Goal: Task Accomplishment & Management: Use online tool/utility

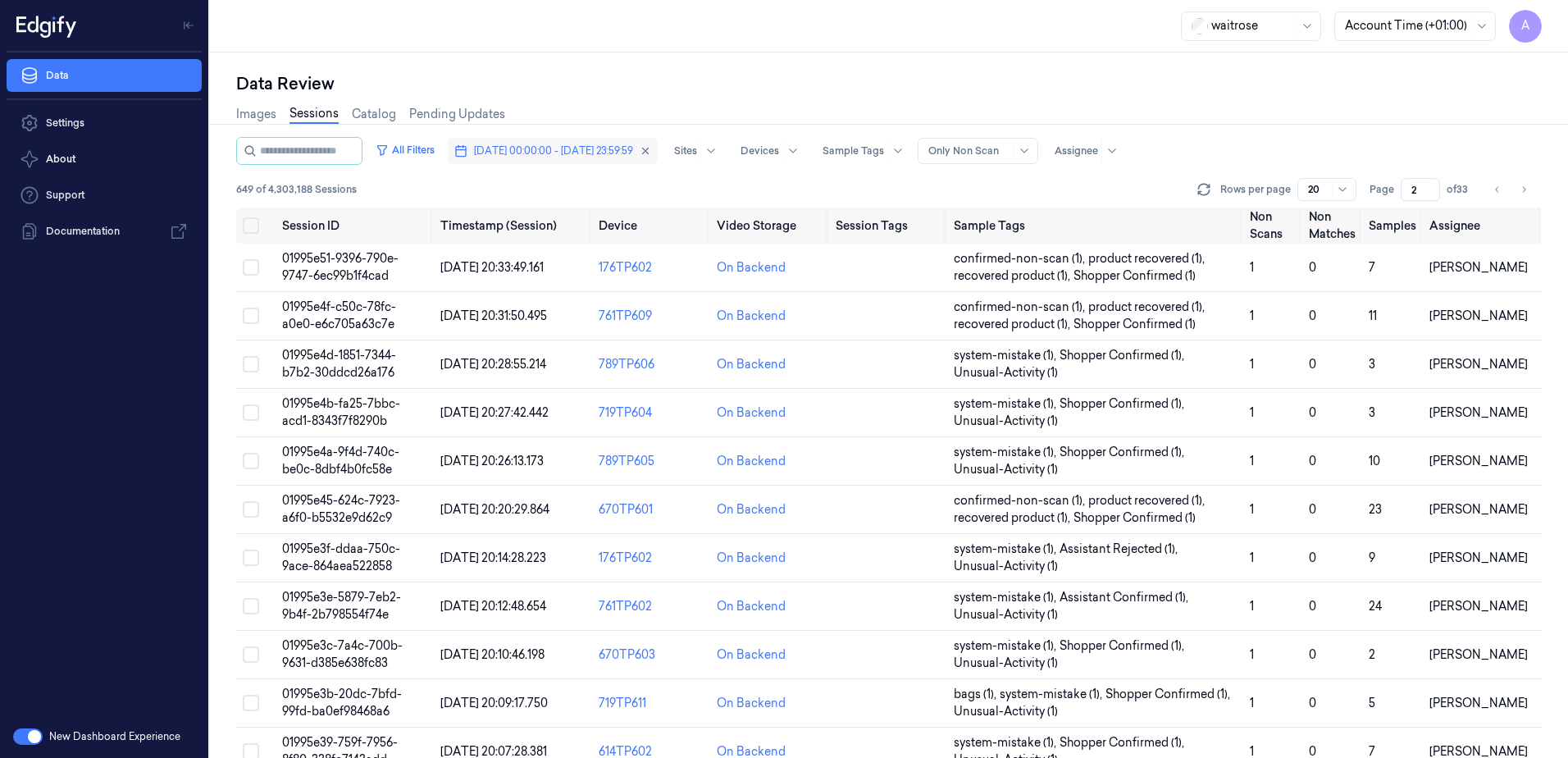
click at [587, 150] on span "[DATE] 00:00:00 - [DATE] 23:59:59" at bounding box center [553, 151] width 159 height 15
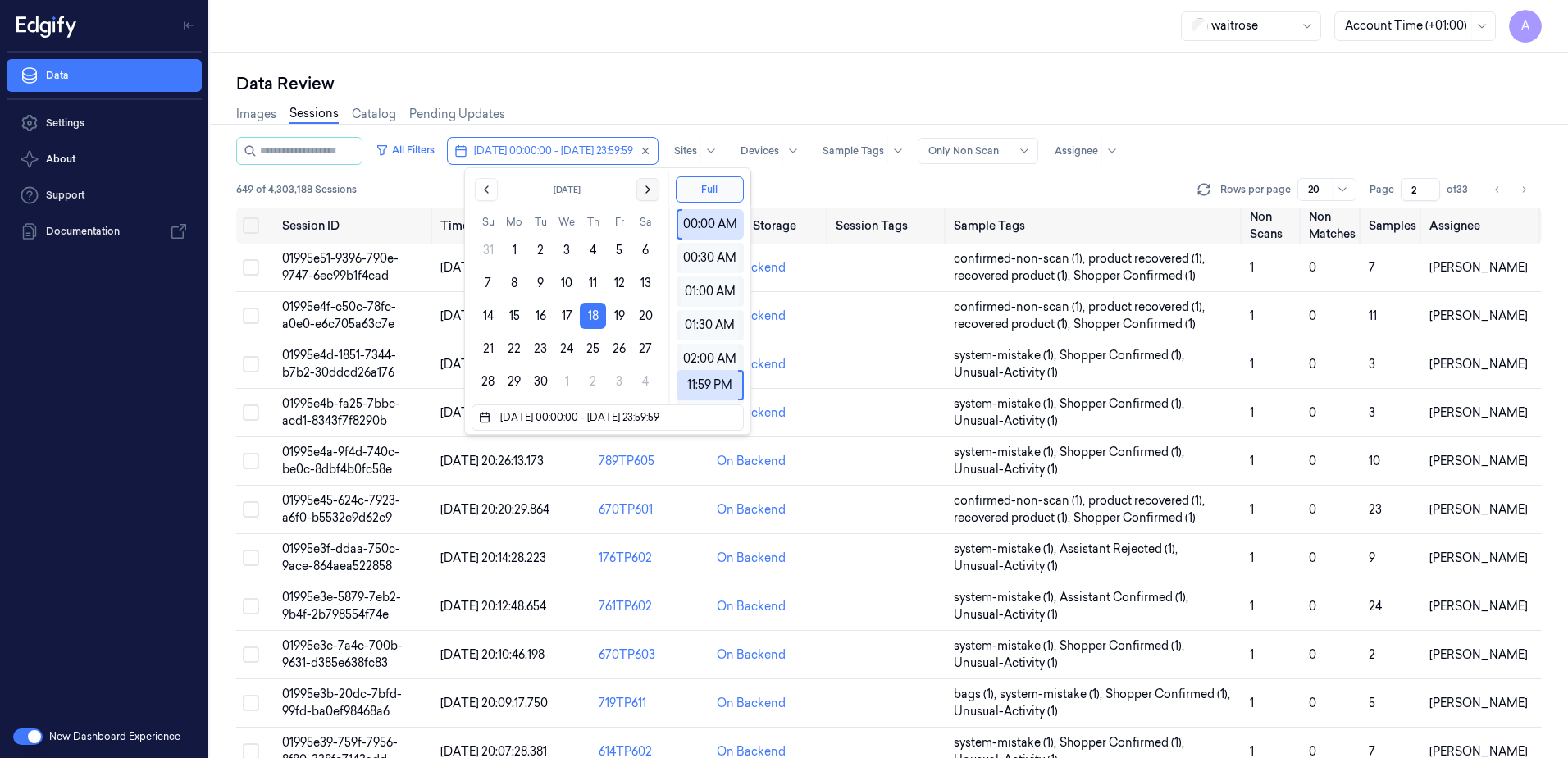
click at [646, 191] on icon "Go to the Next Month" at bounding box center [648, 189] width 13 height 13
click at [598, 280] on button "9" at bounding box center [594, 283] width 26 height 26
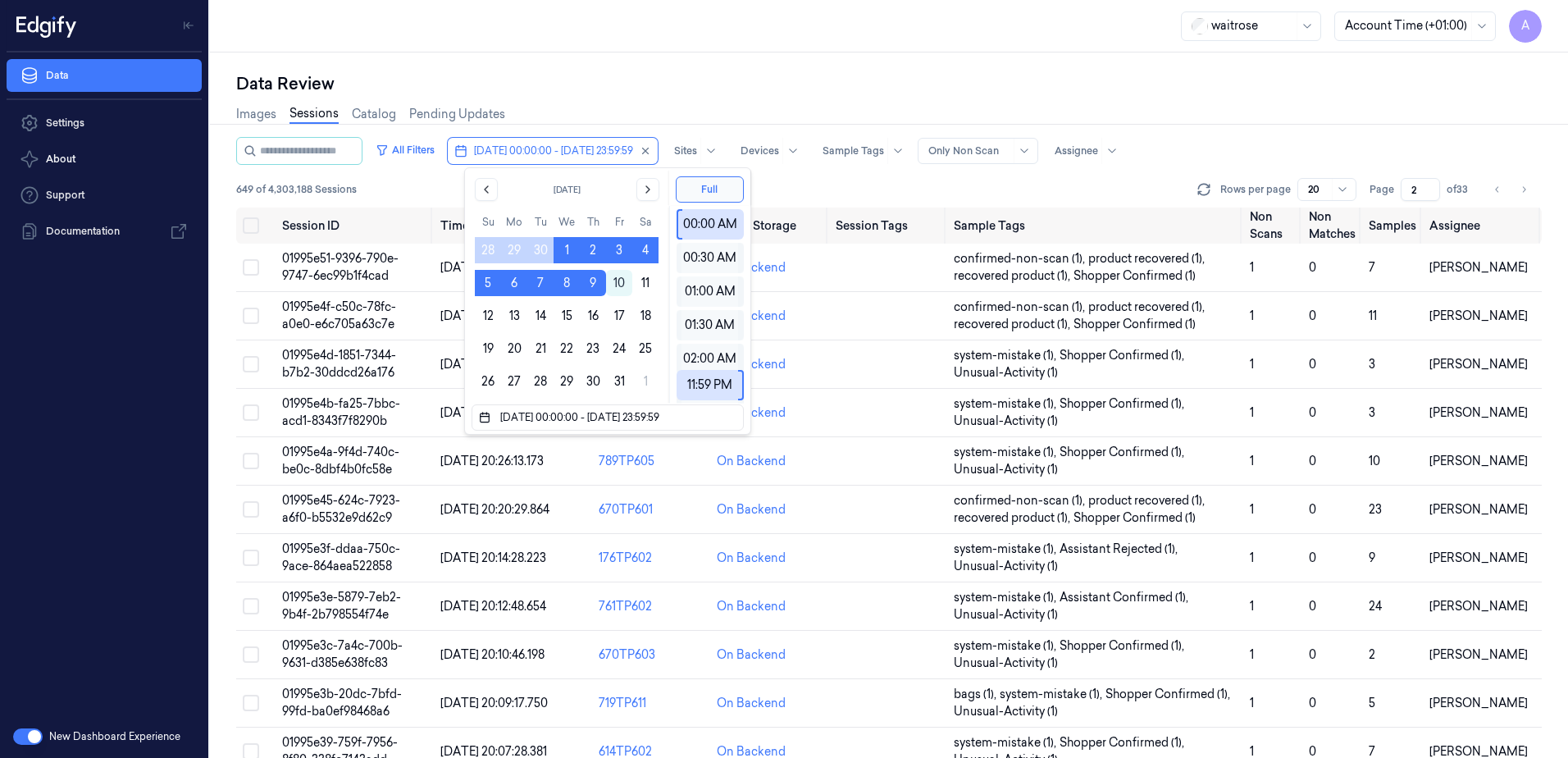
click at [598, 280] on button "9" at bounding box center [594, 283] width 26 height 26
type input "[DATE] 00:00:00 - [DATE] 23:59:59"
click at [664, 70] on div "Data Review Images Sessions Catalog Pending Updates All Filters [DATE] 00:00:00…" at bounding box center [889, 405] width 1358 height 705
type input "1"
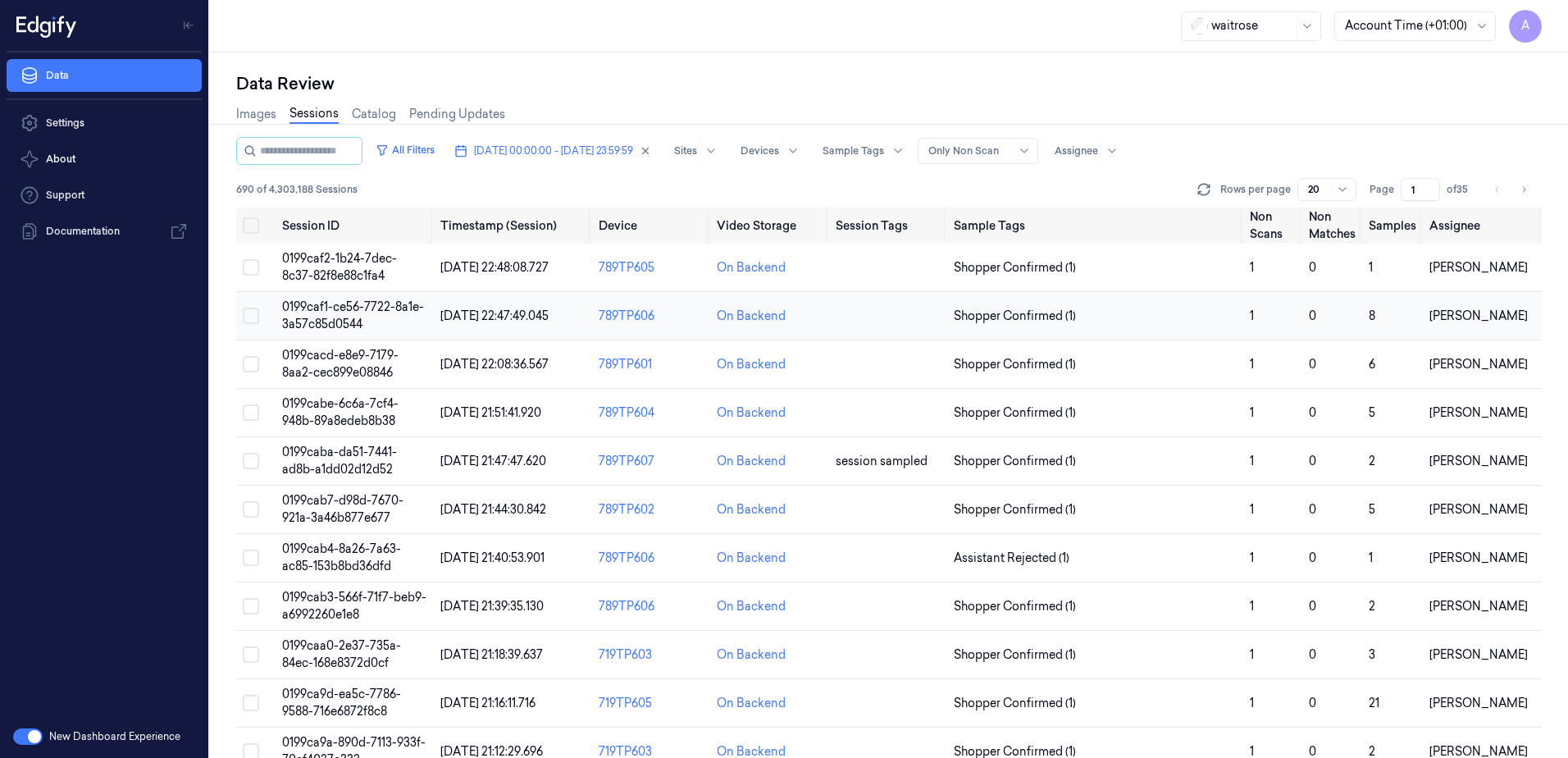
click at [337, 311] on span "0199caf1-ce56-7722-8a1e-3a57c85d0544" at bounding box center [353, 315] width 142 height 32
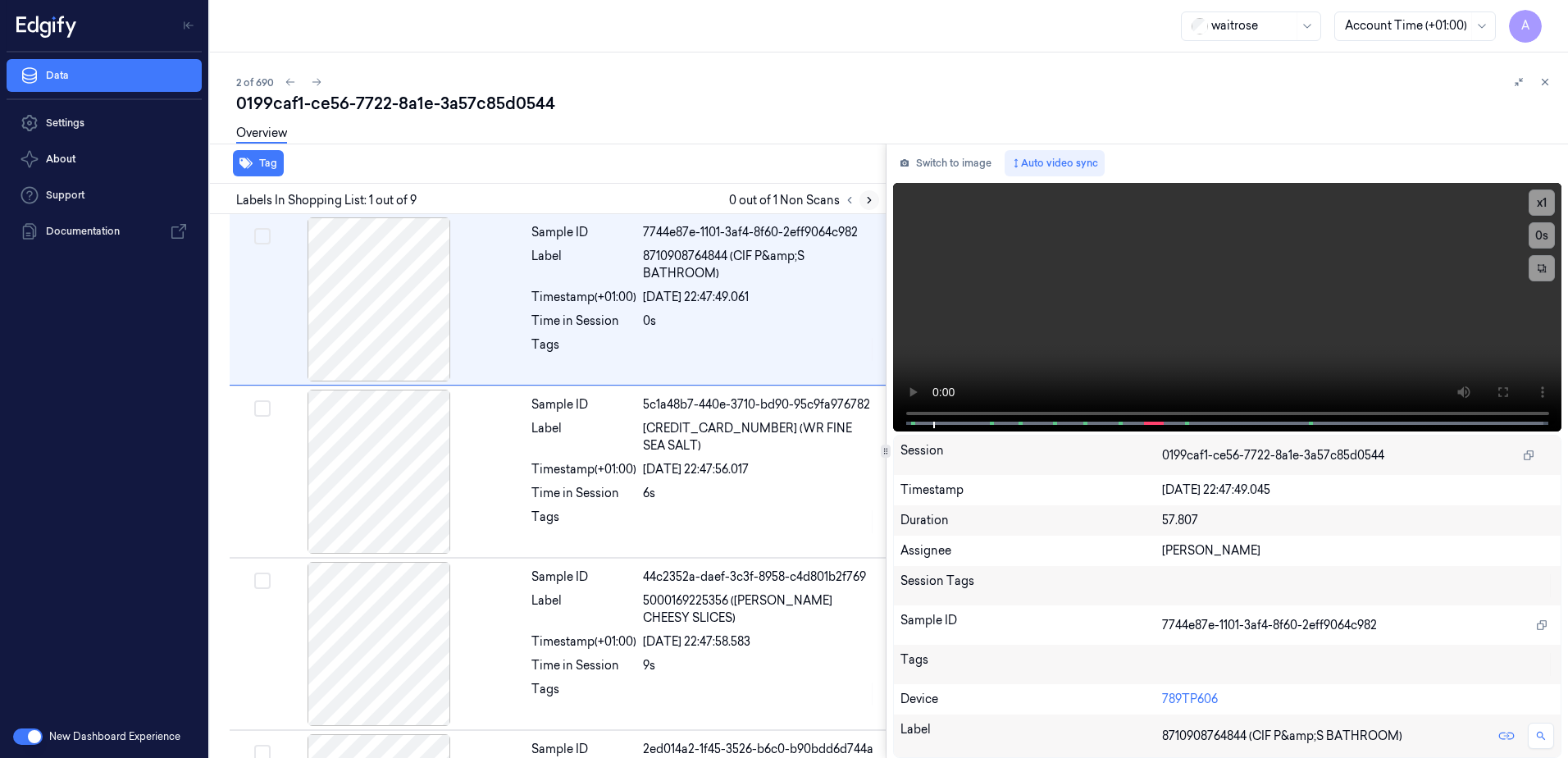
click at [868, 199] on icon at bounding box center [869, 200] width 11 height 11
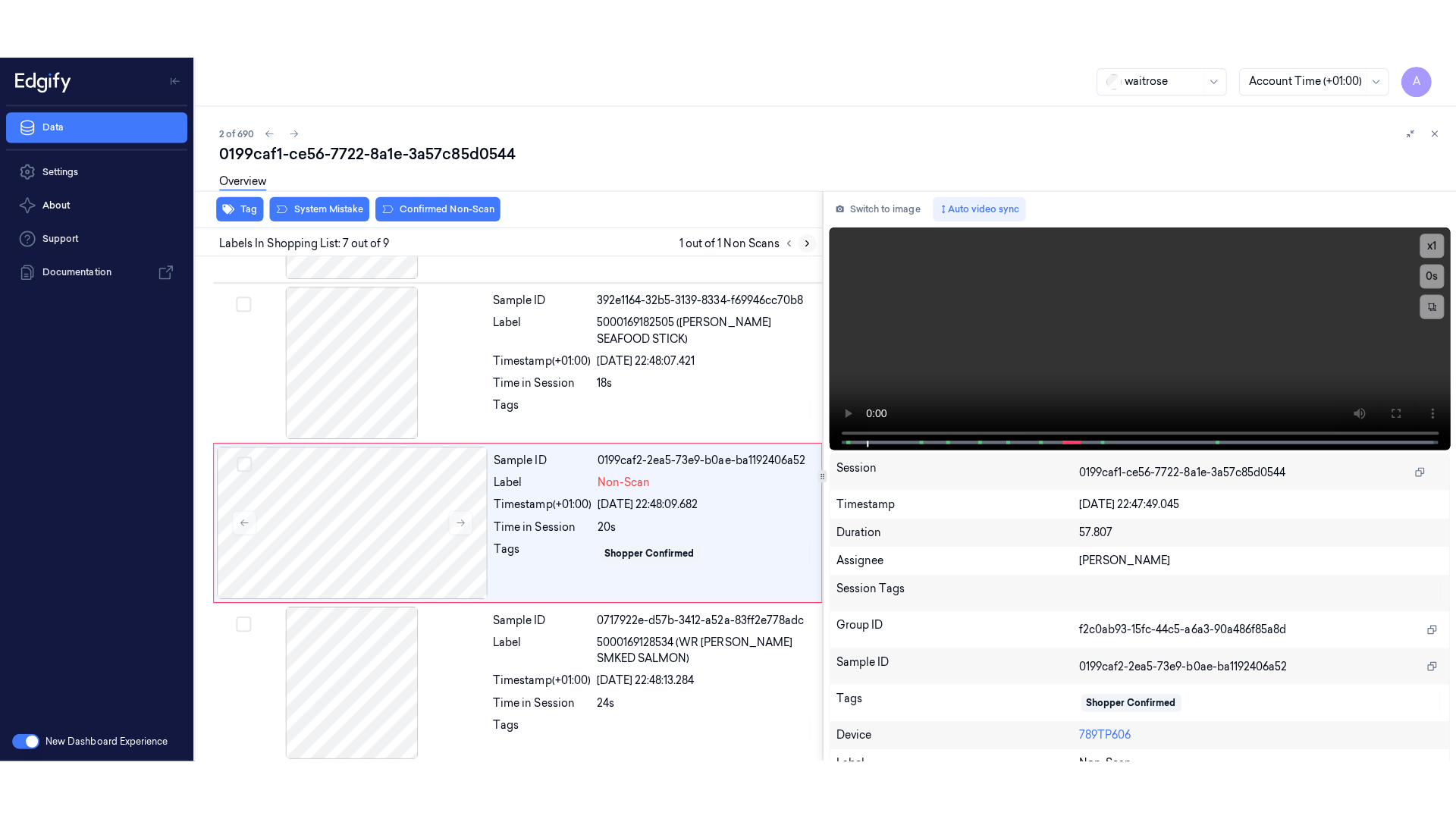
scroll to position [783, 0]
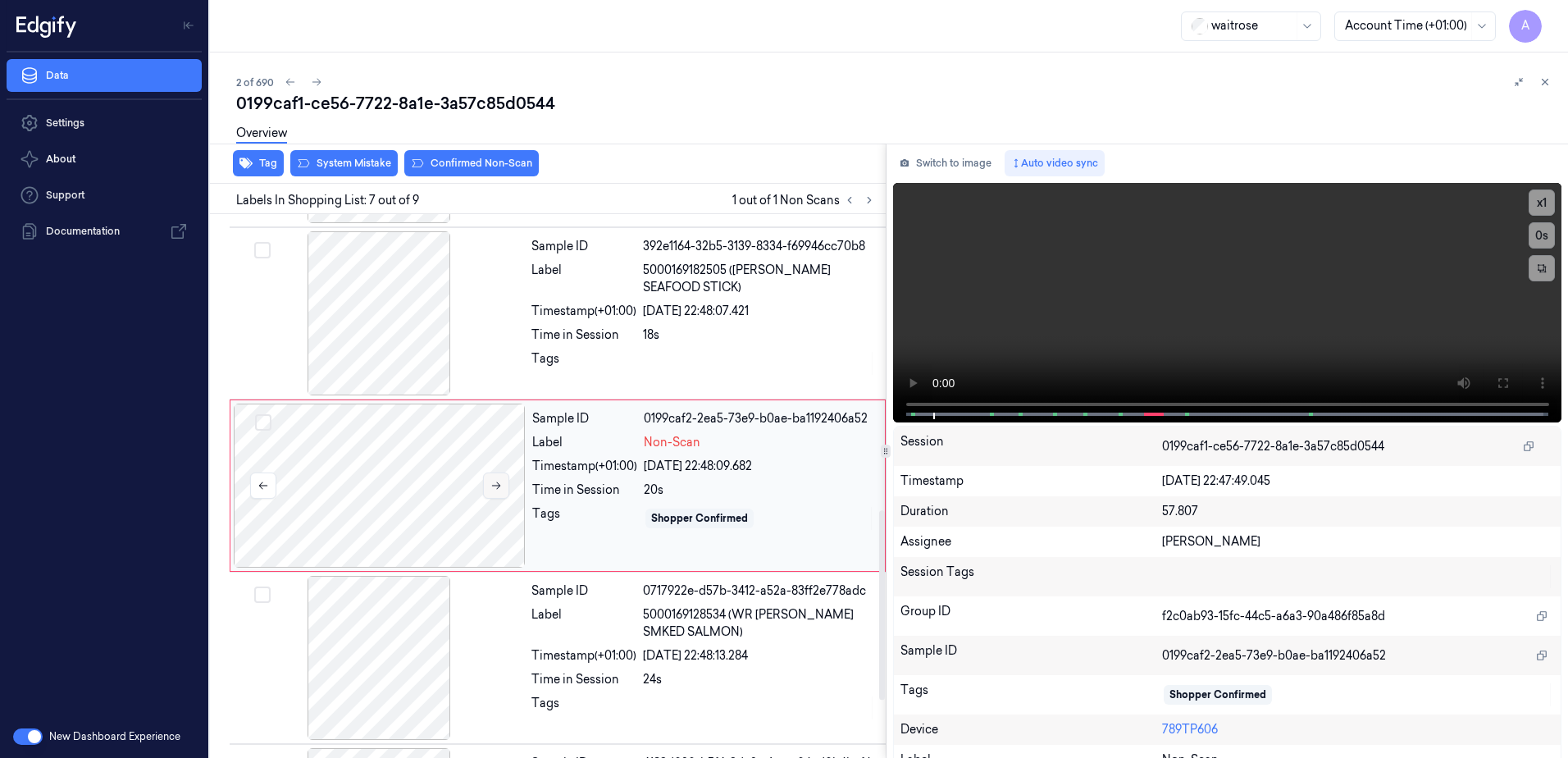
click at [495, 483] on icon at bounding box center [497, 485] width 11 height 11
click at [498, 487] on icon at bounding box center [497, 485] width 11 height 11
click at [495, 486] on icon at bounding box center [497, 485] width 11 height 11
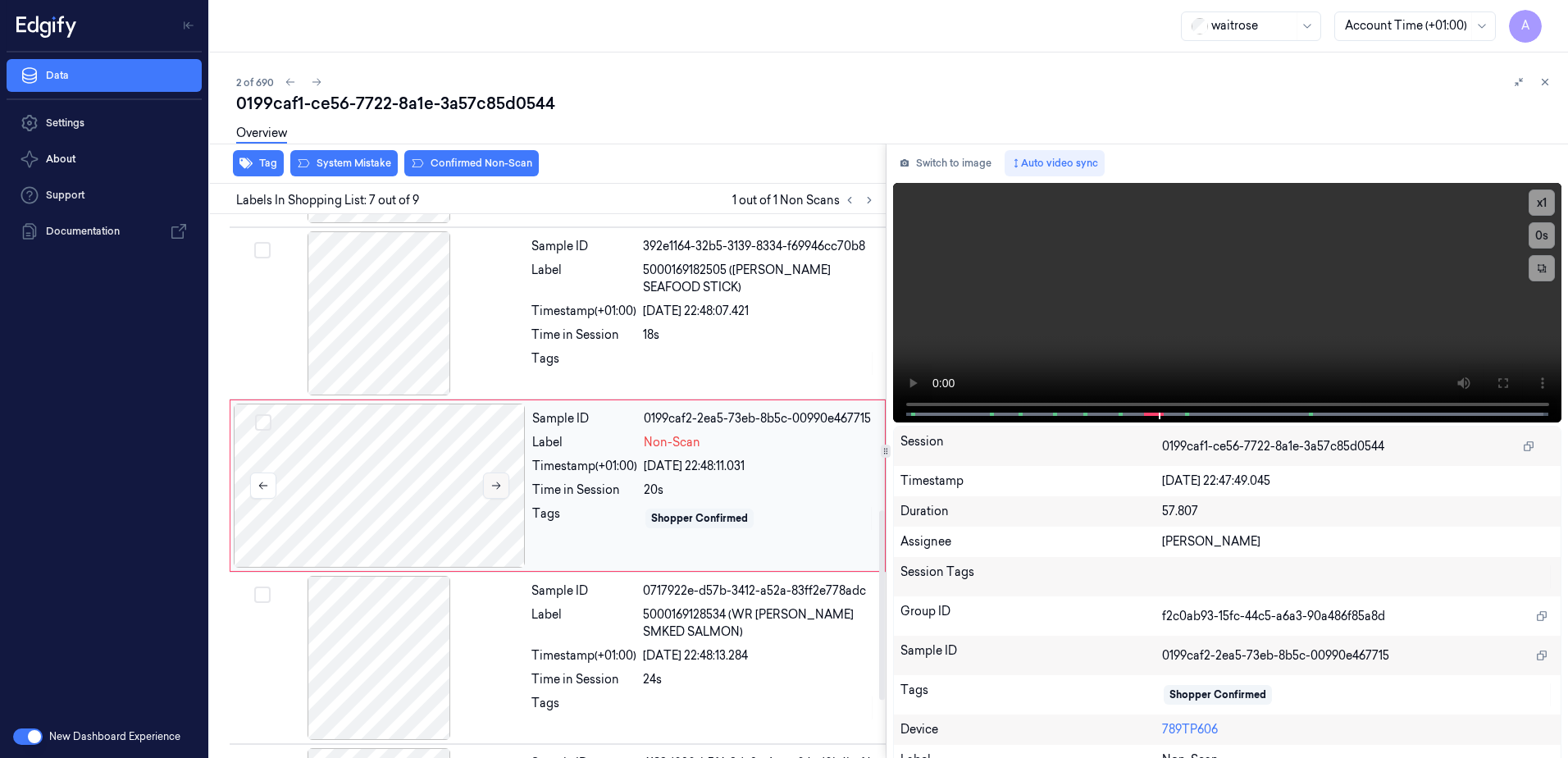
click at [495, 486] on icon at bounding box center [497, 485] width 11 height 11
click at [1497, 386] on icon at bounding box center [1503, 383] width 13 height 13
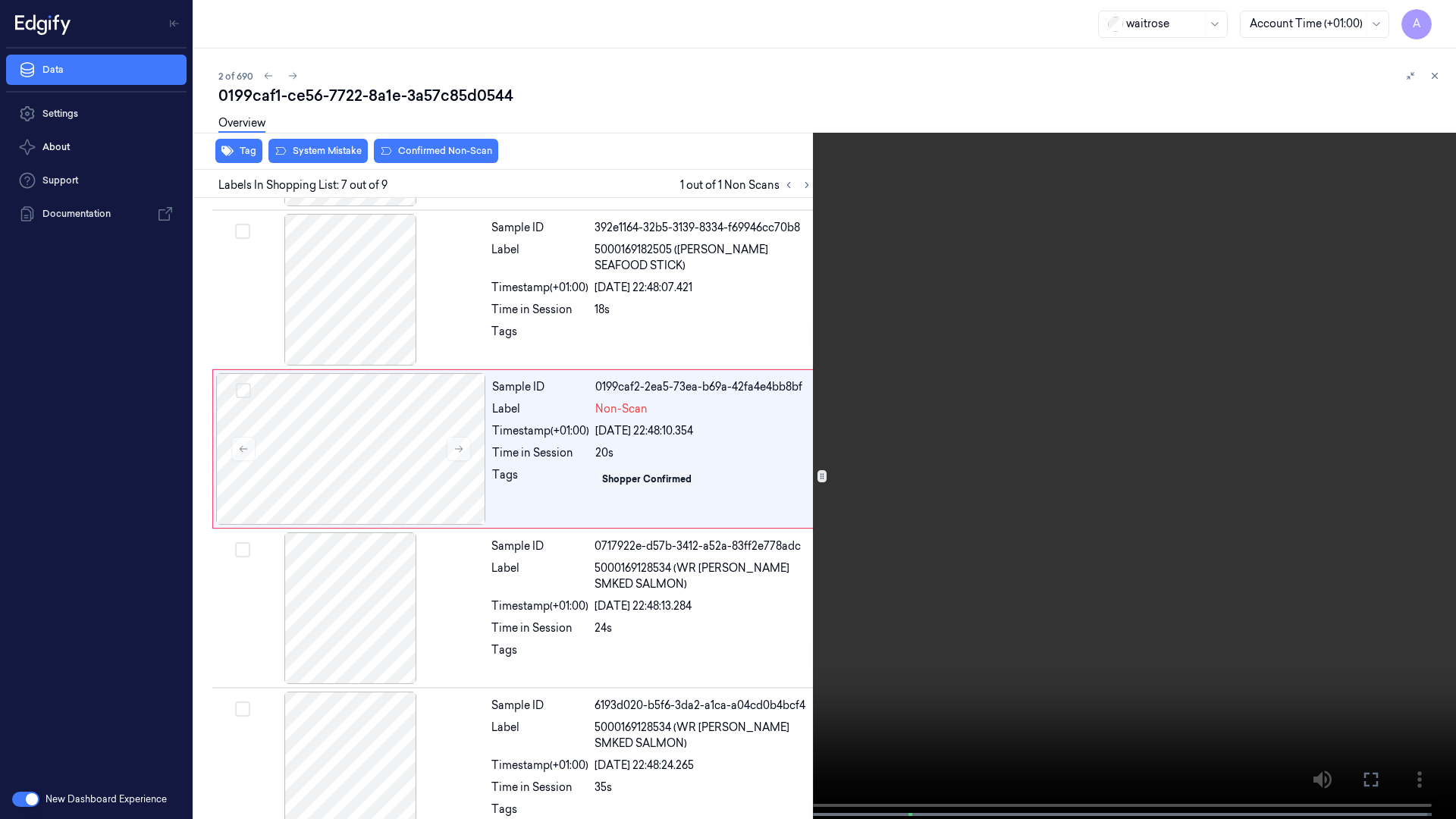
click at [837, 481] on video at bounding box center [728, 410] width 1456 height 822
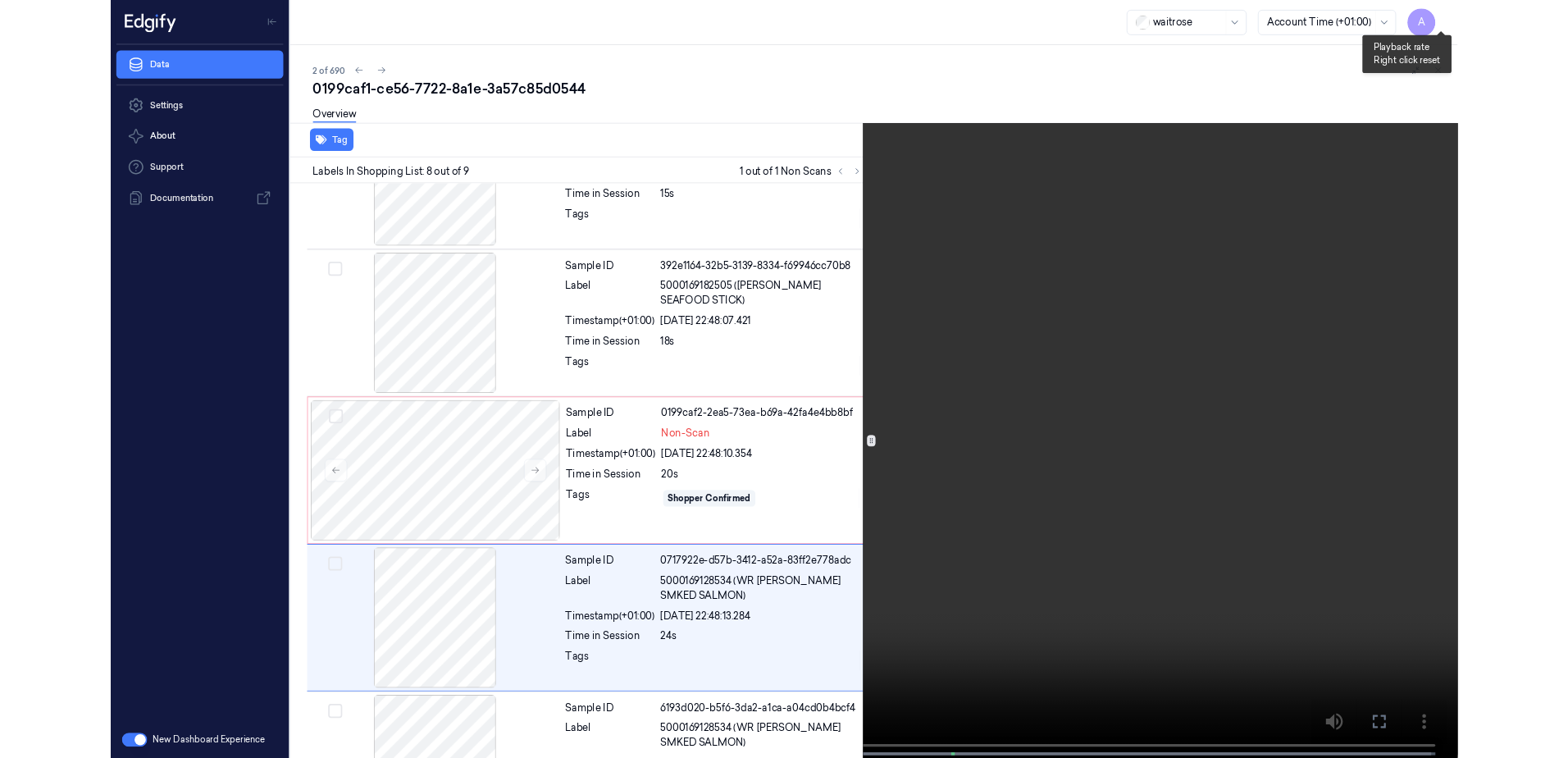
scroll to position [883, 0]
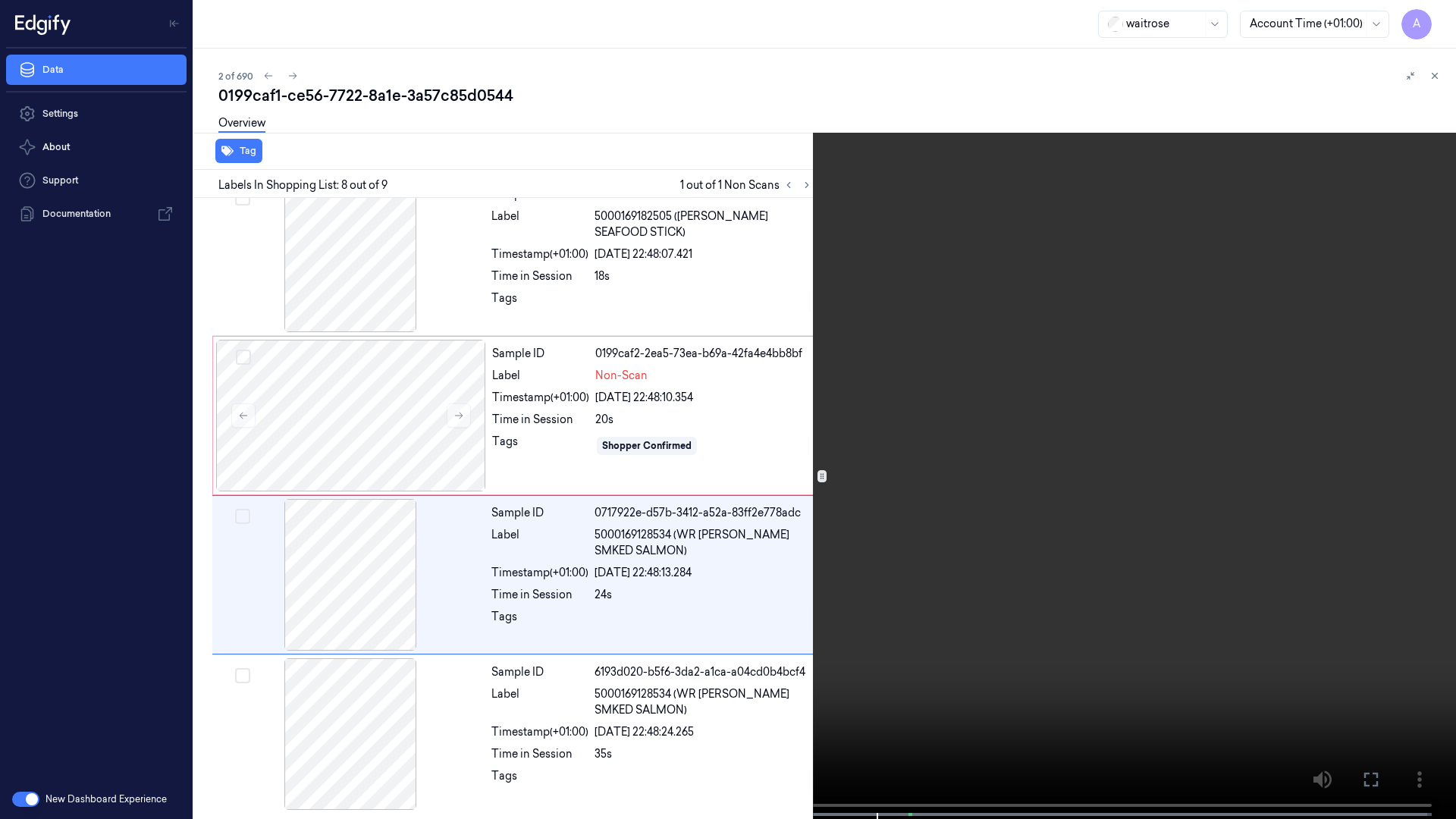
click at [0, 0] on icon at bounding box center [0, 0] width 0 height 0
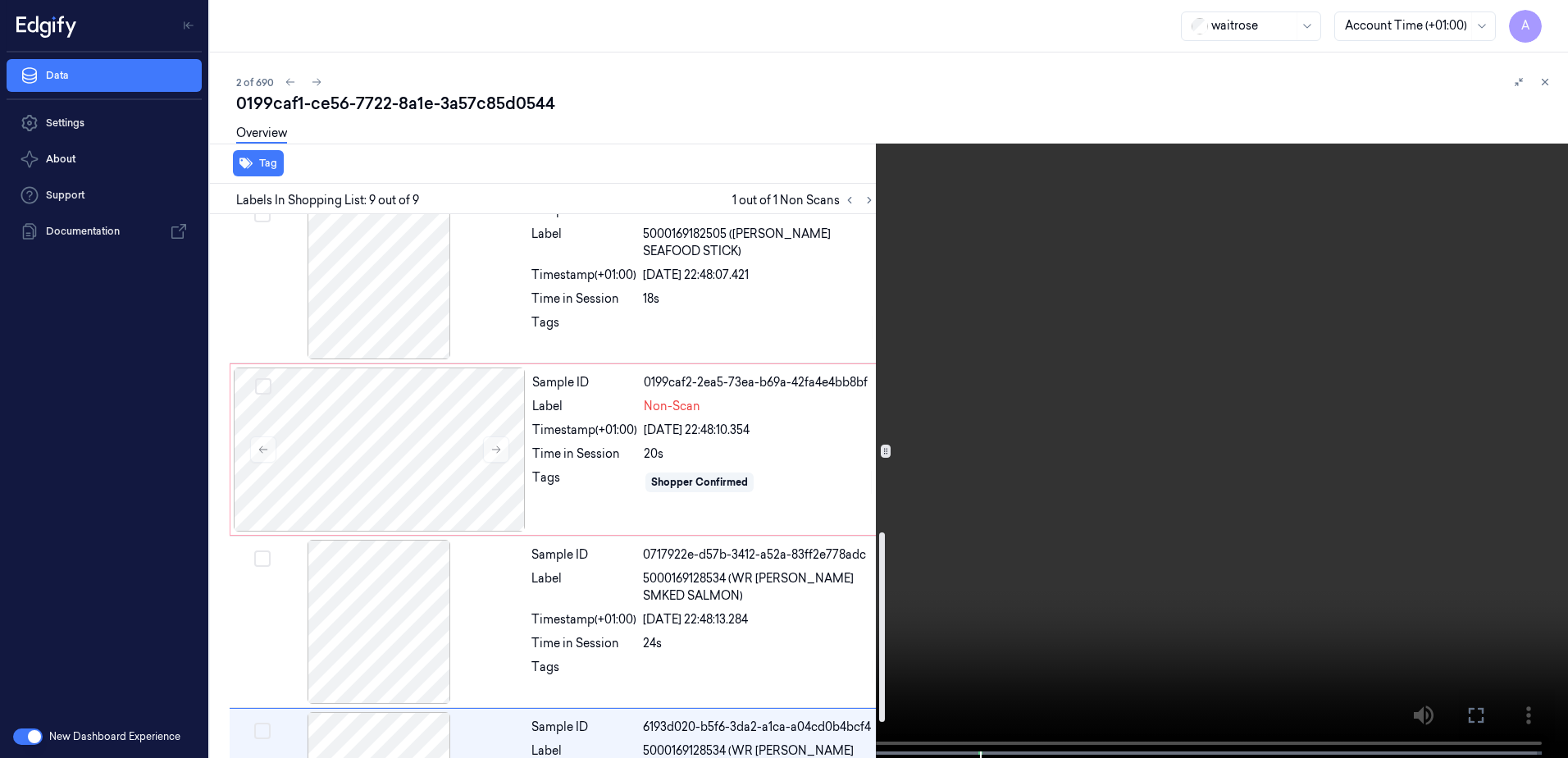
scroll to position [1011, 0]
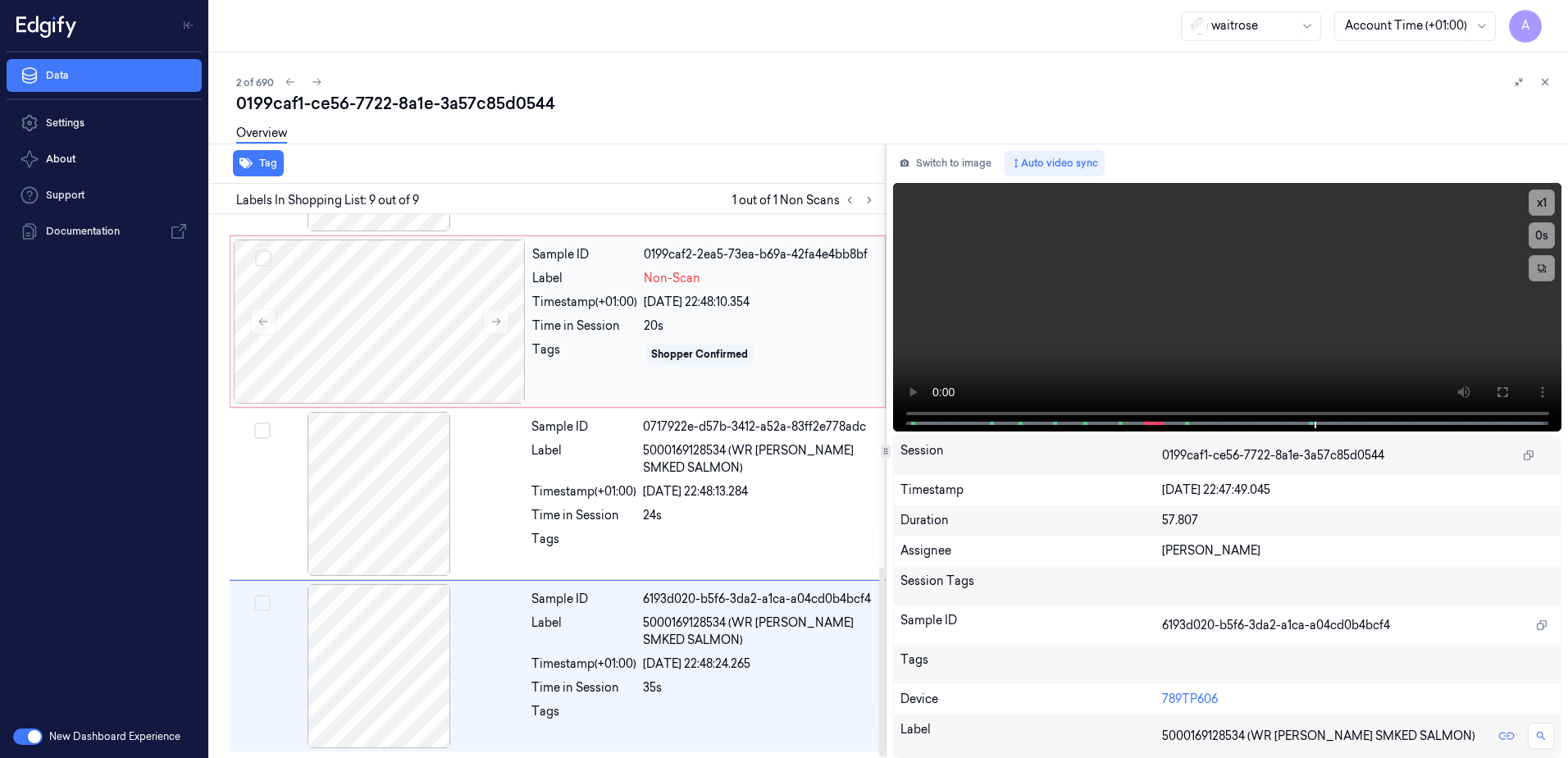
click at [834, 349] on div "Shopper Confirmed" at bounding box center [760, 355] width 231 height 26
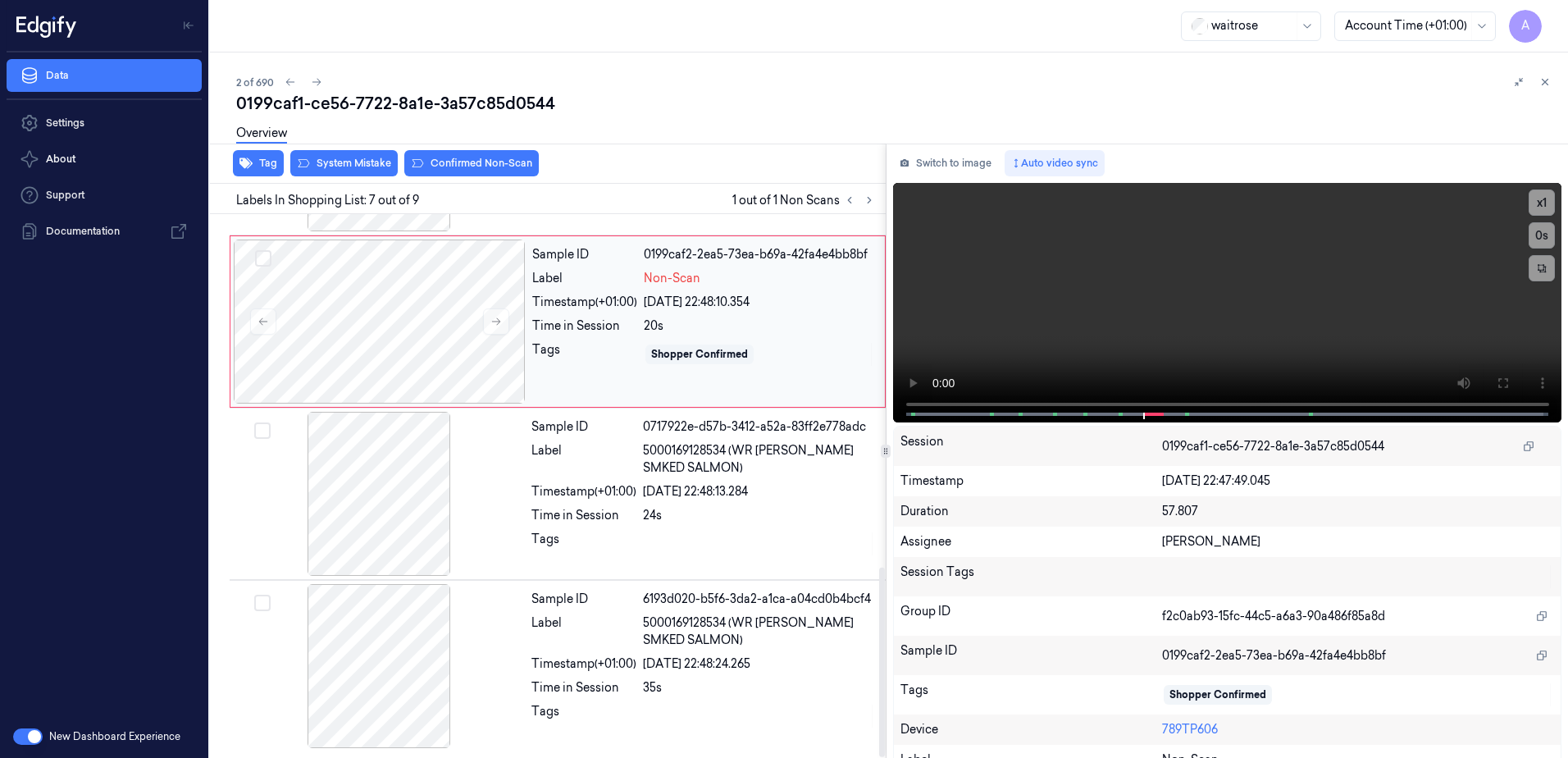
click at [767, 541] on div at bounding box center [760, 544] width 233 height 26
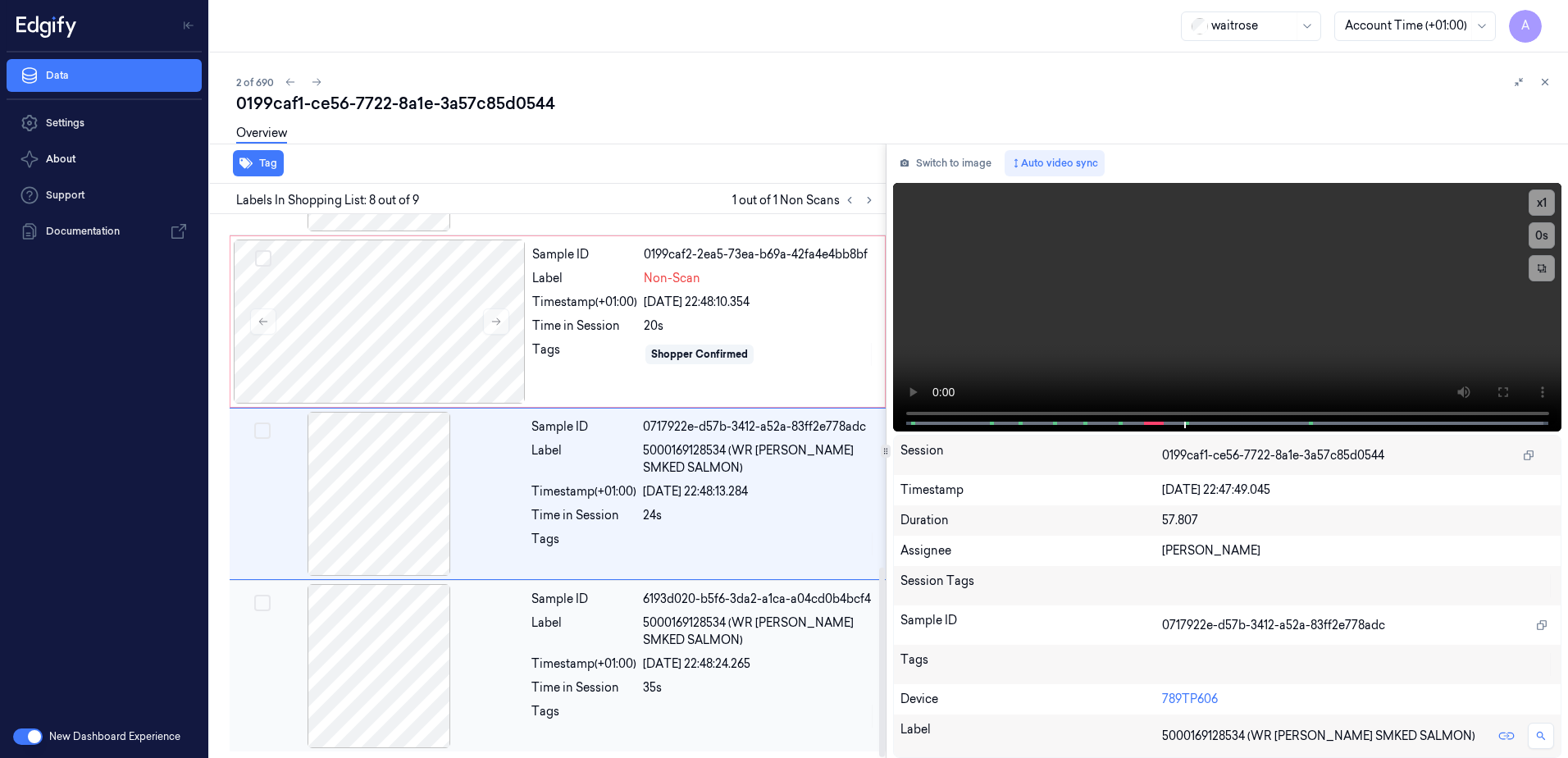
click at [792, 726] on div at bounding box center [760, 716] width 233 height 26
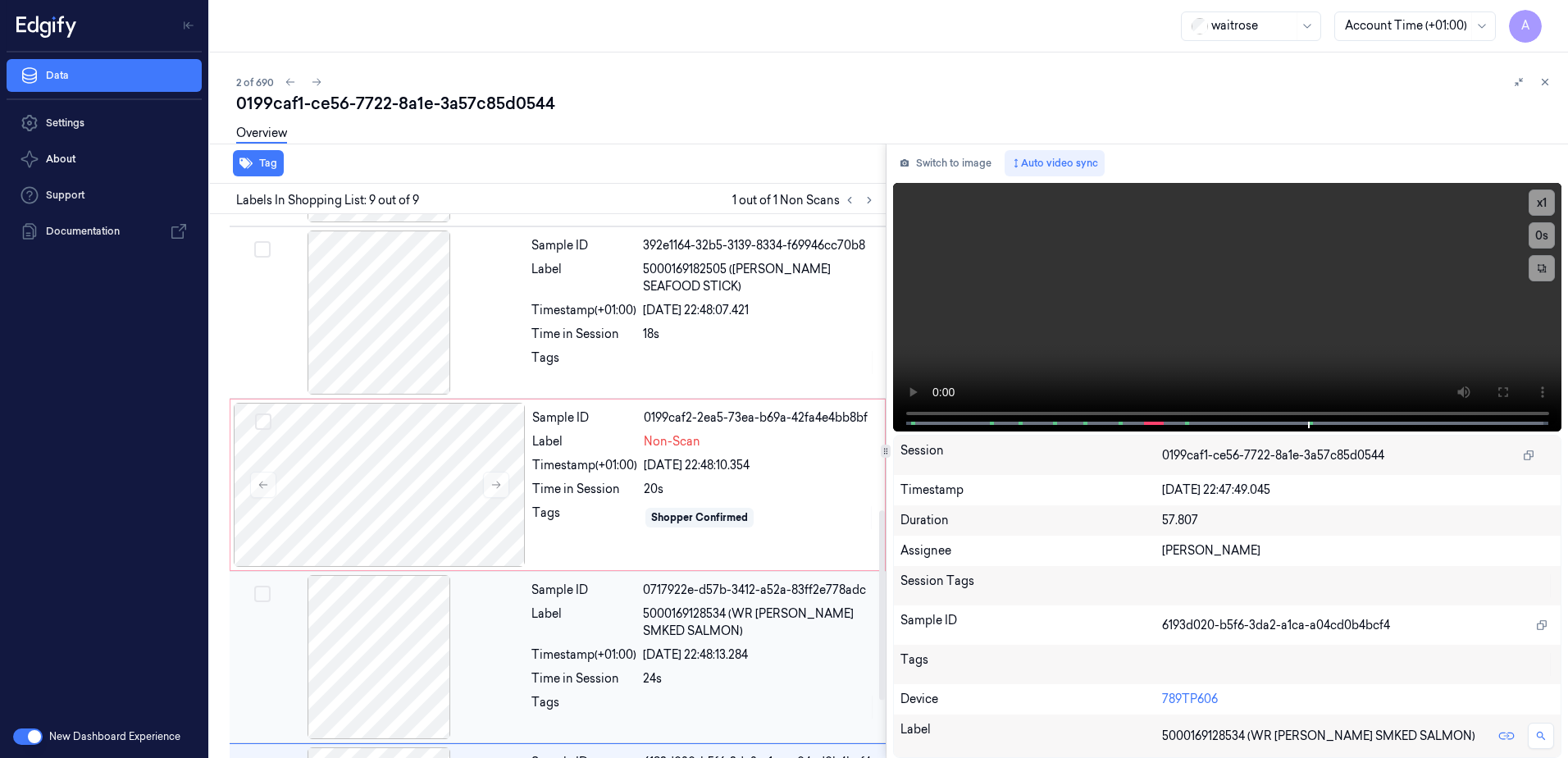
scroll to position [847, 0]
click at [801, 523] on div "Shopper Confirmed" at bounding box center [760, 518] width 231 height 26
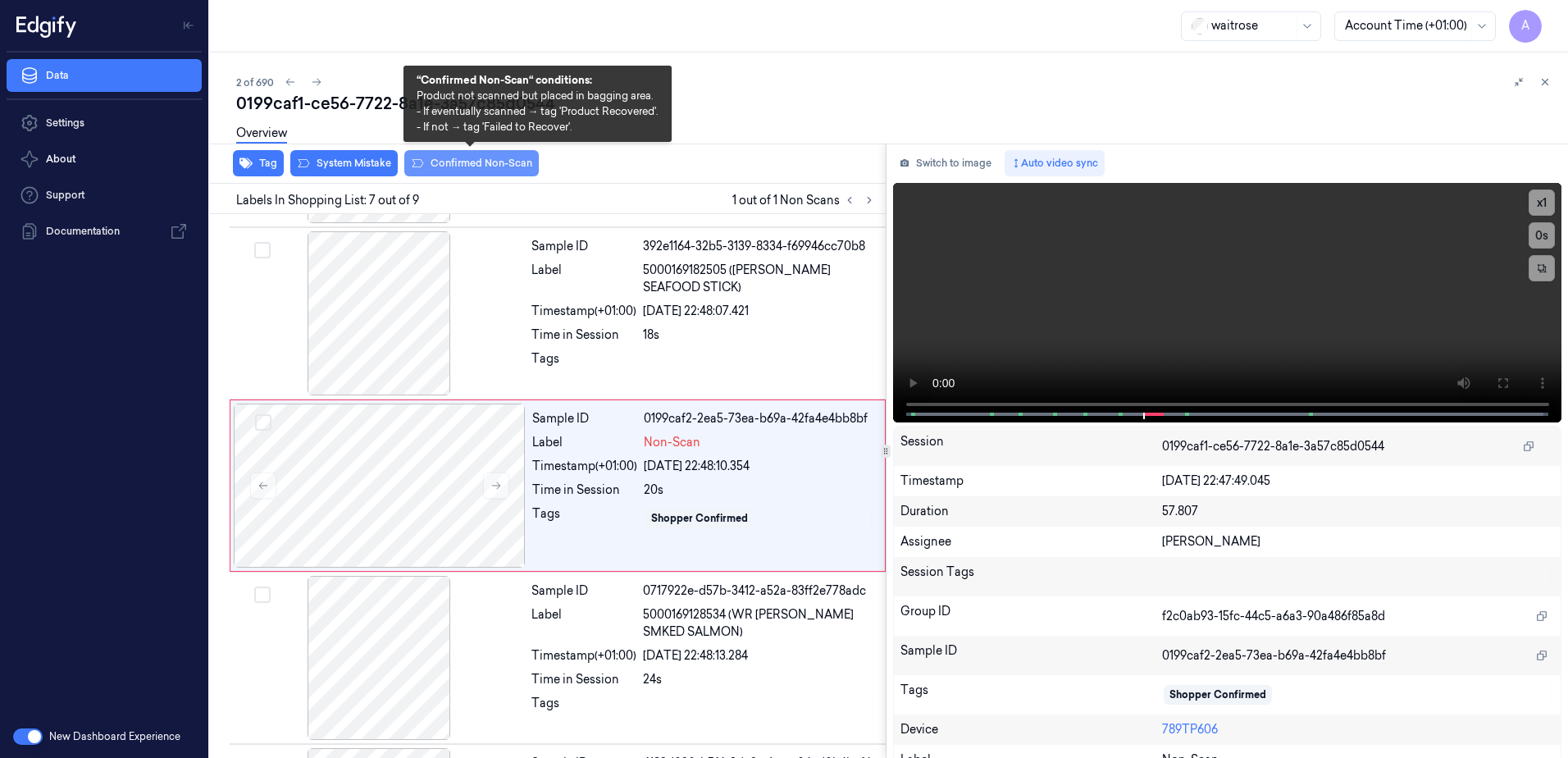
click at [475, 170] on button "Confirmed Non-Scan" at bounding box center [471, 164] width 135 height 26
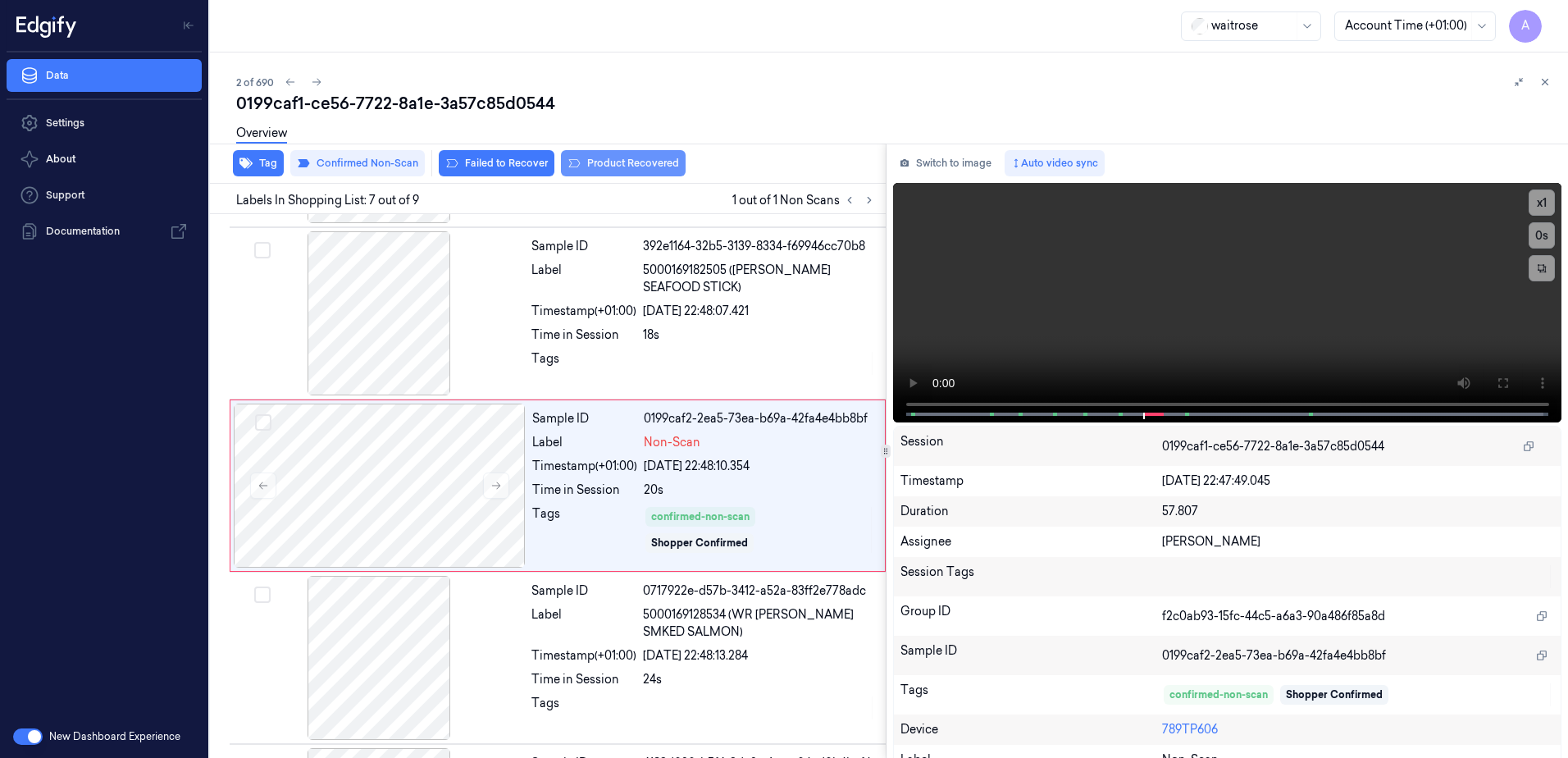
click at [627, 167] on button "Product Recovered" at bounding box center [624, 164] width 125 height 26
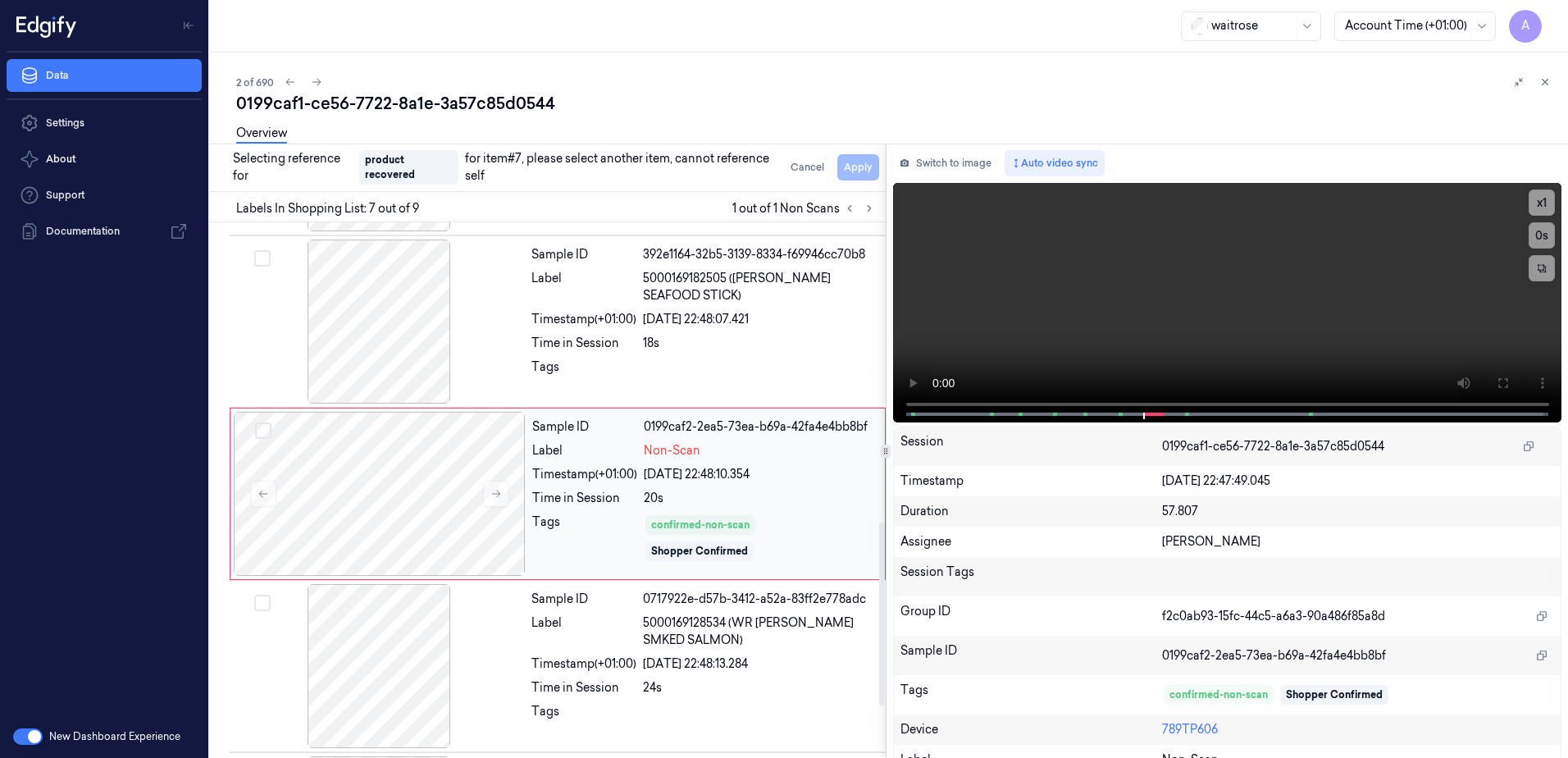
scroll to position [1011, 0]
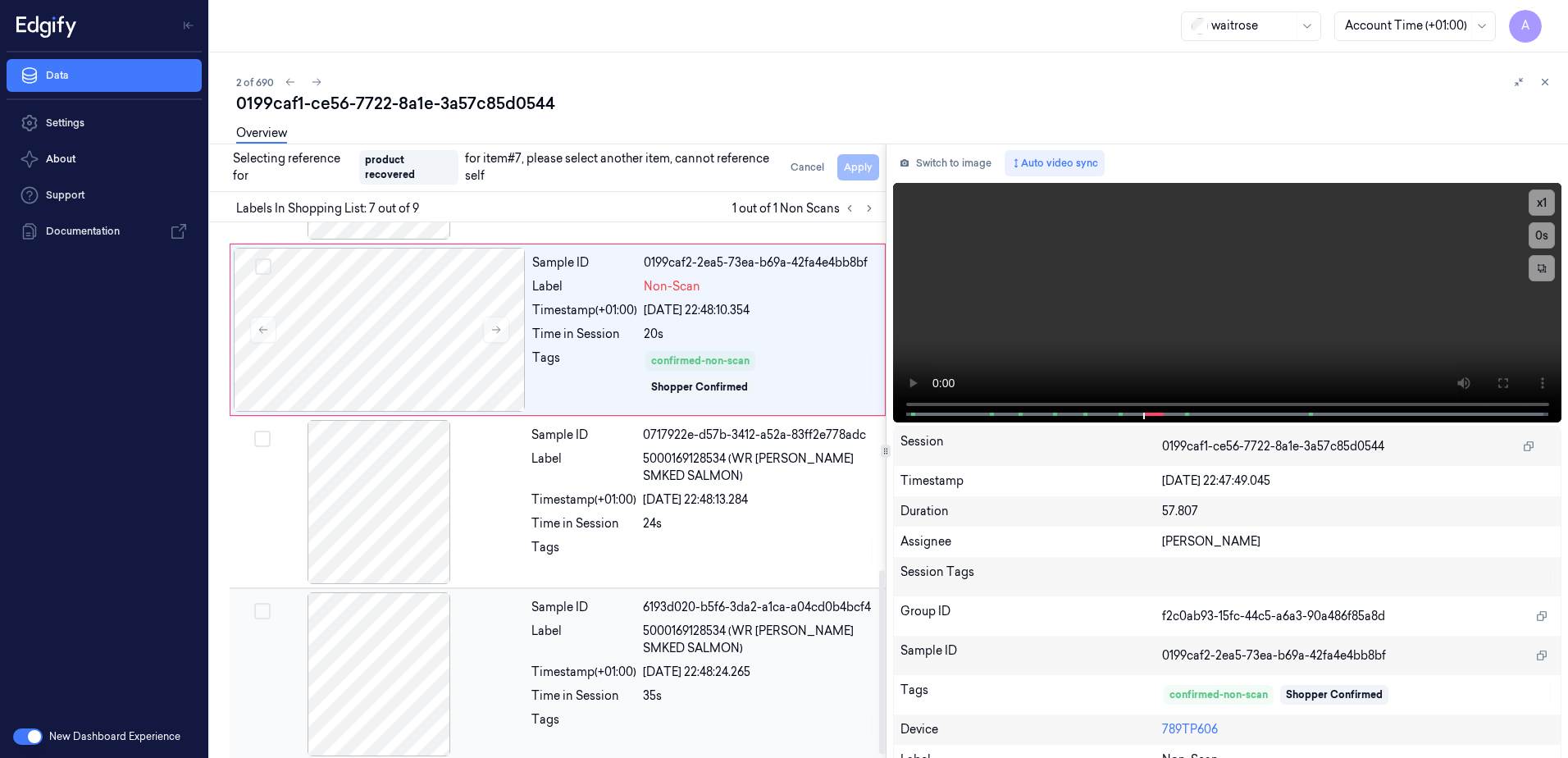
click at [704, 664] on div "[DATE] 22:48:24.265" at bounding box center [760, 672] width 233 height 17
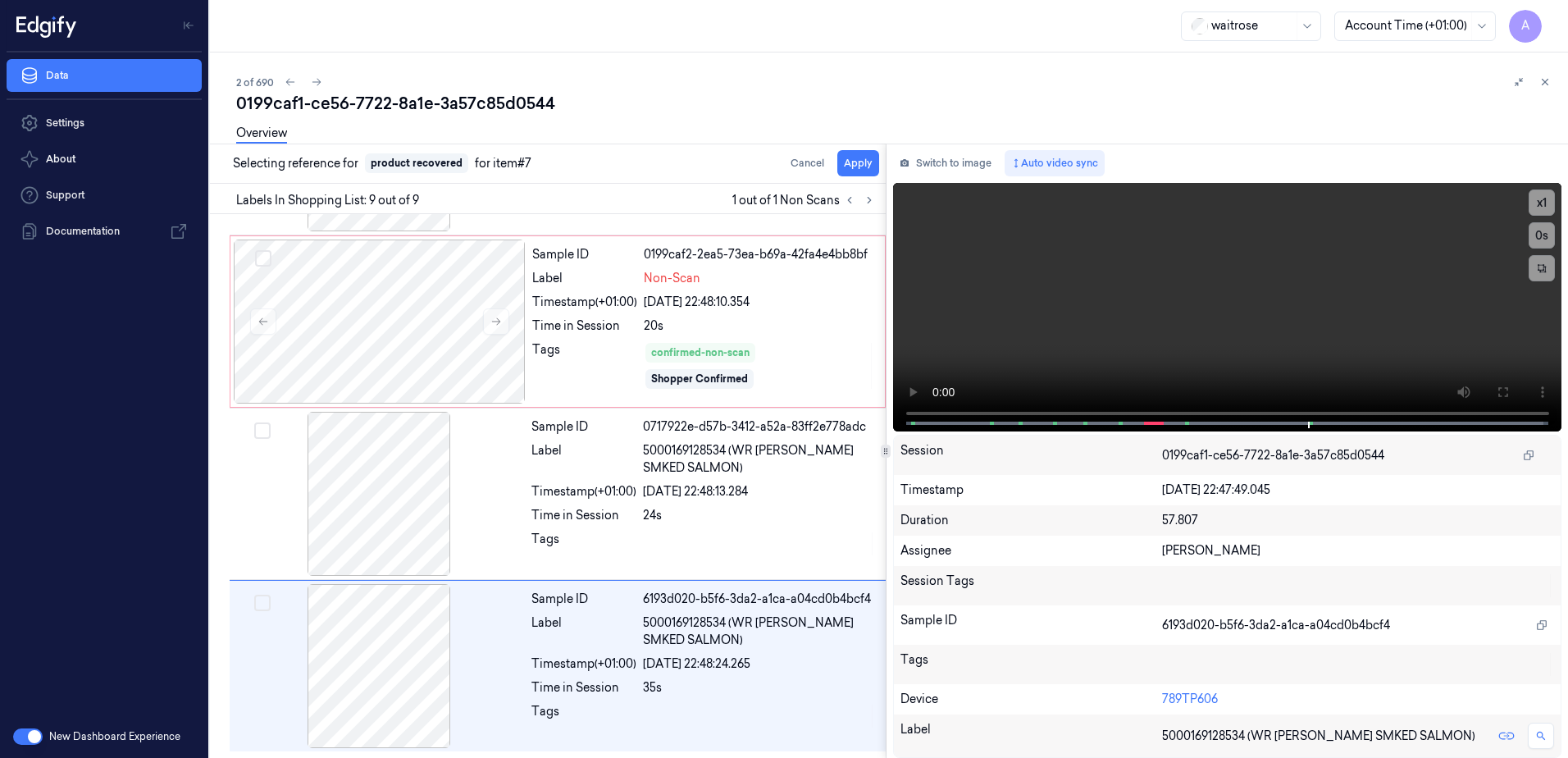
click at [850, 155] on div "Overview" at bounding box center [895, 135] width 1319 height 41
click at [852, 161] on button "Apply" at bounding box center [858, 164] width 41 height 26
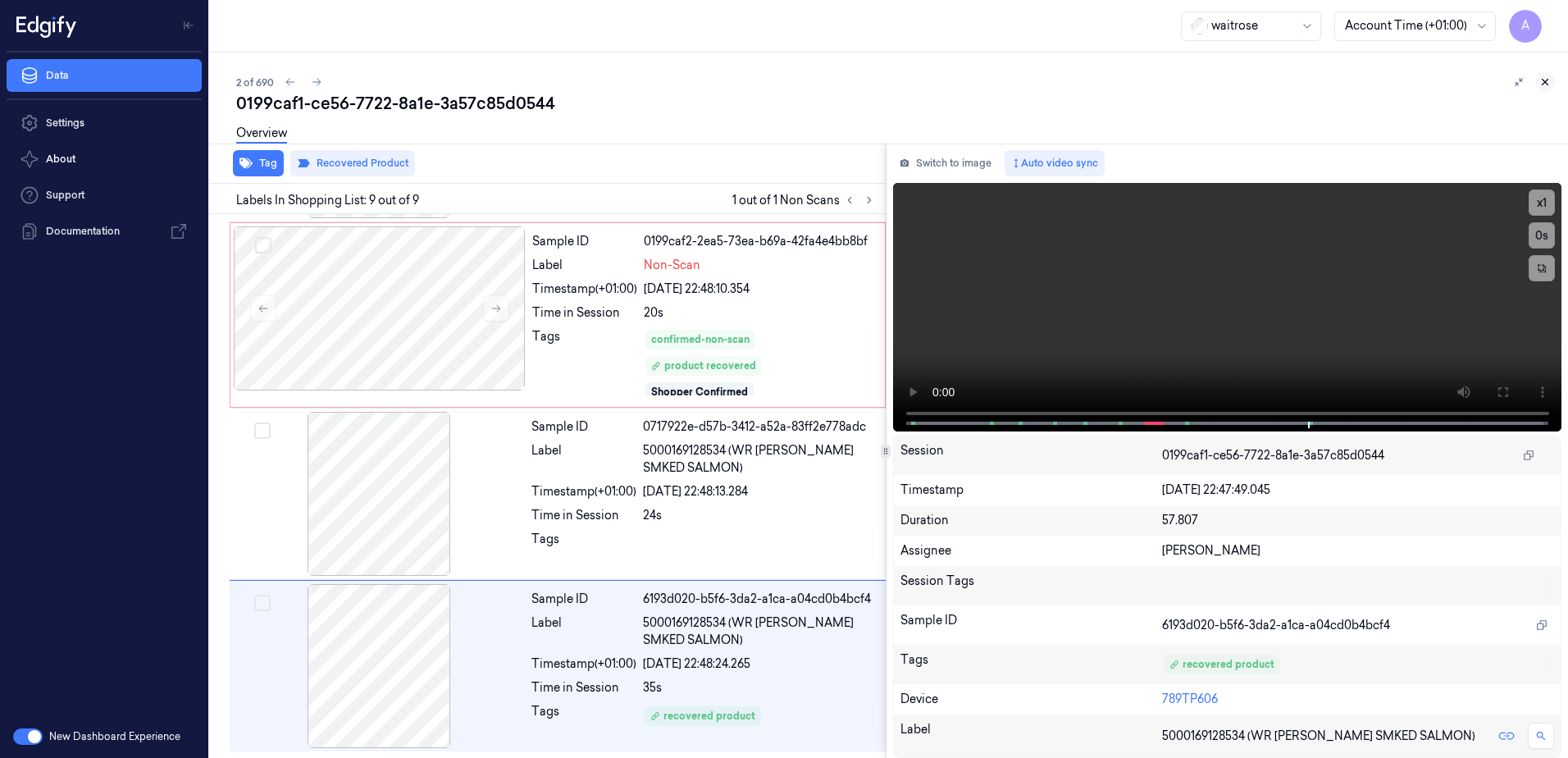
click at [1548, 83] on icon at bounding box center [1545, 82] width 11 height 11
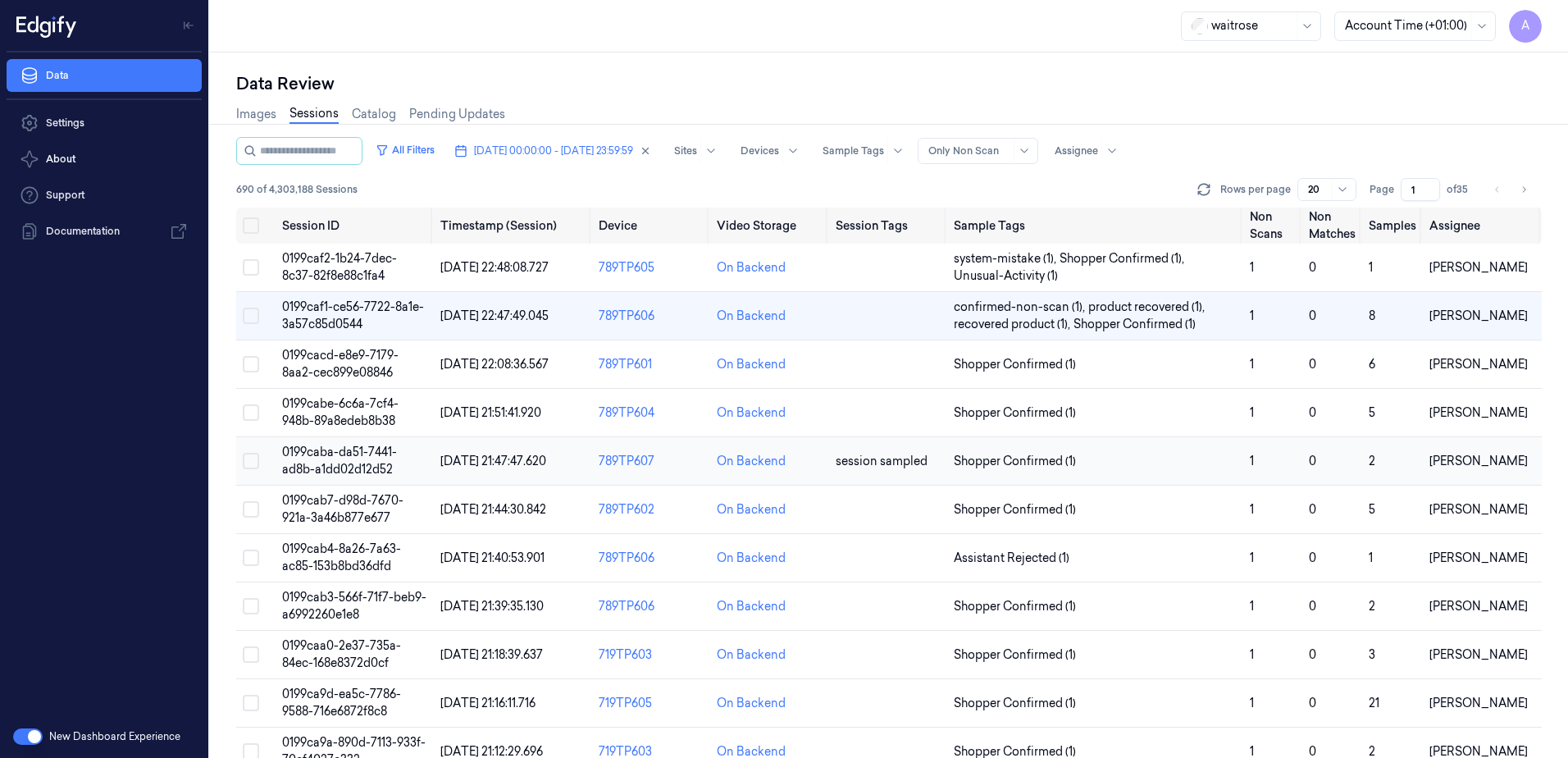
click at [324, 450] on span "0199caba-da51-7441-ad8b-a1dd02d12d52" at bounding box center [340, 461] width 115 height 32
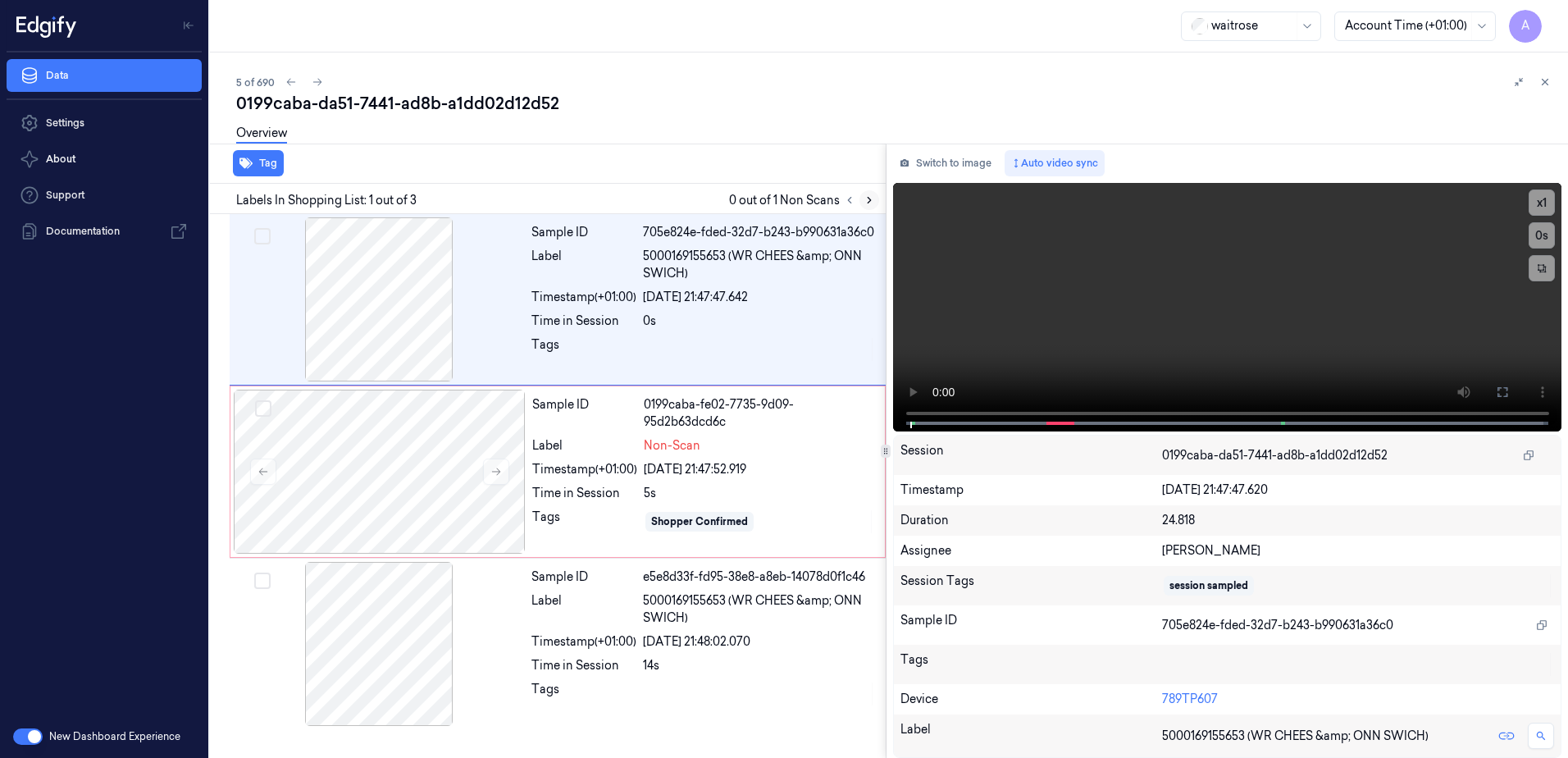
click at [867, 198] on icon at bounding box center [869, 200] width 11 height 11
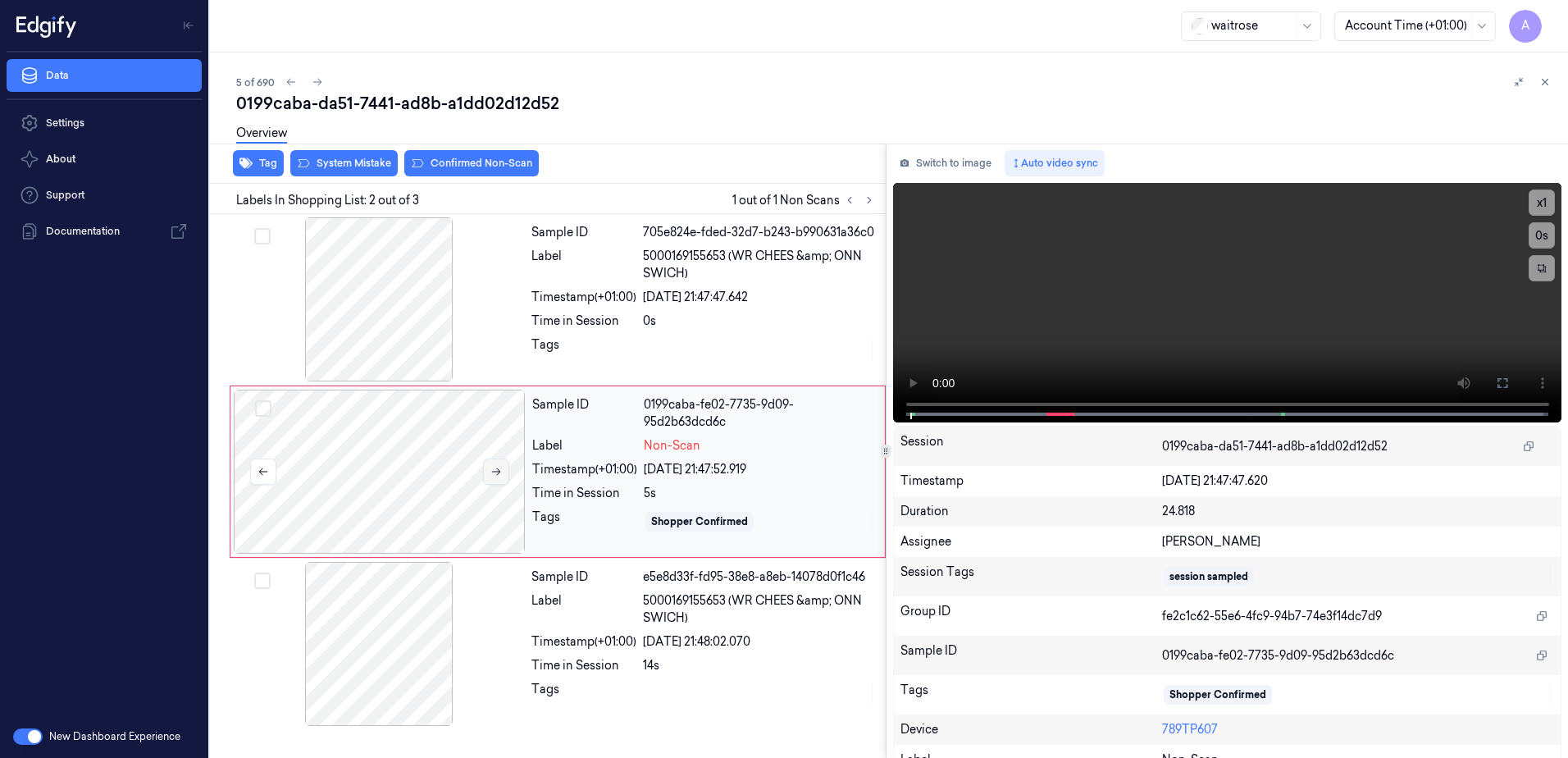
click at [491, 467] on icon at bounding box center [497, 471] width 11 height 11
click at [501, 471] on icon at bounding box center [497, 471] width 11 height 11
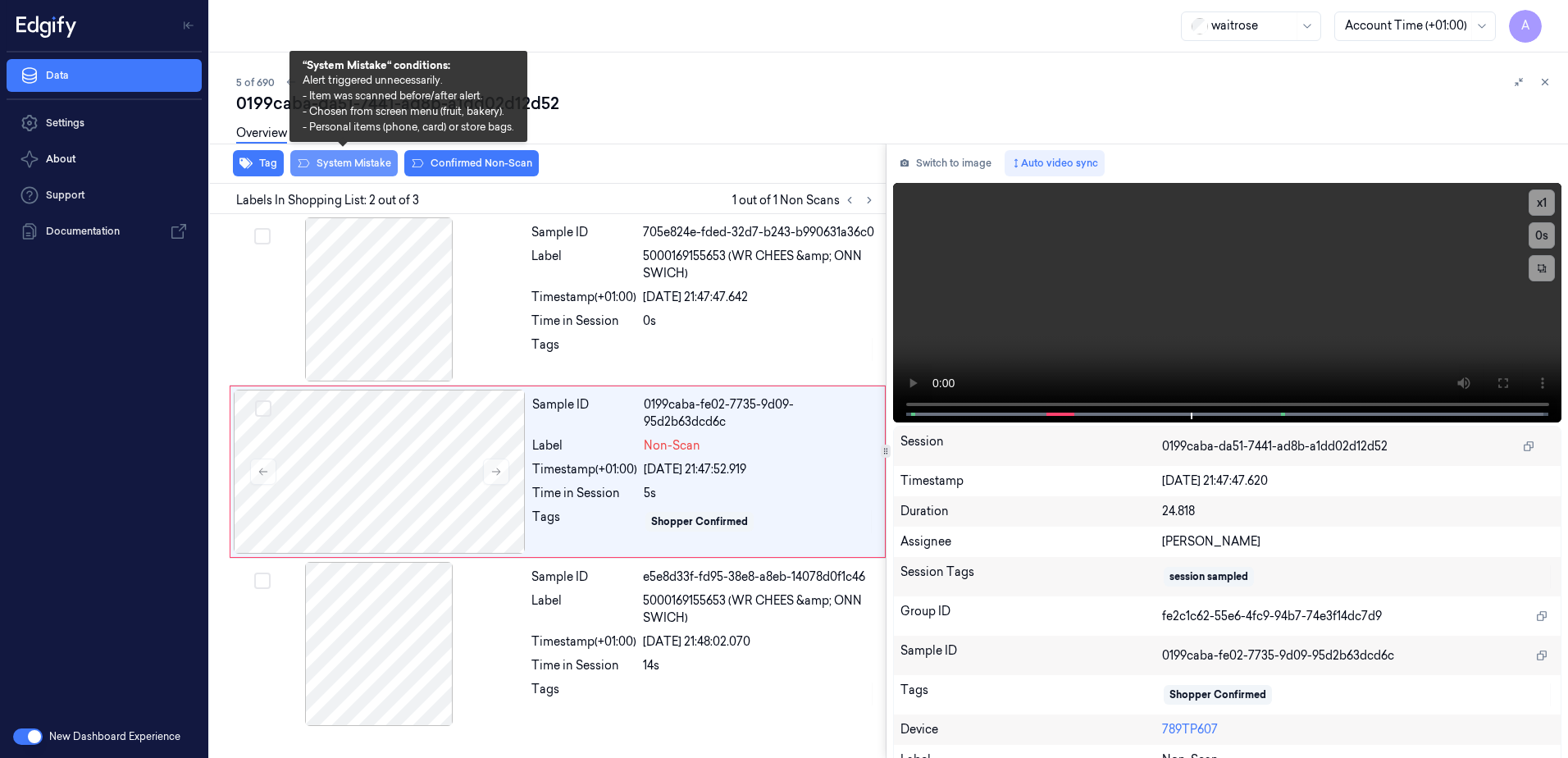
click at [332, 166] on button "System Mistake" at bounding box center [344, 164] width 107 height 26
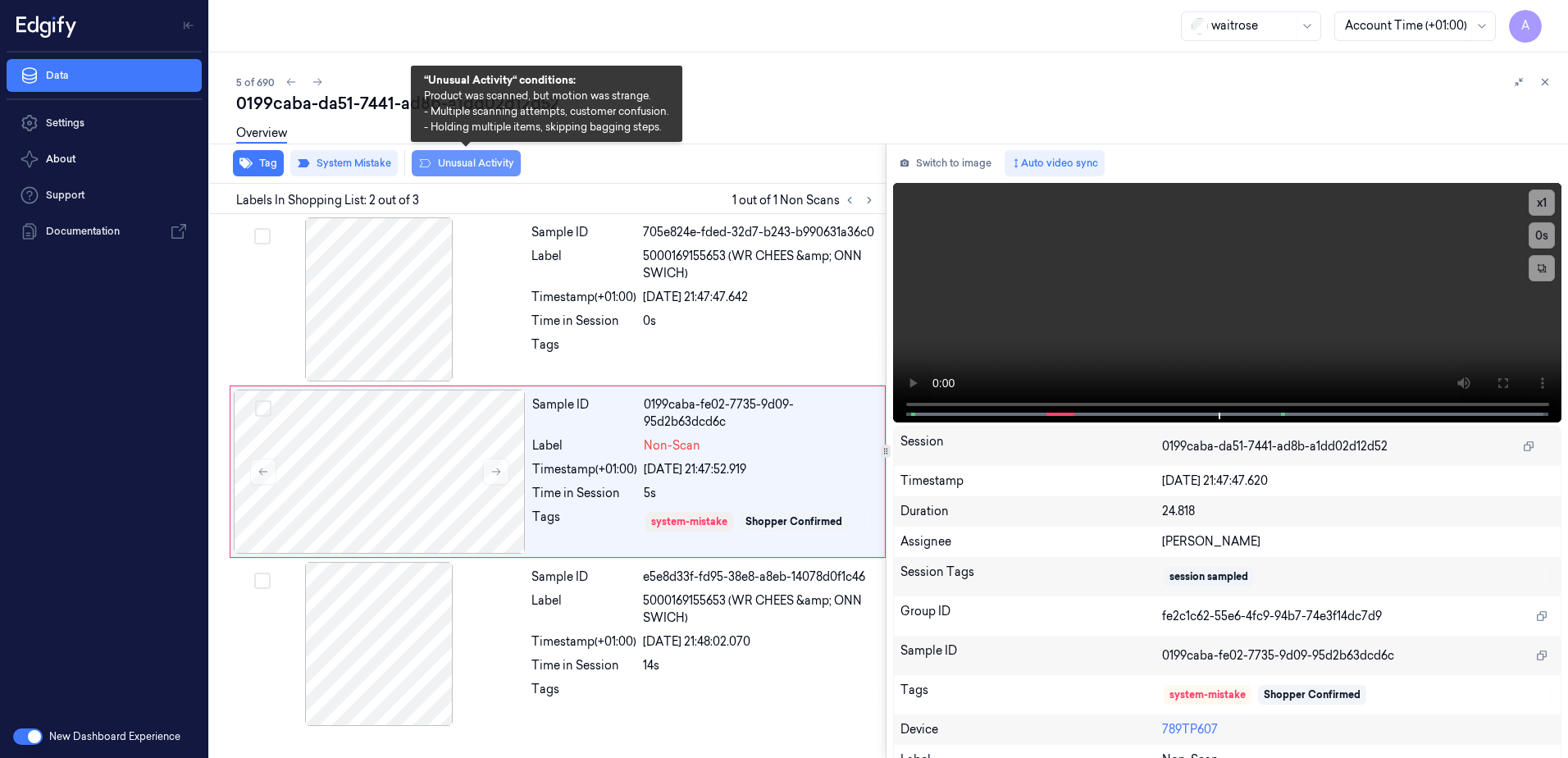
click at [466, 170] on button "Unusual Activity" at bounding box center [467, 164] width 109 height 26
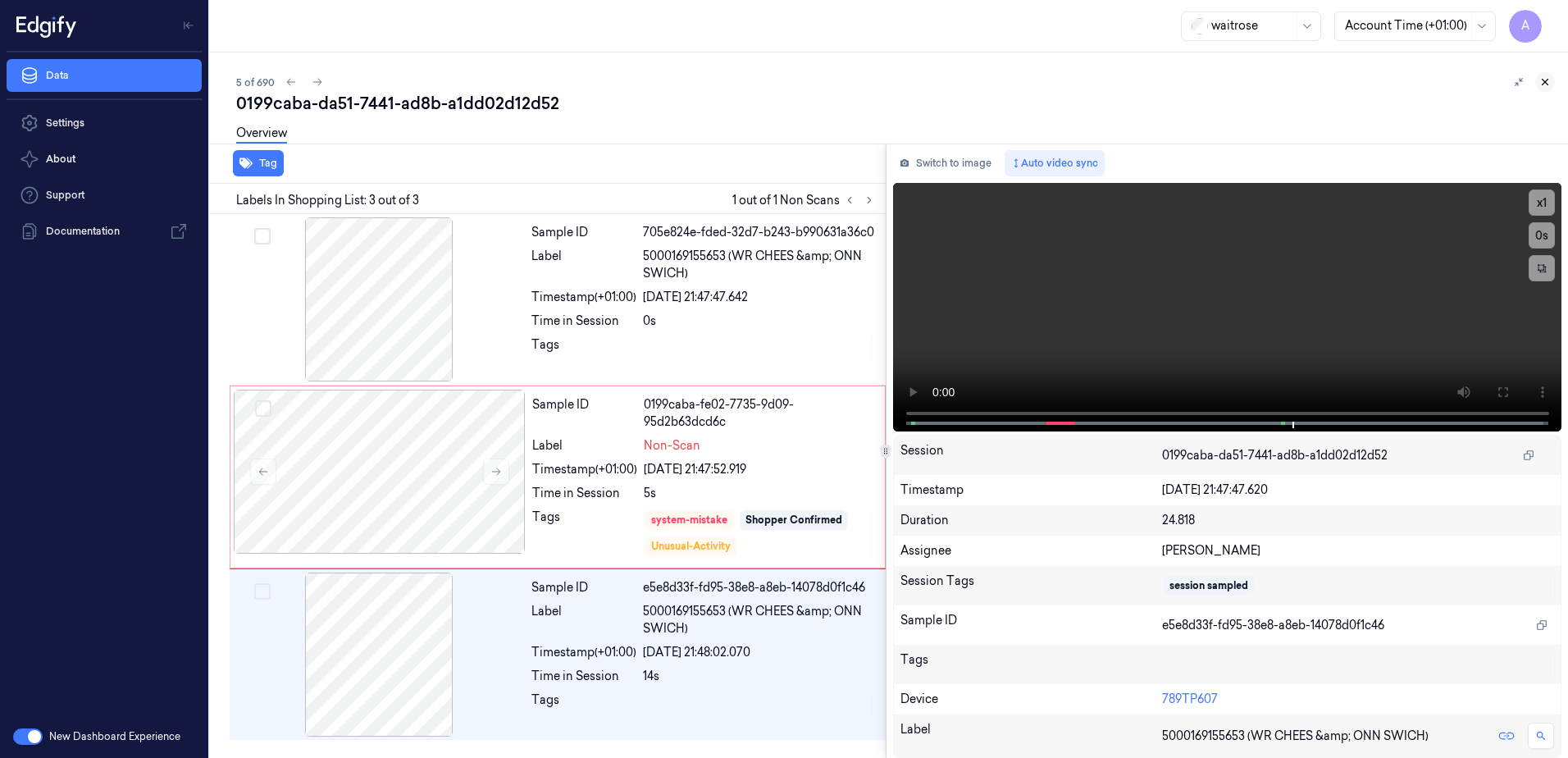
click at [1544, 81] on icon at bounding box center [1545, 82] width 11 height 11
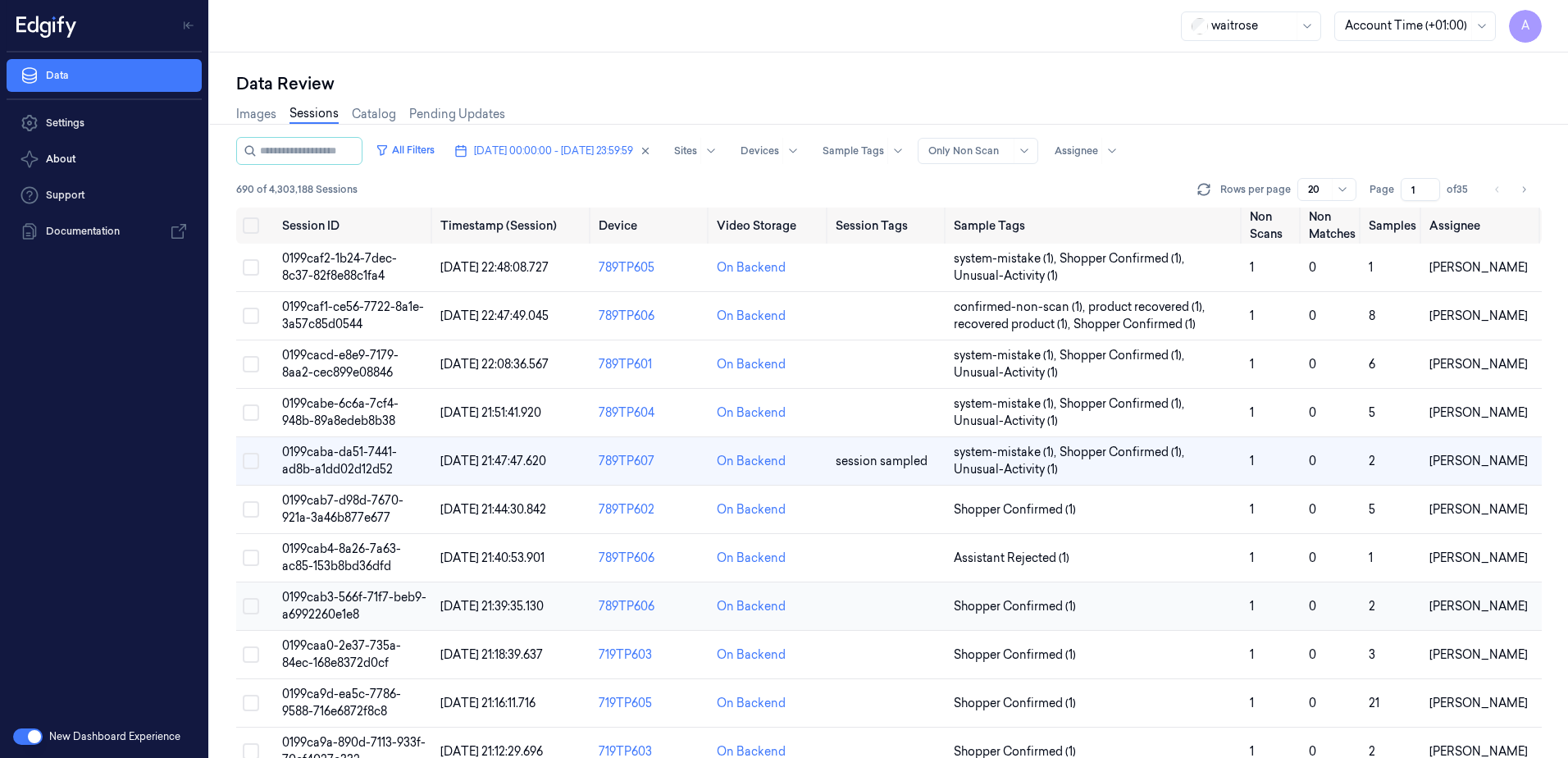
click at [329, 609] on span "0199cab3-566f-71f7-beb9-a6992260e1e8" at bounding box center [354, 606] width 144 height 32
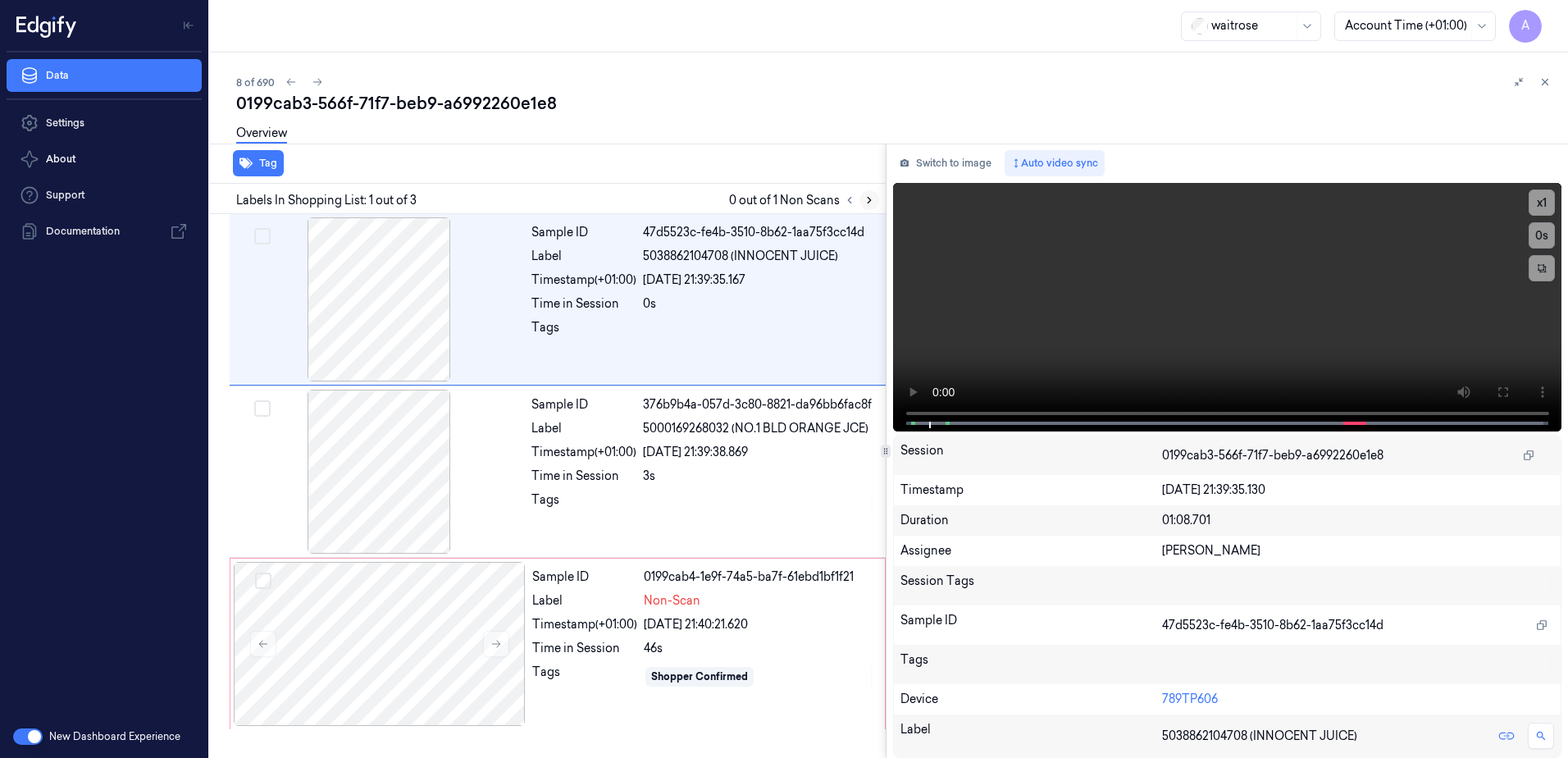
click at [869, 196] on icon at bounding box center [869, 200] width 11 height 11
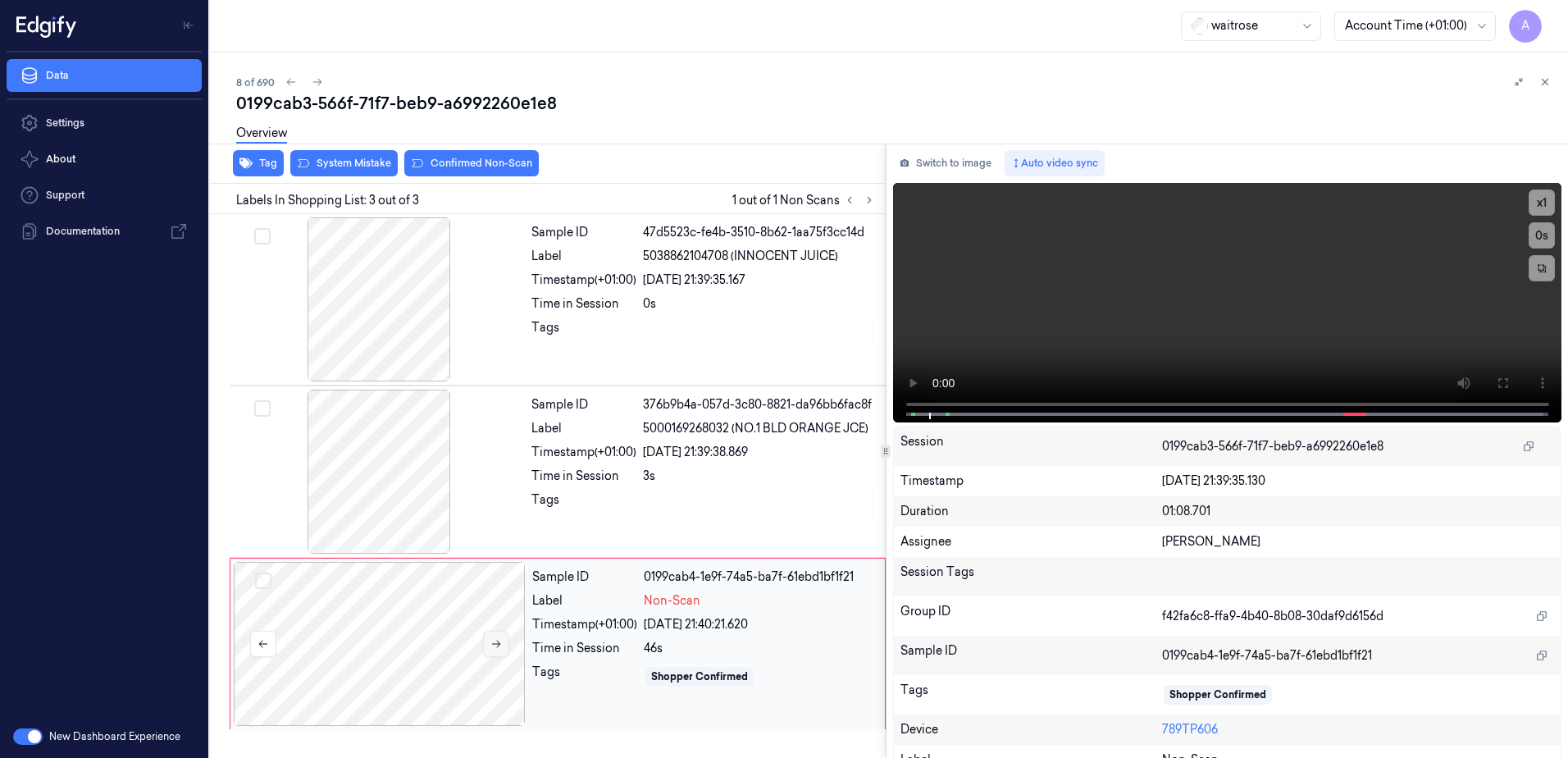
click at [496, 651] on button at bounding box center [497, 644] width 26 height 26
click at [494, 641] on icon at bounding box center [497, 644] width 11 height 11
drag, startPoint x: 1486, startPoint y: 383, endPoint x: 1490, endPoint y: 468, distance: 85.1
click at [1490, 383] on button at bounding box center [1503, 383] width 26 height 26
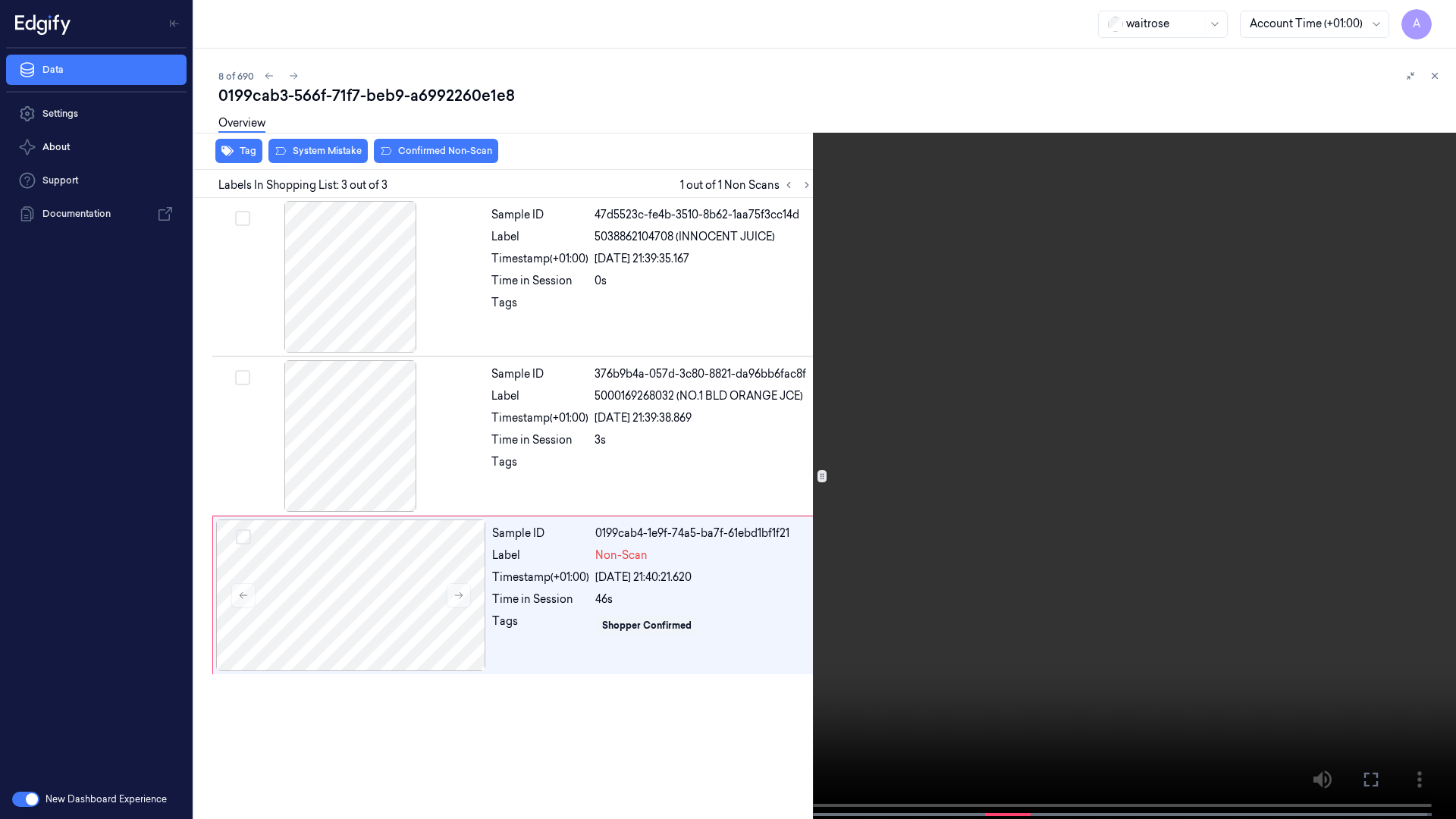
click at [982, 489] on video at bounding box center [728, 410] width 1456 height 822
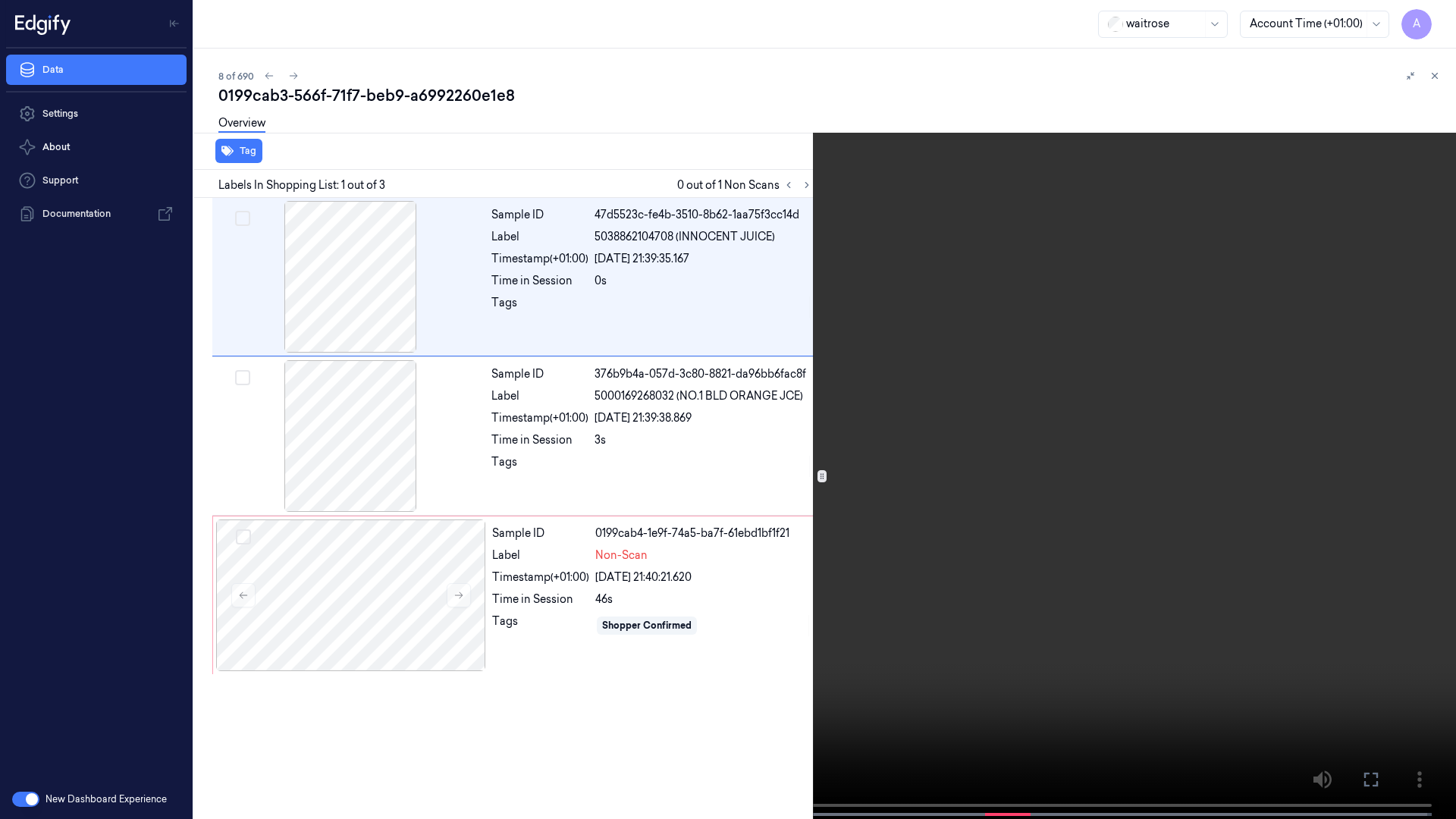
click at [0, 0] on icon at bounding box center [0, 0] width 0 height 0
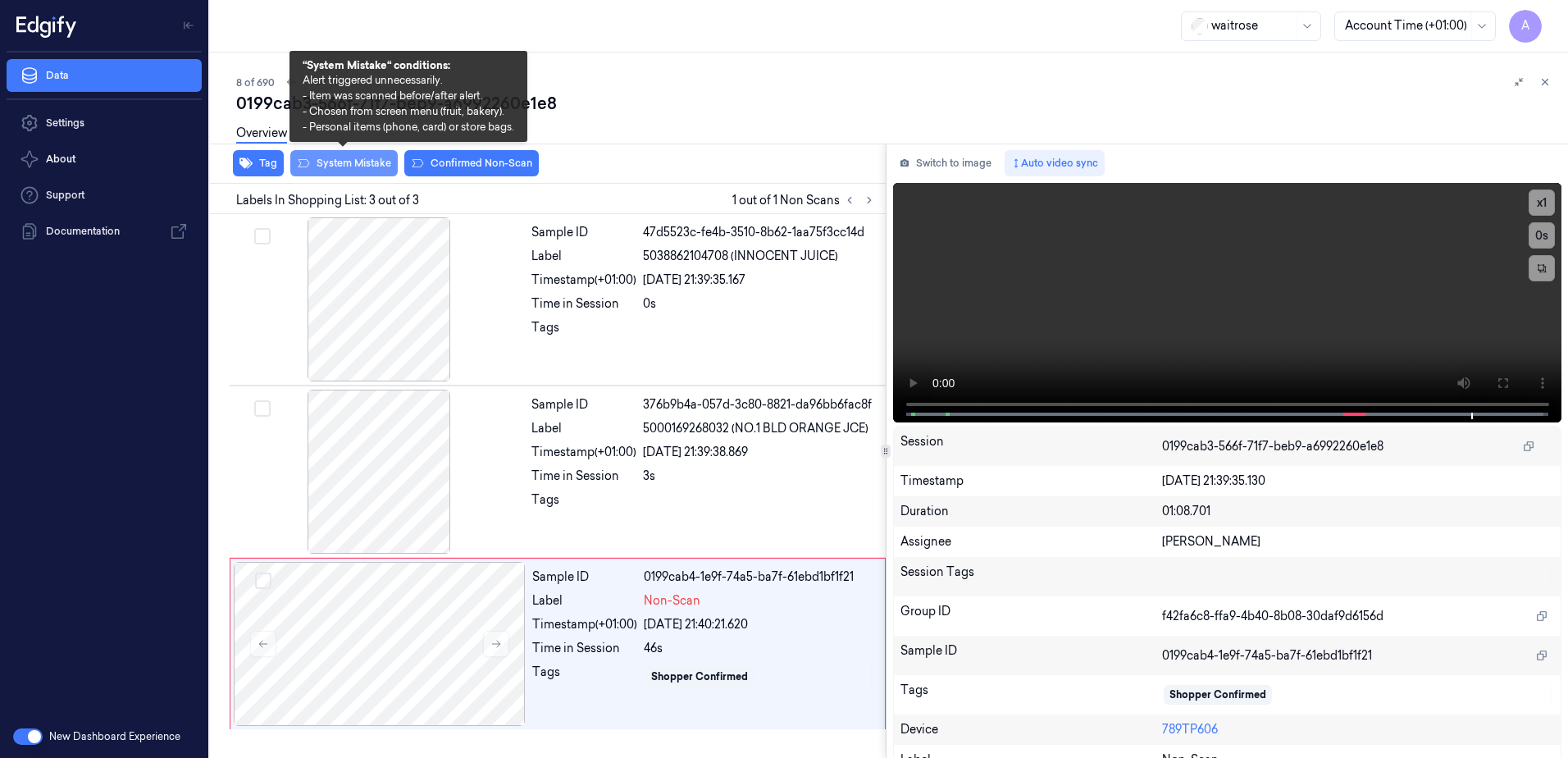
click at [323, 159] on button "System Mistake" at bounding box center [344, 164] width 107 height 26
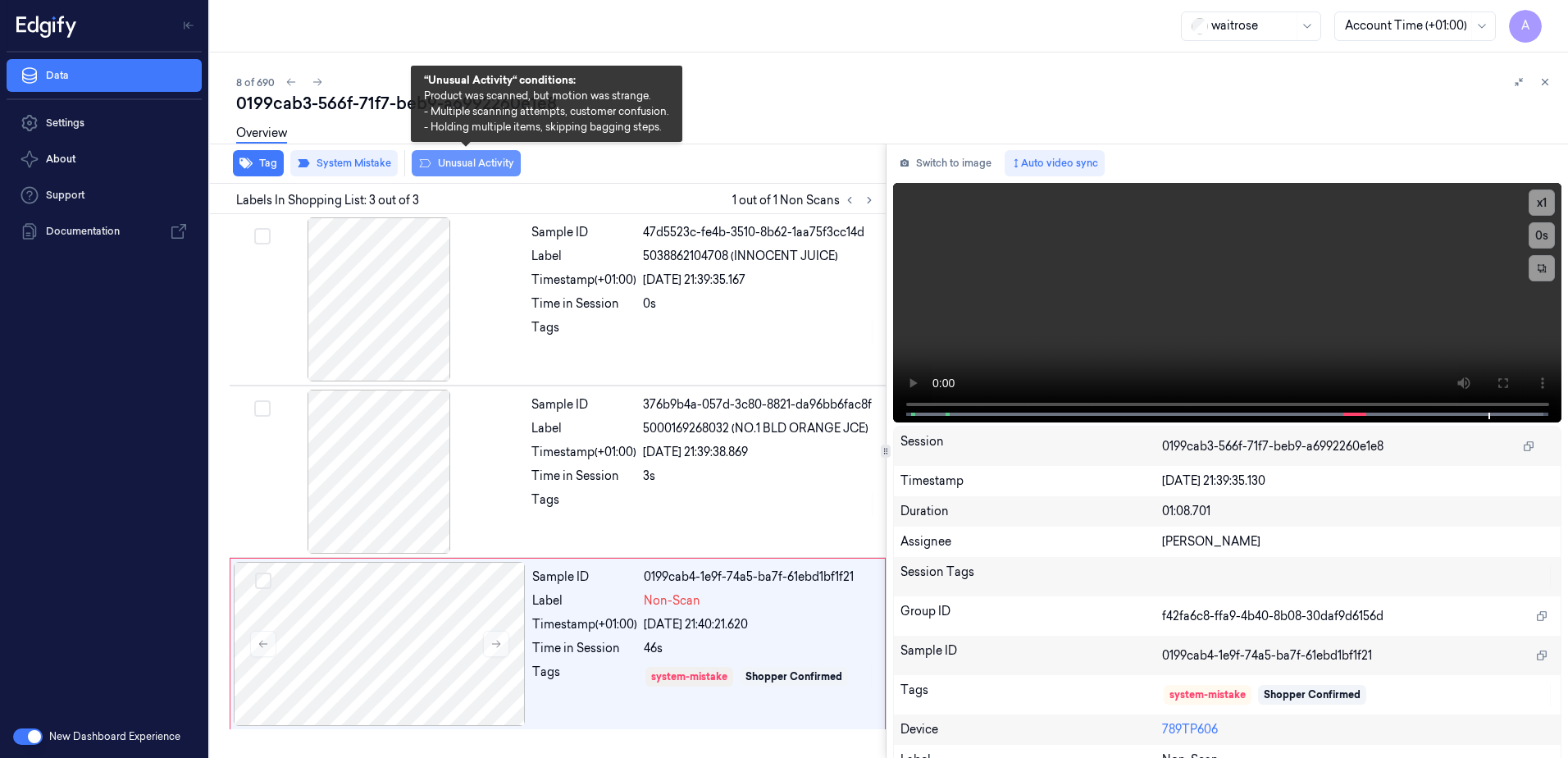
click at [471, 166] on button "Unusual Activity" at bounding box center [467, 164] width 109 height 26
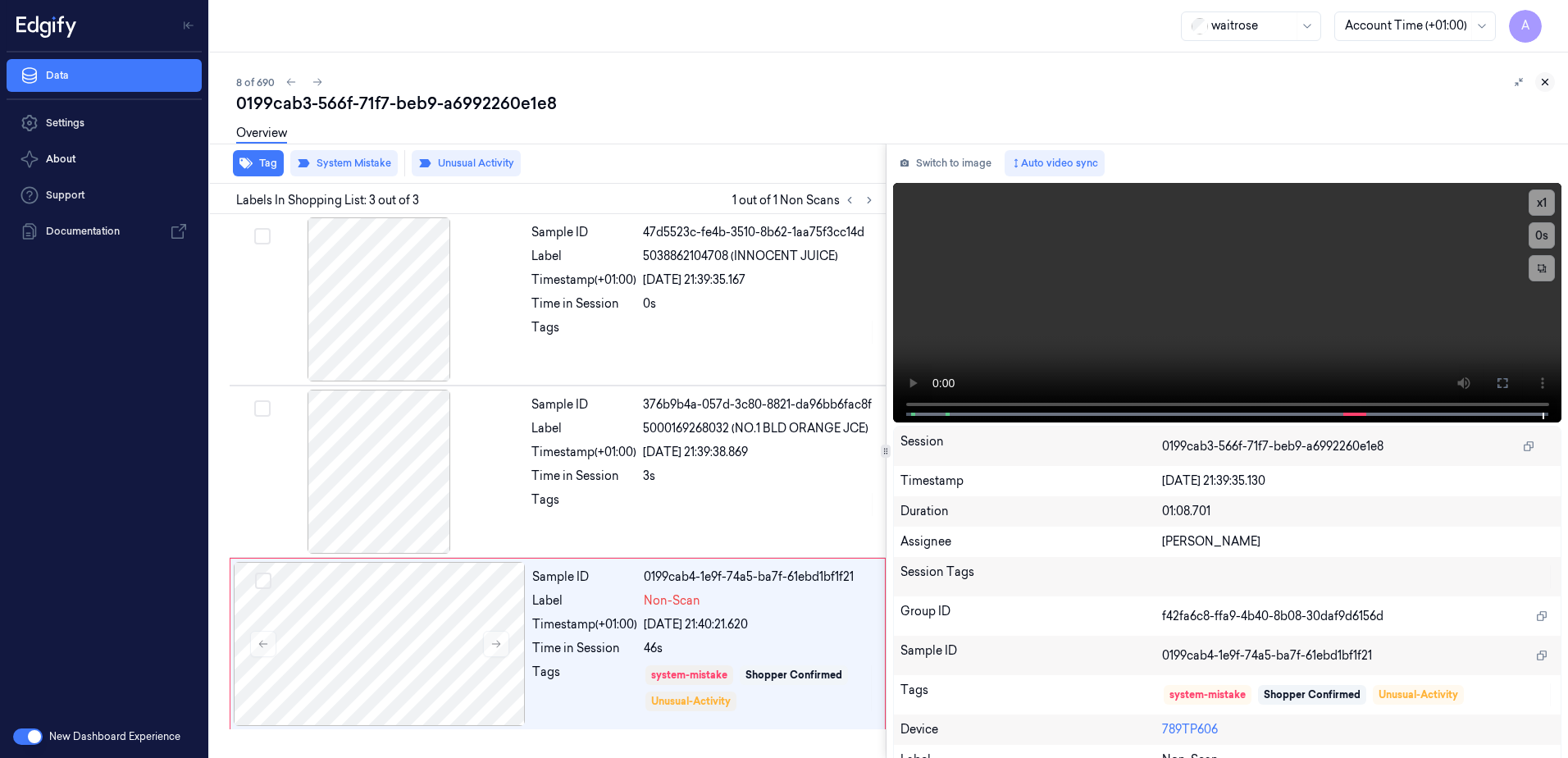
click at [1544, 81] on icon at bounding box center [1545, 83] width 6 height 6
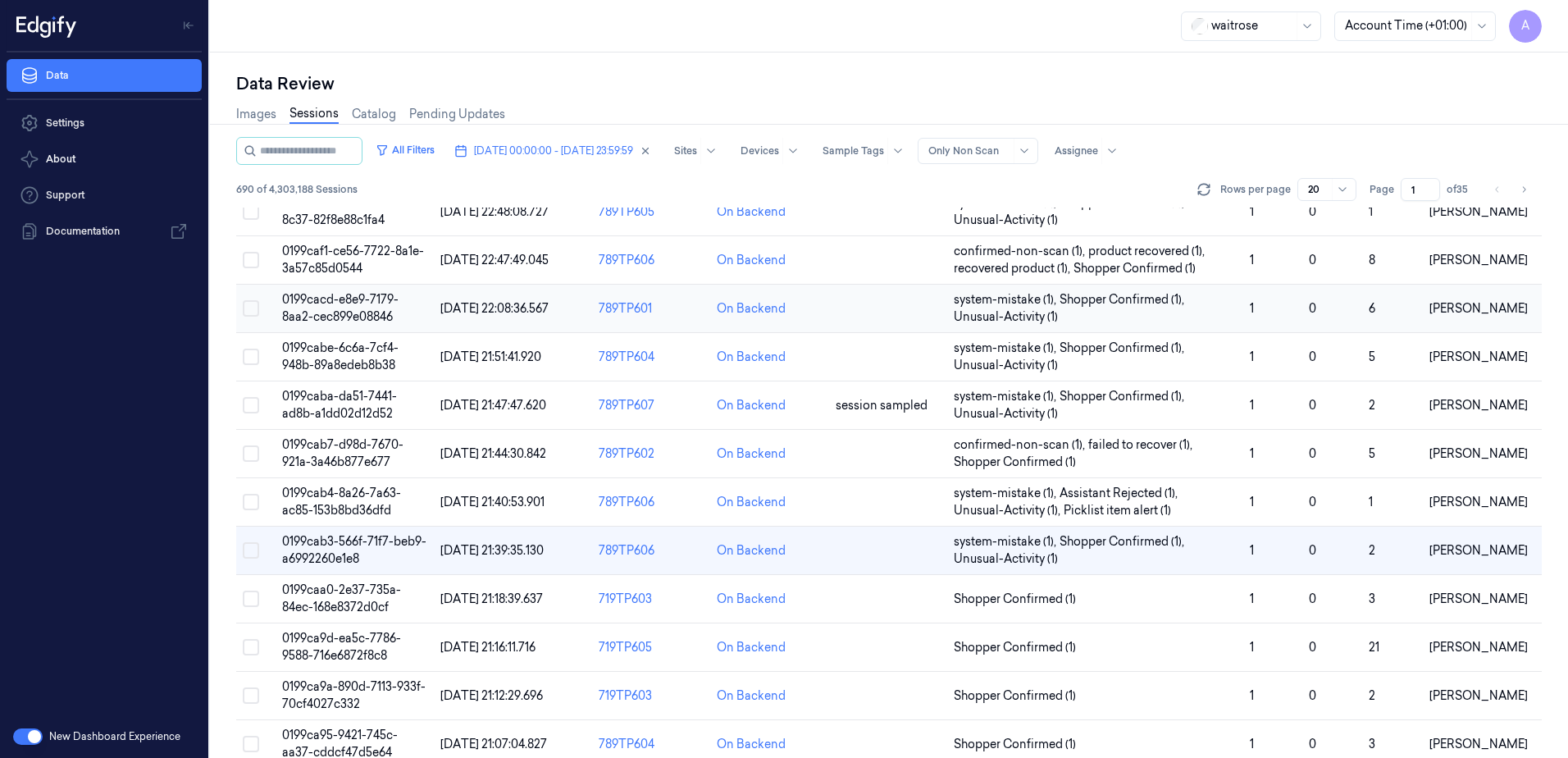
scroll to position [82, 0]
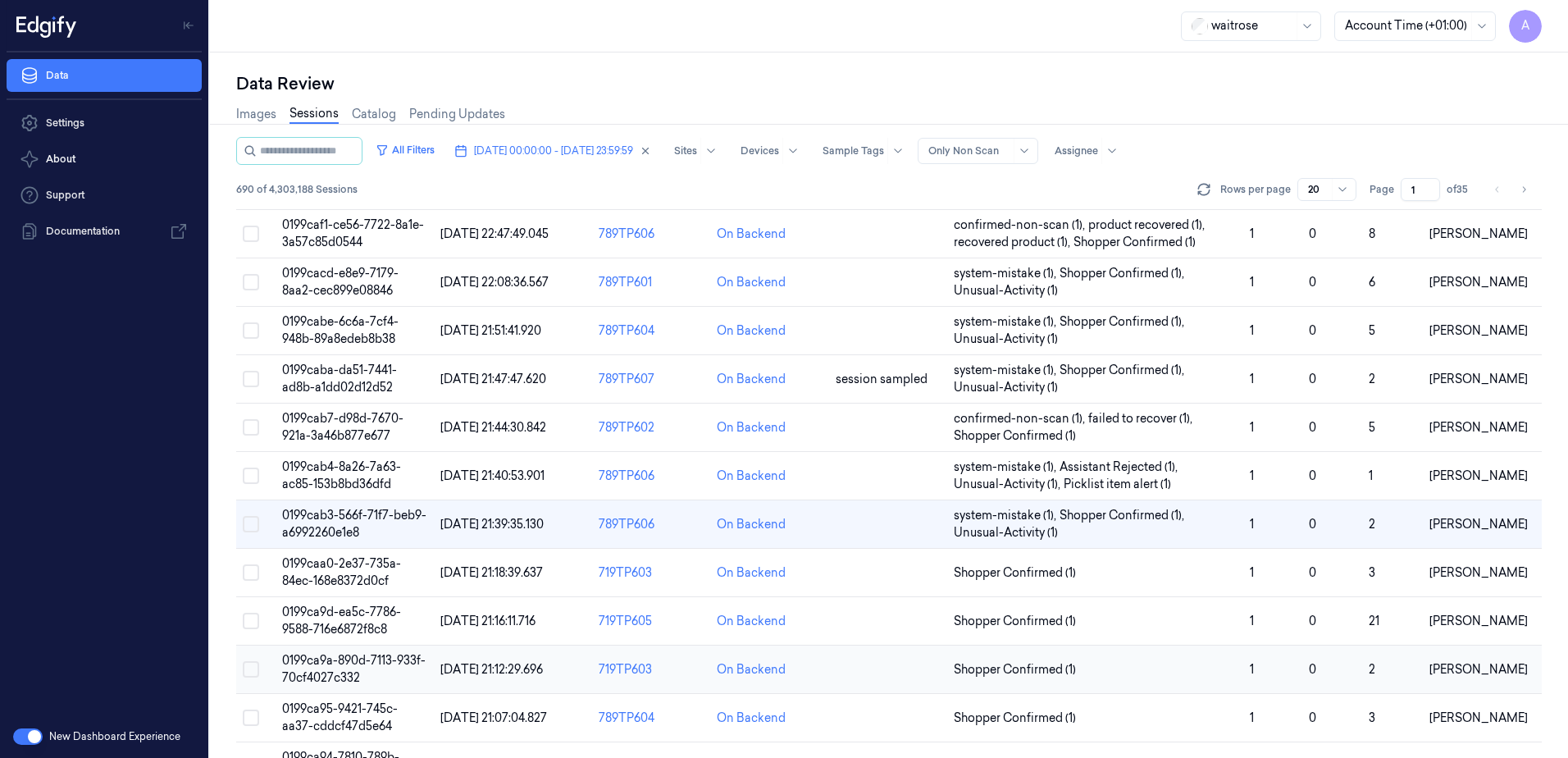
click at [338, 662] on span "0199ca9a-890d-7113-933f-70cf4027c332" at bounding box center [354, 669] width 144 height 32
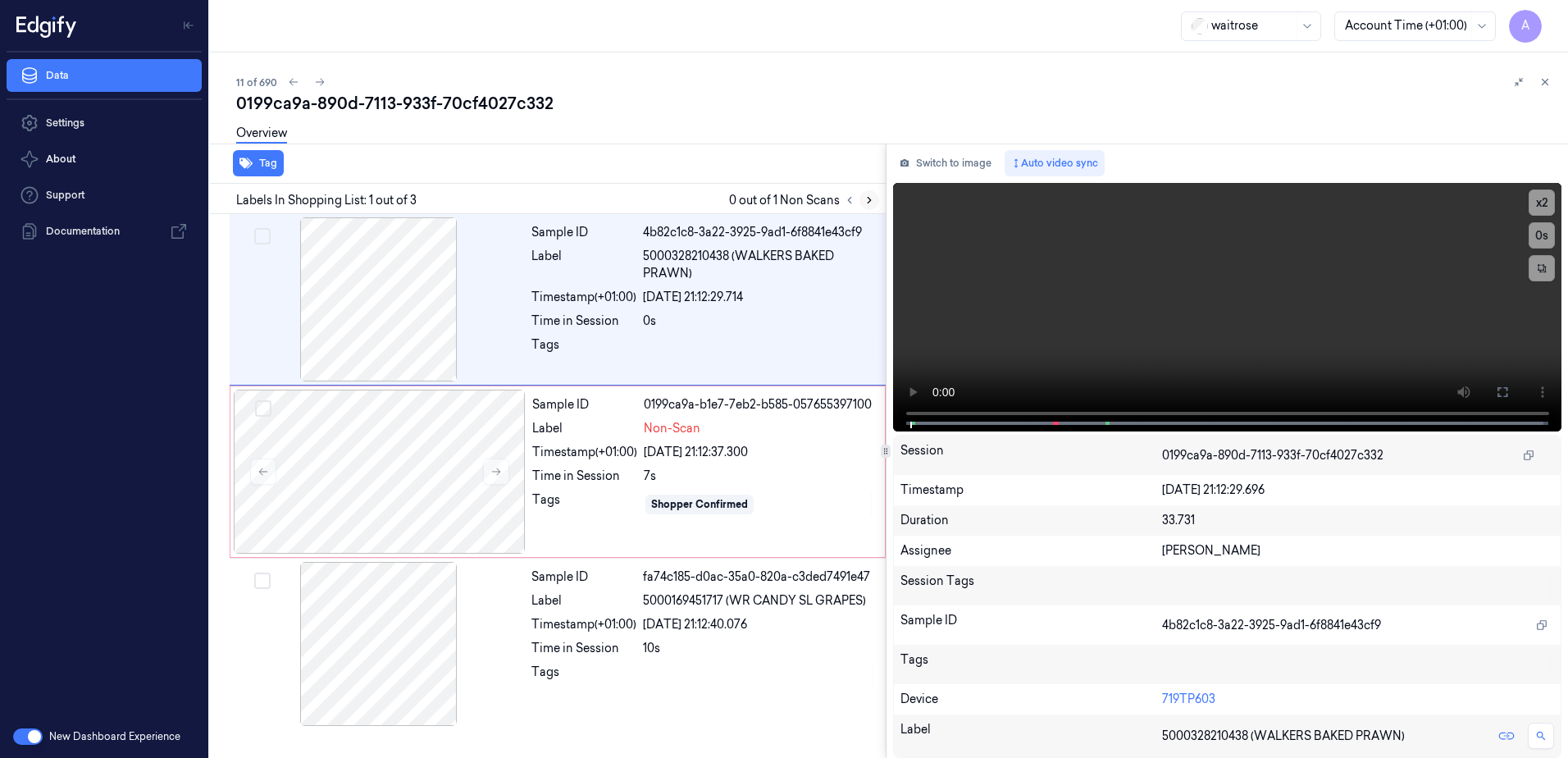
click at [863, 196] on icon at bounding box center [869, 200] width 11 height 11
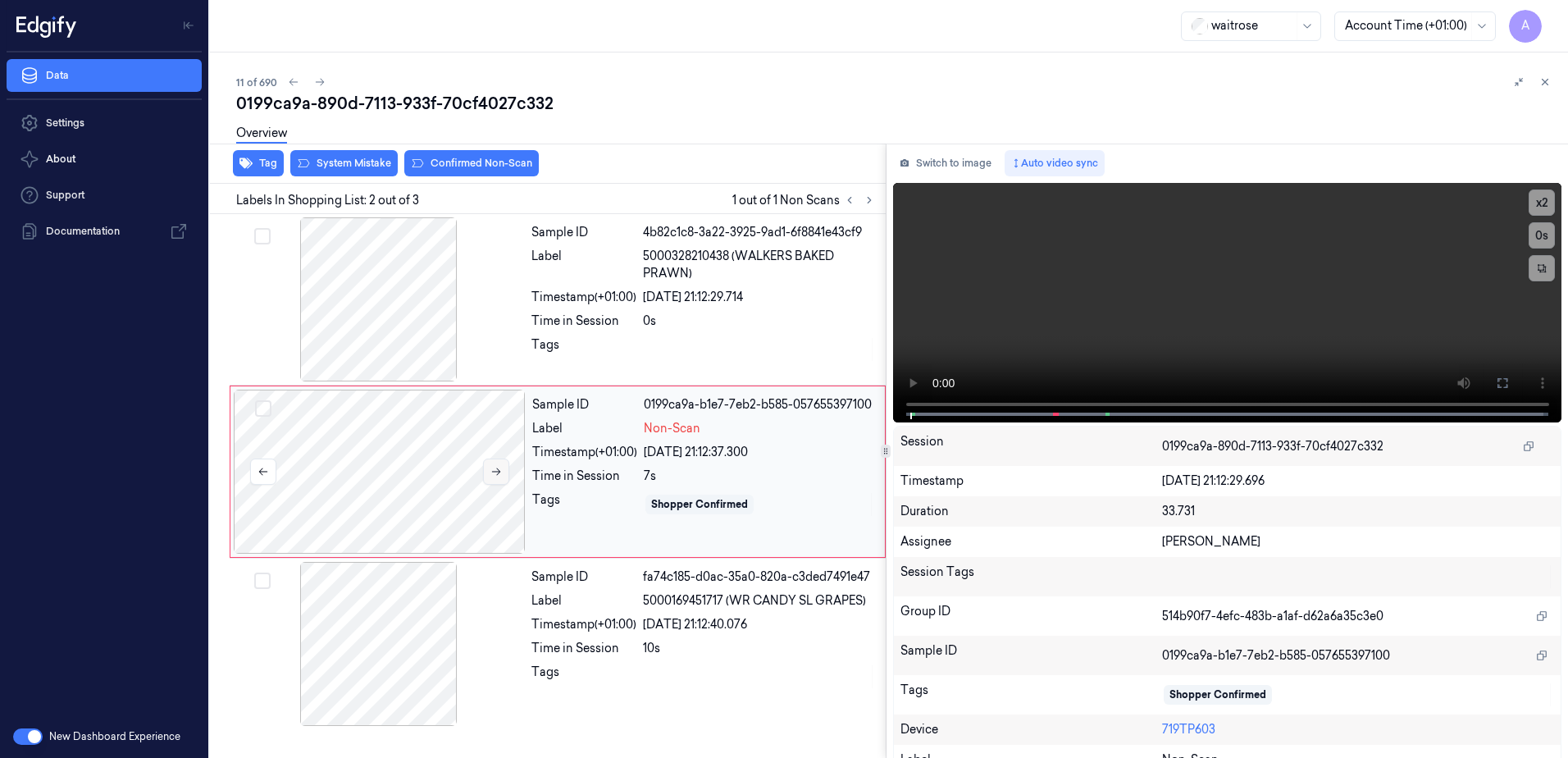
click at [491, 467] on icon at bounding box center [497, 471] width 11 height 11
click at [499, 470] on icon at bounding box center [497, 472] width 9 height 8
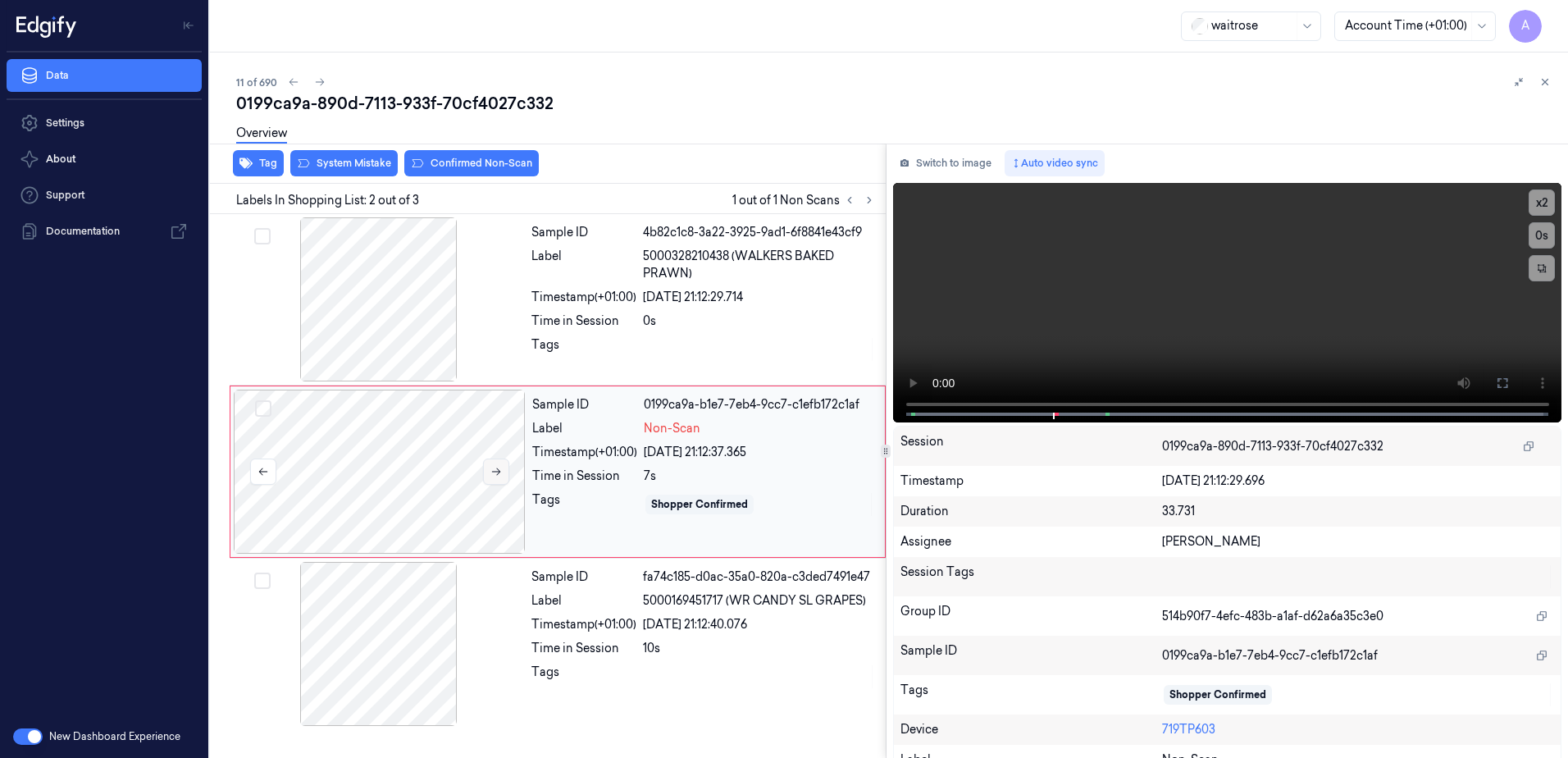
click at [499, 470] on icon at bounding box center [497, 472] width 9 height 8
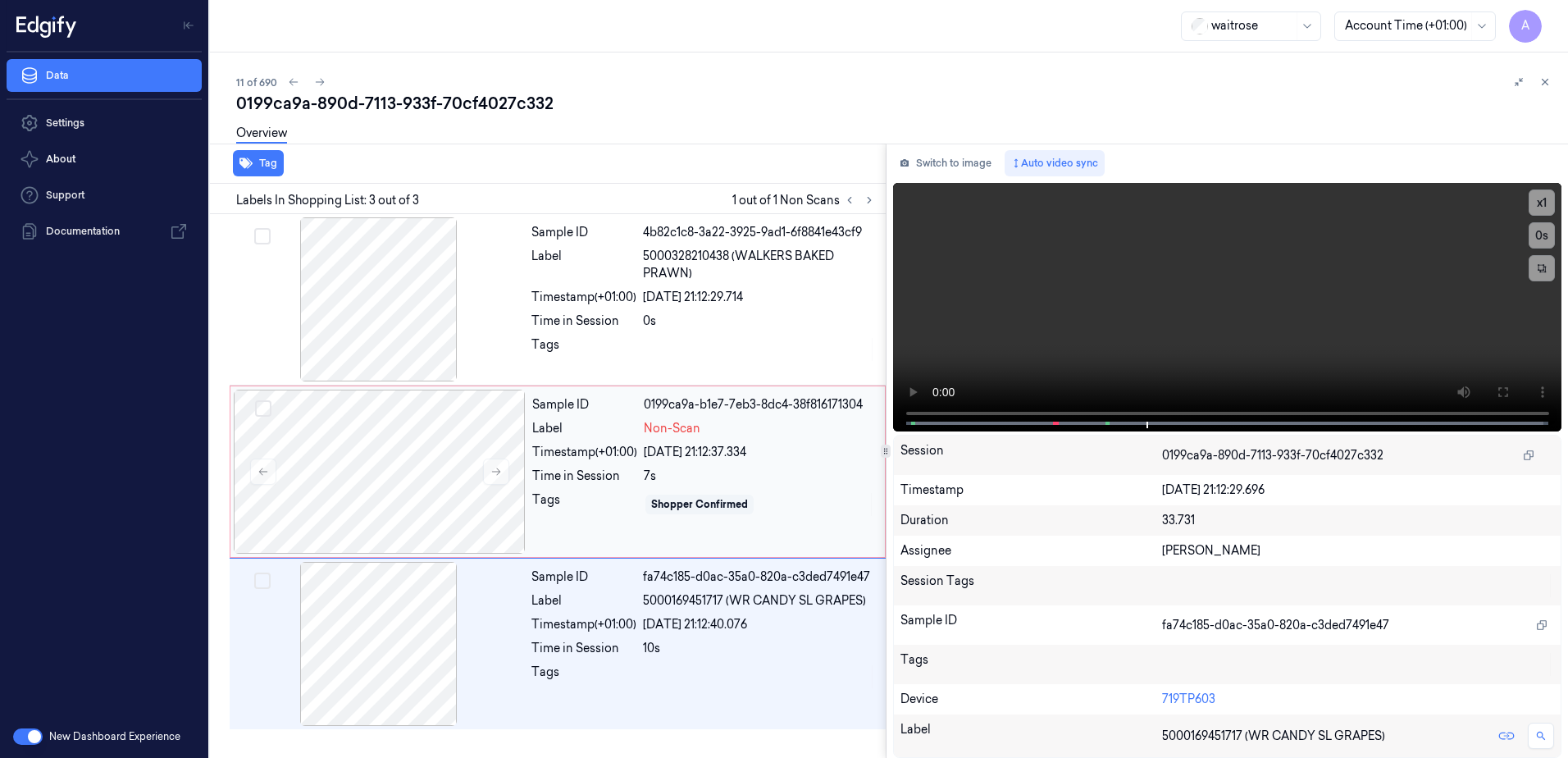
click at [610, 539] on div "Sample ID 0199ca9a-b1e7-7eb3-8dc4-38f816171304 Label Non-Scan Timestamp (+01:00…" at bounding box center [704, 471] width 356 height 164
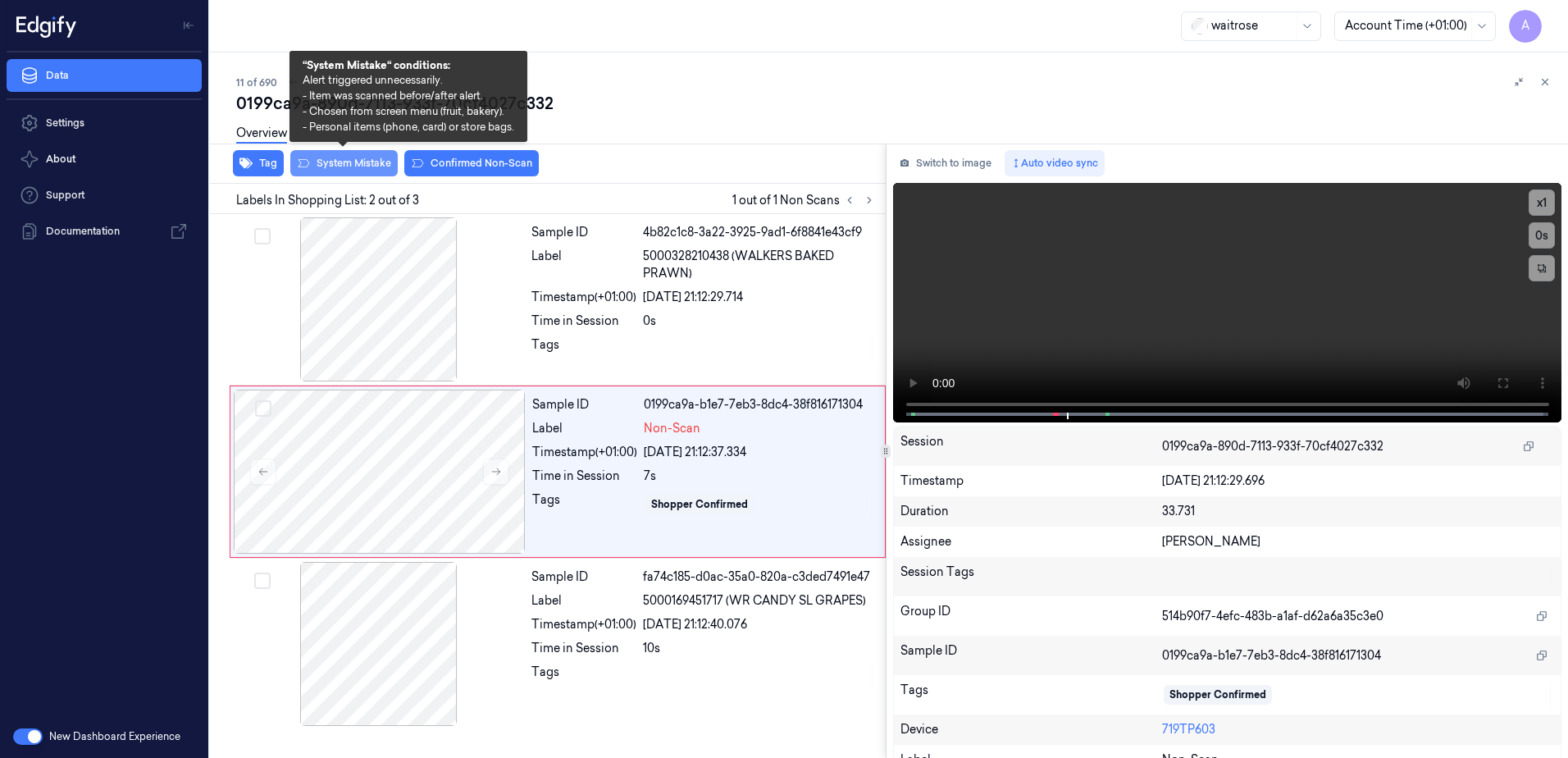
click at [353, 168] on button "System Mistake" at bounding box center [344, 164] width 107 height 26
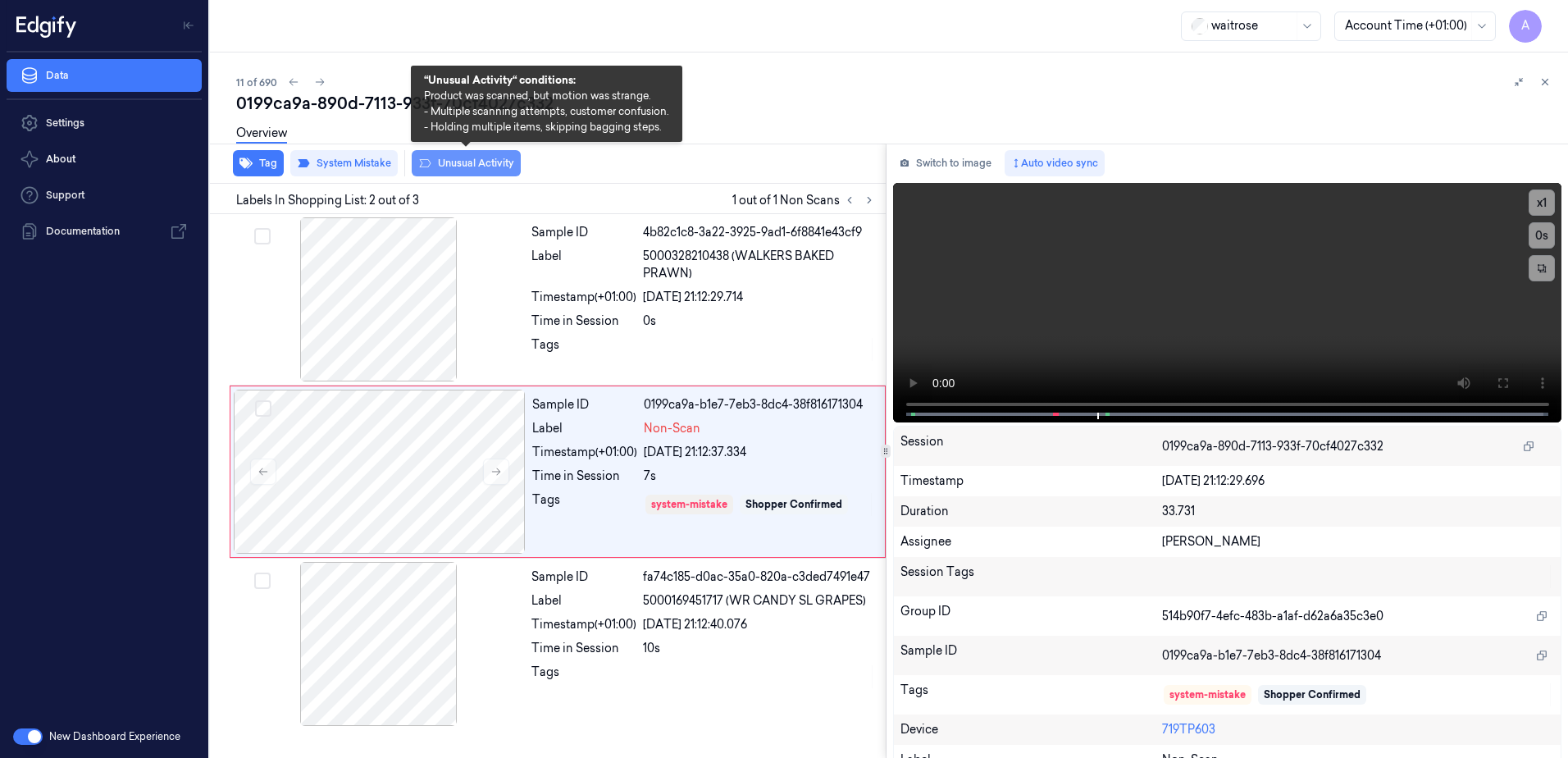
click at [446, 167] on button "Unusual Activity" at bounding box center [467, 164] width 109 height 26
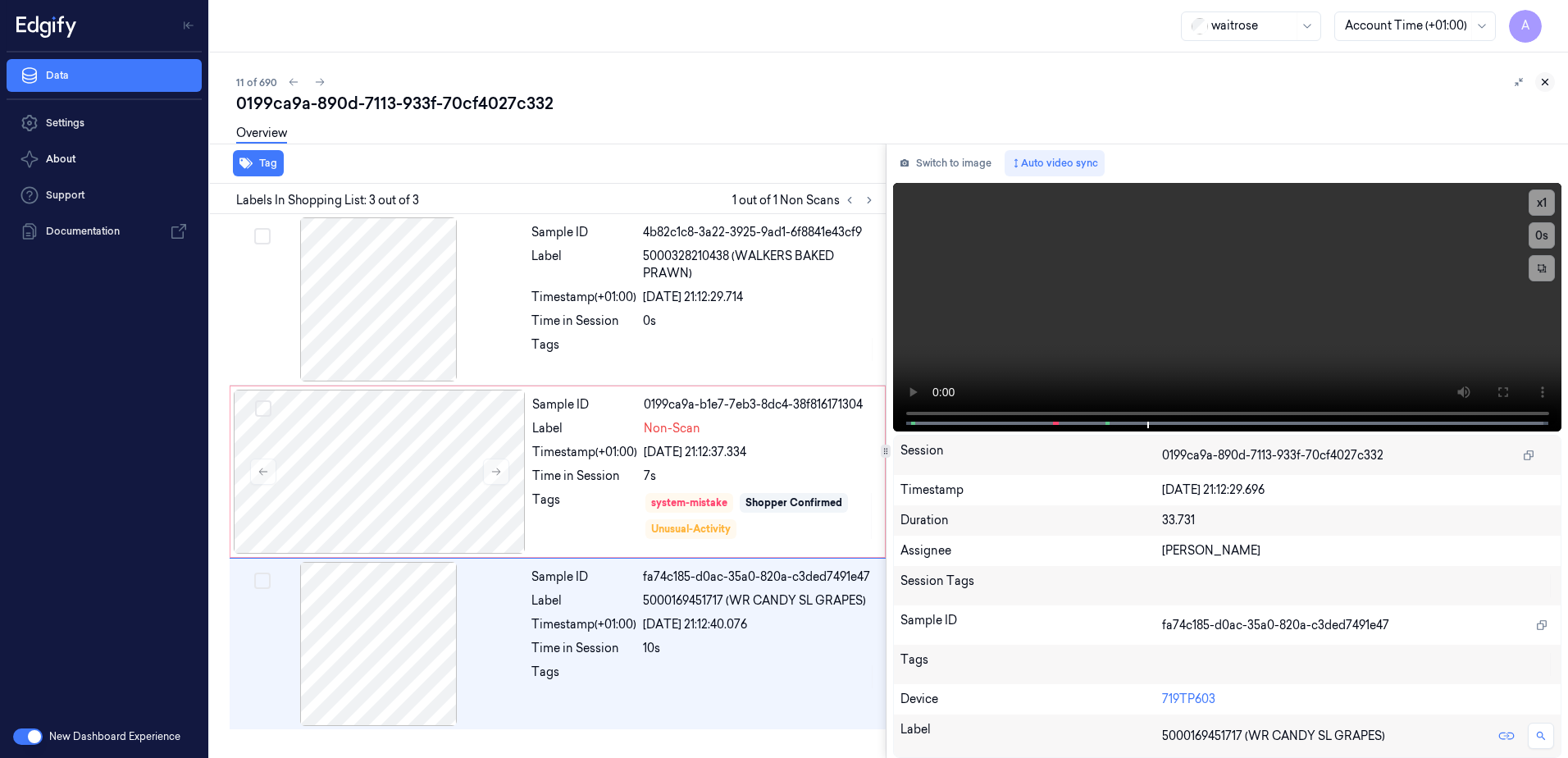
click at [1543, 91] on button at bounding box center [1545, 82] width 20 height 20
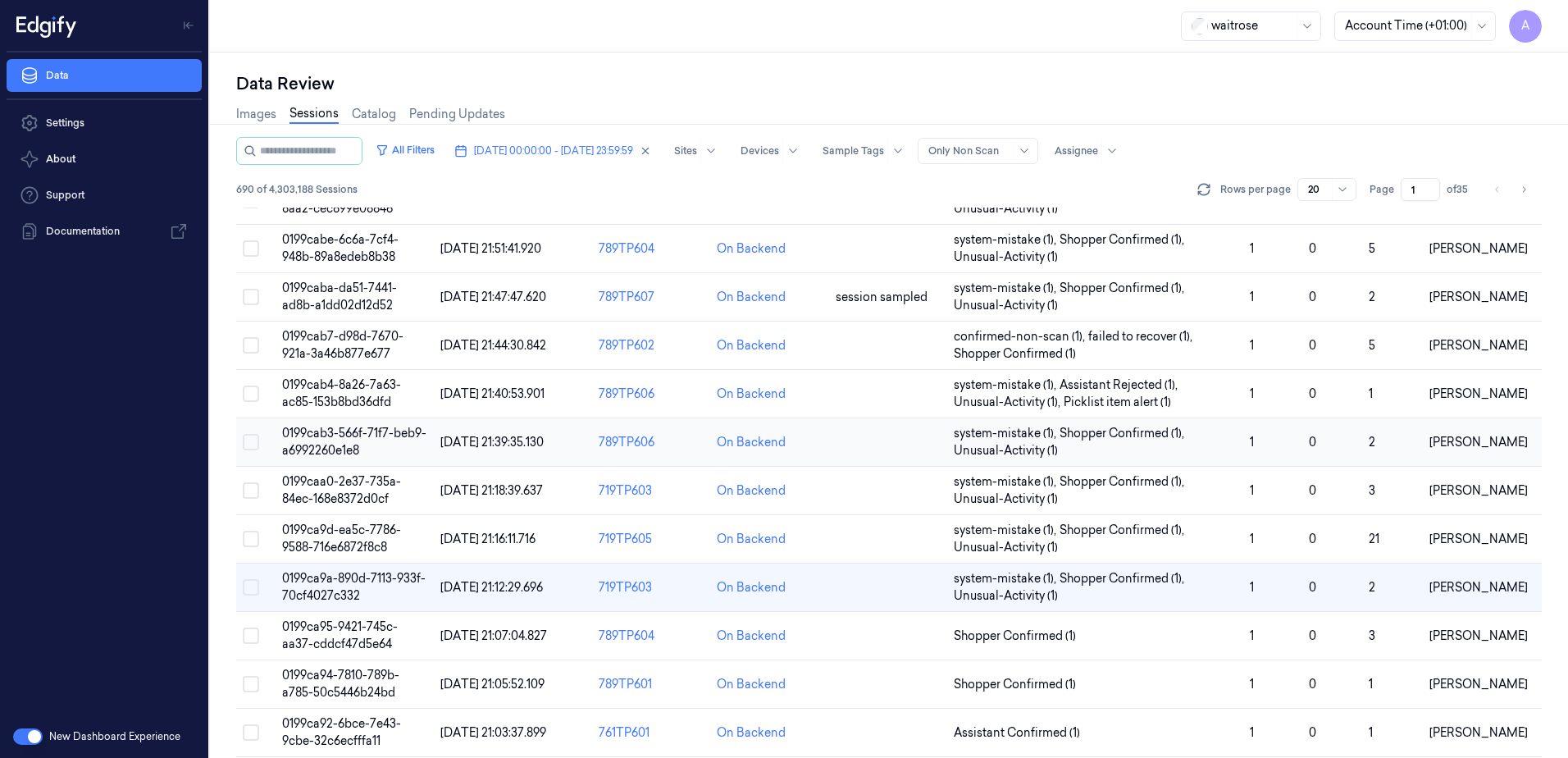
scroll to position [246, 0]
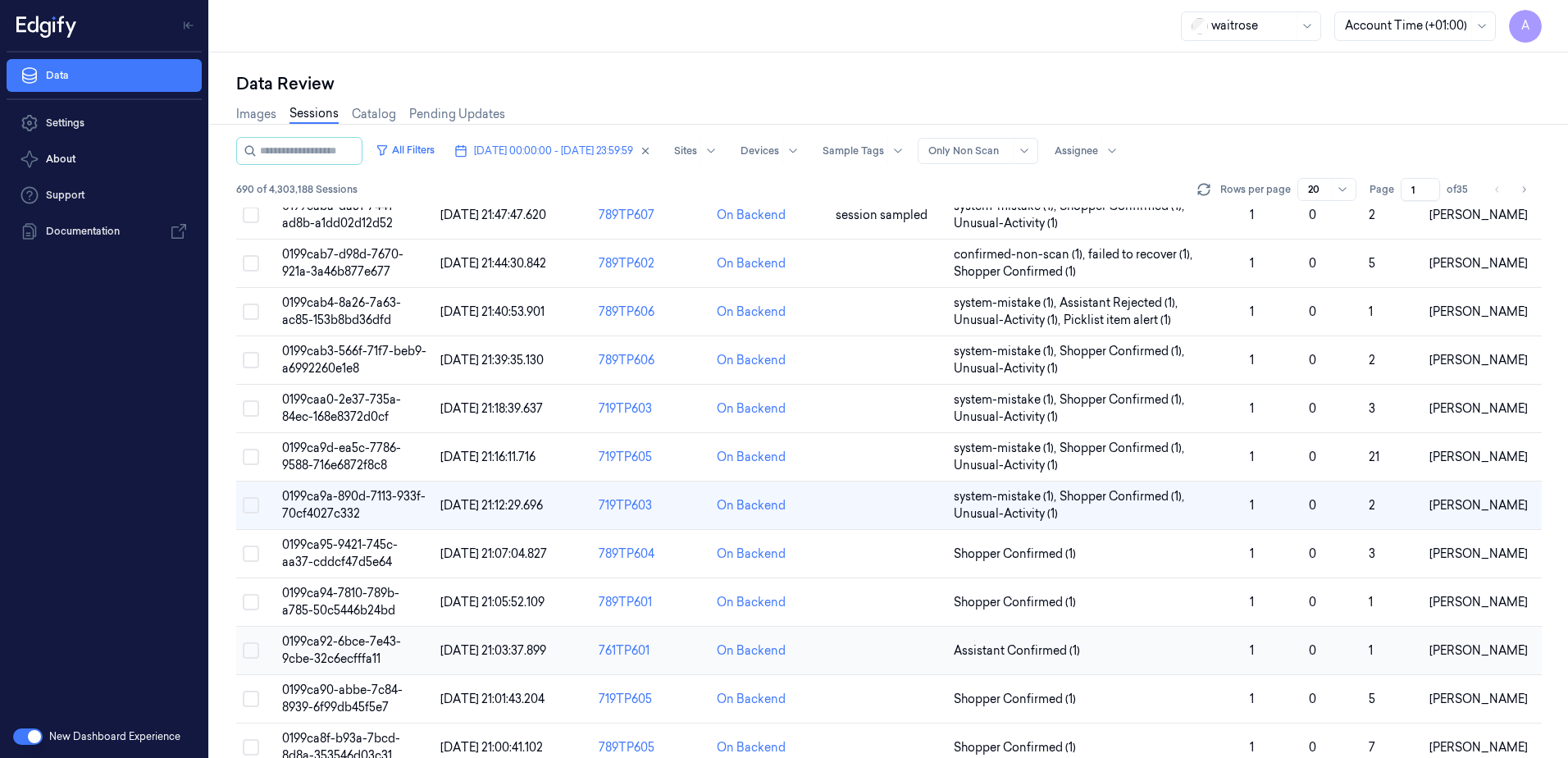
click at [330, 640] on span "0199ca92-6bce-7e43-9cbe-32c6ecfffa11" at bounding box center [341, 650] width 119 height 32
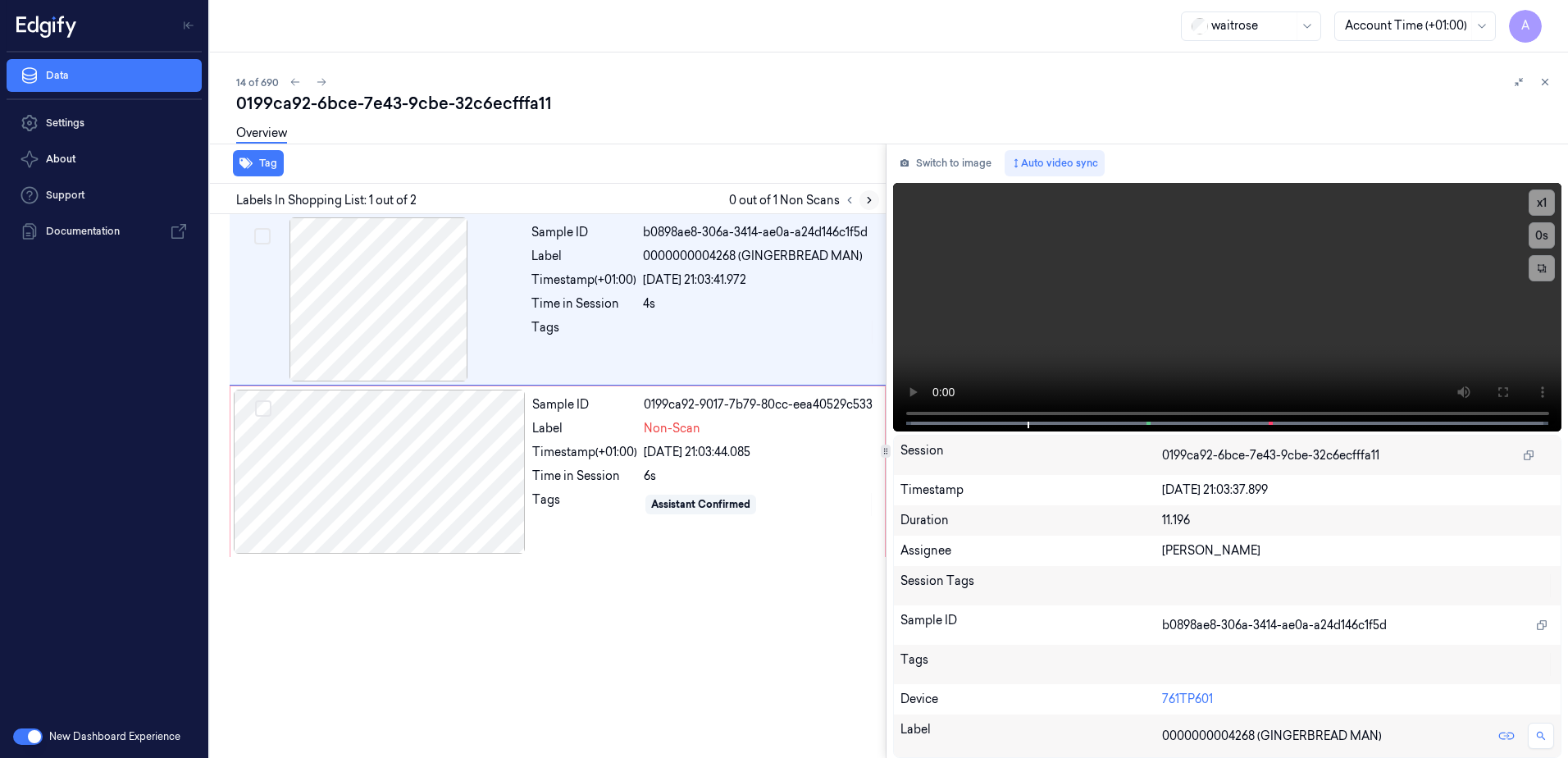
click at [865, 198] on icon at bounding box center [869, 200] width 11 height 11
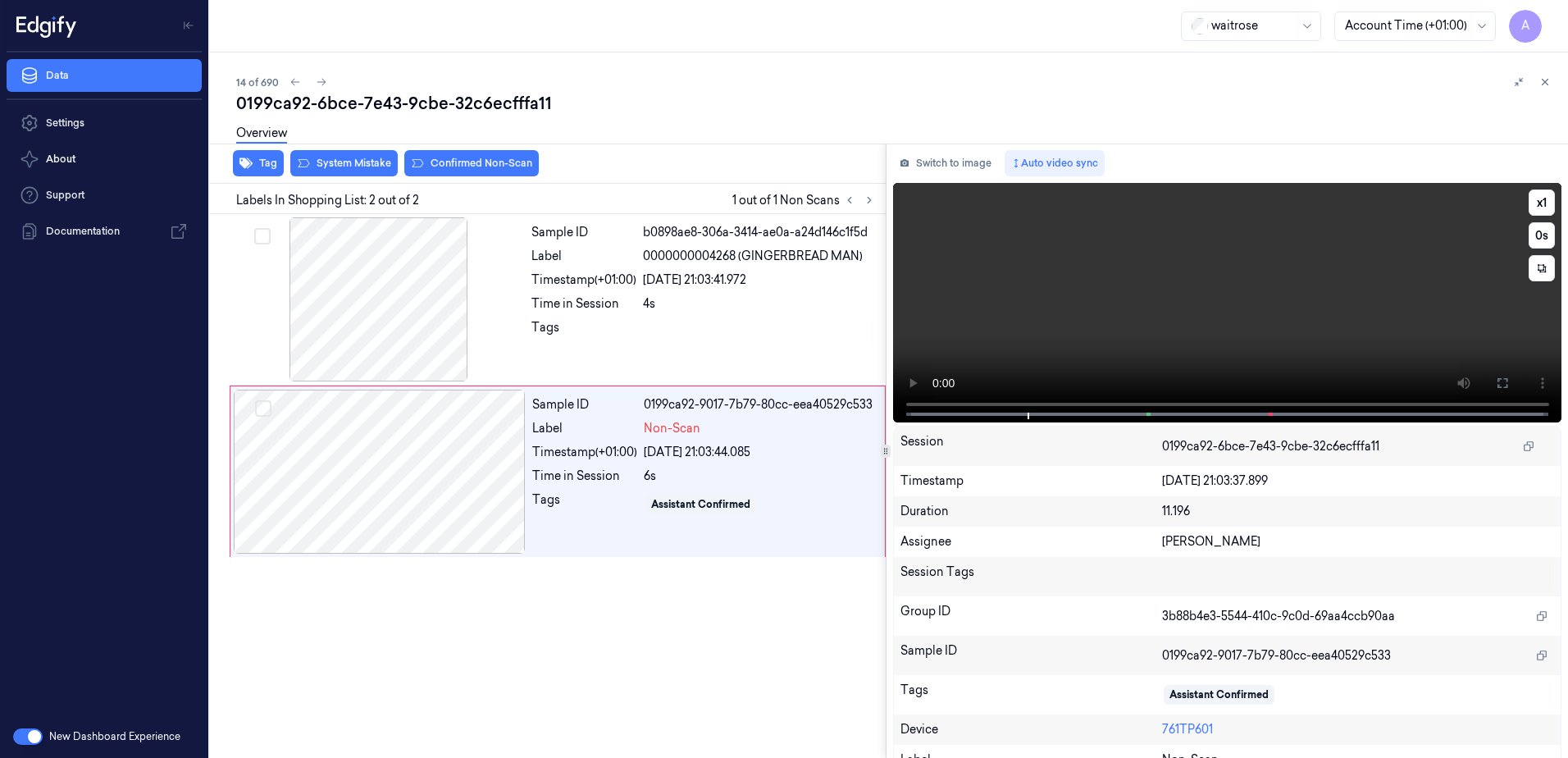
drag, startPoint x: 1499, startPoint y: 374, endPoint x: 1491, endPoint y: 459, distance: 85.4
click at [1499, 374] on button at bounding box center [1503, 383] width 26 height 26
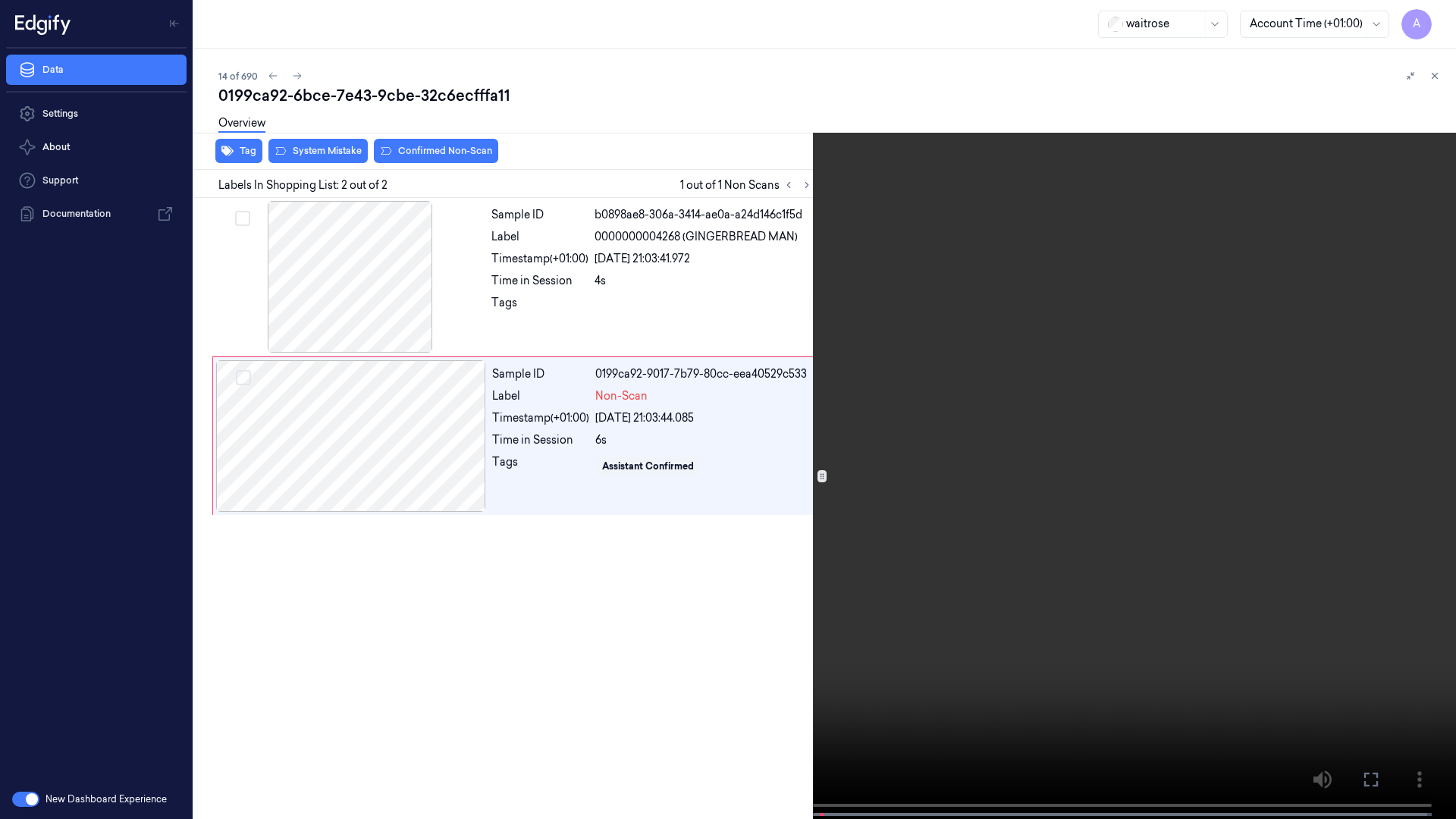
drag, startPoint x: 1028, startPoint y: 478, endPoint x: 1060, endPoint y: 479, distance: 32.0
click at [1028, 478] on video at bounding box center [728, 410] width 1456 height 822
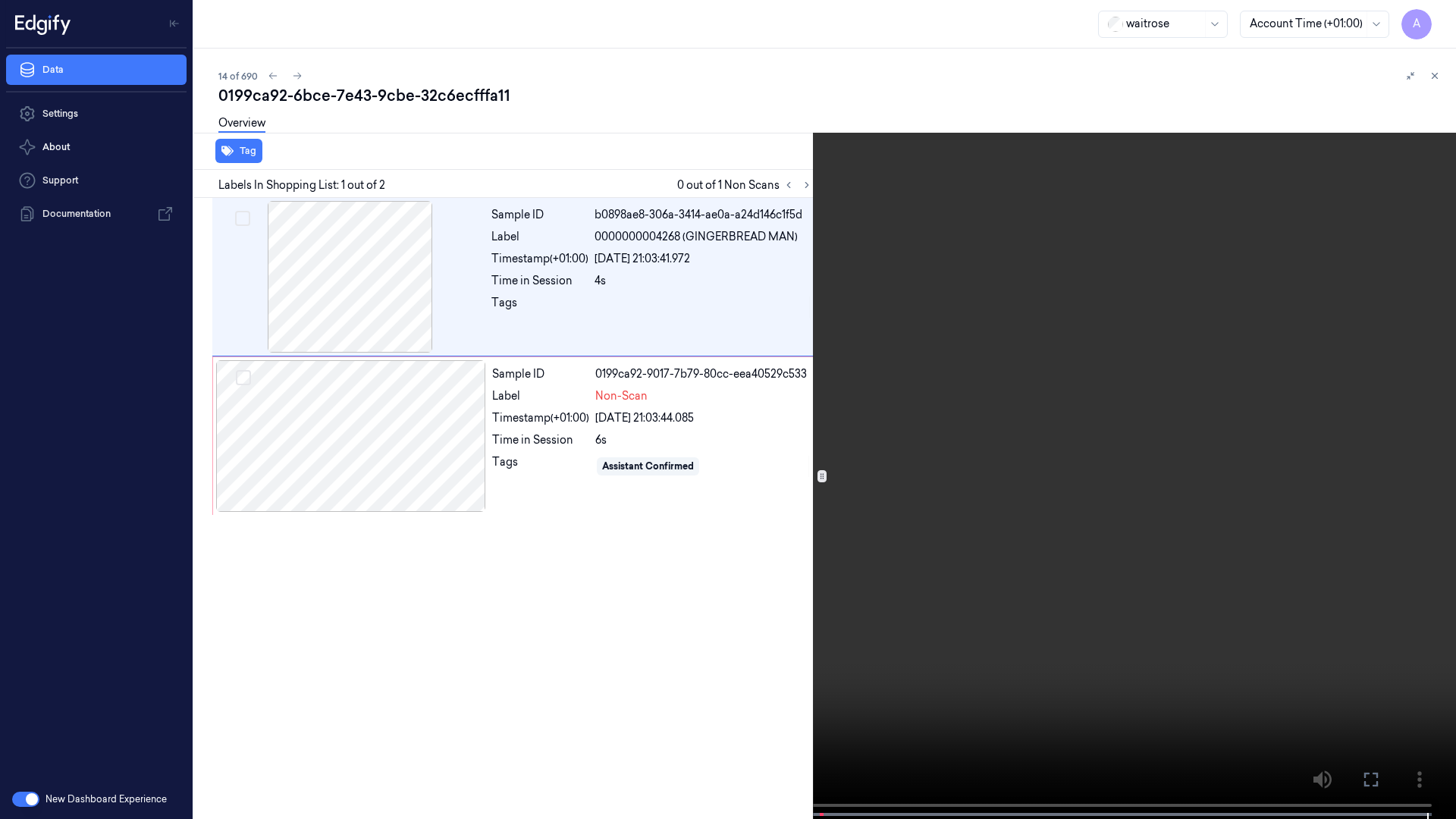
click at [0, 0] on icon at bounding box center [0, 0] width 0 height 0
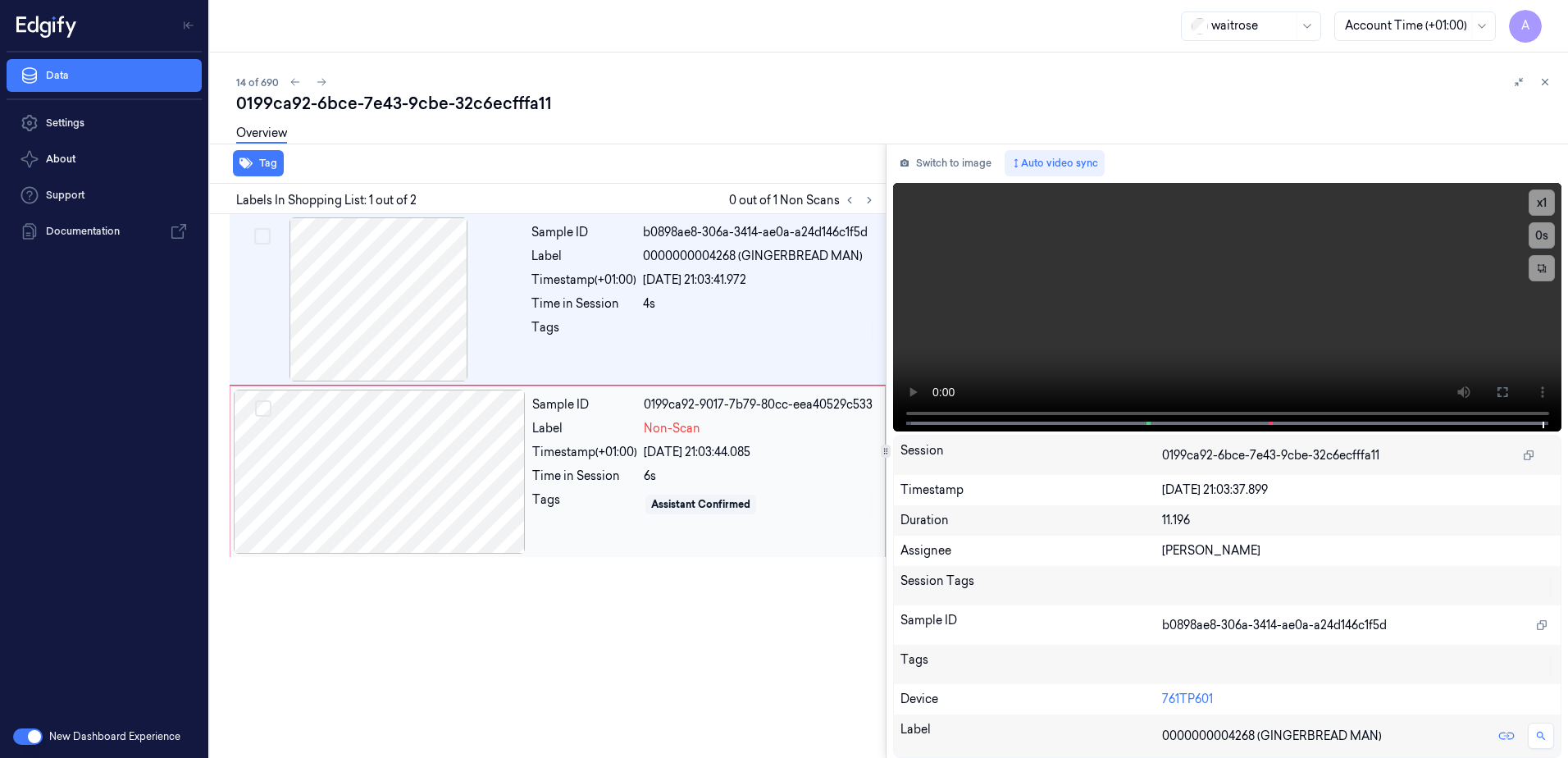
click at [603, 513] on div "Tags" at bounding box center [585, 504] width 105 height 26
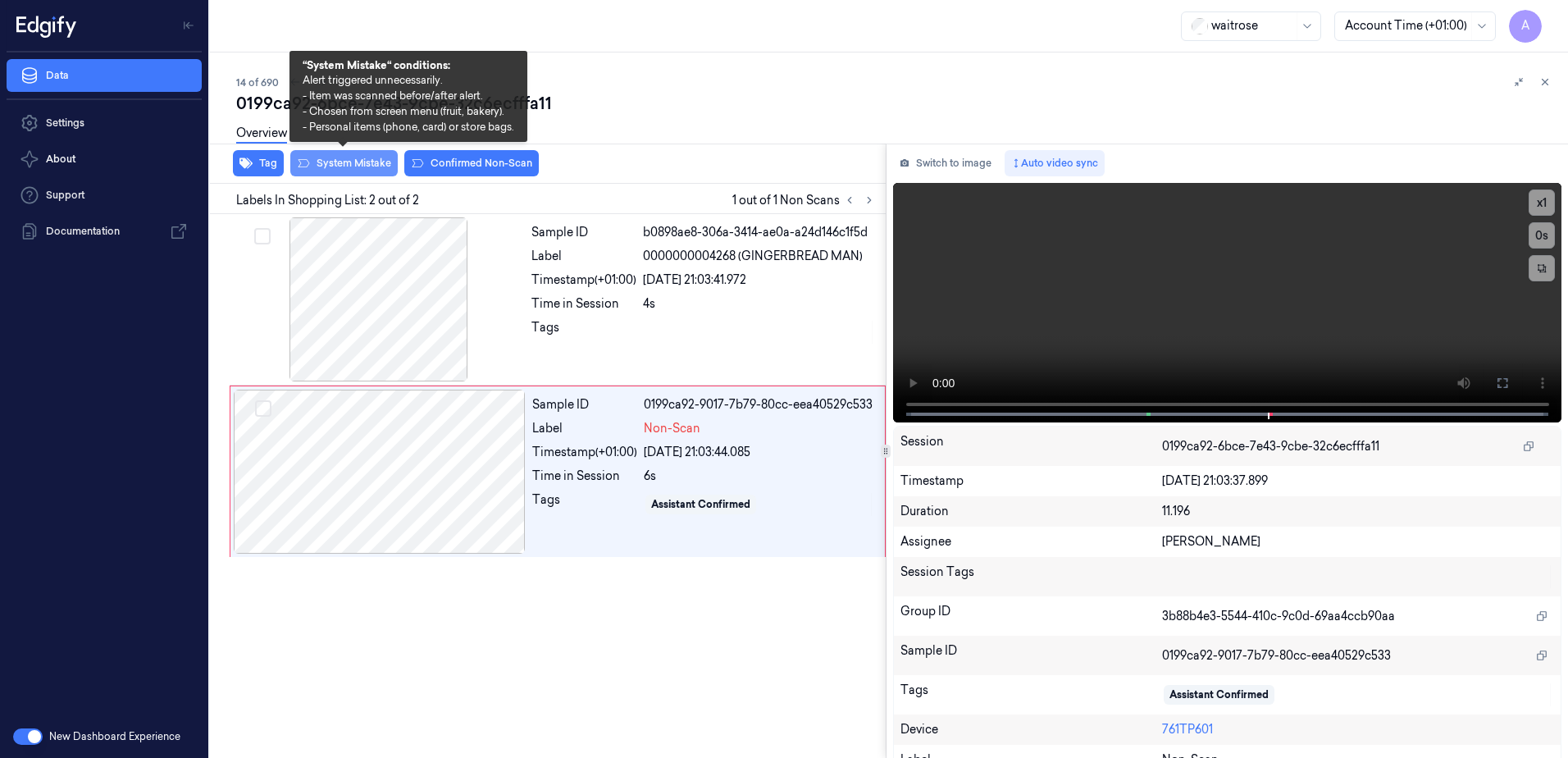
click at [348, 164] on button "System Mistake" at bounding box center [344, 164] width 107 height 26
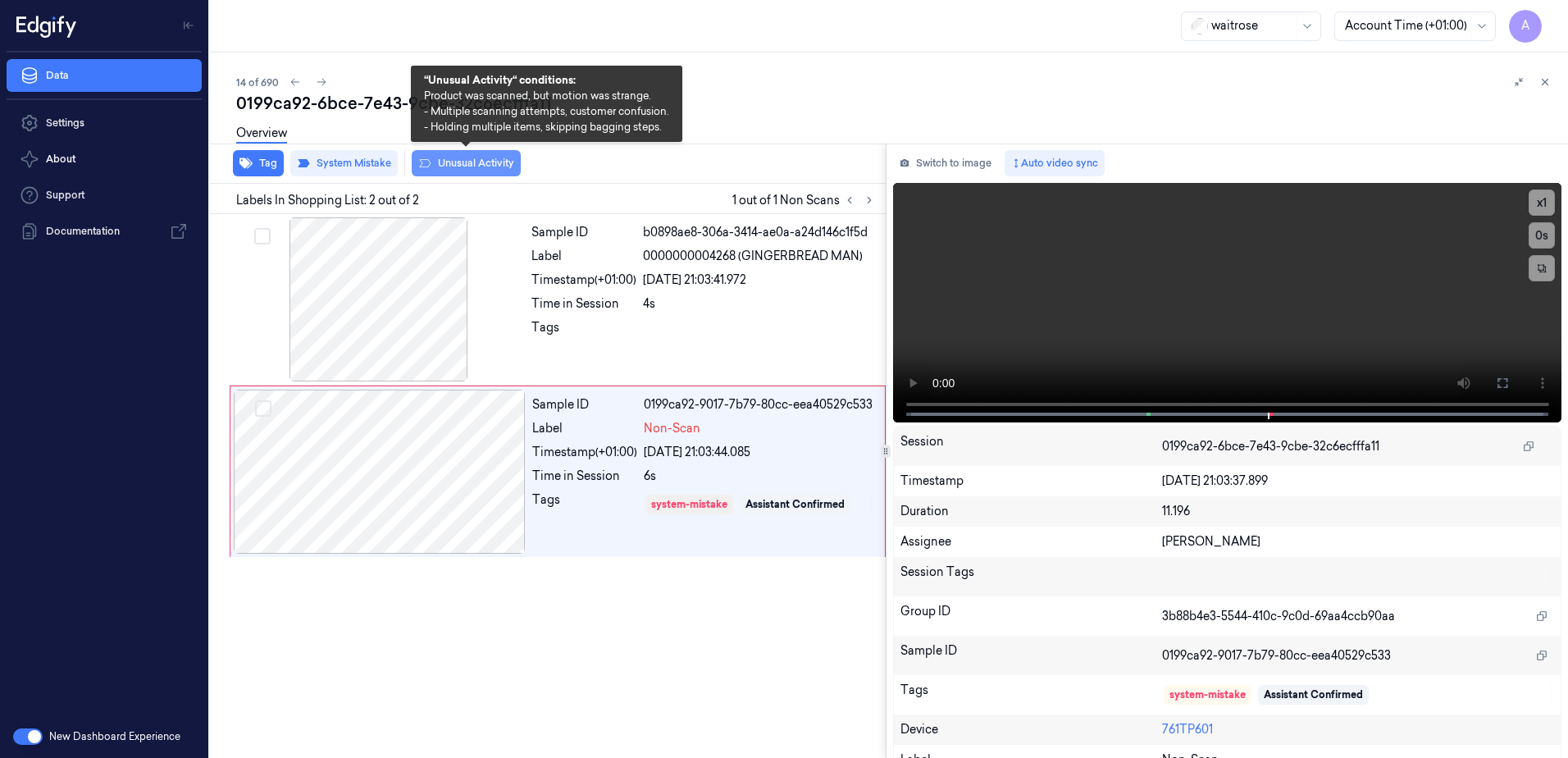
click at [461, 168] on button "Unusual Activity" at bounding box center [467, 164] width 109 height 26
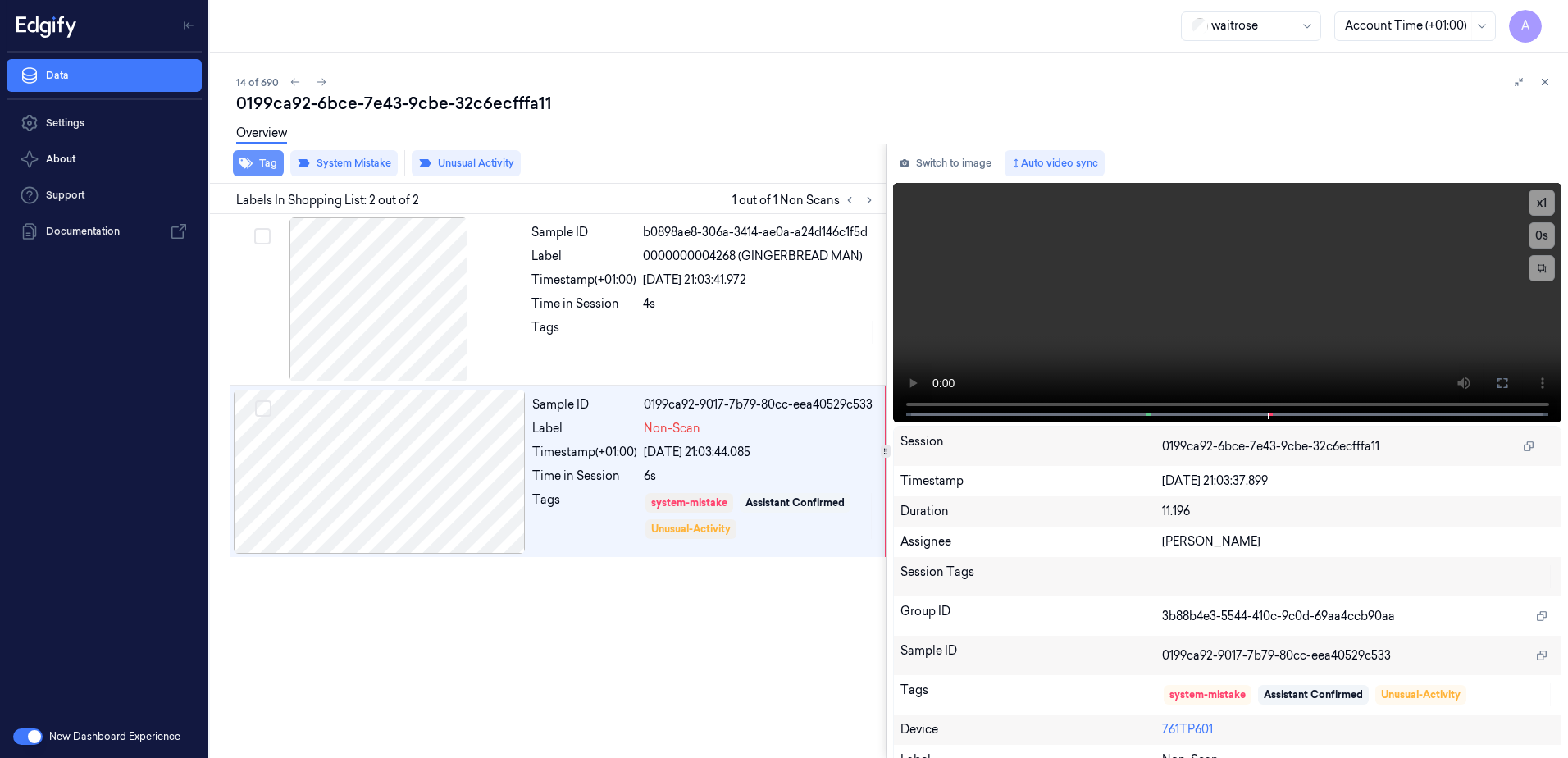
click at [260, 168] on button "Tag" at bounding box center [259, 164] width 51 height 26
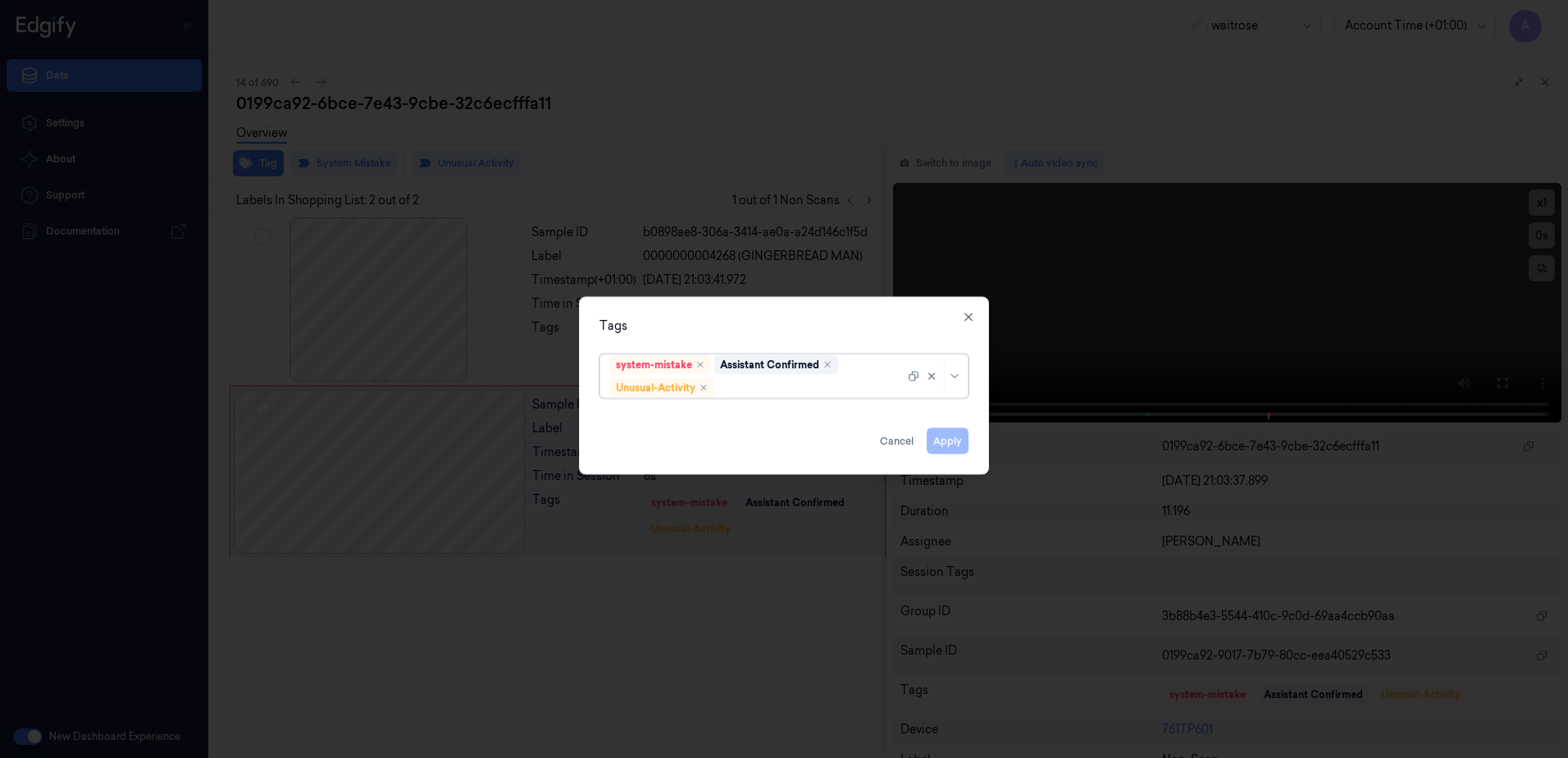
click at [787, 378] on div "system-mistake Assistant Confirmed Unusual-Activity" at bounding box center [757, 376] width 294 height 42
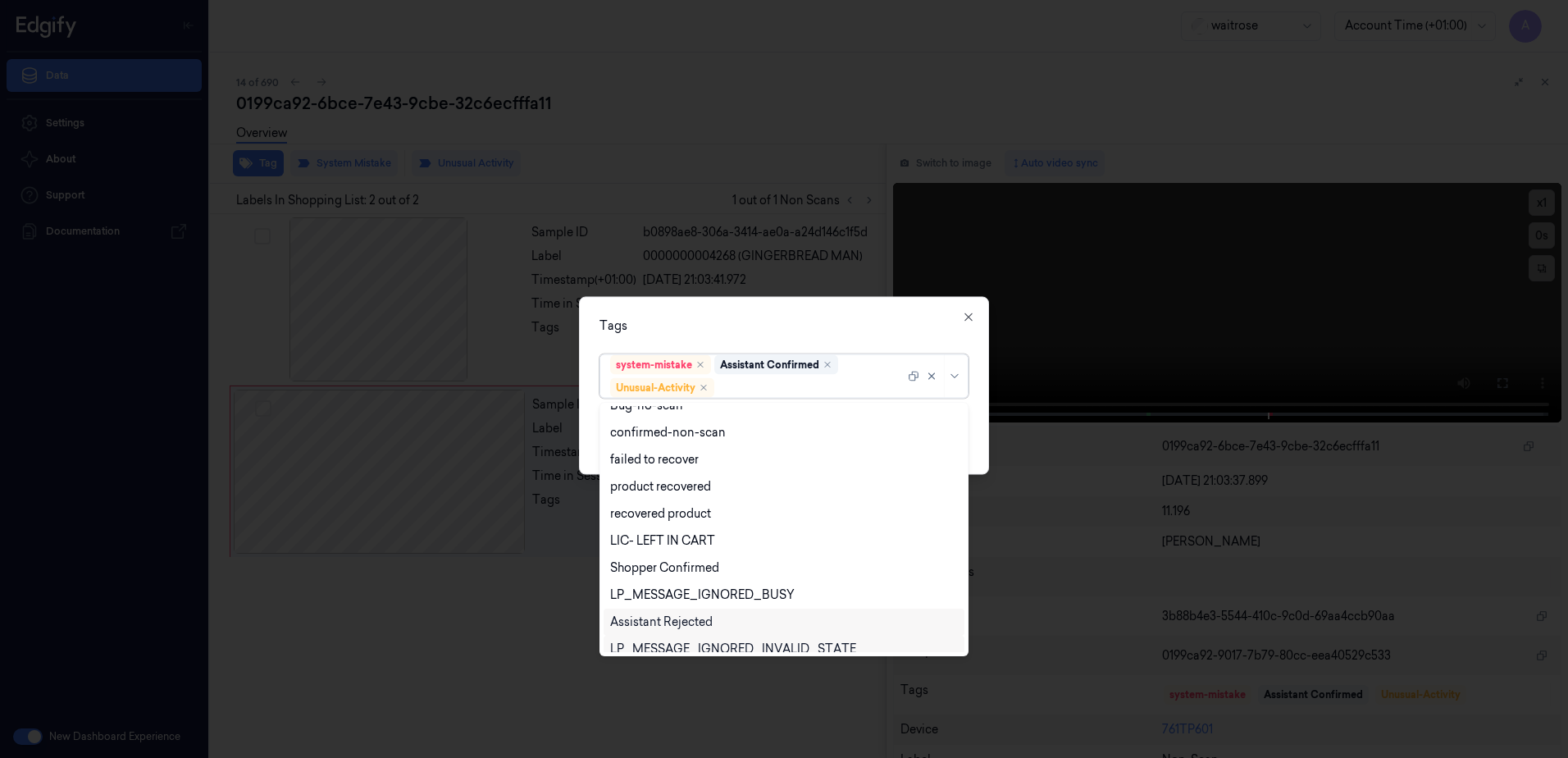
scroll to position [214, 0]
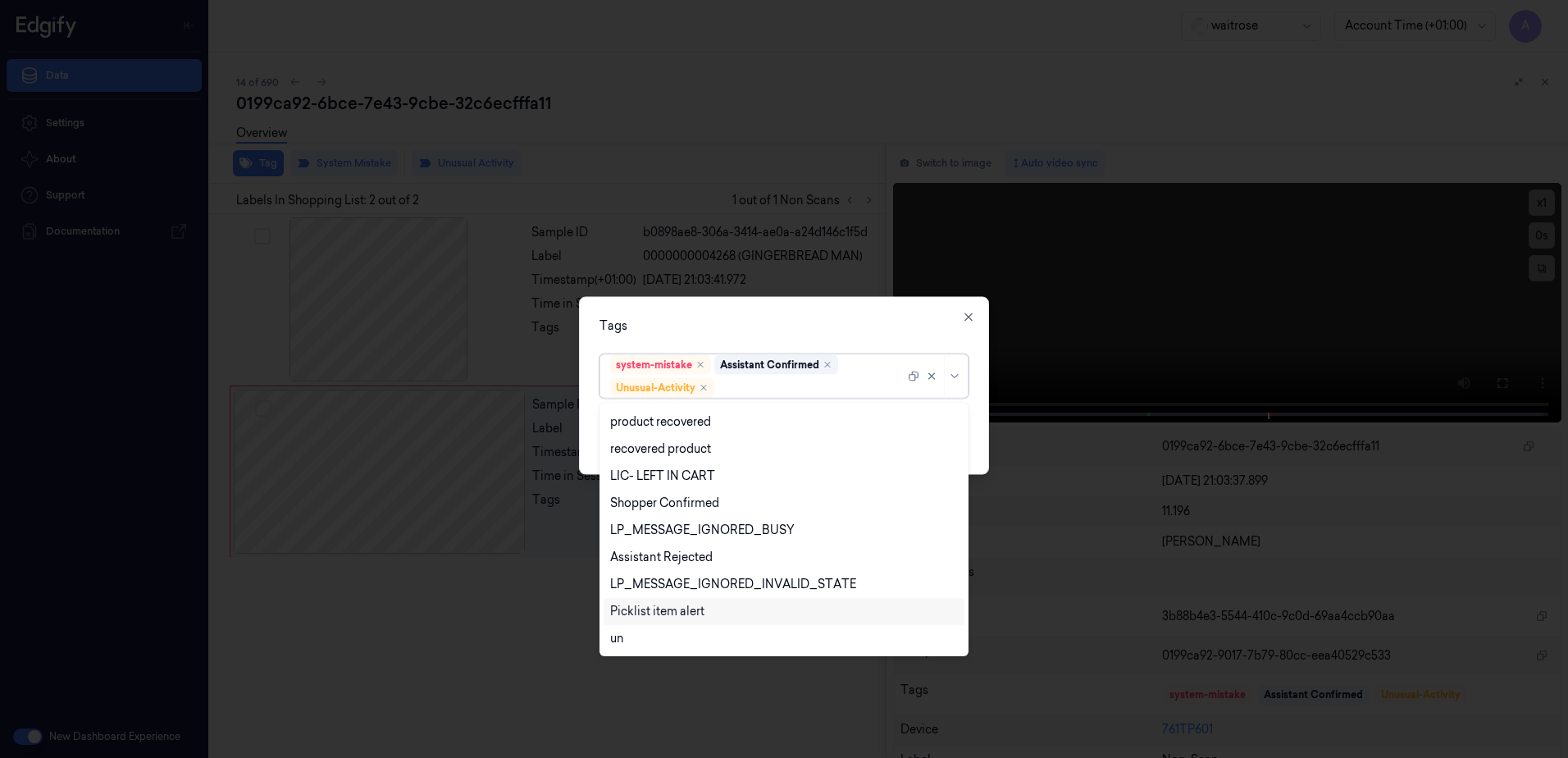
click at [666, 611] on div "Picklist item alert" at bounding box center [657, 611] width 94 height 17
click at [830, 330] on div "Tags" at bounding box center [784, 326] width 369 height 17
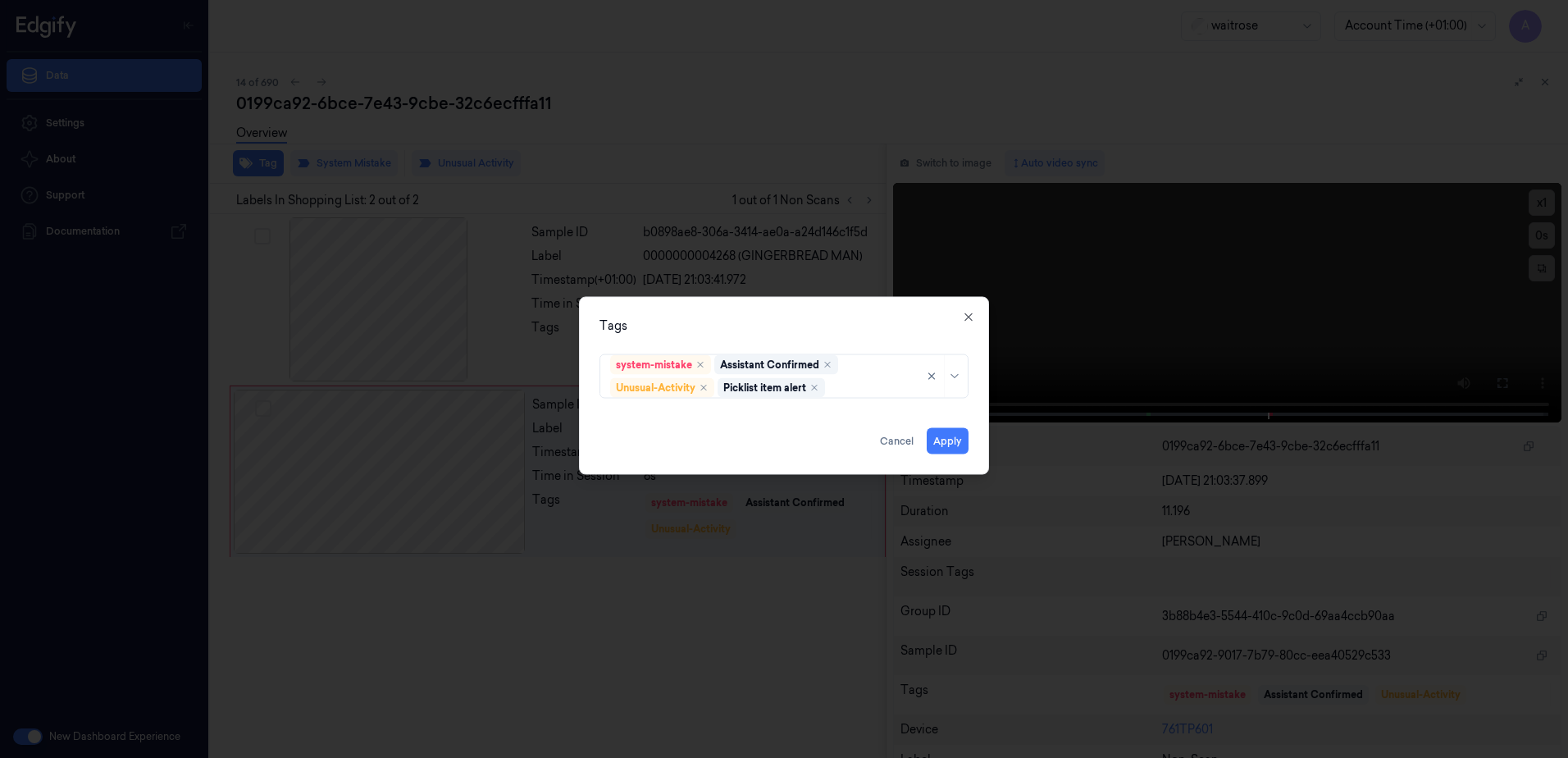
drag, startPoint x: 946, startPoint y: 444, endPoint x: 1023, endPoint y: 428, distance: 78.6
click at [946, 444] on button "Apply" at bounding box center [947, 441] width 41 height 26
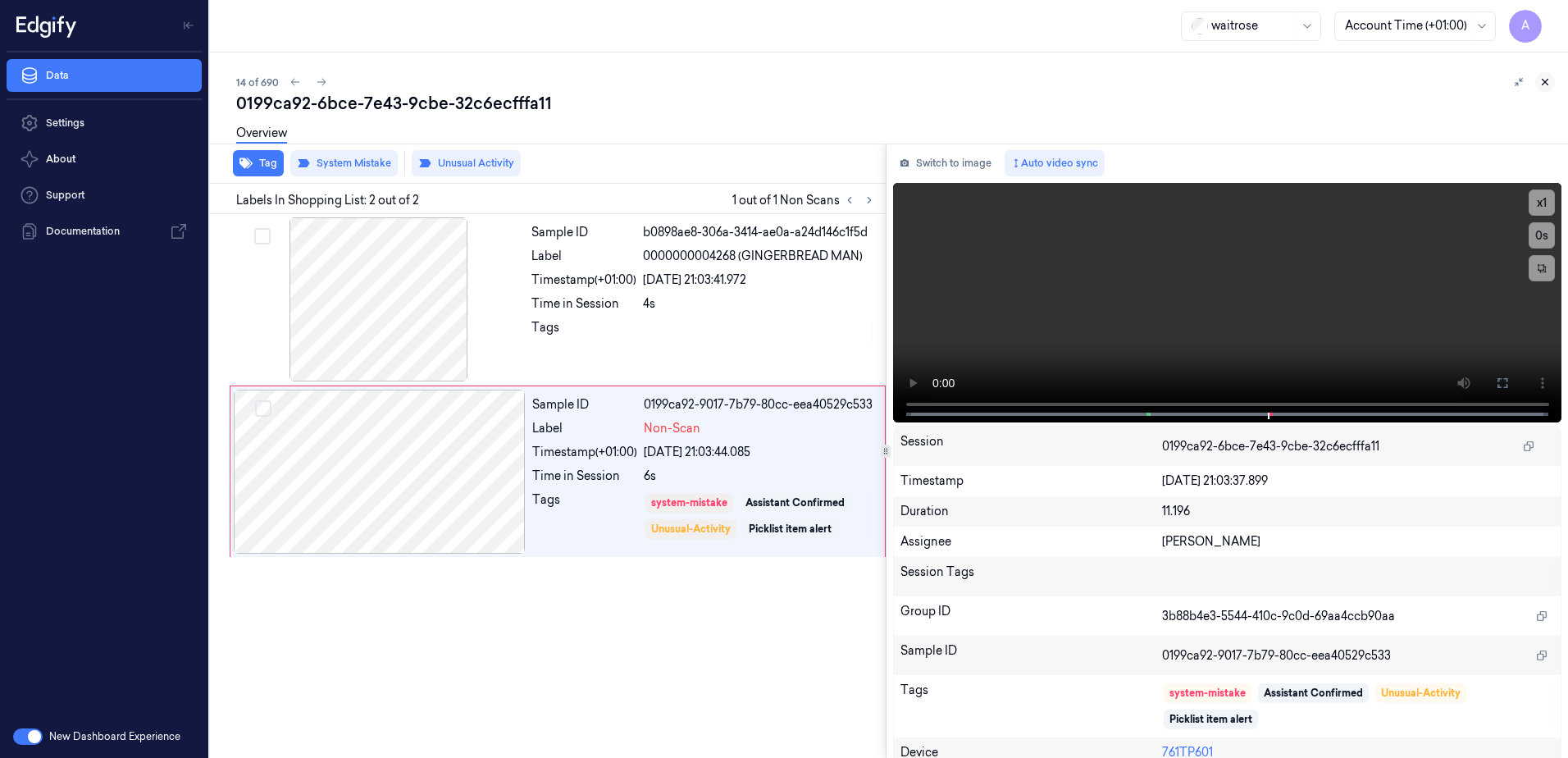
click at [1546, 87] on button at bounding box center [1545, 82] width 20 height 20
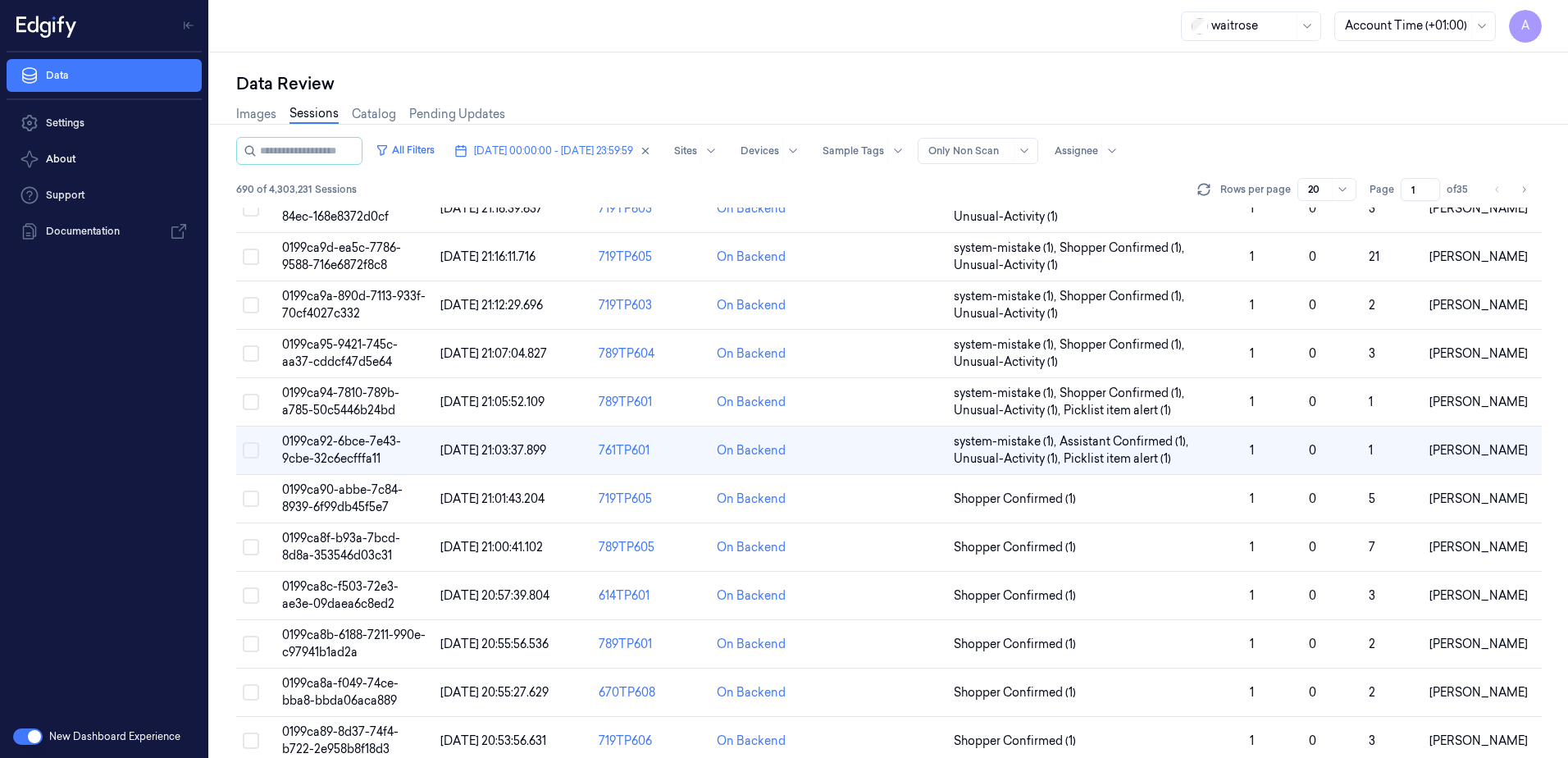
scroll to position [466, 0]
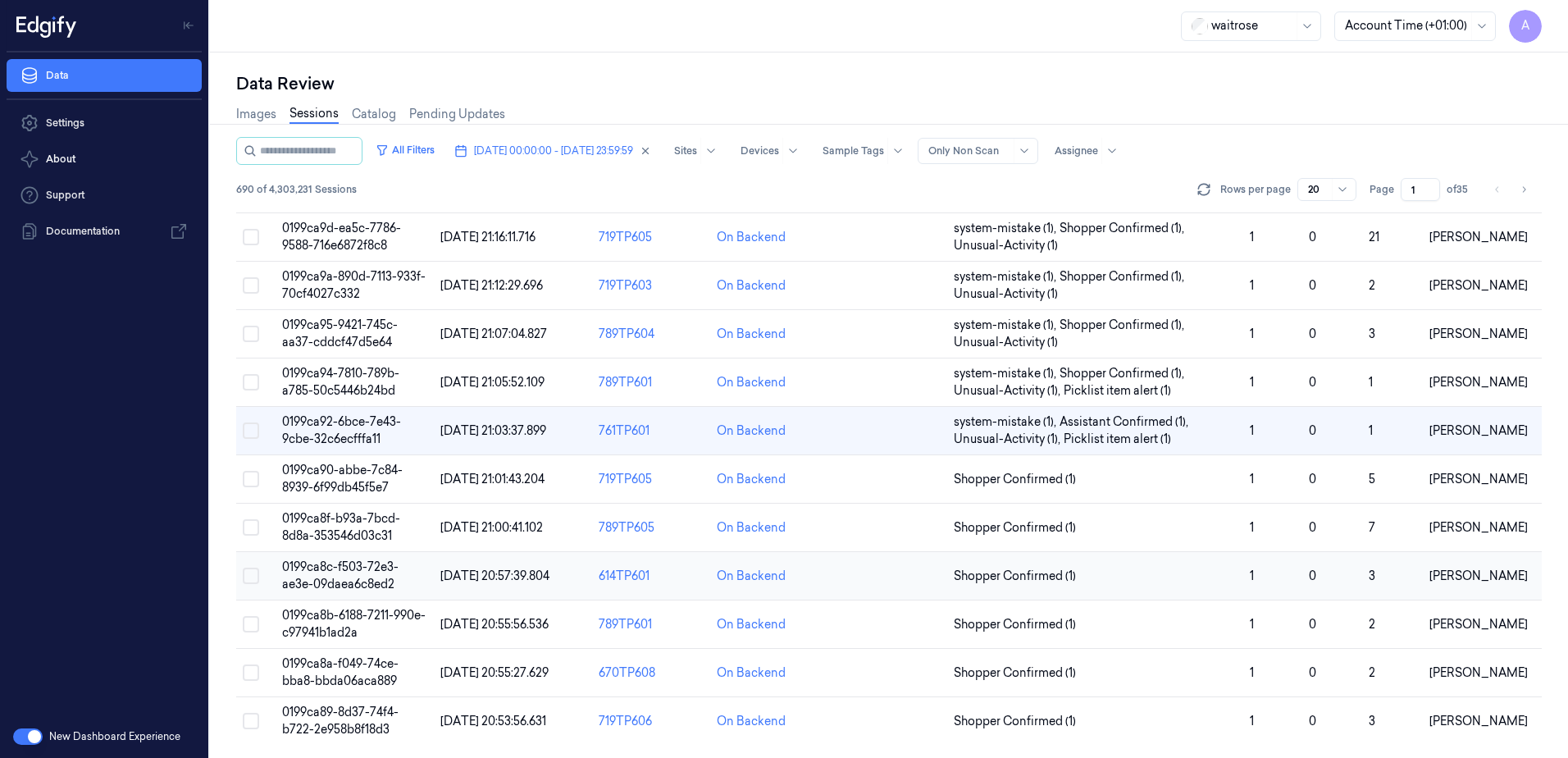
click at [333, 576] on td "0199ca8c-f503-72e3-ae3e-09daea6c8ed2" at bounding box center [355, 576] width 158 height 48
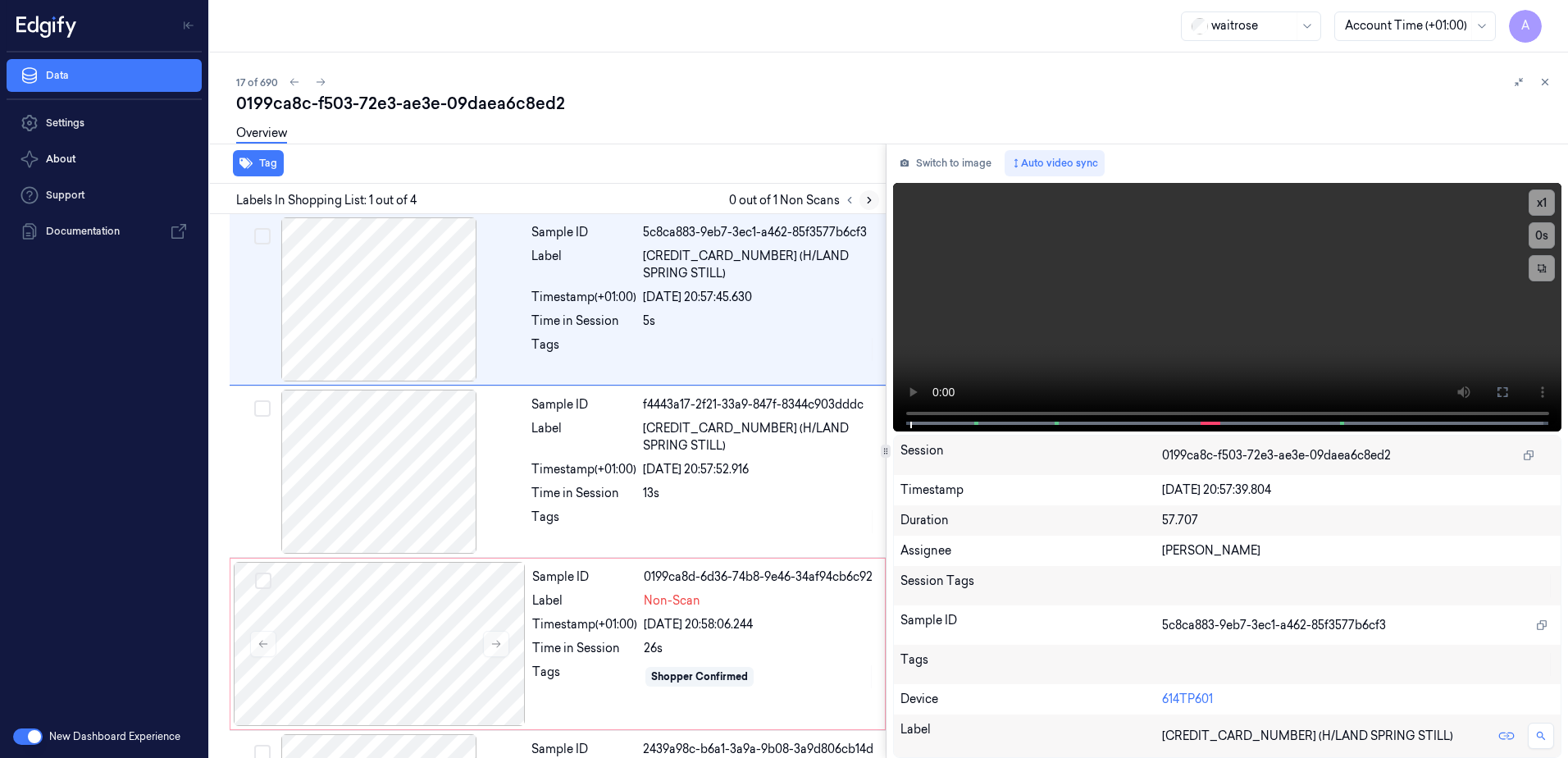
click at [867, 199] on icon at bounding box center [869, 200] width 11 height 11
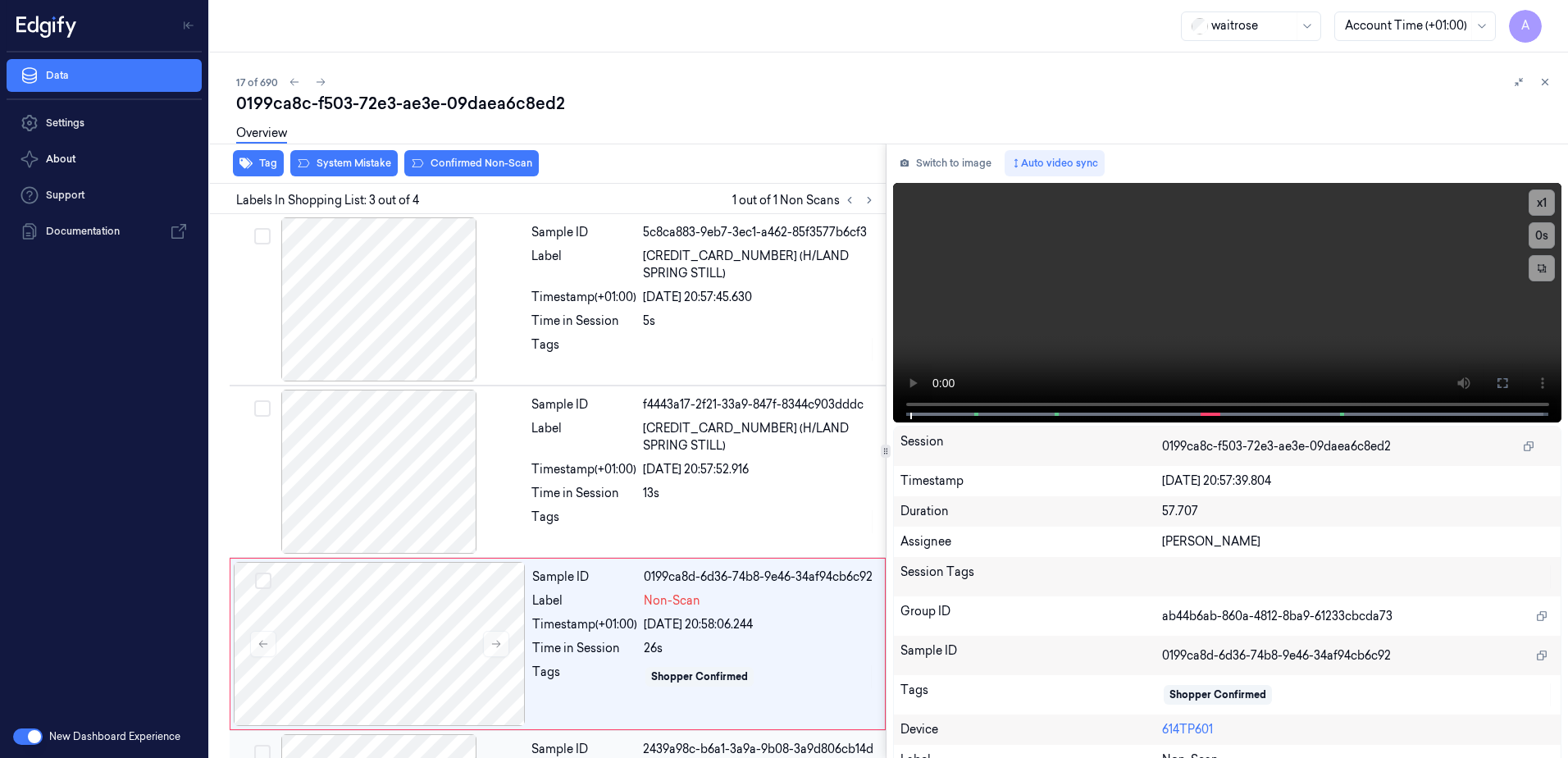
scroll to position [150, 0]
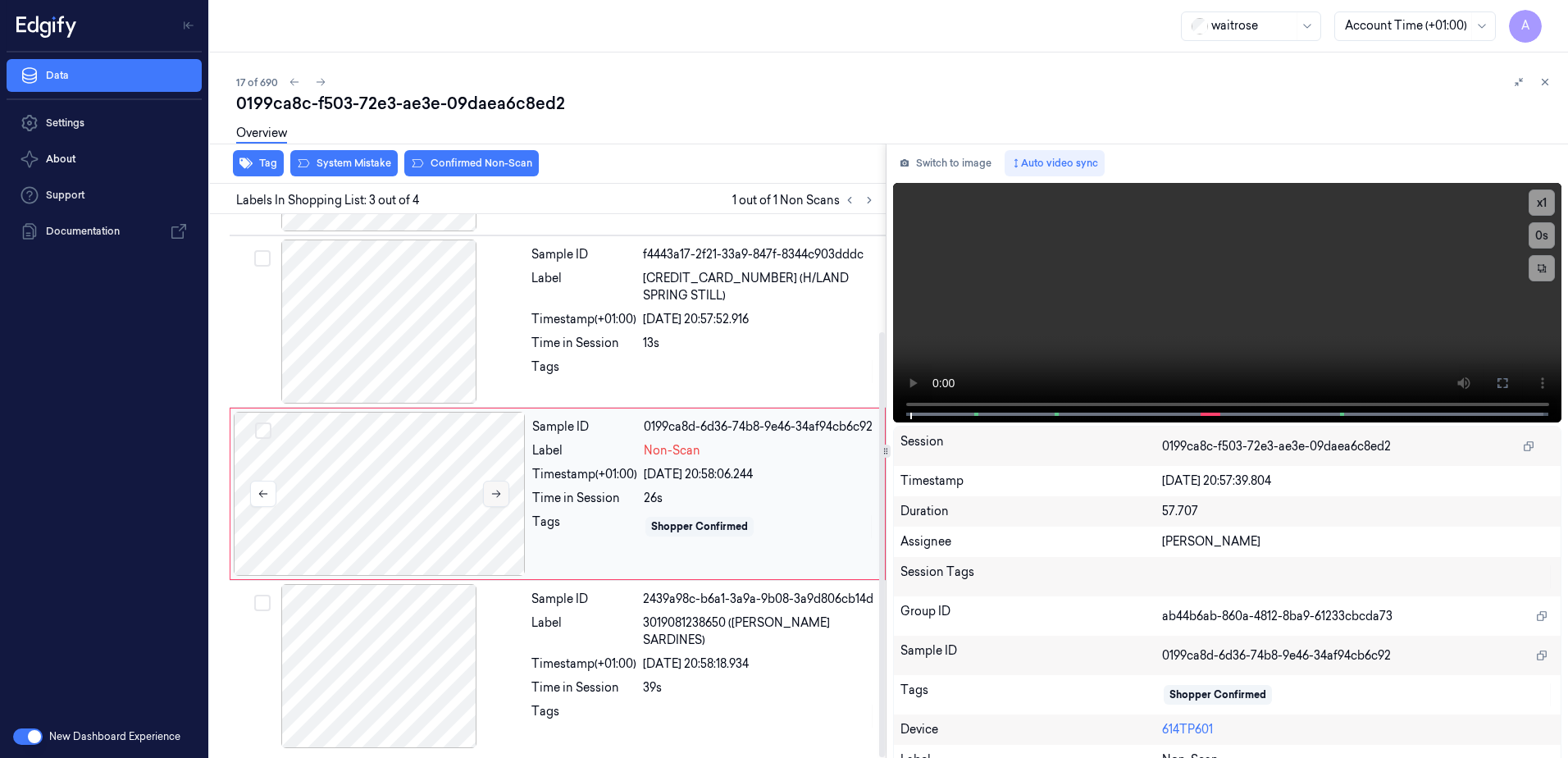
click at [488, 494] on button at bounding box center [497, 494] width 26 height 26
click at [494, 494] on icon at bounding box center [497, 495] width 9 height 8
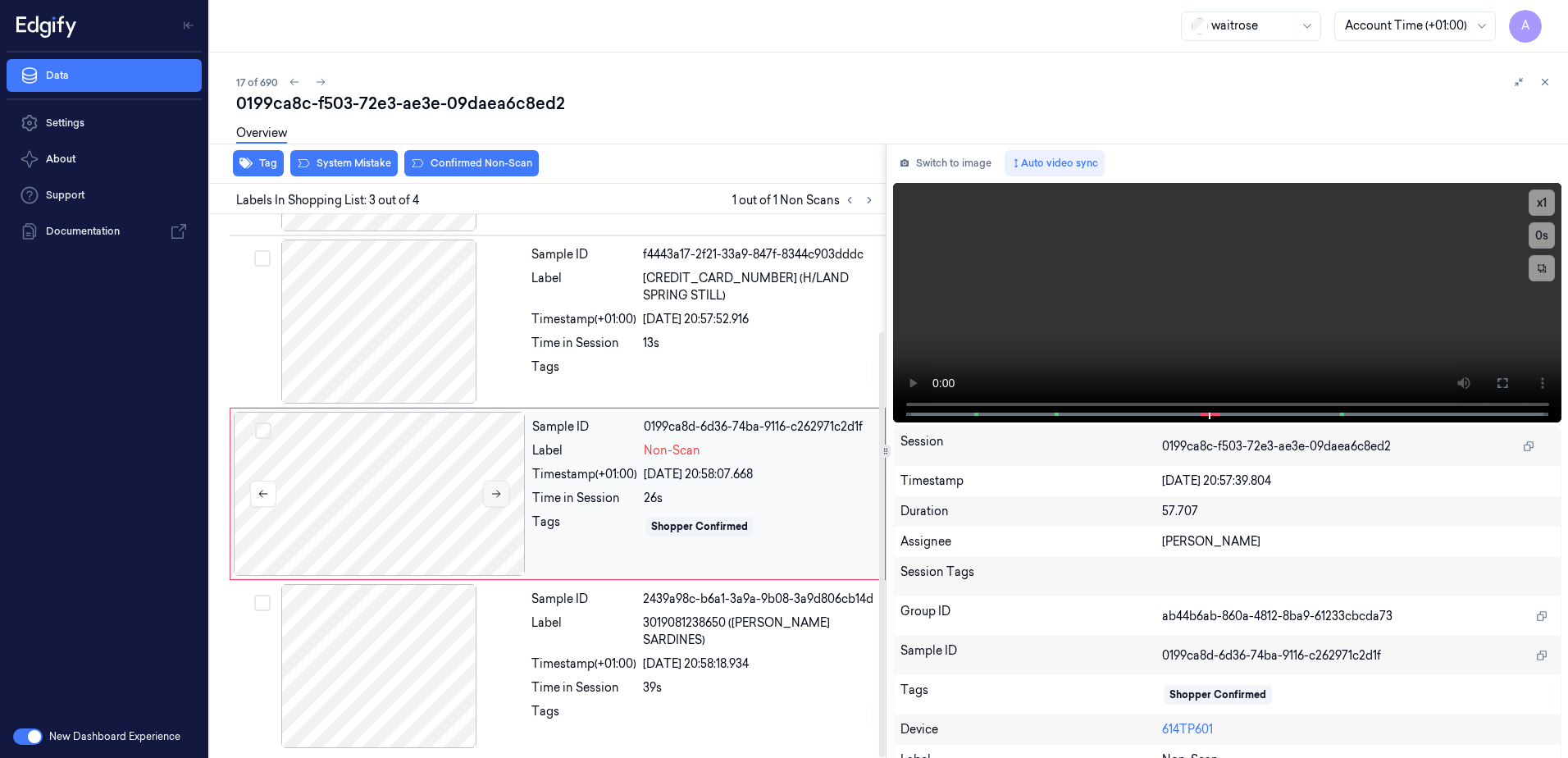
click at [494, 494] on icon at bounding box center [497, 495] width 9 height 8
drag, startPoint x: 494, startPoint y: 494, endPoint x: 491, endPoint y: 589, distance: 95.0
click at [495, 568] on div at bounding box center [380, 494] width 292 height 164
click at [499, 499] on button at bounding box center [497, 494] width 26 height 26
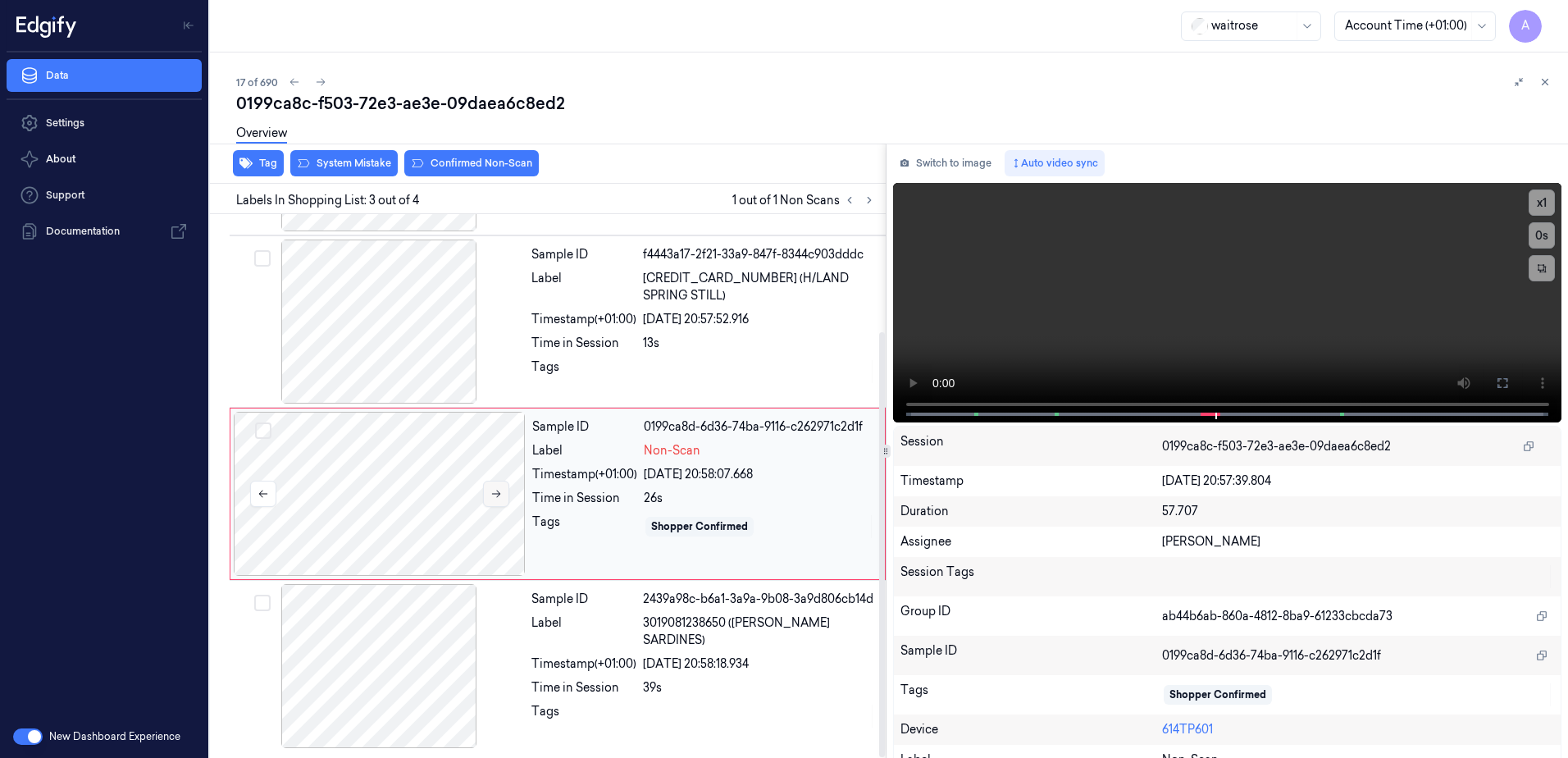
click at [499, 499] on button at bounding box center [497, 494] width 26 height 26
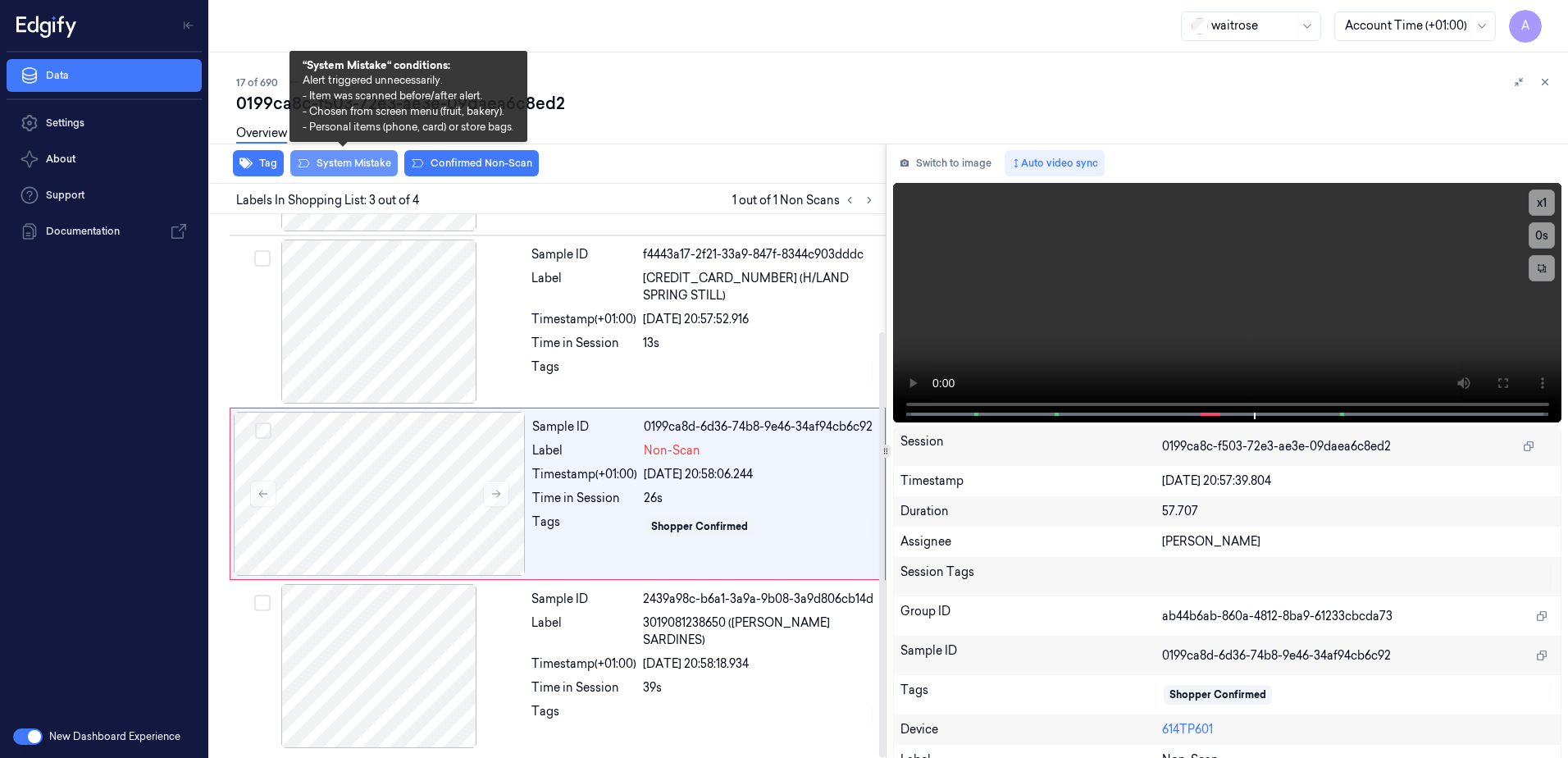
click at [339, 164] on button "System Mistake" at bounding box center [344, 164] width 107 height 26
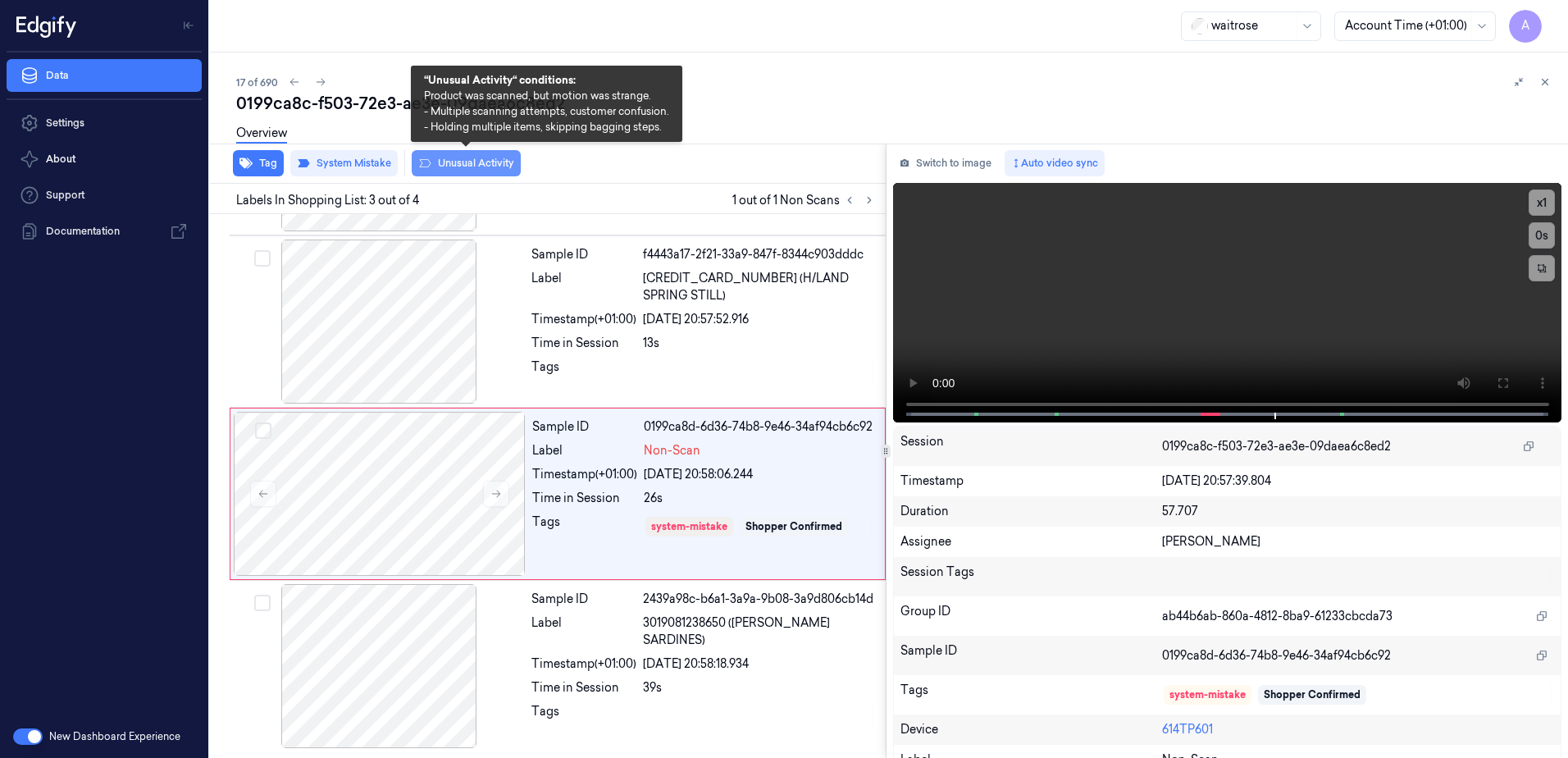
click at [468, 168] on button "Unusual Activity" at bounding box center [467, 164] width 109 height 26
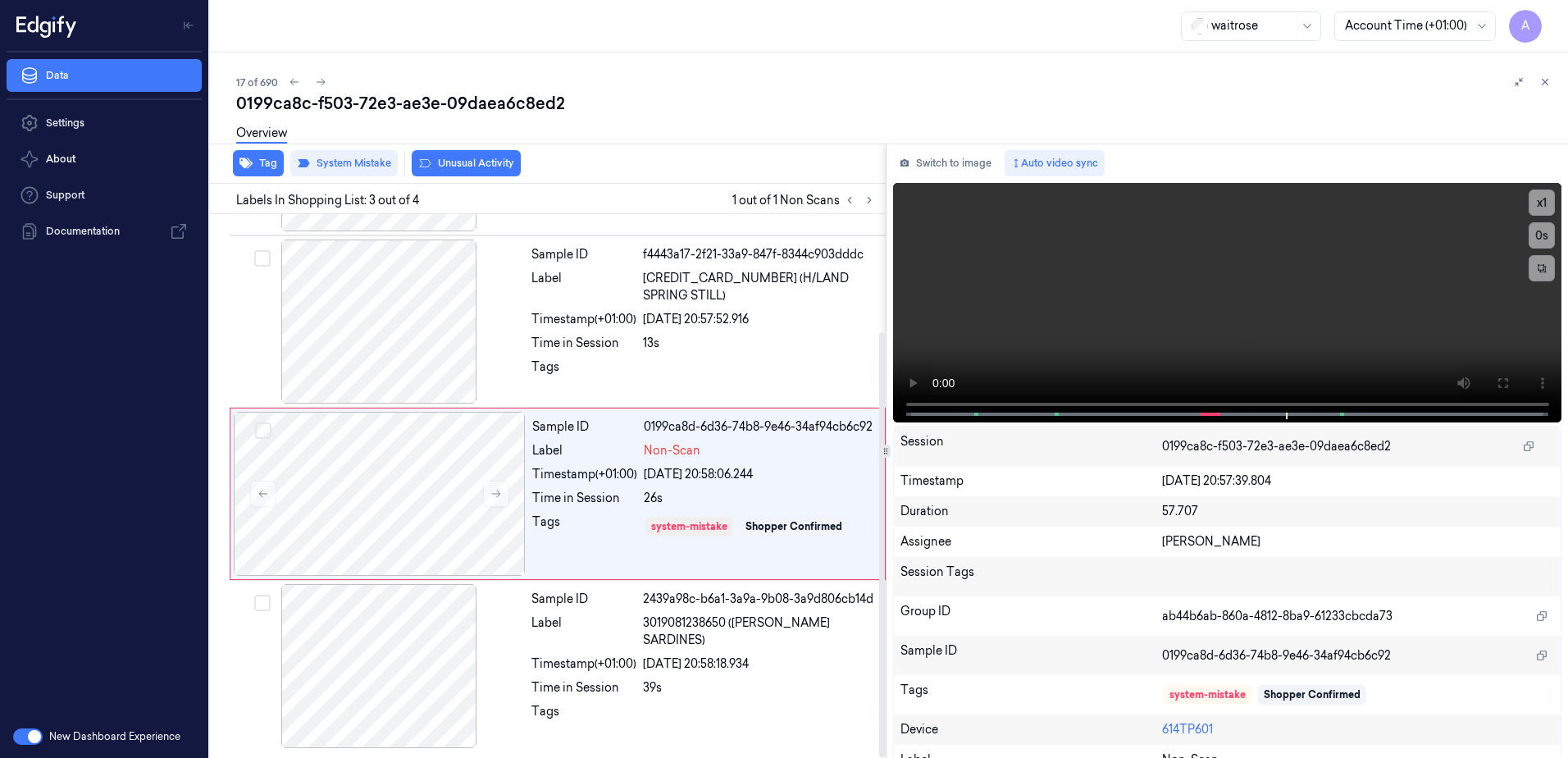
scroll to position [161, 0]
click at [1544, 86] on icon at bounding box center [1545, 82] width 11 height 11
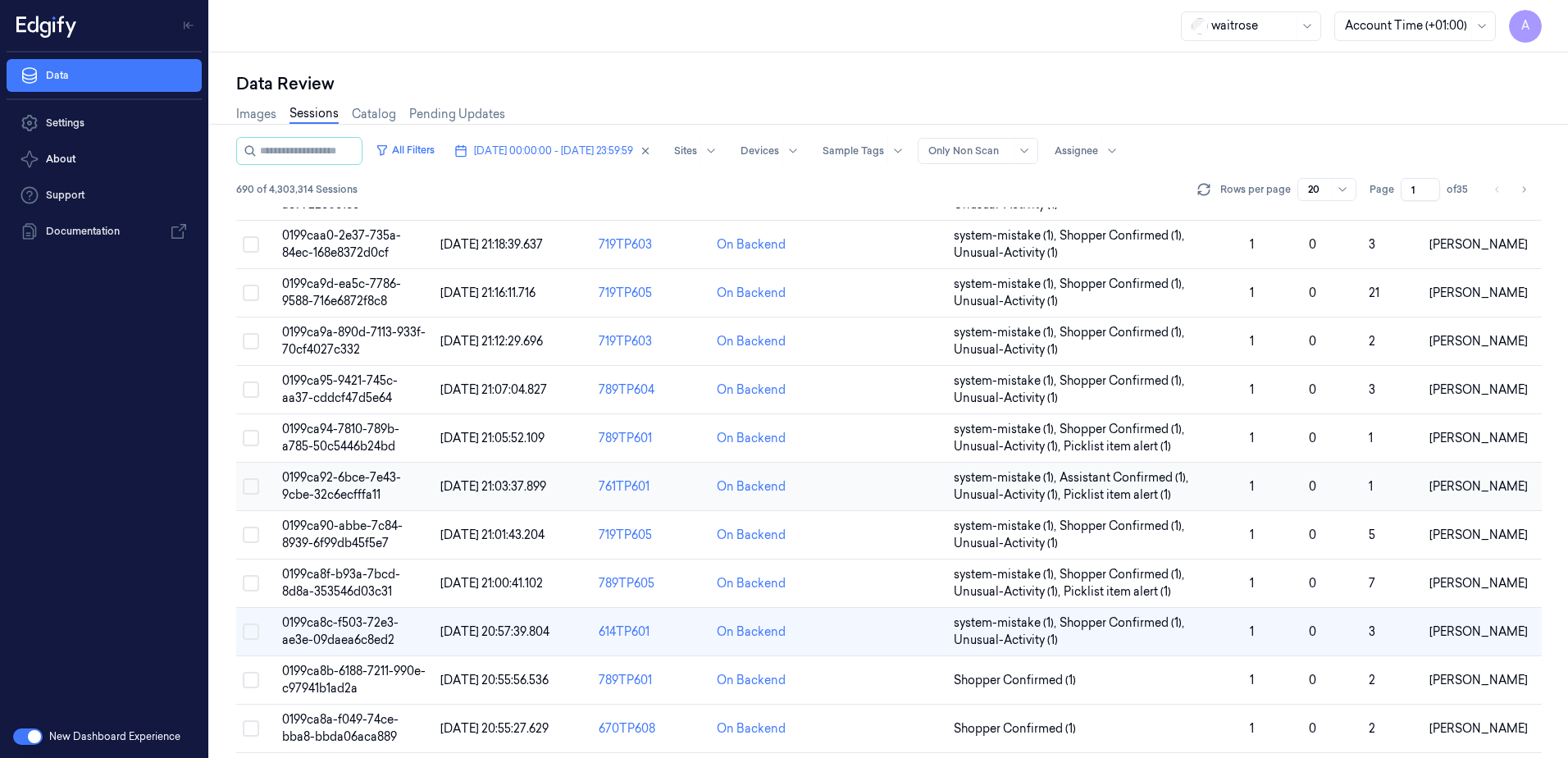
scroll to position [466, 0]
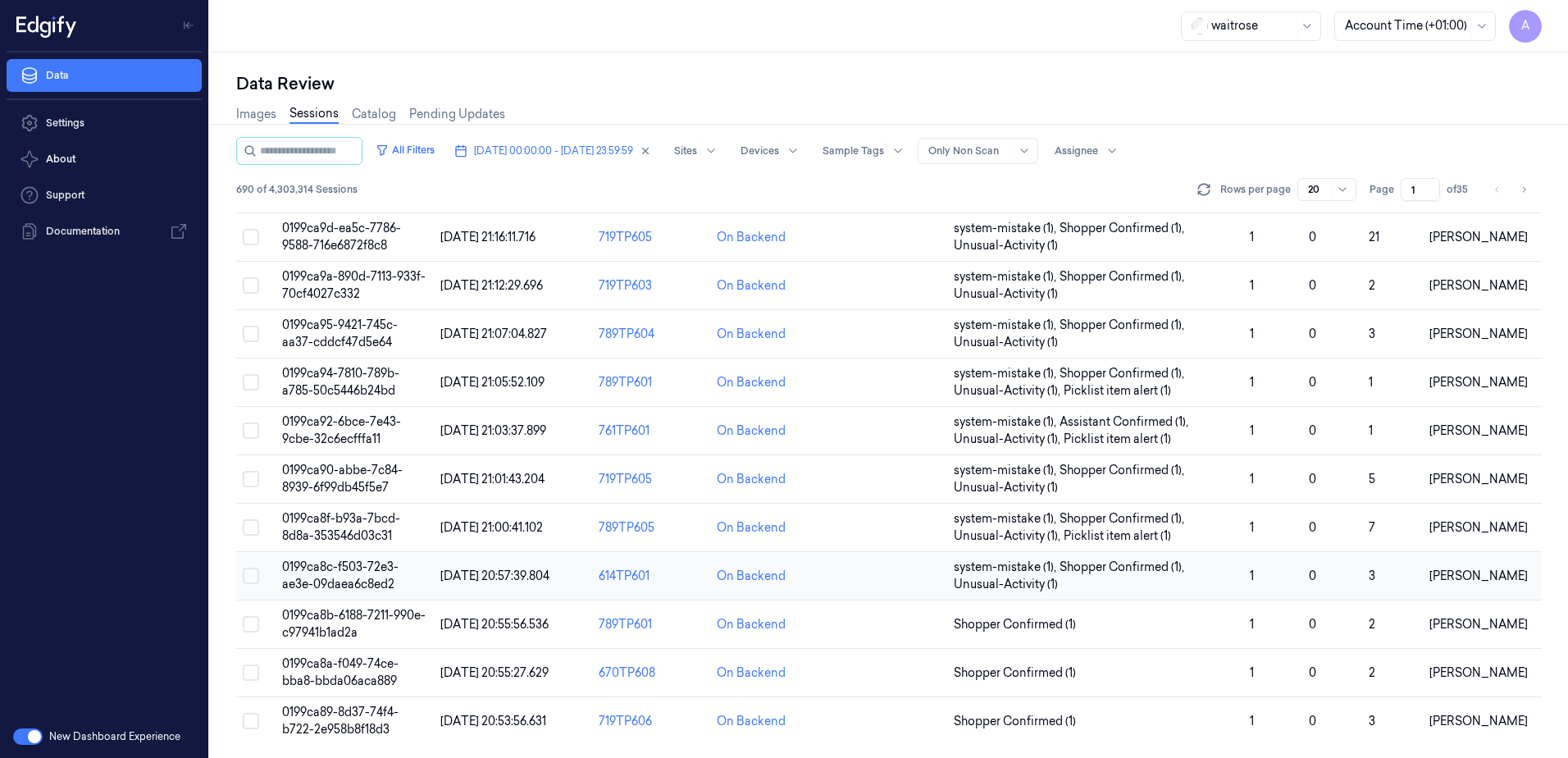
click at [342, 572] on span "0199ca8c-f503-72e3-ae3e-09daea6c8ed2" at bounding box center [341, 576] width 117 height 32
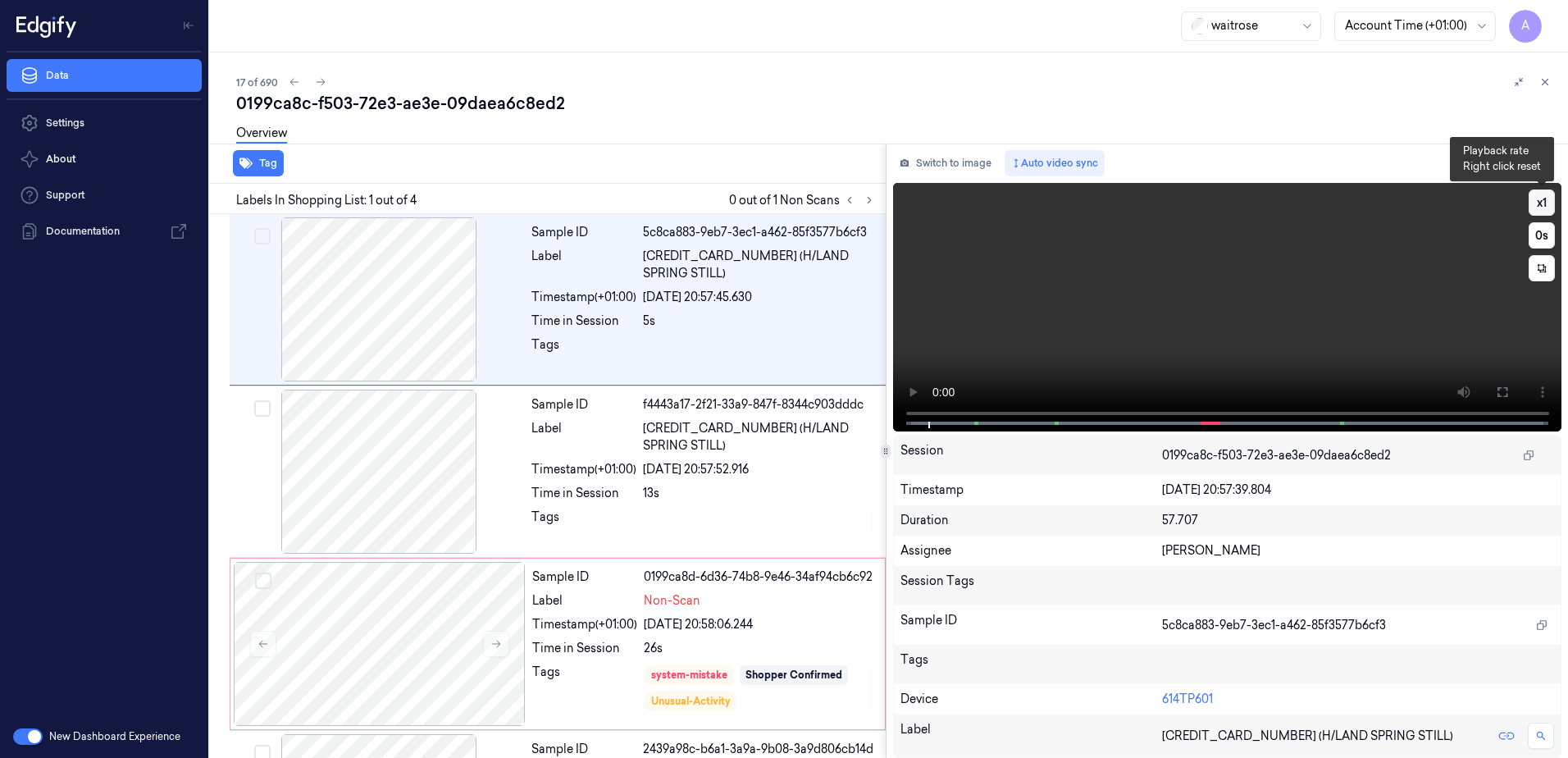
click at [1539, 203] on button "x 1" at bounding box center [1543, 202] width 26 height 26
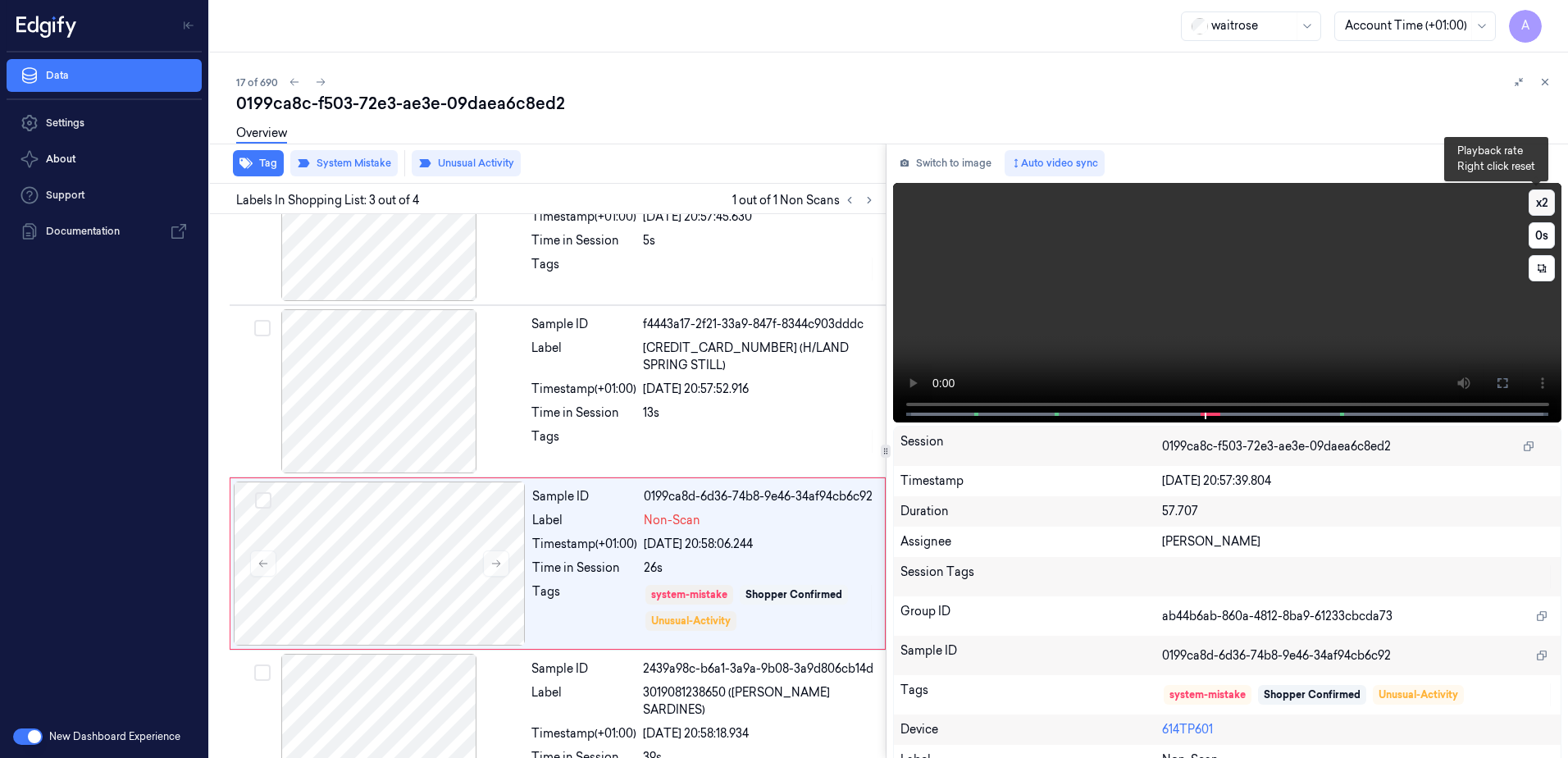
scroll to position [161, 0]
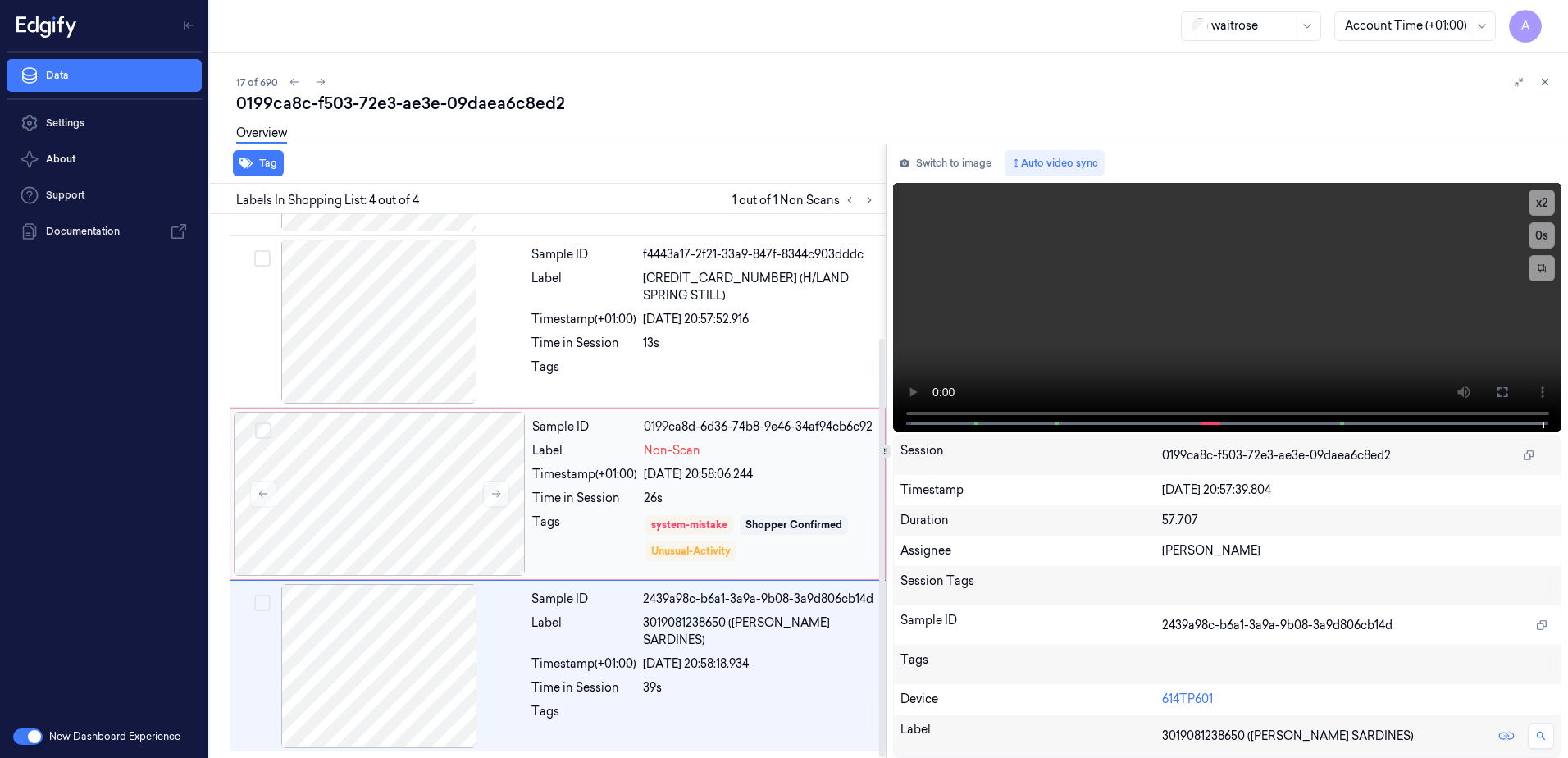
click at [843, 459] on div "Non-Scan" at bounding box center [760, 450] width 231 height 17
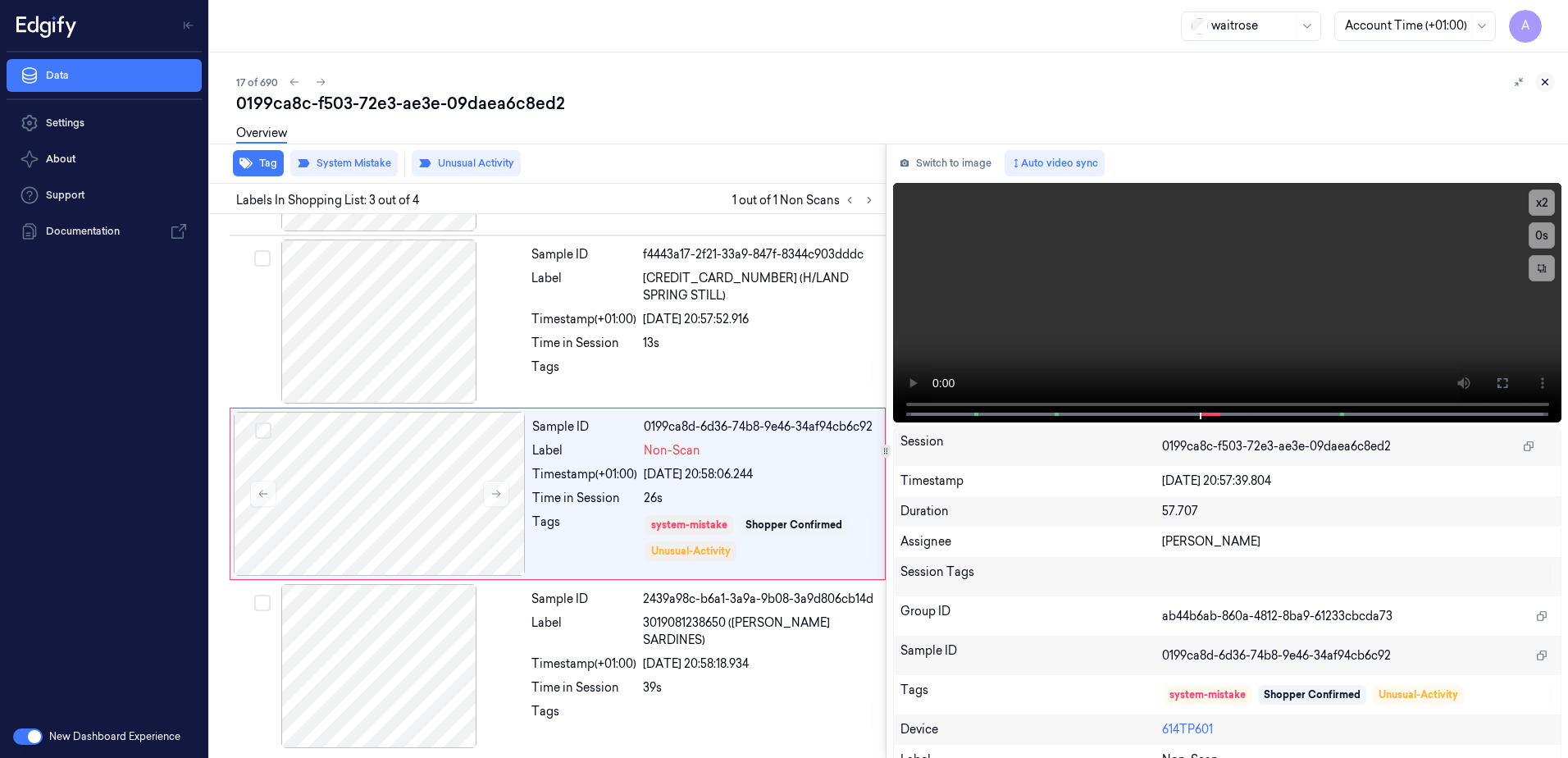
click at [1544, 80] on icon at bounding box center [1545, 82] width 11 height 11
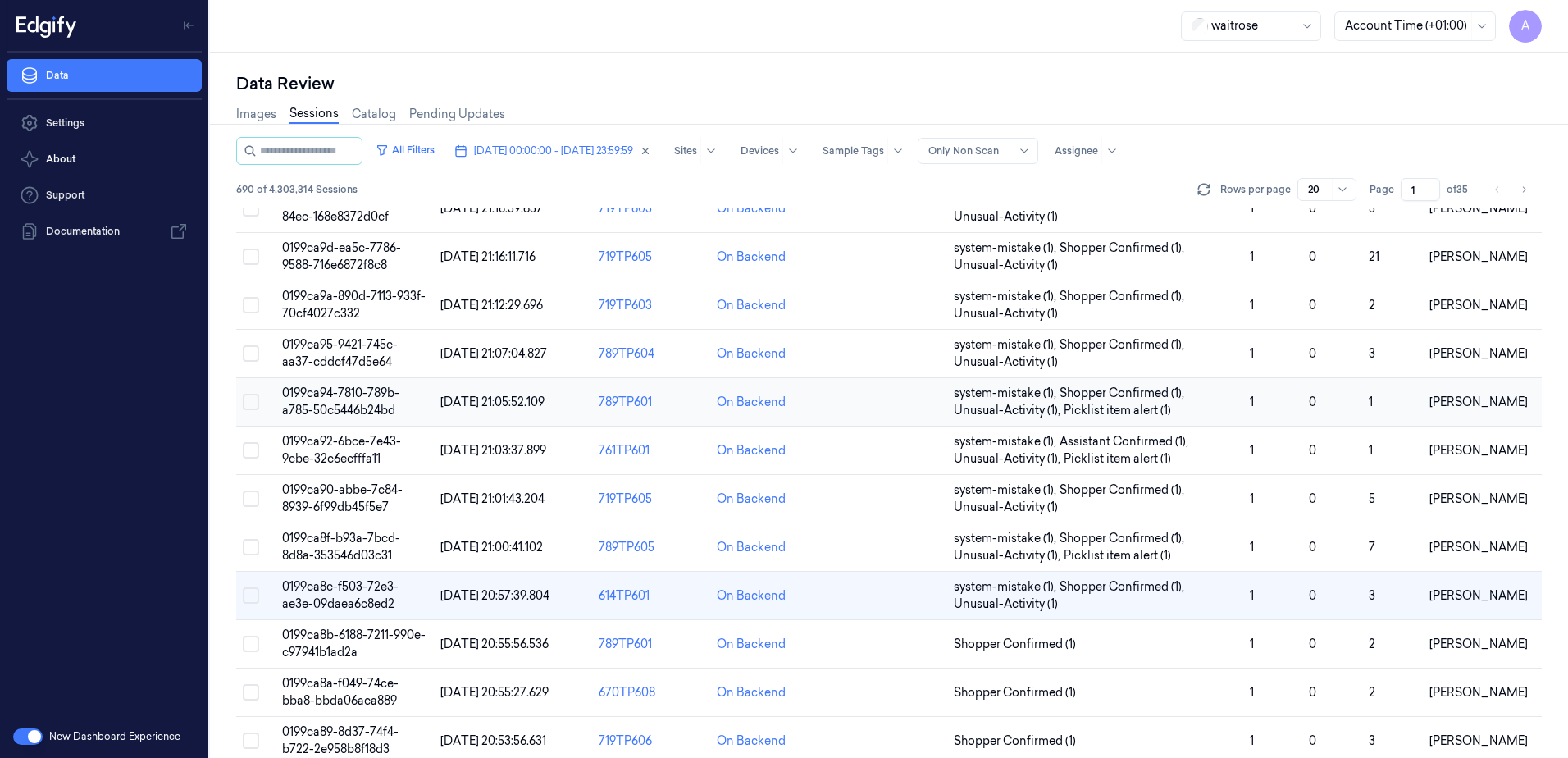
scroll to position [466, 0]
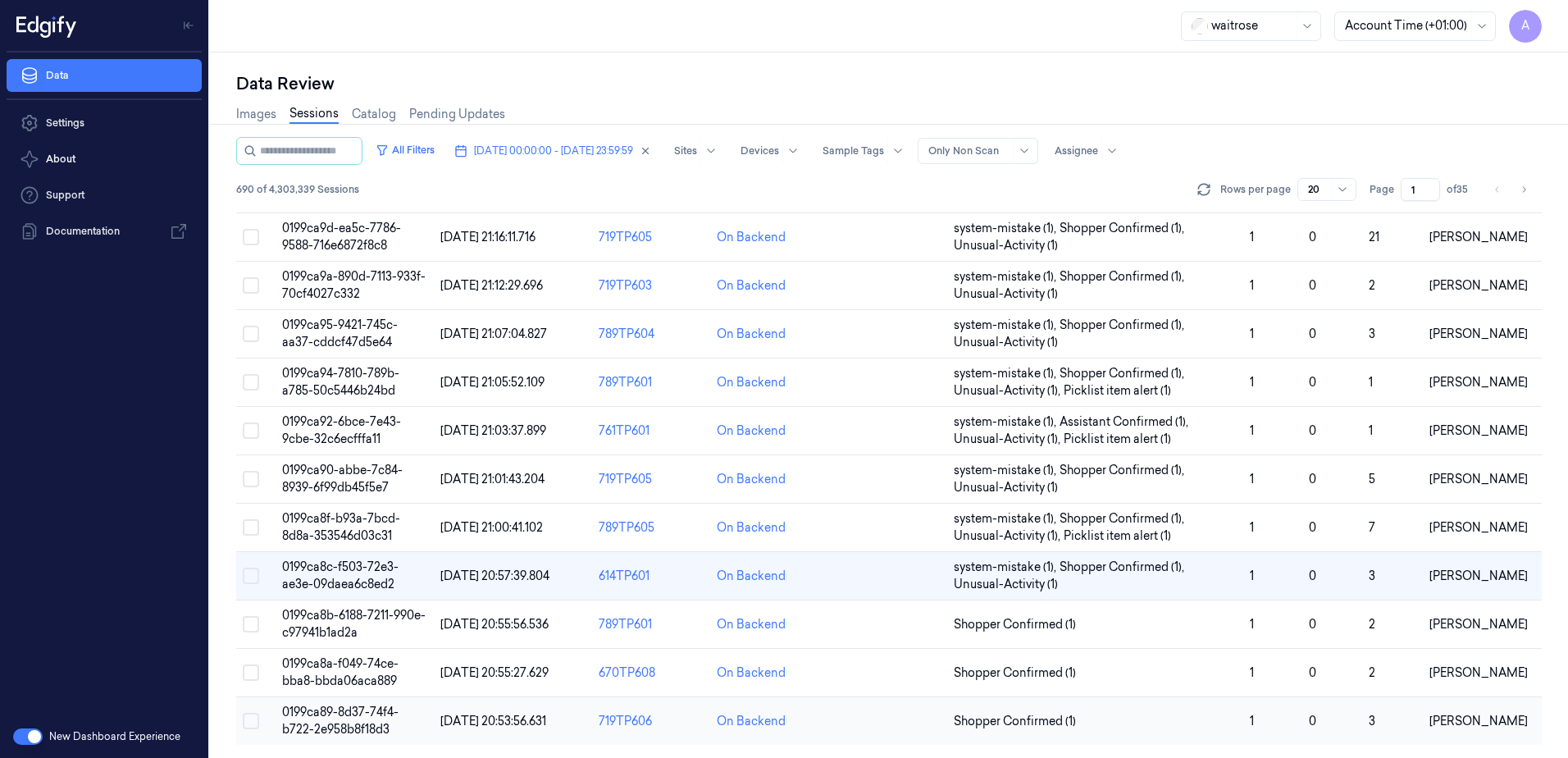
click at [342, 714] on span "0199ca89-8d37-74f4-b722-2e958b8f18d3" at bounding box center [341, 720] width 117 height 32
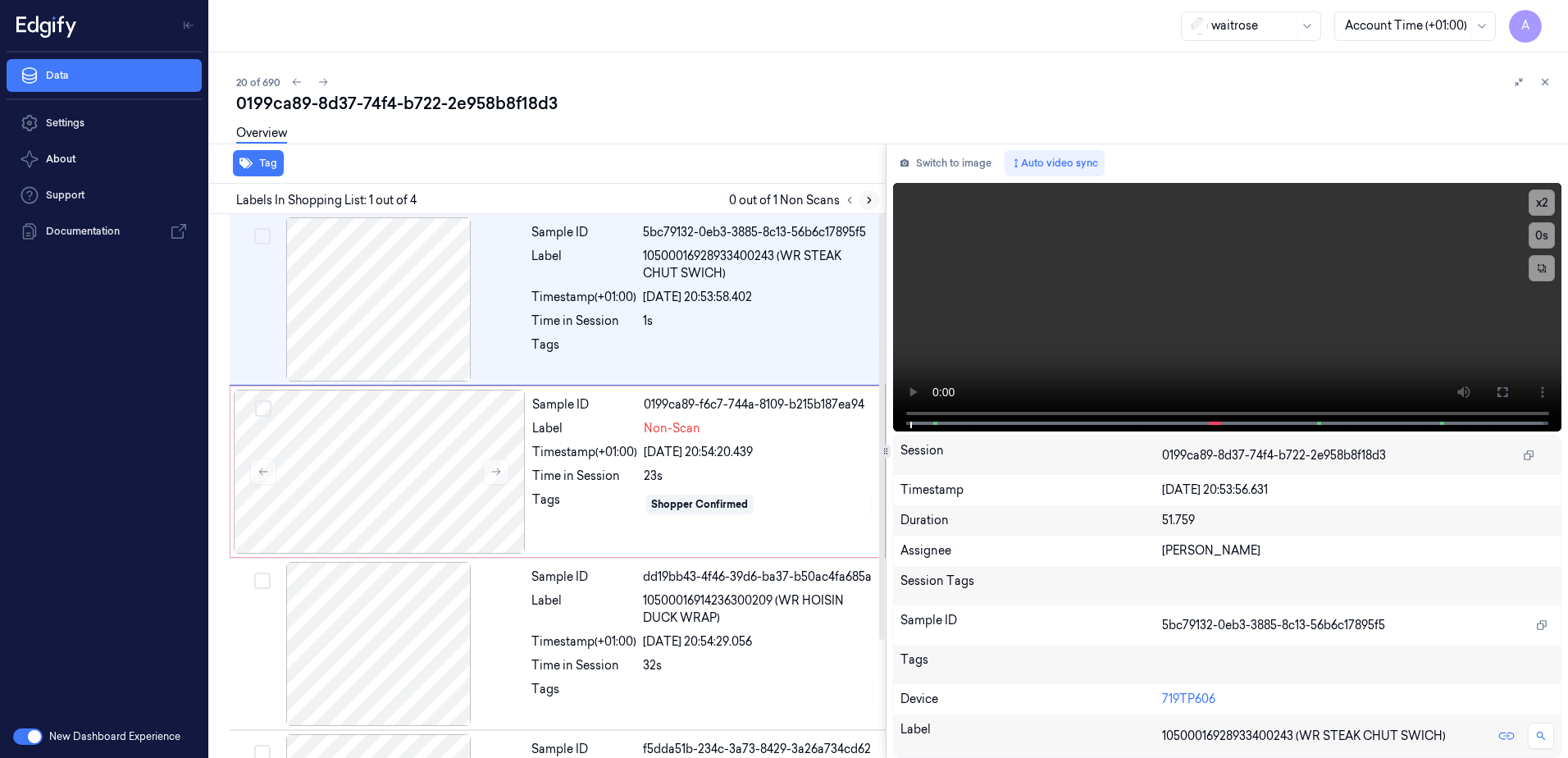
click at [872, 202] on icon at bounding box center [869, 200] width 11 height 11
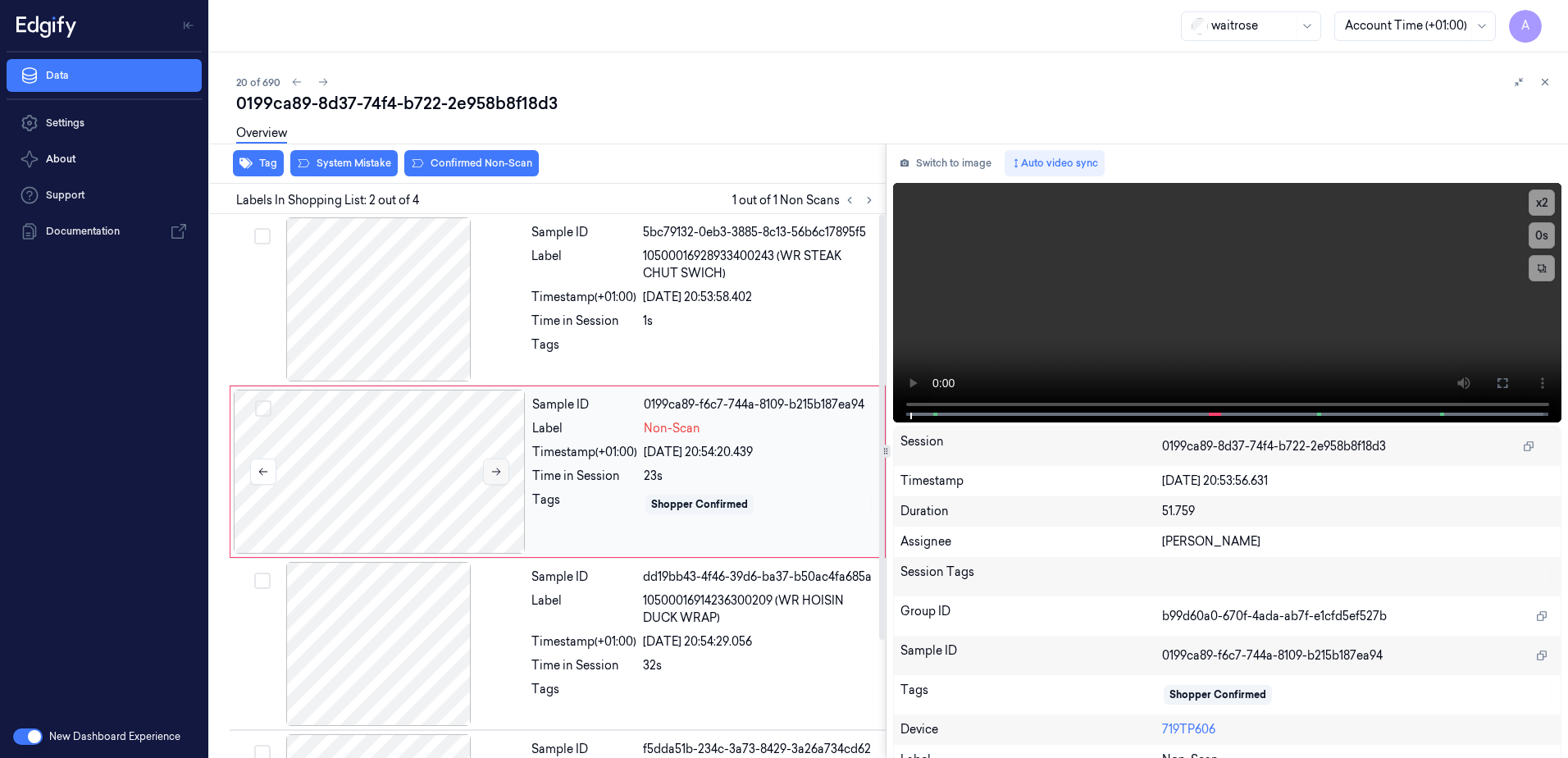
click at [493, 473] on icon at bounding box center [497, 471] width 11 height 11
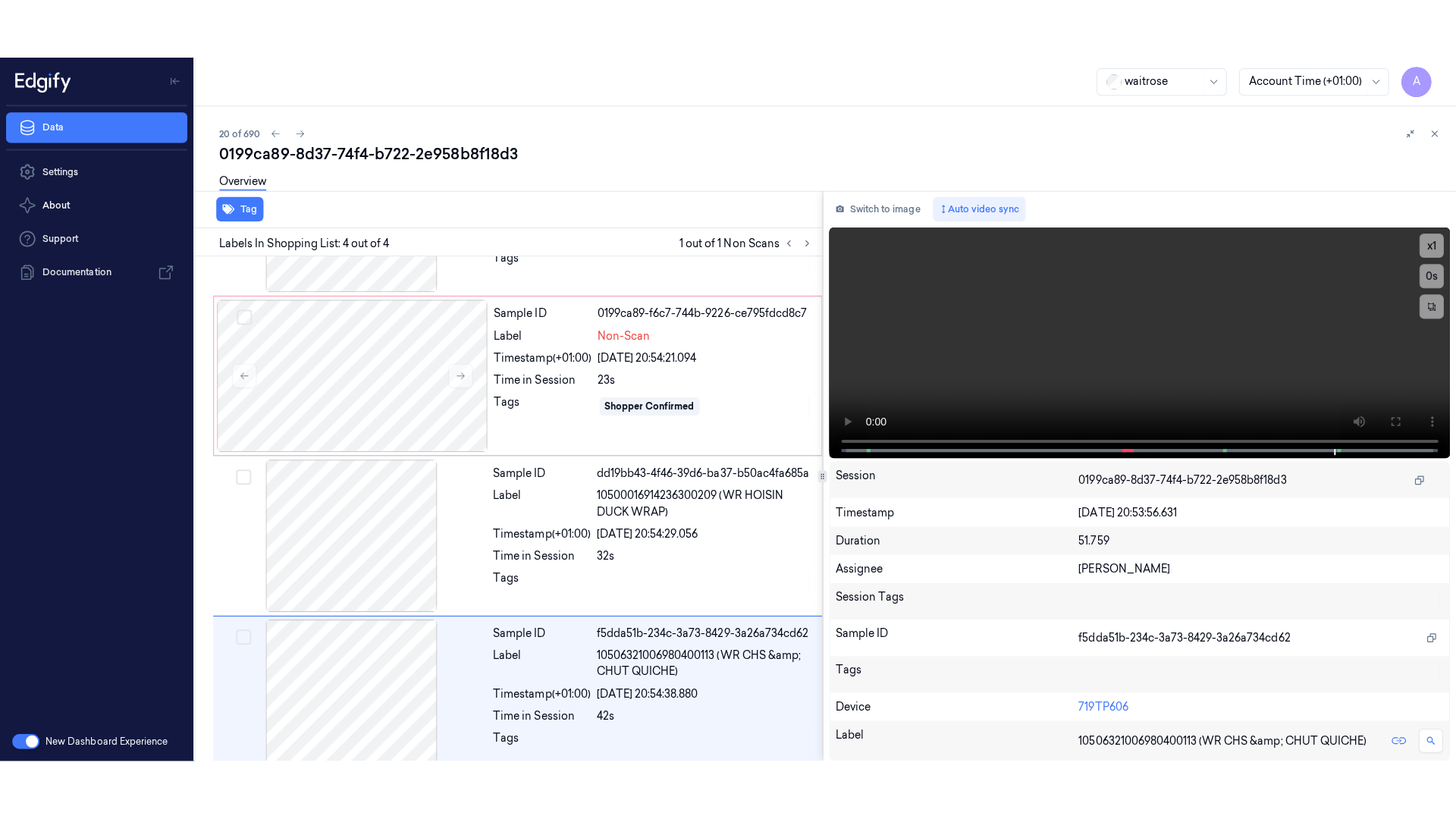
scroll to position [139, 0]
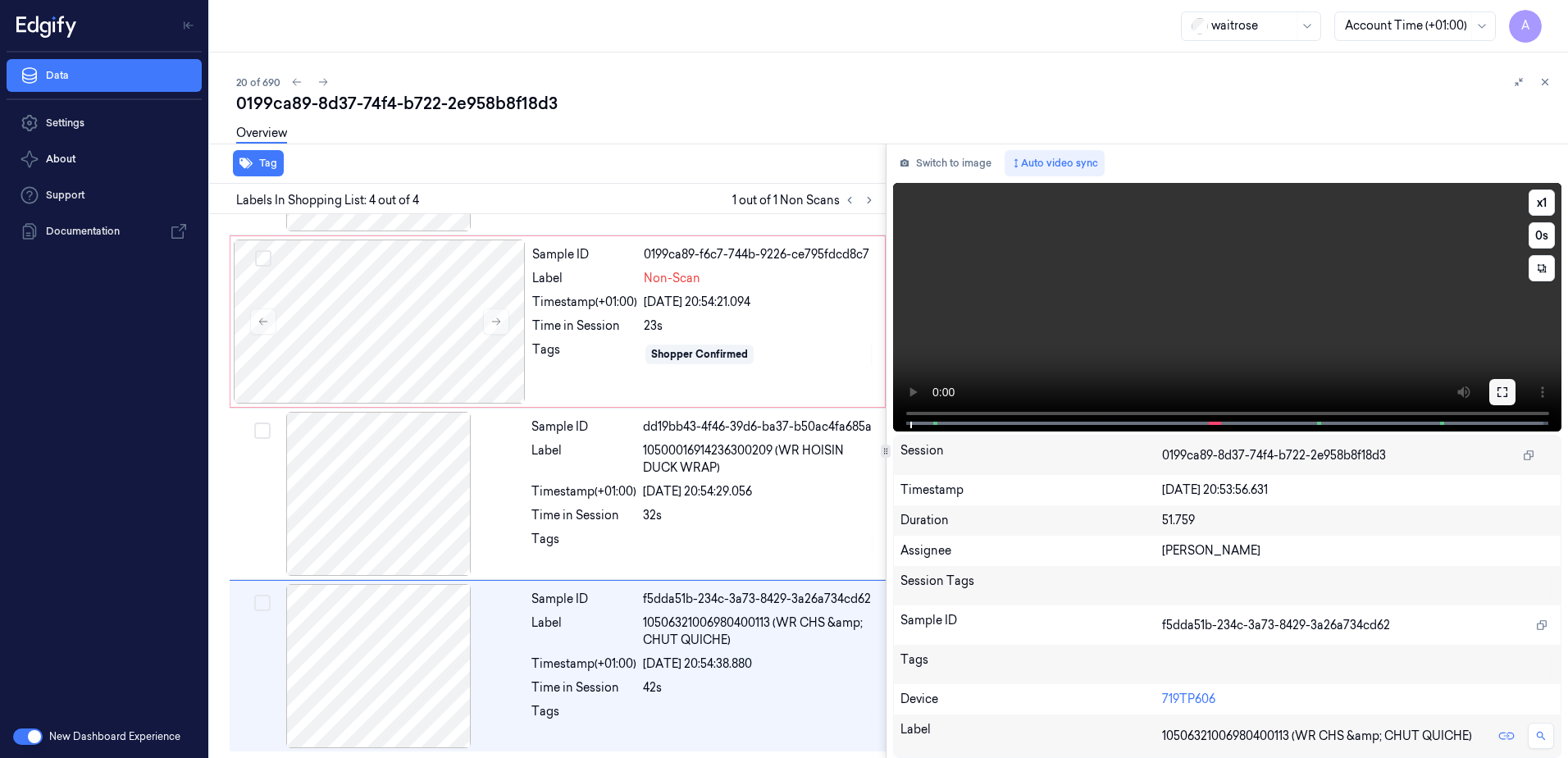
click at [1500, 382] on button at bounding box center [1503, 392] width 26 height 26
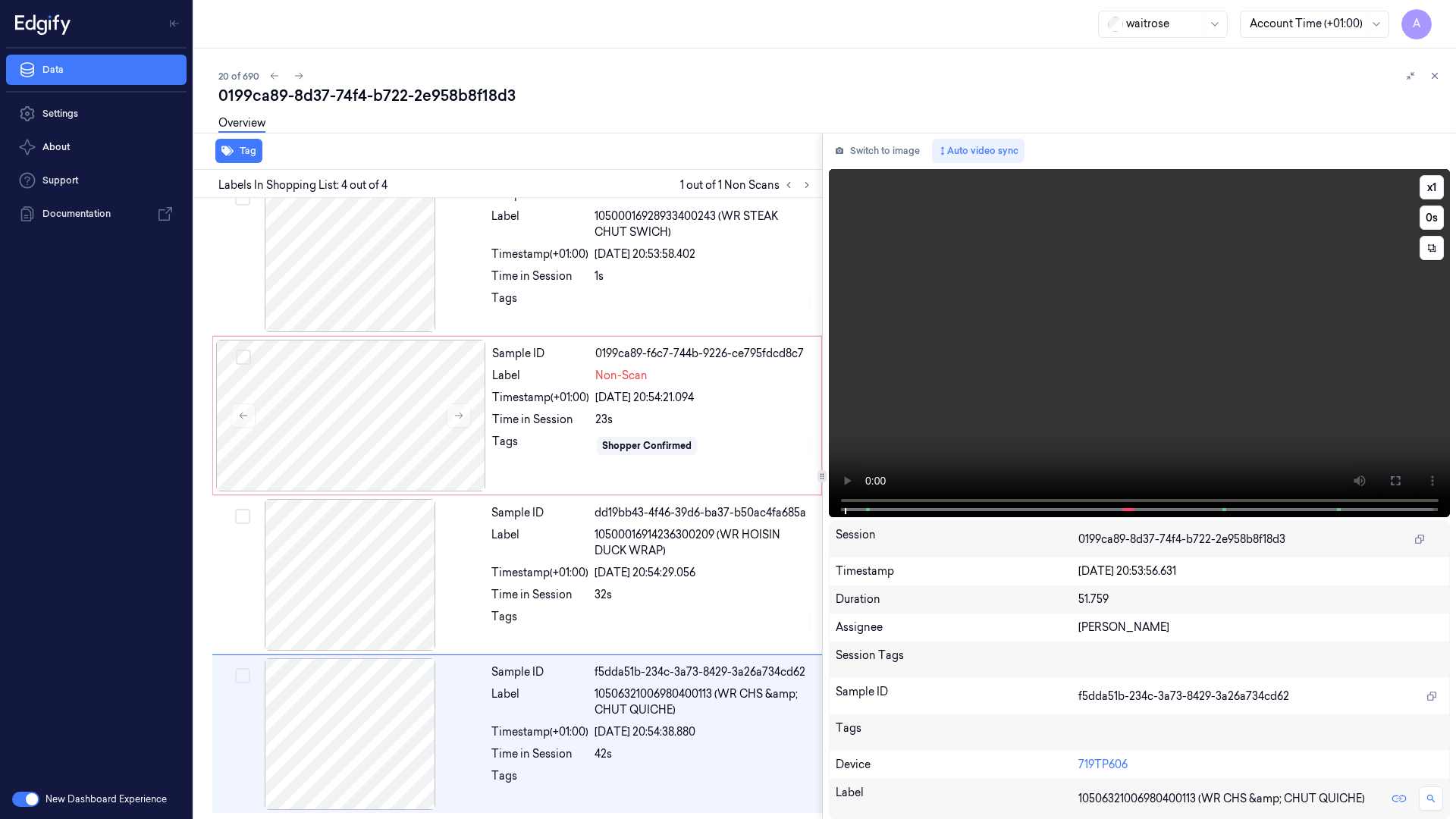
scroll to position [21, 0]
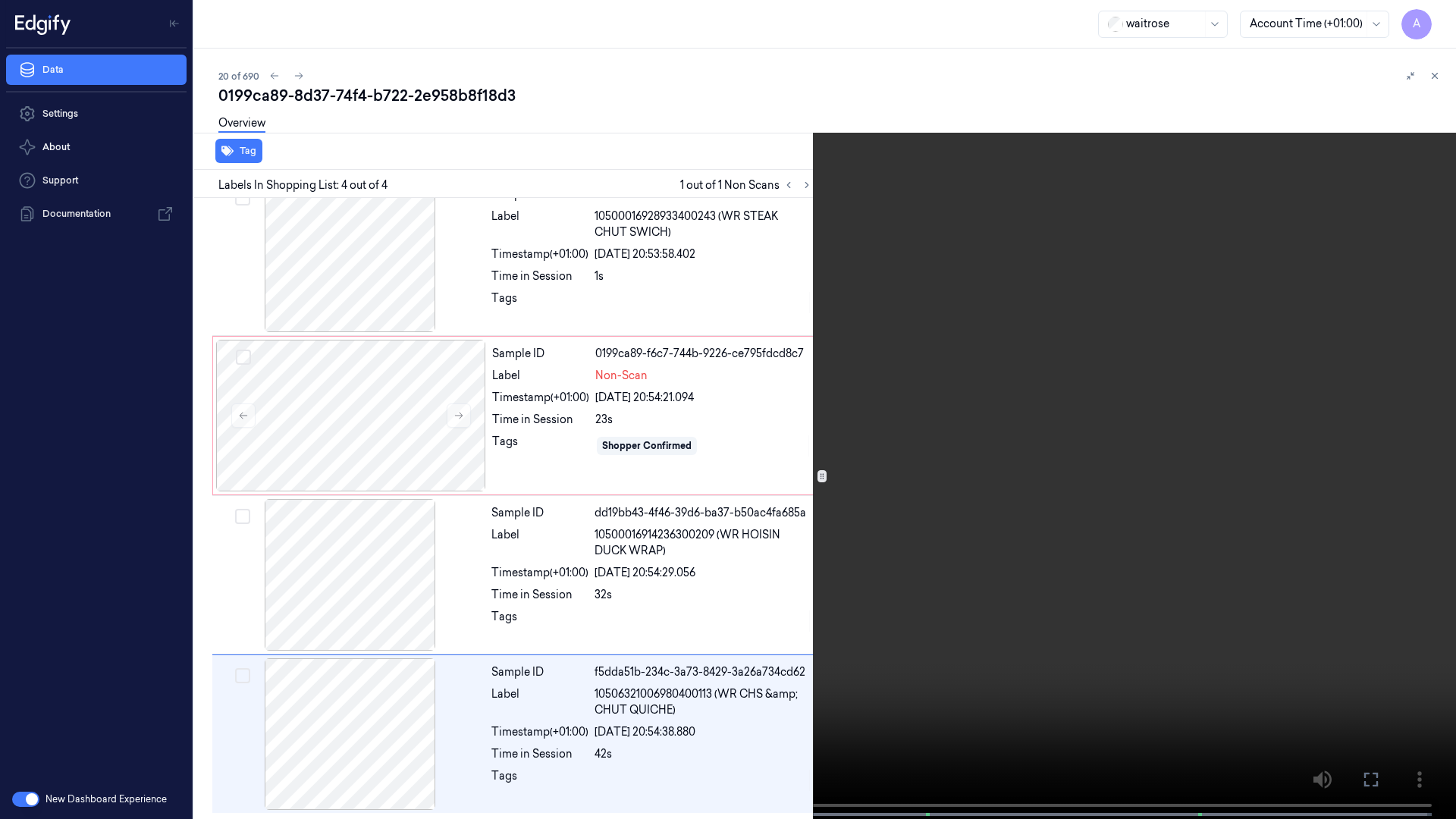
click at [1026, 389] on video at bounding box center [728, 410] width 1456 height 822
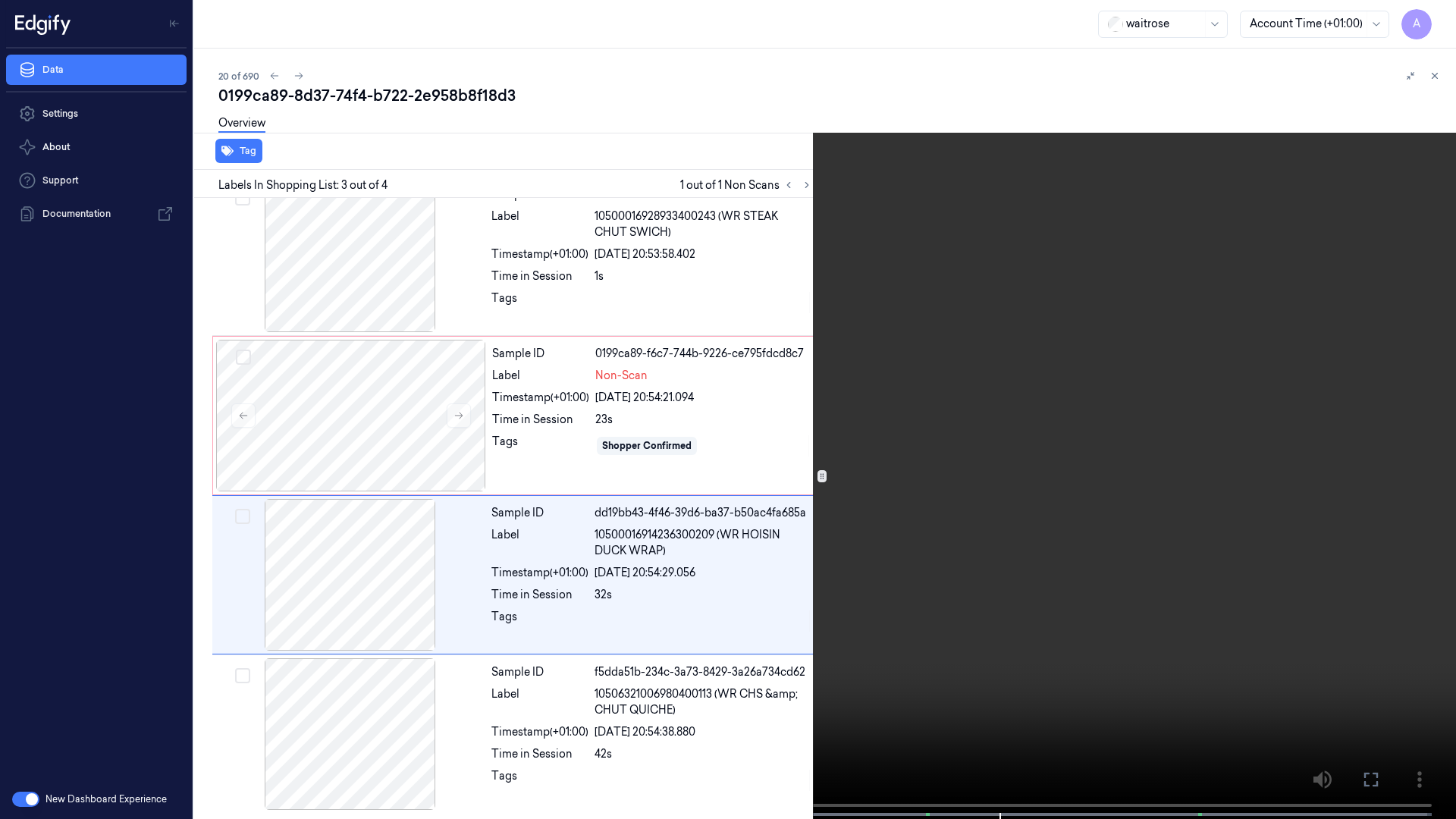
click at [0, 0] on button at bounding box center [0, 0] width 0 height 0
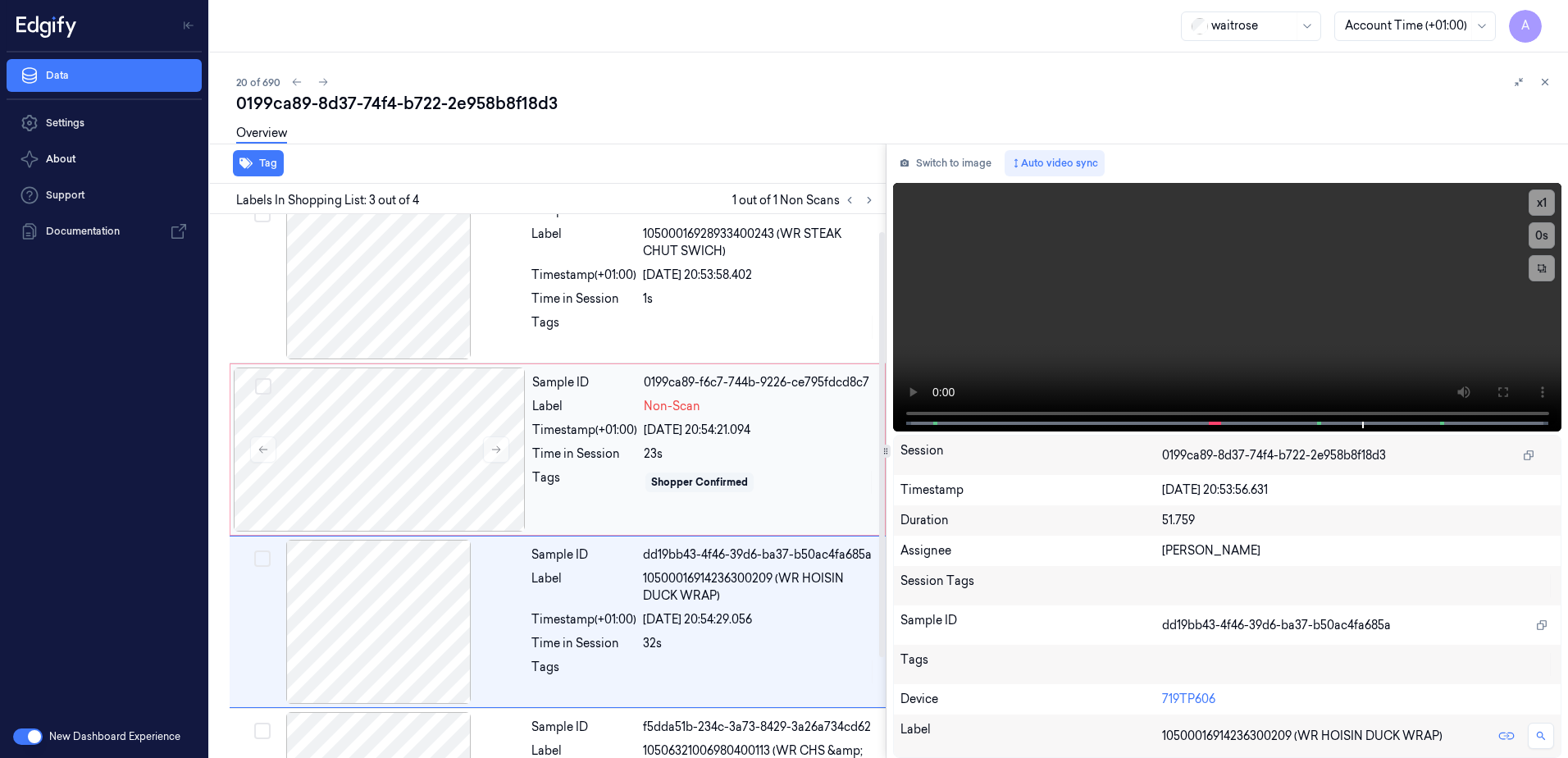
click at [582, 507] on div "Sample ID 0199ca89-f6c7-744b-9226-ce795fdcd8c7 Label Non-Scan Timestamp (+01:00…" at bounding box center [704, 450] width 356 height 164
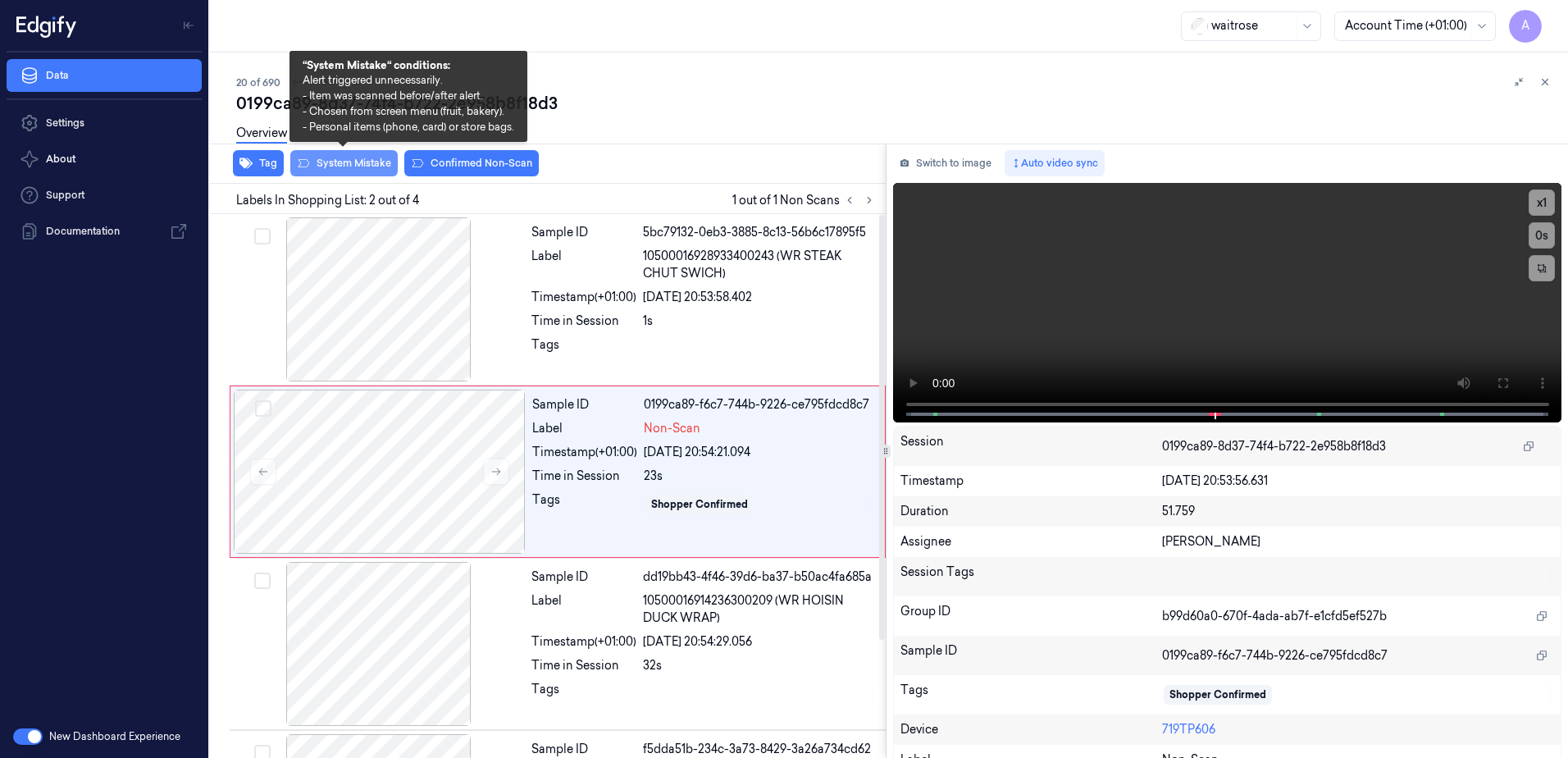
click at [346, 169] on button "System Mistake" at bounding box center [344, 164] width 107 height 26
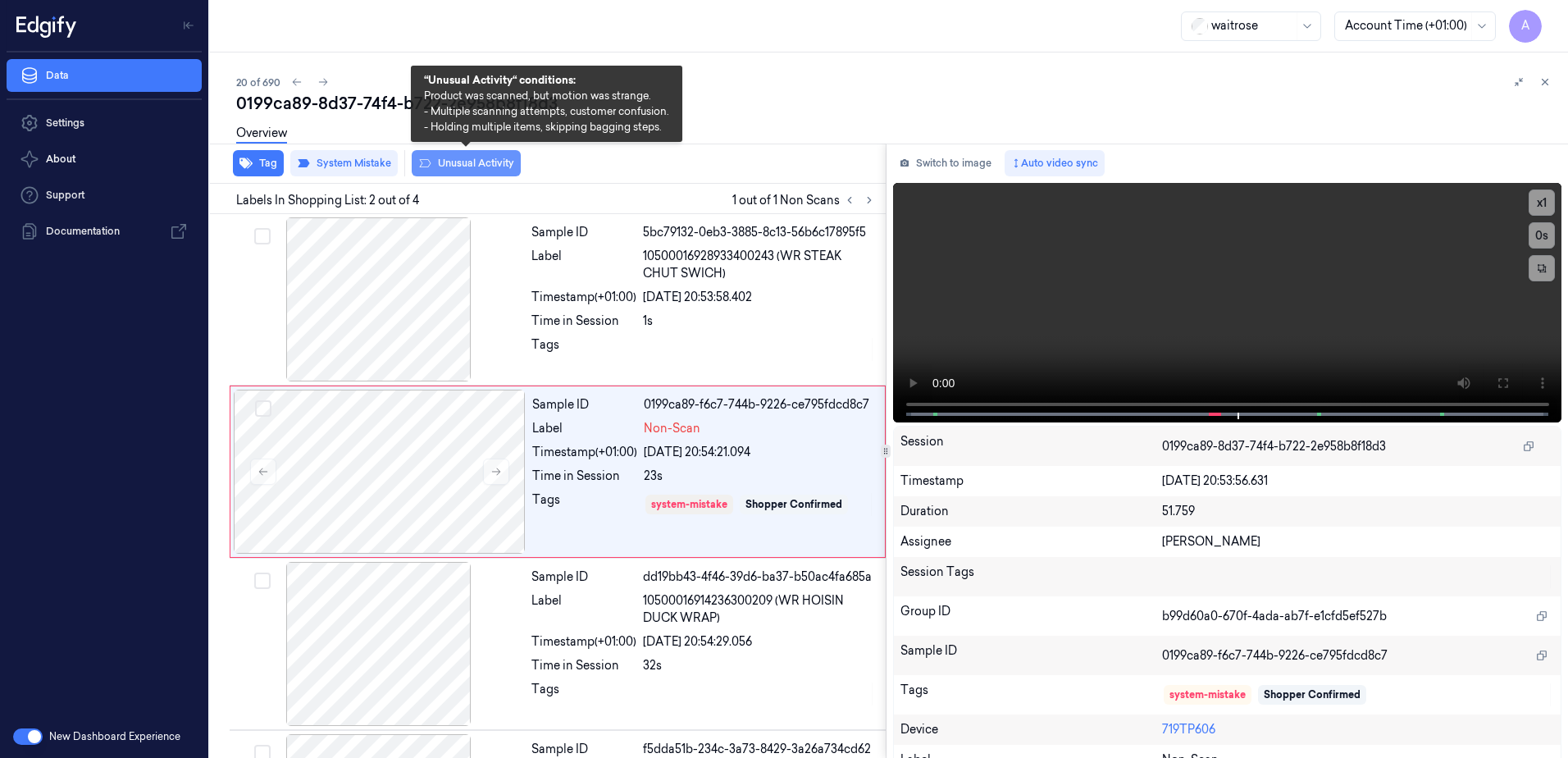
click at [438, 168] on button "Unusual Activity" at bounding box center [467, 164] width 109 height 26
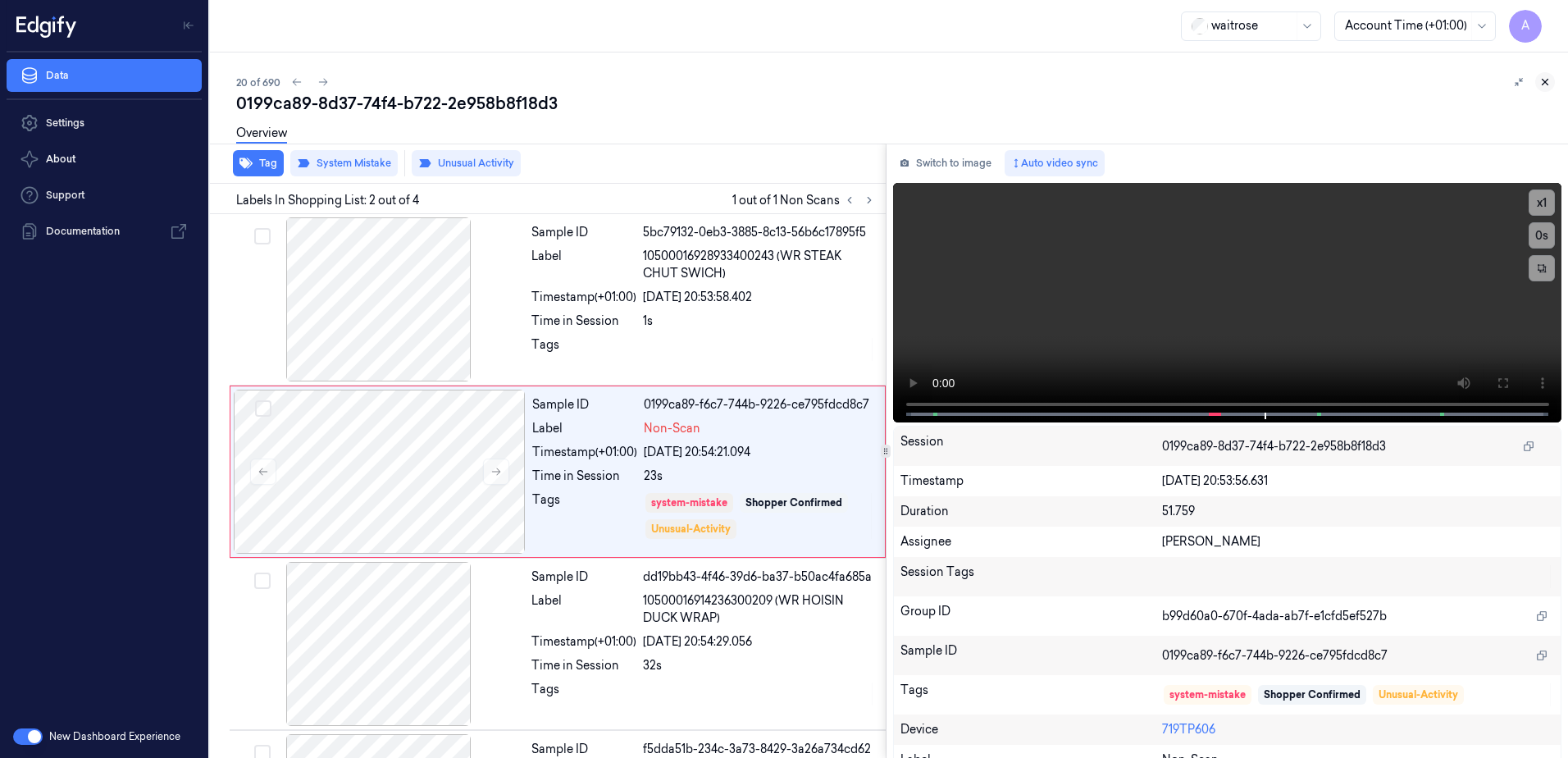
click at [1538, 80] on button at bounding box center [1545, 82] width 20 height 20
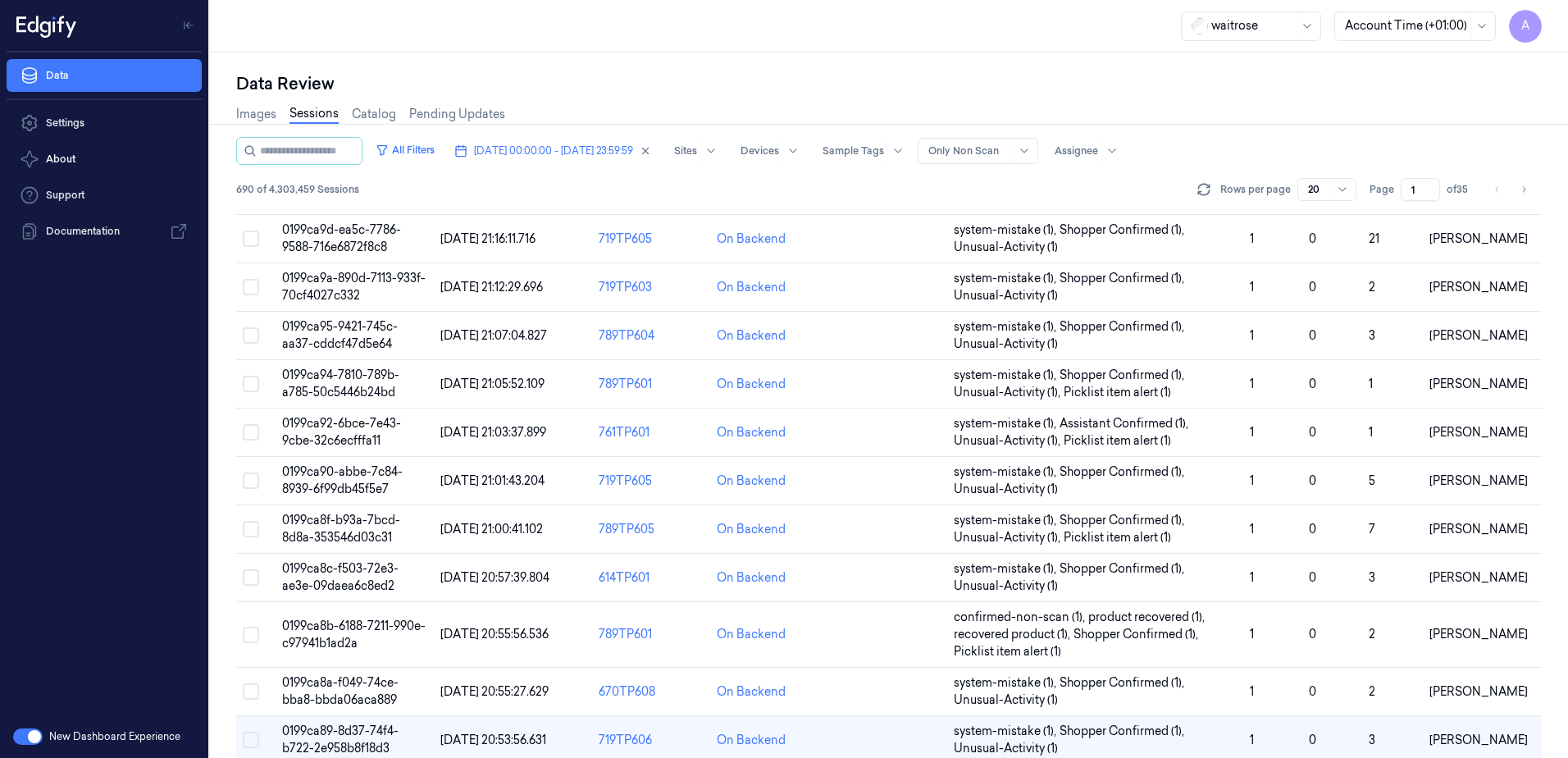
scroll to position [483, 0]
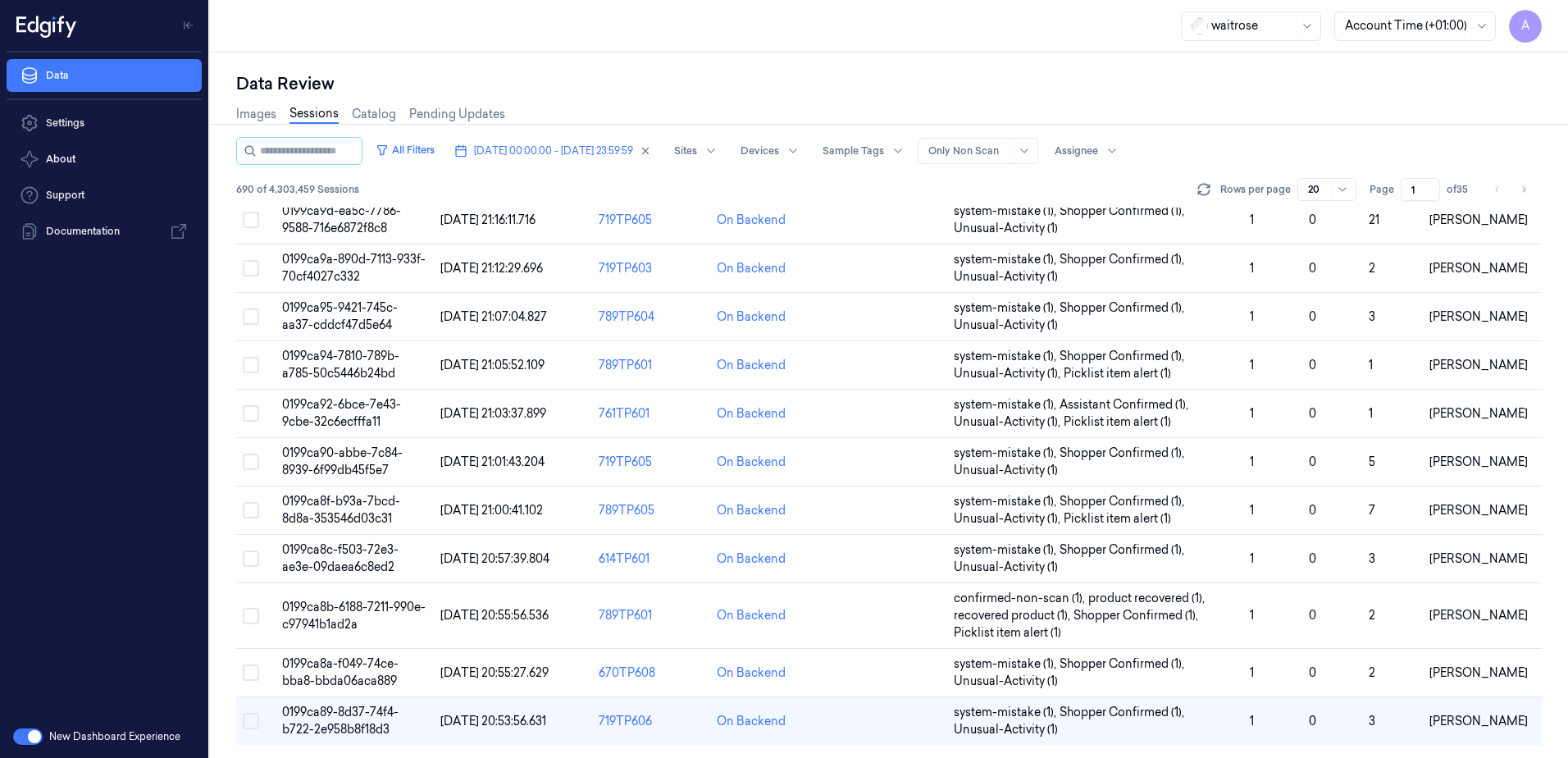
drag, startPoint x: 1420, startPoint y: 188, endPoint x: 1399, endPoint y: 196, distance: 22.5
click at [1399, 196] on div "Page 1 of 35" at bounding box center [1421, 189] width 103 height 23
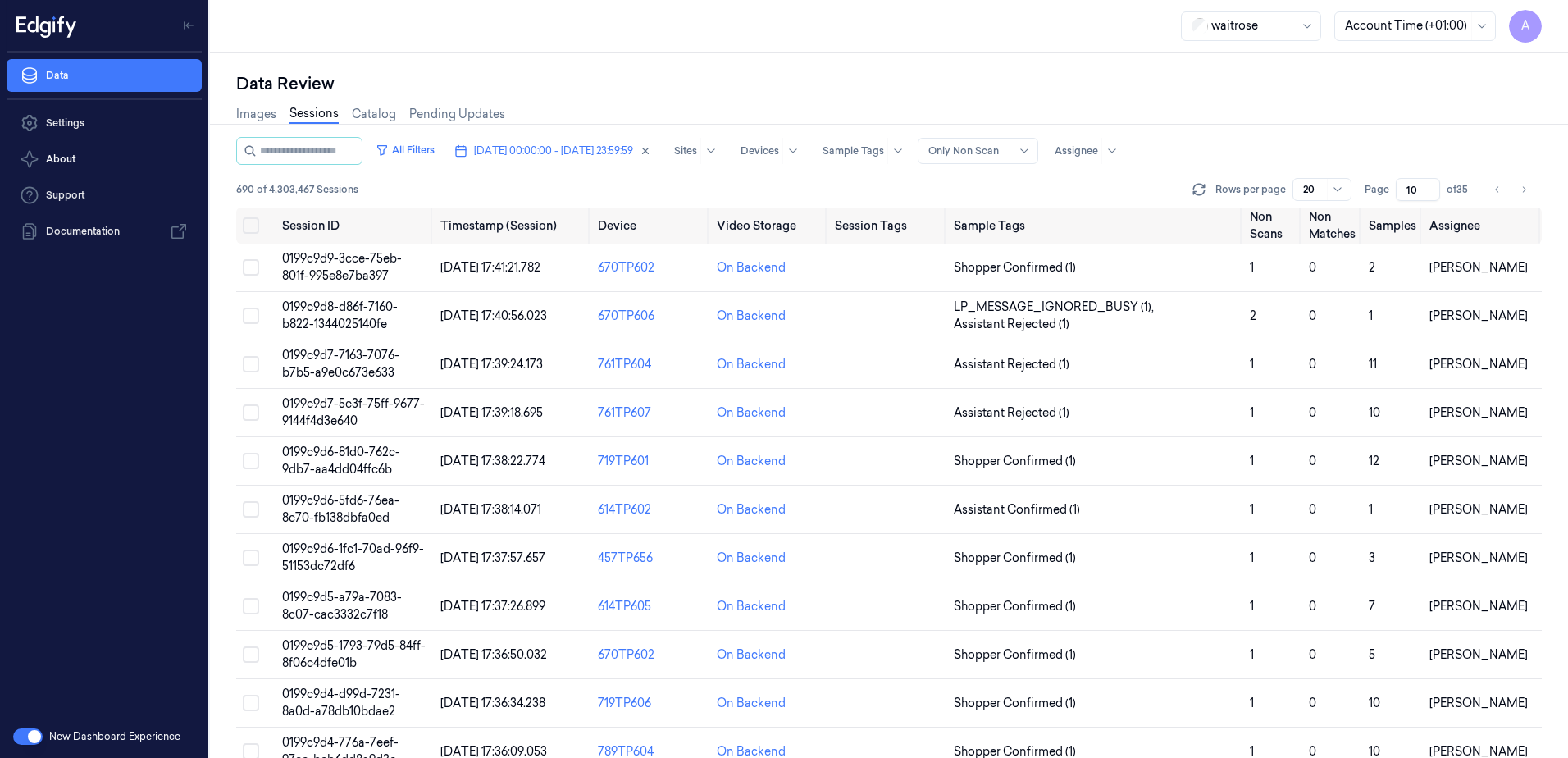
type input "10"
click at [356, 362] on span "0199c9d7-7163-7076-b7b5-a9e0c673e633" at bounding box center [341, 364] width 118 height 32
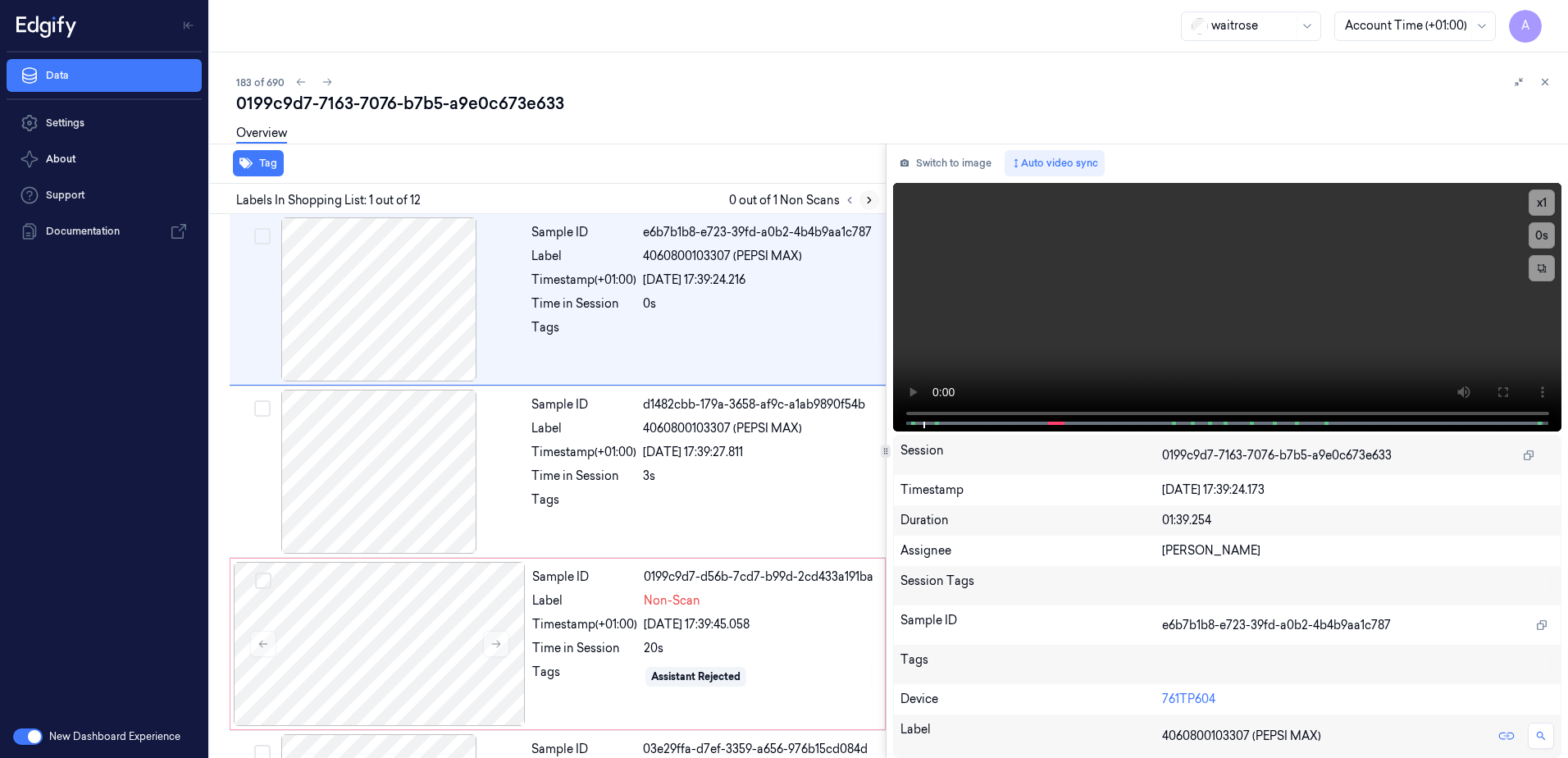
click at [873, 200] on icon at bounding box center [869, 200] width 11 height 11
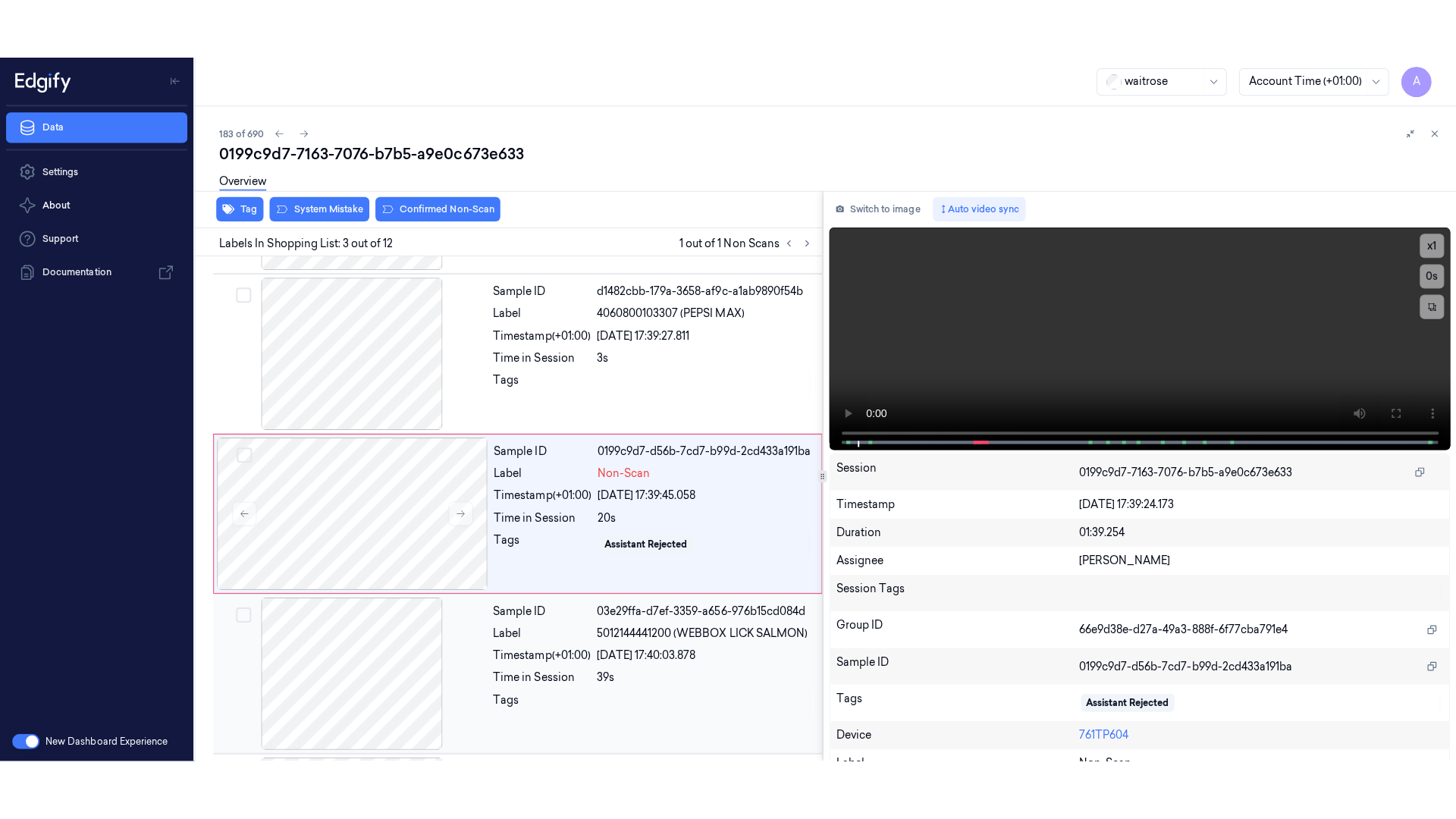
scroll to position [146, 0]
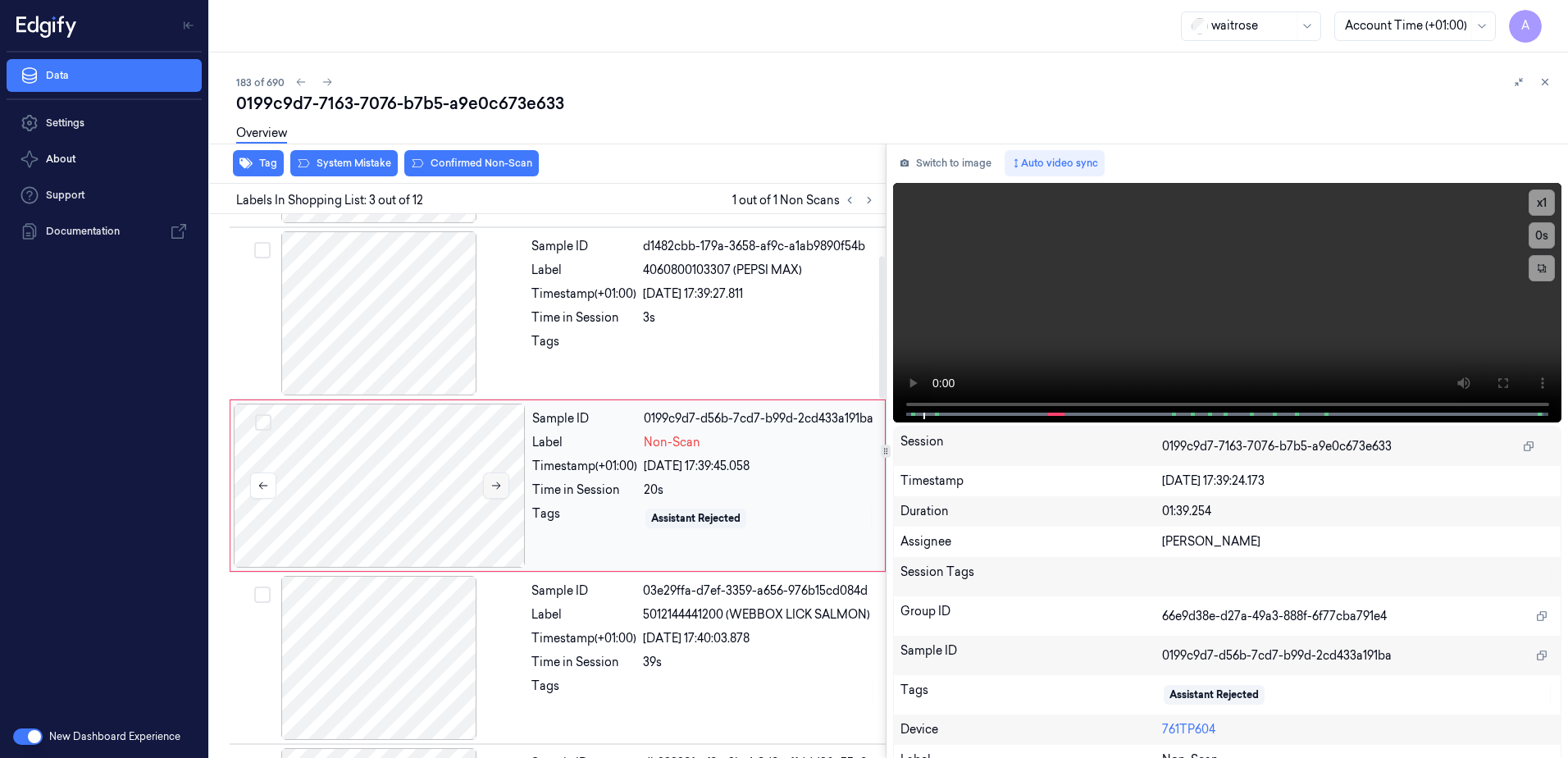
click at [499, 489] on icon at bounding box center [497, 485] width 11 height 11
click at [499, 492] on button at bounding box center [497, 485] width 26 height 26
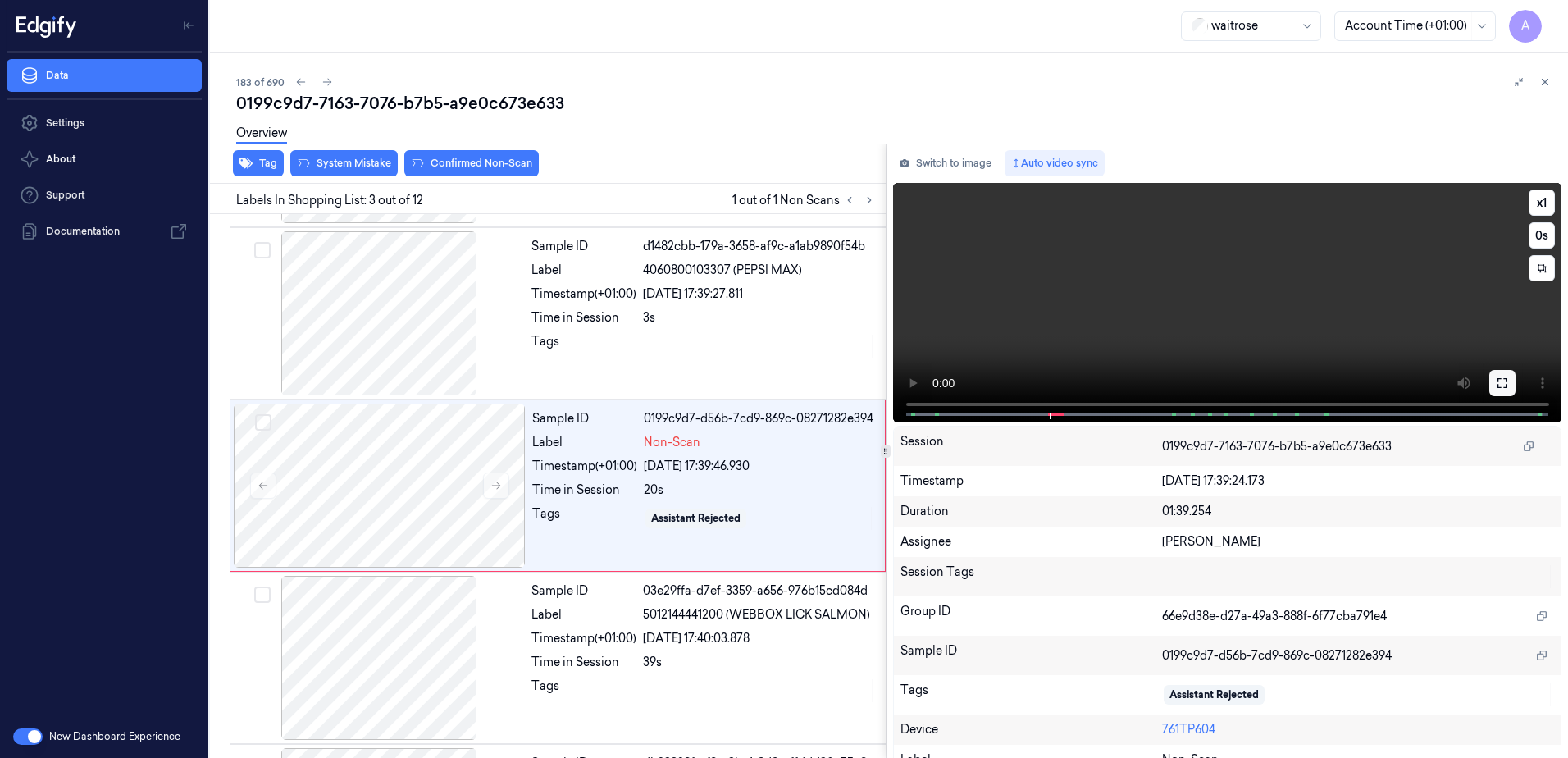
click at [1497, 384] on icon at bounding box center [1503, 383] width 13 height 13
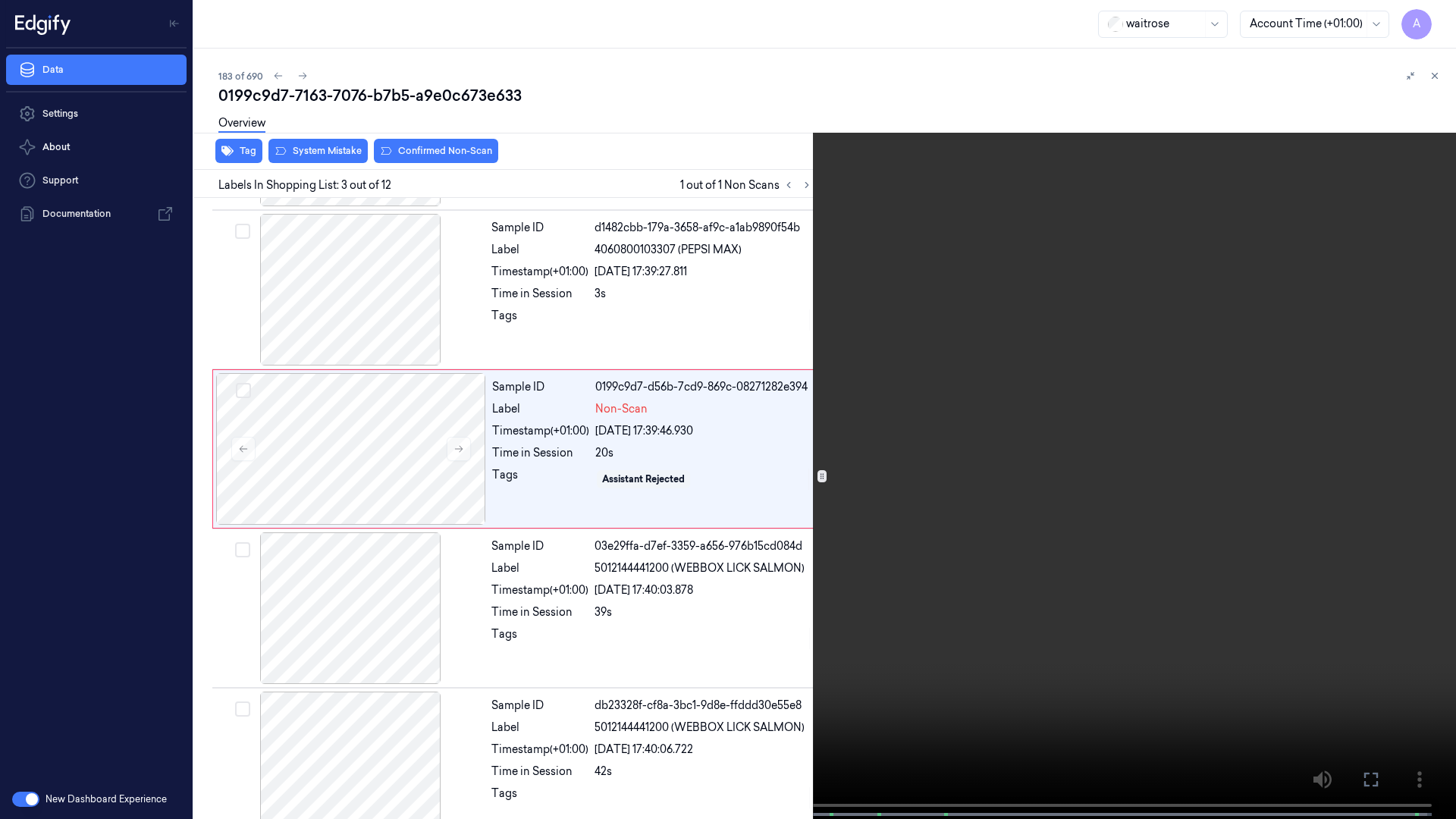
drag, startPoint x: 914, startPoint y: 507, endPoint x: 1023, endPoint y: 448, distance: 123.9
click at [914, 507] on video at bounding box center [728, 410] width 1456 height 822
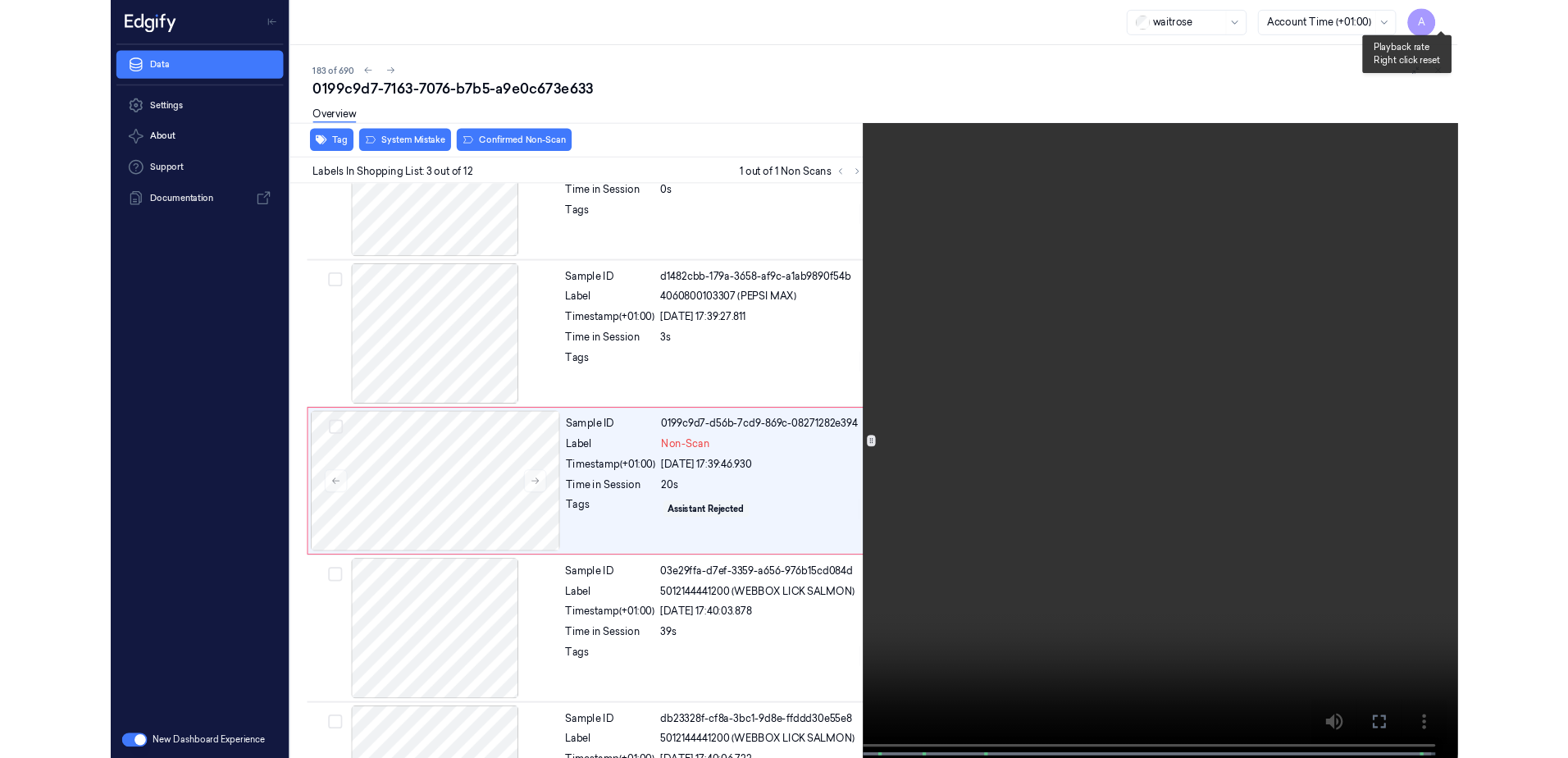
scroll to position [94, 0]
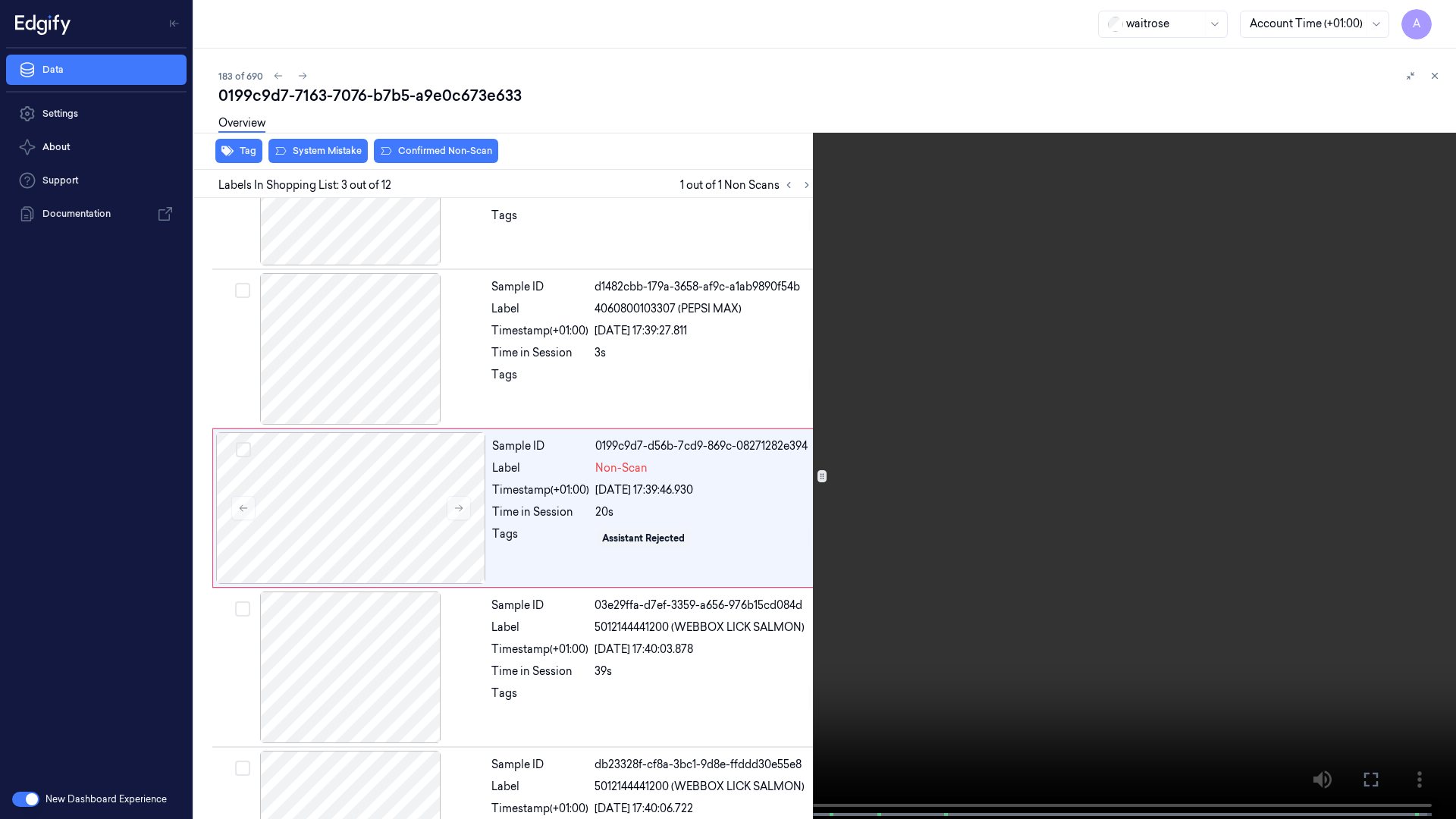
click at [0, 0] on button at bounding box center [0, 0] width 0 height 0
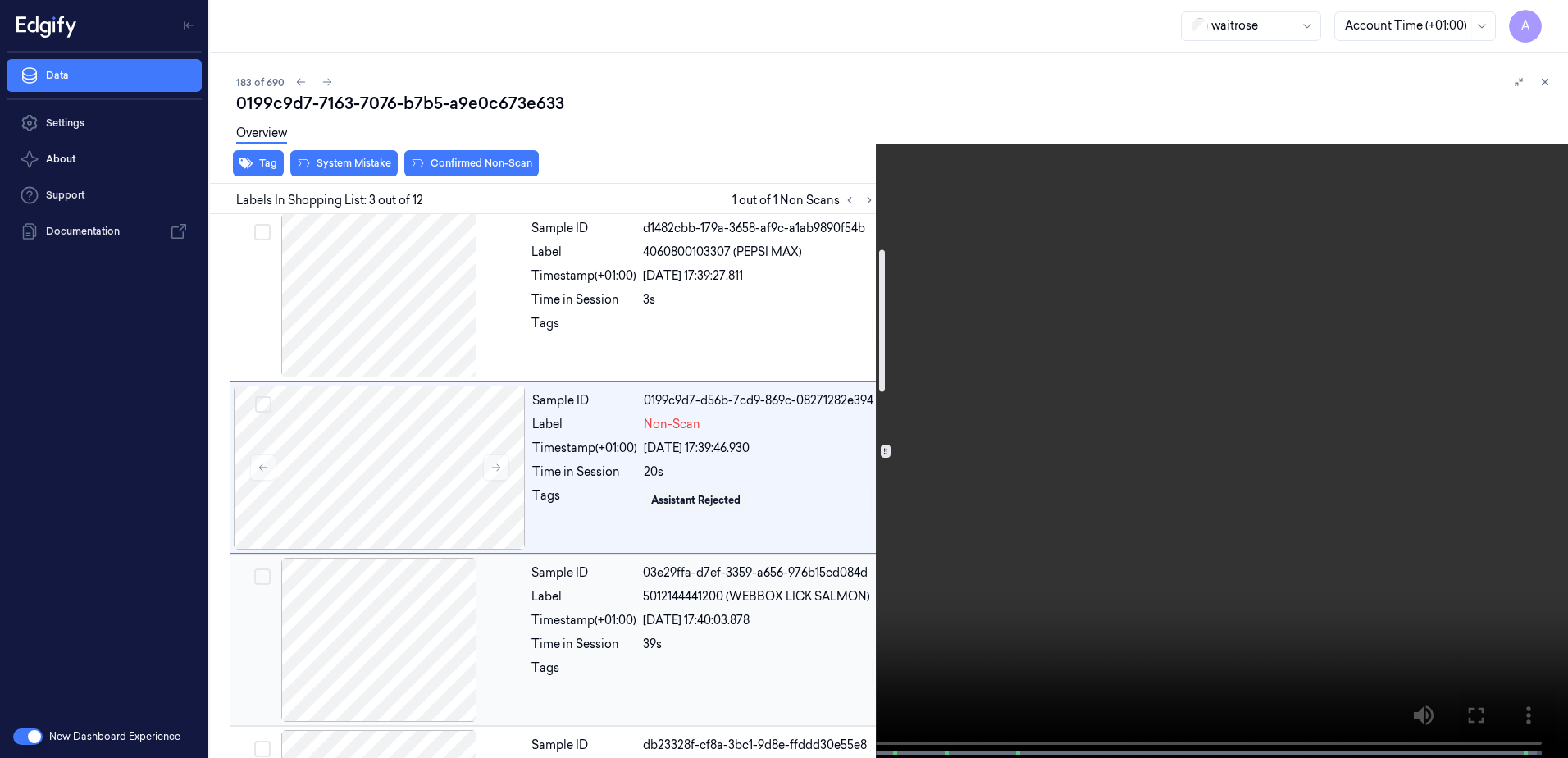
scroll to position [0, 0]
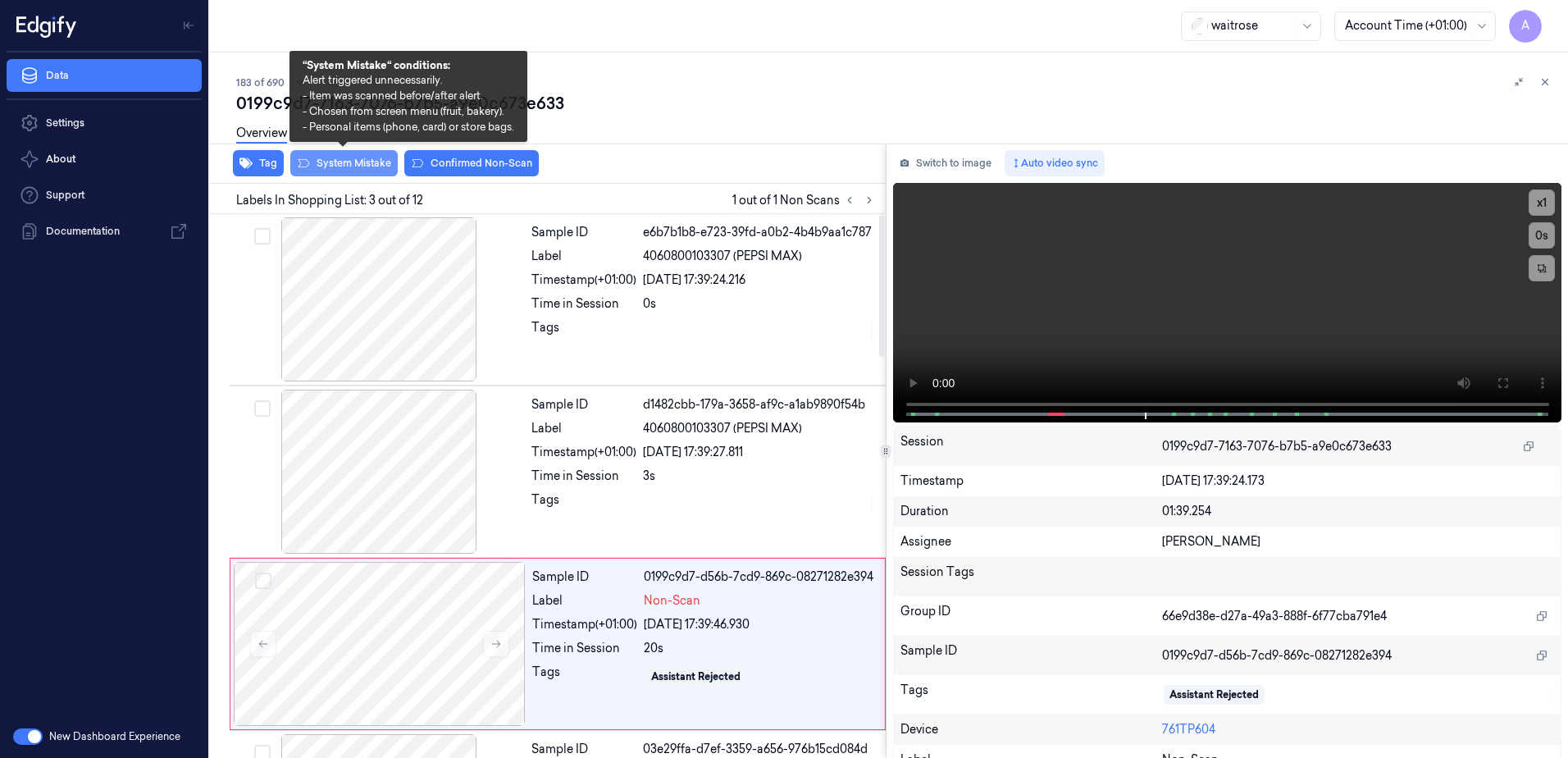
click at [325, 171] on button "System Mistake" at bounding box center [344, 164] width 107 height 26
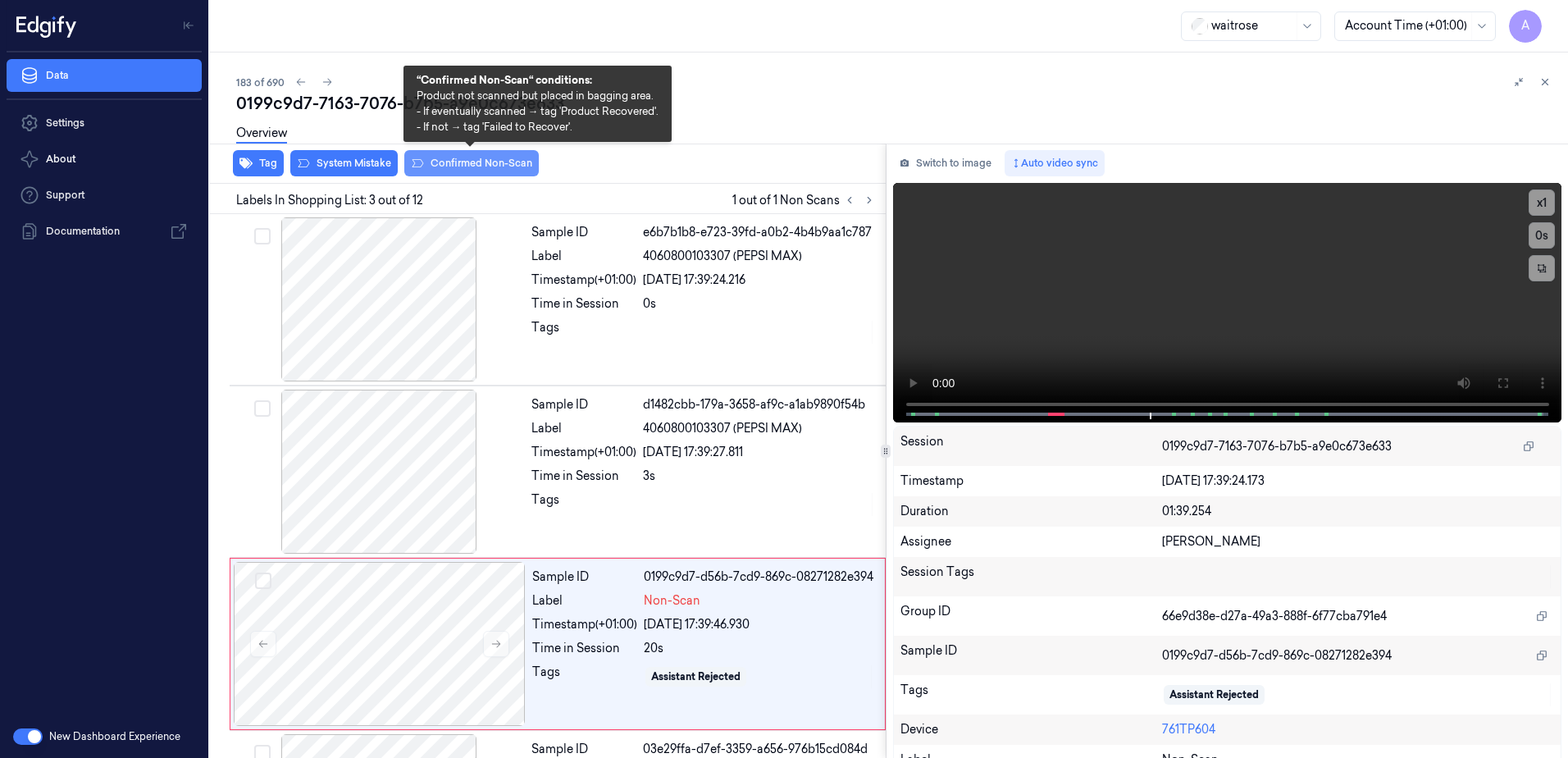
scroll to position [158, 0]
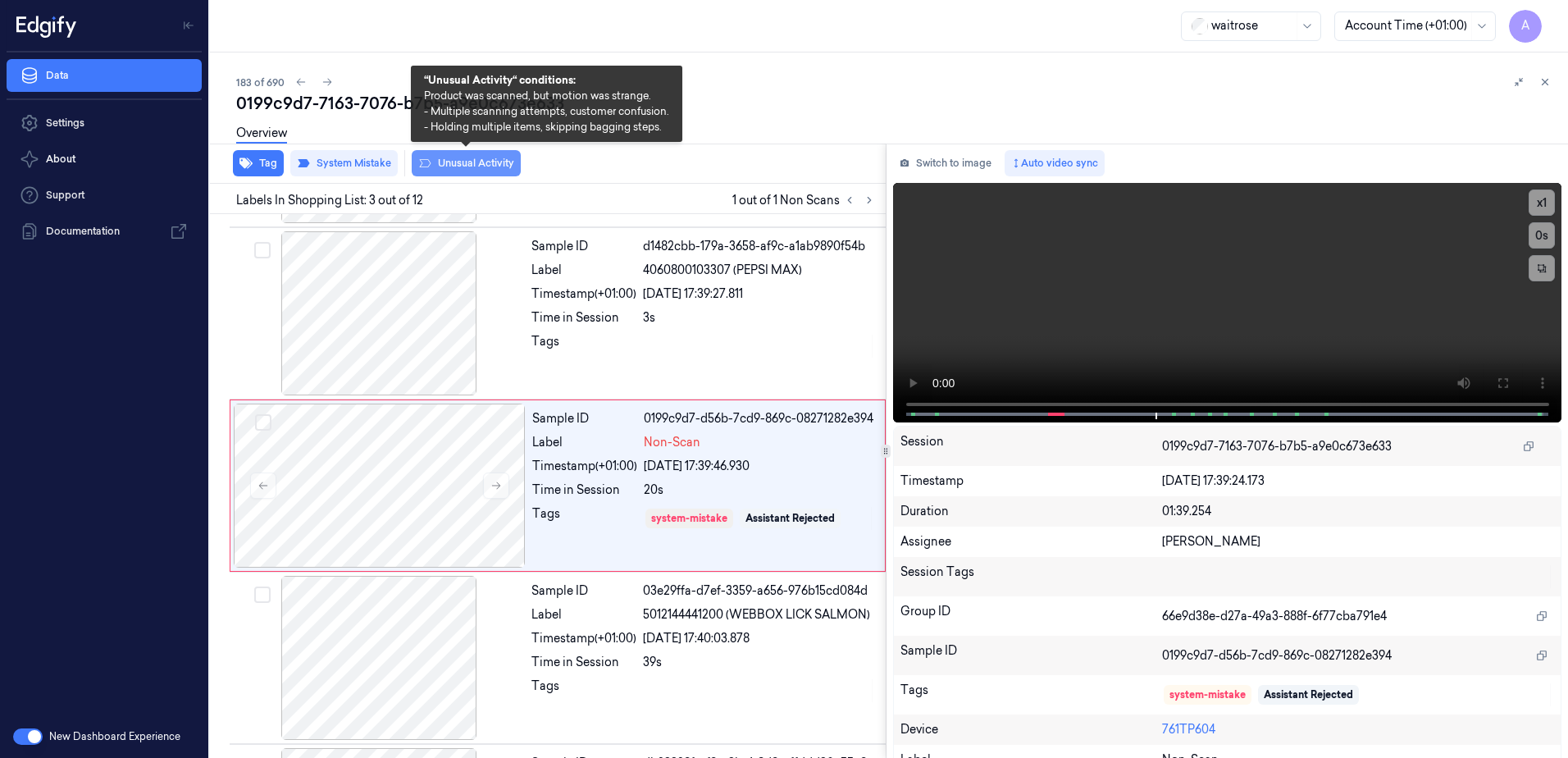
click at [472, 171] on button "Unusual Activity" at bounding box center [467, 164] width 109 height 26
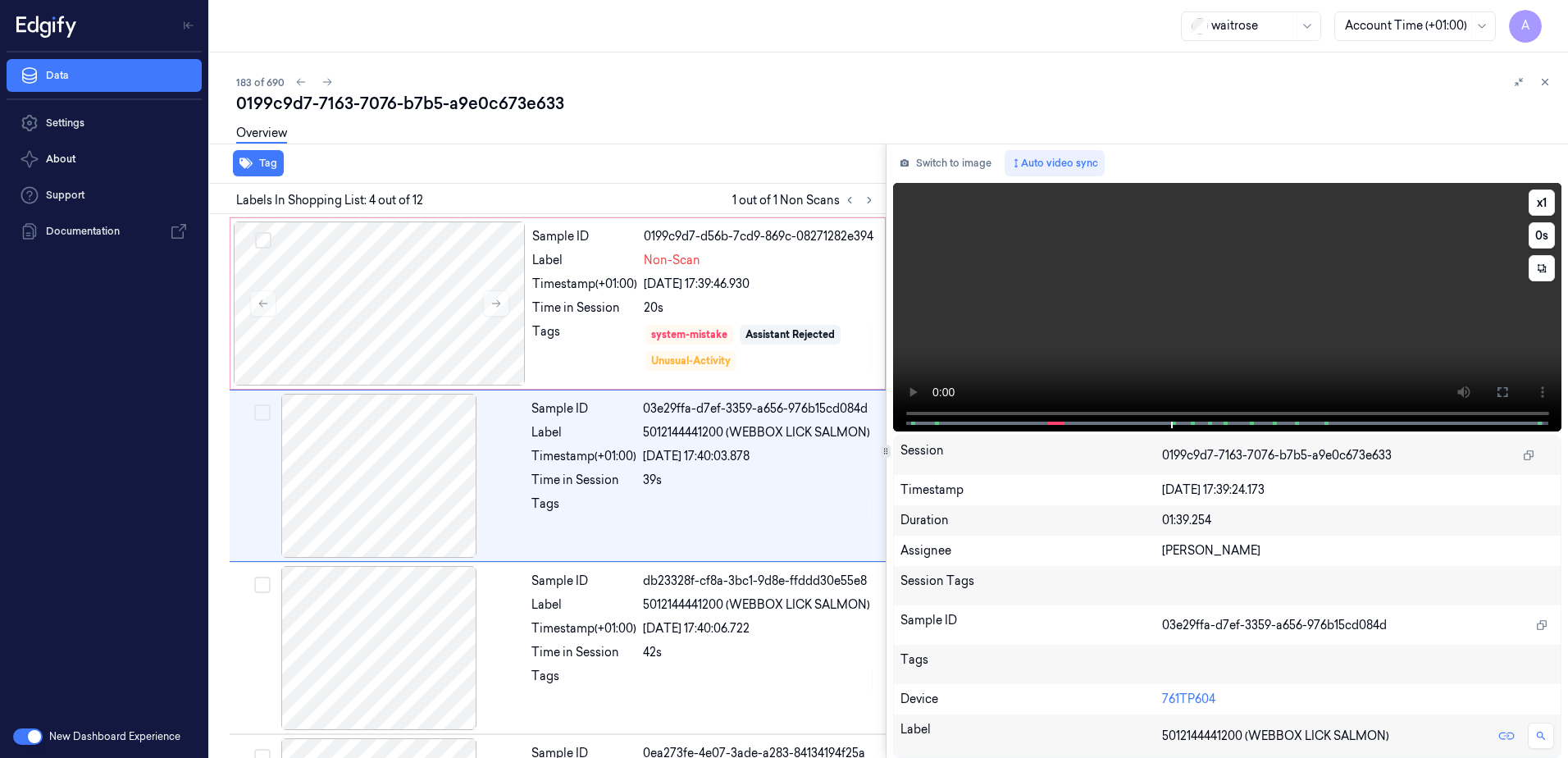
scroll to position [341, 0]
click at [1543, 82] on icon at bounding box center [1545, 82] width 11 height 11
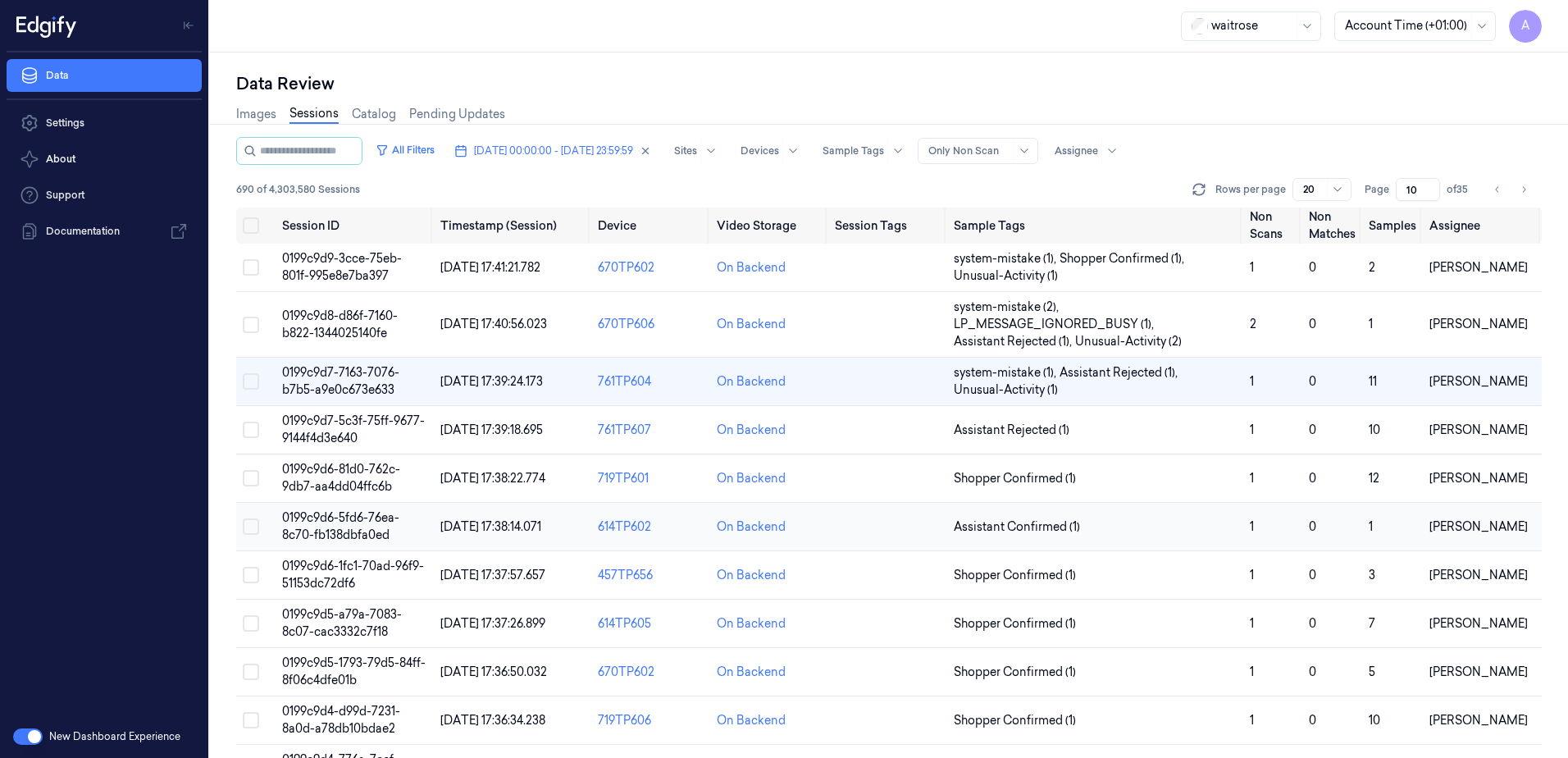
click at [341, 523] on span "0199c9d6-5fd6-76ea-8c70-fb138dbfa0ed" at bounding box center [341, 526] width 118 height 32
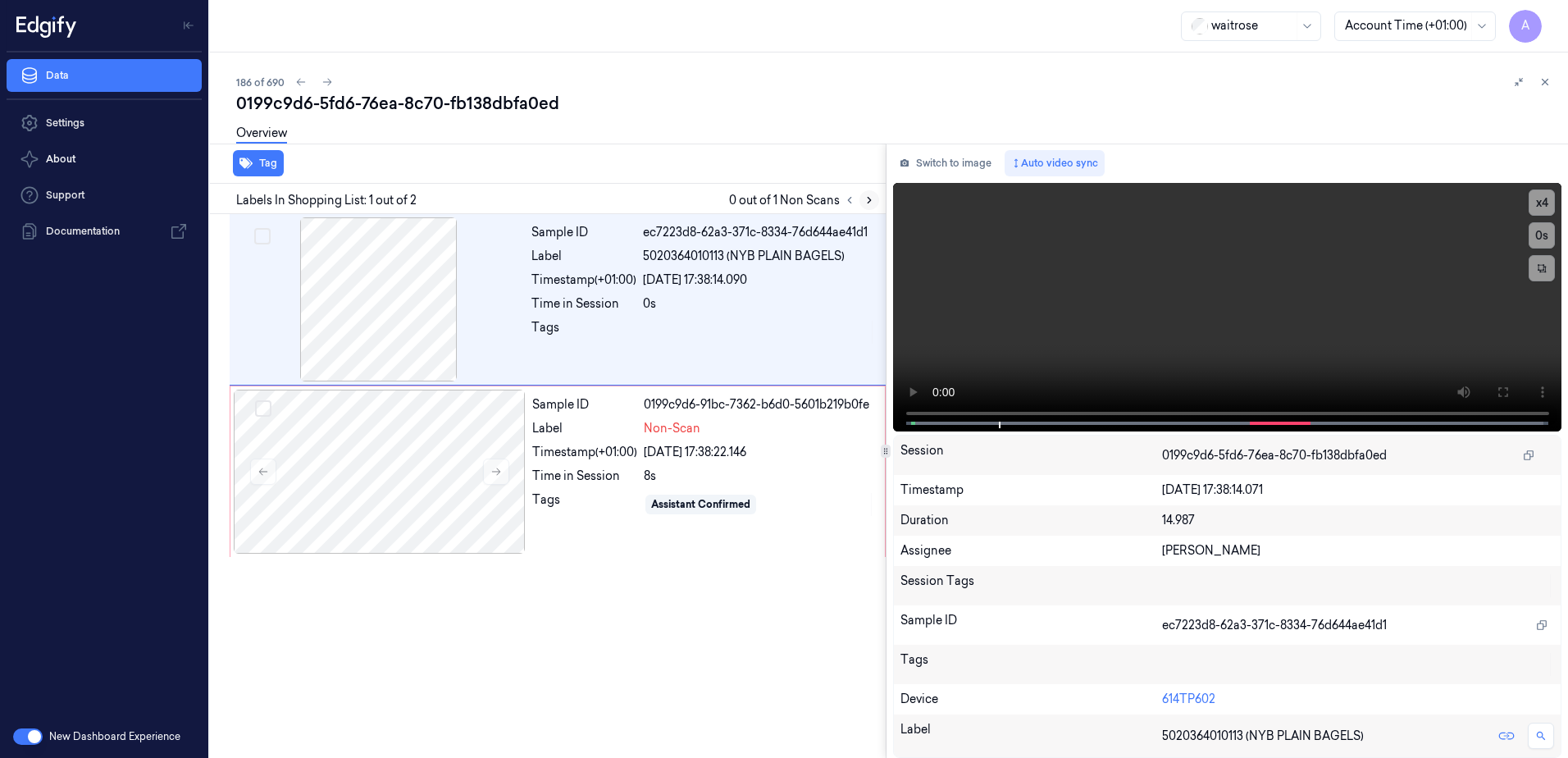
click at [869, 202] on icon at bounding box center [869, 200] width 3 height 6
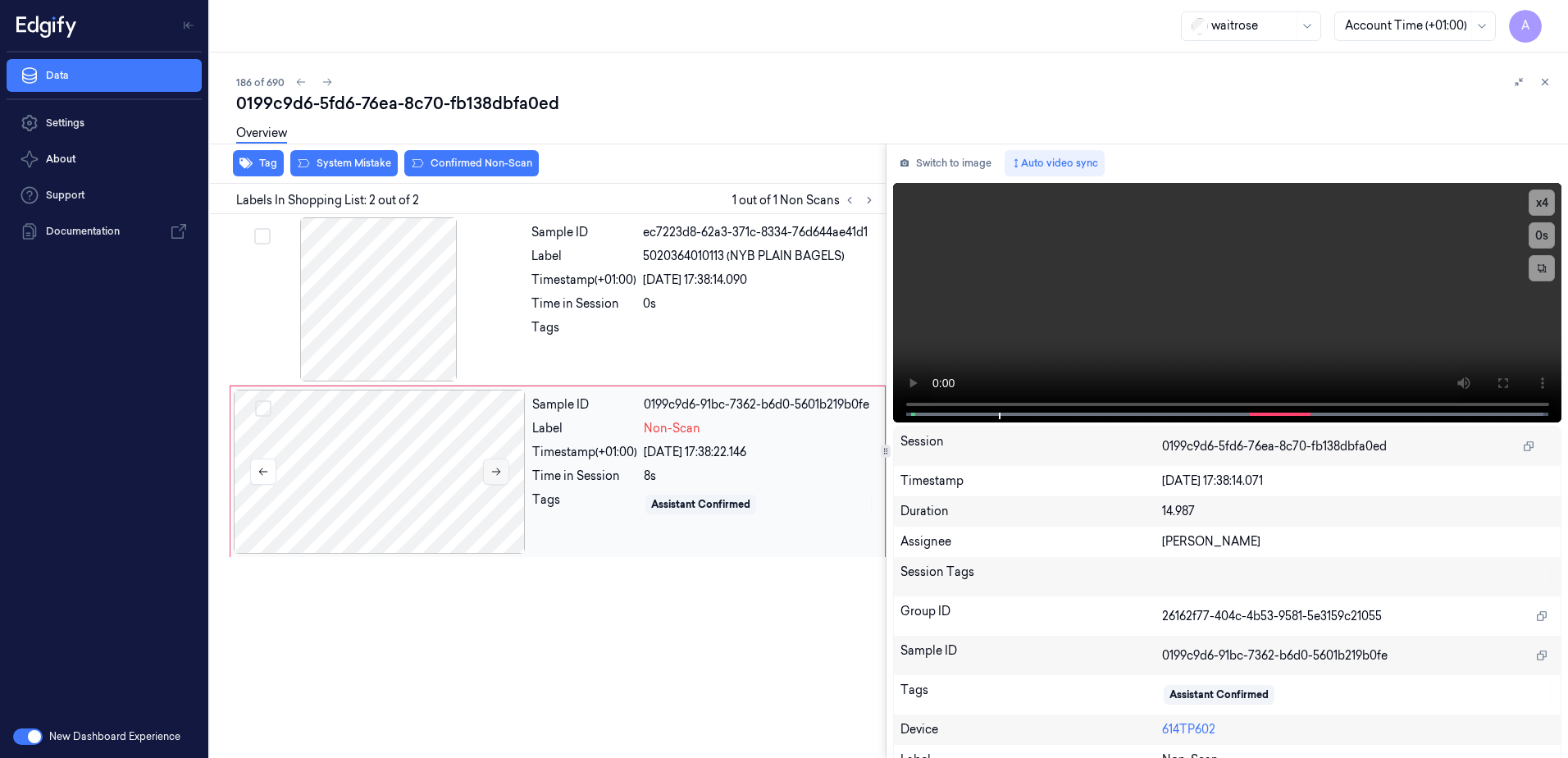
click at [497, 473] on icon at bounding box center [497, 471] width 11 height 11
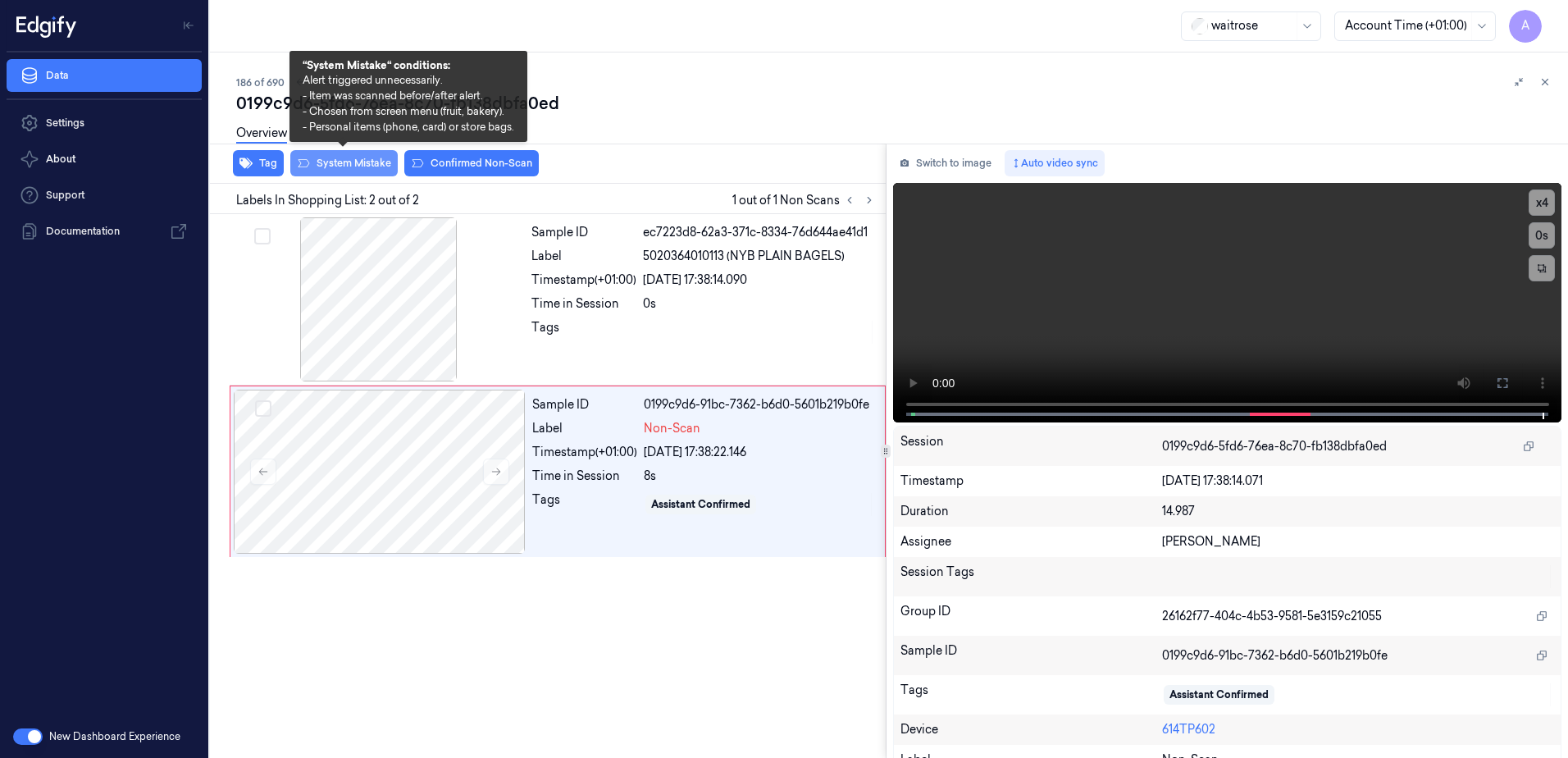
click at [346, 172] on button "System Mistake" at bounding box center [344, 164] width 107 height 26
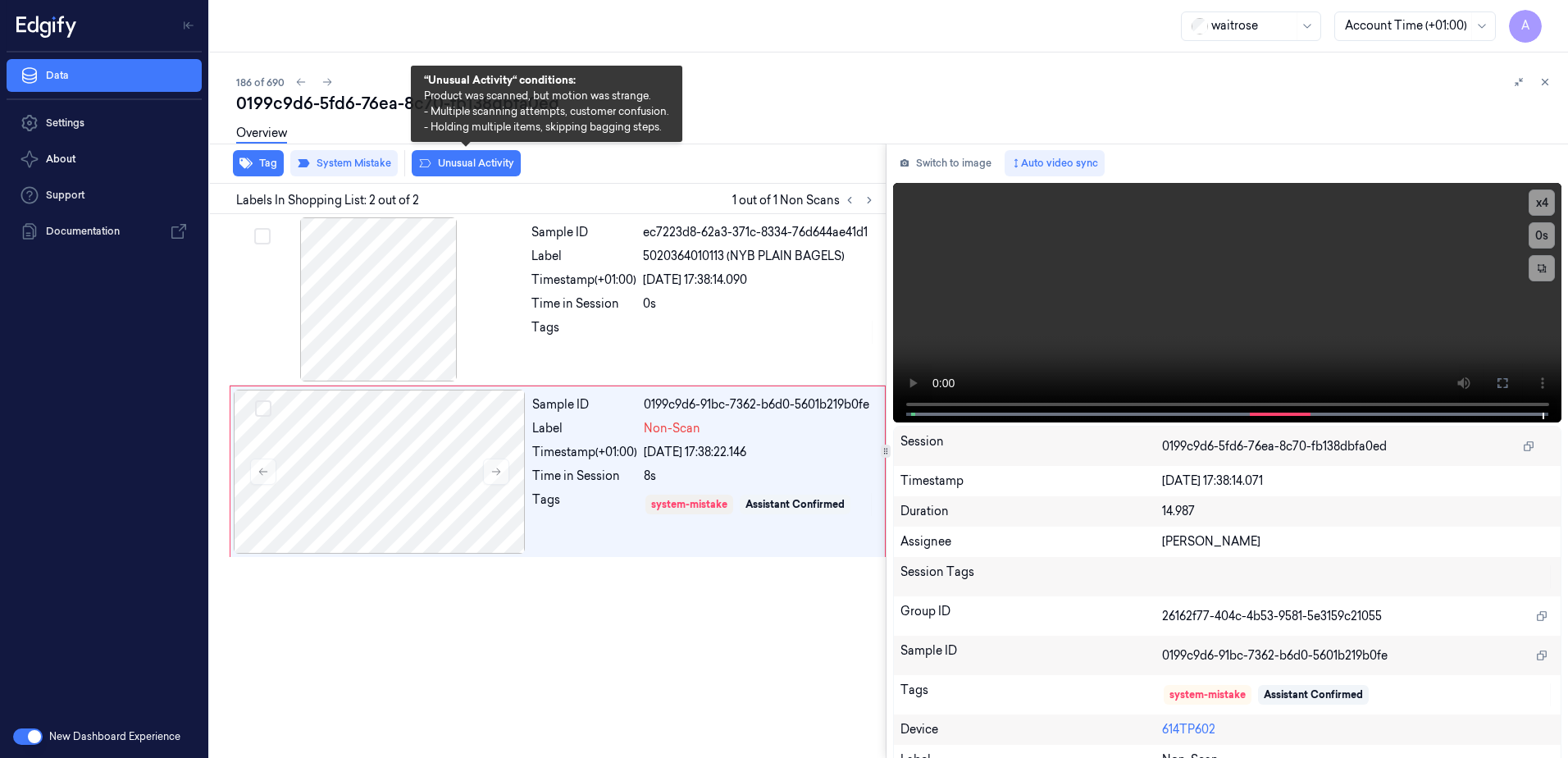
click at [474, 172] on button "Unusual Activity" at bounding box center [467, 164] width 109 height 26
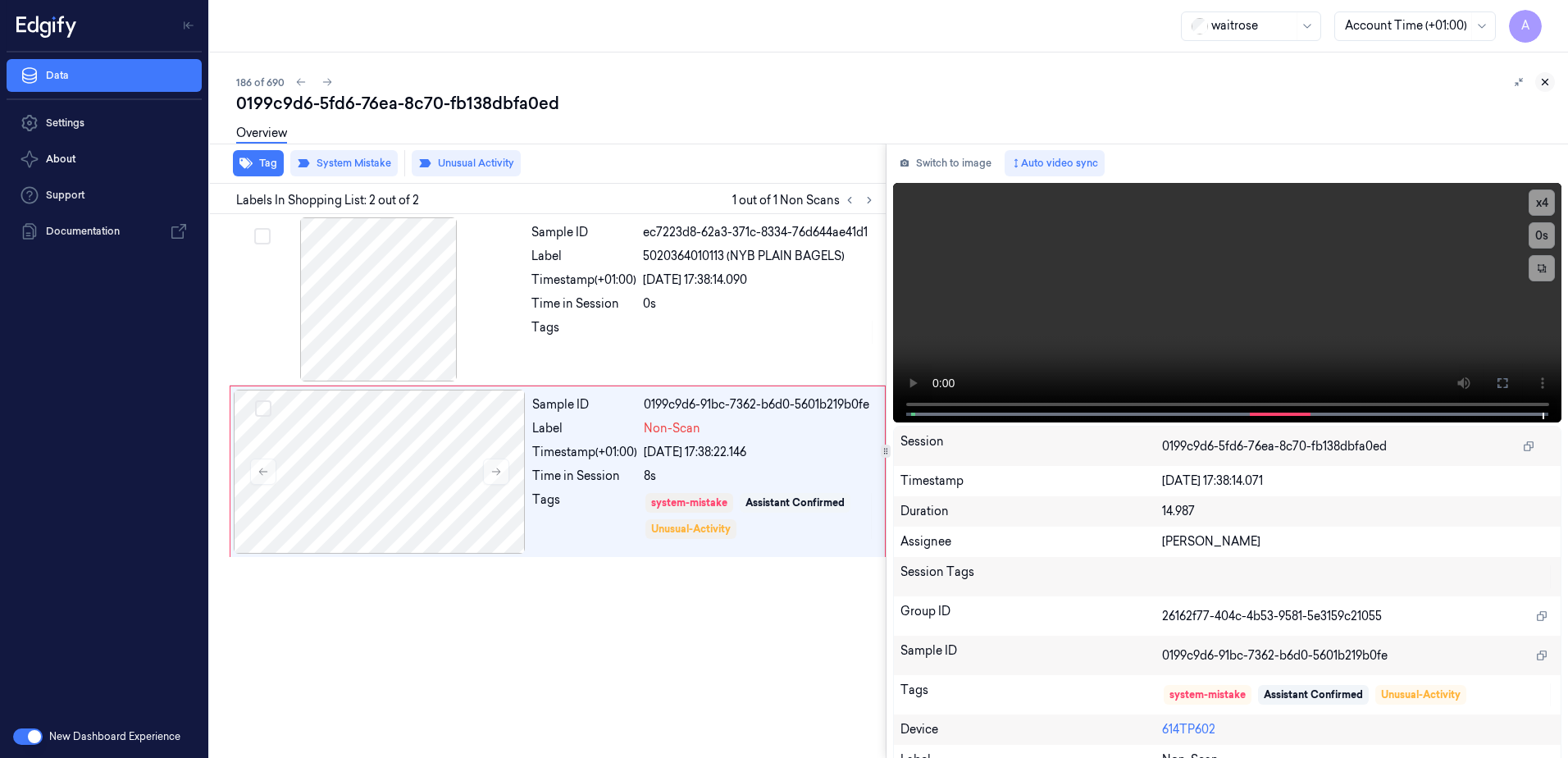
click at [1545, 85] on icon at bounding box center [1545, 82] width 11 height 11
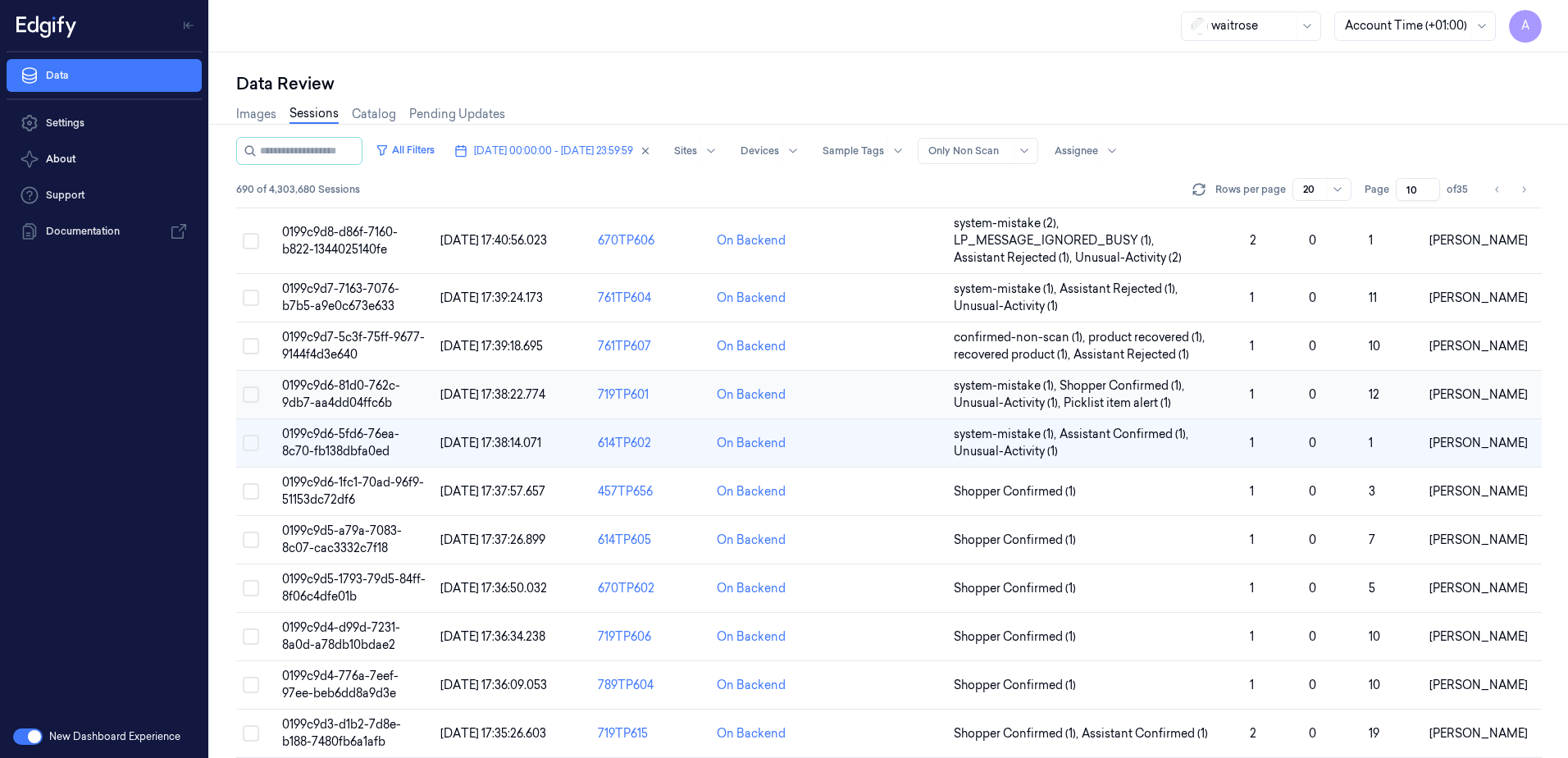
scroll to position [61, 0]
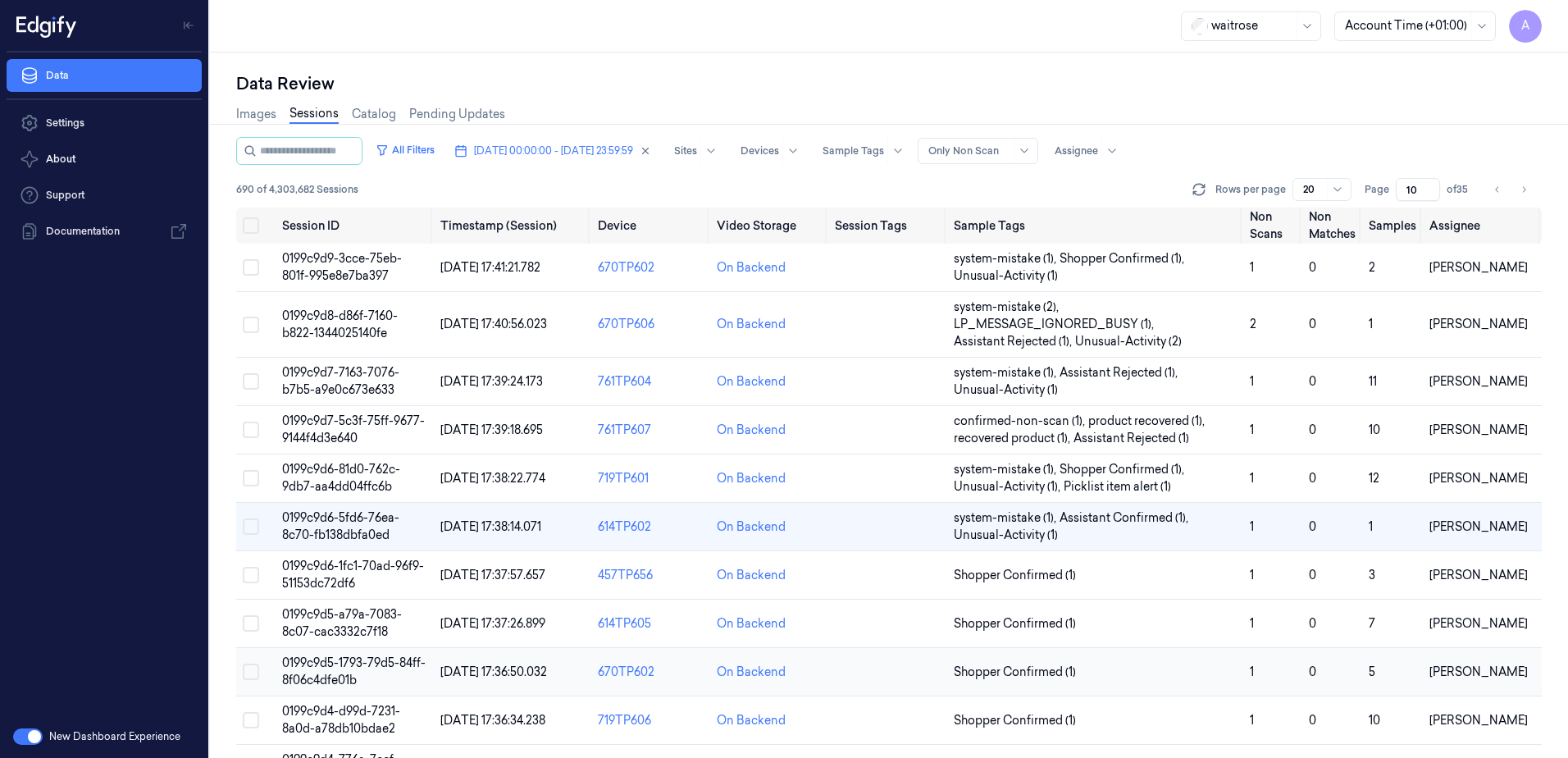
click at [309, 655] on span "0199c9d5-1793-79d5-84ff-8f06c4dfe01b" at bounding box center [354, 671] width 144 height 32
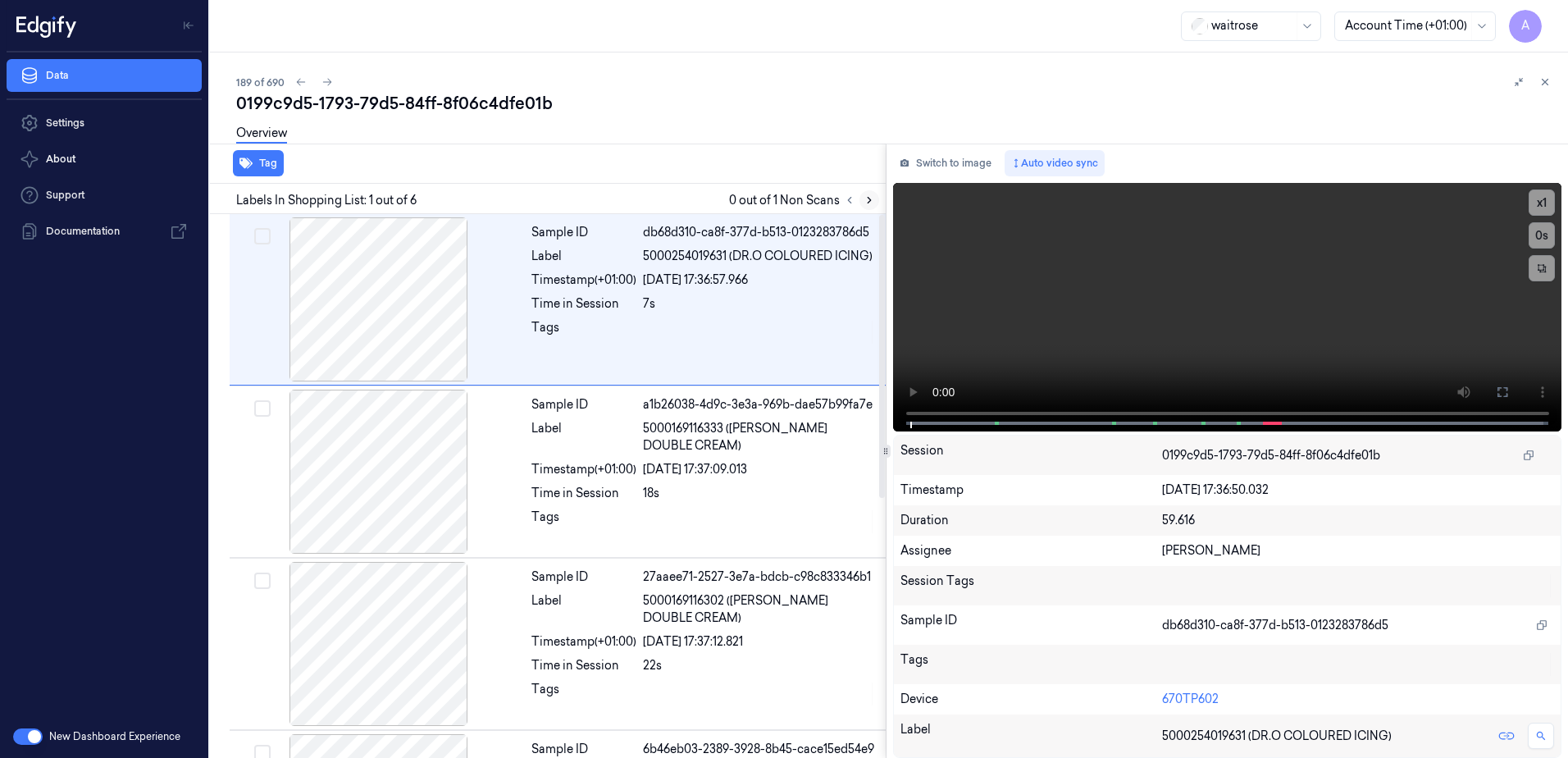
click at [870, 202] on icon at bounding box center [869, 200] width 11 height 11
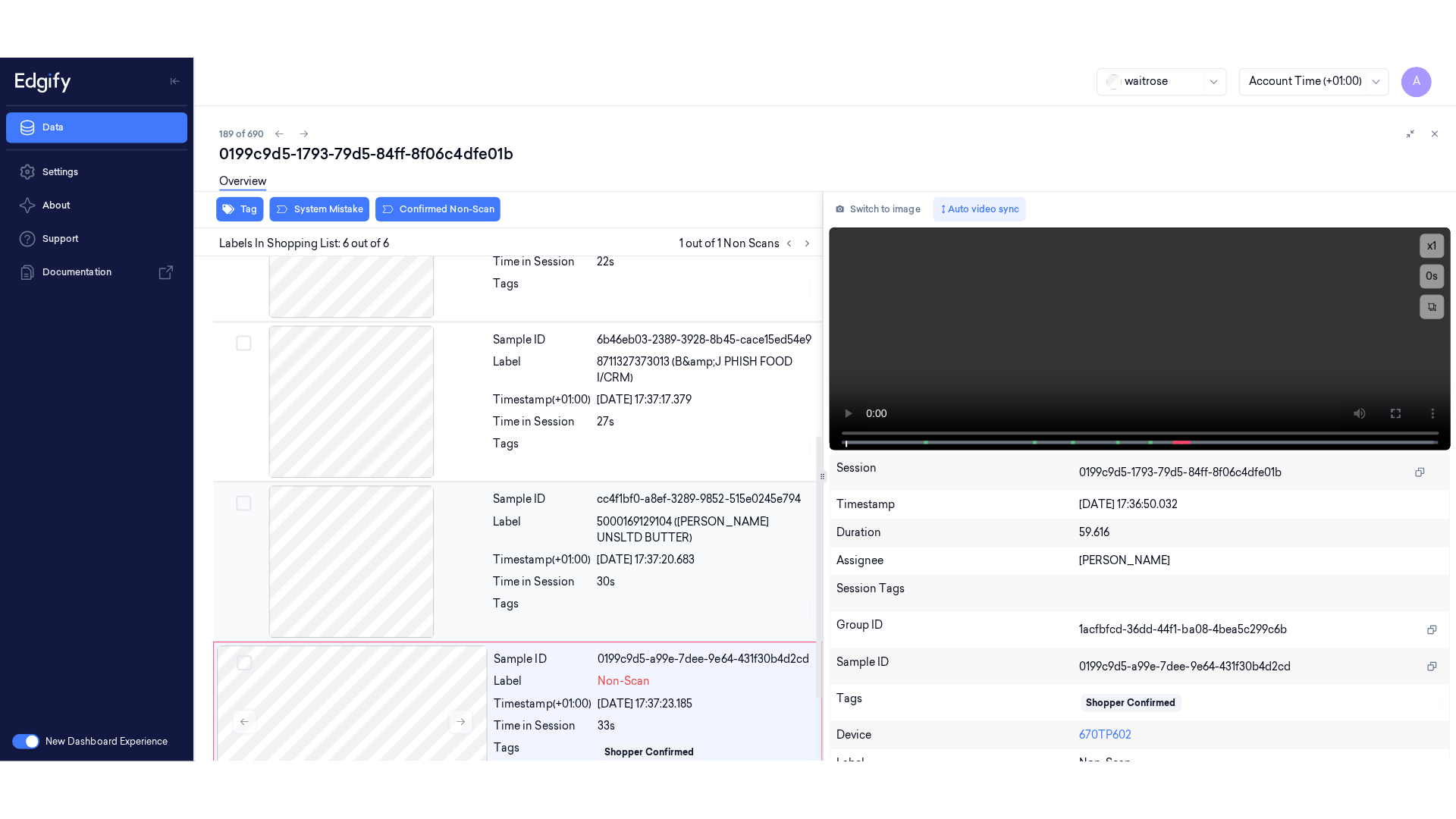
scroll to position [462, 0]
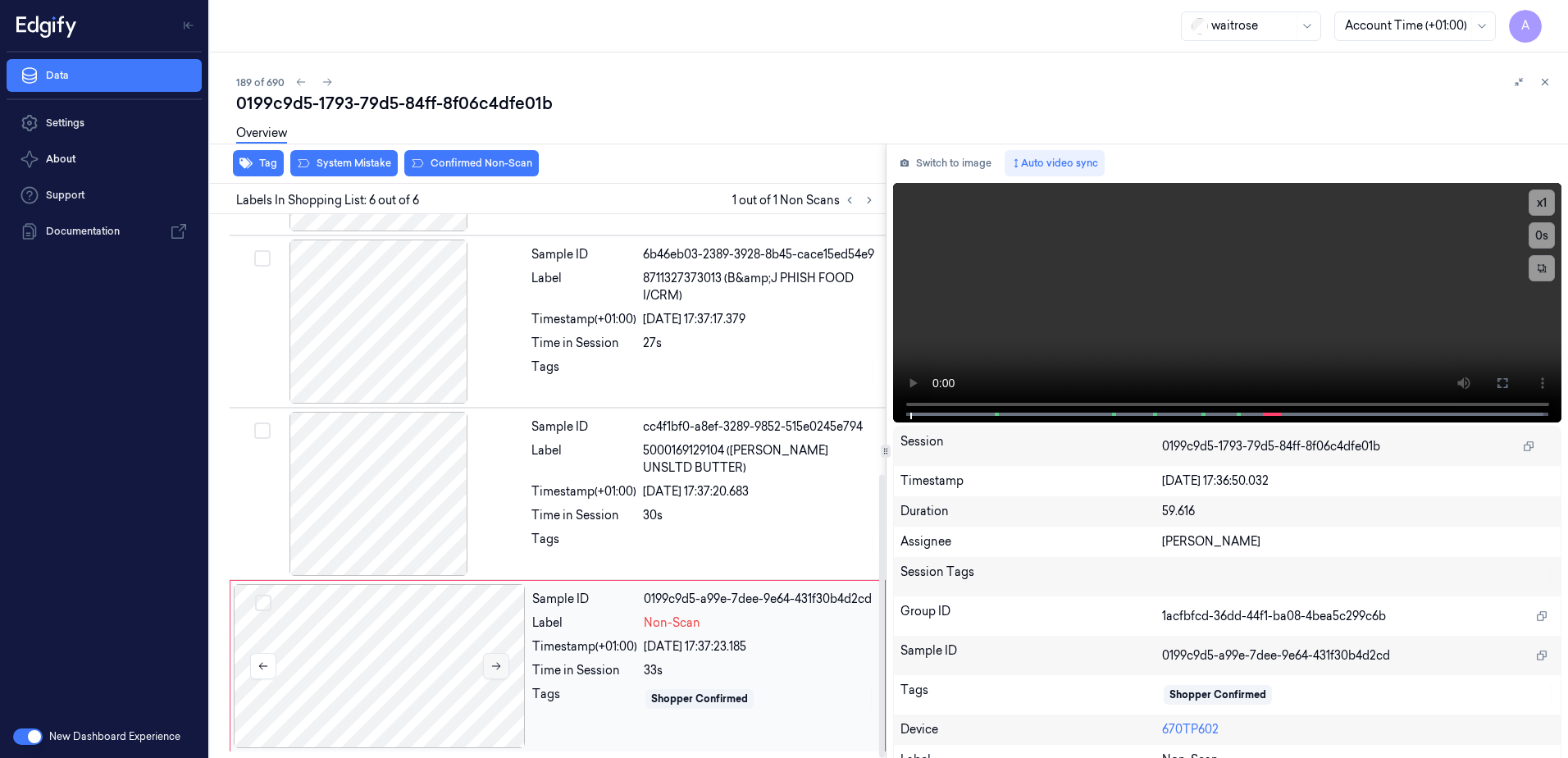
click at [499, 663] on icon at bounding box center [497, 666] width 11 height 11
click at [491, 672] on button at bounding box center [497, 666] width 26 height 26
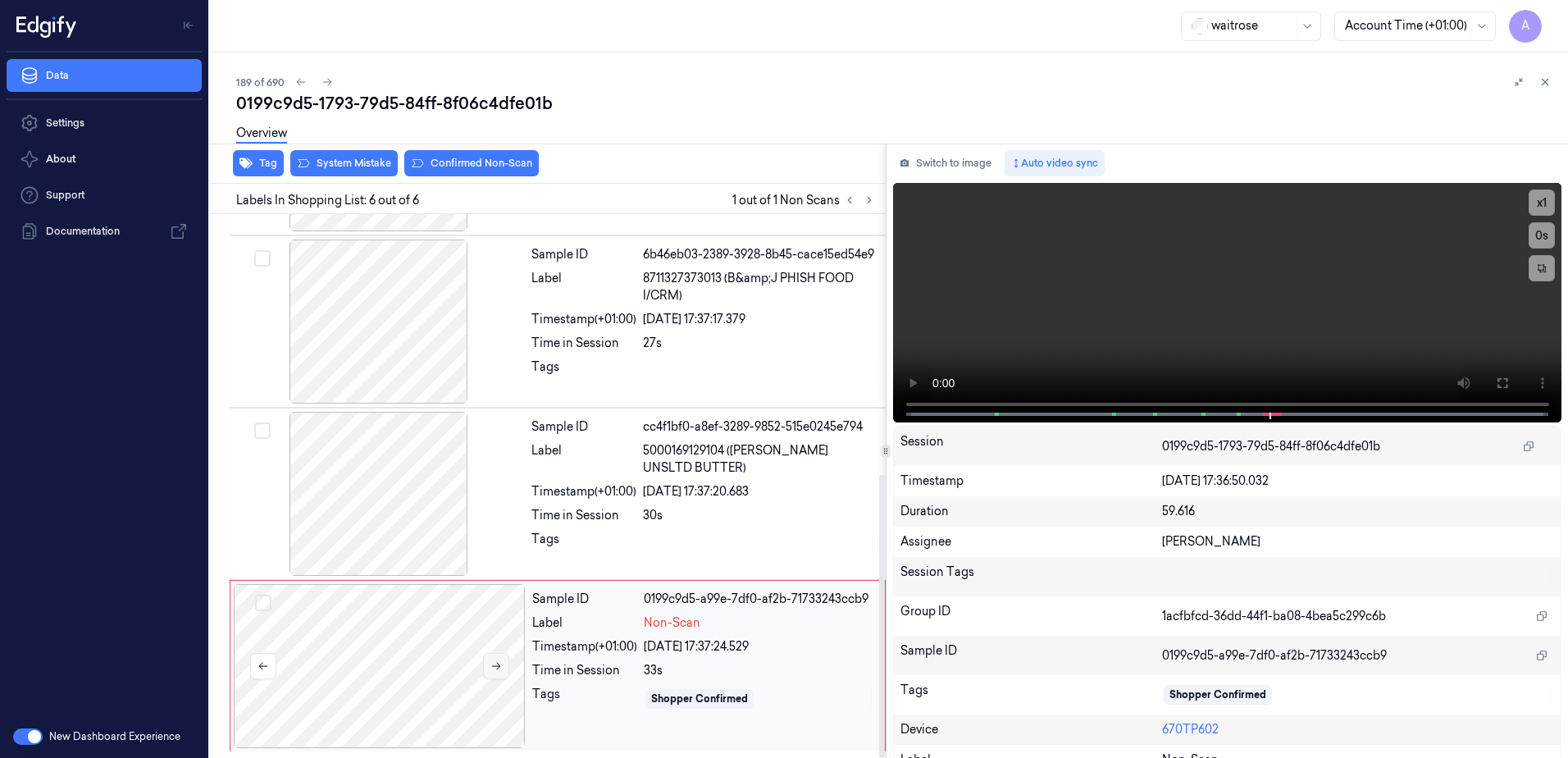
click at [491, 672] on button at bounding box center [497, 666] width 26 height 26
click at [498, 669] on icon at bounding box center [497, 667] width 9 height 8
click at [1500, 387] on icon at bounding box center [1503, 383] width 13 height 13
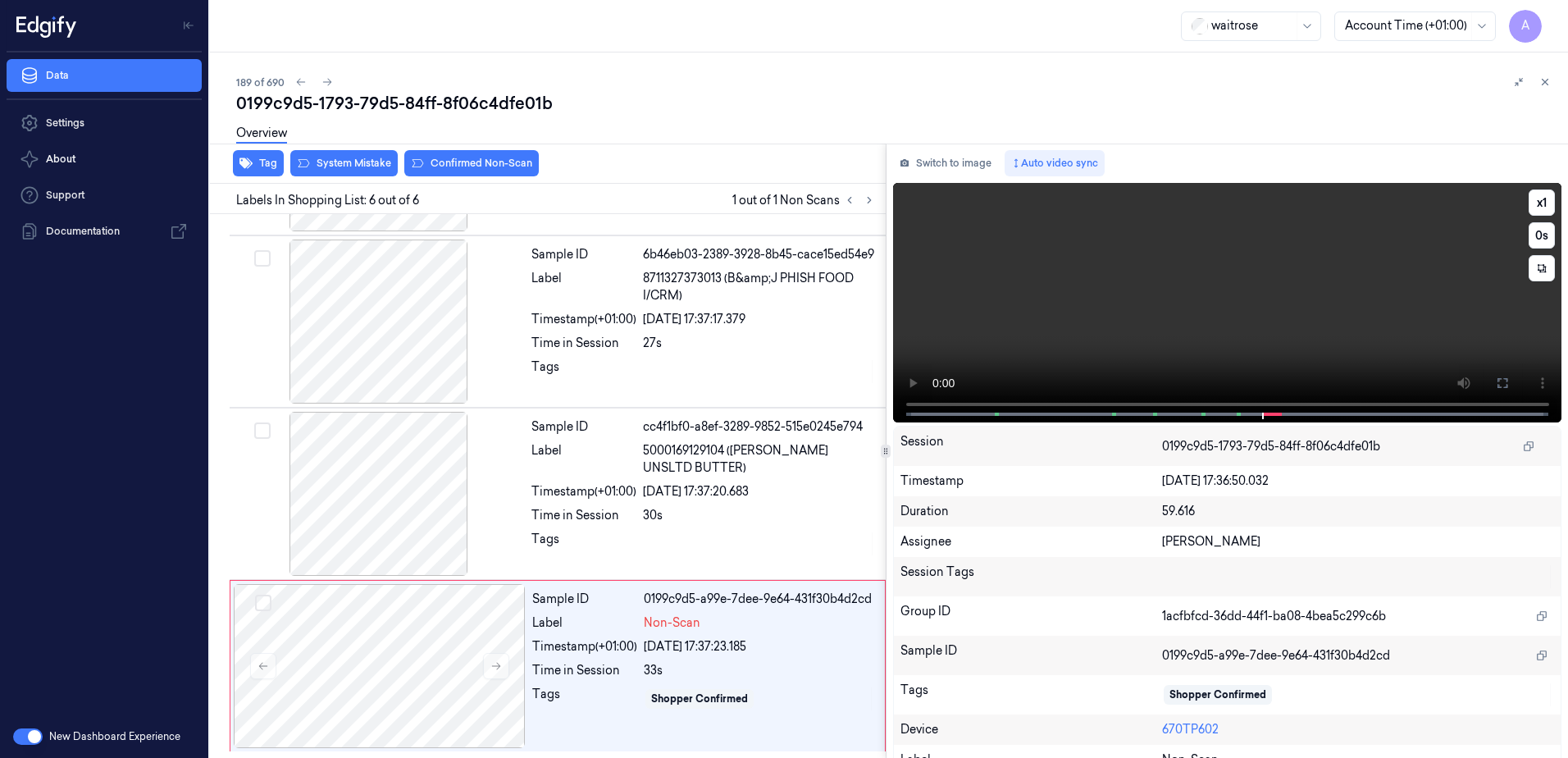
scroll to position [367, 0]
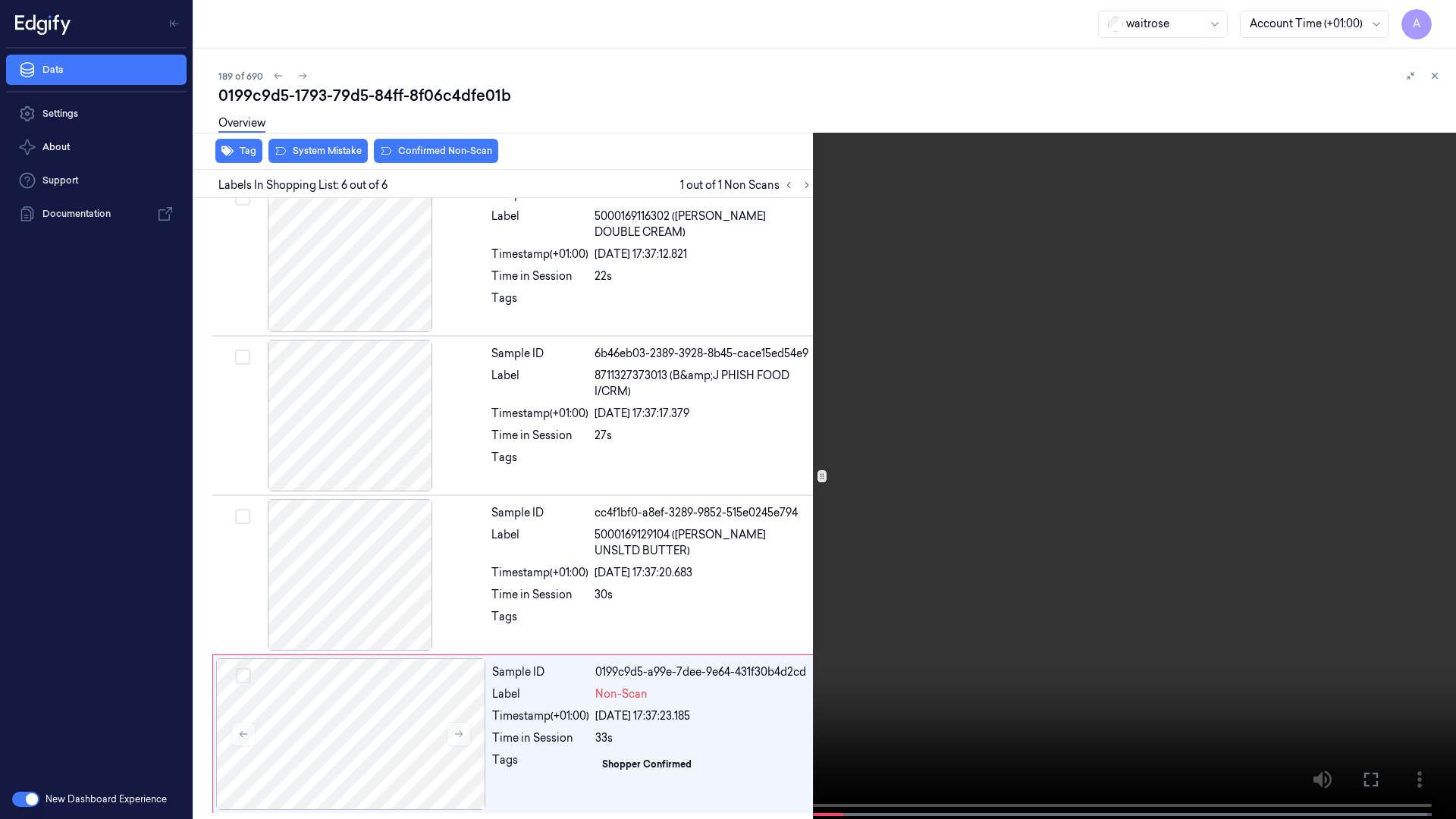
click at [939, 376] on video at bounding box center [728, 410] width 1456 height 822
click at [0, 0] on icon at bounding box center [0, 0] width 0 height 0
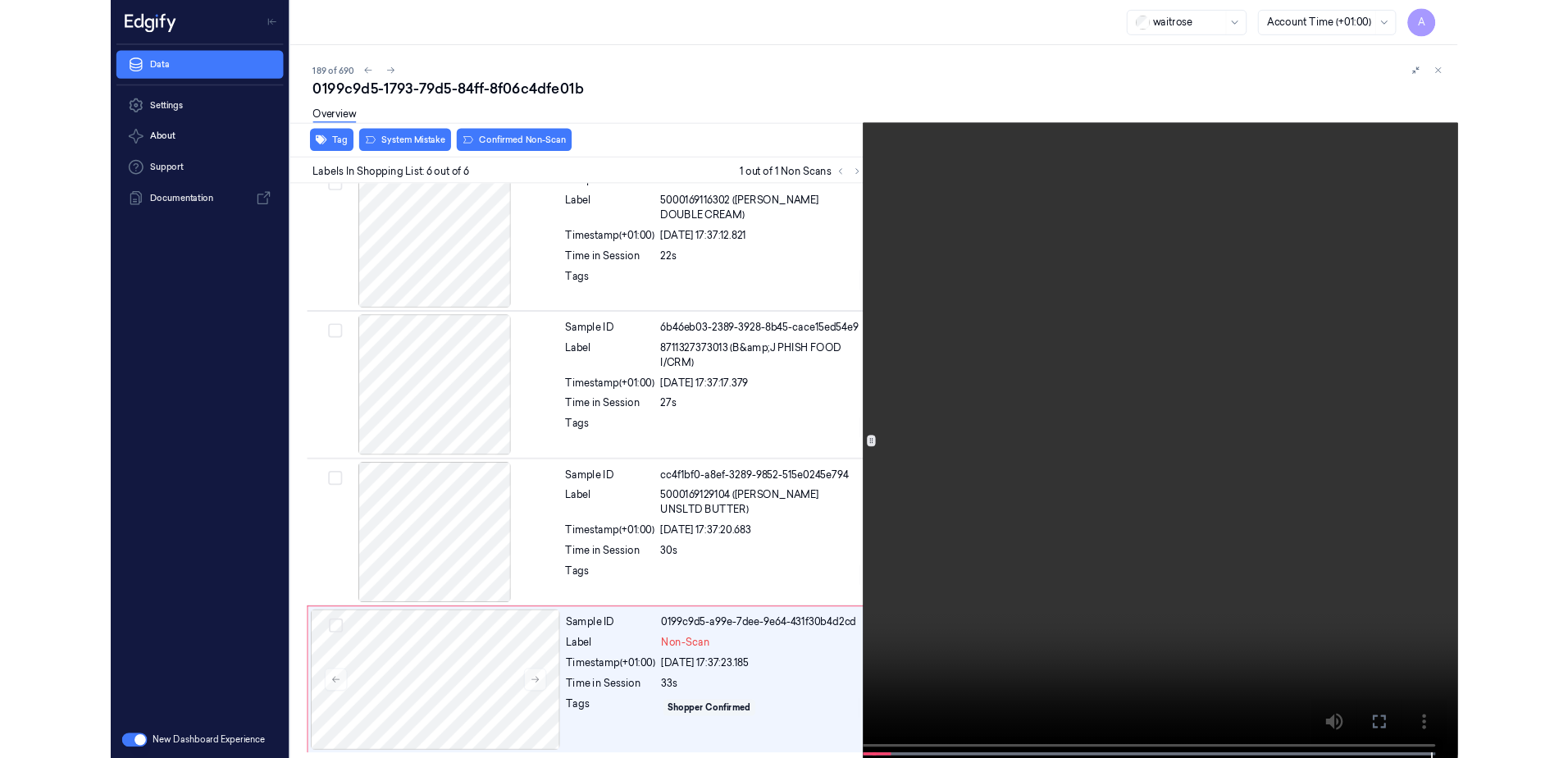
scroll to position [499, 0]
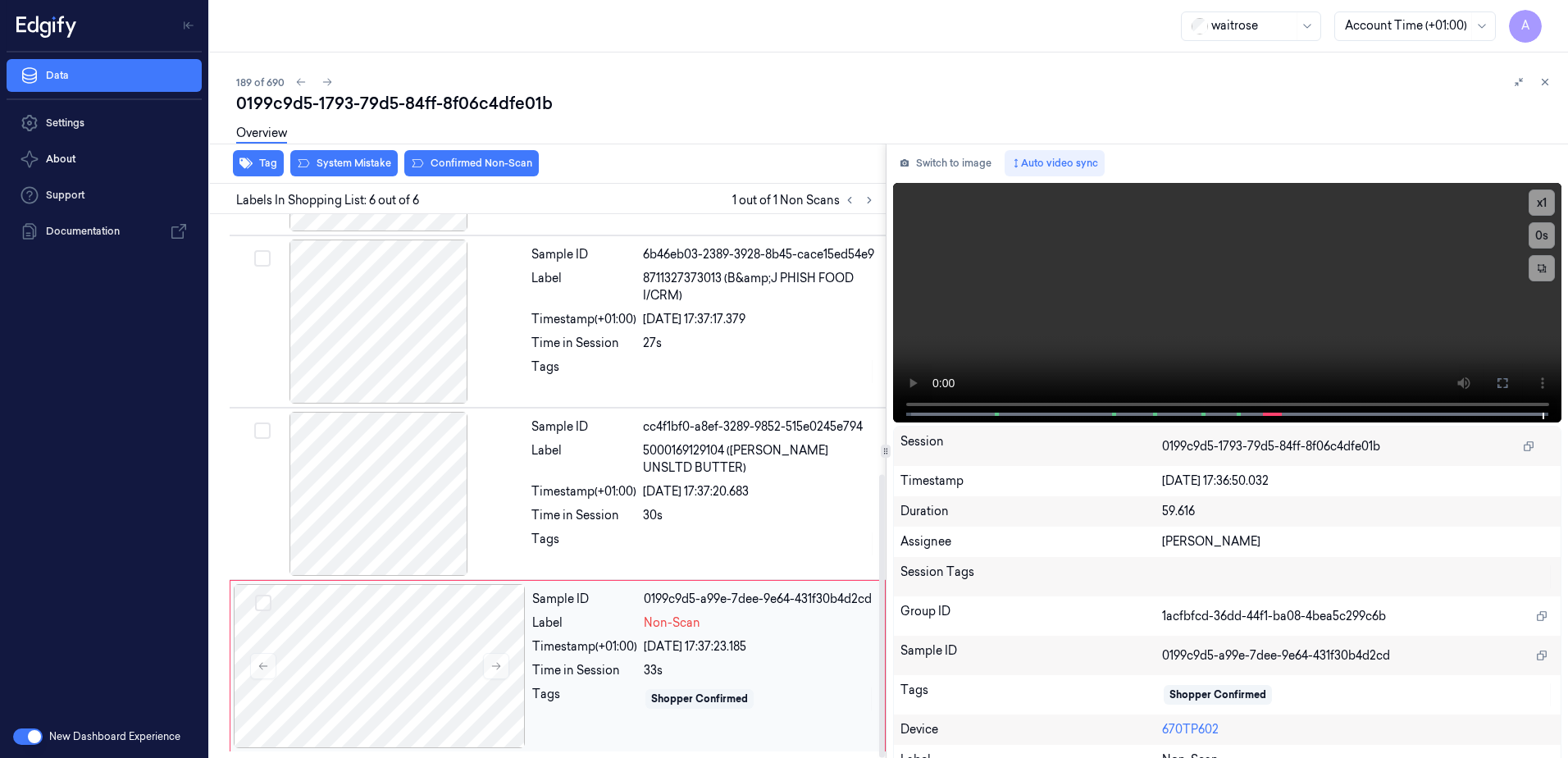
click at [570, 671] on div "Time in Session" at bounding box center [585, 671] width 105 height 17
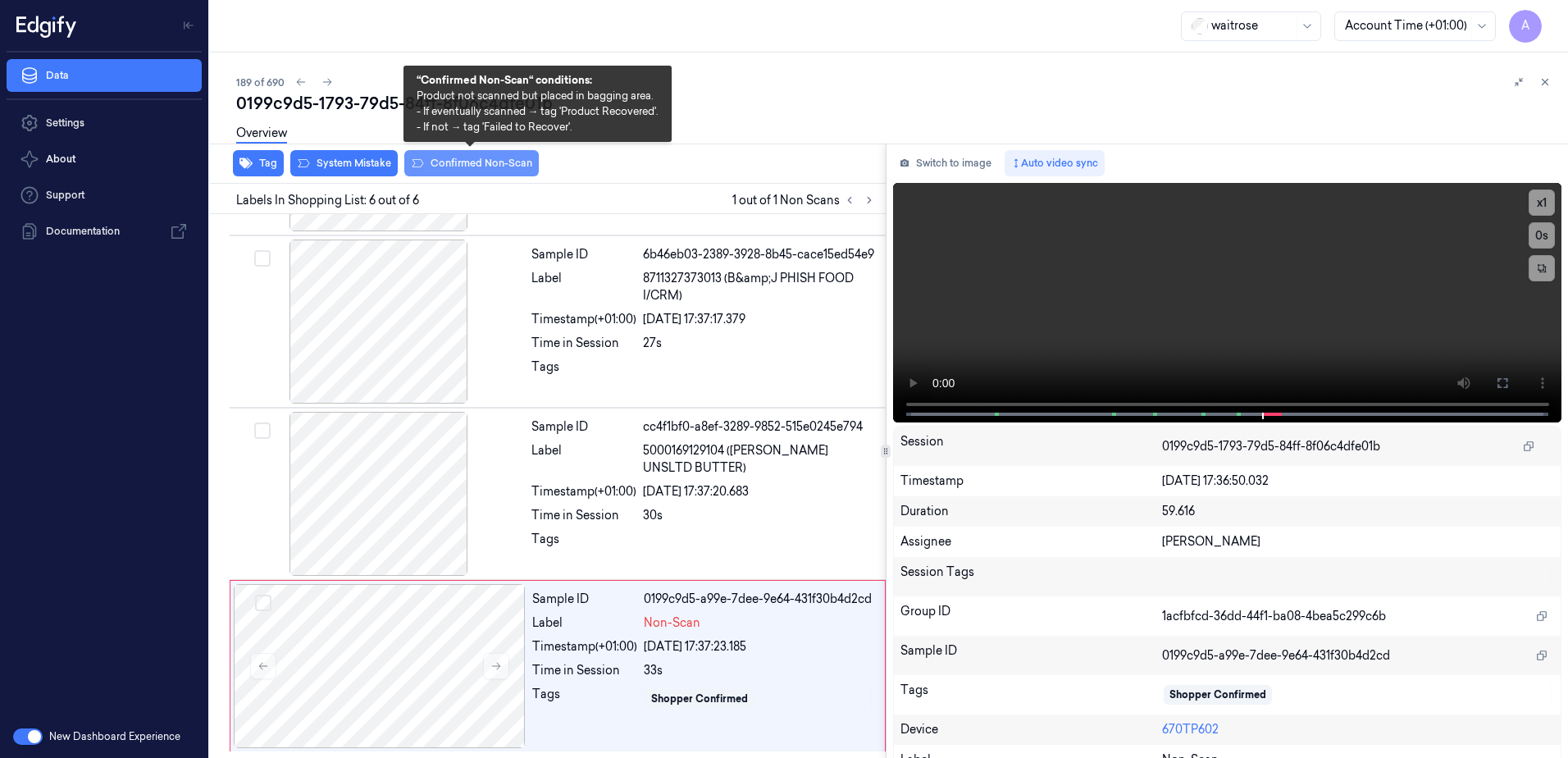
click at [452, 162] on button "Confirmed Non-Scan" at bounding box center [471, 164] width 135 height 26
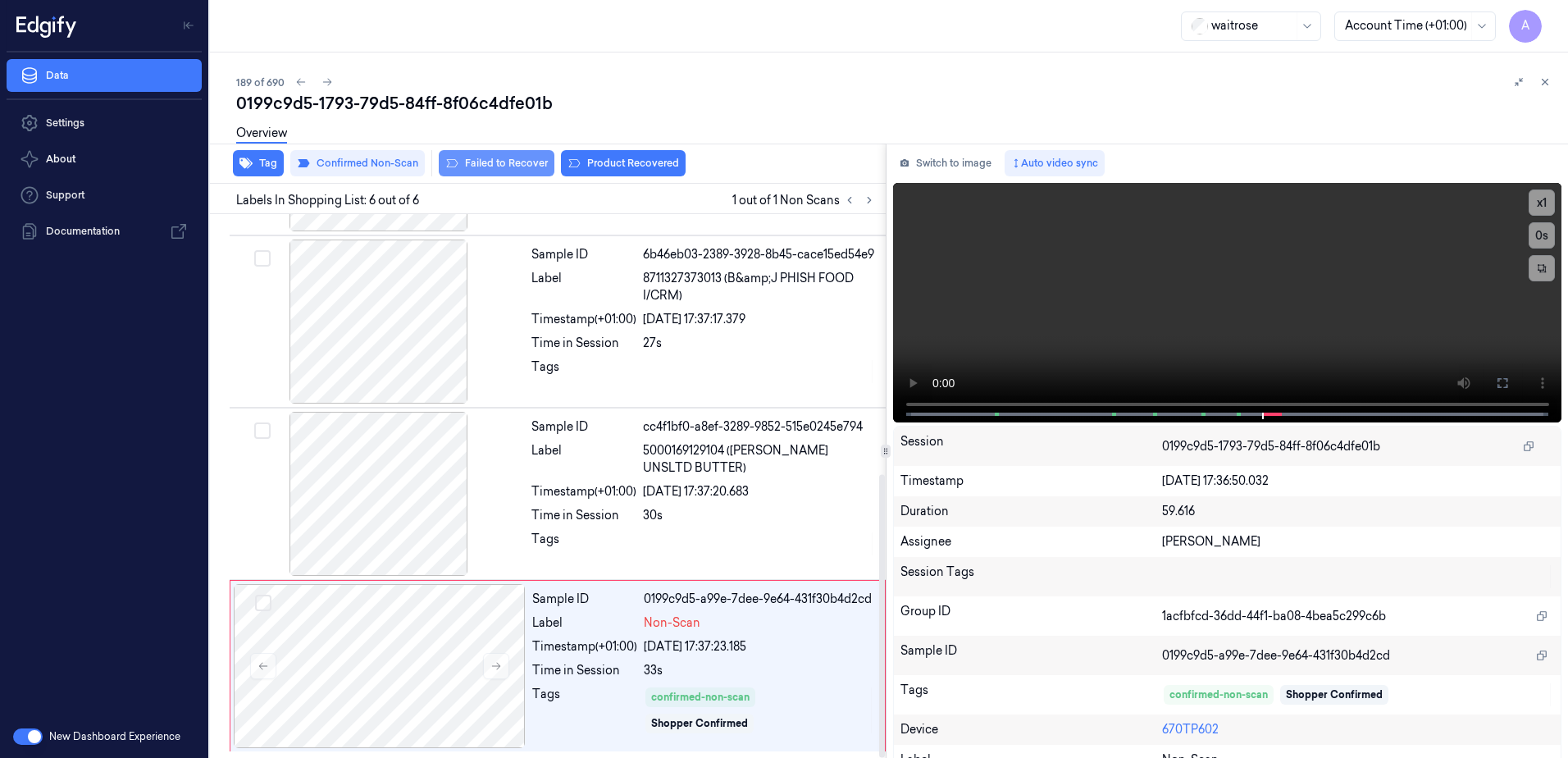
click at [501, 164] on button "Failed to Recover" at bounding box center [497, 164] width 116 height 26
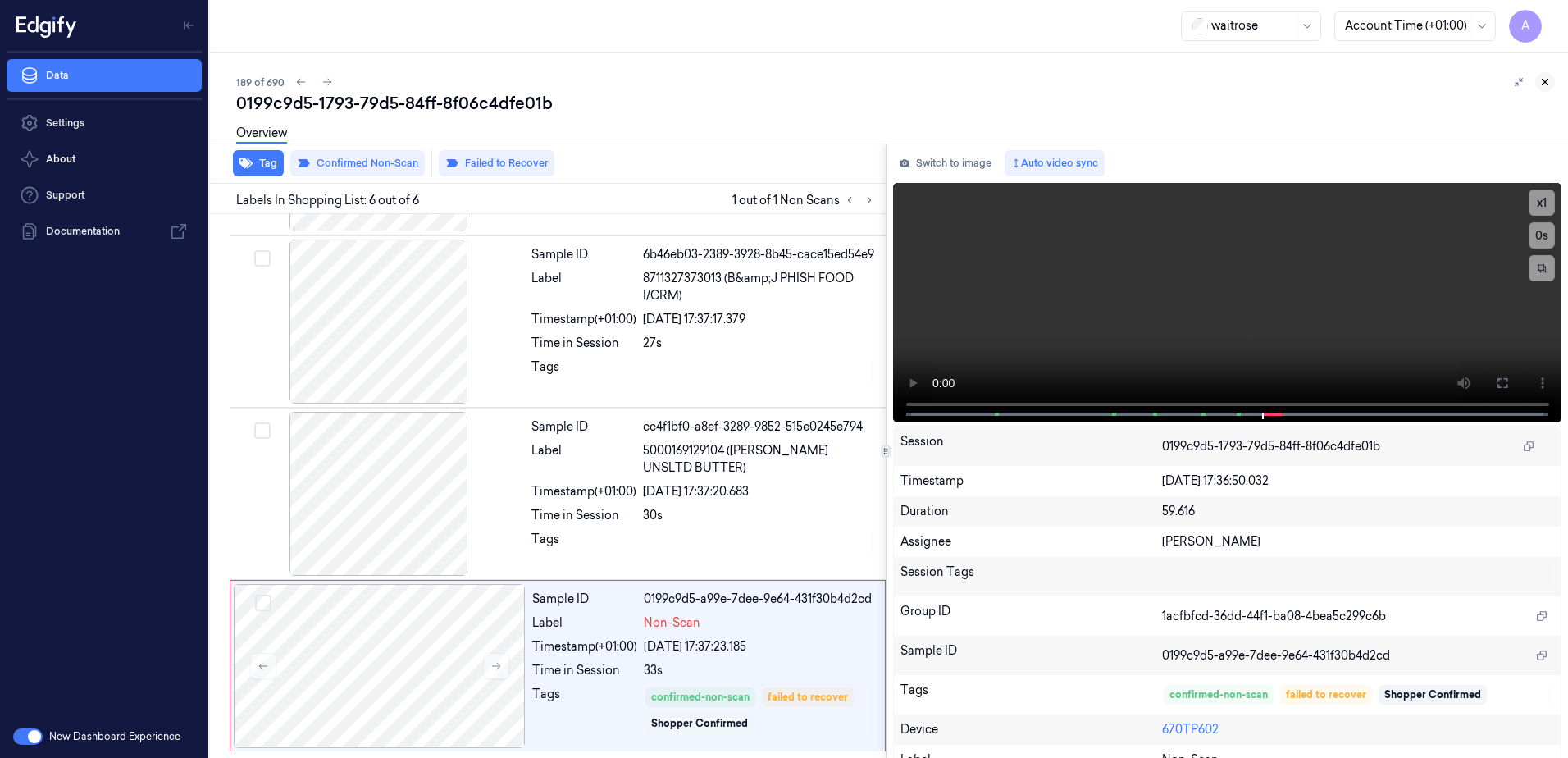
click at [1547, 80] on icon at bounding box center [1545, 83] width 6 height 6
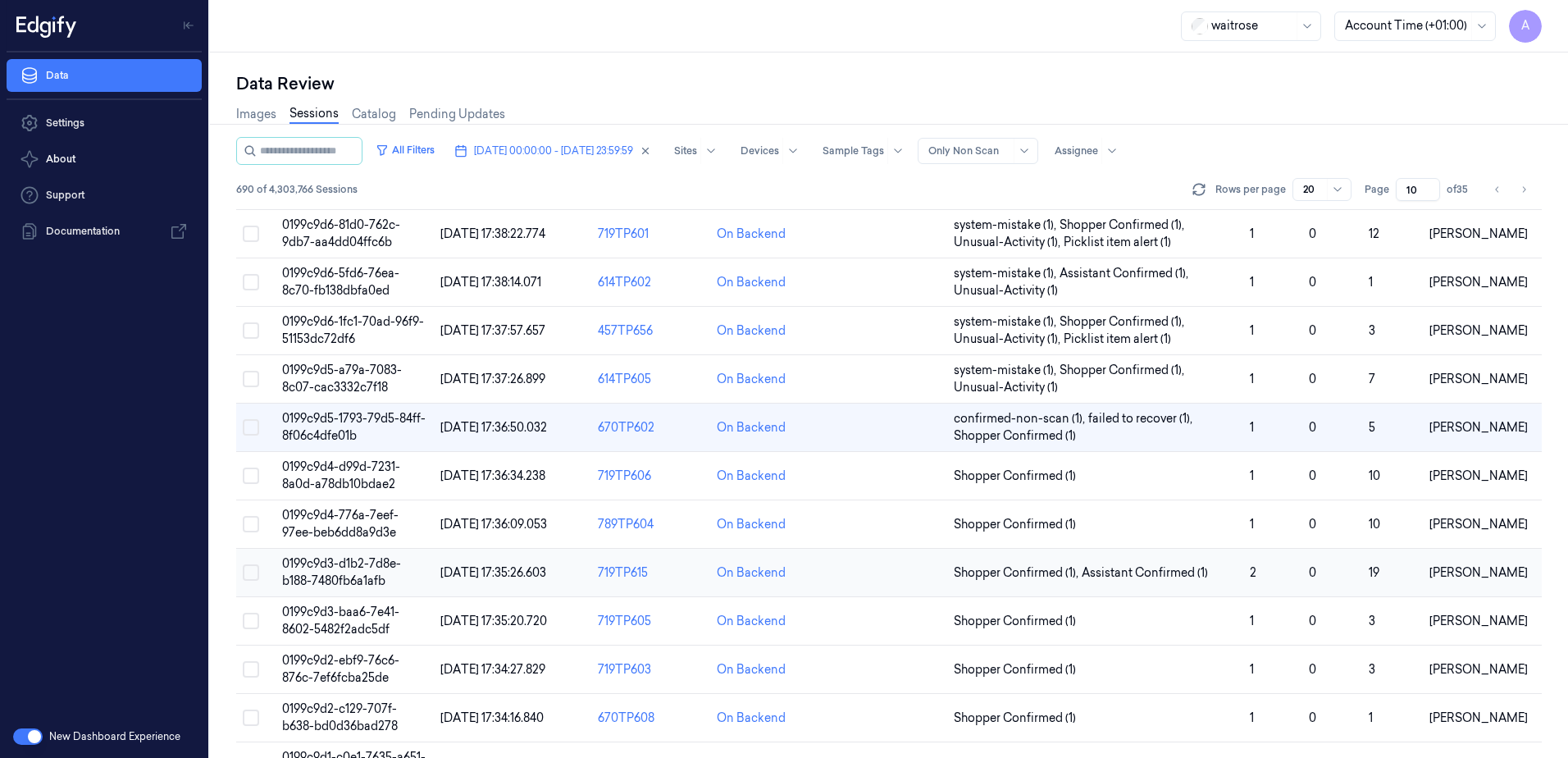
scroll to position [246, 0]
click at [337, 564] on span "0199c9d3-d1b2-7d8e-b188-7480fb6a1afb" at bounding box center [341, 571] width 119 height 32
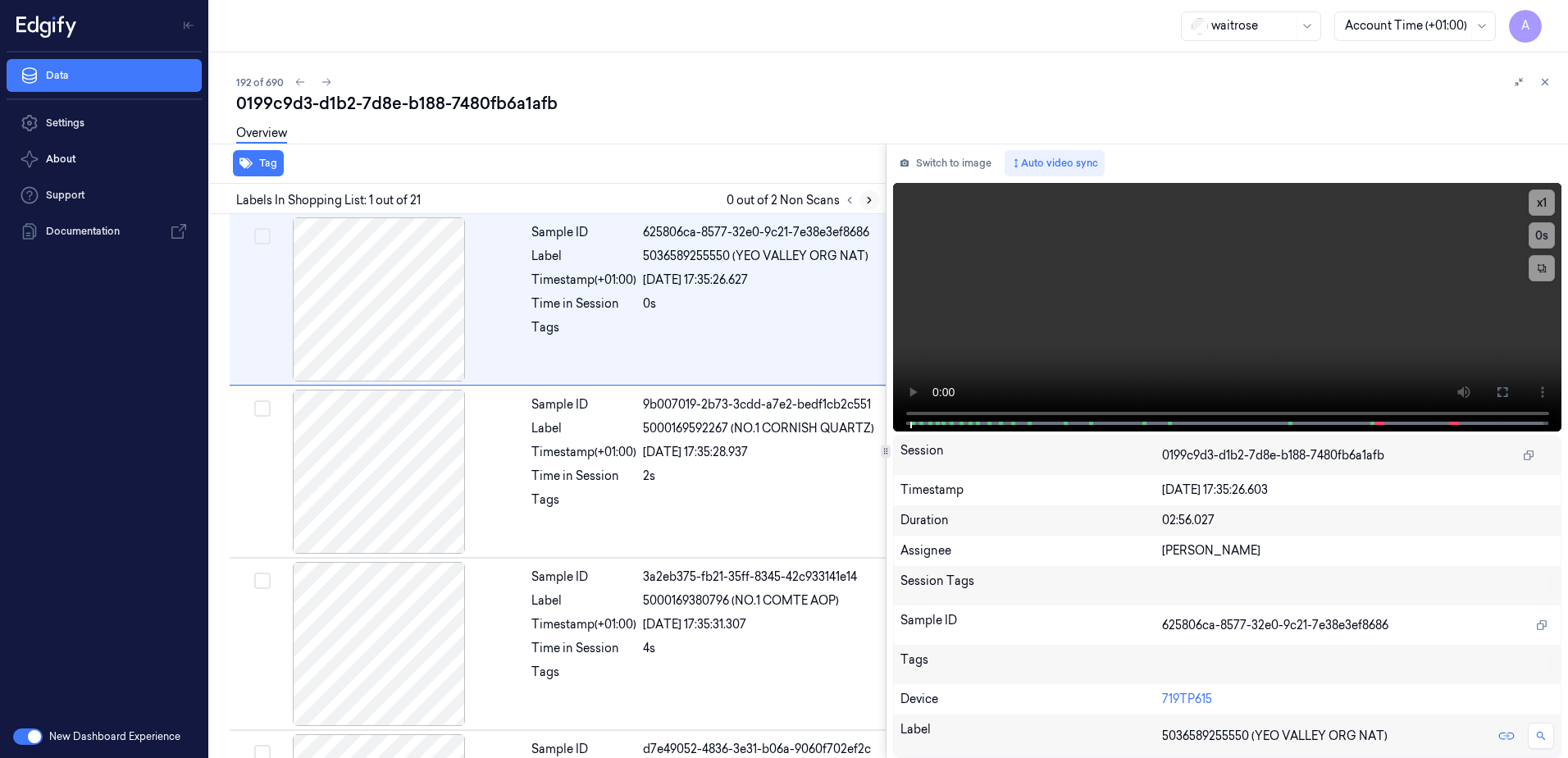
click at [862, 201] on button at bounding box center [869, 199] width 20 height 20
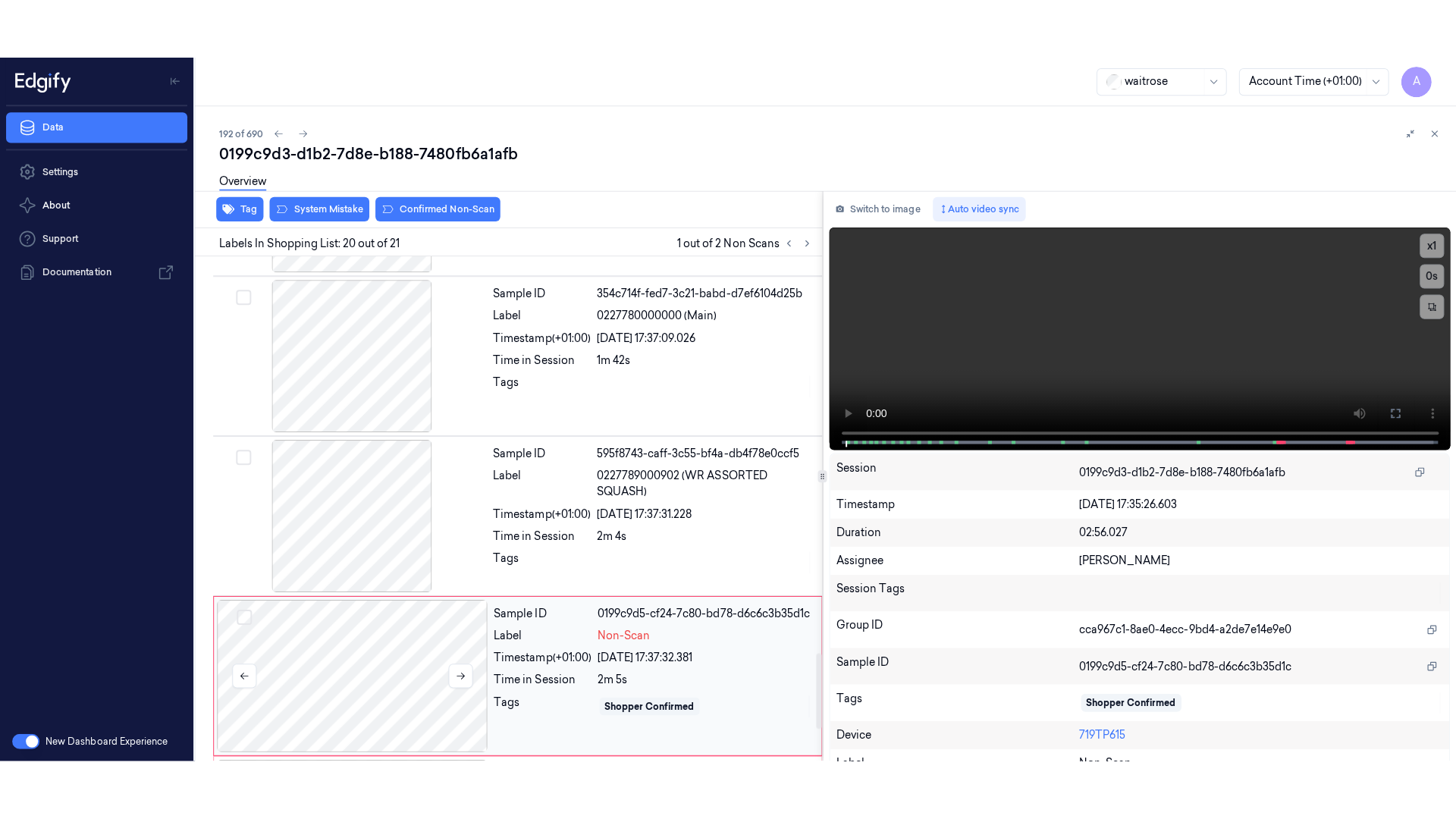
scroll to position [2850, 0]
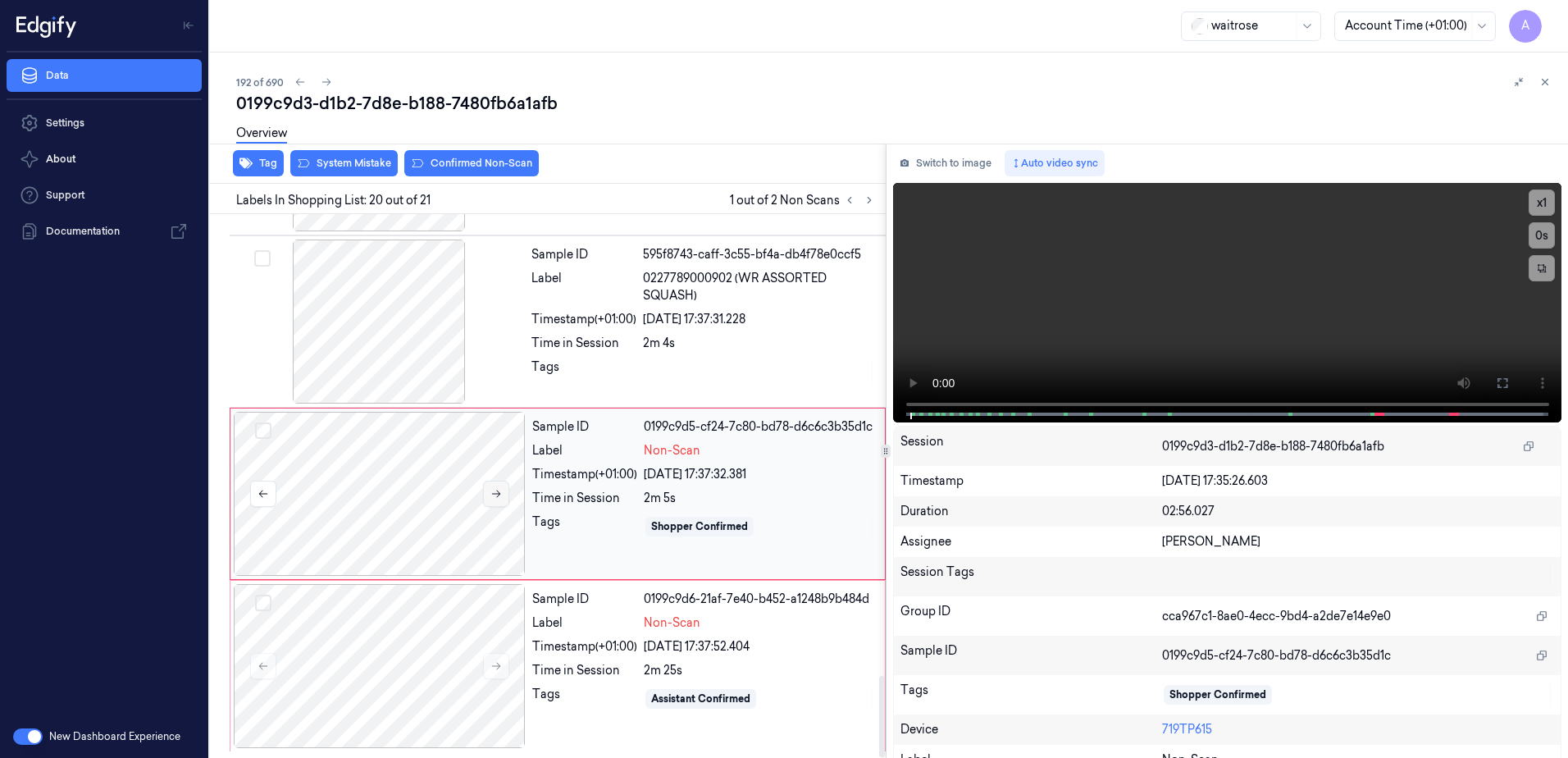
click at [498, 497] on icon at bounding box center [497, 495] width 9 height 8
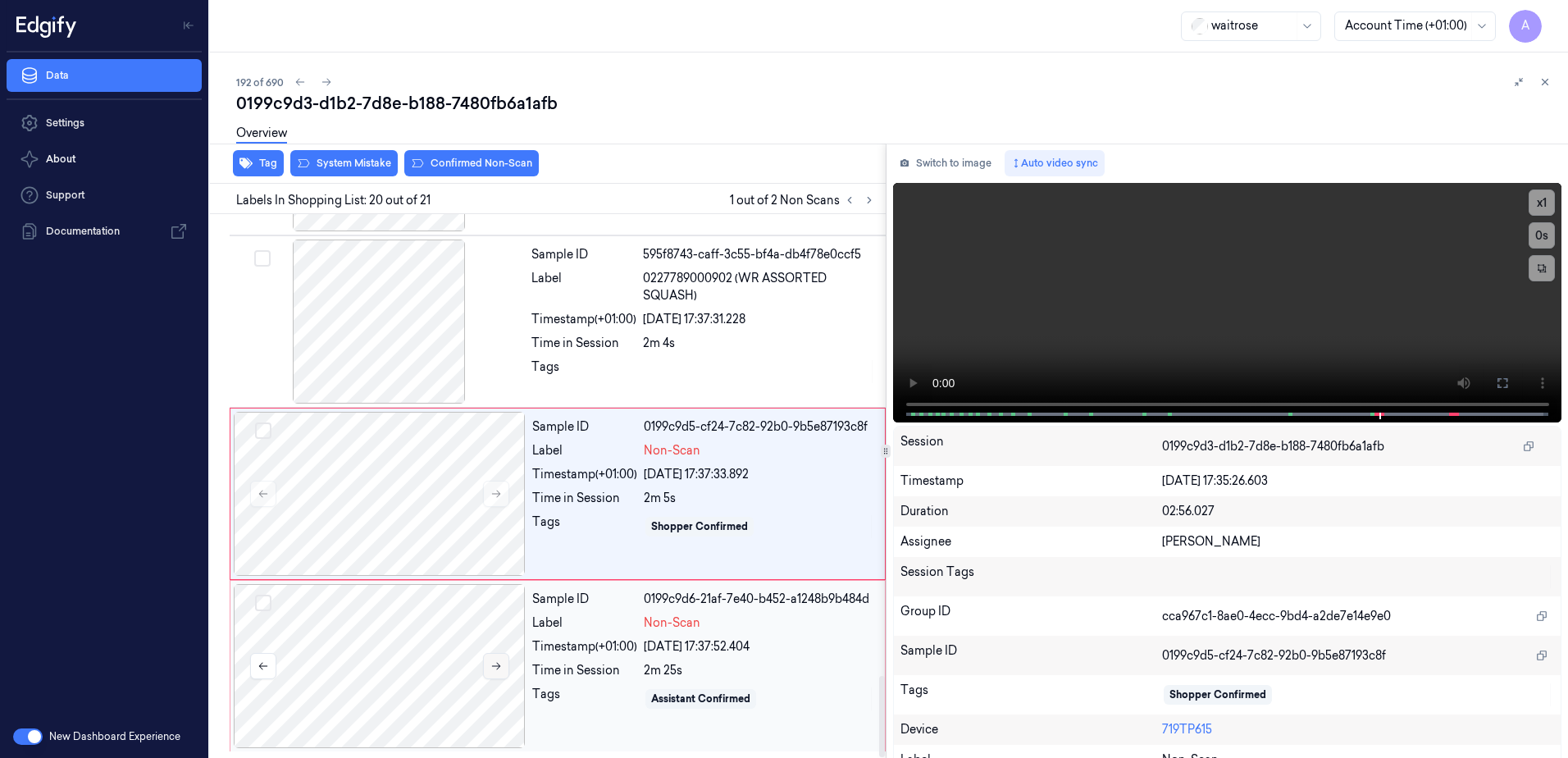
click at [503, 670] on button at bounding box center [497, 666] width 26 height 26
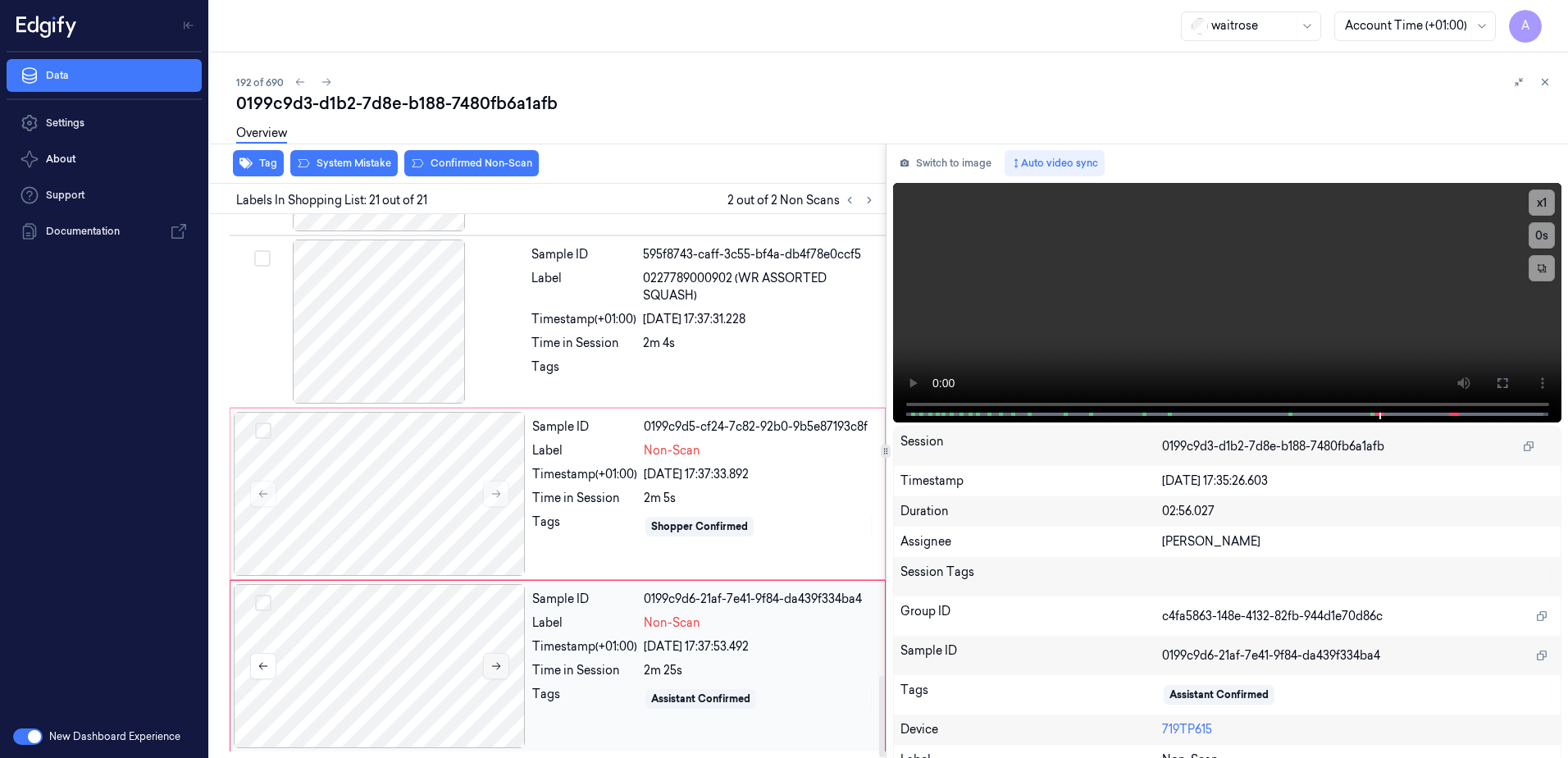
click at [503, 670] on button at bounding box center [497, 666] width 26 height 26
click at [1497, 382] on icon at bounding box center [1503, 383] width 13 height 13
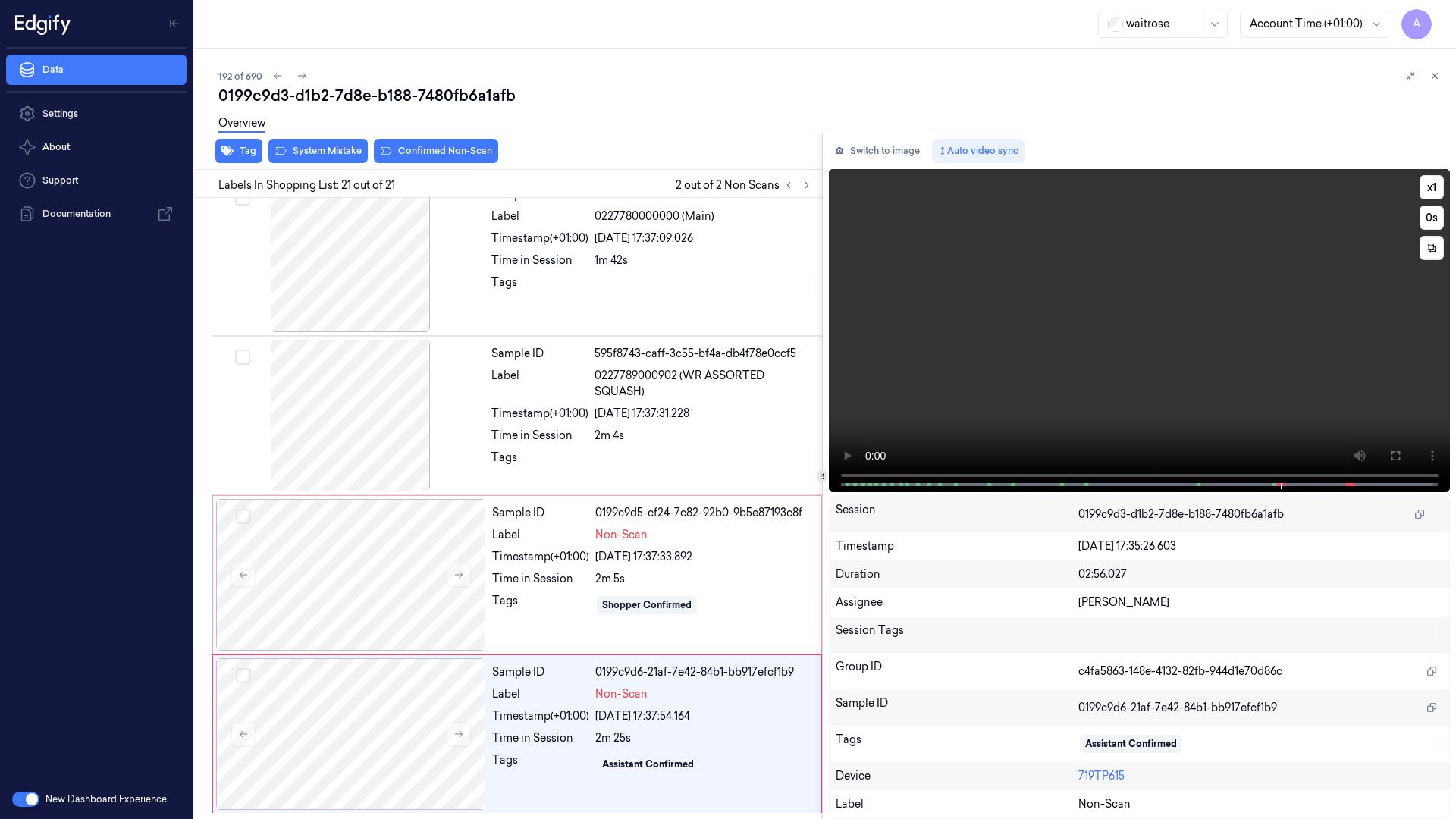
scroll to position [2727, 0]
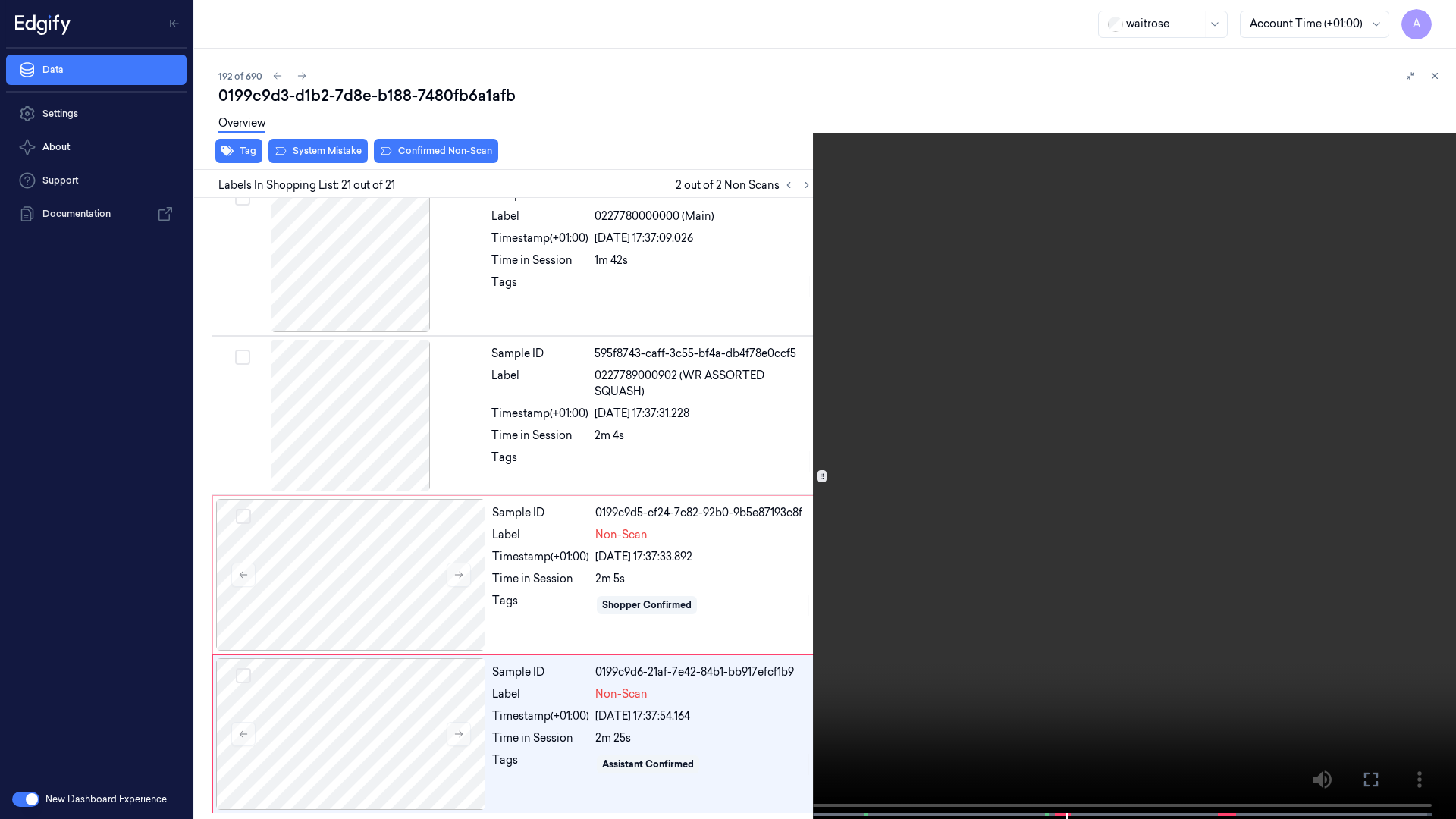
click at [1132, 449] on video at bounding box center [728, 410] width 1456 height 822
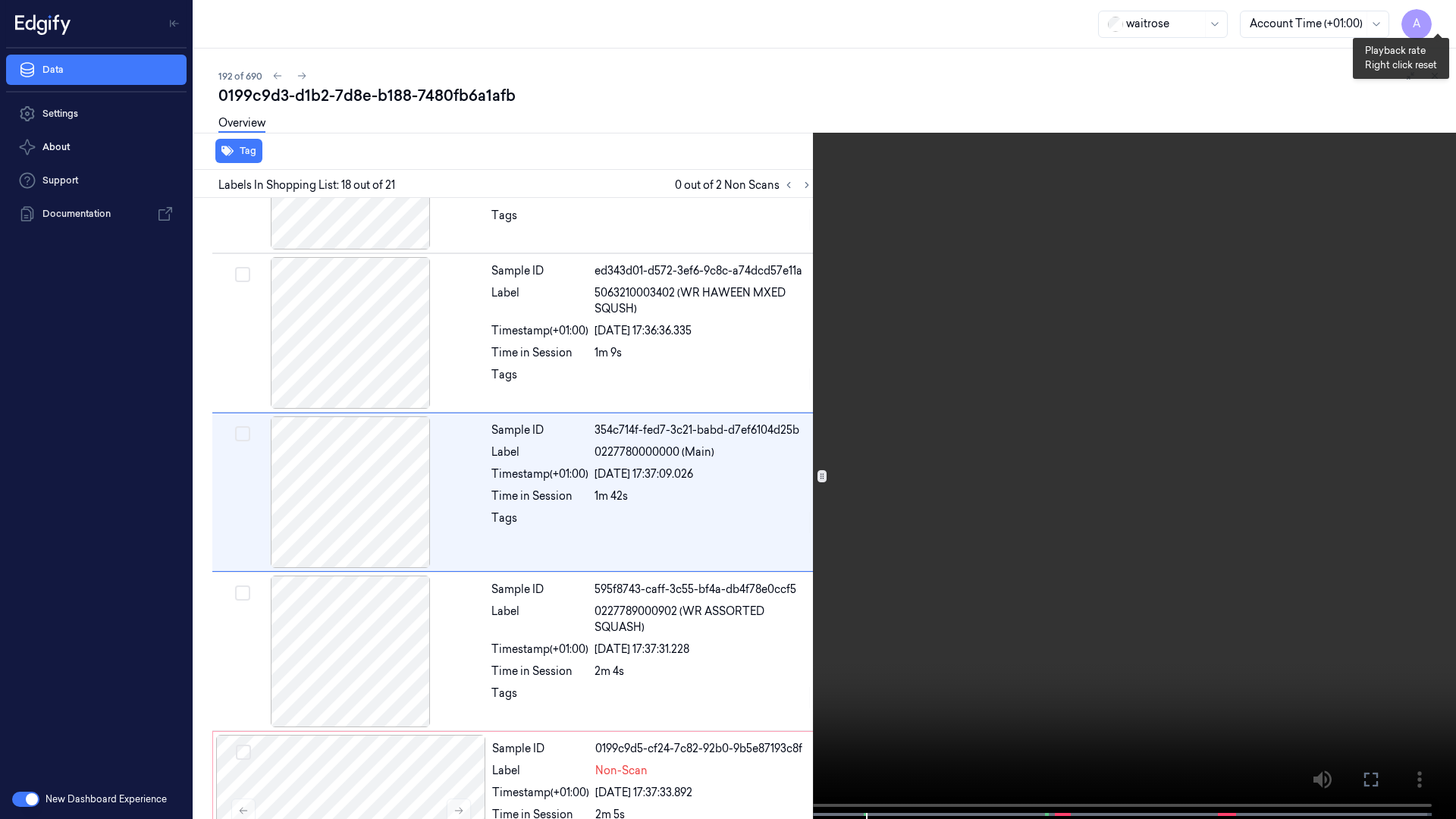
scroll to position [2475, 0]
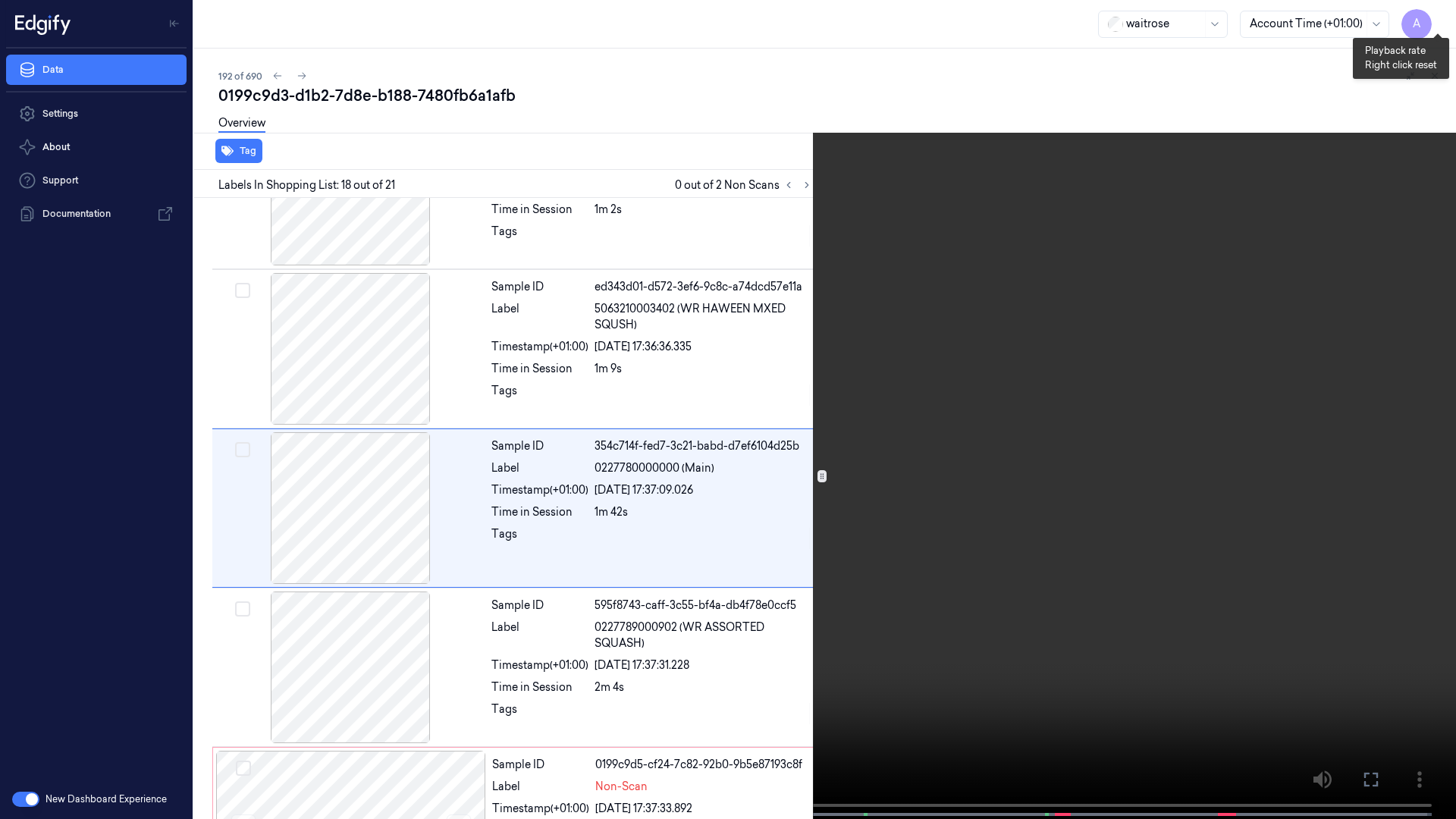
click at [1443, 21] on button "x 1" at bounding box center [1439, 18] width 24 height 24
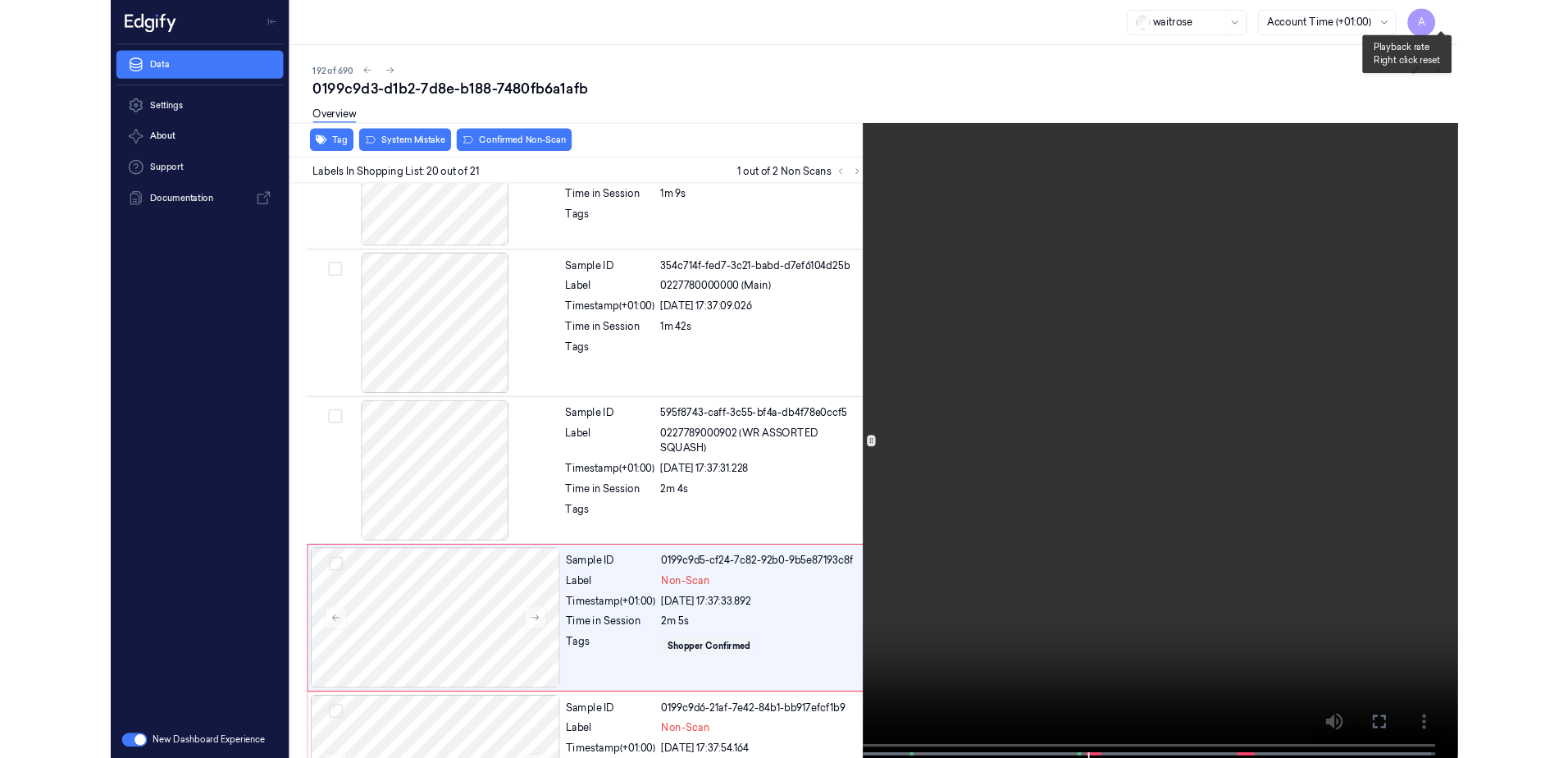
scroll to position [2950, 0]
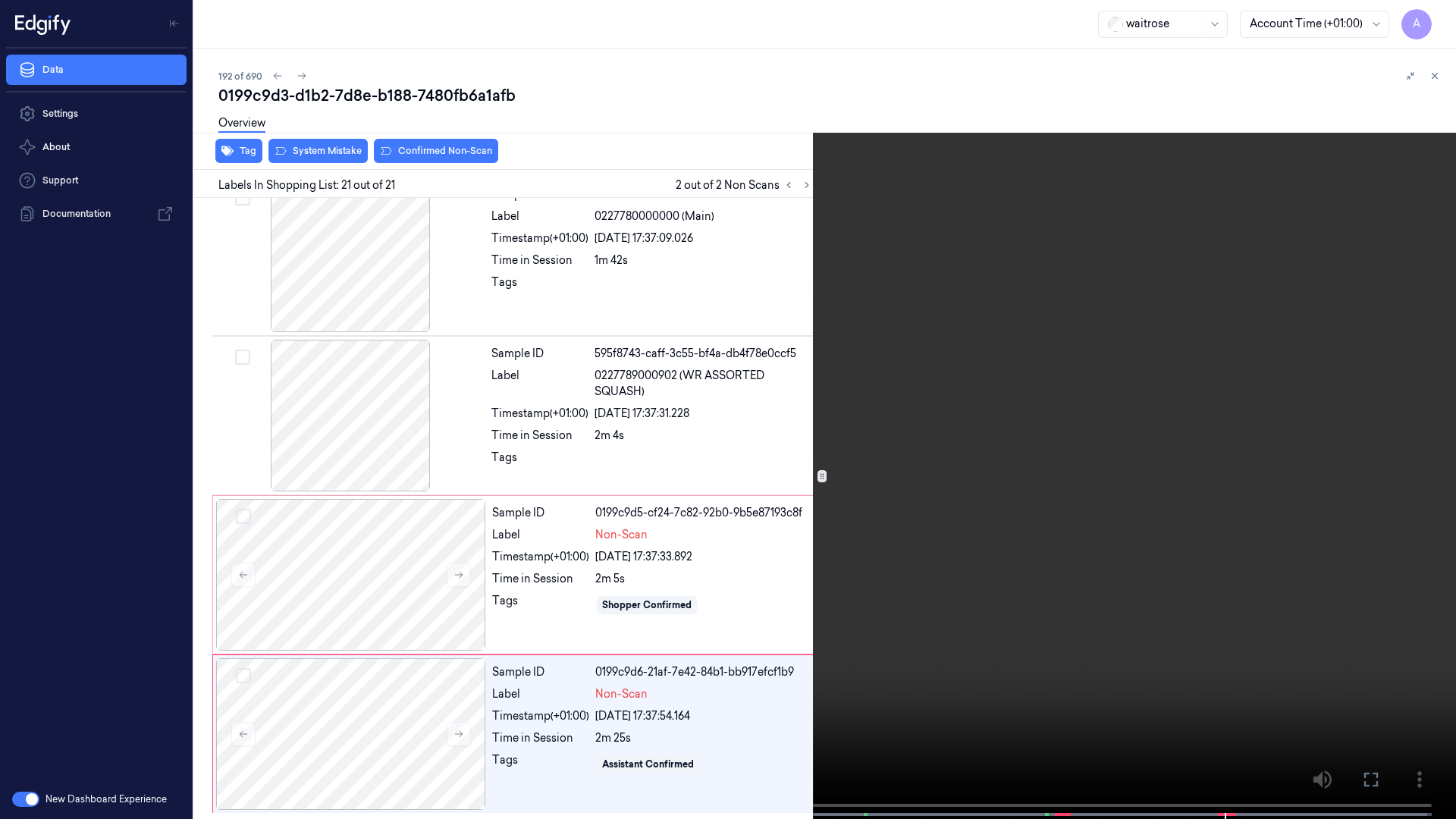
click at [0, 0] on icon at bounding box center [0, 0] width 0 height 0
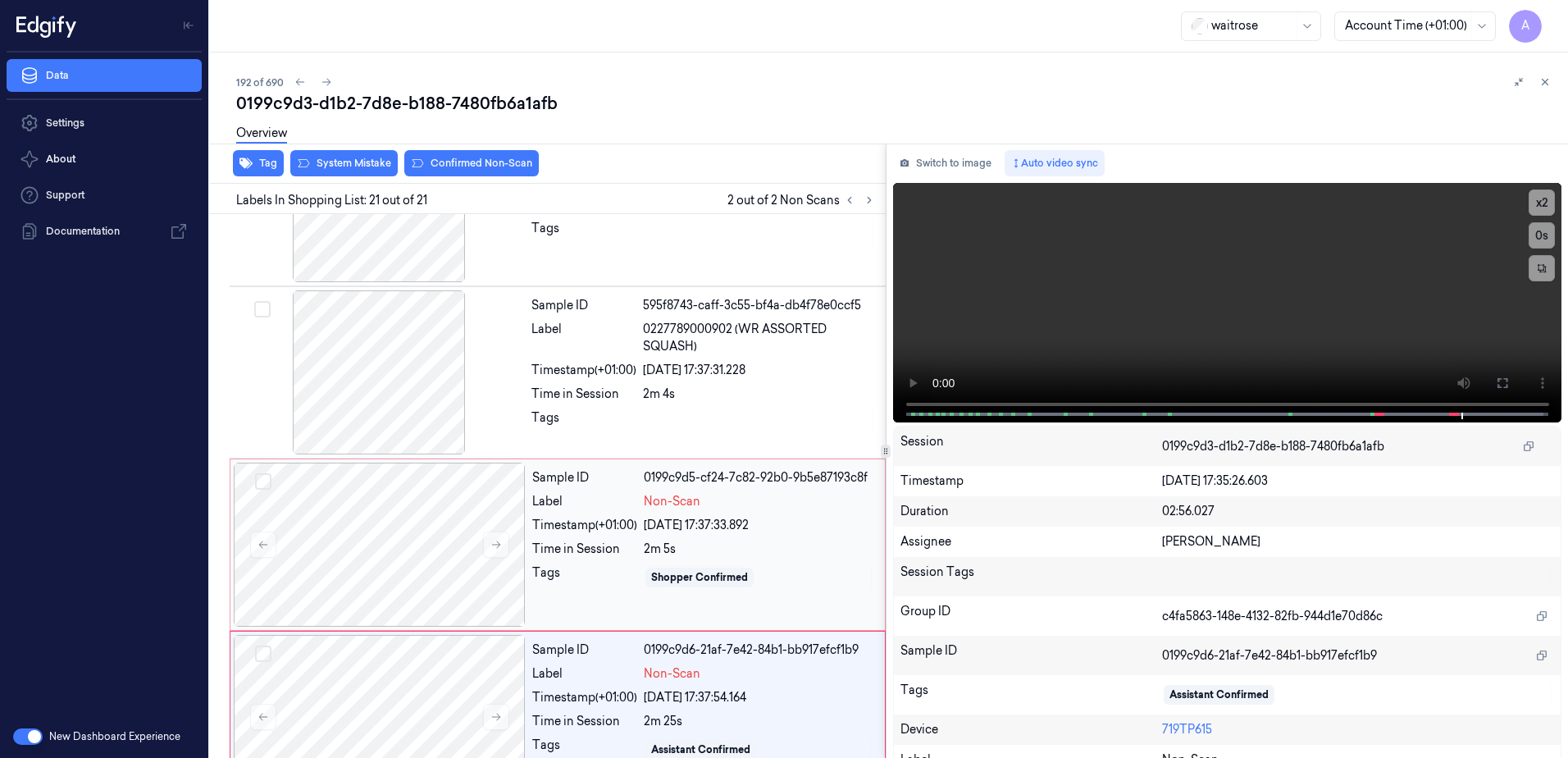
scroll to position [3083, 0]
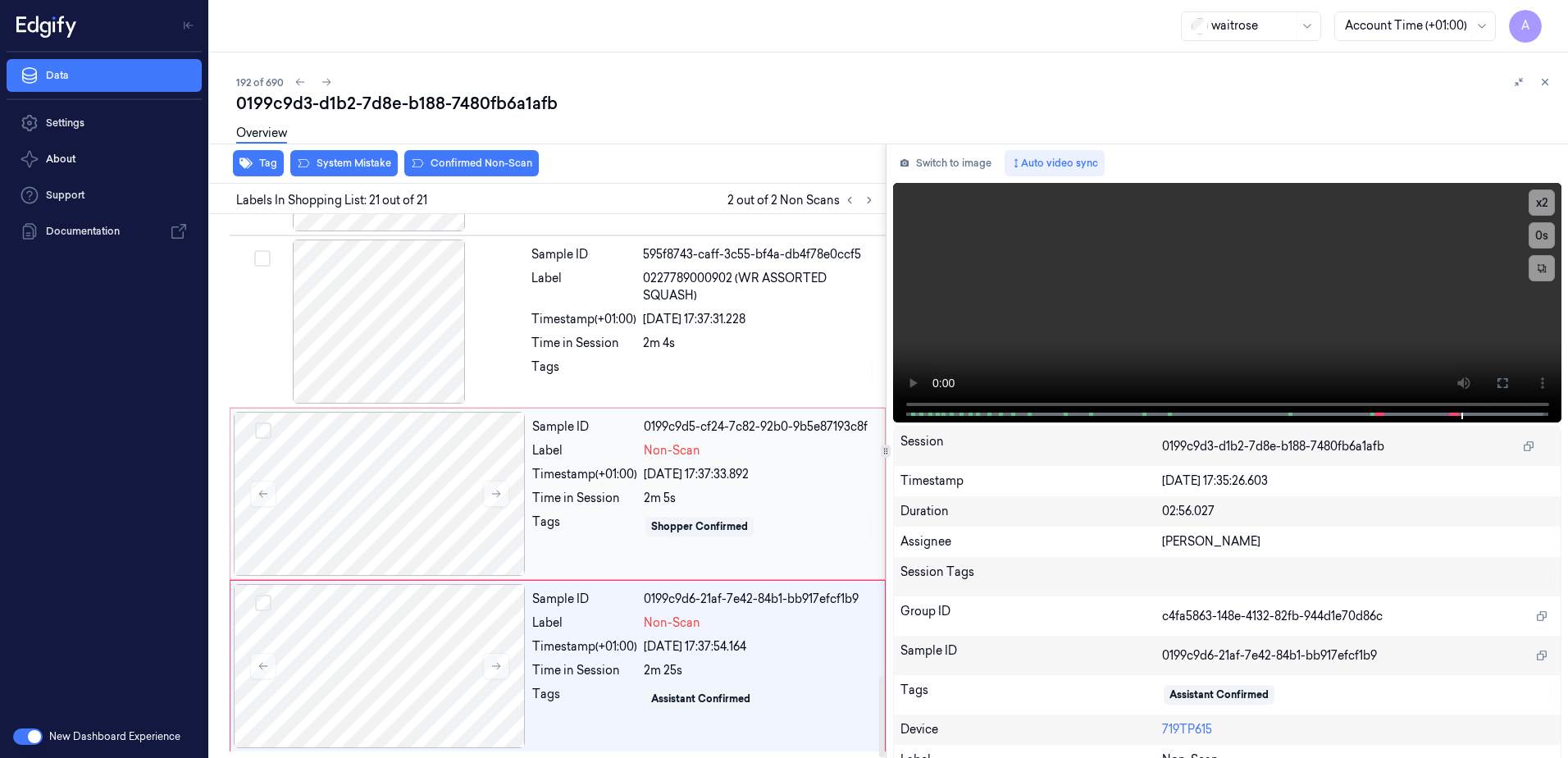
click at [577, 528] on div "Tags" at bounding box center [585, 527] width 105 height 26
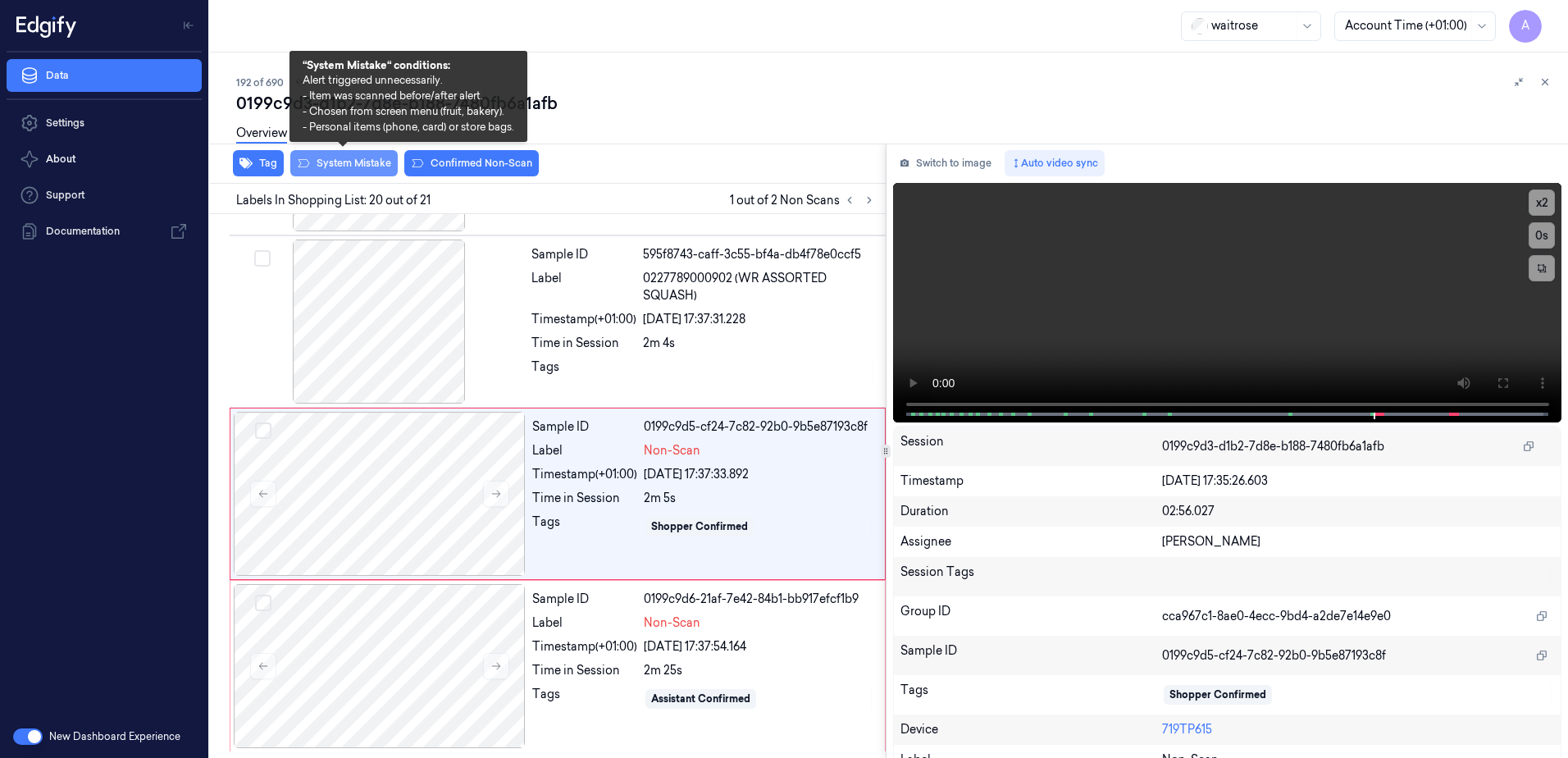
click at [335, 166] on button "System Mistake" at bounding box center [344, 164] width 107 height 26
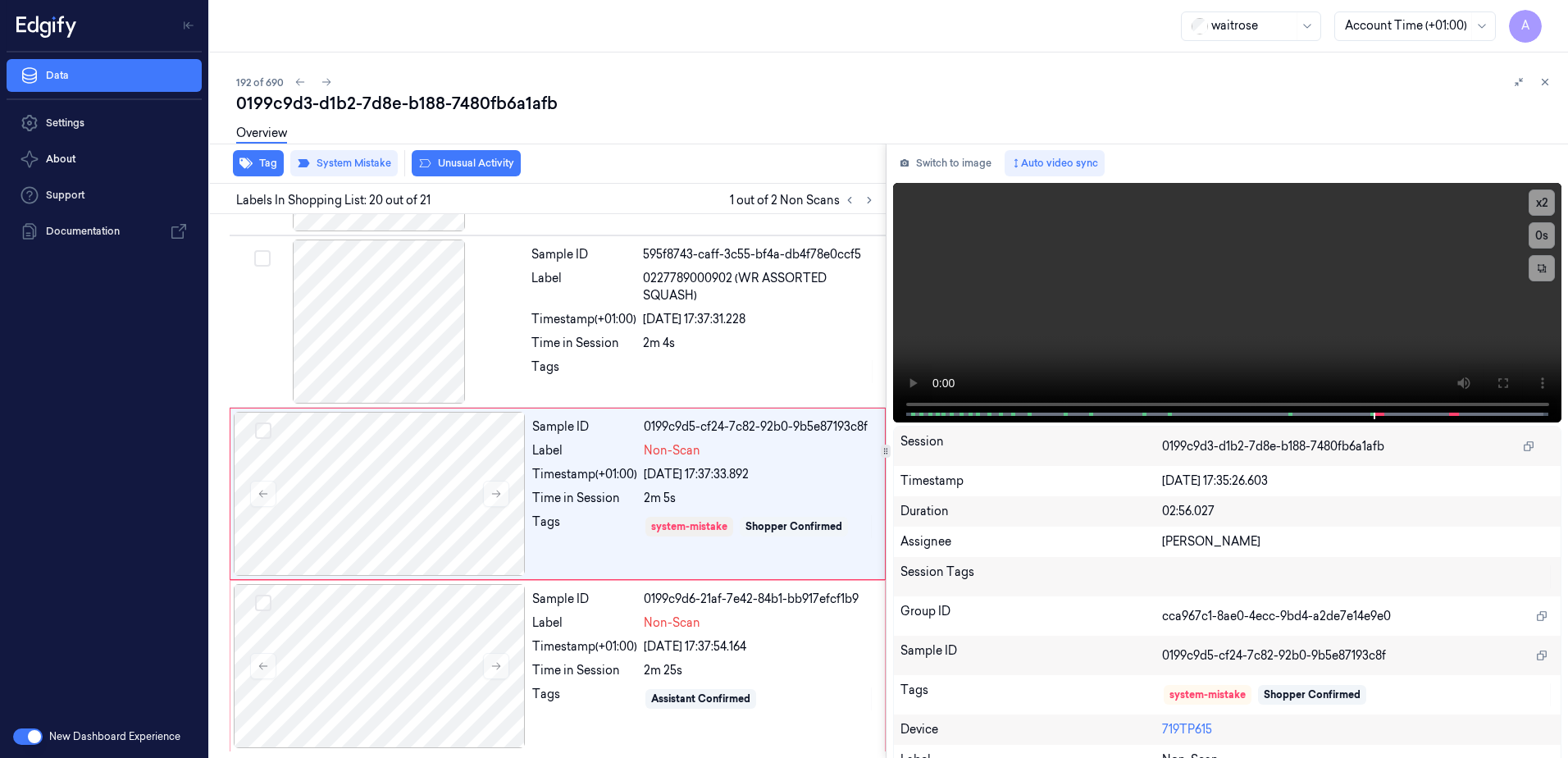
click at [500, 168] on button "Unusual Activity" at bounding box center [467, 164] width 109 height 26
click at [596, 717] on div "Sample ID 0199c9d6-21af-7e42-84b1-bb917efcf1b9 Label Non-Scan Timestamp (+01:00…" at bounding box center [704, 666] width 356 height 164
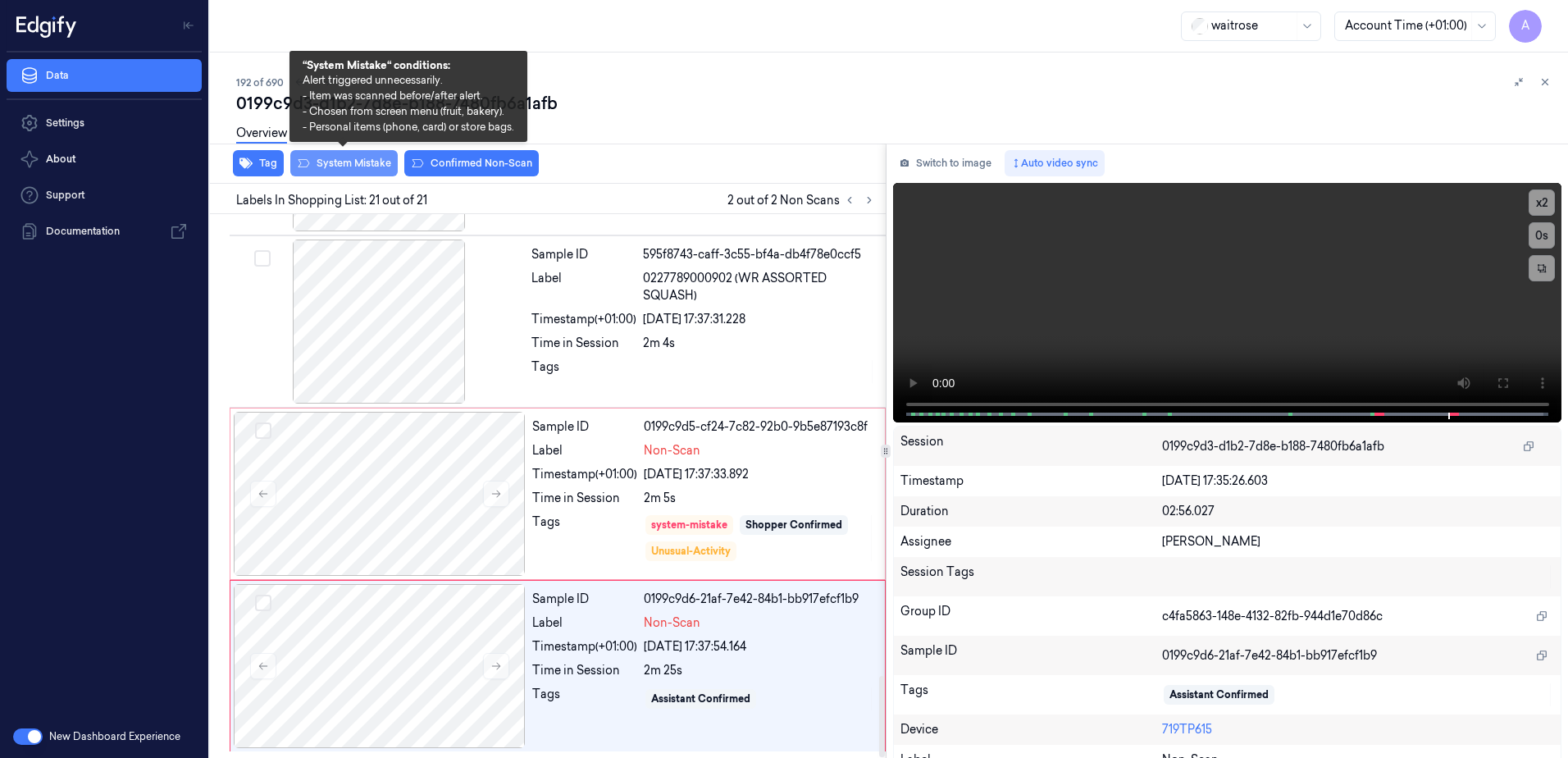
click at [356, 168] on button "System Mistake" at bounding box center [344, 164] width 107 height 26
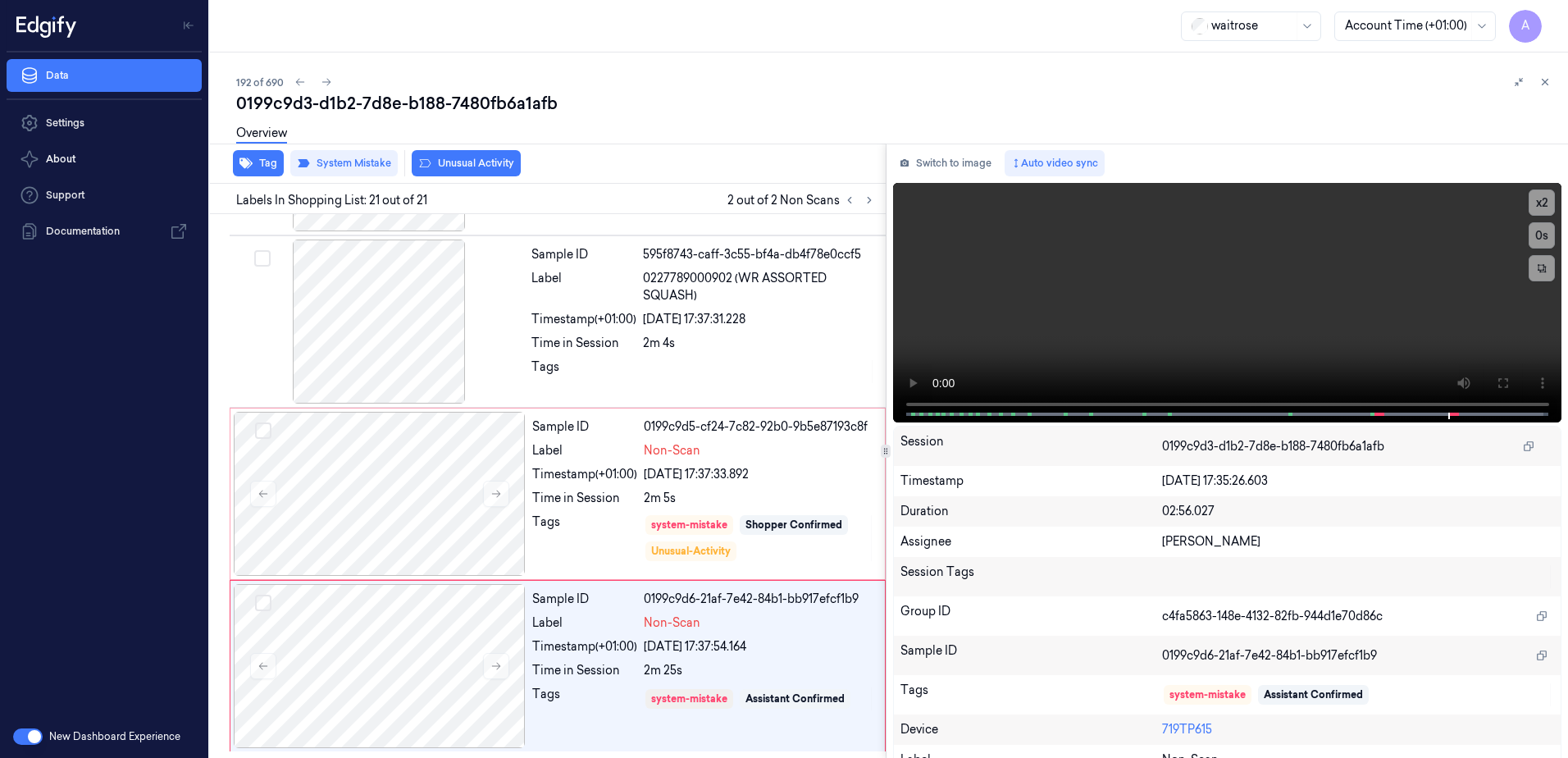
click at [469, 170] on button "Unusual Activity" at bounding box center [467, 164] width 109 height 26
click at [1539, 76] on button at bounding box center [1545, 82] width 20 height 20
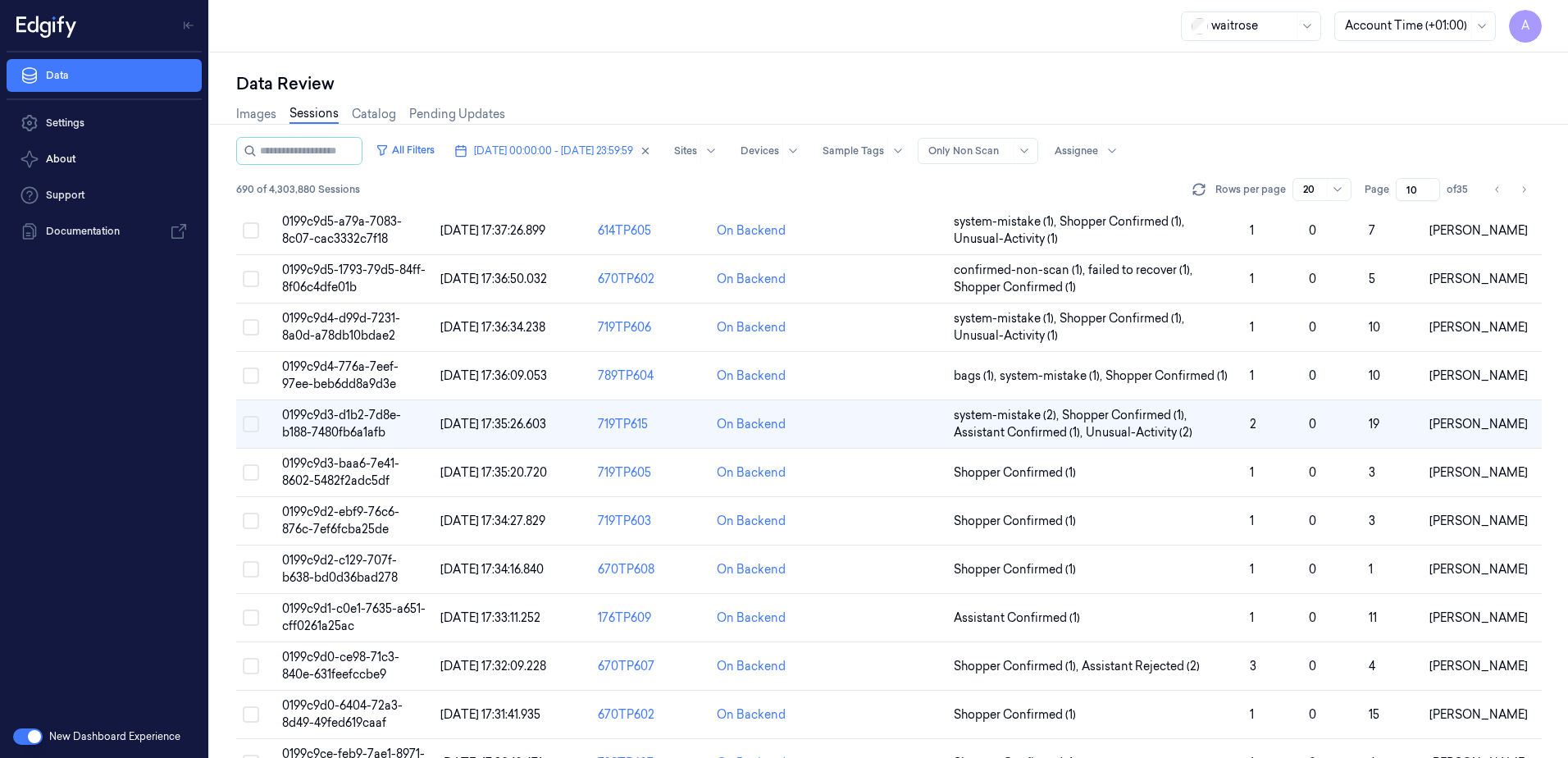
scroll to position [410, 0]
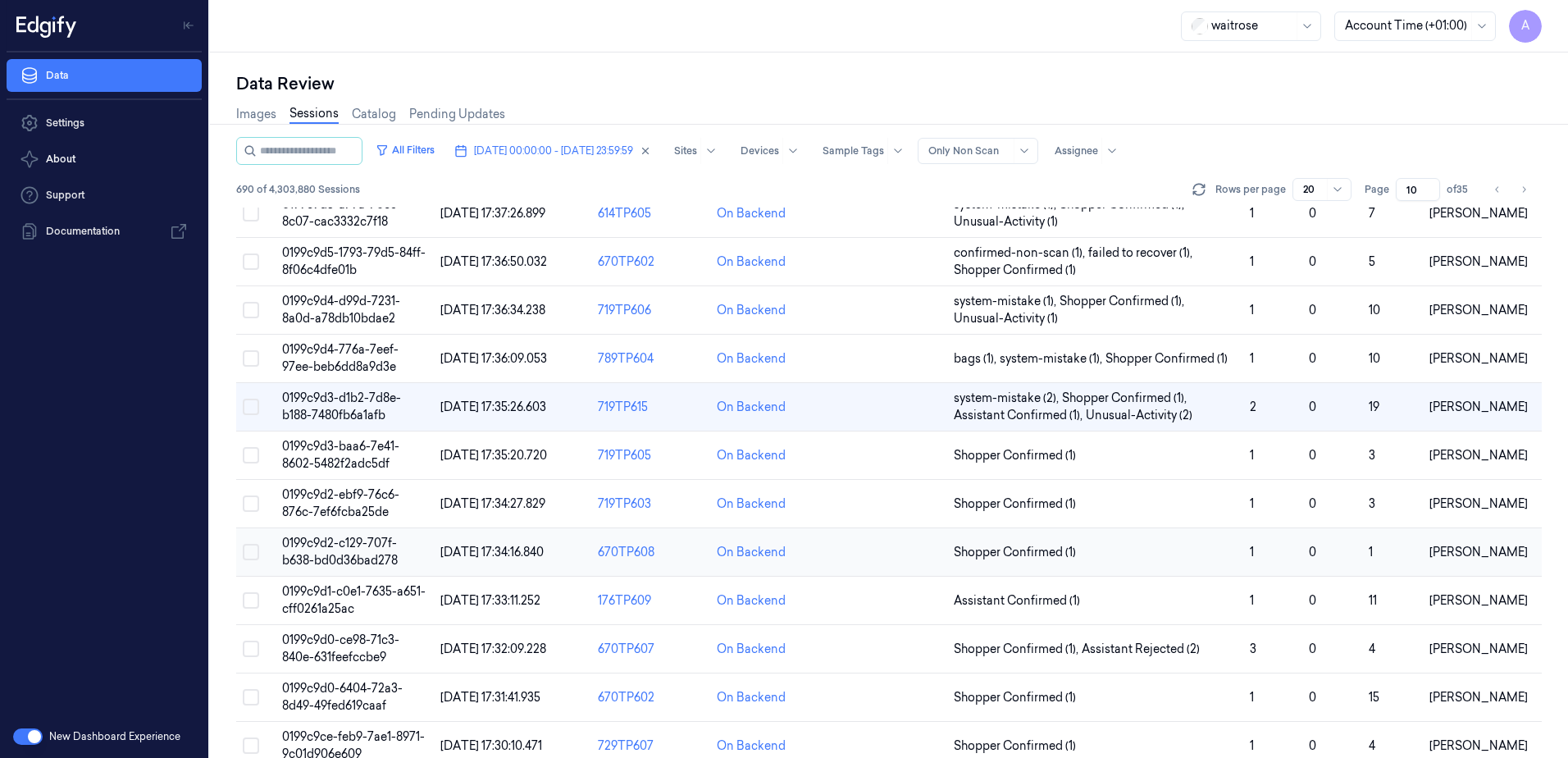
click at [323, 550] on td "0199c9d2-c129-707f-b638-bd0d36bad278" at bounding box center [355, 552] width 158 height 48
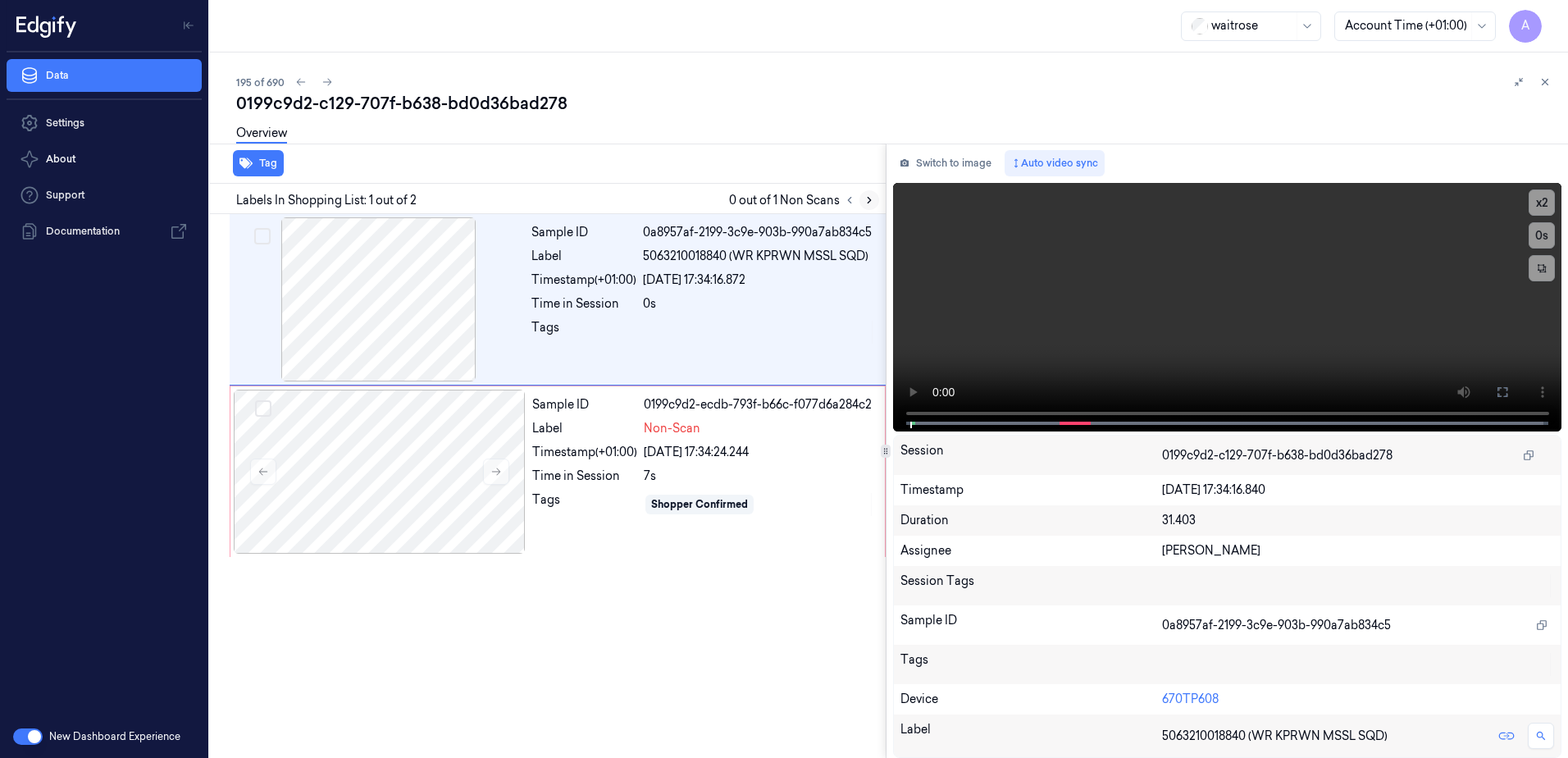
click at [869, 207] on button at bounding box center [869, 199] width 20 height 20
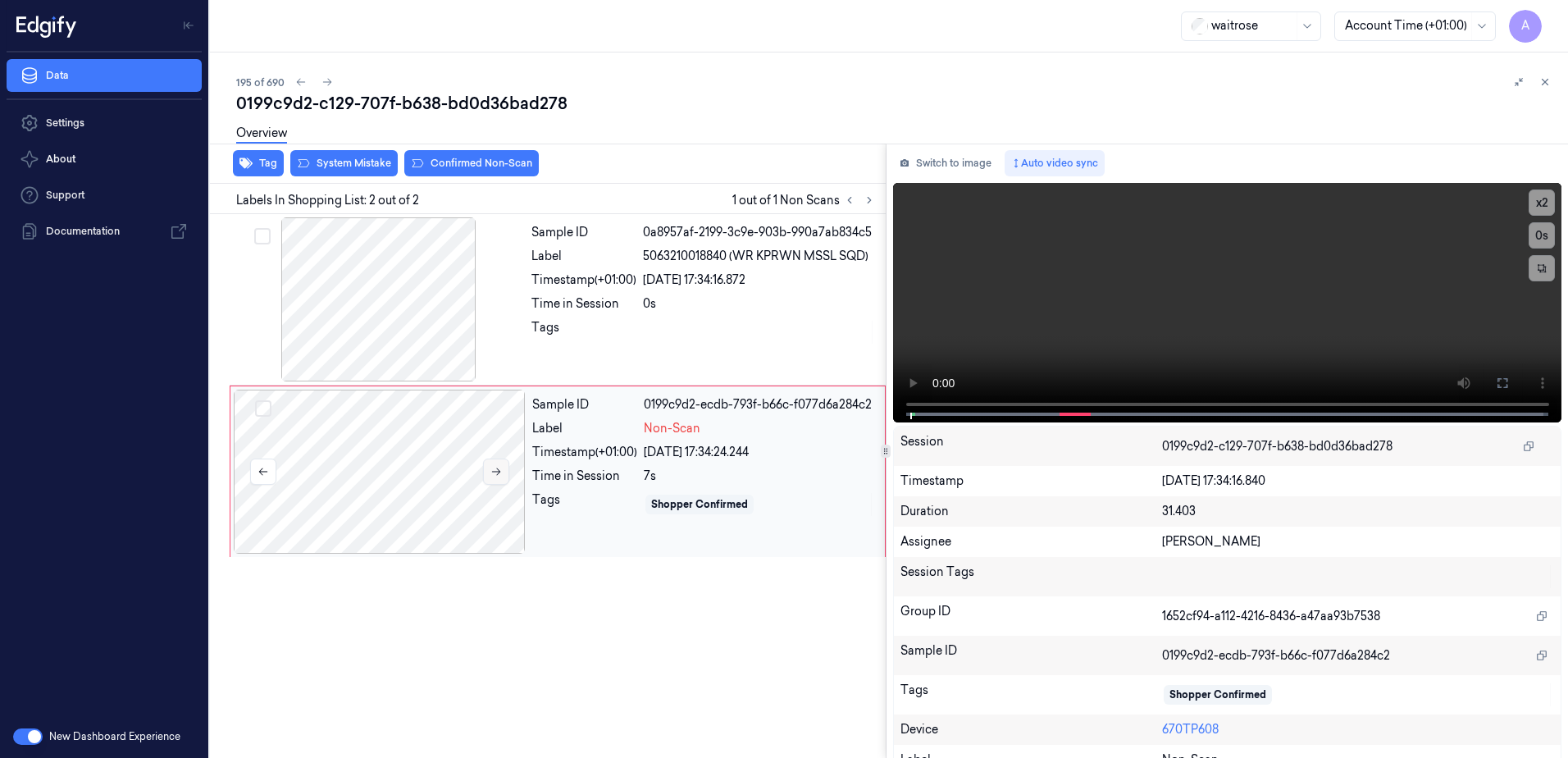
click at [492, 471] on icon at bounding box center [497, 472] width 9 height 8
click at [504, 470] on button at bounding box center [497, 472] width 26 height 26
click at [1243, 362] on video at bounding box center [1228, 302] width 670 height 240
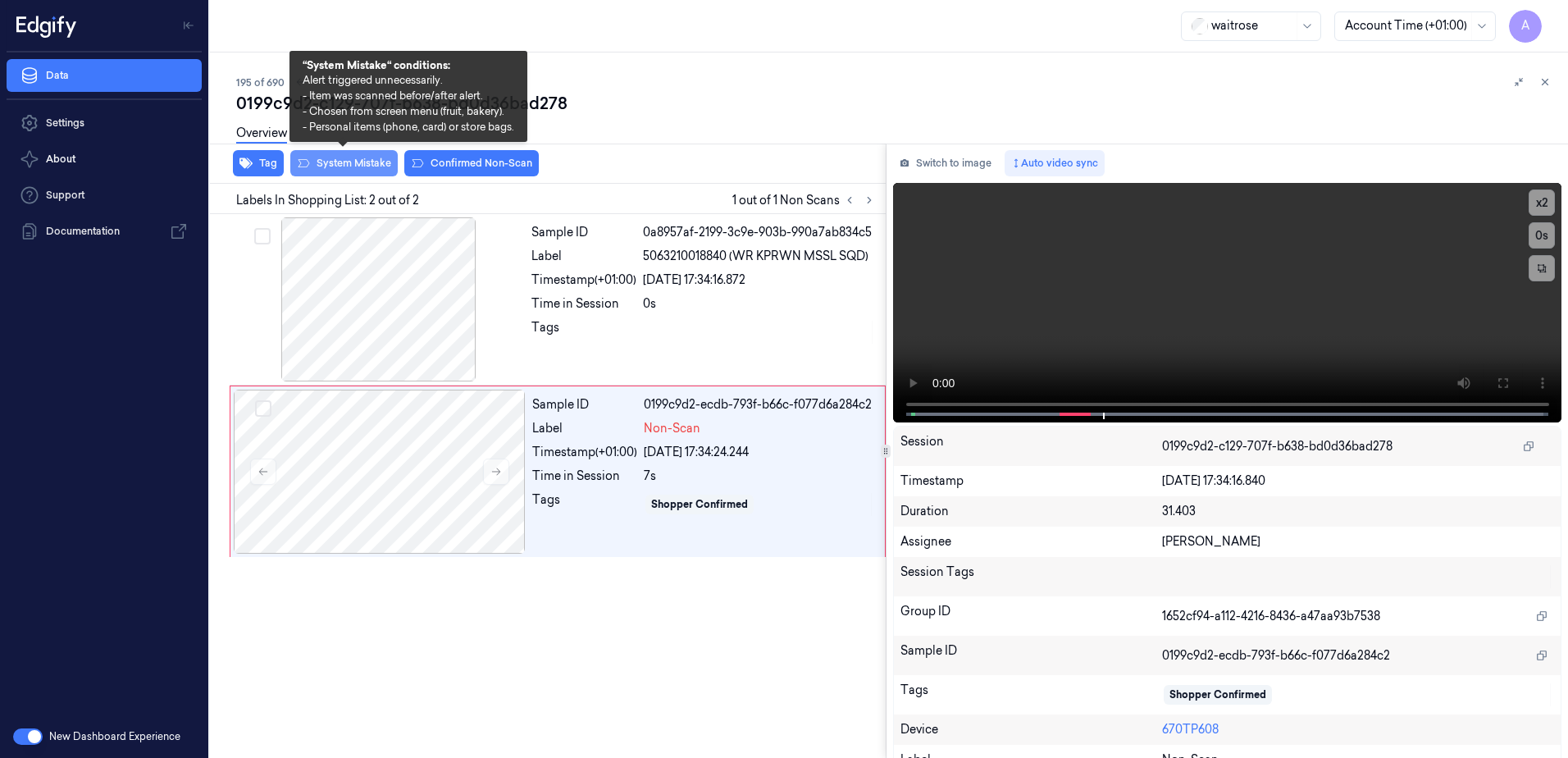
click at [350, 172] on button "System Mistake" at bounding box center [344, 164] width 107 height 26
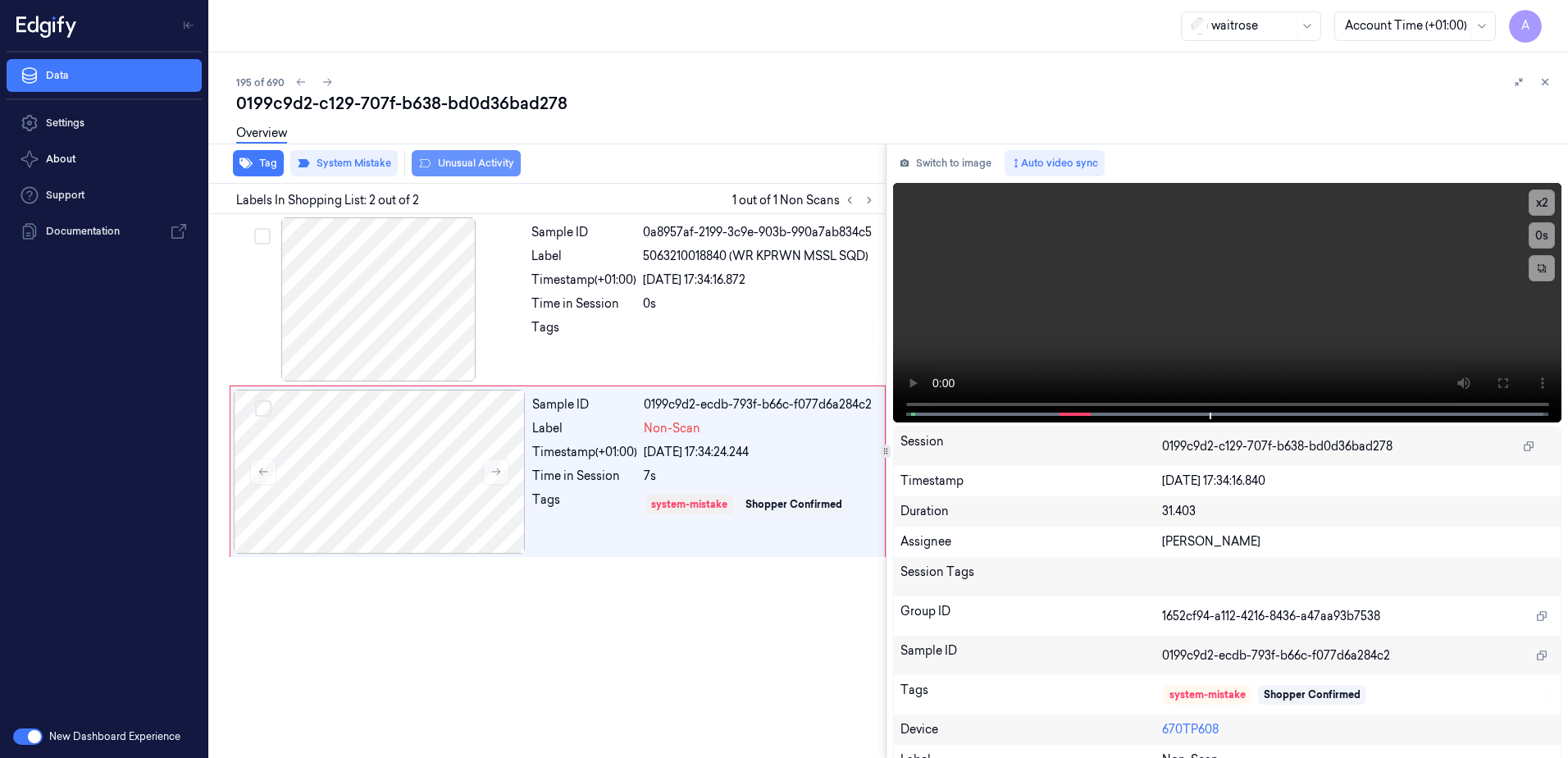
click at [475, 170] on button "Unusual Activity" at bounding box center [467, 164] width 109 height 26
click at [1544, 82] on icon at bounding box center [1545, 82] width 11 height 11
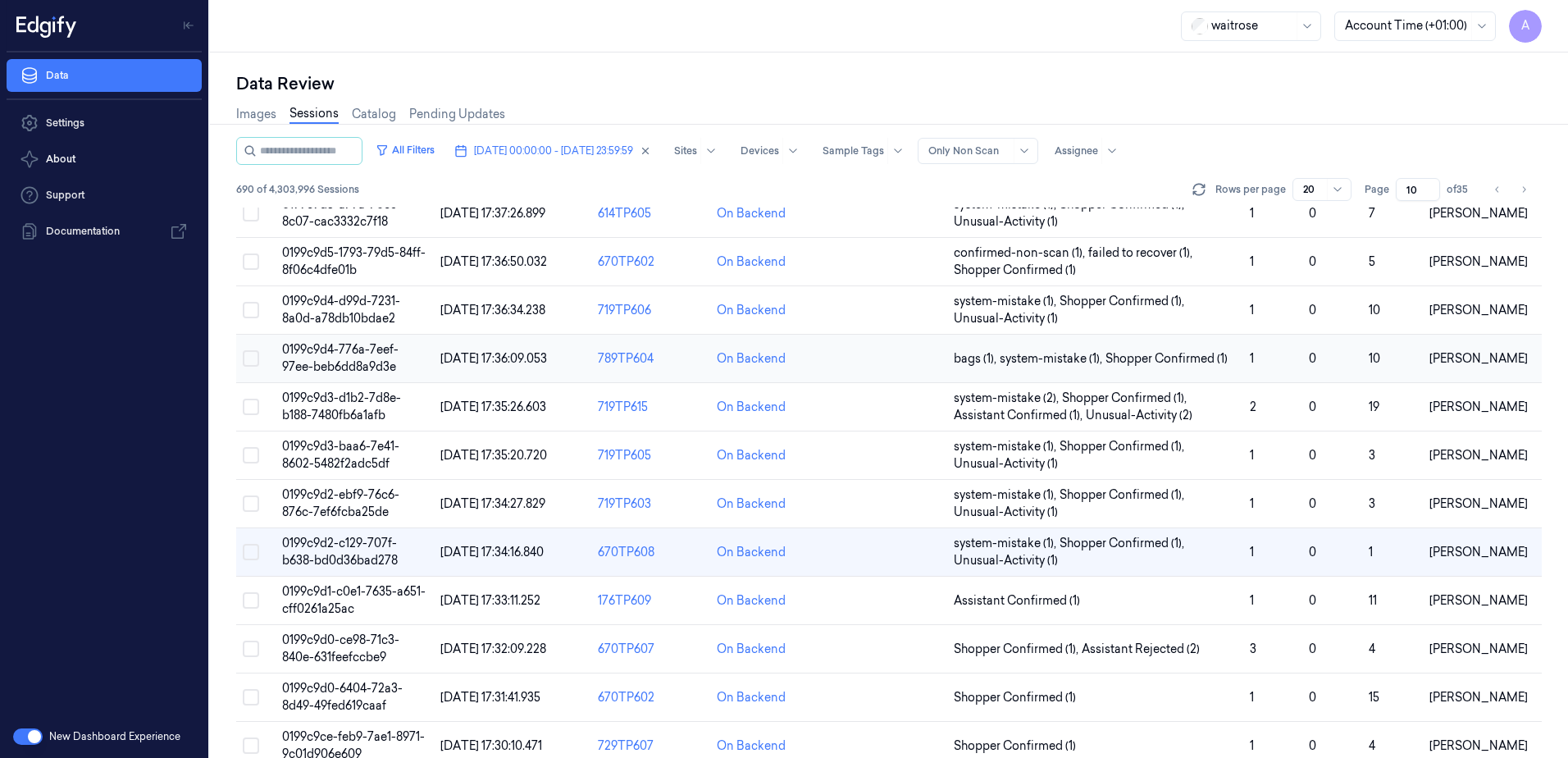
scroll to position [483, 0]
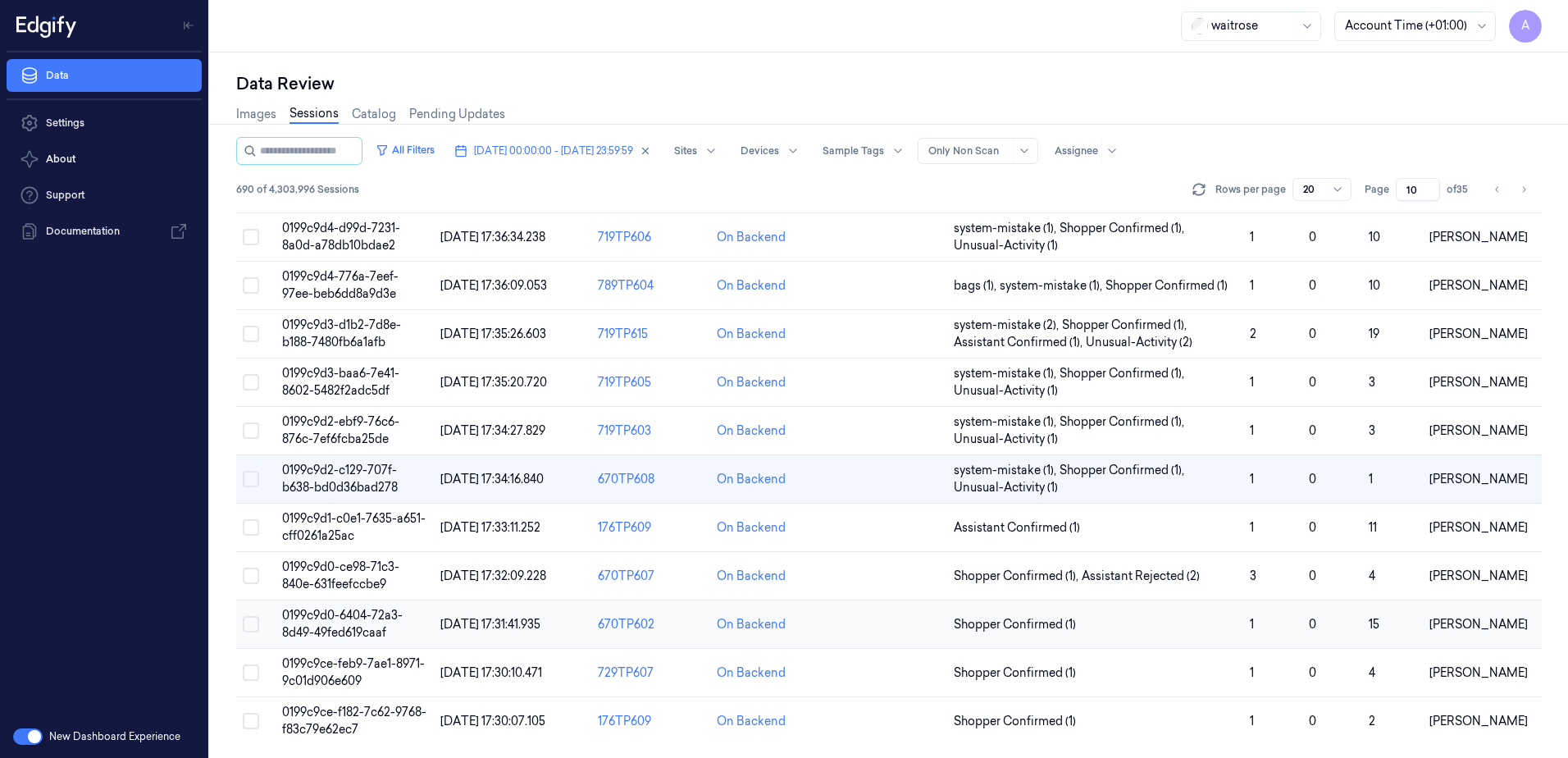
click at [347, 615] on span "0199c9d0-6404-72a3-8d49-49fed619caaf" at bounding box center [342, 624] width 120 height 32
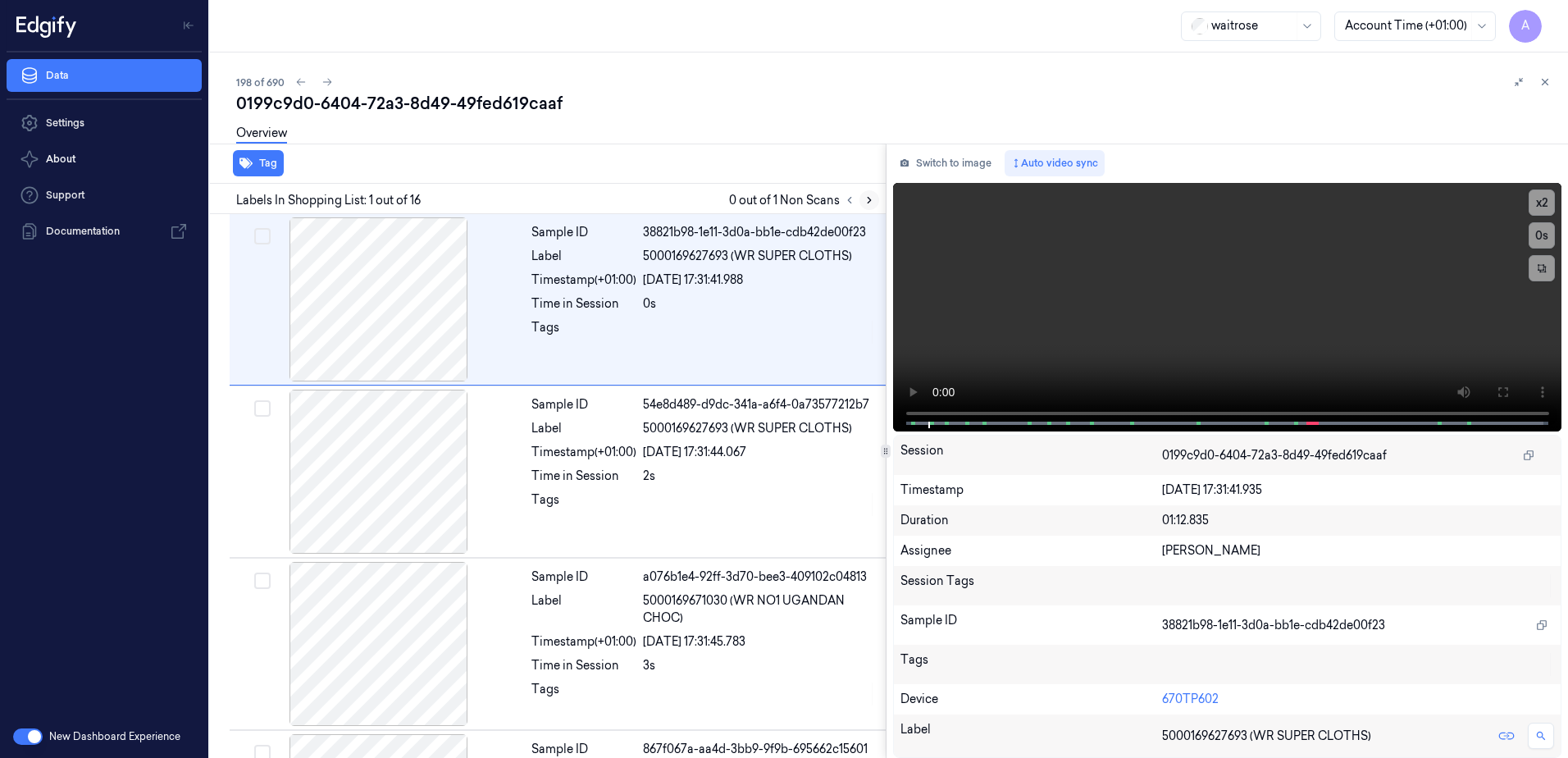
click at [863, 196] on button at bounding box center [869, 199] width 20 height 20
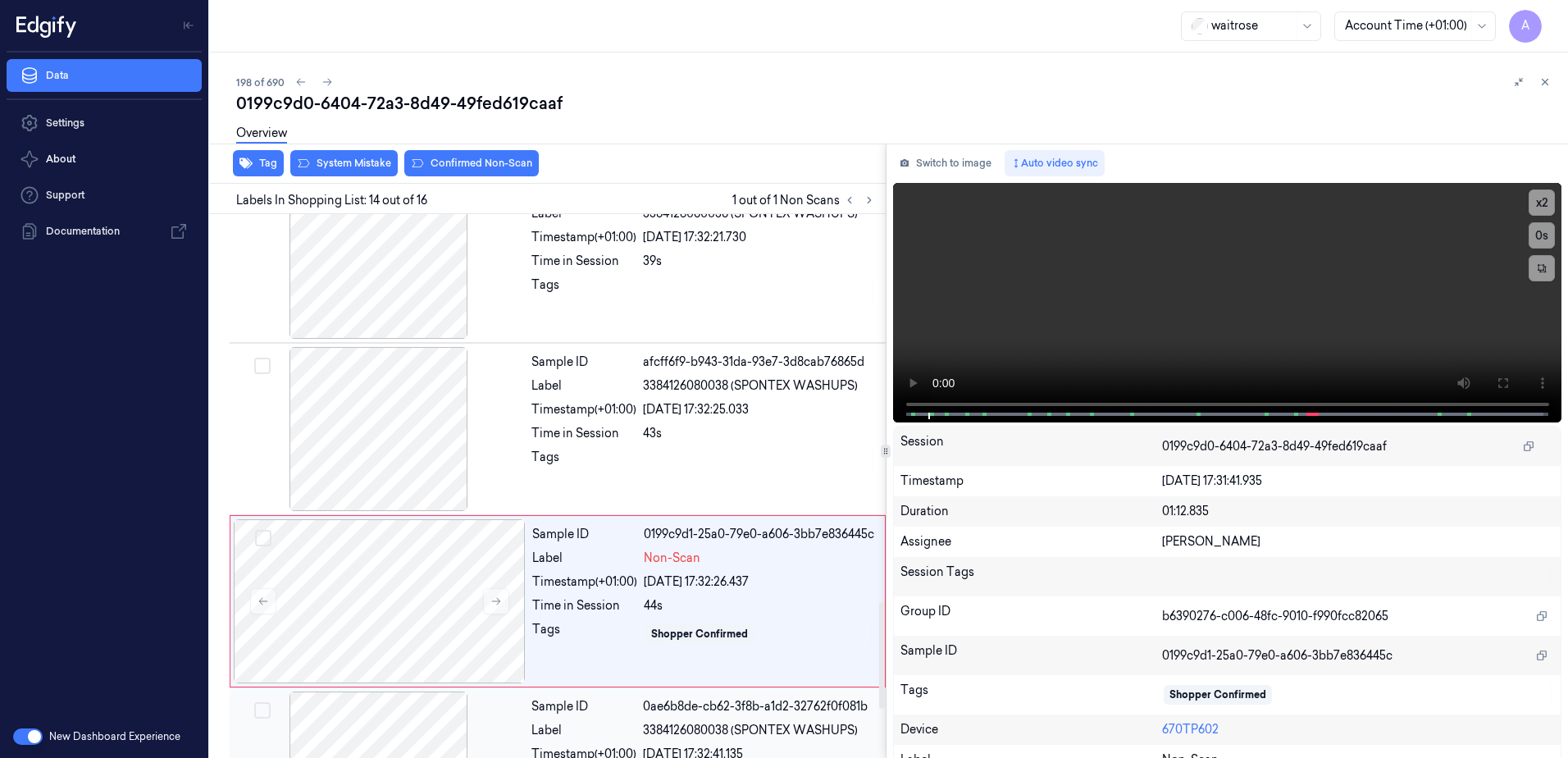
scroll to position [2058, 0]
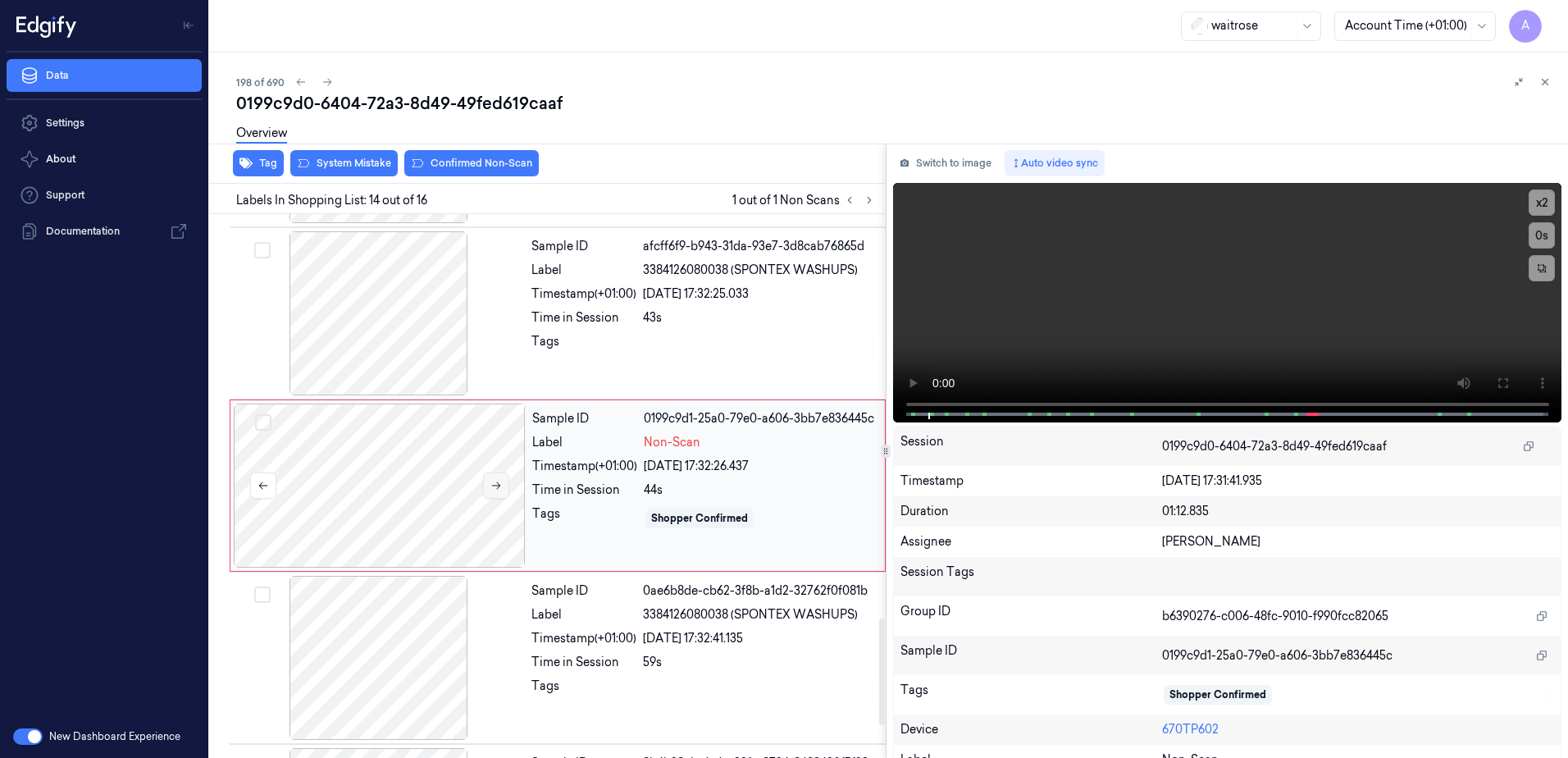
click at [495, 484] on icon at bounding box center [497, 485] width 11 height 11
click at [491, 478] on button at bounding box center [497, 485] width 26 height 26
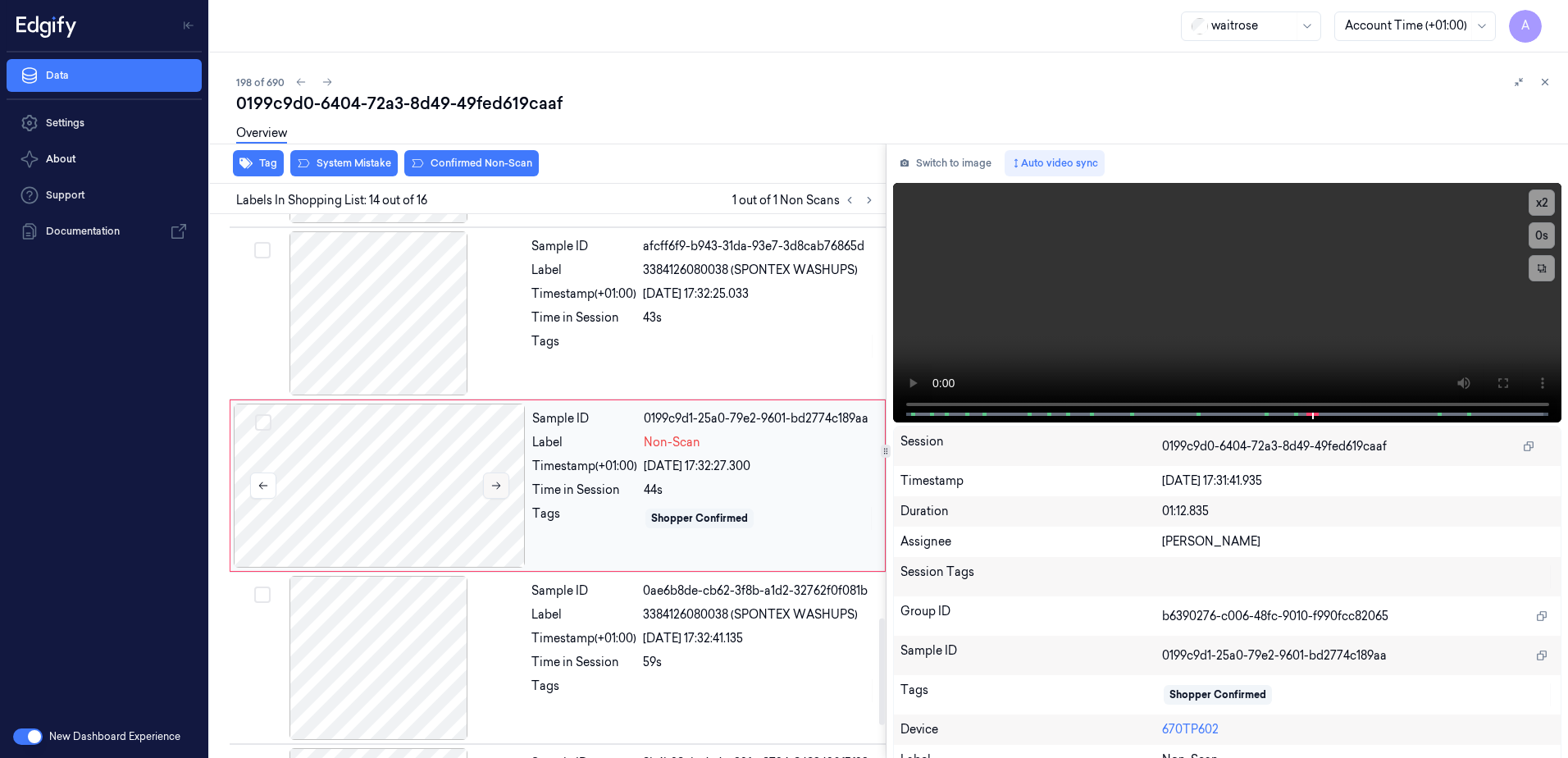
click at [493, 484] on icon at bounding box center [497, 485] width 11 height 11
click at [596, 555] on div "Sample ID 0199c9d1-25a0-79e2-9601-bd2774c189aa Label Non-Scan Timestamp (+01:00…" at bounding box center [704, 485] width 356 height 164
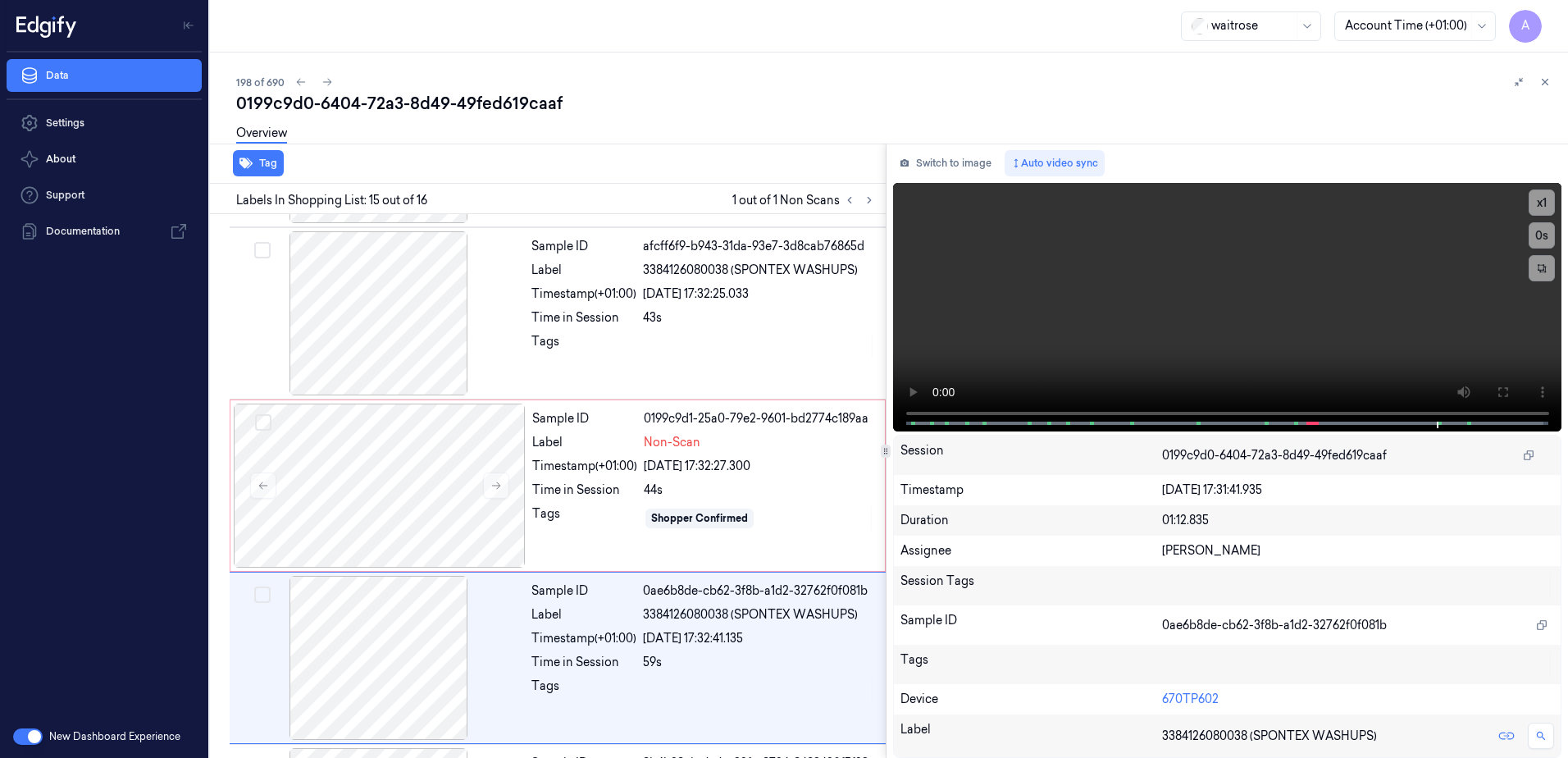
scroll to position [2222, 0]
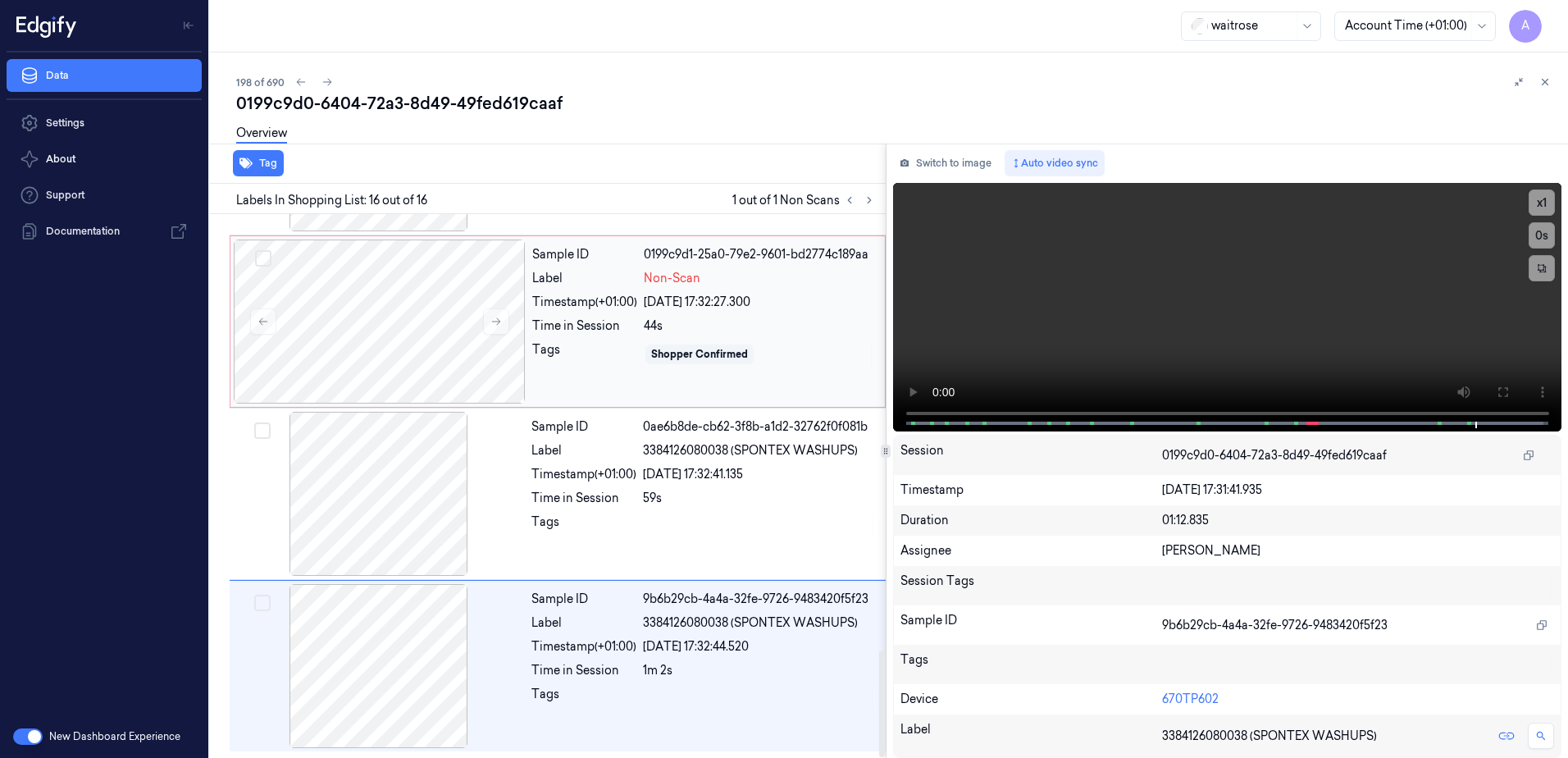
click at [615, 374] on div "Sample ID 0199c9d1-25a0-79e2-9601-bd2774c189aa Label Non-Scan Timestamp (+01:00…" at bounding box center [704, 322] width 356 height 164
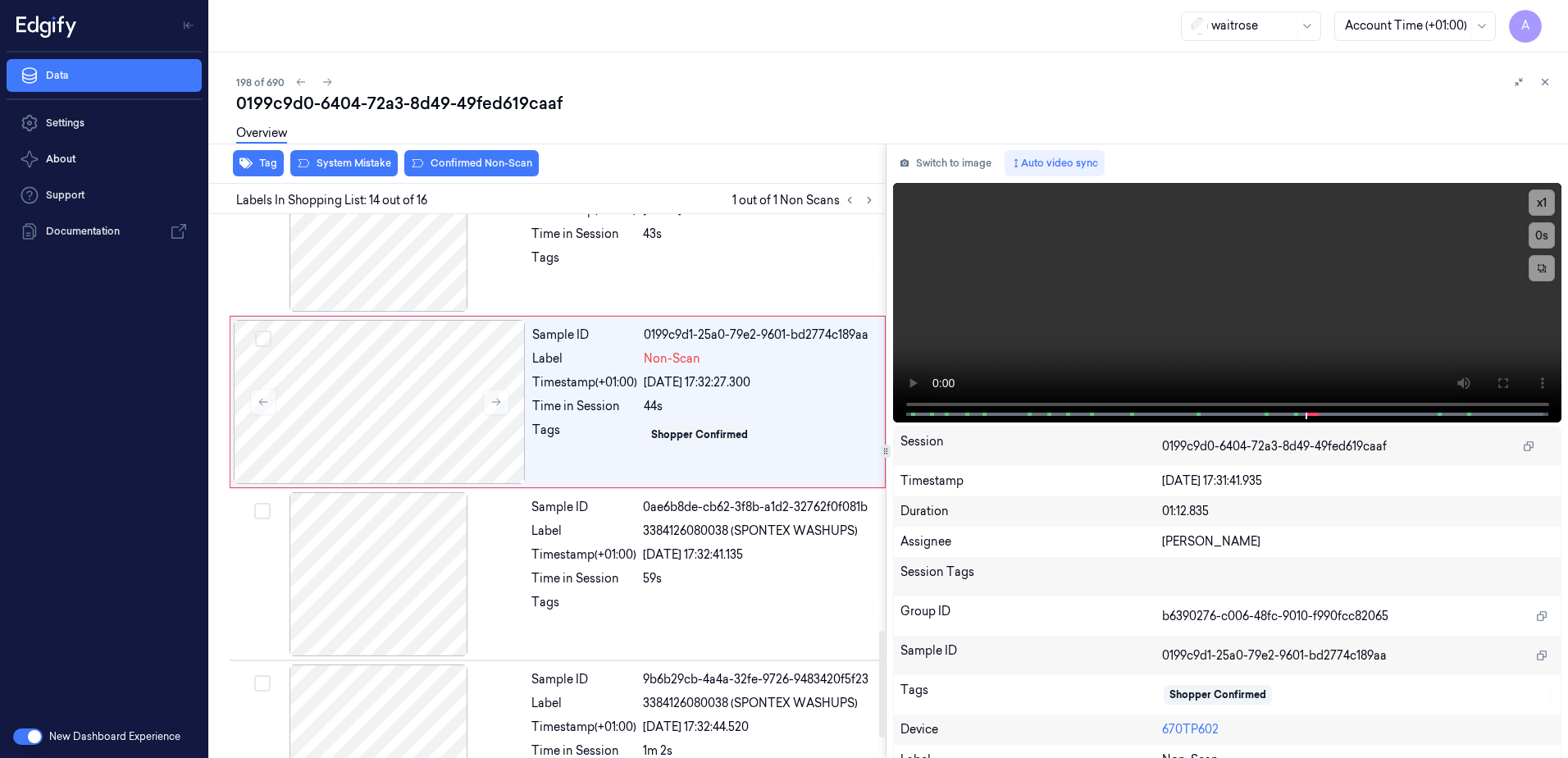
scroll to position [2058, 0]
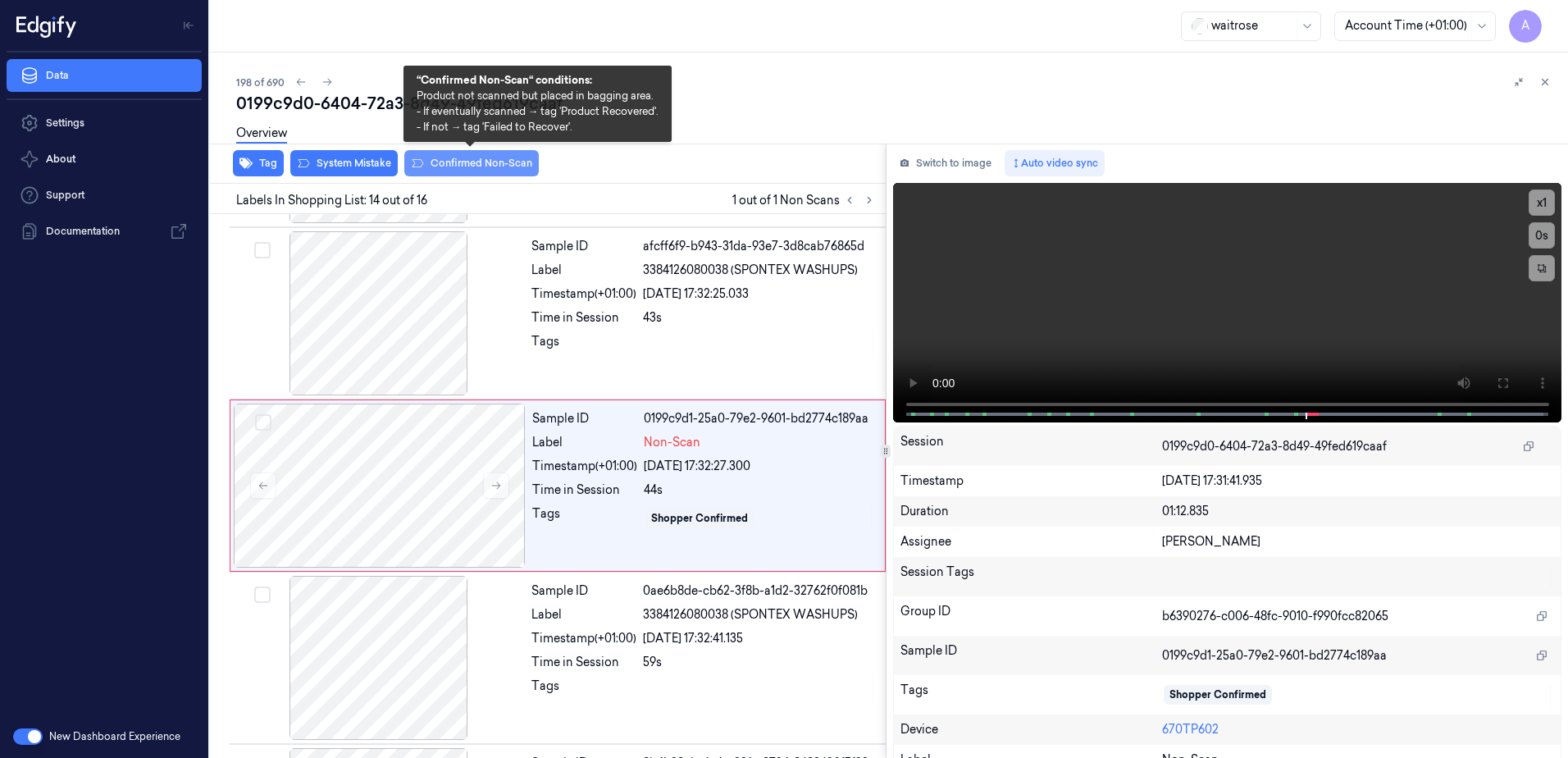
click at [449, 169] on button "Confirmed Non-Scan" at bounding box center [471, 164] width 135 height 26
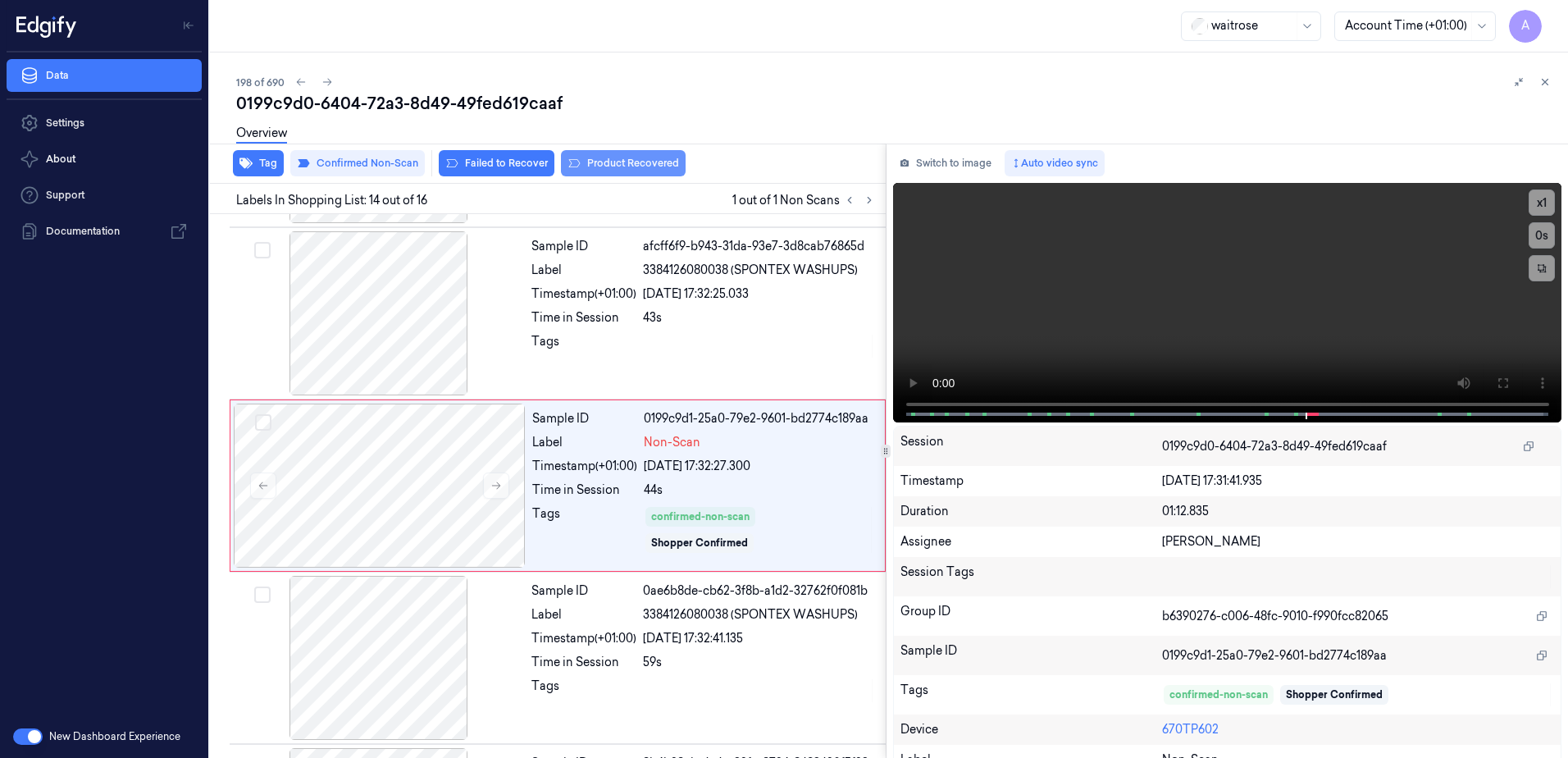
click at [633, 167] on button "Product Recovered" at bounding box center [624, 164] width 125 height 26
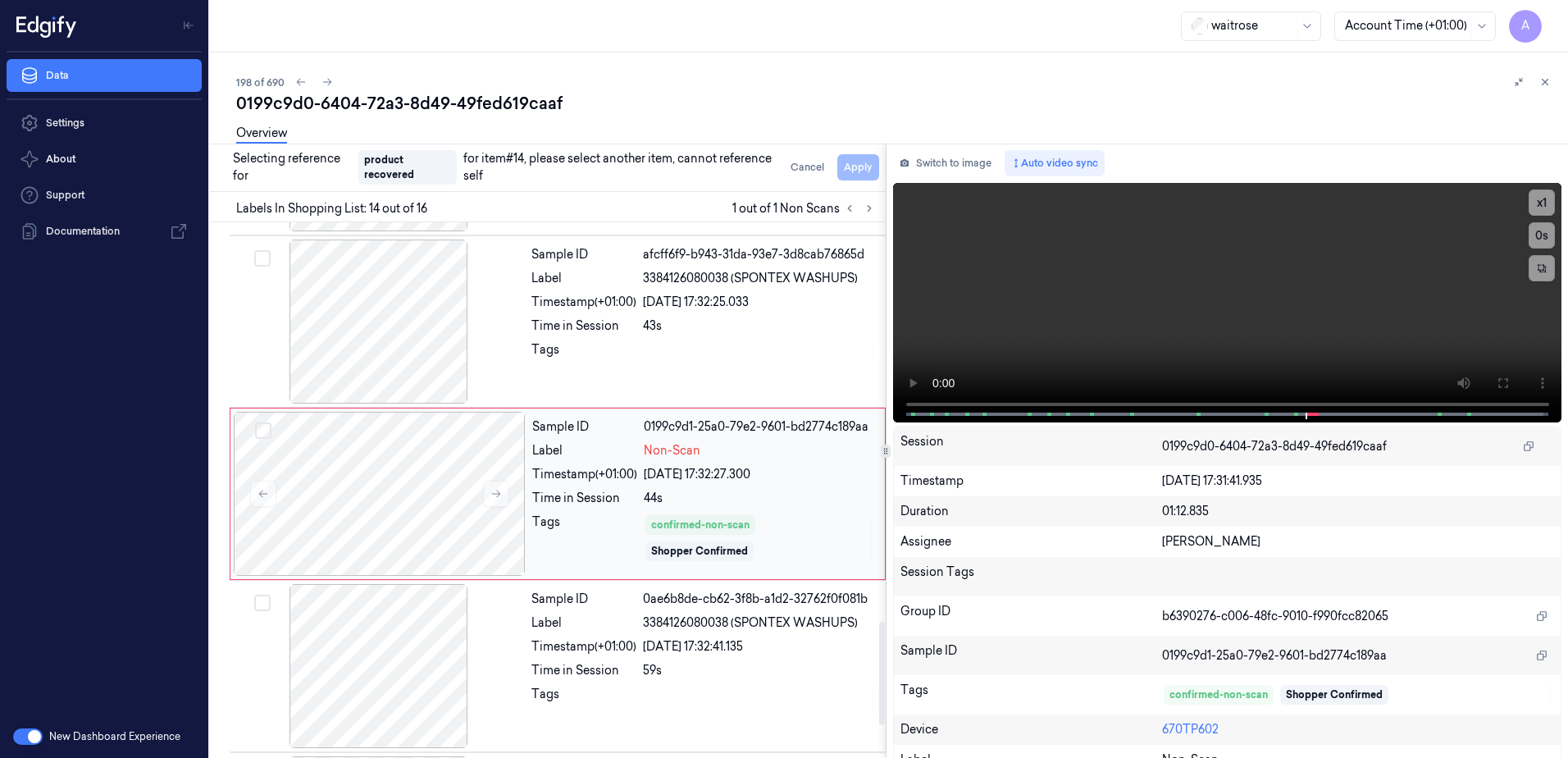
scroll to position [2222, 0]
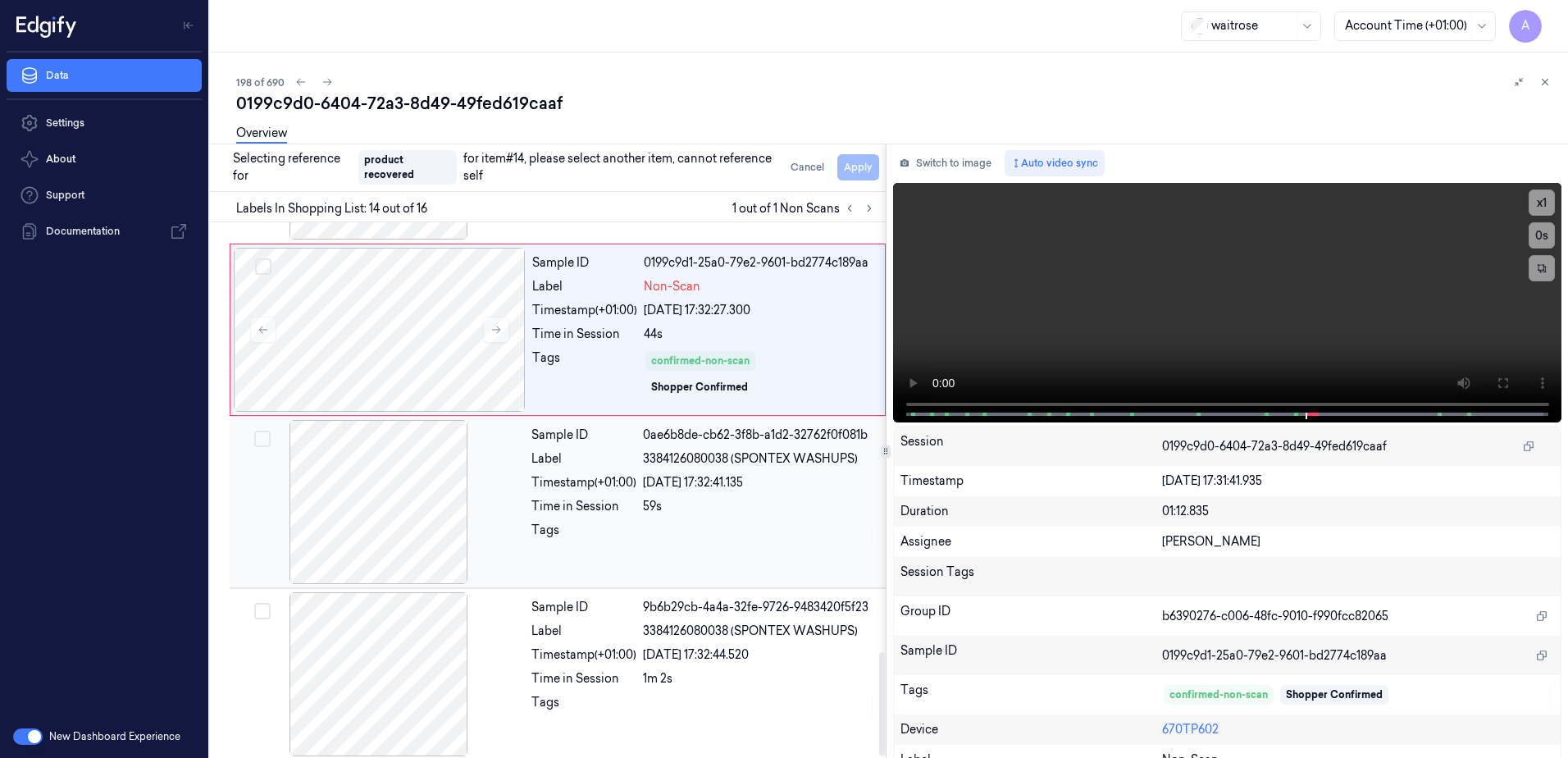
click at [680, 542] on div at bounding box center [760, 535] width 233 height 26
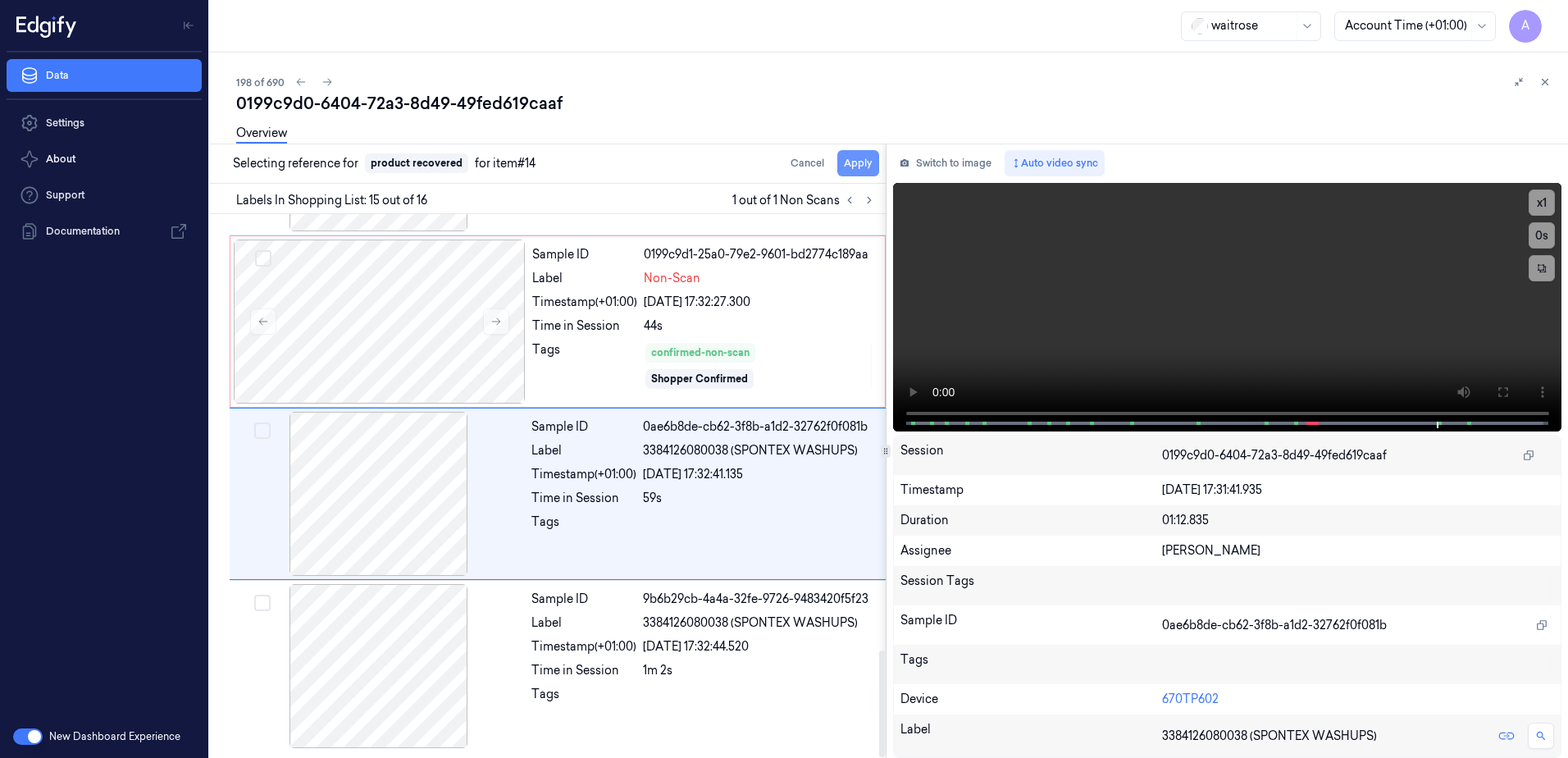
click at [853, 170] on button "Apply" at bounding box center [858, 164] width 41 height 26
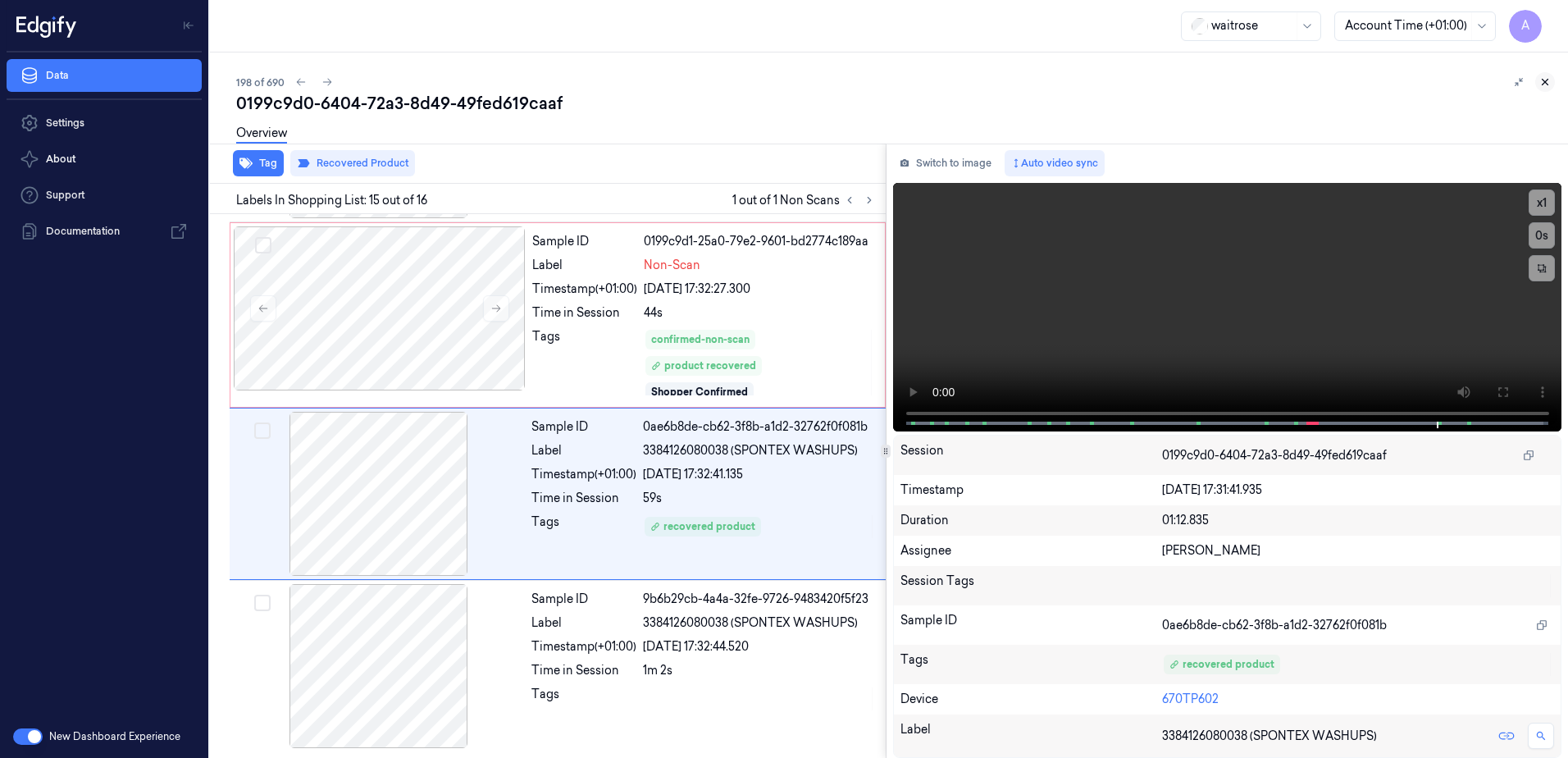
click at [1544, 80] on icon at bounding box center [1545, 82] width 11 height 11
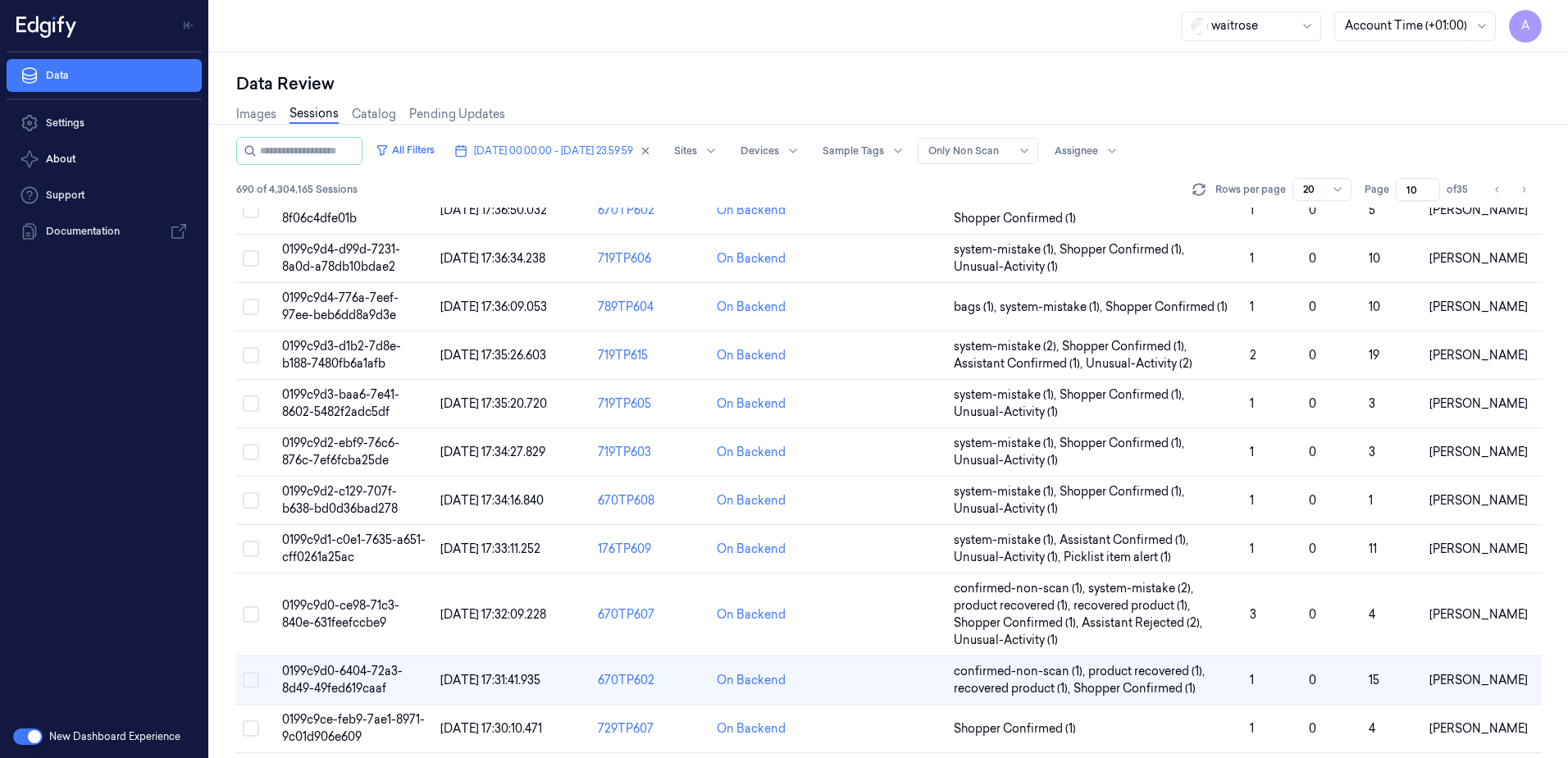
scroll to position [517, 0]
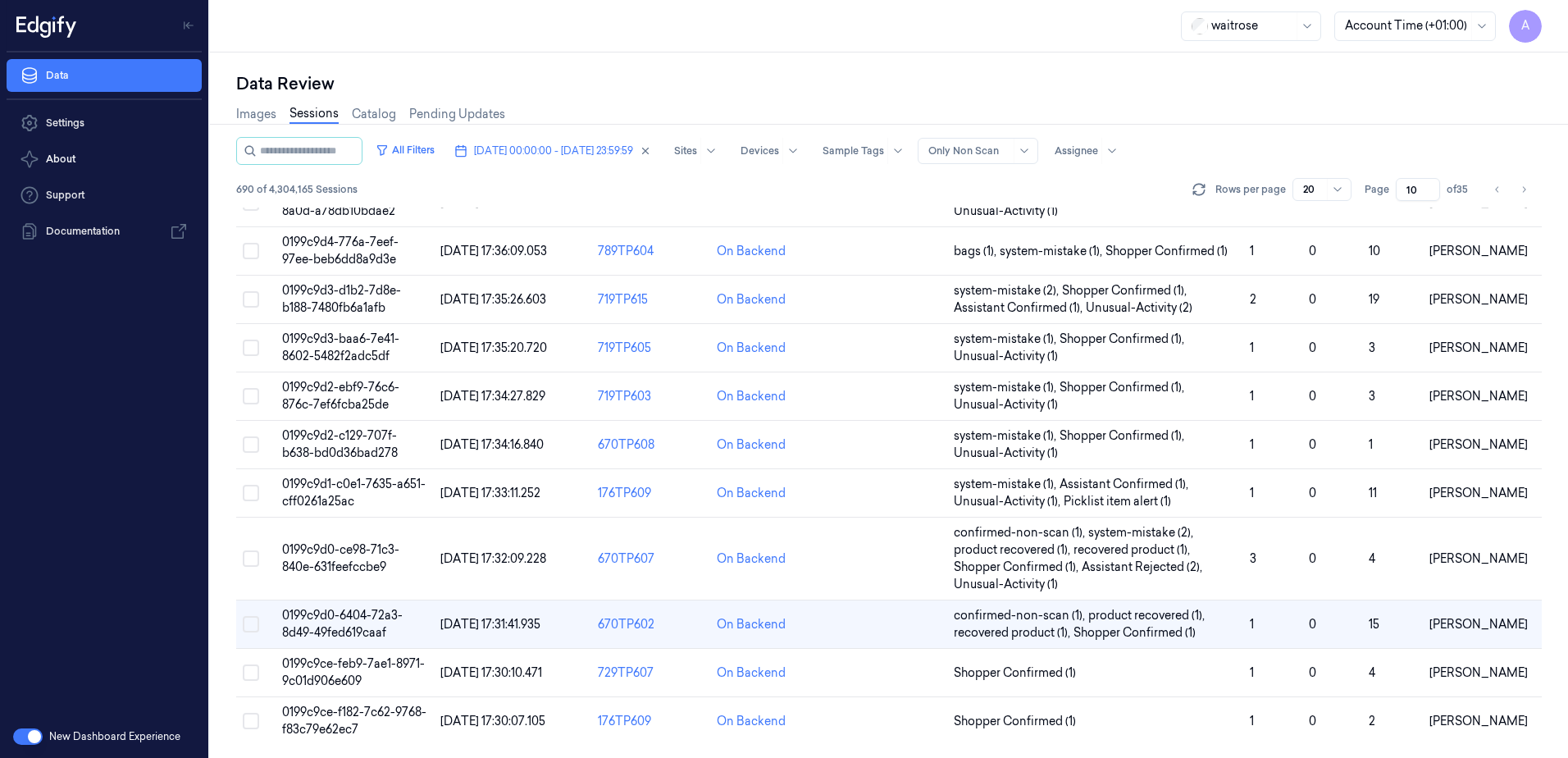
drag, startPoint x: 1418, startPoint y: 193, endPoint x: 1404, endPoint y: 198, distance: 14.9
click at [1404, 198] on input "10" at bounding box center [1418, 189] width 44 height 23
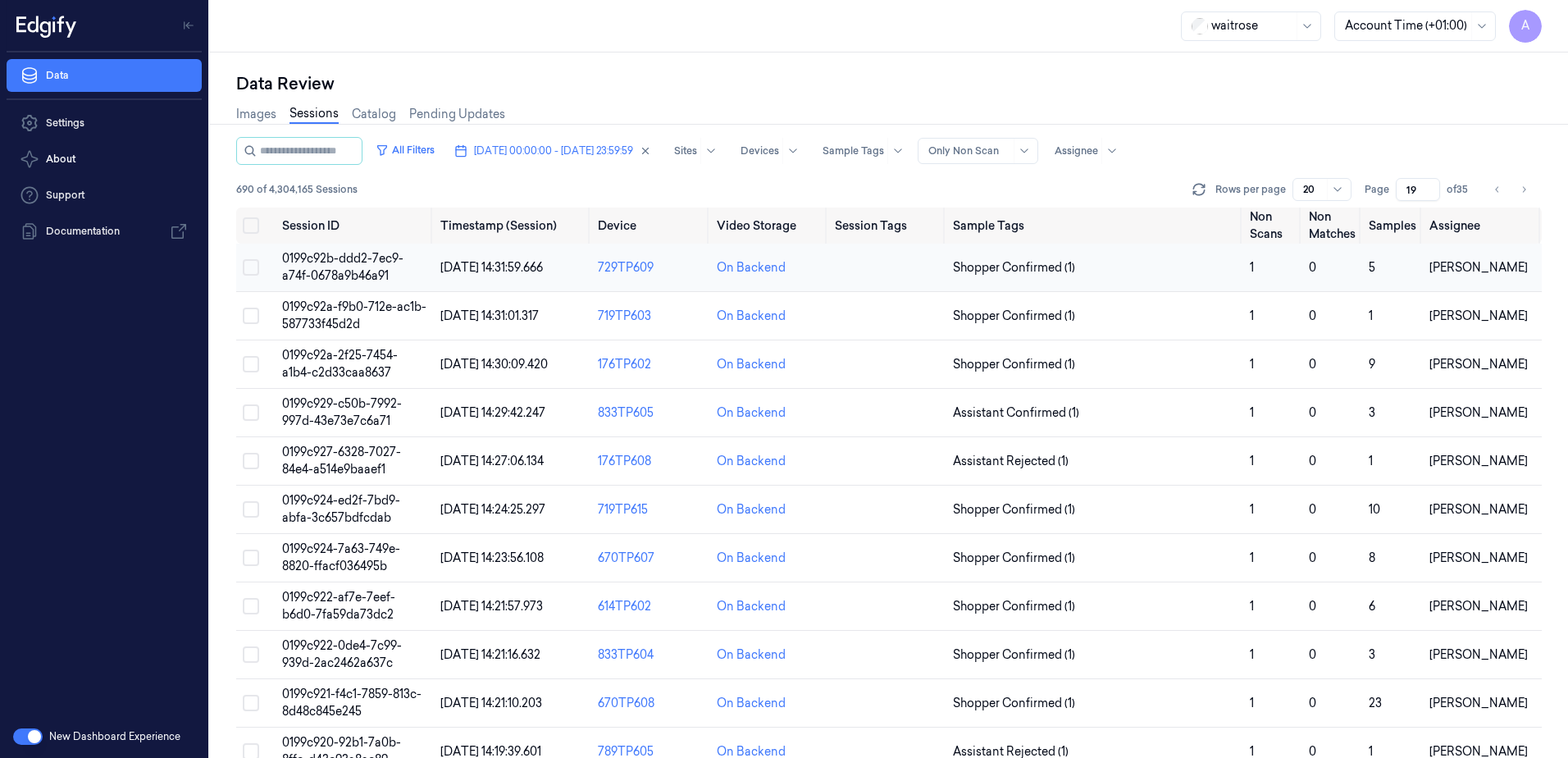
type input "19"
click at [350, 276] on span "0199c92b-ddd2-7ec9-a74f-0678a9b46a91" at bounding box center [342, 267] width 121 height 32
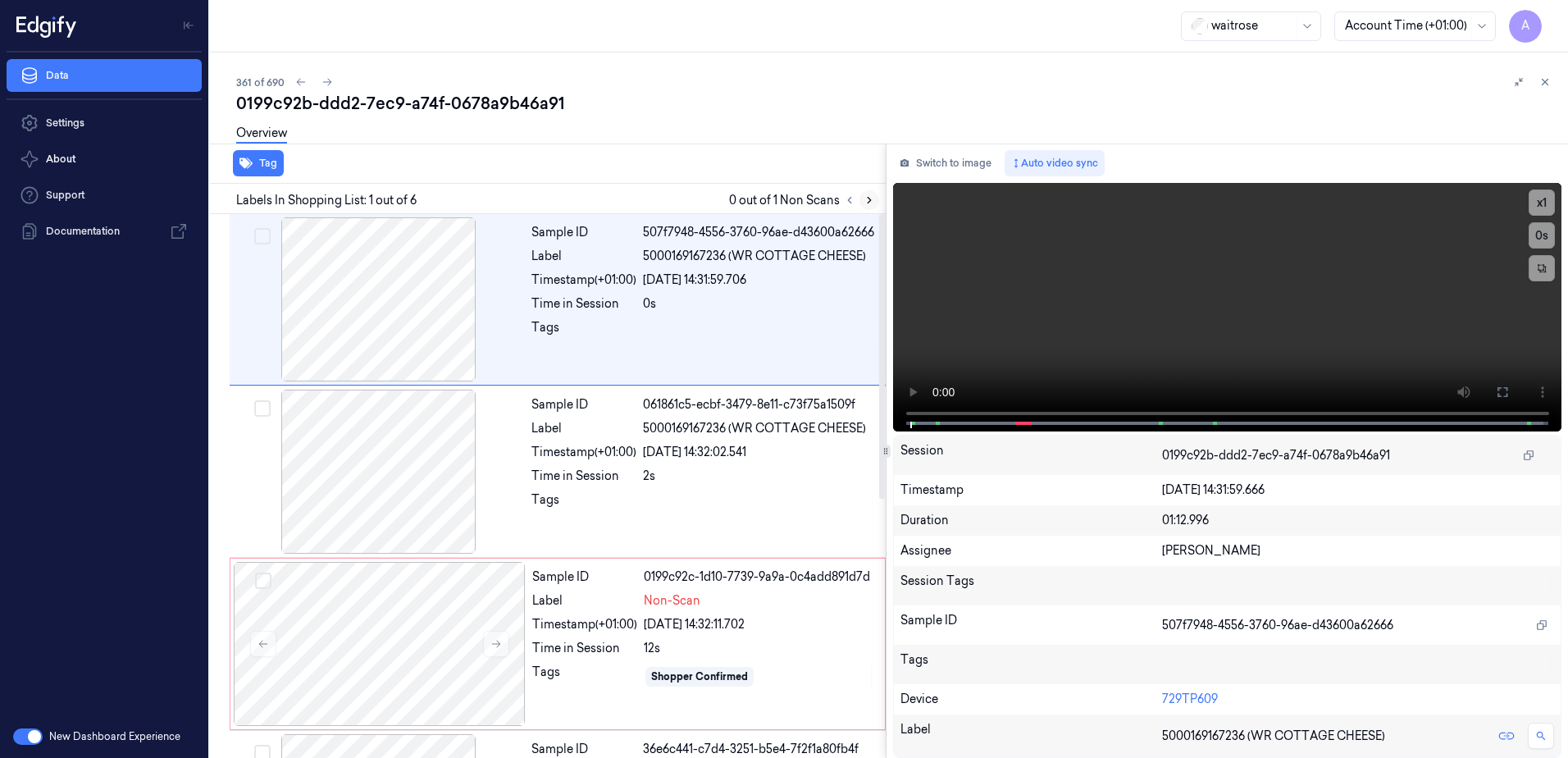
click at [865, 208] on button at bounding box center [869, 199] width 20 height 20
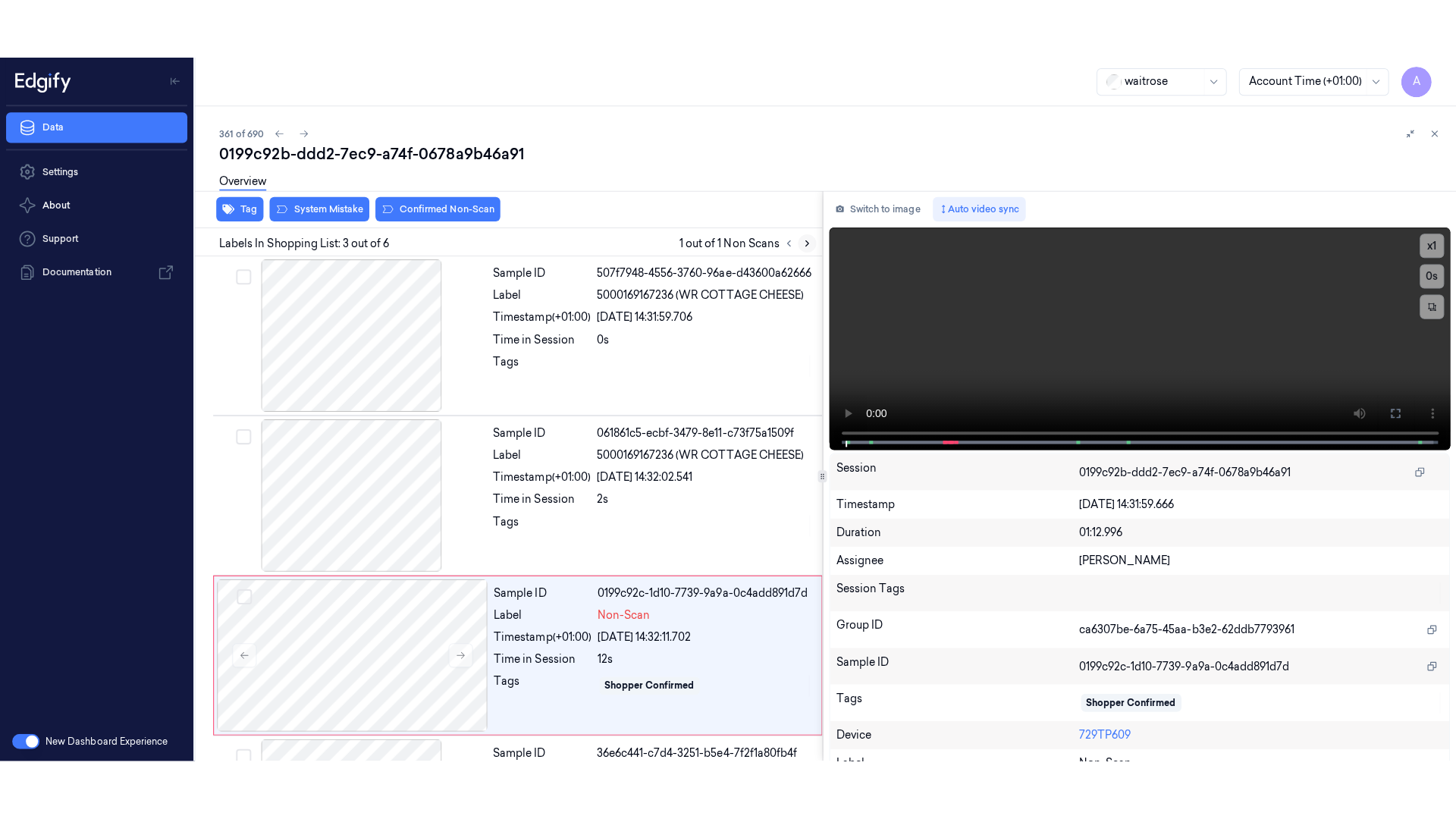
scroll to position [146, 0]
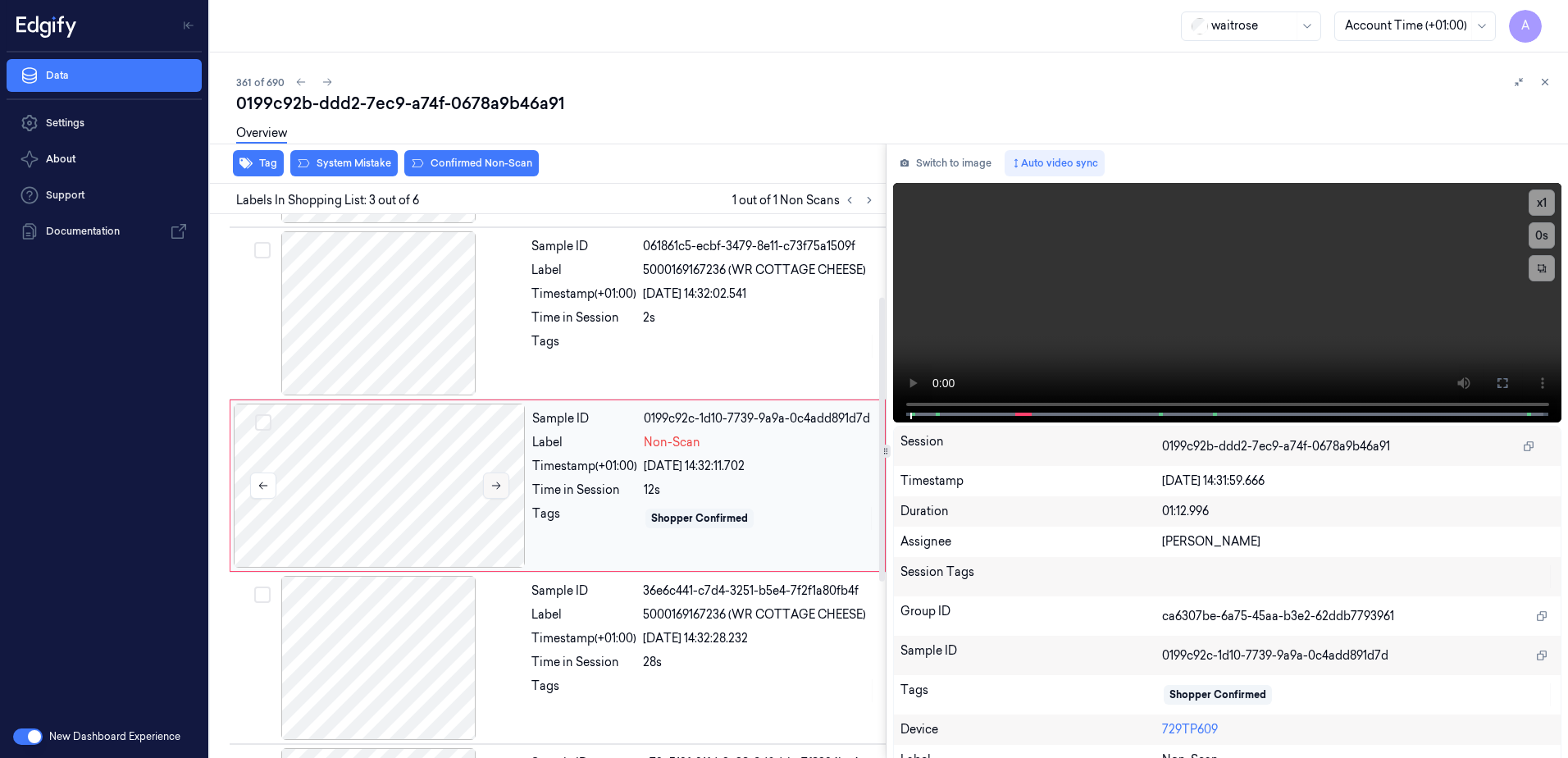
click at [492, 484] on icon at bounding box center [497, 485] width 11 height 11
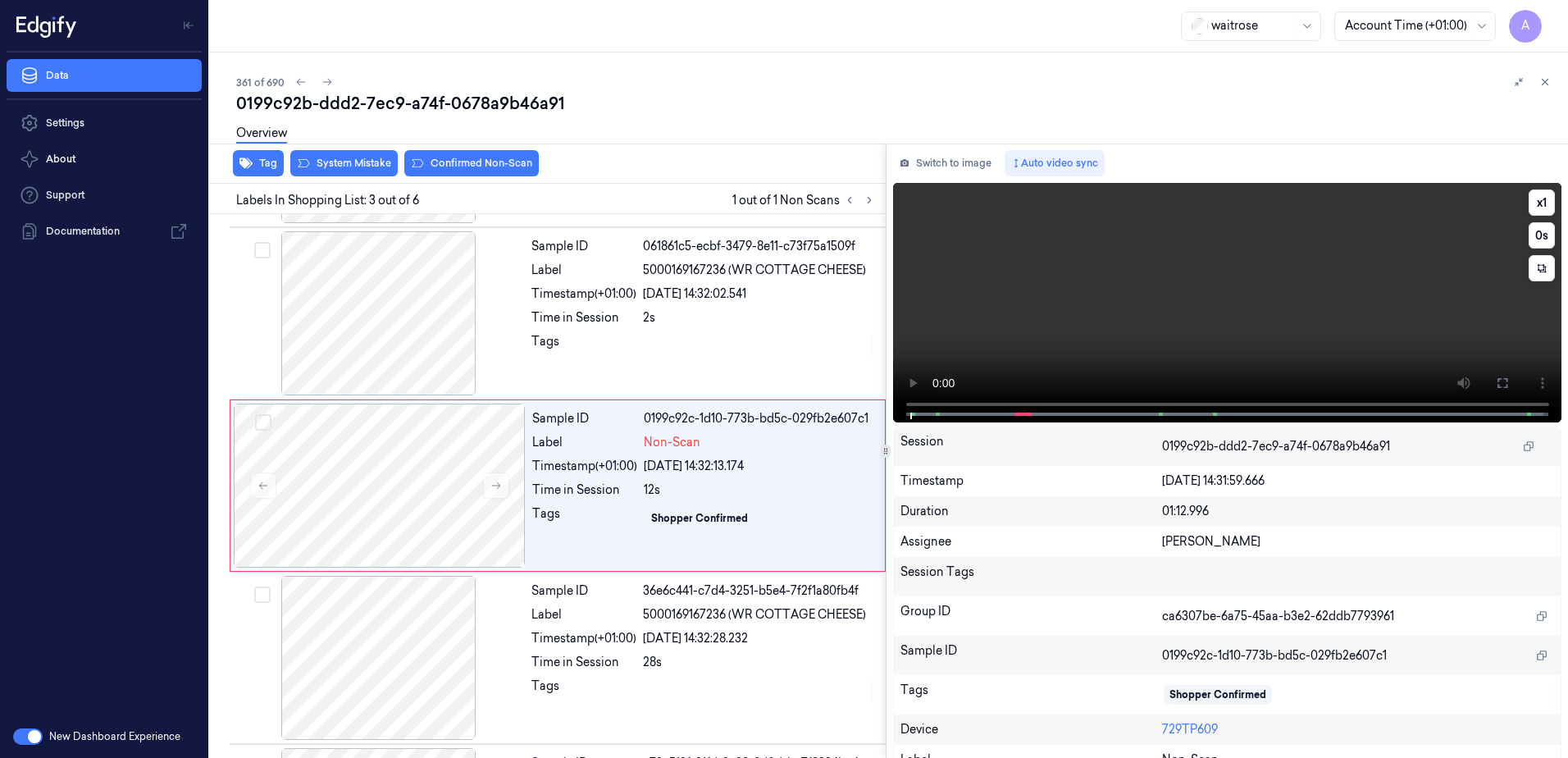
drag, startPoint x: 1494, startPoint y: 381, endPoint x: 1360, endPoint y: 469, distance: 160.3
click at [1497, 381] on icon at bounding box center [1503, 383] width 13 height 13
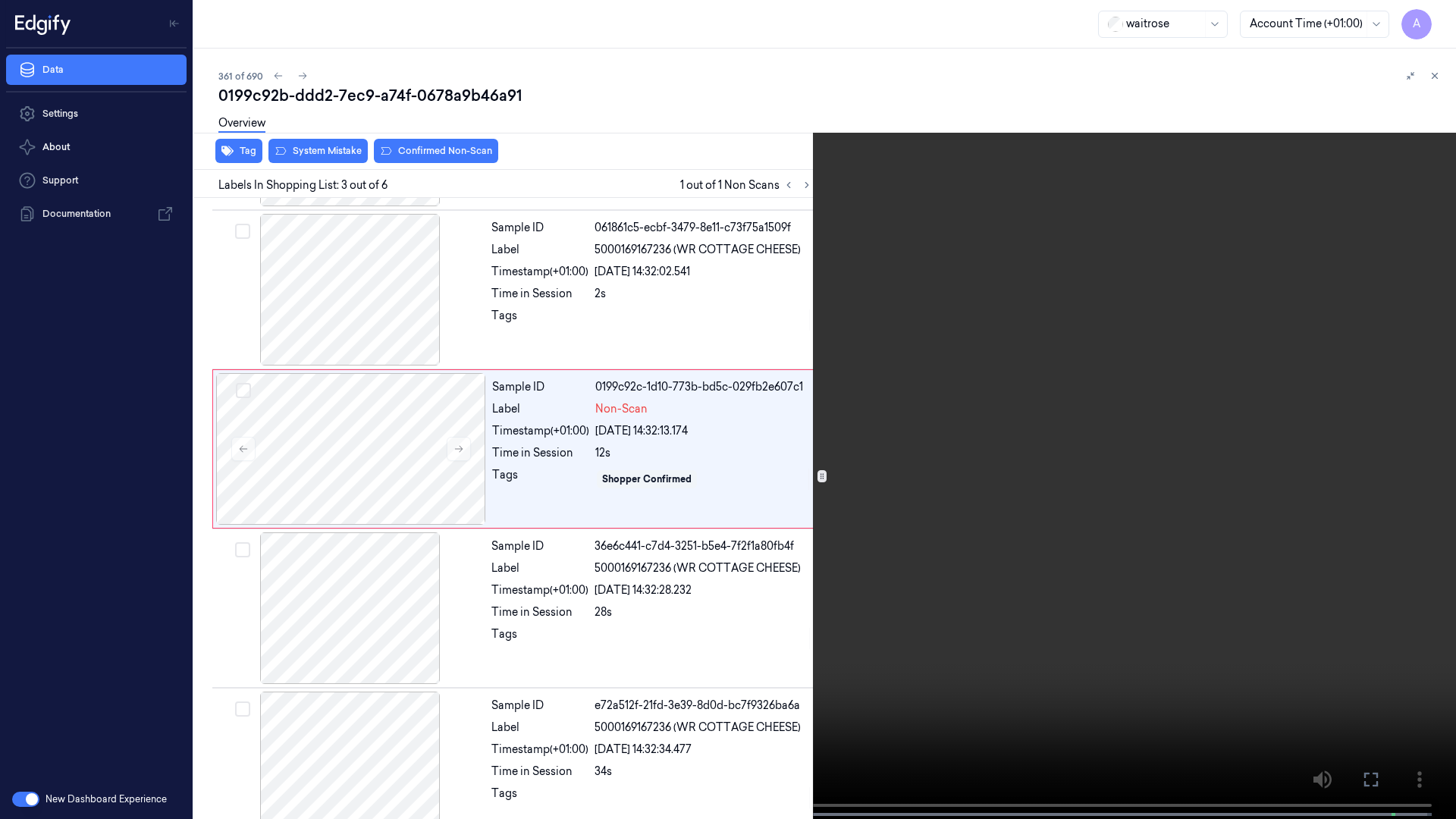
click at [1039, 479] on video at bounding box center [728, 410] width 1456 height 822
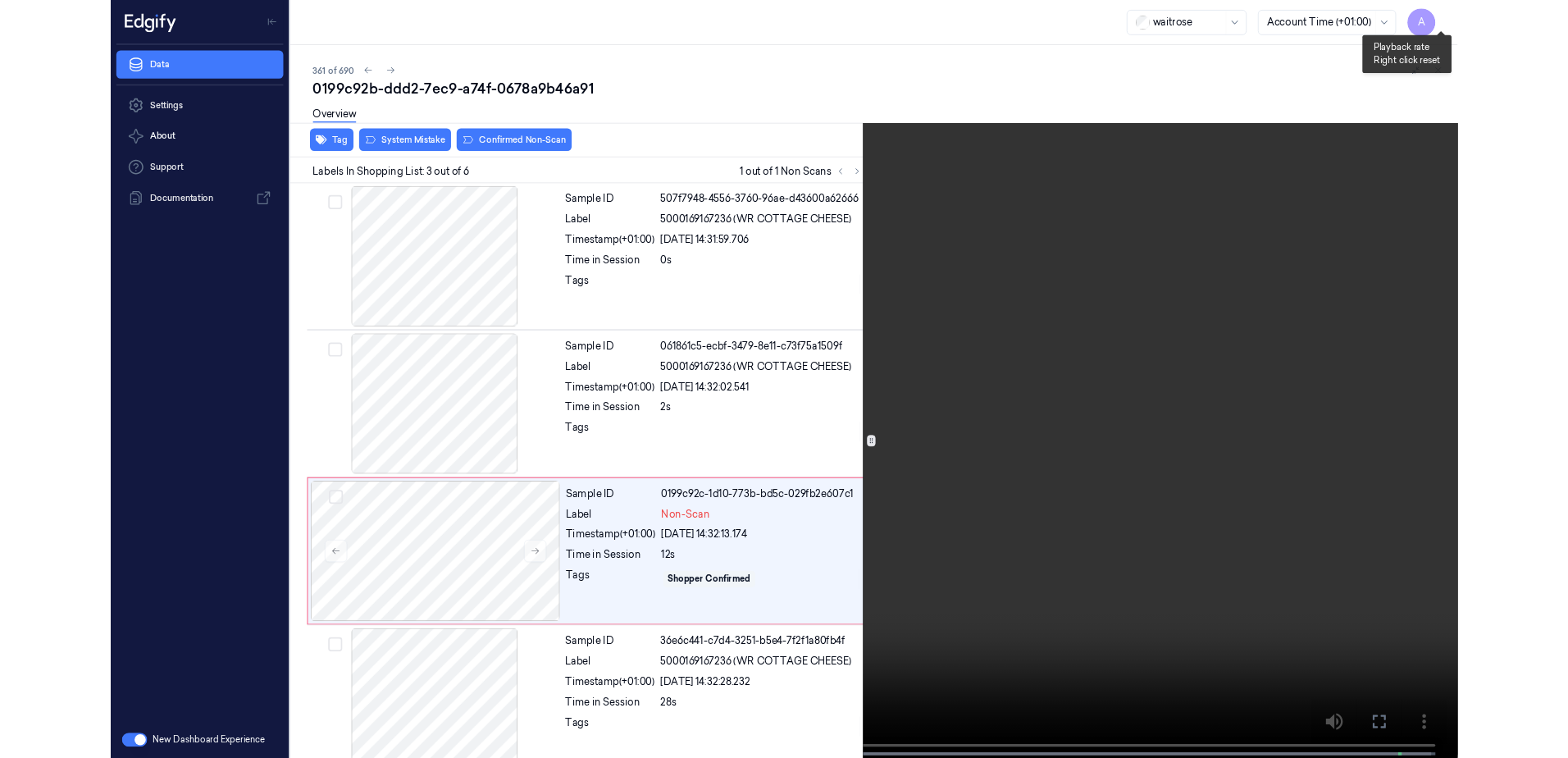
scroll to position [94, 0]
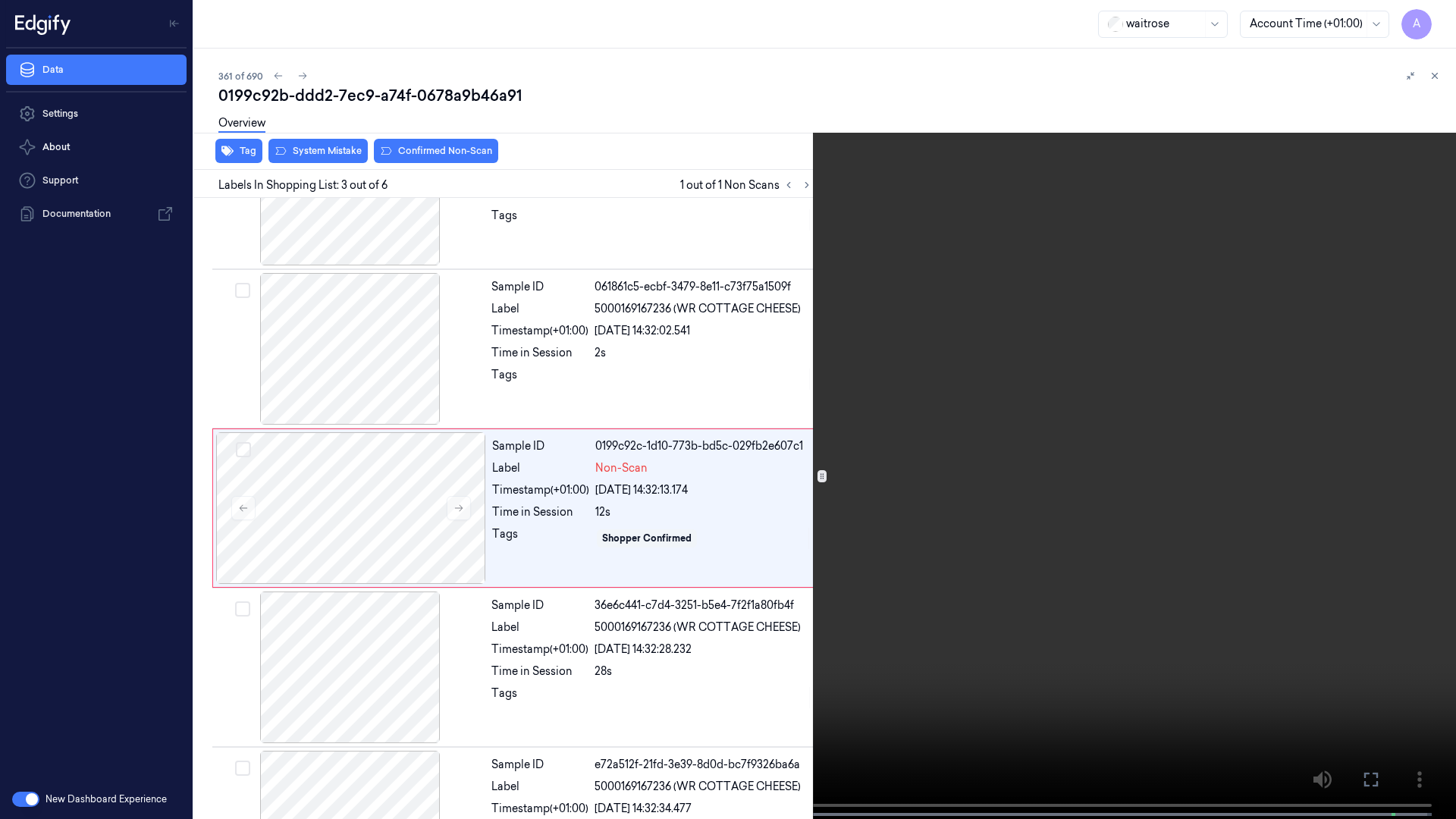
click at [0, 0] on icon at bounding box center [0, 0] width 0 height 0
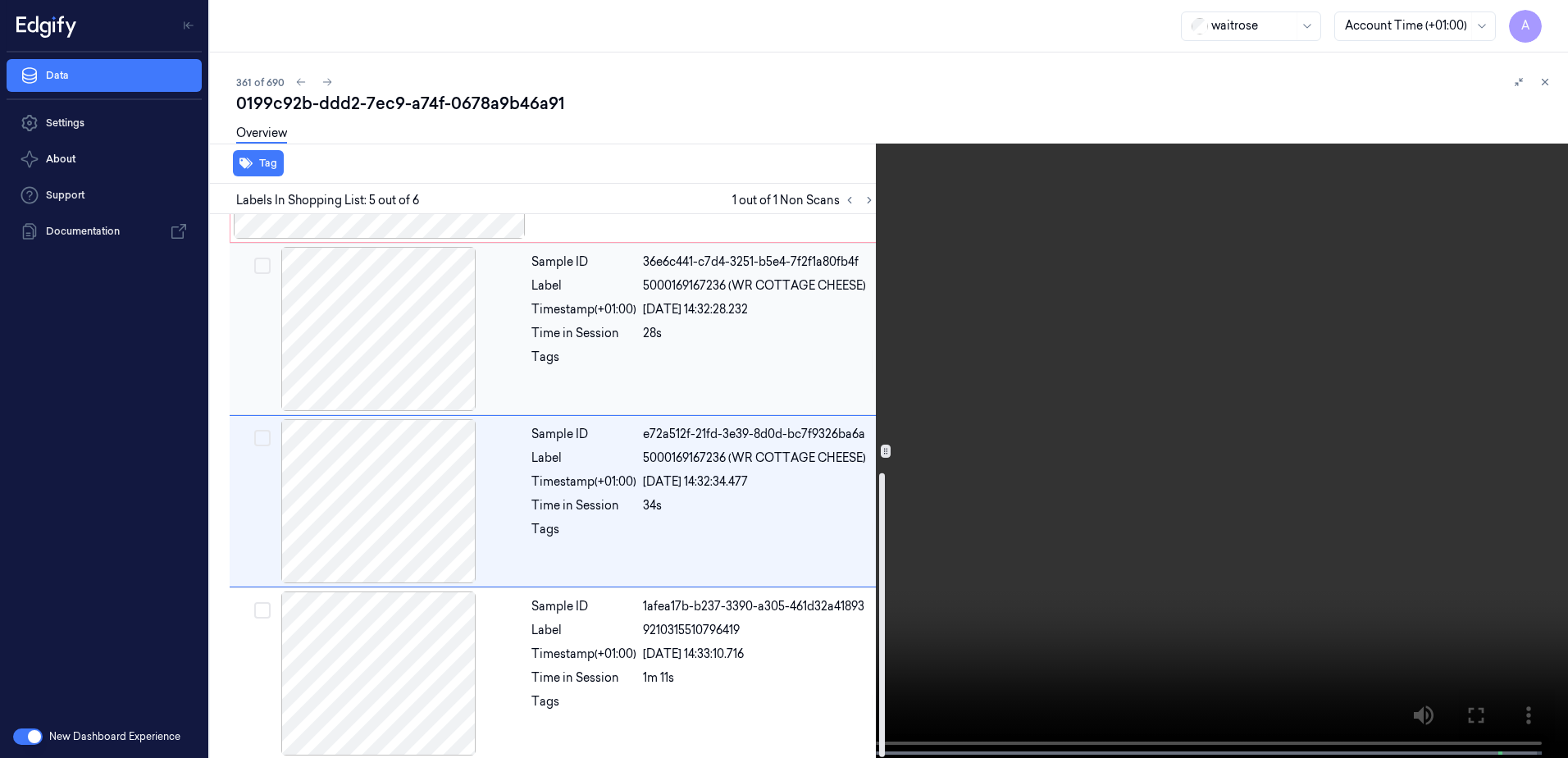
scroll to position [495, 0]
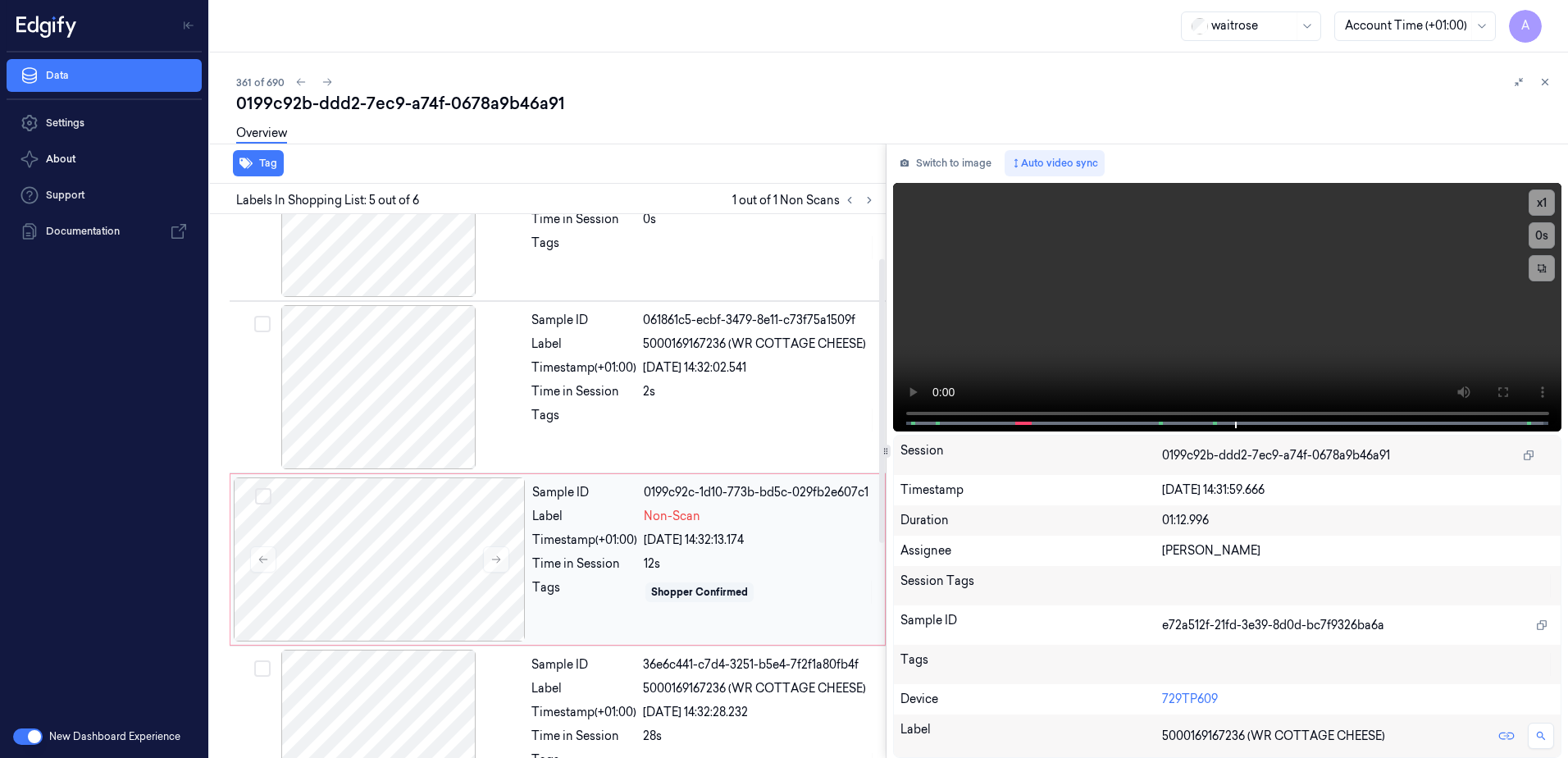
click at [599, 532] on div "Timestamp (+01:00)" at bounding box center [585, 540] width 105 height 17
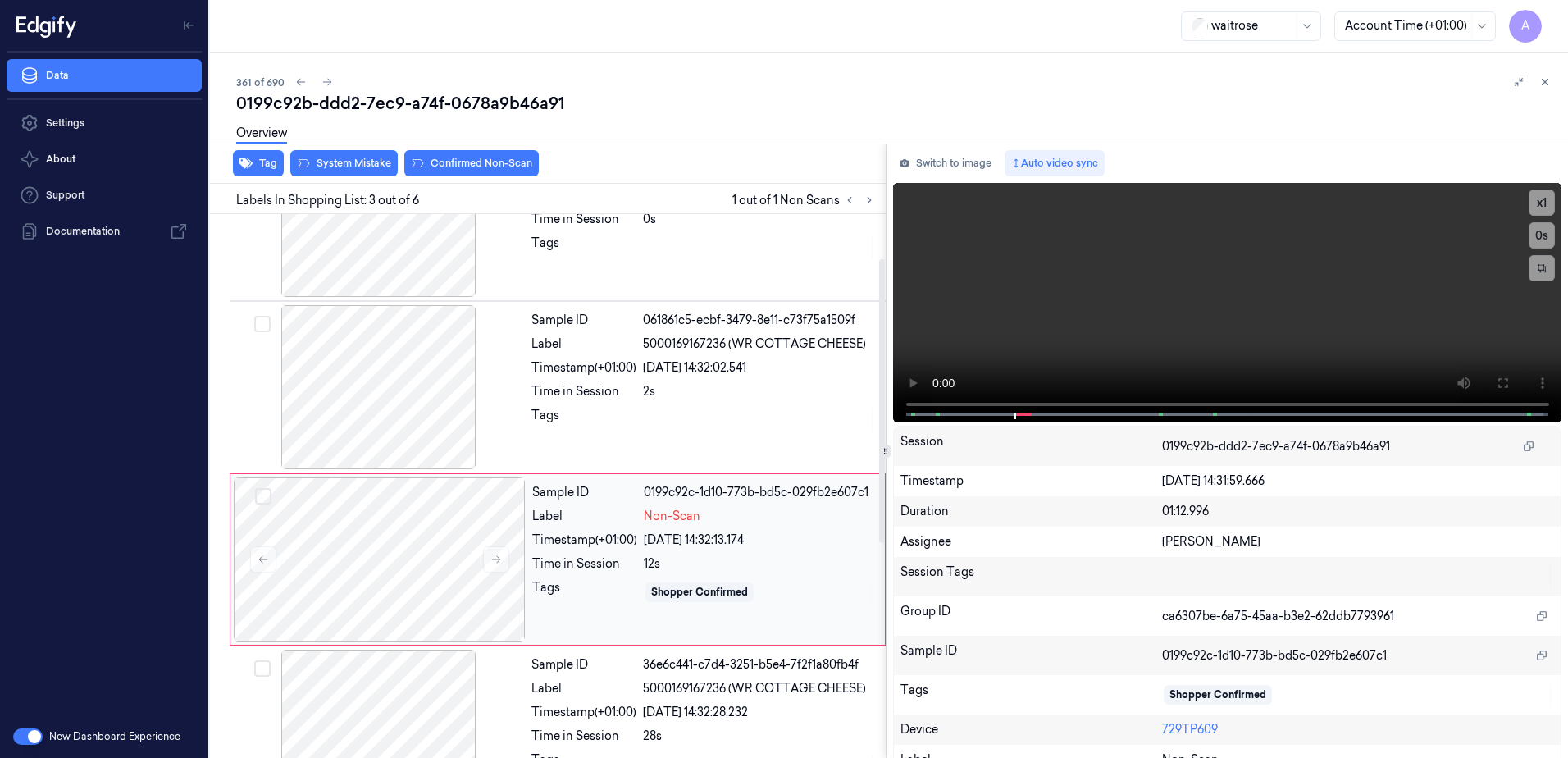
scroll to position [158, 0]
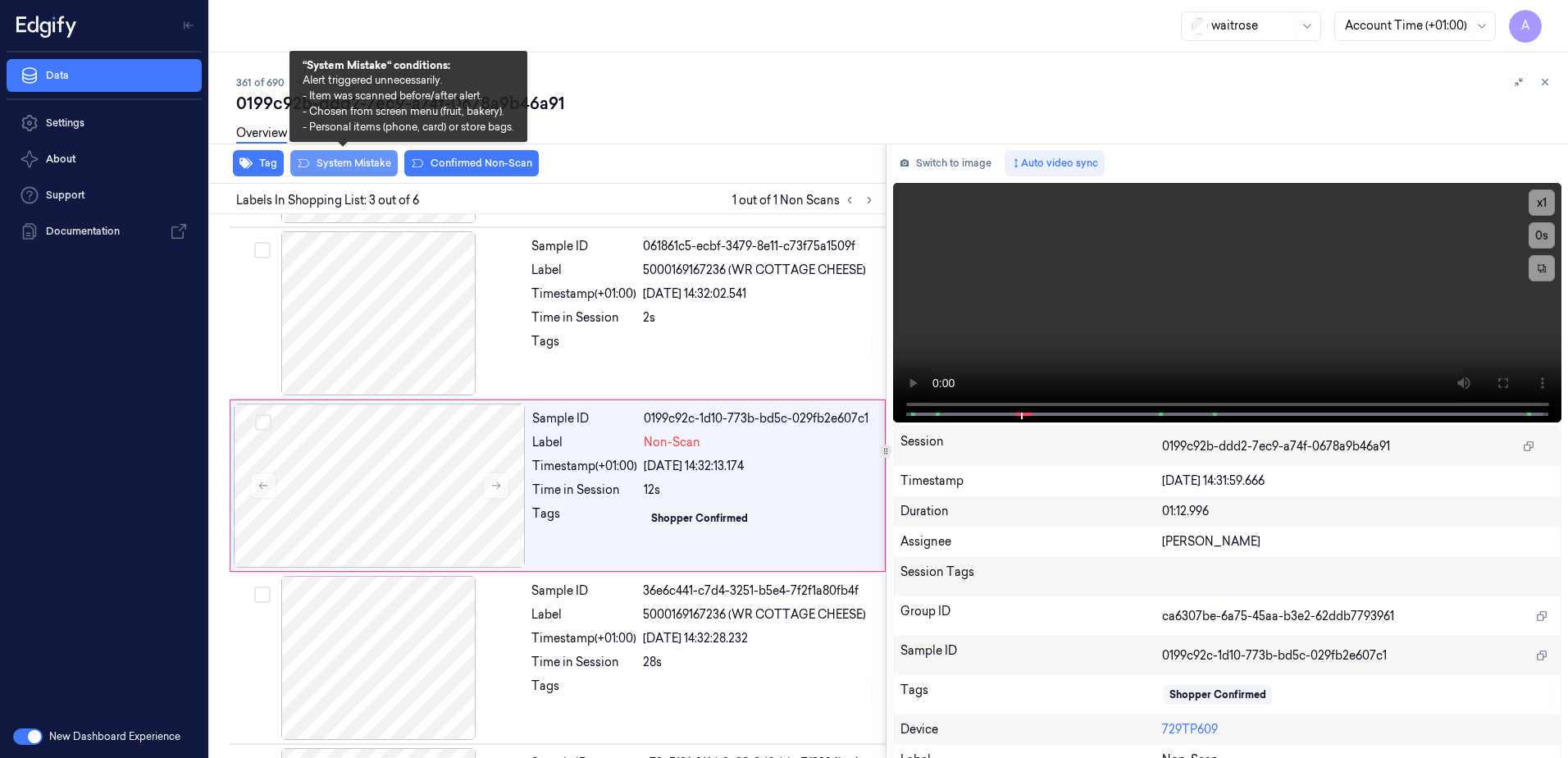
click at [351, 170] on button "System Mistake" at bounding box center [344, 164] width 107 height 26
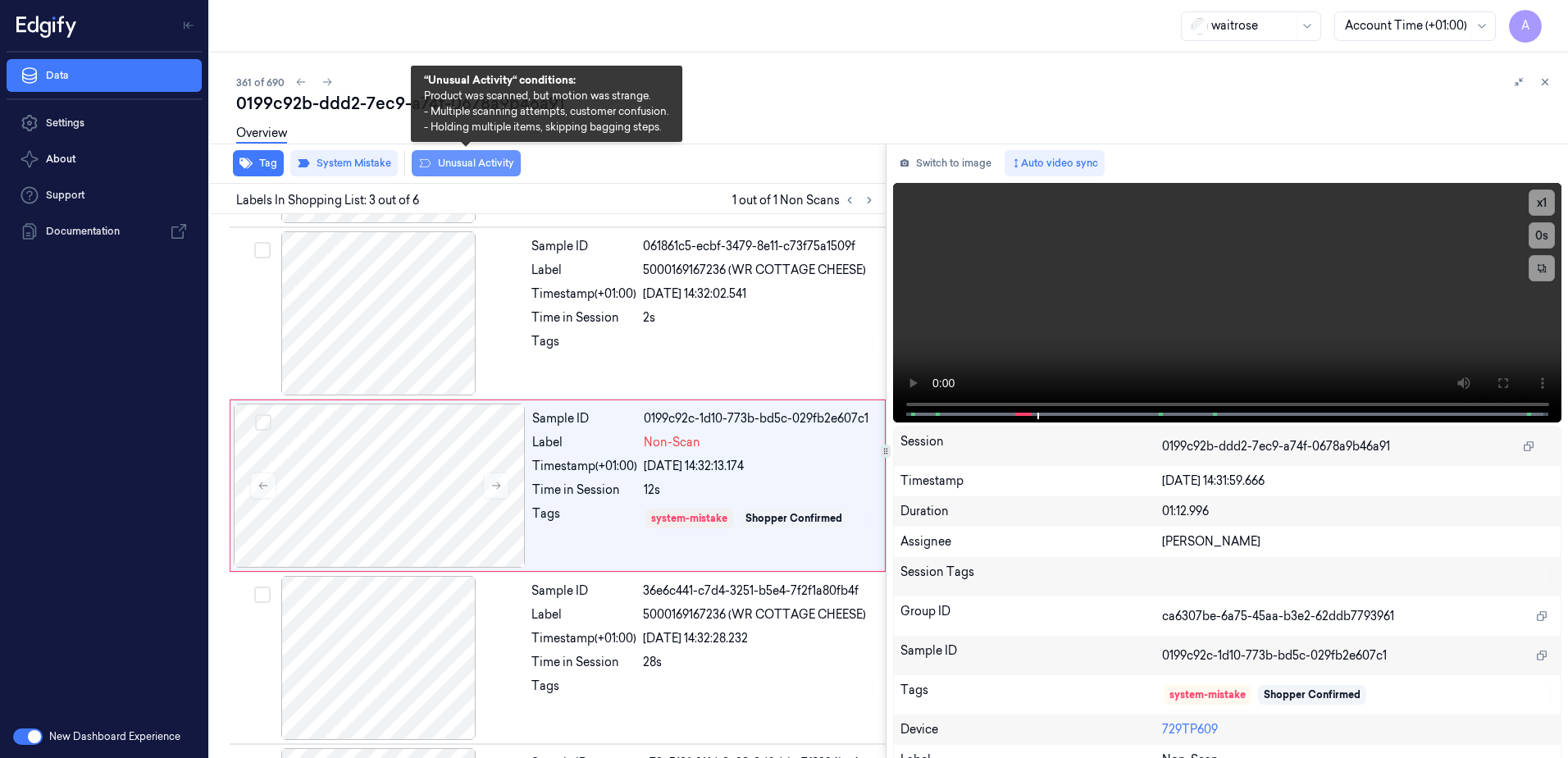
click at [476, 167] on button "Unusual Activity" at bounding box center [467, 164] width 109 height 26
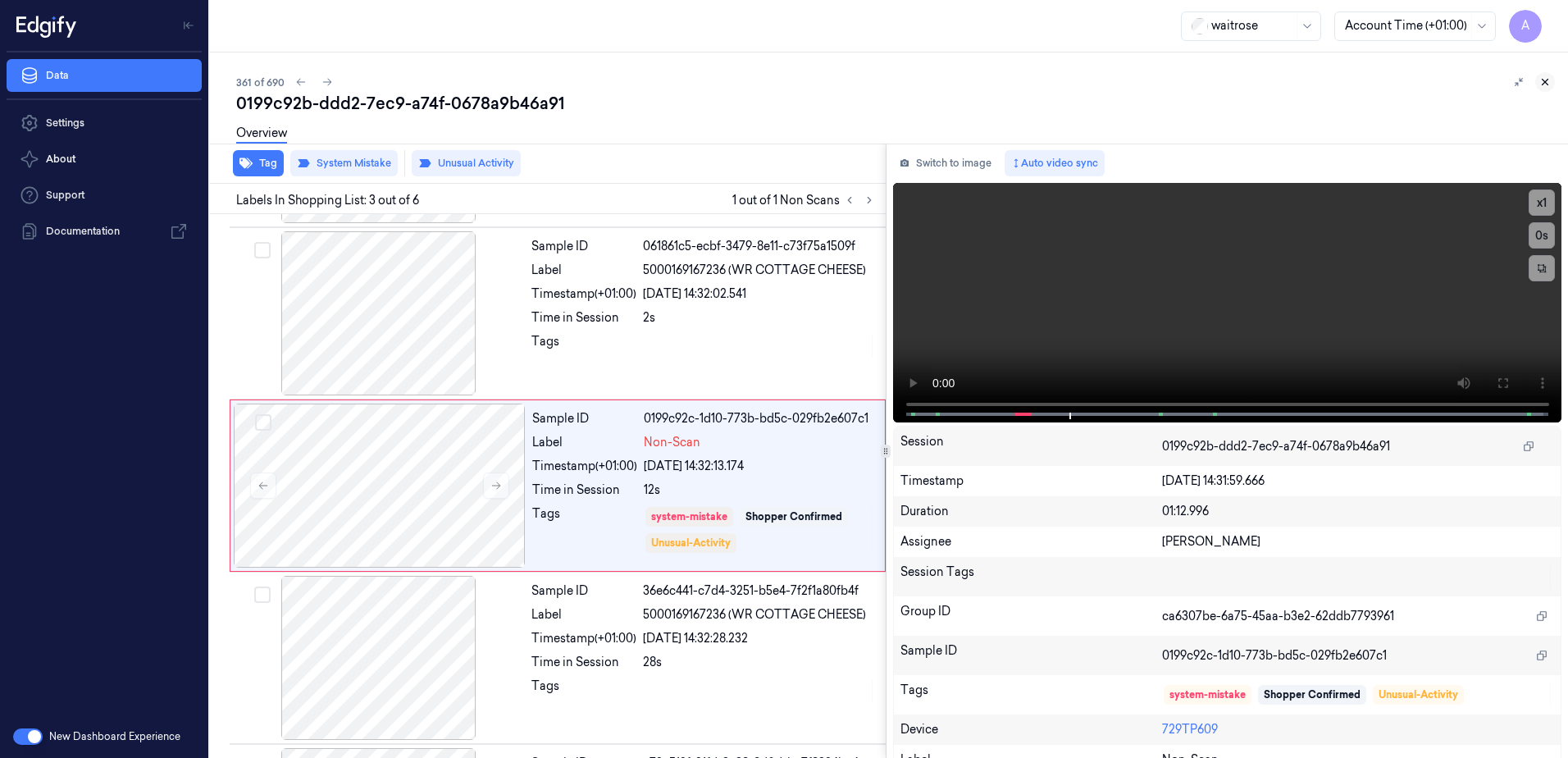
click at [1543, 80] on icon at bounding box center [1545, 82] width 11 height 11
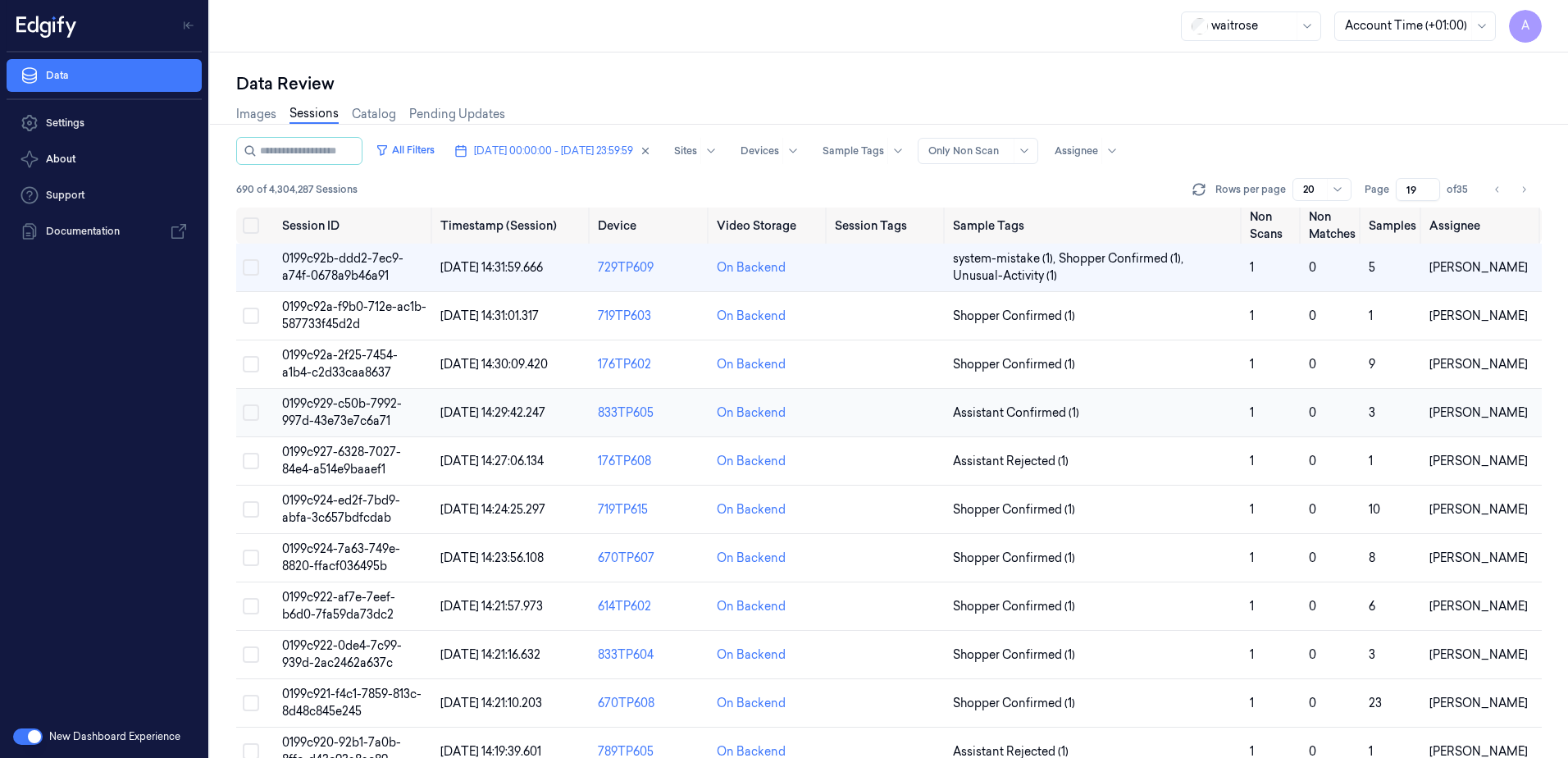
click at [339, 410] on span "0199c929-c50b-7992-997d-43e73e7c6a71" at bounding box center [341, 412] width 119 height 32
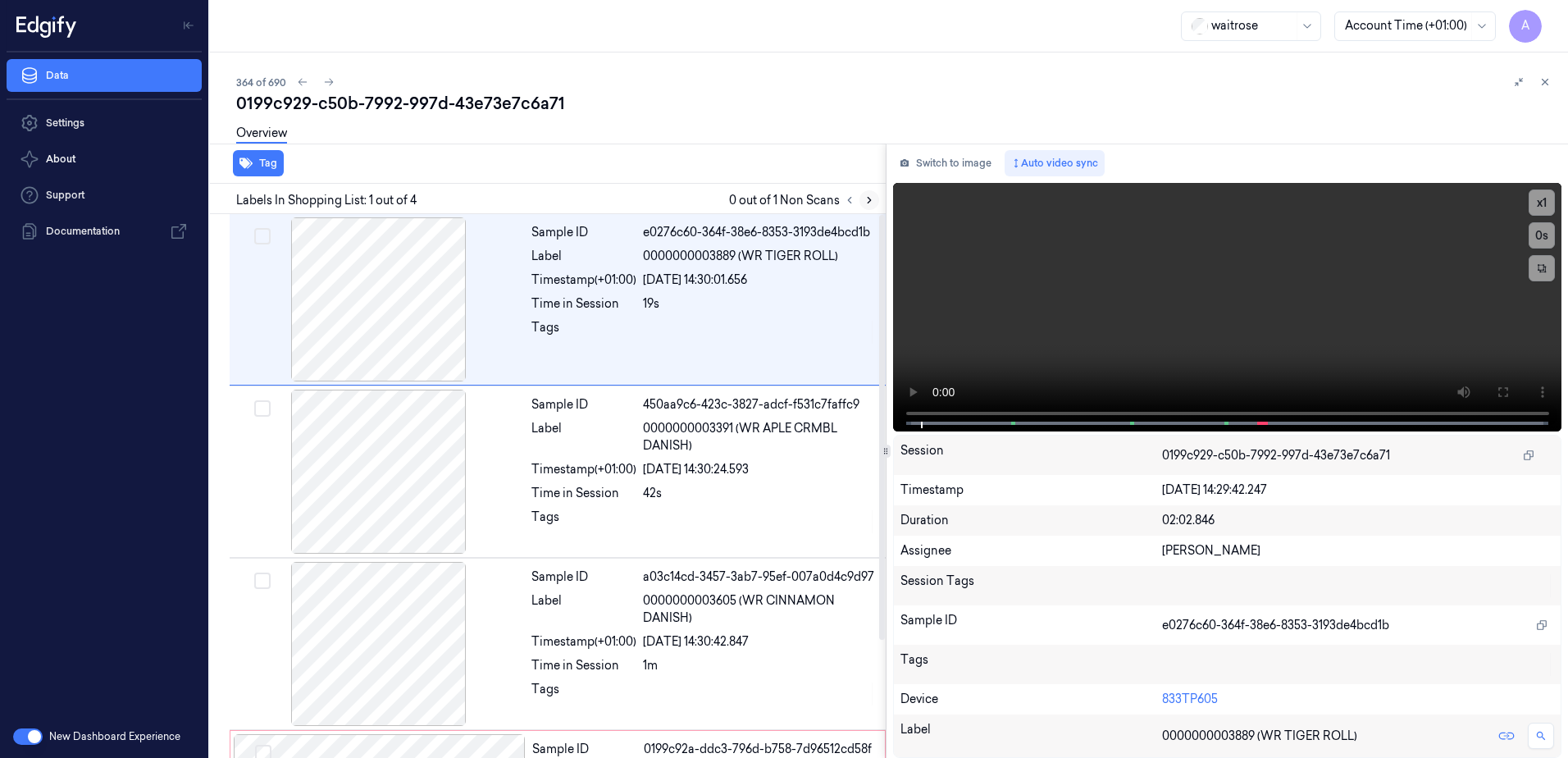
click at [870, 191] on button at bounding box center [869, 199] width 20 height 20
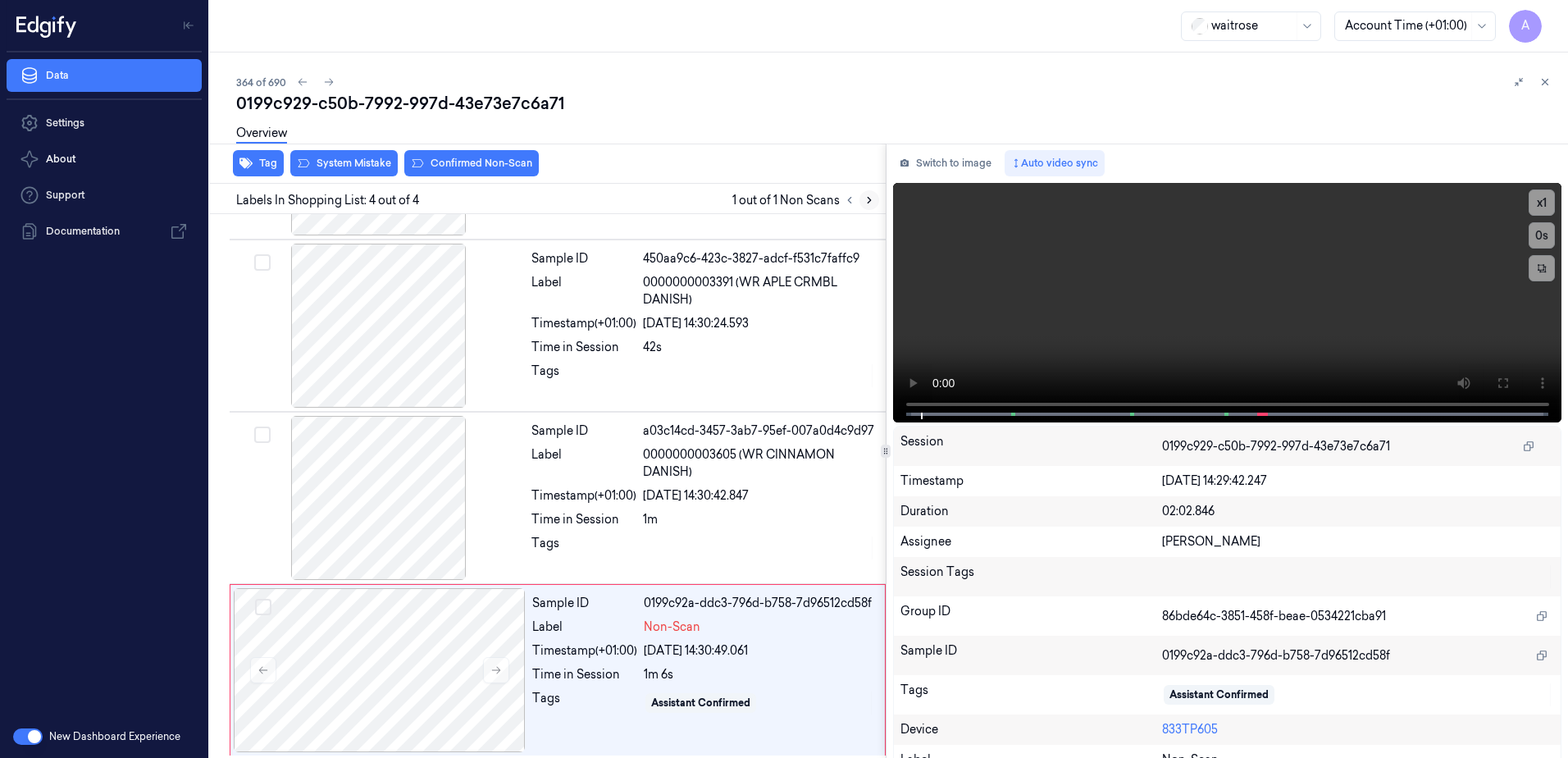
scroll to position [150, 0]
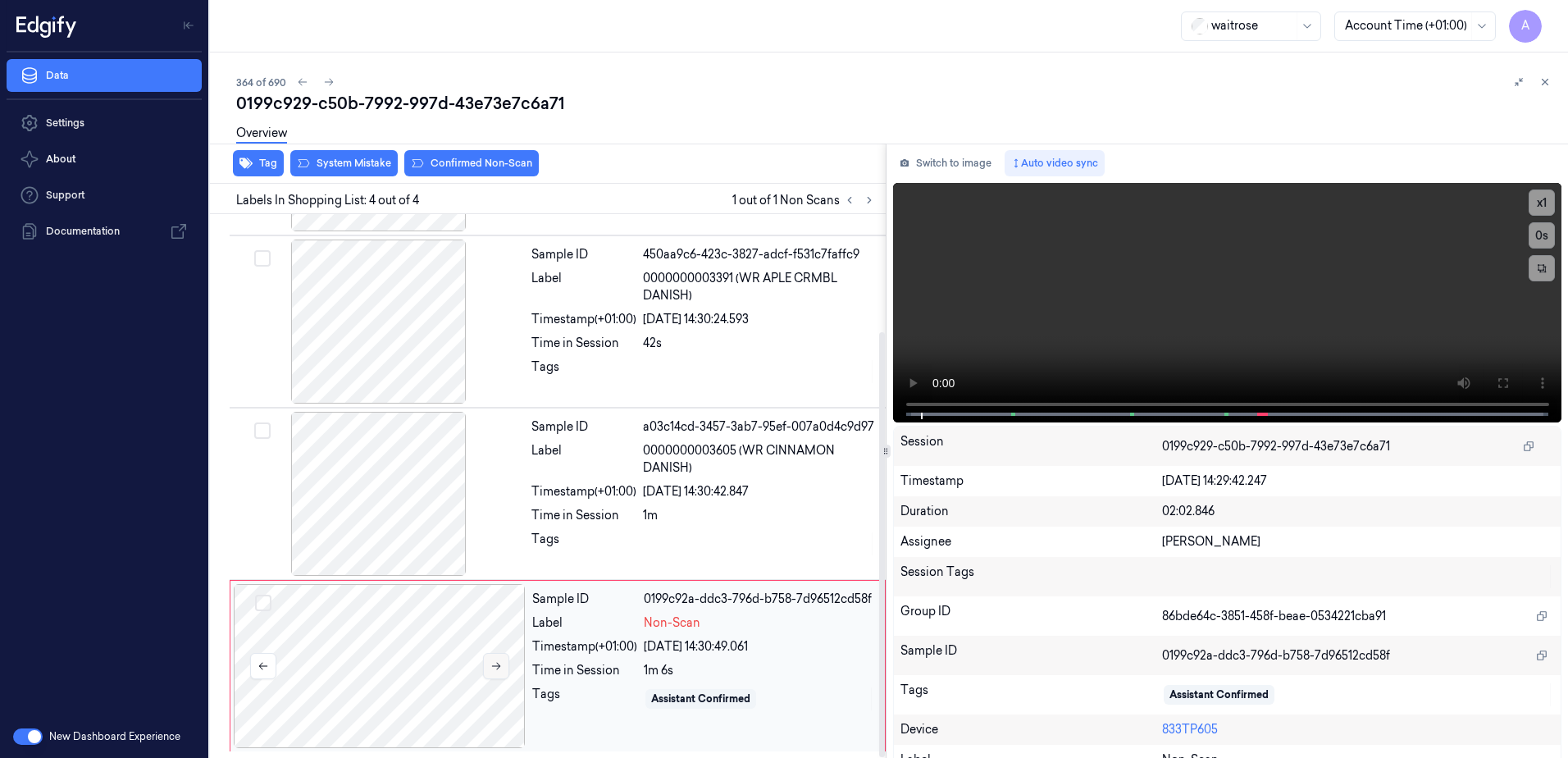
click at [492, 668] on icon at bounding box center [497, 666] width 11 height 11
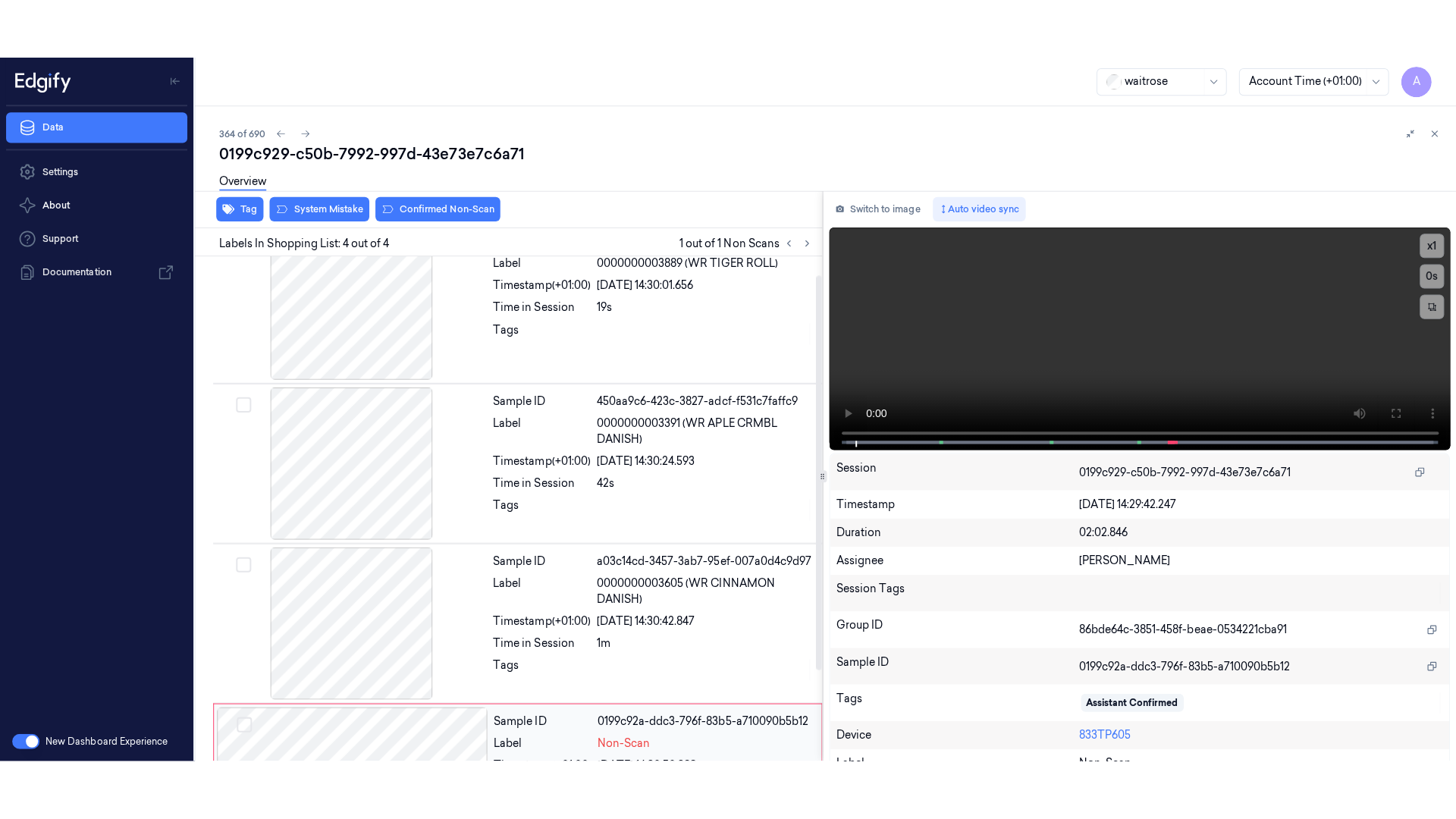
scroll to position [0, 0]
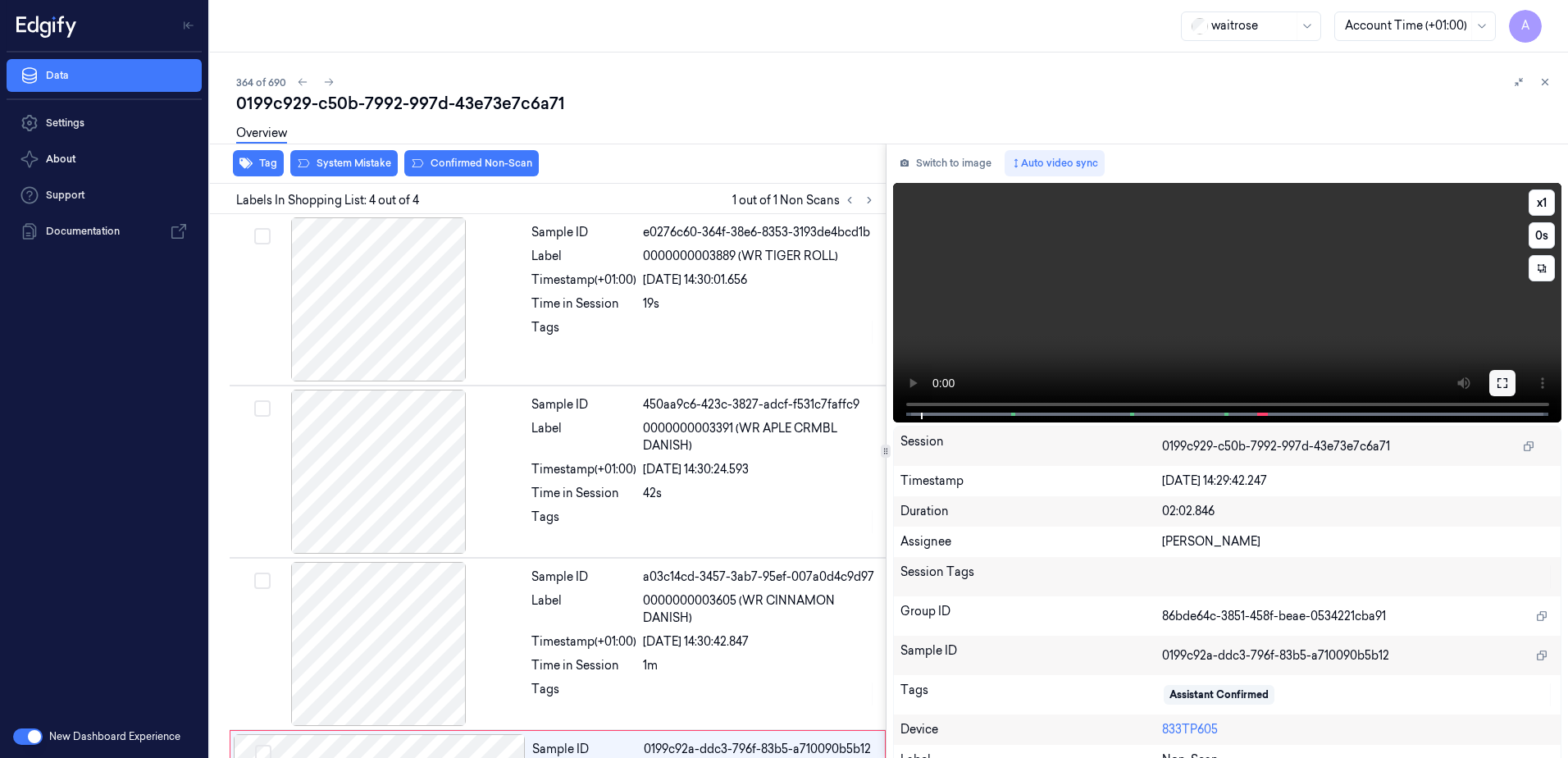
click at [1497, 378] on icon at bounding box center [1502, 383] width 9 height 9
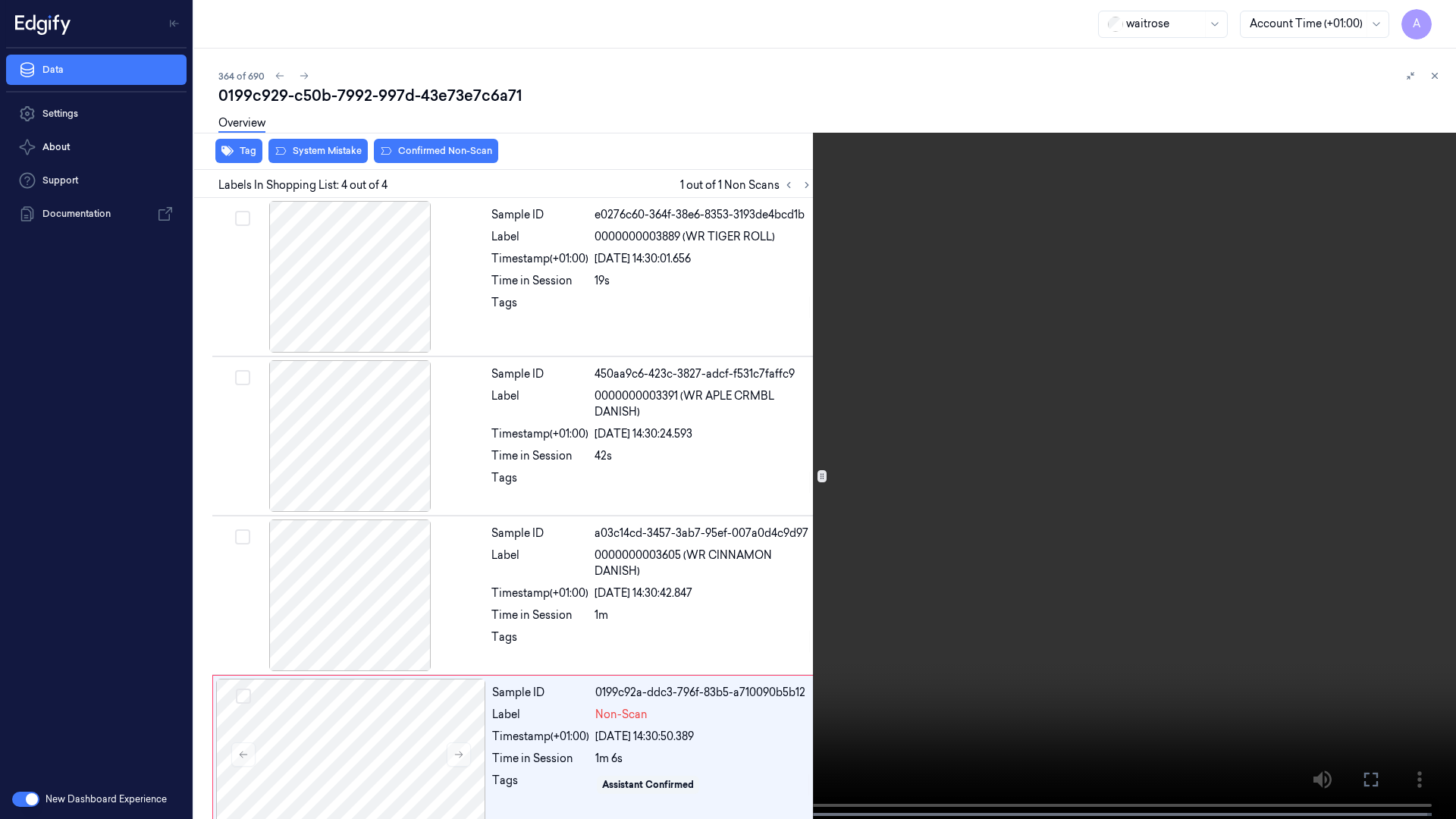
click at [830, 515] on video at bounding box center [728, 410] width 1456 height 822
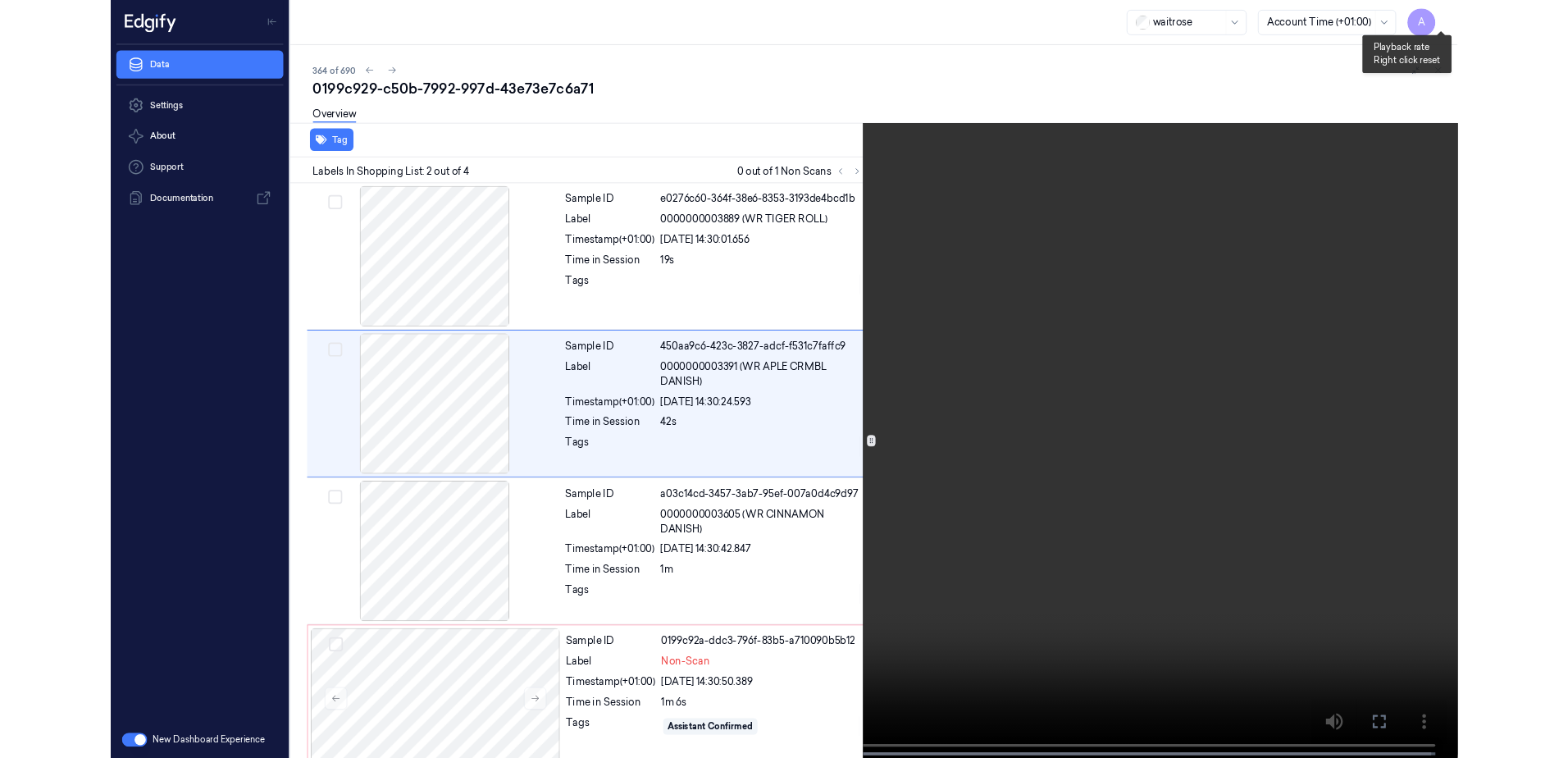
scroll to position [23, 0]
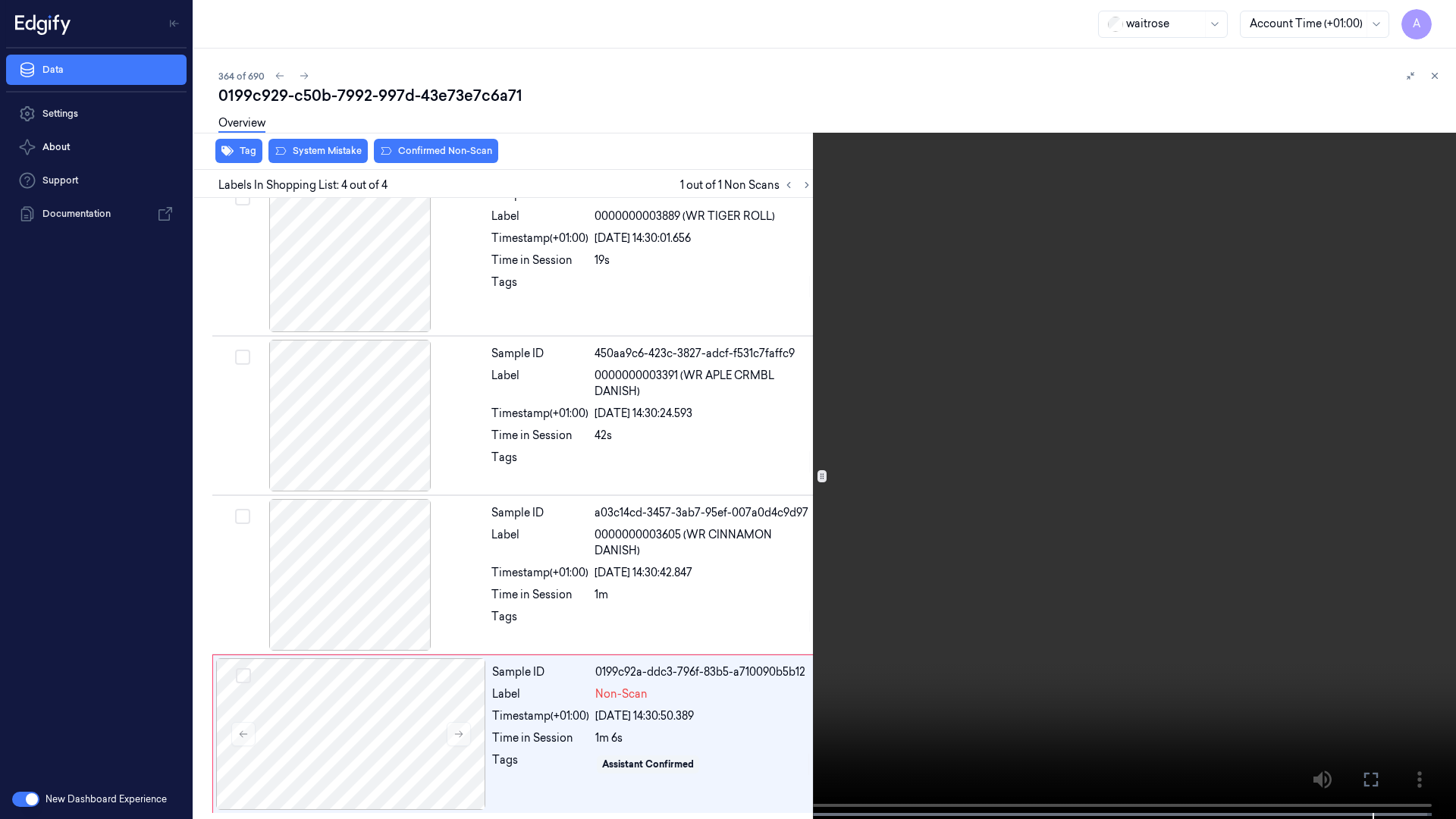
click at [0, 0] on icon at bounding box center [0, 0] width 0 height 0
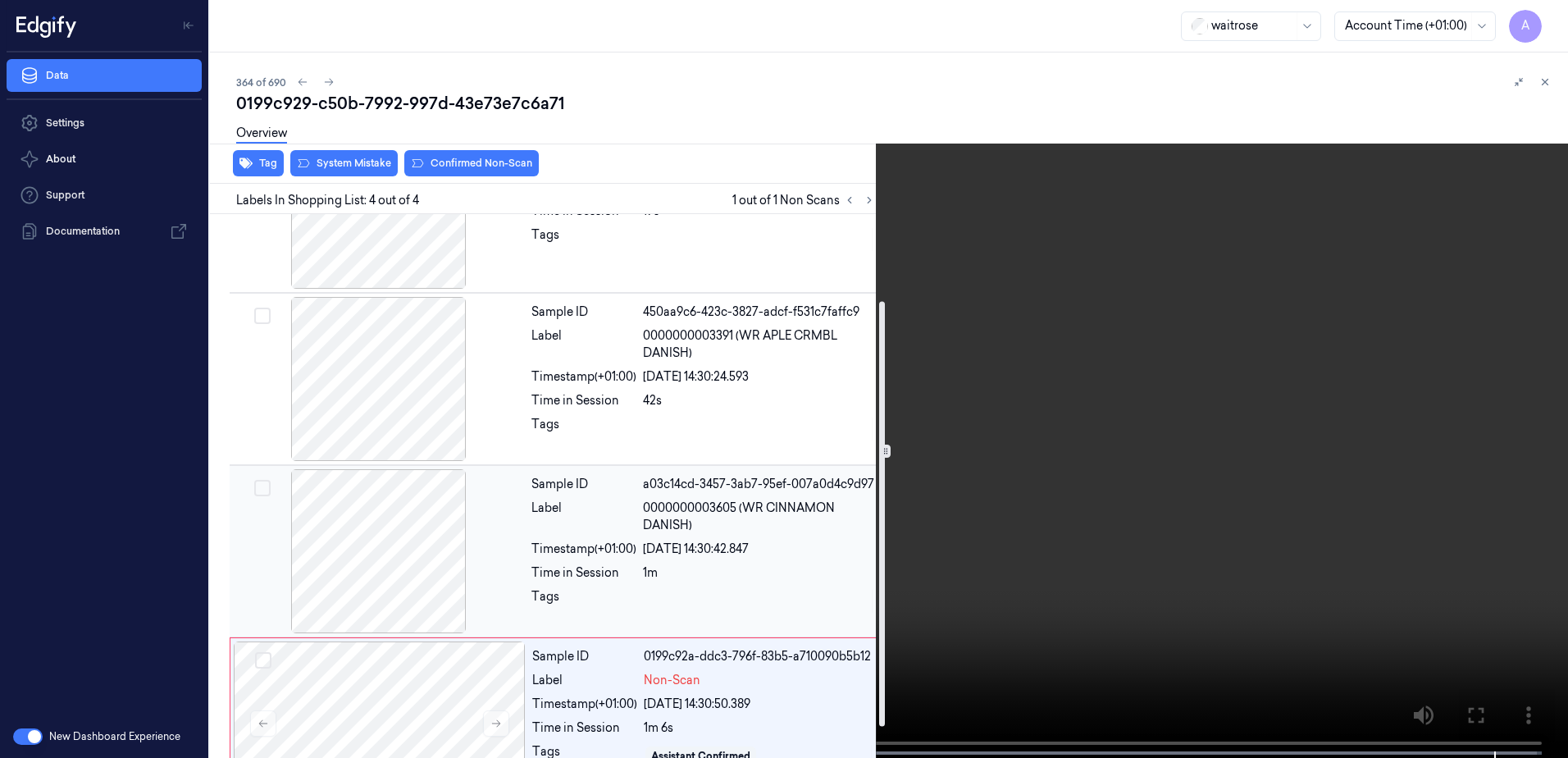
scroll to position [150, 0]
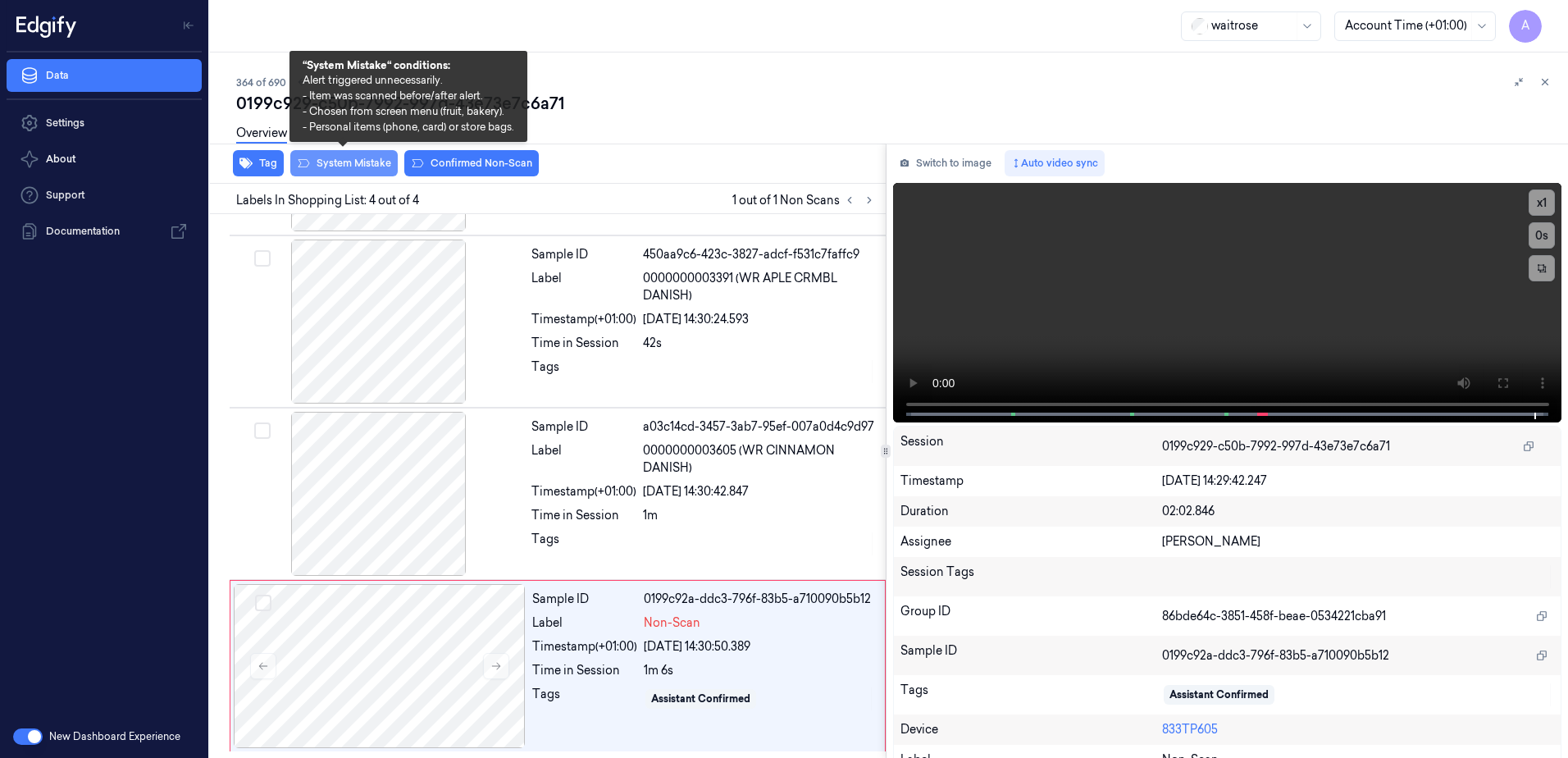
click at [348, 170] on button "System Mistake" at bounding box center [344, 164] width 107 height 26
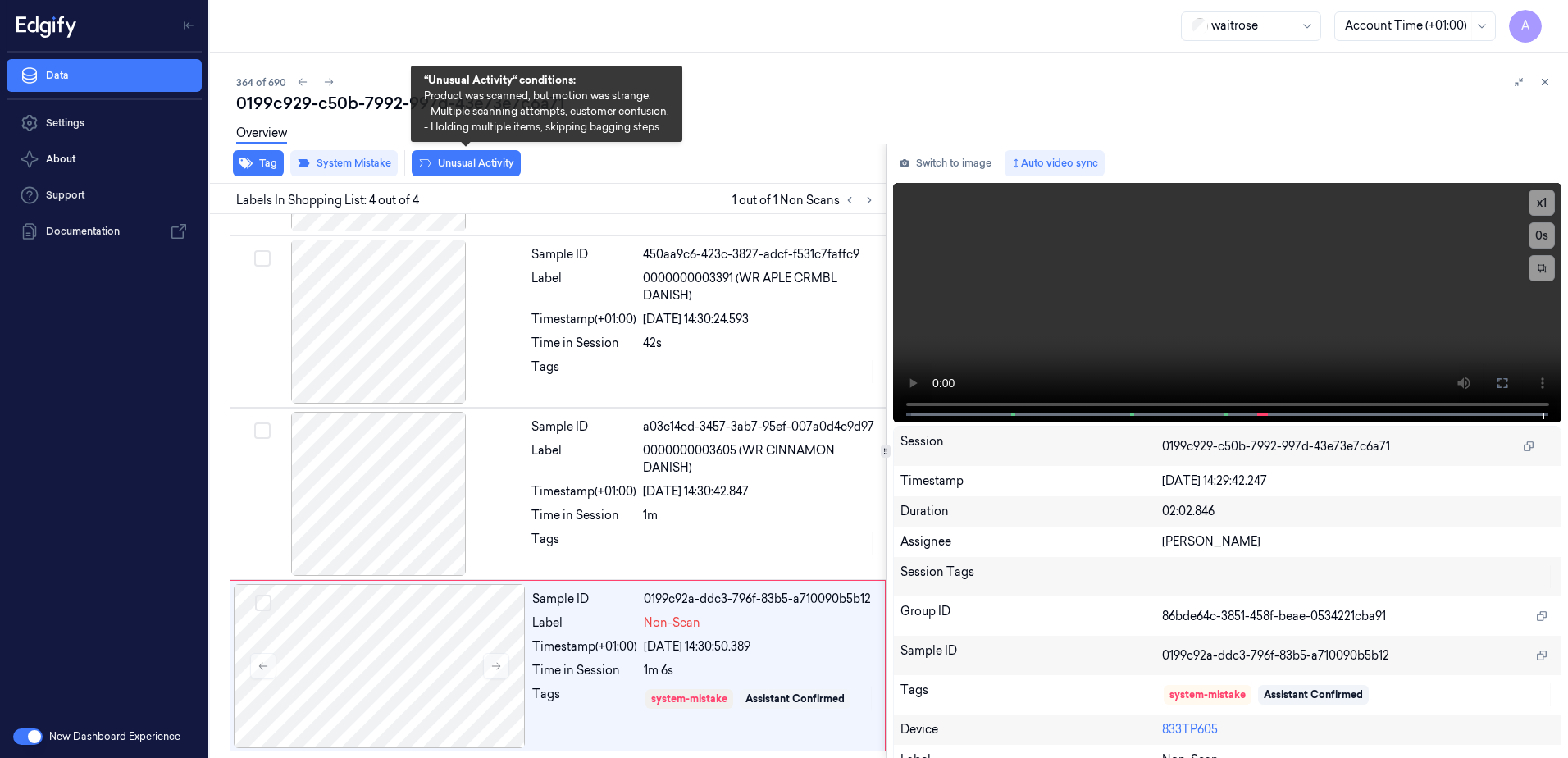
click at [442, 170] on button "Unusual Activity" at bounding box center [467, 164] width 109 height 26
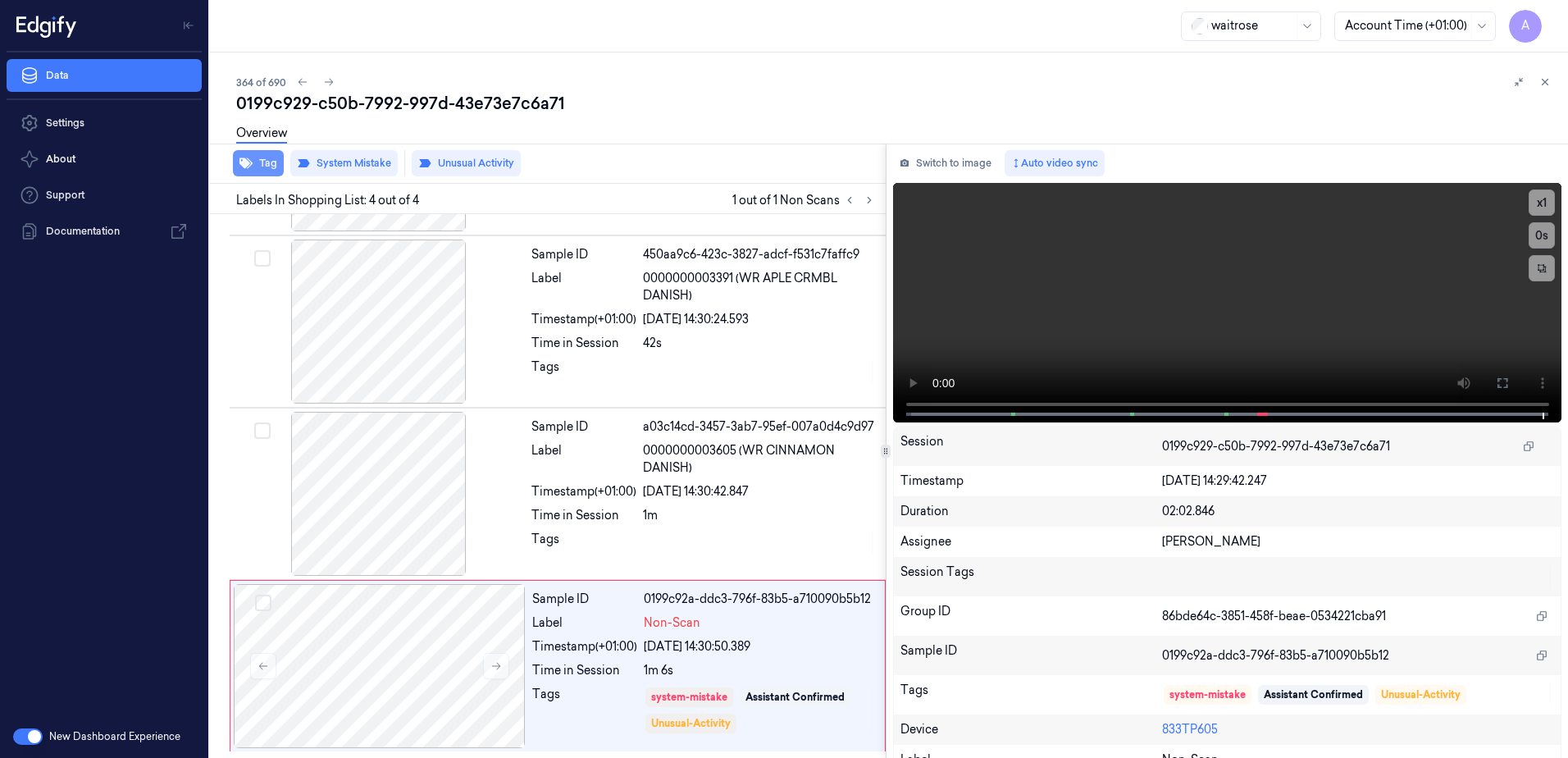
click at [261, 169] on button "Tag" at bounding box center [259, 164] width 51 height 26
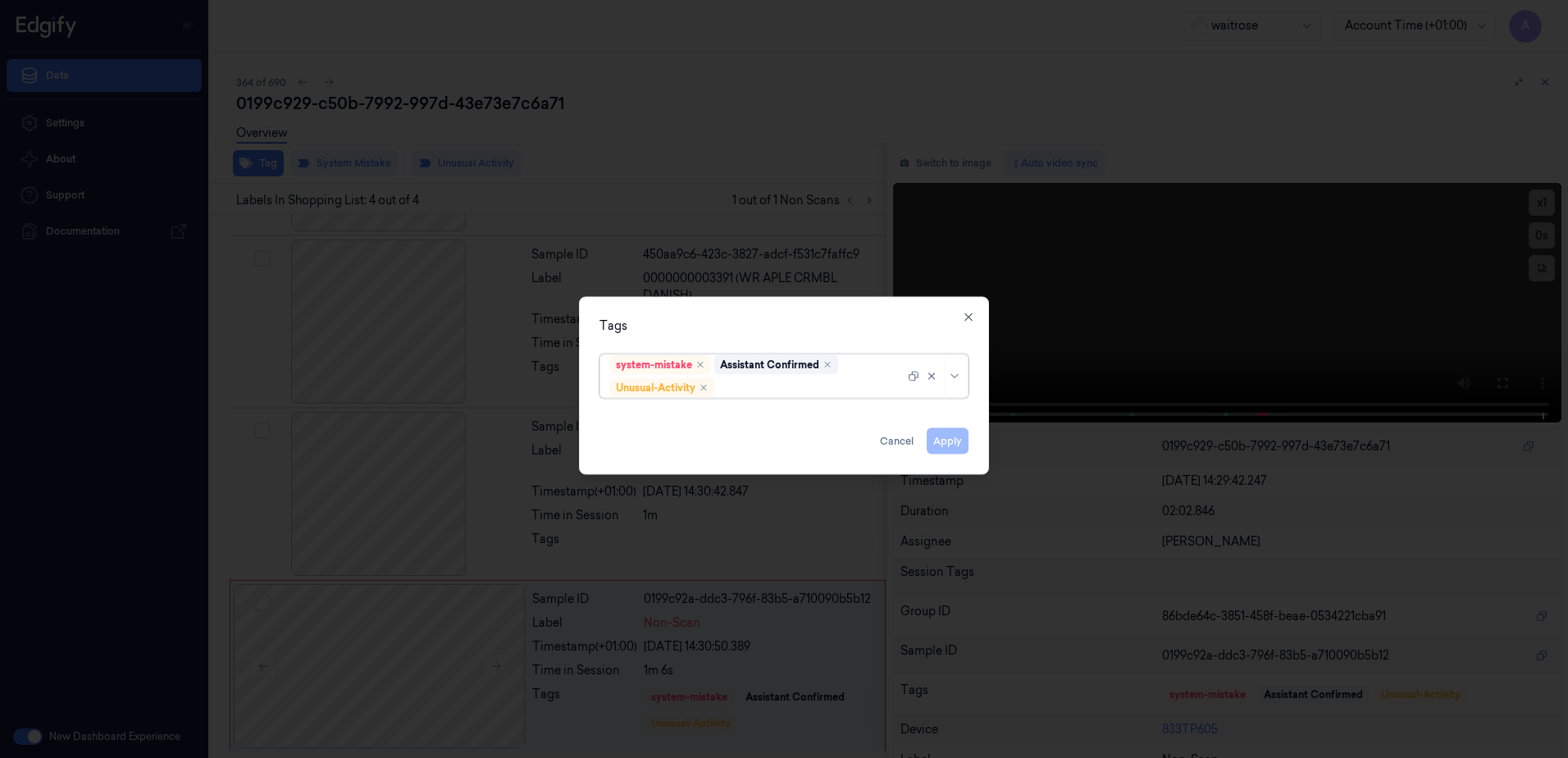
click at [786, 392] on div at bounding box center [811, 387] width 187 height 17
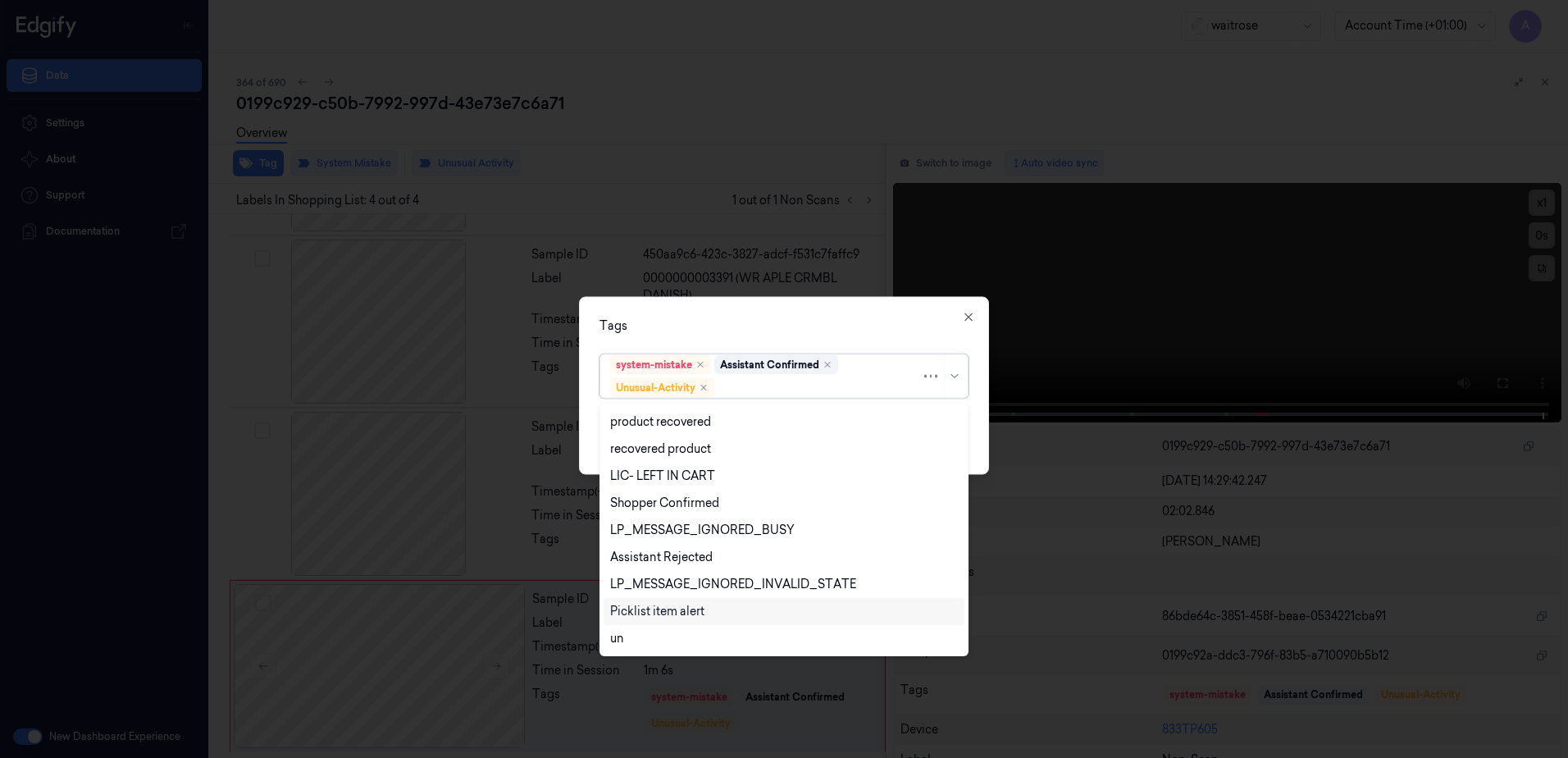
click at [695, 607] on div "Picklist item alert" at bounding box center [657, 611] width 94 height 17
click at [836, 336] on div "Tags option Picklist item alert, selected. 20 results available. Use Up and Dow…" at bounding box center [784, 386] width 410 height 178
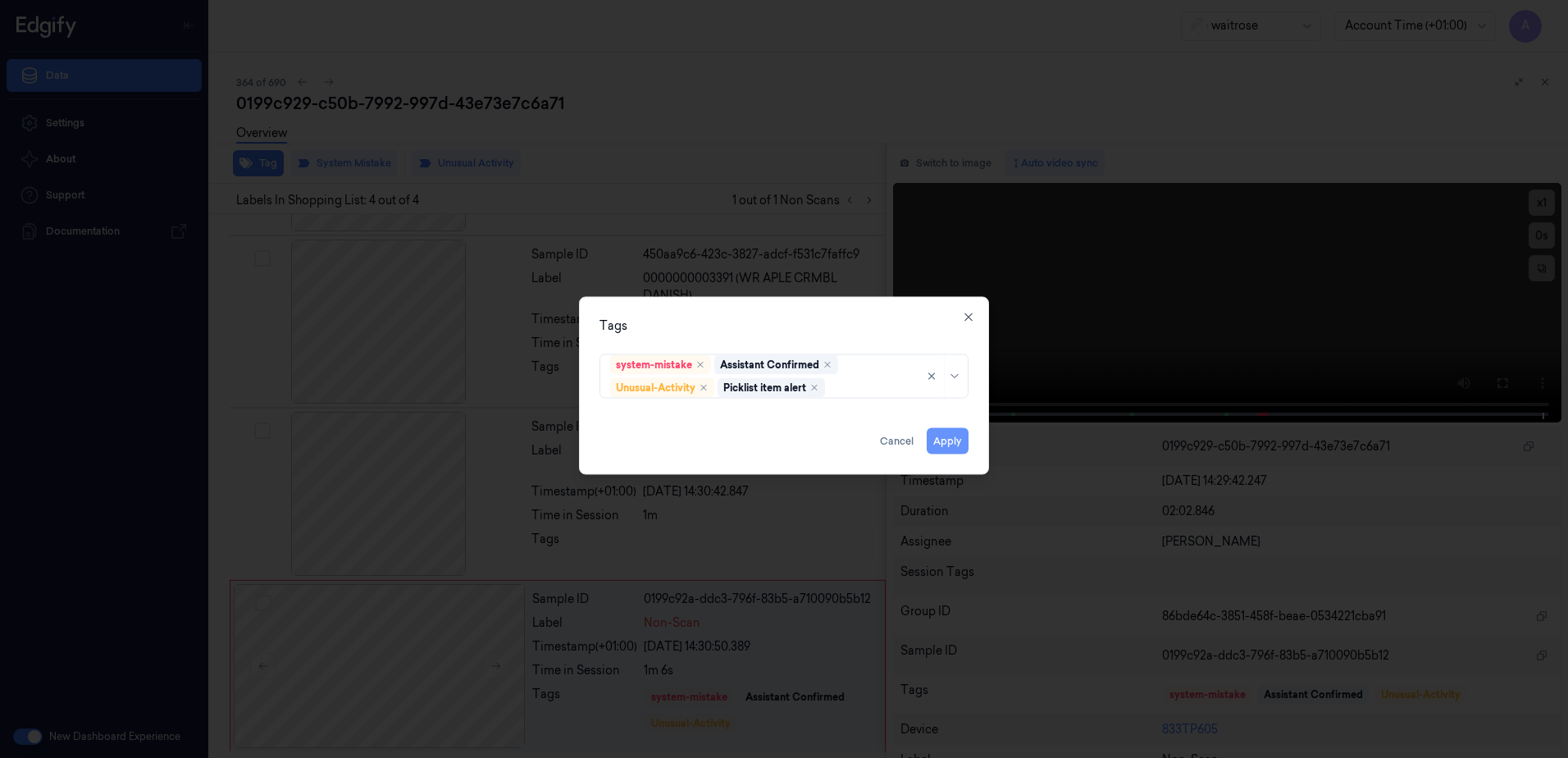
click at [949, 449] on button "Apply" at bounding box center [947, 441] width 41 height 26
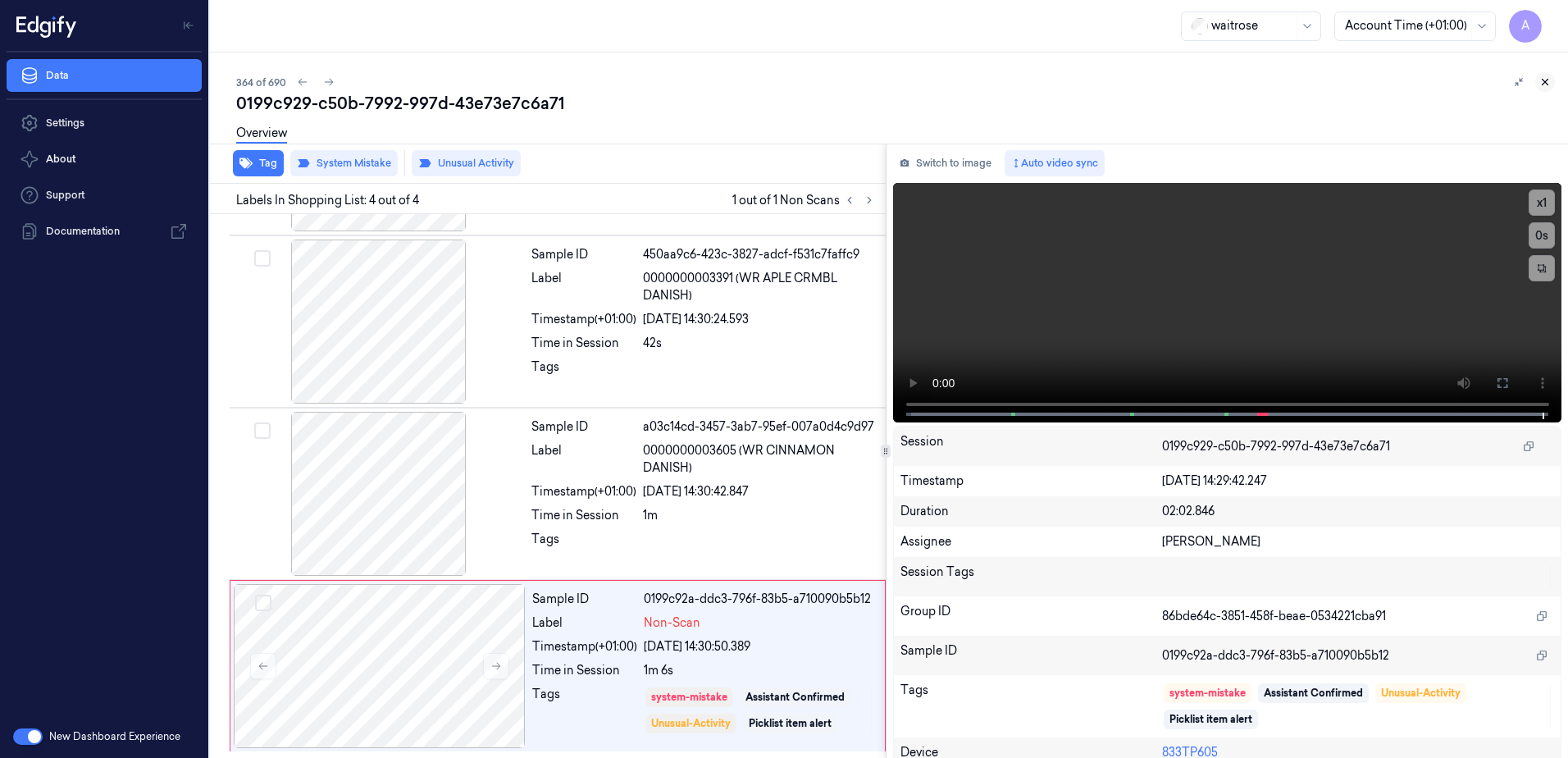
click at [1538, 85] on button at bounding box center [1545, 82] width 20 height 20
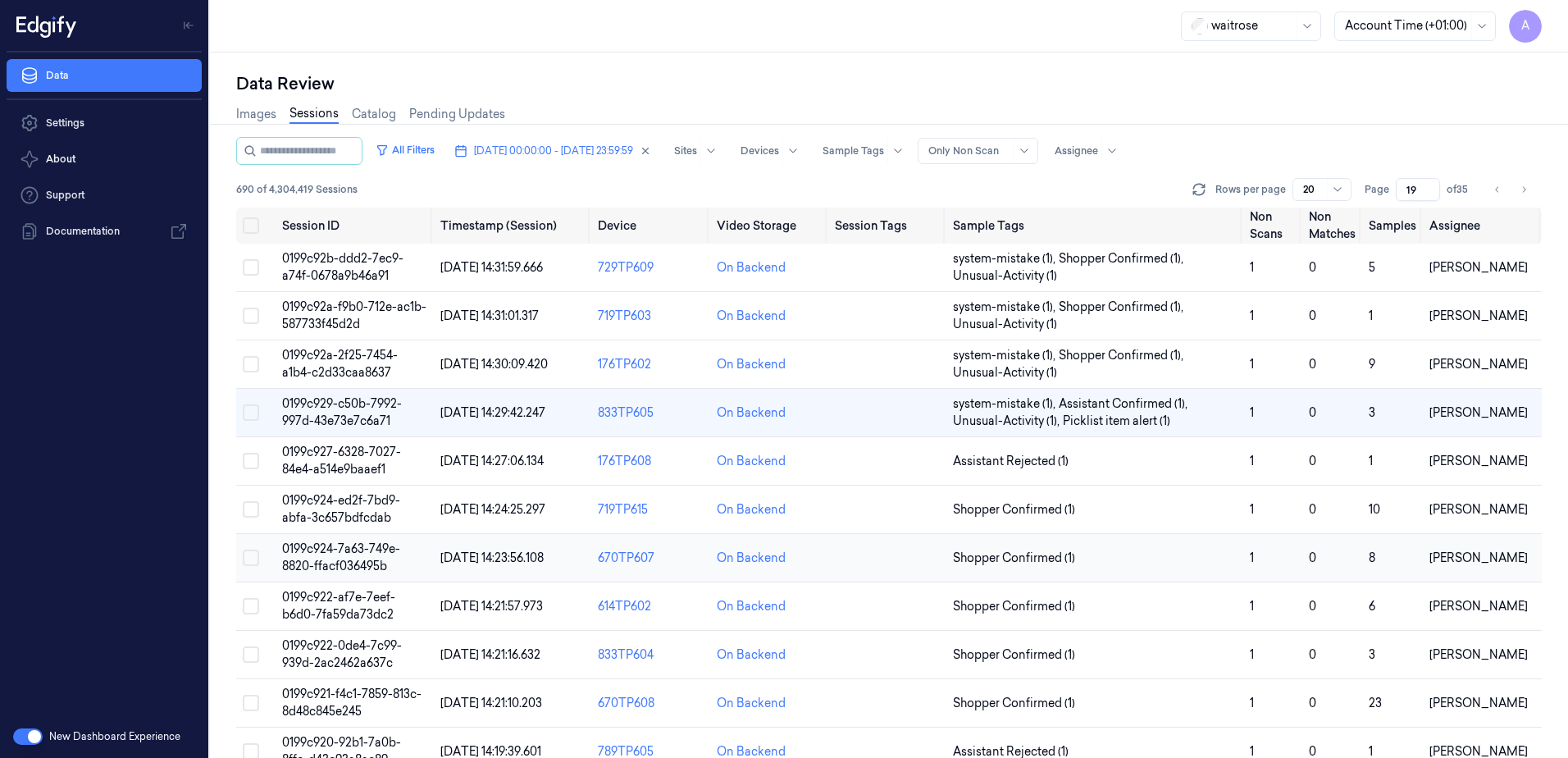
click at [329, 551] on span "0199c924-7a63-749e-8820-ffacf036495b" at bounding box center [341, 558] width 119 height 32
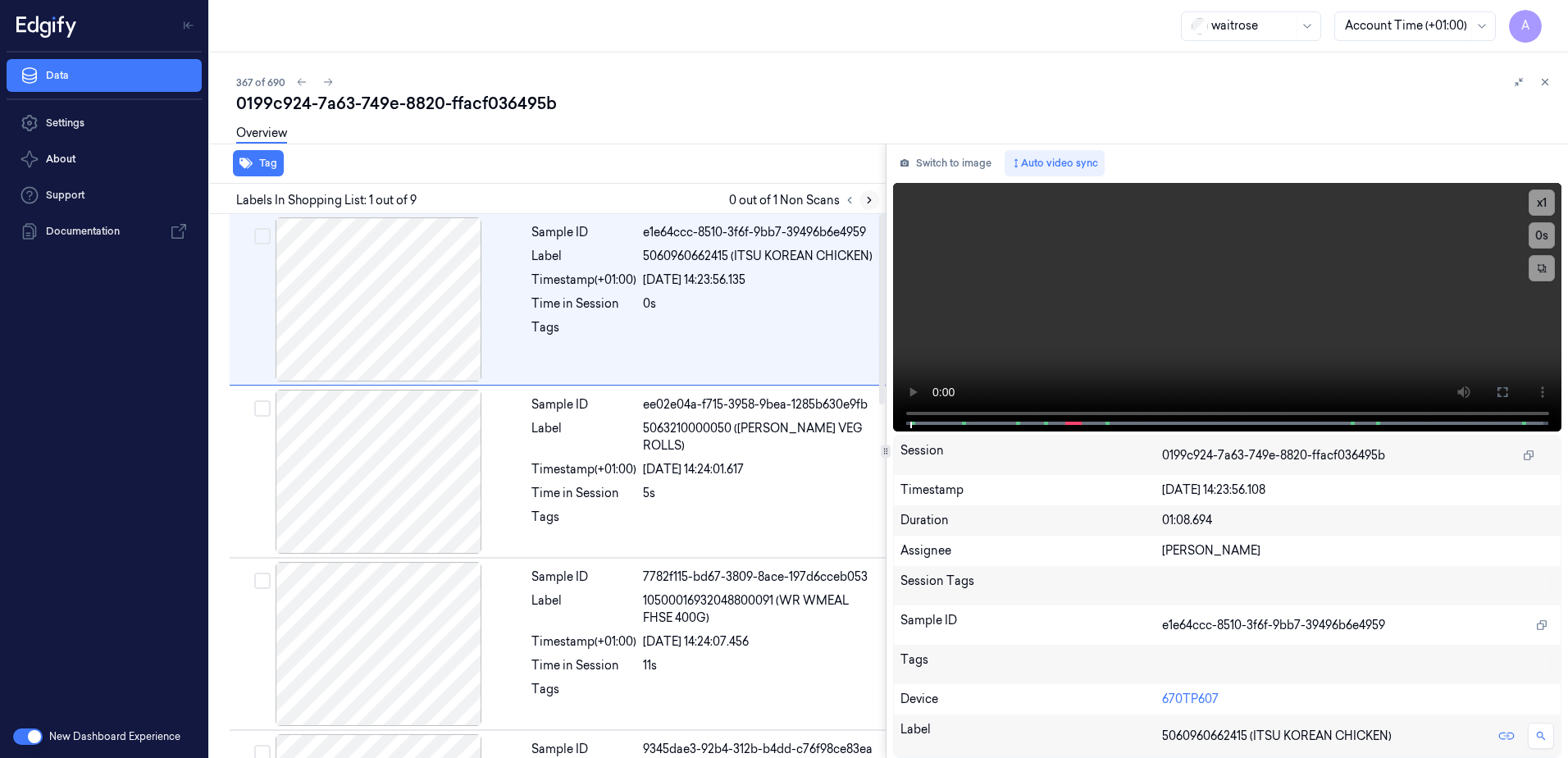
click at [871, 197] on icon at bounding box center [869, 200] width 11 height 11
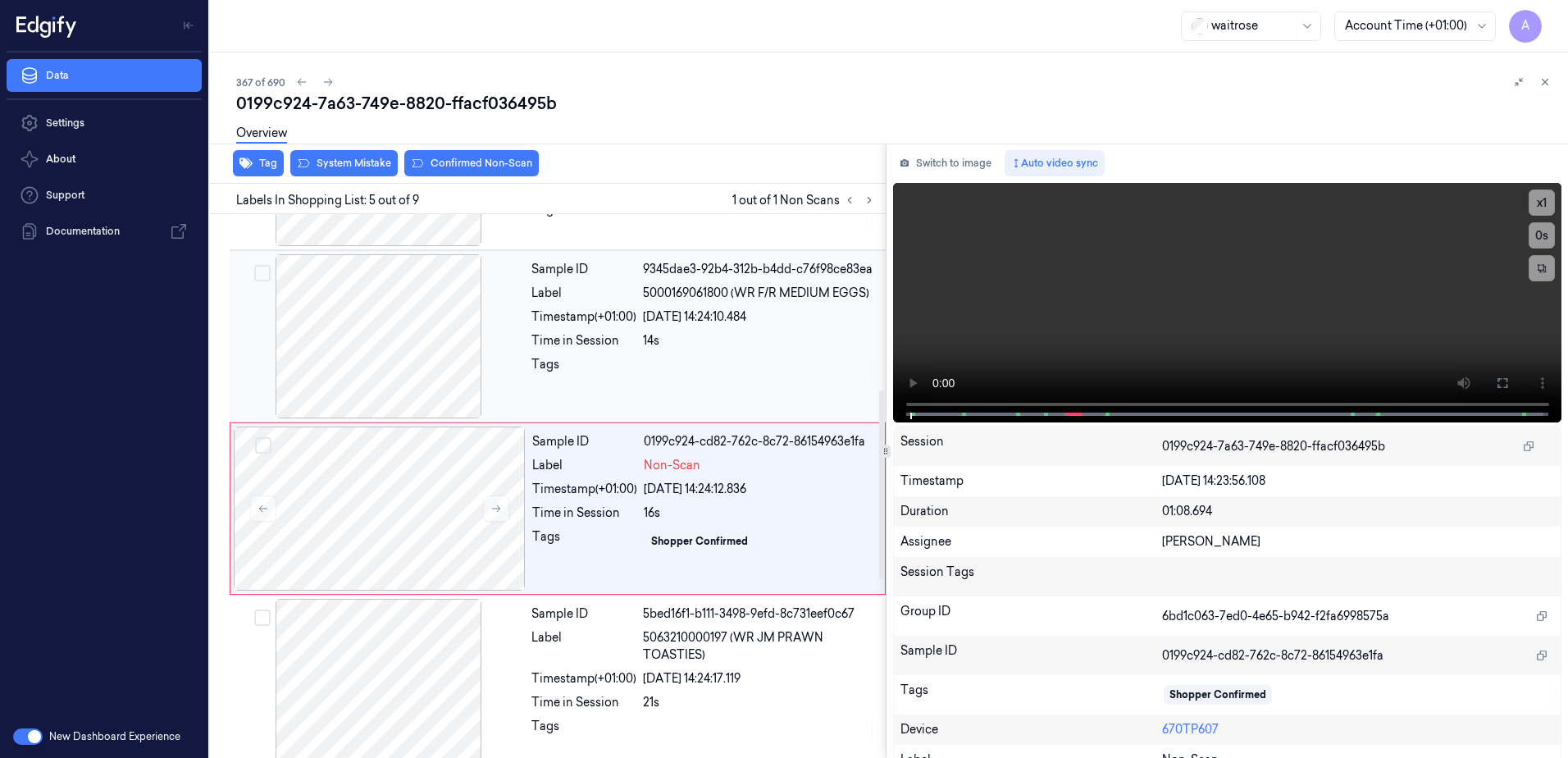
scroll to position [503, 0]
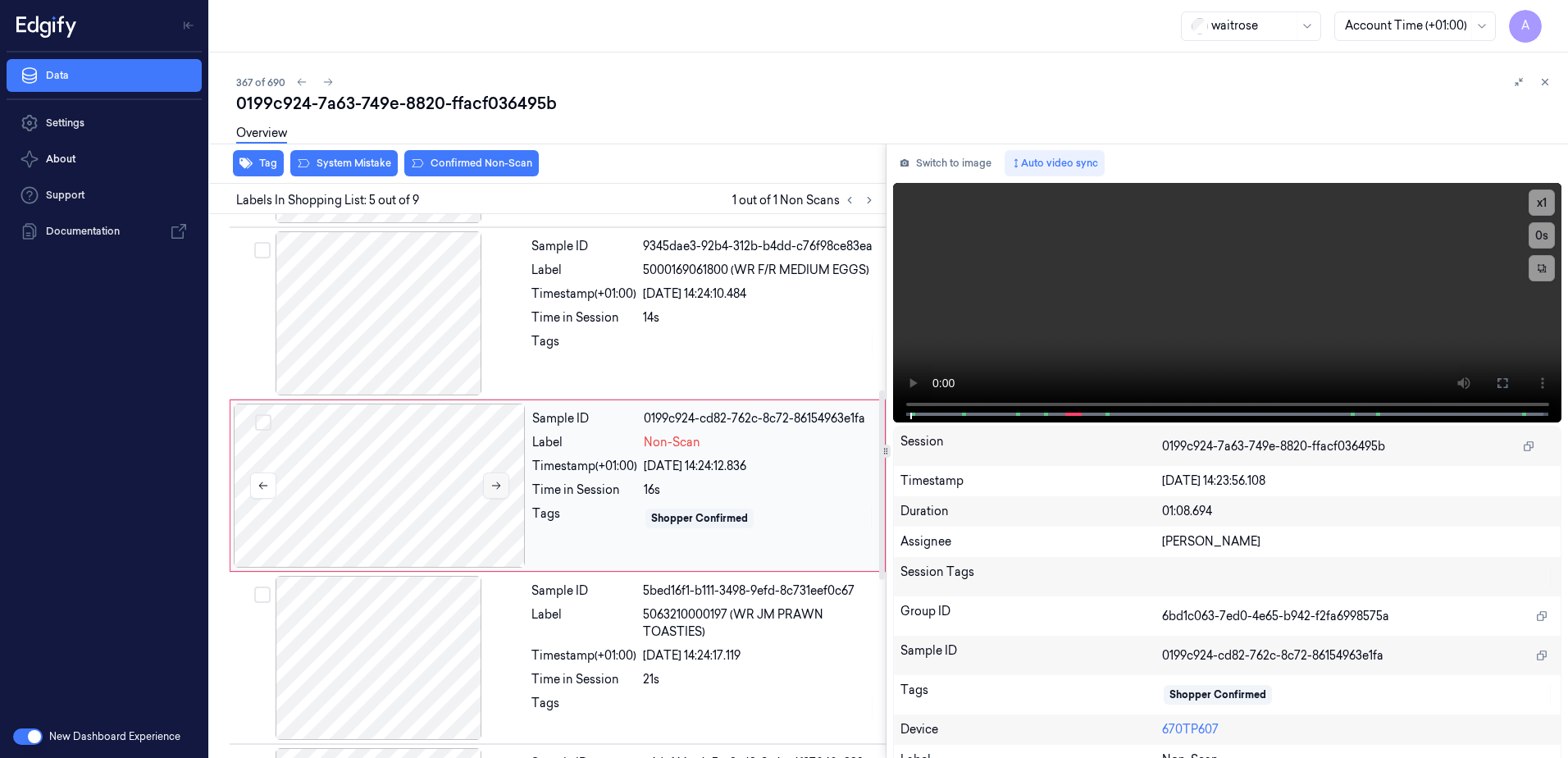
click at [505, 491] on button at bounding box center [497, 485] width 26 height 26
click at [491, 485] on icon at bounding box center [497, 485] width 11 height 11
click at [1028, 417] on div "x 1 0 s 5000169061800 (WR F/R MEDIUM EGGS)" at bounding box center [1228, 300] width 670 height 236
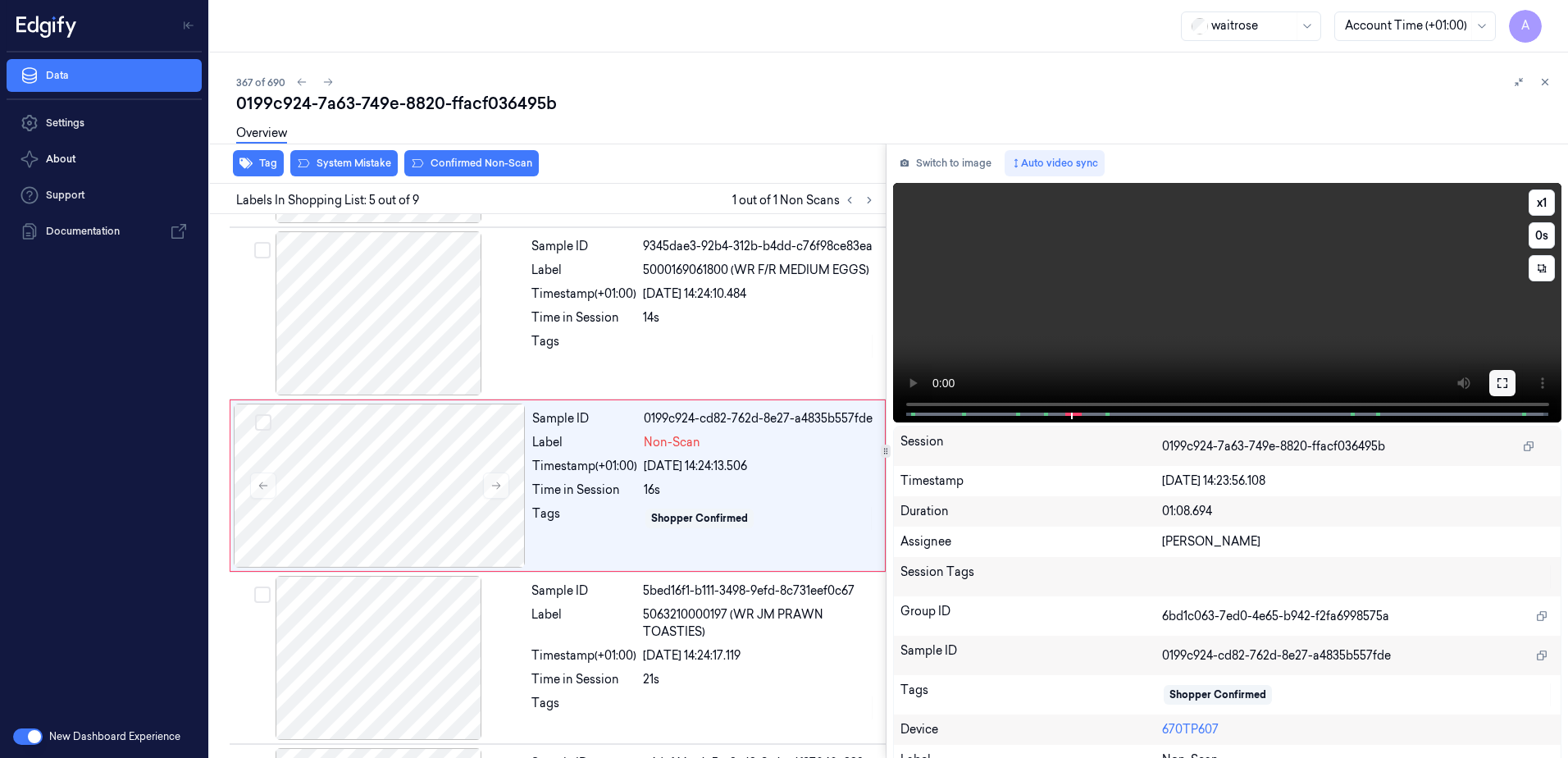
click at [1497, 382] on icon at bounding box center [1503, 383] width 13 height 13
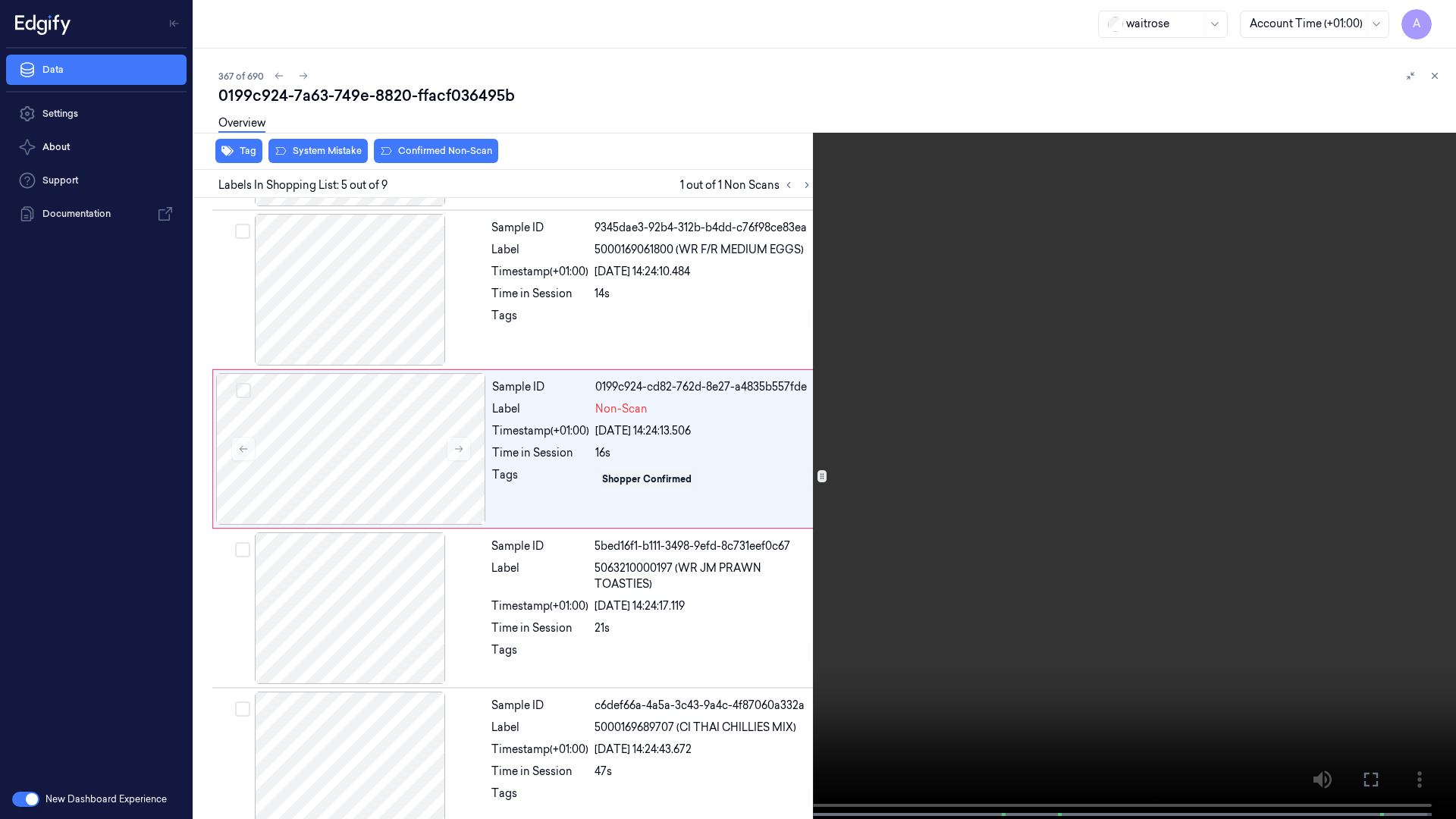
click at [934, 513] on video at bounding box center [728, 410] width 1456 height 822
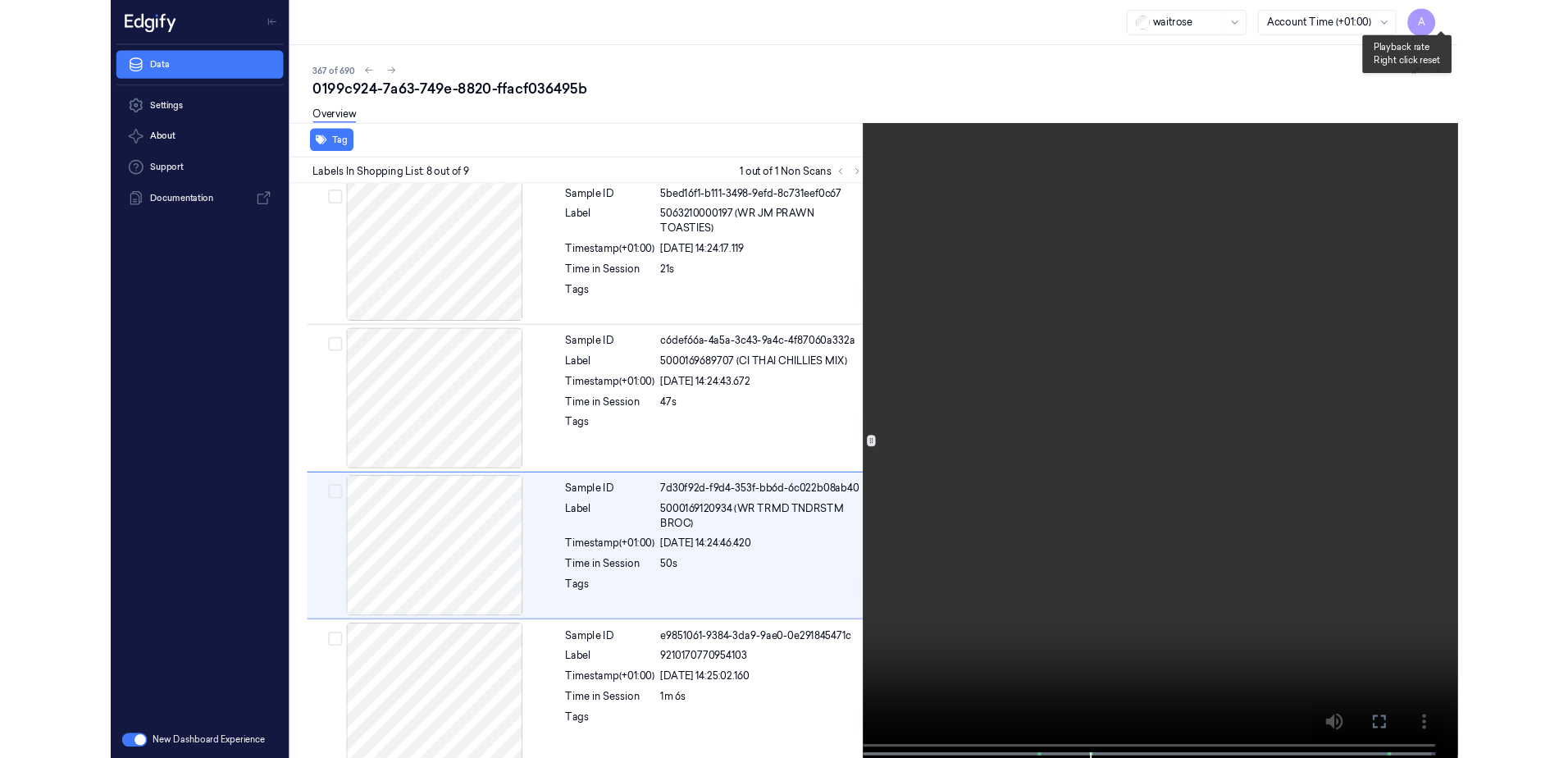
scroll to position [883, 0]
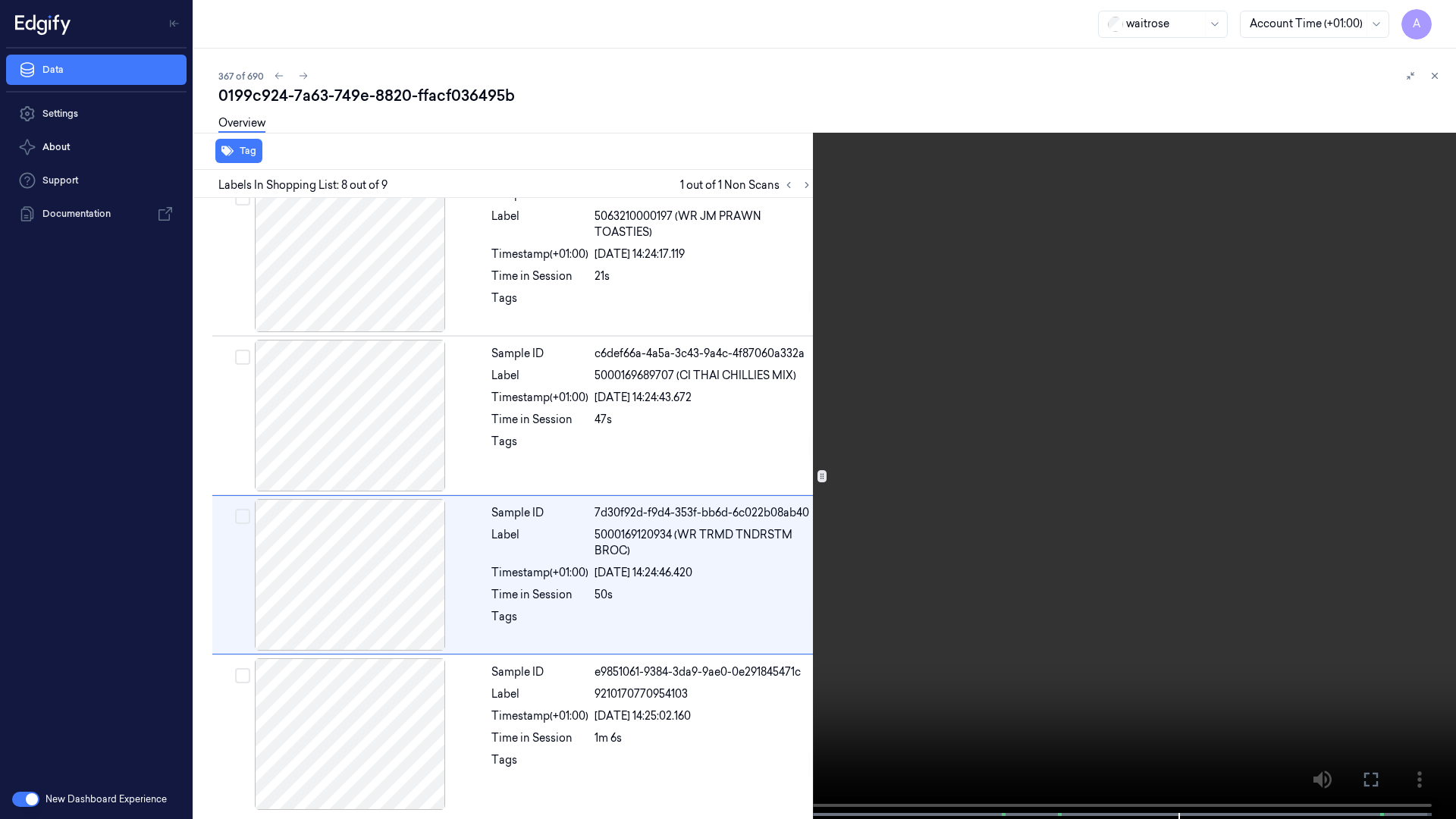
click at [0, 0] on icon at bounding box center [0, 0] width 0 height 0
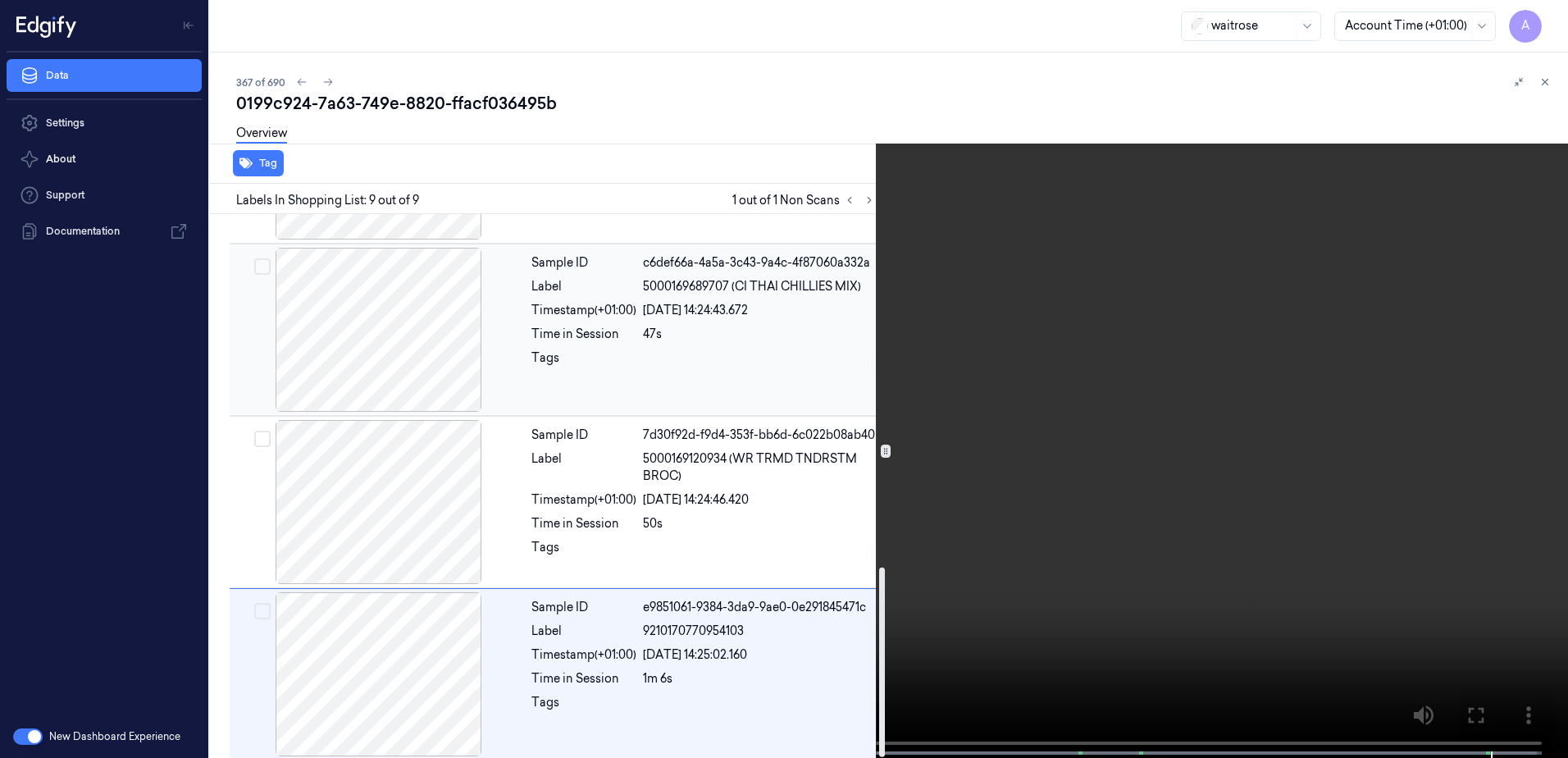
scroll to position [1011, 0]
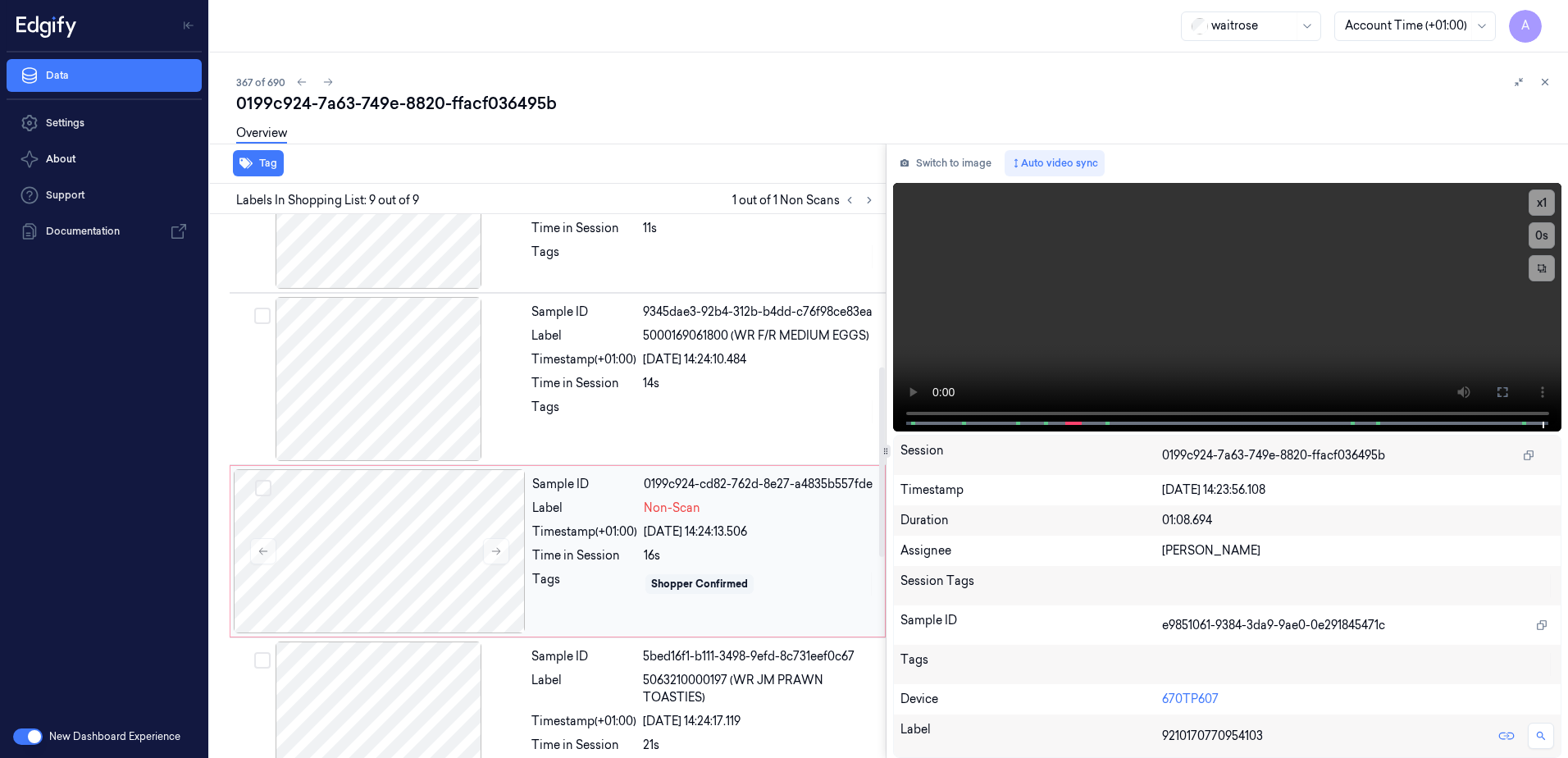
click at [578, 615] on div "Sample ID 0199c924-cd82-762d-8e27-a4835b557fde Label Non-Scan Timestamp (+01:00…" at bounding box center [704, 551] width 356 height 164
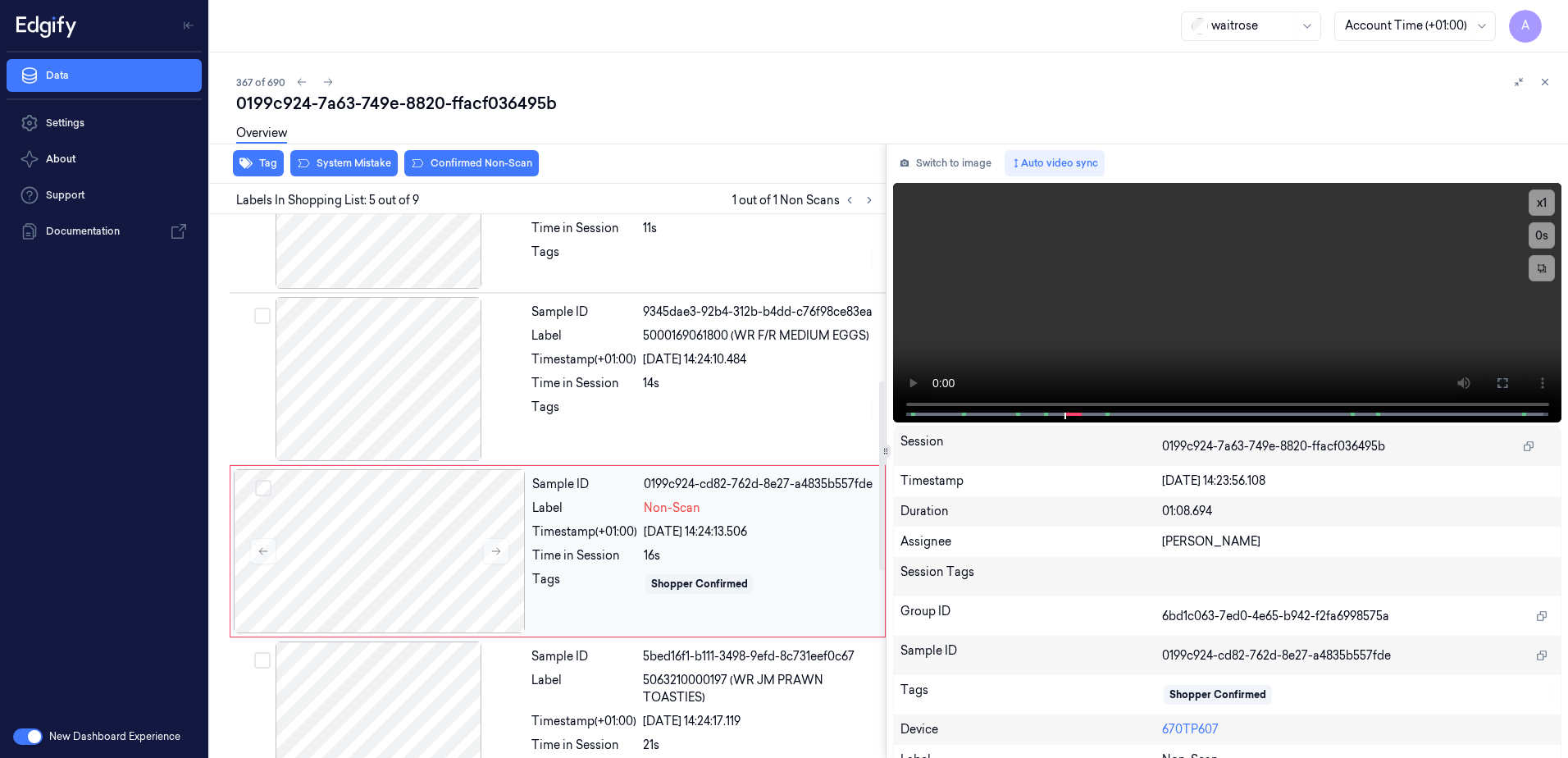
scroll to position [503, 0]
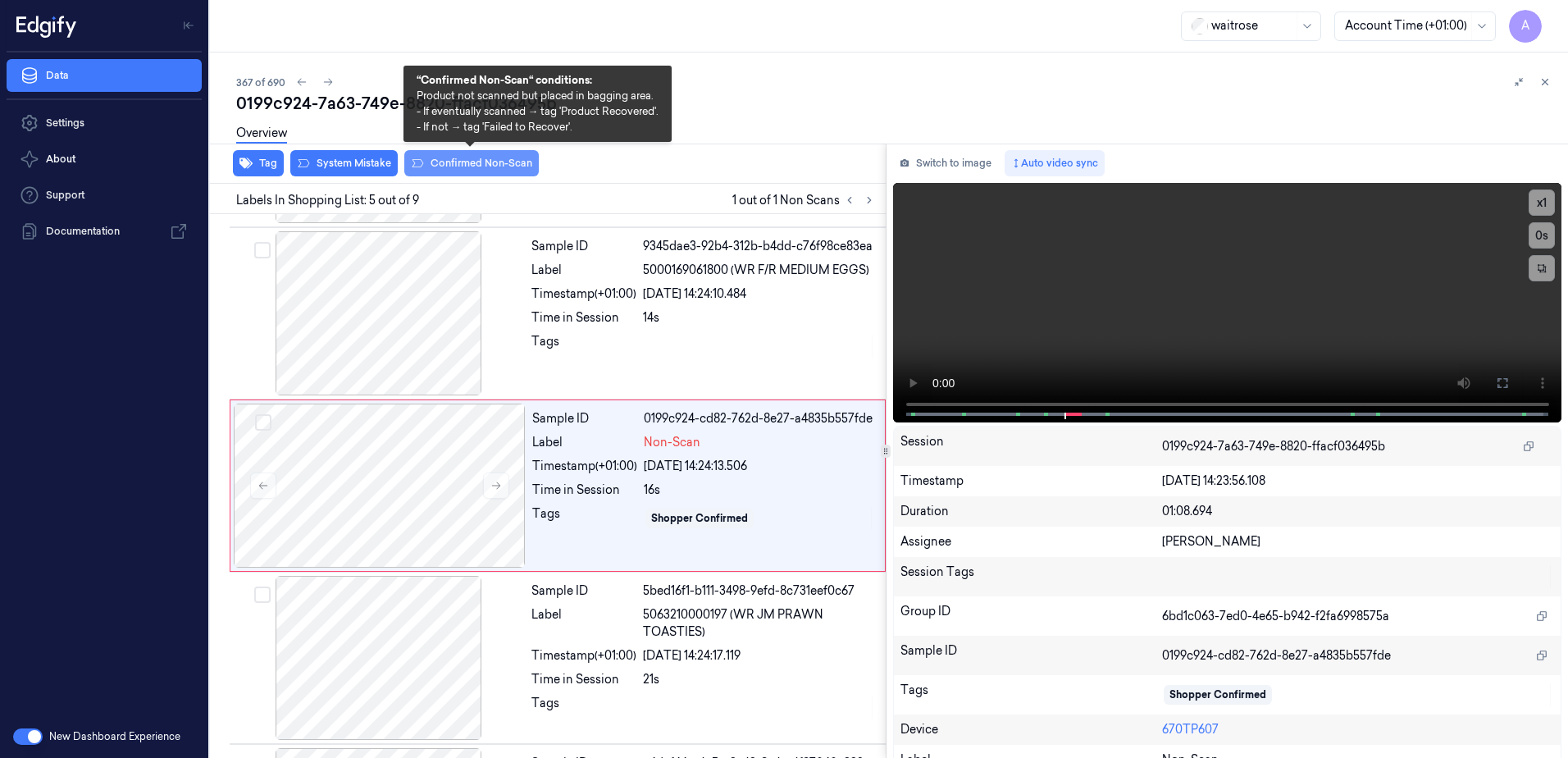
click at [446, 170] on button "Confirmed Non-Scan" at bounding box center [471, 164] width 135 height 26
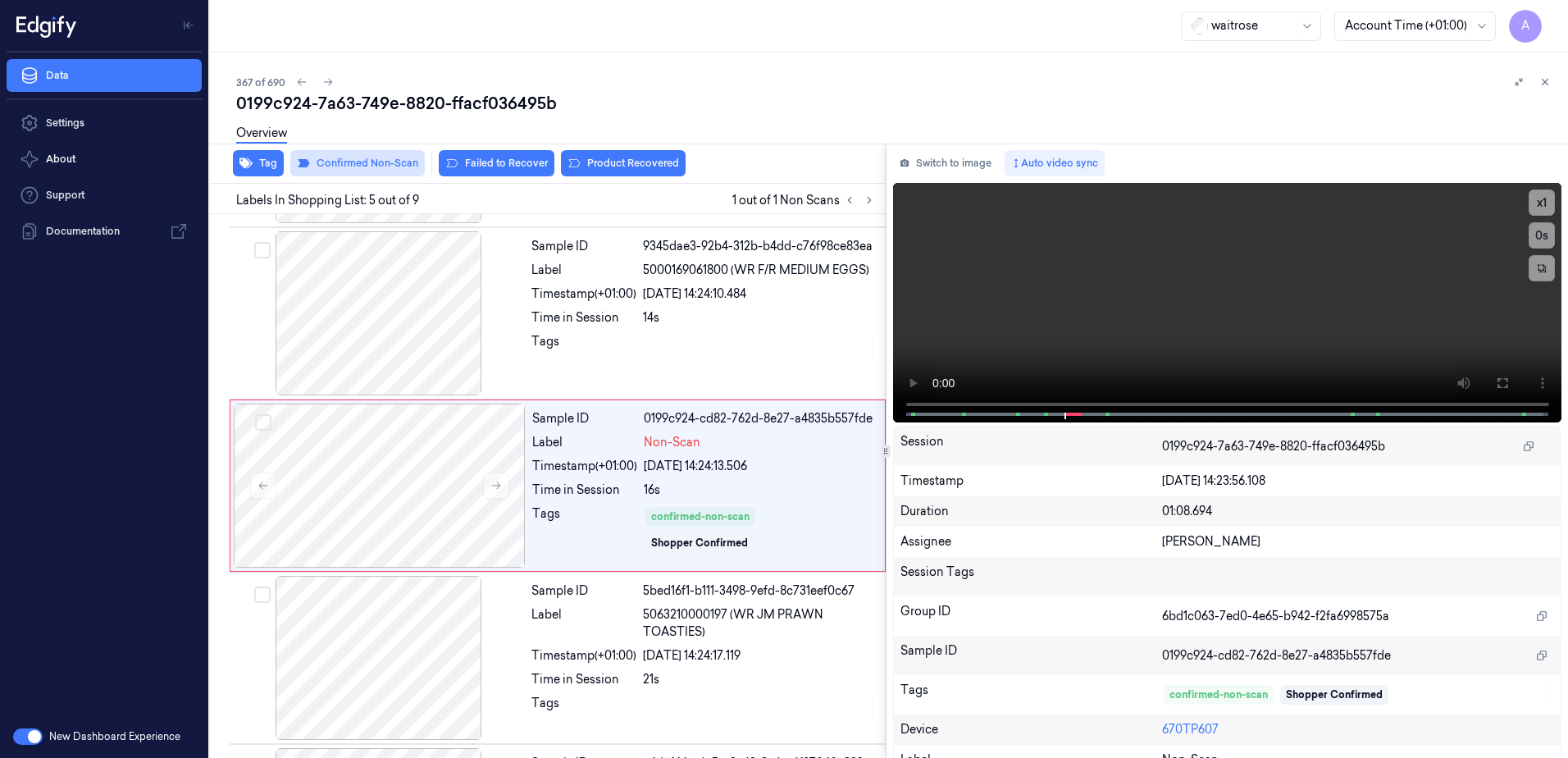
click at [446, 170] on button "Failed to Recover" at bounding box center [497, 164] width 116 height 26
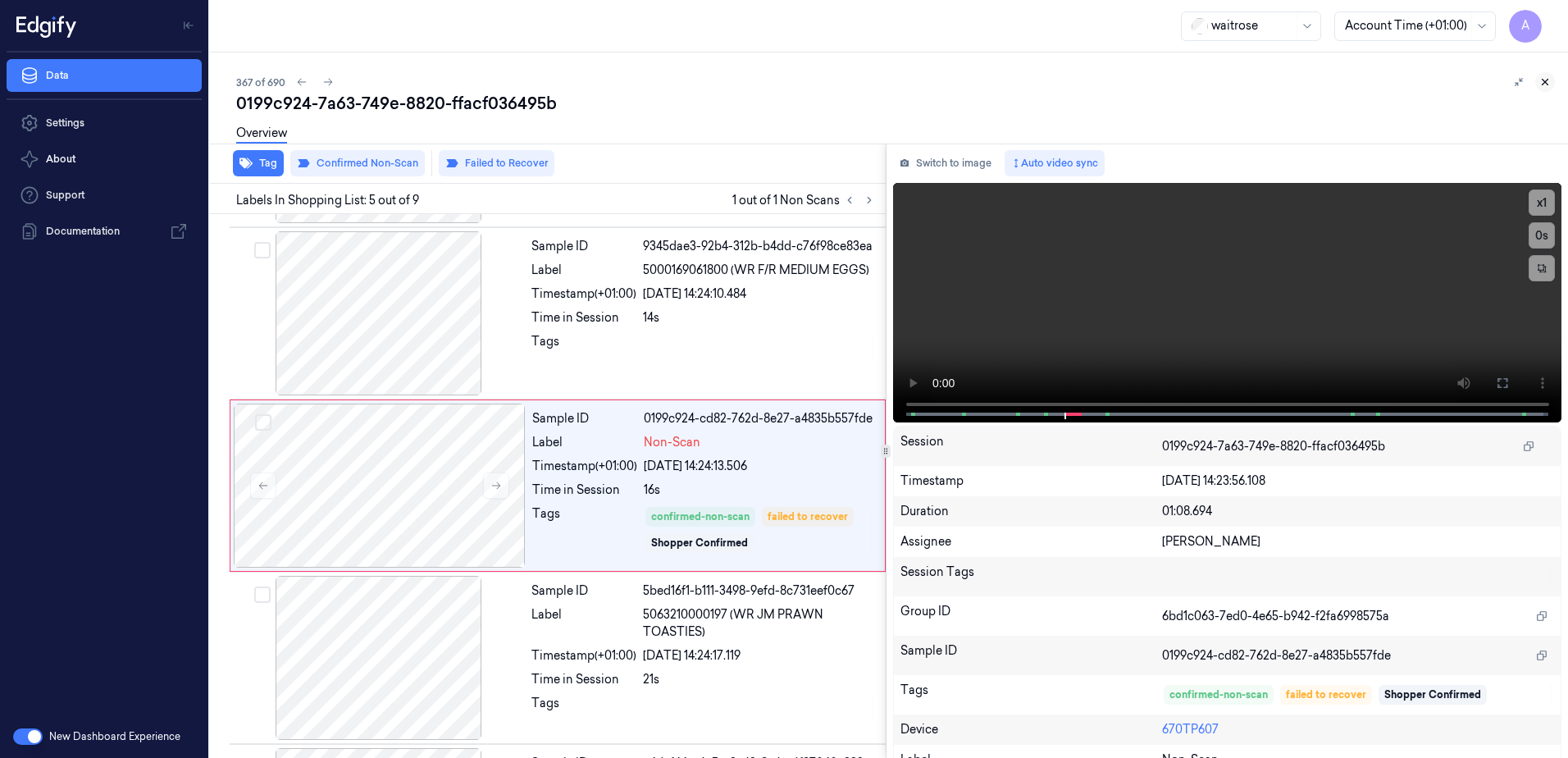
click at [1547, 75] on button at bounding box center [1545, 82] width 20 height 20
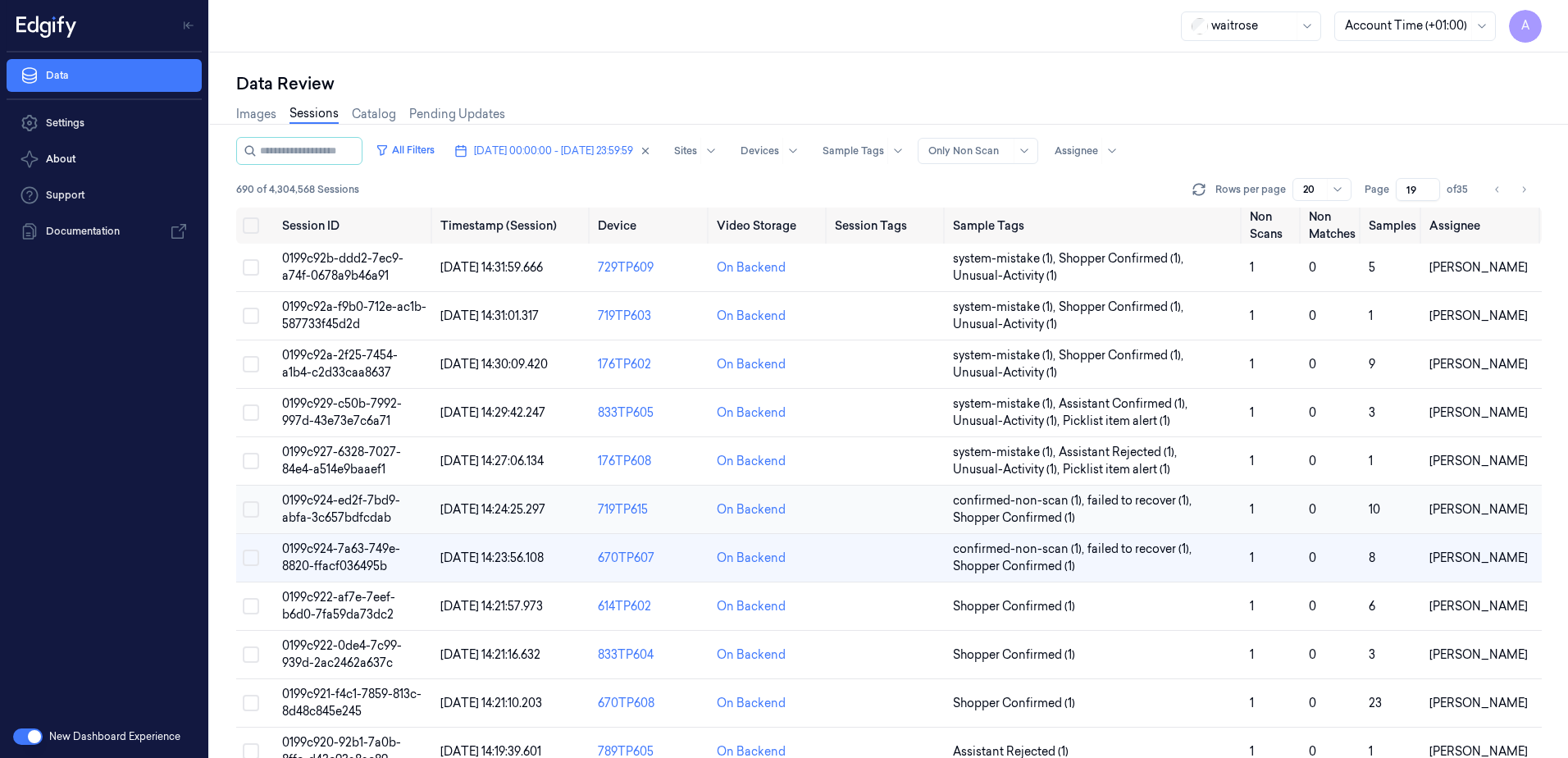
scroll to position [82, 0]
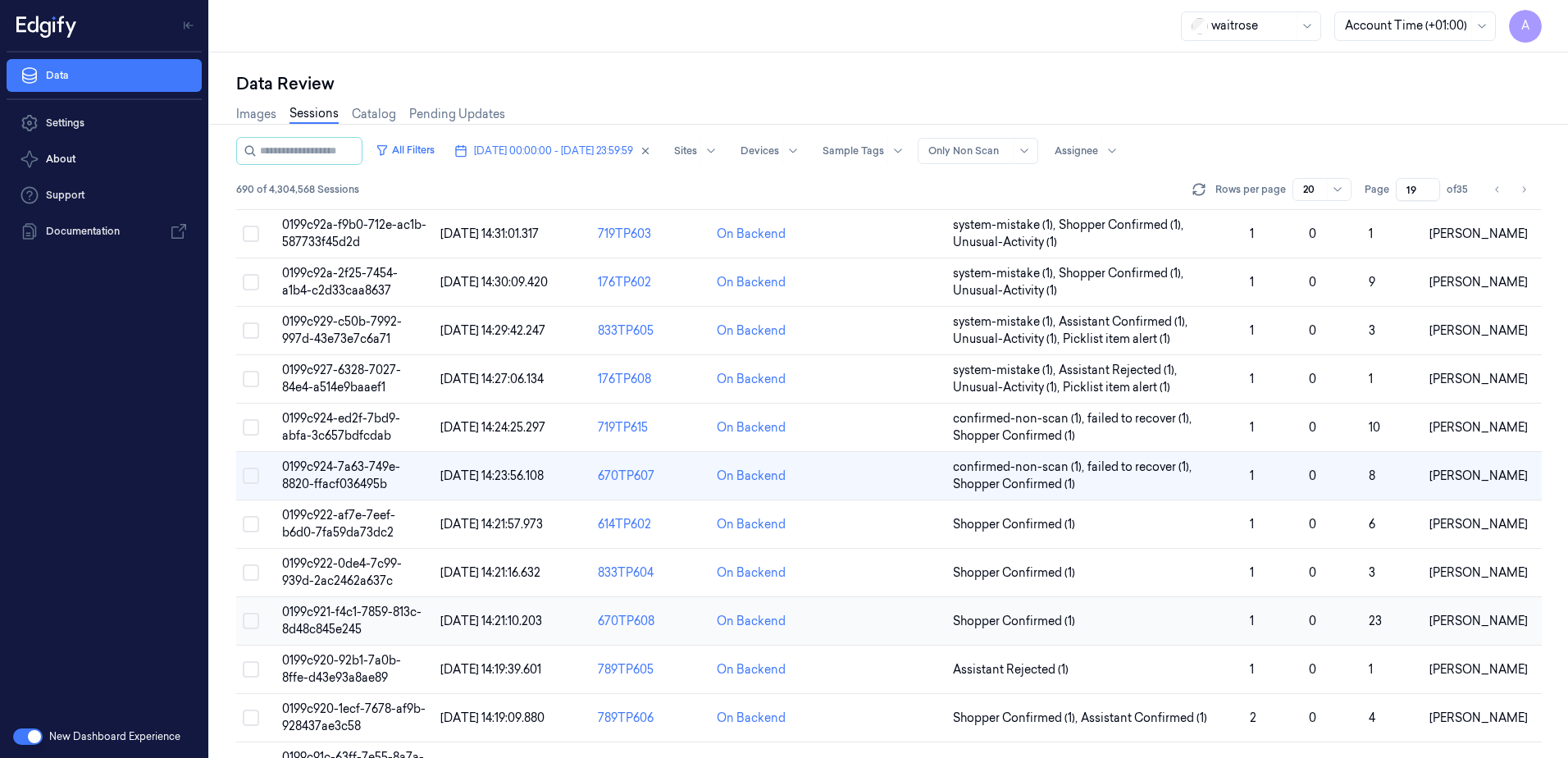
click at [323, 612] on span "0199c921-f4c1-7859-813c-8d48c845e245" at bounding box center [352, 621] width 139 height 32
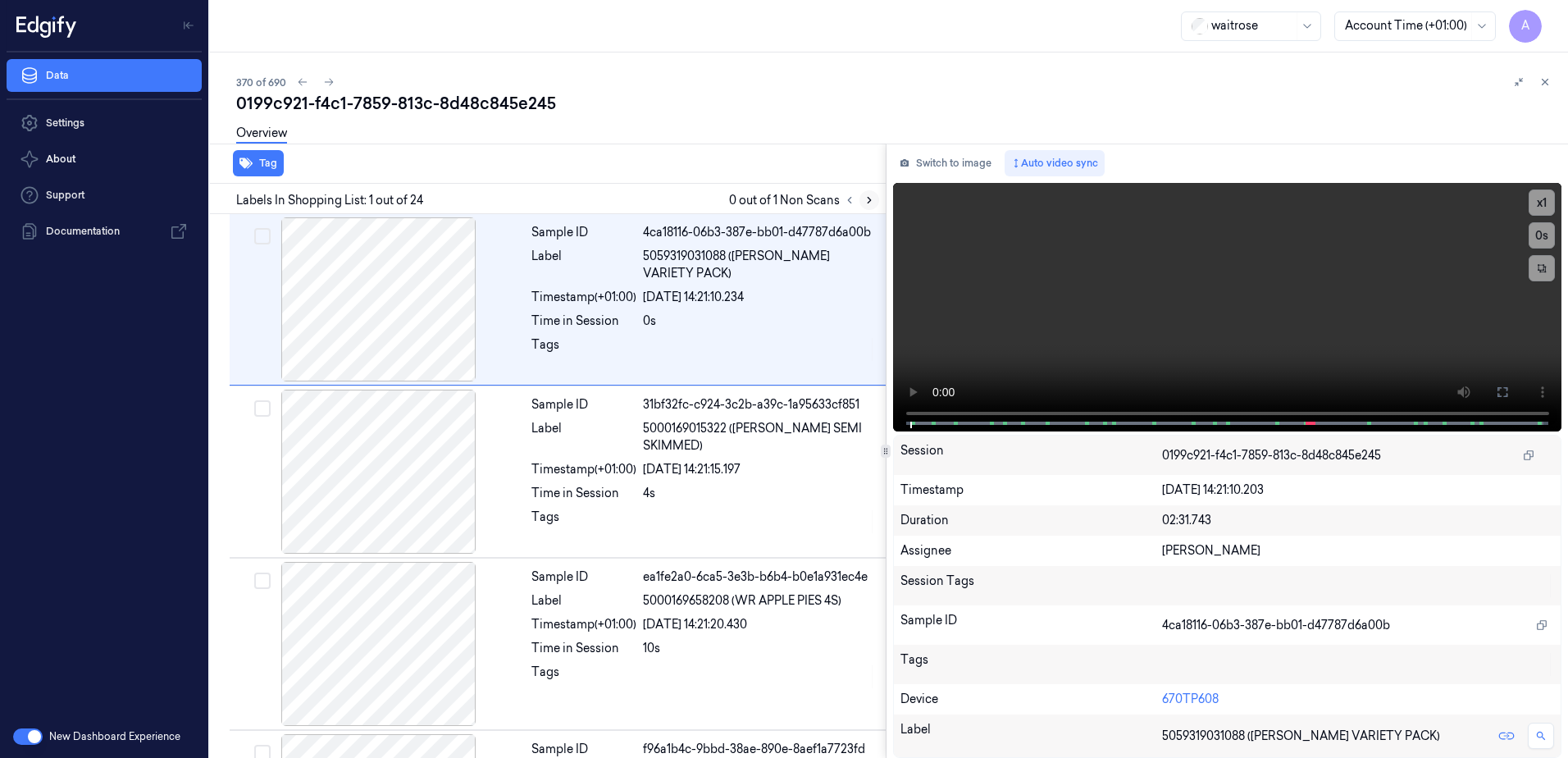
click at [869, 205] on icon at bounding box center [869, 200] width 11 height 11
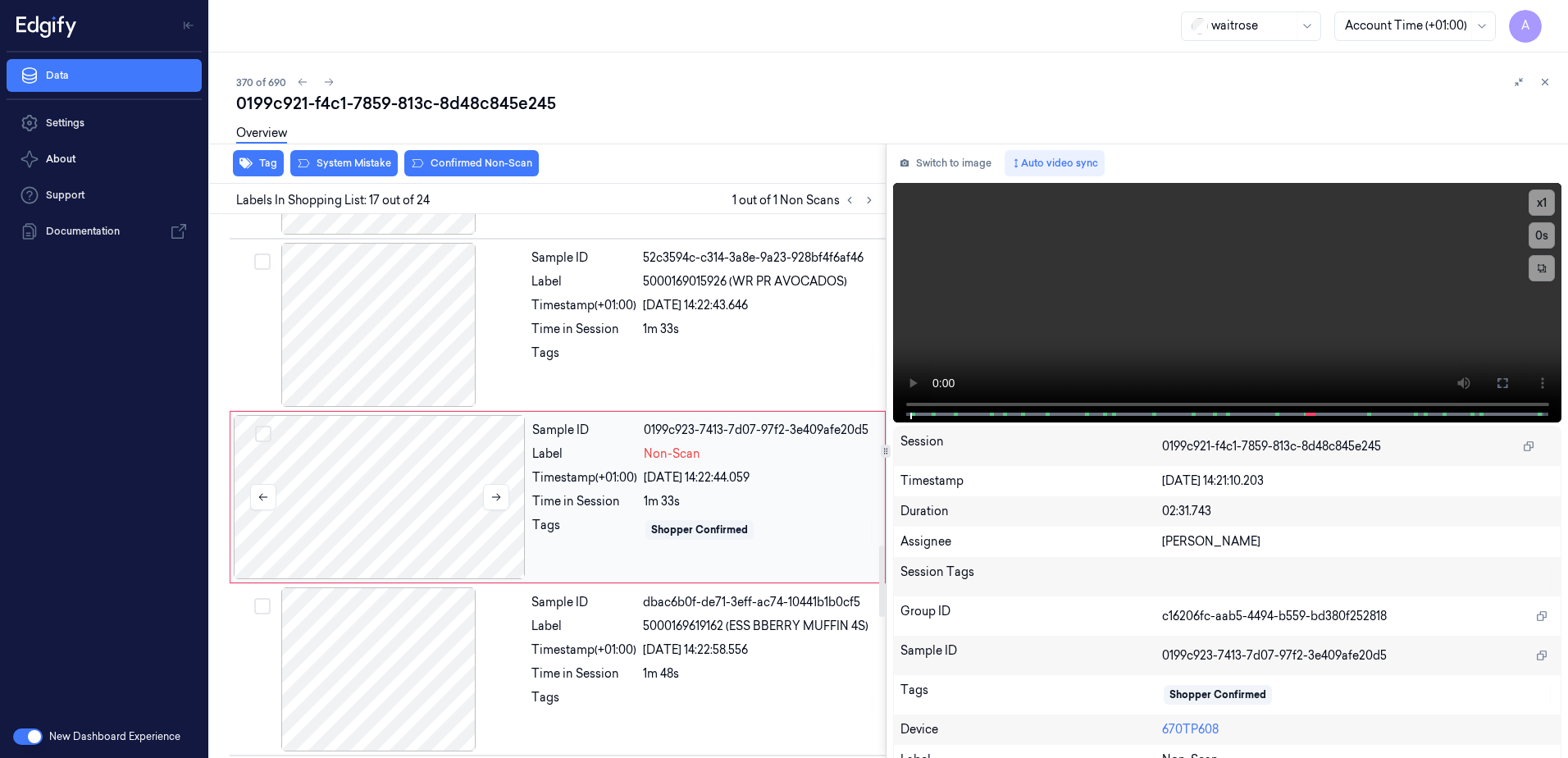
scroll to position [2569, 0]
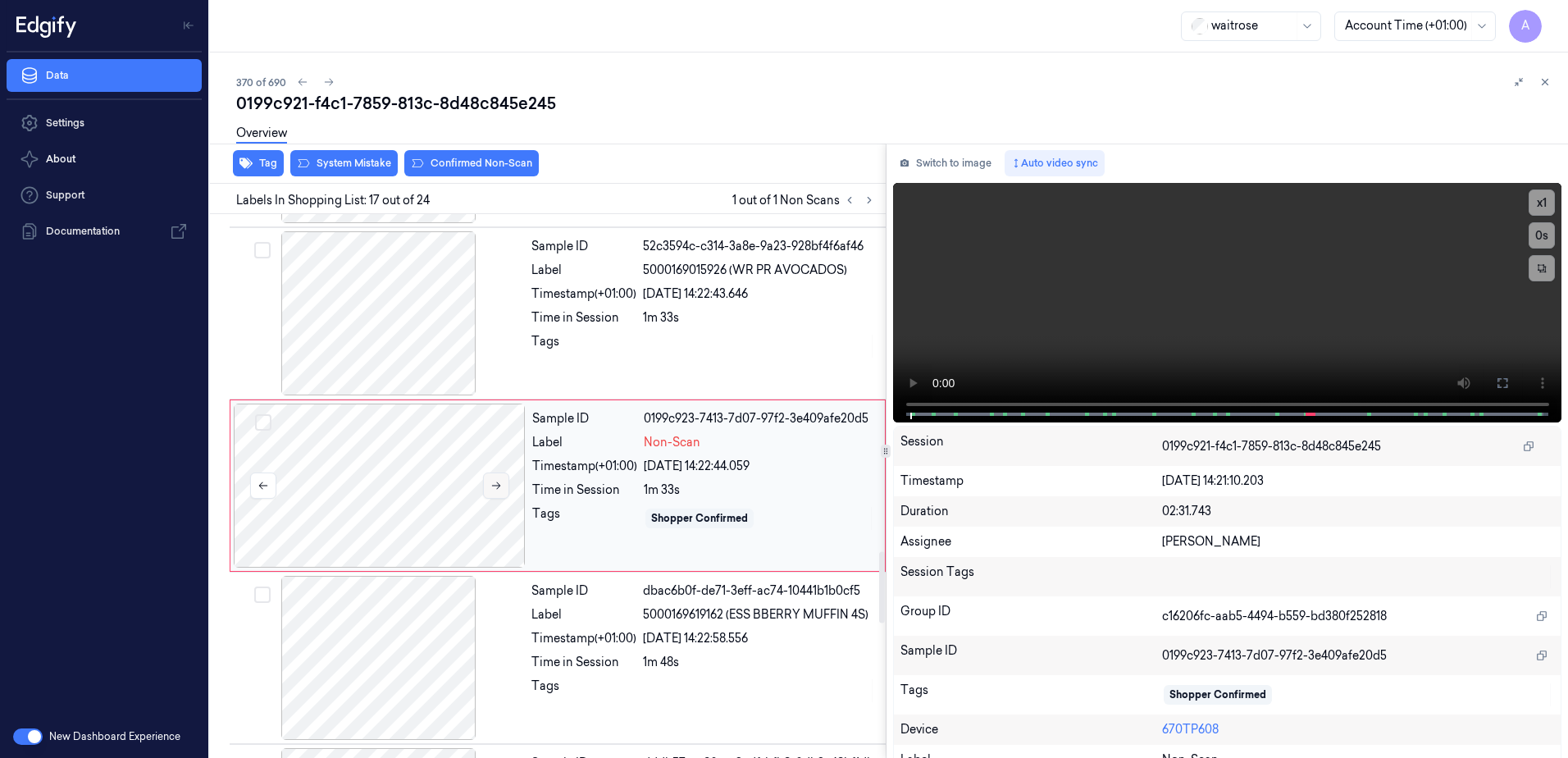
click at [497, 491] on button at bounding box center [497, 485] width 26 height 26
click at [497, 482] on icon at bounding box center [497, 485] width 11 height 11
click at [1498, 386] on button at bounding box center [1503, 383] width 26 height 26
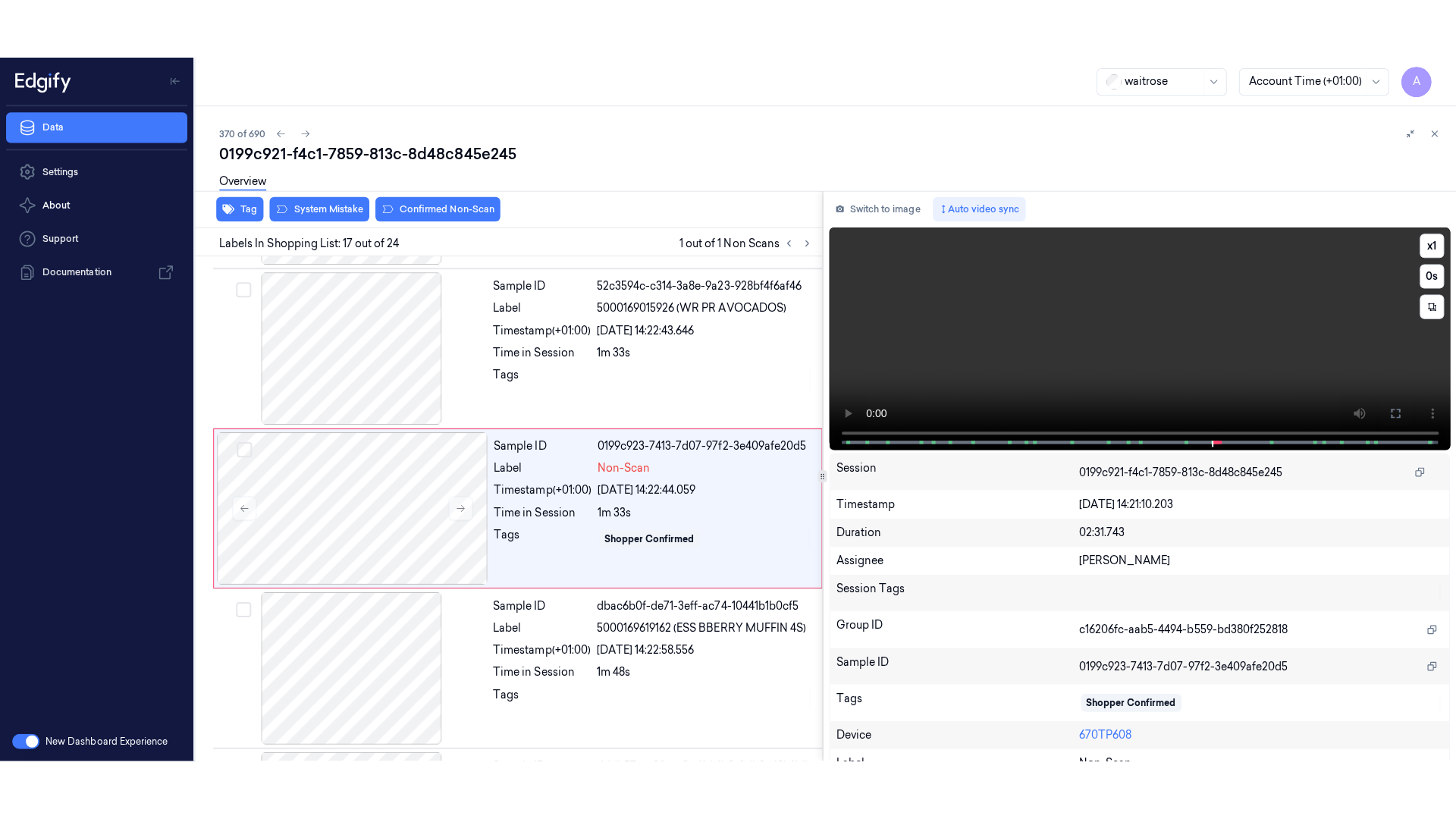
scroll to position [0, 0]
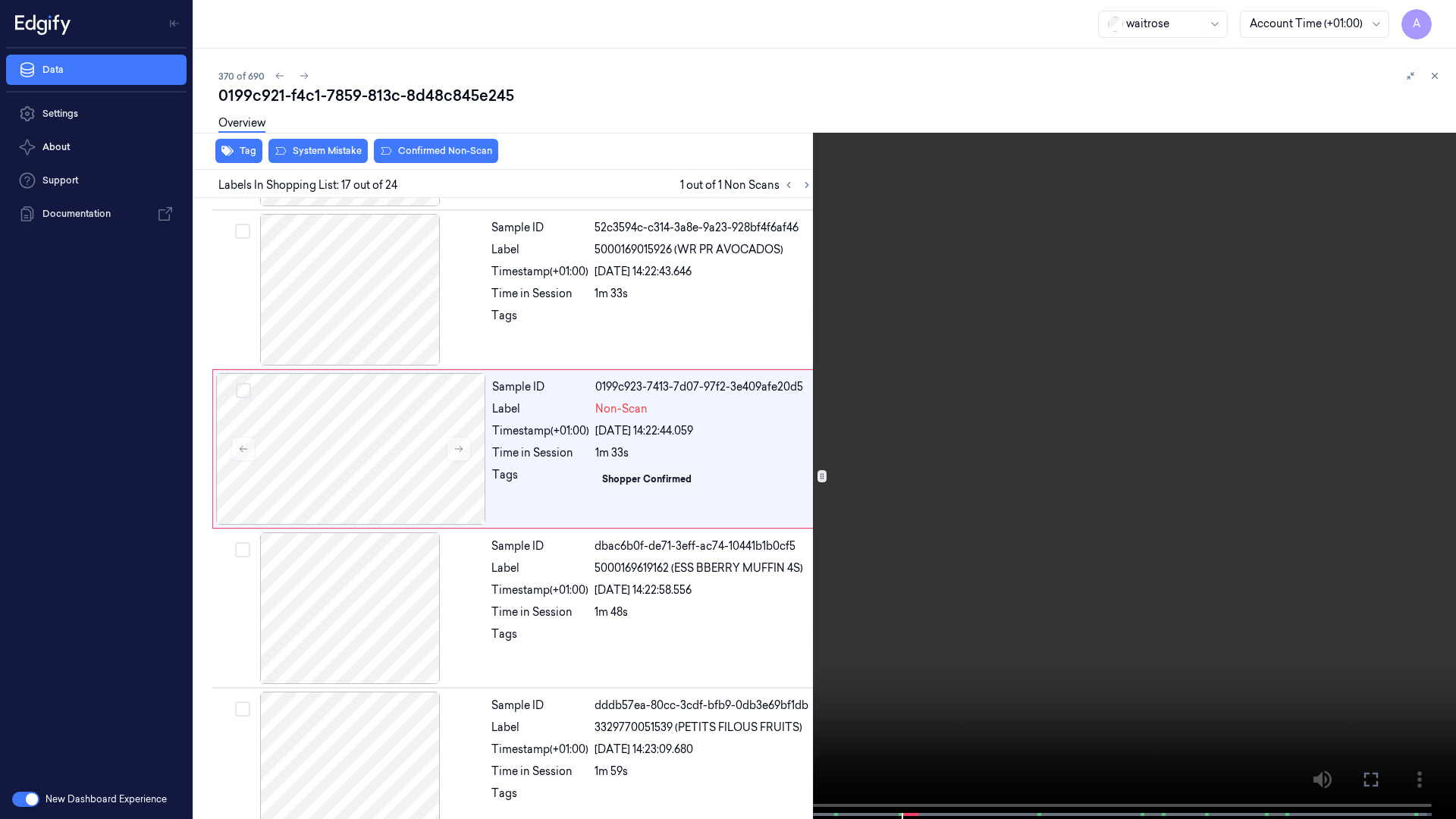
click at [880, 488] on video at bounding box center [728, 410] width 1456 height 822
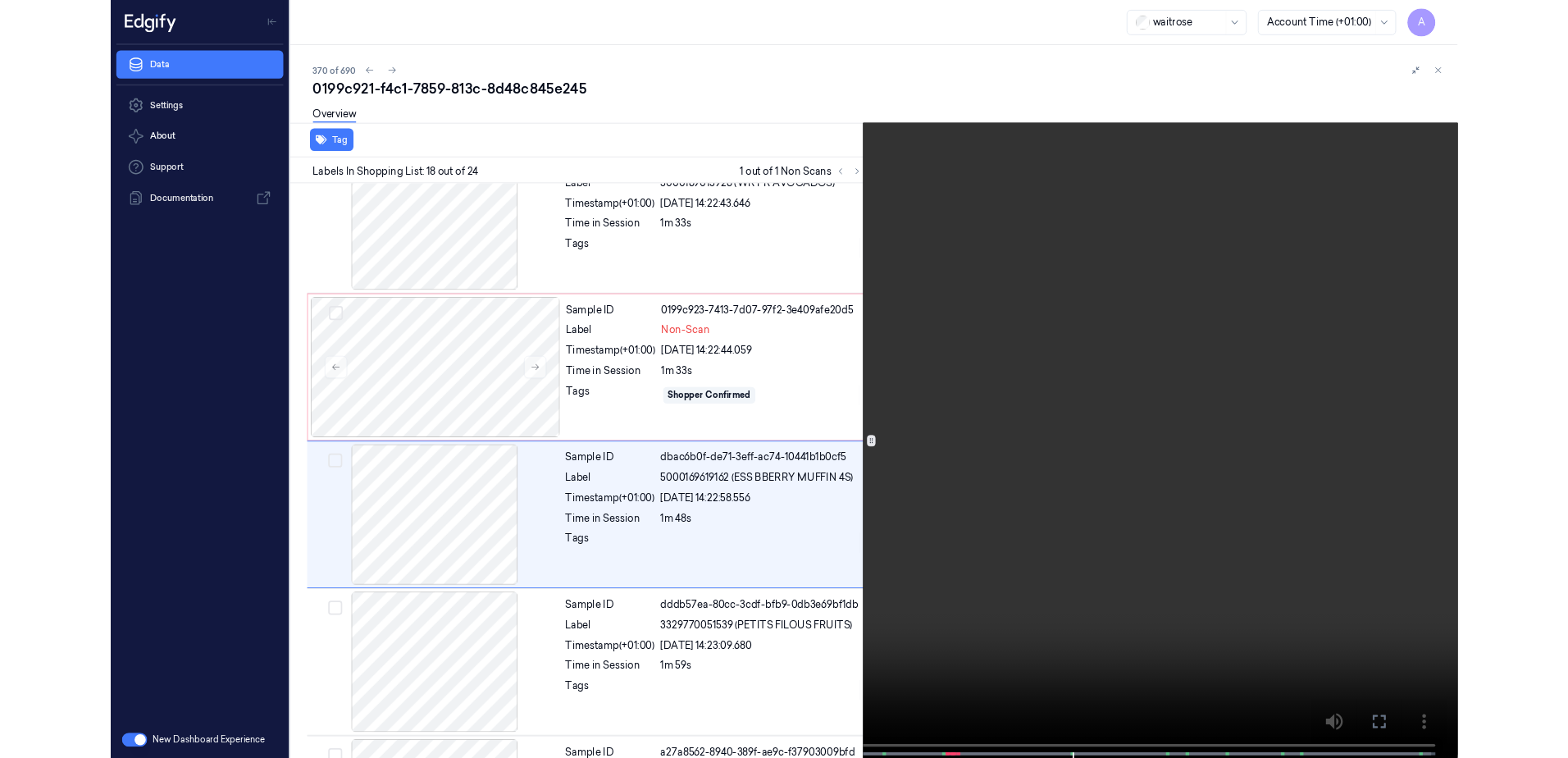
scroll to position [2677, 0]
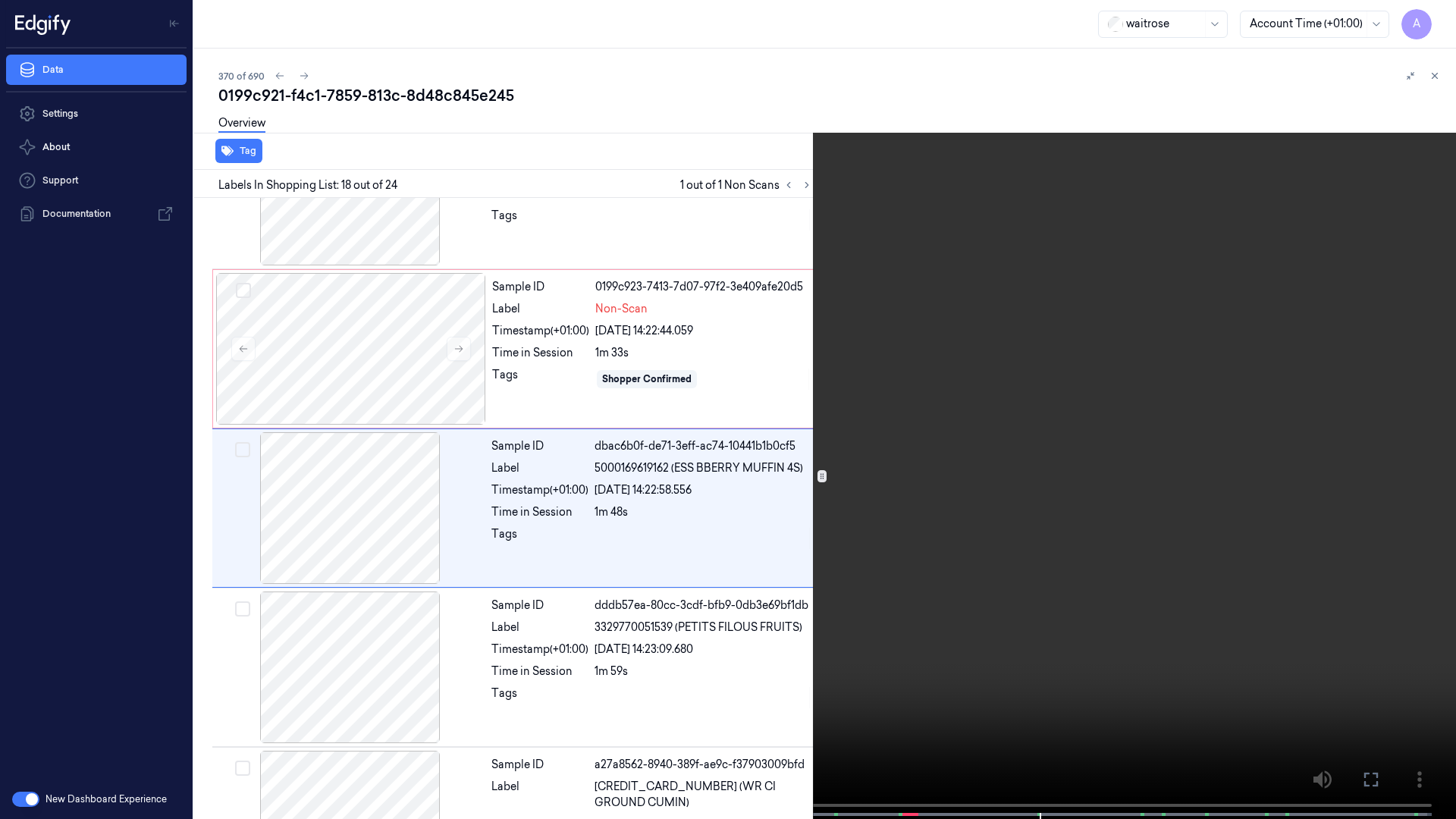
click at [1118, 489] on video at bounding box center [728, 410] width 1456 height 822
click at [0, 0] on icon at bounding box center [0, 0] width 0 height 0
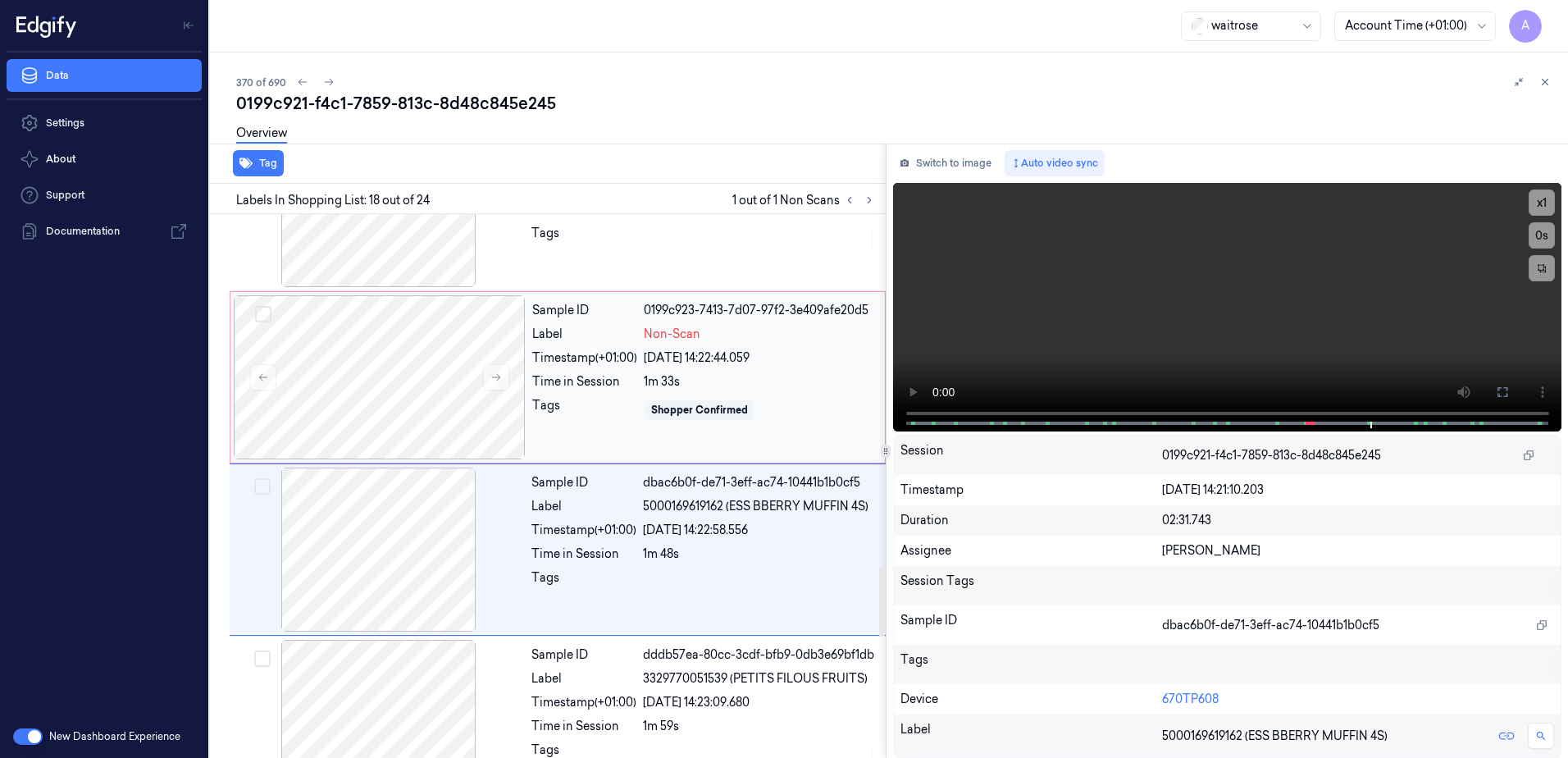
click at [599, 414] on div "Tags" at bounding box center [585, 410] width 105 height 26
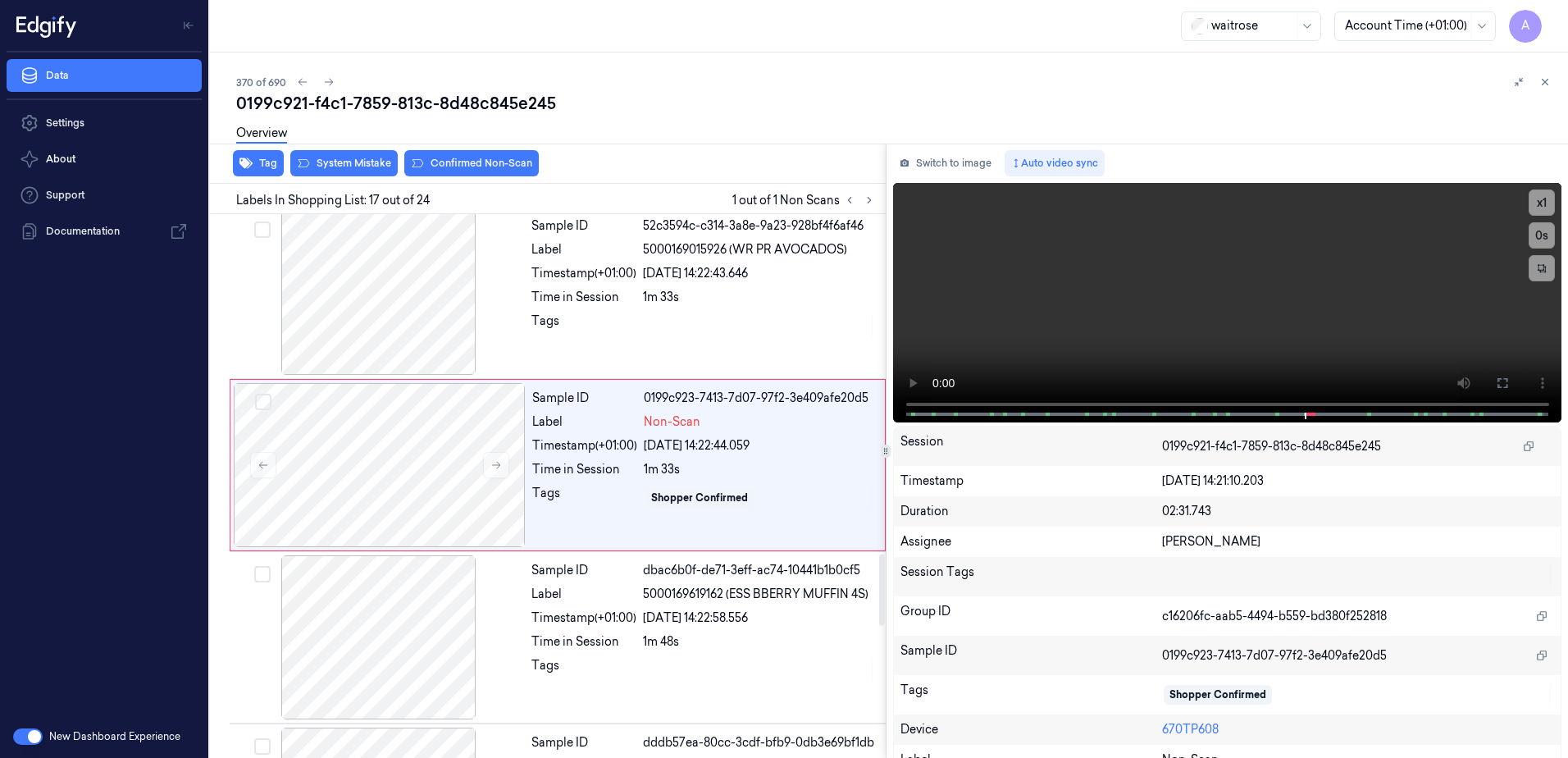
scroll to position [2569, 0]
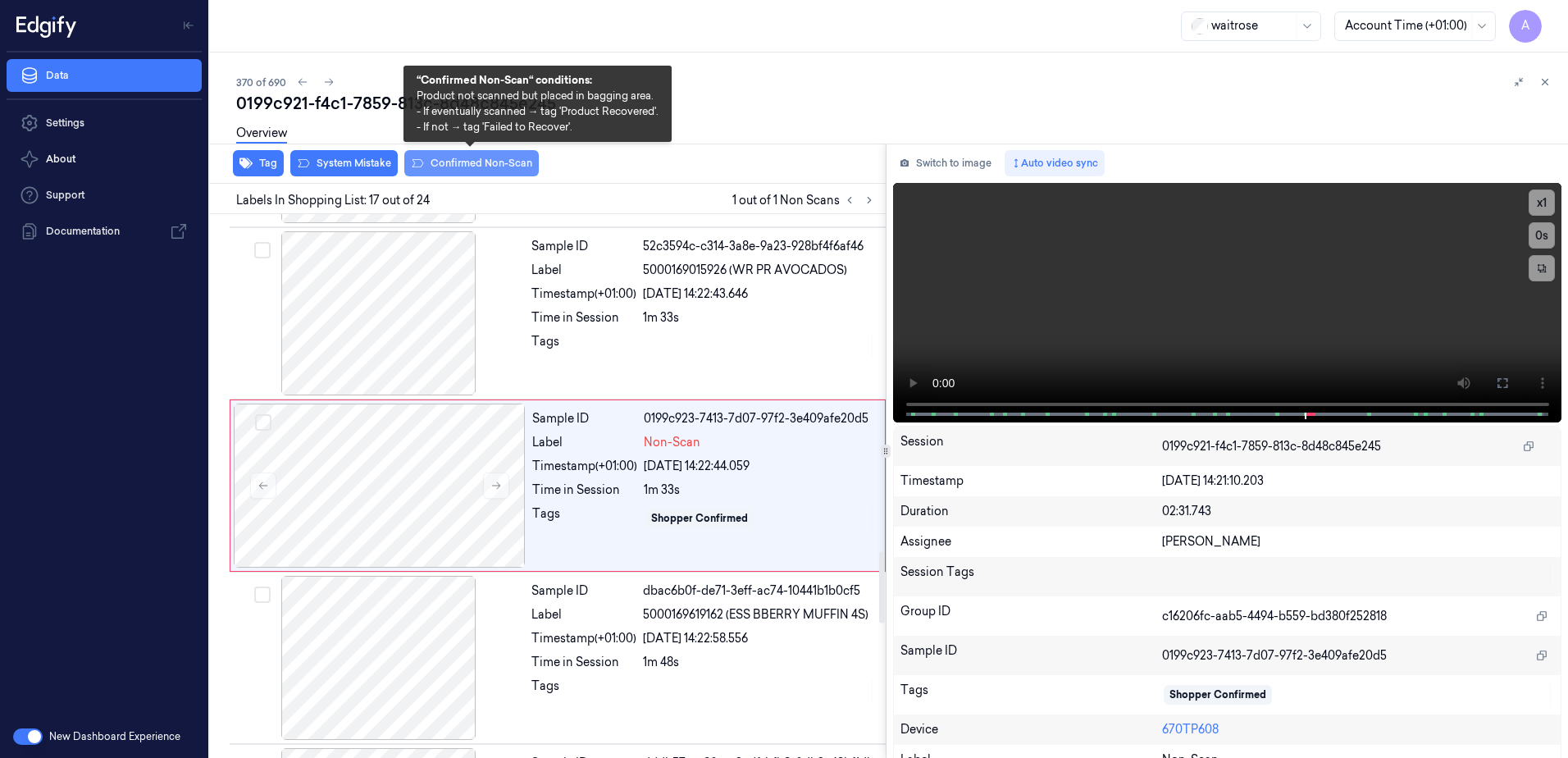
click at [490, 171] on button "Confirmed Non-Scan" at bounding box center [471, 164] width 135 height 26
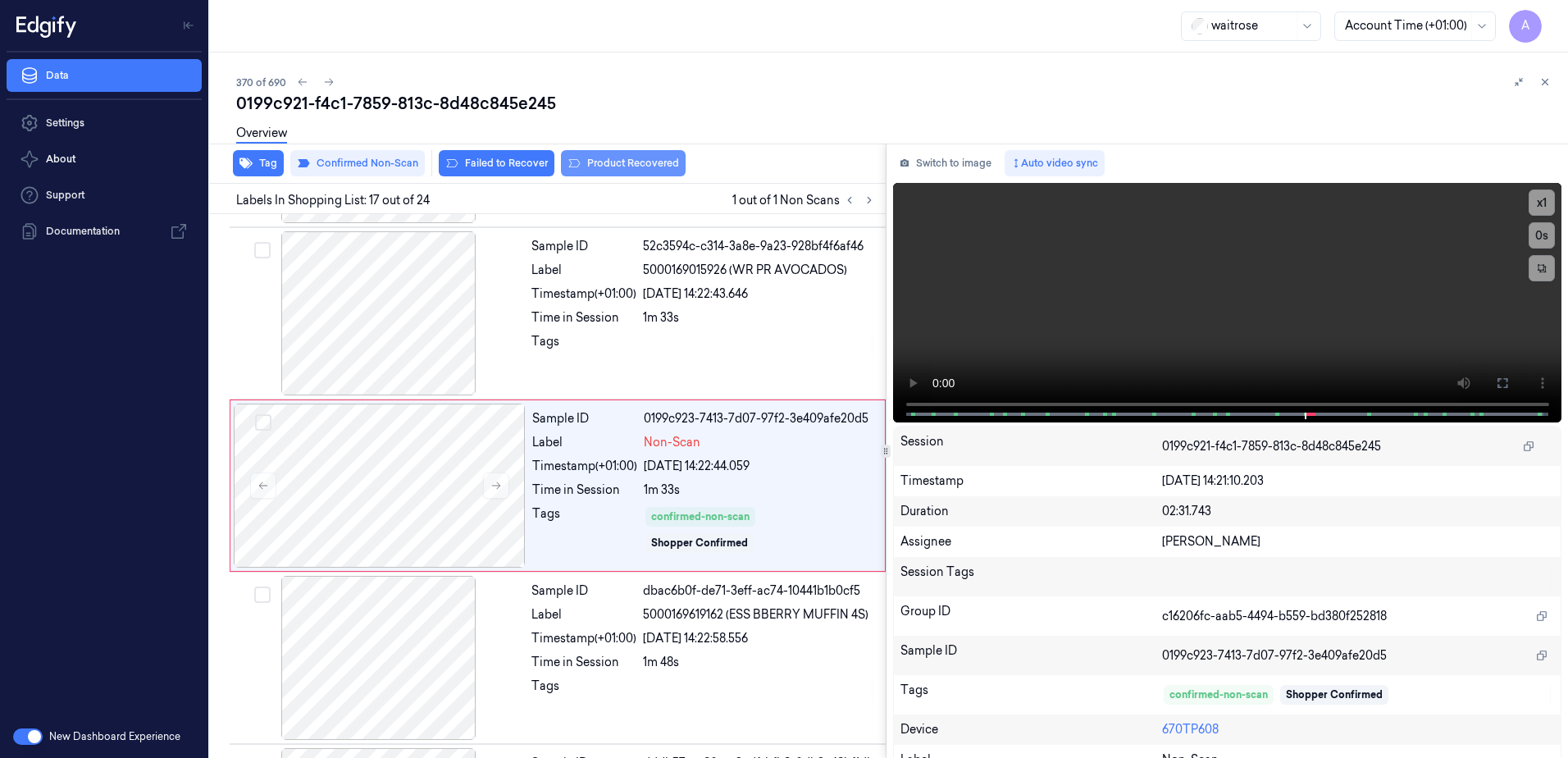
click at [606, 167] on button "Product Recovered" at bounding box center [624, 164] width 125 height 26
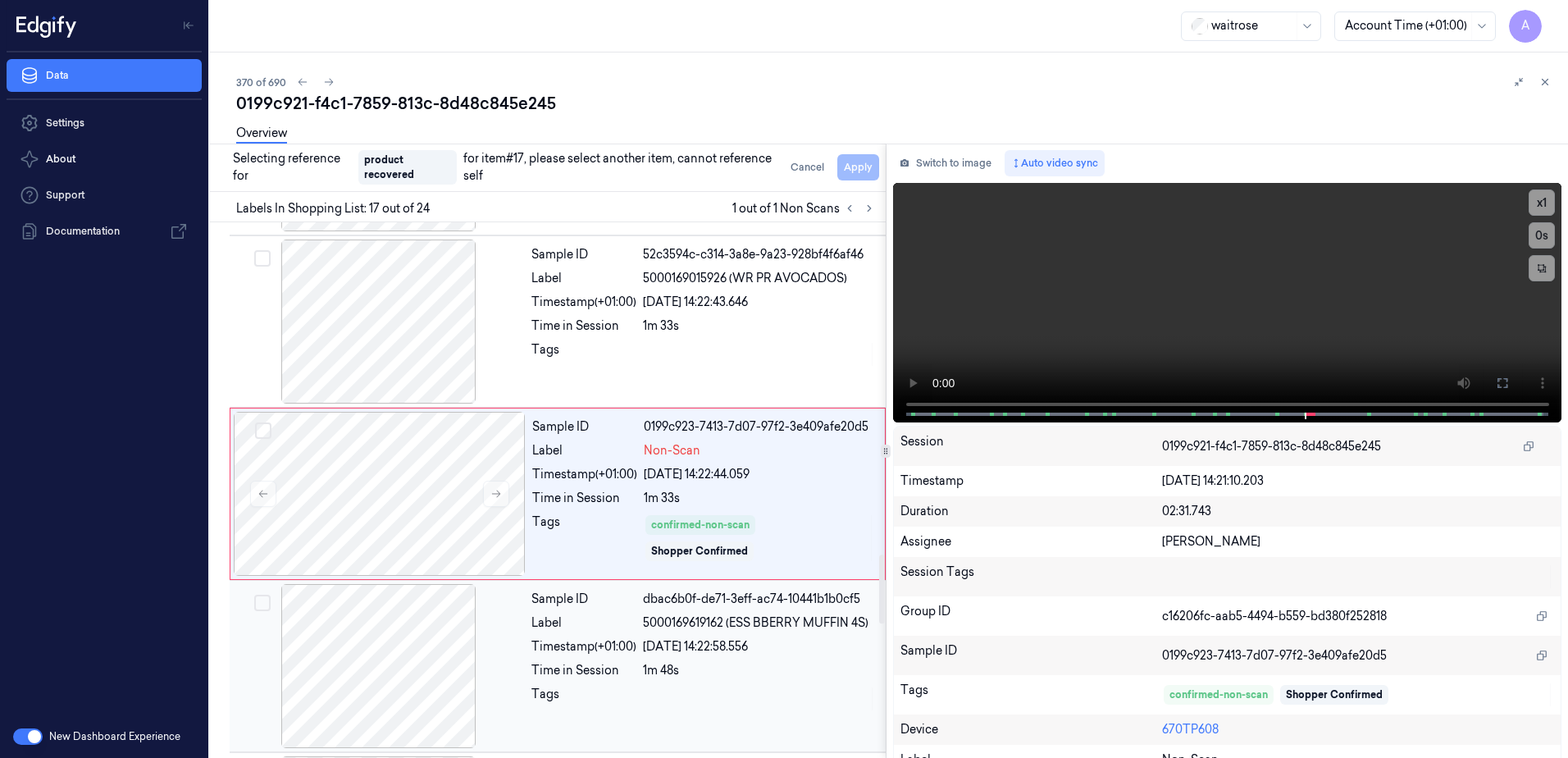
click at [807, 657] on div "Sample ID dbac6b0f-de71-3eff-ac74-10441b1b0cf5 Label 5000169619162 (ESS BBERRY …" at bounding box center [704, 666] width 357 height 164
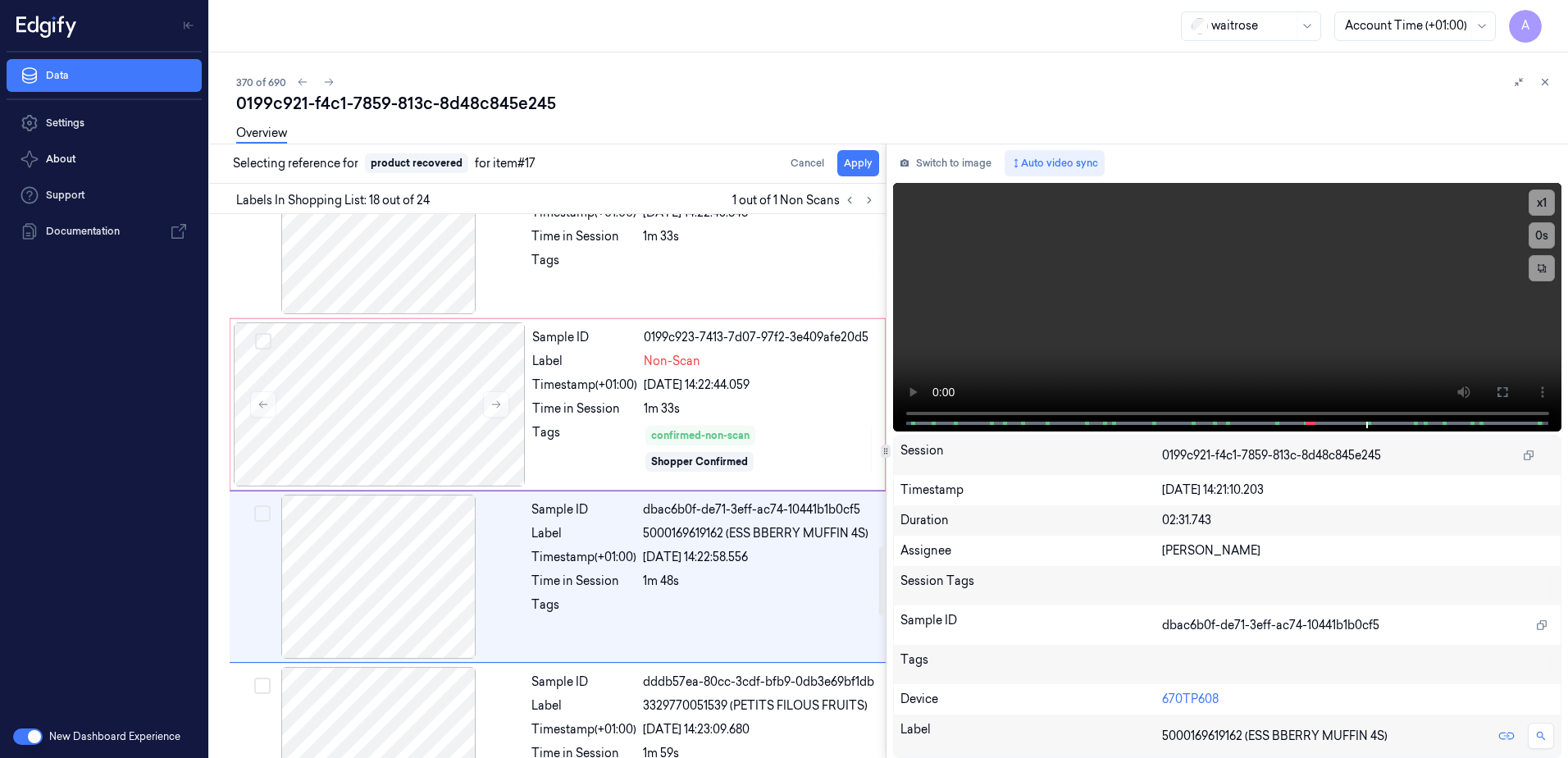
scroll to position [2741, 0]
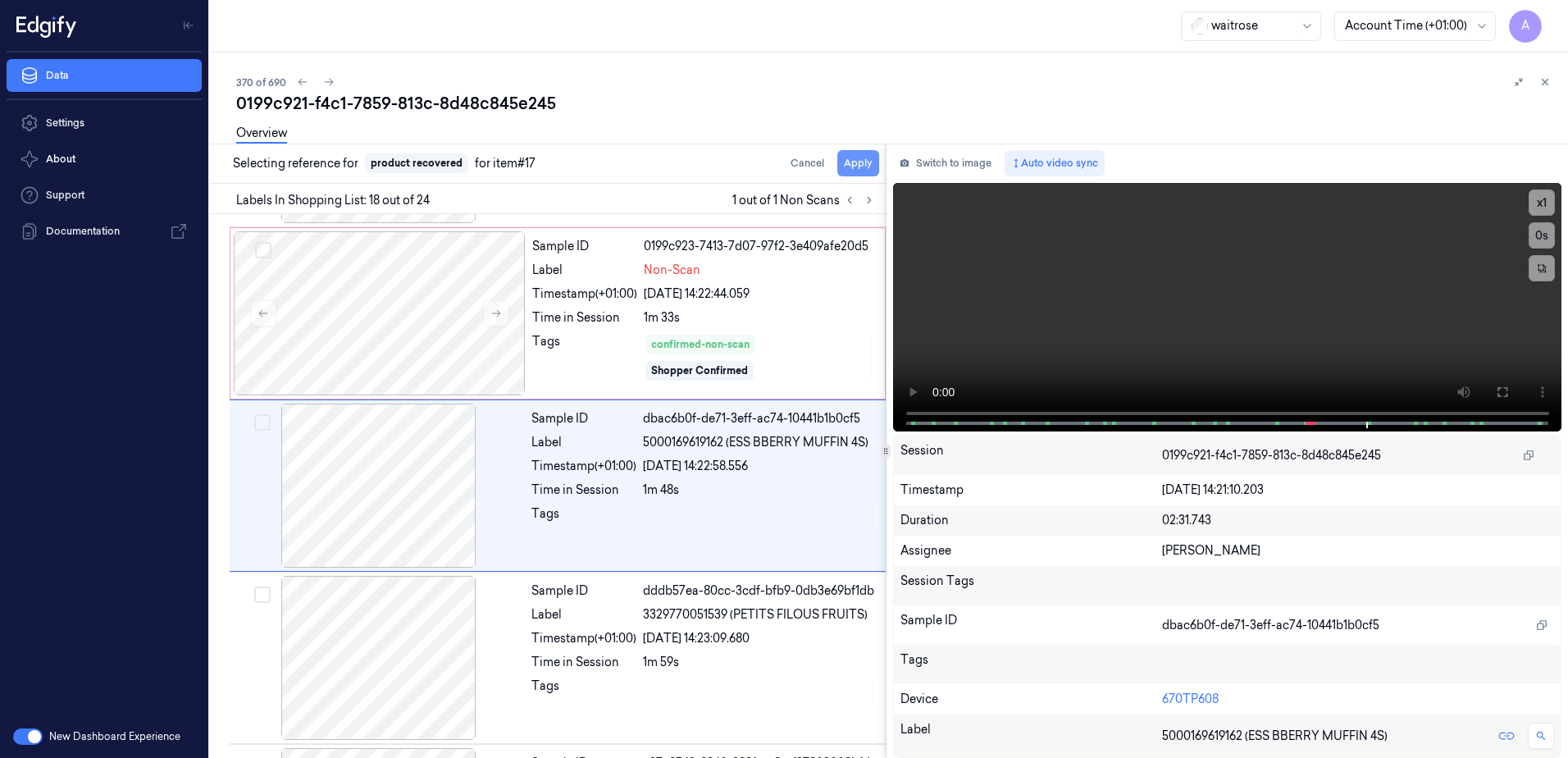
click at [854, 160] on button "Apply" at bounding box center [858, 164] width 41 height 26
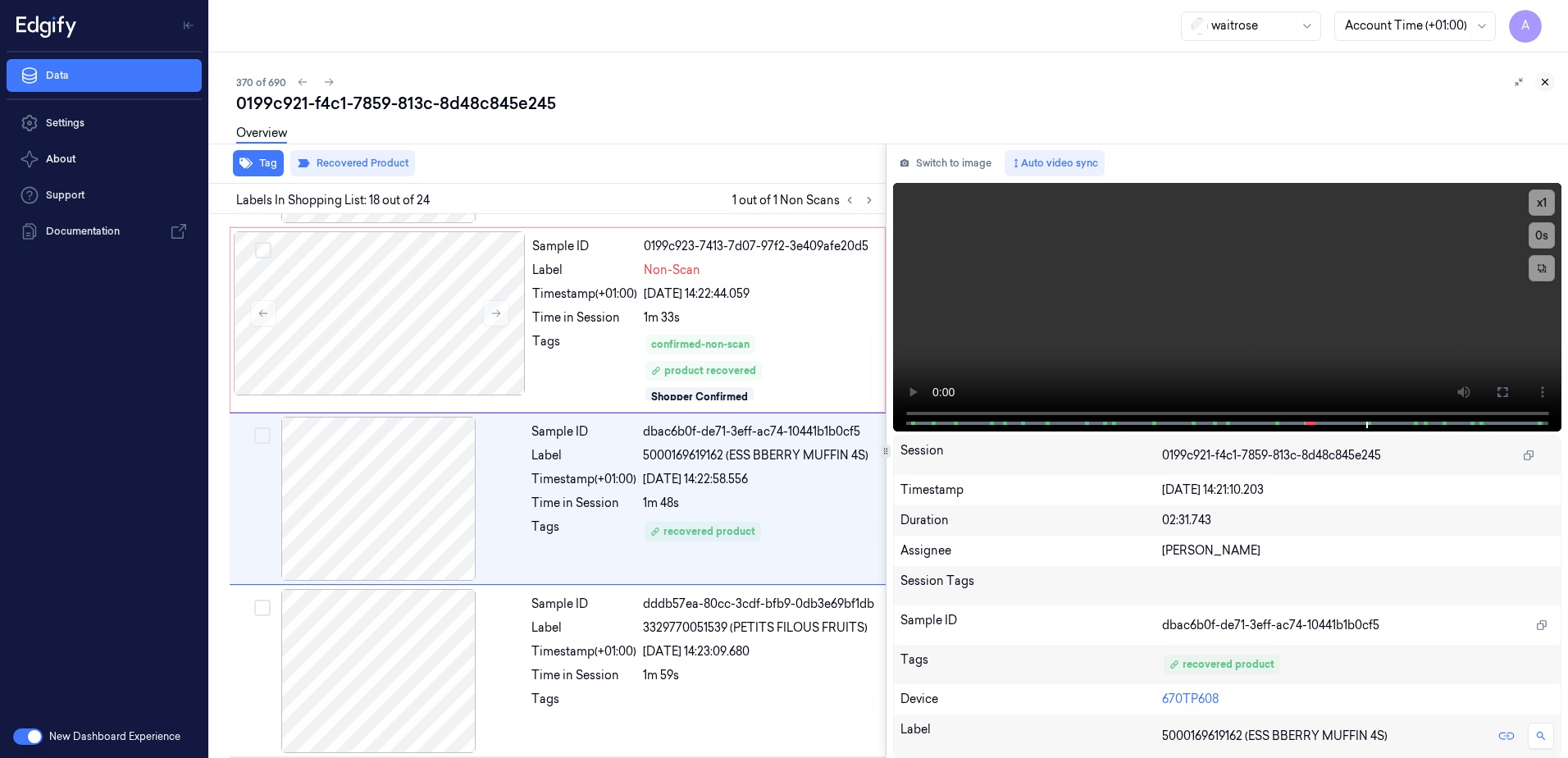
scroll to position [2755, 0]
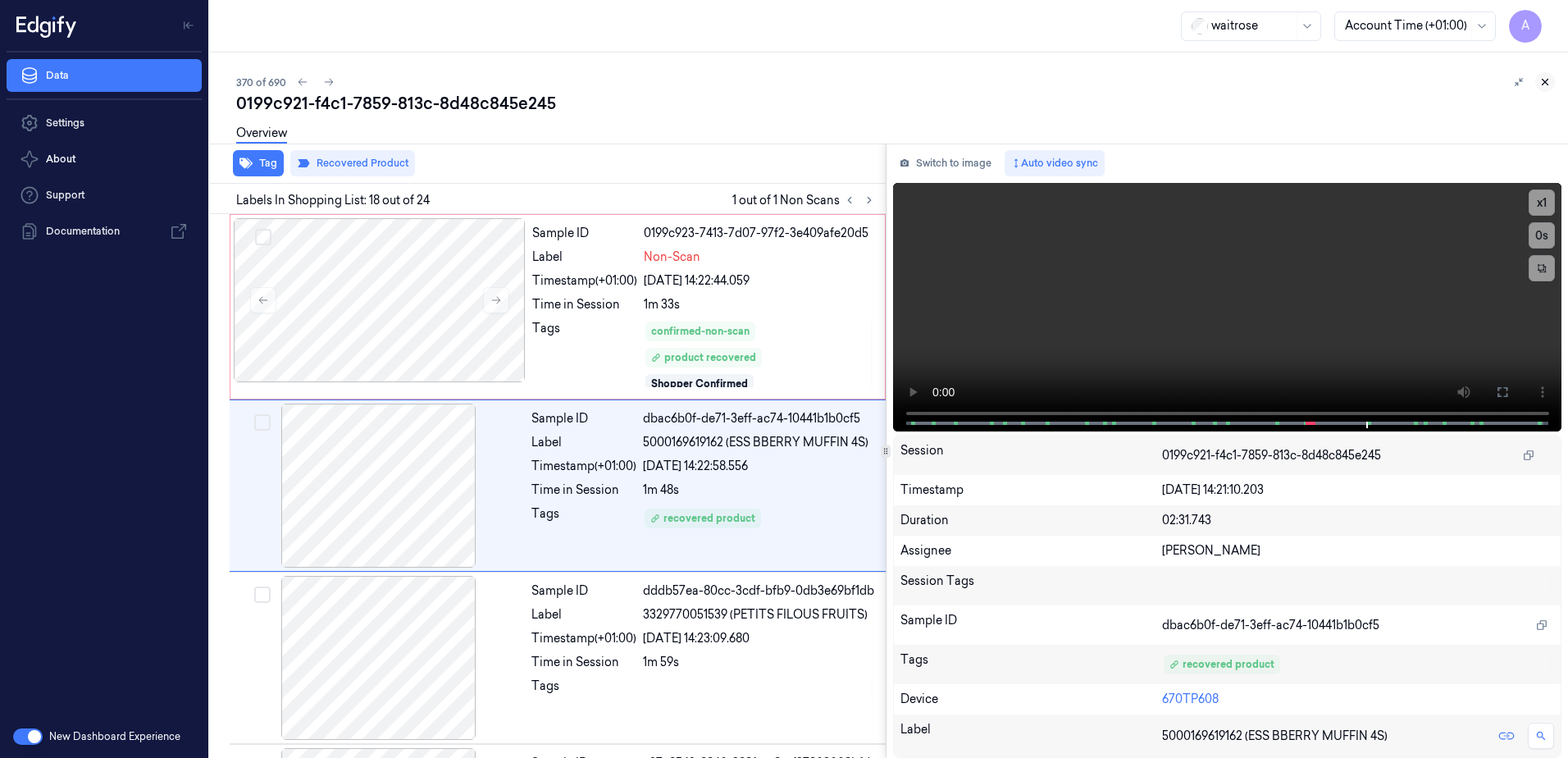
click at [1552, 82] on button at bounding box center [1545, 82] width 20 height 20
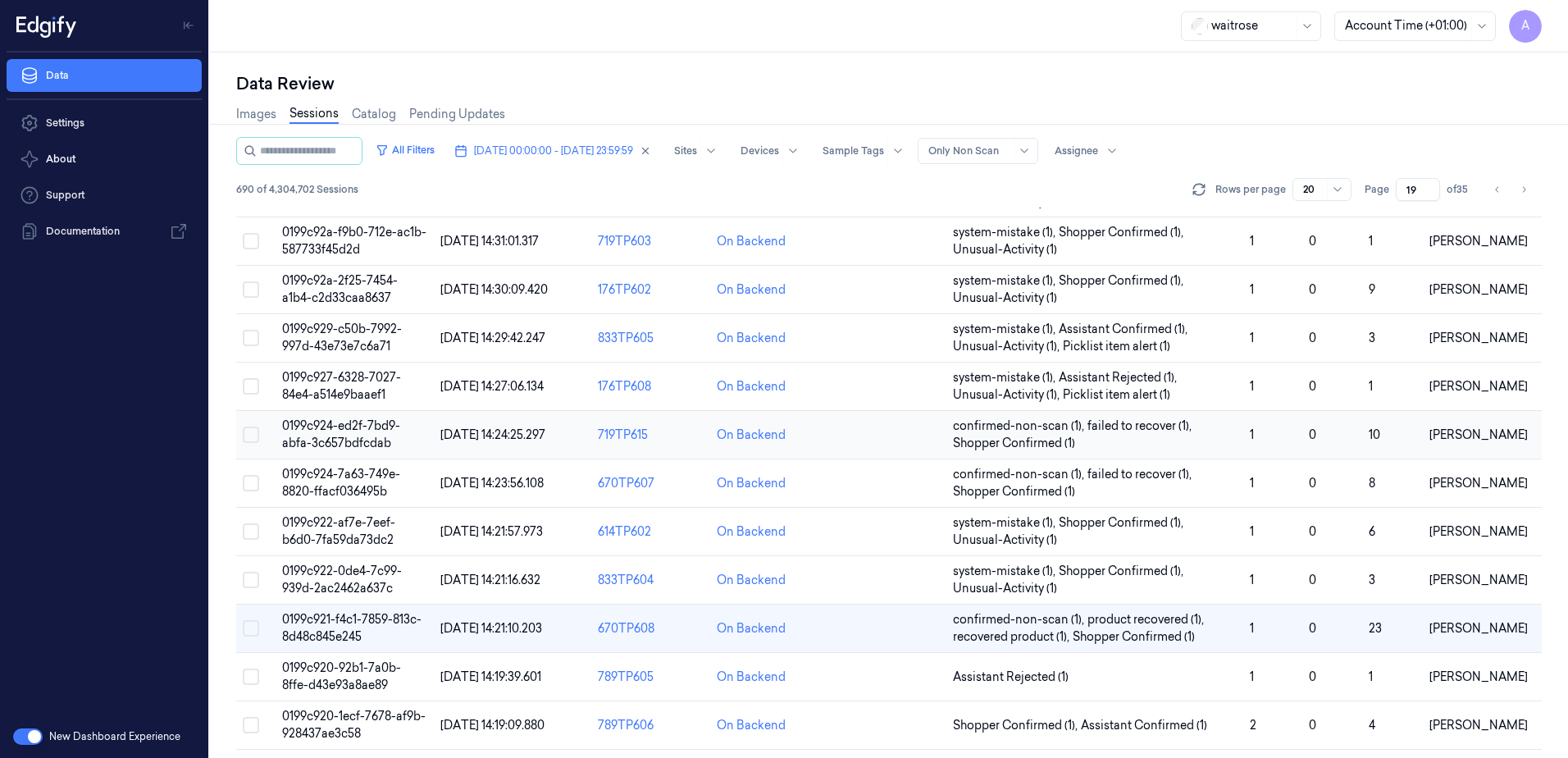
scroll to position [246, 0]
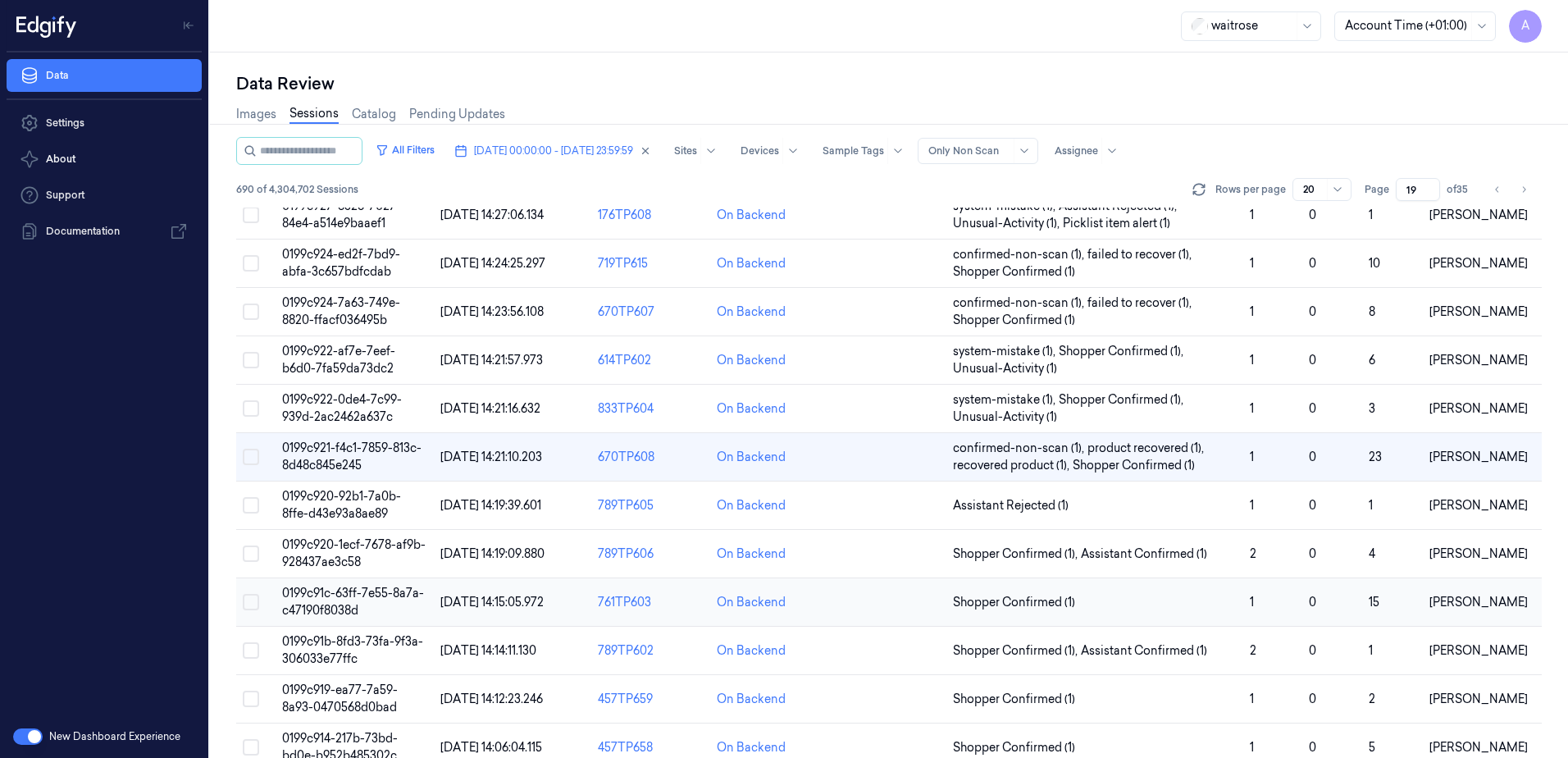
click at [324, 604] on span "0199c91c-63ff-7e55-8a7a-c47190f8038d" at bounding box center [353, 602] width 142 height 32
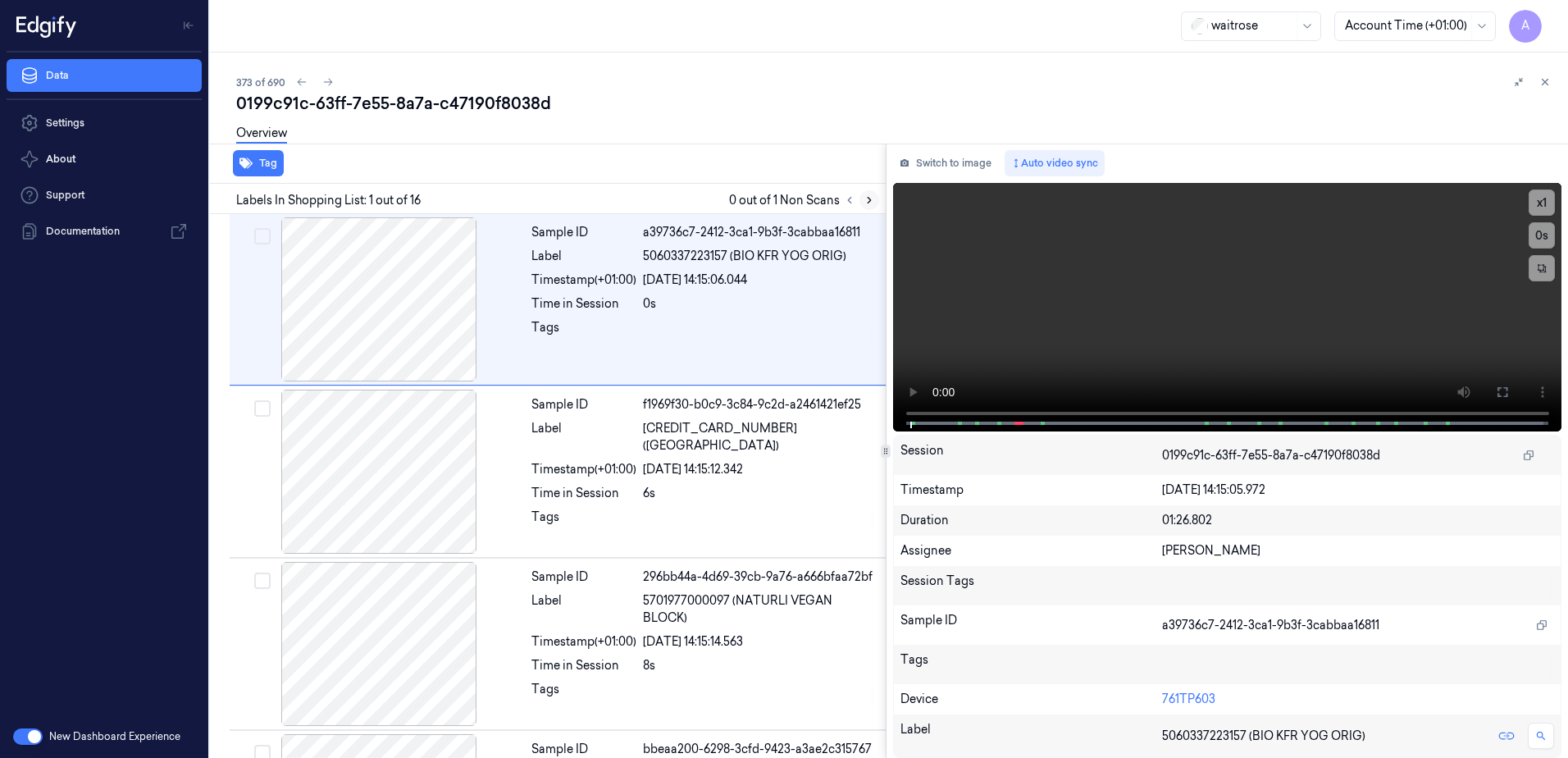
click at [869, 208] on button at bounding box center [869, 199] width 20 height 20
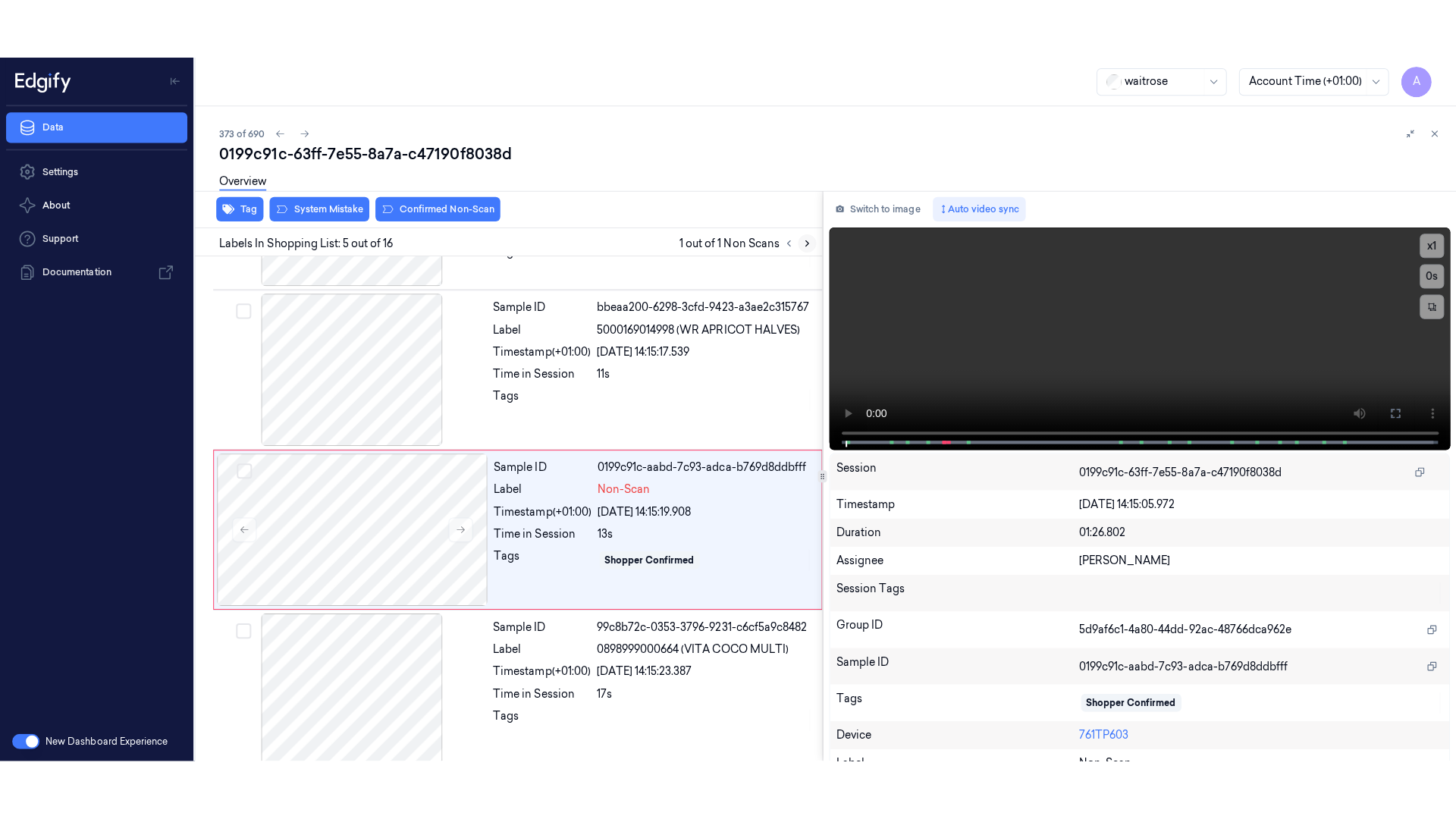
scroll to position [465, 0]
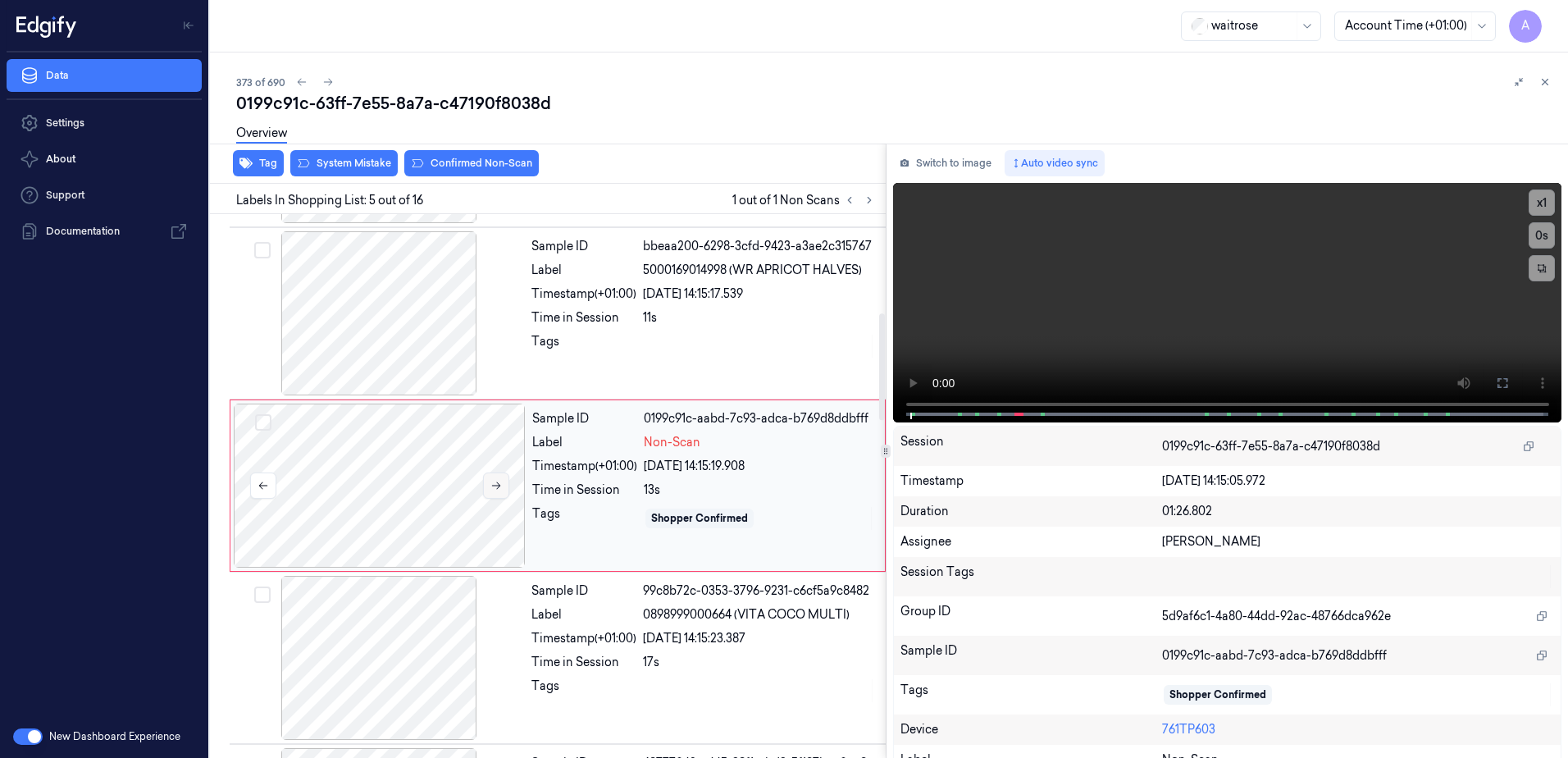
click at [498, 484] on icon at bounding box center [497, 485] width 11 height 11
click at [501, 484] on icon at bounding box center [497, 485] width 11 height 11
click at [1497, 382] on icon at bounding box center [1503, 383] width 13 height 13
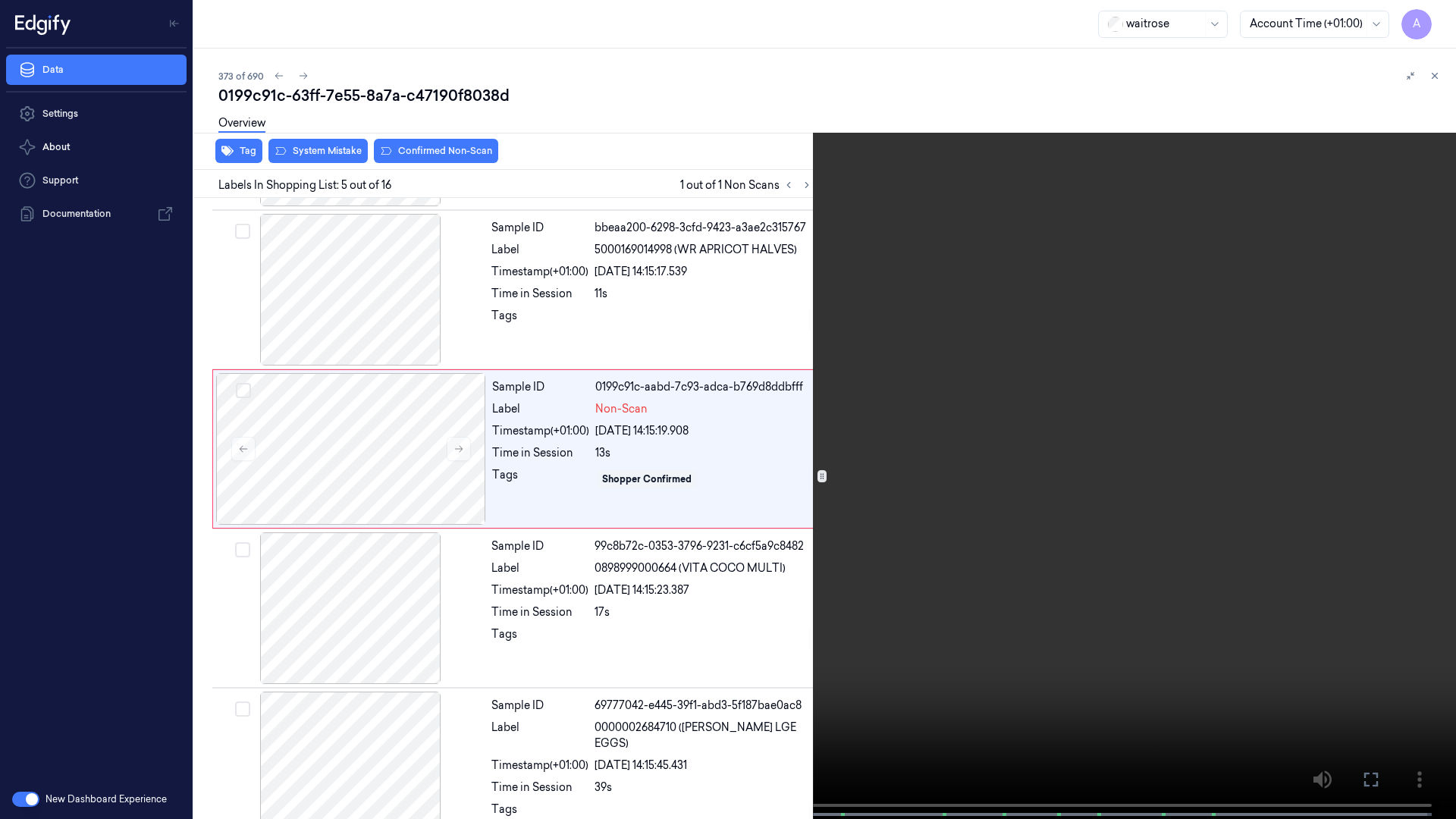
click at [1062, 503] on video at bounding box center [728, 410] width 1456 height 822
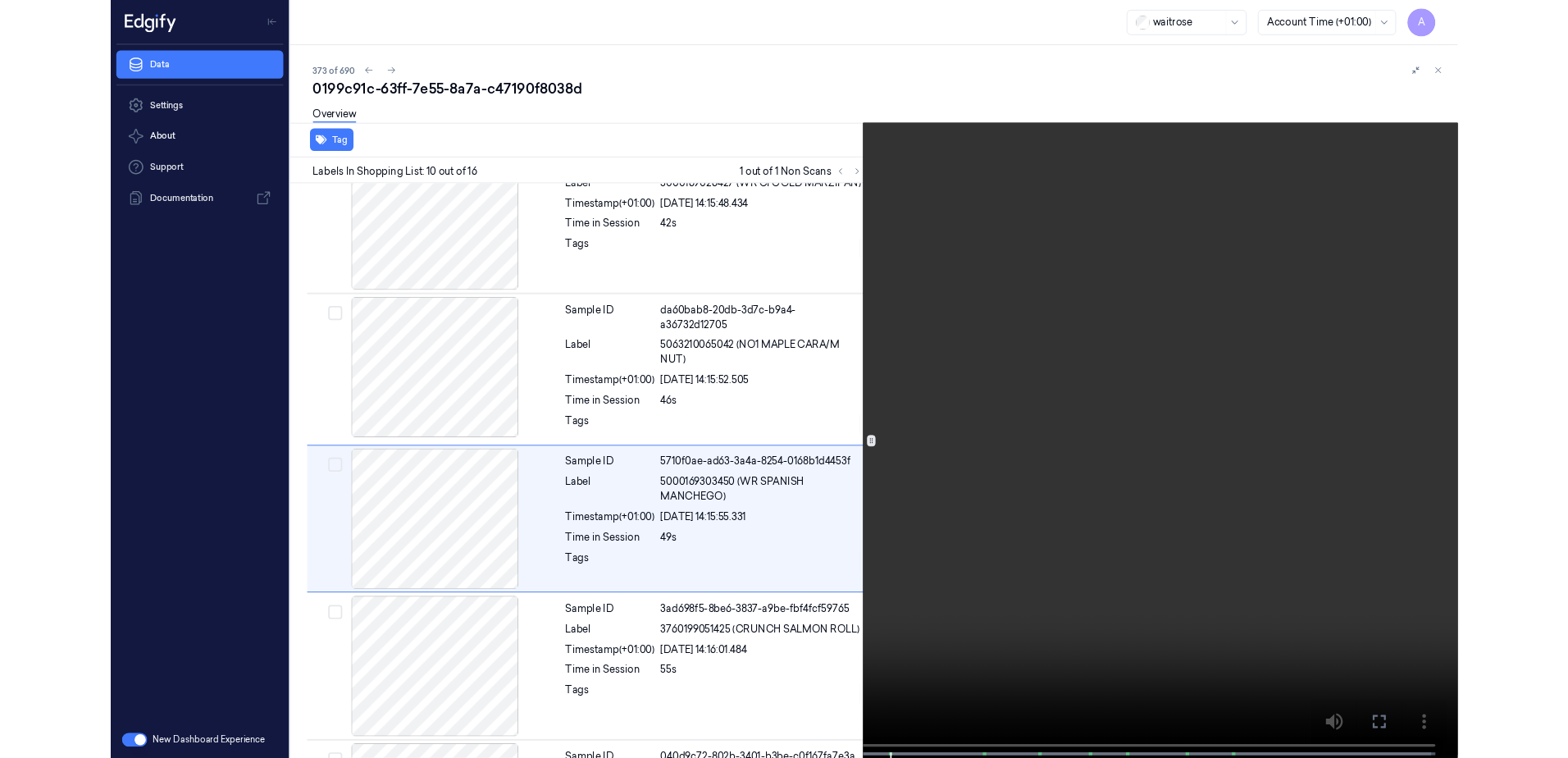
scroll to position [1300, 0]
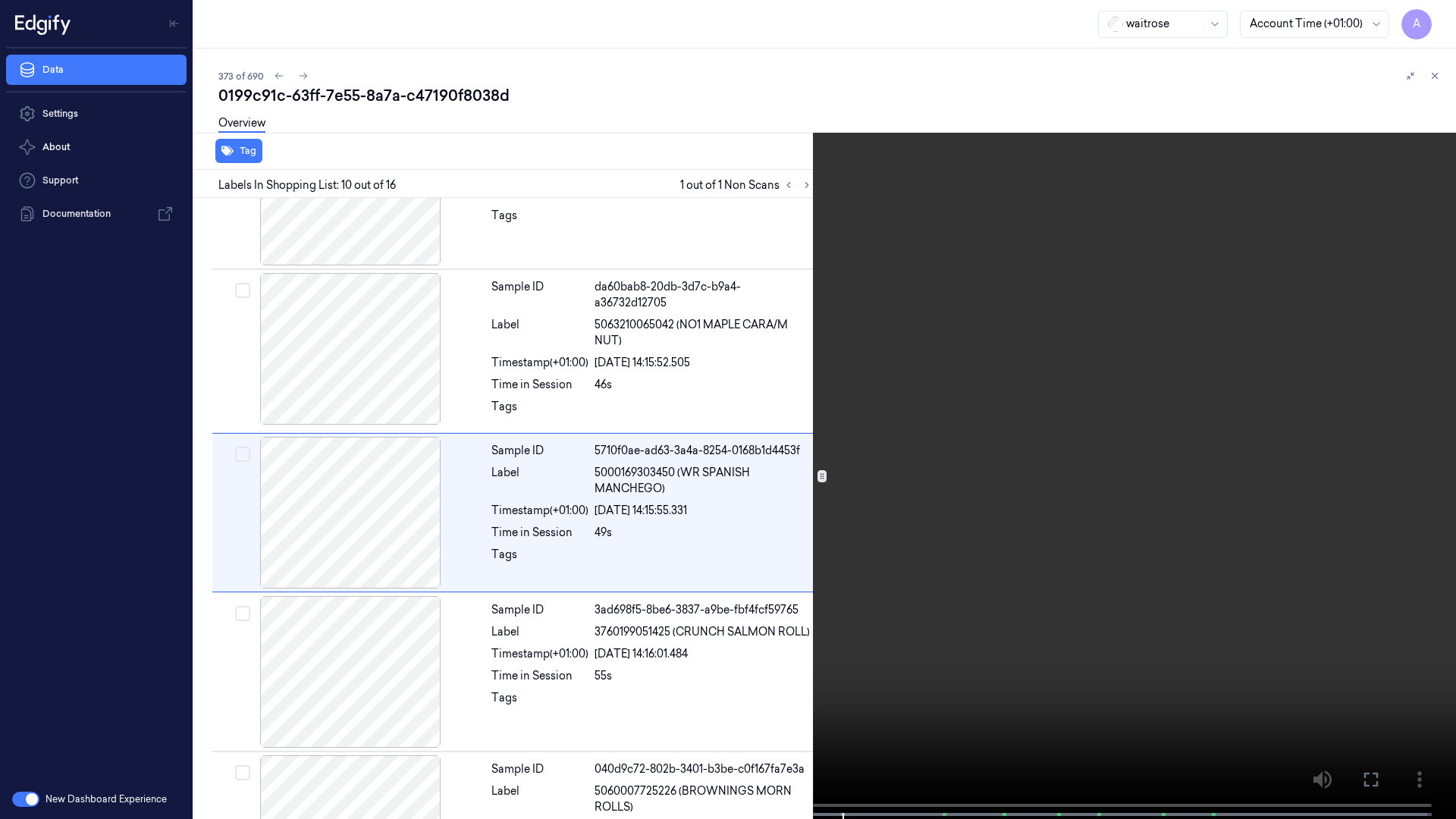
click at [0, 0] on button at bounding box center [0, 0] width 0 height 0
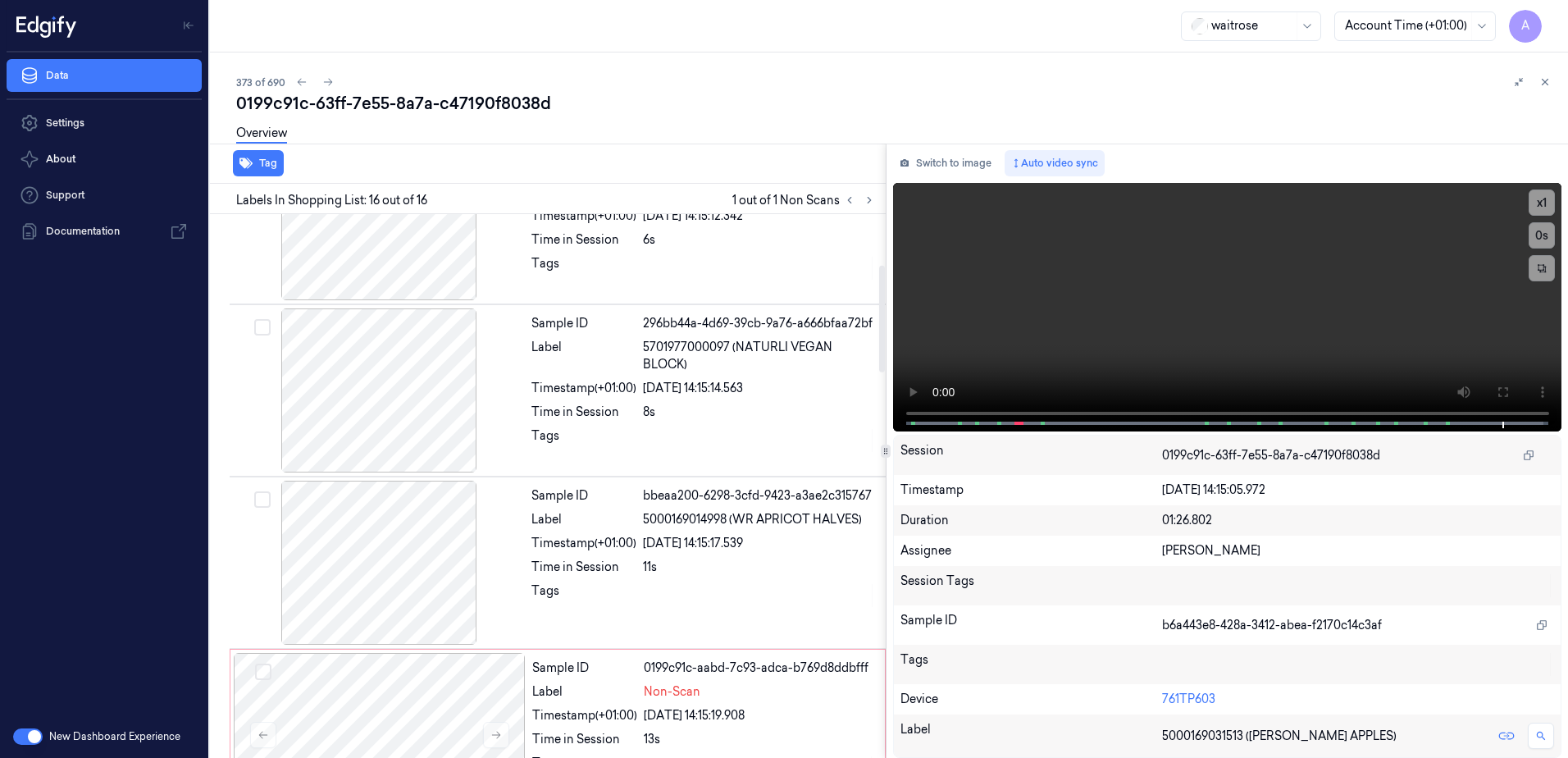
scroll to position [418, 0]
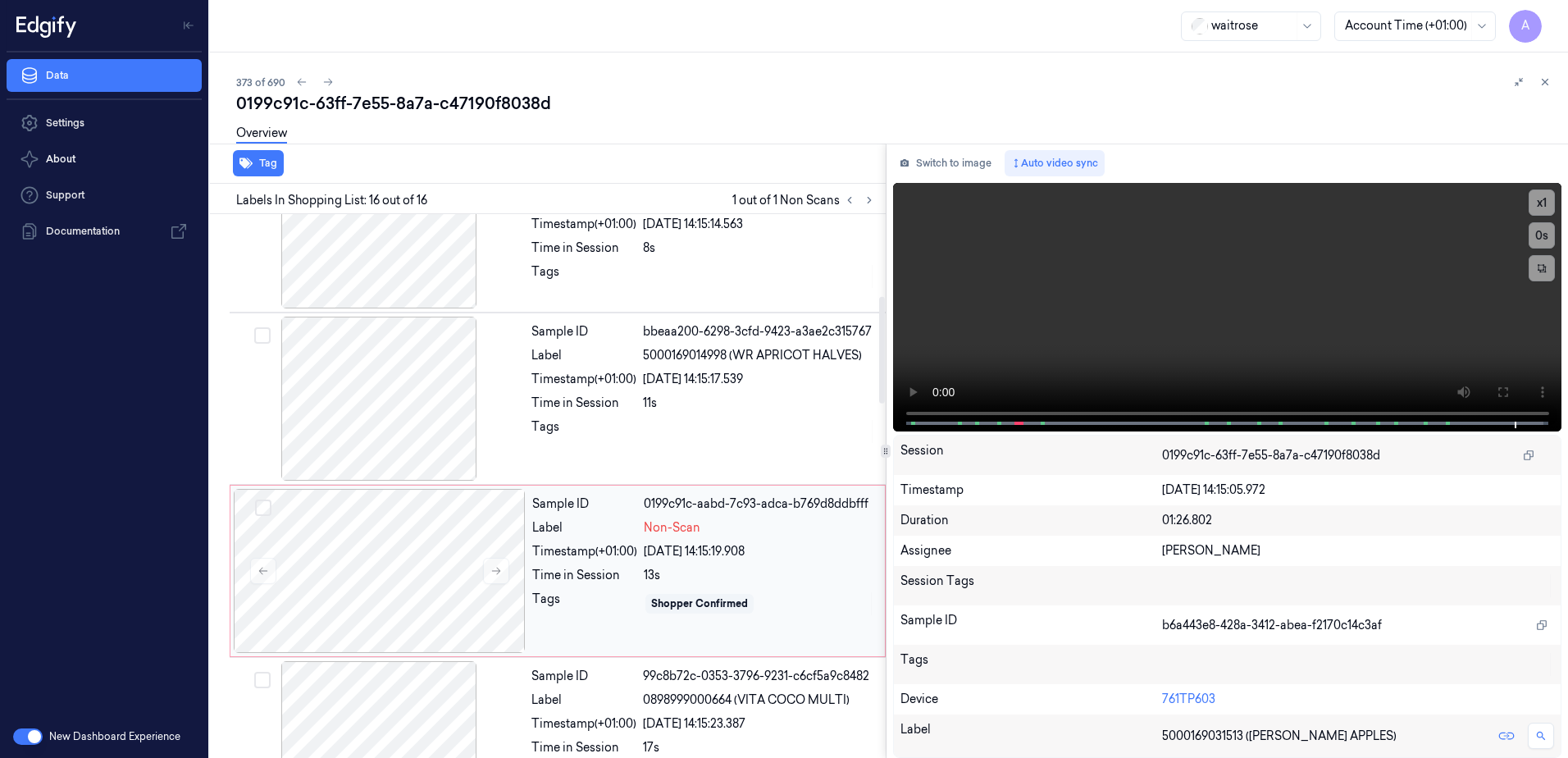
click at [588, 596] on div "Tags" at bounding box center [585, 604] width 105 height 26
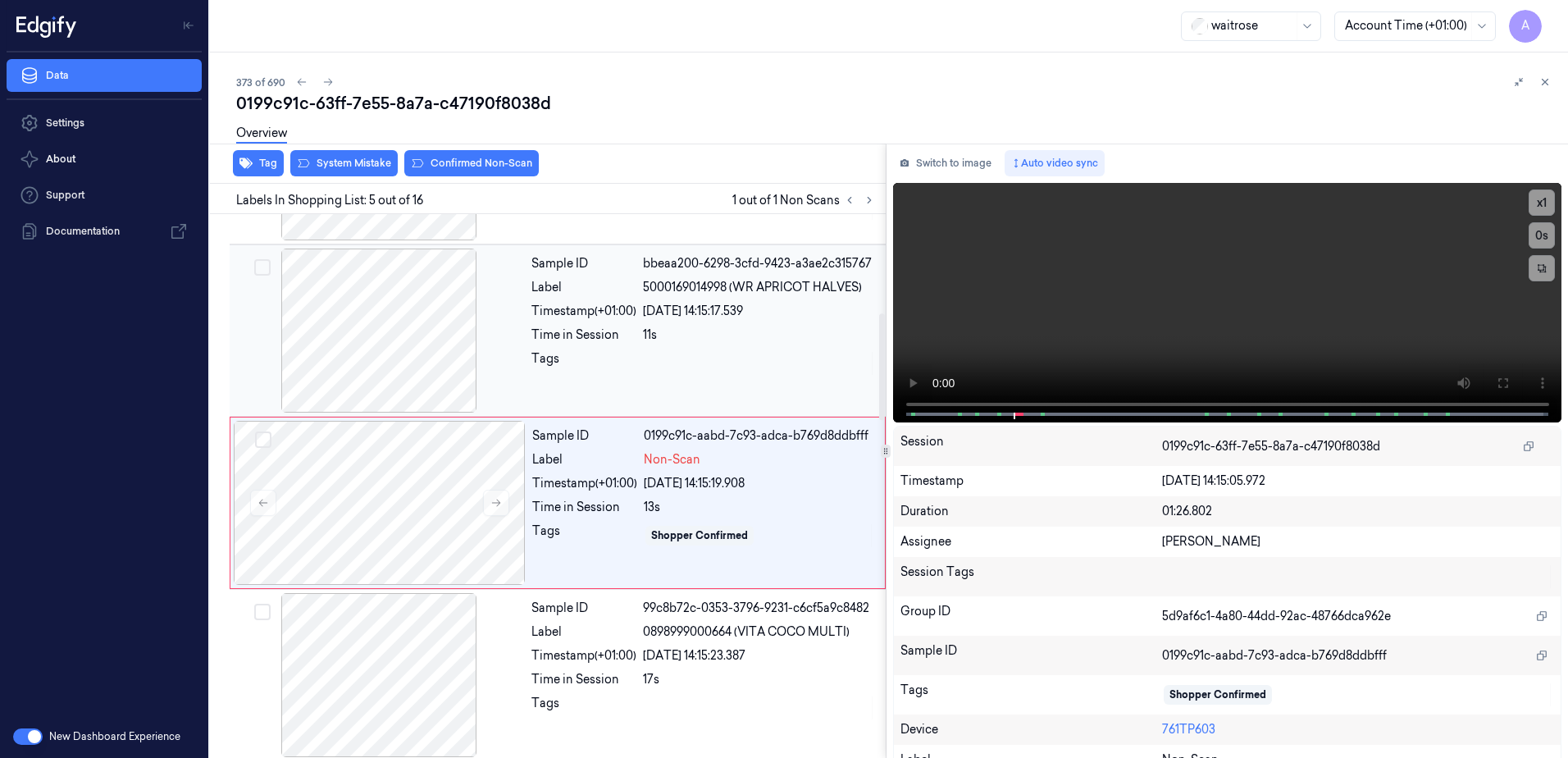
scroll to position [503, 0]
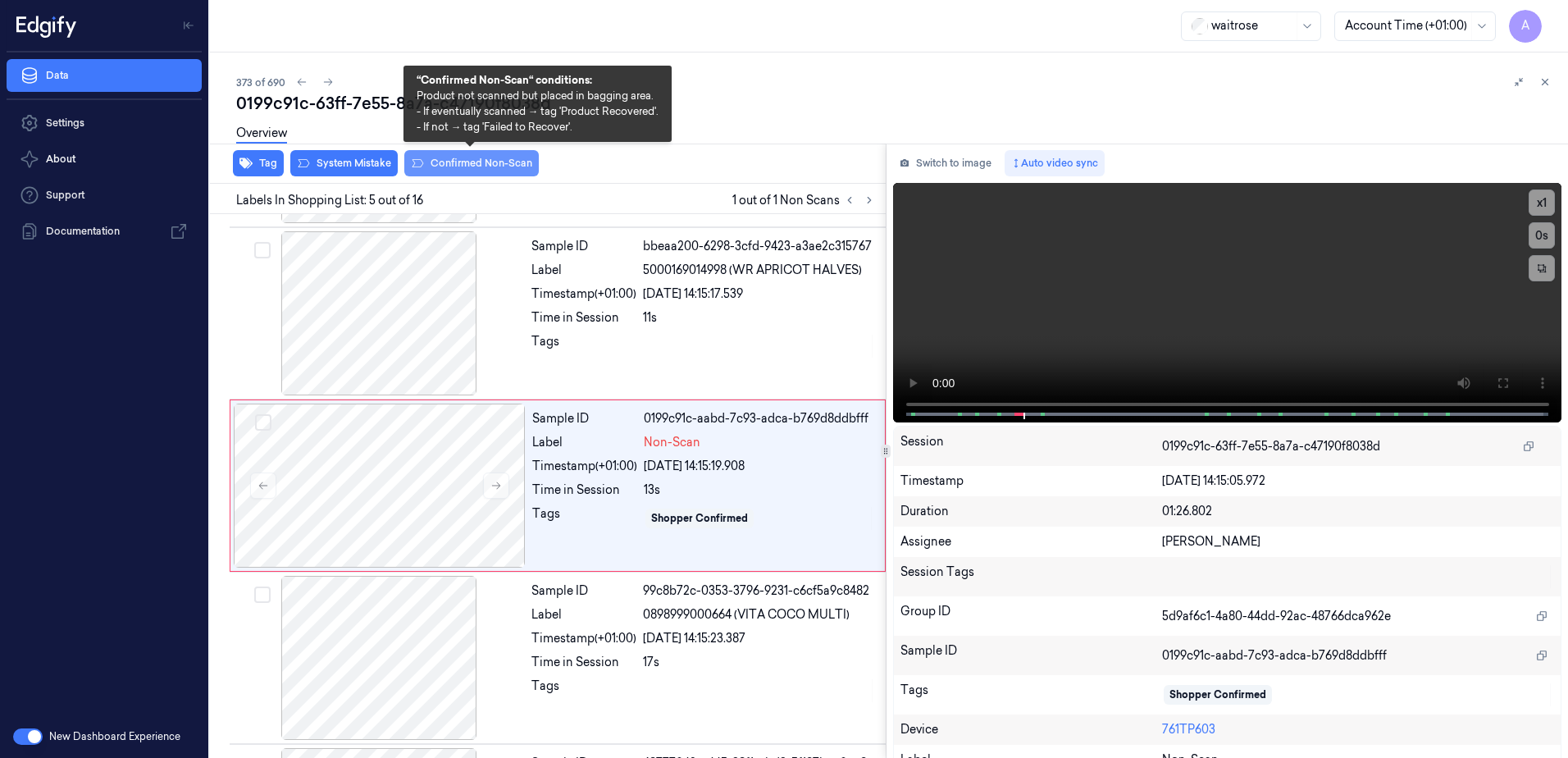
click at [473, 170] on button "Confirmed Non-Scan" at bounding box center [471, 164] width 135 height 26
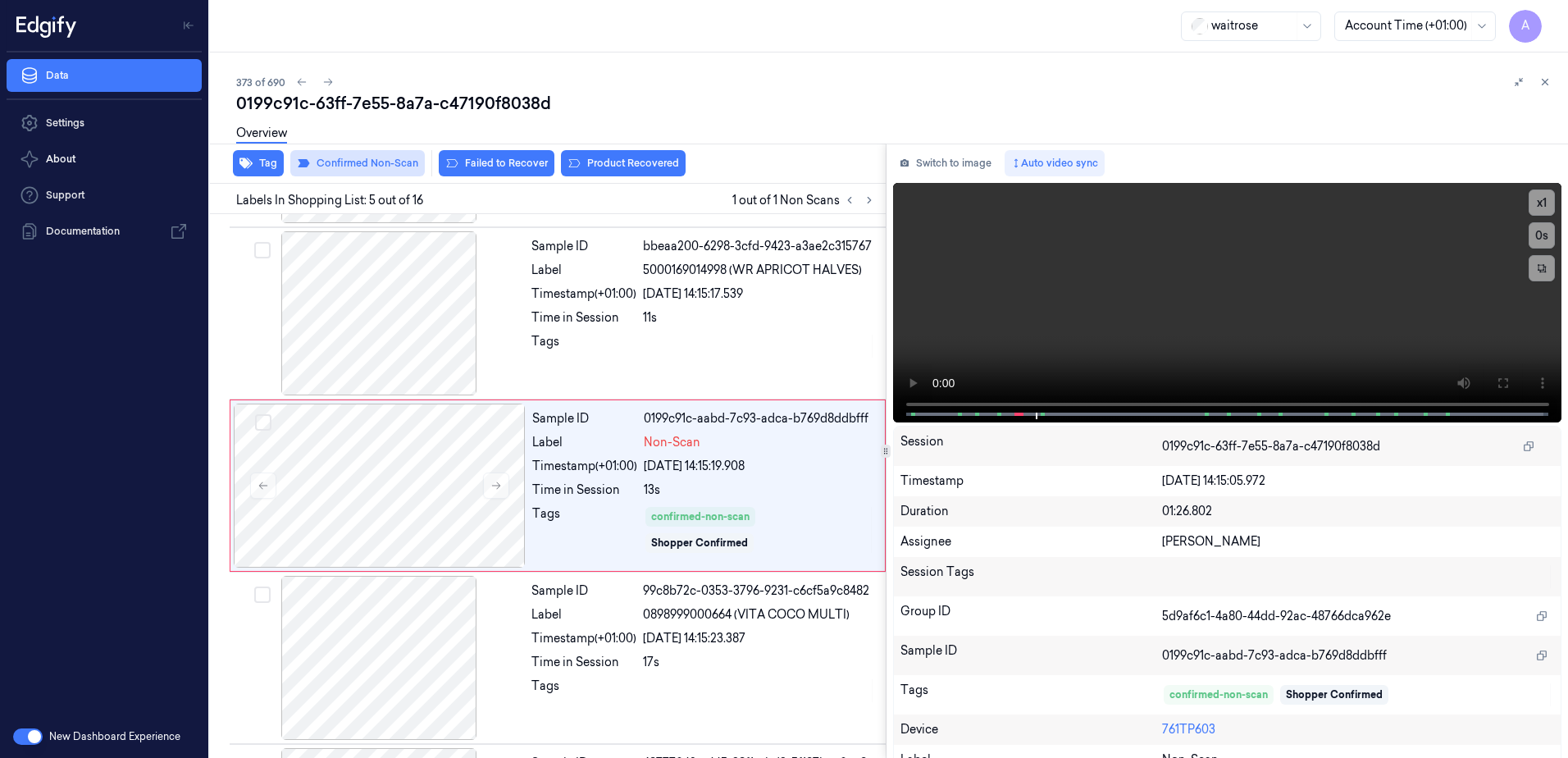
click at [473, 170] on button "Failed to Recover" at bounding box center [497, 164] width 116 height 26
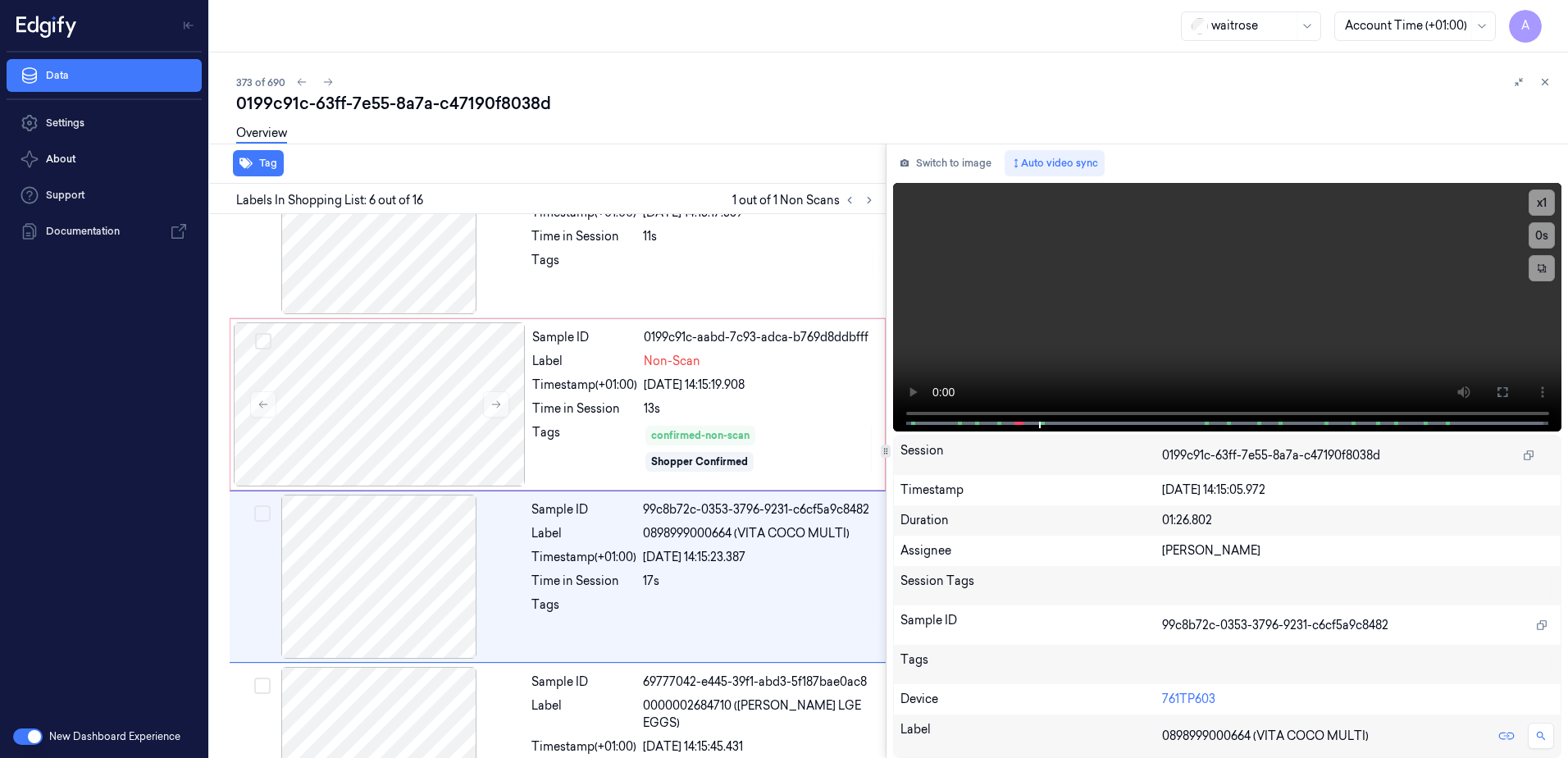
scroll to position [675, 0]
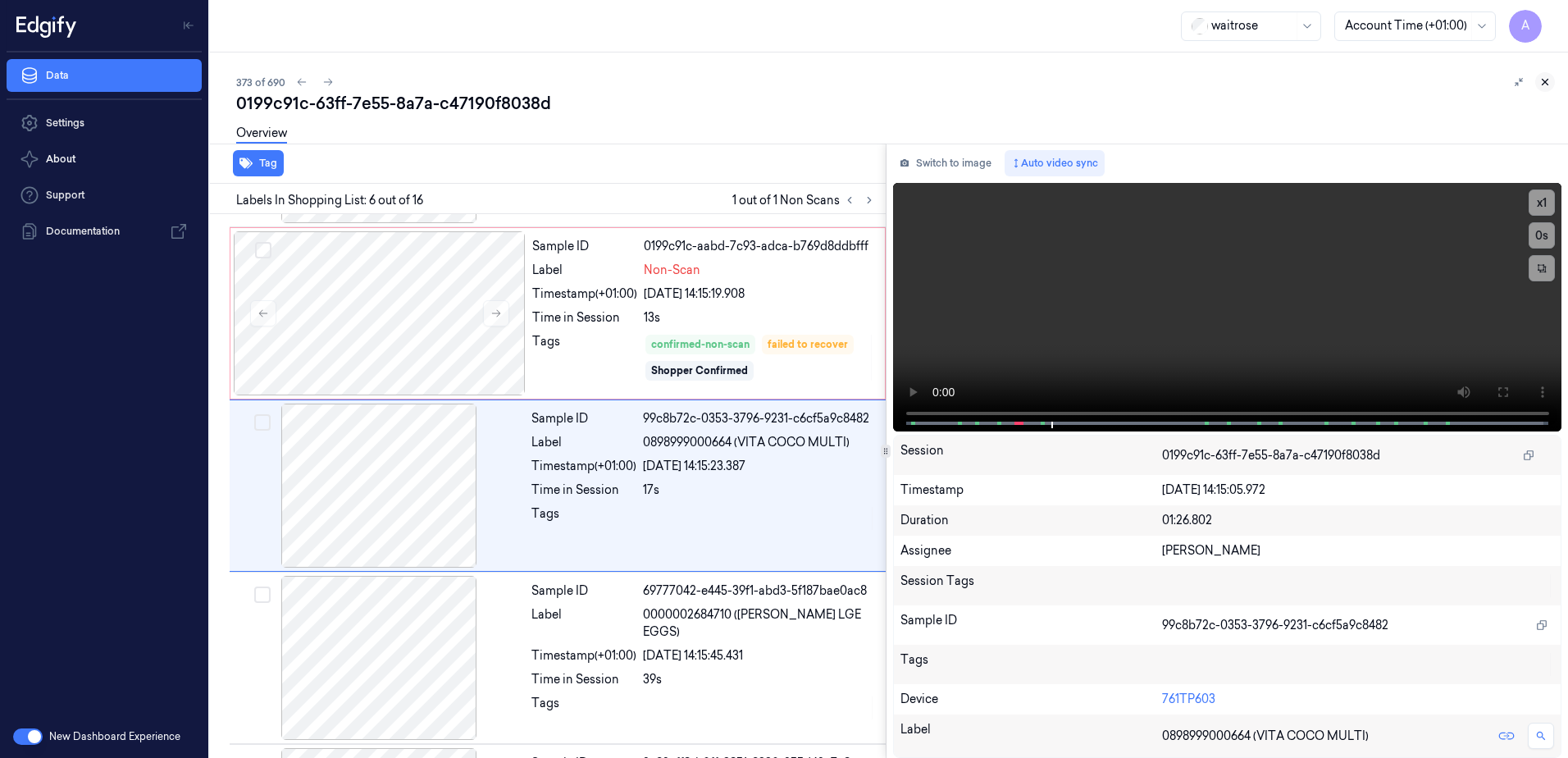
click at [1551, 83] on button at bounding box center [1545, 82] width 20 height 20
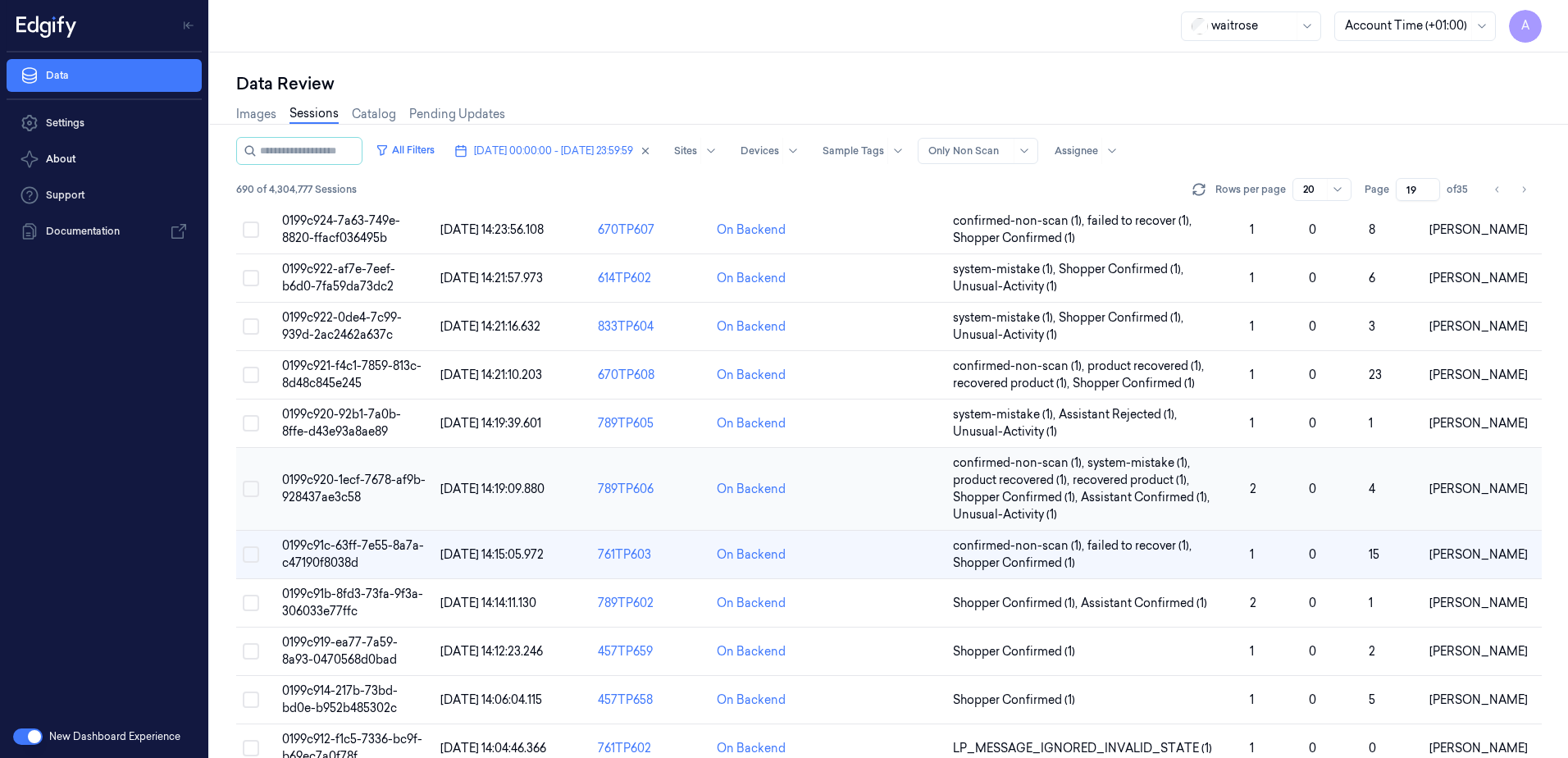
scroll to position [492, 0]
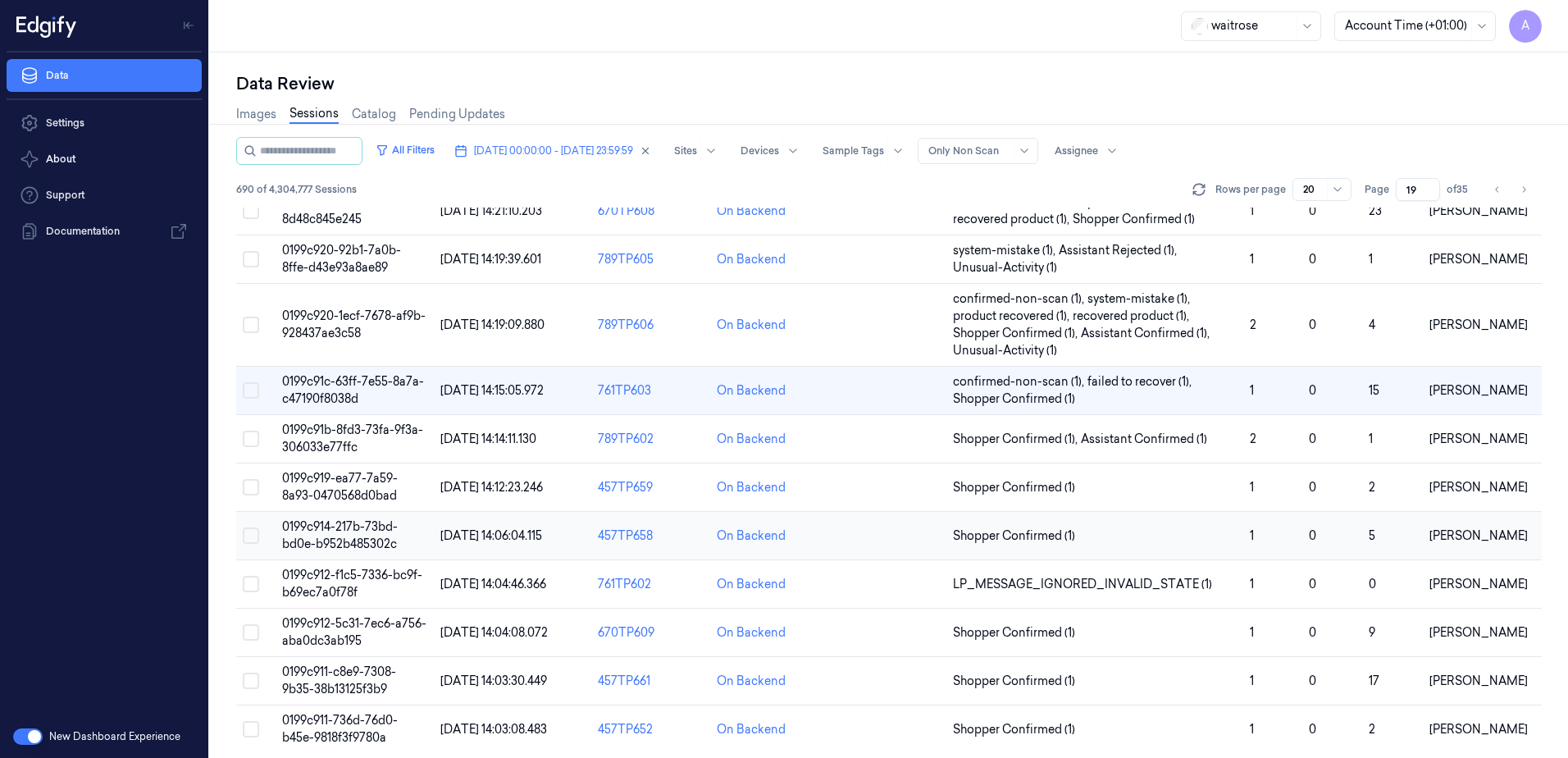
click at [323, 536] on span "0199c914-217b-73bd-bd0e-b952b485302c" at bounding box center [340, 535] width 116 height 32
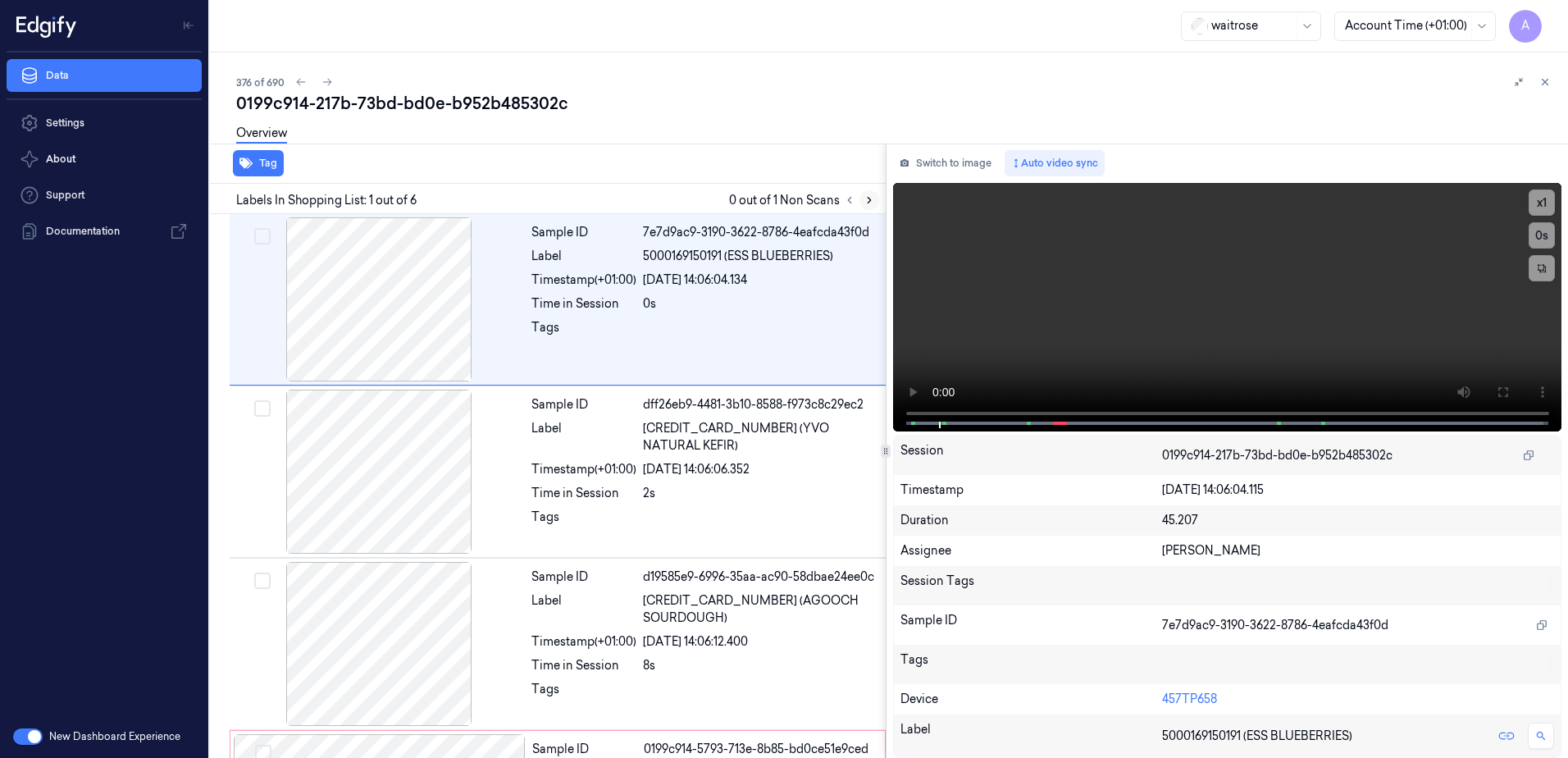
click at [869, 199] on icon at bounding box center [869, 200] width 3 height 6
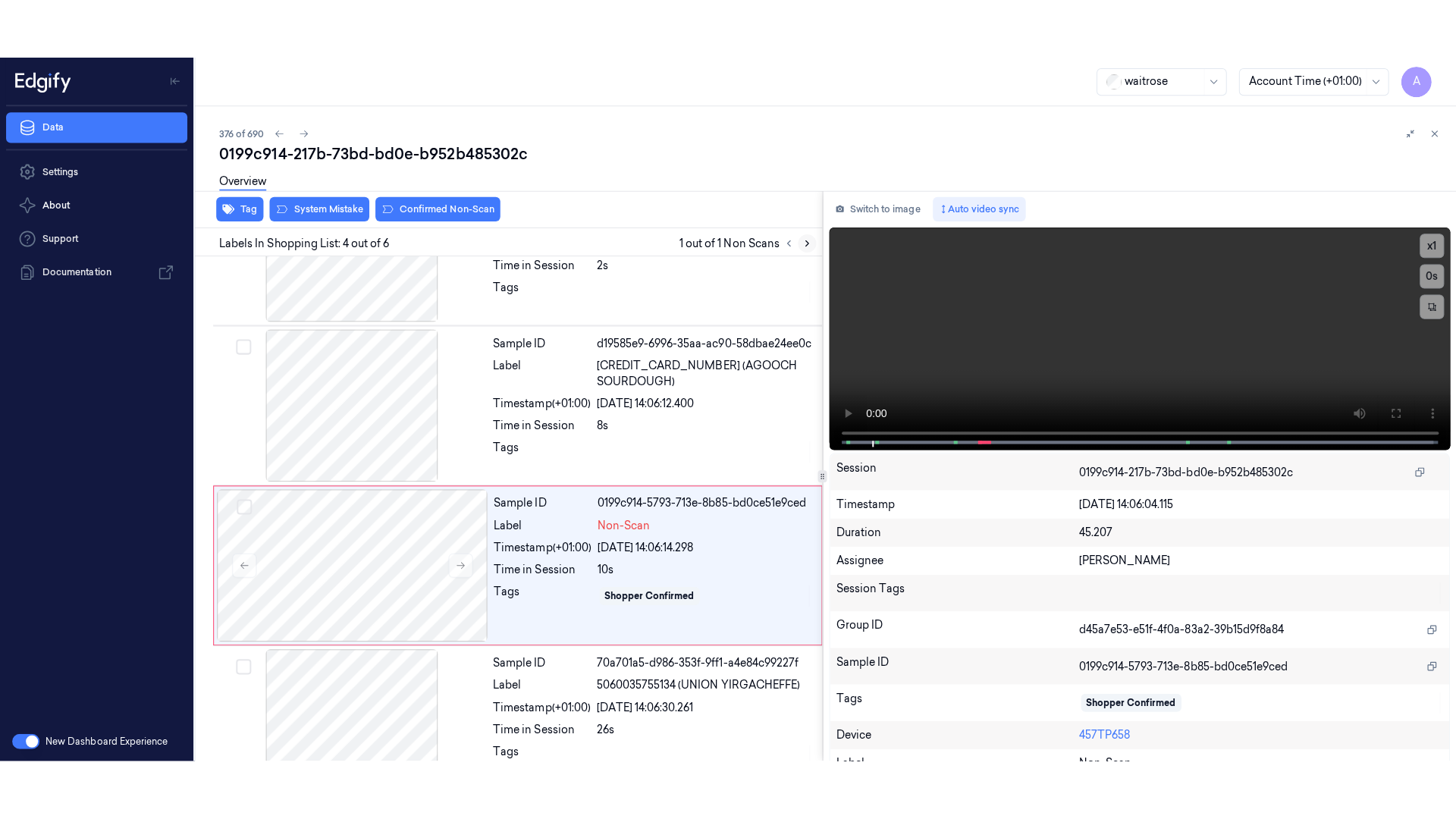
scroll to position [310, 0]
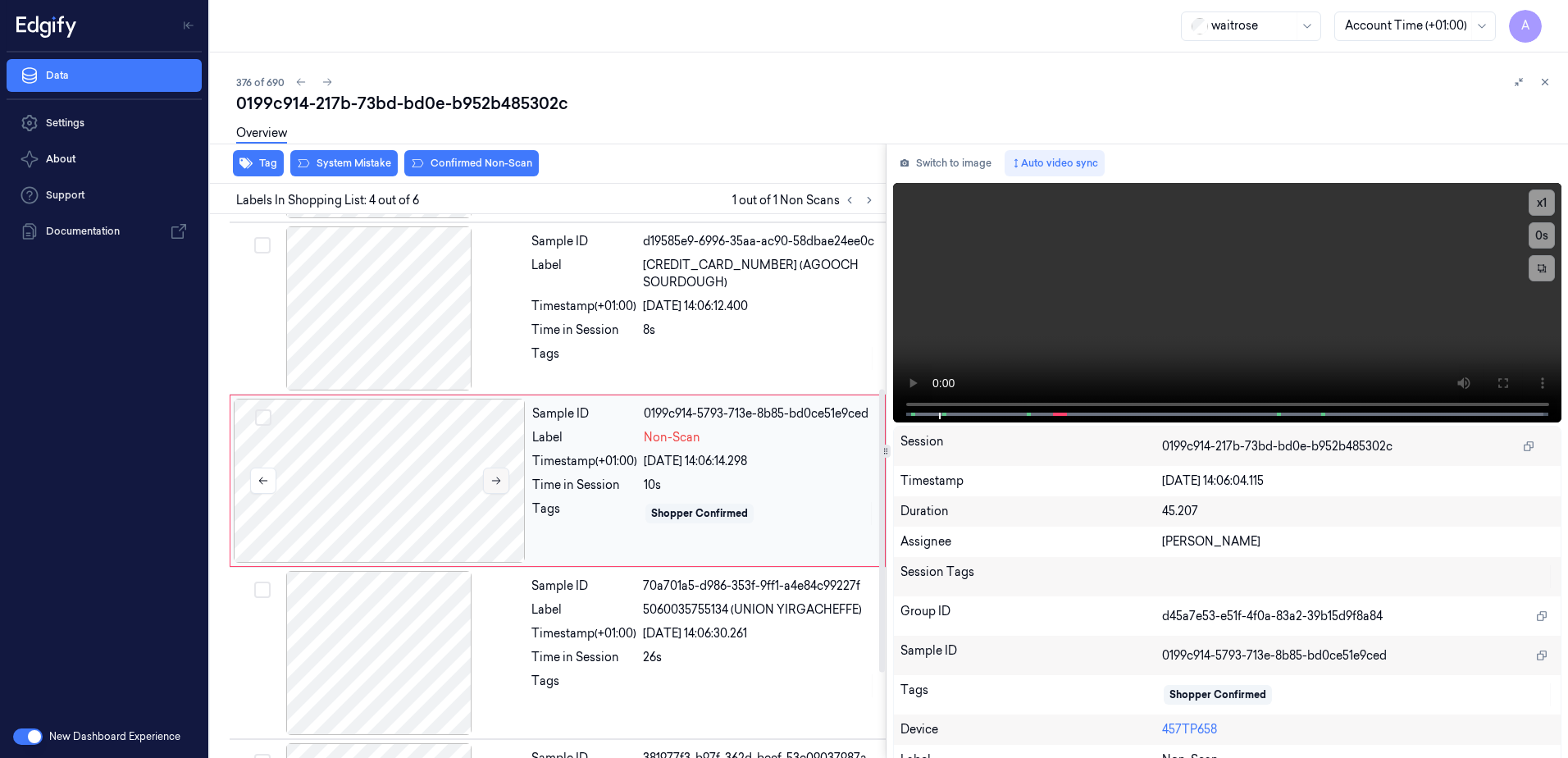
click at [503, 487] on button at bounding box center [497, 481] width 26 height 26
click at [1500, 388] on icon at bounding box center [1503, 383] width 13 height 13
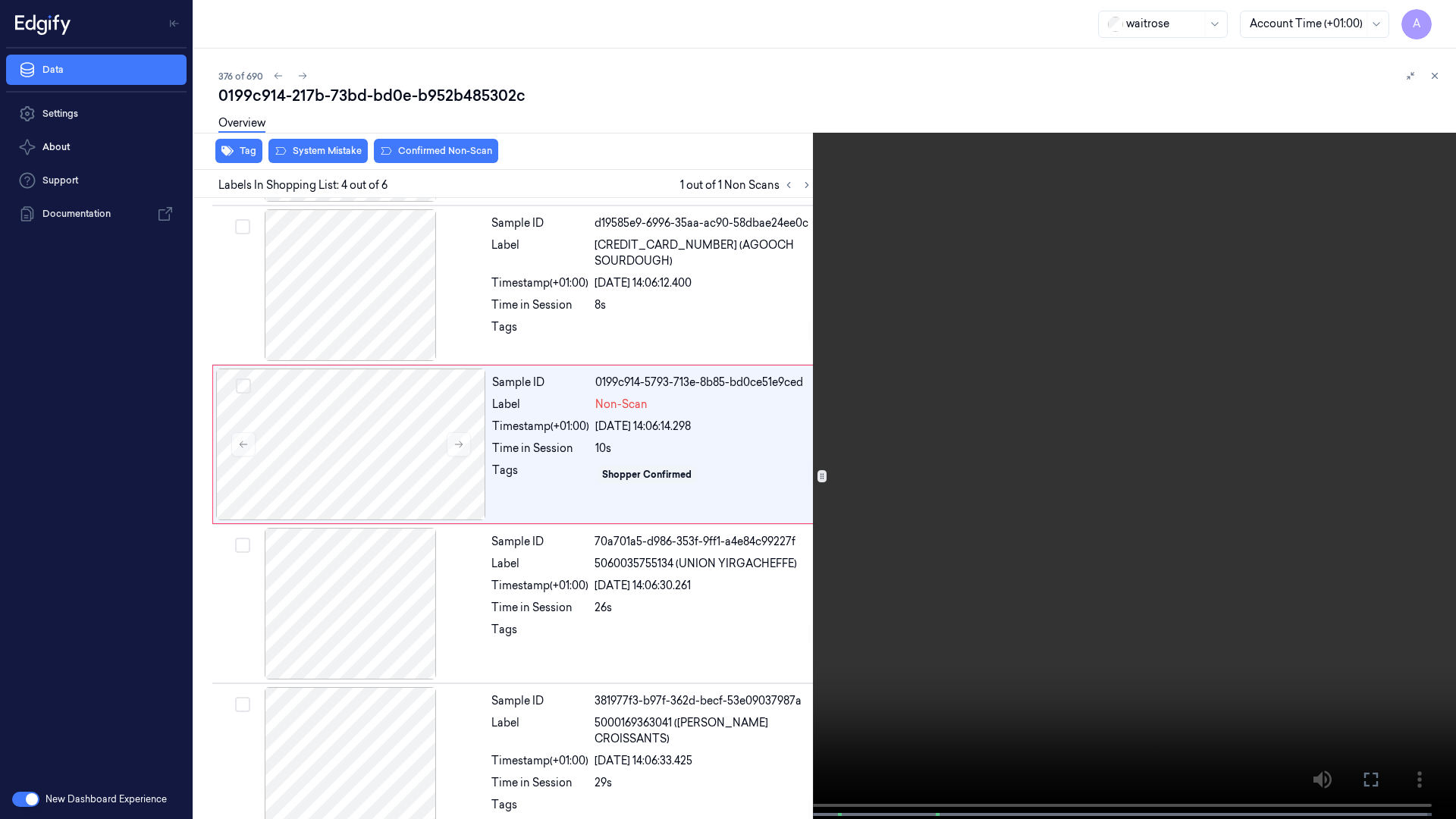
click at [938, 510] on video at bounding box center [728, 410] width 1456 height 822
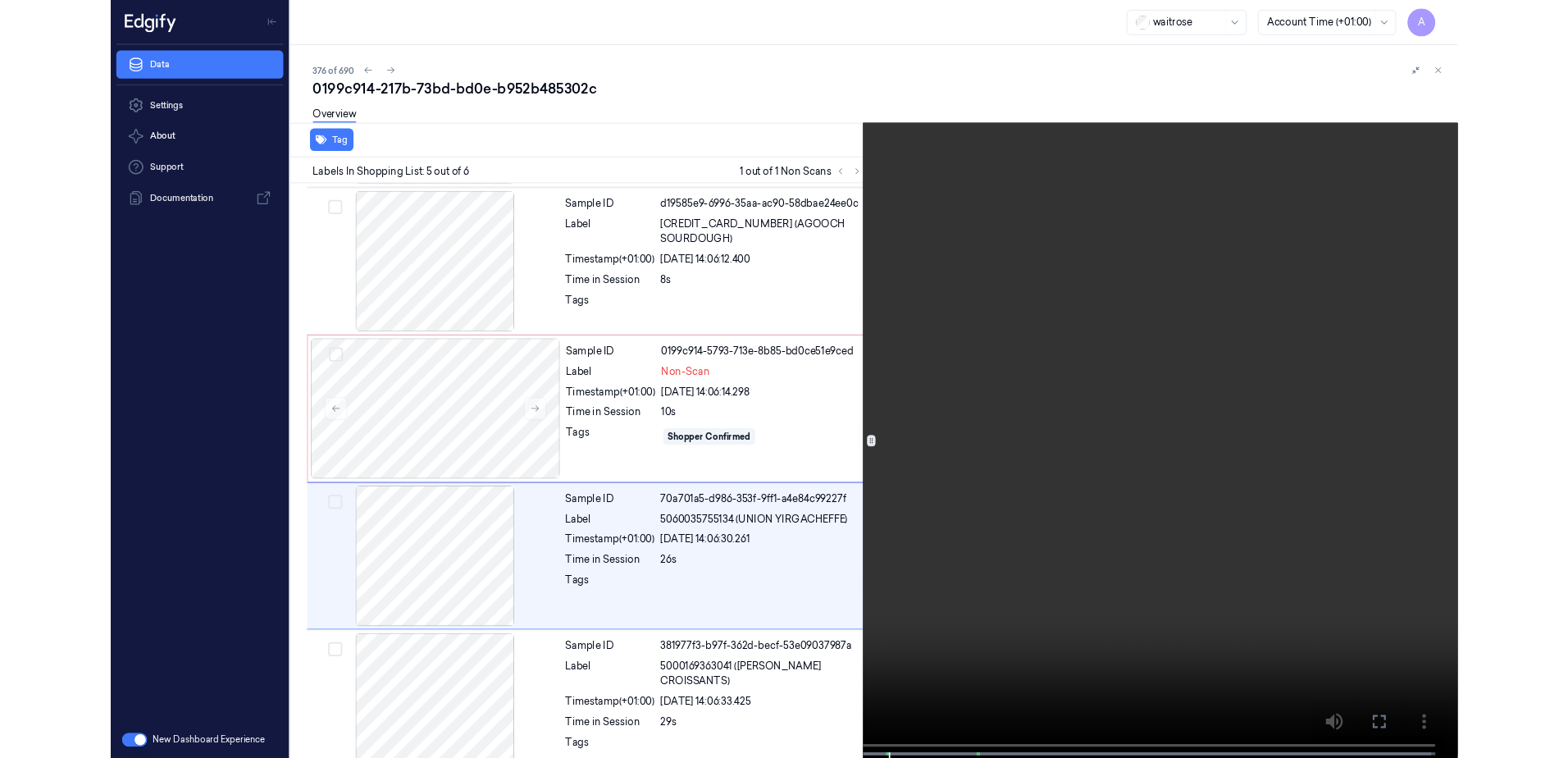
scroll to position [367, 0]
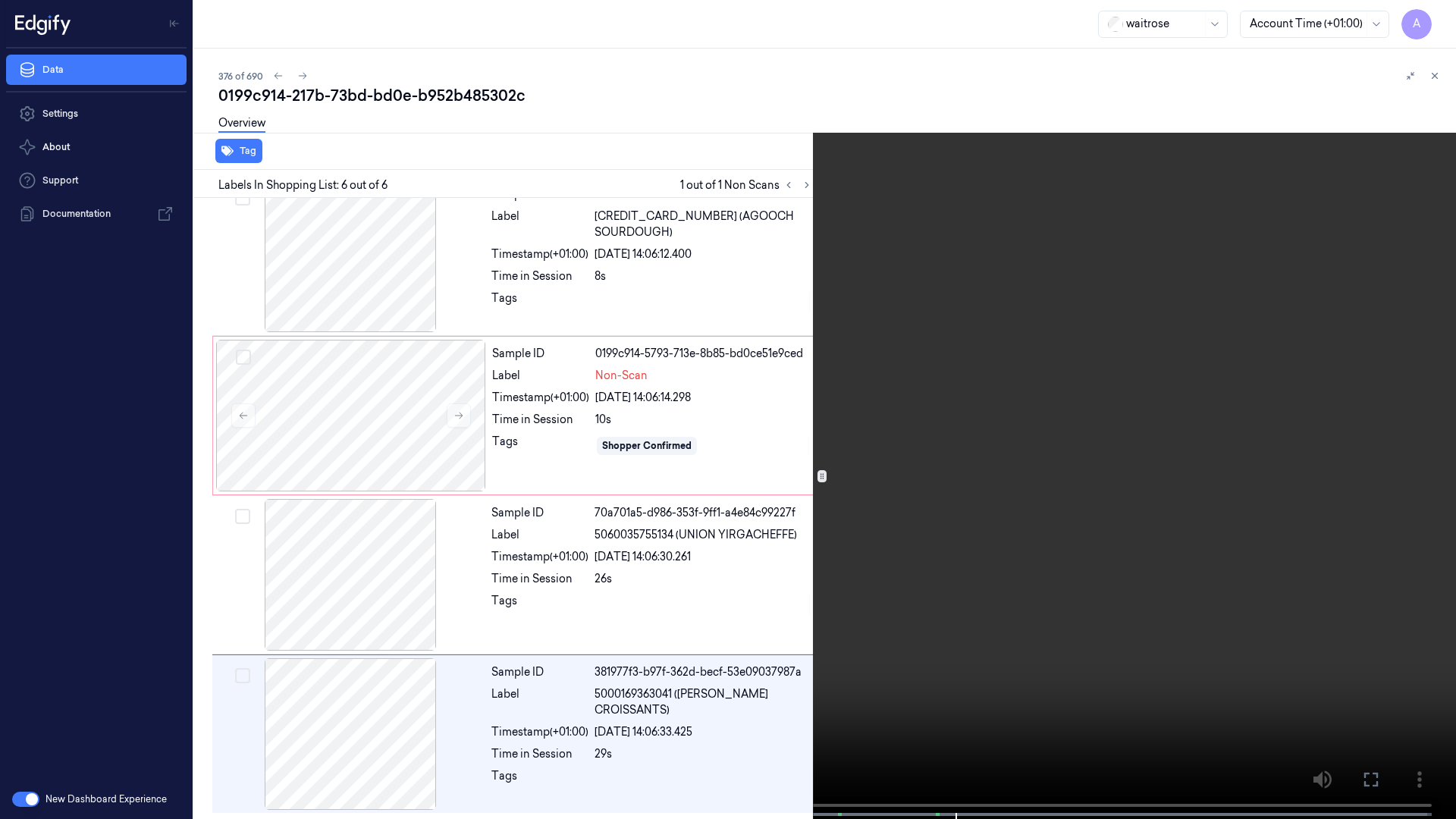
click at [0, 0] on icon at bounding box center [0, 0] width 0 height 0
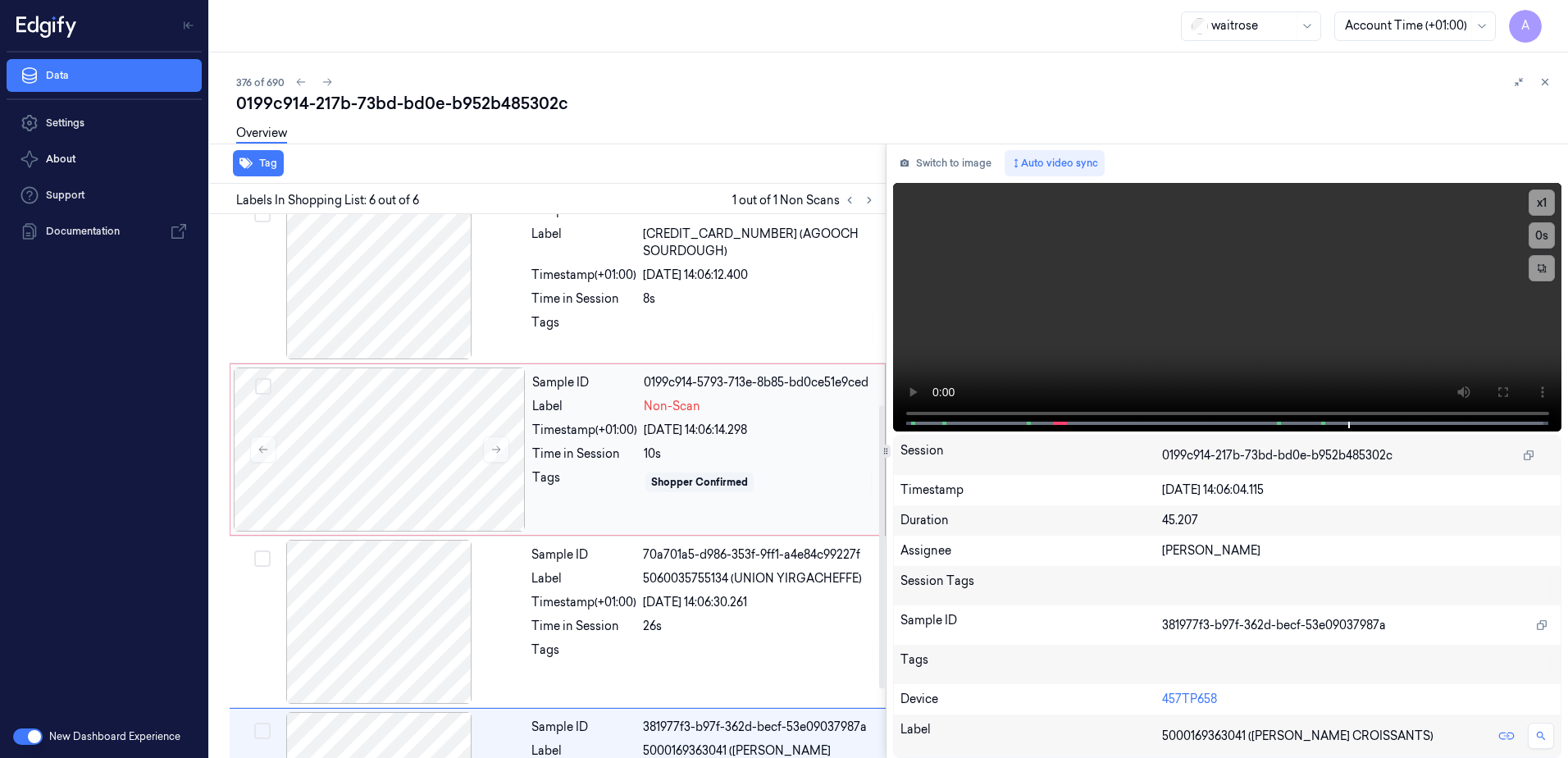
click at [592, 505] on div "Sample ID 0199c914-5793-713e-8b85-bd0ce51e9ced Label Non-Scan Timestamp (+01:00…" at bounding box center [704, 450] width 356 height 164
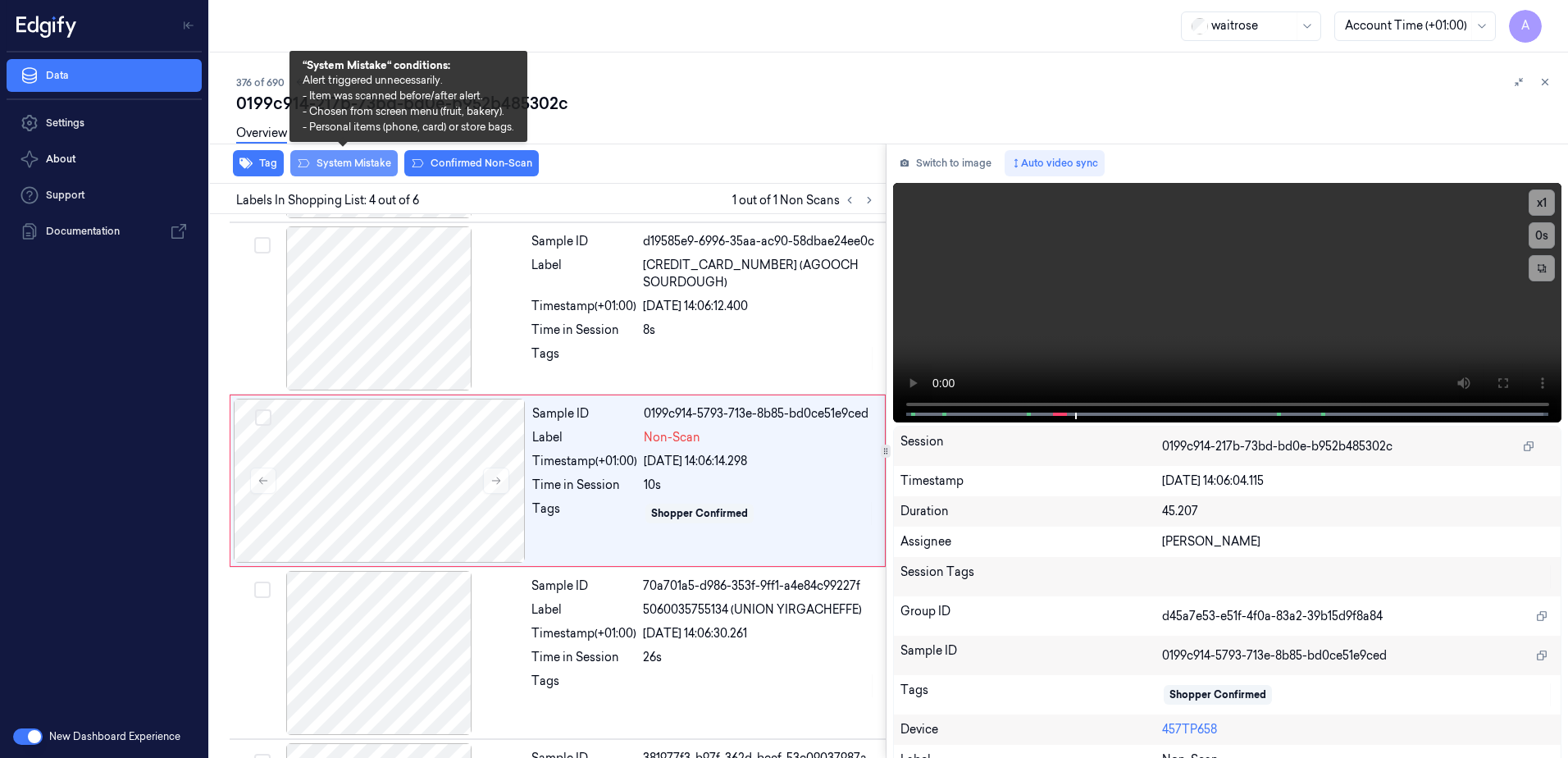
click at [337, 166] on button "System Mistake" at bounding box center [344, 164] width 107 height 26
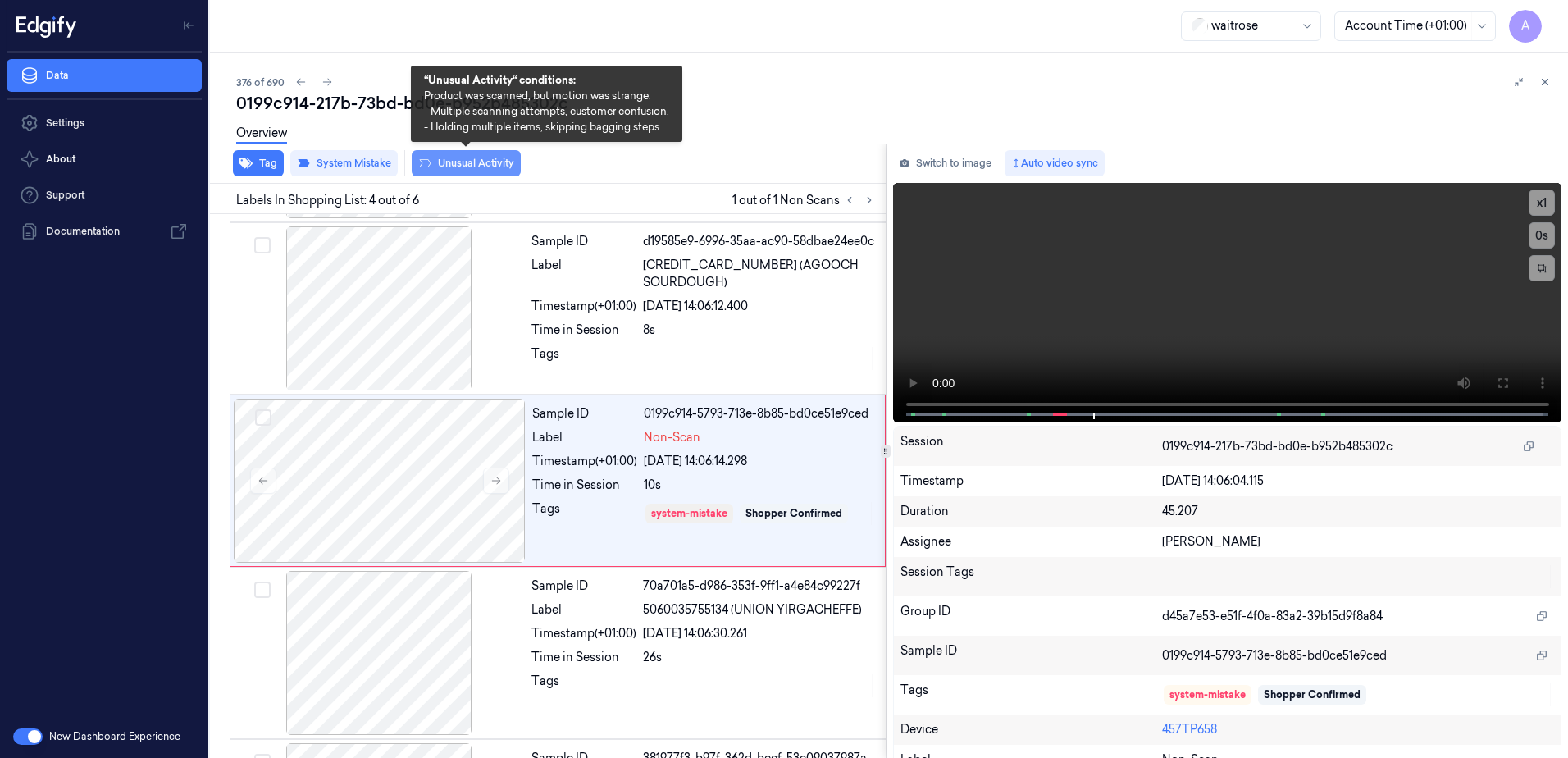
click at [472, 165] on button "Unusual Activity" at bounding box center [467, 164] width 109 height 26
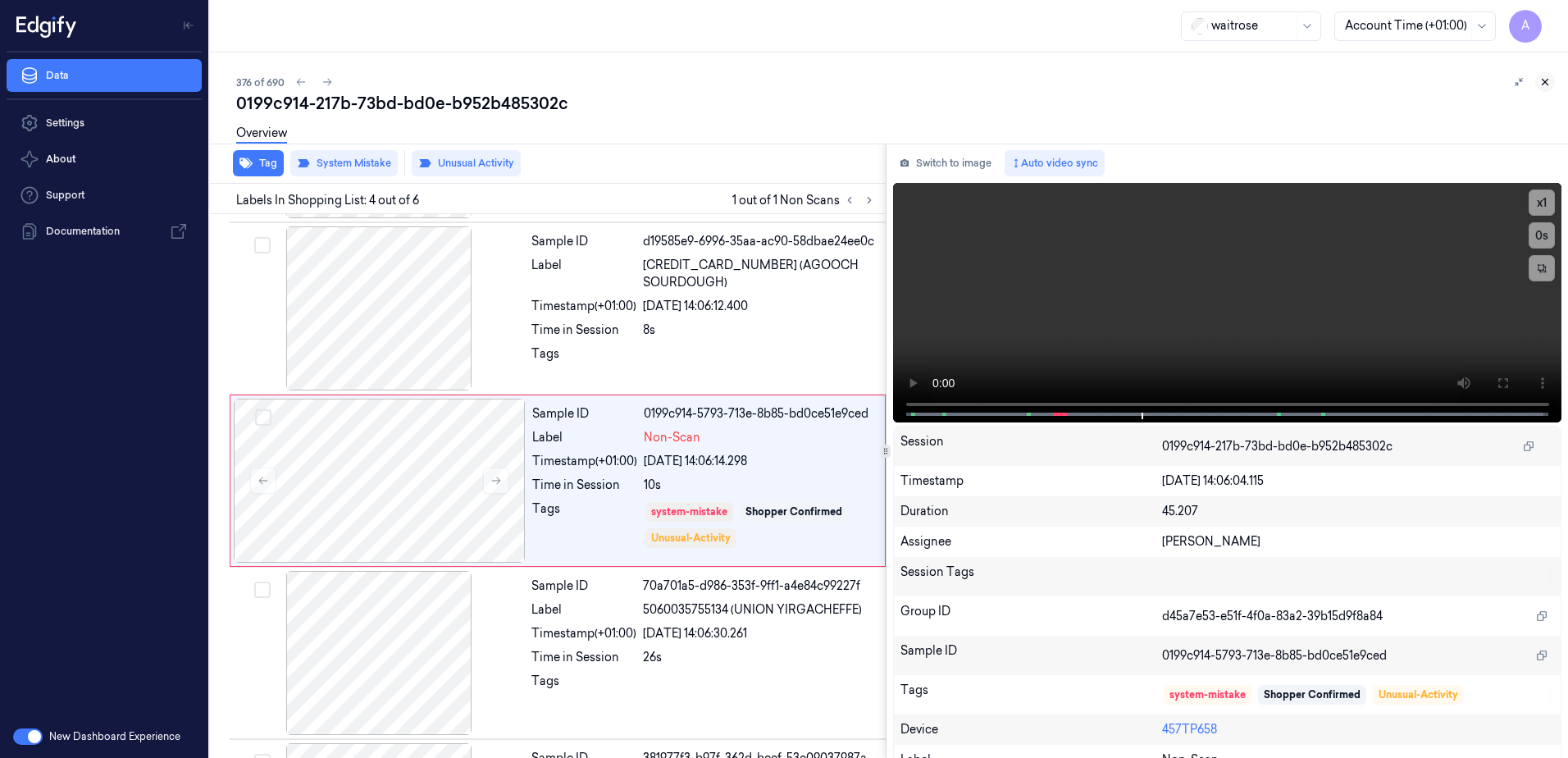
click at [1545, 87] on button at bounding box center [1545, 82] width 20 height 20
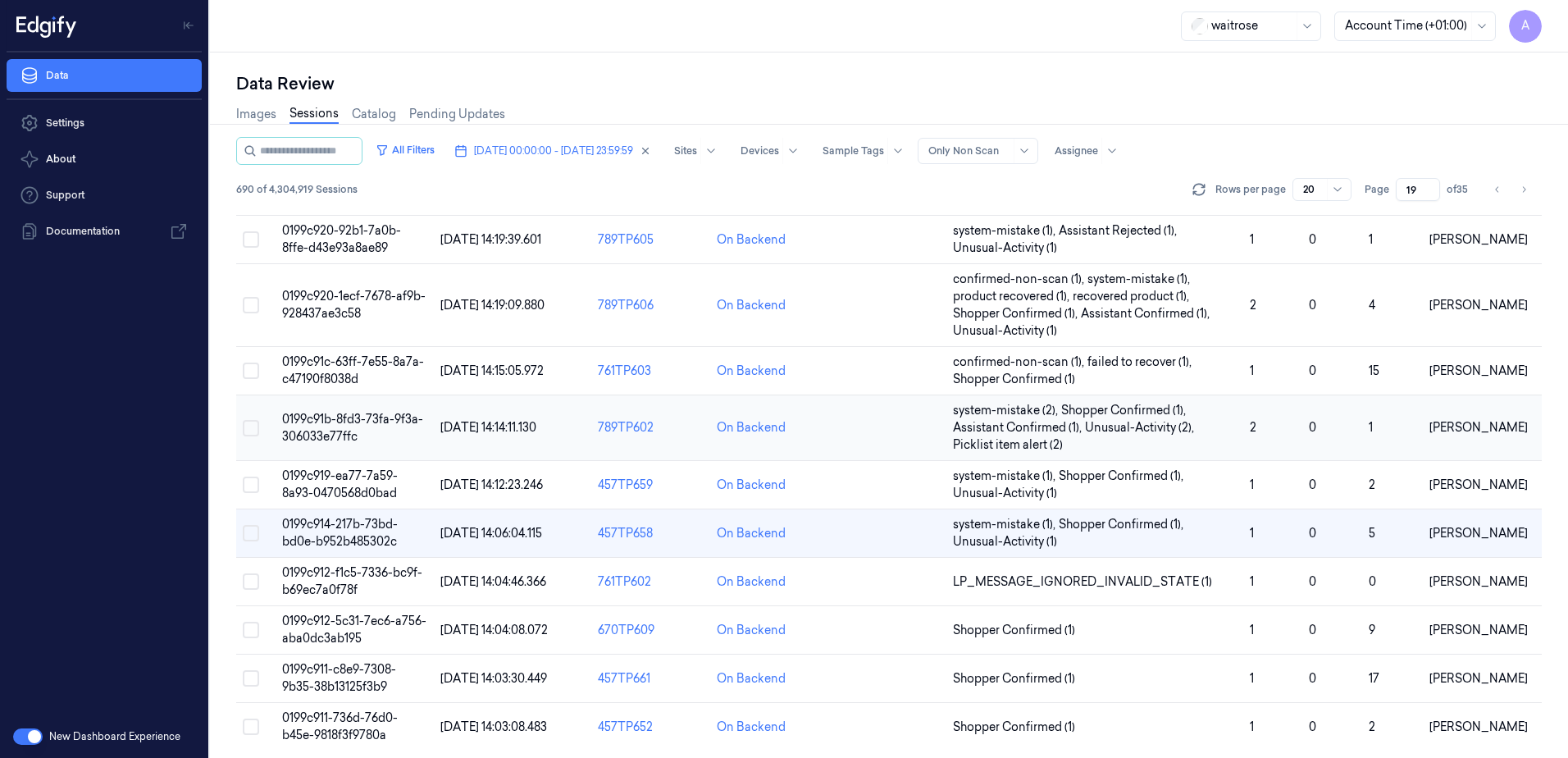
scroll to position [517, 0]
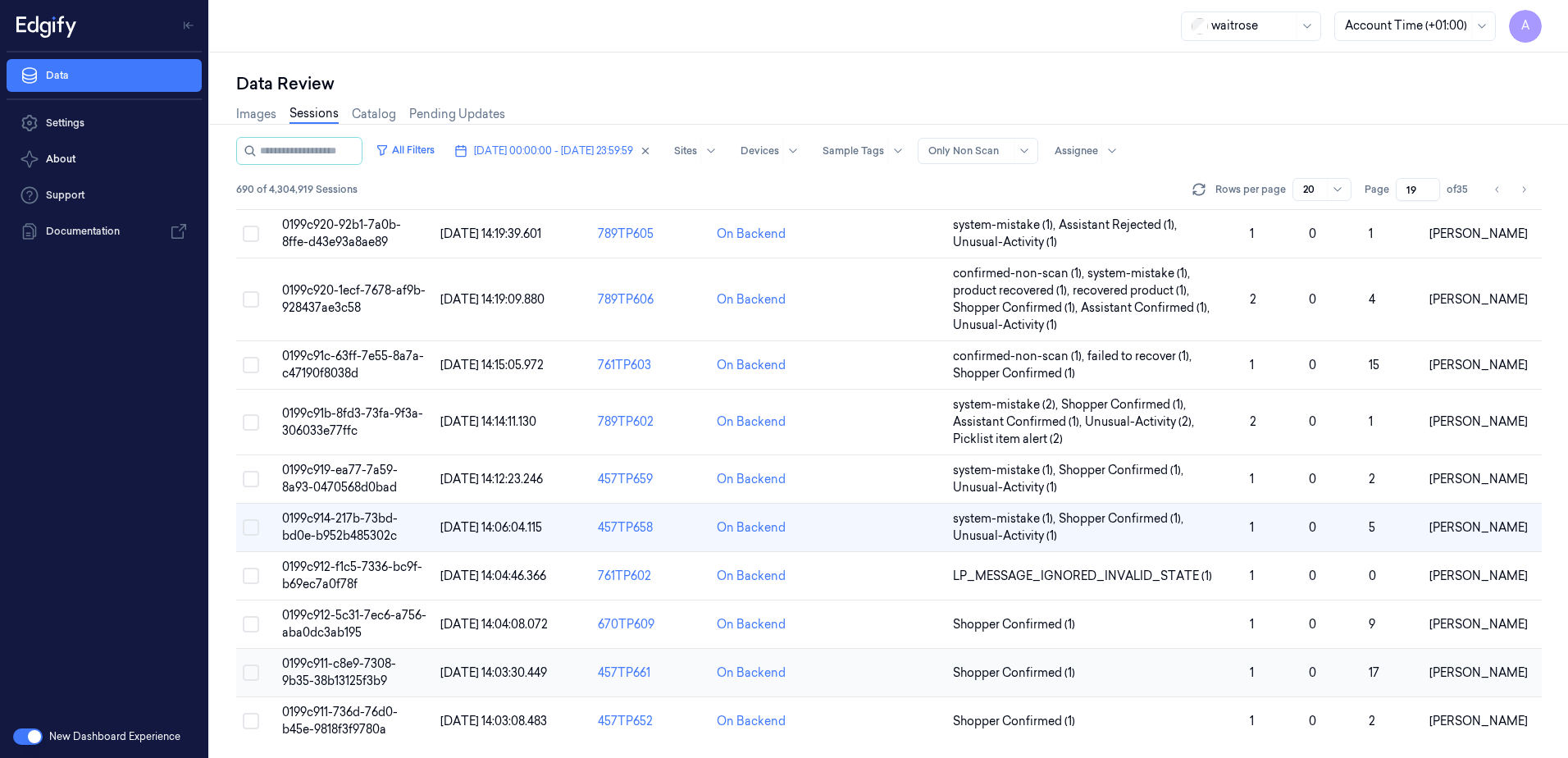
click at [327, 670] on span "0199c911-c8e9-7308-9b35-38b13125f3b9" at bounding box center [339, 672] width 114 height 32
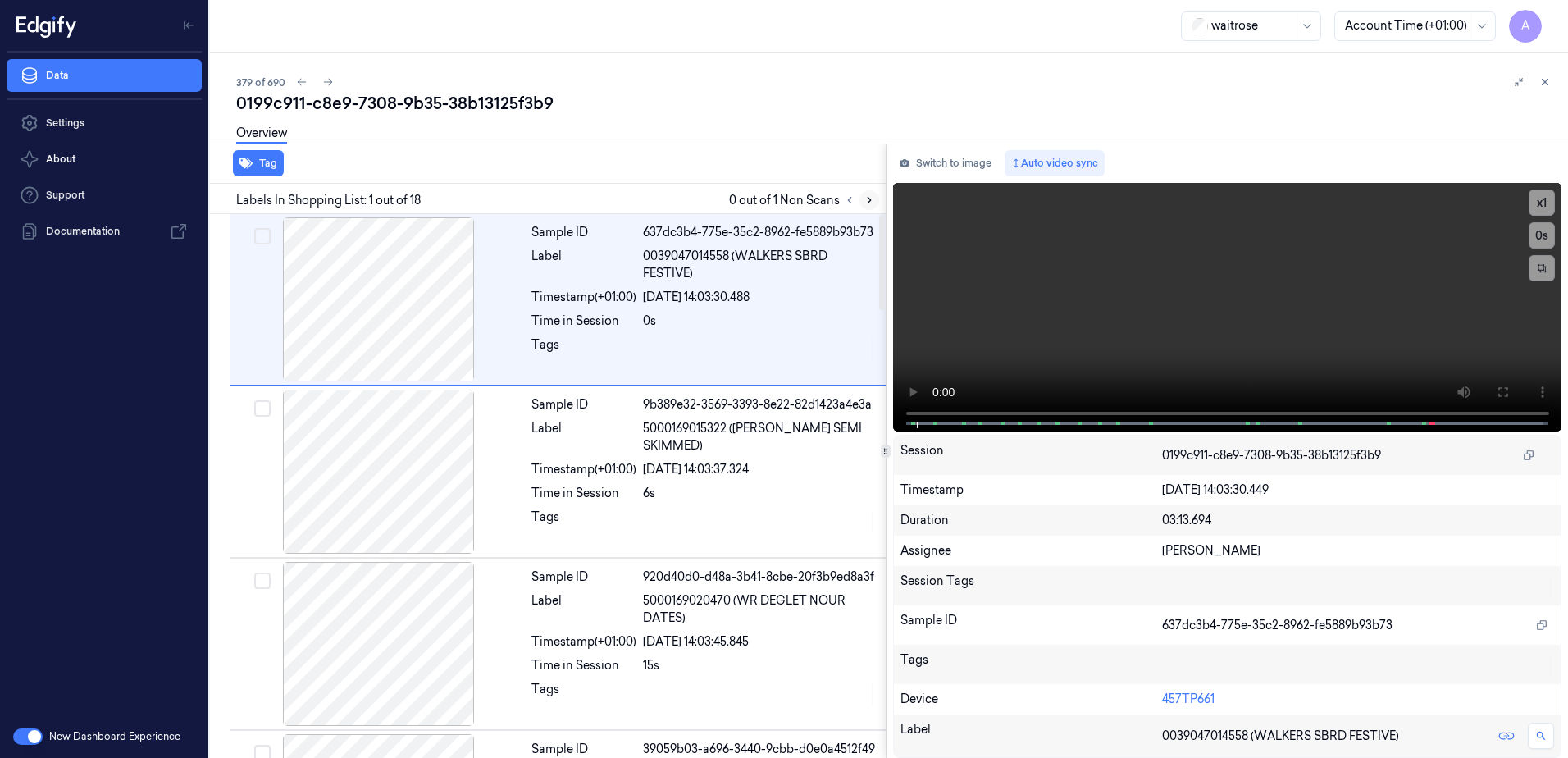
click at [869, 202] on icon at bounding box center [869, 200] width 3 height 6
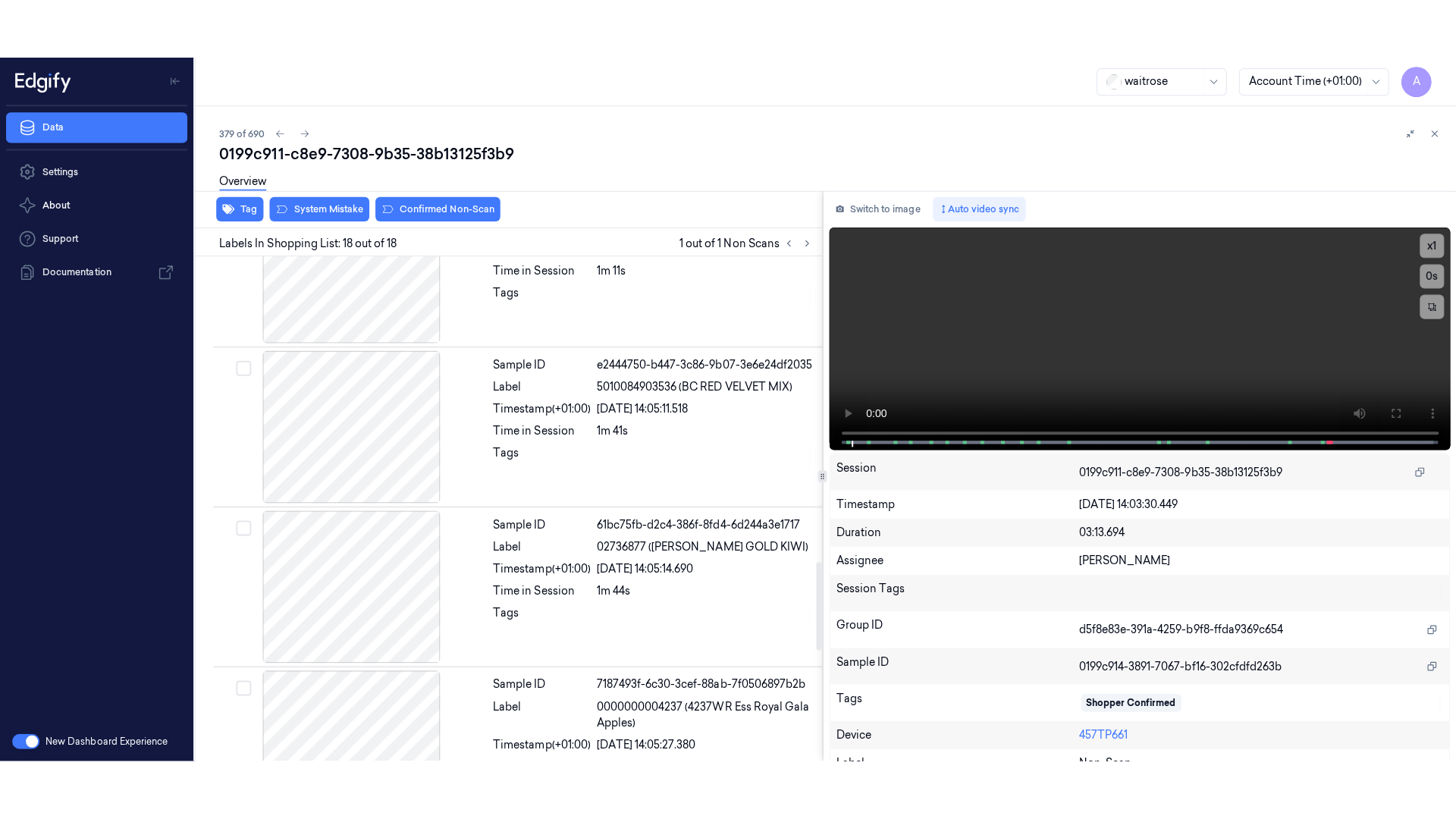
scroll to position [2368, 0]
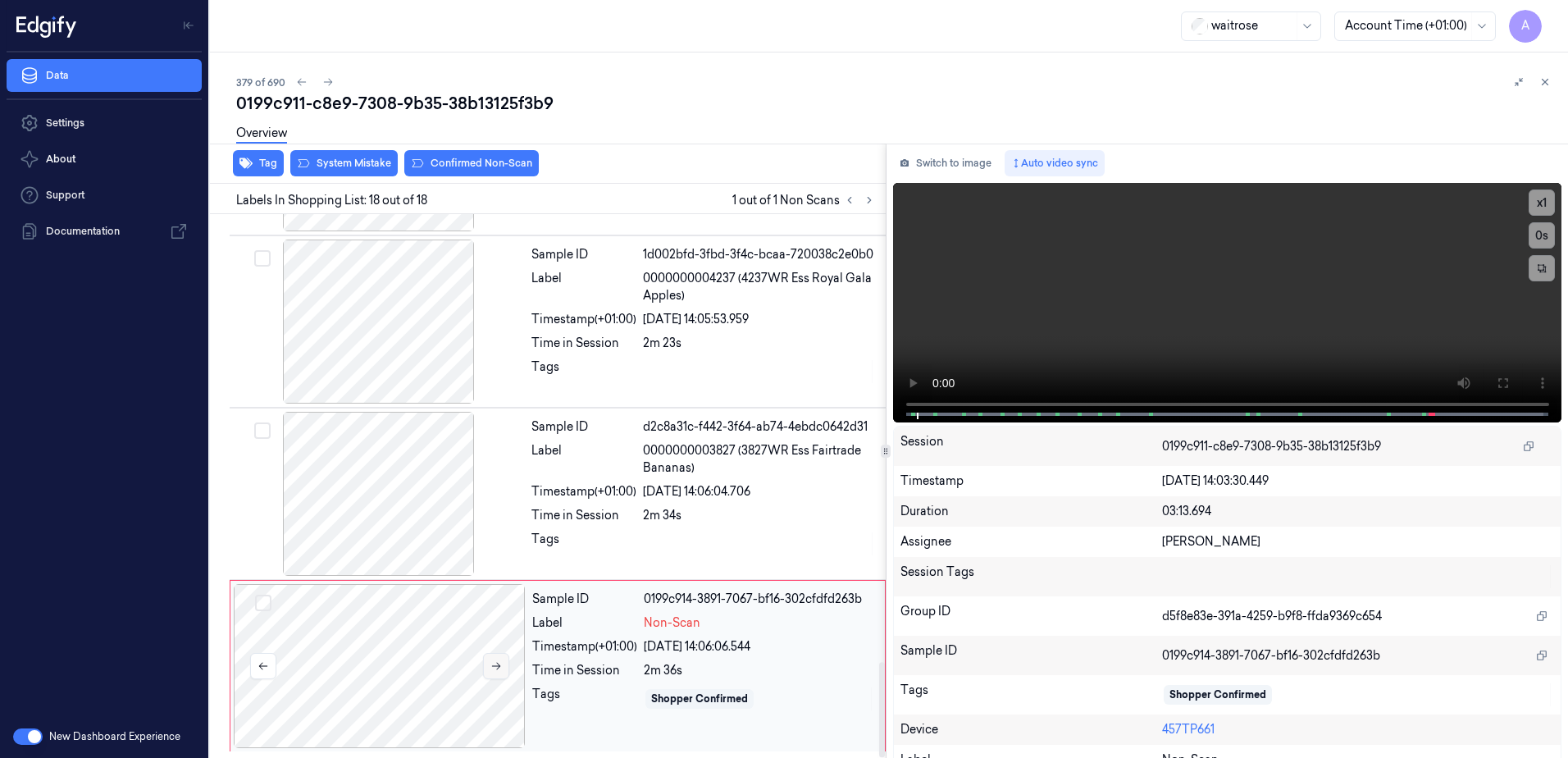
click at [507, 673] on button at bounding box center [497, 666] width 26 height 26
click at [502, 672] on button at bounding box center [497, 666] width 26 height 26
click at [1540, 199] on button "x 1" at bounding box center [1543, 202] width 26 height 26
click at [1497, 386] on icon at bounding box center [1502, 383] width 9 height 9
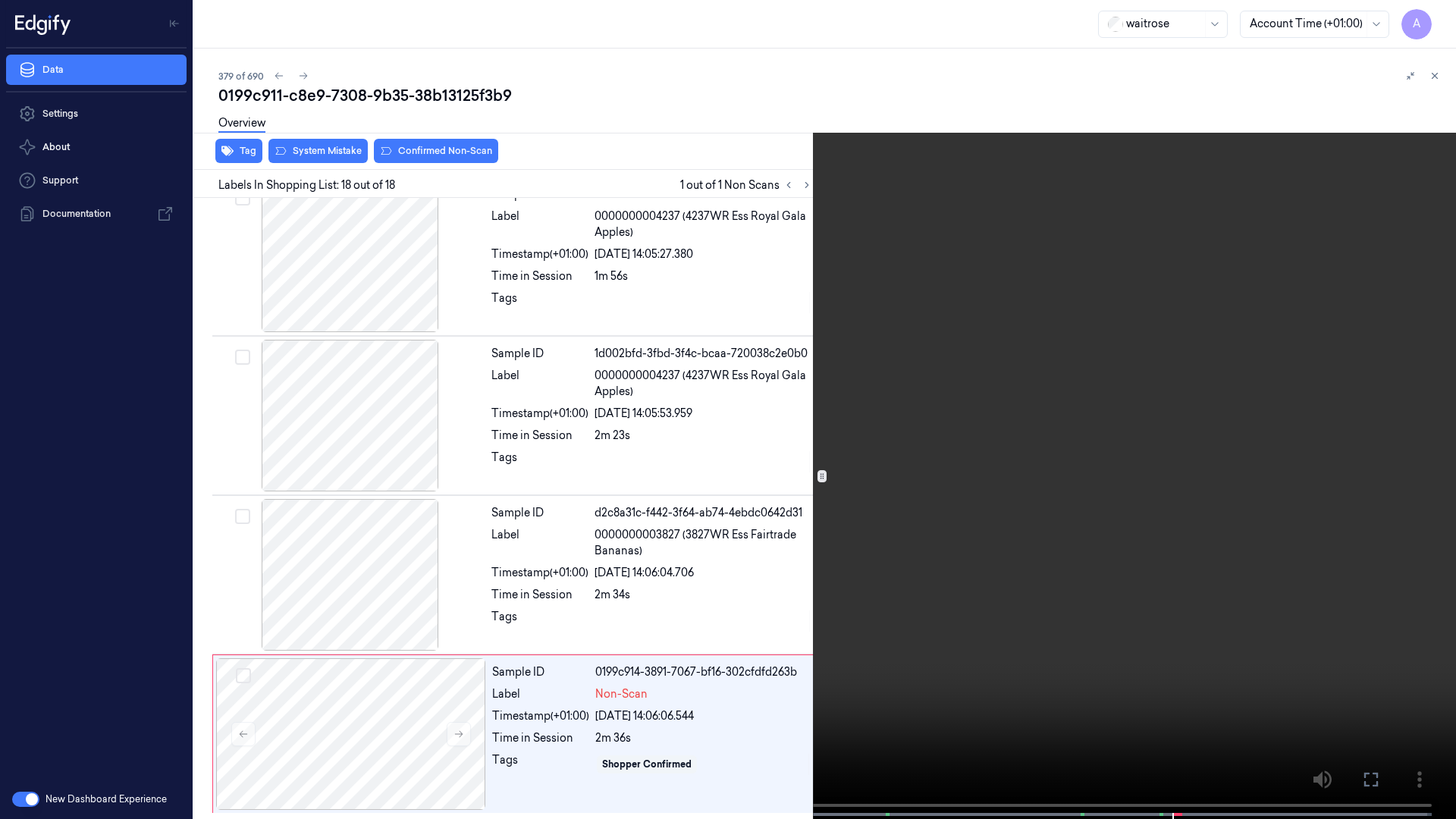
click at [0, 0] on icon at bounding box center [0, 0] width 0 height 0
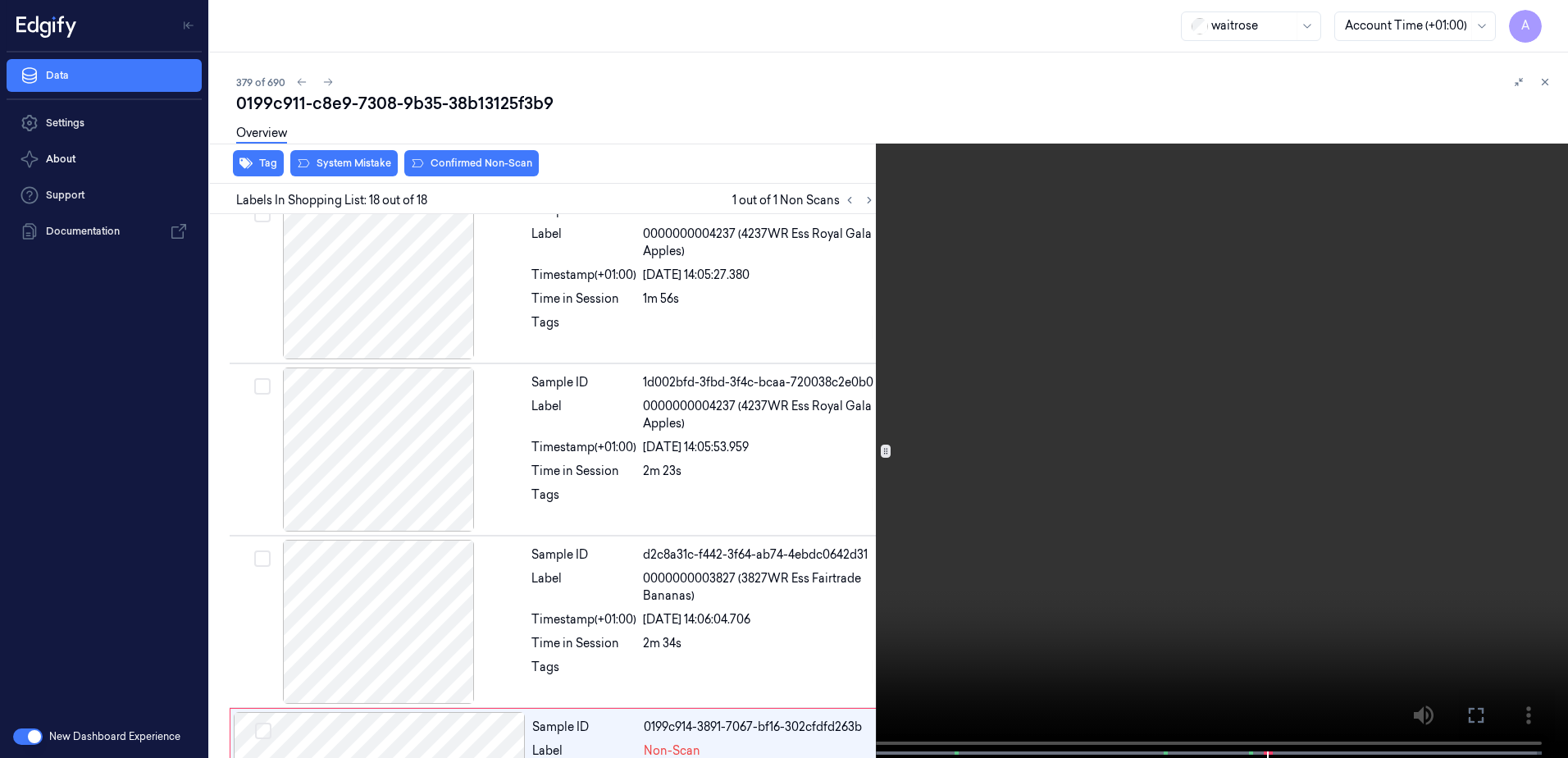
scroll to position [2562, 0]
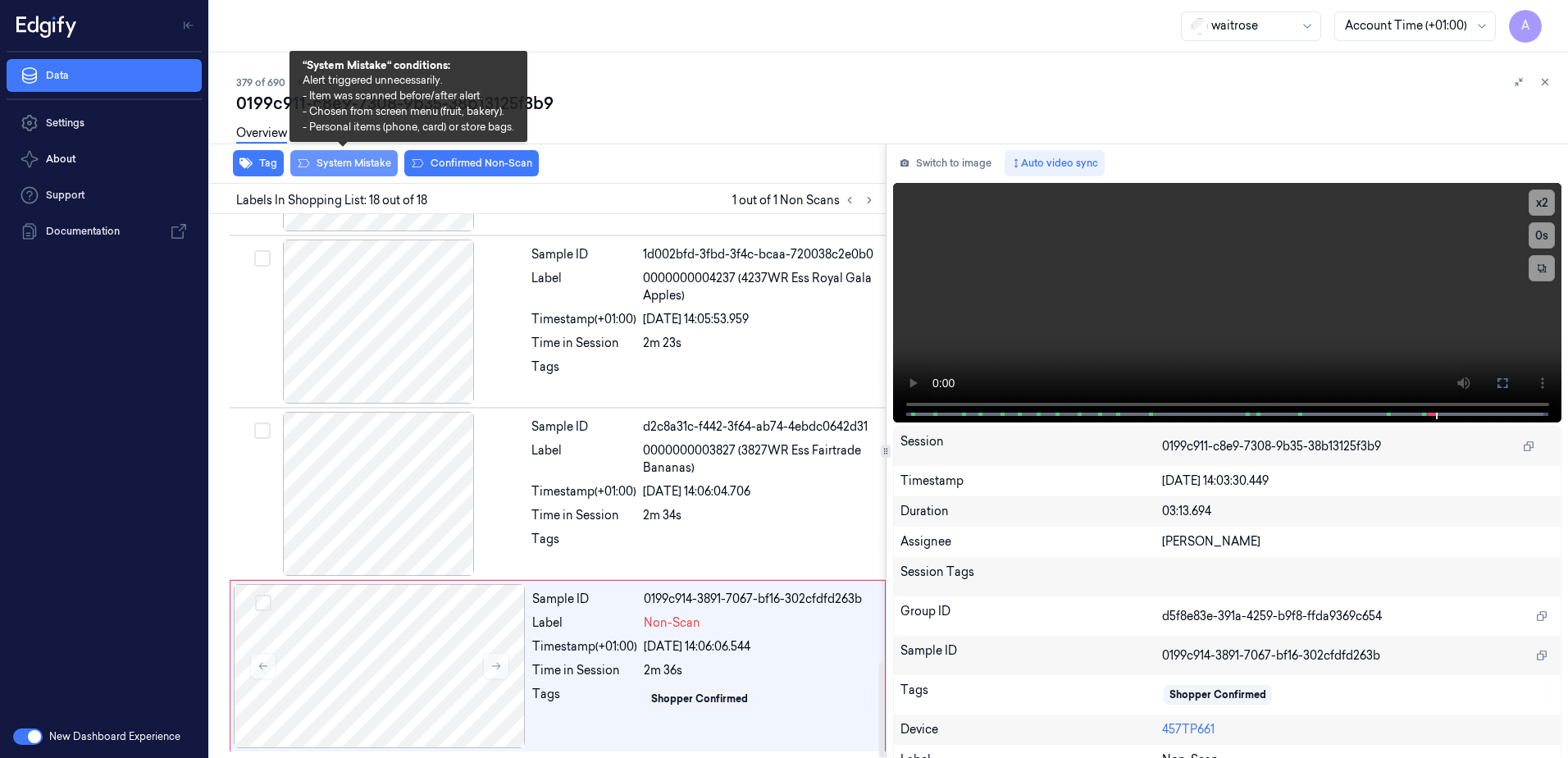
click at [330, 166] on button "System Mistake" at bounding box center [344, 164] width 107 height 26
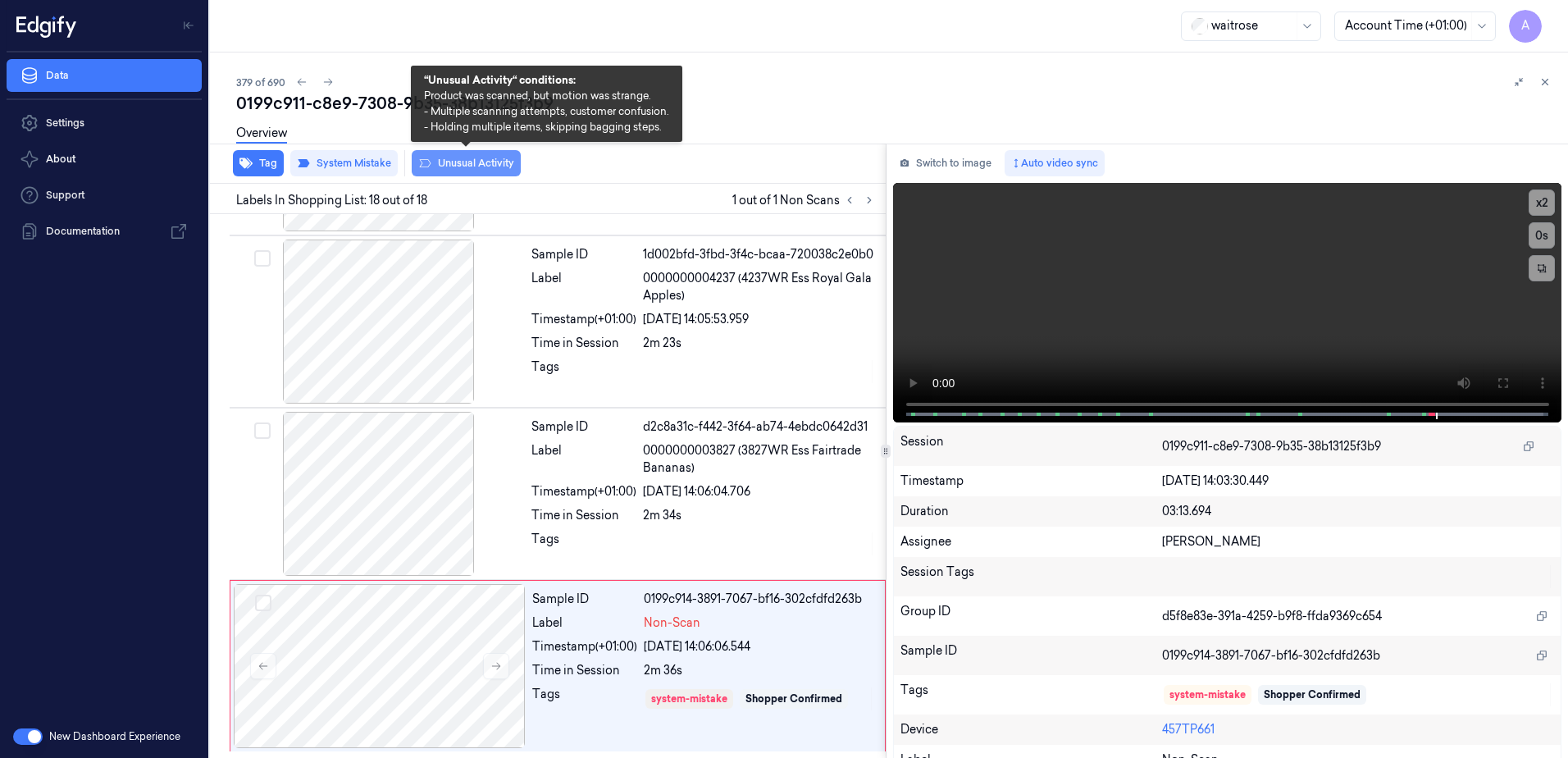
click at [461, 169] on button "Unusual Activity" at bounding box center [467, 164] width 109 height 26
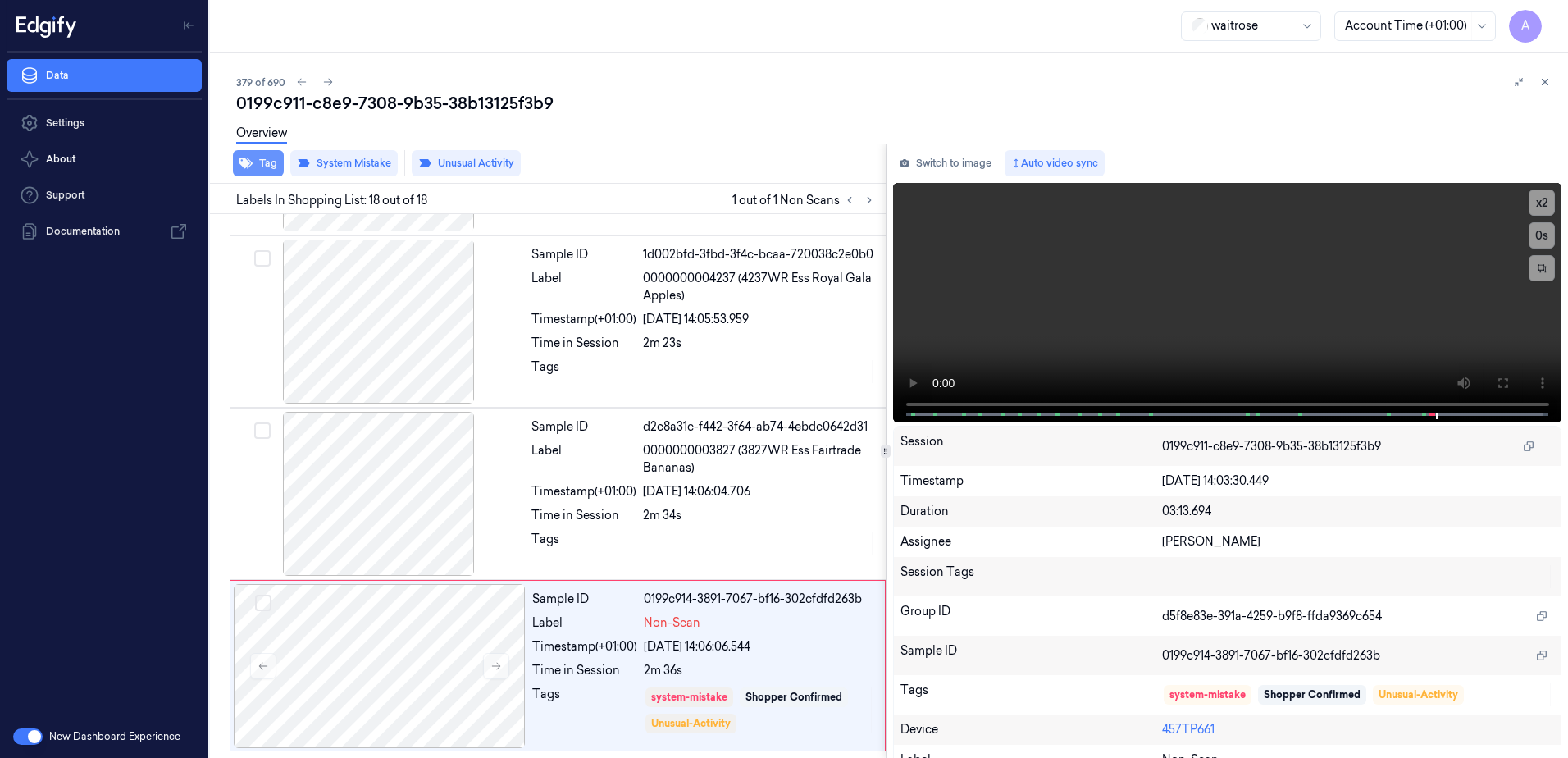
click at [272, 170] on button "Tag" at bounding box center [259, 164] width 51 height 26
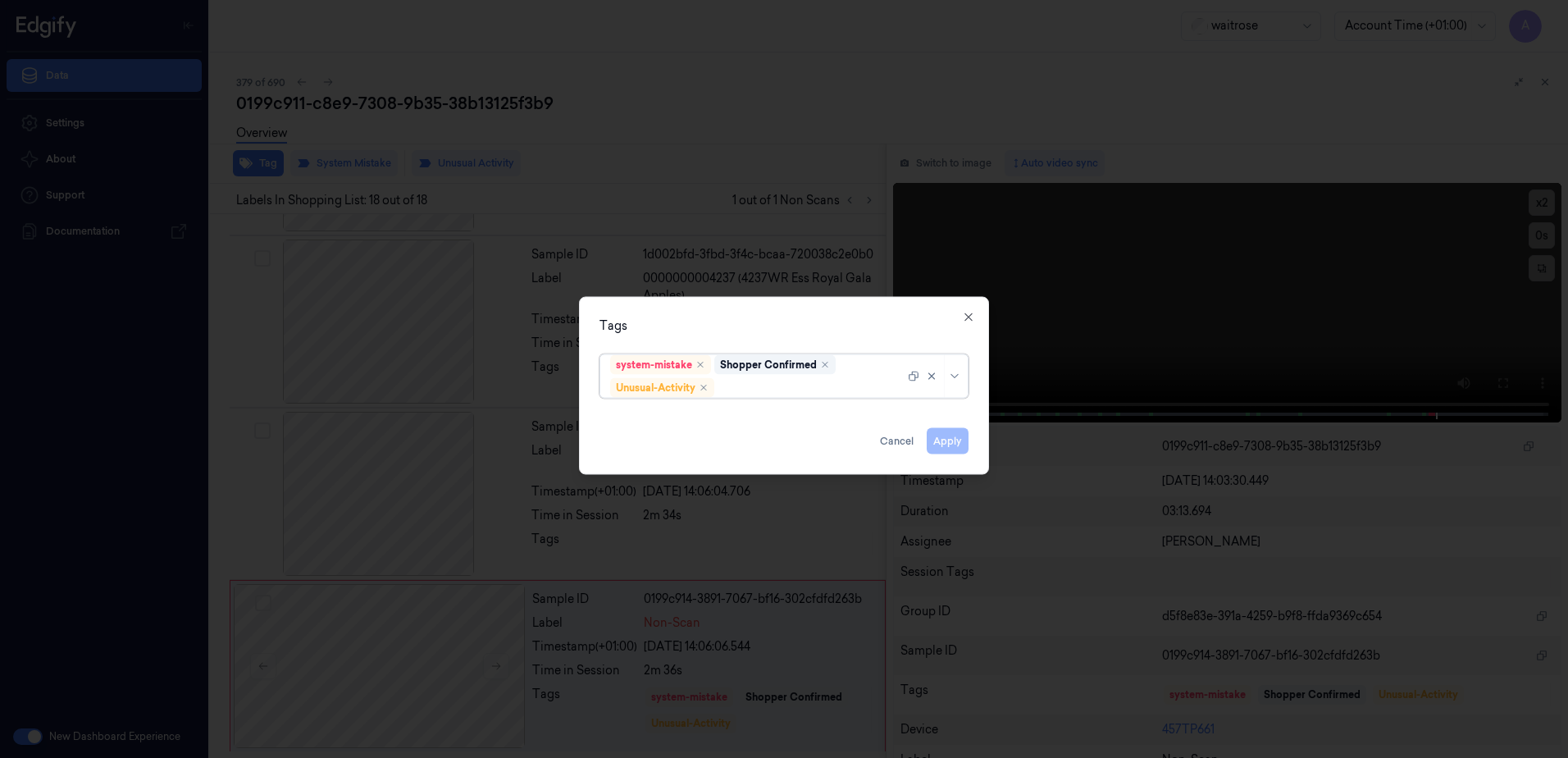
click at [751, 395] on div at bounding box center [811, 387] width 187 height 17
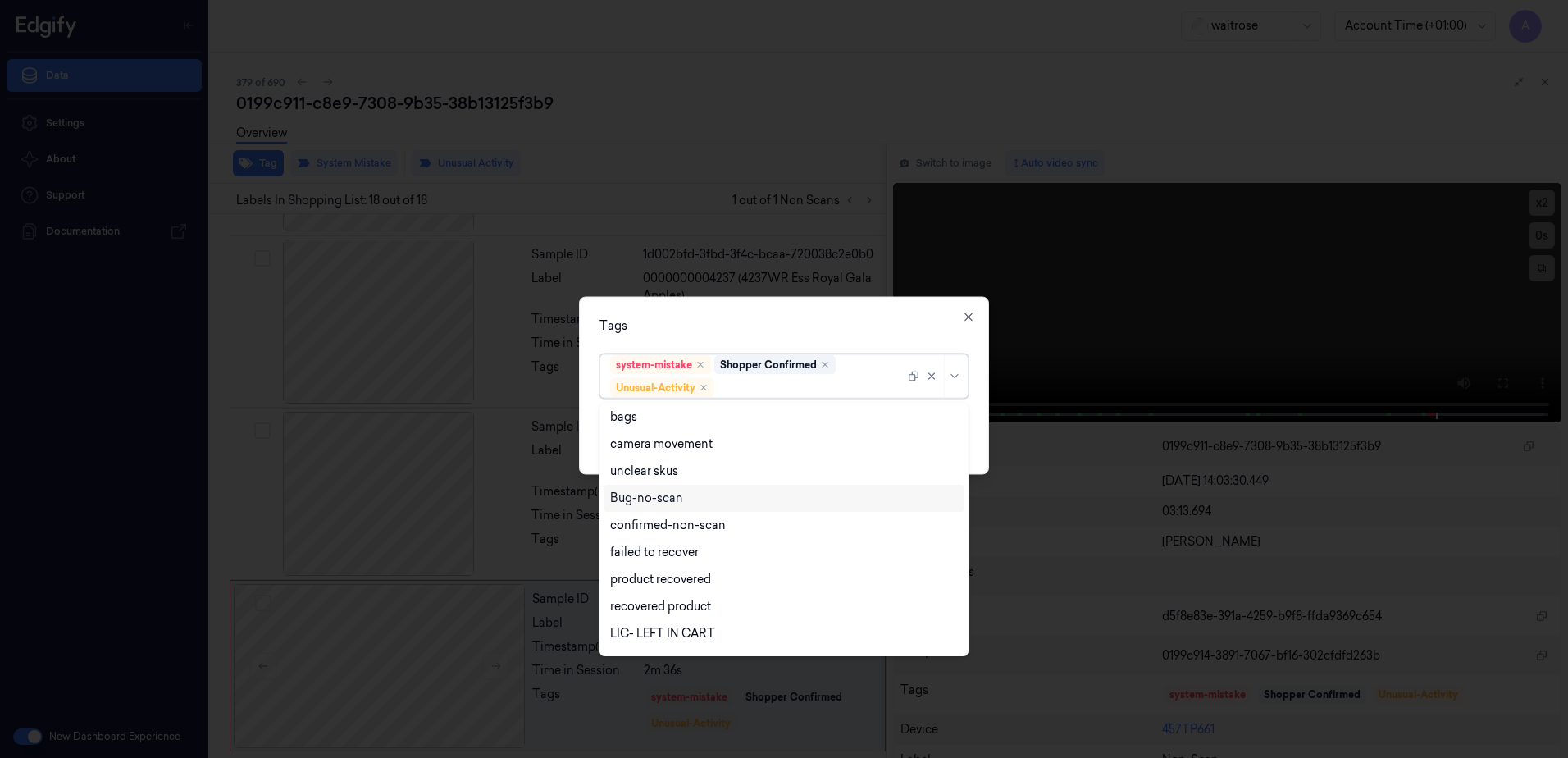
scroll to position [214, 0]
click at [662, 613] on div "Picklist item alert" at bounding box center [657, 611] width 94 height 17
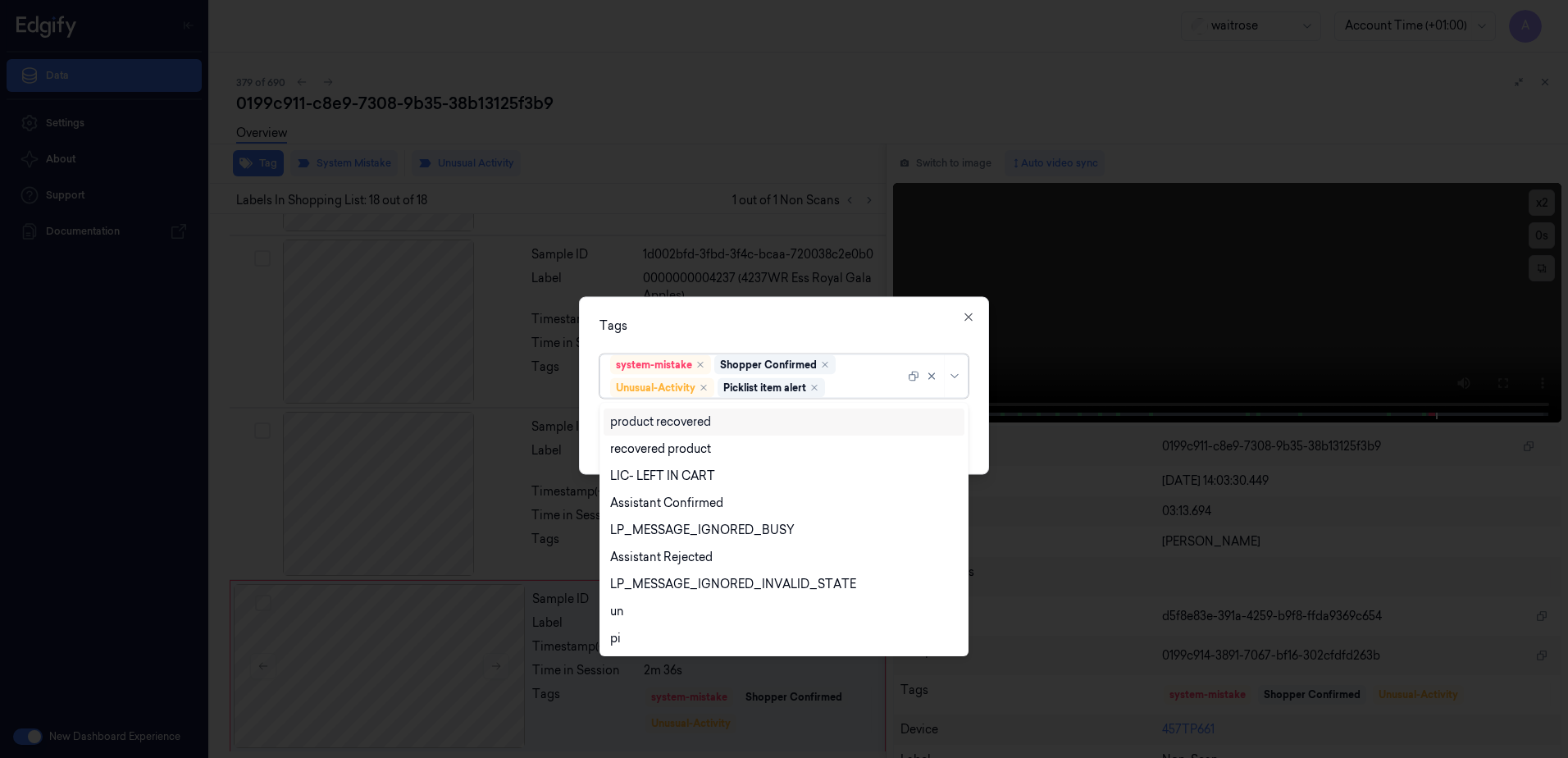
click at [760, 315] on div "Tags option Picklist item alert, selected. 20 results available. Use Up and Dow…" at bounding box center [784, 386] width 410 height 178
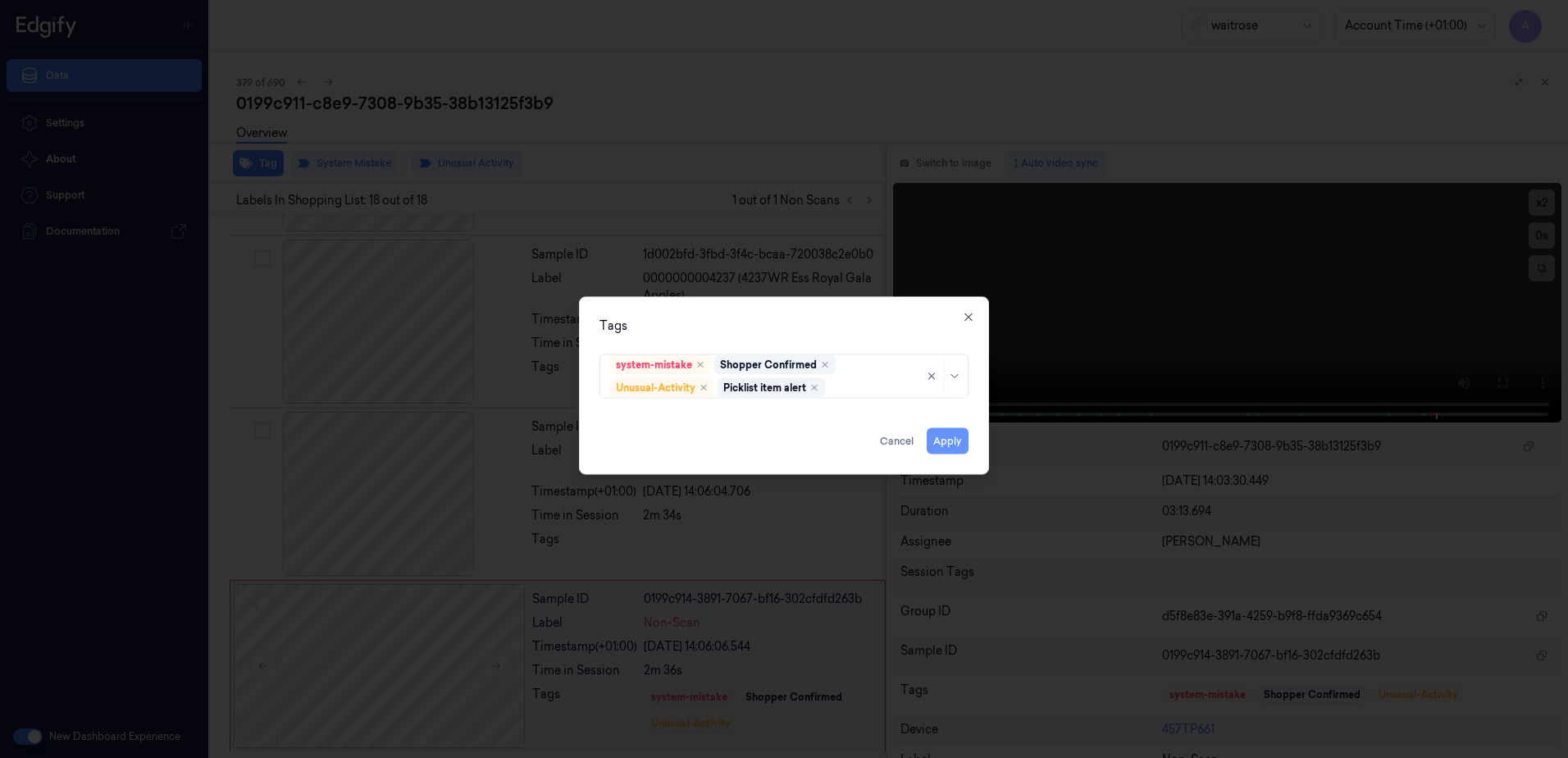
click at [953, 433] on button "Apply" at bounding box center [947, 441] width 41 height 26
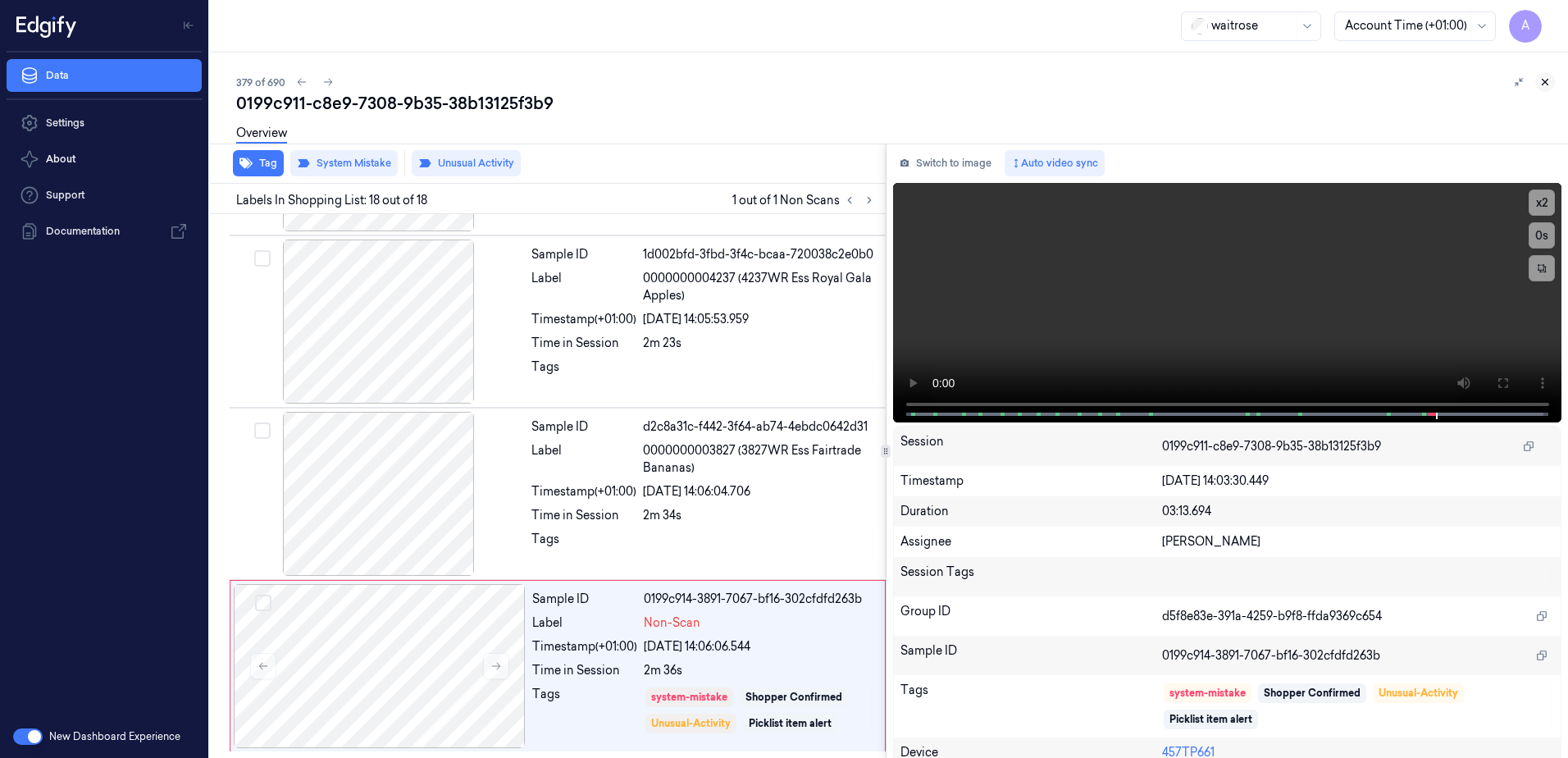
click at [1549, 81] on icon at bounding box center [1545, 82] width 11 height 11
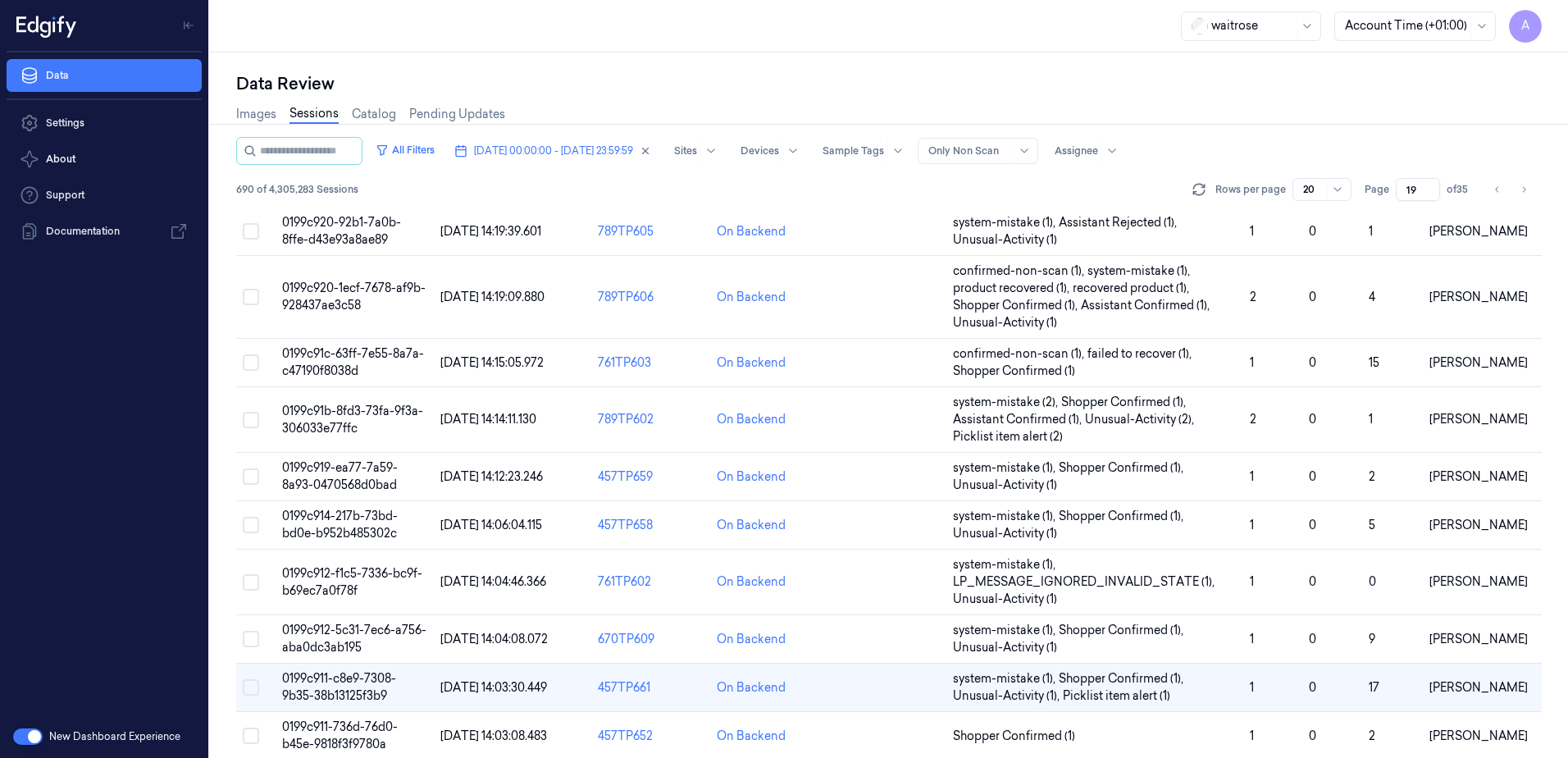
scroll to position [535, 0]
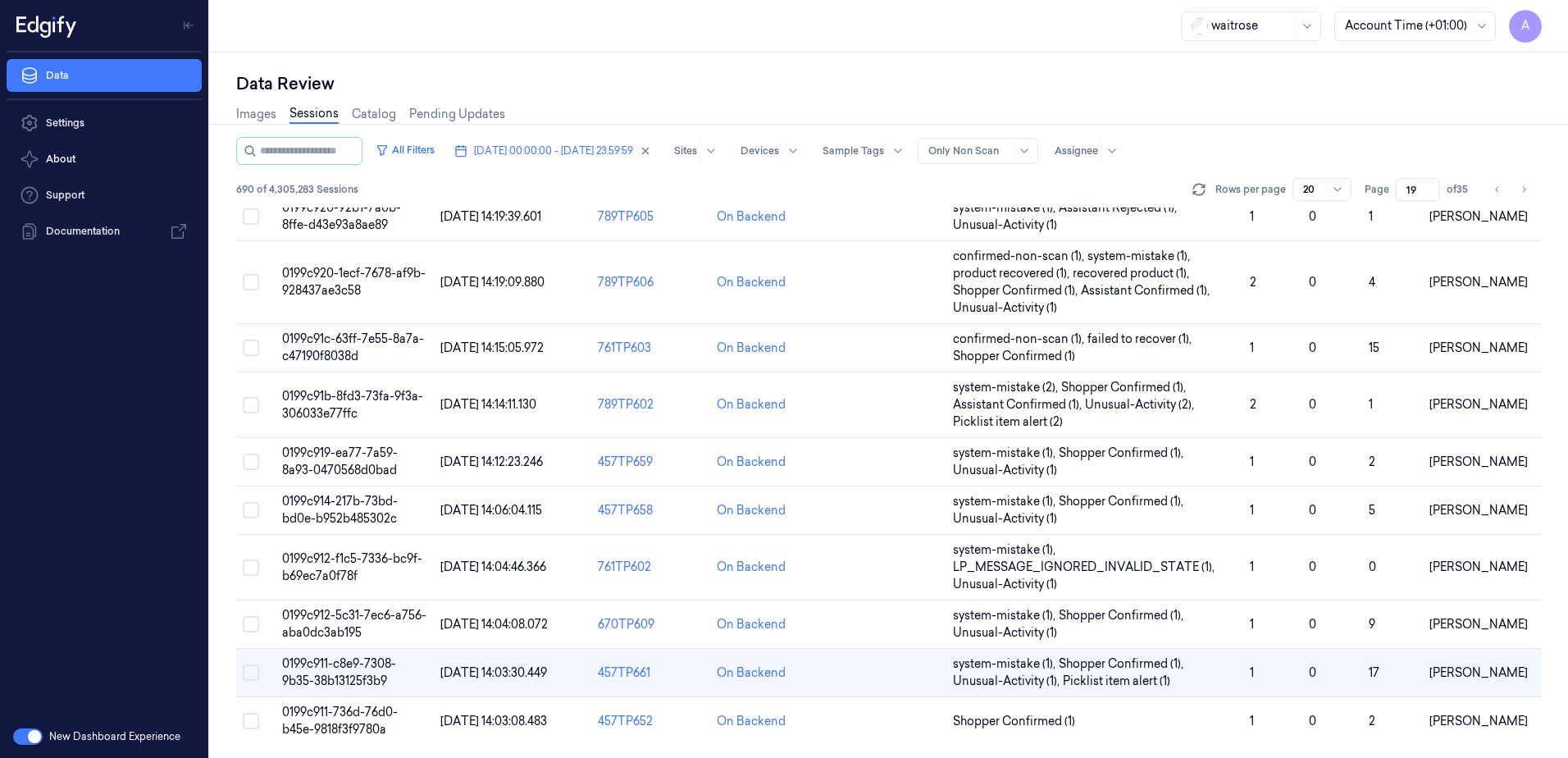
click at [1408, 196] on input "19" at bounding box center [1418, 189] width 44 height 23
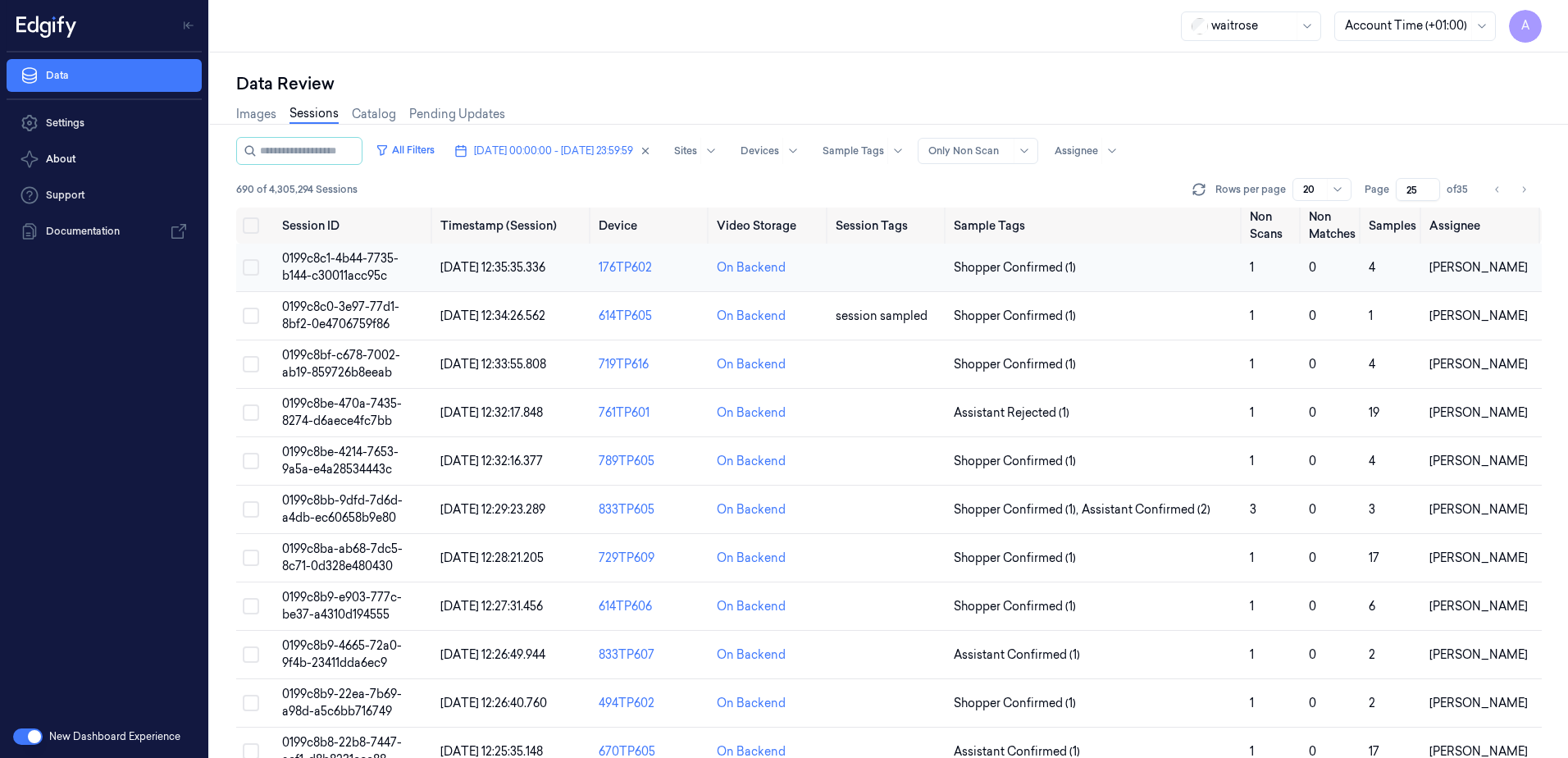
type input "25"
click at [330, 259] on span "0199c8c1-4b44-7735-b144-c30011acc95c" at bounding box center [341, 267] width 117 height 32
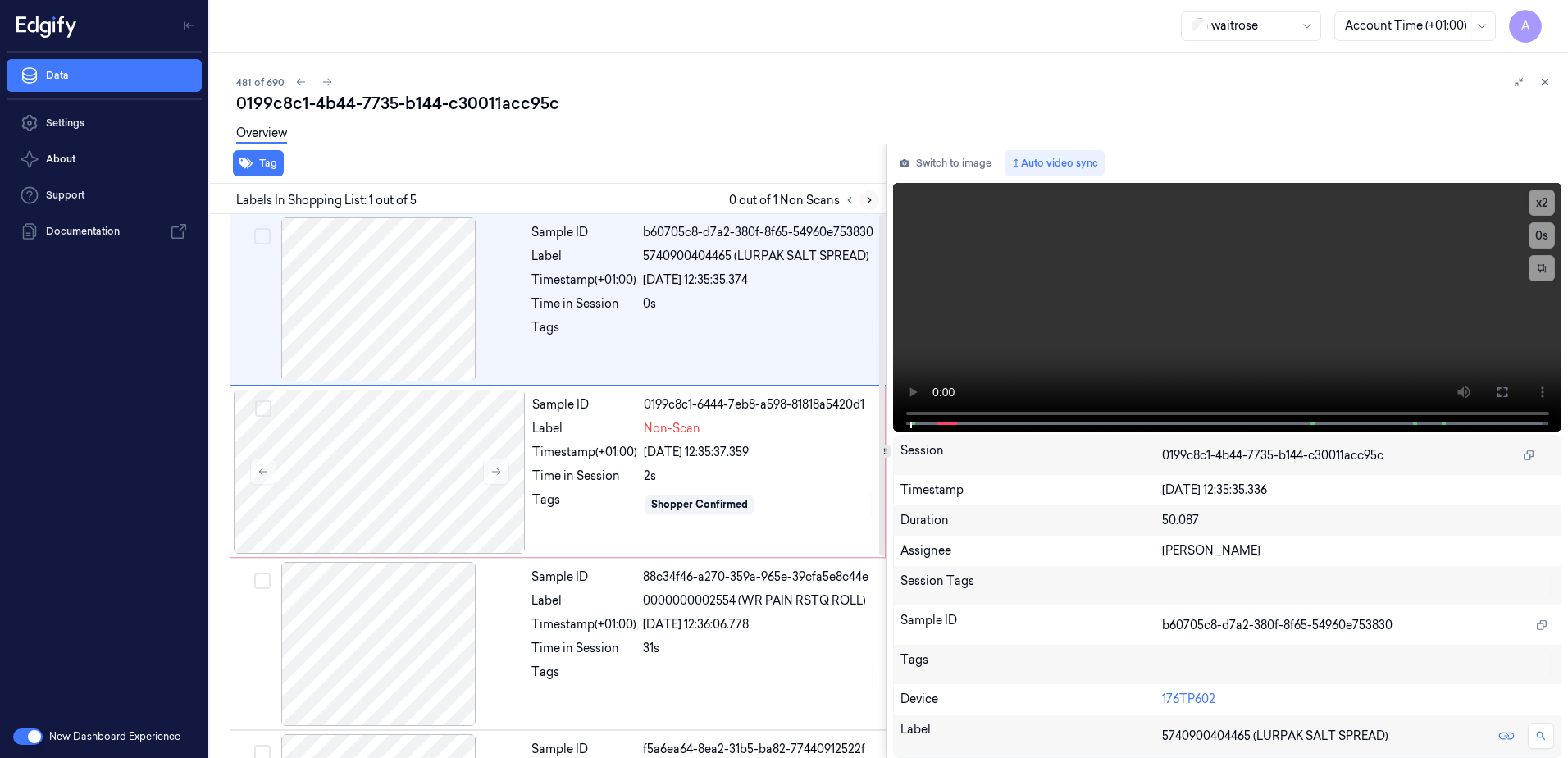
click at [865, 205] on icon at bounding box center [869, 200] width 11 height 11
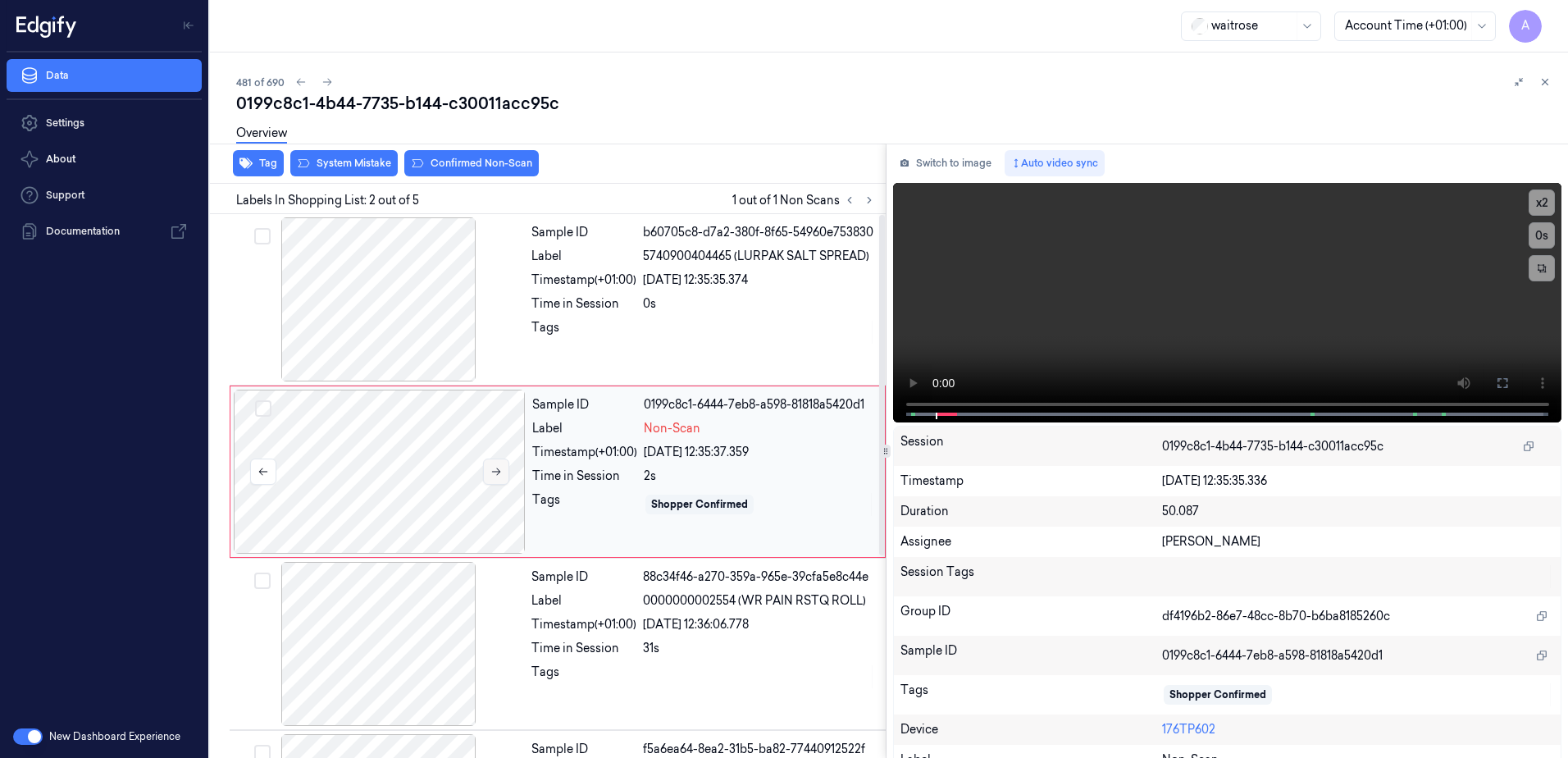
click at [505, 477] on button at bounding box center [497, 472] width 26 height 26
click at [1501, 395] on button at bounding box center [1503, 383] width 26 height 26
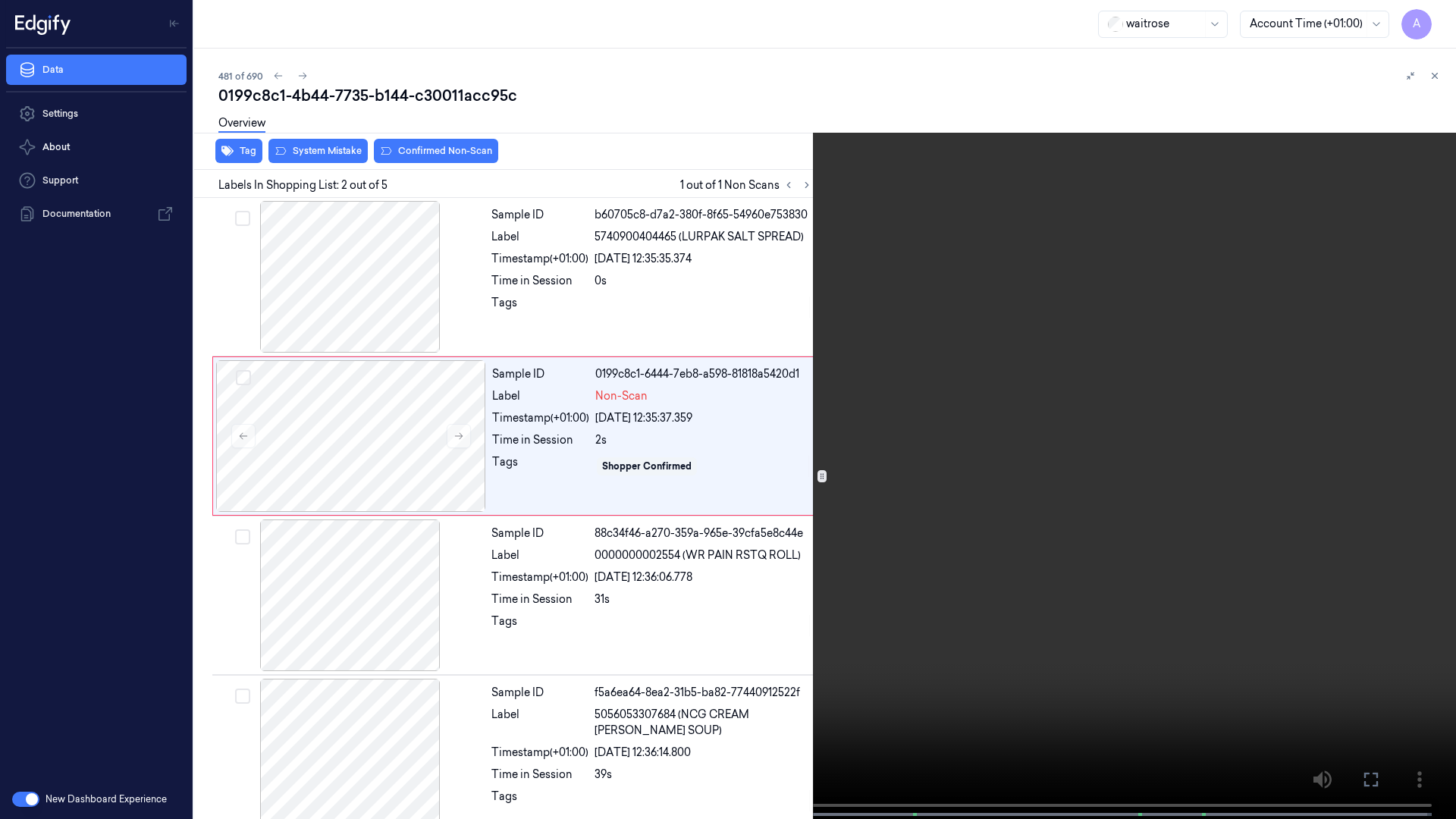
click at [0, 0] on icon at bounding box center [0, 0] width 0 height 0
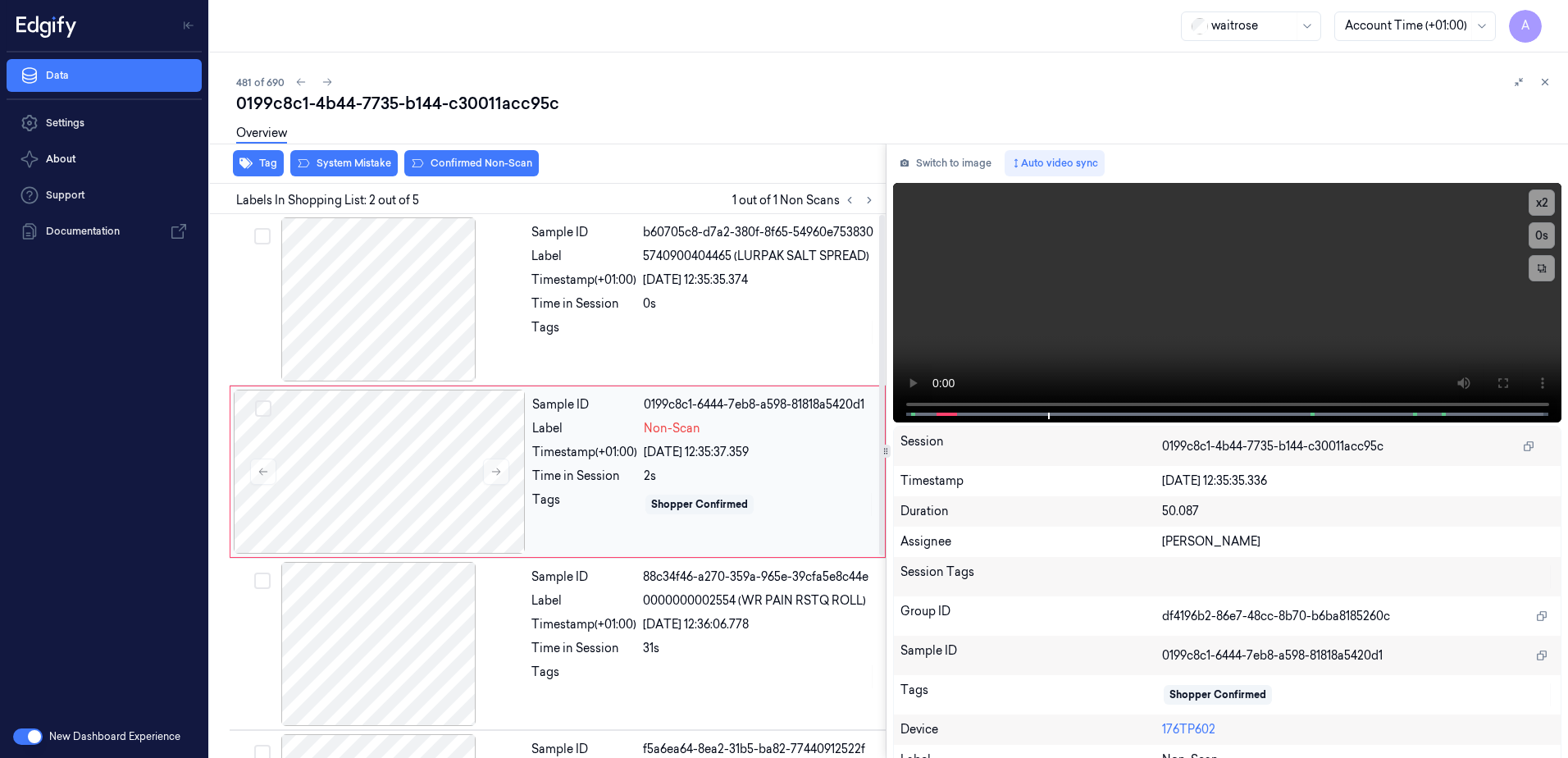
click at [607, 499] on div "Tags" at bounding box center [585, 504] width 105 height 26
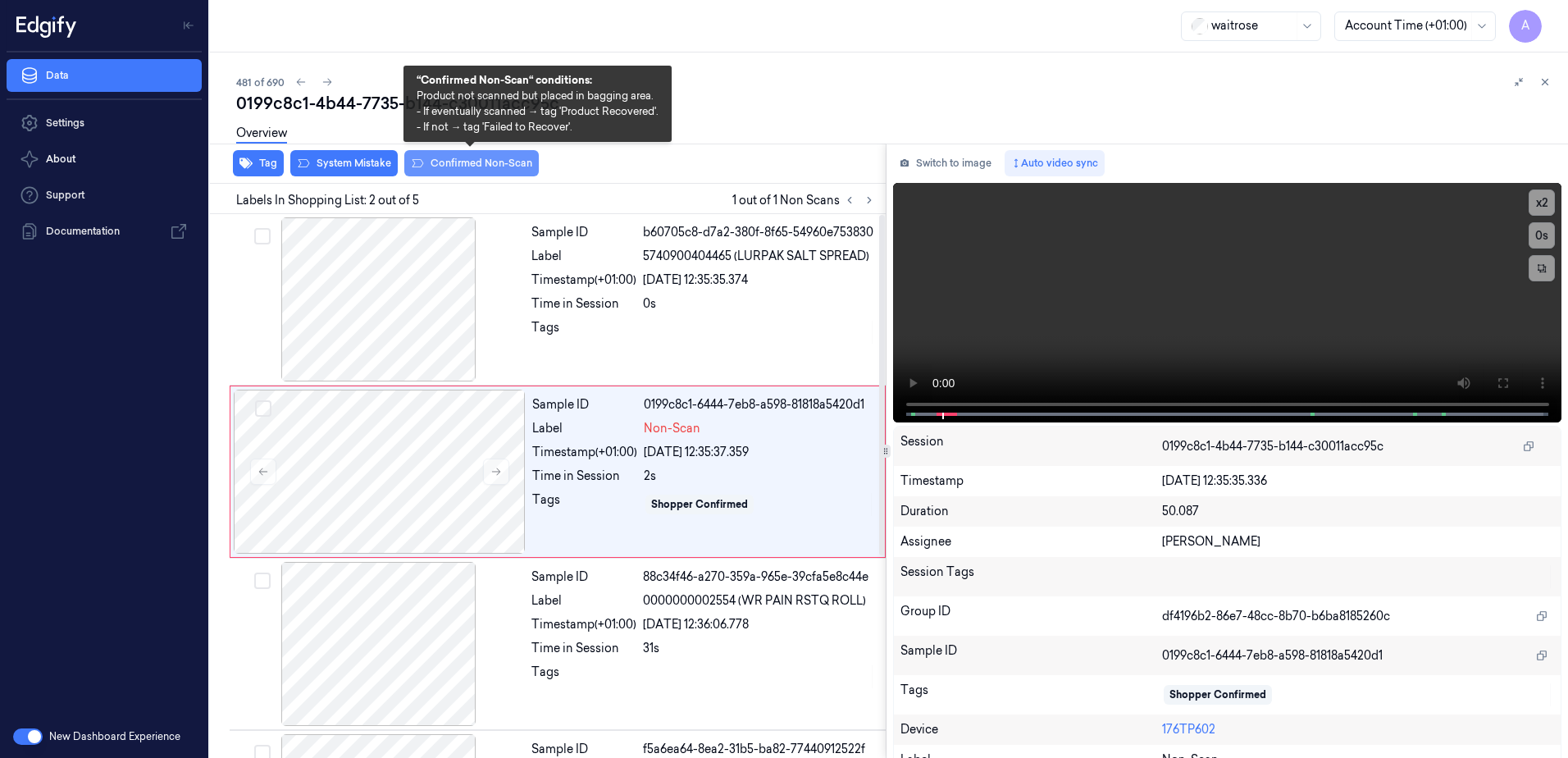
click at [488, 167] on button "Confirmed Non-Scan" at bounding box center [471, 164] width 135 height 26
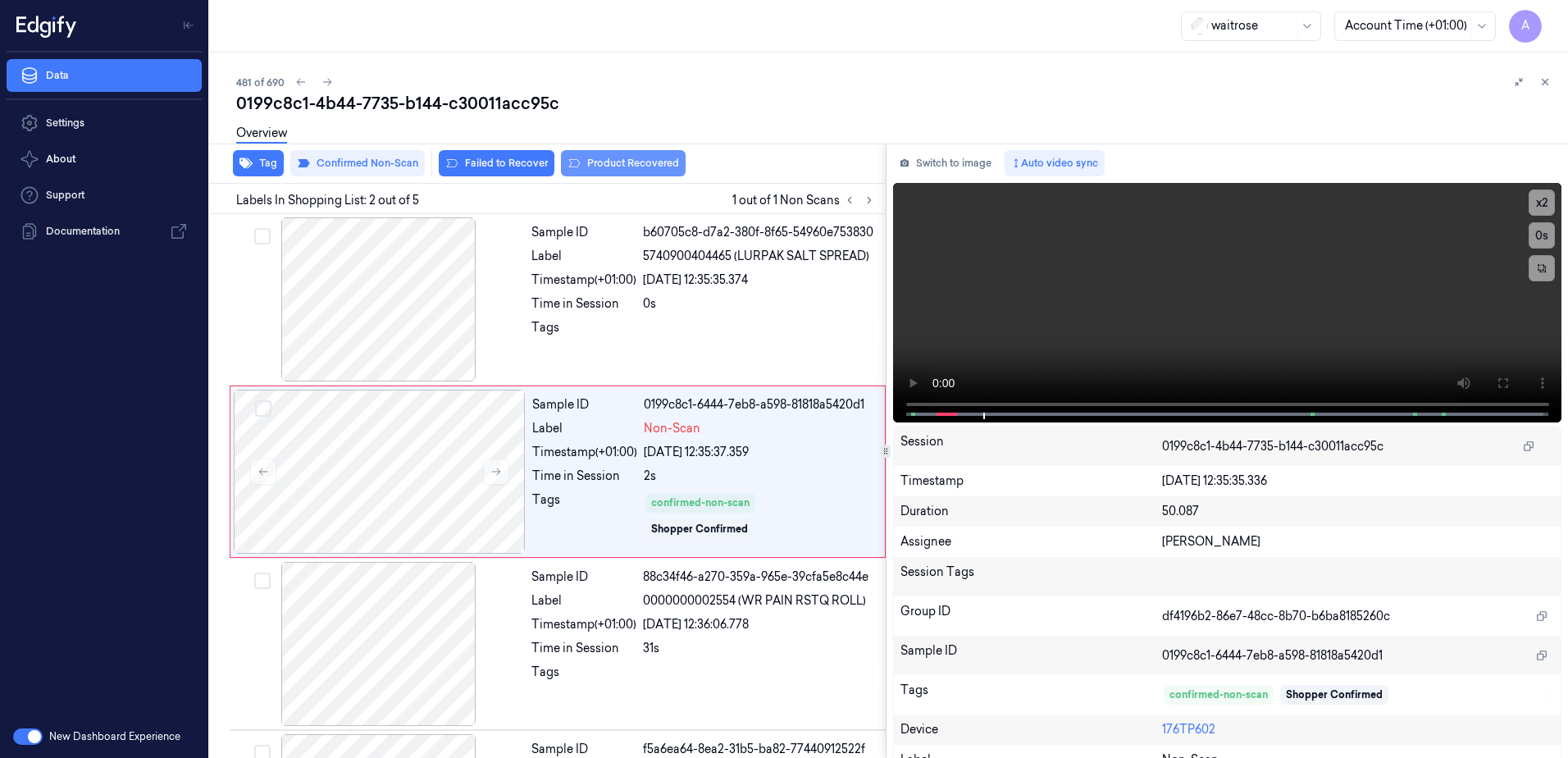
click at [631, 171] on button "Product Recovered" at bounding box center [624, 164] width 125 height 26
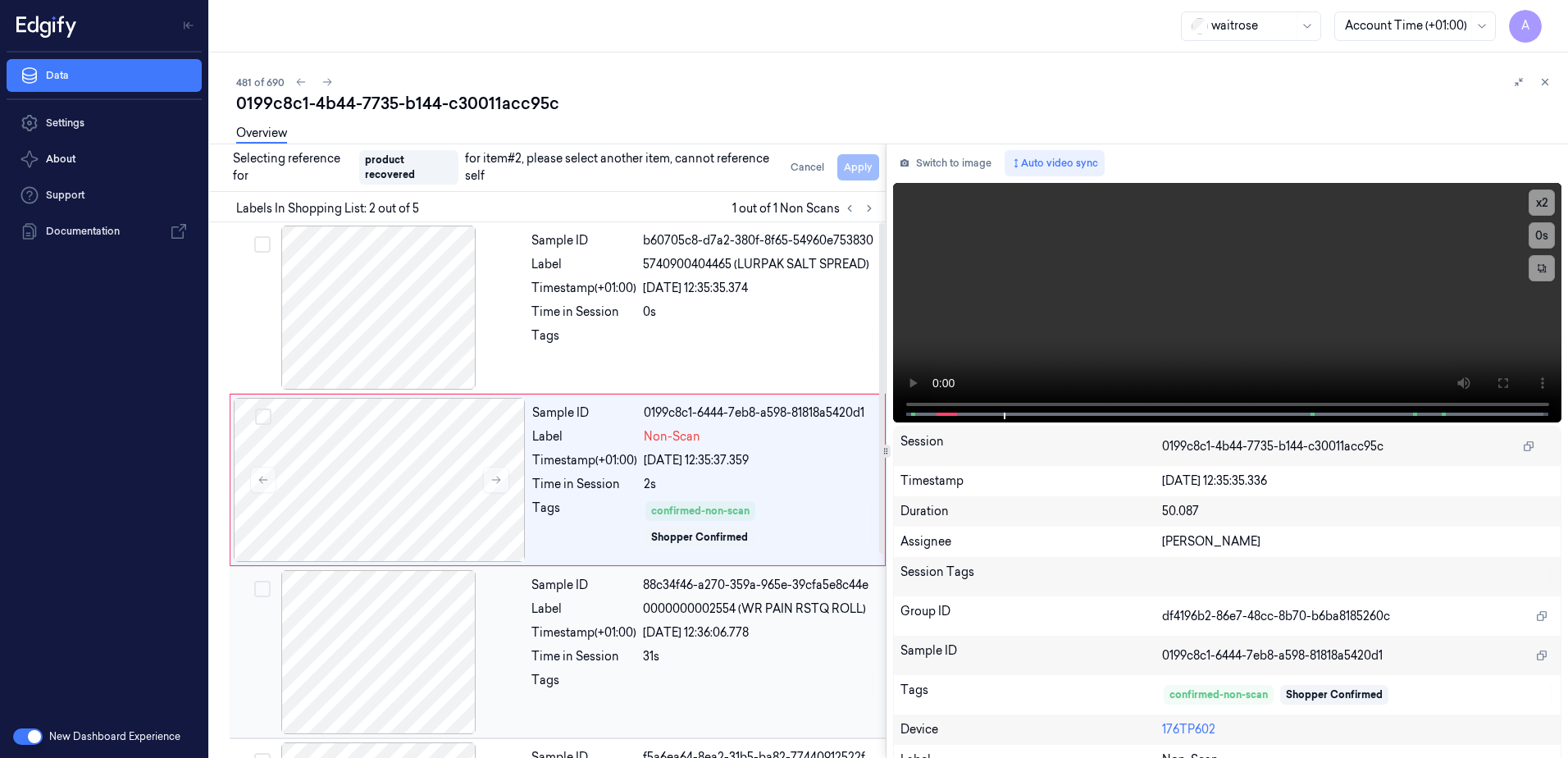
click at [754, 712] on div "Sample ID 88c34f46-a270-359a-965e-39cfa5e8c44e Label 0000000002554 (WR PAIN RST…" at bounding box center [704, 652] width 357 height 164
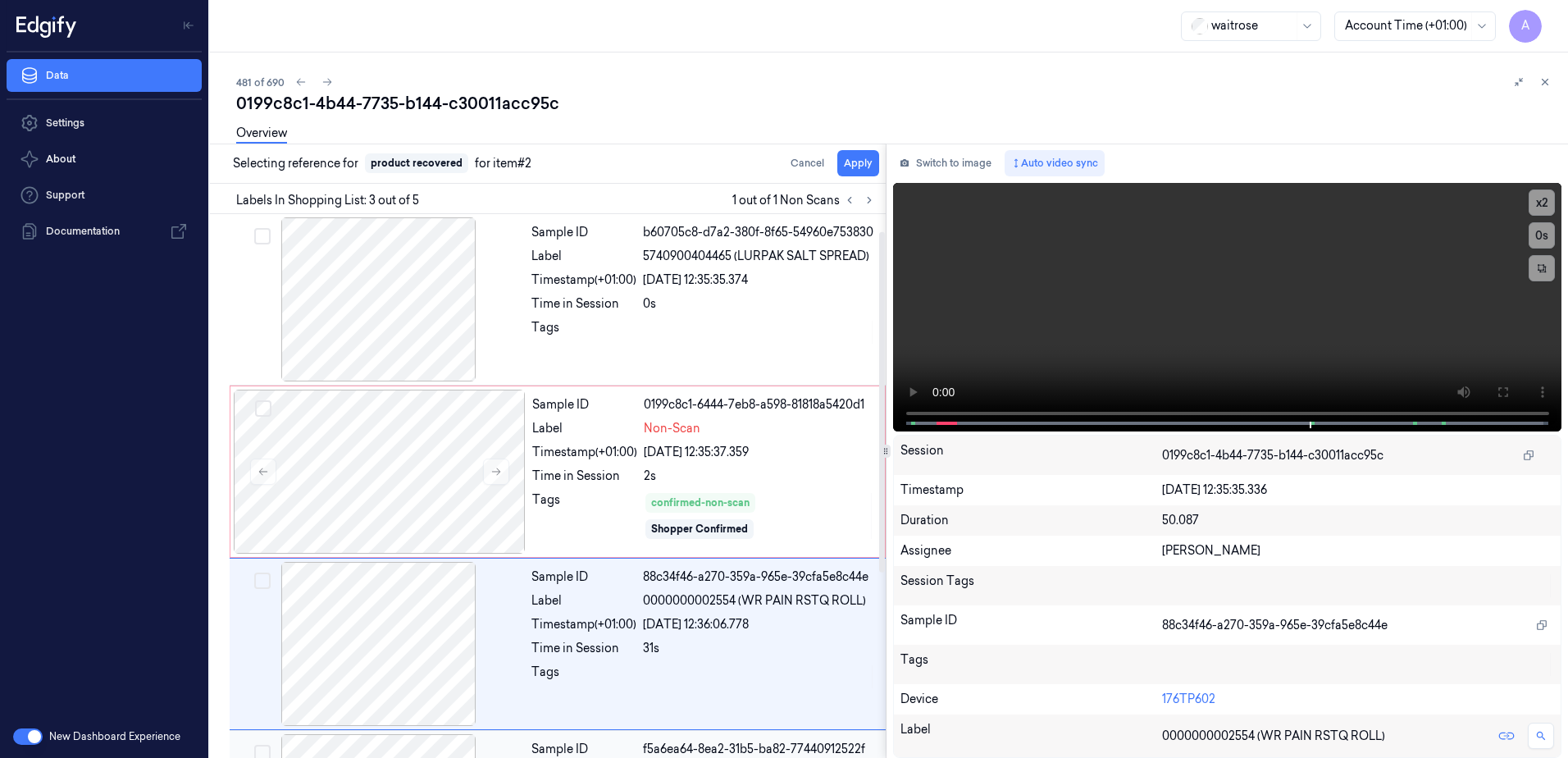
scroll to position [158, 0]
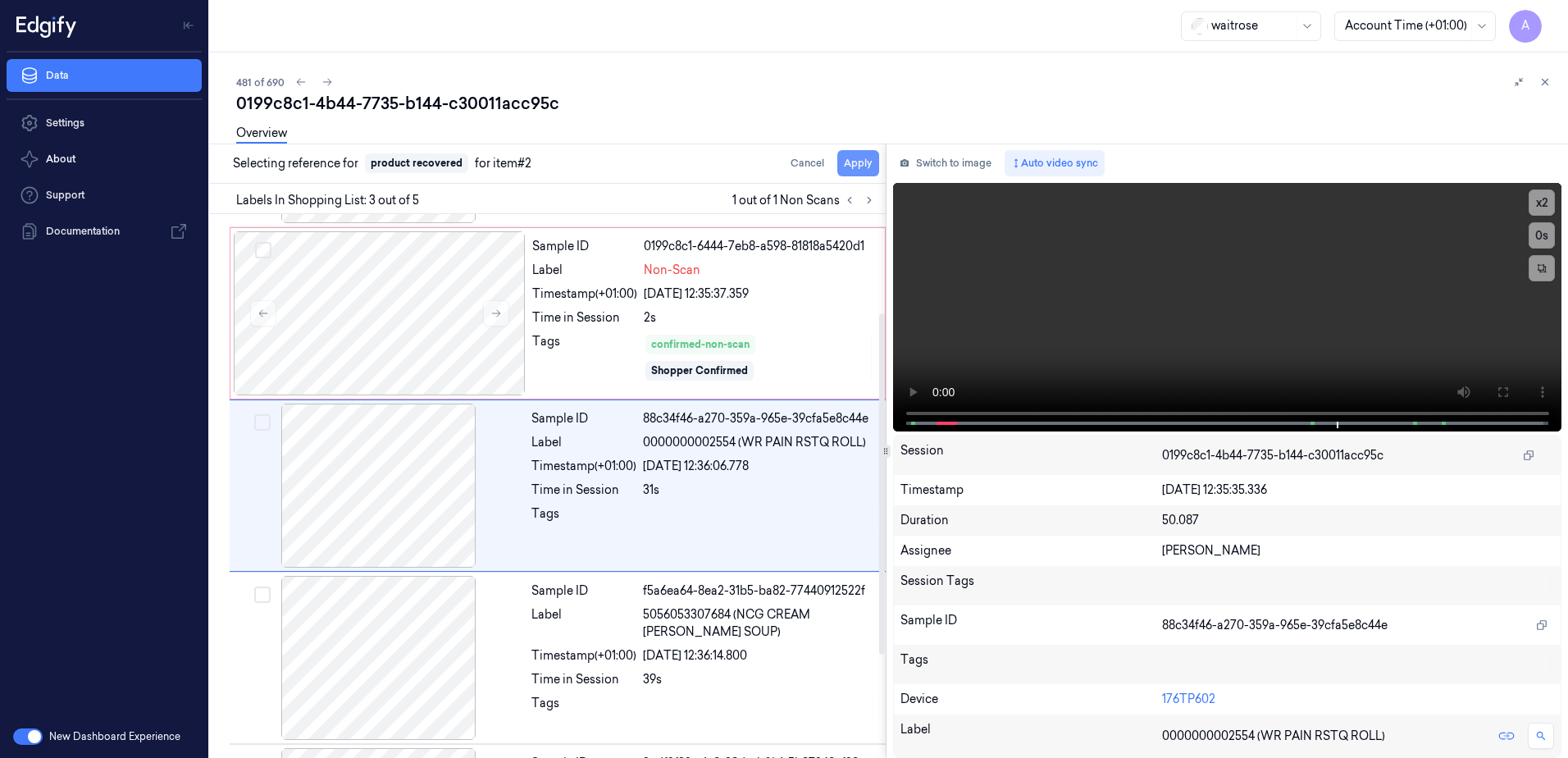
click at [858, 163] on button "Apply" at bounding box center [858, 164] width 41 height 26
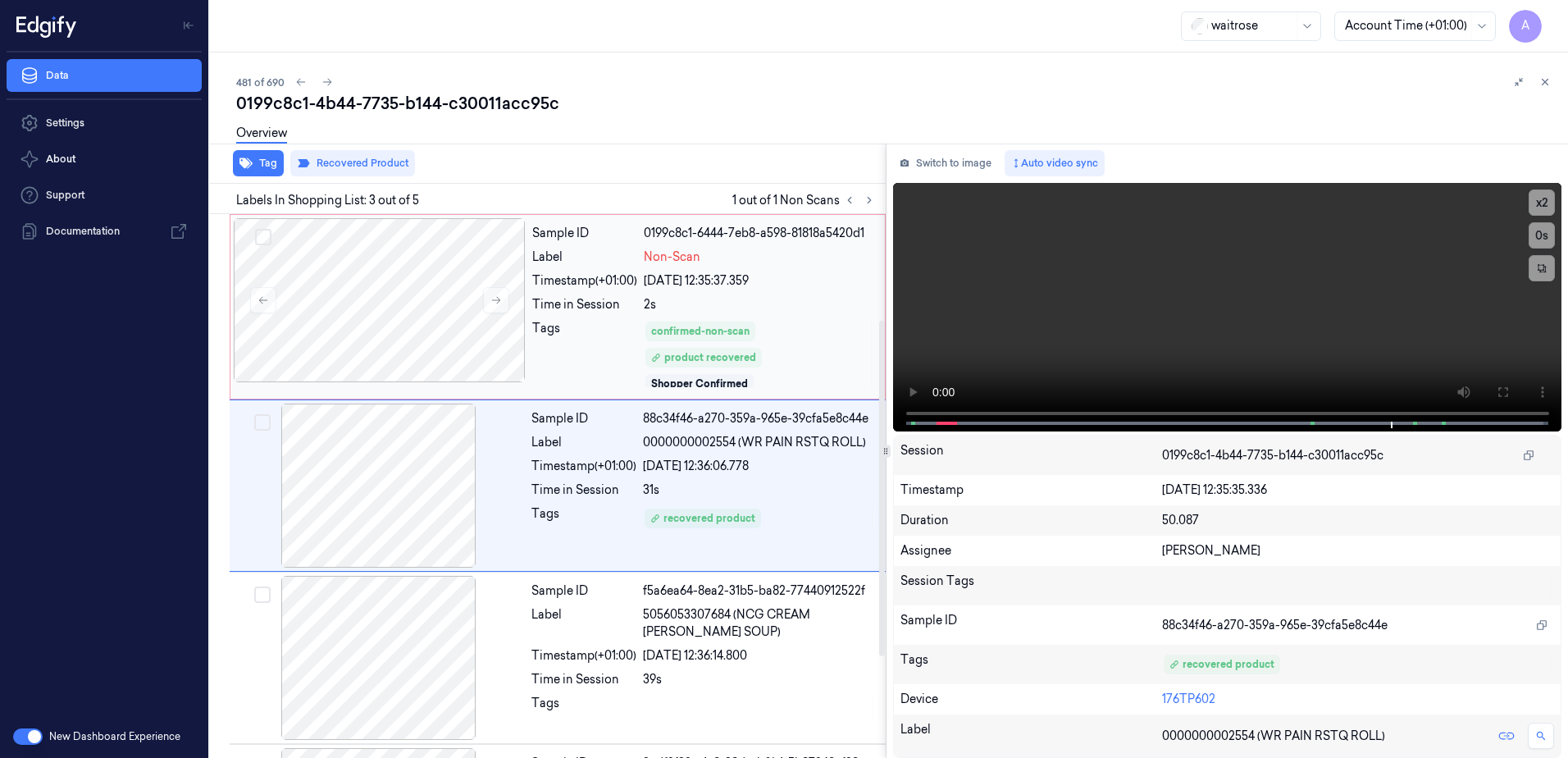
click at [793, 323] on div "confirmed-non-scan product recovered Shopper Confirmed" at bounding box center [760, 354] width 231 height 69
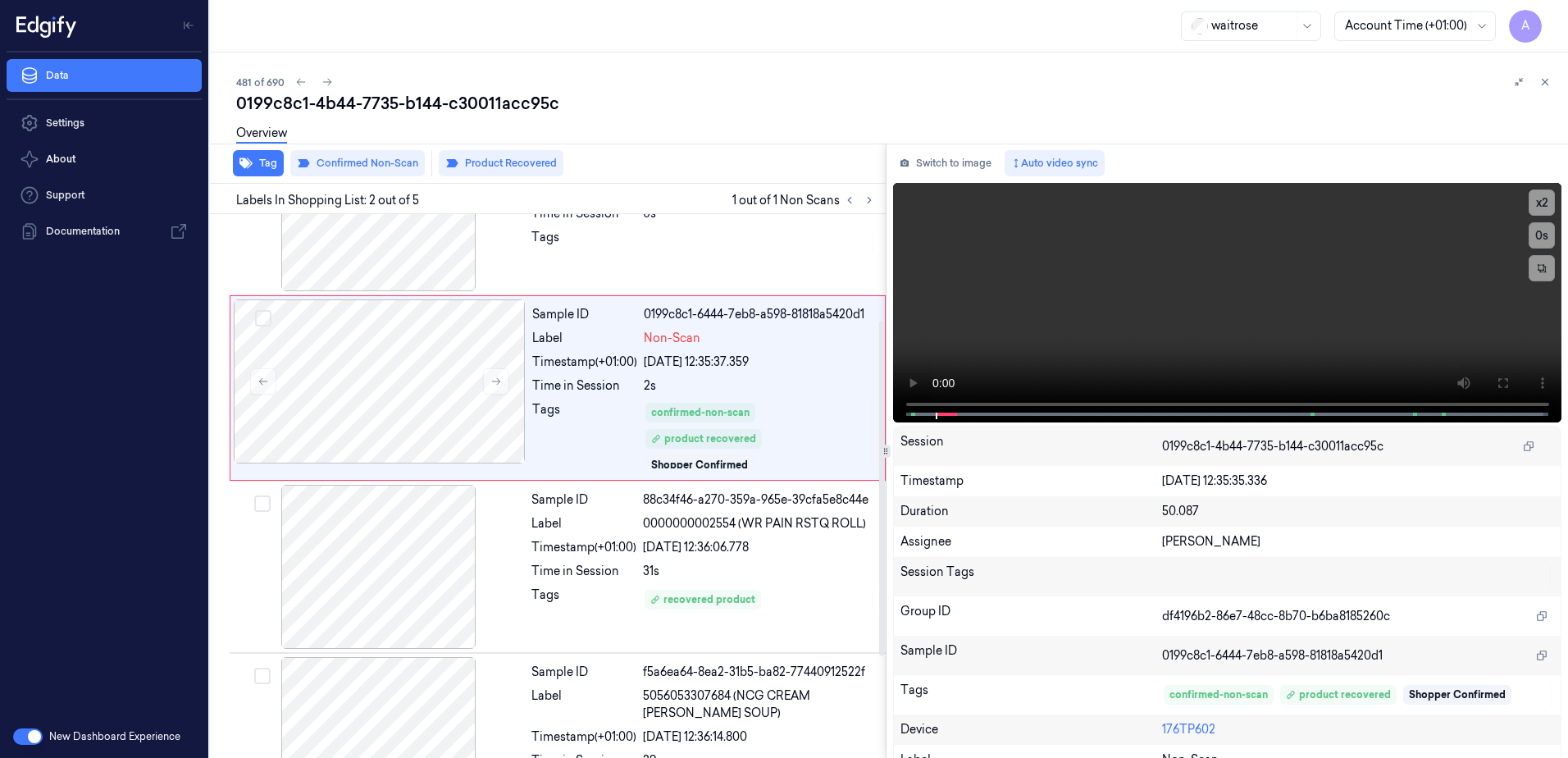
scroll to position [0, 0]
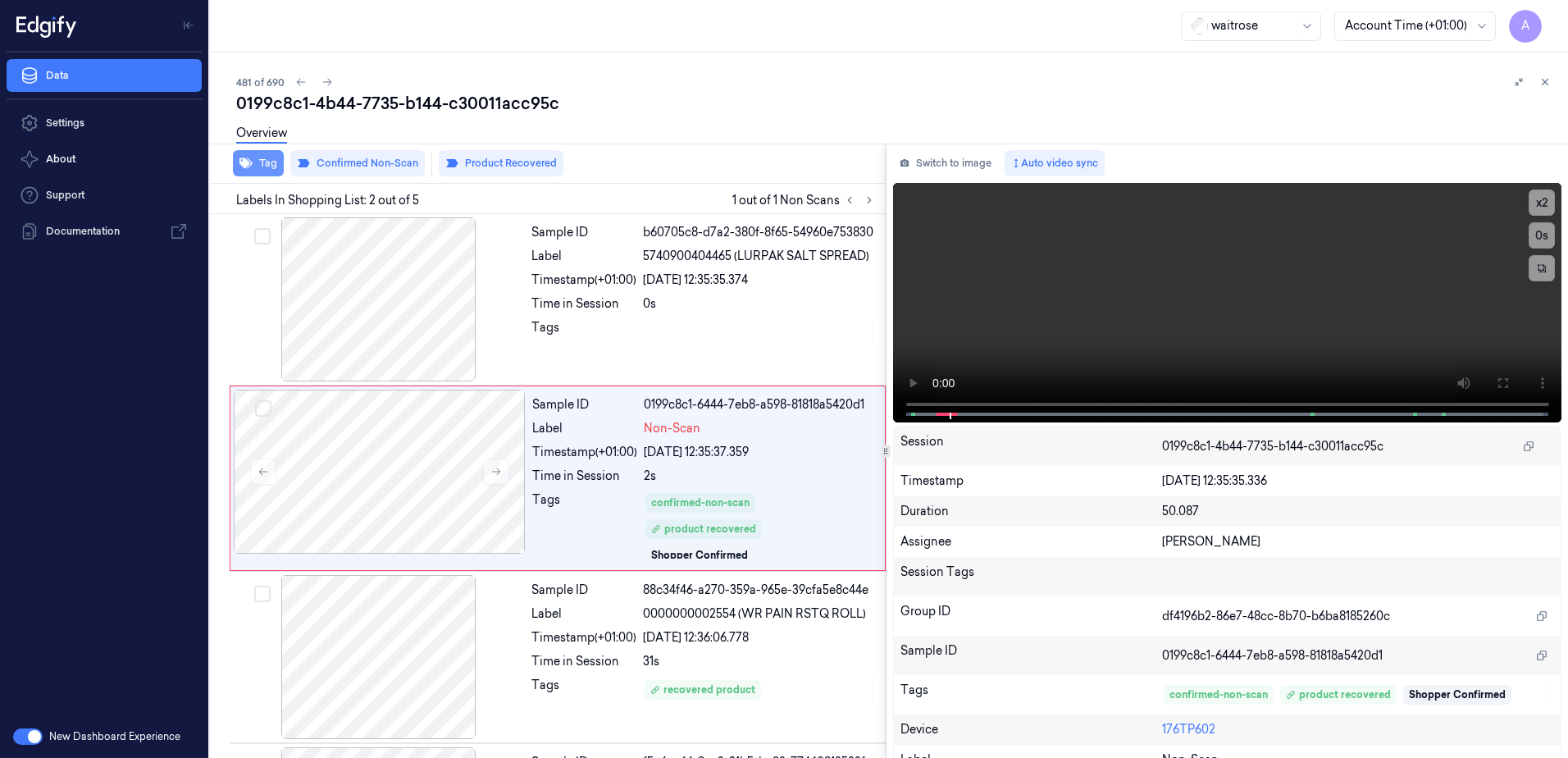
click at [248, 161] on icon "button" at bounding box center [246, 164] width 13 height 13
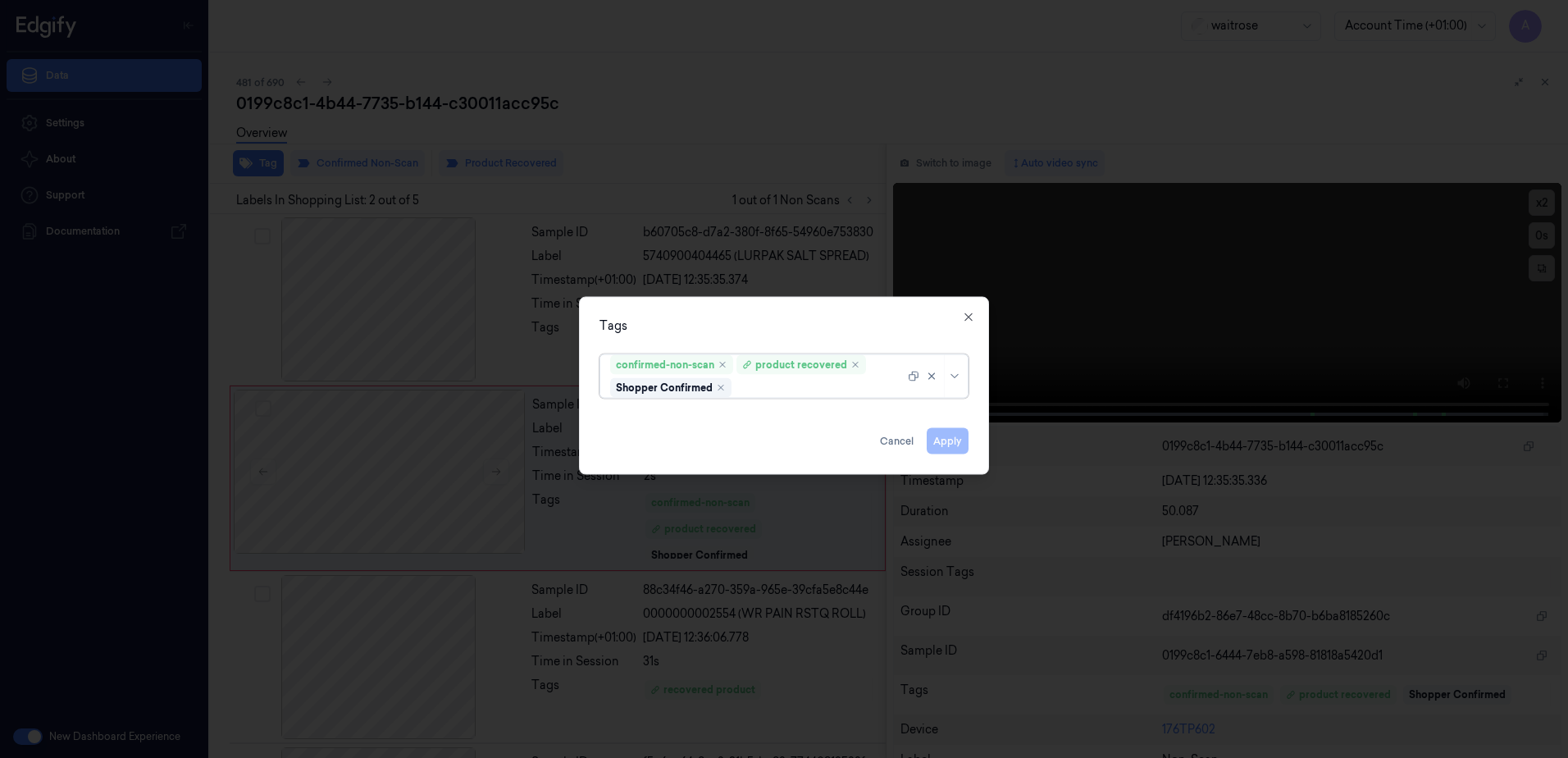
click at [767, 387] on div at bounding box center [819, 387] width 170 height 17
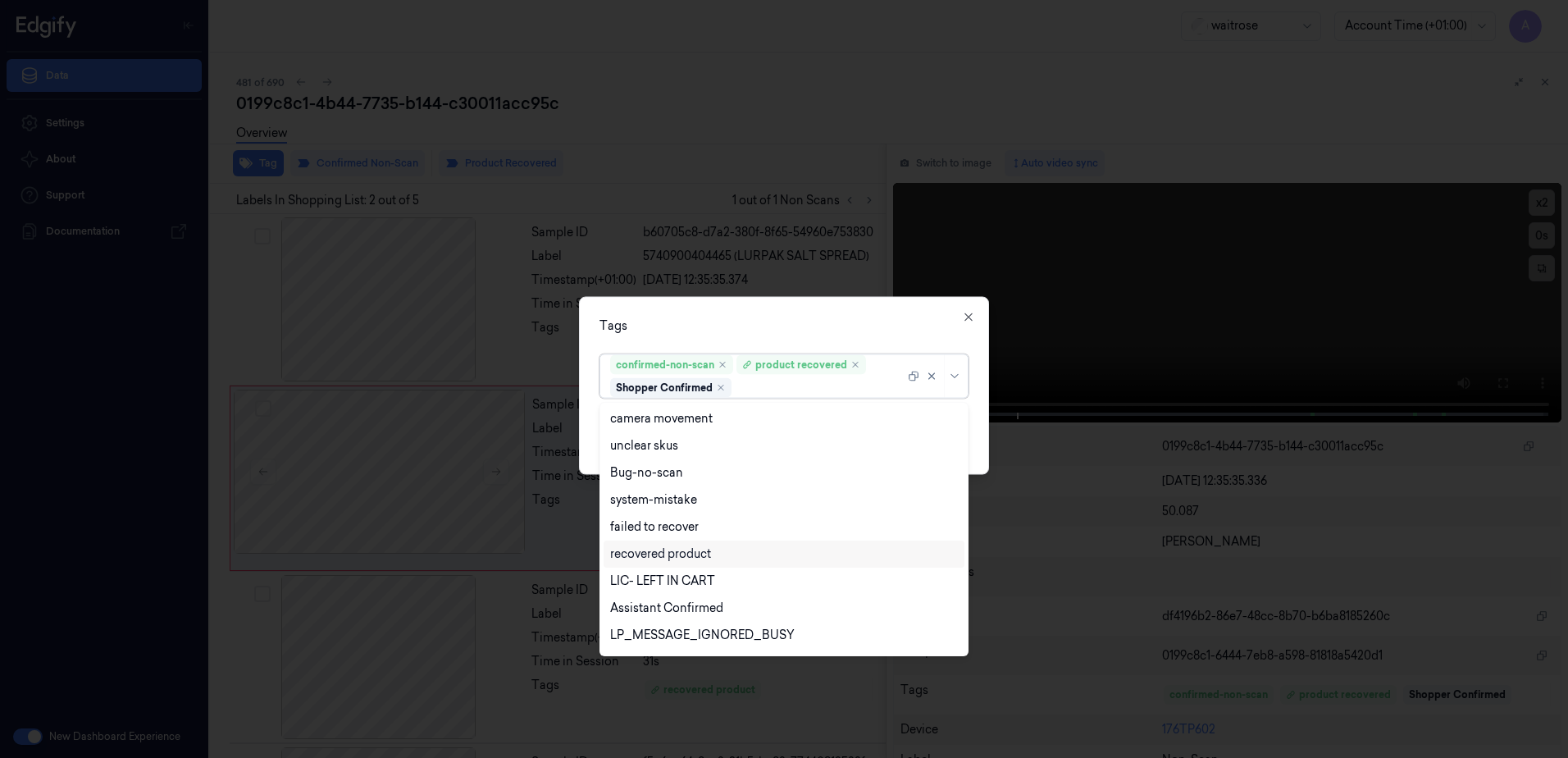
scroll to position [214, 0]
click at [671, 603] on div "Picklist item alert" at bounding box center [657, 611] width 94 height 17
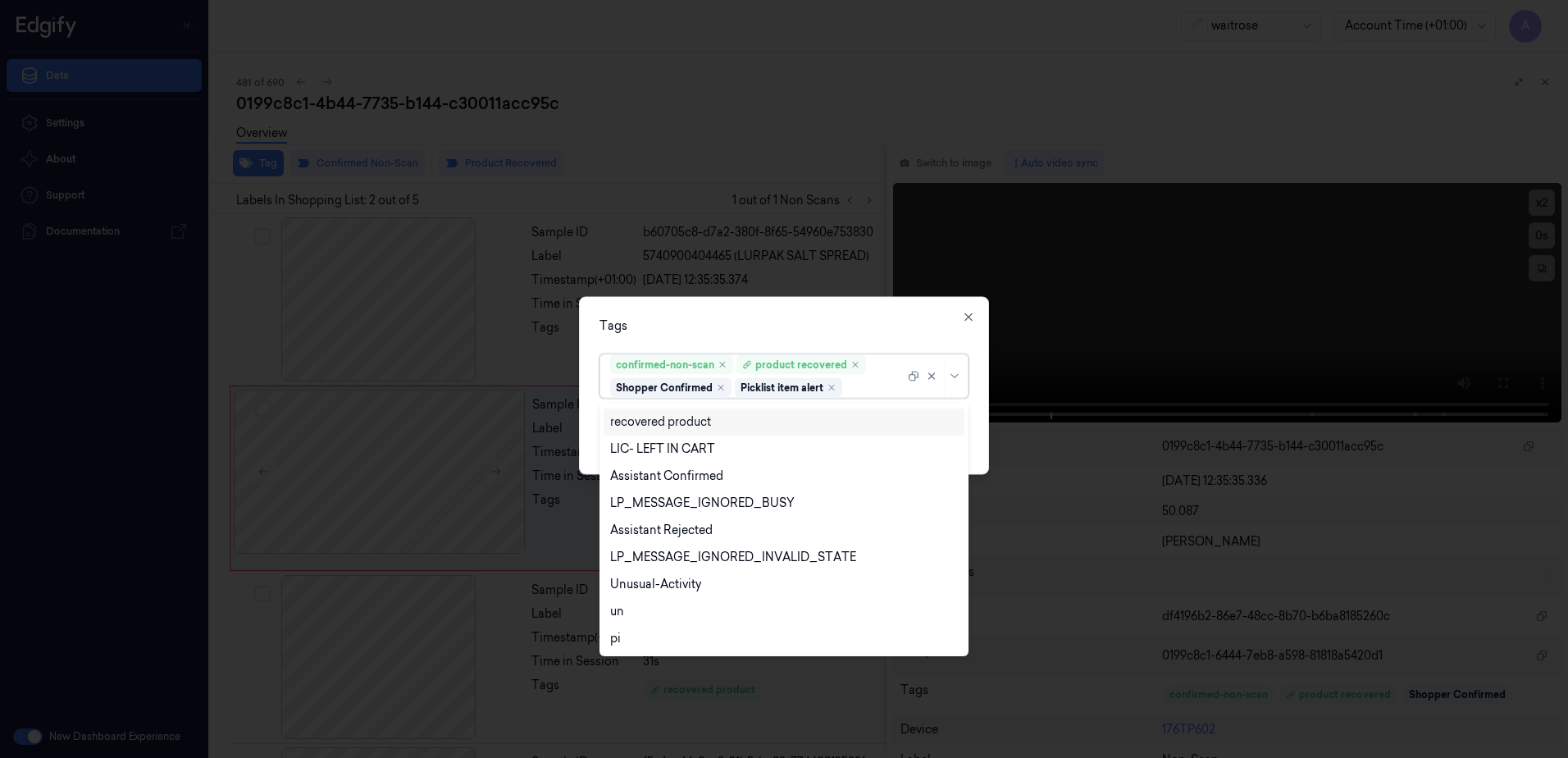
click at [799, 336] on div "Tags option Picklist item alert, selected. 20 results available. Use Up and Dow…" at bounding box center [784, 386] width 410 height 178
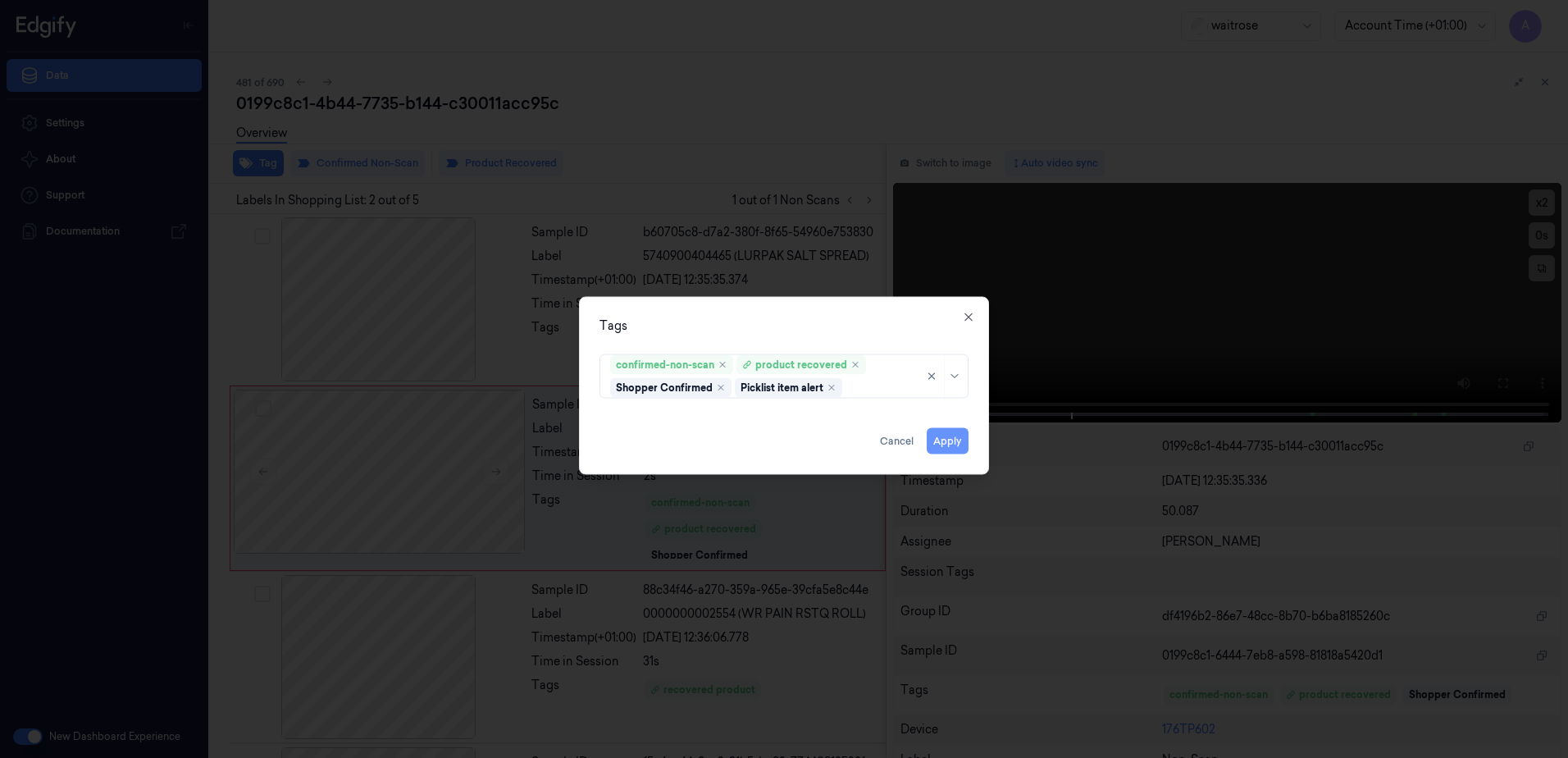
click at [933, 439] on button "Apply" at bounding box center [947, 441] width 41 height 26
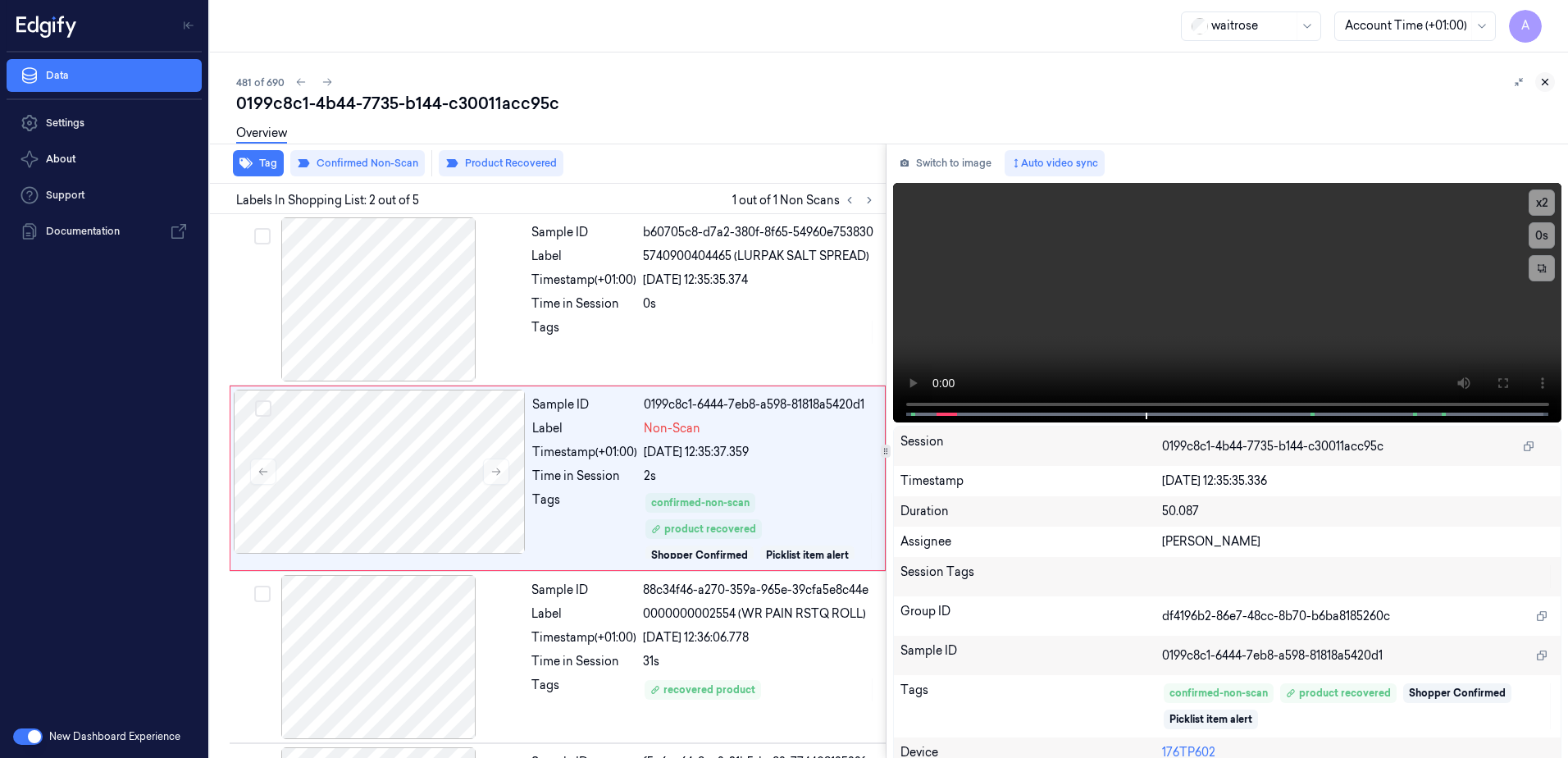
click at [1551, 80] on button at bounding box center [1545, 82] width 20 height 20
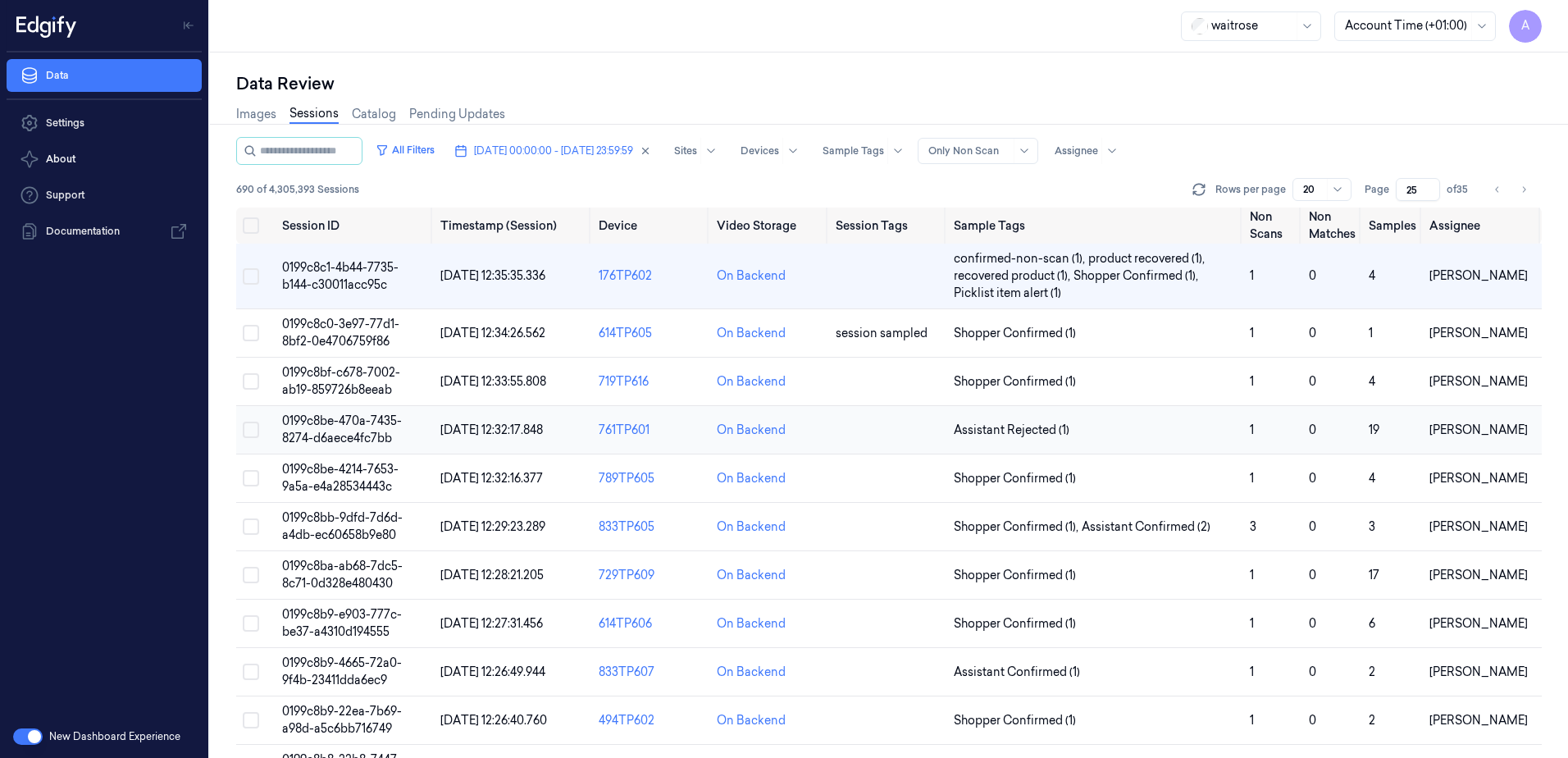
click at [326, 425] on span "0199c8be-470a-7435-8274-d6aece4fc7bb" at bounding box center [341, 430] width 119 height 32
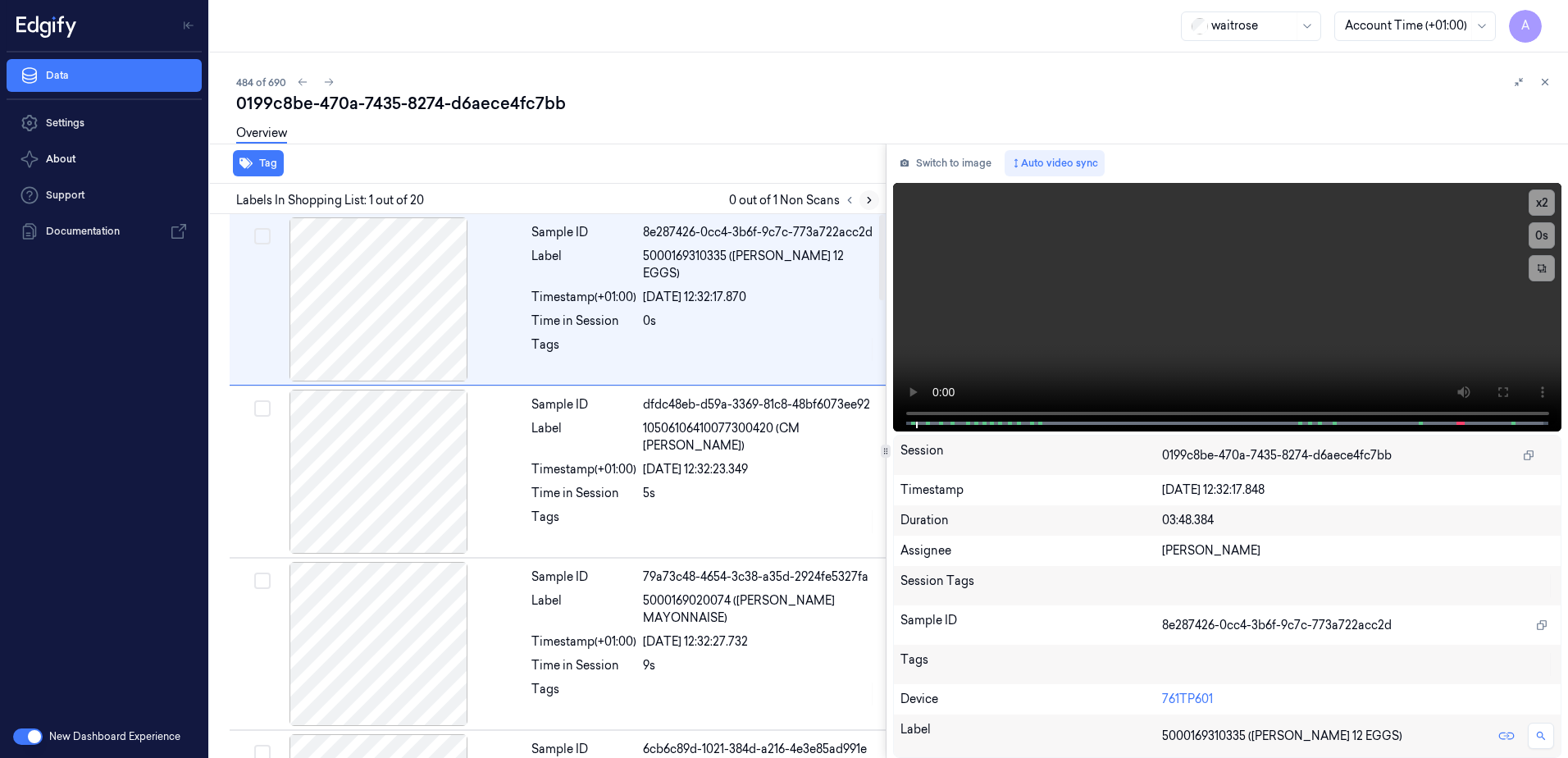
click at [873, 197] on icon at bounding box center [869, 200] width 11 height 11
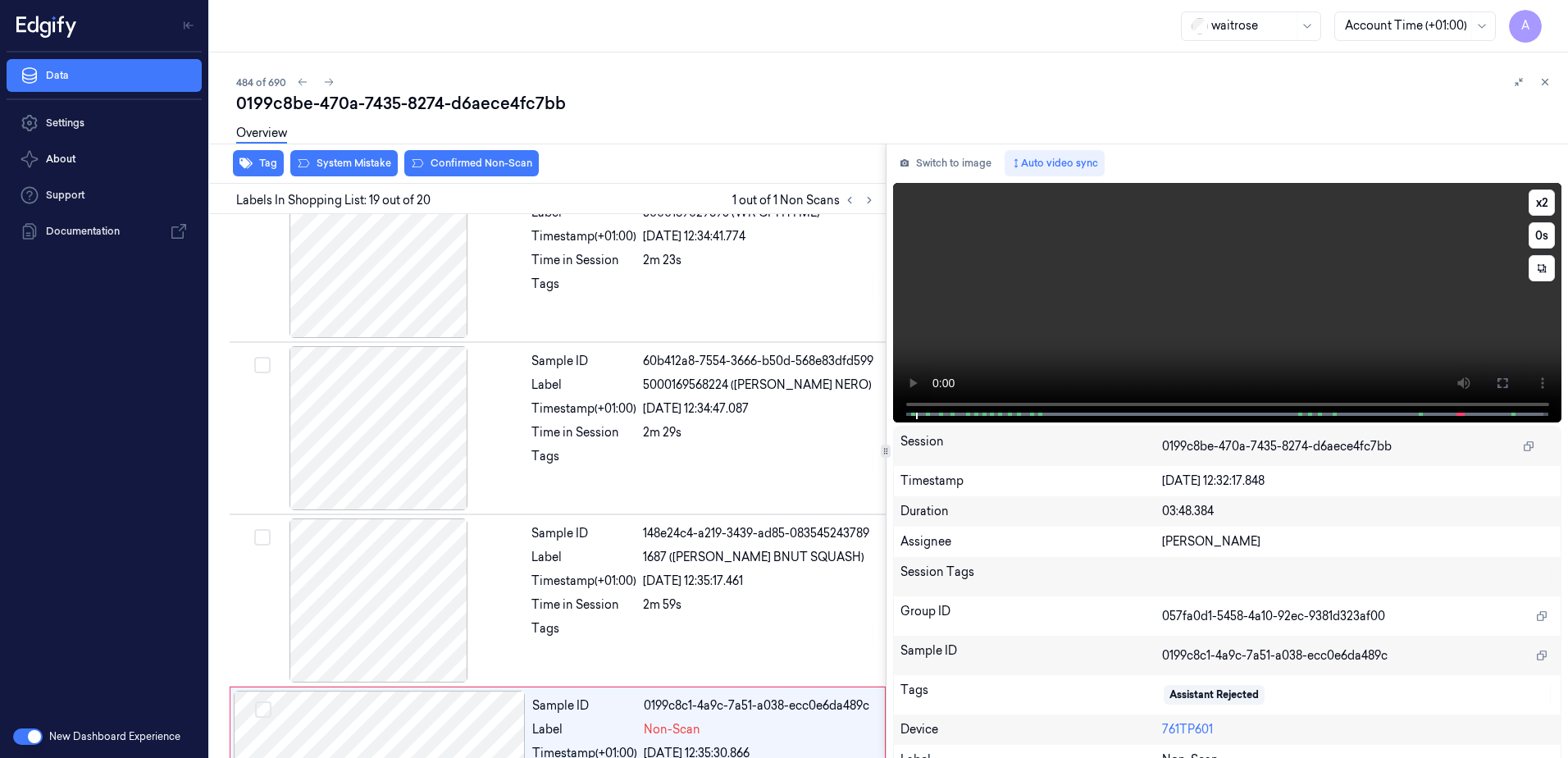
scroll to position [2911, 0]
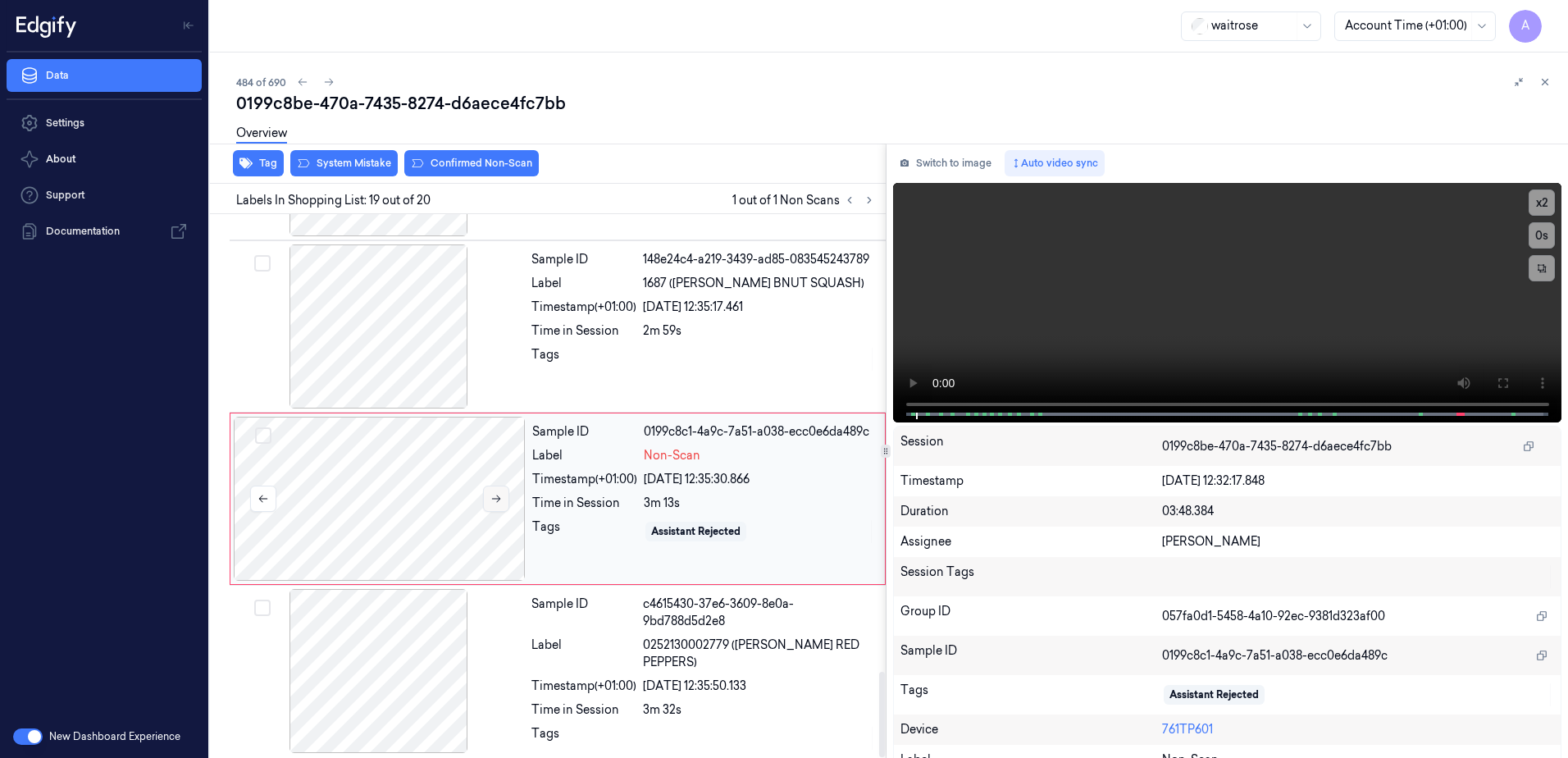
click at [491, 493] on icon at bounding box center [497, 498] width 11 height 11
click at [488, 496] on button at bounding box center [497, 498] width 26 height 26
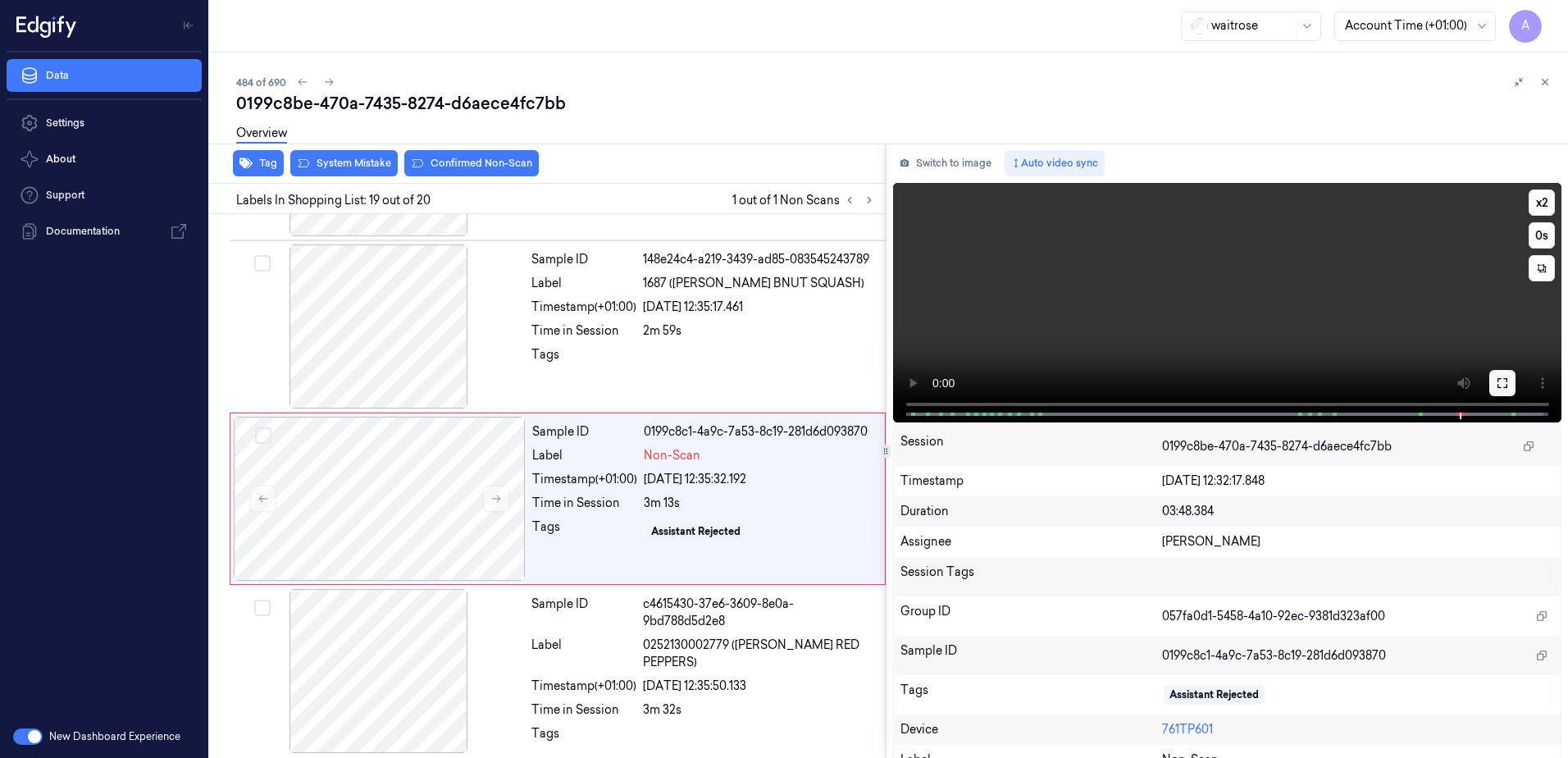
click at [1503, 387] on icon at bounding box center [1503, 383] width 13 height 13
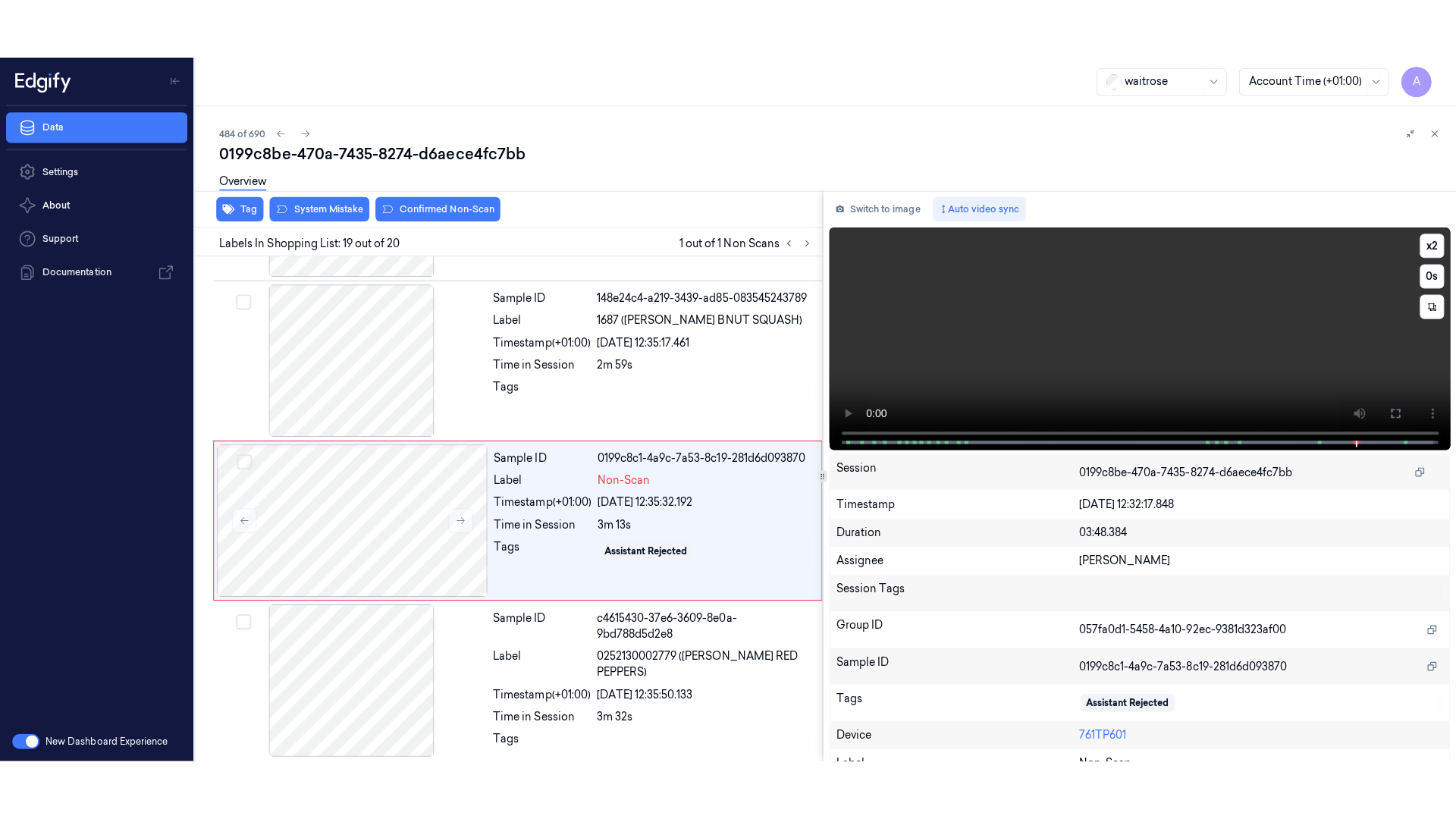
scroll to position [2568, 0]
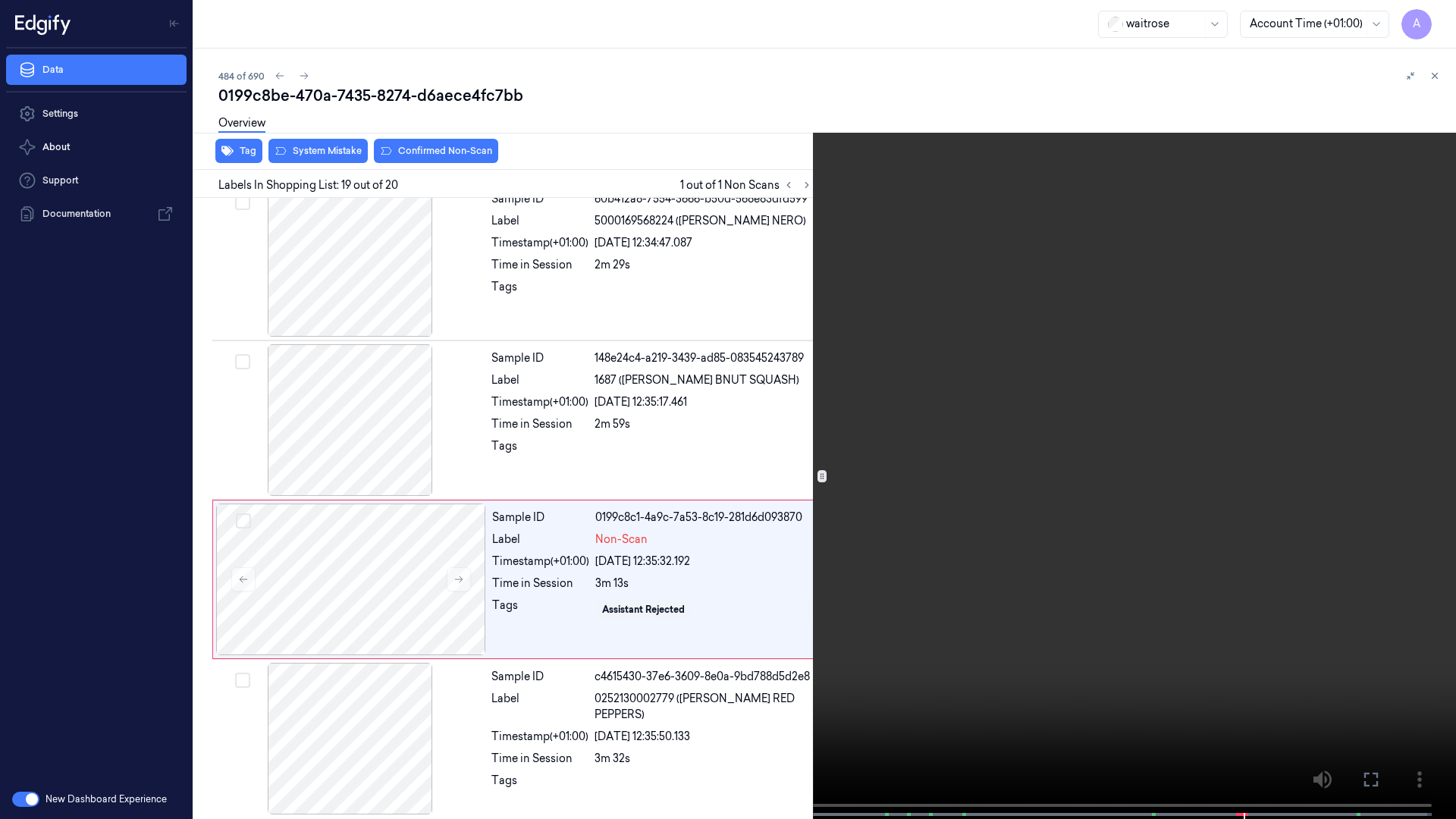
click at [777, 436] on video at bounding box center [728, 410] width 1456 height 822
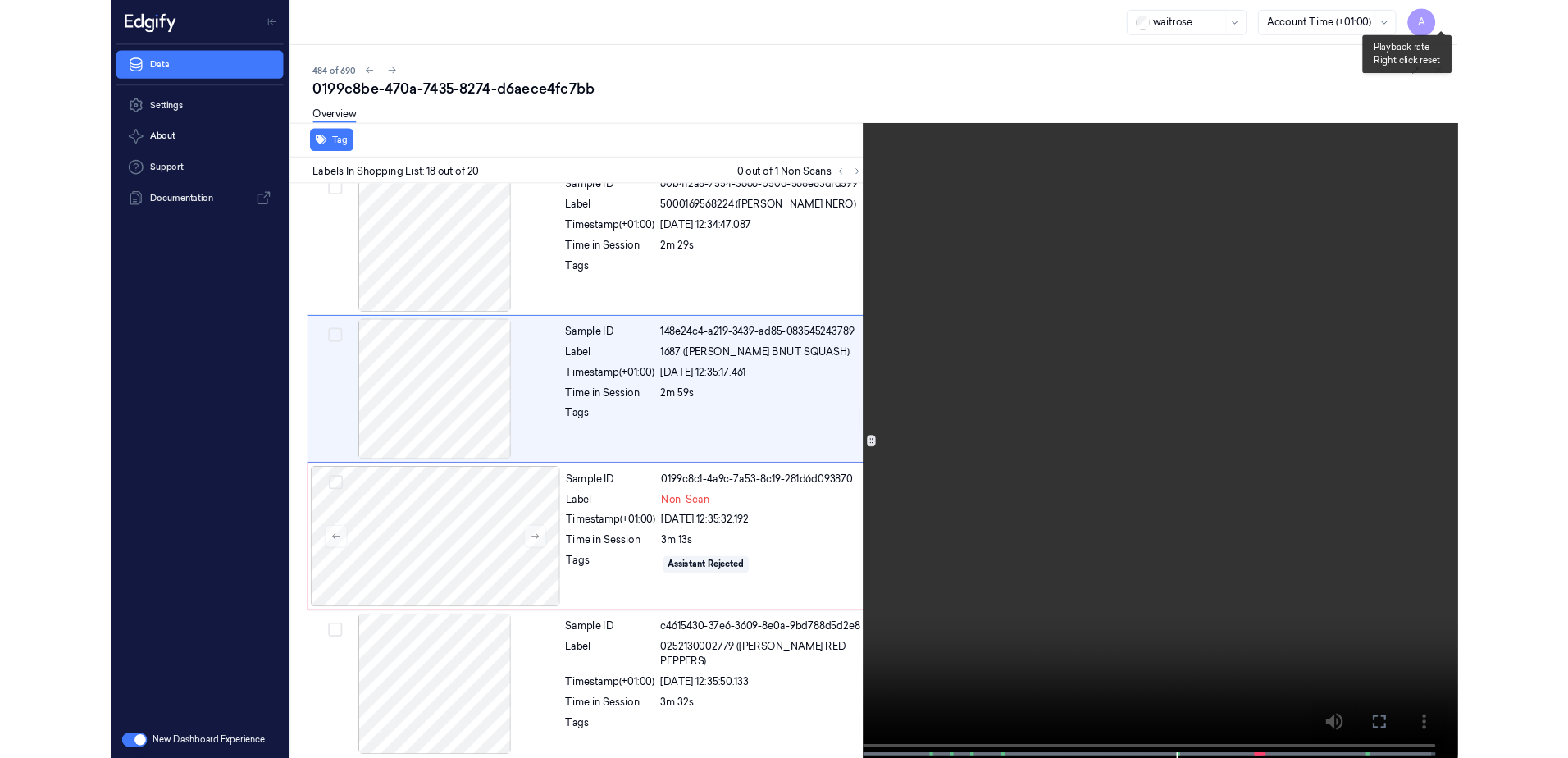
scroll to position [2677, 0]
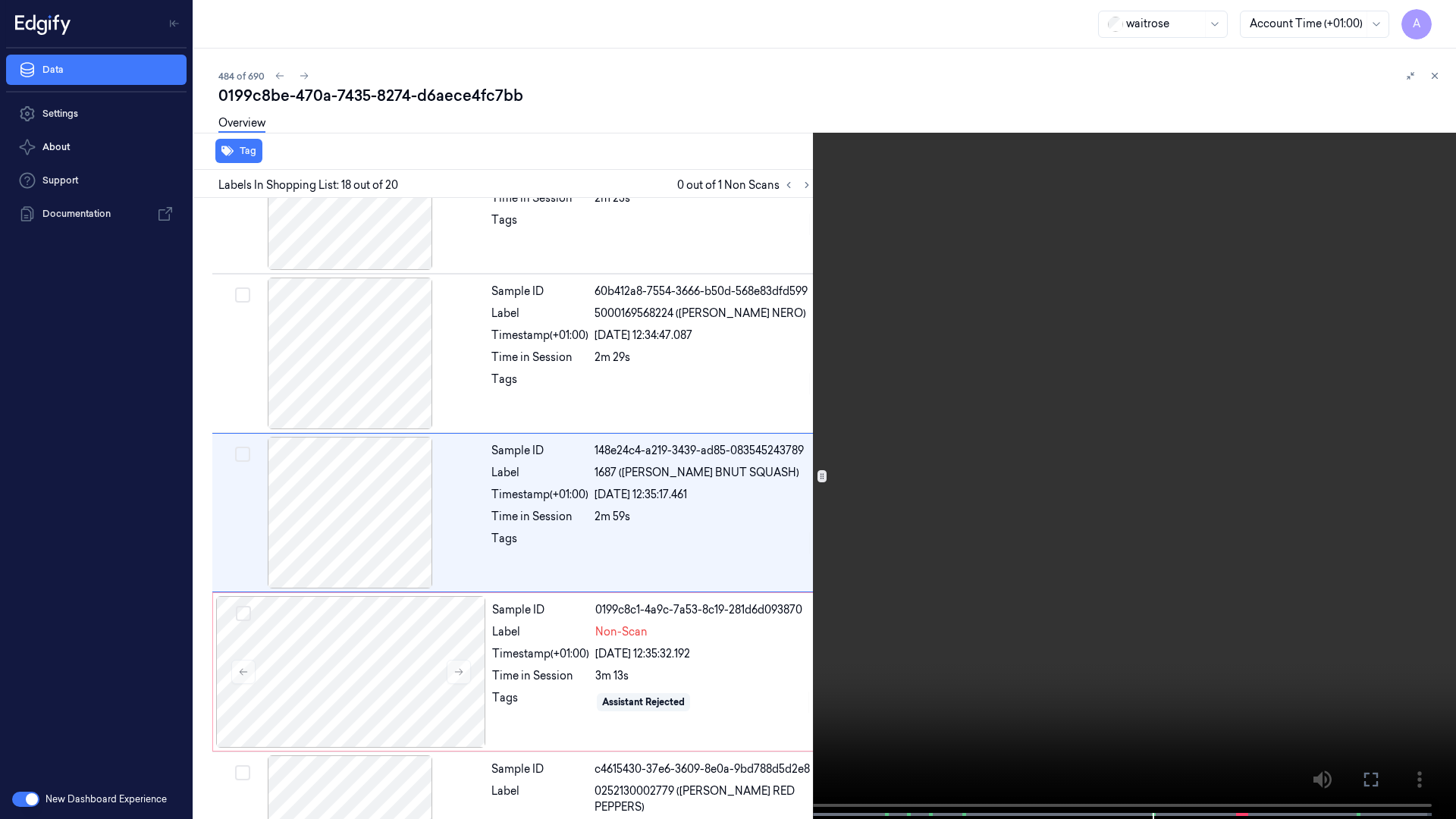
click at [0, 0] on button at bounding box center [0, 0] width 0 height 0
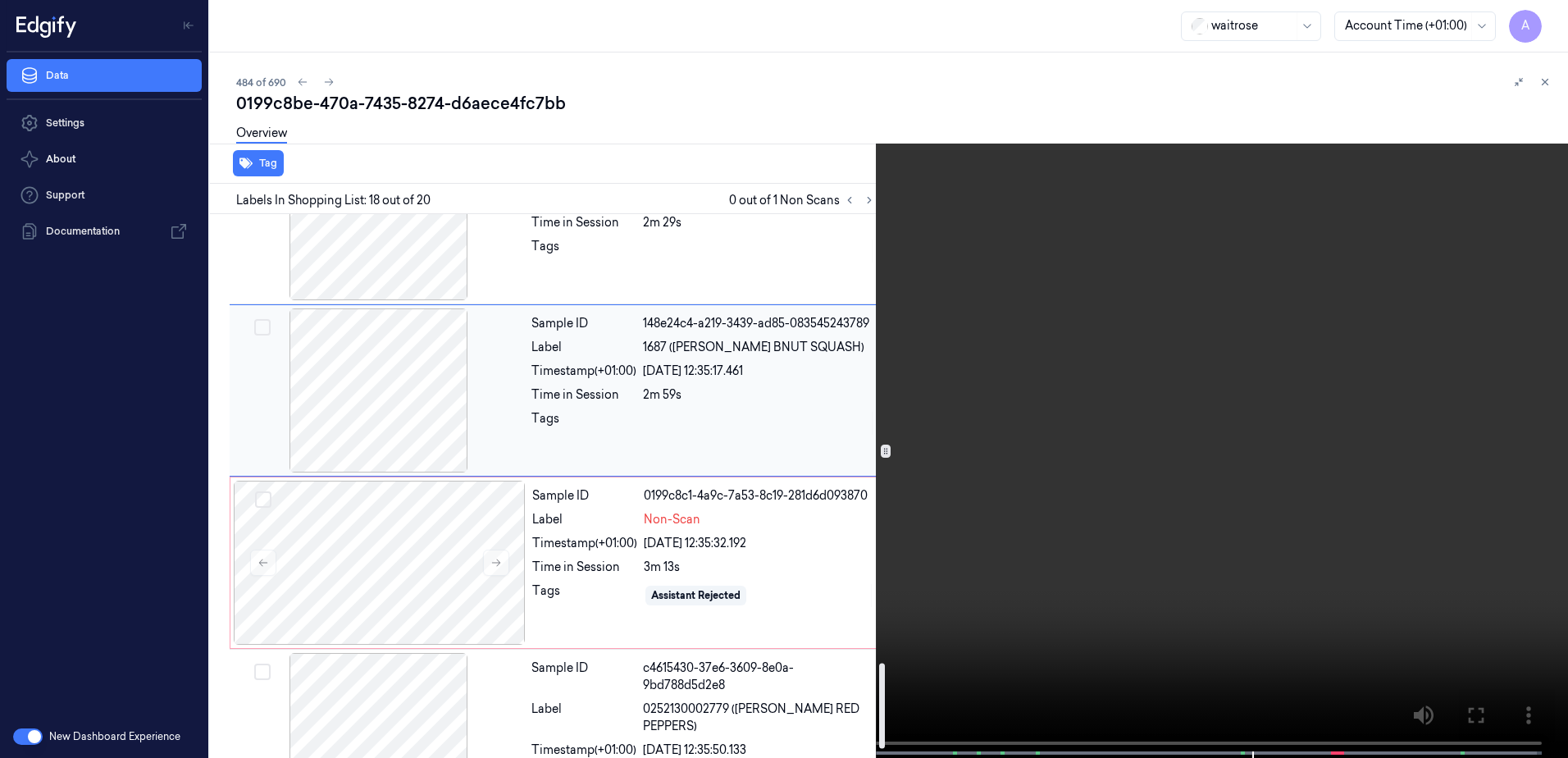
scroll to position [2911, 0]
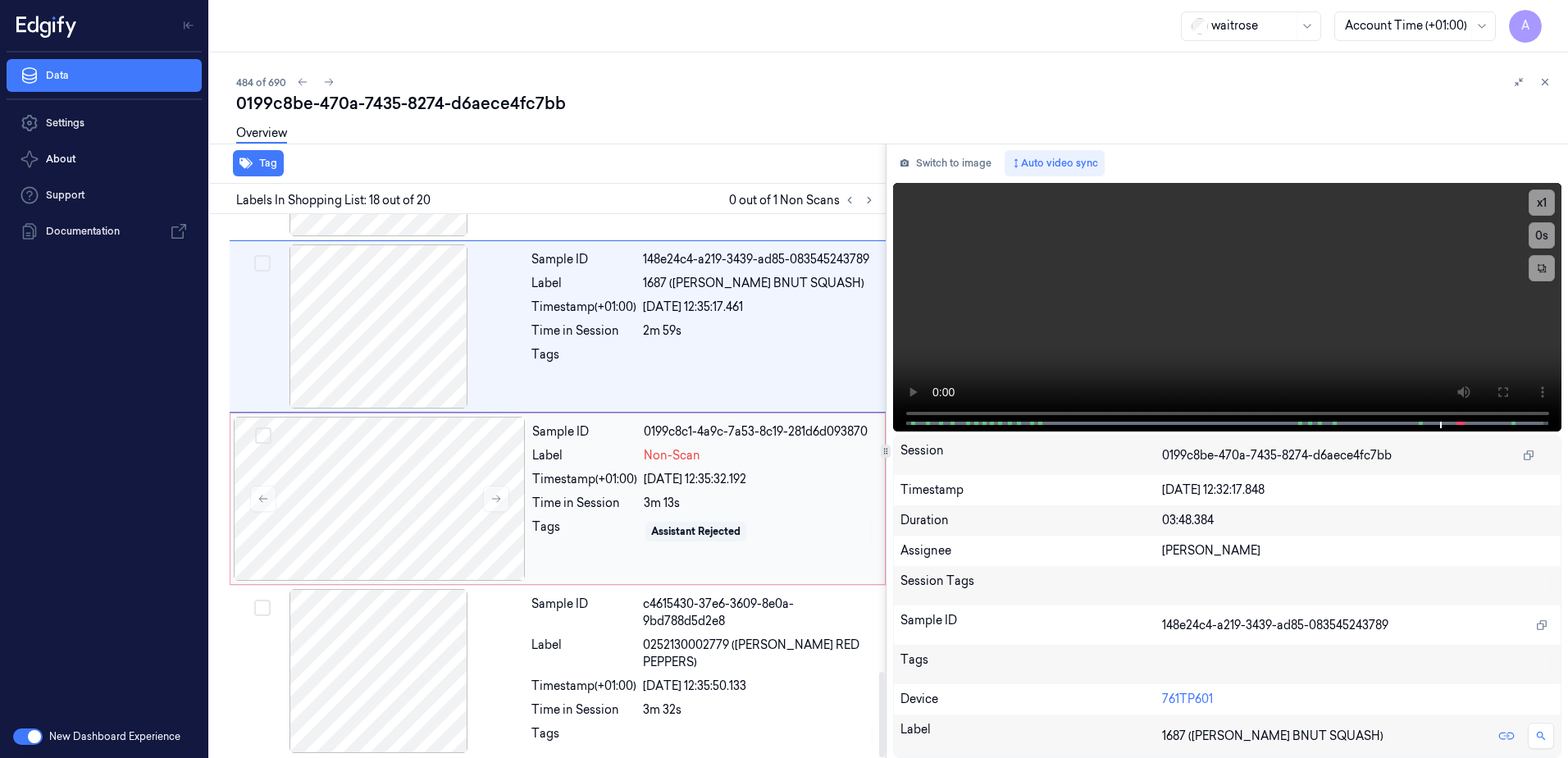
click at [554, 551] on div "Sample ID 0199c8c1-4a9c-7a53-8c19-281d6d093870 Label Non-Scan Timestamp (+01:00…" at bounding box center [704, 498] width 356 height 164
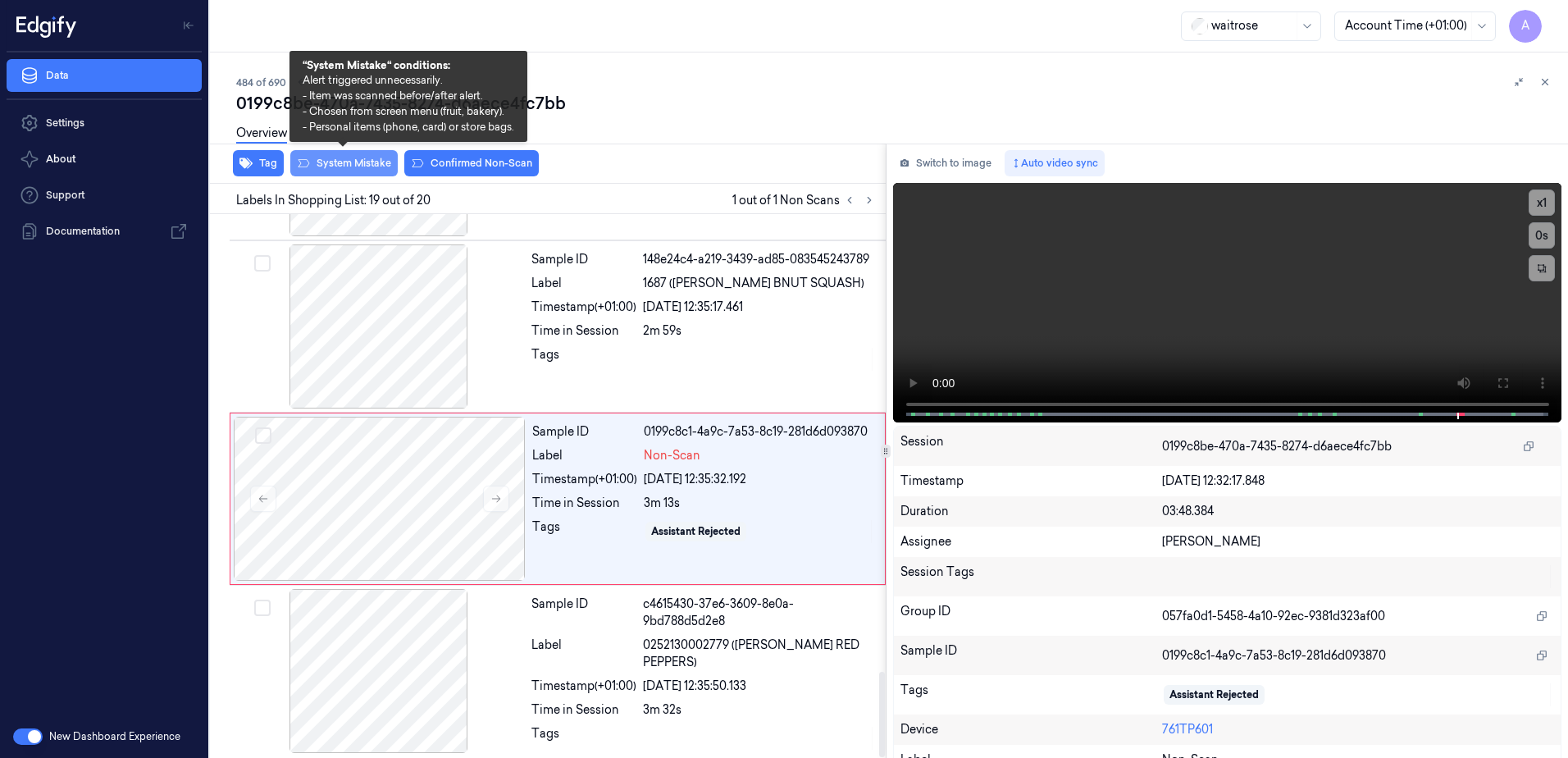
click at [353, 172] on button "System Mistake" at bounding box center [344, 164] width 107 height 26
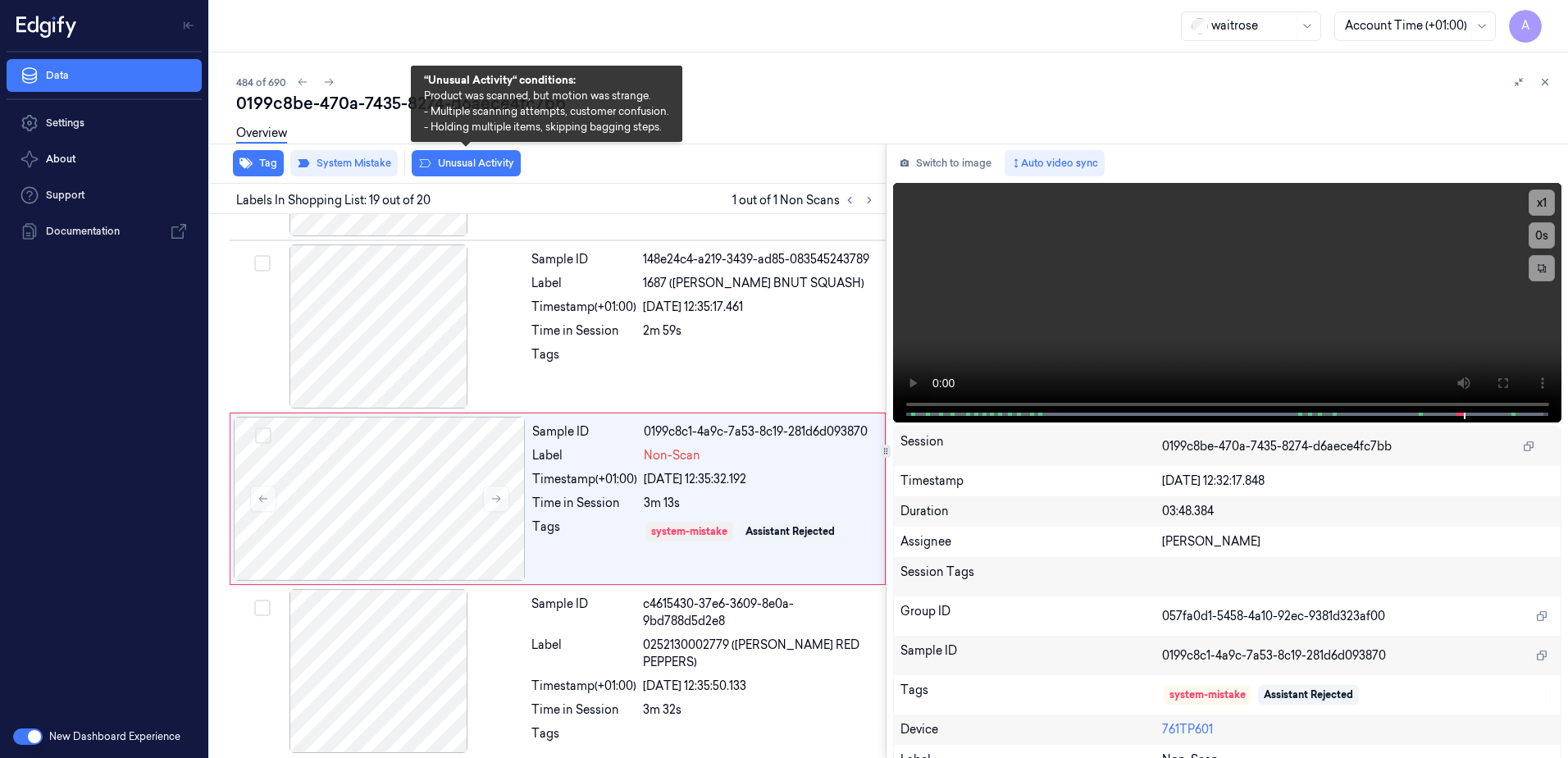
click at [471, 169] on button "Unusual Activity" at bounding box center [467, 164] width 109 height 26
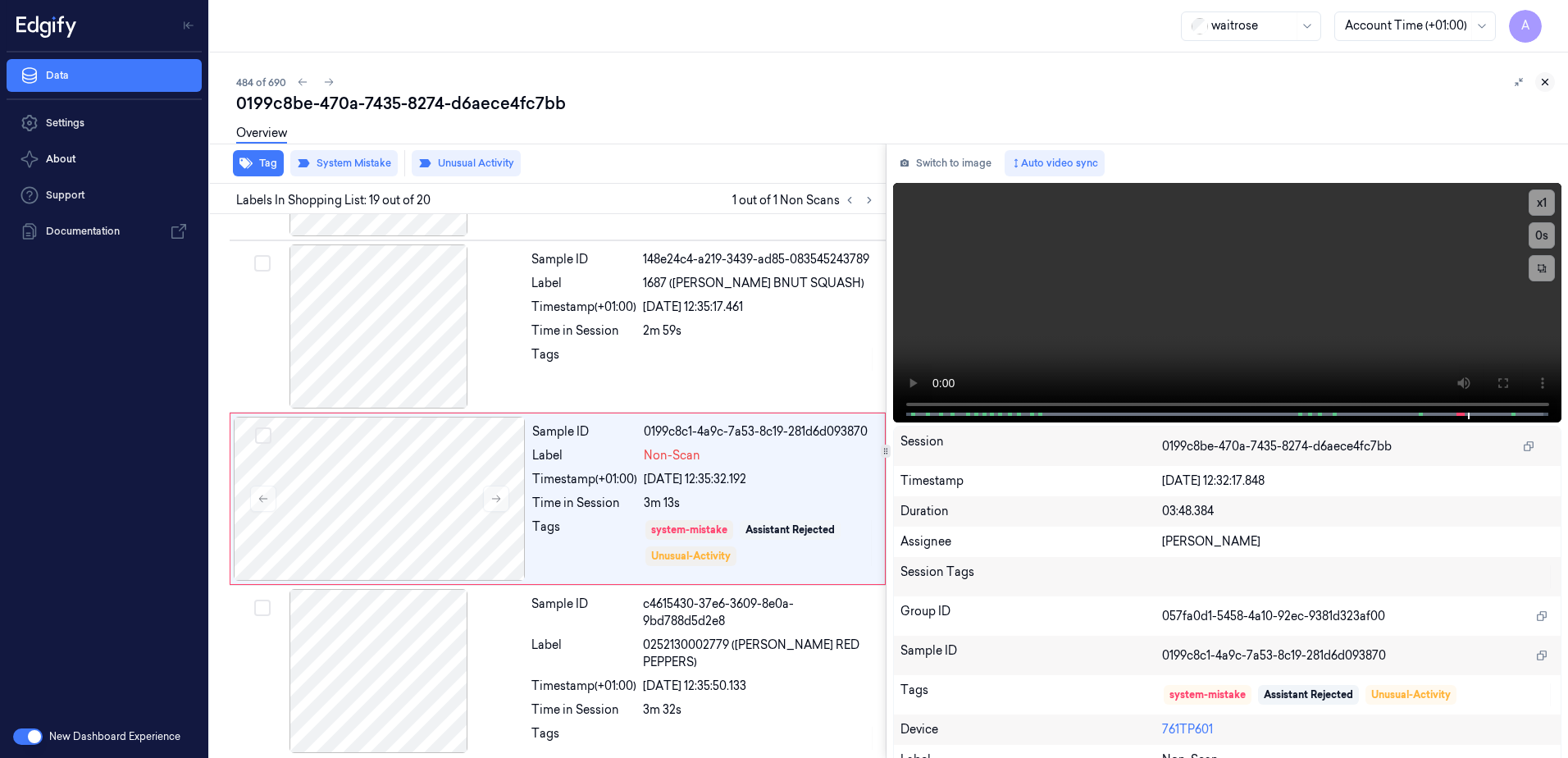
click at [1544, 84] on icon at bounding box center [1545, 83] width 6 height 6
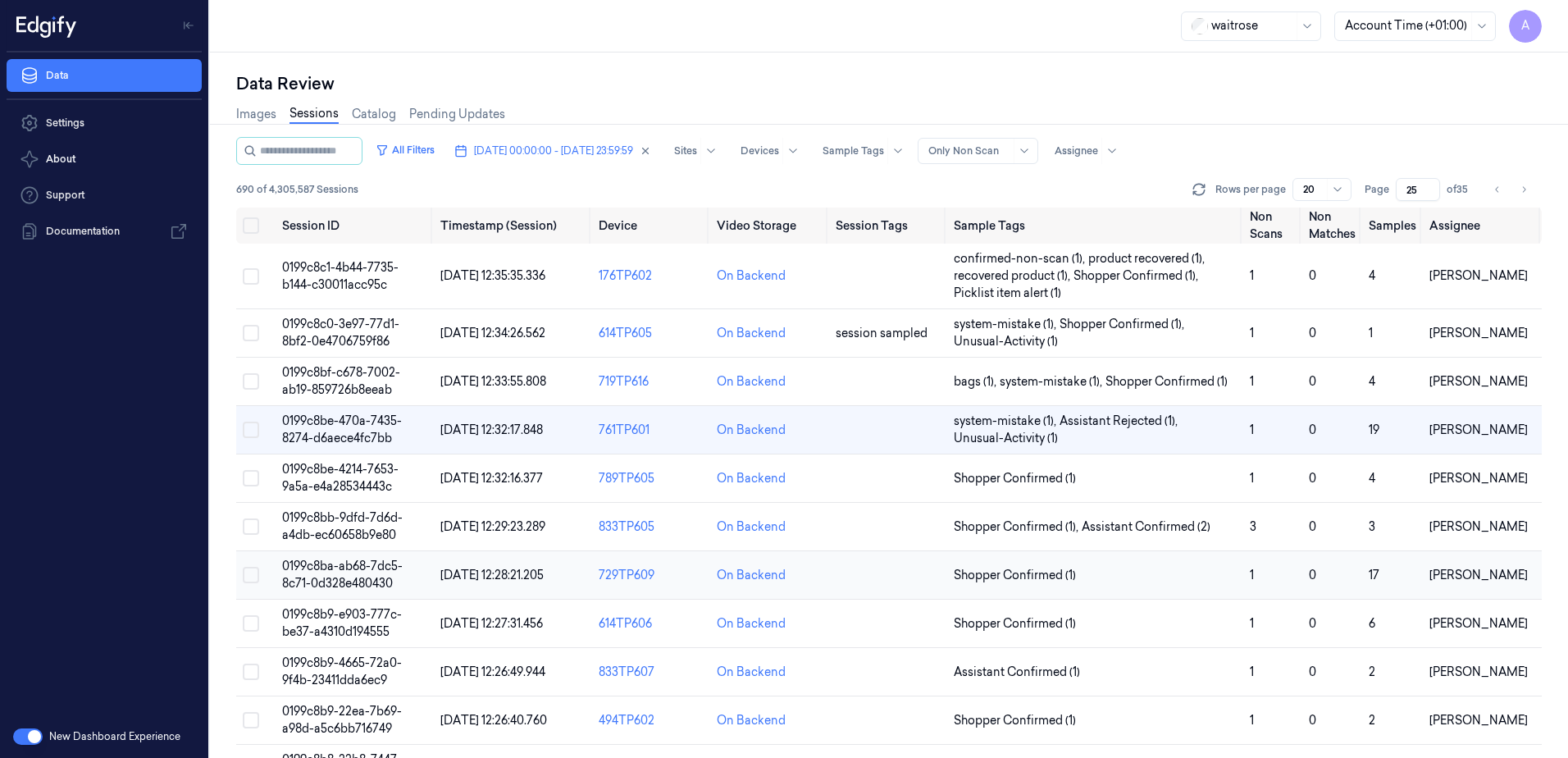
click at [335, 573] on span "0199c8ba-ab68-7dc5-8c71-0d328e480430" at bounding box center [342, 575] width 120 height 32
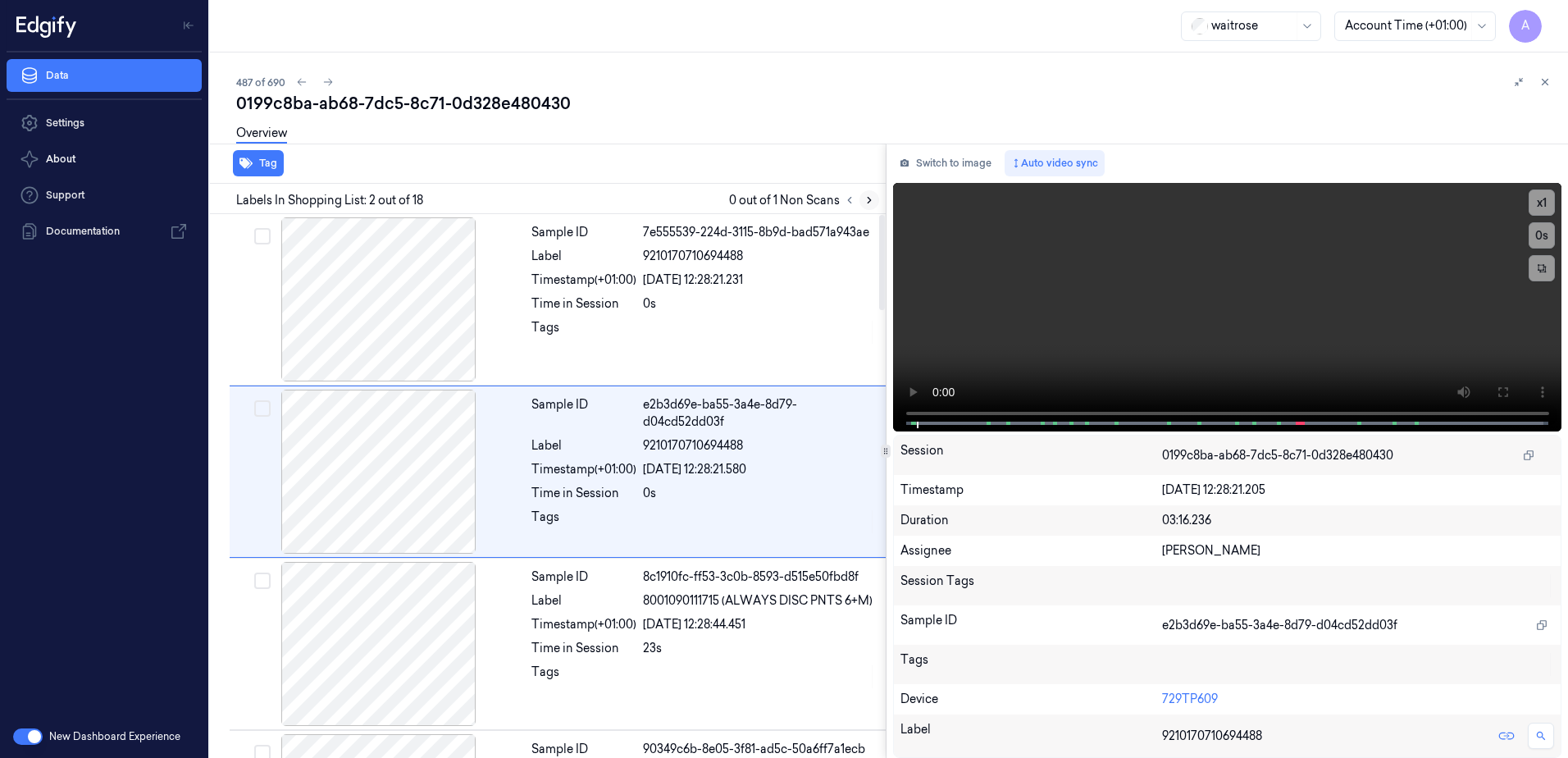
click at [876, 203] on button at bounding box center [869, 199] width 20 height 20
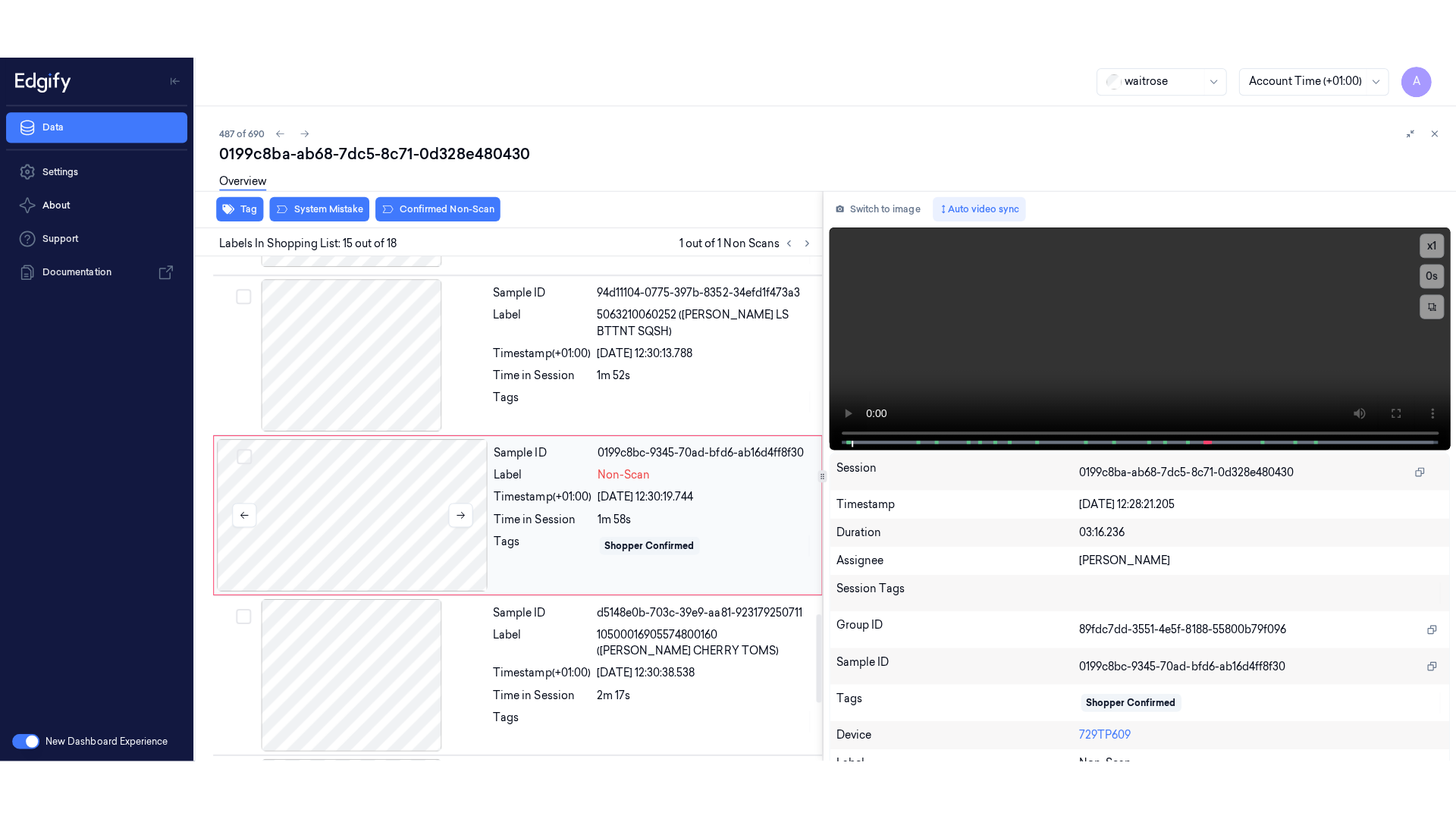
scroll to position [2057, 0]
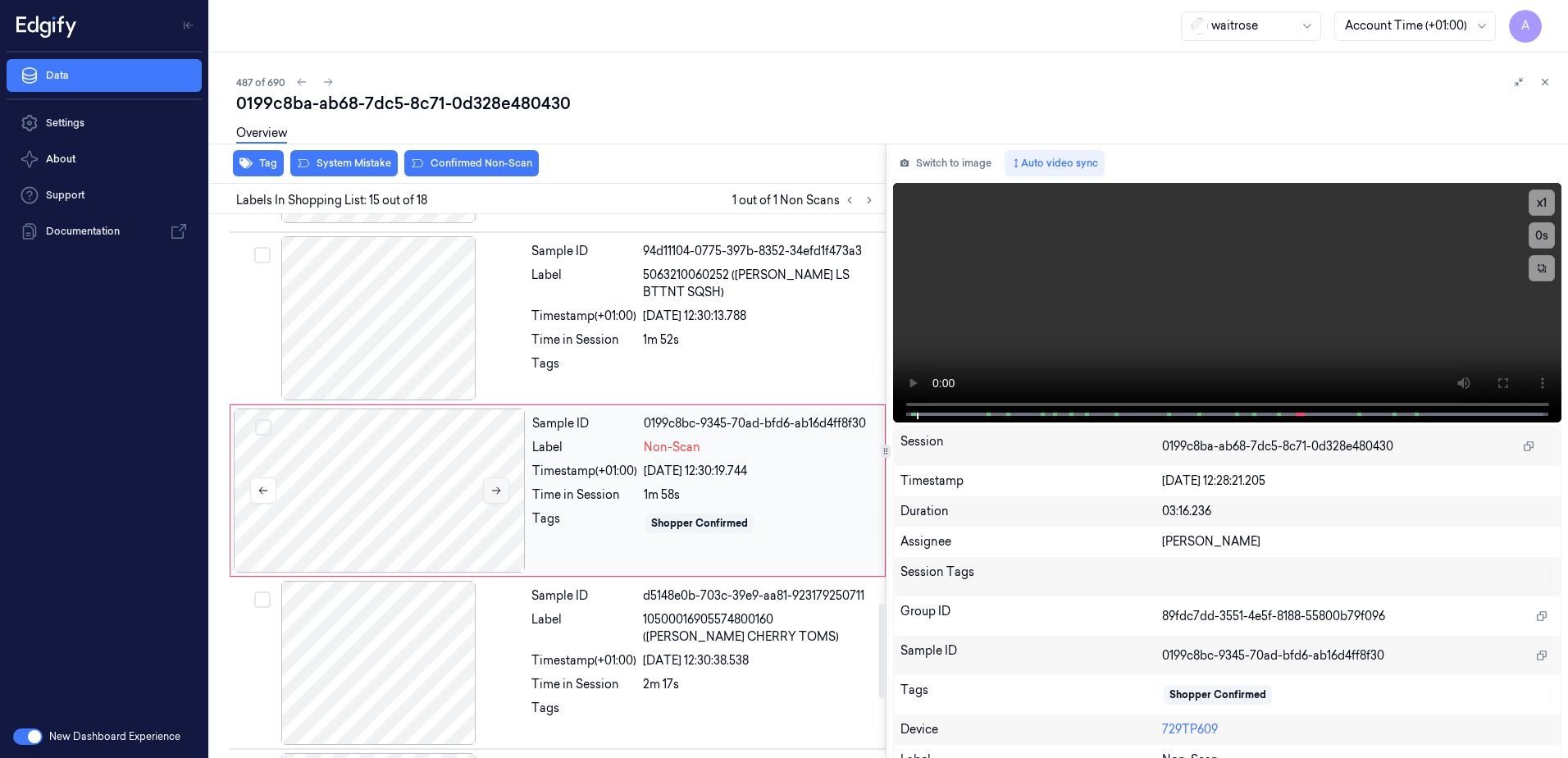
click at [491, 484] on icon at bounding box center [497, 490] width 11 height 11
click at [492, 491] on button at bounding box center [497, 491] width 26 height 26
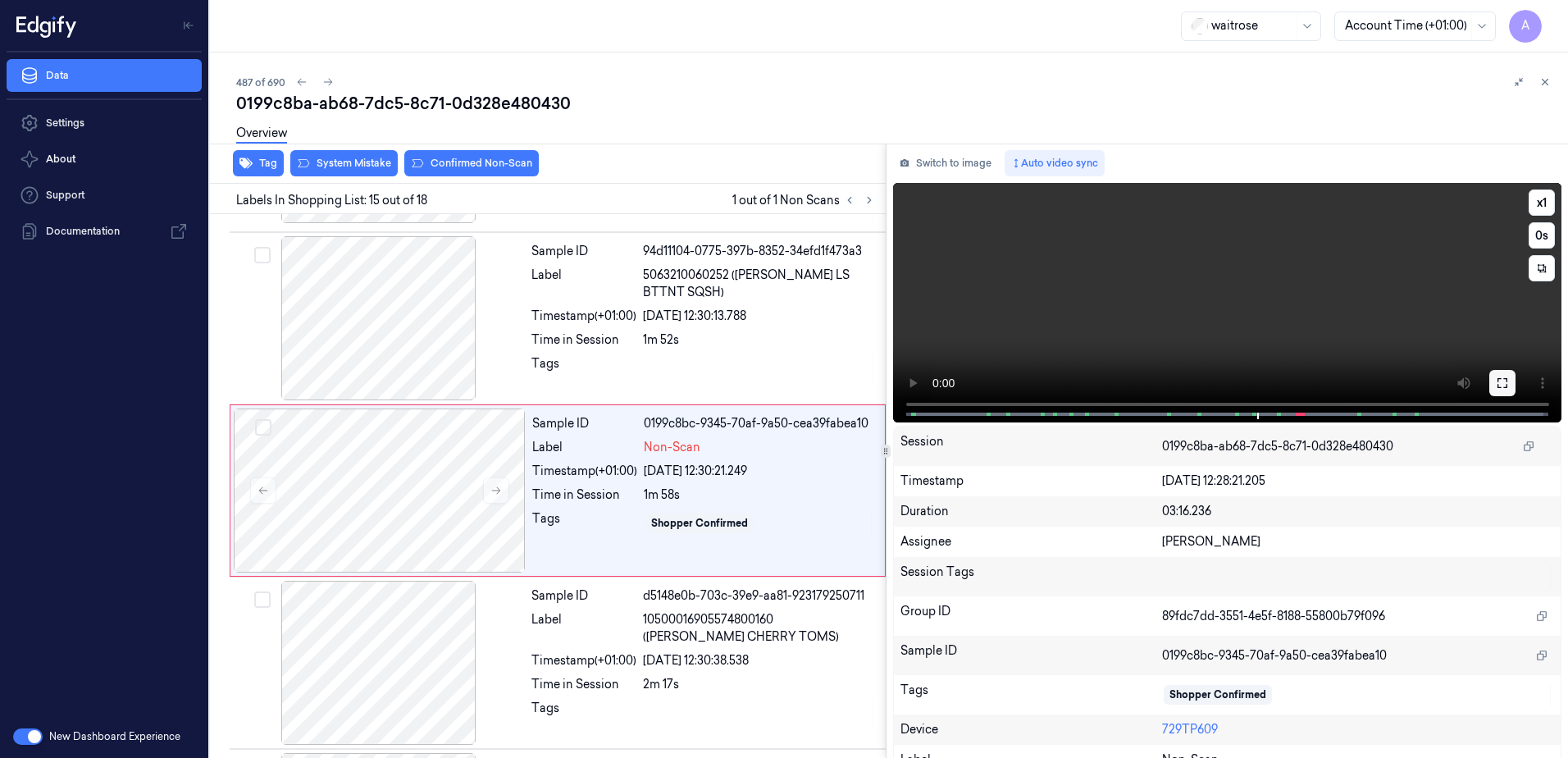
click at [1497, 388] on icon at bounding box center [1503, 383] width 13 height 13
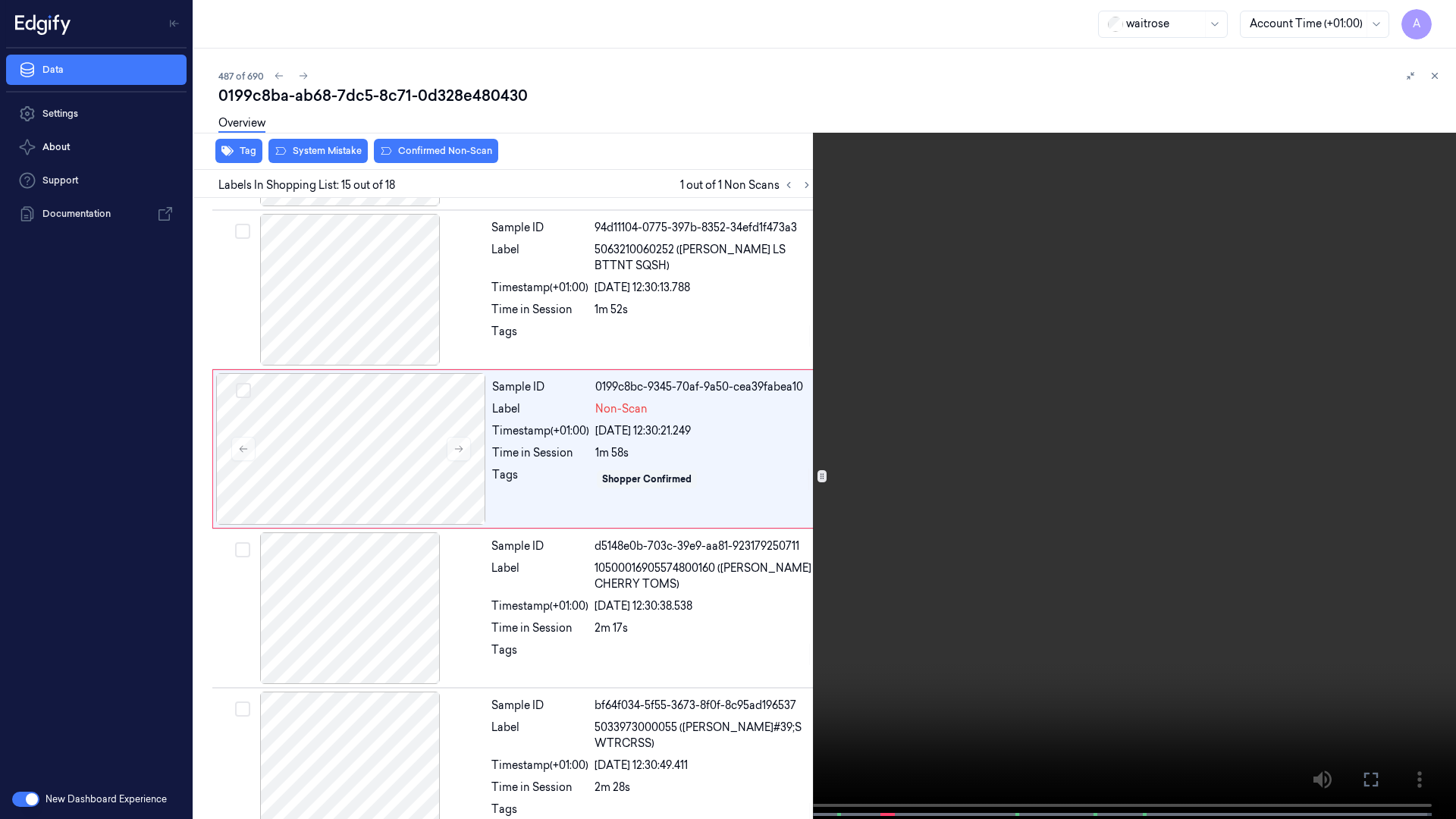
click at [852, 415] on video at bounding box center [728, 410] width 1456 height 822
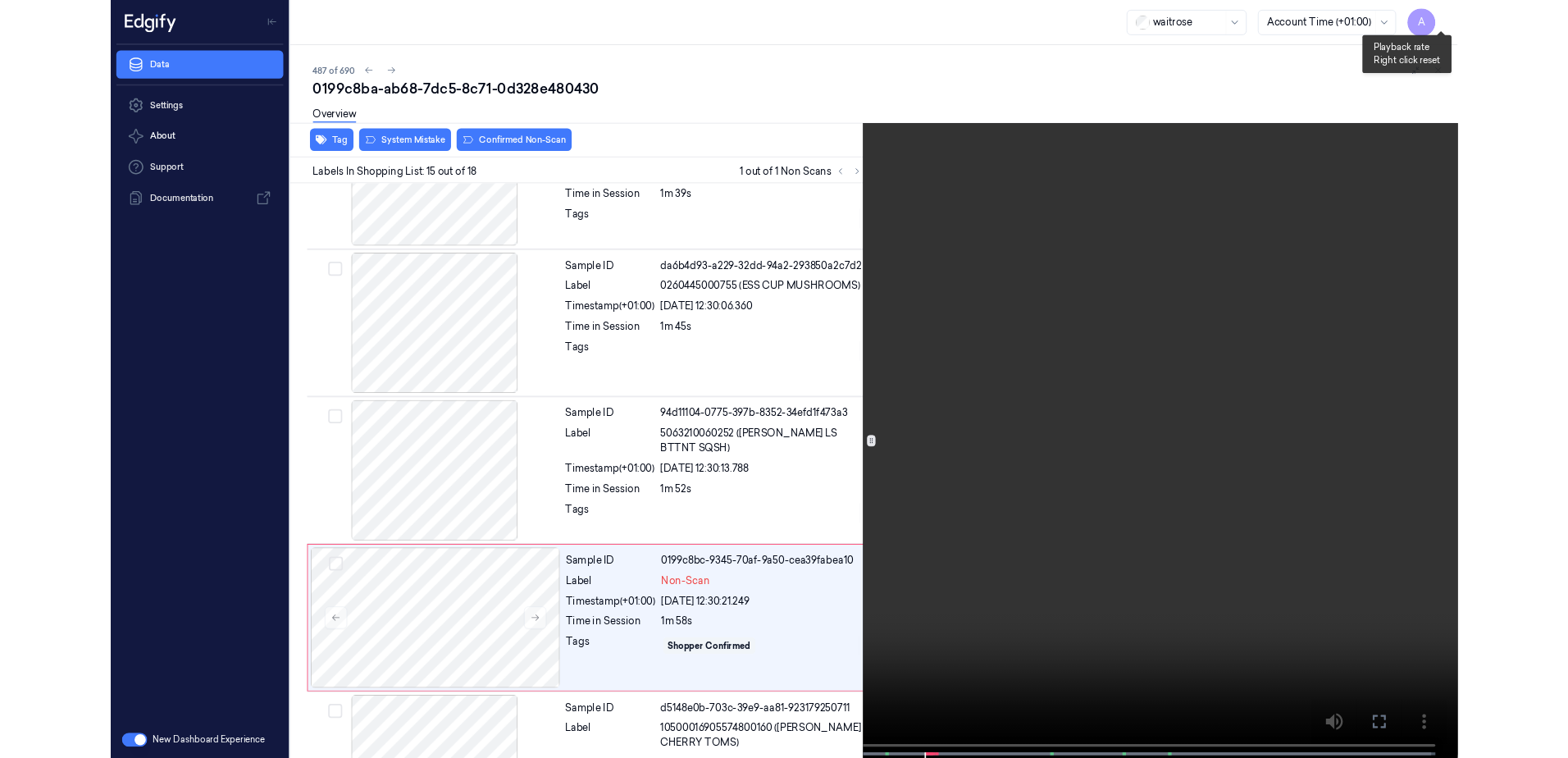
scroll to position [2161, 0]
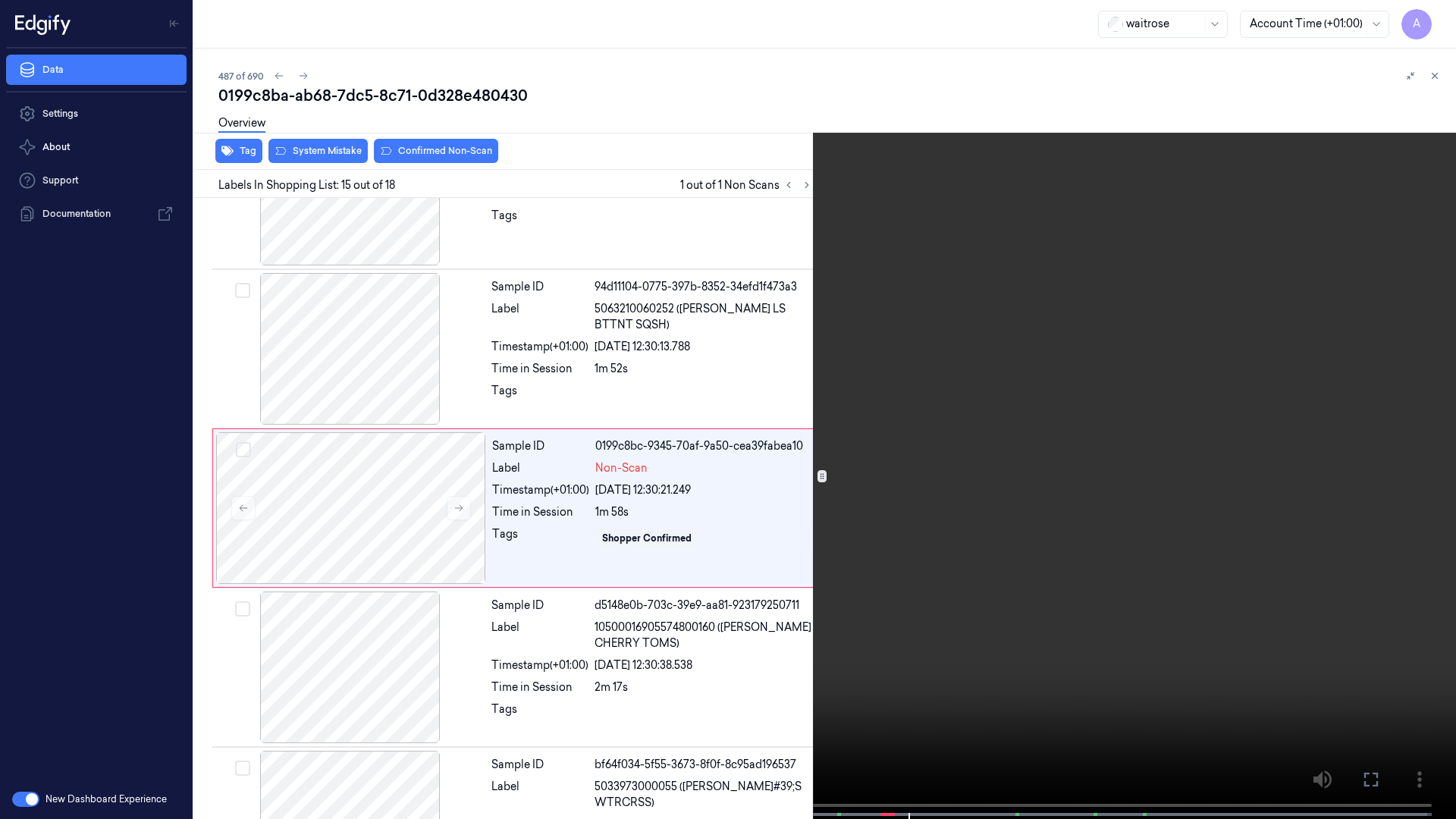
click at [910, 267] on video at bounding box center [728, 410] width 1456 height 822
click at [0, 0] on icon at bounding box center [0, 0] width 0 height 0
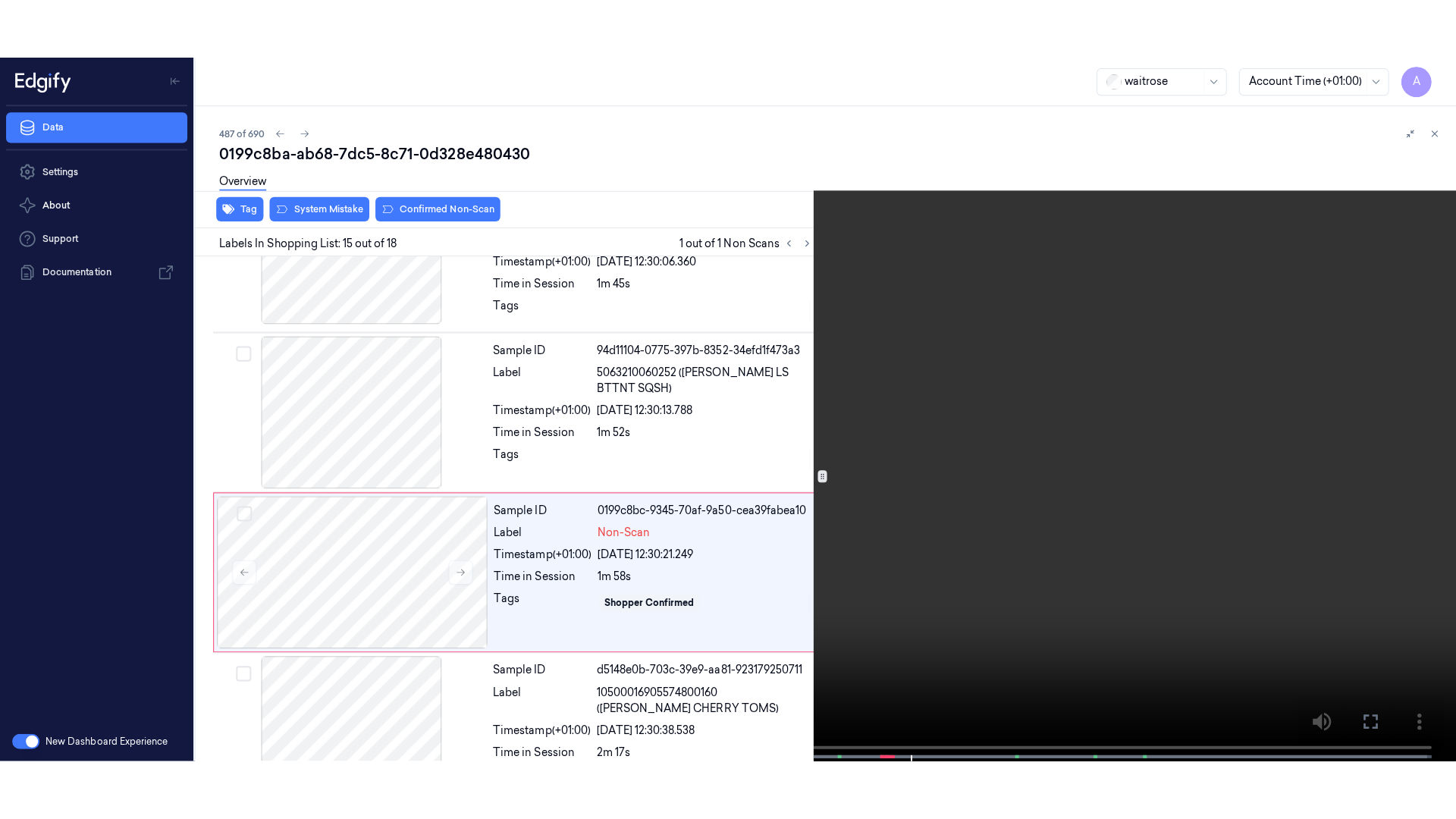
scroll to position [2057, 0]
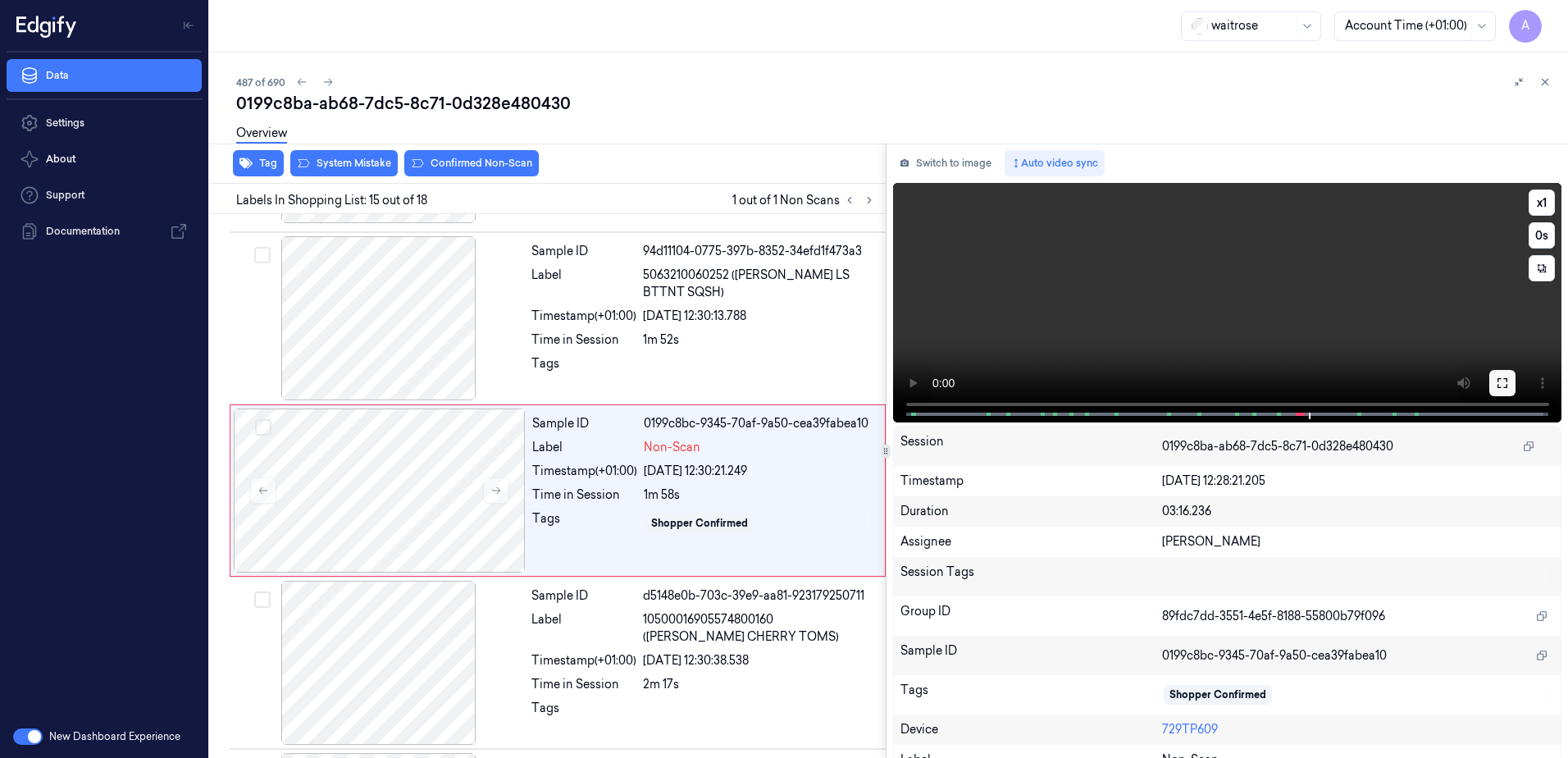
click at [1497, 385] on icon at bounding box center [1503, 383] width 13 height 13
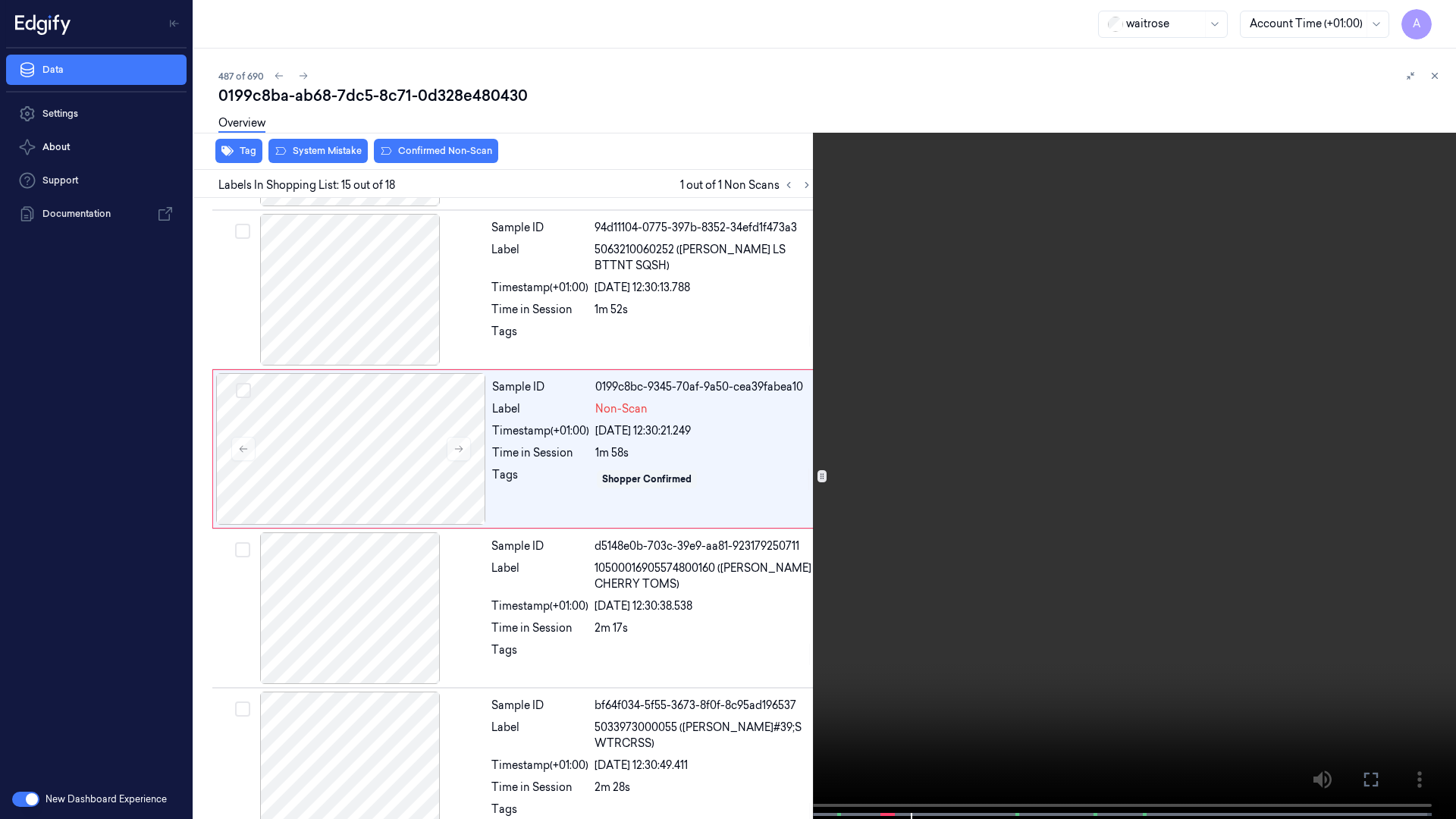
click at [952, 479] on video at bounding box center [728, 410] width 1456 height 822
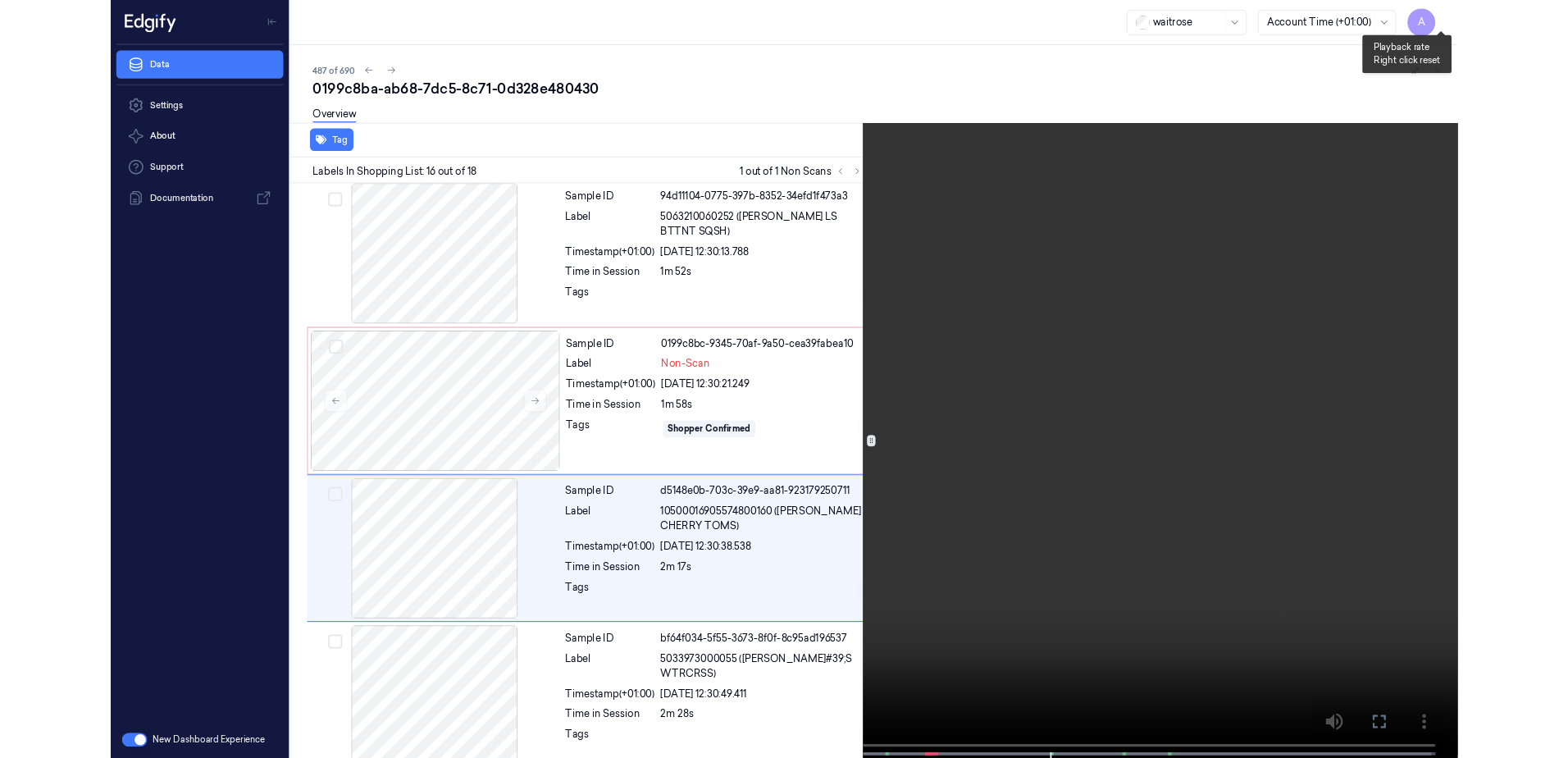
scroll to position [2333, 0]
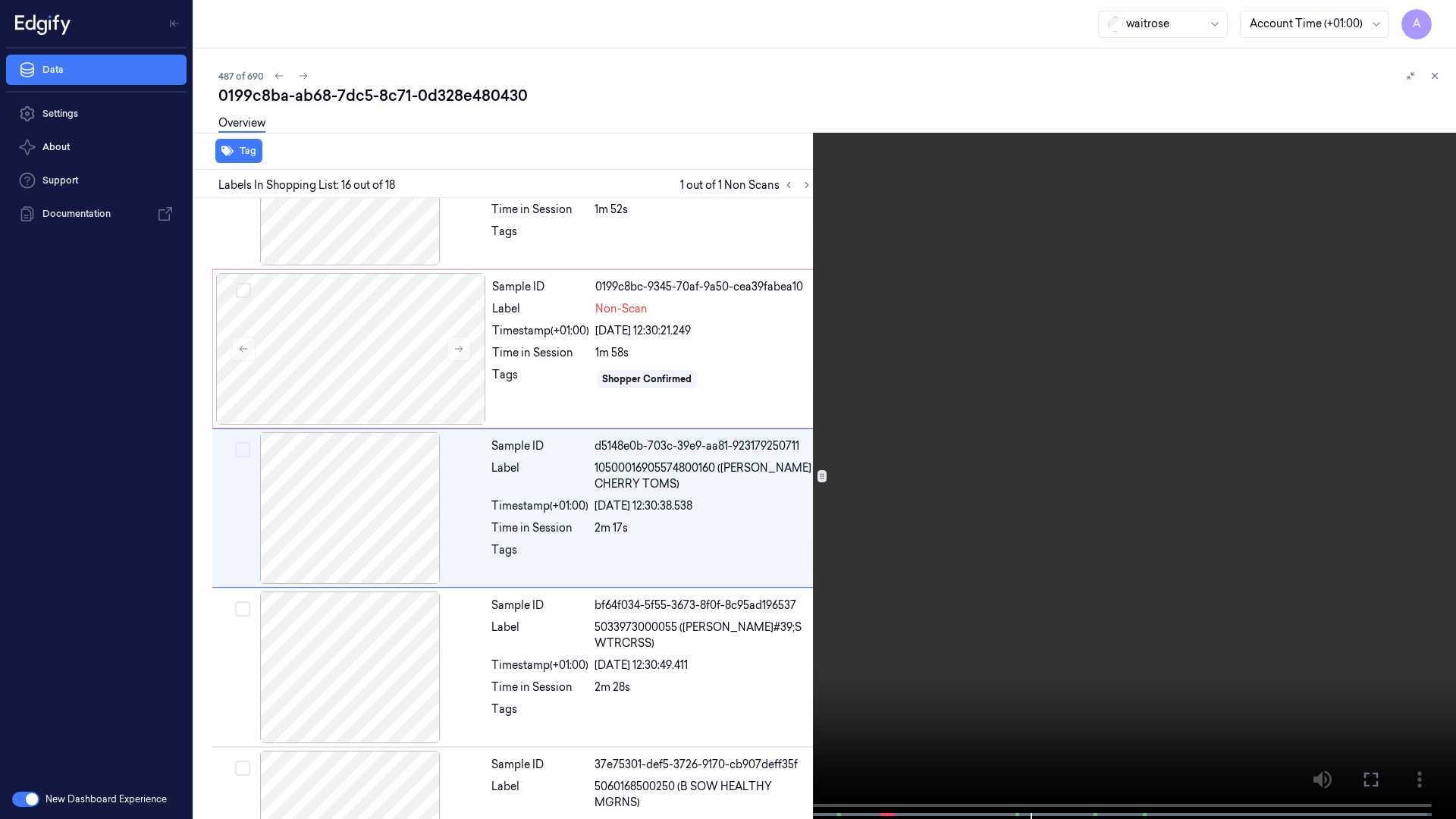
click at [0, 0] on icon at bounding box center [0, 0] width 0 height 0
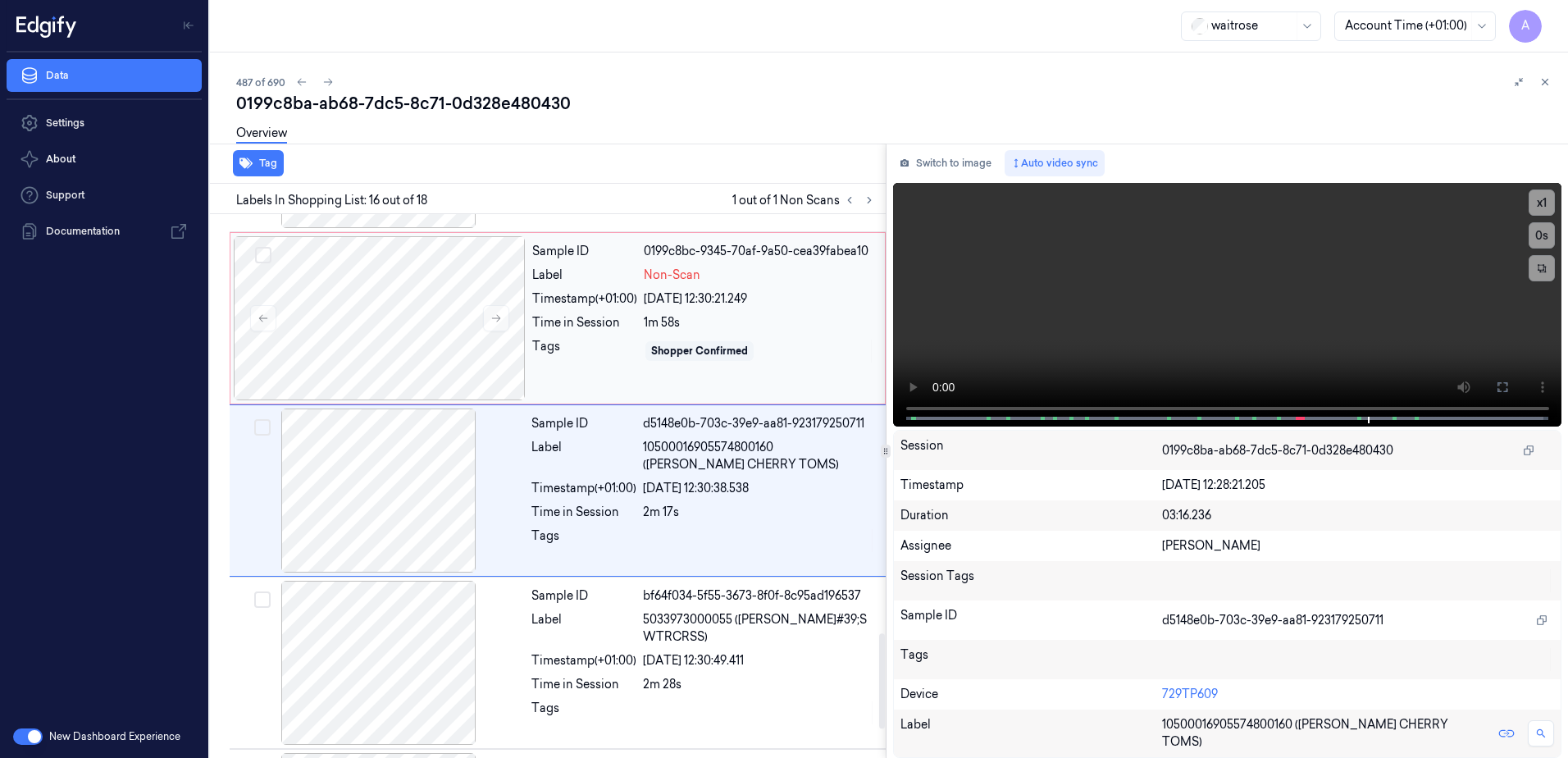
click at [792, 358] on div "Shopper Confirmed" at bounding box center [760, 351] width 231 height 26
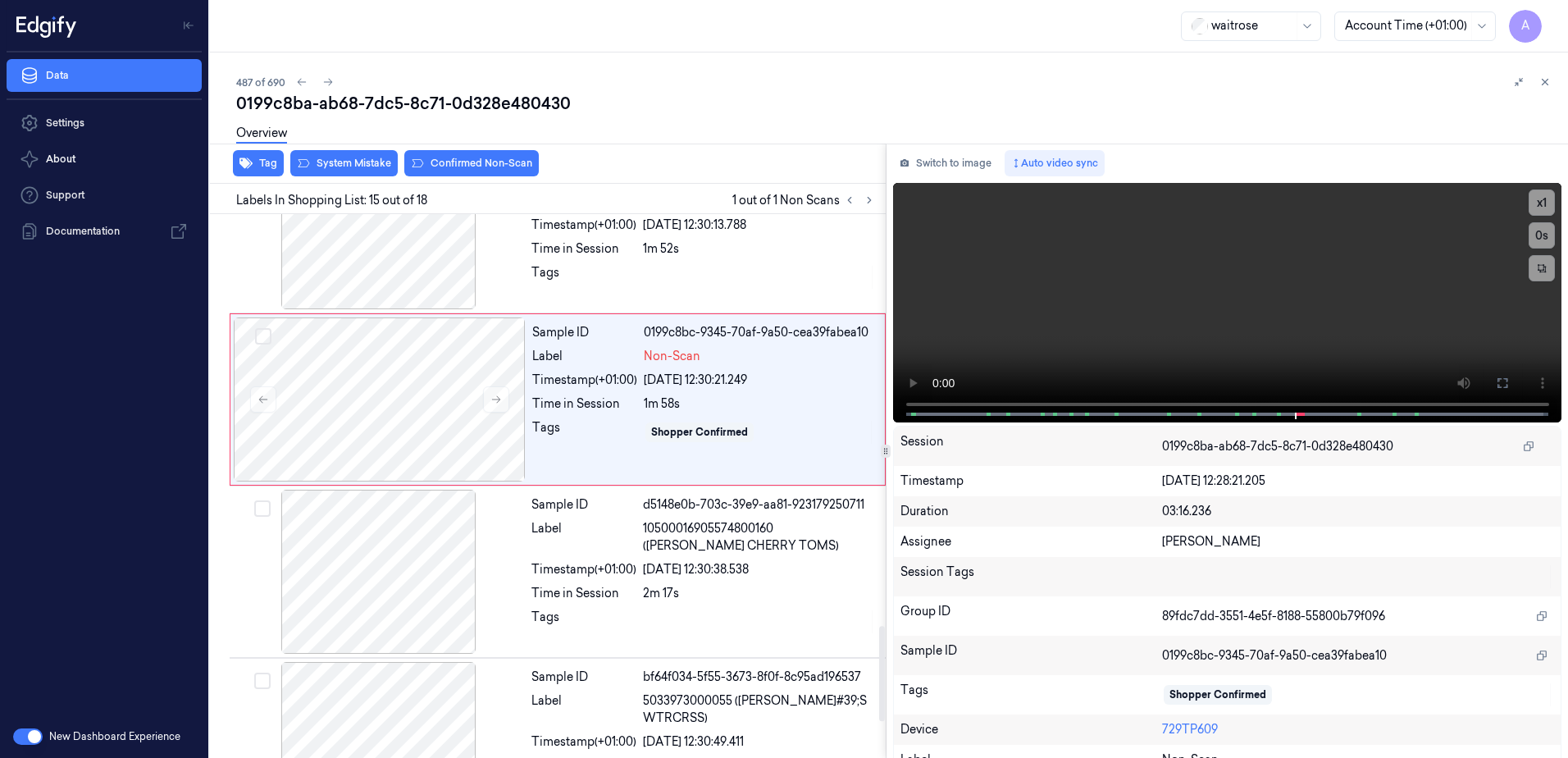
scroll to position [2225, 0]
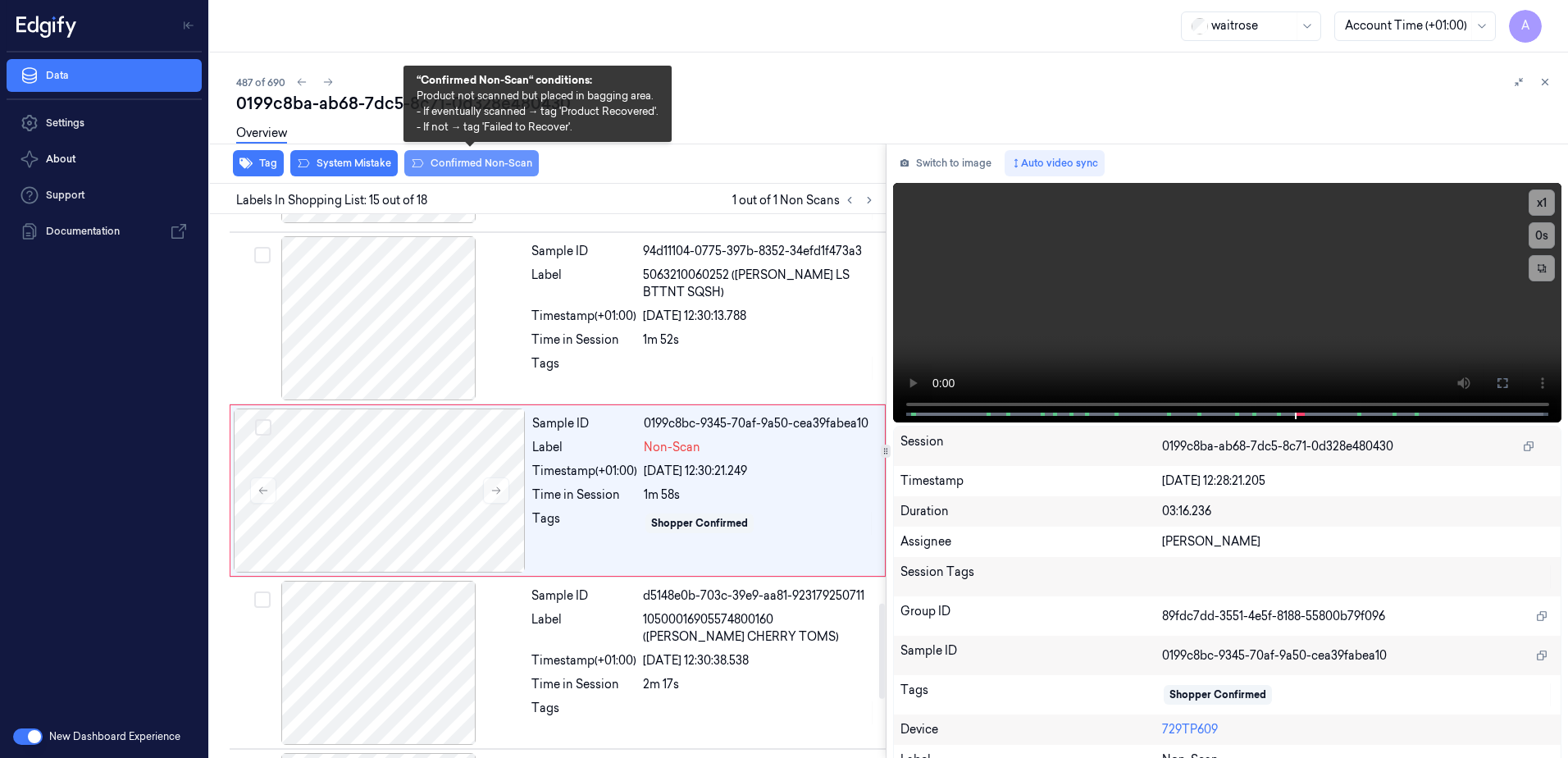
click at [455, 166] on button "Confirmed Non-Scan" at bounding box center [471, 164] width 135 height 26
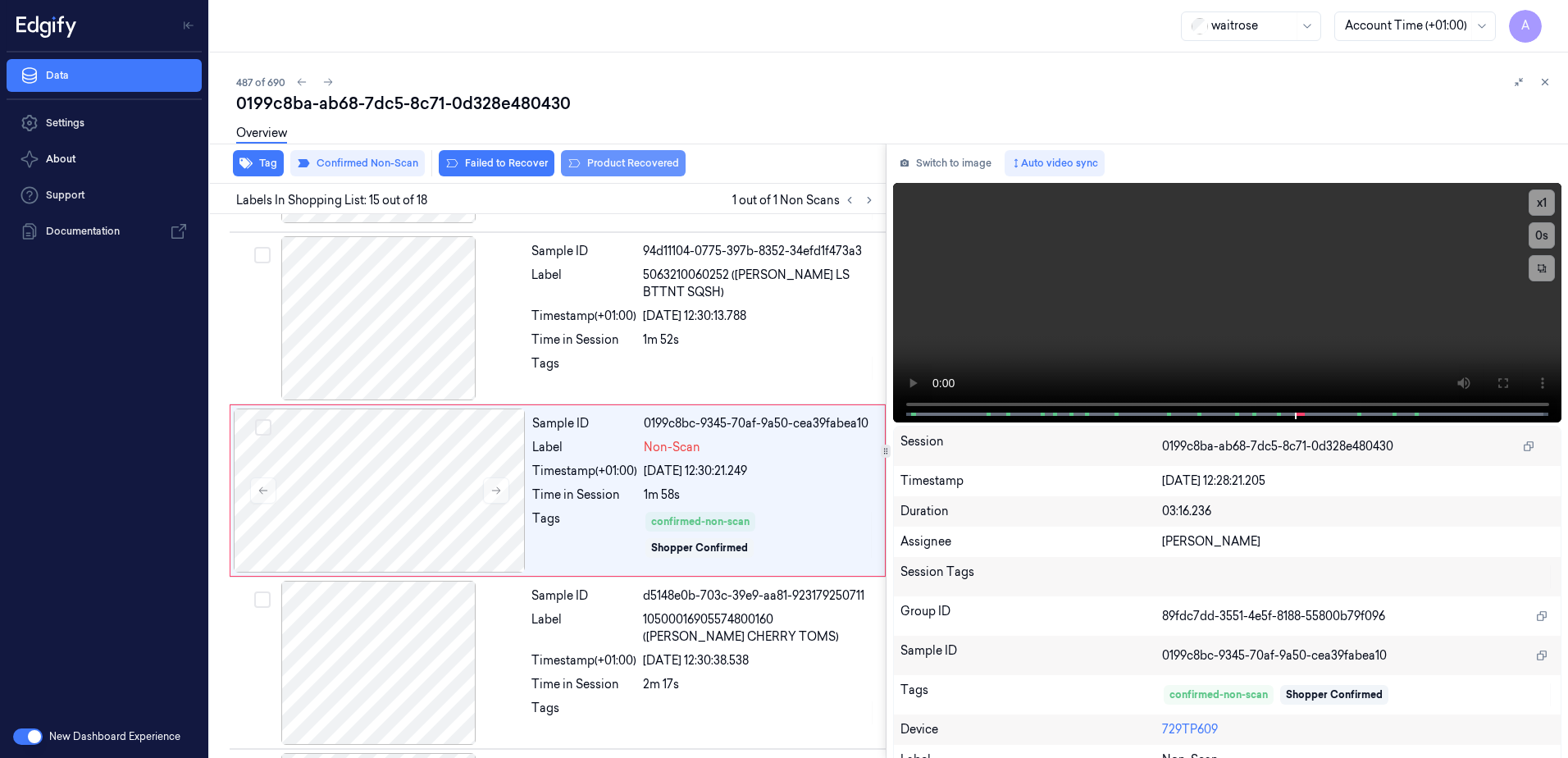
click at [623, 167] on button "Product Recovered" at bounding box center [624, 164] width 125 height 26
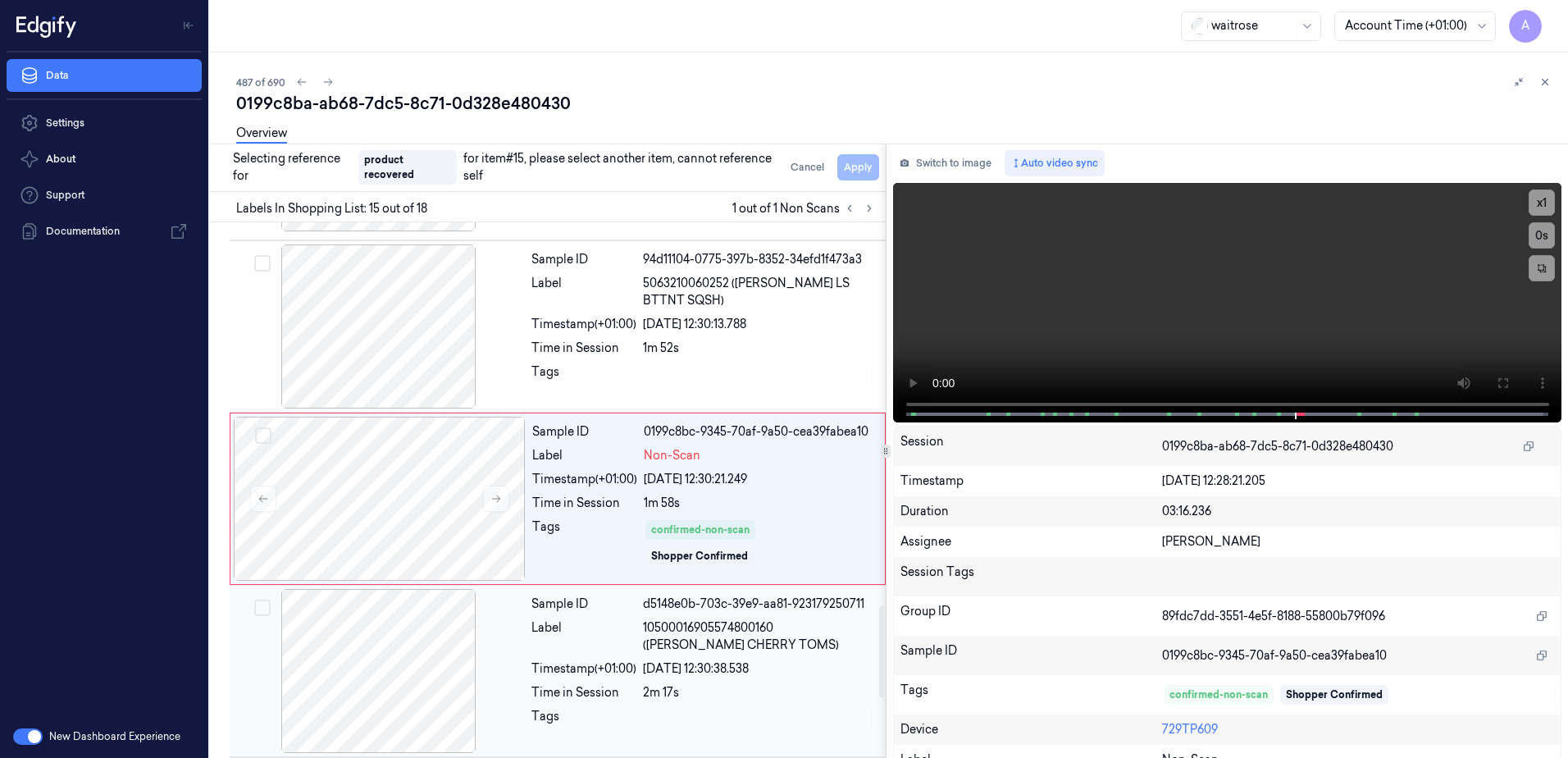
click at [765, 684] on div "2m 17s" at bounding box center [760, 692] width 233 height 17
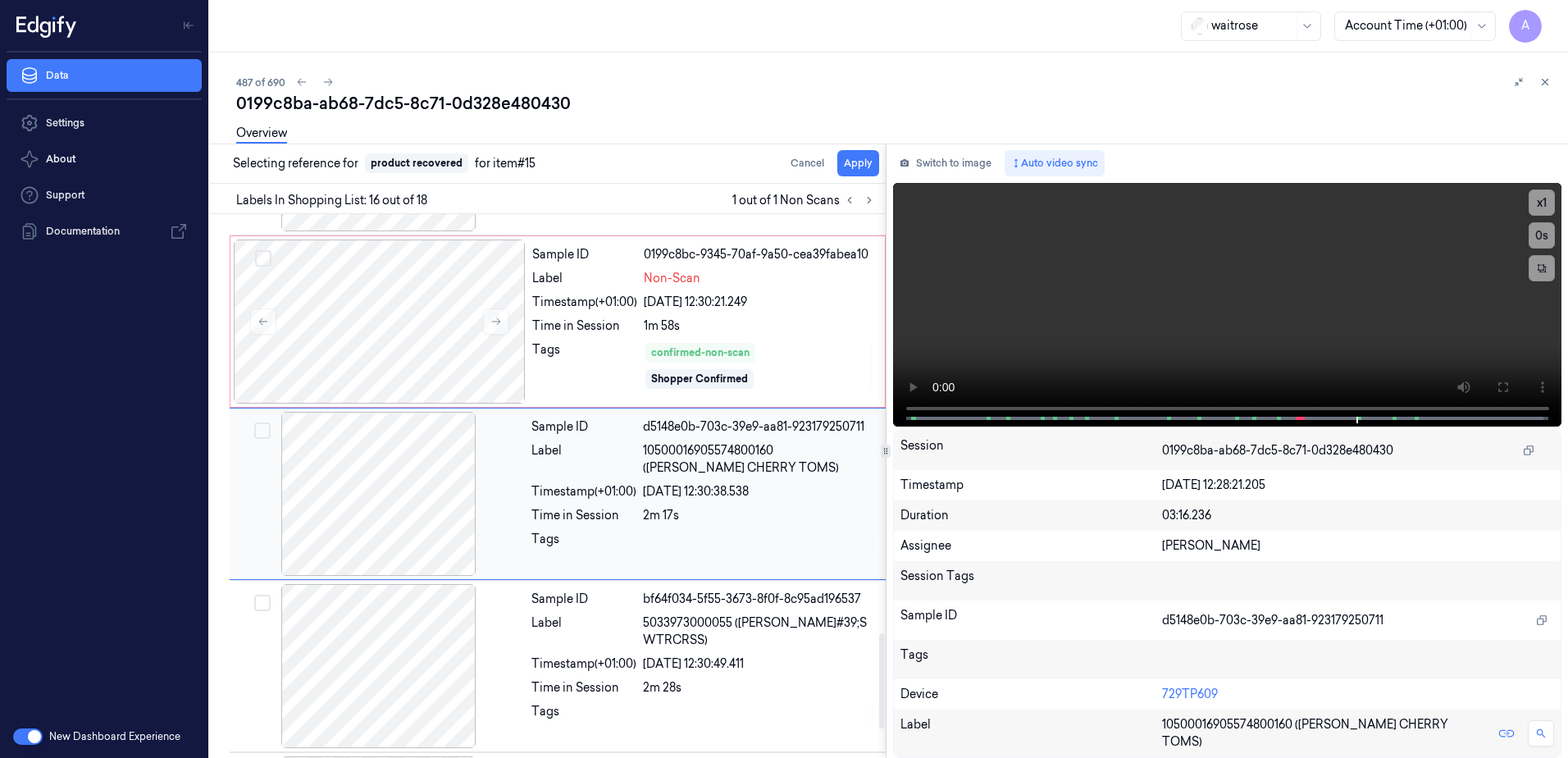
scroll to position [2397, 0]
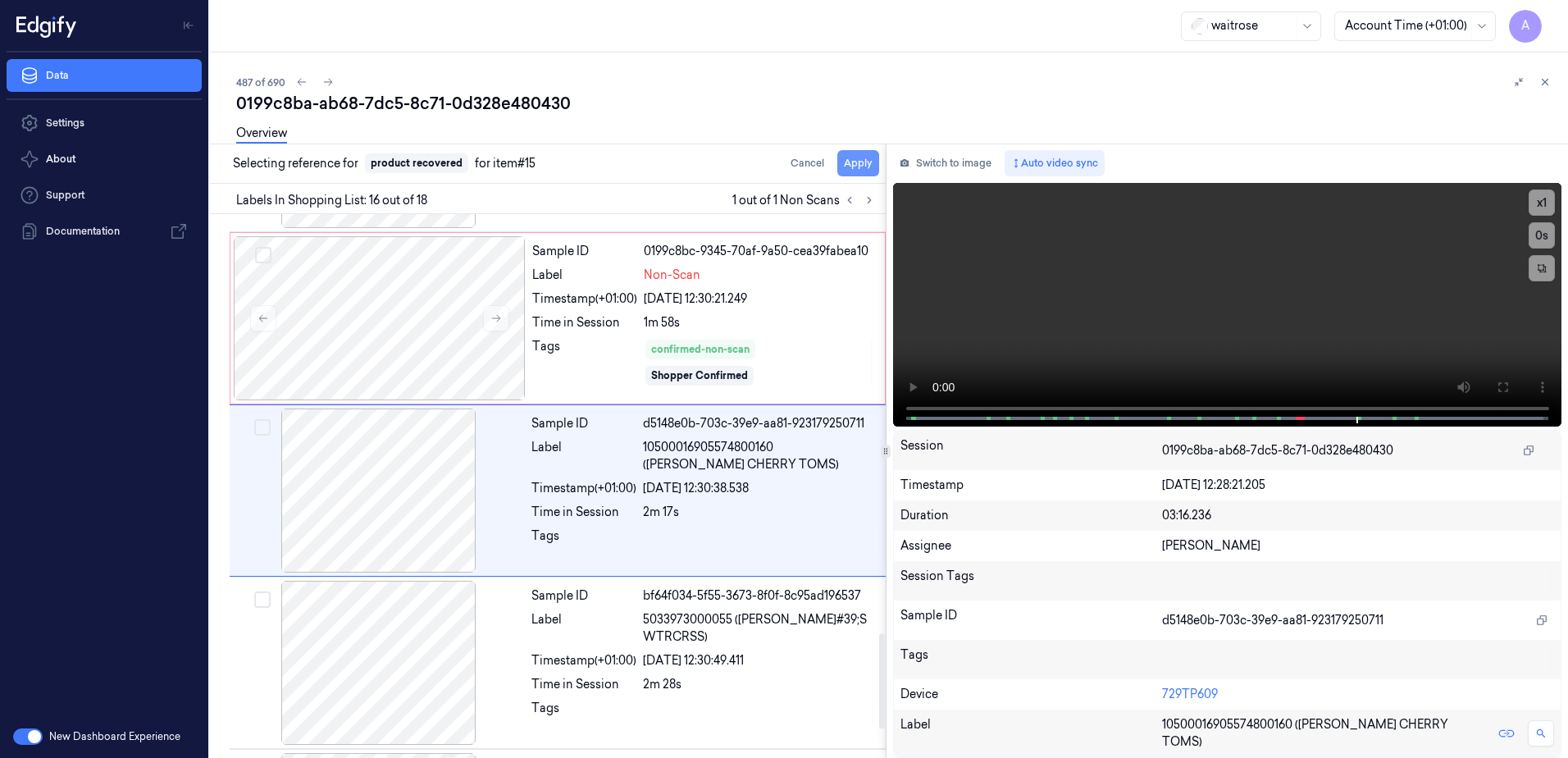
click at [856, 166] on button "Apply" at bounding box center [858, 164] width 41 height 26
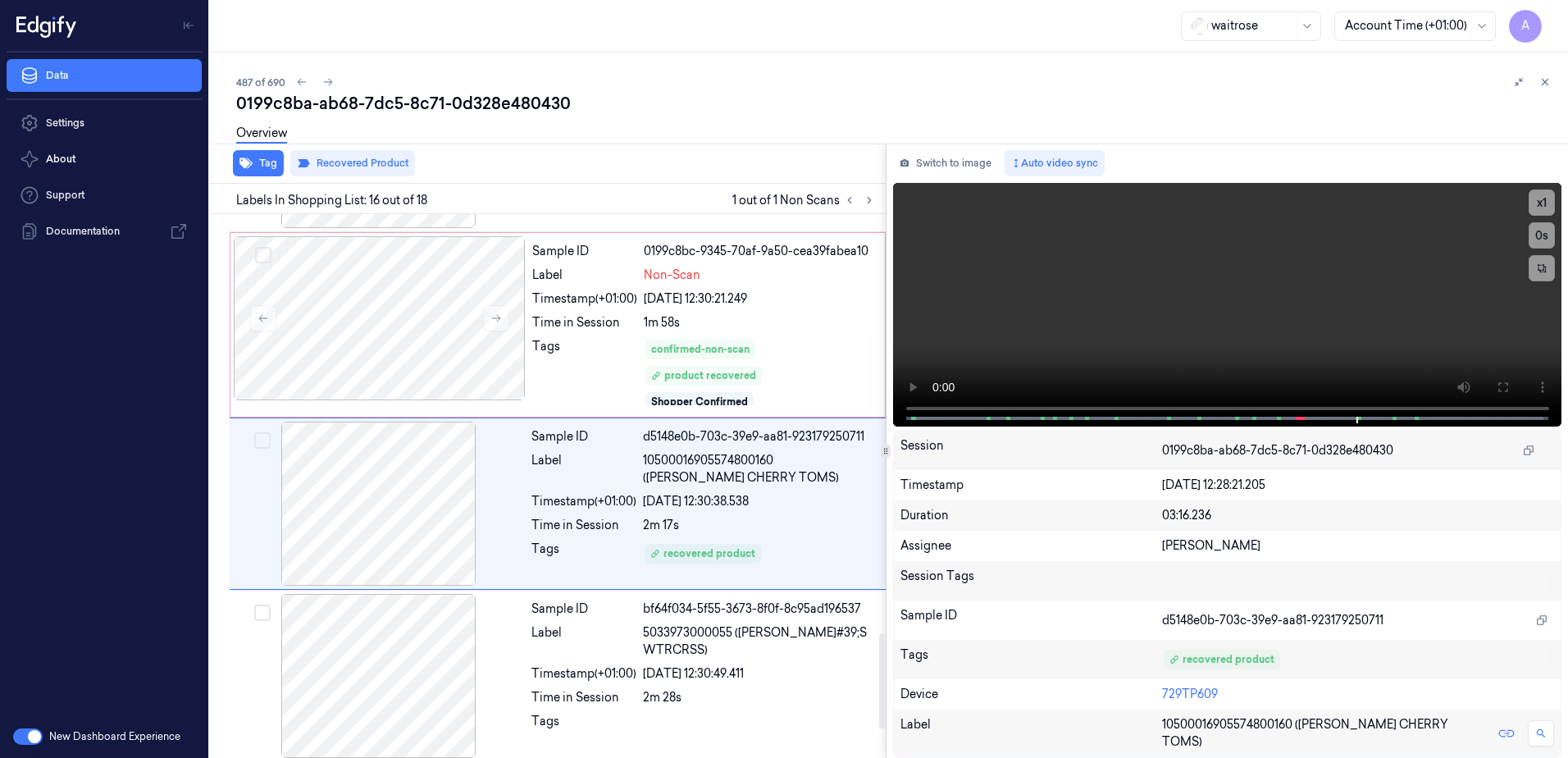
scroll to position [2410, 0]
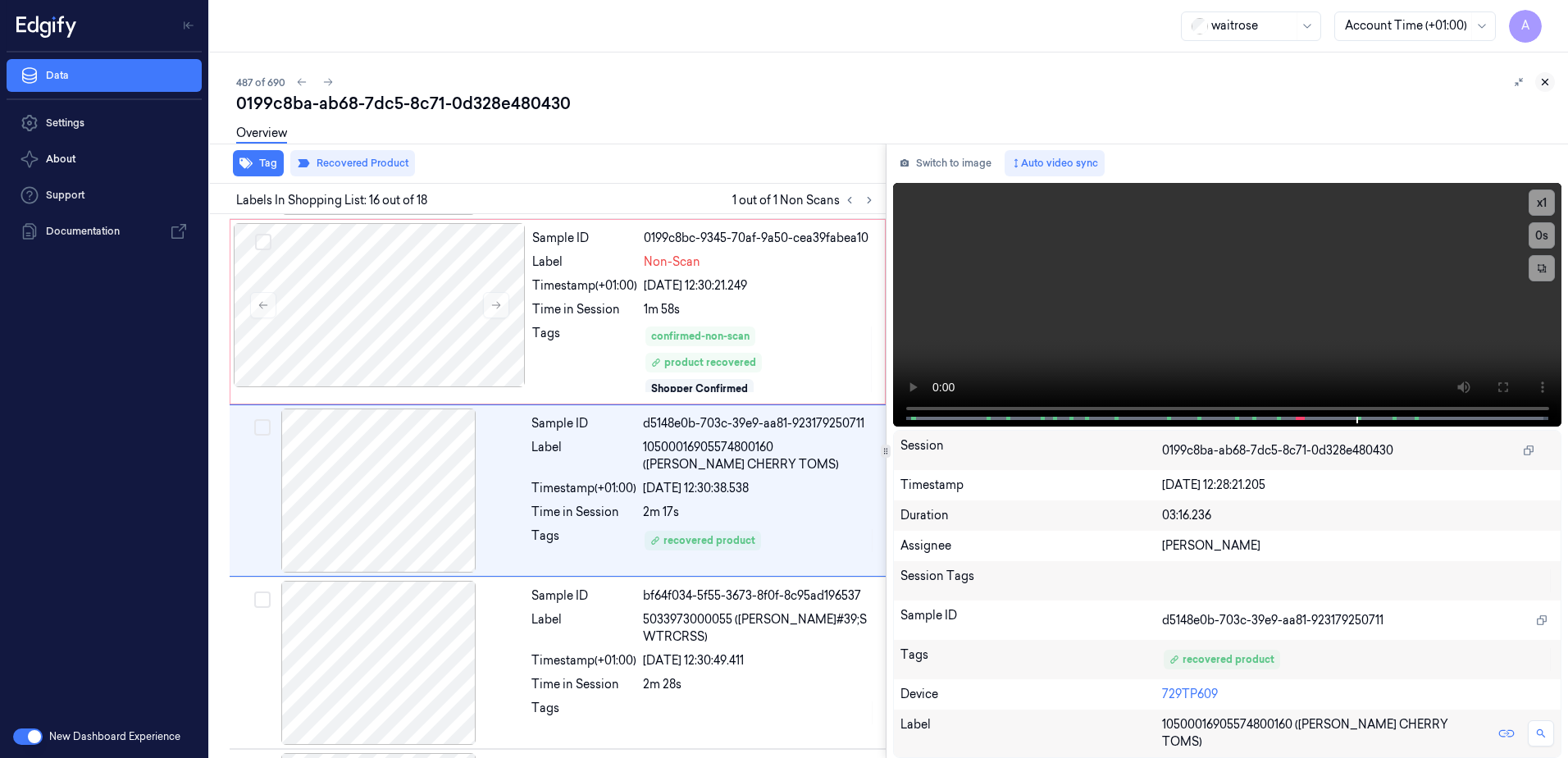
click at [1549, 87] on button at bounding box center [1545, 82] width 20 height 20
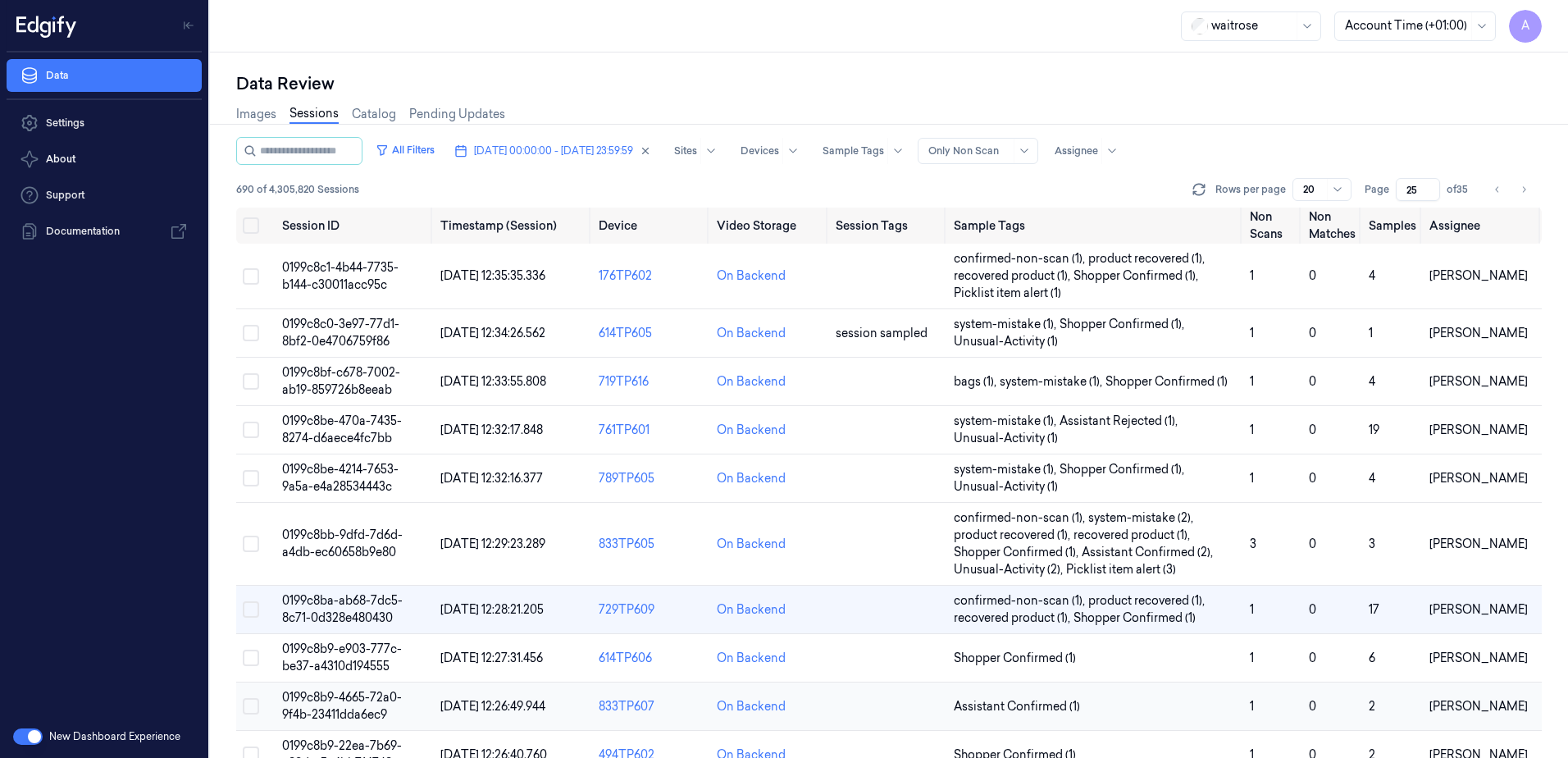
scroll to position [82, 0]
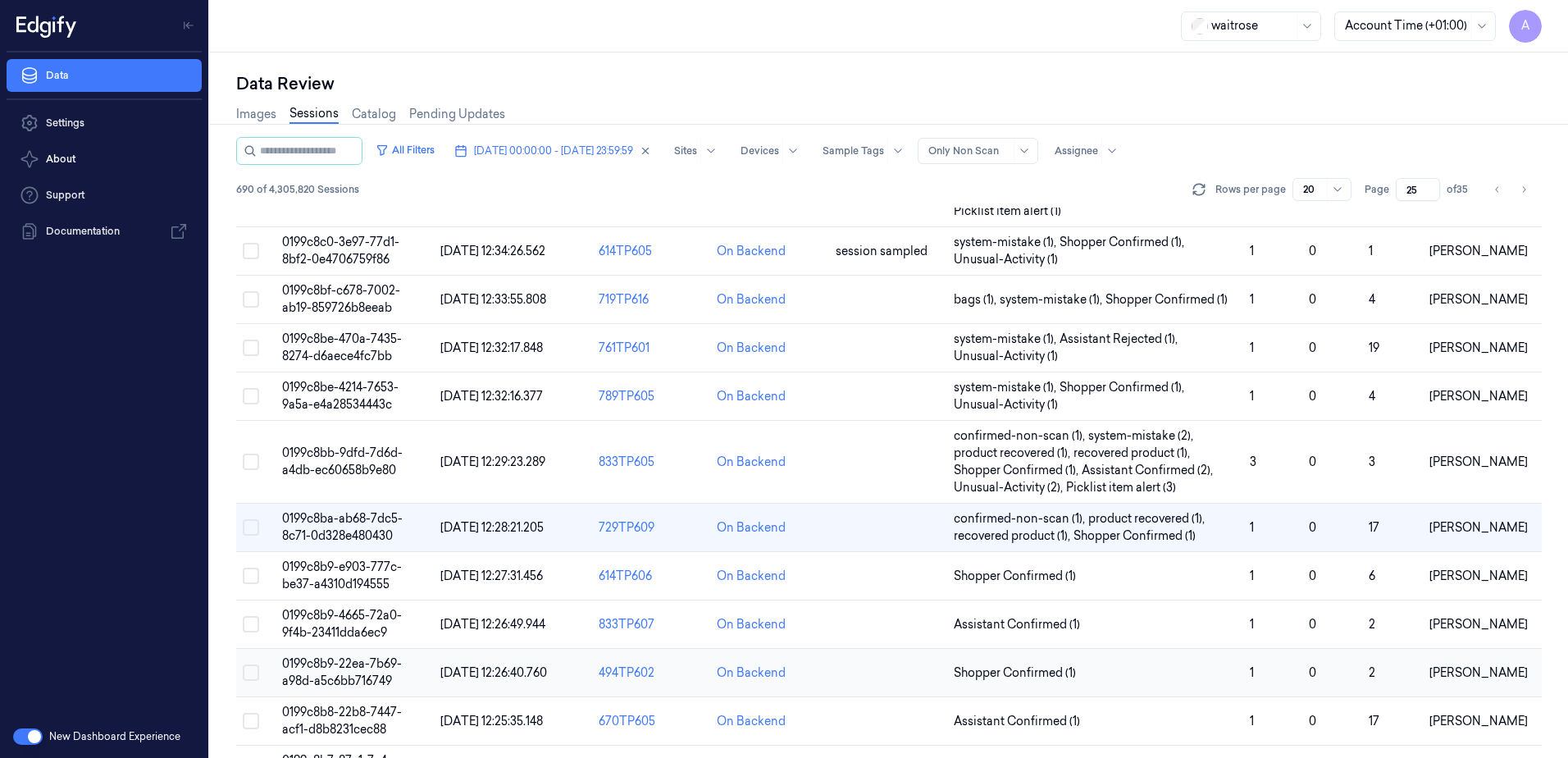
click at [333, 680] on span "0199c8b9-22ea-7b69-a98d-a5c6bb716749" at bounding box center [341, 672] width 119 height 32
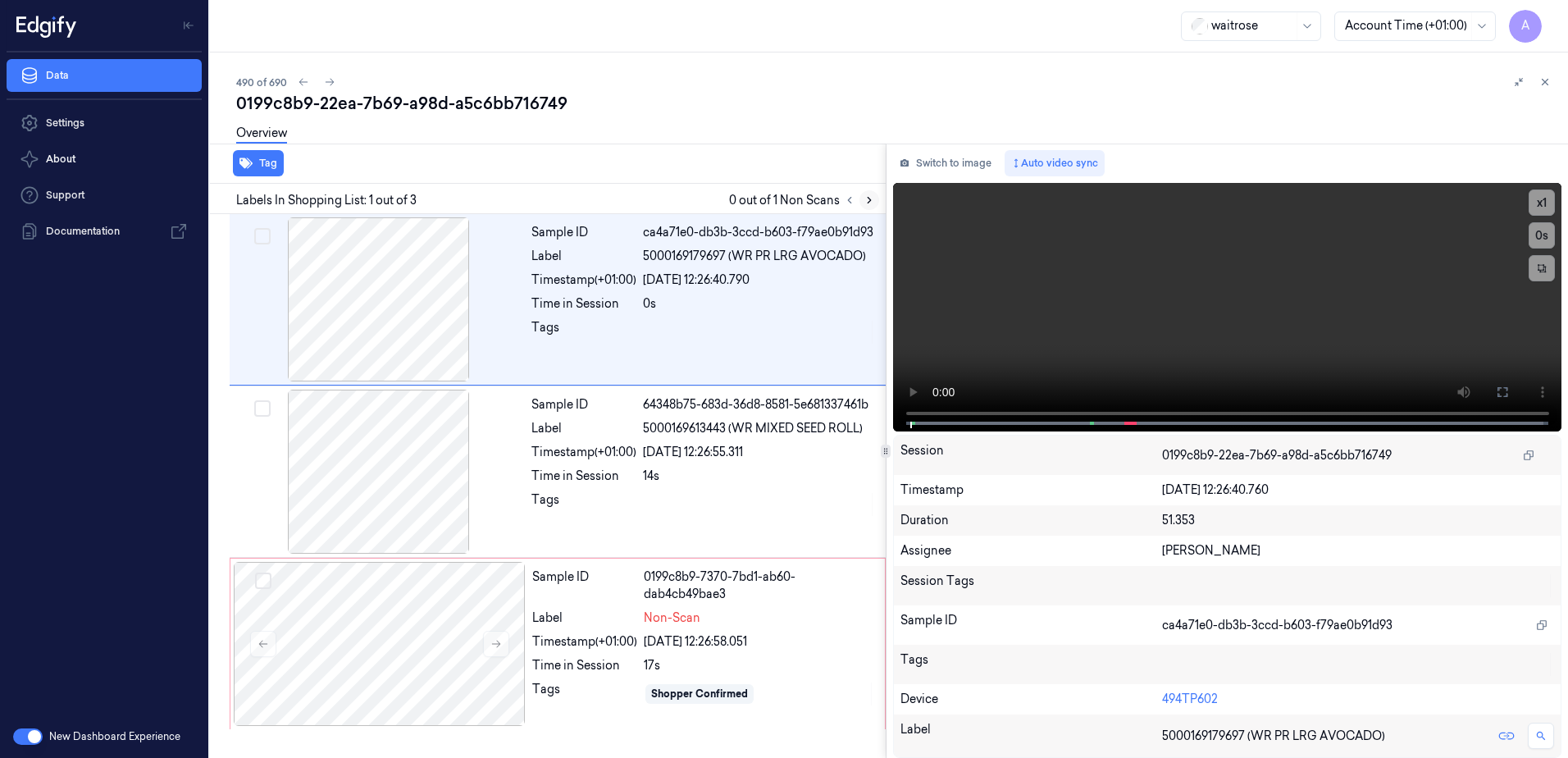
click at [873, 204] on icon at bounding box center [869, 200] width 11 height 11
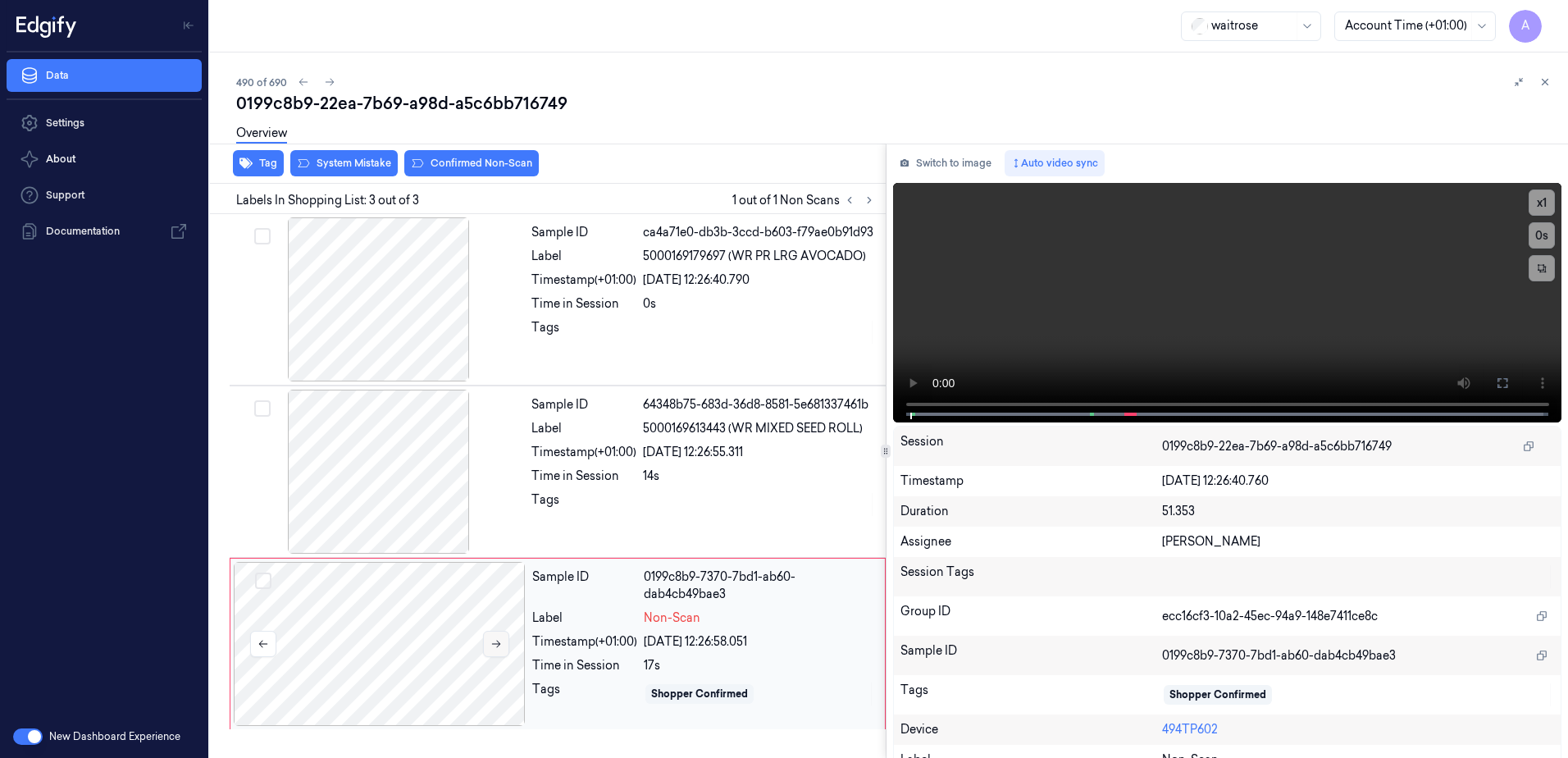
click at [488, 645] on button at bounding box center [497, 644] width 26 height 26
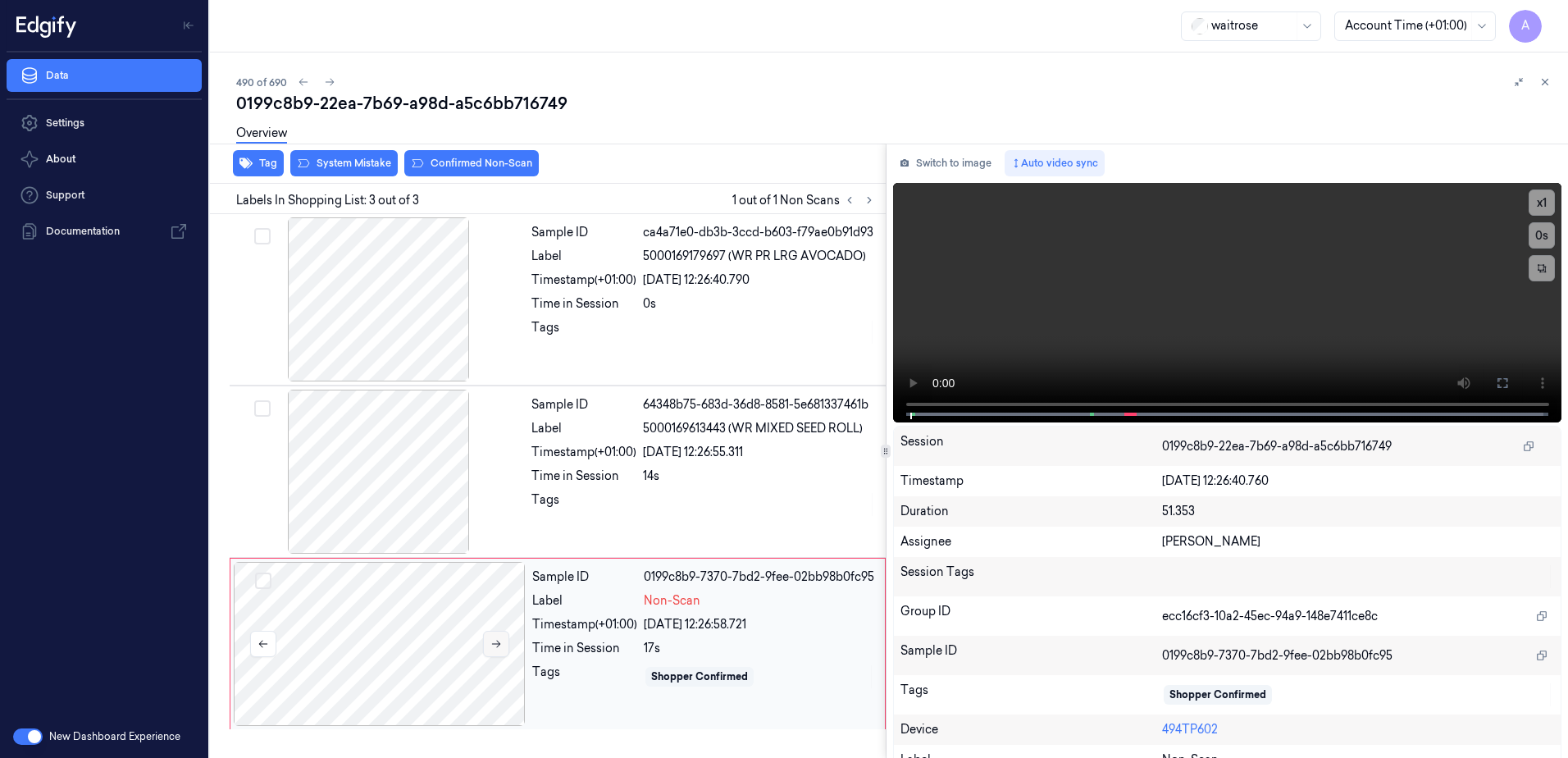
click at [498, 648] on icon at bounding box center [497, 644] width 11 height 11
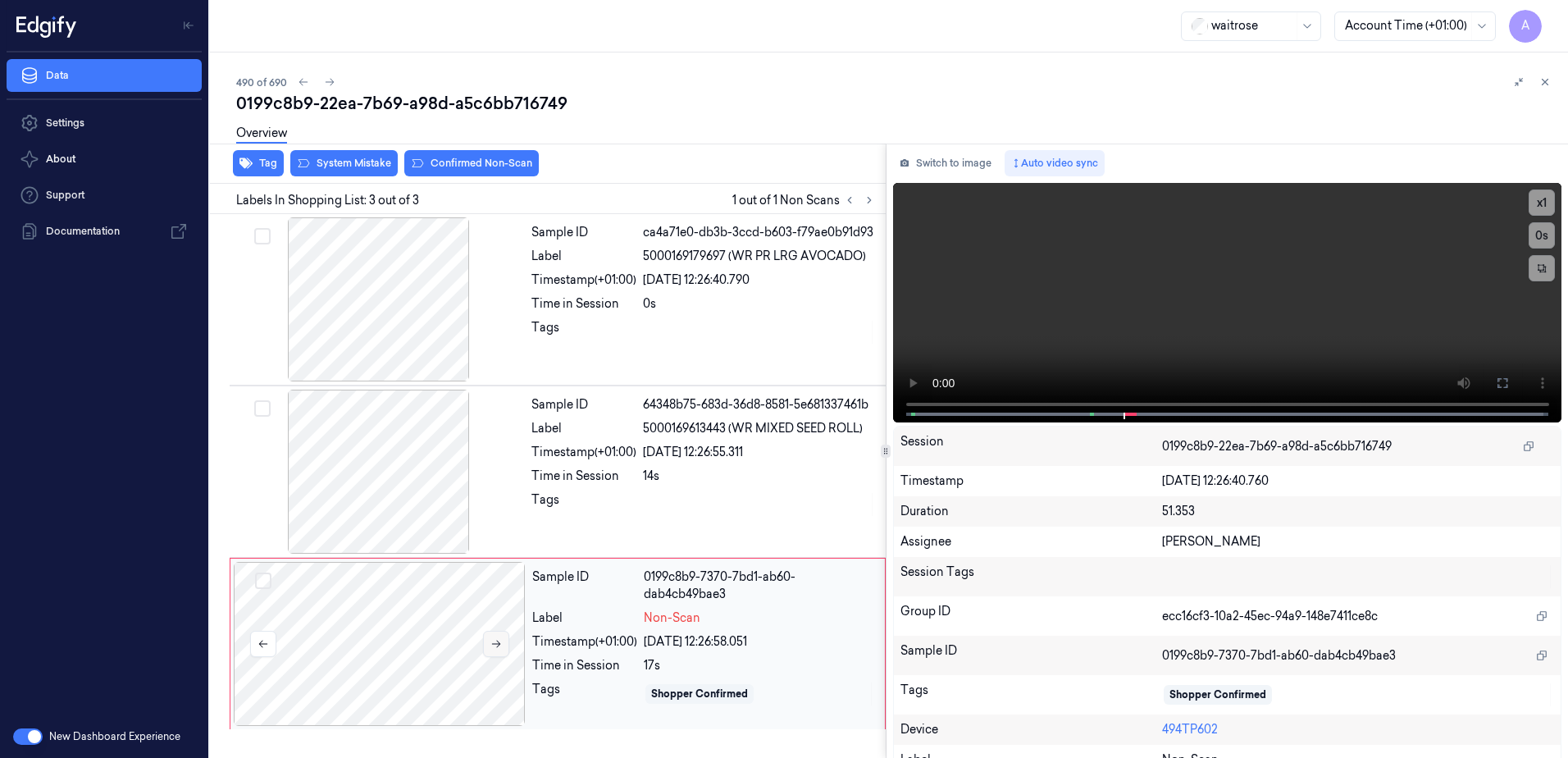
click at [498, 648] on icon at bounding box center [497, 644] width 11 height 11
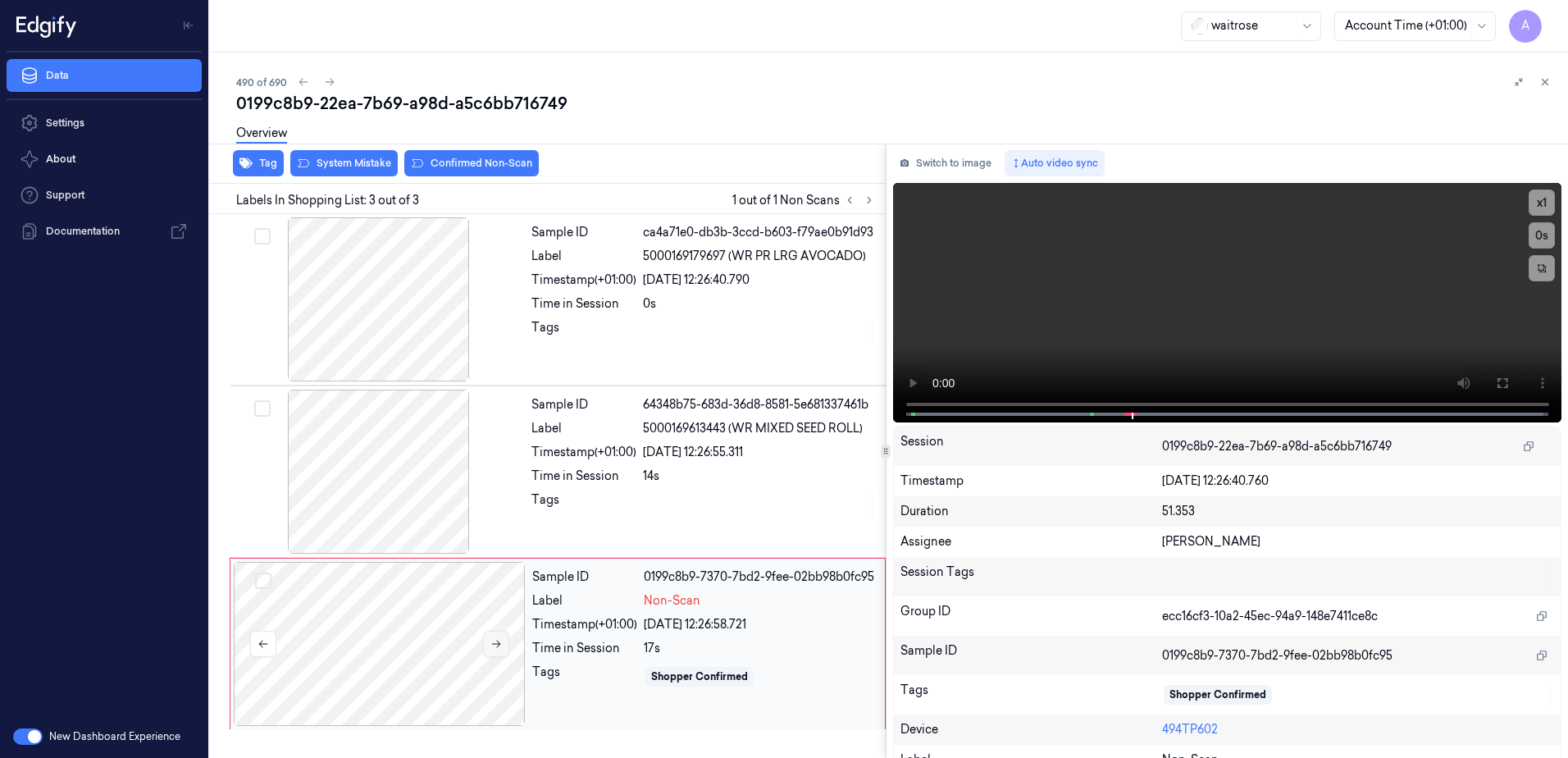
click at [498, 648] on icon at bounding box center [497, 644] width 11 height 11
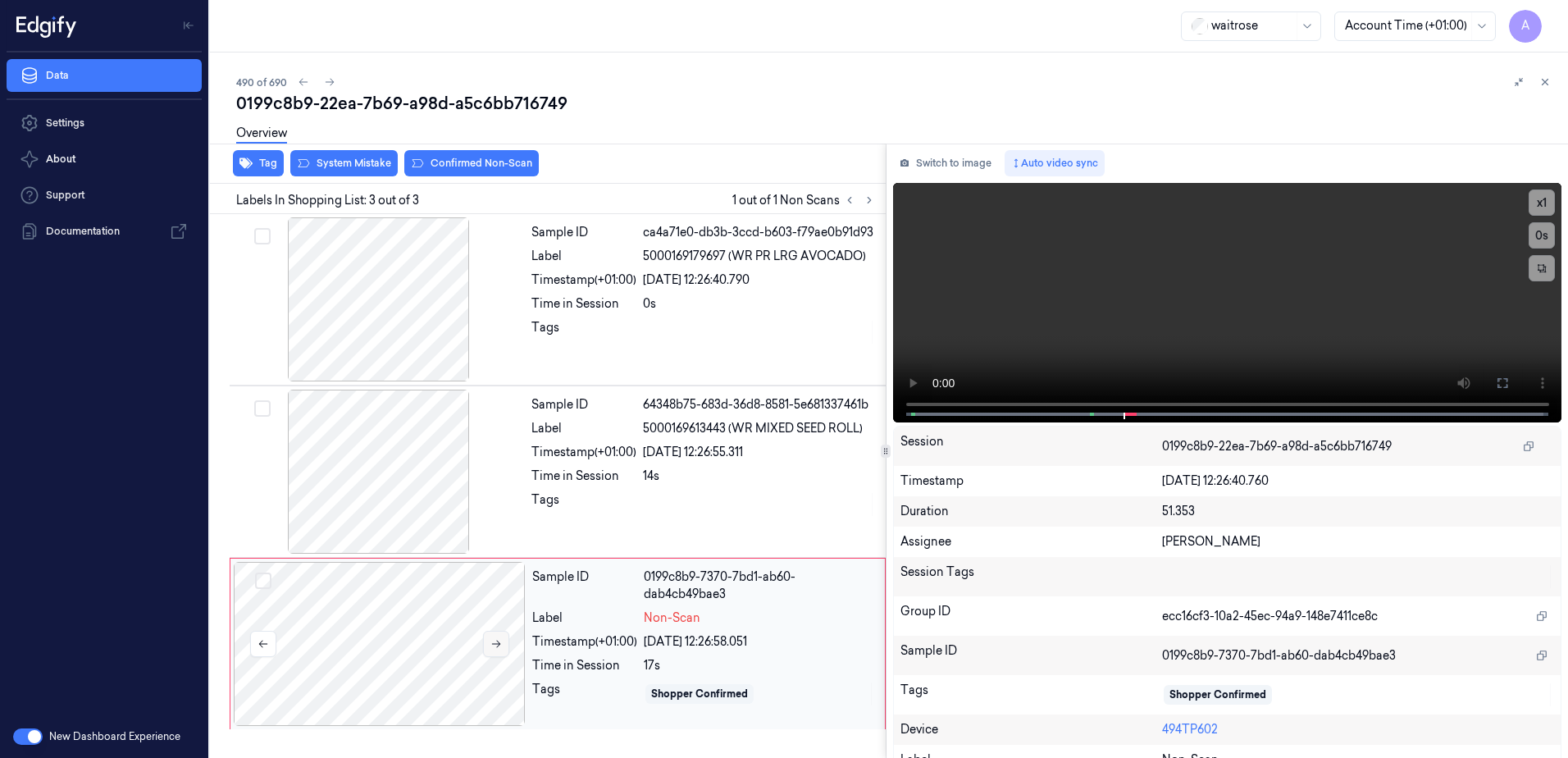
click at [498, 648] on icon at bounding box center [497, 644] width 11 height 11
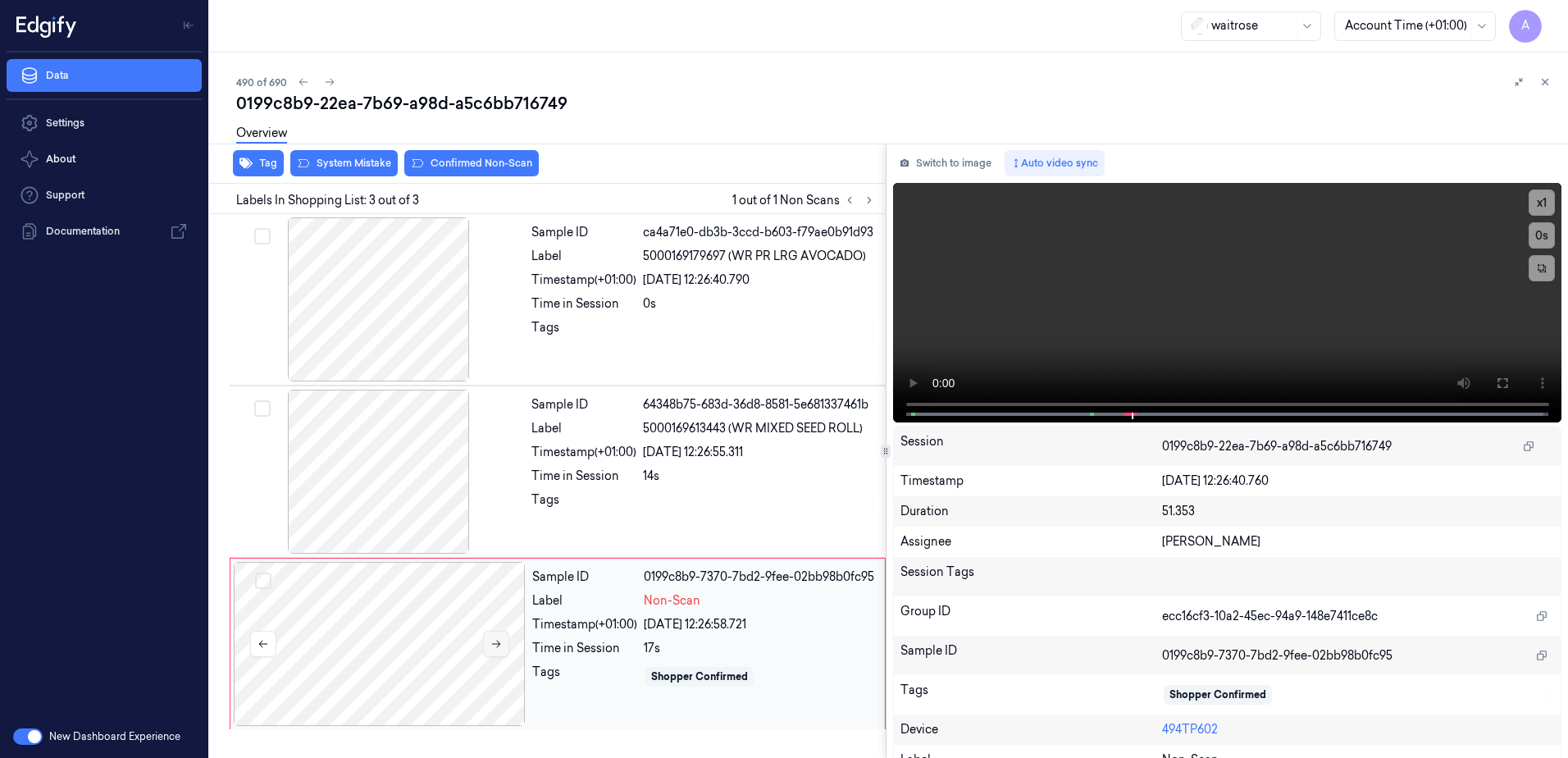
click at [498, 648] on icon at bounding box center [497, 644] width 11 height 11
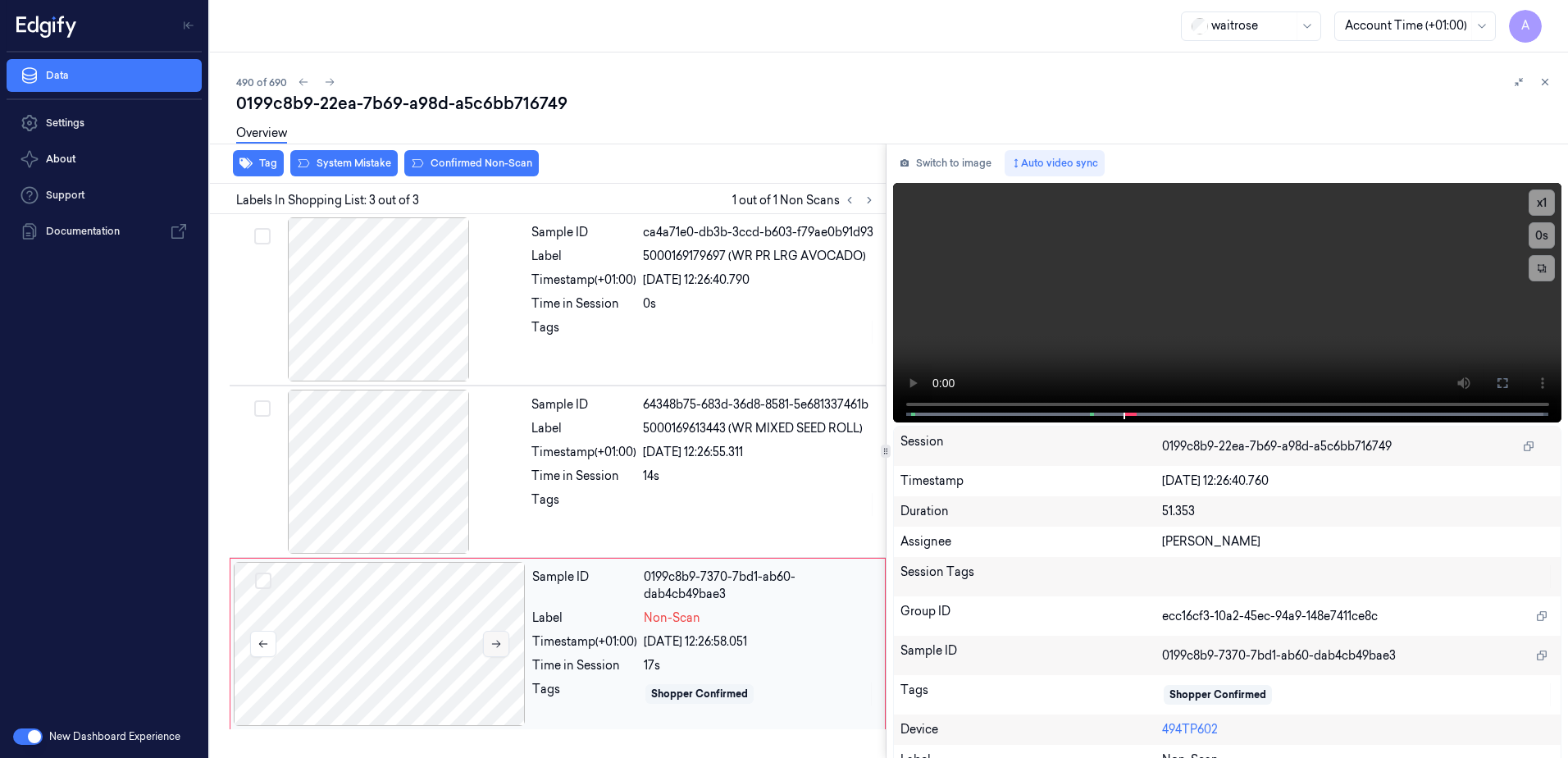
click at [498, 648] on icon at bounding box center [497, 644] width 11 height 11
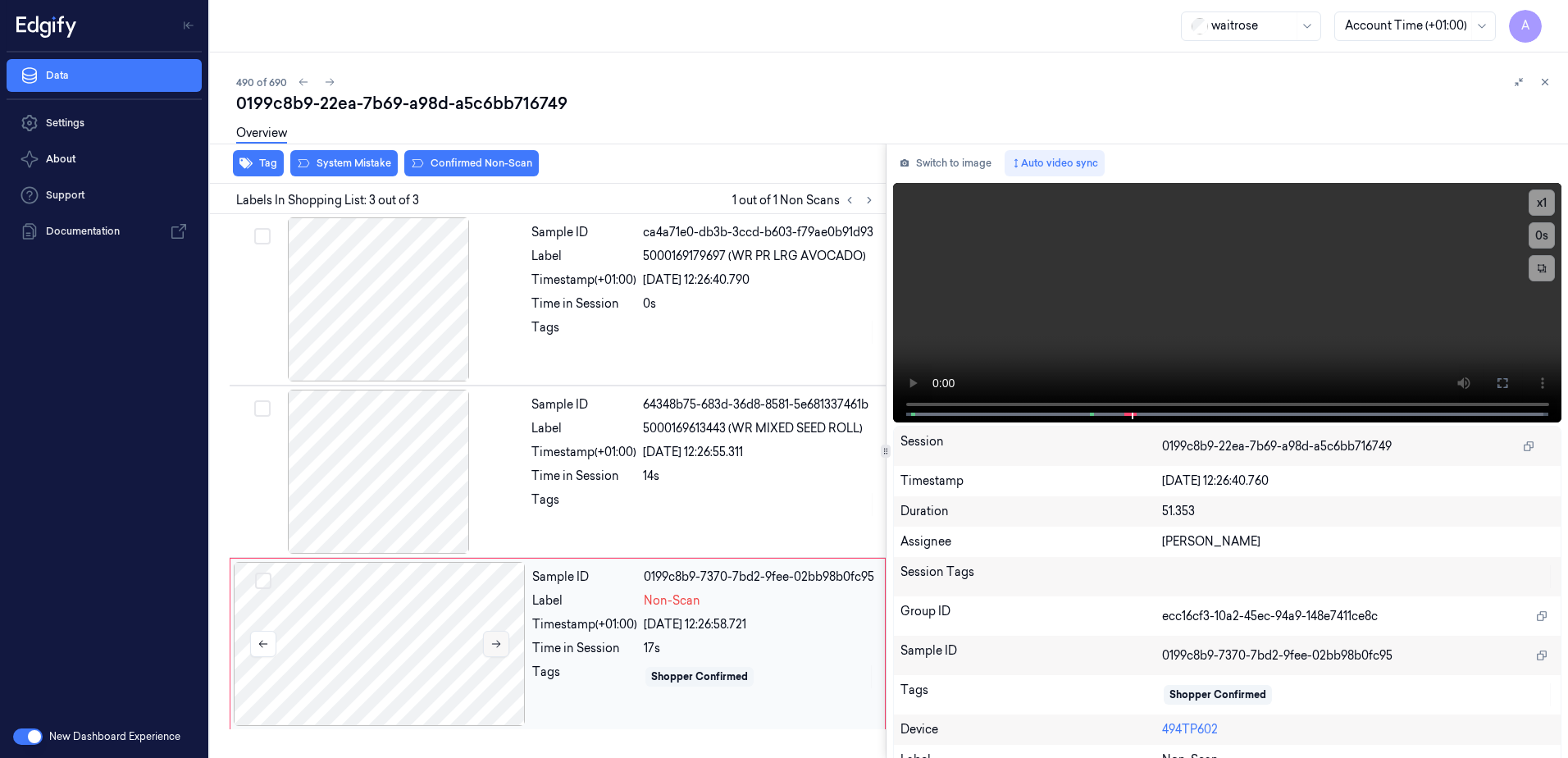
click at [498, 648] on icon at bounding box center [497, 644] width 11 height 11
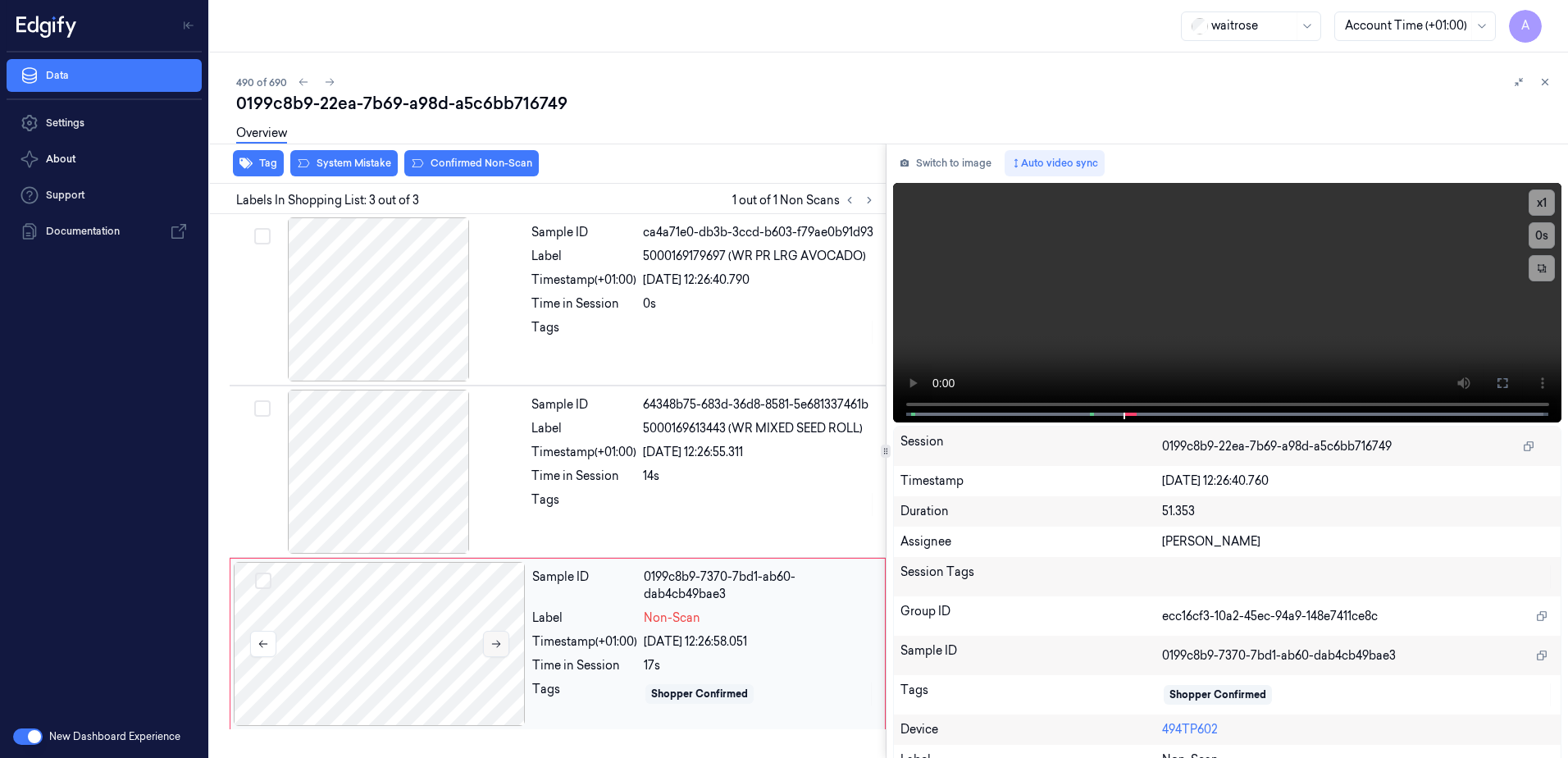
click at [498, 648] on icon at bounding box center [497, 644] width 11 height 11
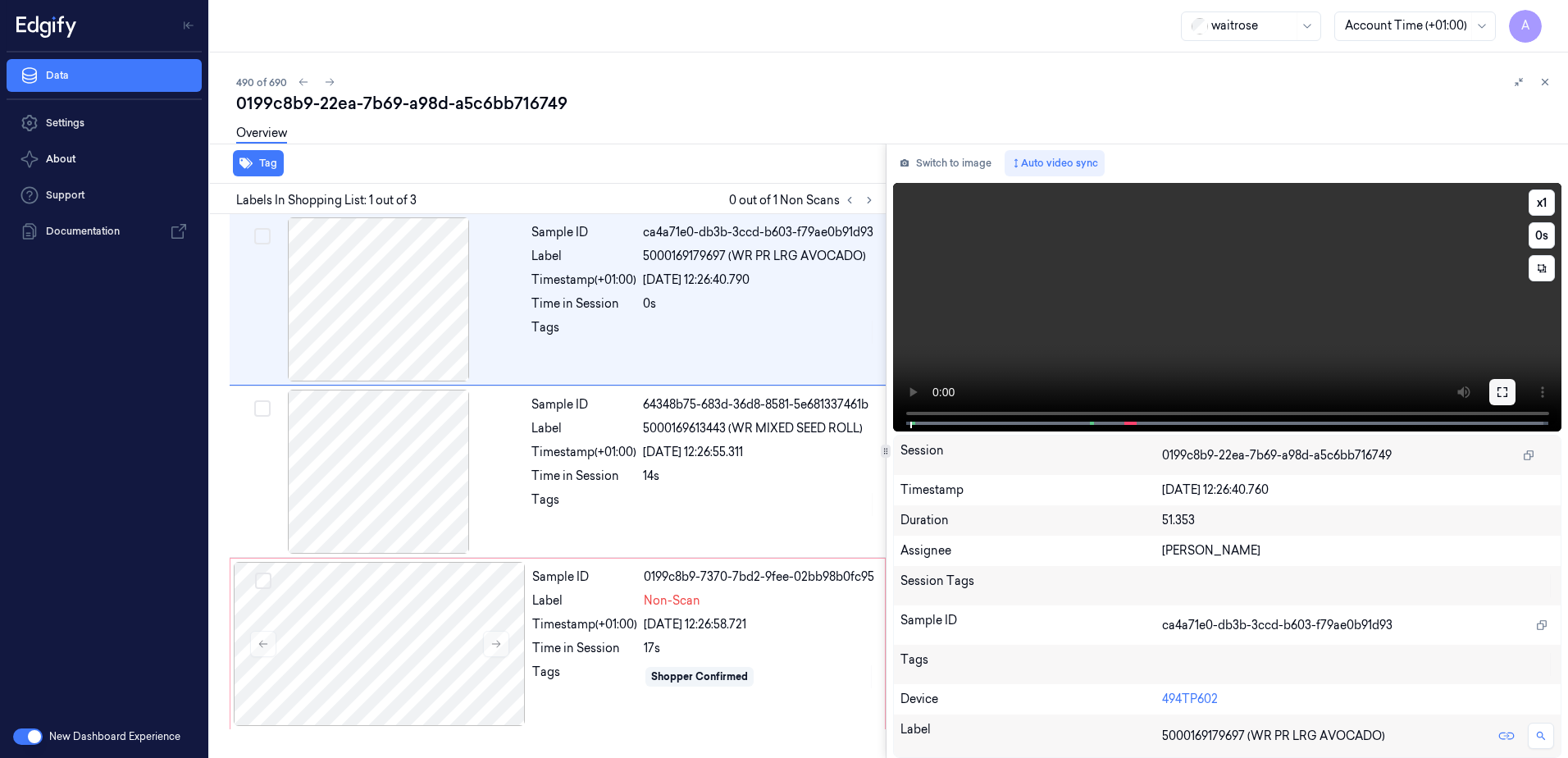
click at [1511, 394] on button at bounding box center [1503, 392] width 26 height 26
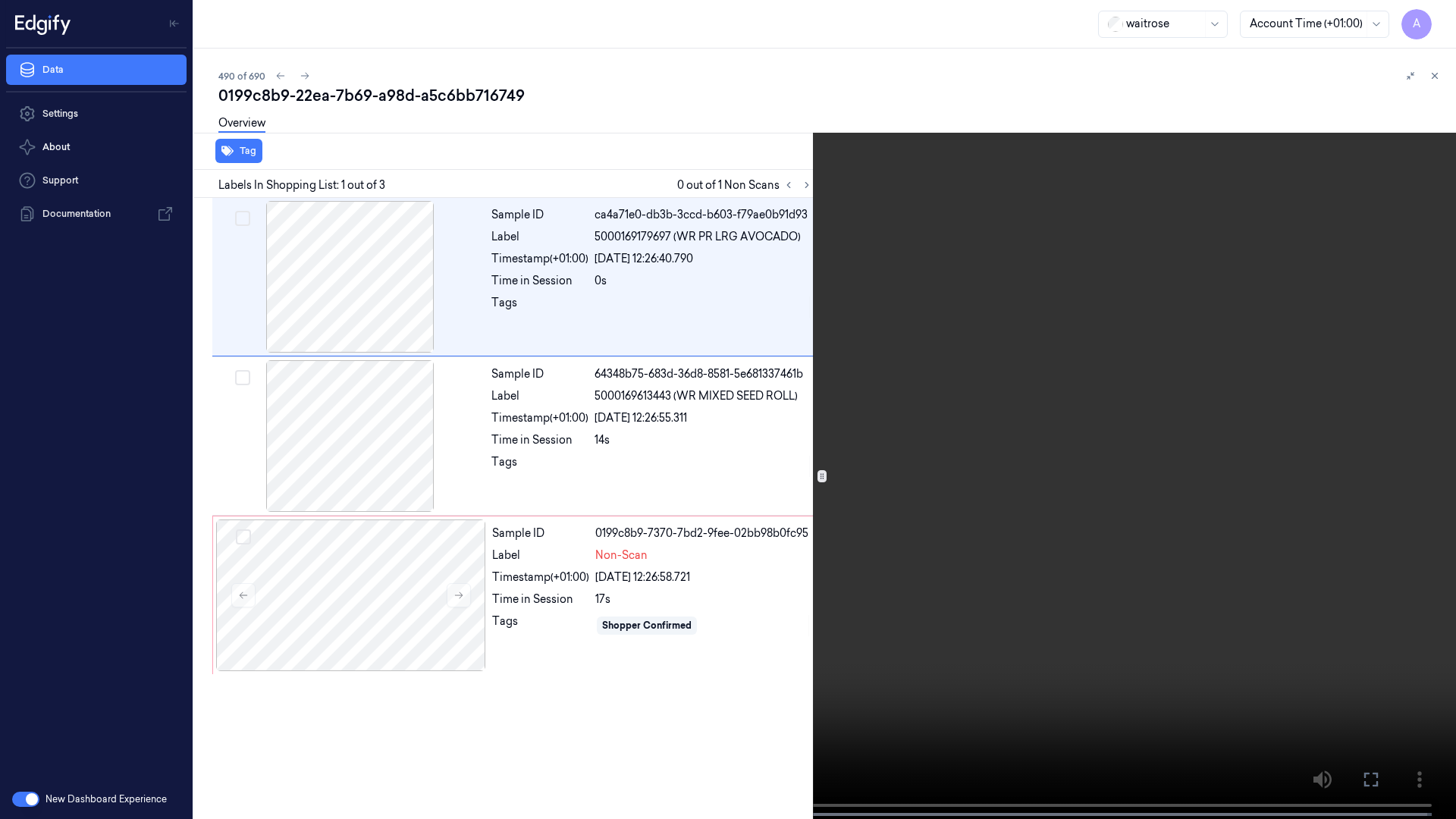
click at [1026, 454] on video at bounding box center [728, 410] width 1456 height 822
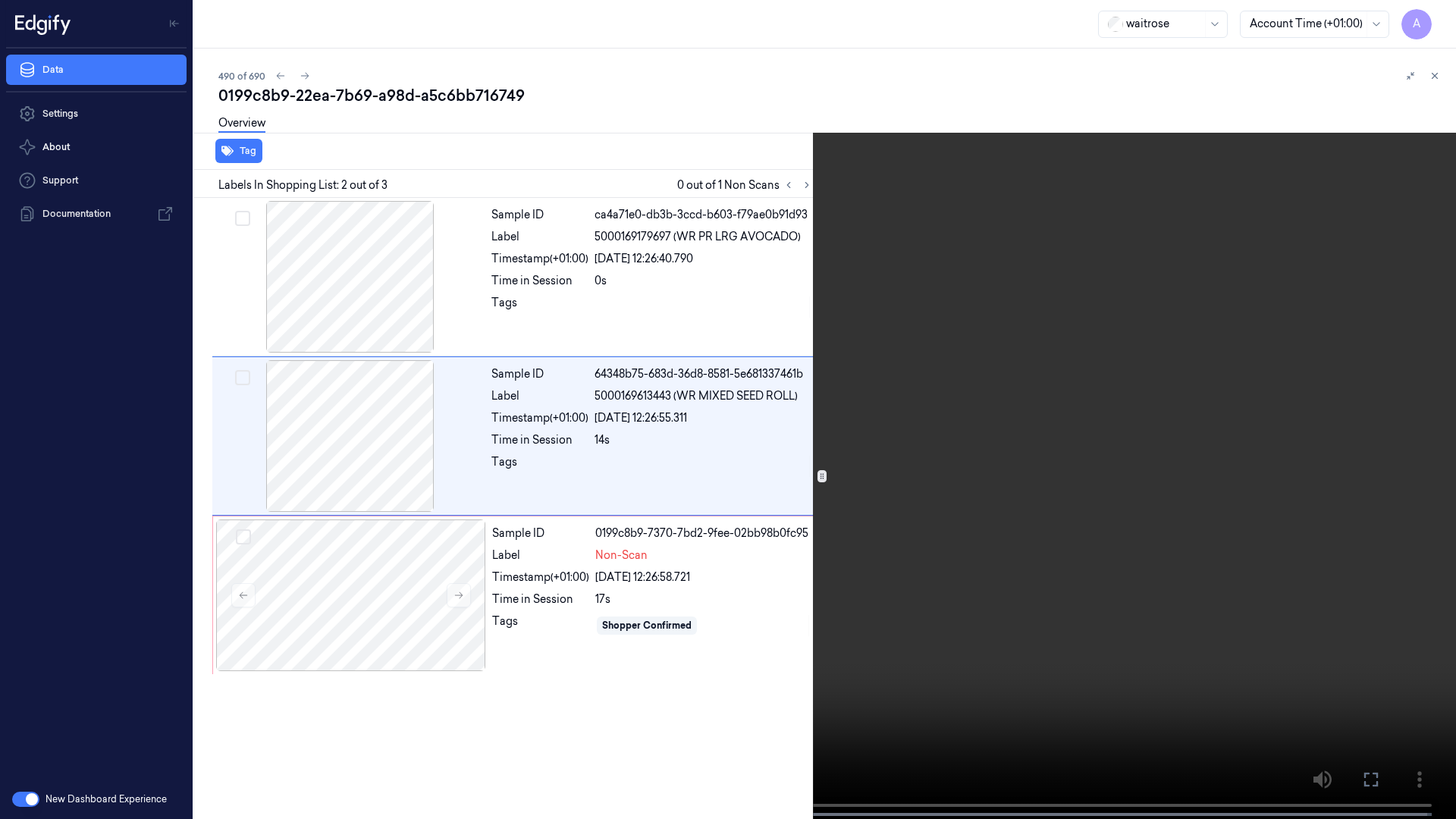
click at [0, 0] on icon at bounding box center [0, 0] width 0 height 0
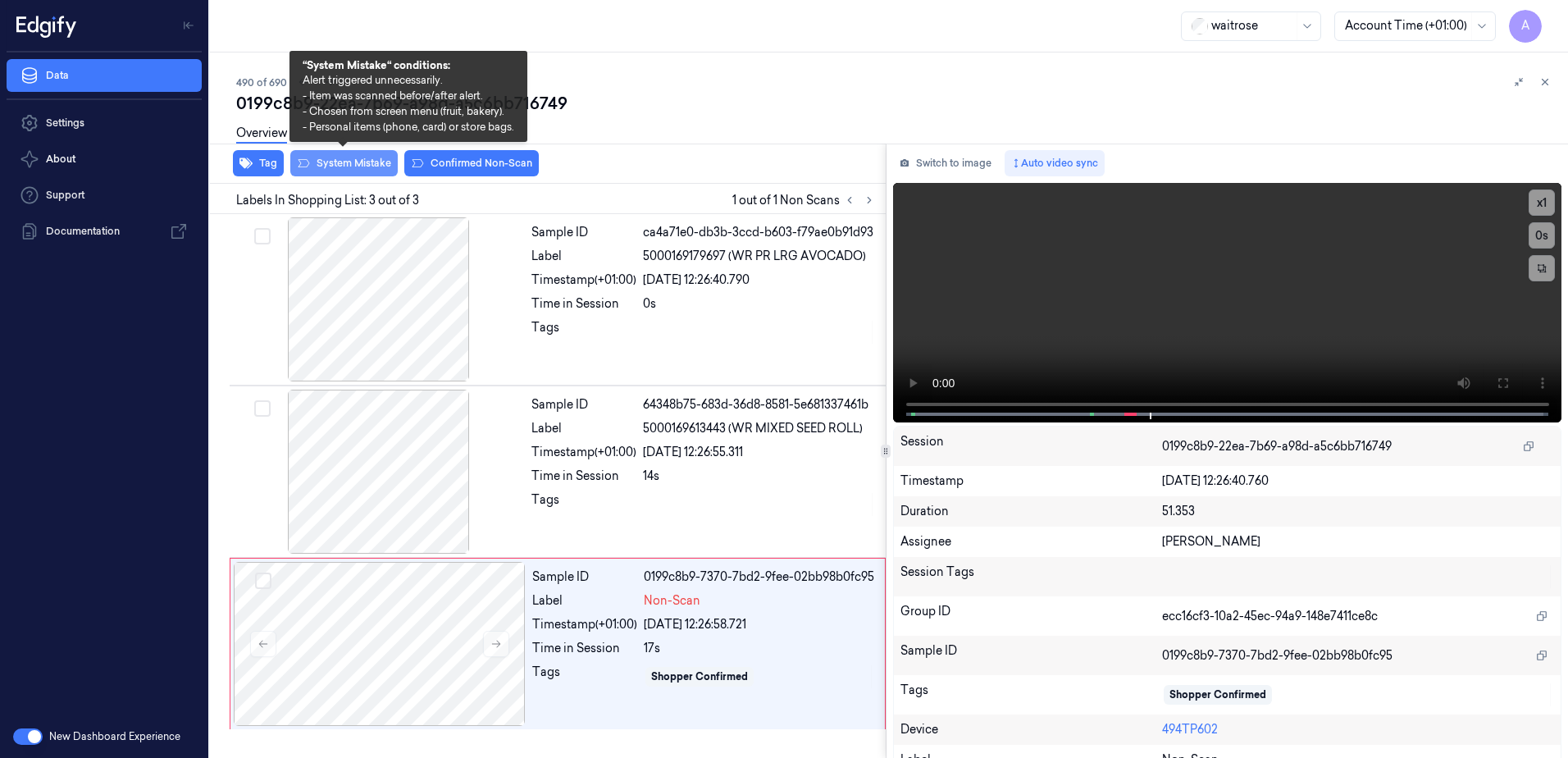
click at [348, 167] on button "System Mistake" at bounding box center [344, 164] width 107 height 26
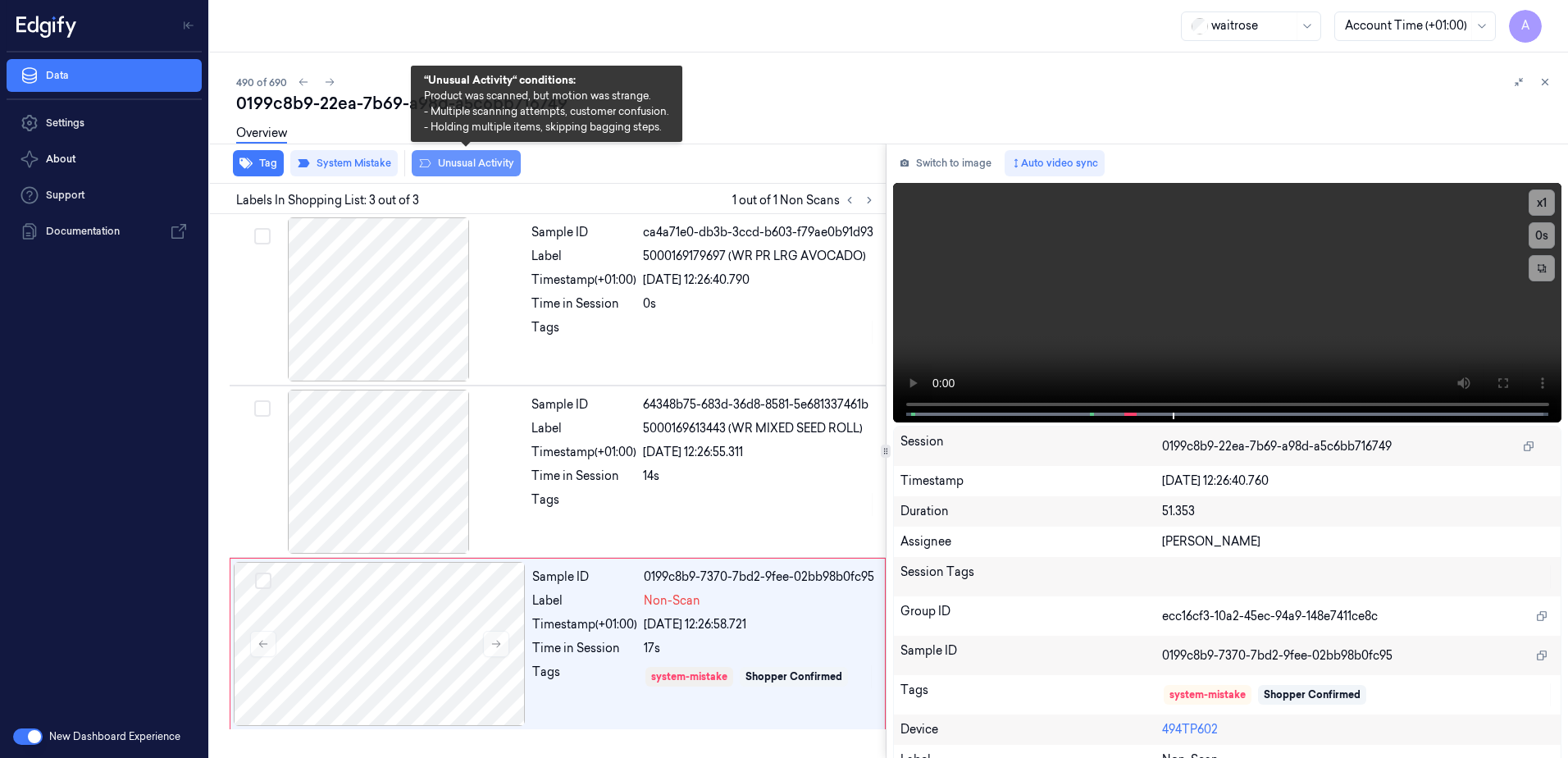
click at [463, 165] on button "Unusual Activity" at bounding box center [467, 164] width 109 height 26
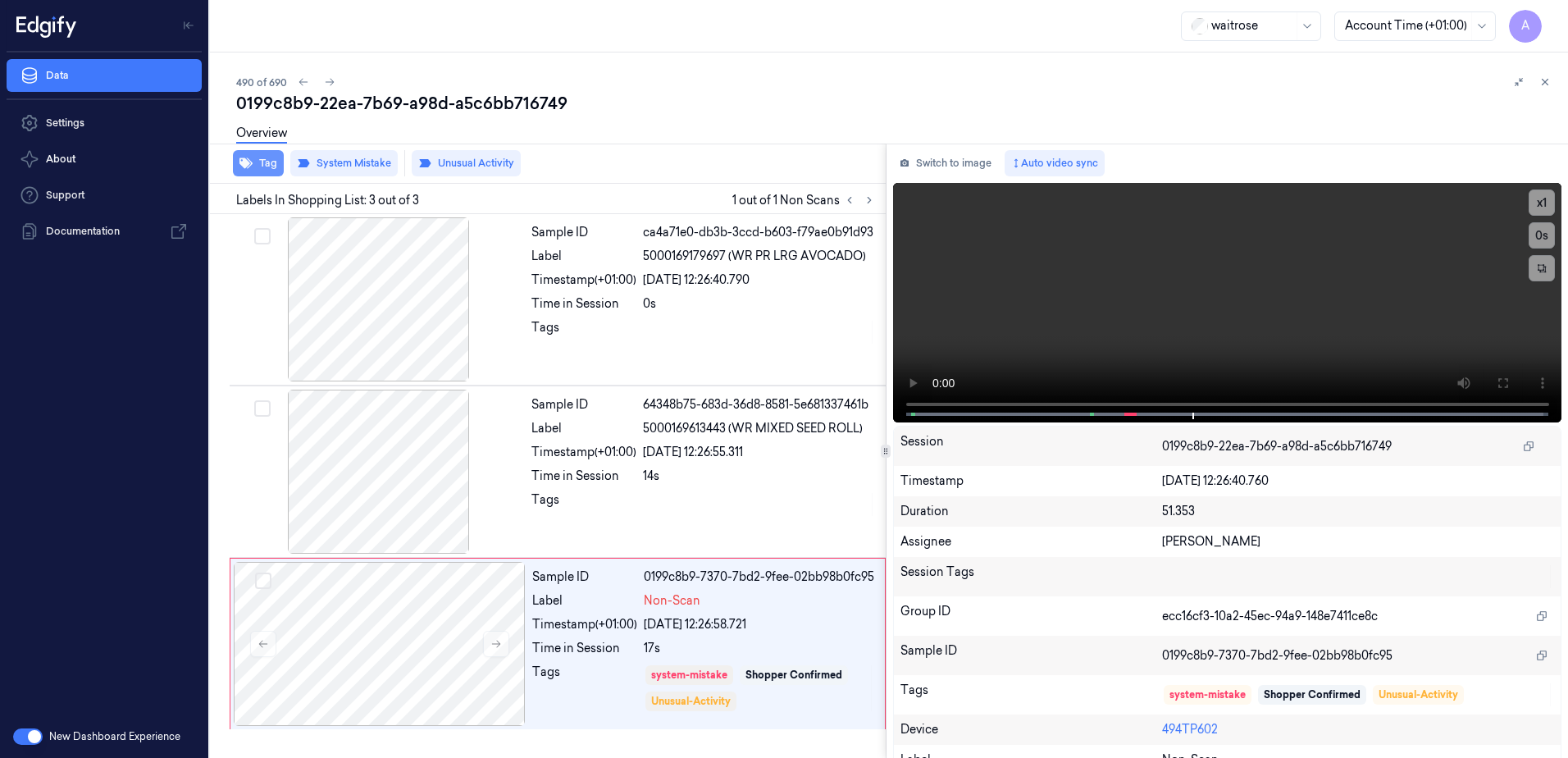
click at [265, 168] on button "Tag" at bounding box center [259, 164] width 51 height 26
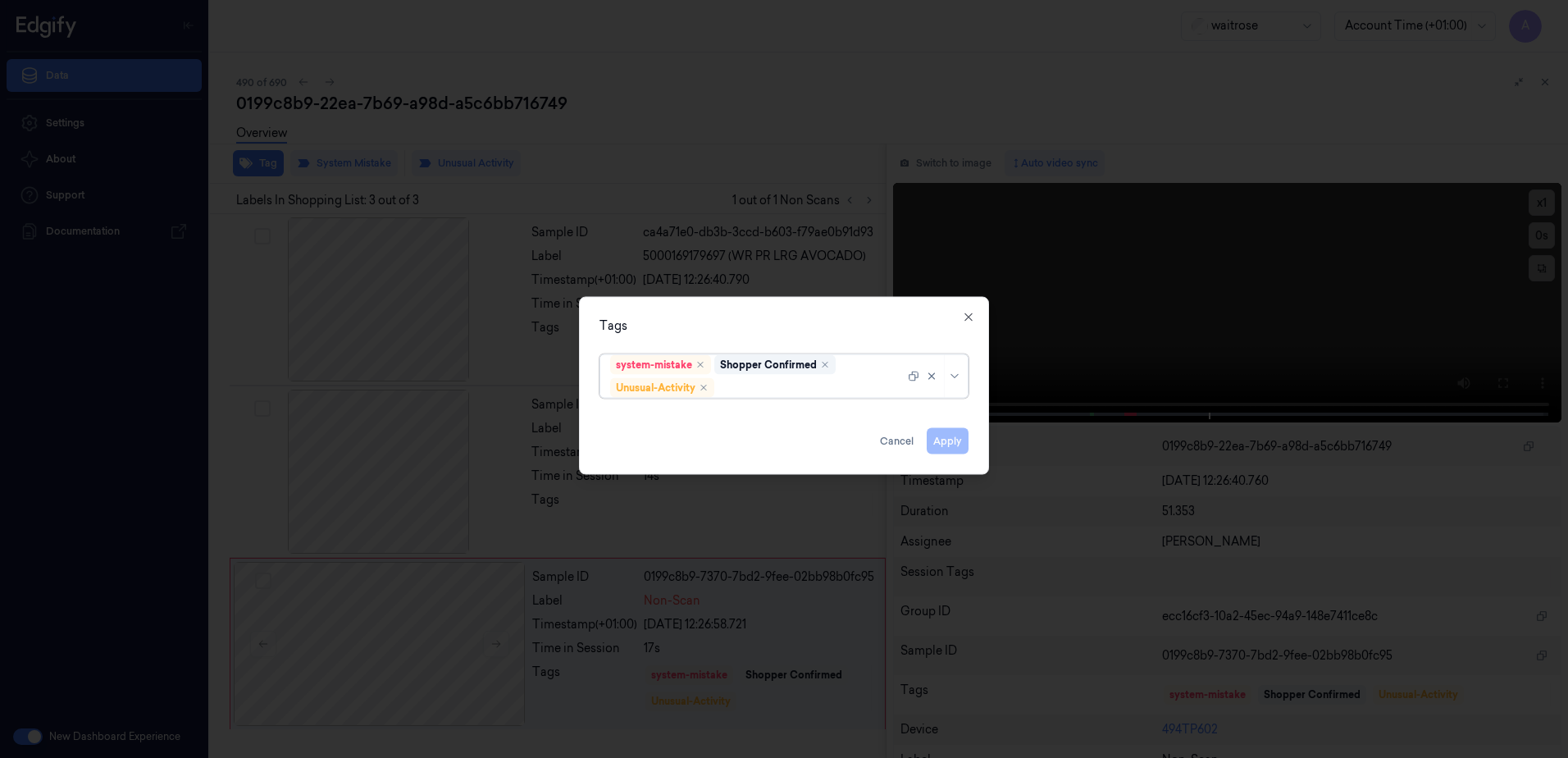
click at [741, 385] on div at bounding box center [811, 387] width 187 height 17
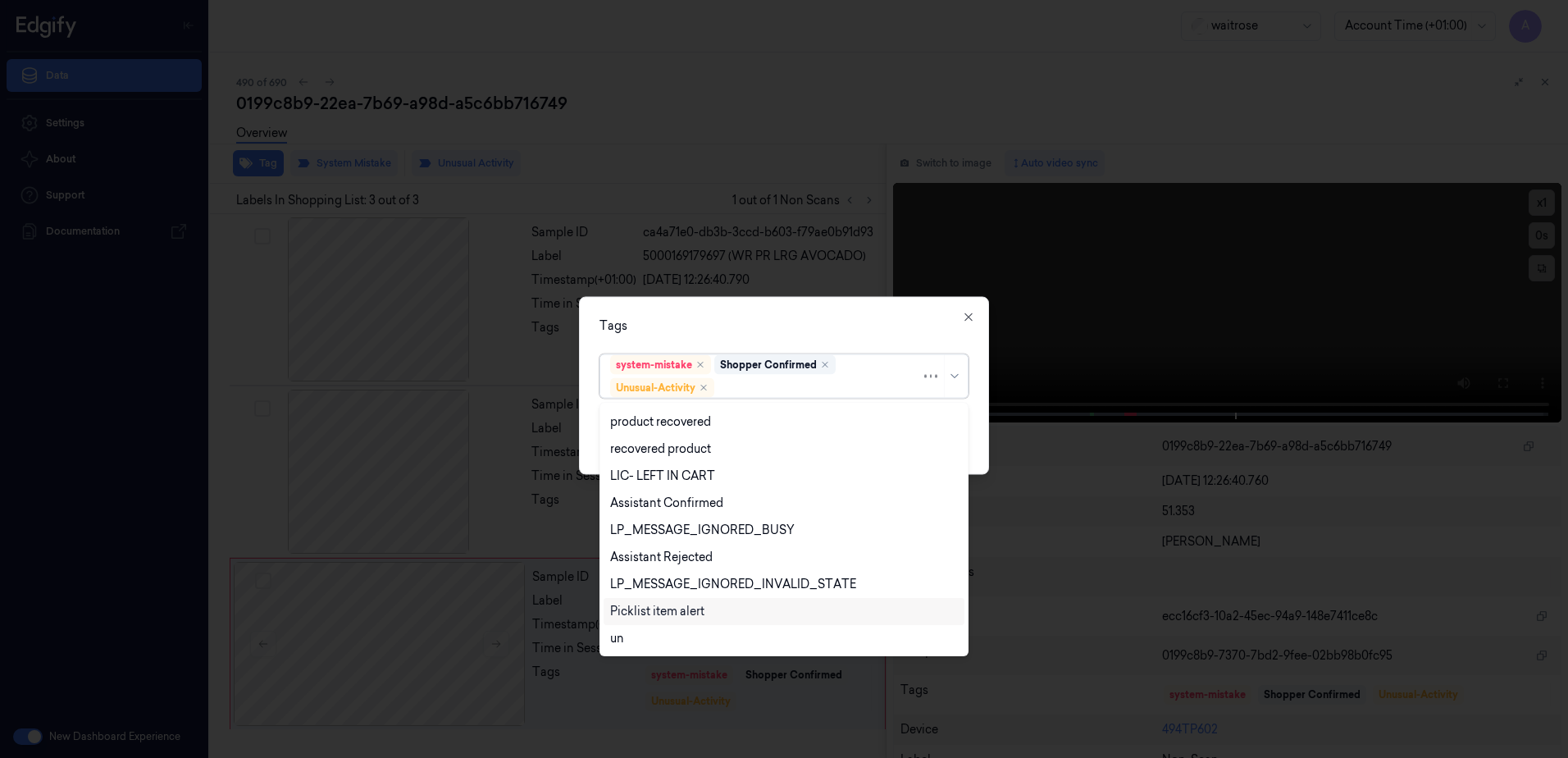
click at [676, 611] on div "Picklist item alert" at bounding box center [657, 611] width 94 height 17
click at [814, 334] on div "Tags" at bounding box center [784, 326] width 369 height 17
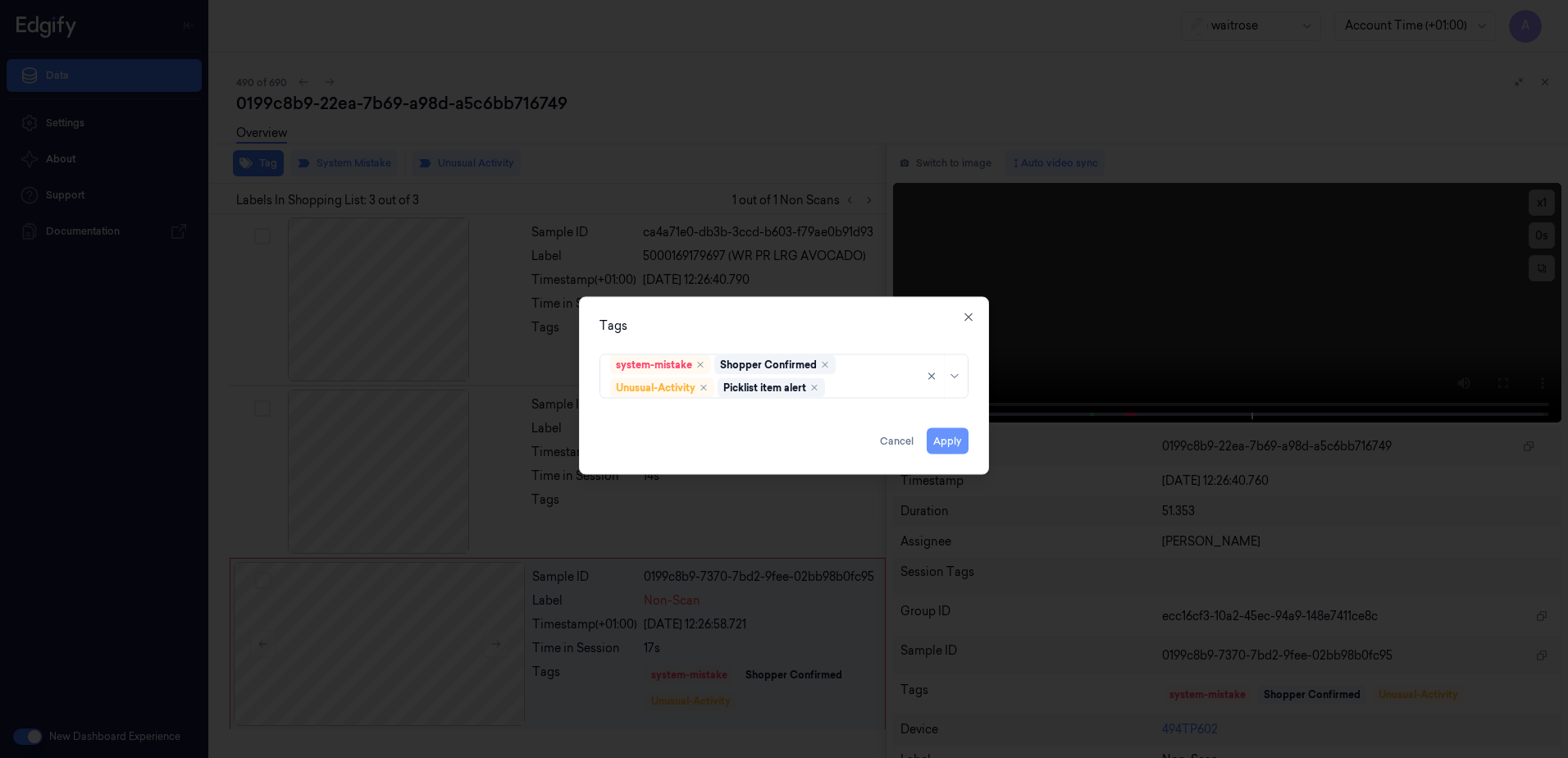
click at [955, 449] on button "Apply" at bounding box center [947, 441] width 41 height 26
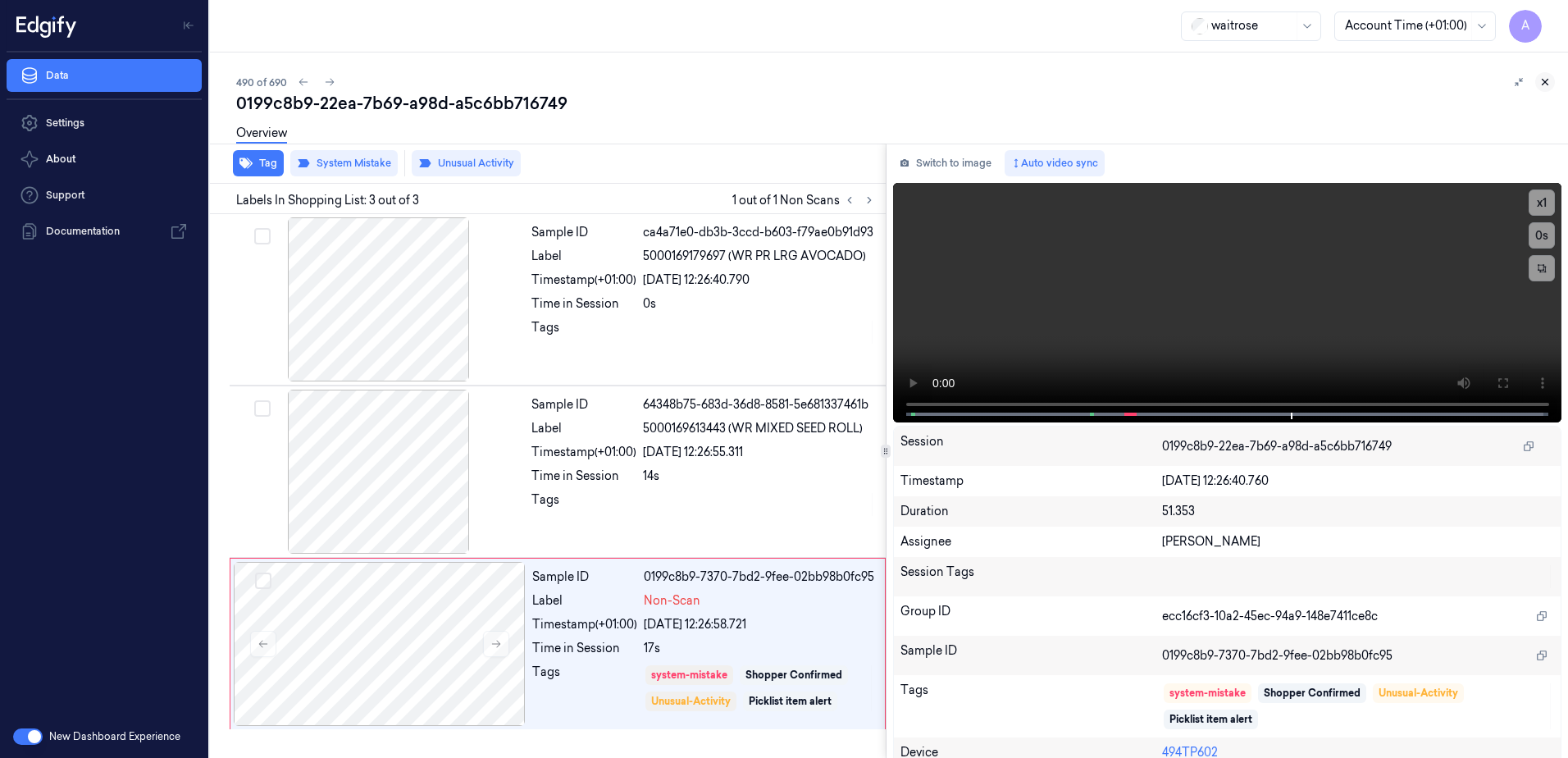
click at [1543, 84] on icon at bounding box center [1545, 82] width 11 height 11
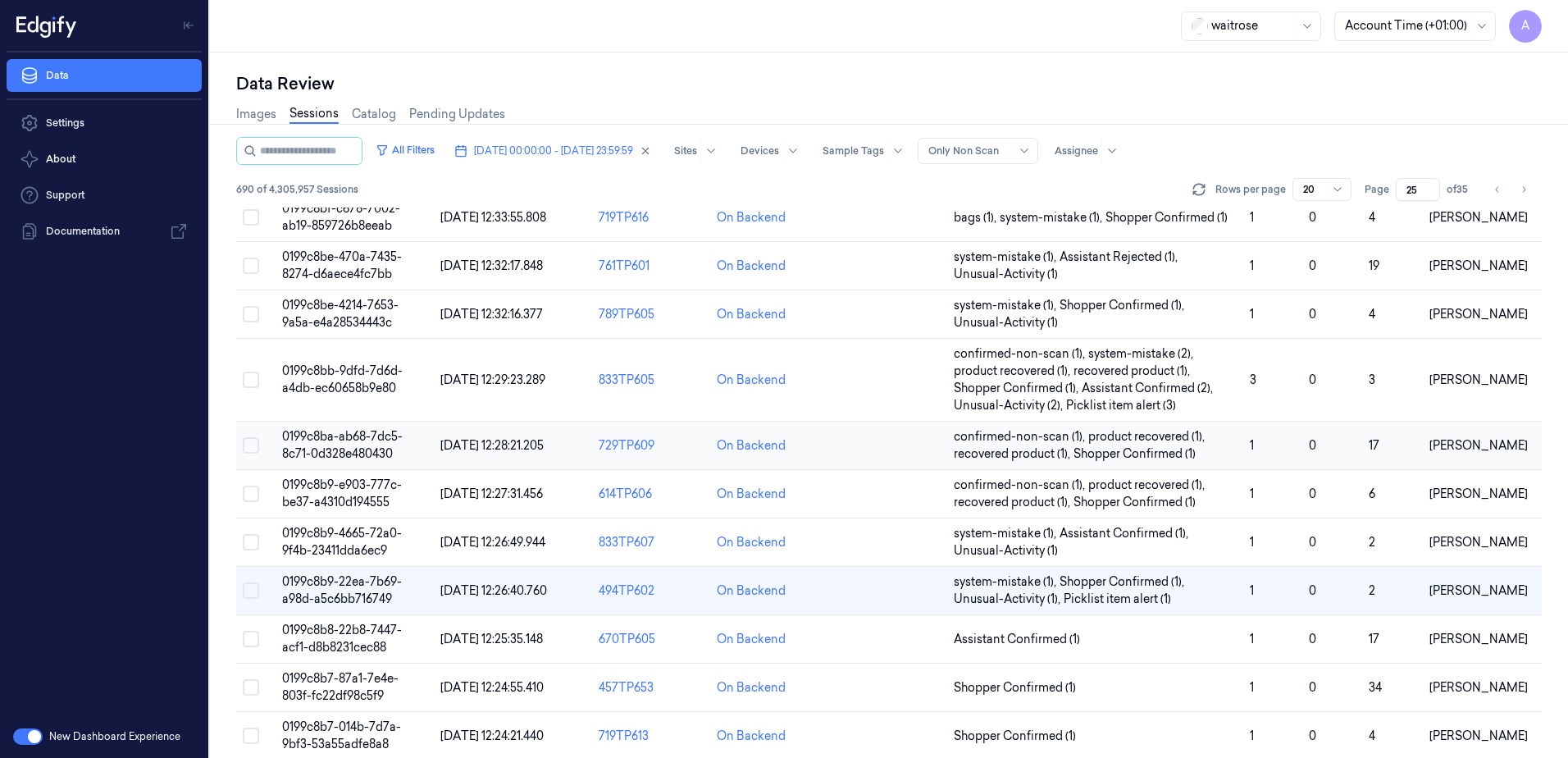
scroll to position [246, 0]
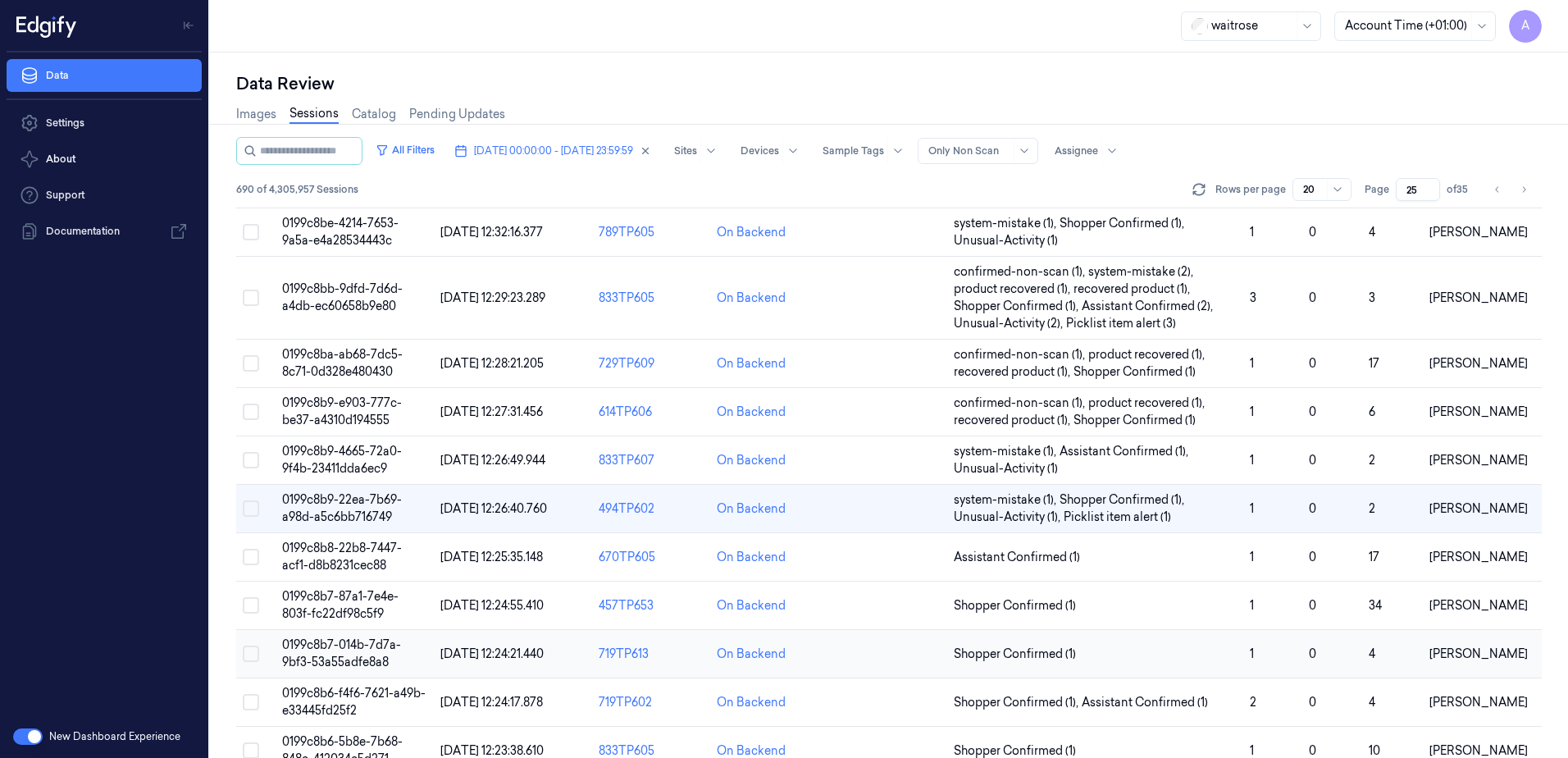
click at [311, 651] on span "0199c8b7-014b-7d7a-9bf3-53a55adfe8a8" at bounding box center [341, 654] width 119 height 32
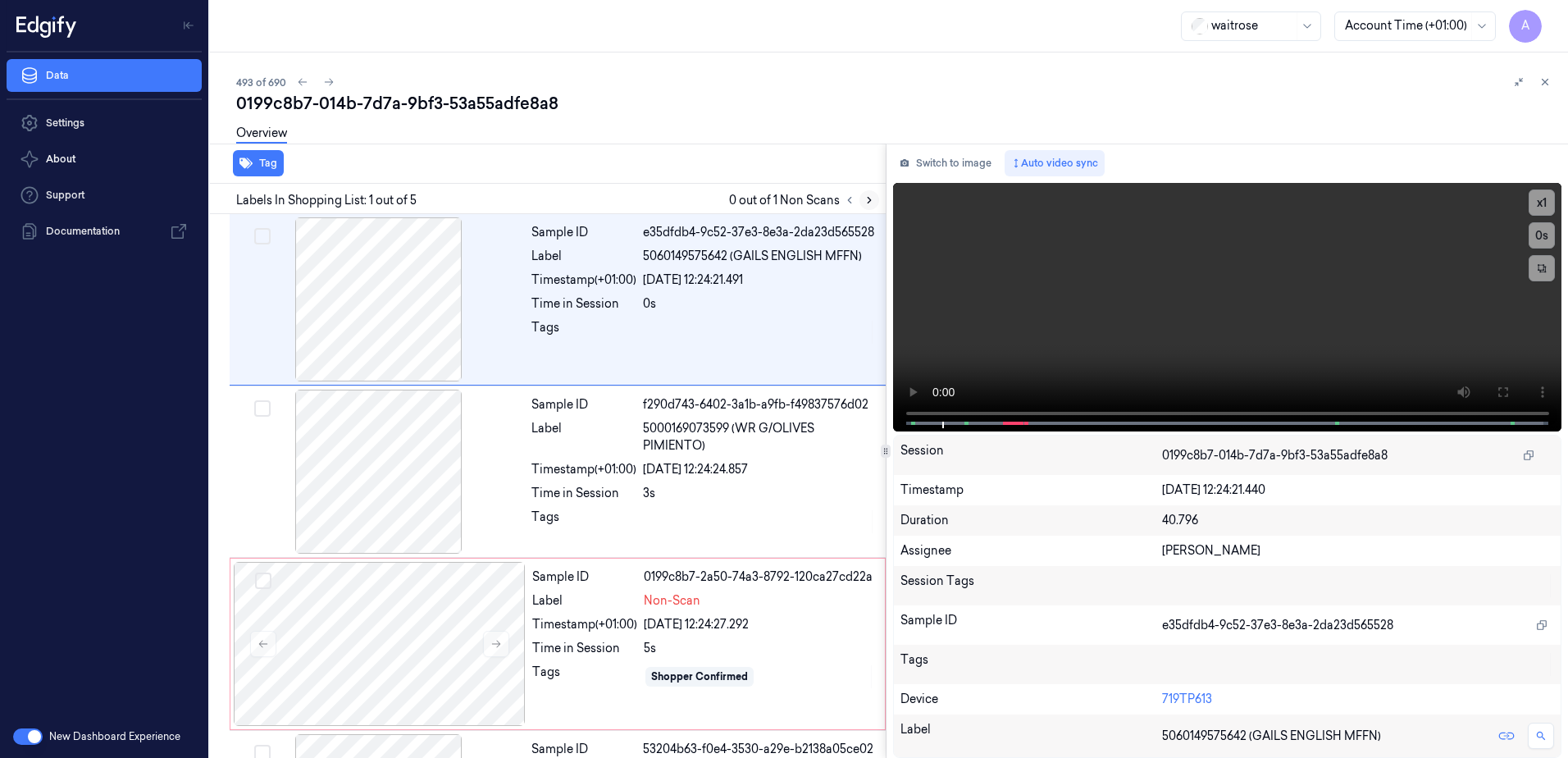
click at [867, 197] on icon at bounding box center [869, 200] width 11 height 11
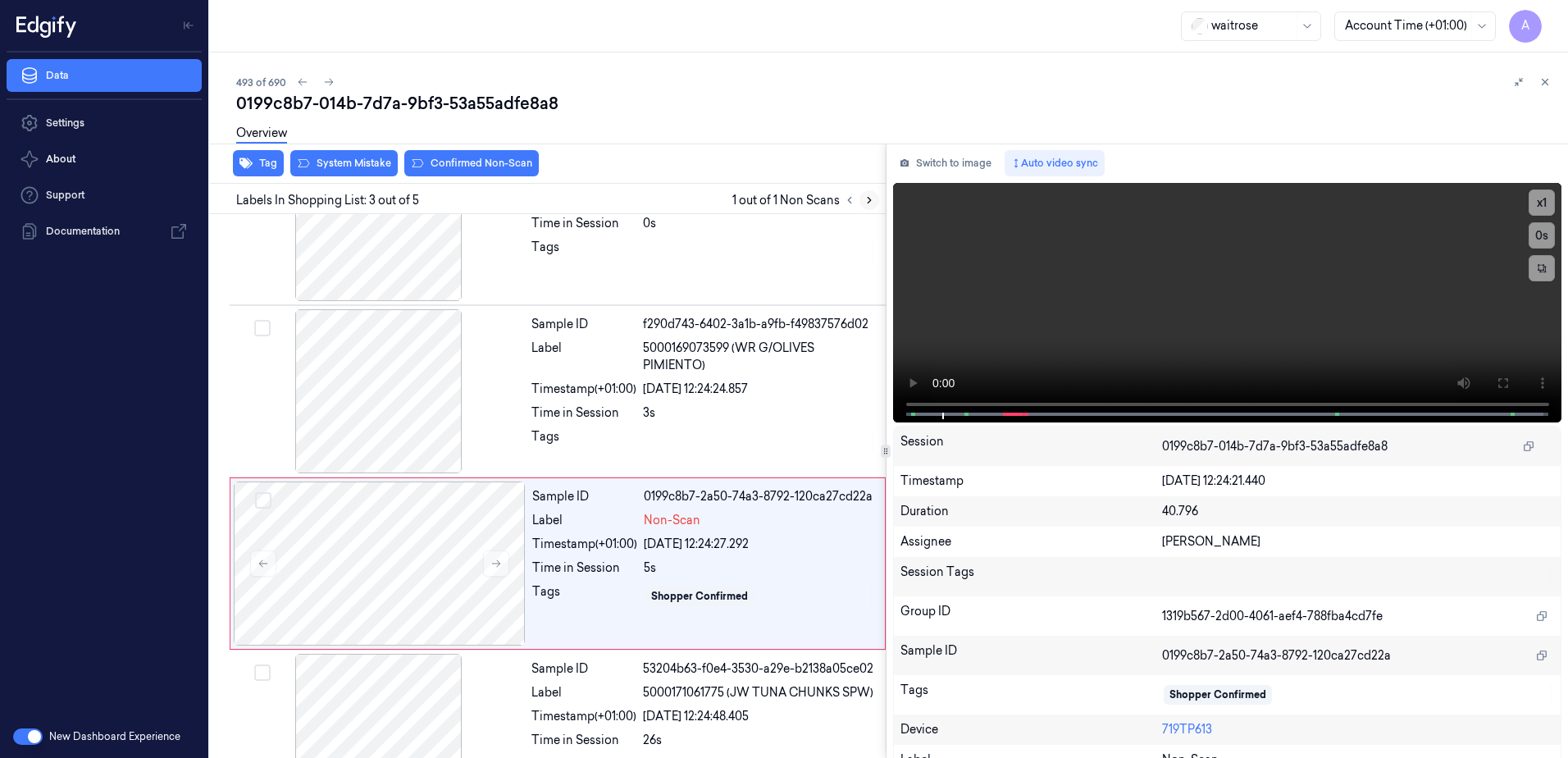
scroll to position [158, 0]
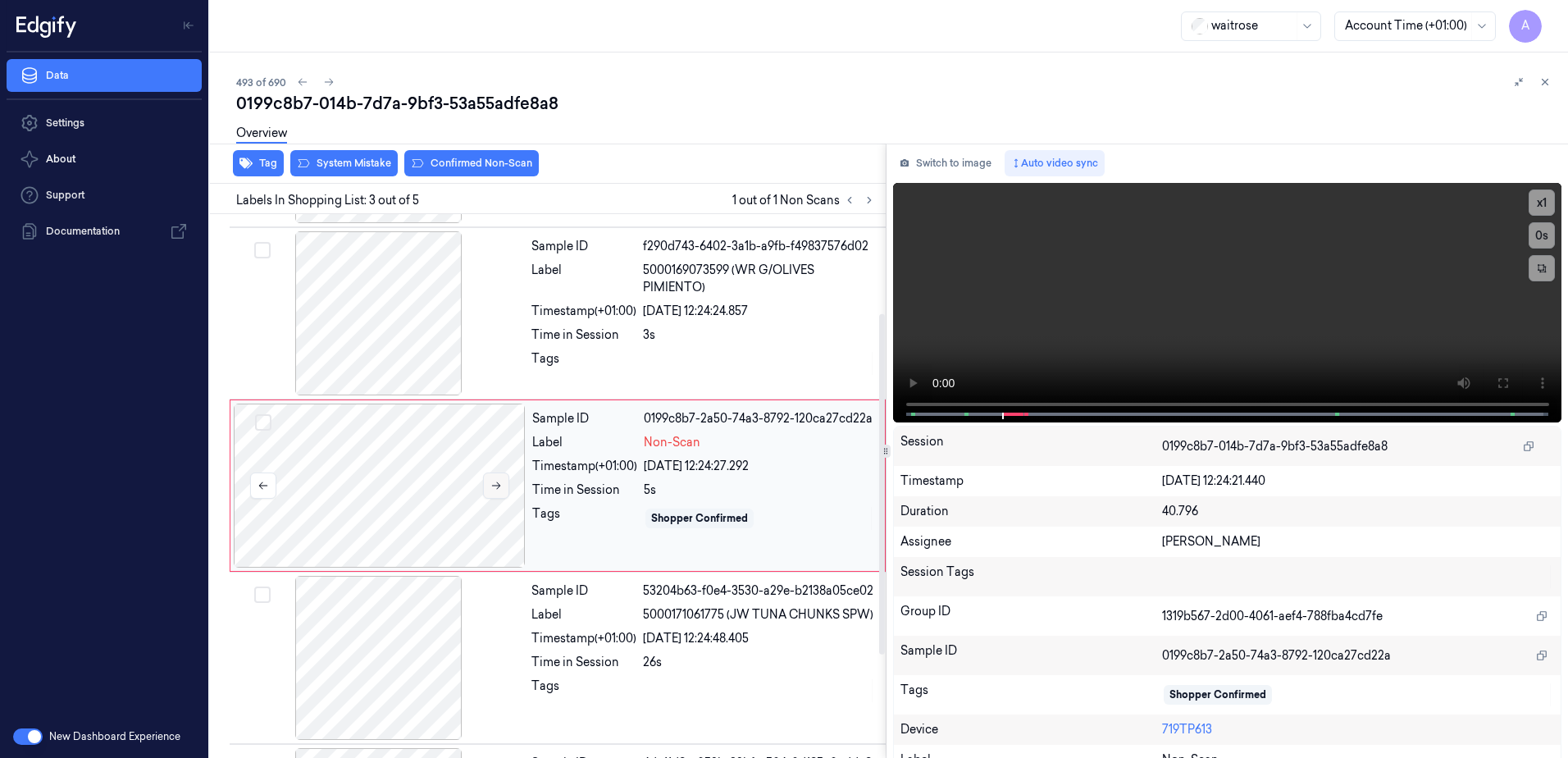
click at [498, 491] on icon at bounding box center [497, 485] width 11 height 11
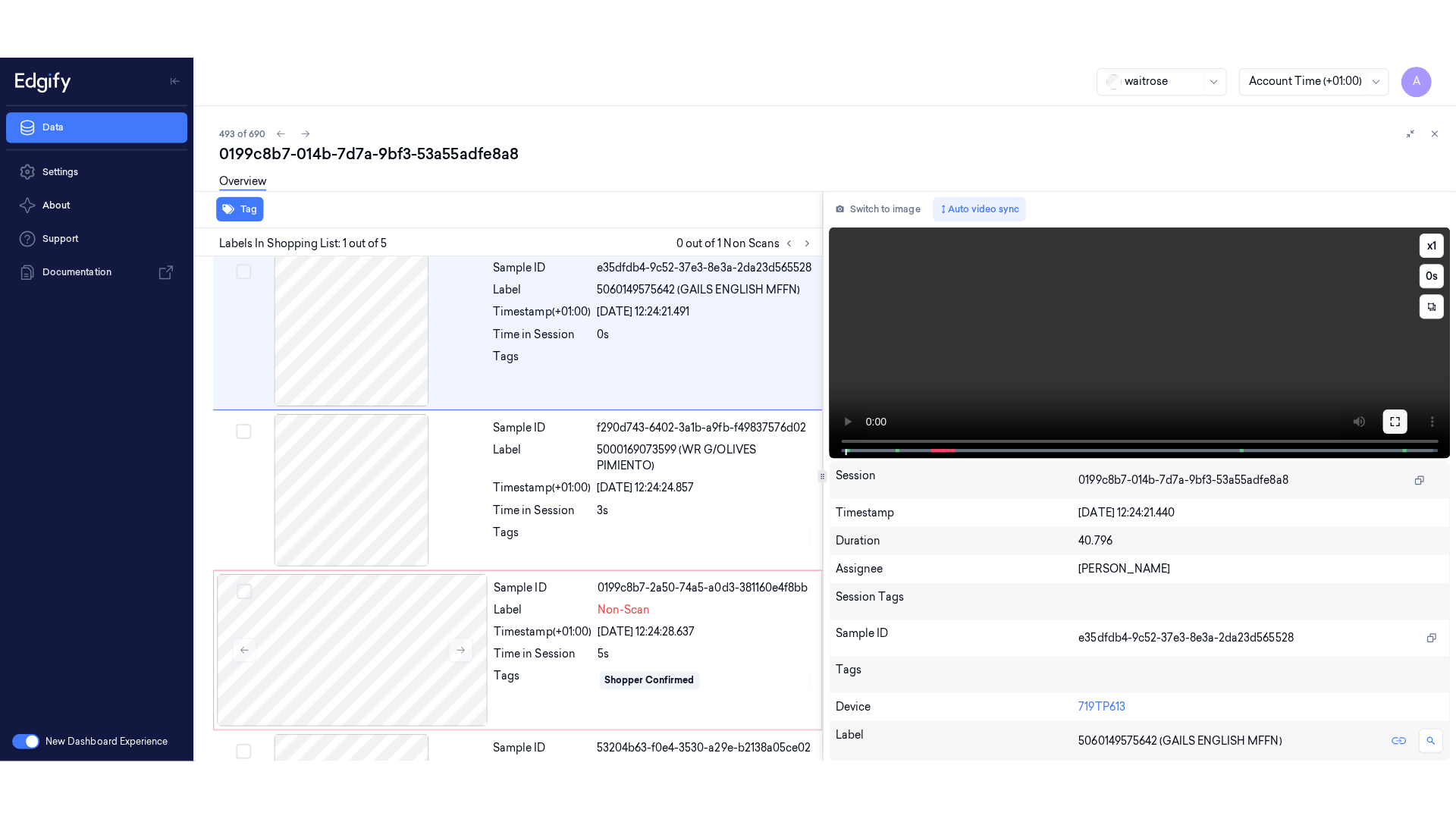
scroll to position [0, 0]
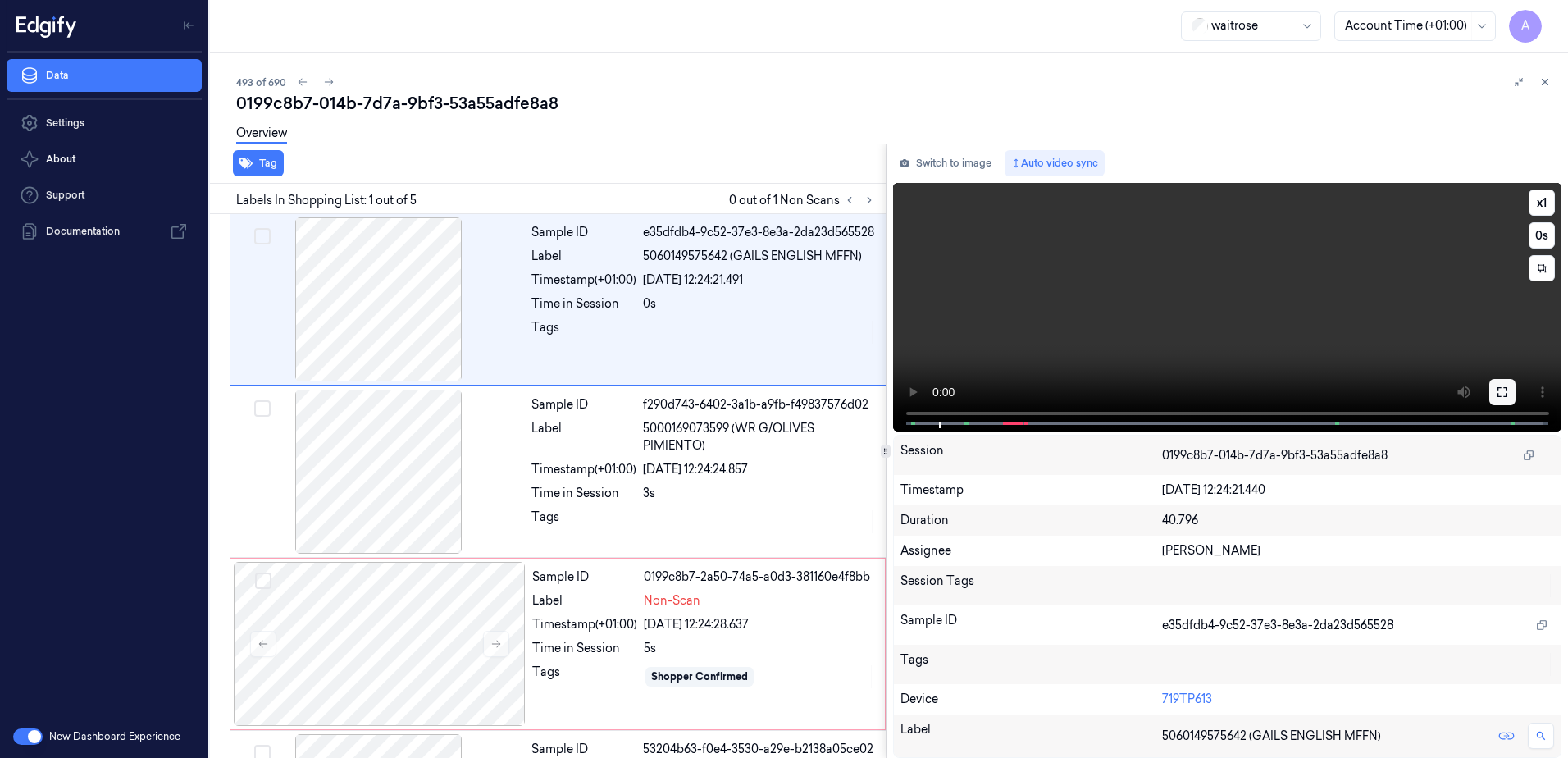
click at [1497, 388] on icon at bounding box center [1502, 392] width 9 height 9
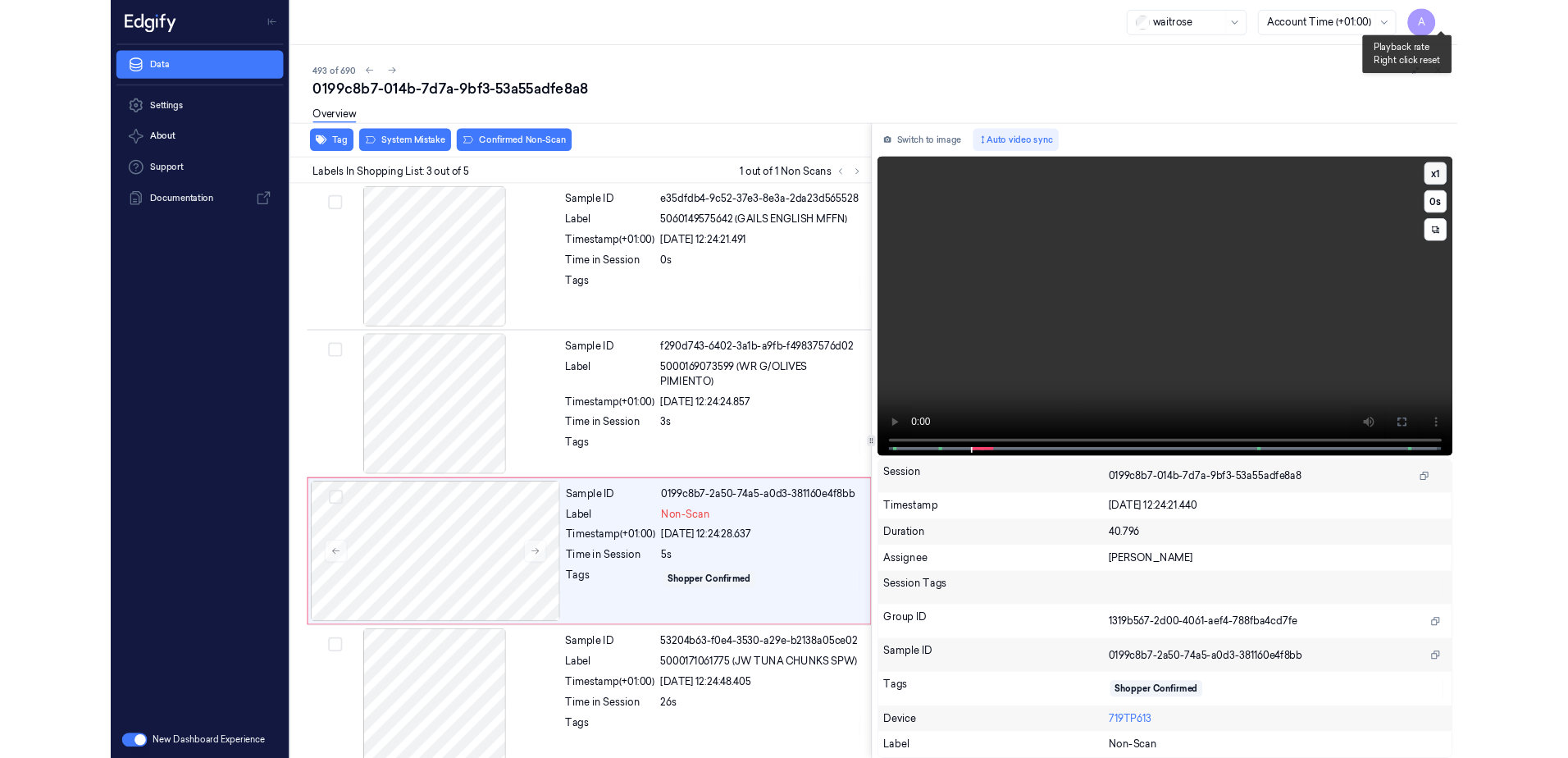
scroll to position [94, 0]
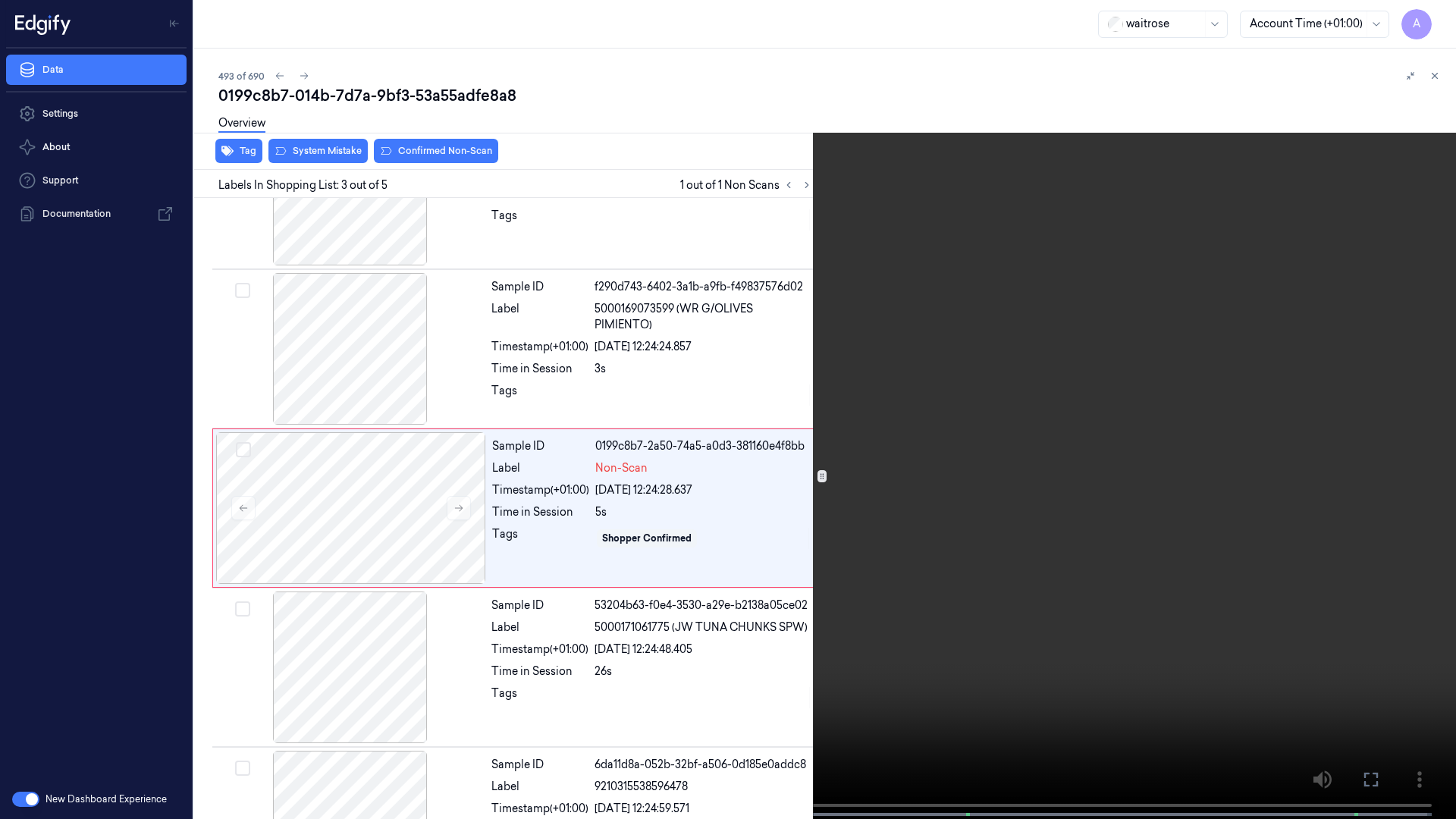
drag, startPoint x: 1373, startPoint y: 780, endPoint x: 1338, endPoint y: 687, distance: 99.4
click at [0, 0] on icon at bounding box center [0, 0] width 0 height 0
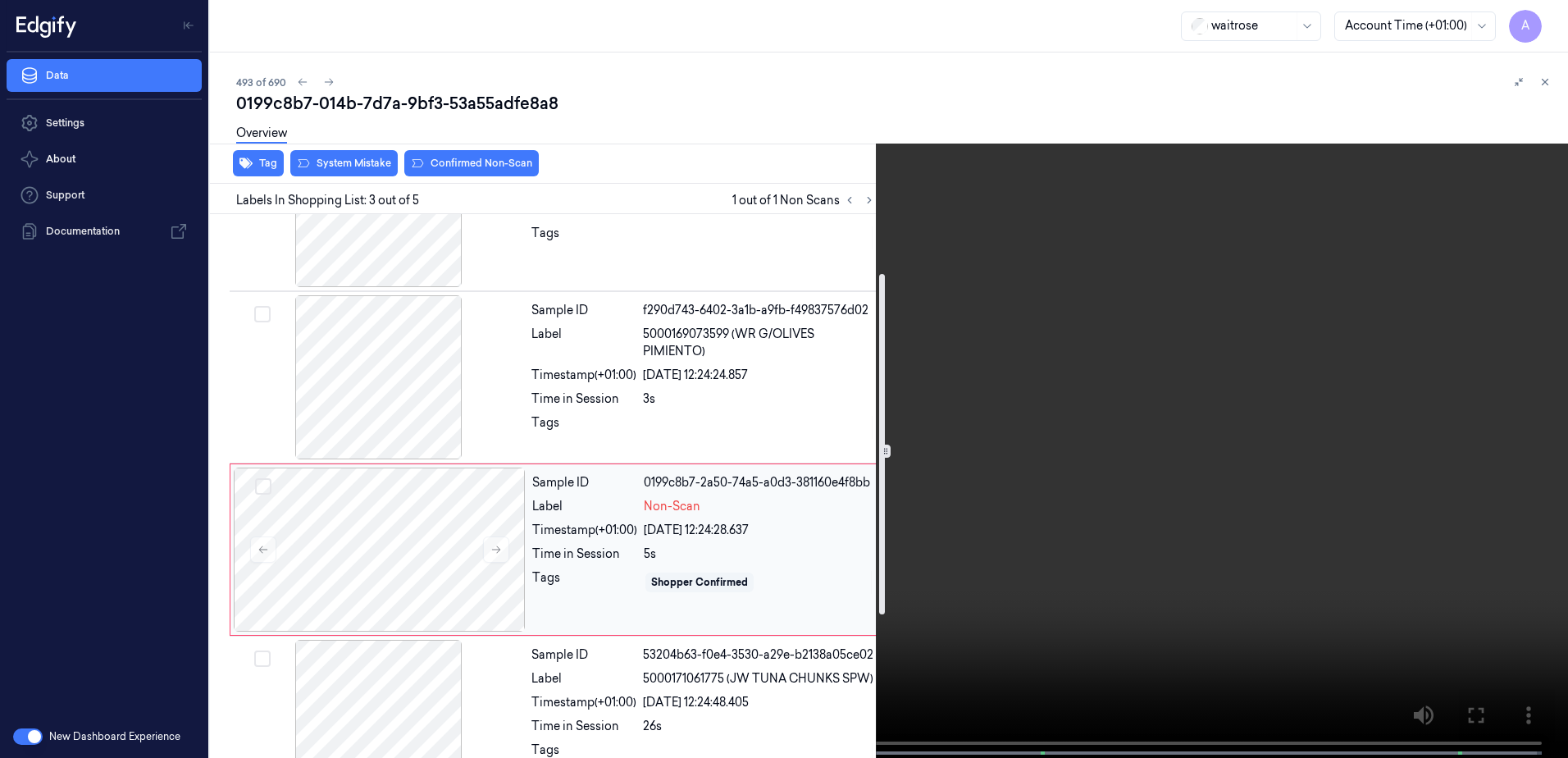
scroll to position [323, 0]
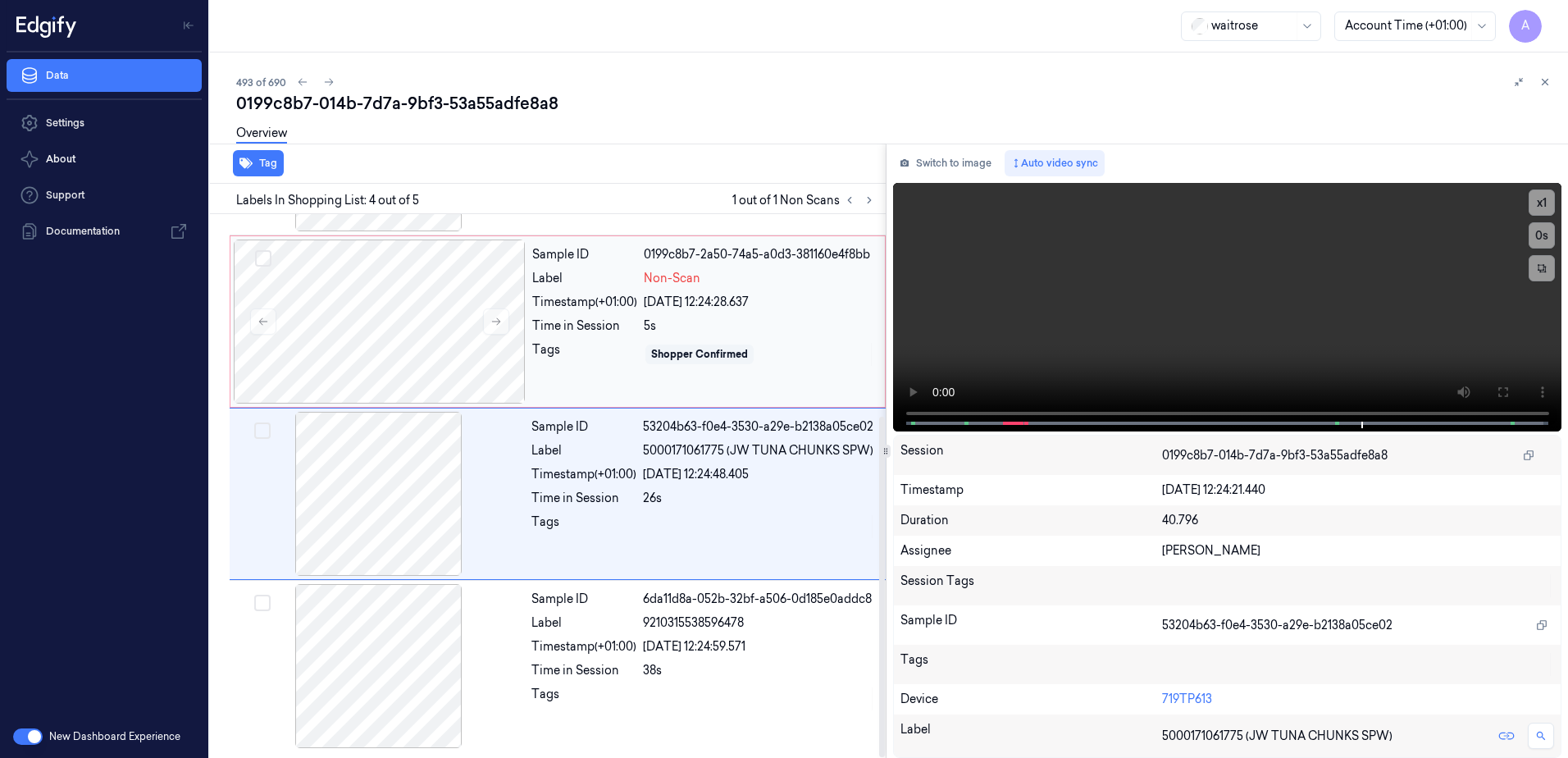
click at [773, 342] on div "Shopper Confirmed" at bounding box center [760, 355] width 231 height 26
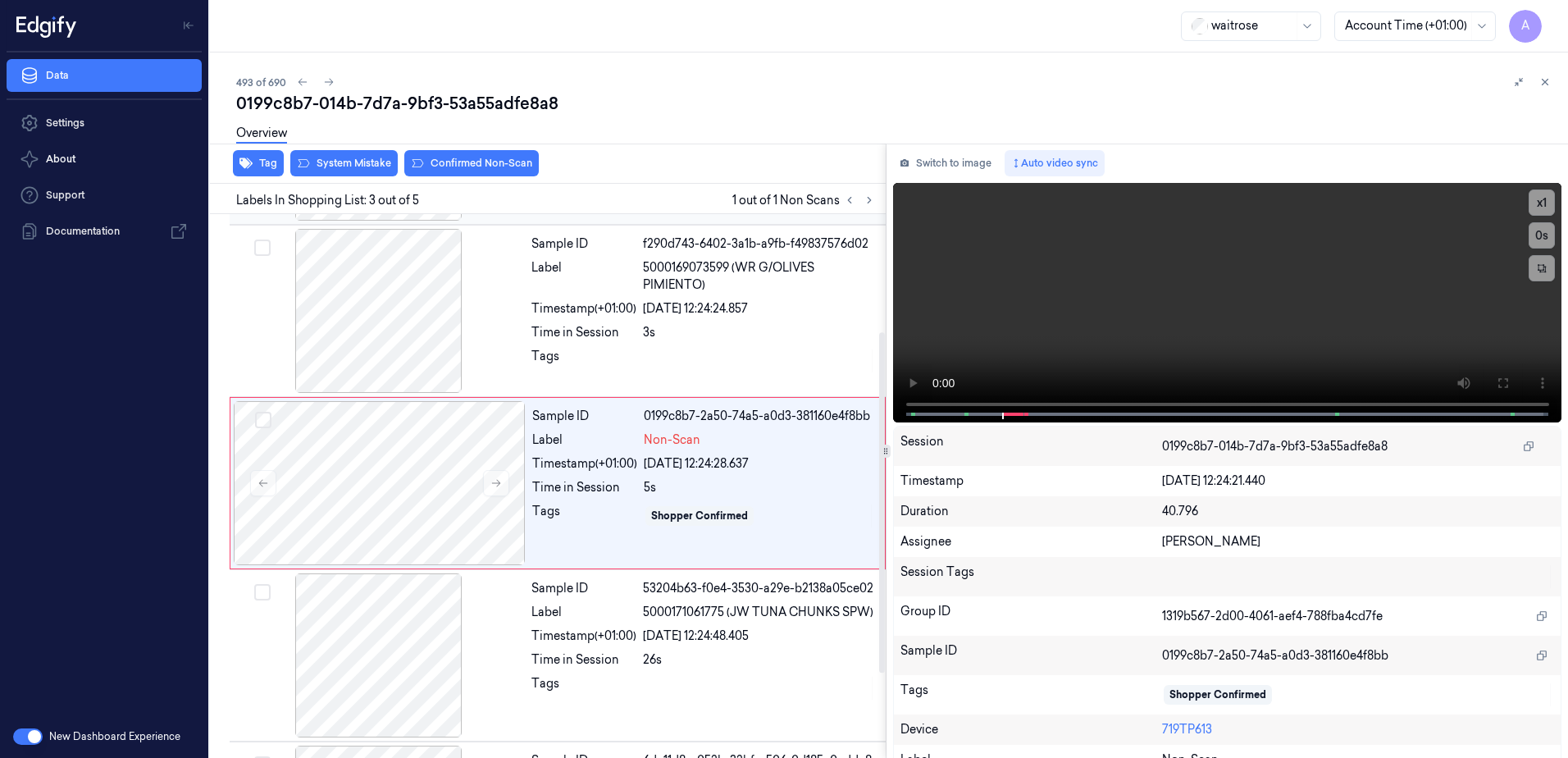
scroll to position [158, 0]
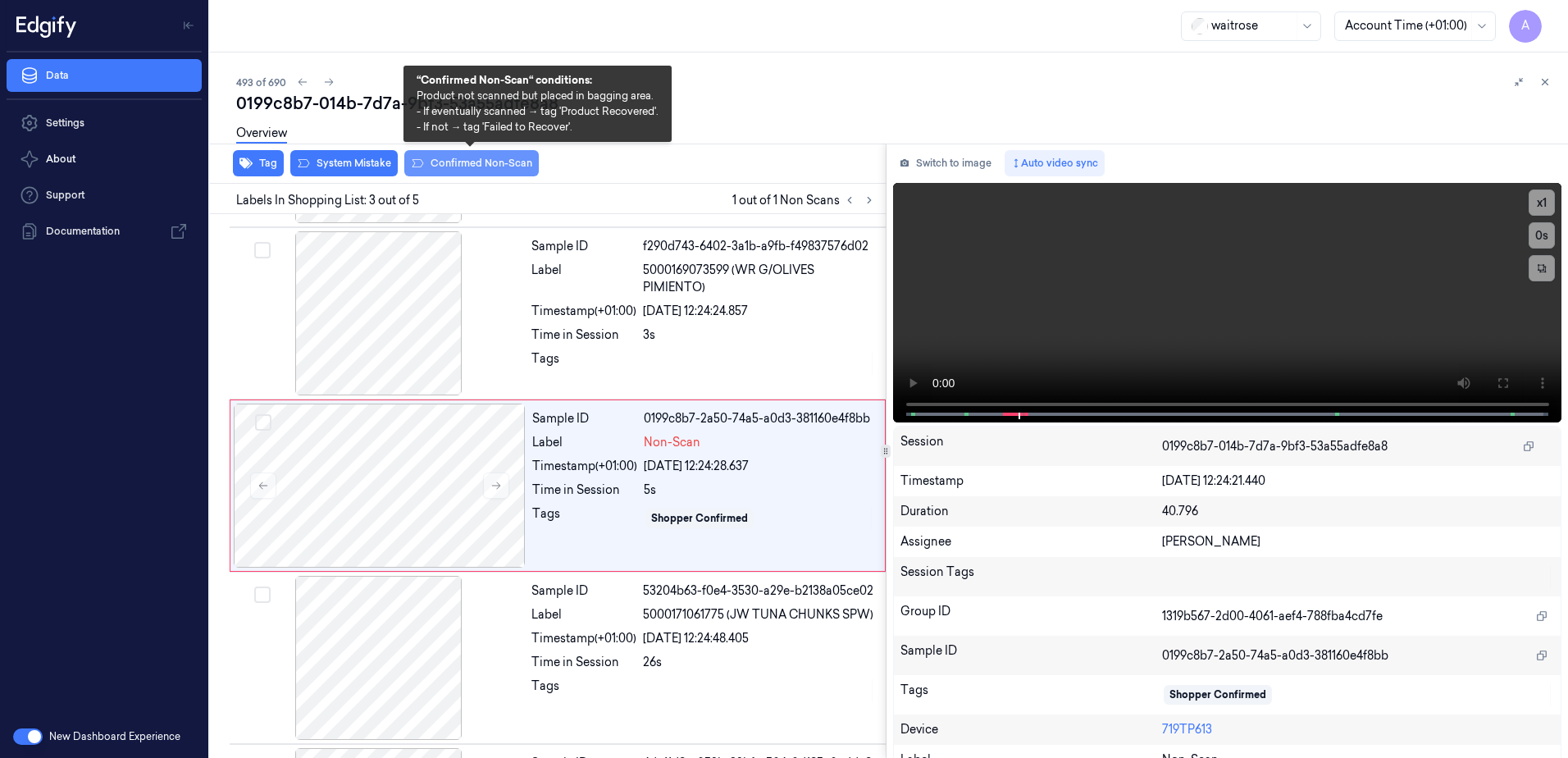
click at [467, 166] on button "Confirmed Non-Scan" at bounding box center [471, 164] width 135 height 26
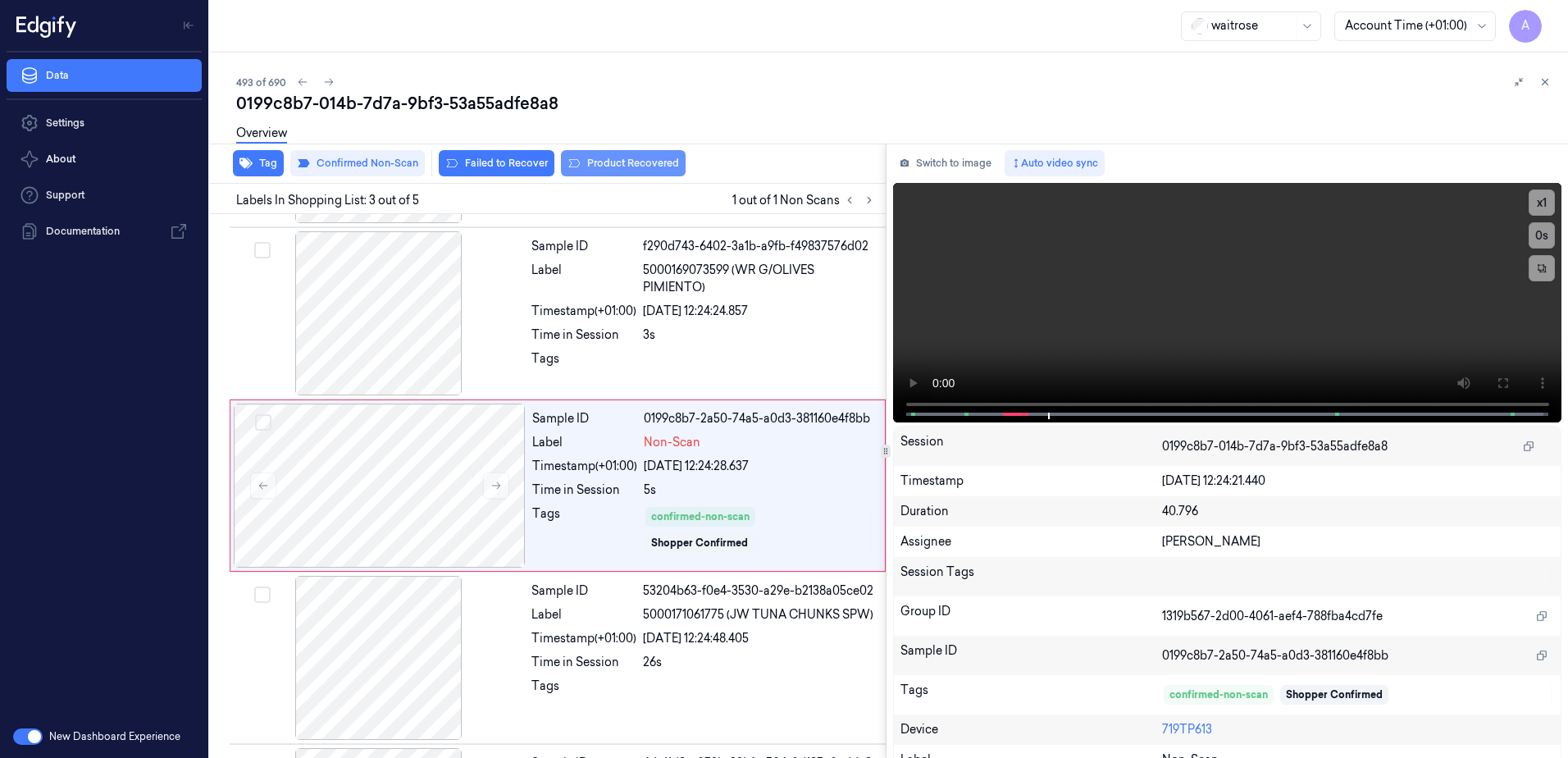
click at [595, 175] on button "Product Recovered" at bounding box center [624, 164] width 125 height 26
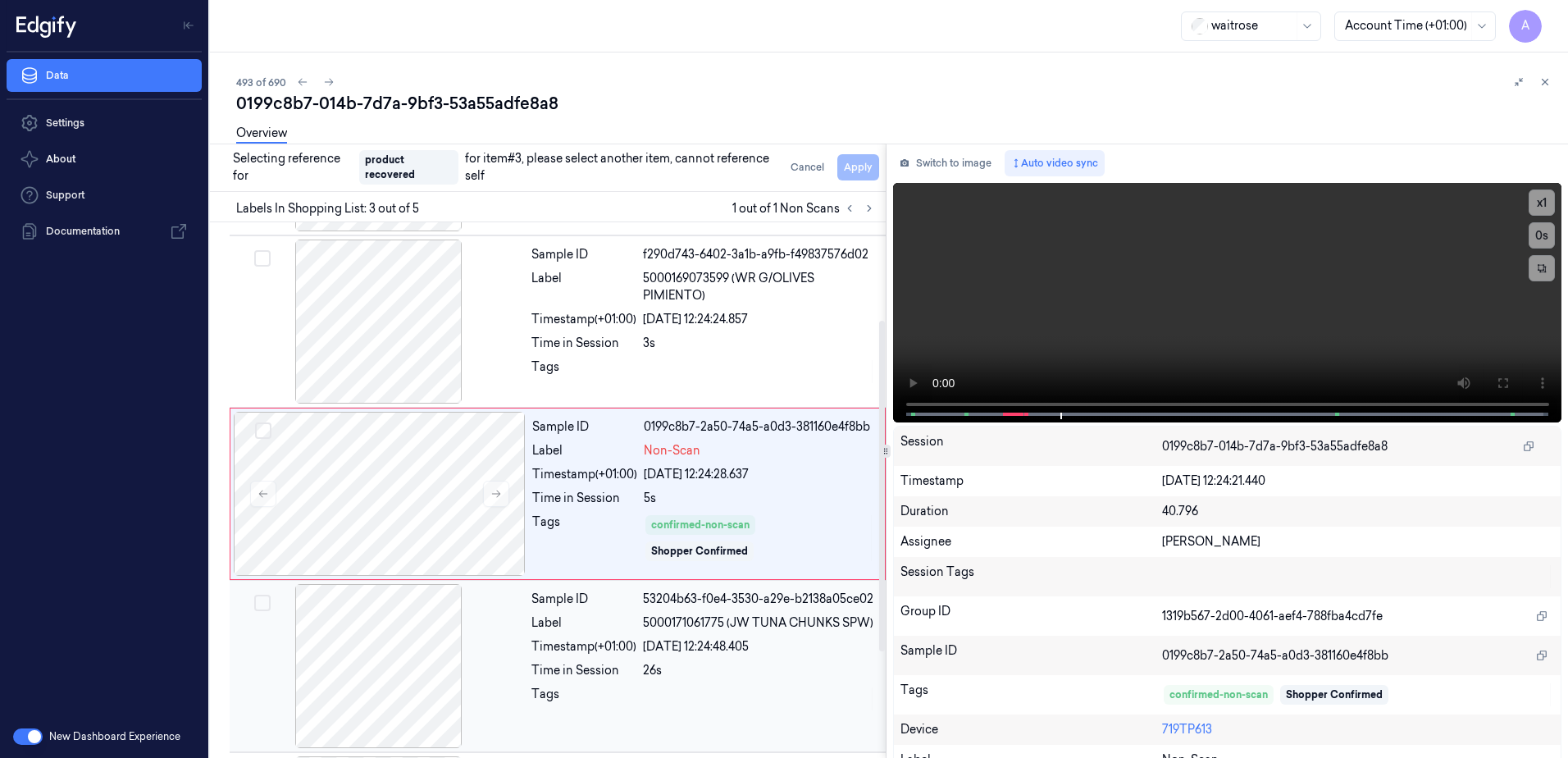
click at [744, 671] on div "26s" at bounding box center [760, 671] width 233 height 17
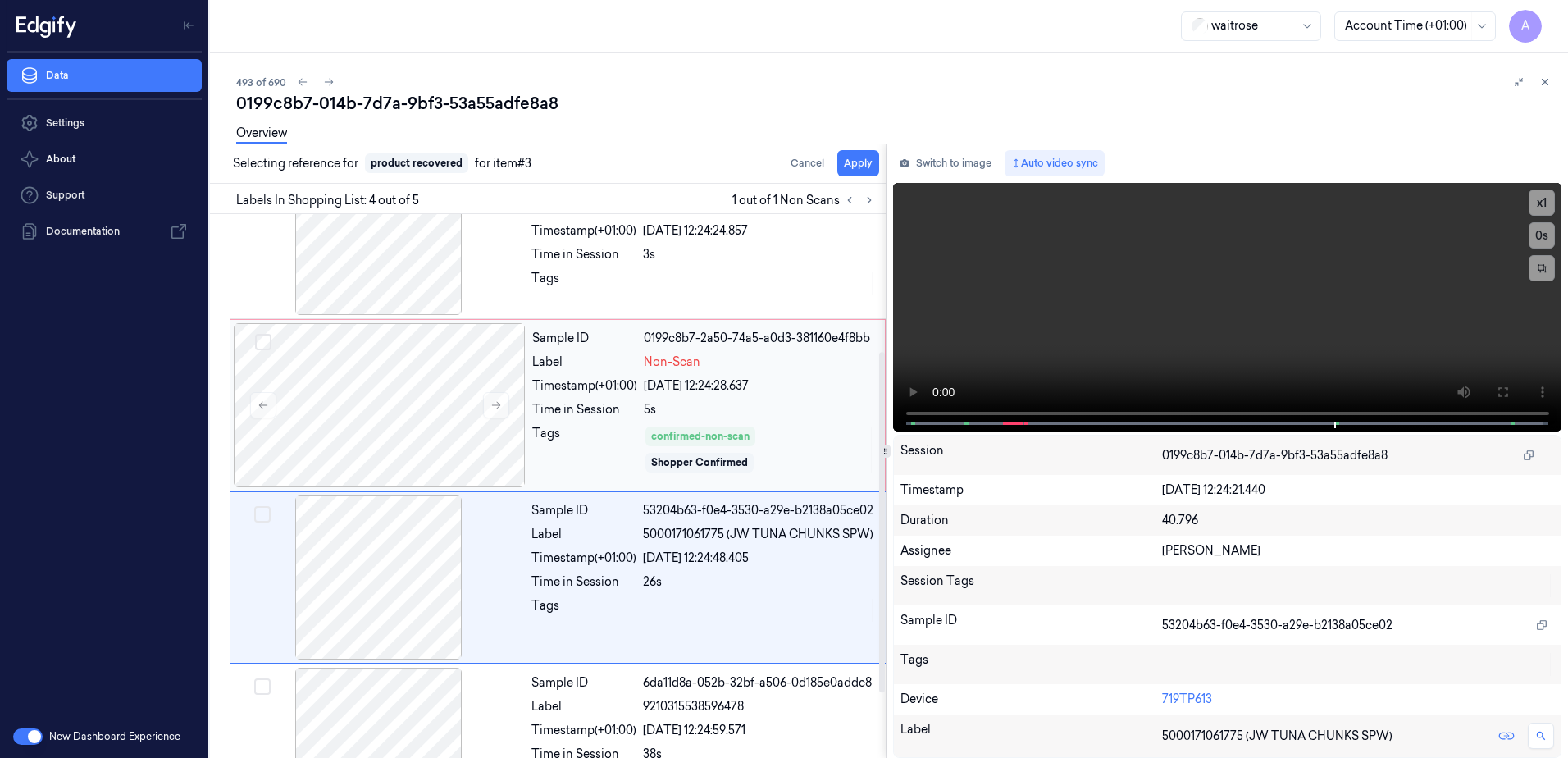
scroll to position [323, 0]
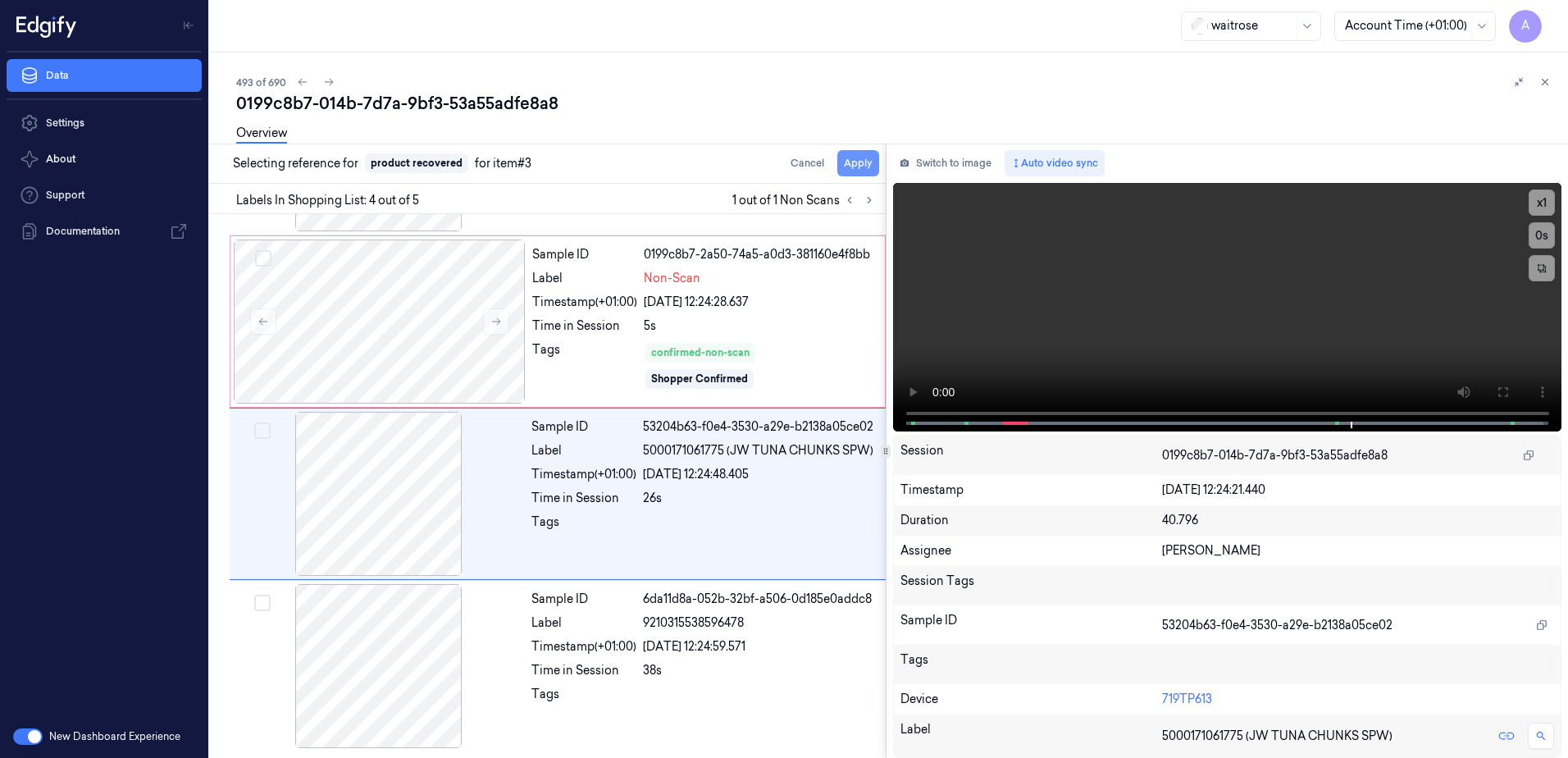
click at [850, 158] on button "Apply" at bounding box center [858, 164] width 41 height 26
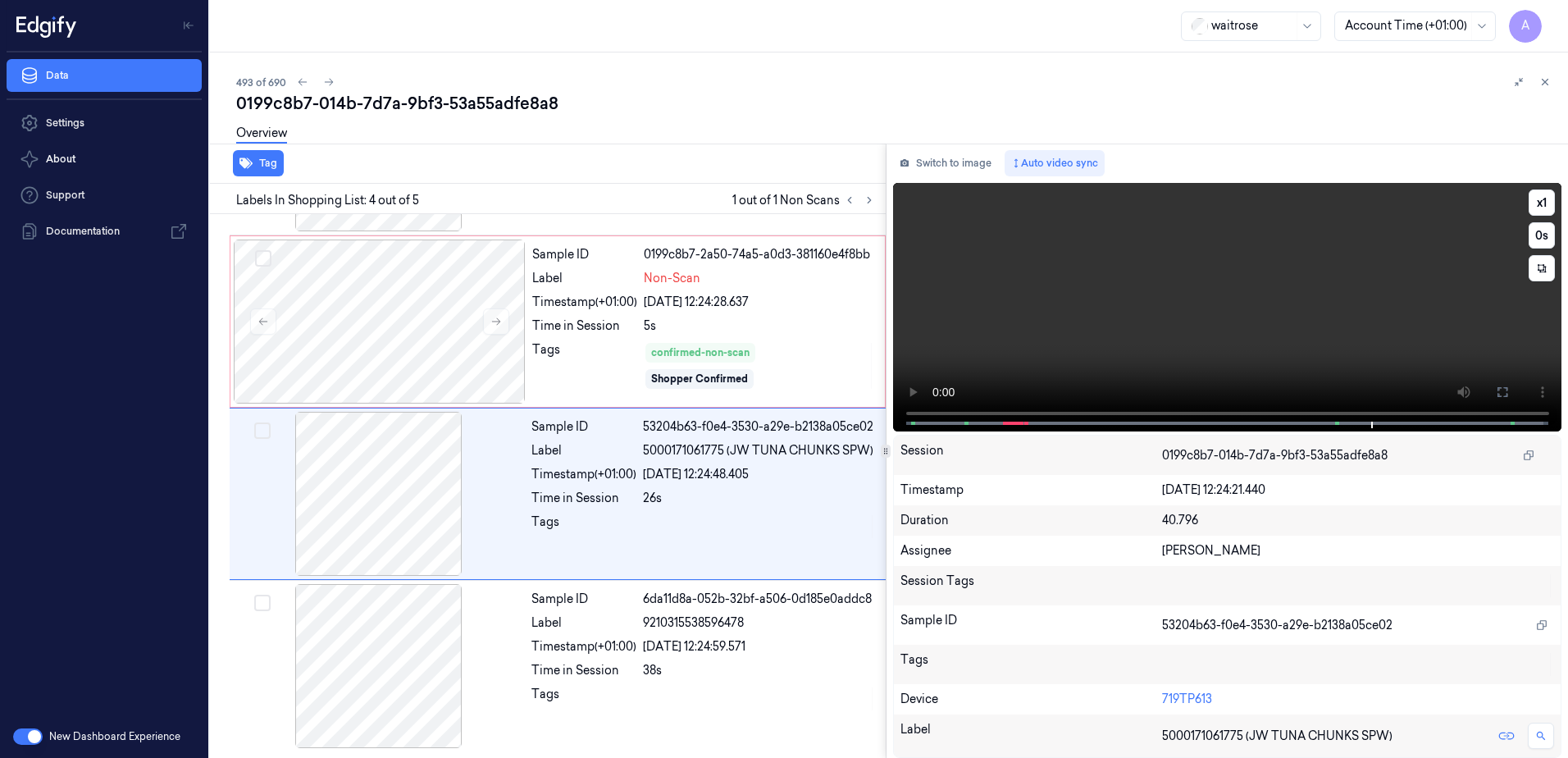
scroll to position [336, 0]
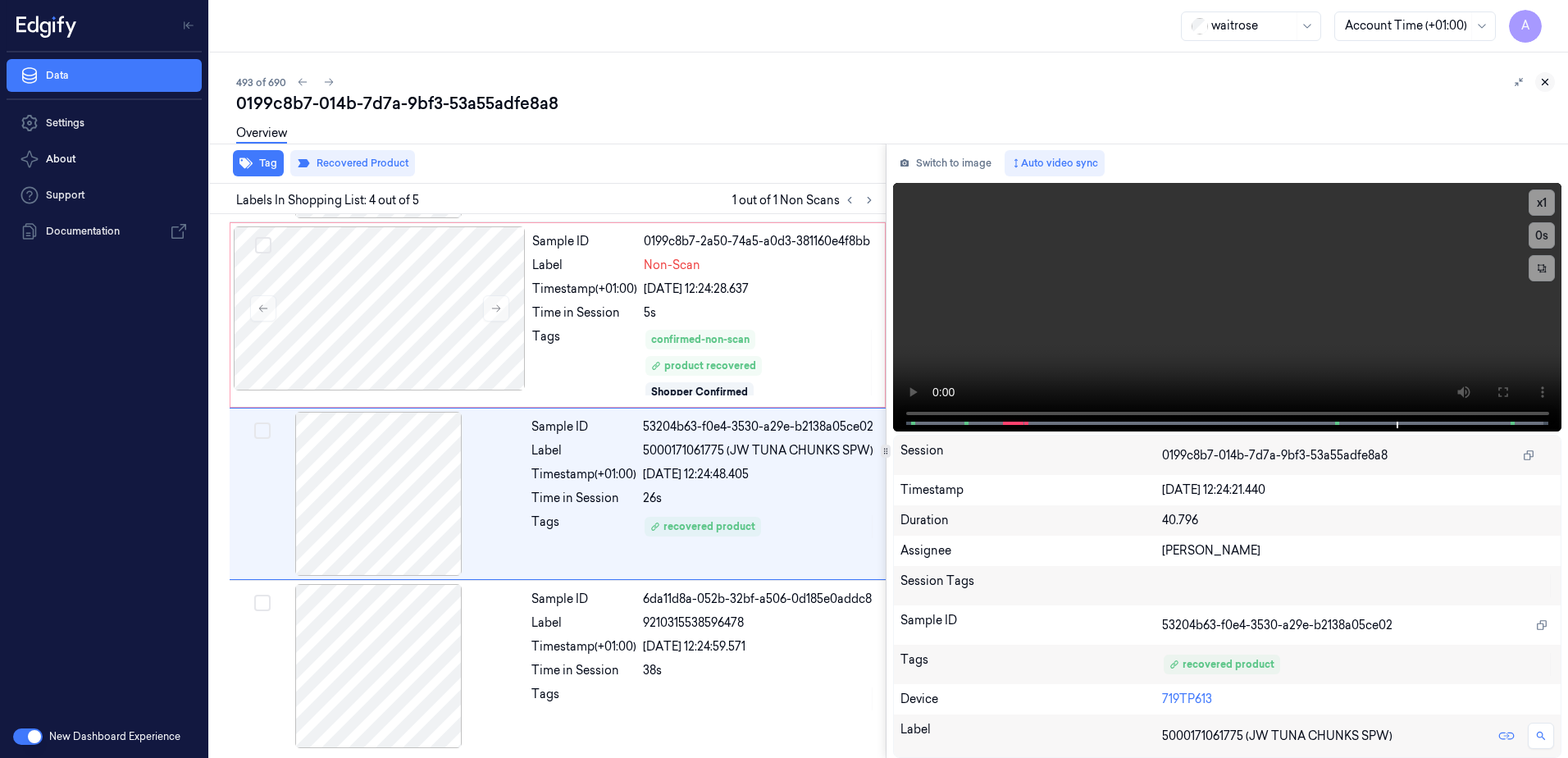
click at [1549, 82] on icon at bounding box center [1545, 82] width 11 height 11
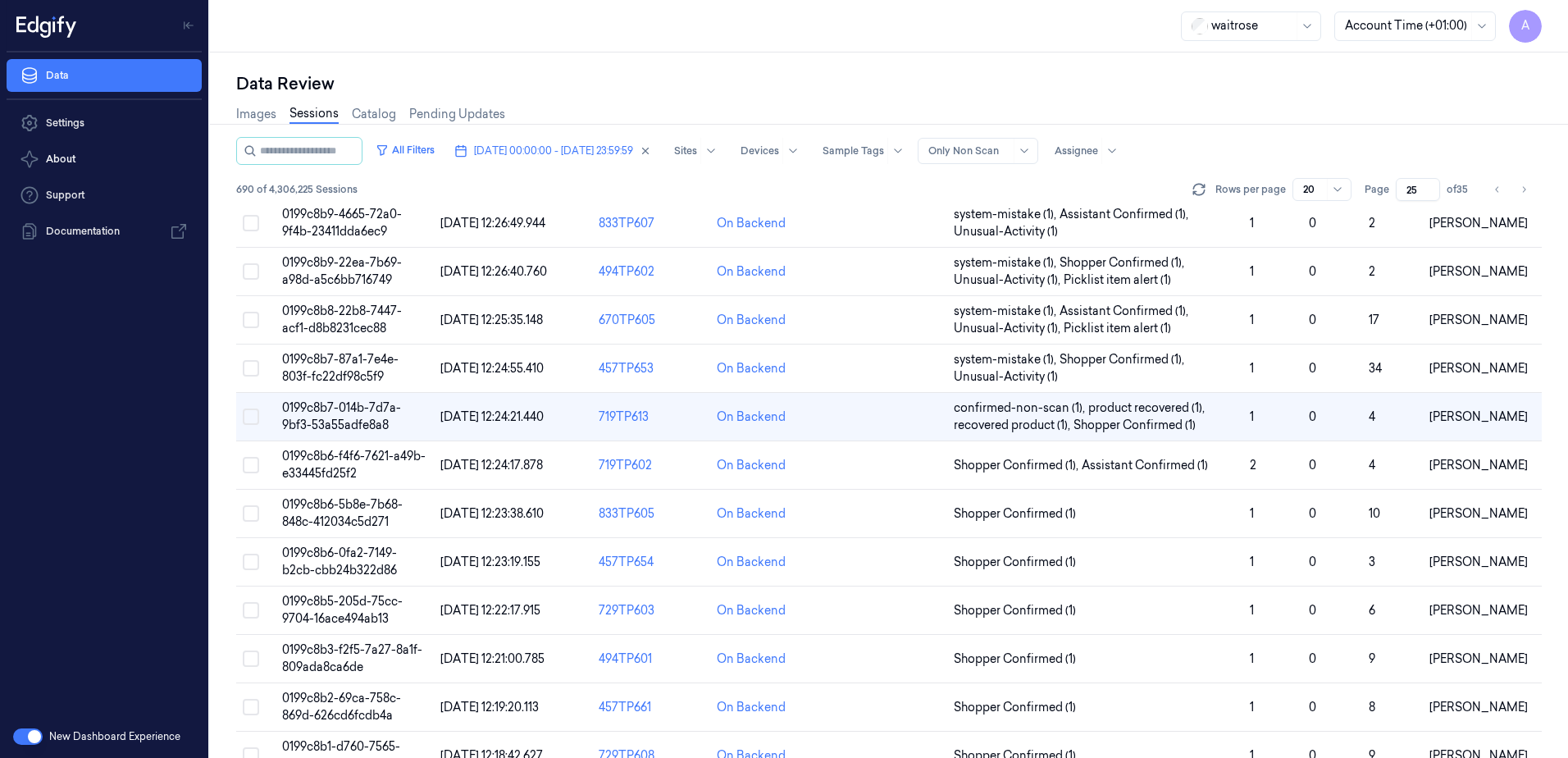
scroll to position [492, 0]
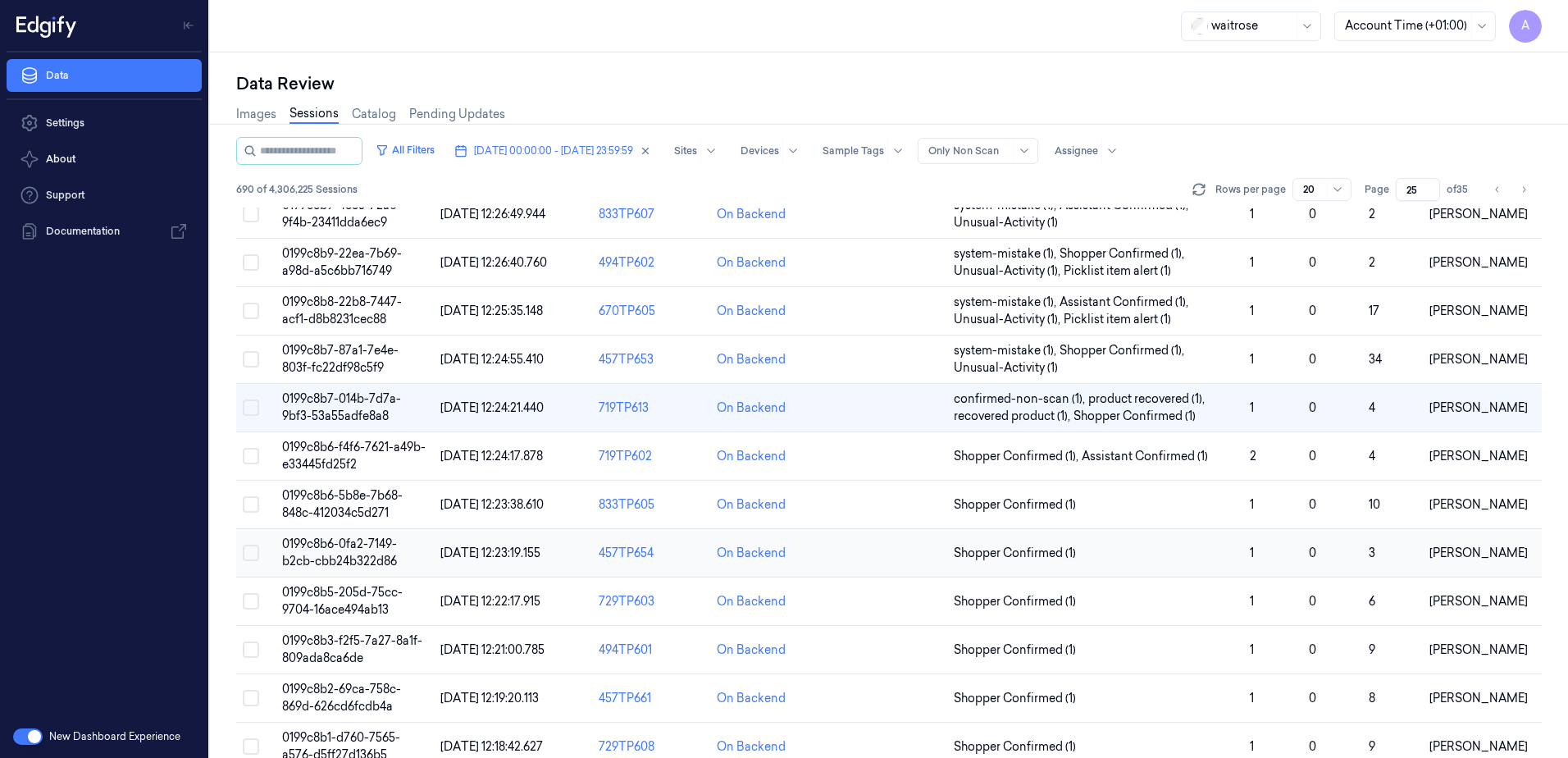
click at [338, 552] on td "0199c8b6-0fa2-7149-b2cb-cbb24b322d86" at bounding box center [355, 553] width 158 height 48
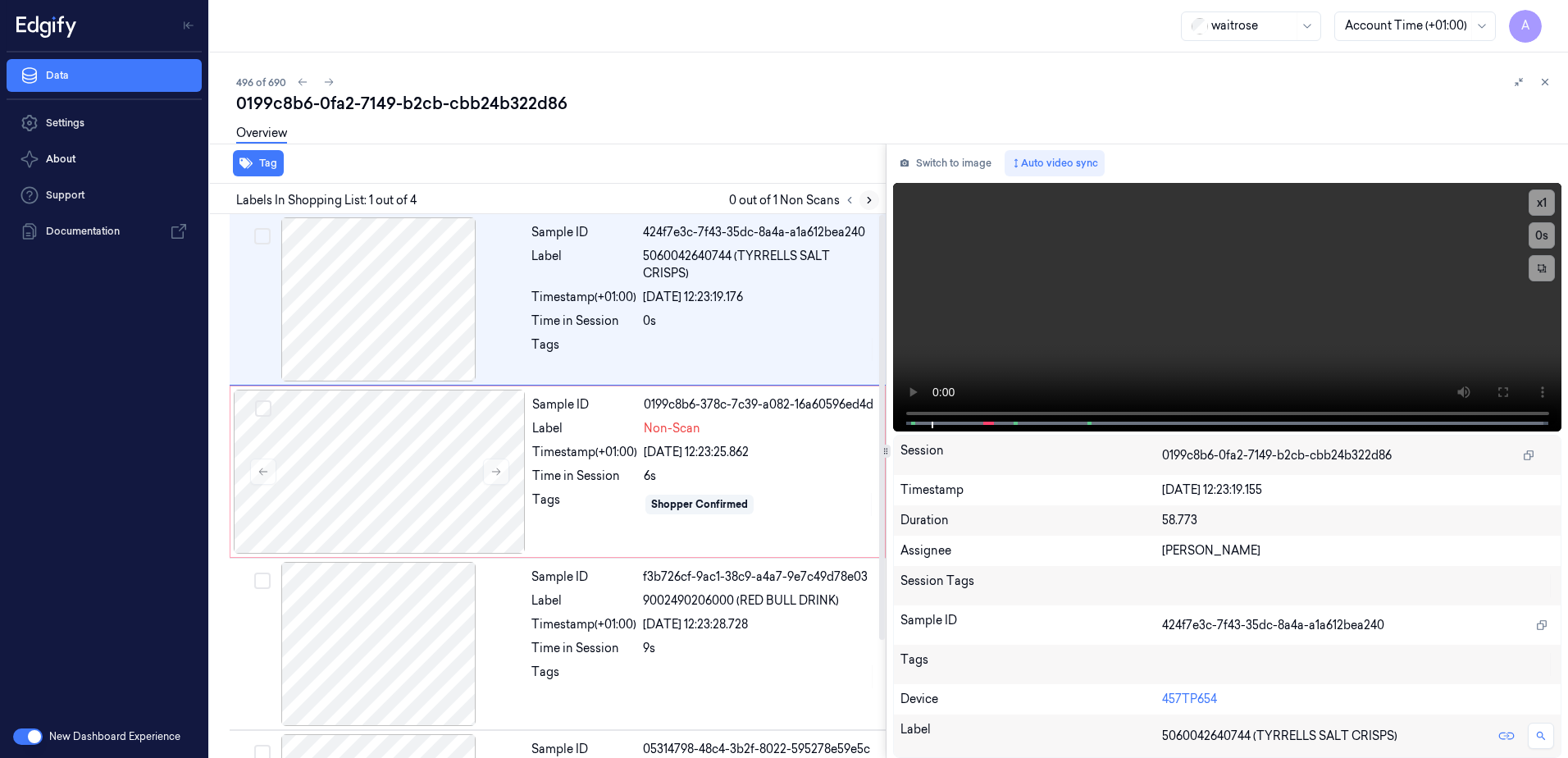
click at [873, 202] on icon at bounding box center [869, 200] width 11 height 11
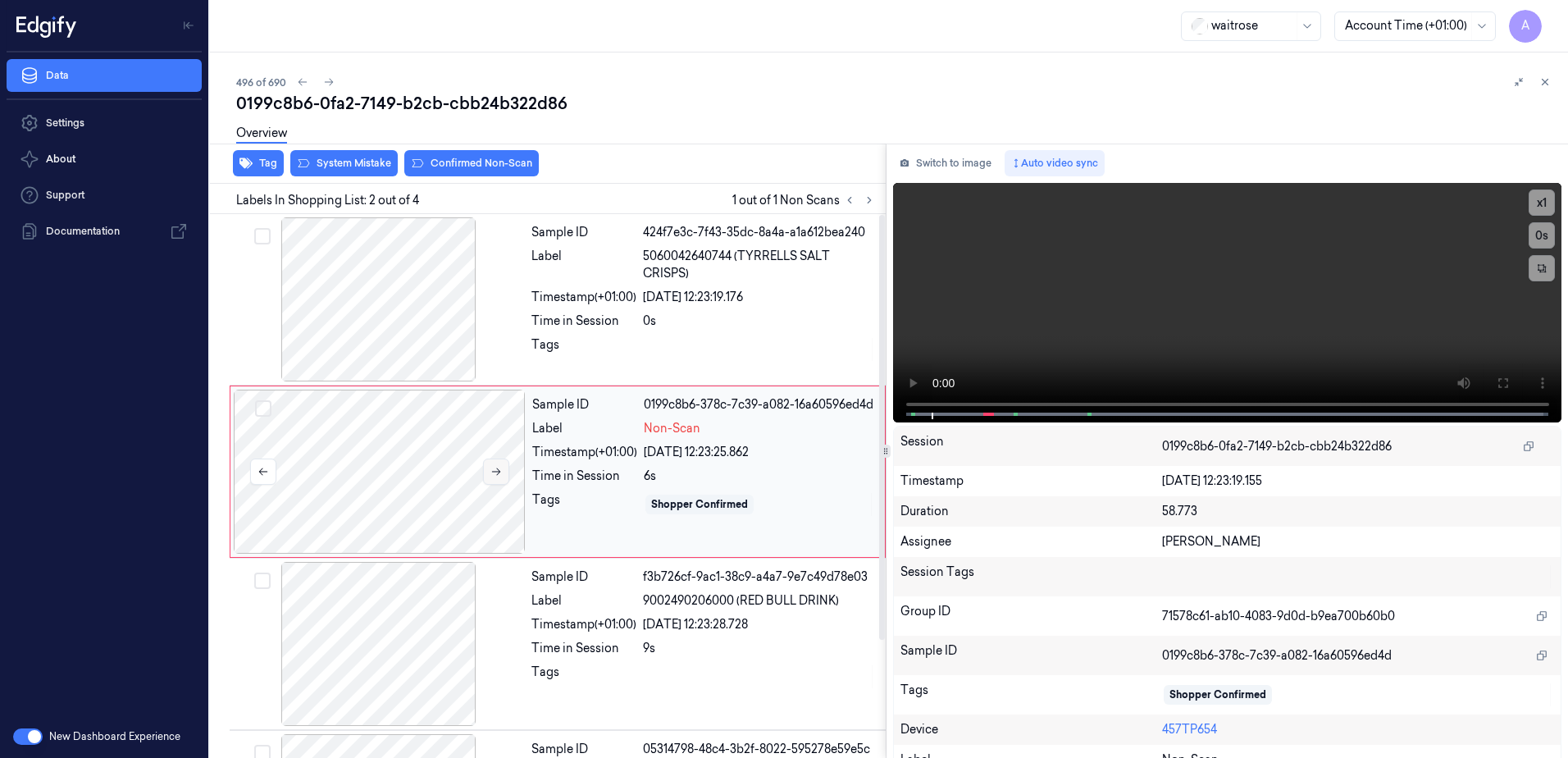
click at [503, 464] on button at bounding box center [497, 472] width 26 height 26
click at [491, 478] on button at bounding box center [497, 472] width 26 height 26
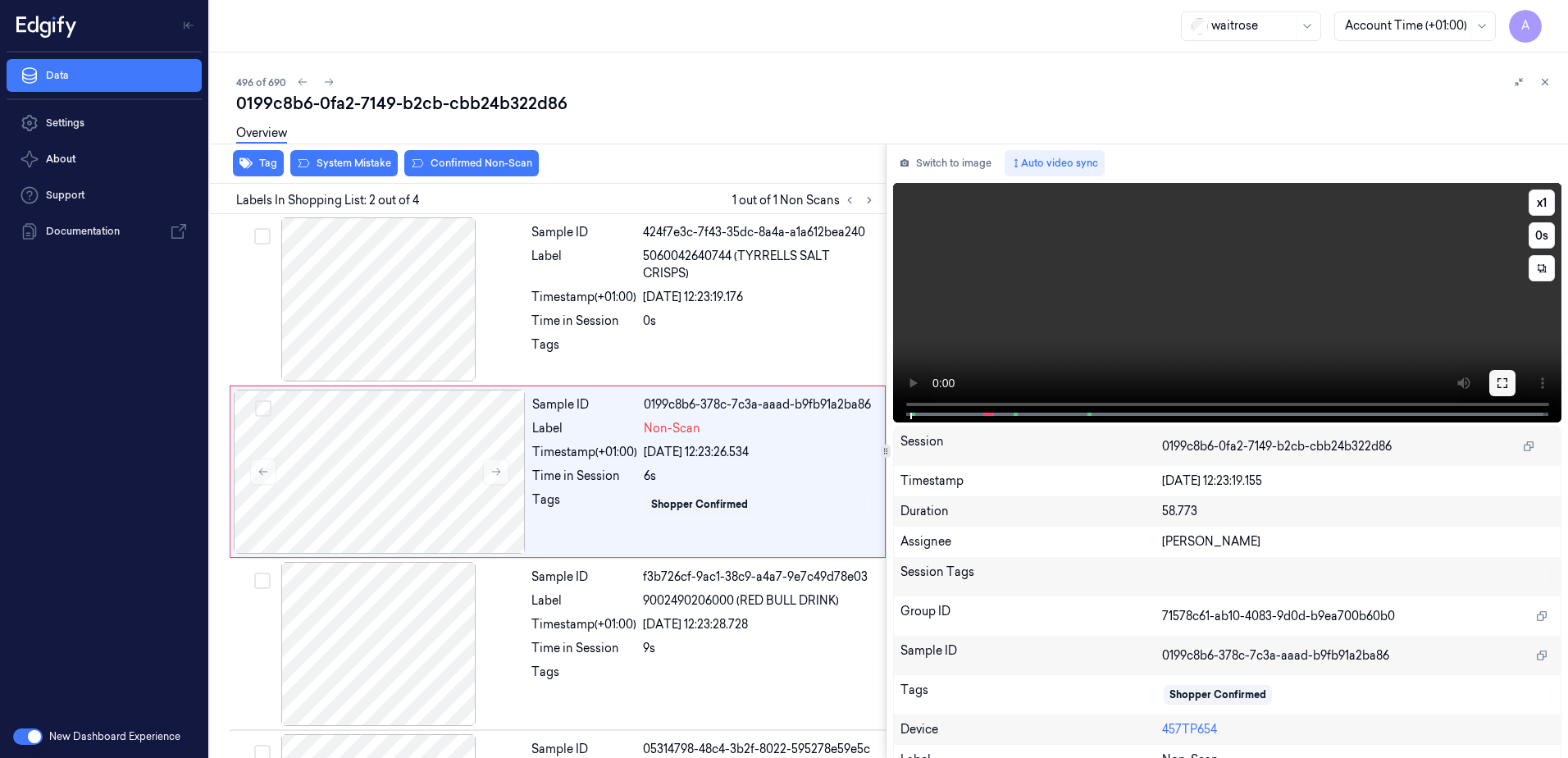
click at [1497, 384] on icon at bounding box center [1503, 383] width 13 height 13
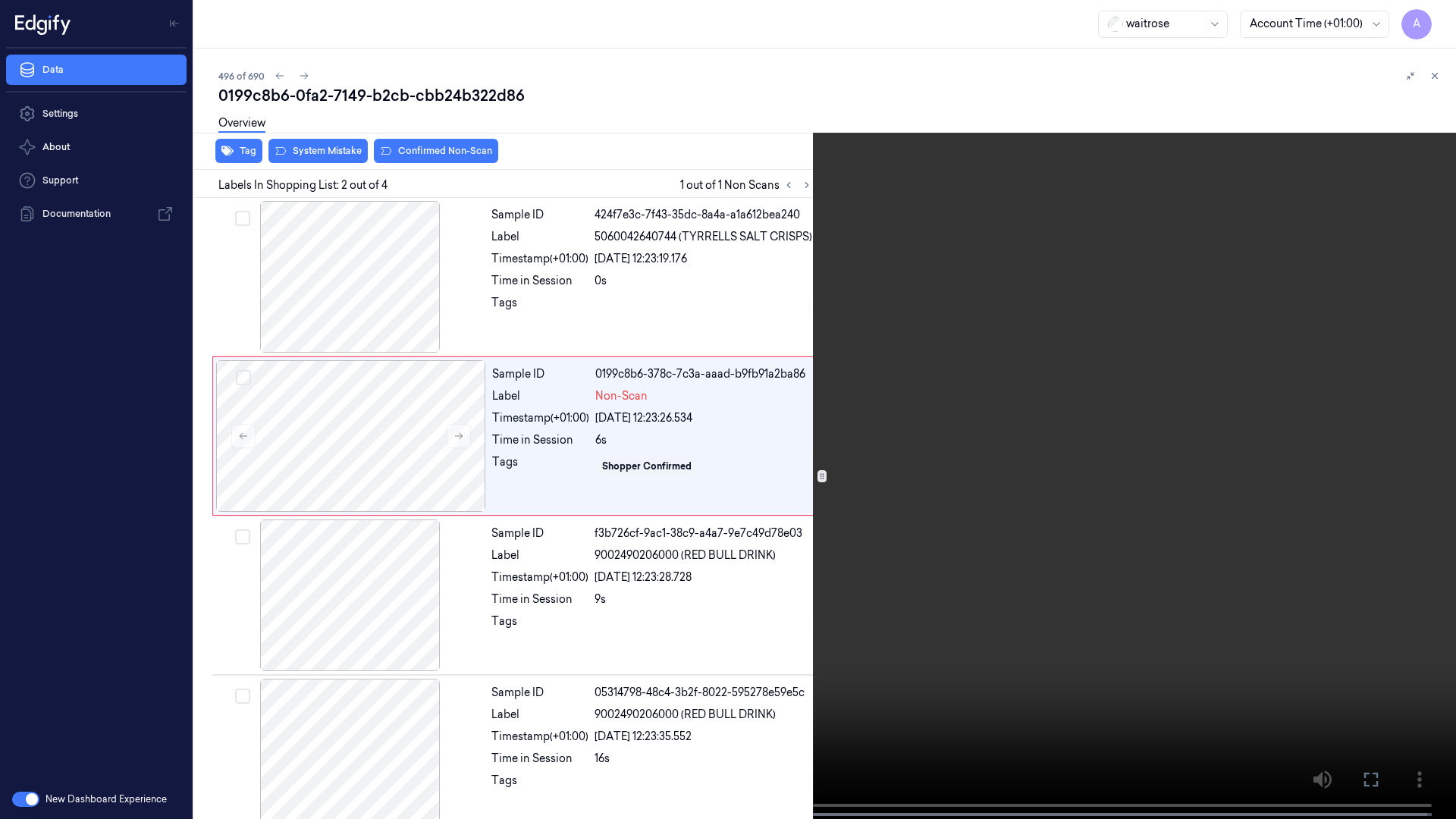
click at [1045, 548] on video at bounding box center [728, 410] width 1456 height 822
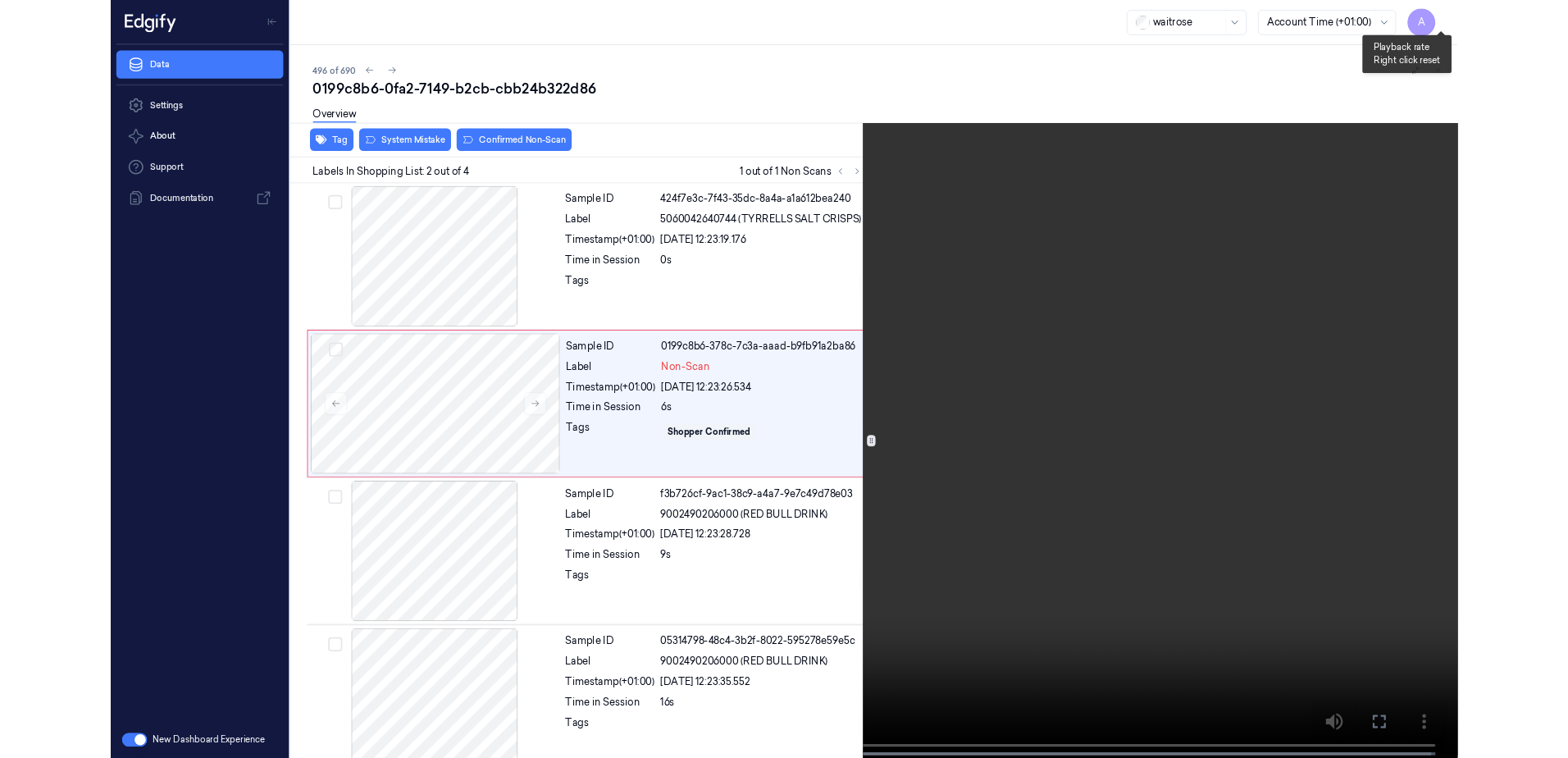
scroll to position [23, 0]
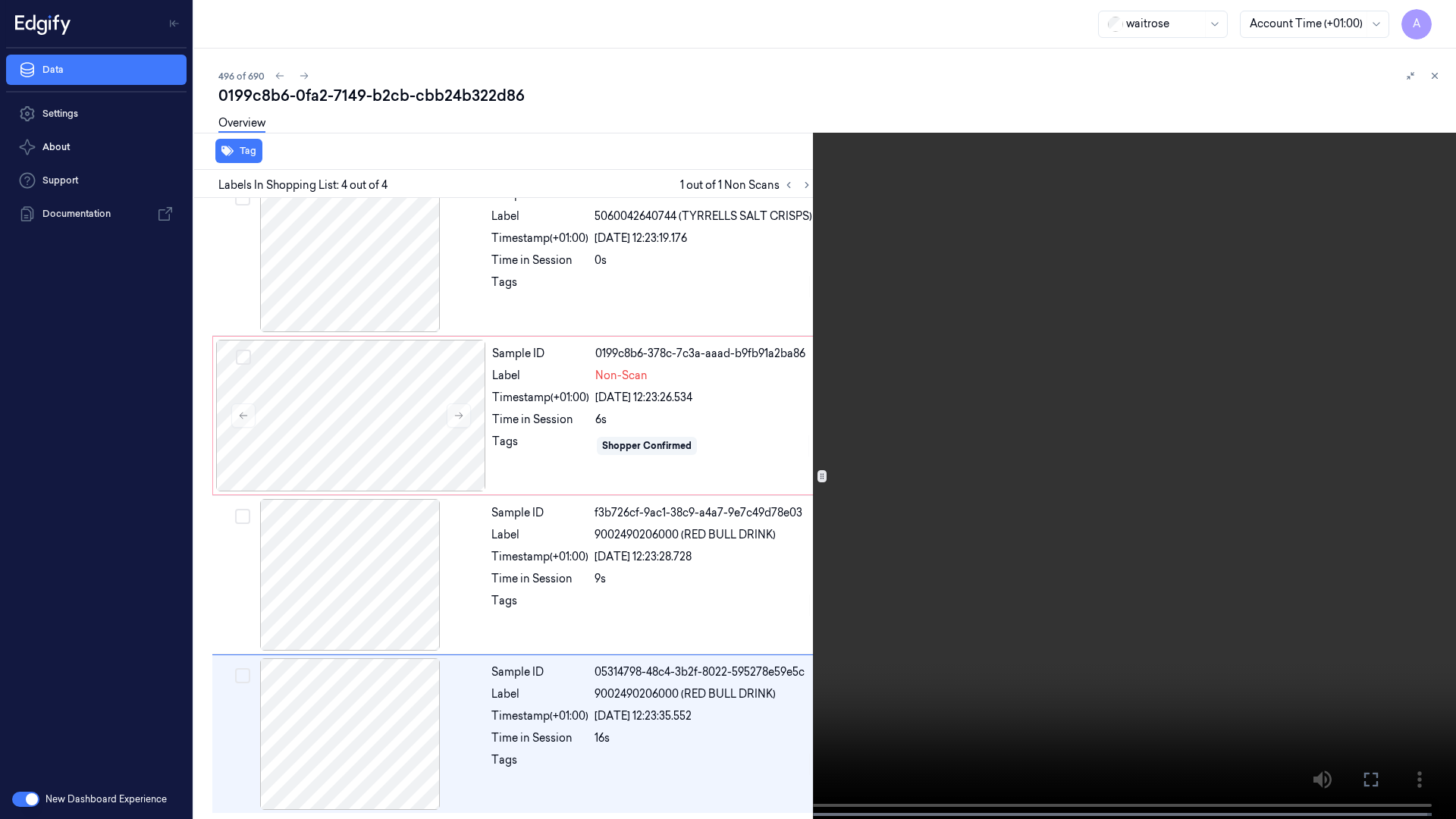
click at [0, 0] on icon at bounding box center [0, 0] width 0 height 0
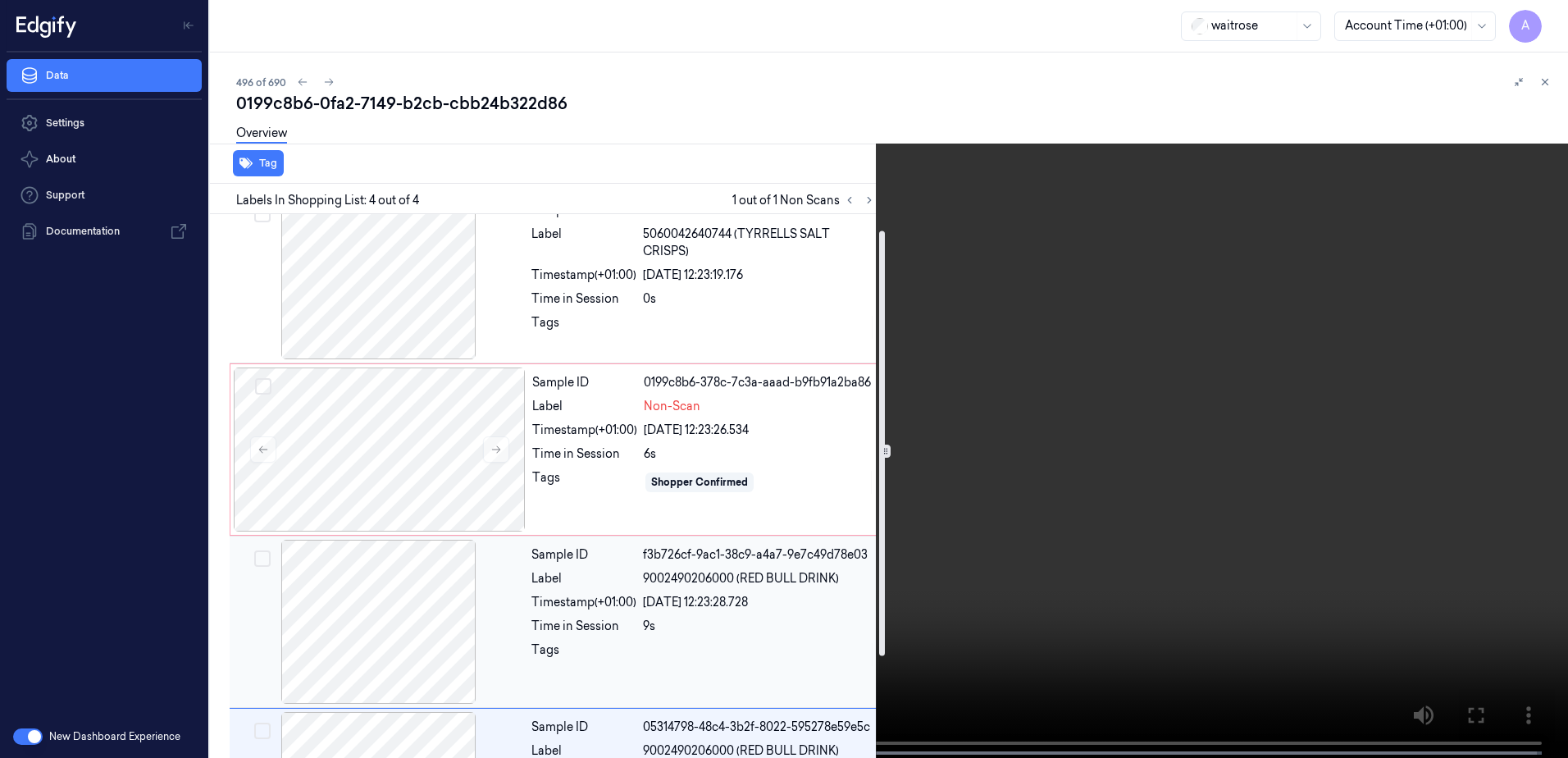
scroll to position [0, 0]
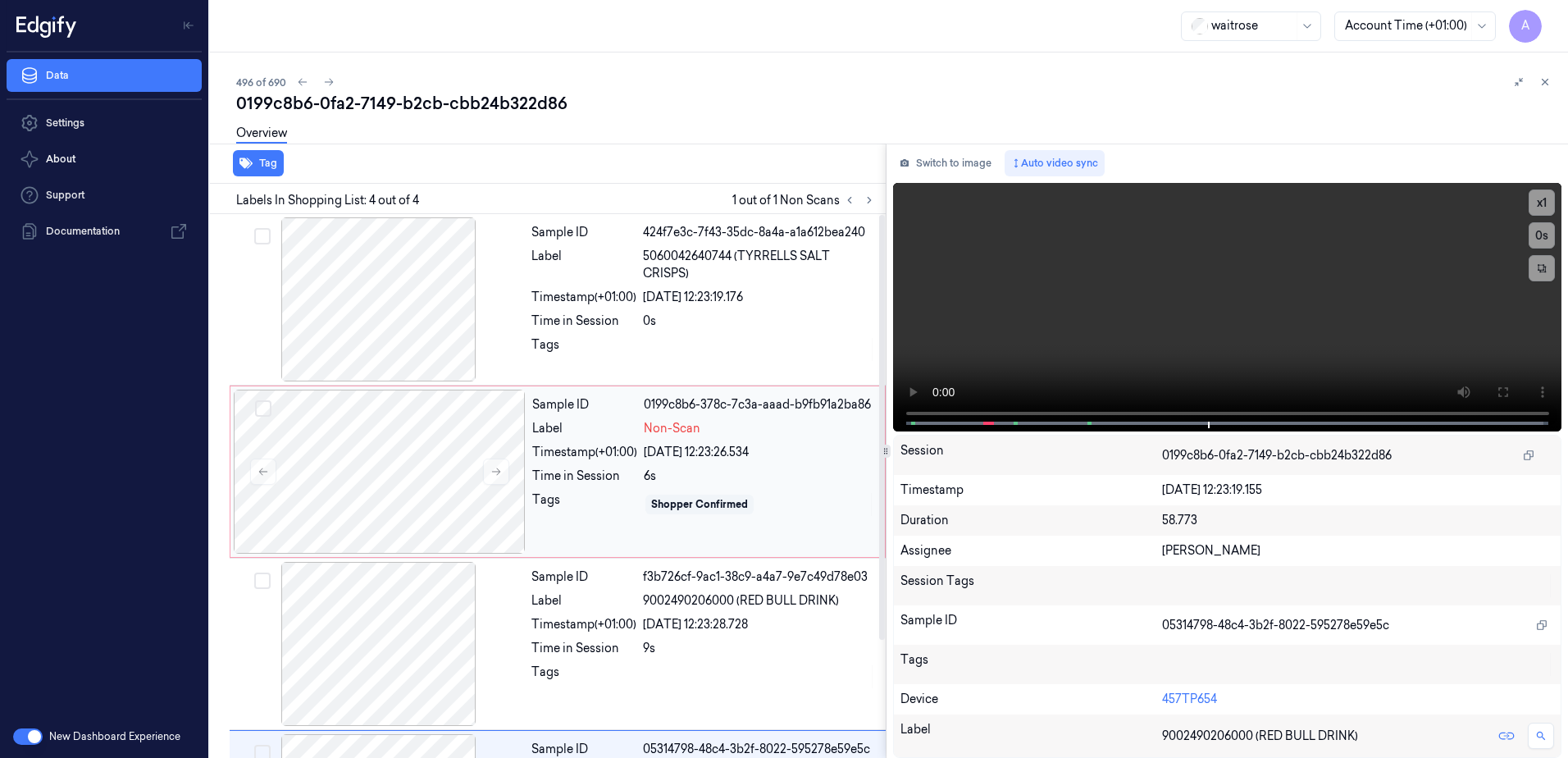
click at [600, 528] on div "Sample ID 0199c8b6-378c-7c3a-aaad-b9fb91a2ba86 Label Non-Scan Timestamp (+01:00…" at bounding box center [704, 471] width 356 height 164
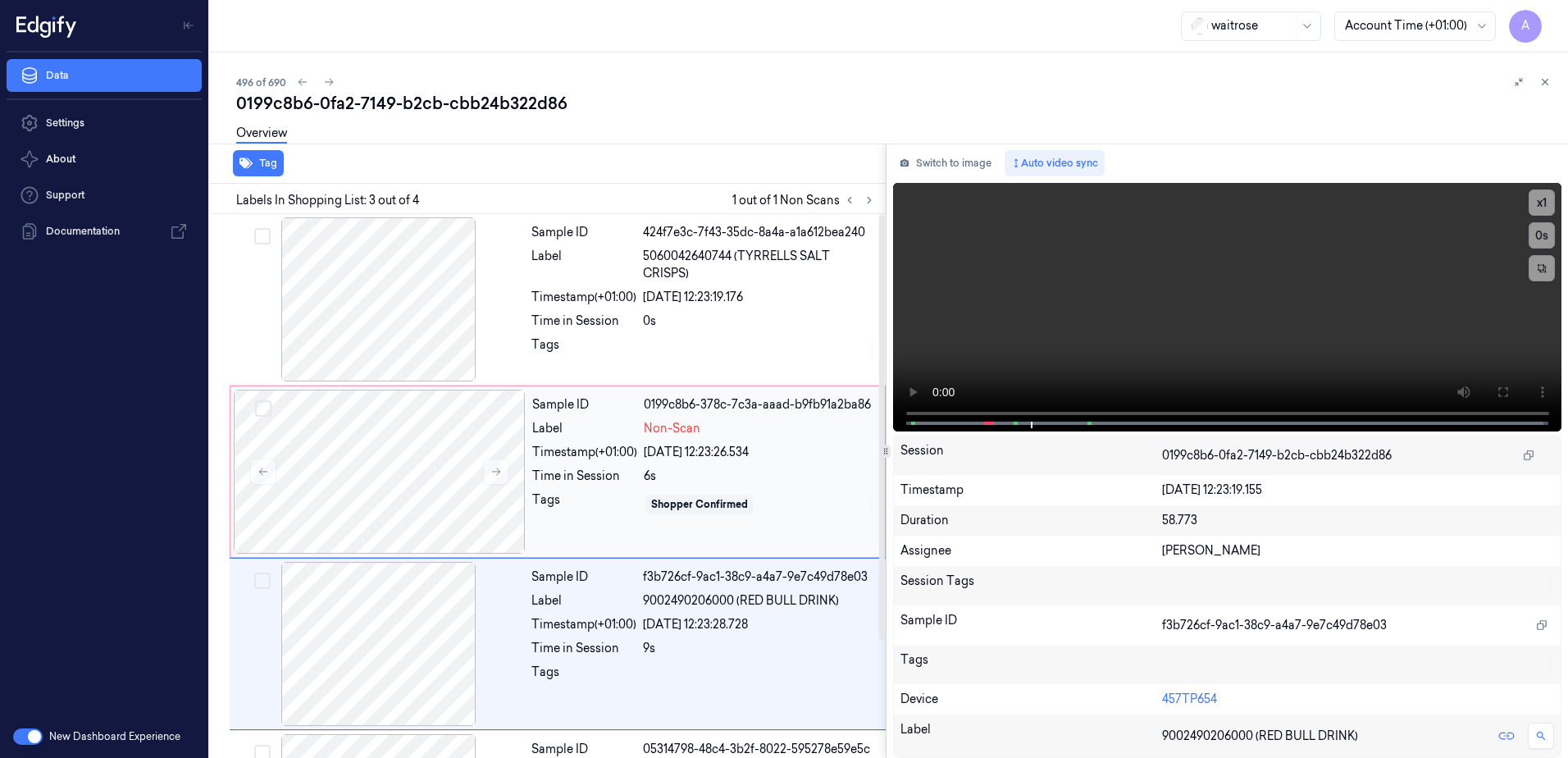
click at [600, 528] on div "Sample ID 0199c8b6-378c-7c3a-aaad-b9fb91a2ba86 Label Non-Scan Timestamp (+01:00…" at bounding box center [704, 471] width 356 height 164
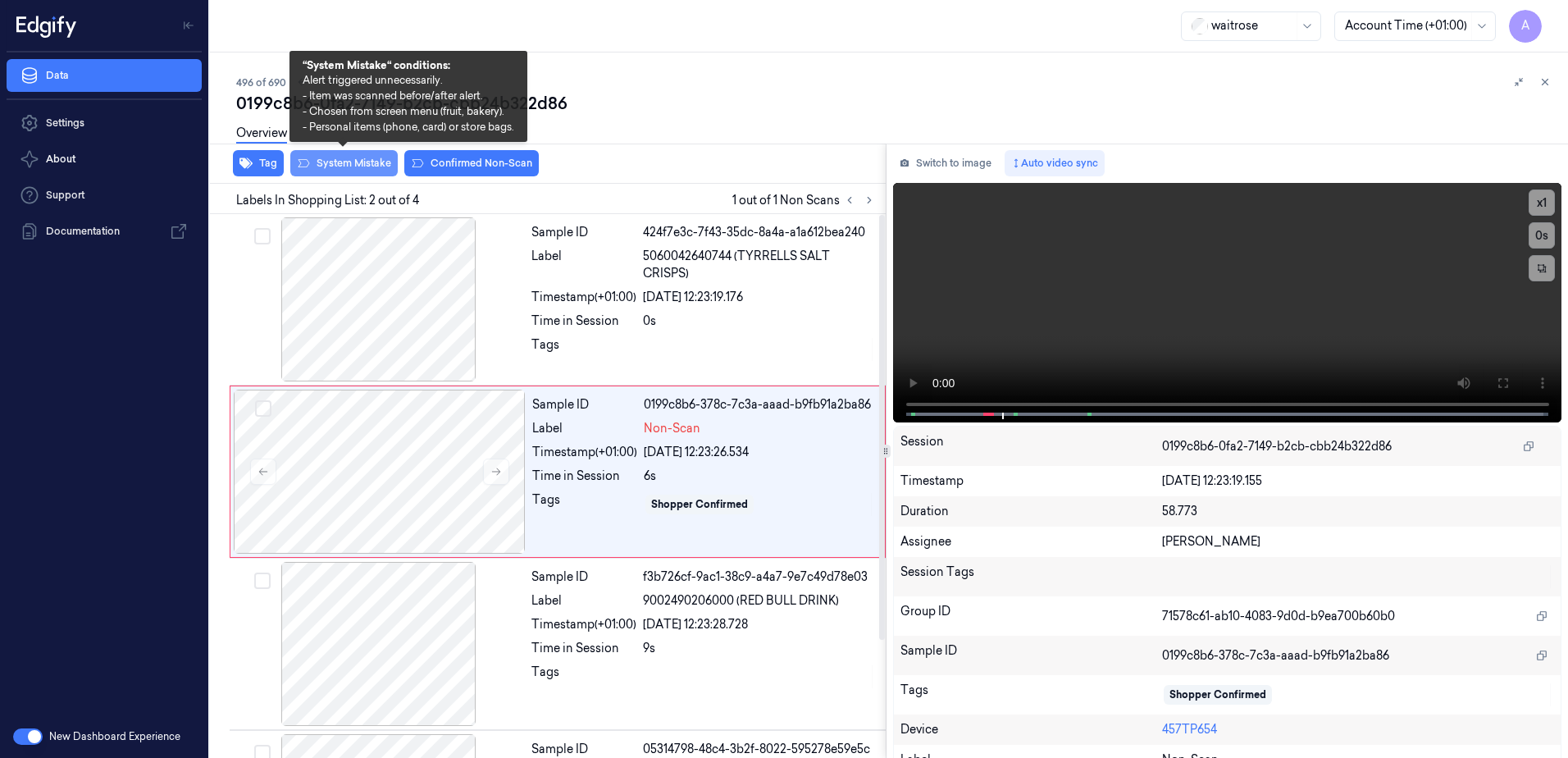
click at [343, 158] on button "System Mistake" at bounding box center [344, 164] width 107 height 26
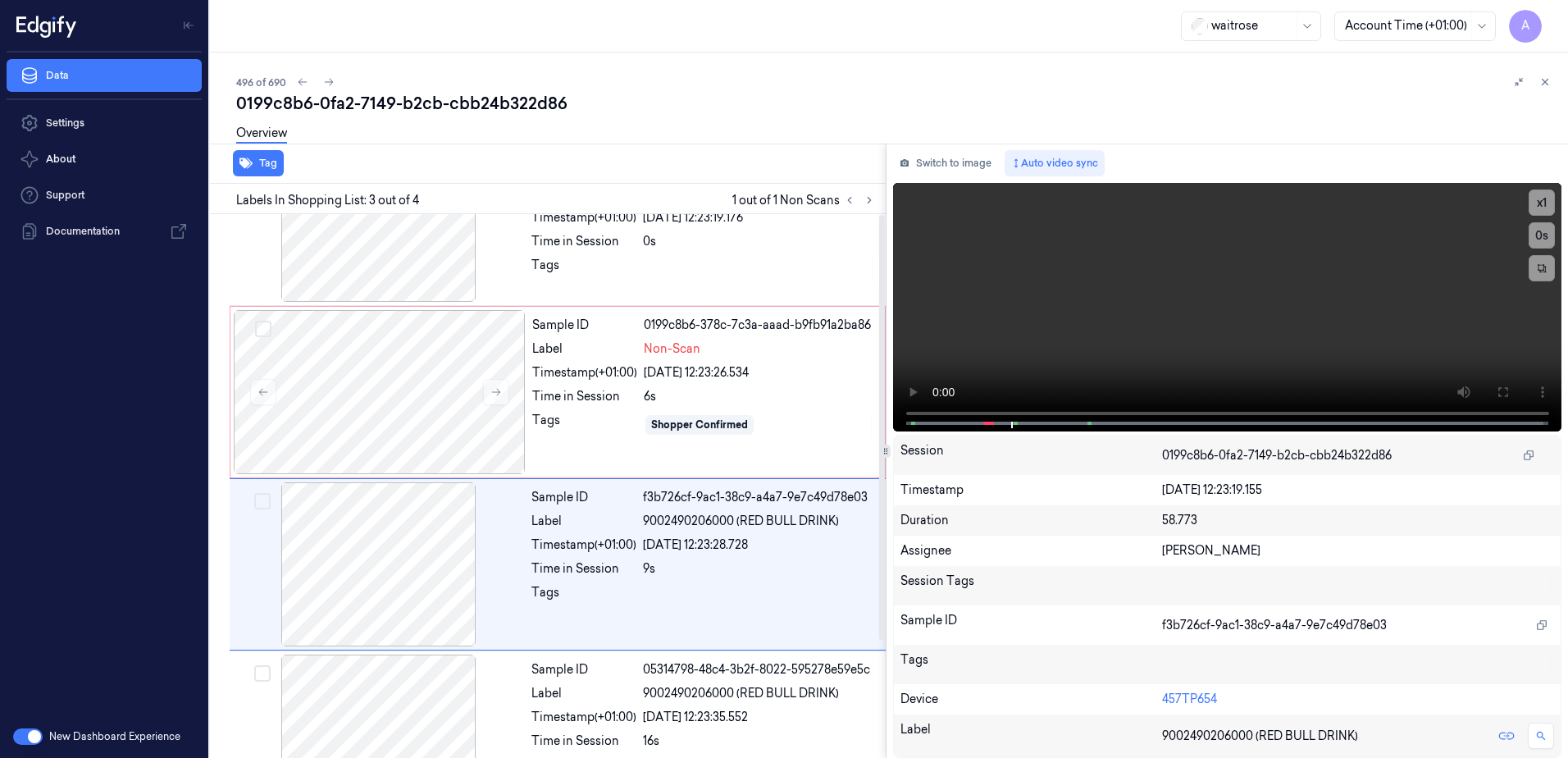
scroll to position [150, 0]
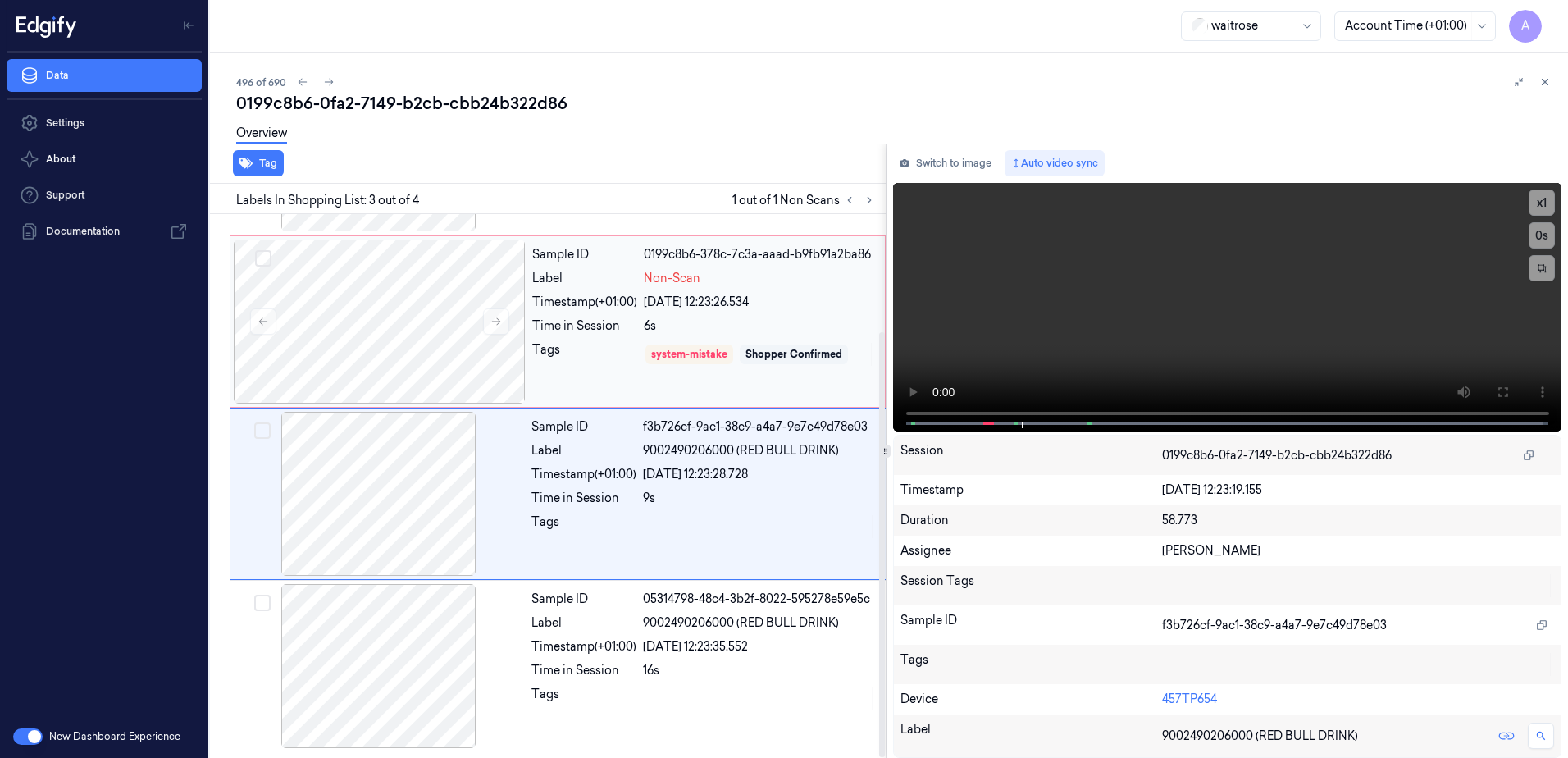
click at [553, 383] on div "Sample ID 0199c8b6-378c-7c3a-aaad-b9fb91a2ba86 Label Non-Scan Timestamp (+01:00…" at bounding box center [704, 322] width 356 height 164
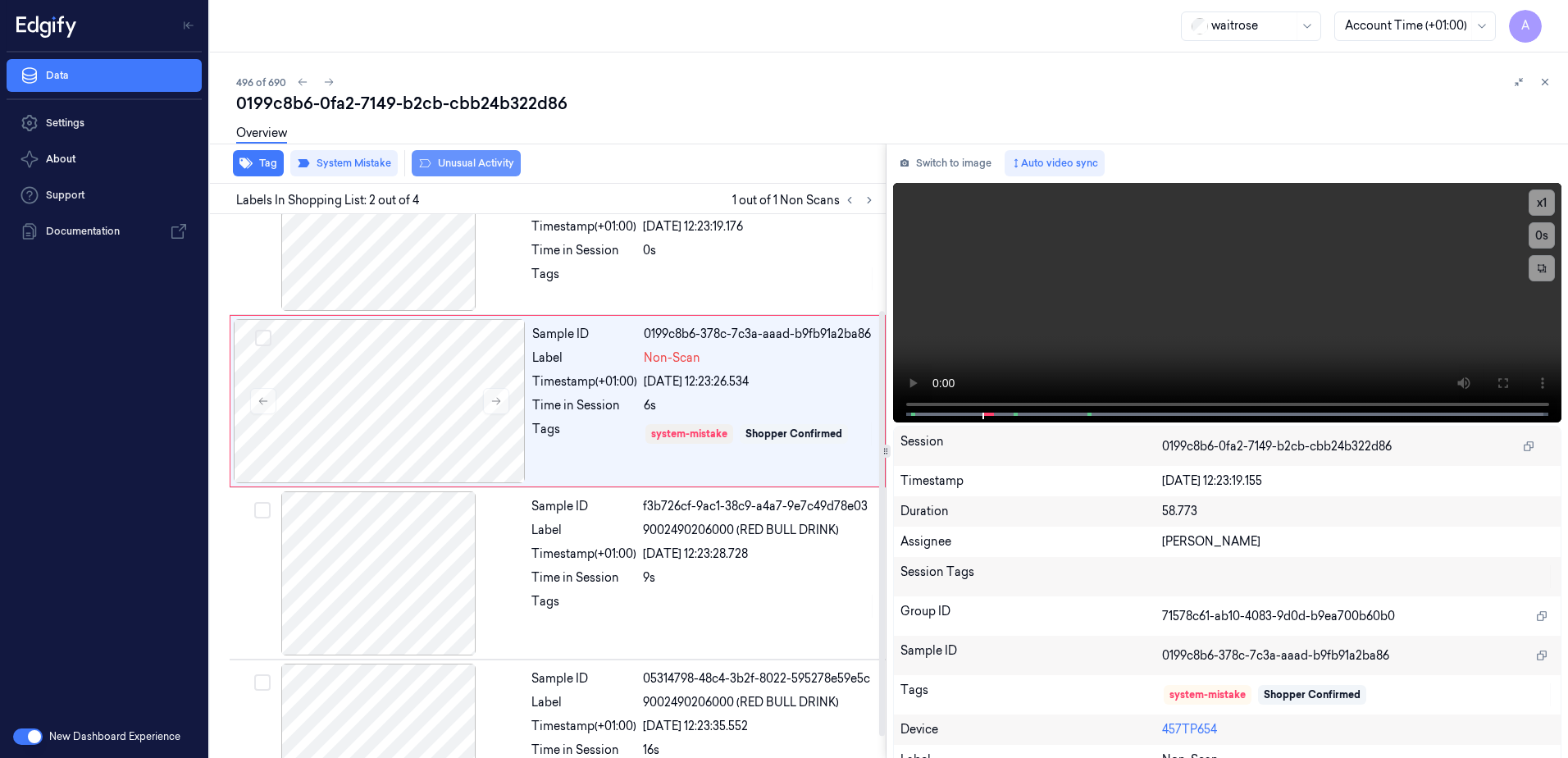
scroll to position [0, 0]
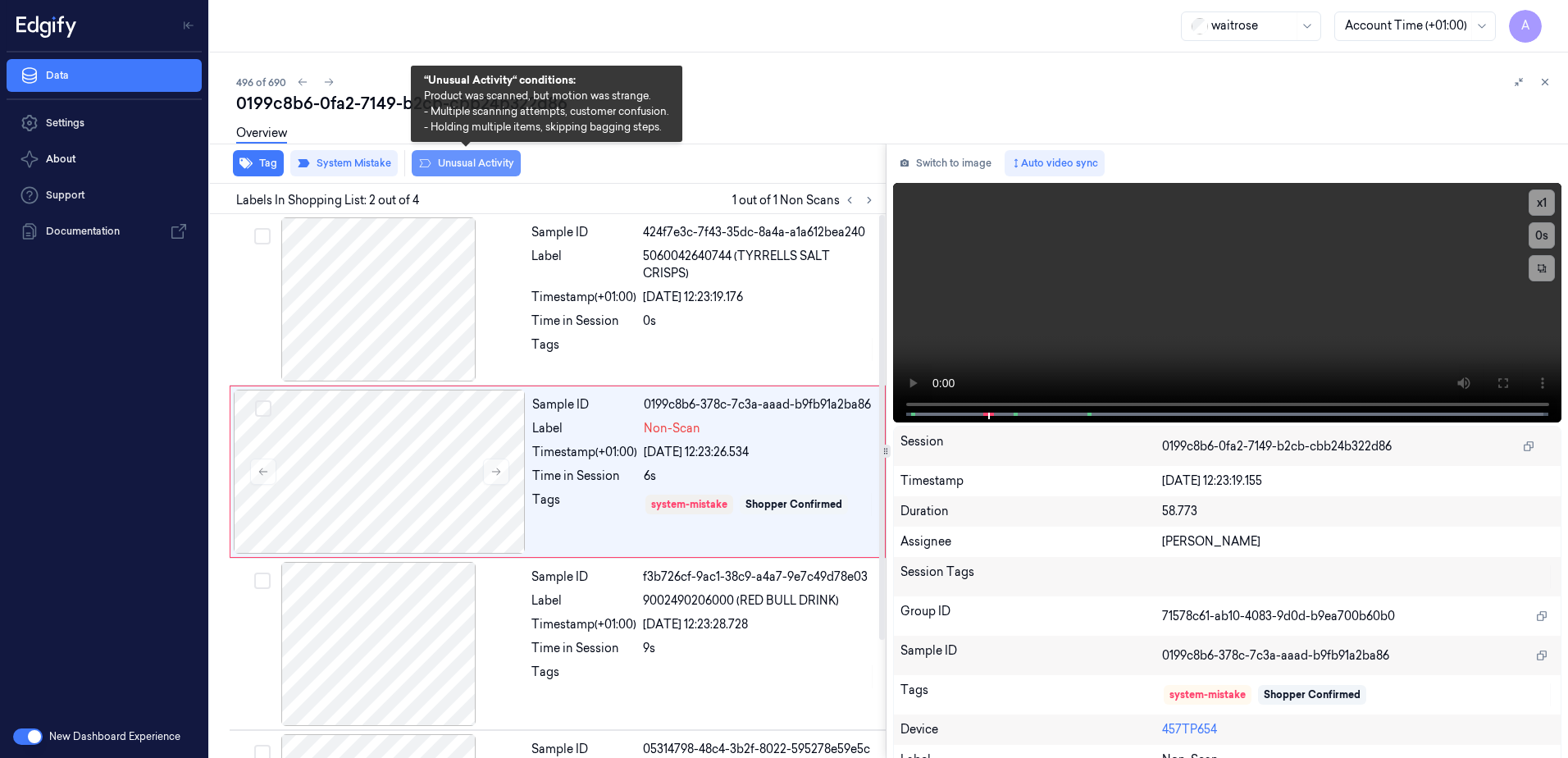
click at [471, 157] on button "Unusual Activity" at bounding box center [467, 164] width 109 height 26
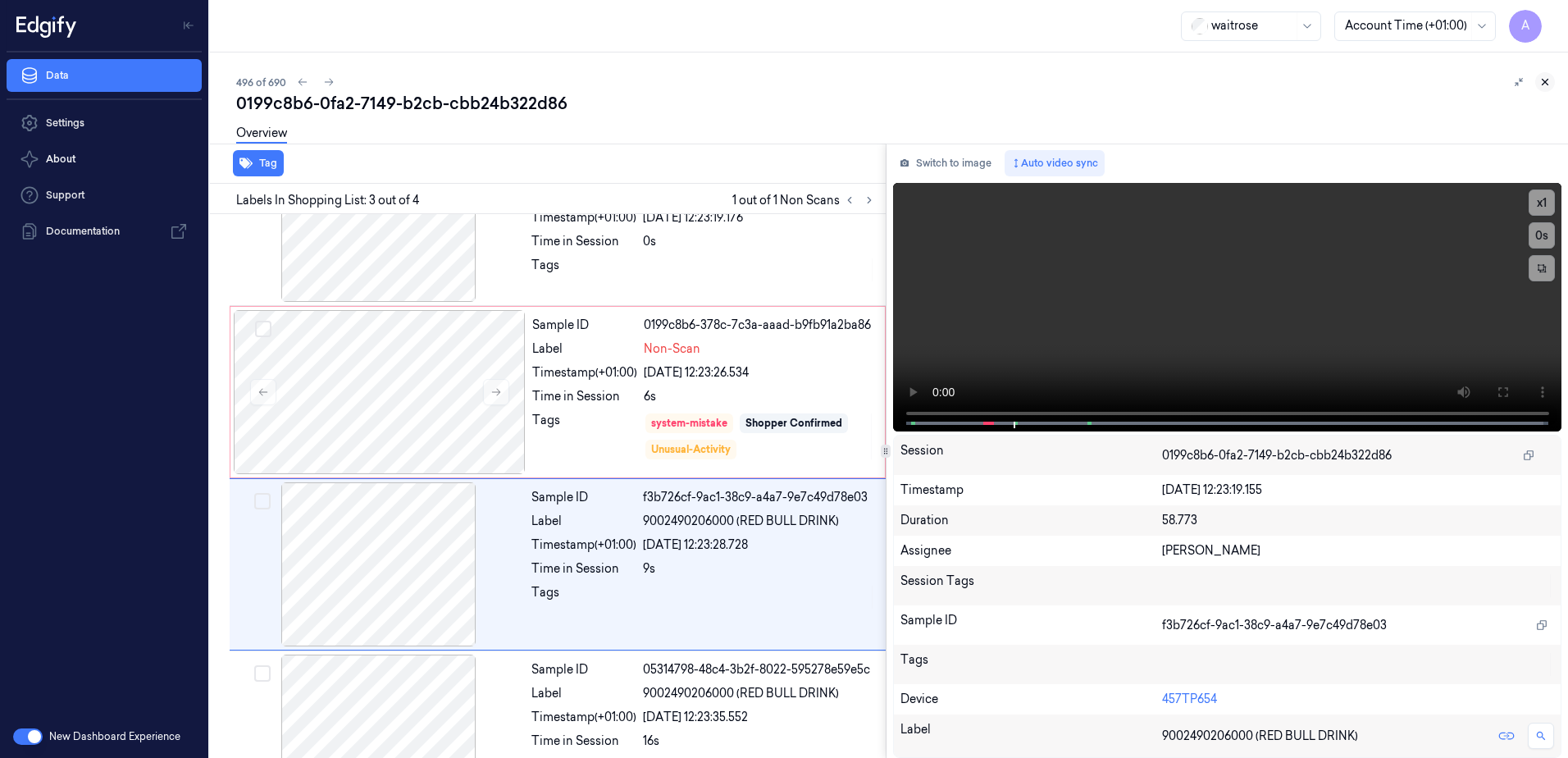
scroll to position [146, 0]
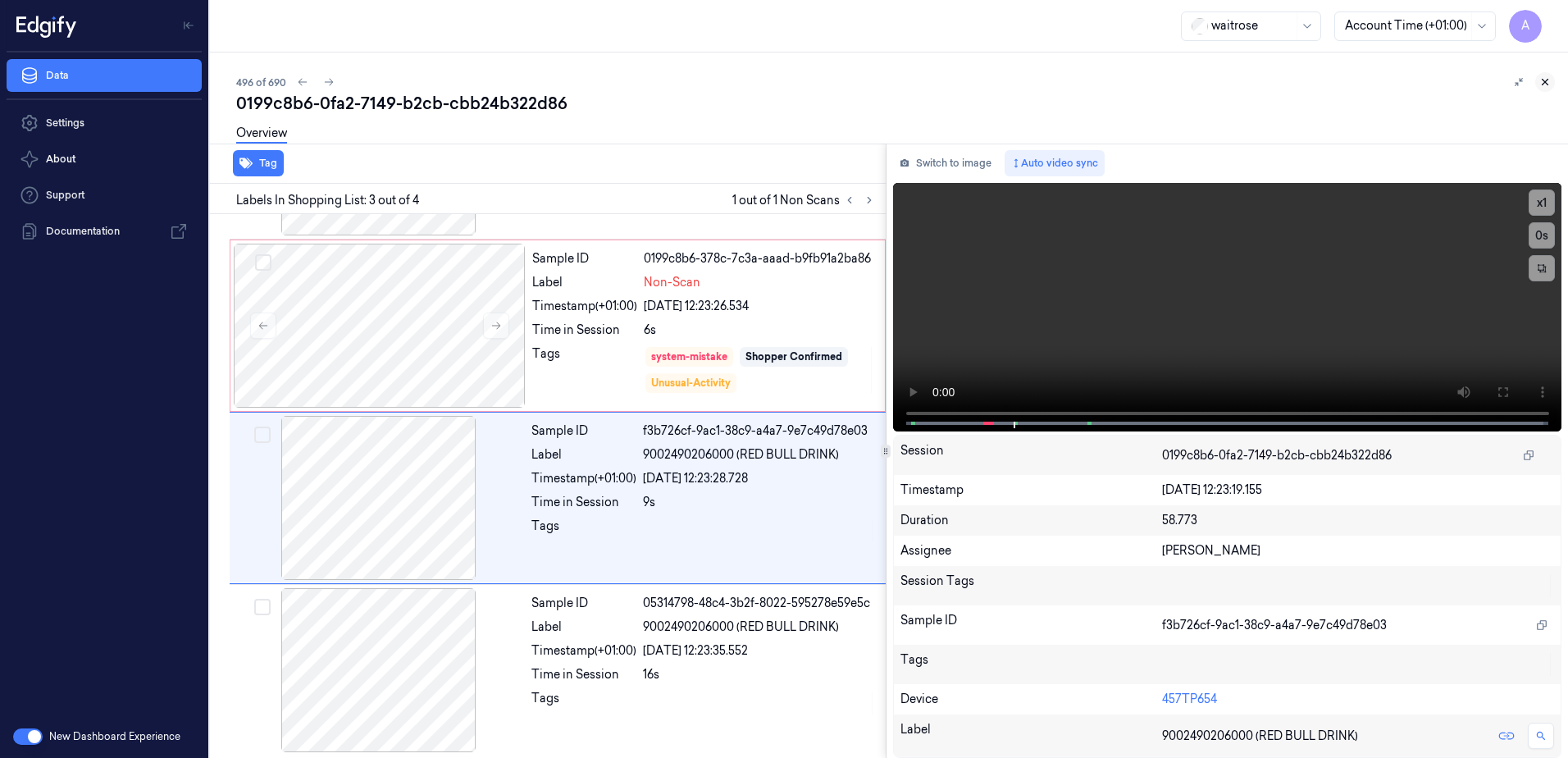
click at [1545, 80] on icon at bounding box center [1545, 82] width 11 height 11
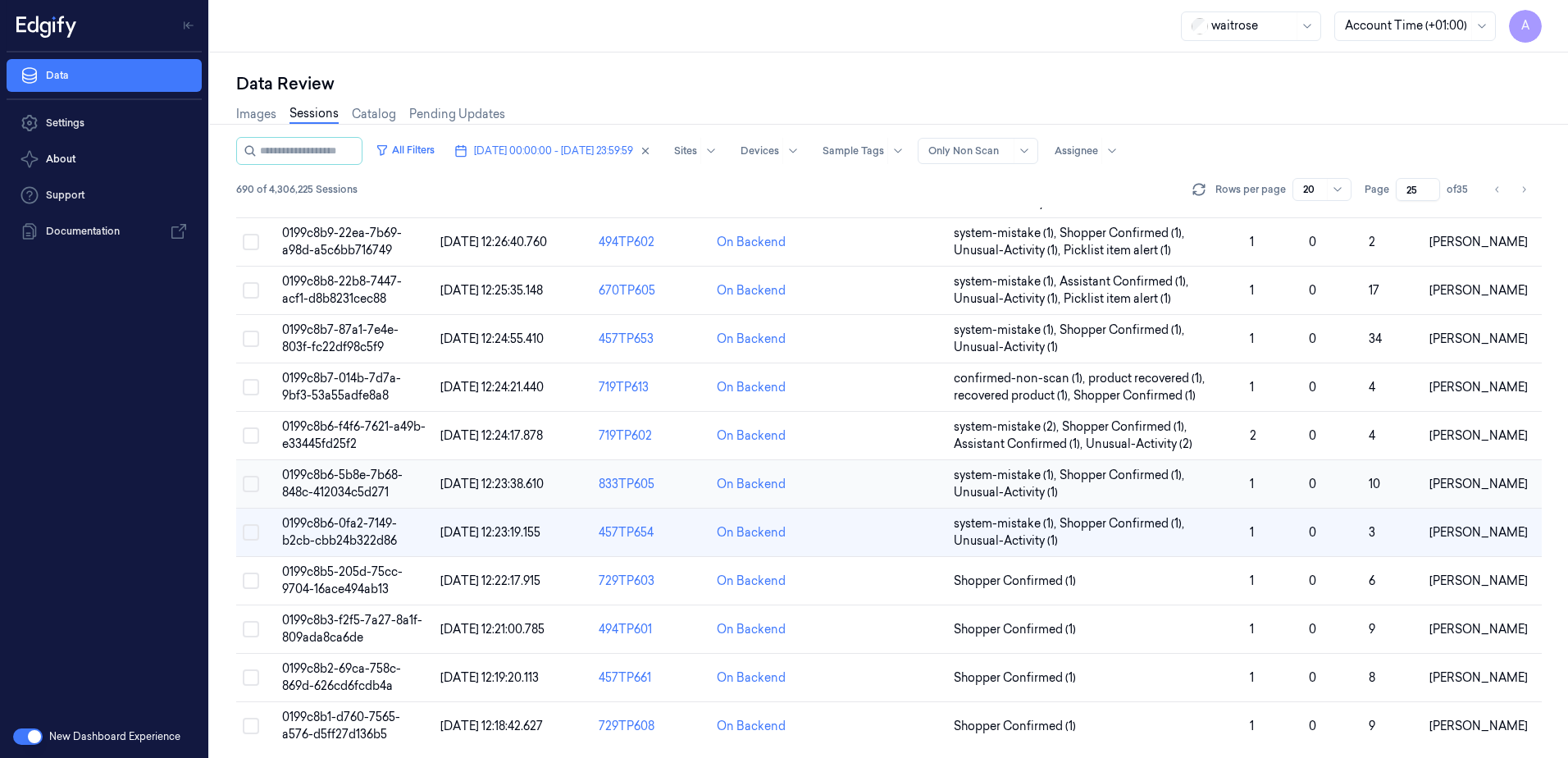
scroll to position [517, 0]
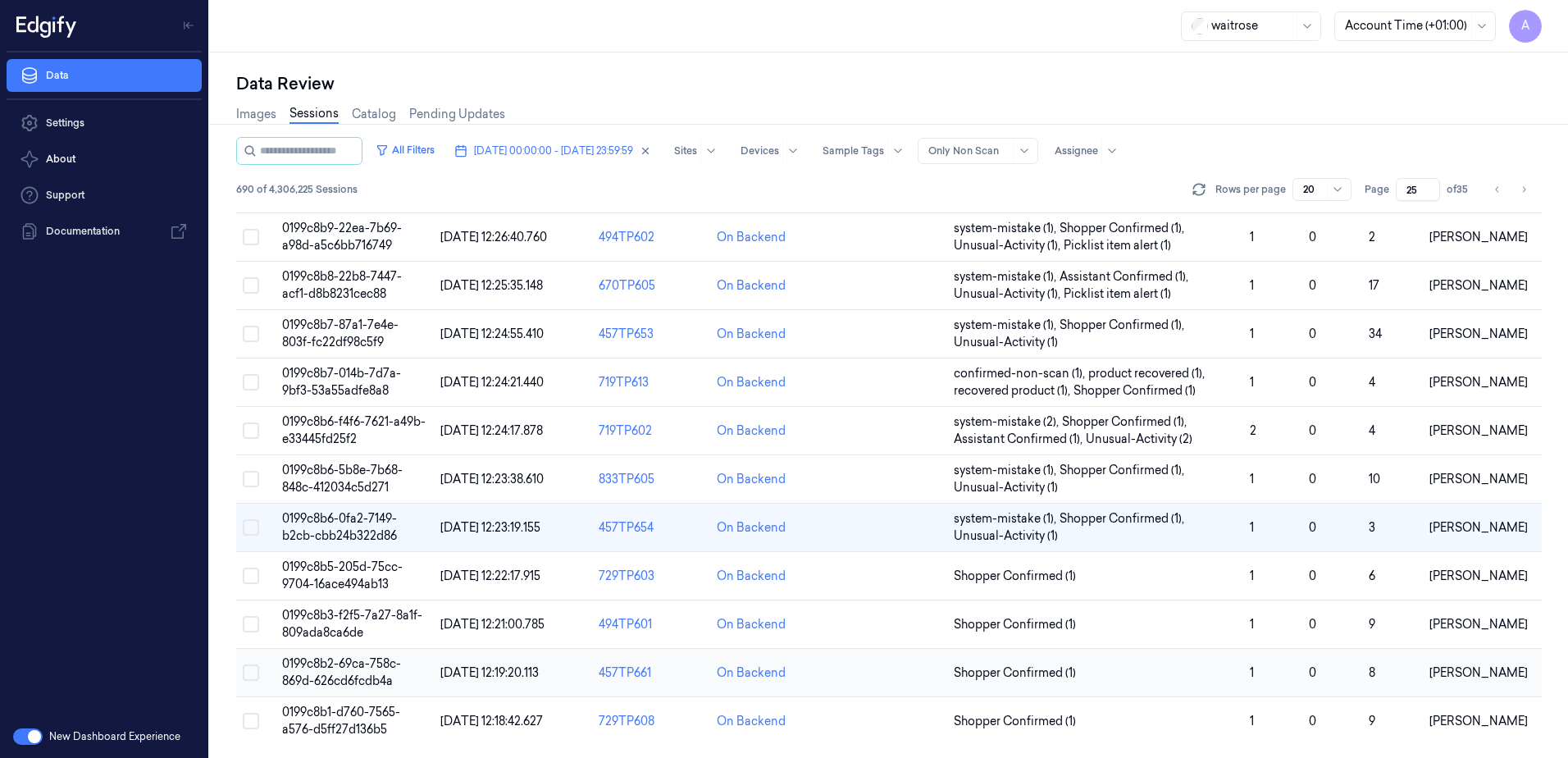
click at [325, 661] on span "0199c8b2-69ca-758c-869d-626cd6fcdb4a" at bounding box center [341, 672] width 119 height 32
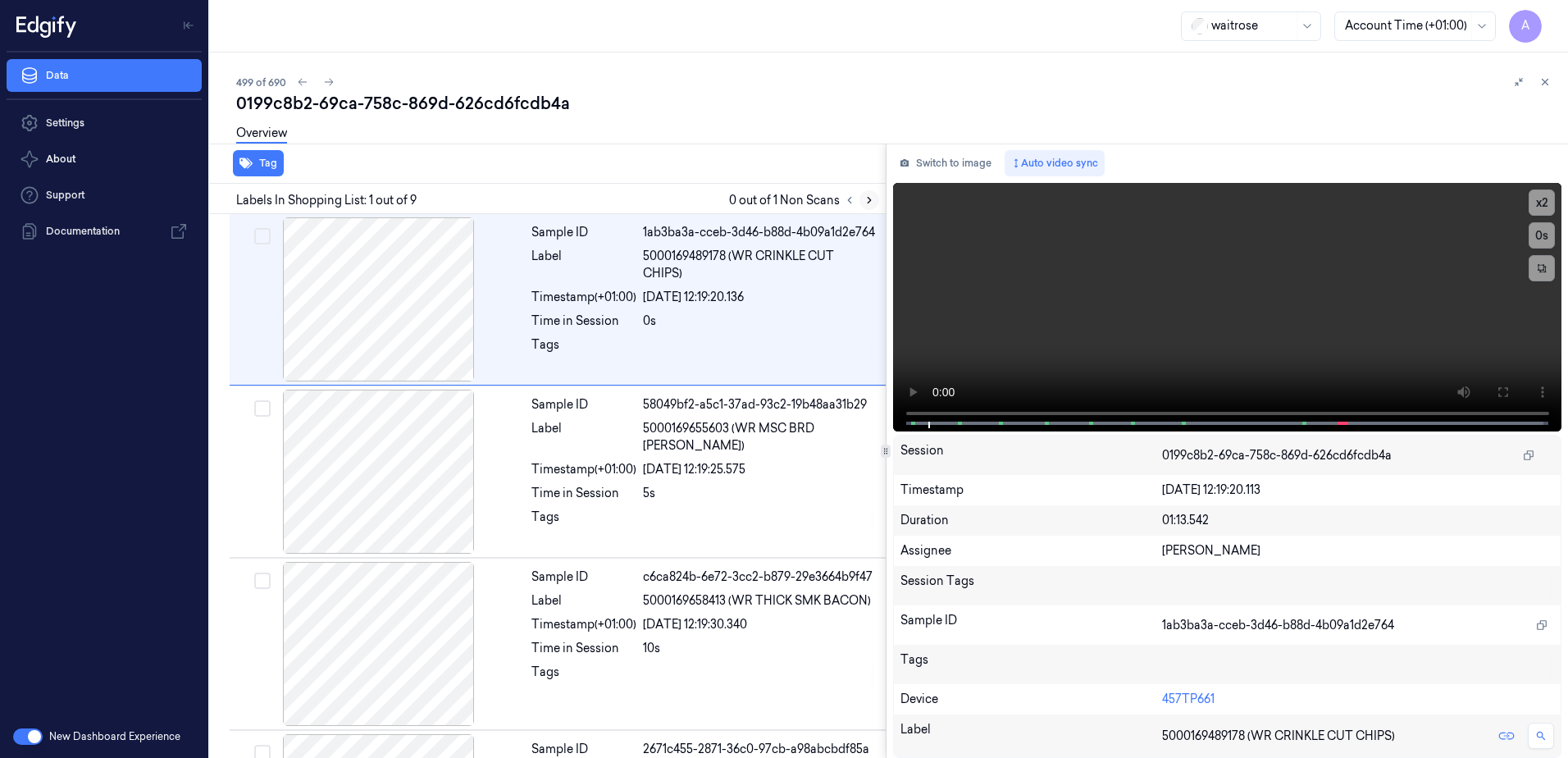
click at [871, 205] on icon at bounding box center [869, 200] width 11 height 11
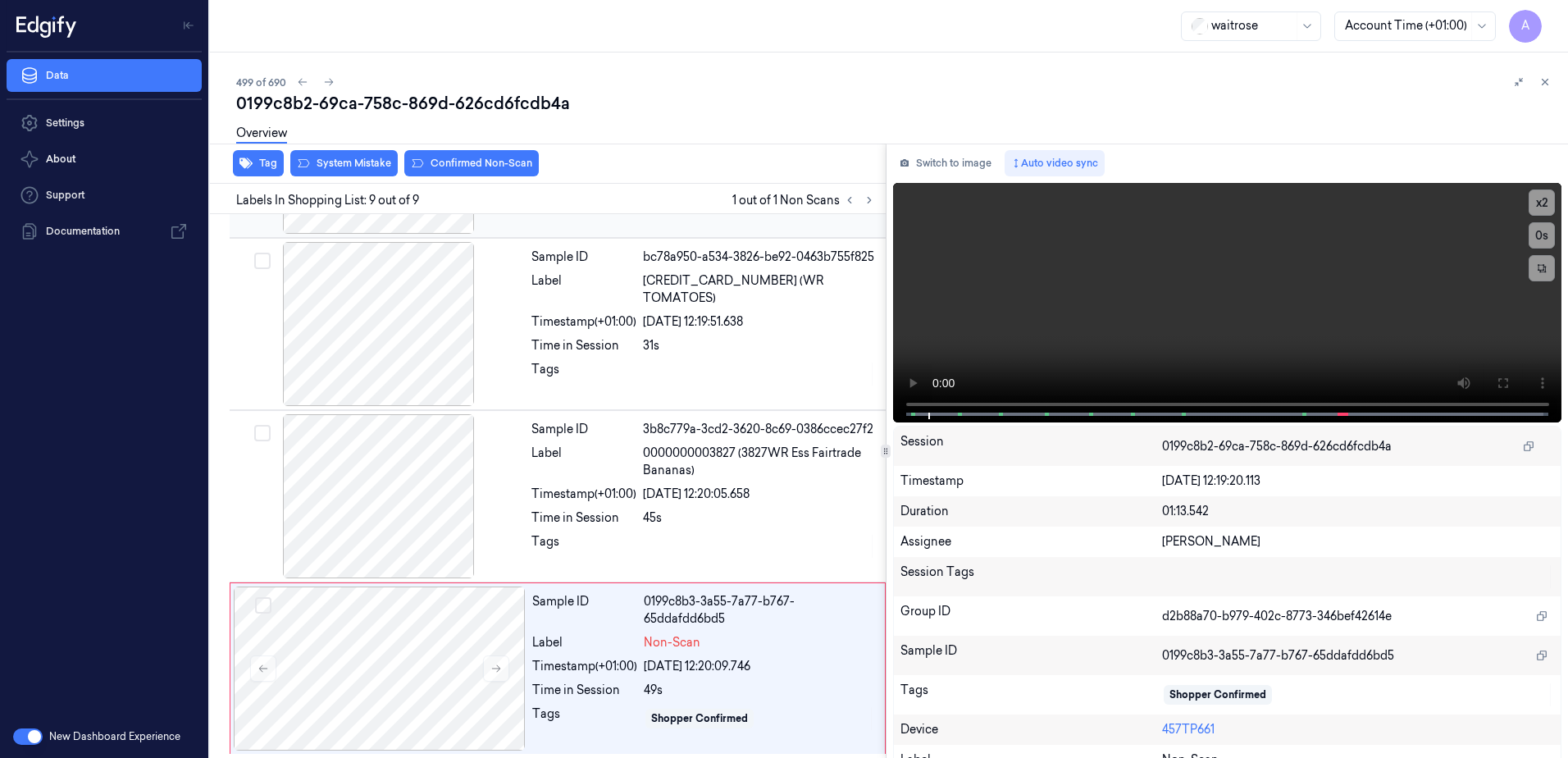
scroll to position [1017, 0]
click at [491, 667] on icon at bounding box center [497, 666] width 11 height 11
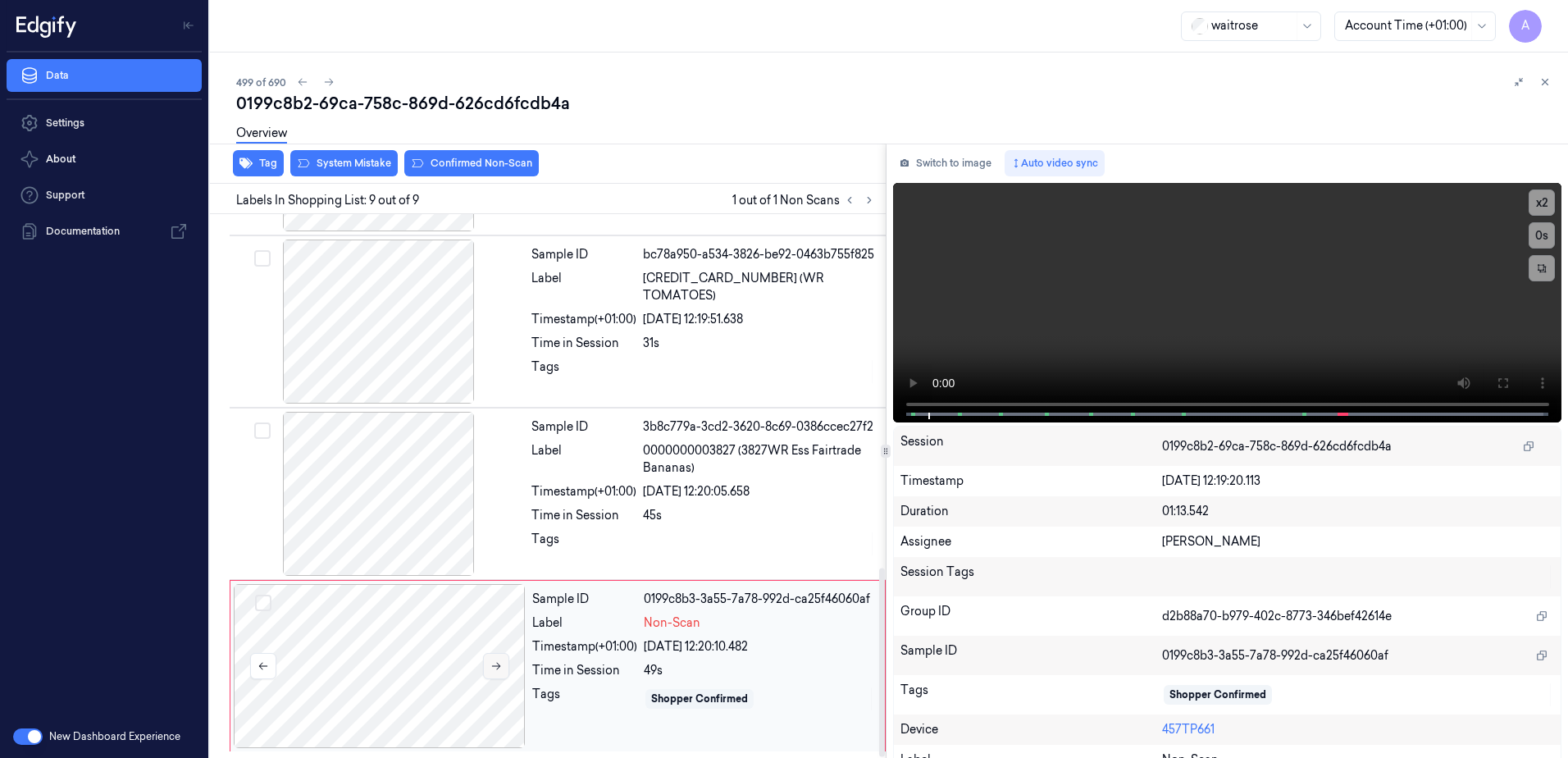
click at [498, 673] on button at bounding box center [497, 666] width 26 height 26
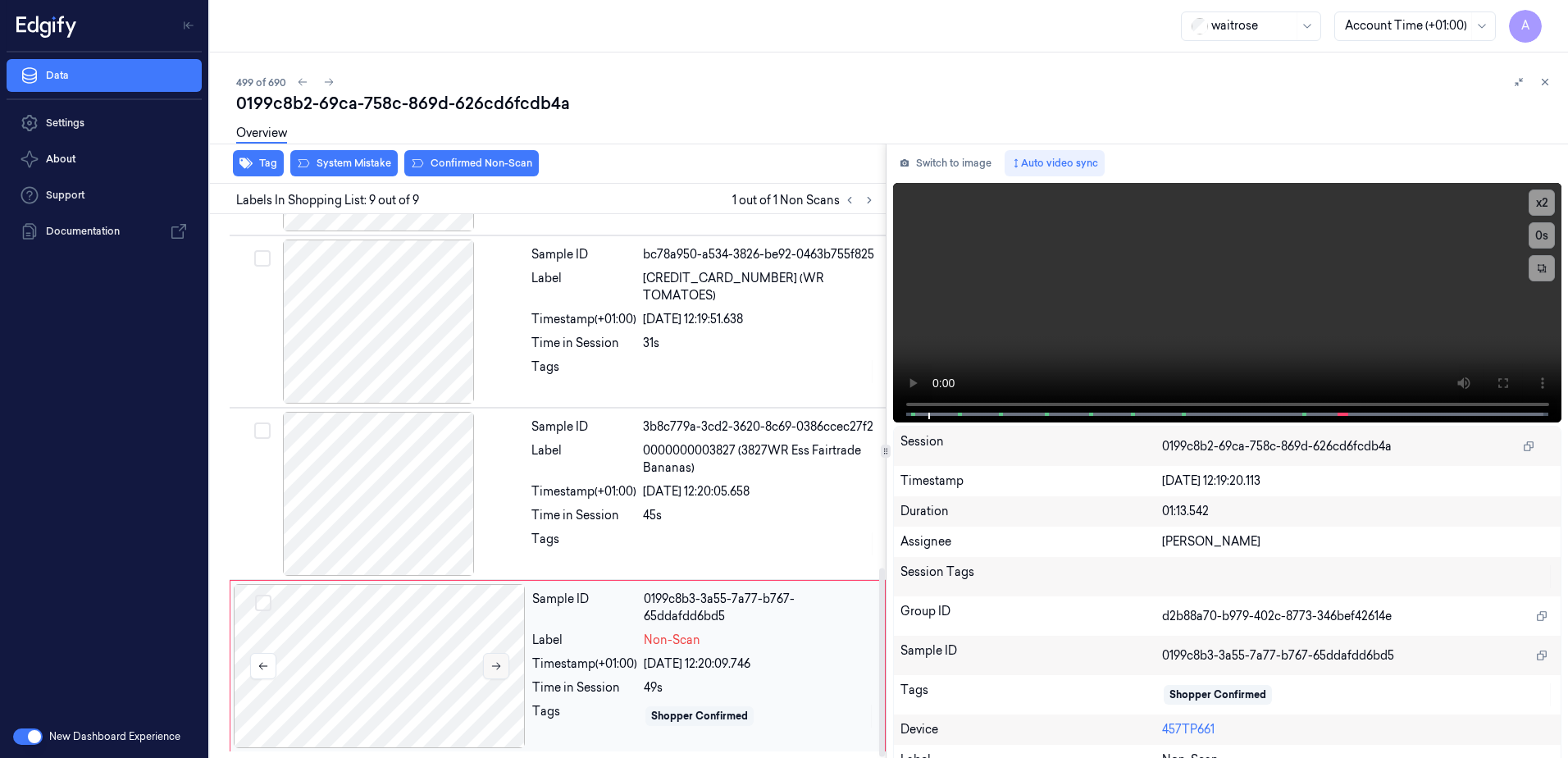
click at [498, 673] on button at bounding box center [497, 666] width 26 height 26
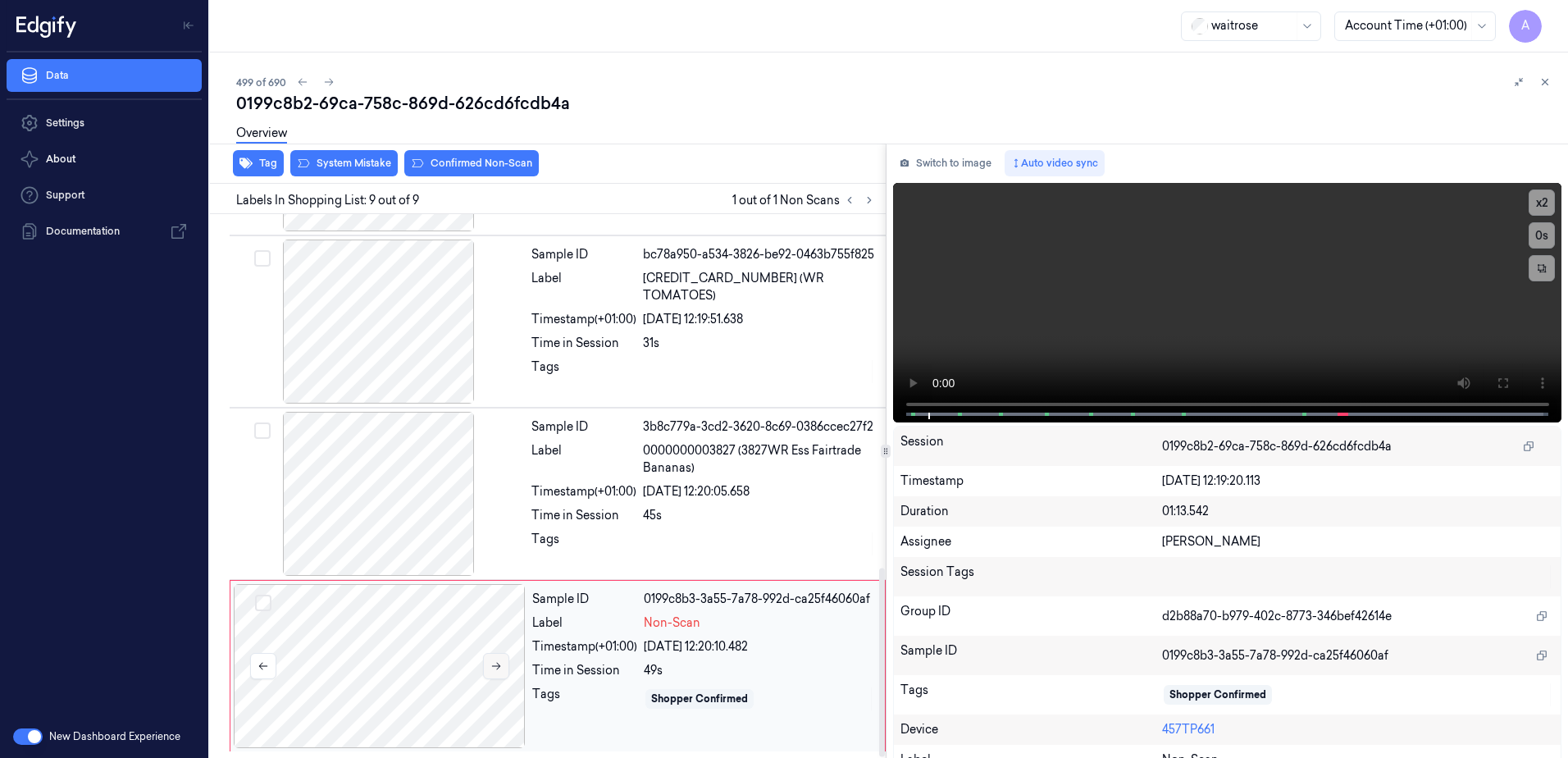
click at [498, 673] on button at bounding box center [497, 666] width 26 height 26
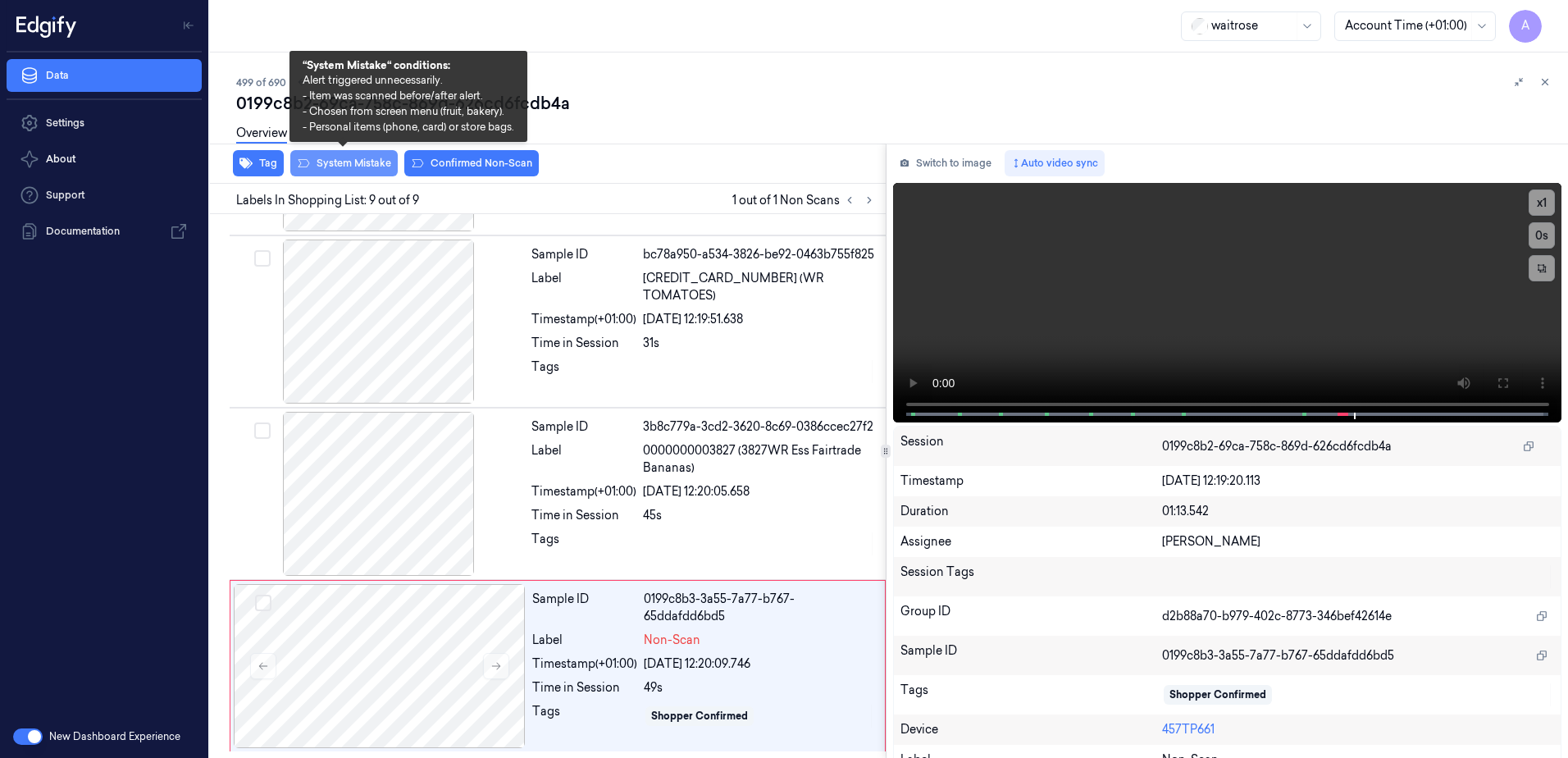
click at [353, 166] on button "System Mistake" at bounding box center [344, 164] width 107 height 26
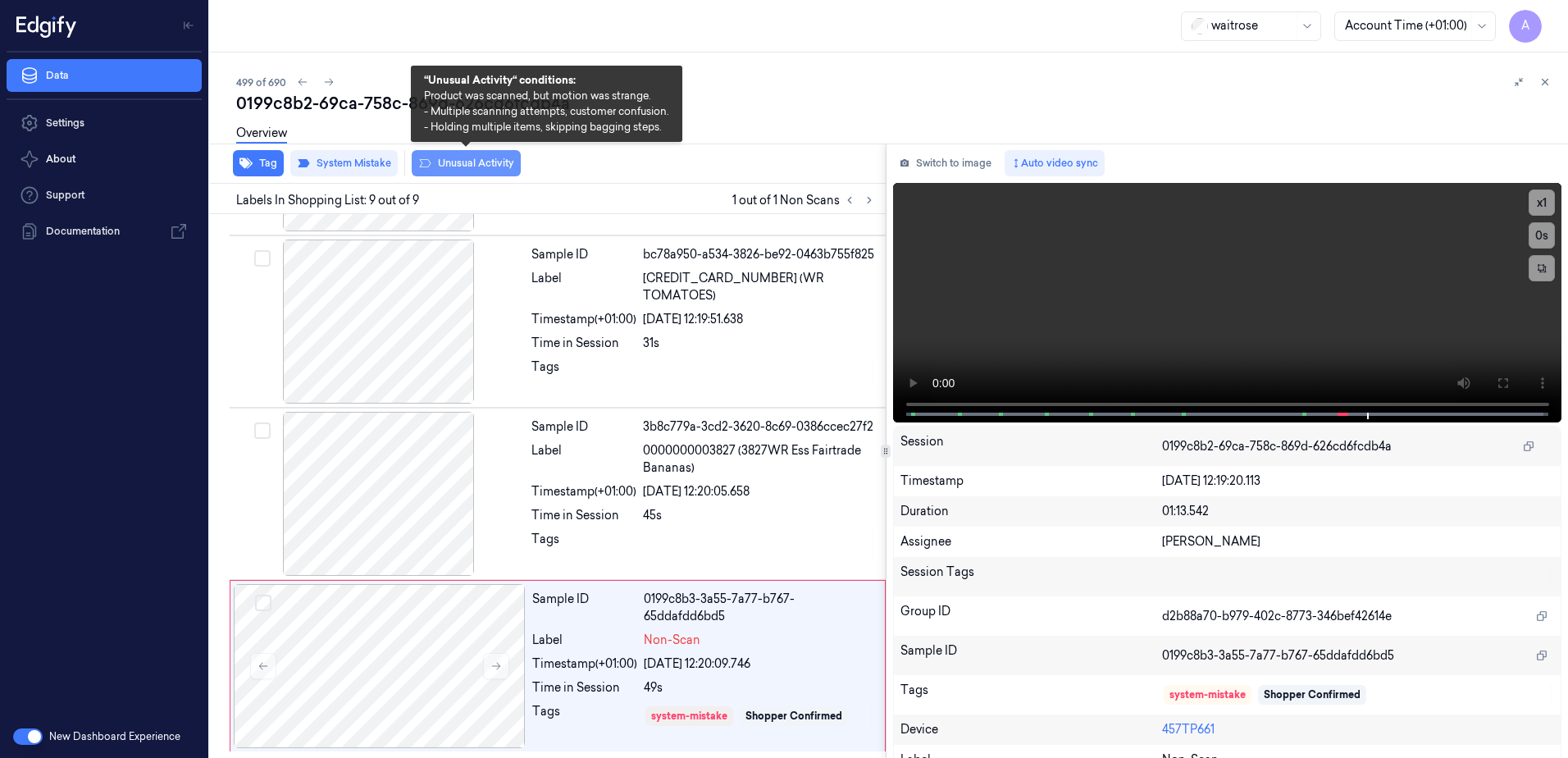
click at [456, 171] on button "Unusual Activity" at bounding box center [467, 164] width 109 height 26
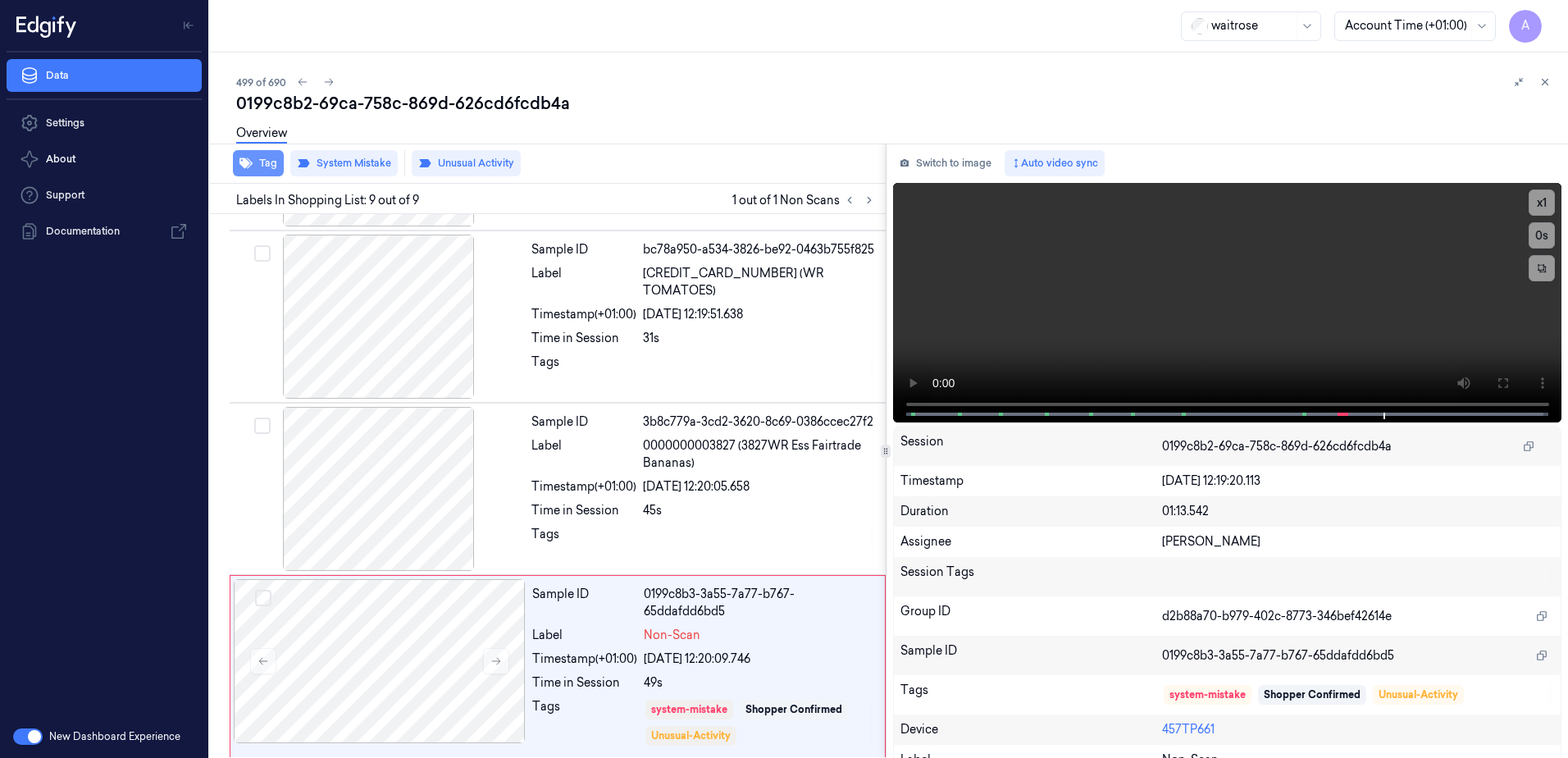
click at [253, 168] on button "Tag" at bounding box center [259, 164] width 51 height 26
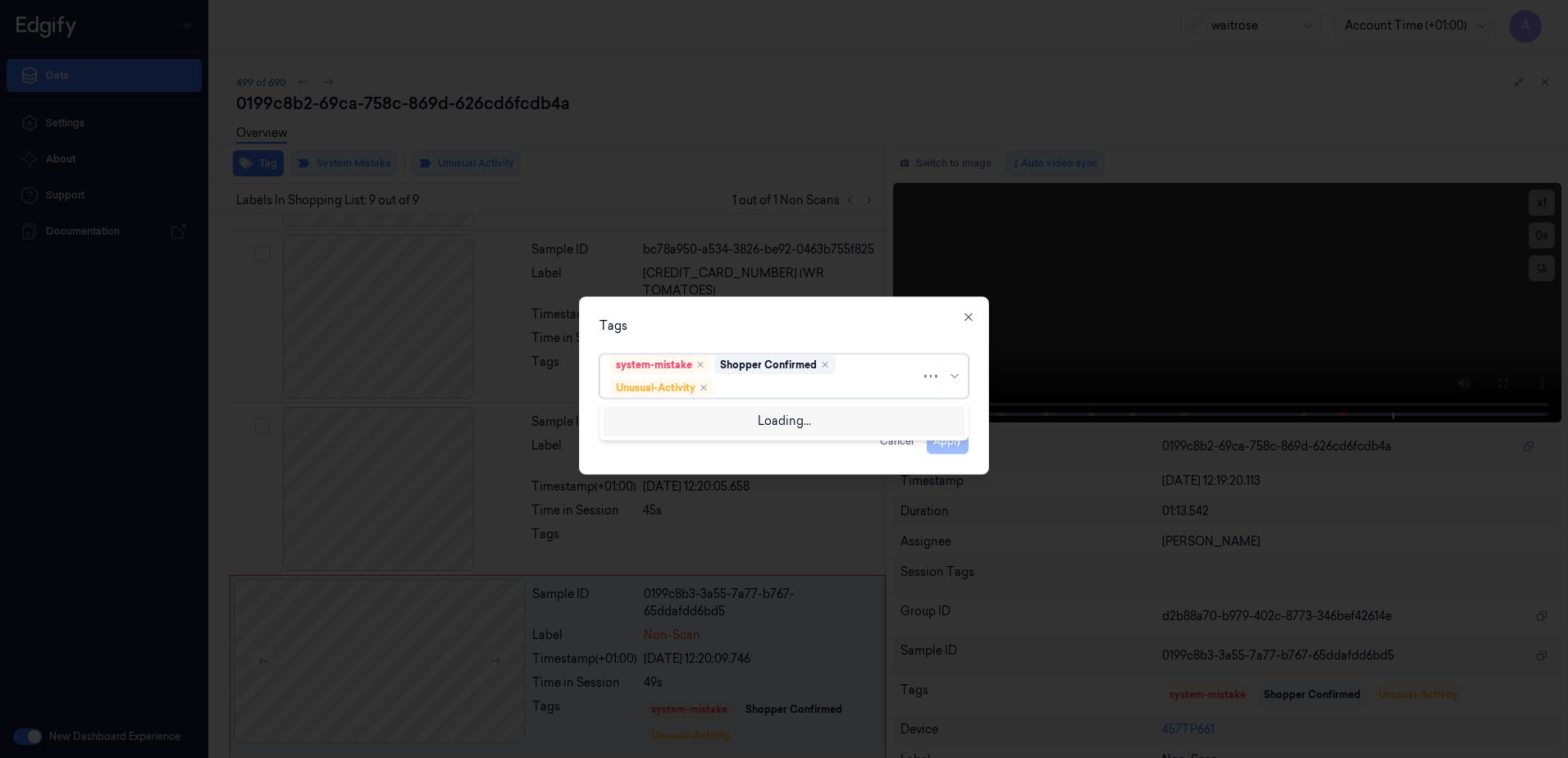
click at [746, 390] on div at bounding box center [819, 387] width 203 height 17
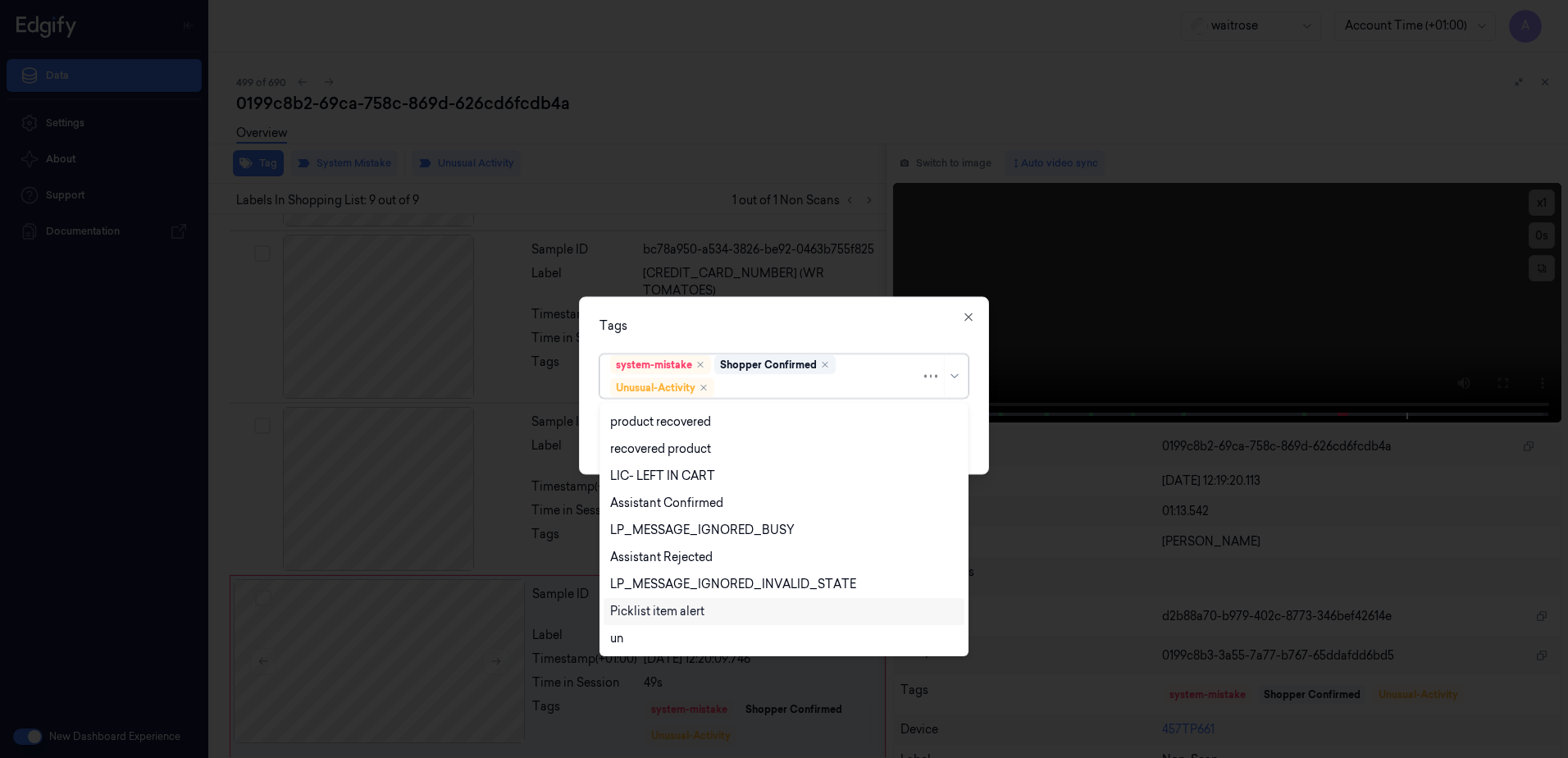
click at [666, 616] on div "Picklist item alert" at bounding box center [657, 611] width 94 height 17
click at [827, 324] on div "Tags" at bounding box center [784, 326] width 369 height 17
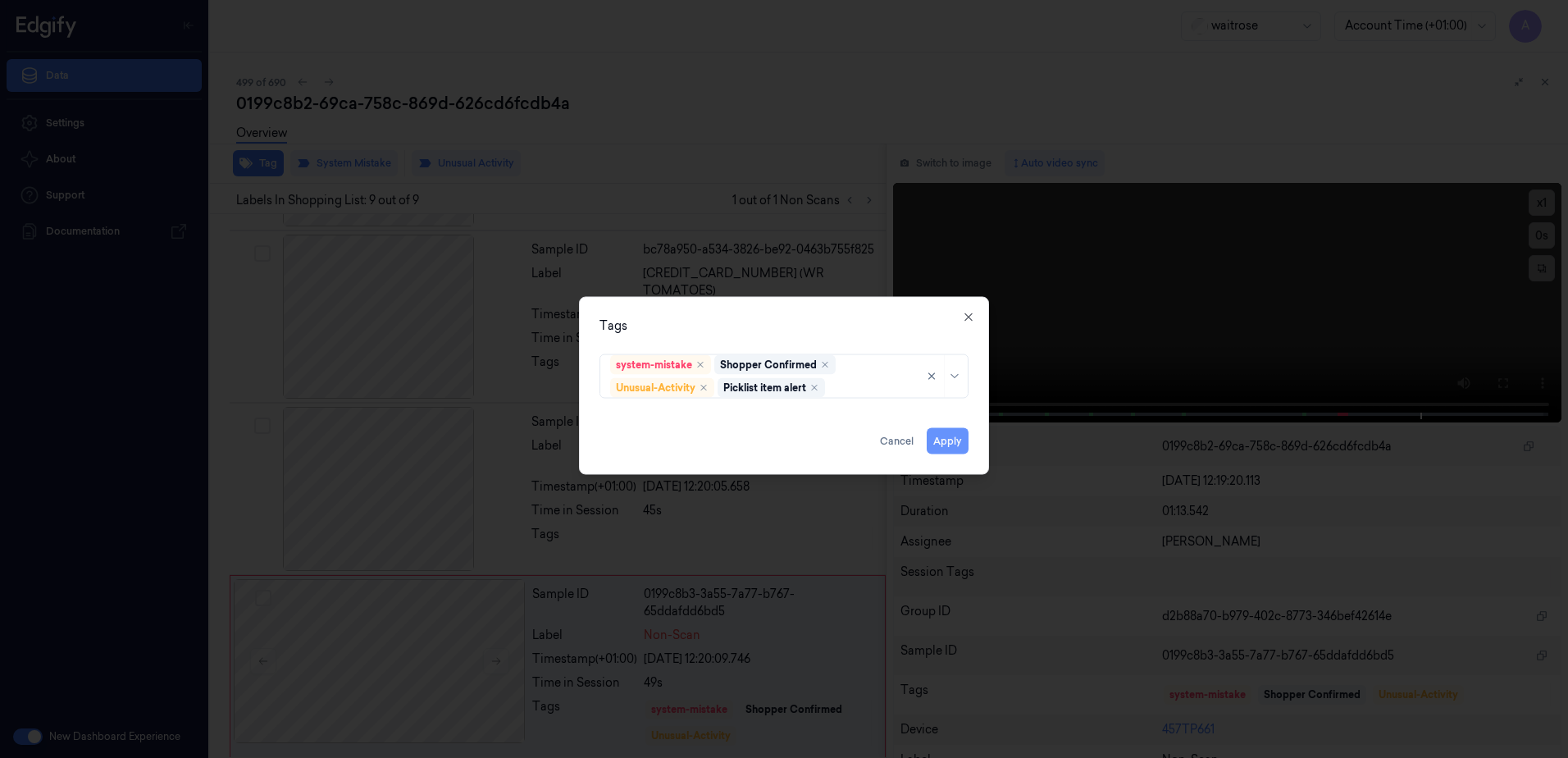
click at [936, 437] on button "Apply" at bounding box center [947, 441] width 41 height 26
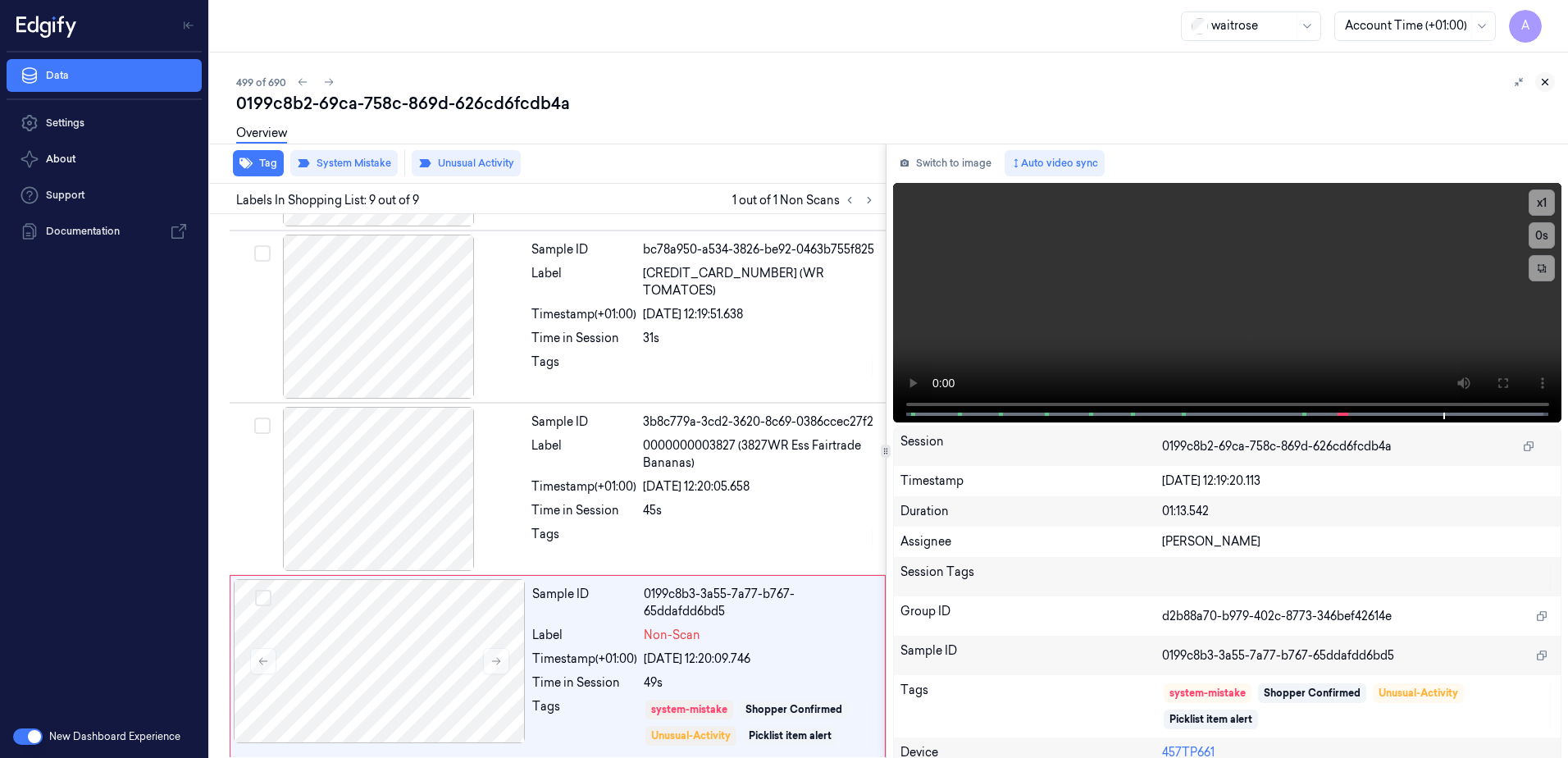
click at [1545, 86] on icon at bounding box center [1545, 82] width 11 height 11
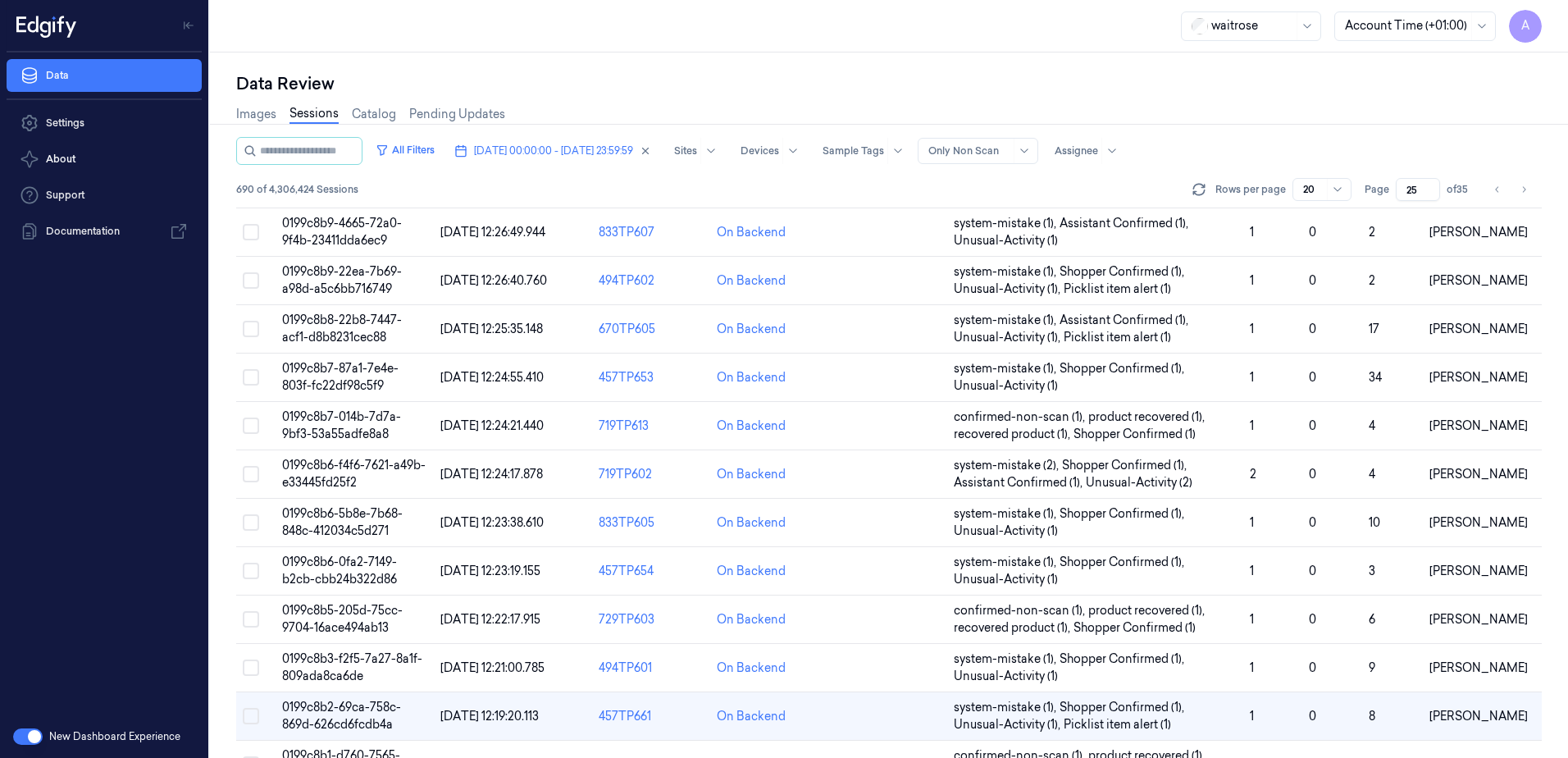
scroll to position [517, 0]
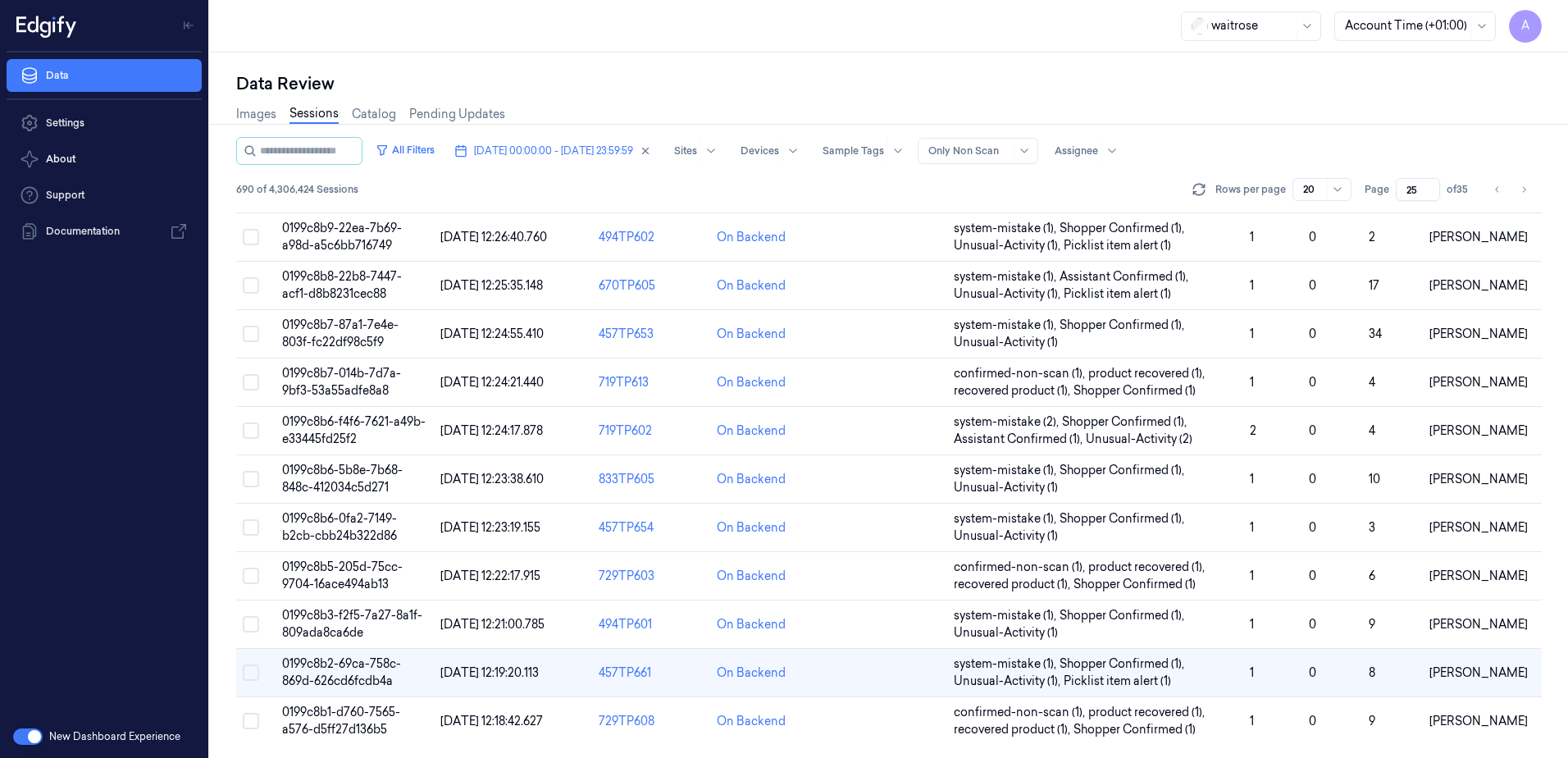
drag, startPoint x: 1418, startPoint y: 187, endPoint x: 1395, endPoint y: 197, distance: 25.1
click at [1395, 197] on div "Page 25 of 35" at bounding box center [1418, 189] width 108 height 23
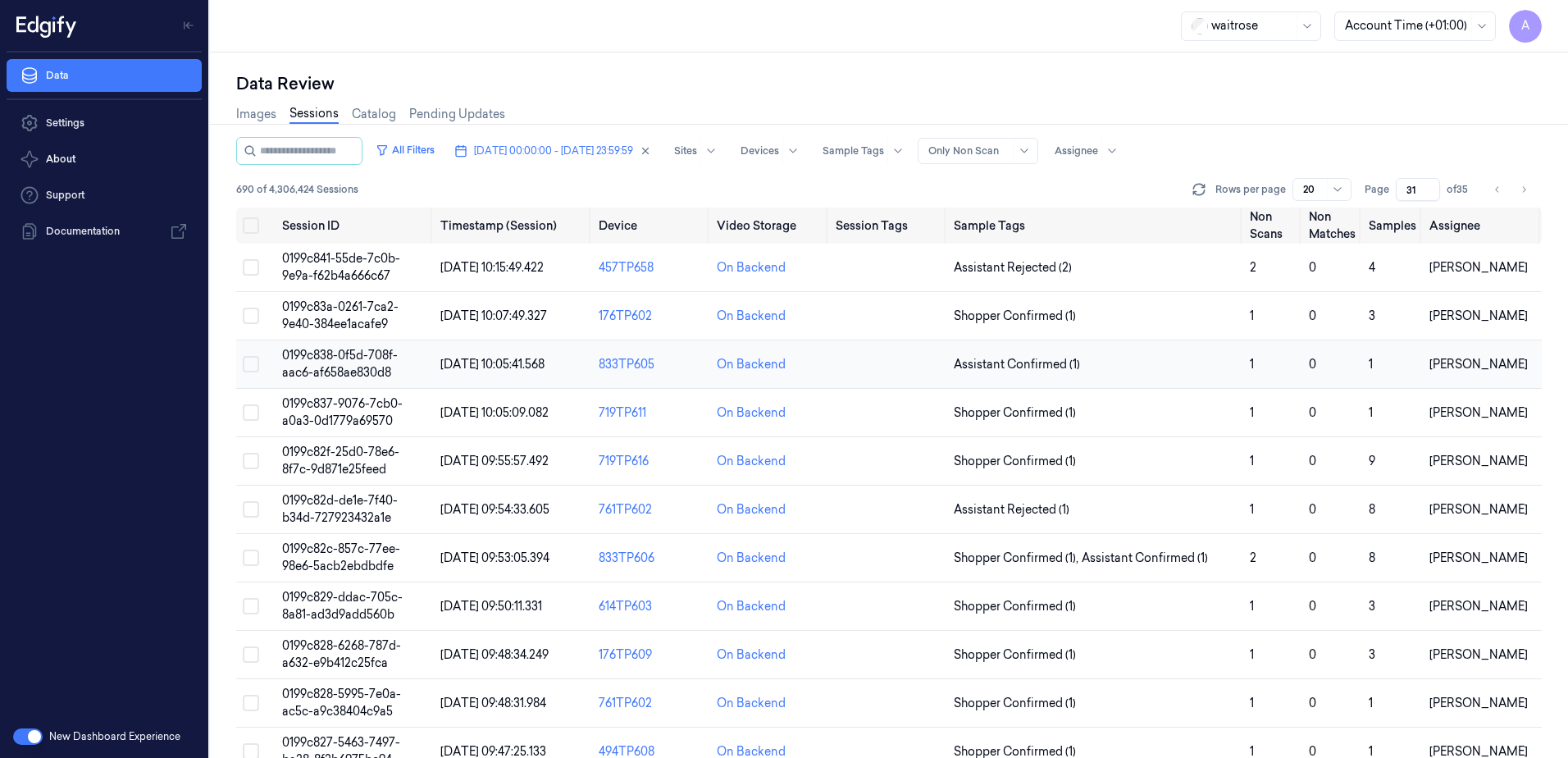
type input "31"
click at [346, 370] on span "0199c838-0f5d-708f-aac6-af658ae830d8" at bounding box center [340, 364] width 116 height 32
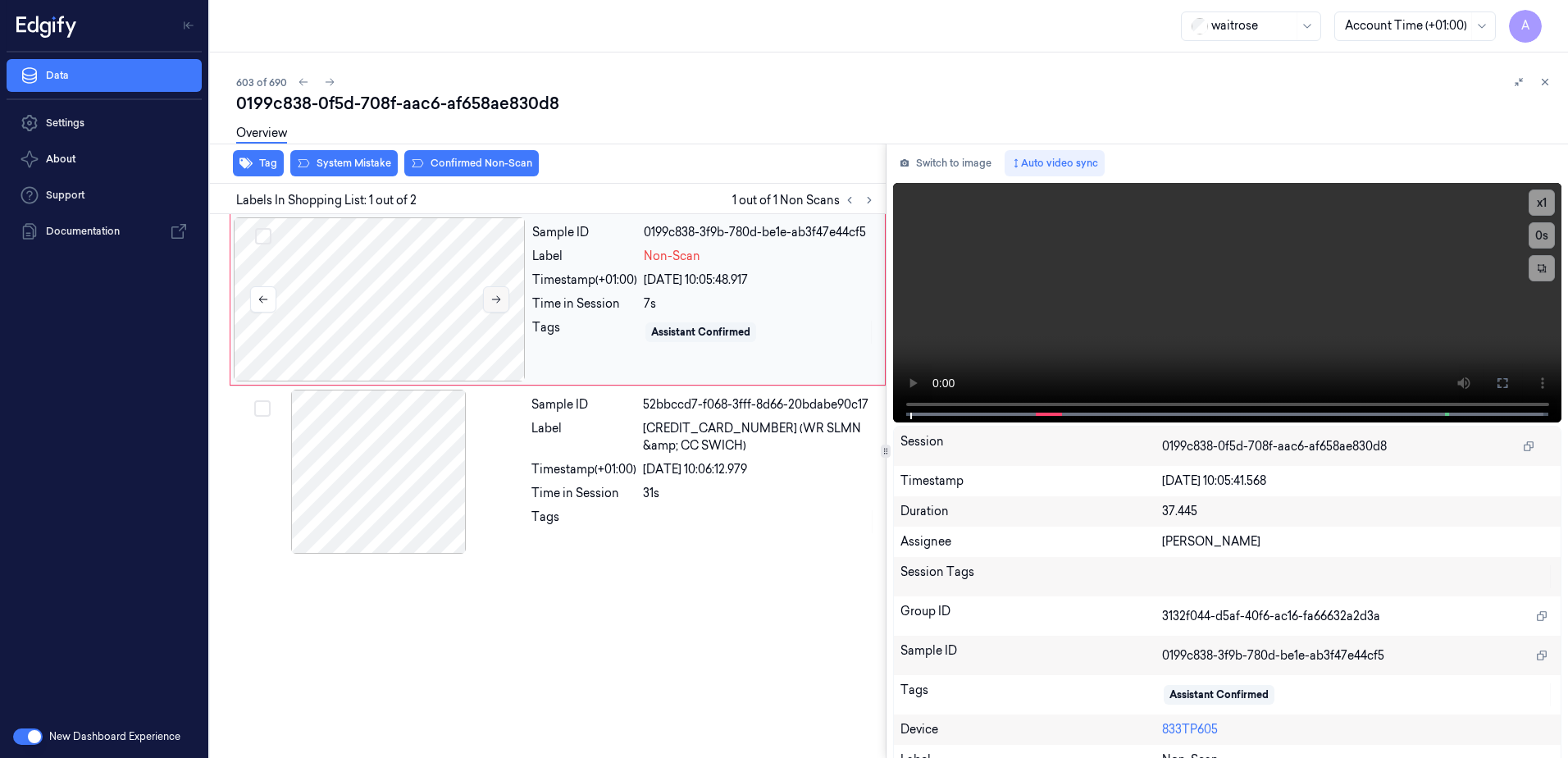
click at [493, 300] on icon at bounding box center [497, 299] width 11 height 11
click at [491, 303] on icon at bounding box center [497, 299] width 11 height 11
click at [493, 303] on icon at bounding box center [497, 299] width 11 height 11
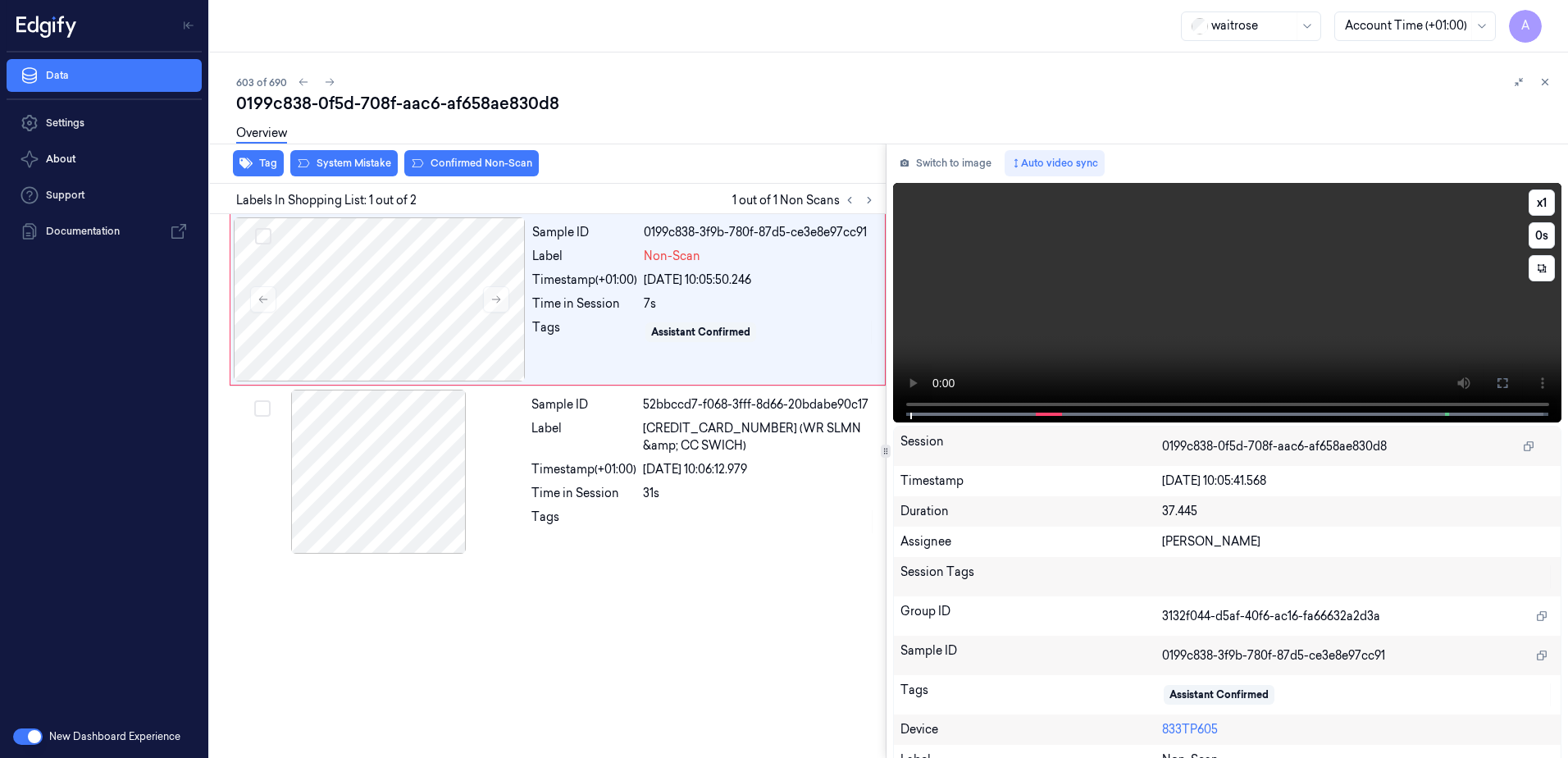
drag, startPoint x: 1493, startPoint y: 383, endPoint x: 1276, endPoint y: 471, distance: 234.2
click at [1497, 383] on icon at bounding box center [1503, 383] width 13 height 13
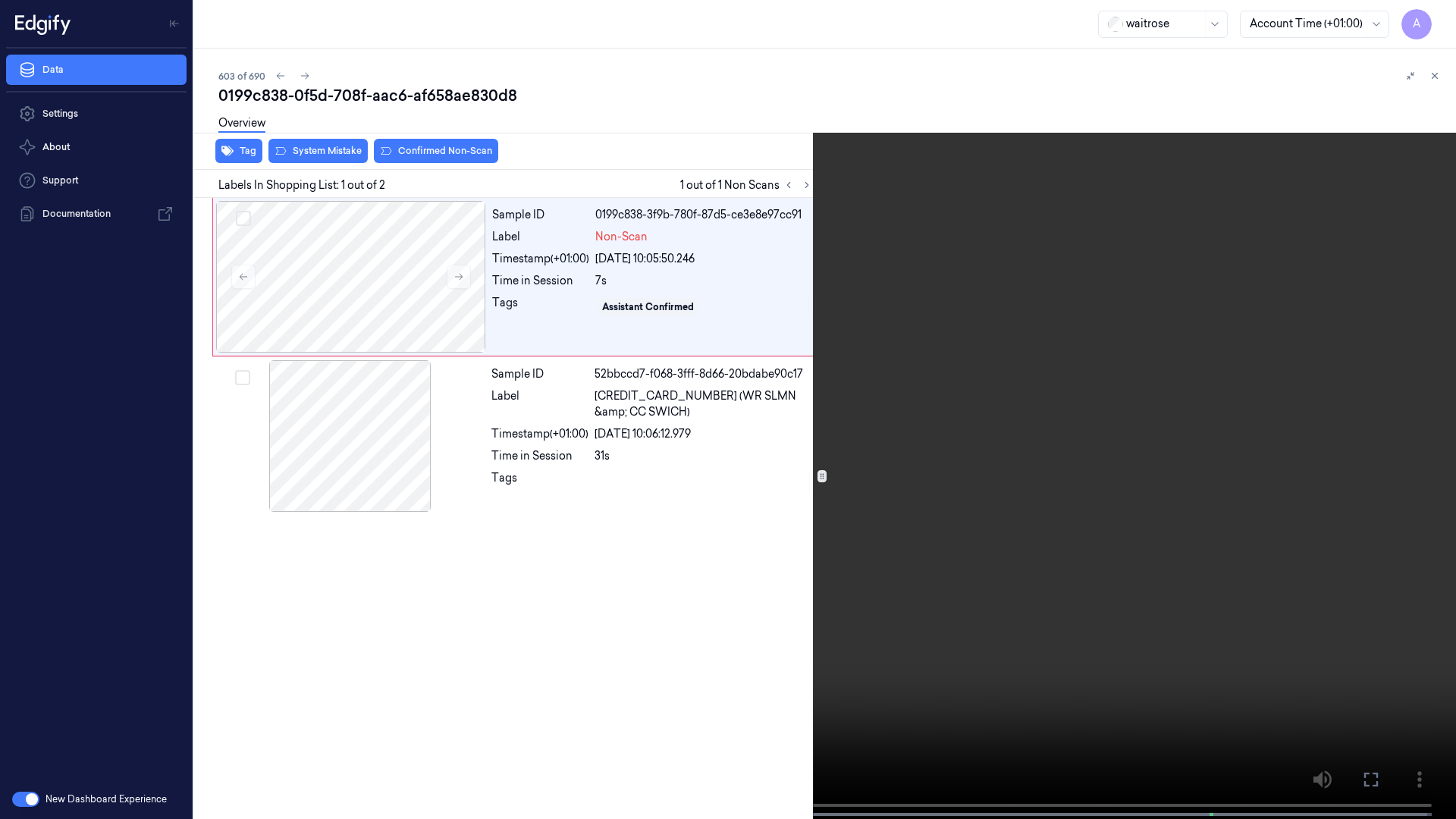
drag, startPoint x: 1080, startPoint y: 436, endPoint x: 1113, endPoint y: 432, distance: 33.2
click at [1080, 436] on video at bounding box center [728, 410] width 1456 height 822
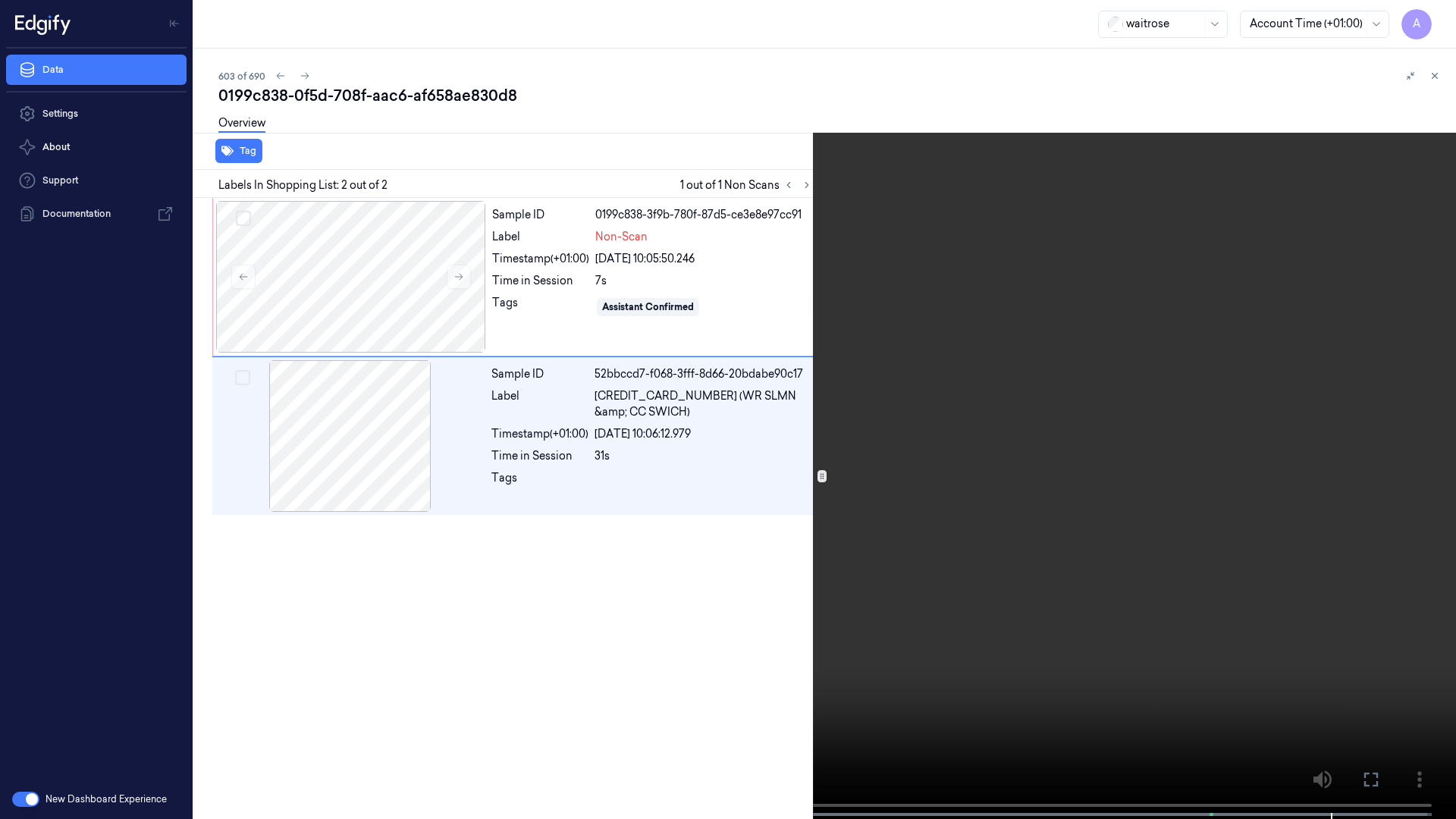
click at [0, 0] on icon at bounding box center [0, 0] width 0 height 0
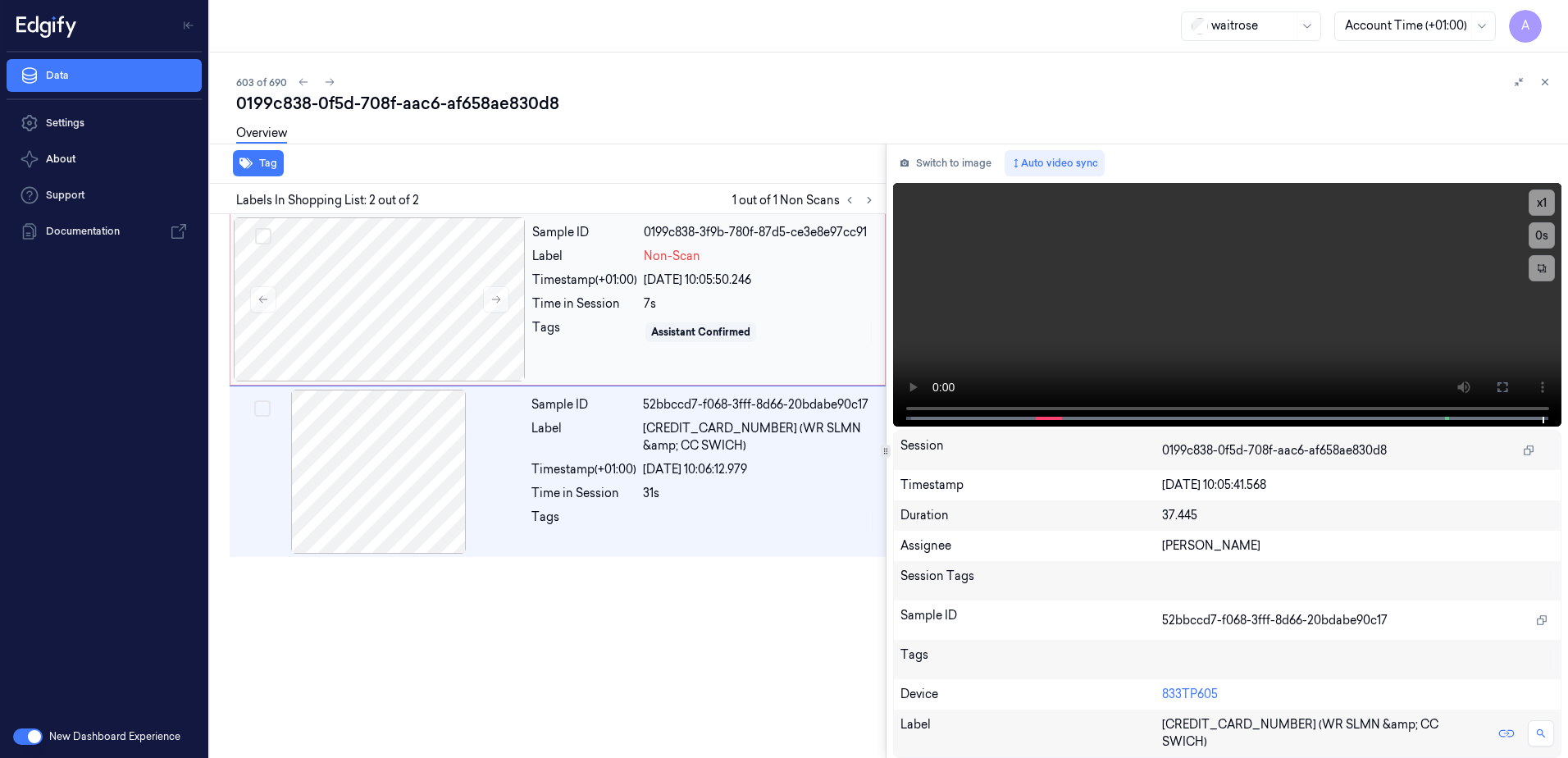
click at [829, 373] on div "Sample ID 0199c838-3f9b-780f-87d5-ce3e8e97cc91 Label Non-Scan Timestamp (+01:00…" at bounding box center [704, 299] width 356 height 164
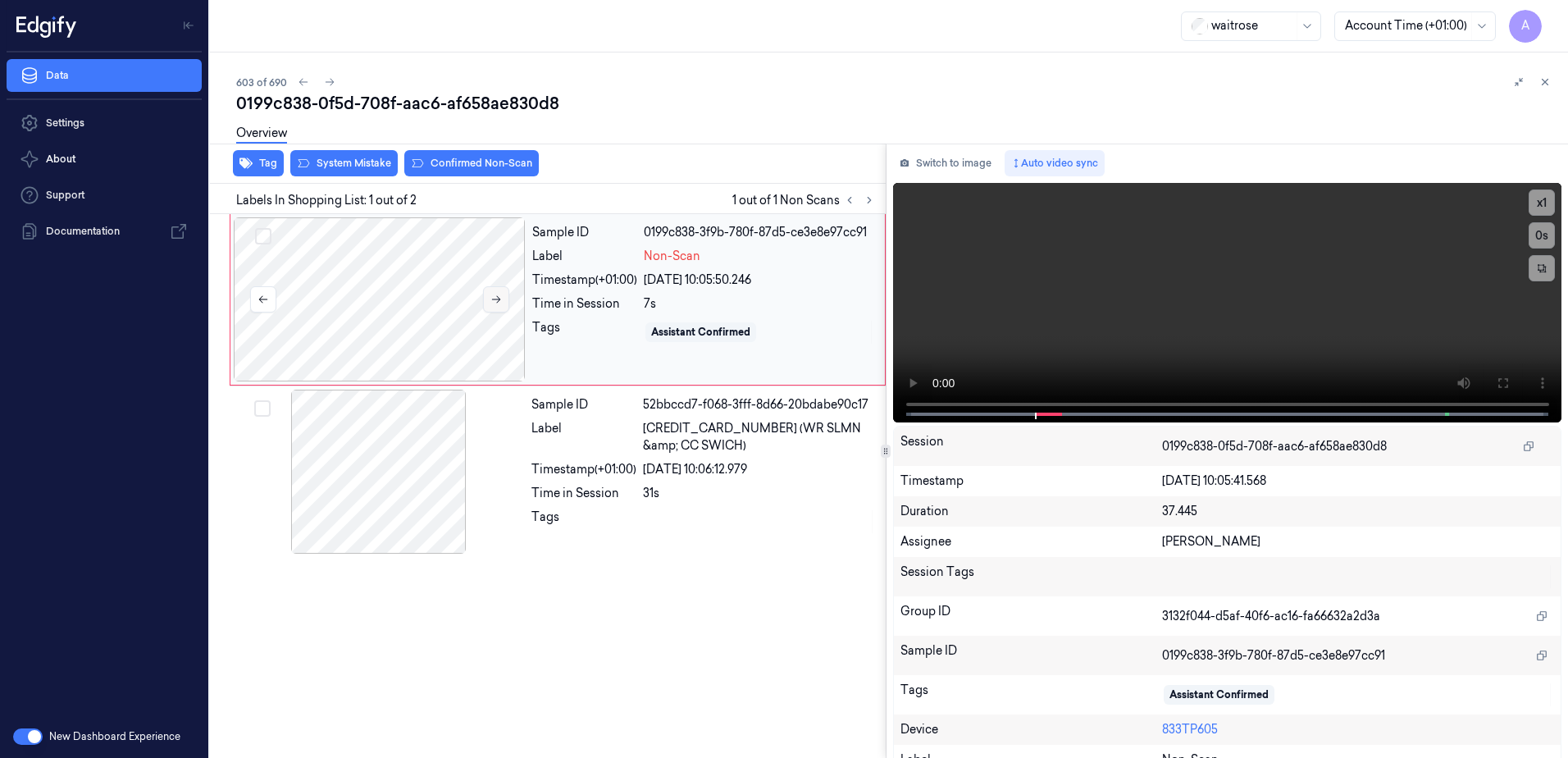
click at [493, 301] on icon at bounding box center [497, 299] width 11 height 11
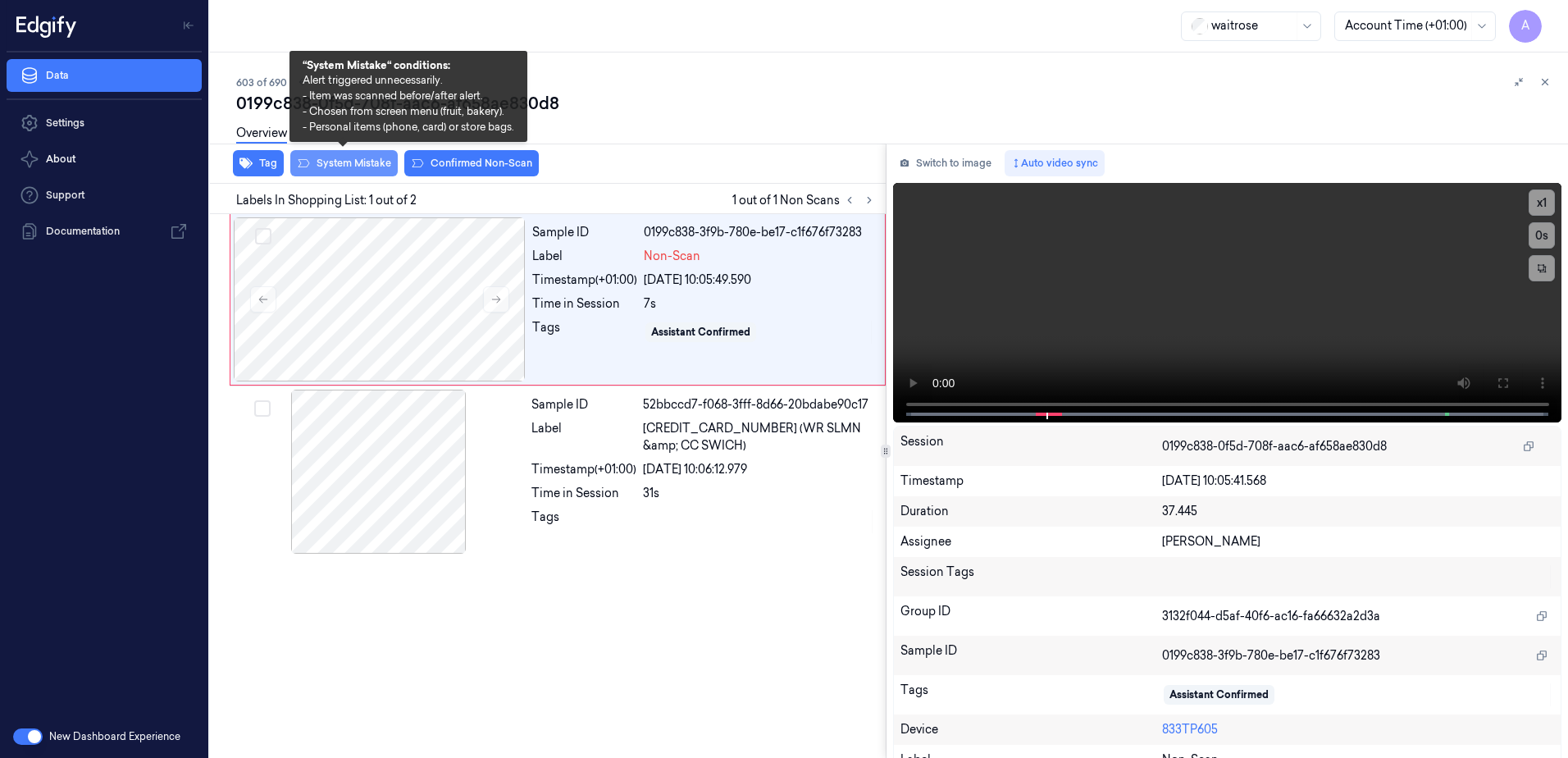
click at [354, 170] on button "System Mistake" at bounding box center [344, 164] width 107 height 26
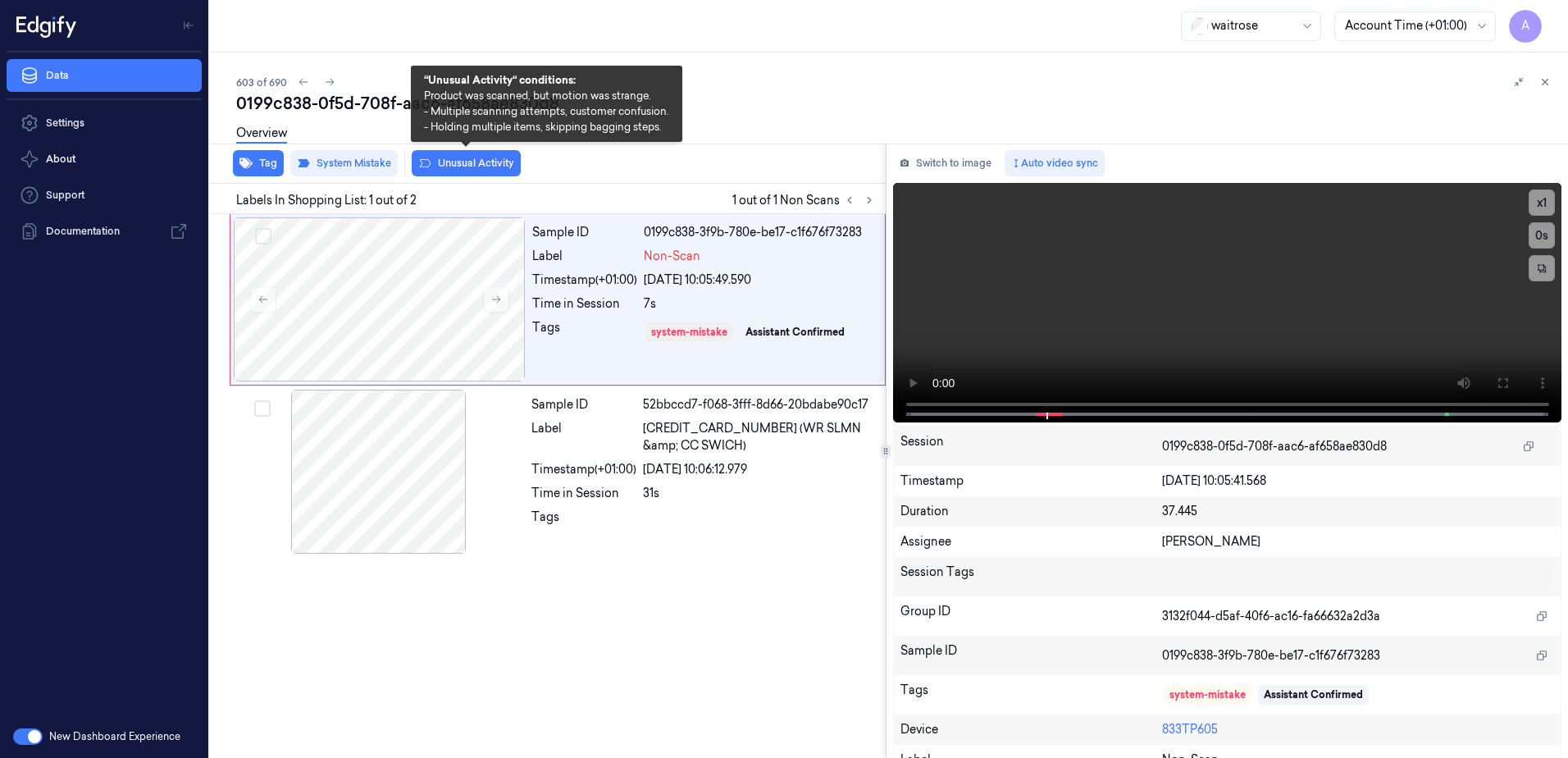
click at [471, 172] on button "Unusual Activity" at bounding box center [467, 164] width 109 height 26
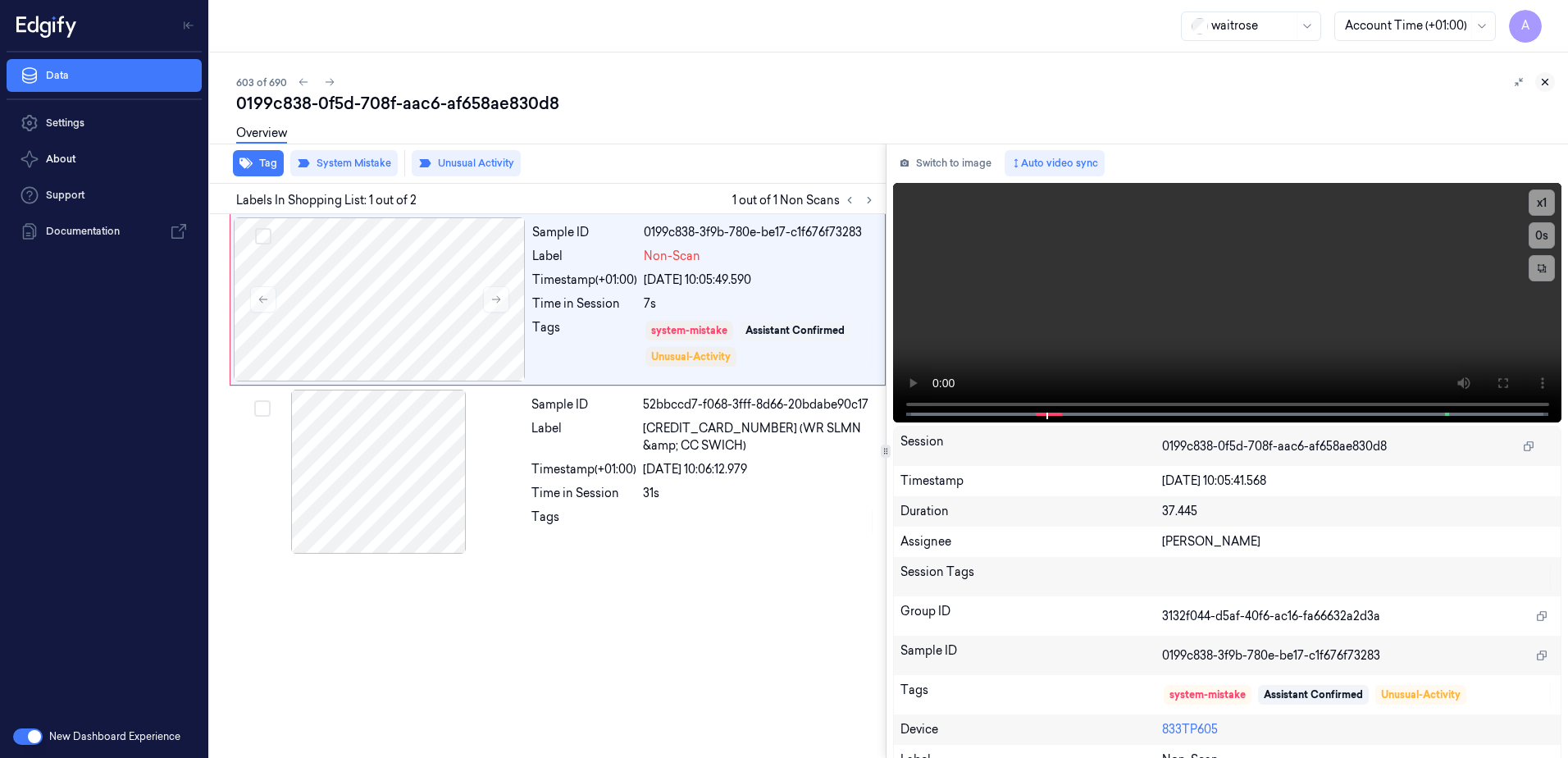
click at [1552, 84] on button at bounding box center [1545, 82] width 20 height 20
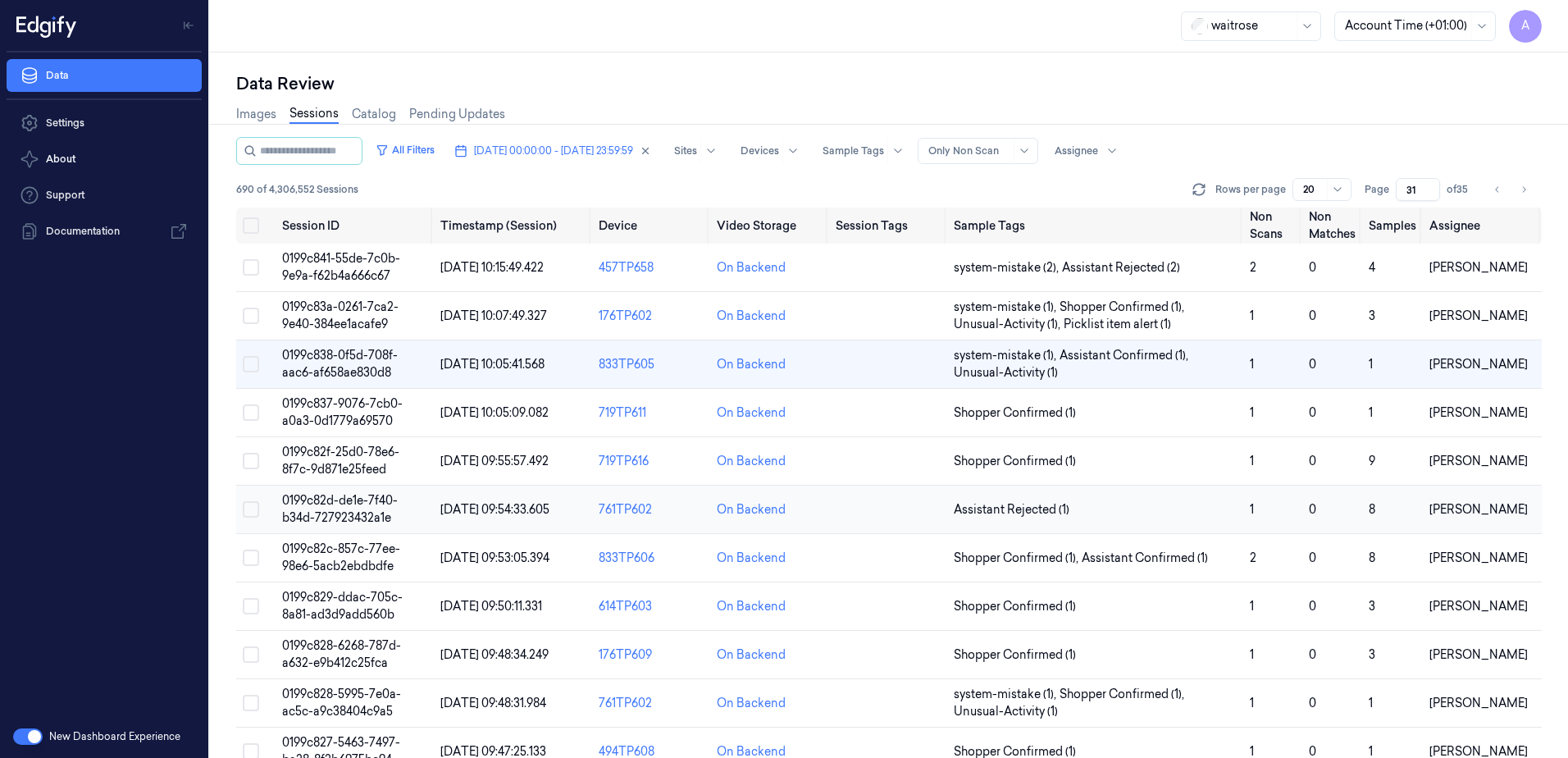
click at [347, 505] on span "0199c82d-de1e-7f40-b34d-727923432a1e" at bounding box center [340, 509] width 116 height 32
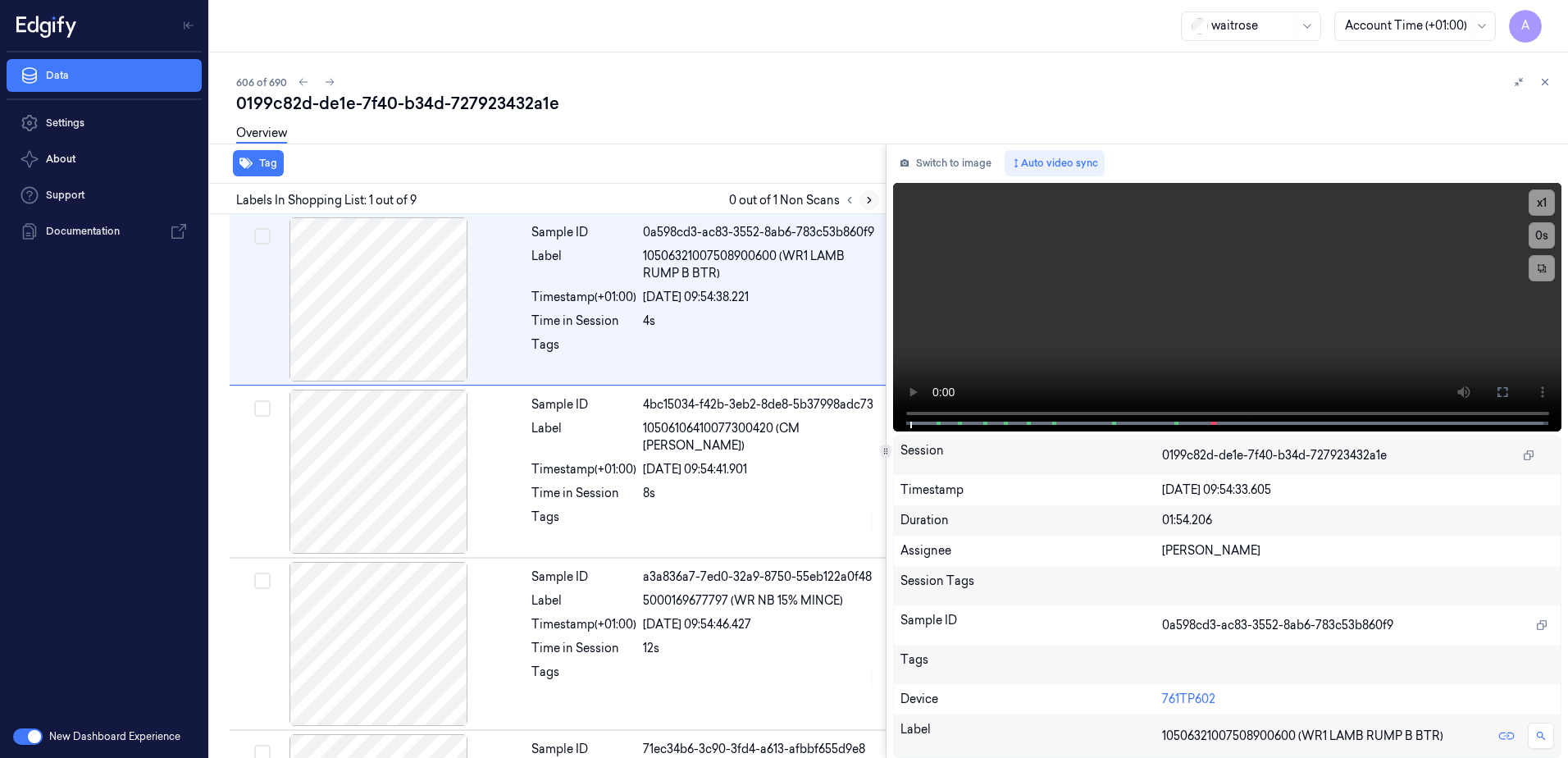
click at [863, 199] on icon at bounding box center [869, 200] width 11 height 11
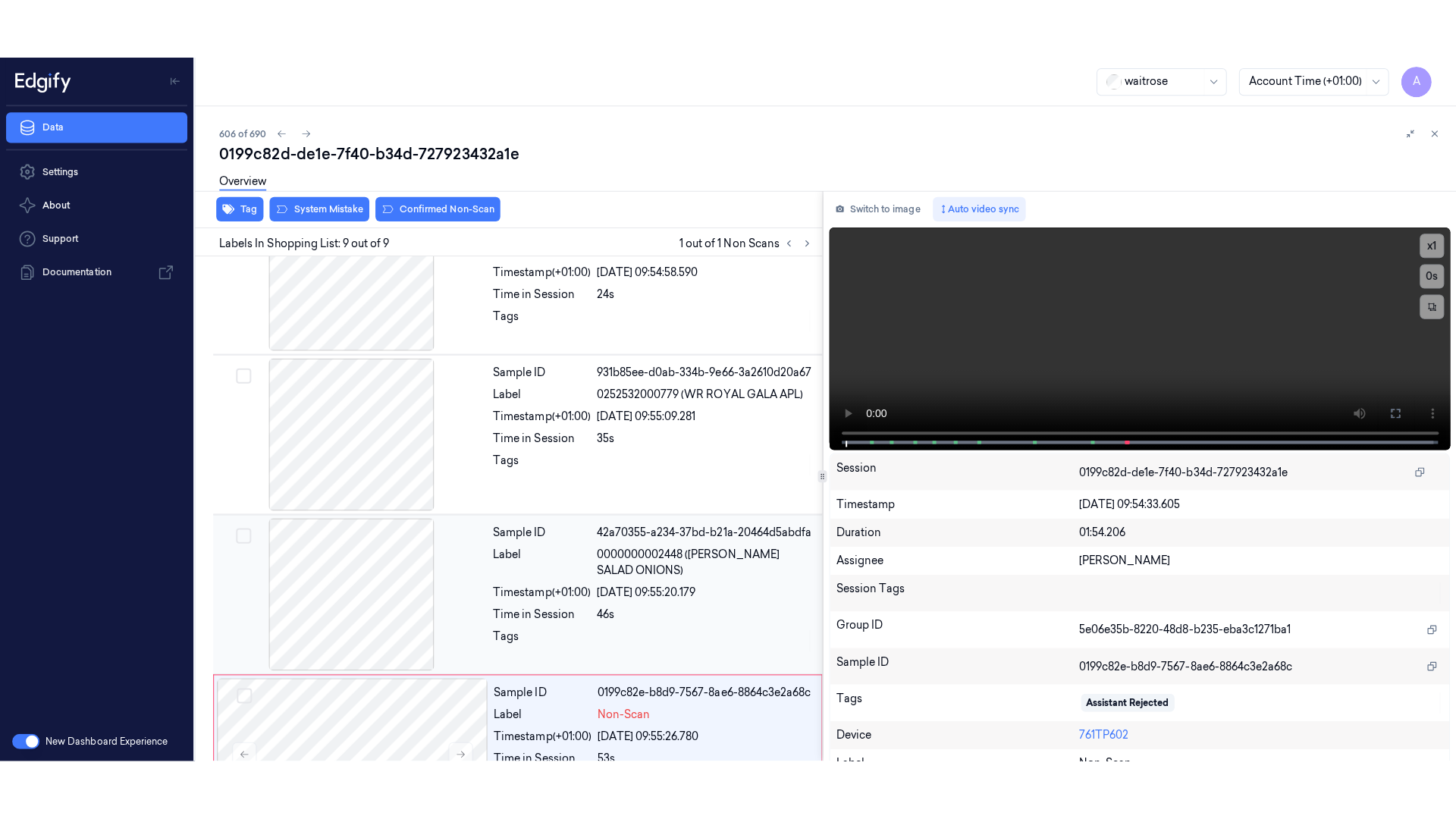
scroll to position [935, 0]
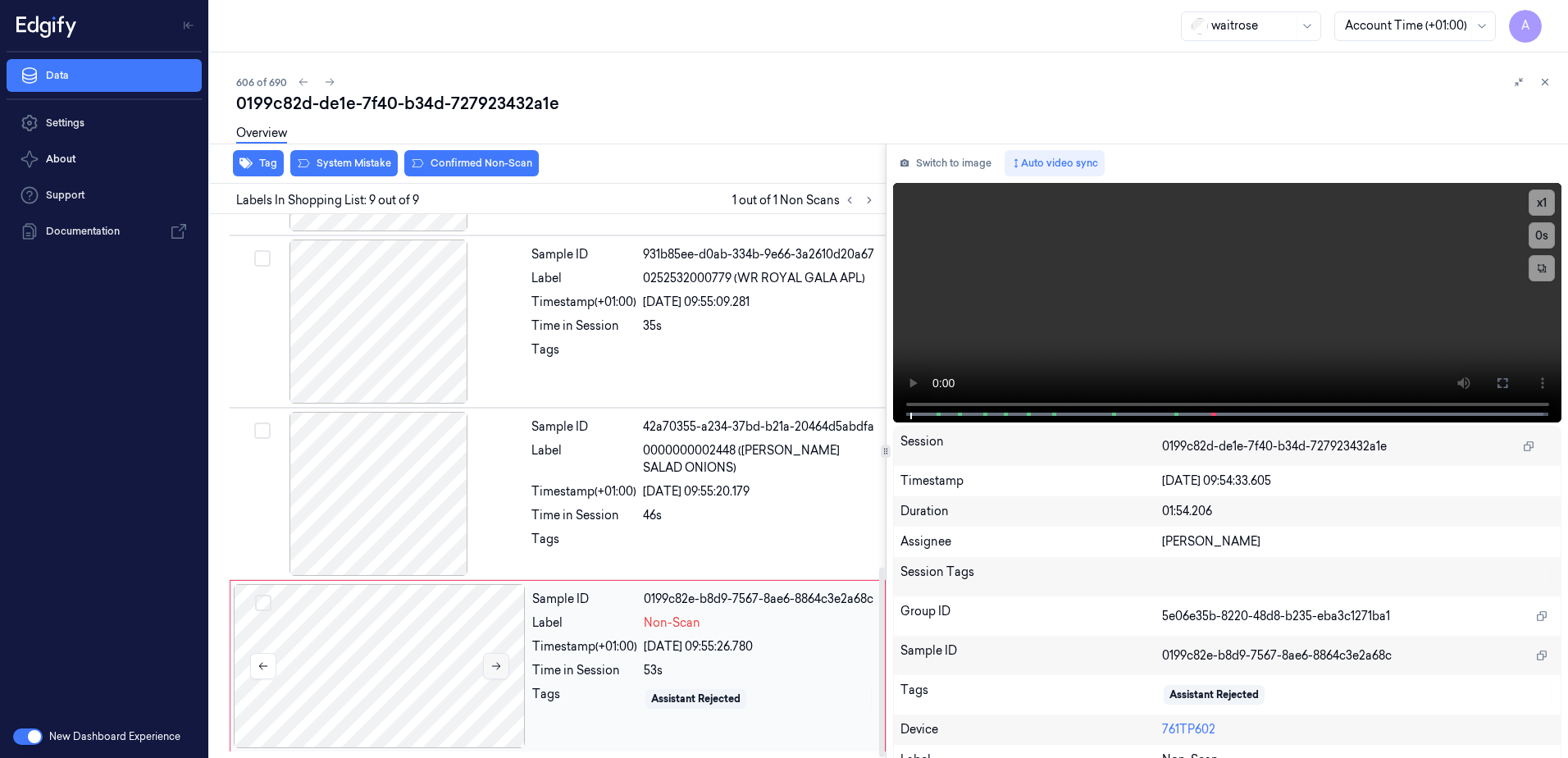
click at [494, 670] on icon at bounding box center [497, 666] width 11 height 11
click at [503, 667] on button at bounding box center [497, 666] width 26 height 26
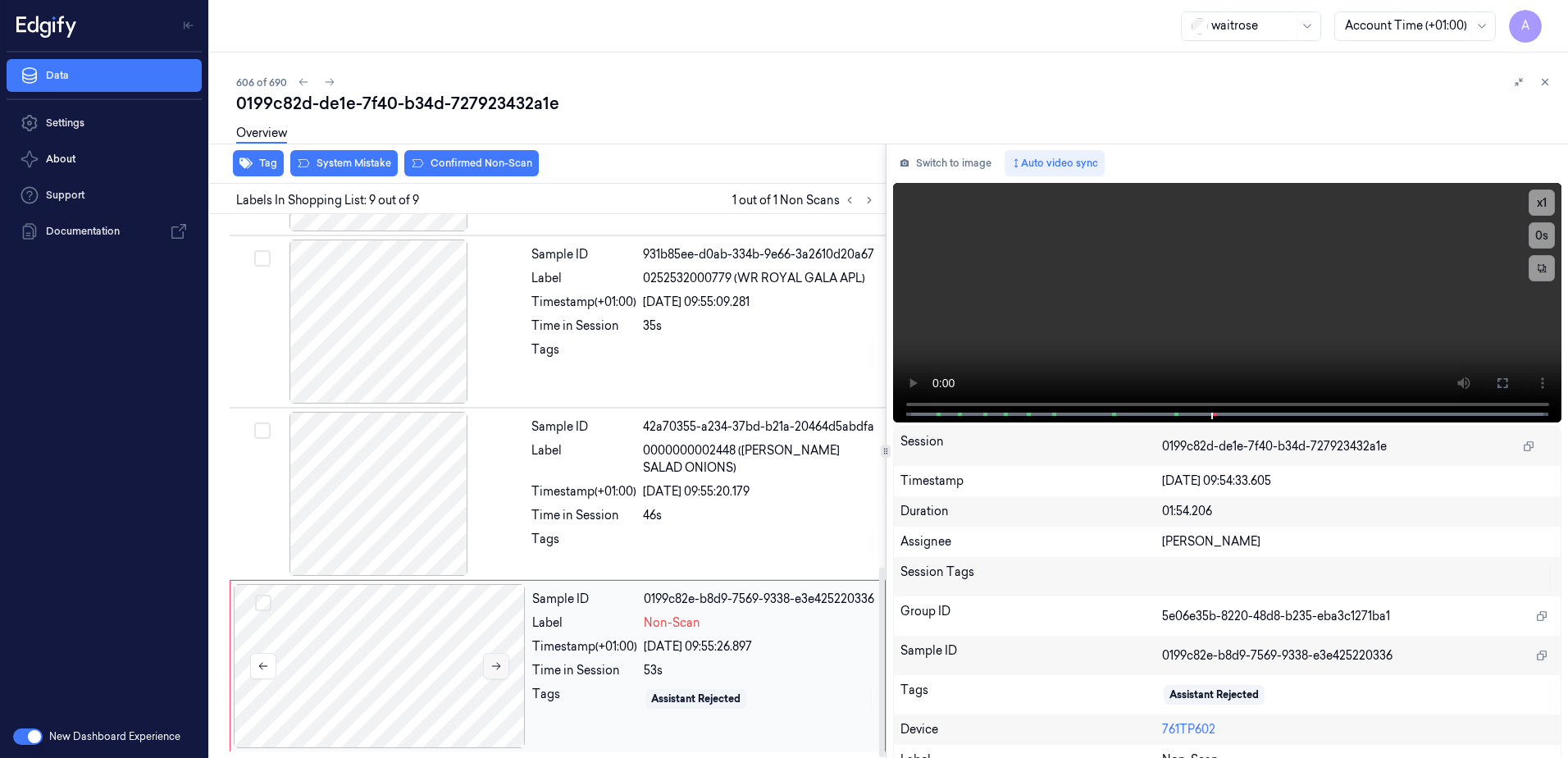
click at [503, 667] on button at bounding box center [497, 666] width 26 height 26
click at [1497, 382] on icon at bounding box center [1503, 383] width 13 height 13
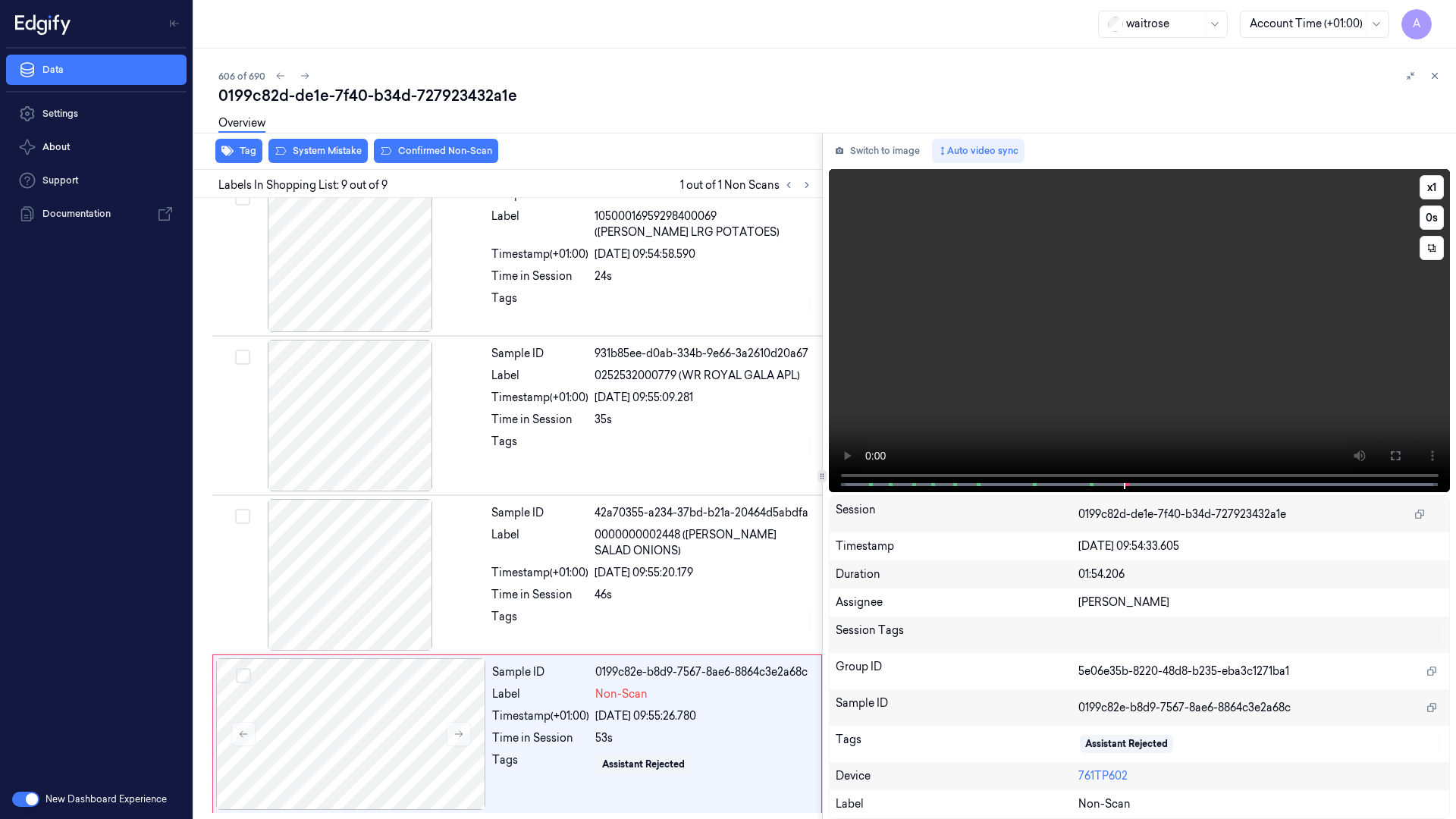
scroll to position [816, 0]
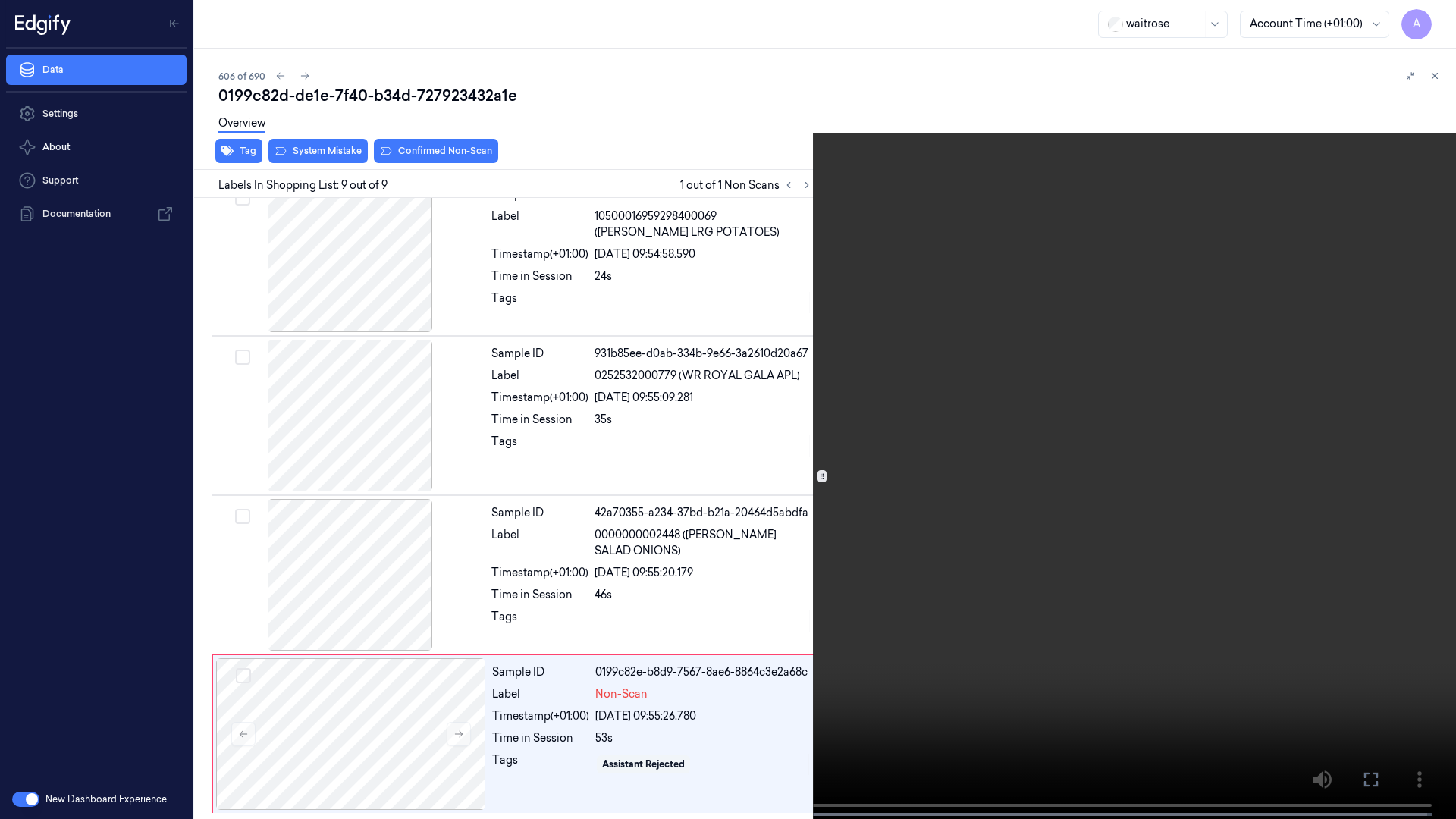
click at [988, 440] on video at bounding box center [728, 410] width 1456 height 822
click at [0, 0] on icon at bounding box center [0, 0] width 0 height 0
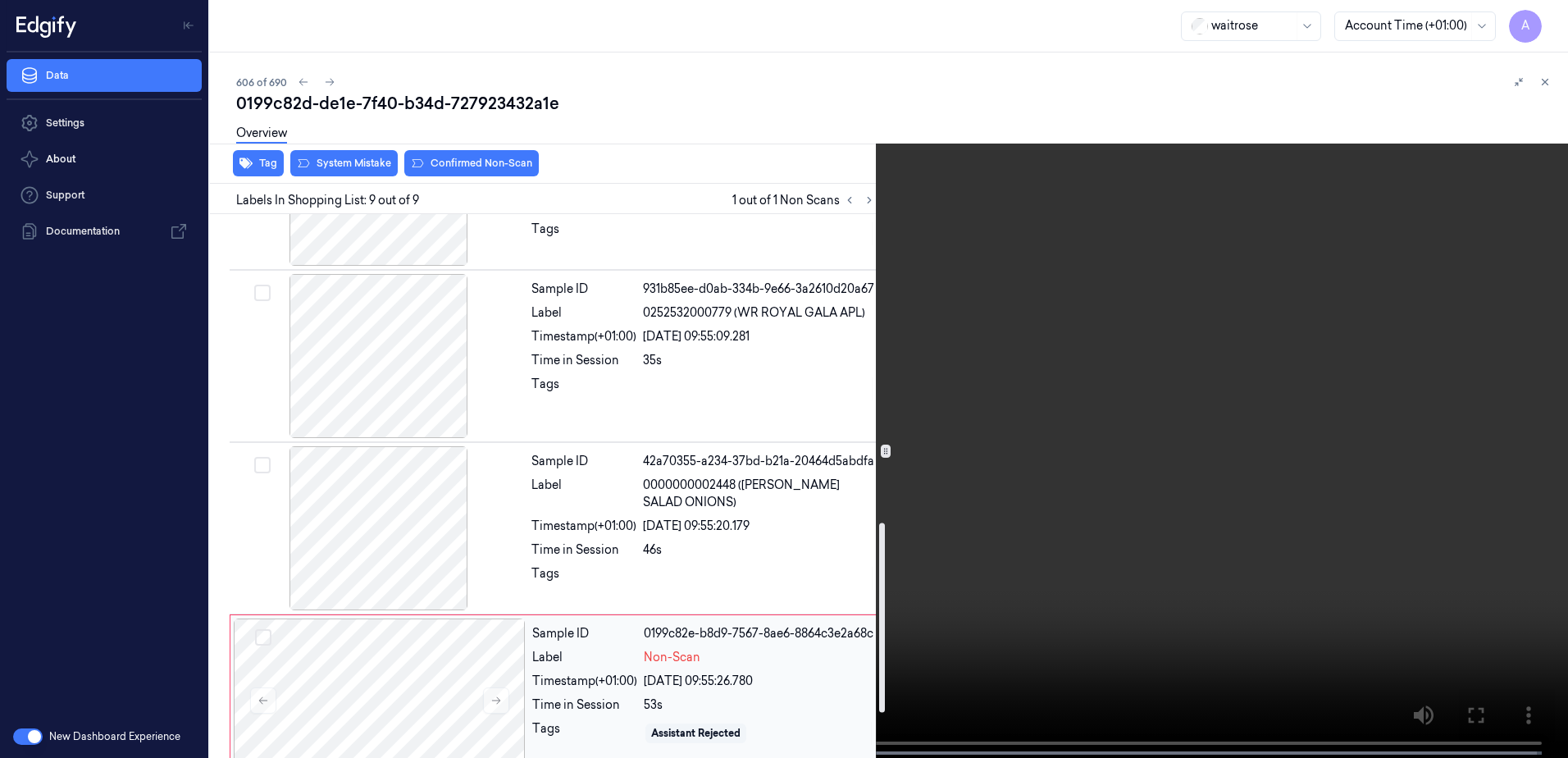
scroll to position [1011, 0]
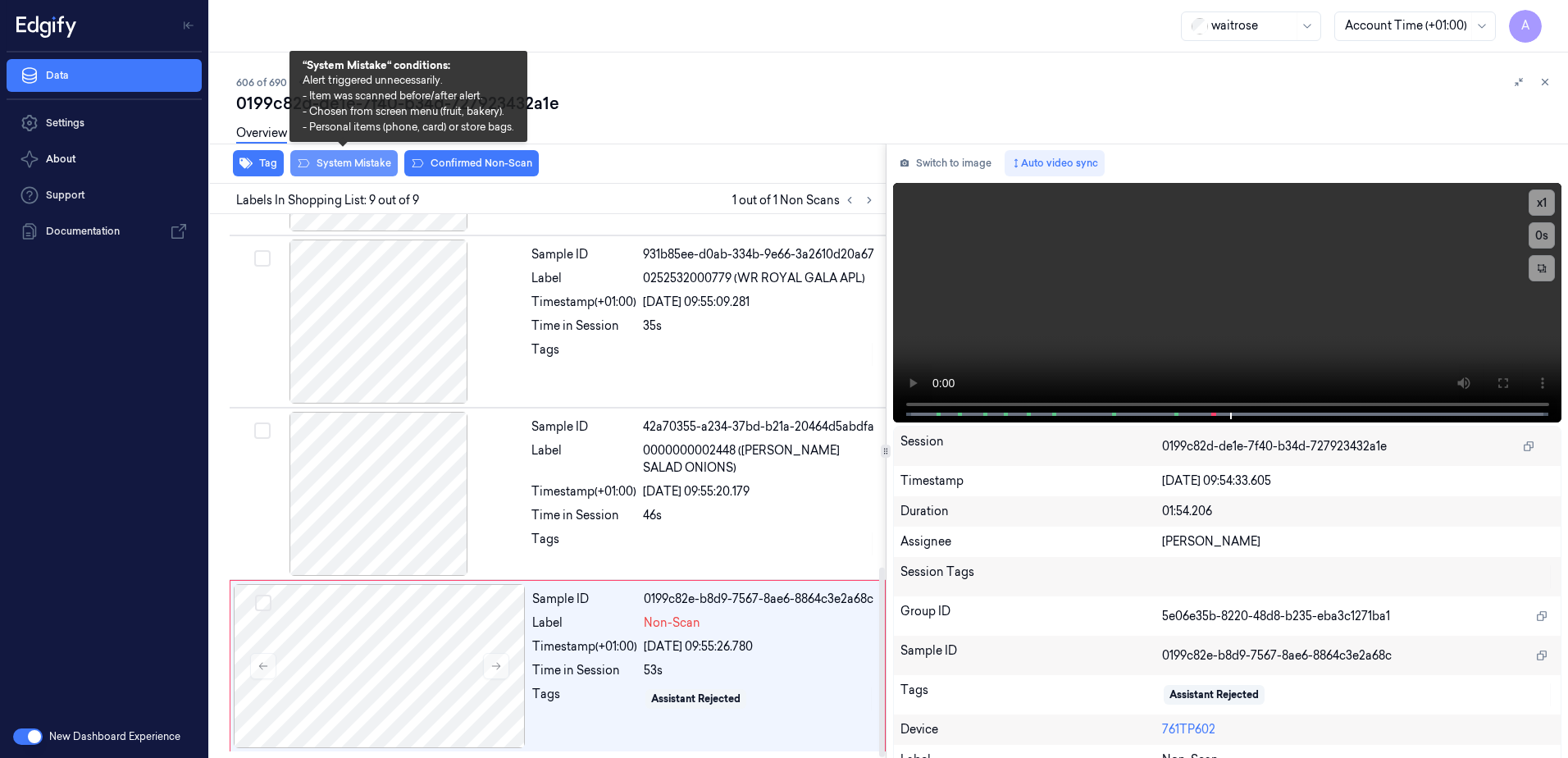
click at [330, 165] on button "System Mistake" at bounding box center [344, 164] width 107 height 26
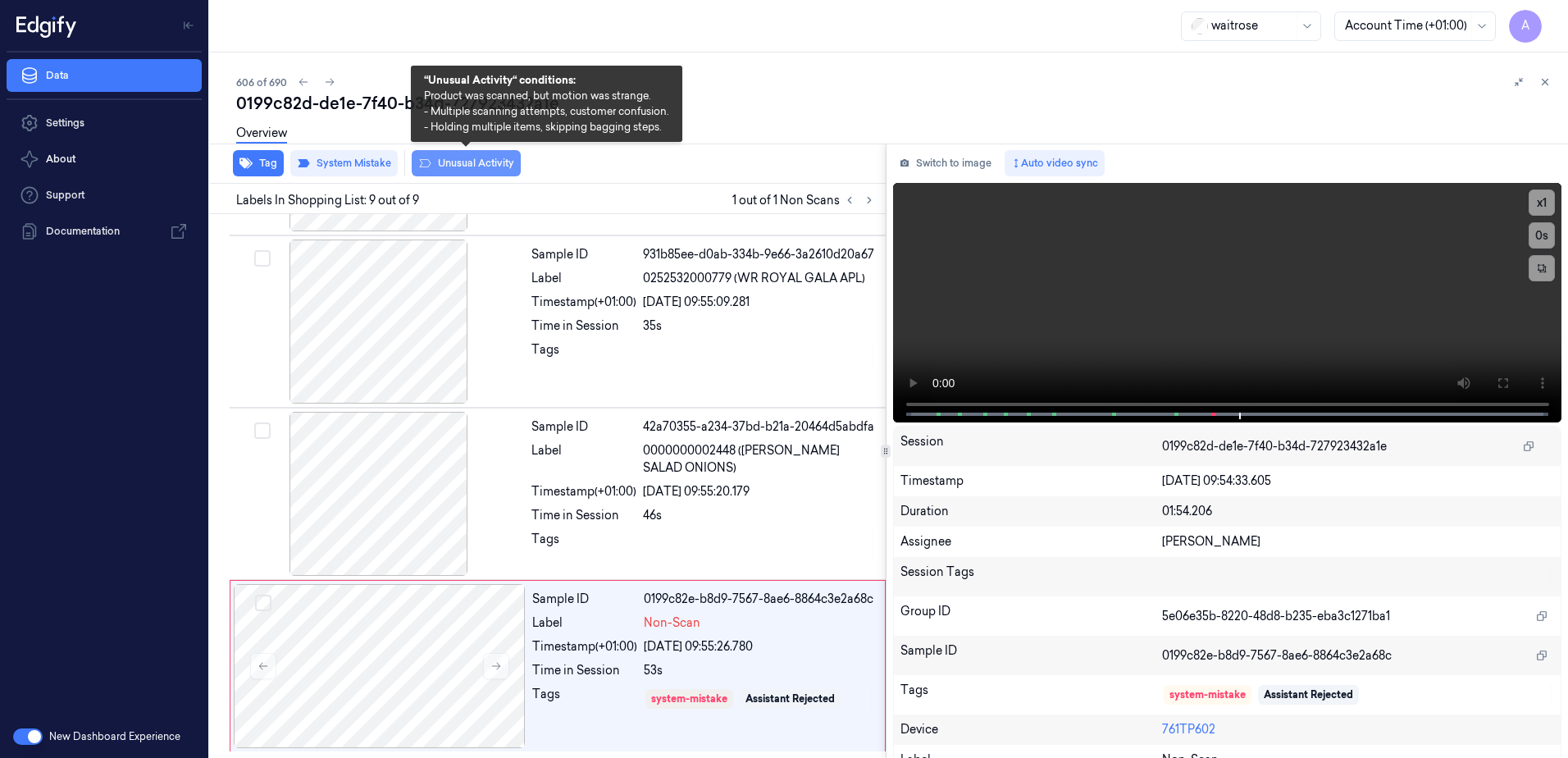
click at [428, 164] on icon at bounding box center [425, 164] width 13 height 13
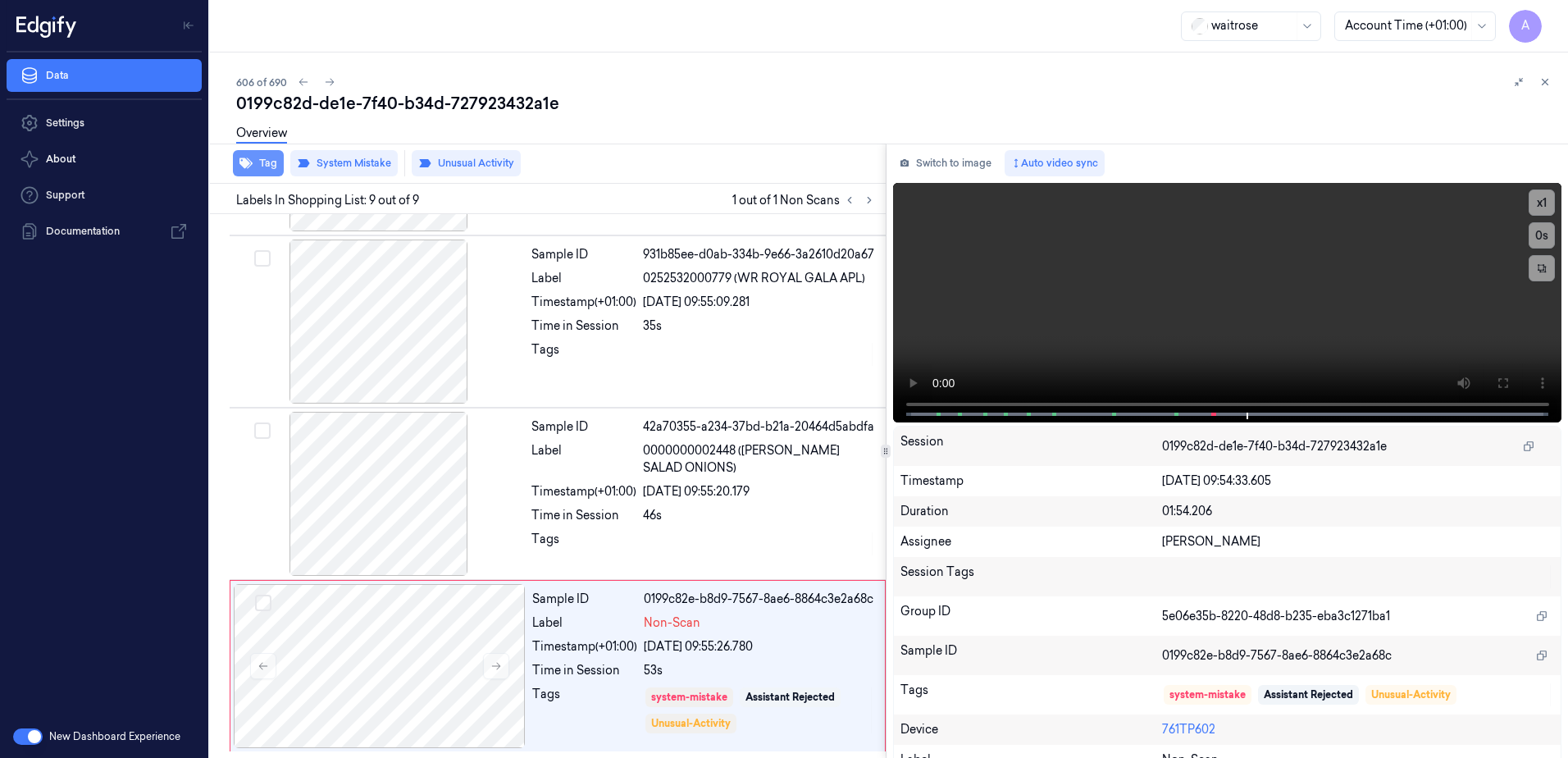
scroll to position [1022, 0]
click at [248, 161] on icon "button" at bounding box center [246, 164] width 13 height 13
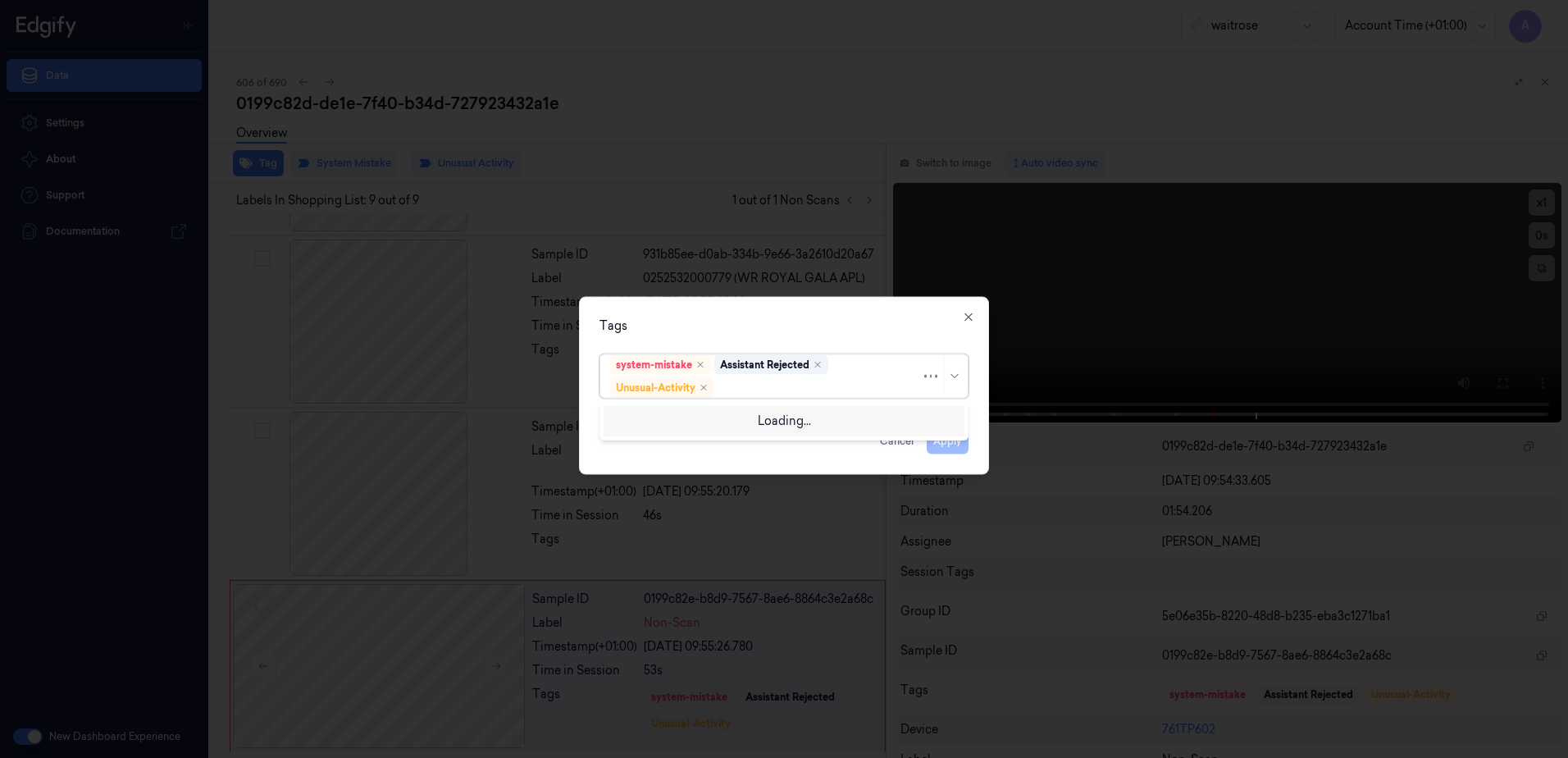
click at [752, 388] on div at bounding box center [819, 387] width 203 height 17
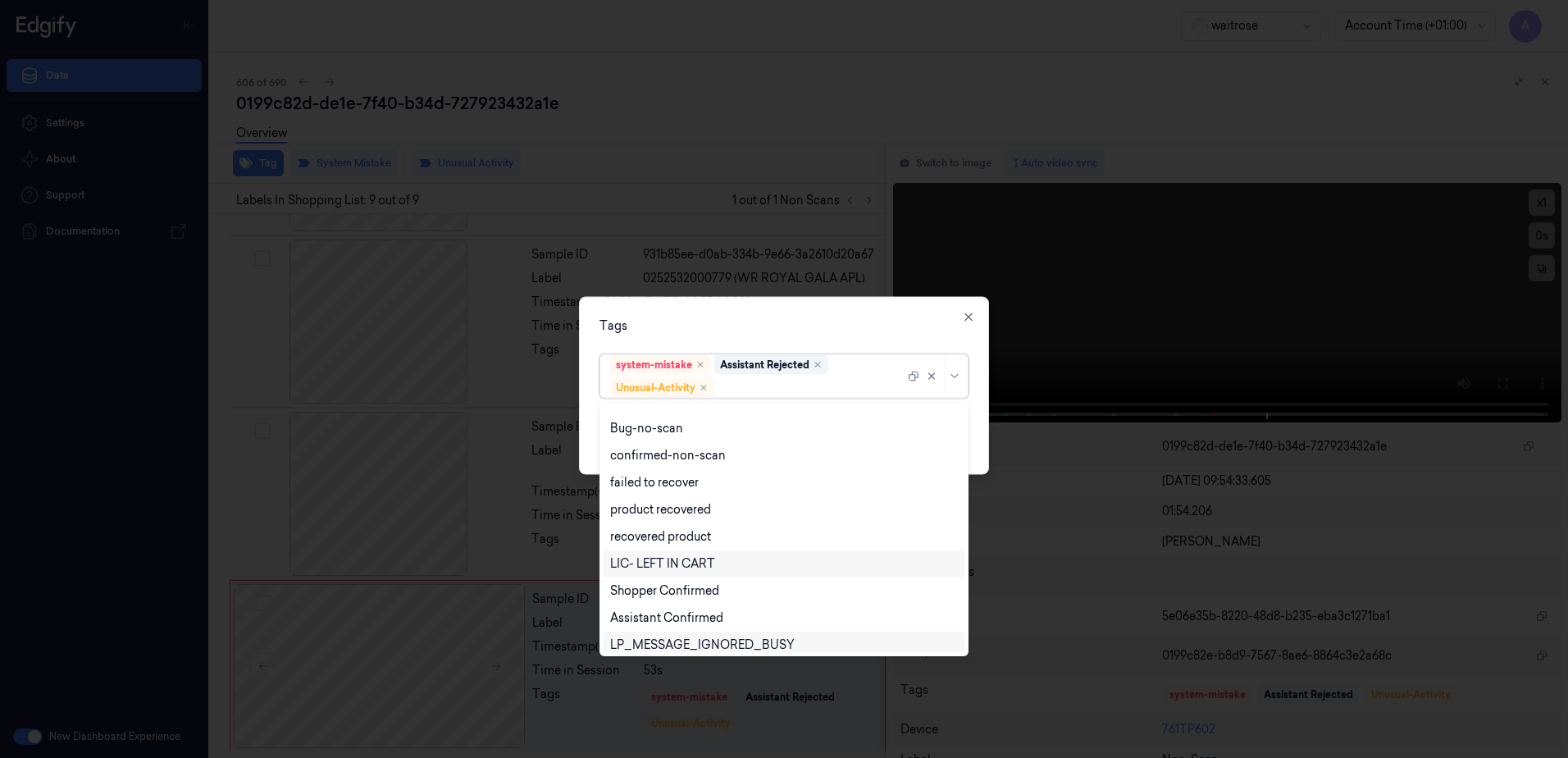
scroll to position [214, 0]
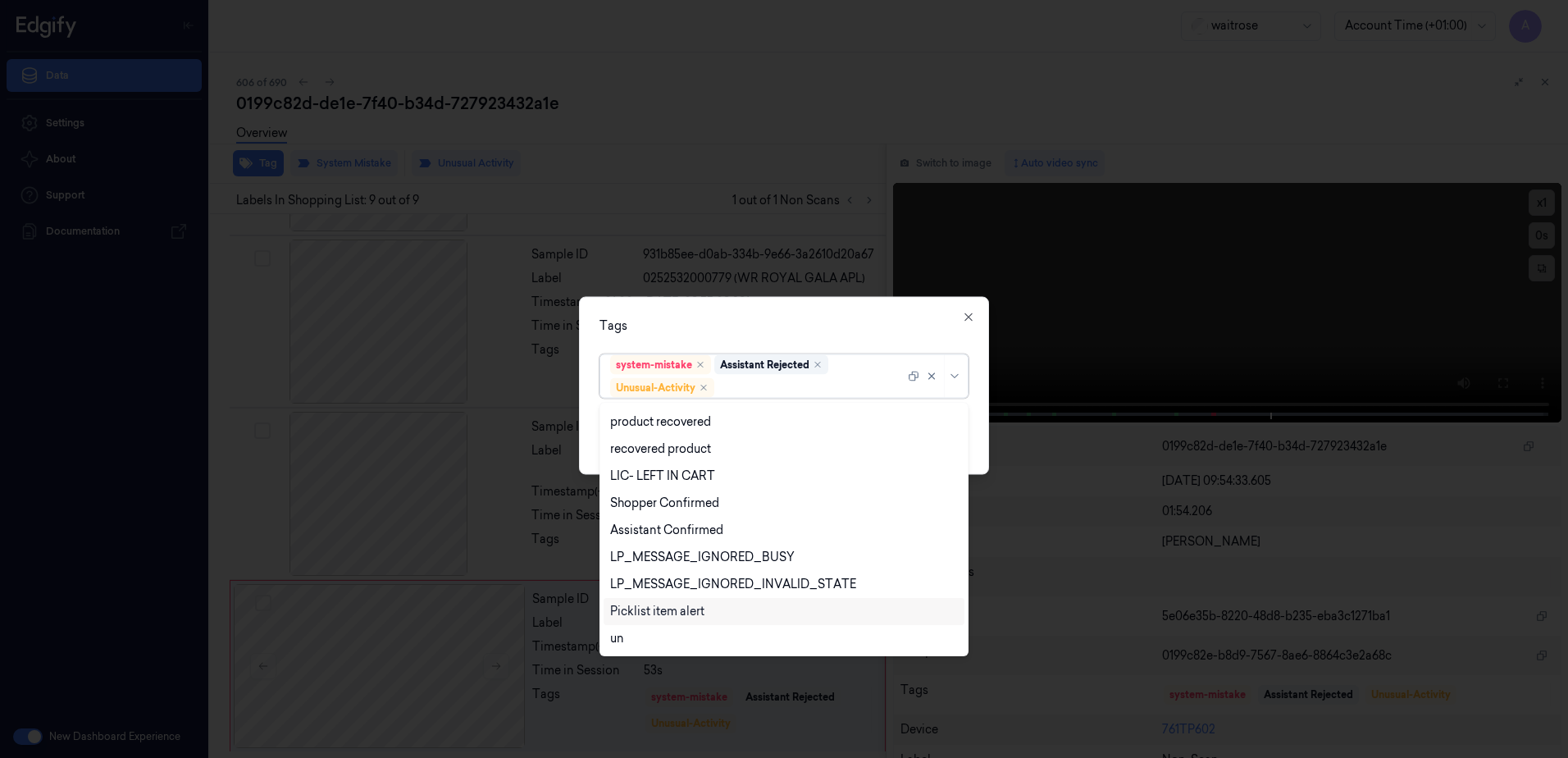
click at [679, 600] on div "Picklist item alert" at bounding box center [784, 611] width 361 height 27
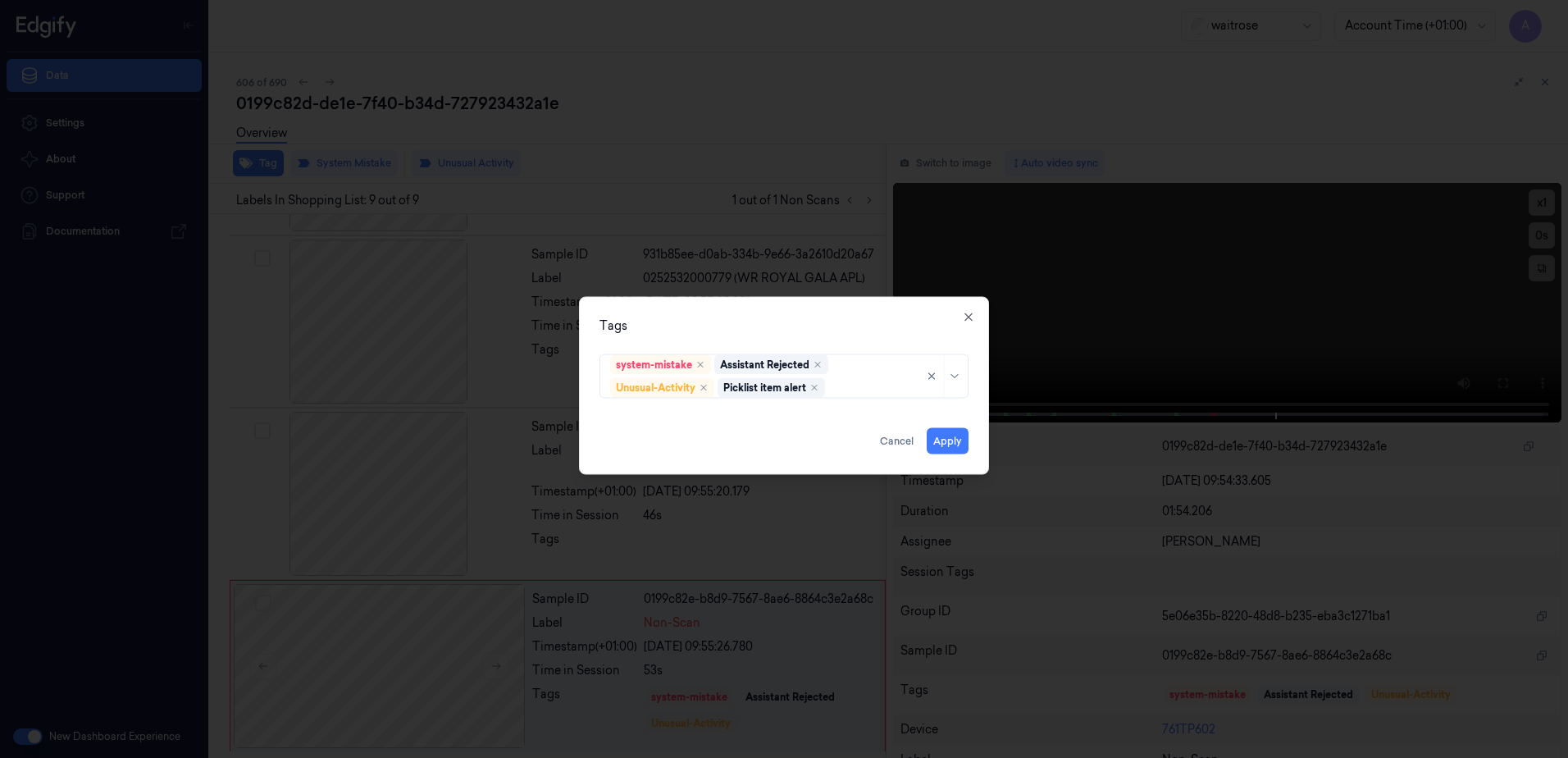
click at [800, 315] on div "Tags system-mistake Assistant Rejected Unusual-Activity Picklist item alert App…" at bounding box center [784, 386] width 410 height 178
click at [947, 439] on button "Apply" at bounding box center [947, 441] width 41 height 26
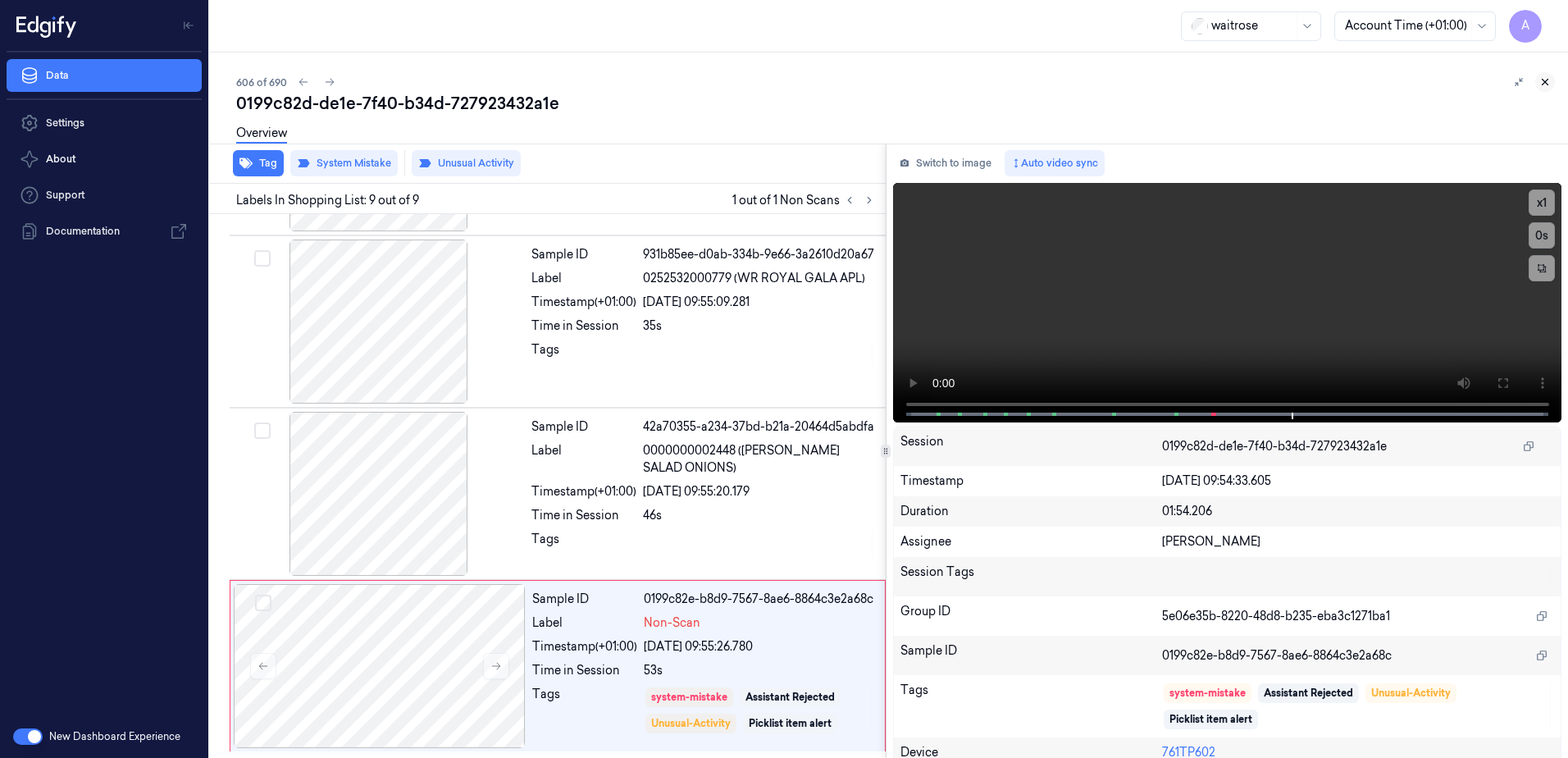
click at [1546, 79] on icon at bounding box center [1545, 82] width 11 height 11
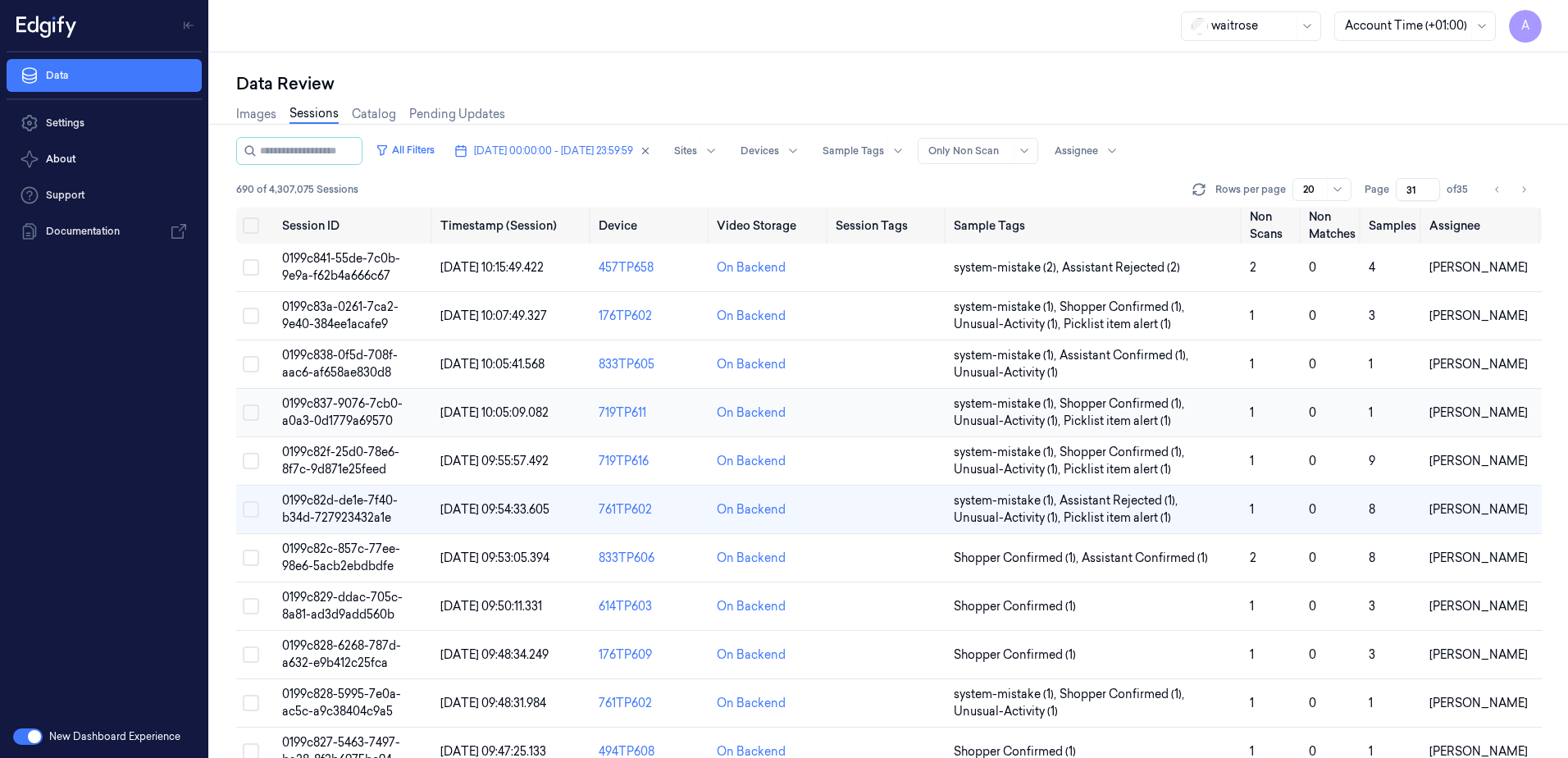
scroll to position [164, 0]
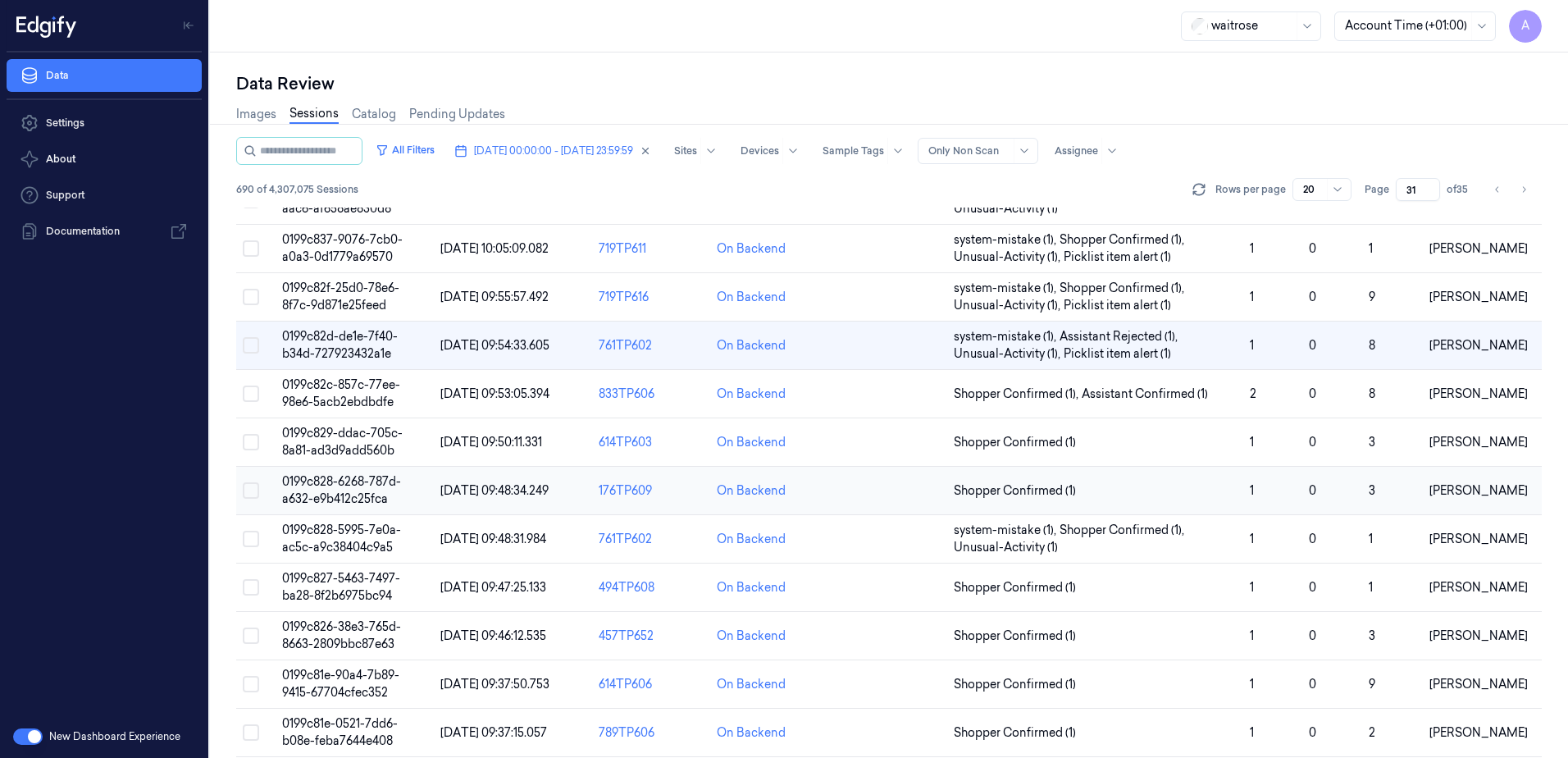
click at [327, 483] on span "0199c828-6268-787d-a632-e9b412c25fca" at bounding box center [341, 490] width 119 height 32
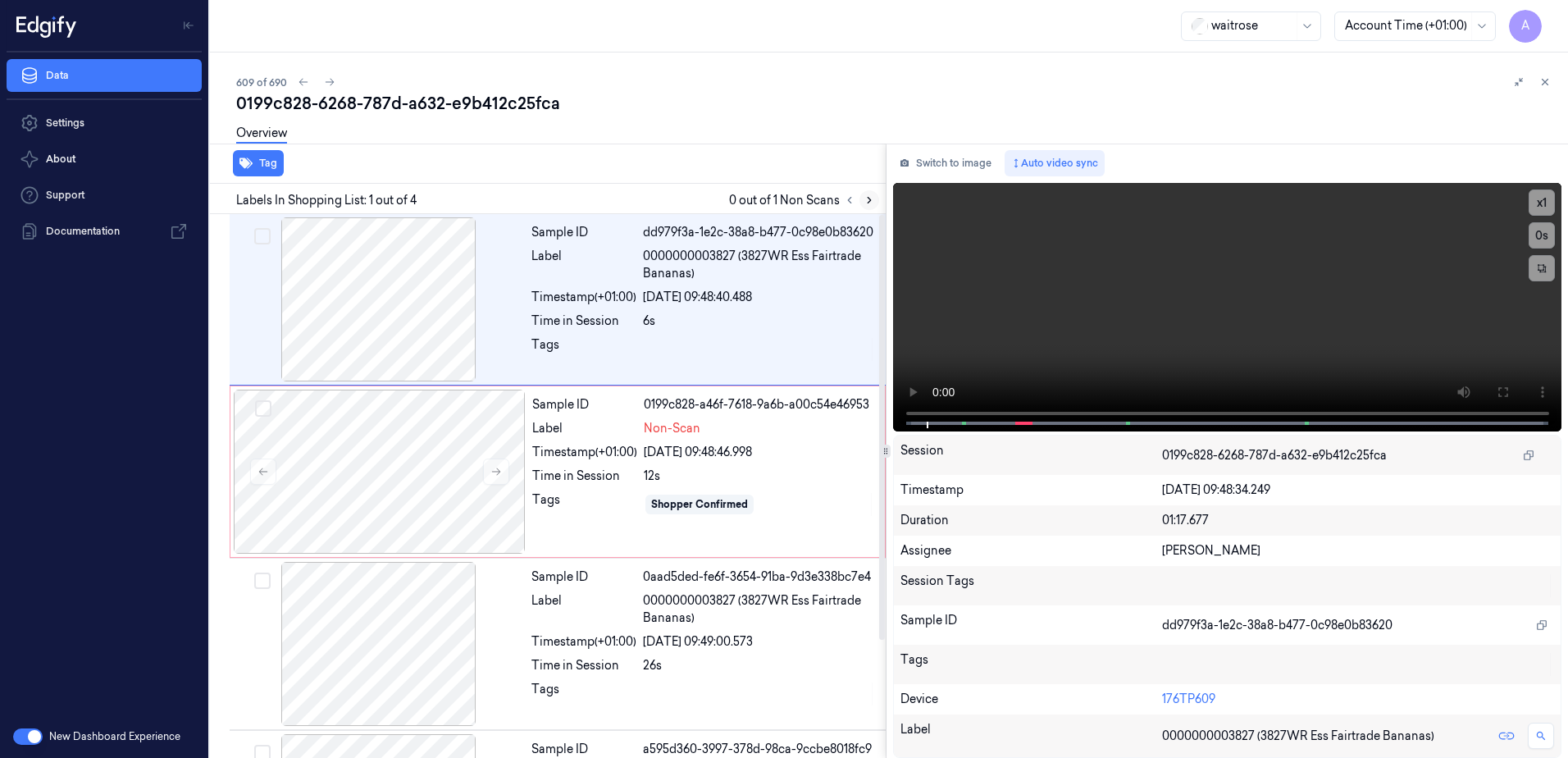
click at [866, 199] on icon at bounding box center [869, 200] width 11 height 11
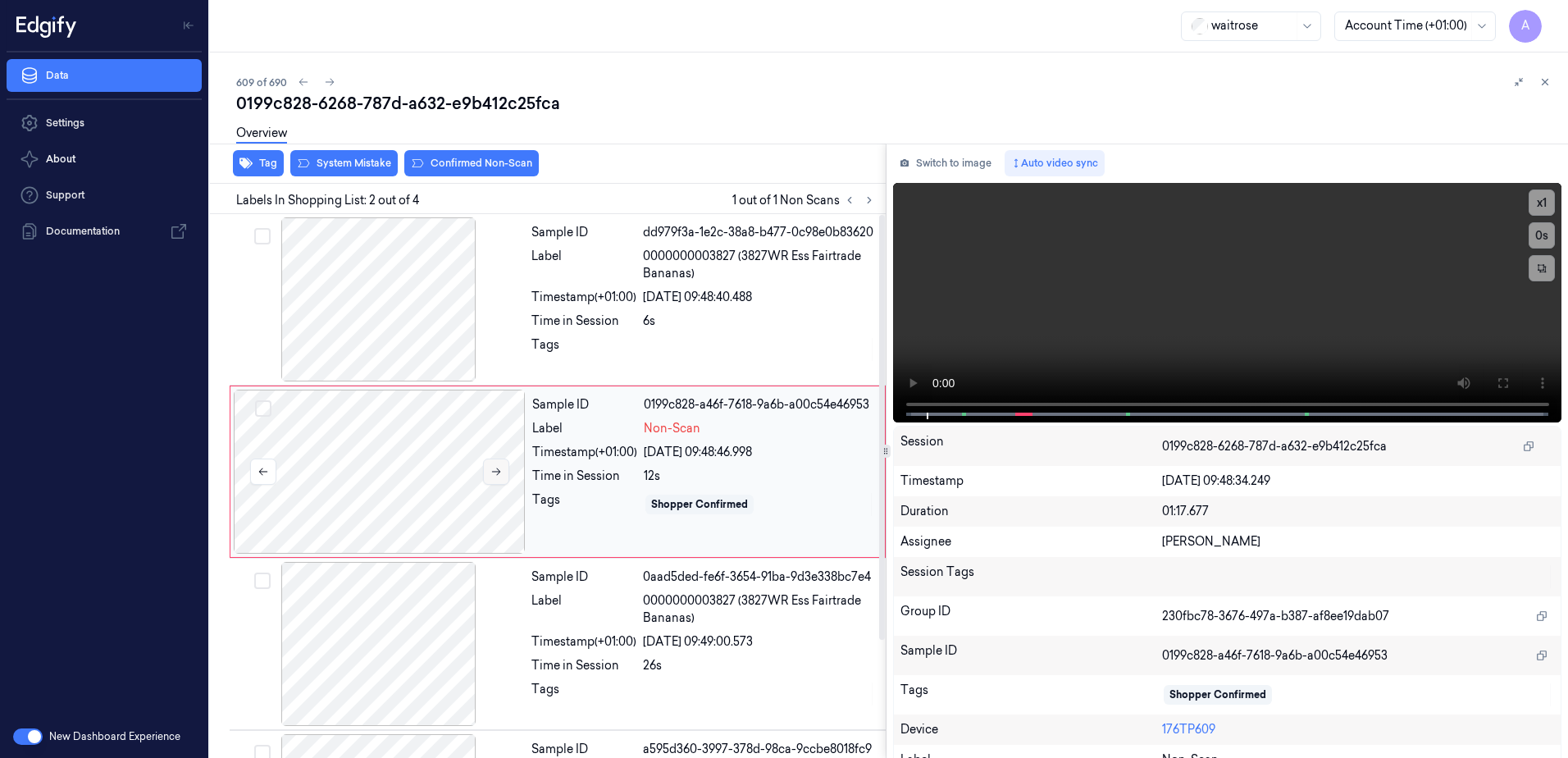
click at [491, 471] on icon at bounding box center [497, 471] width 11 height 11
click at [497, 472] on icon at bounding box center [497, 471] width 11 height 11
click at [1504, 388] on button at bounding box center [1503, 383] width 26 height 26
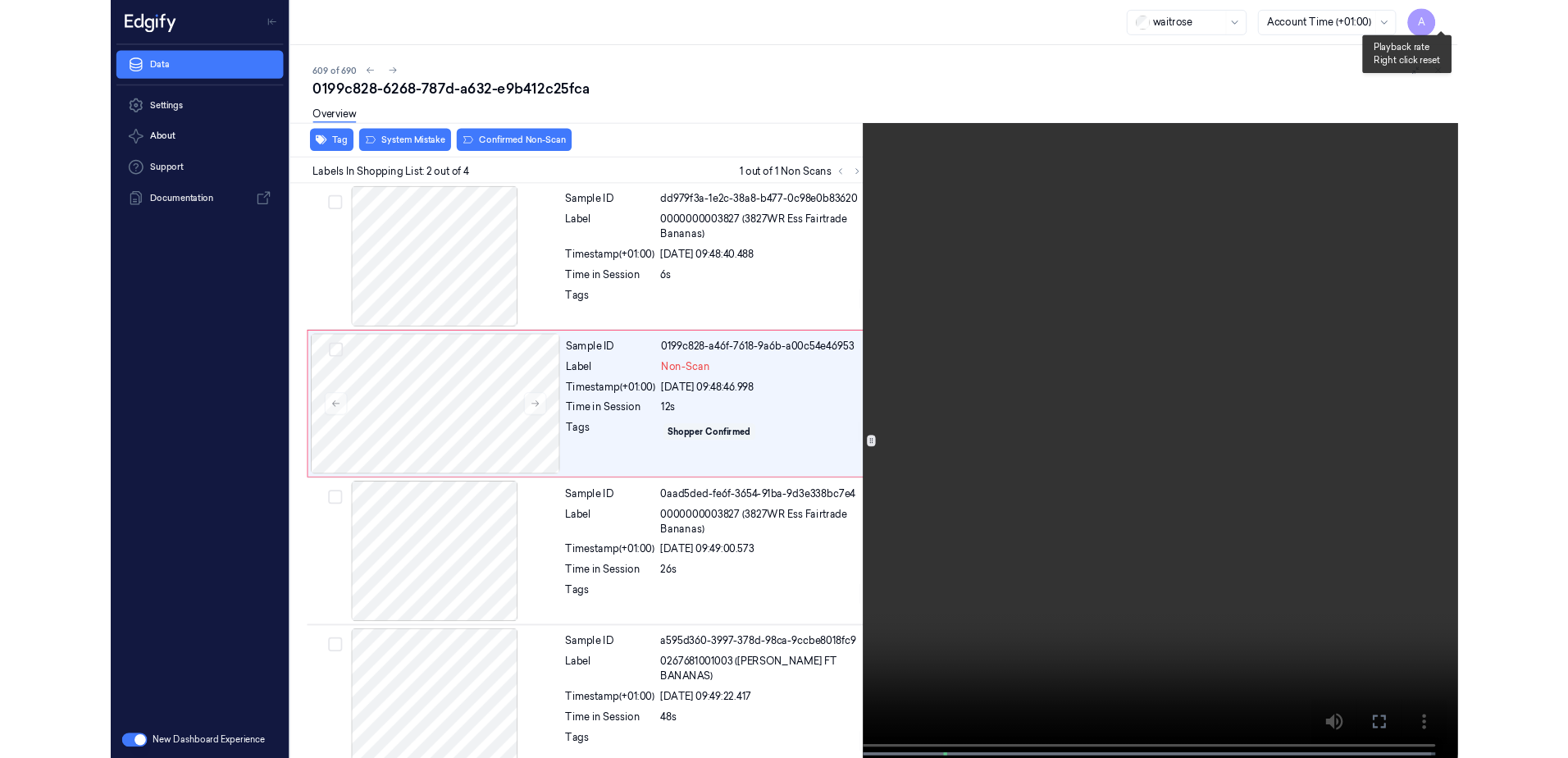
scroll to position [23, 0]
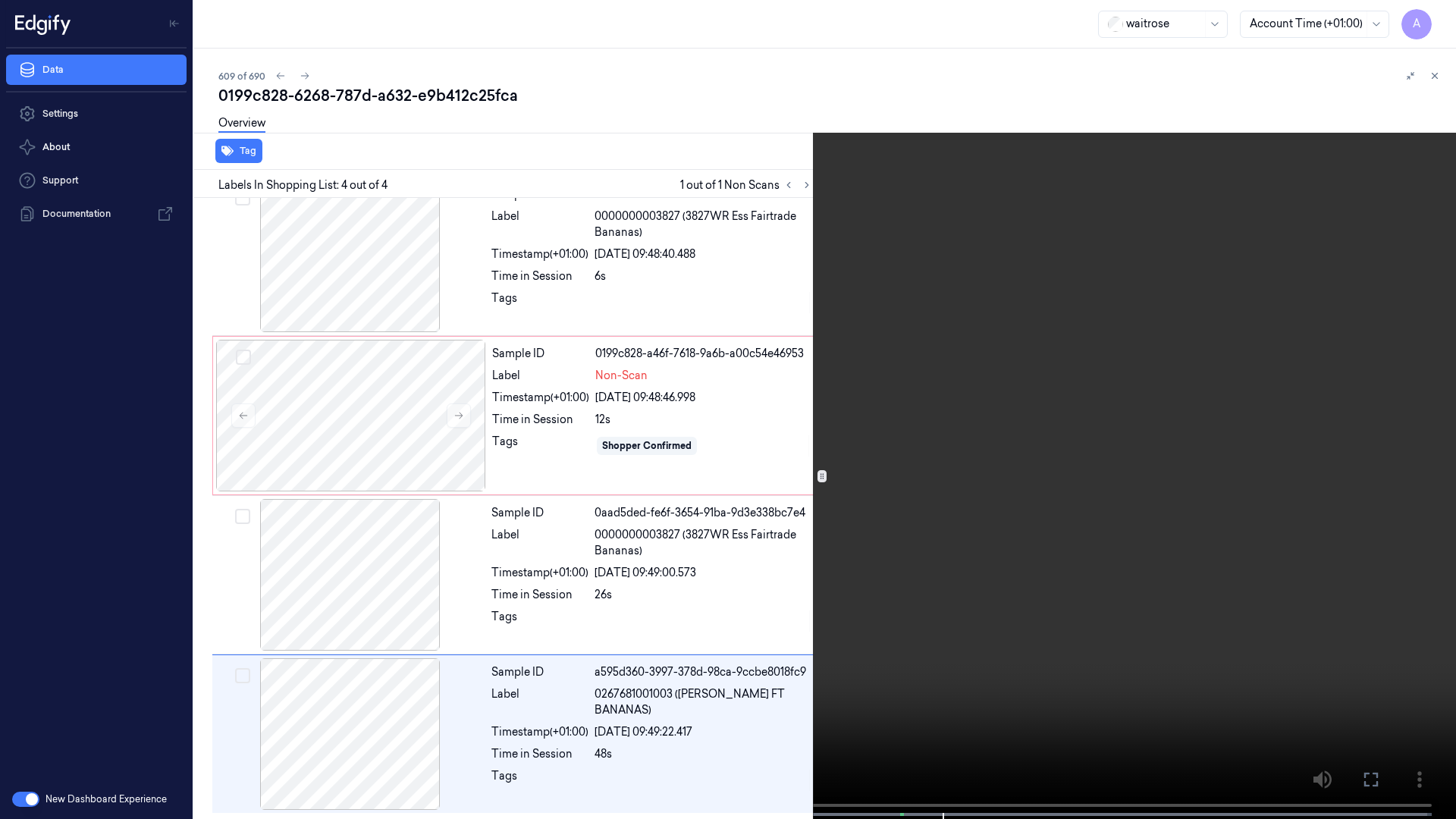
click at [0, 0] on icon at bounding box center [0, 0] width 0 height 0
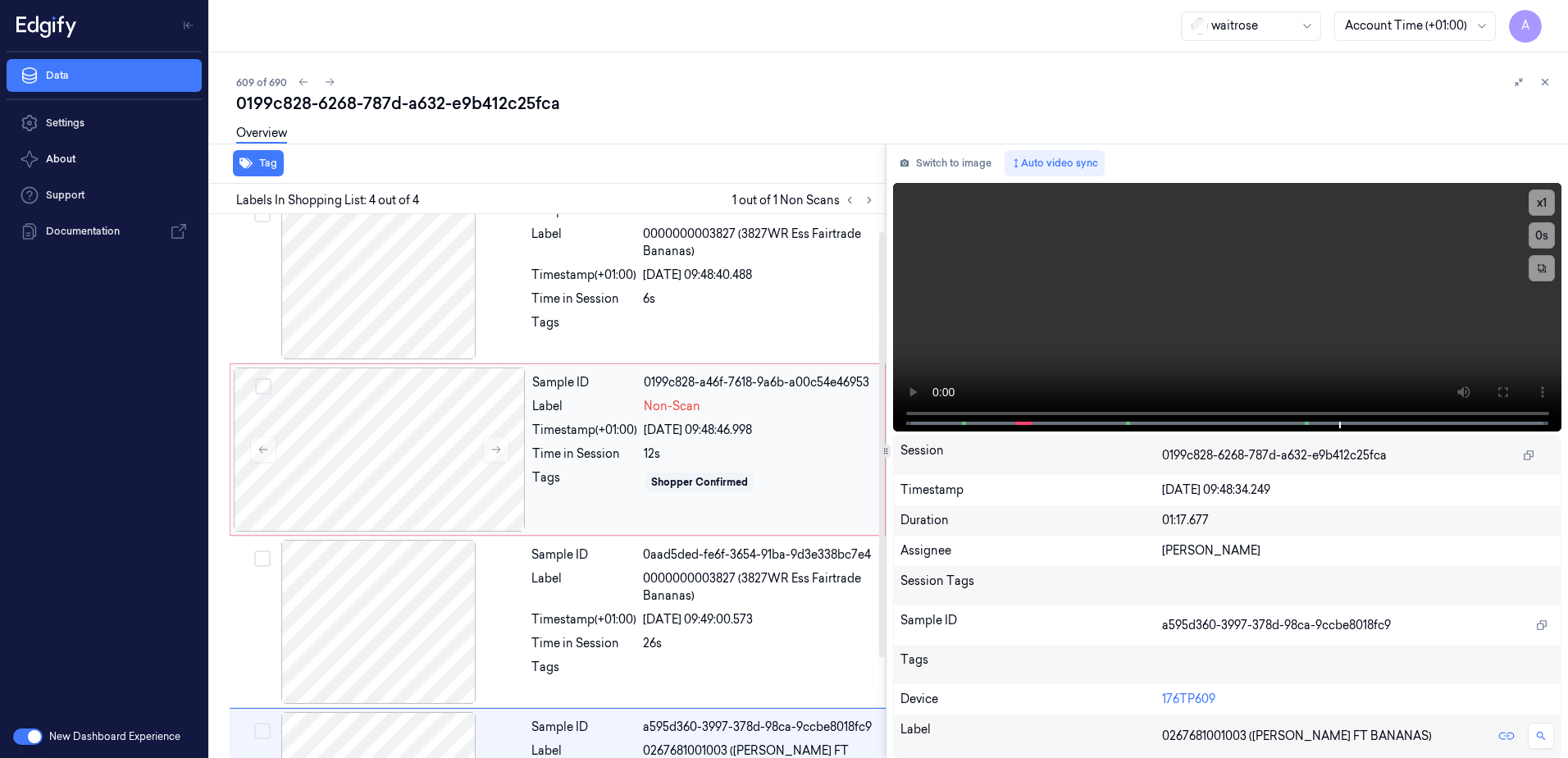
click at [564, 476] on div "Tags" at bounding box center [585, 482] width 105 height 26
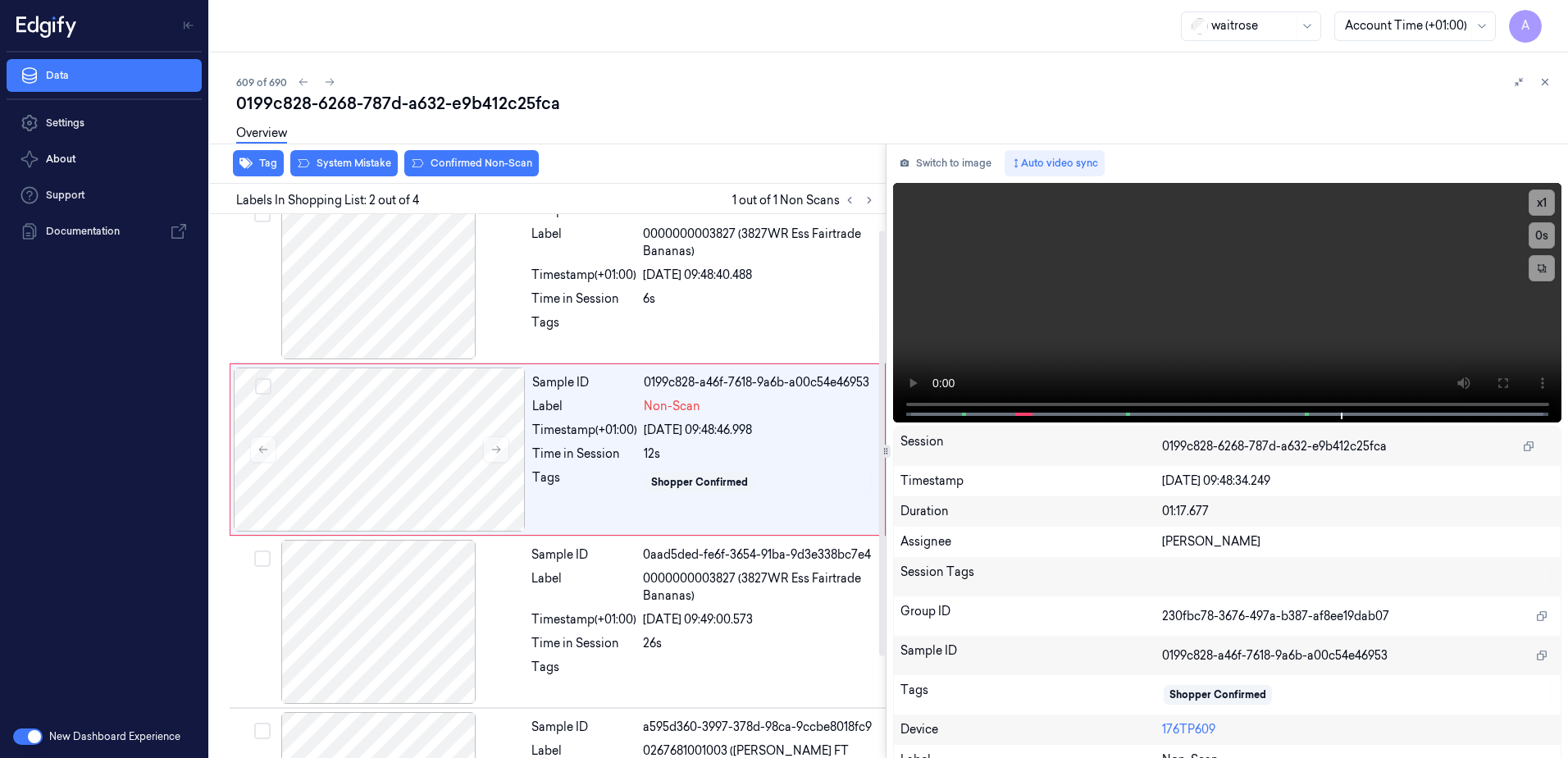
scroll to position [0, 0]
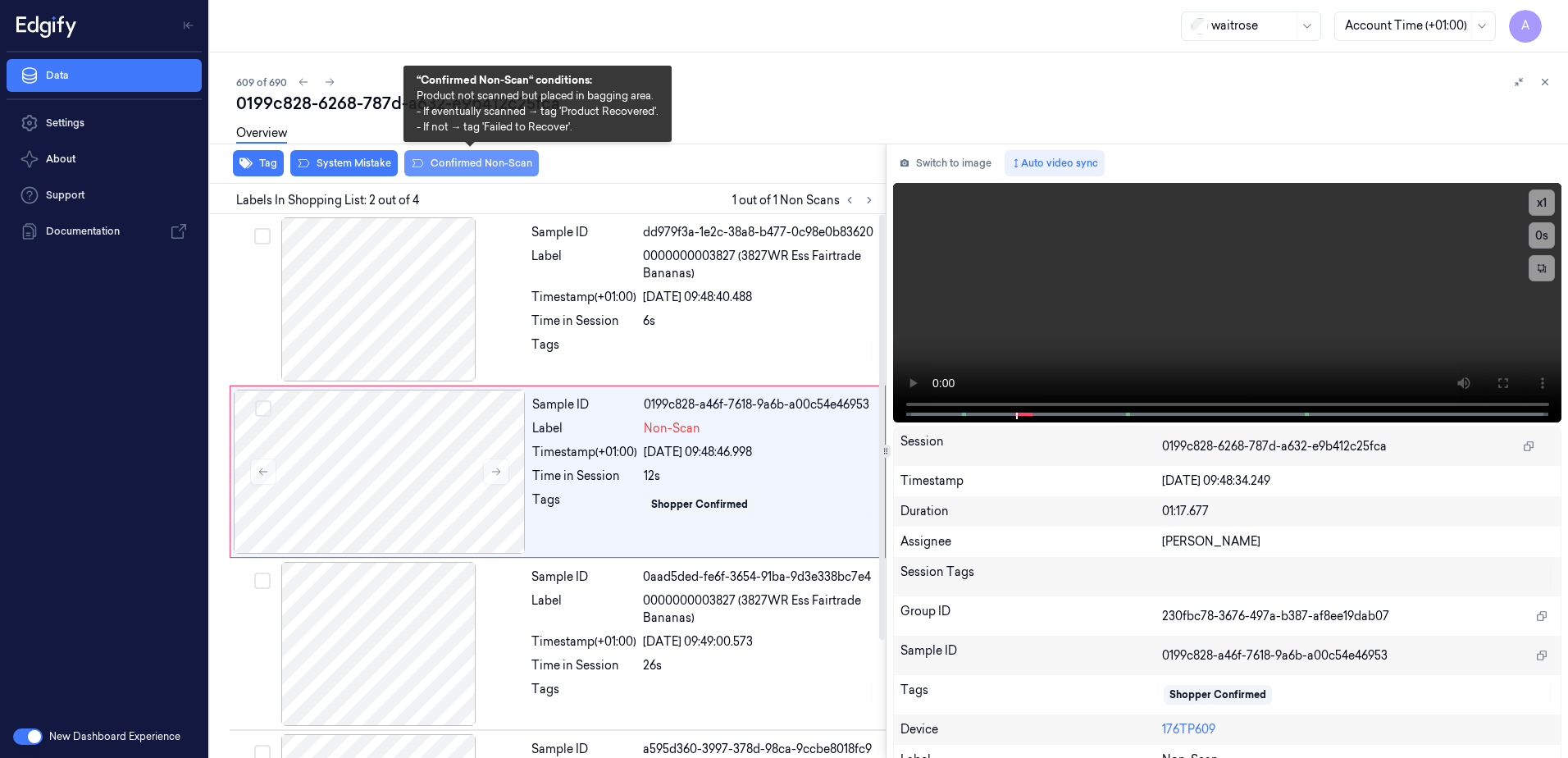
click at [464, 164] on button "Confirmed Non-Scan" at bounding box center [471, 164] width 135 height 26
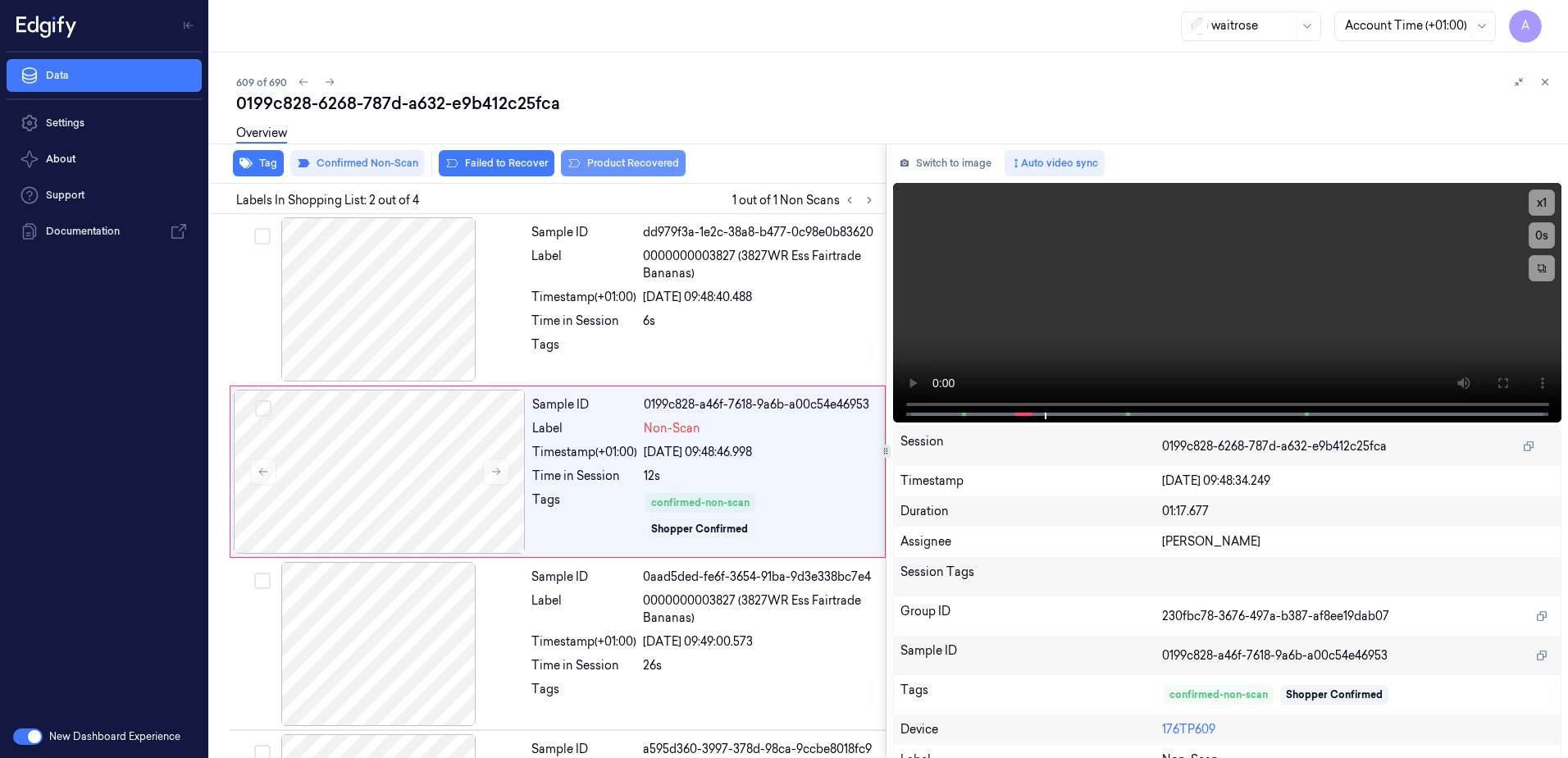
click at [629, 169] on button "Product Recovered" at bounding box center [624, 164] width 125 height 26
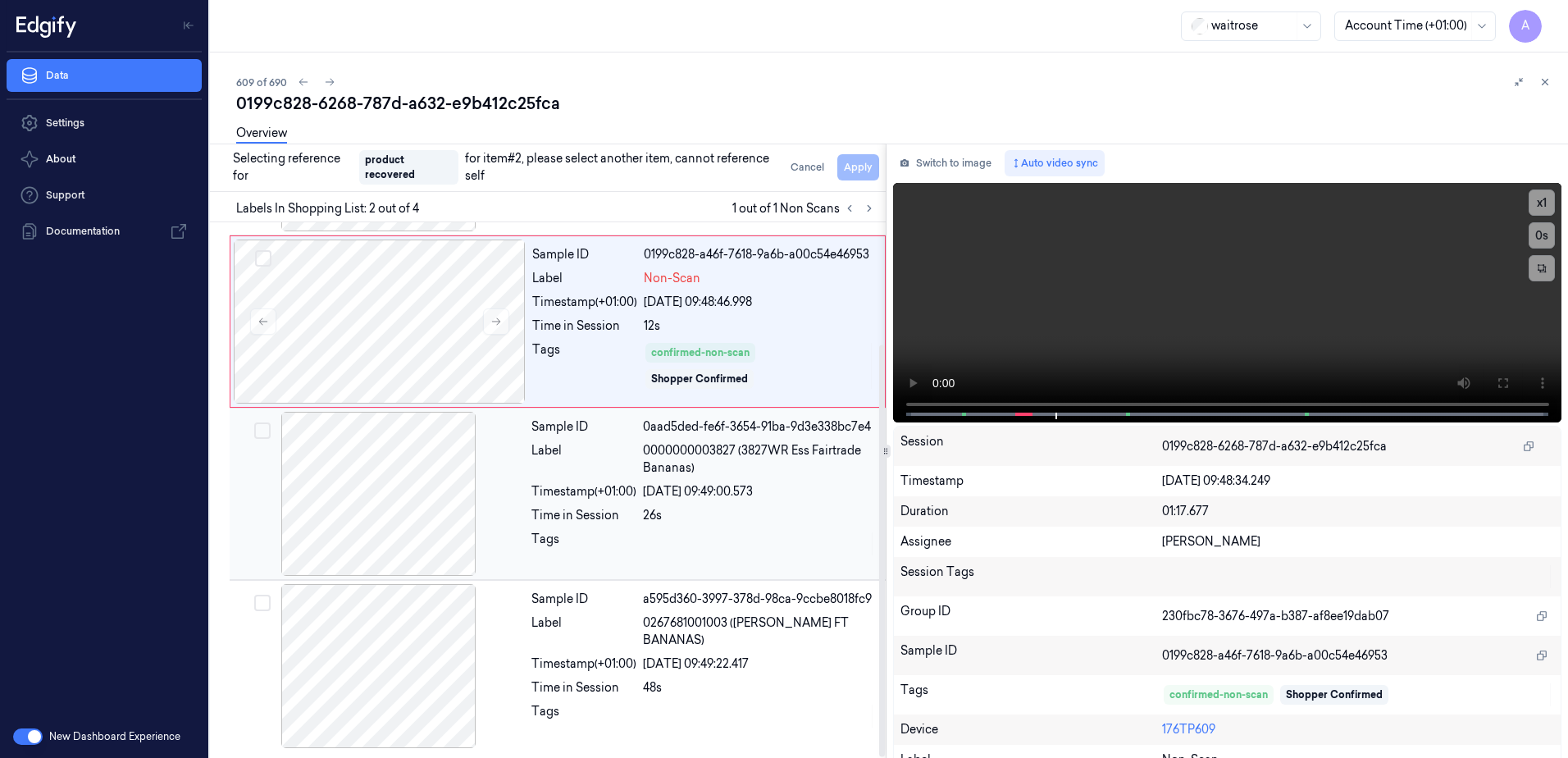
click at [723, 532] on div at bounding box center [760, 544] width 233 height 26
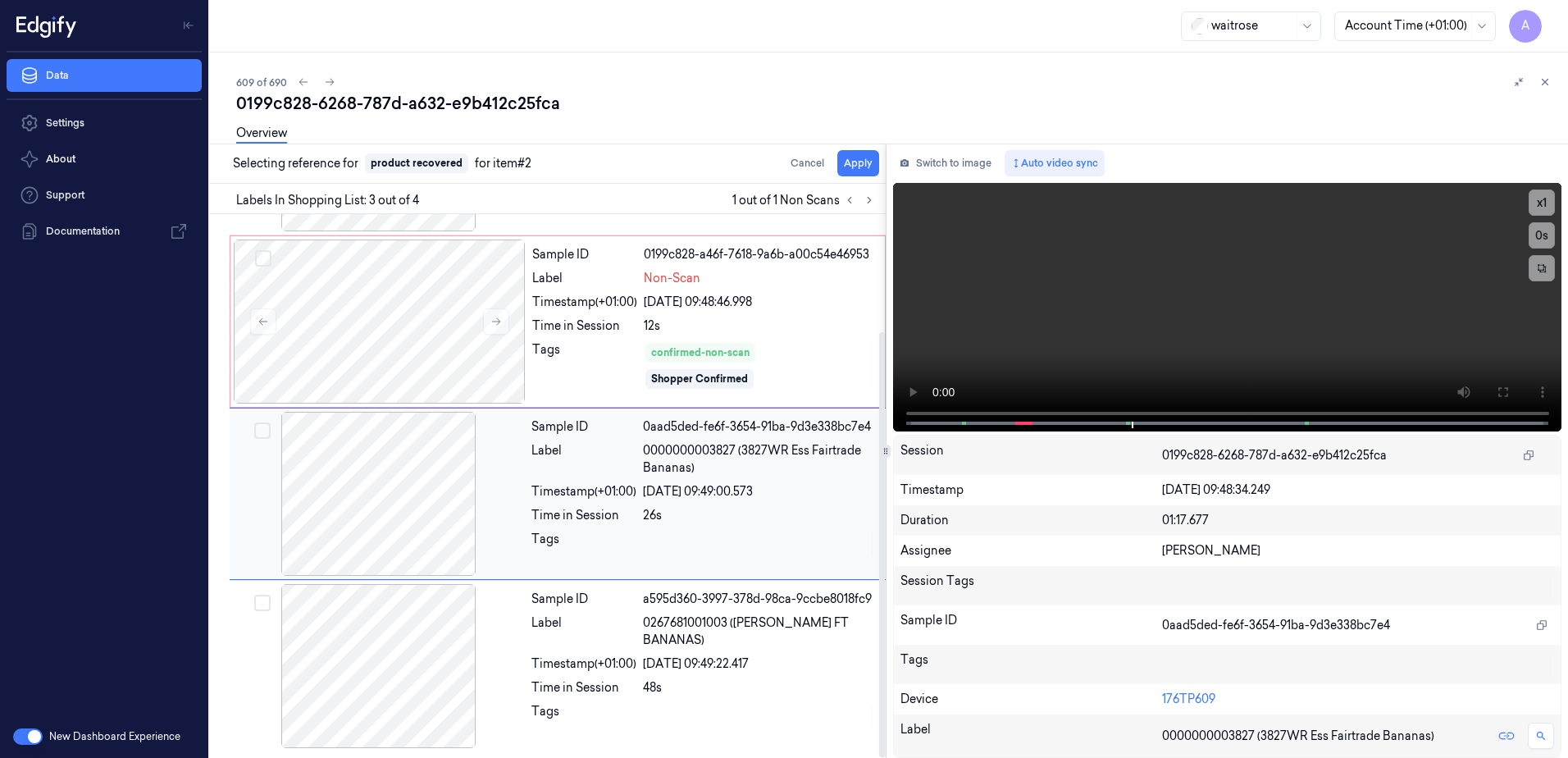
click at [746, 532] on div at bounding box center [760, 544] width 233 height 26
click at [744, 703] on div at bounding box center [760, 716] width 233 height 26
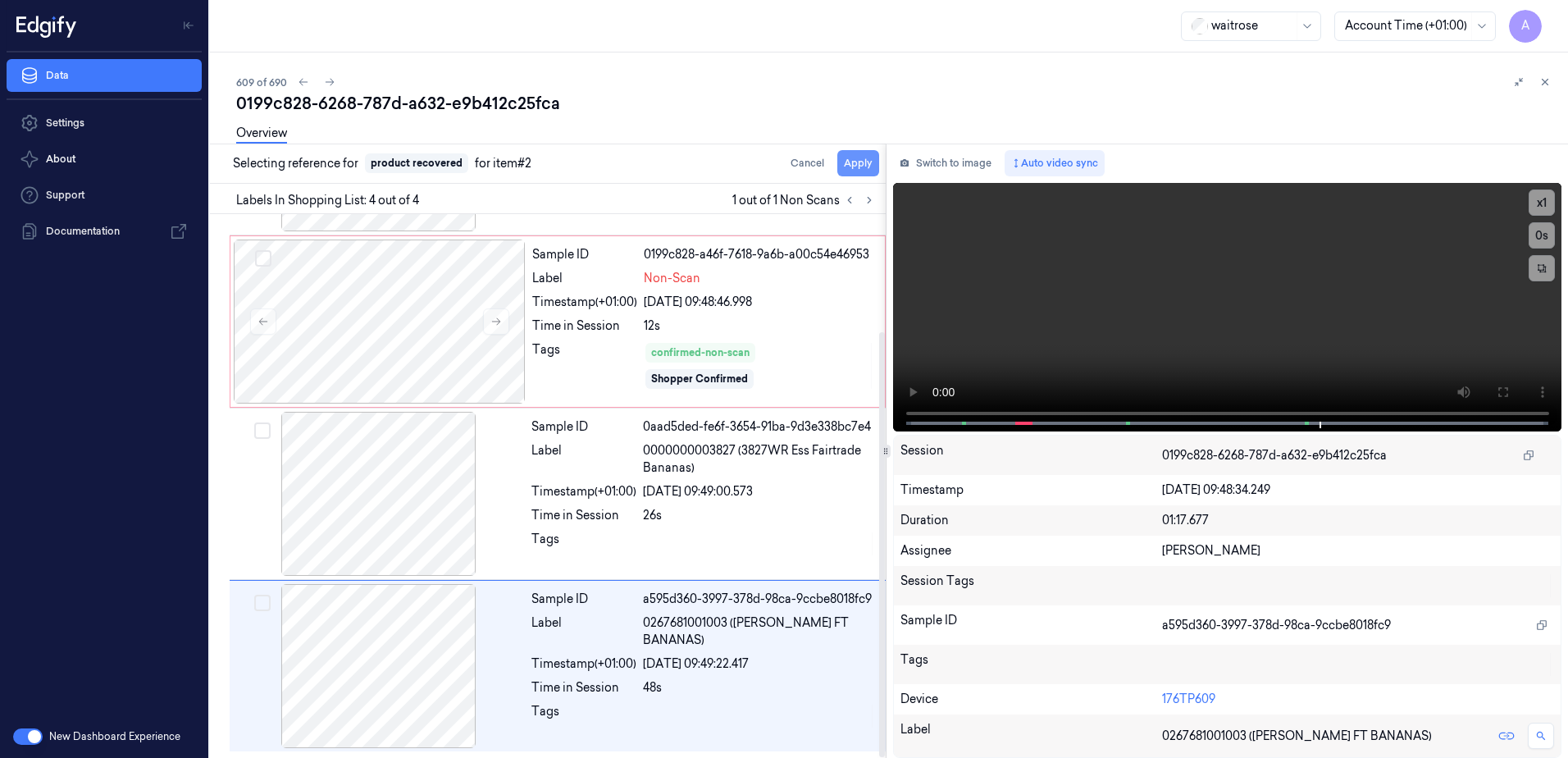
click at [863, 165] on button "Apply" at bounding box center [858, 164] width 41 height 26
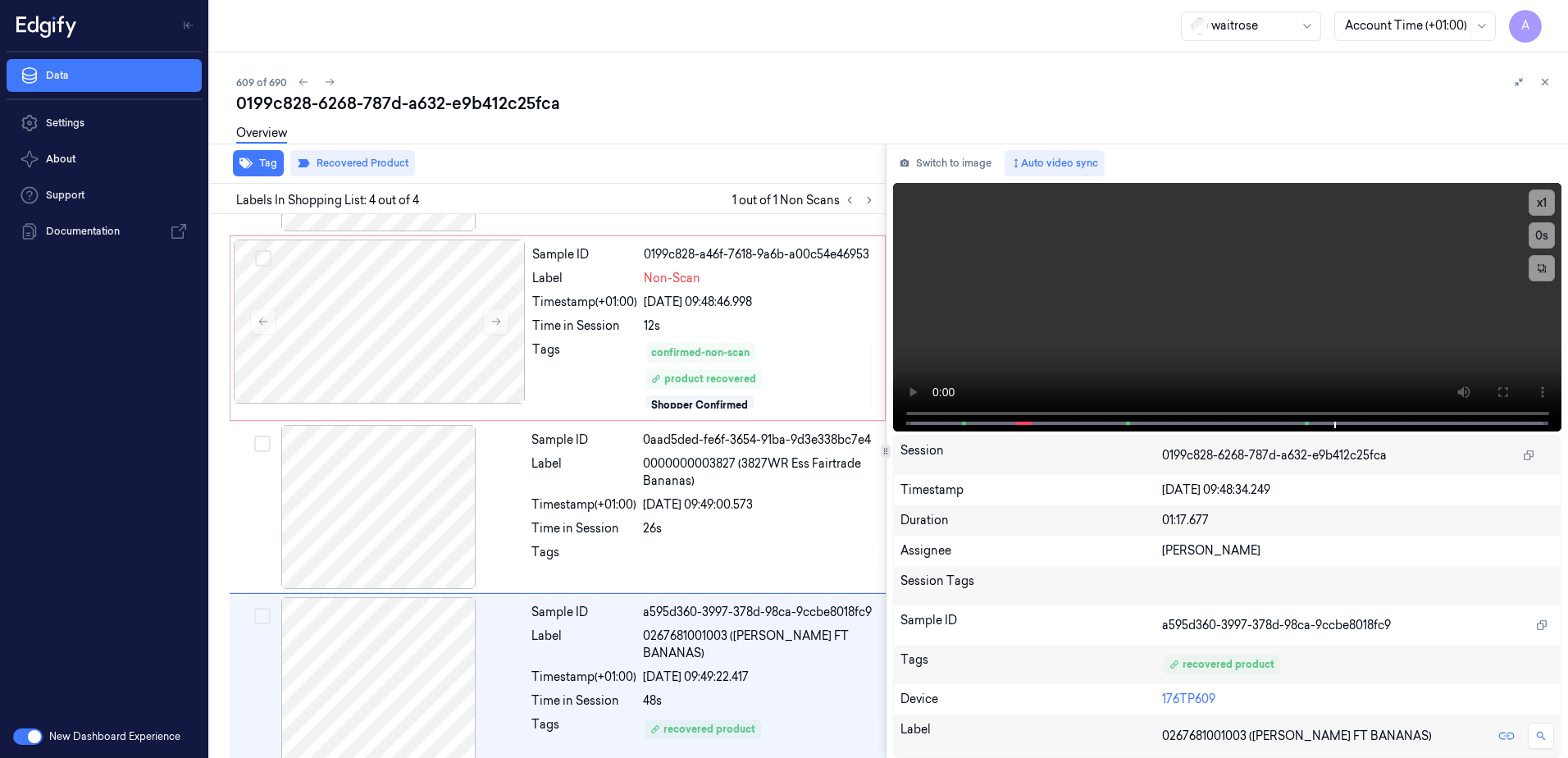
scroll to position [164, 0]
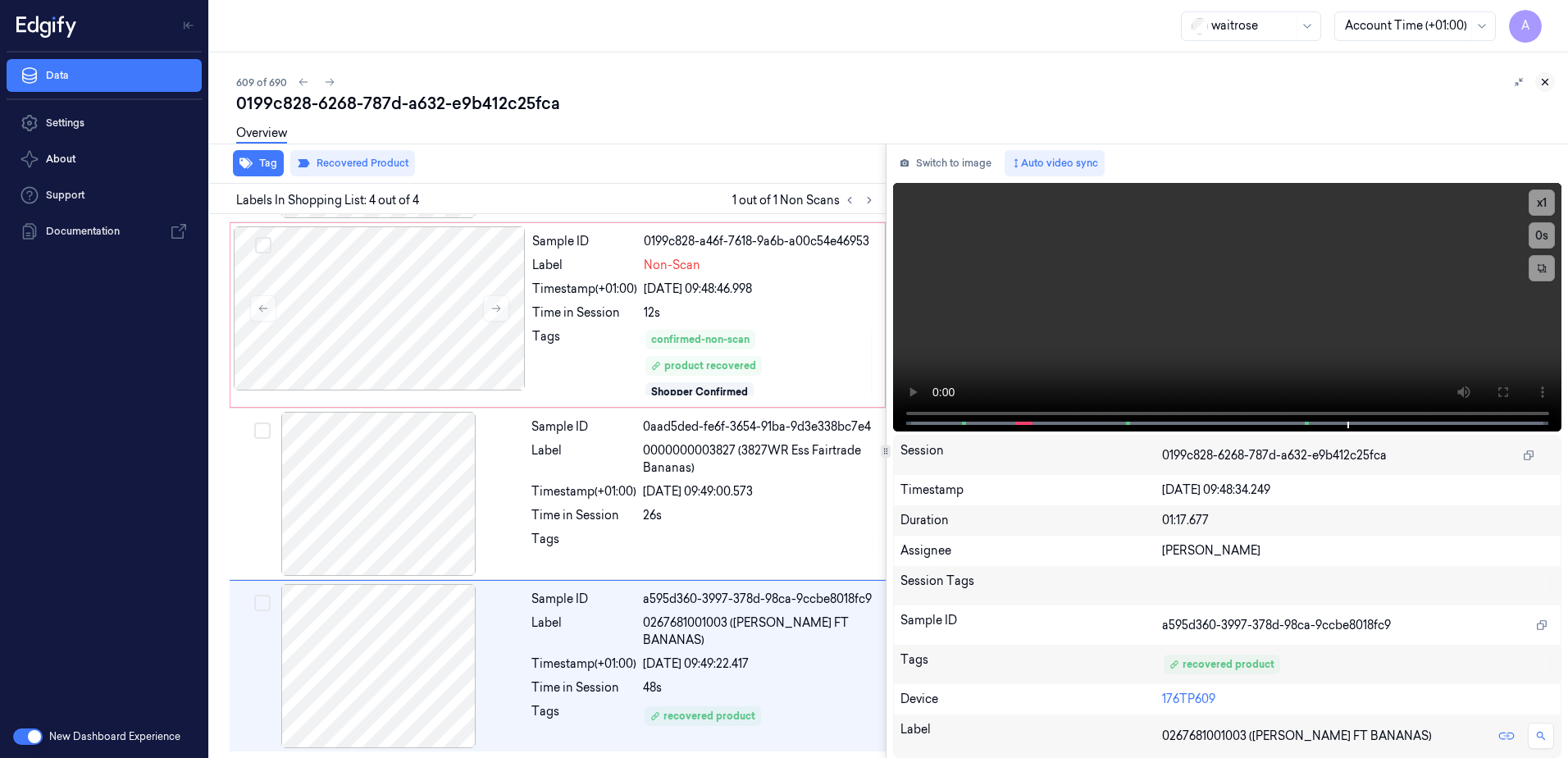
click at [1551, 80] on button at bounding box center [1545, 82] width 20 height 20
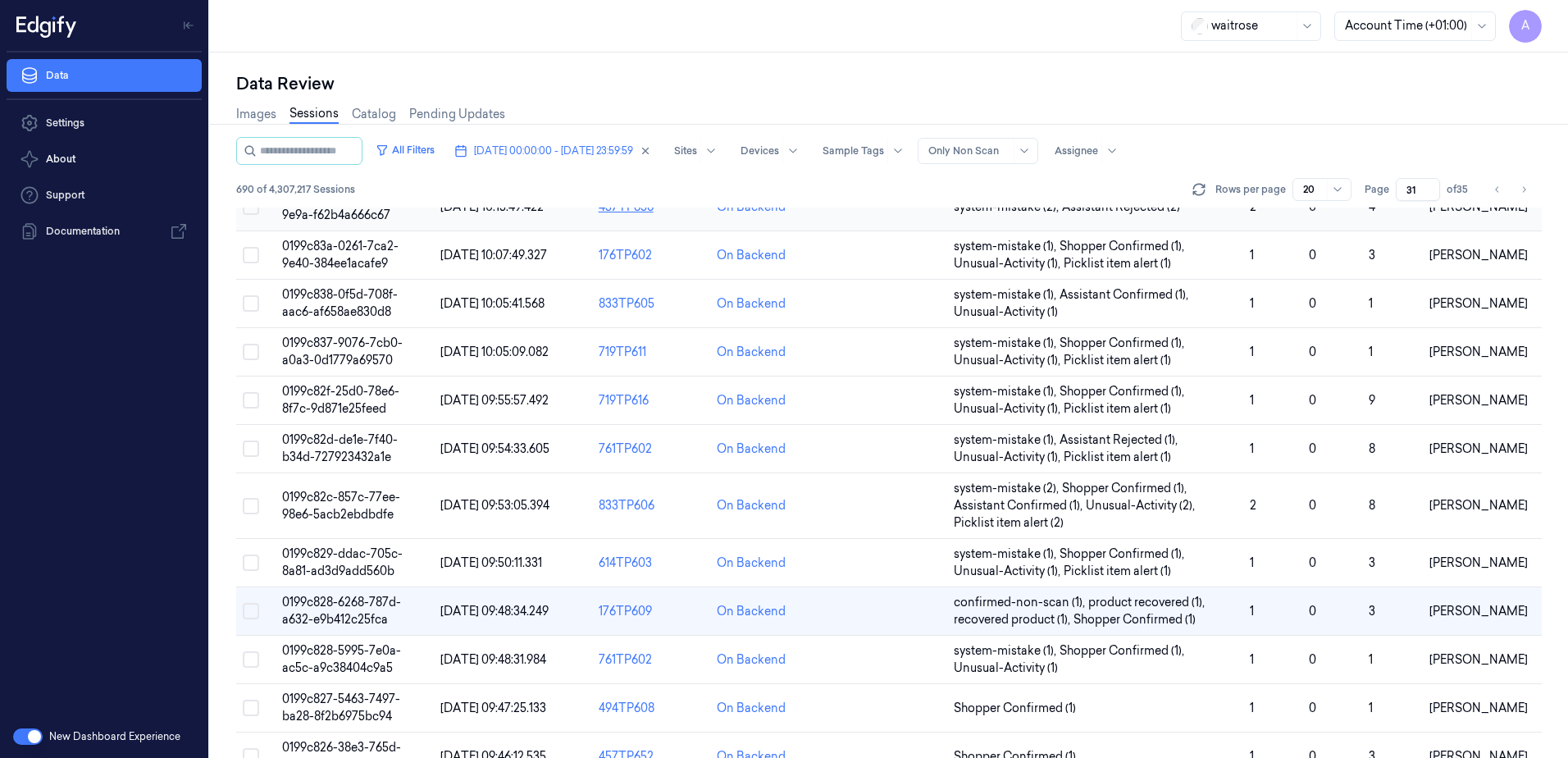
scroll to position [164, 0]
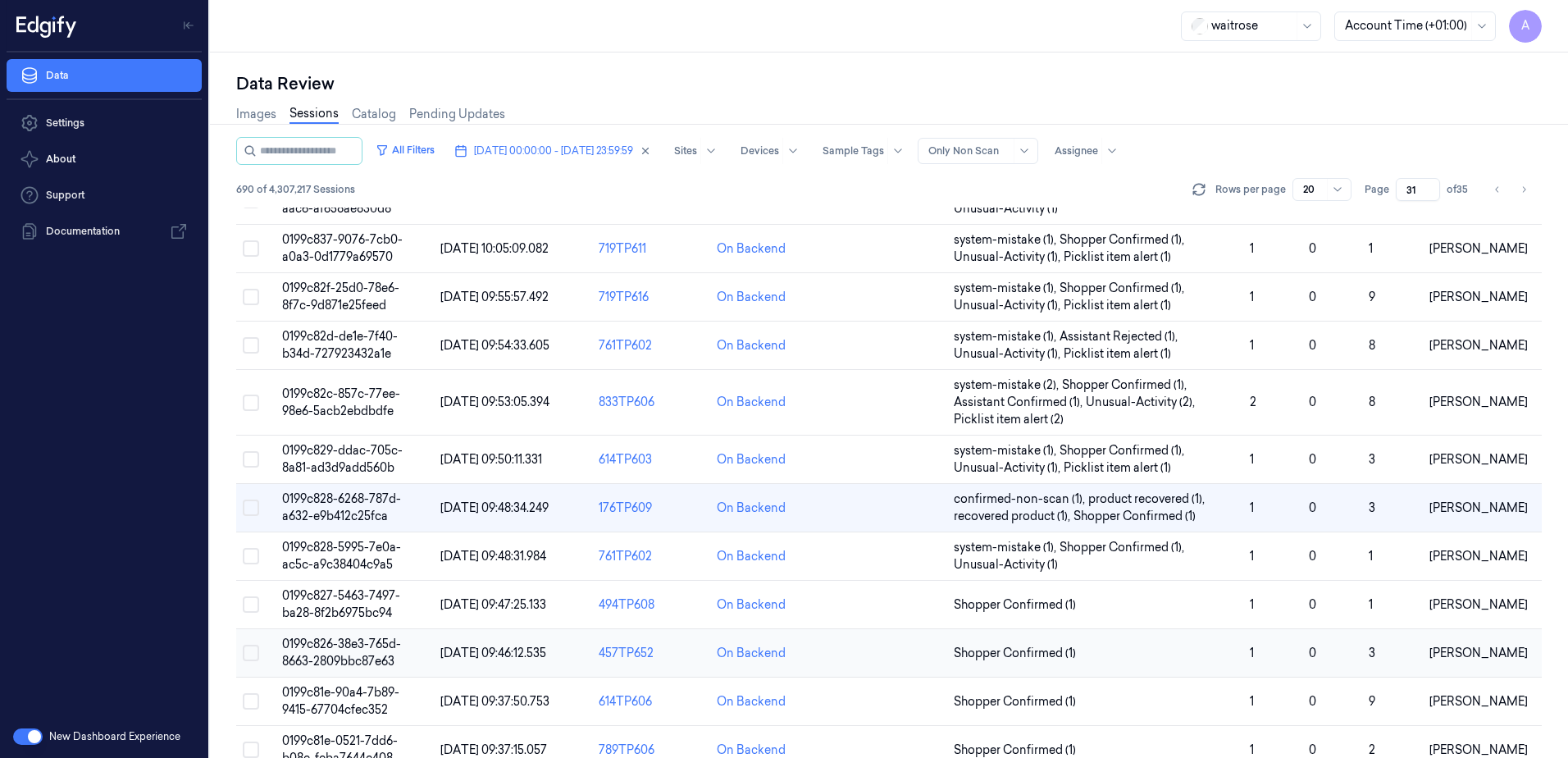
click at [327, 651] on span "0199c826-38e3-765d-8663-2809bbc87e63" at bounding box center [341, 653] width 119 height 32
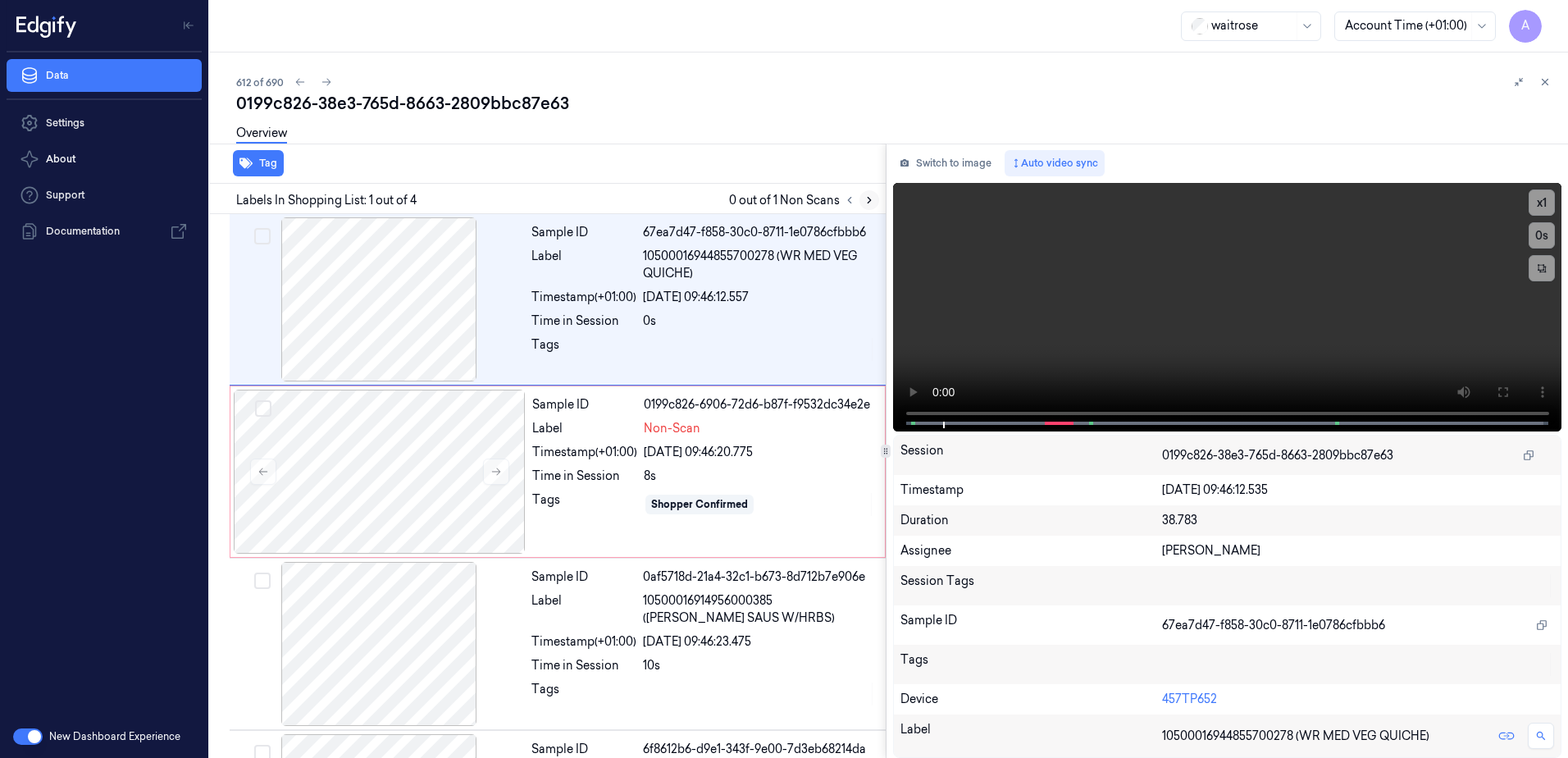
click at [865, 207] on button at bounding box center [869, 199] width 20 height 20
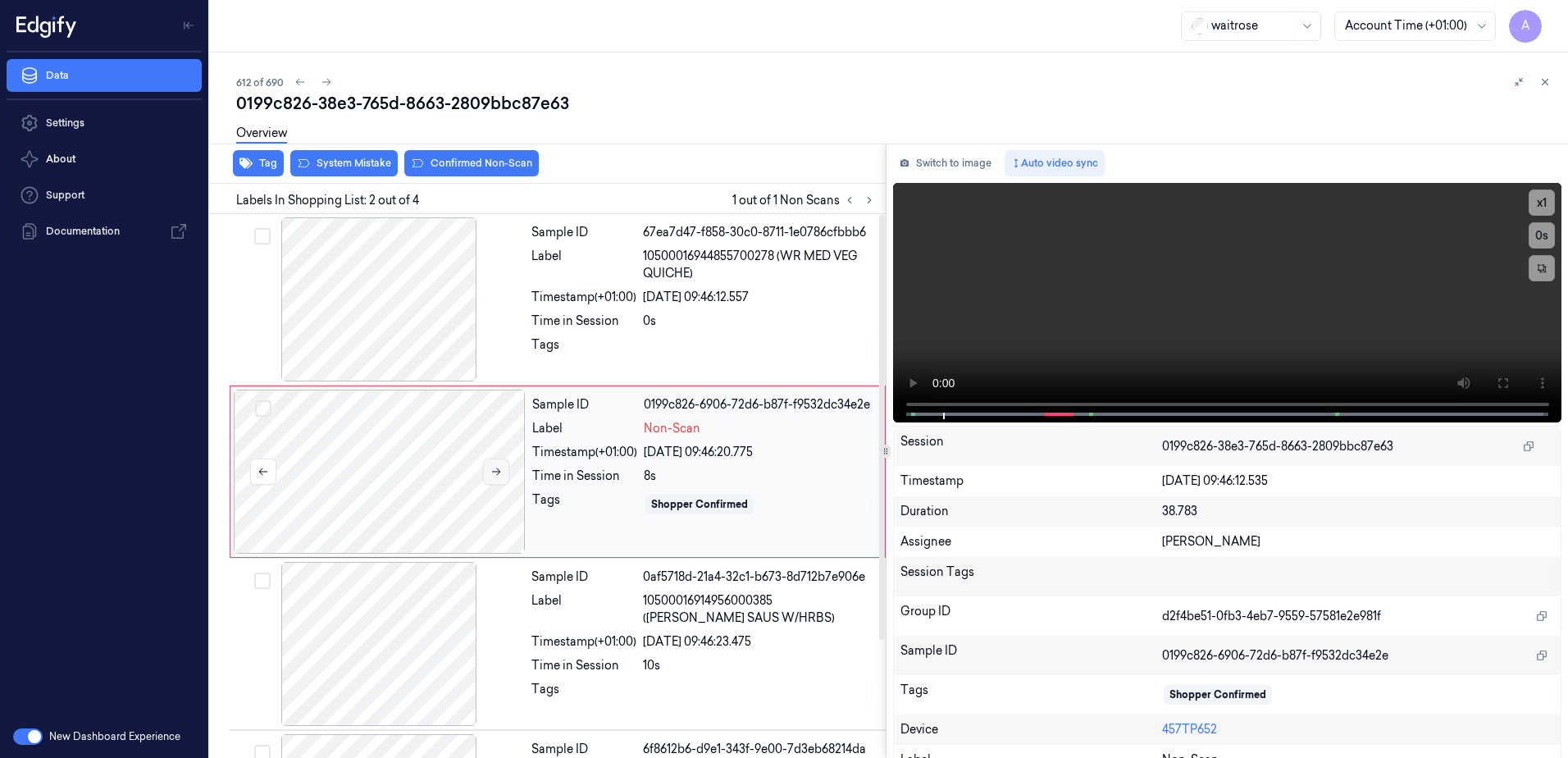
click at [498, 472] on icon at bounding box center [497, 471] width 11 height 11
click at [500, 475] on icon at bounding box center [497, 471] width 11 height 11
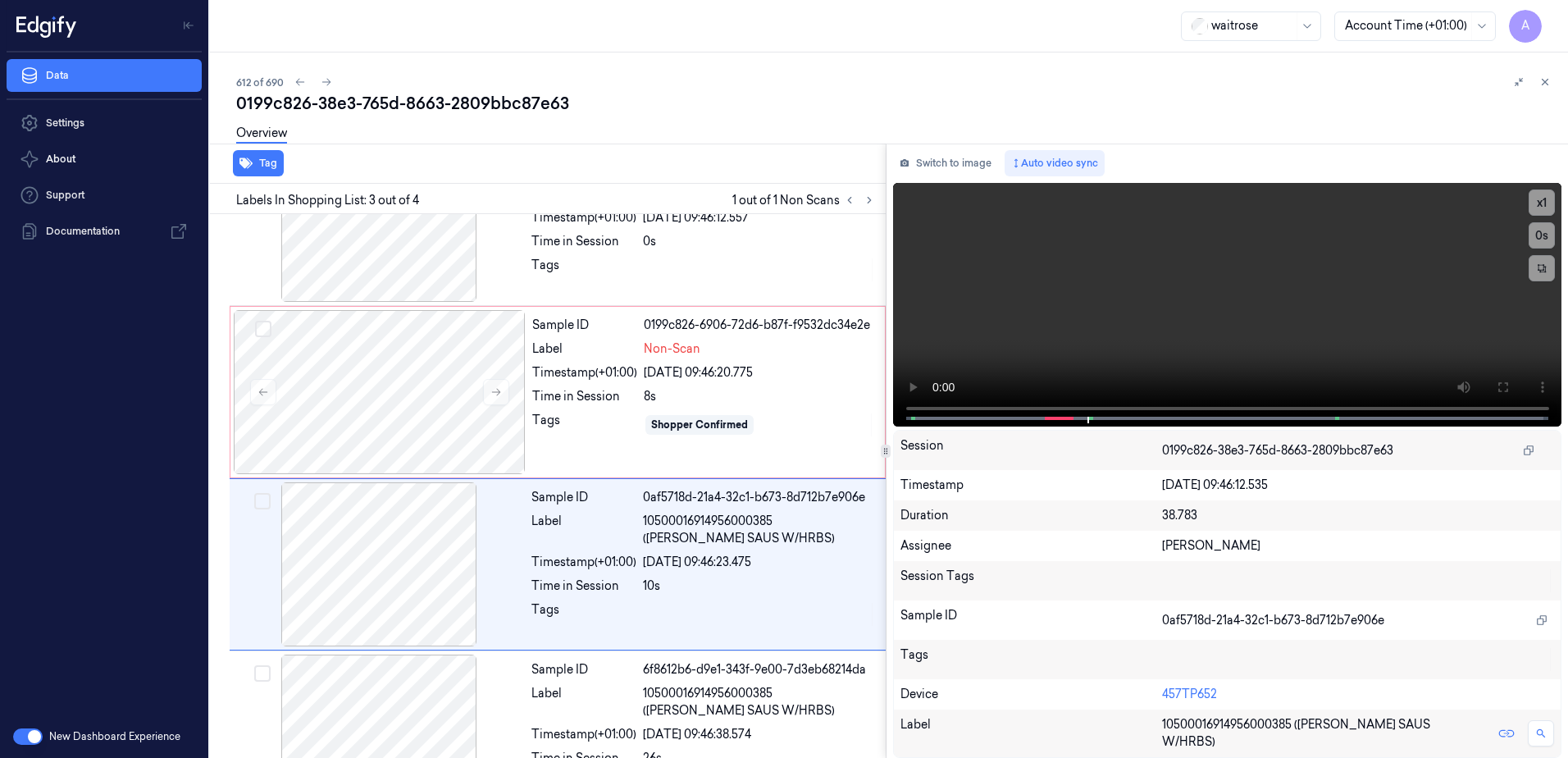
scroll to position [150, 0]
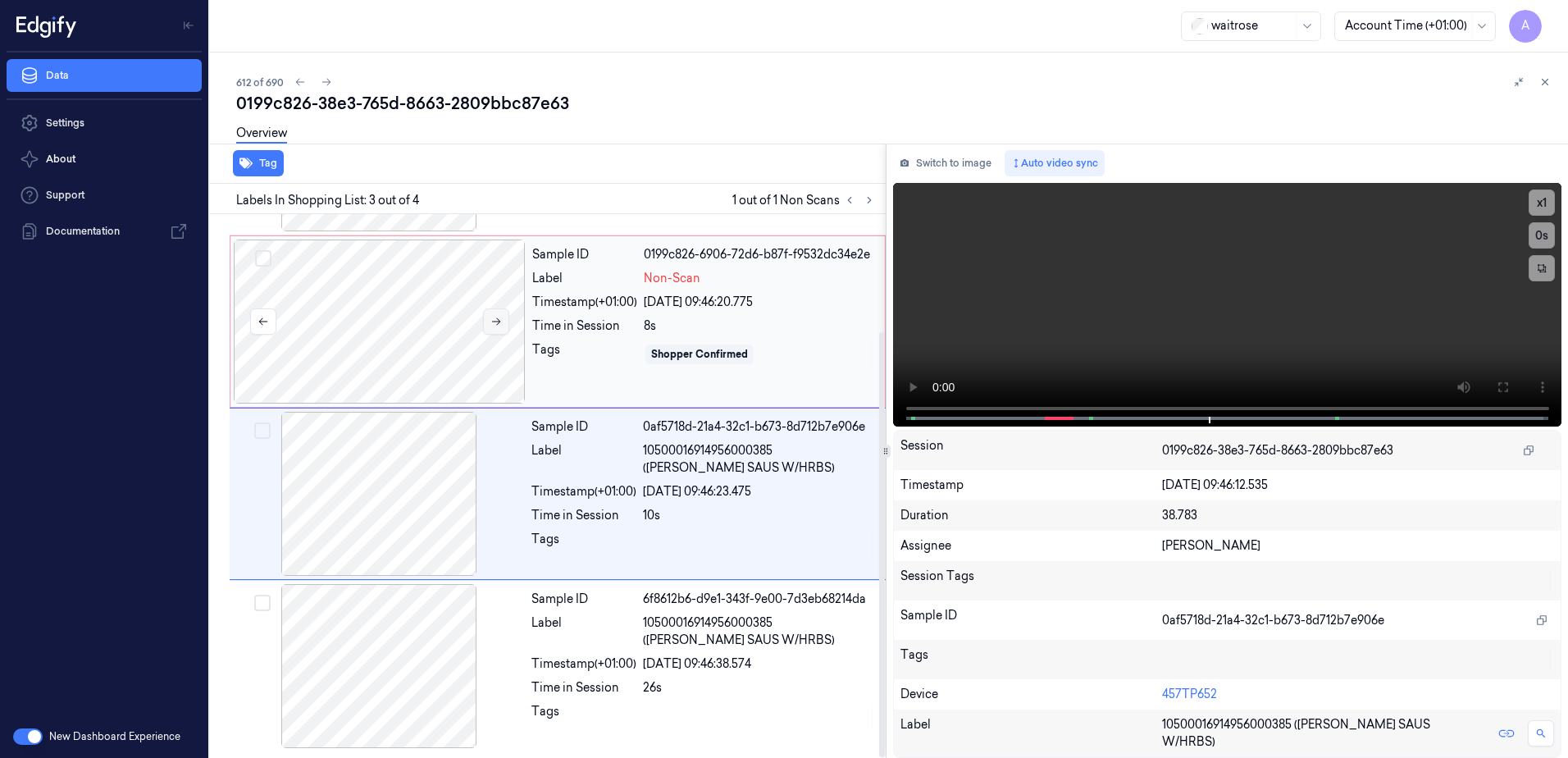
click at [494, 321] on icon at bounding box center [497, 322] width 11 height 11
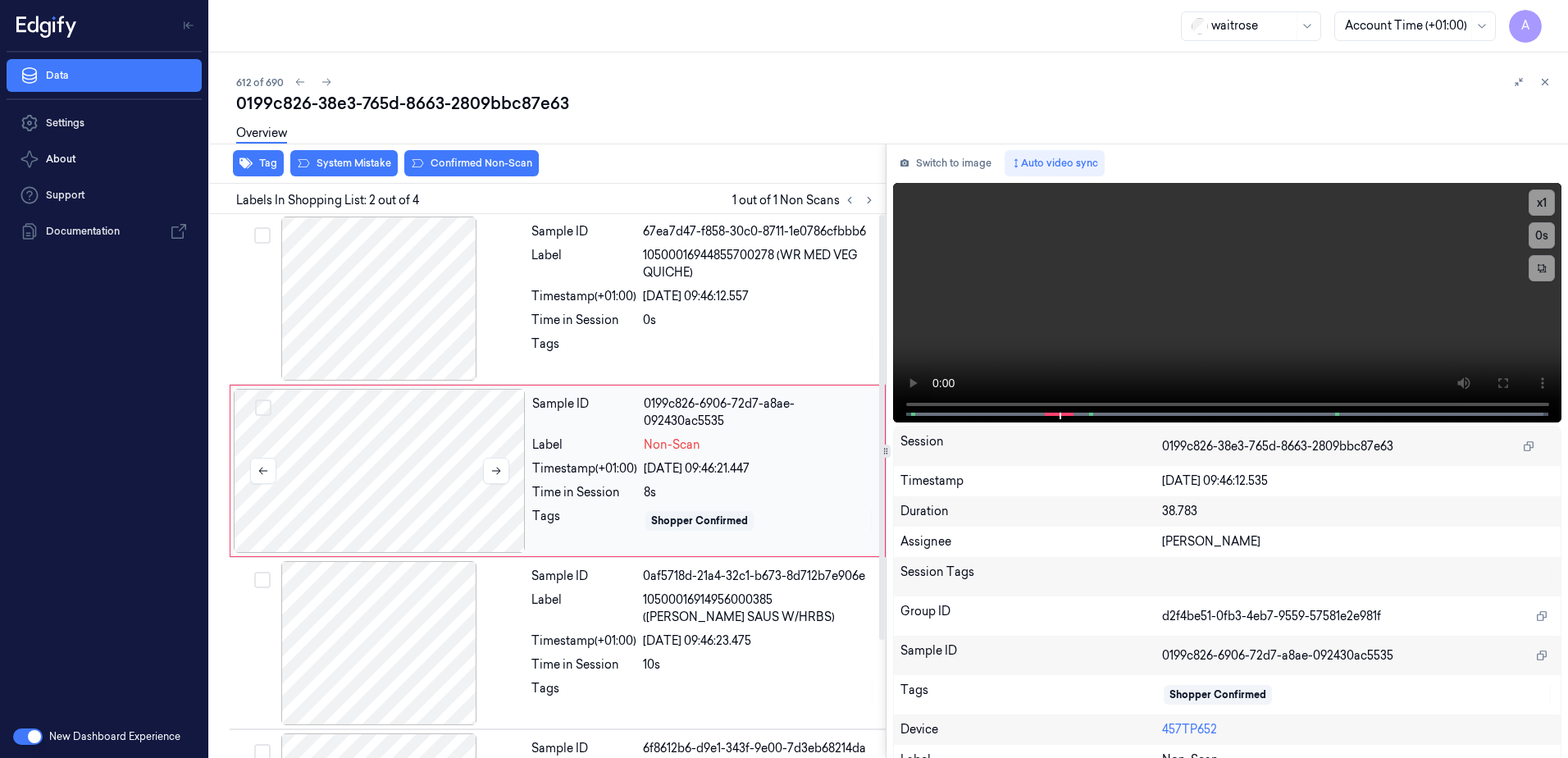
scroll to position [0, 0]
click at [487, 472] on button at bounding box center [497, 472] width 26 height 26
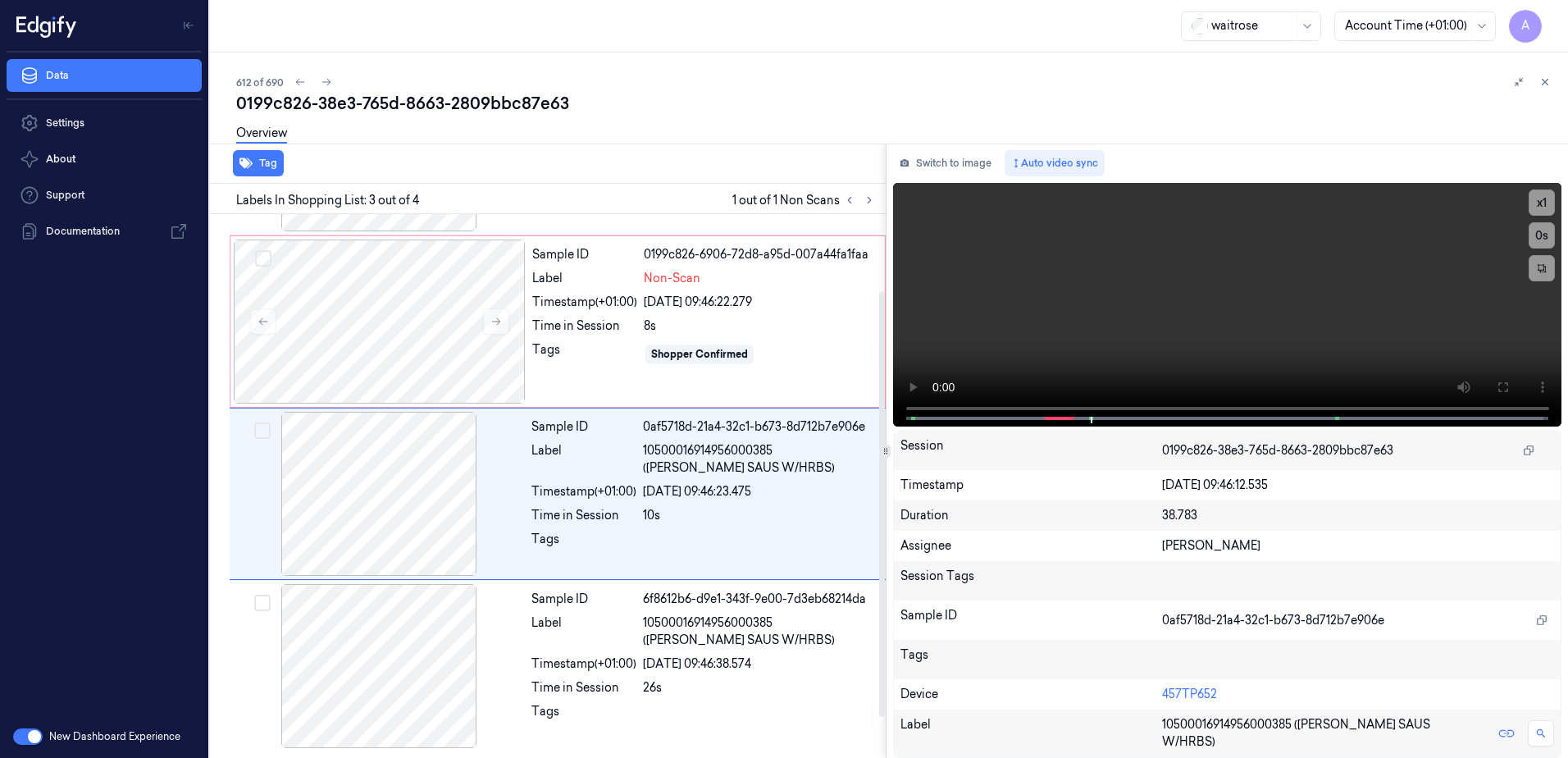
click at [345, 172] on div "Tag" at bounding box center [545, 164] width 683 height 40
click at [533, 365] on div "Tags" at bounding box center [585, 355] width 105 height 26
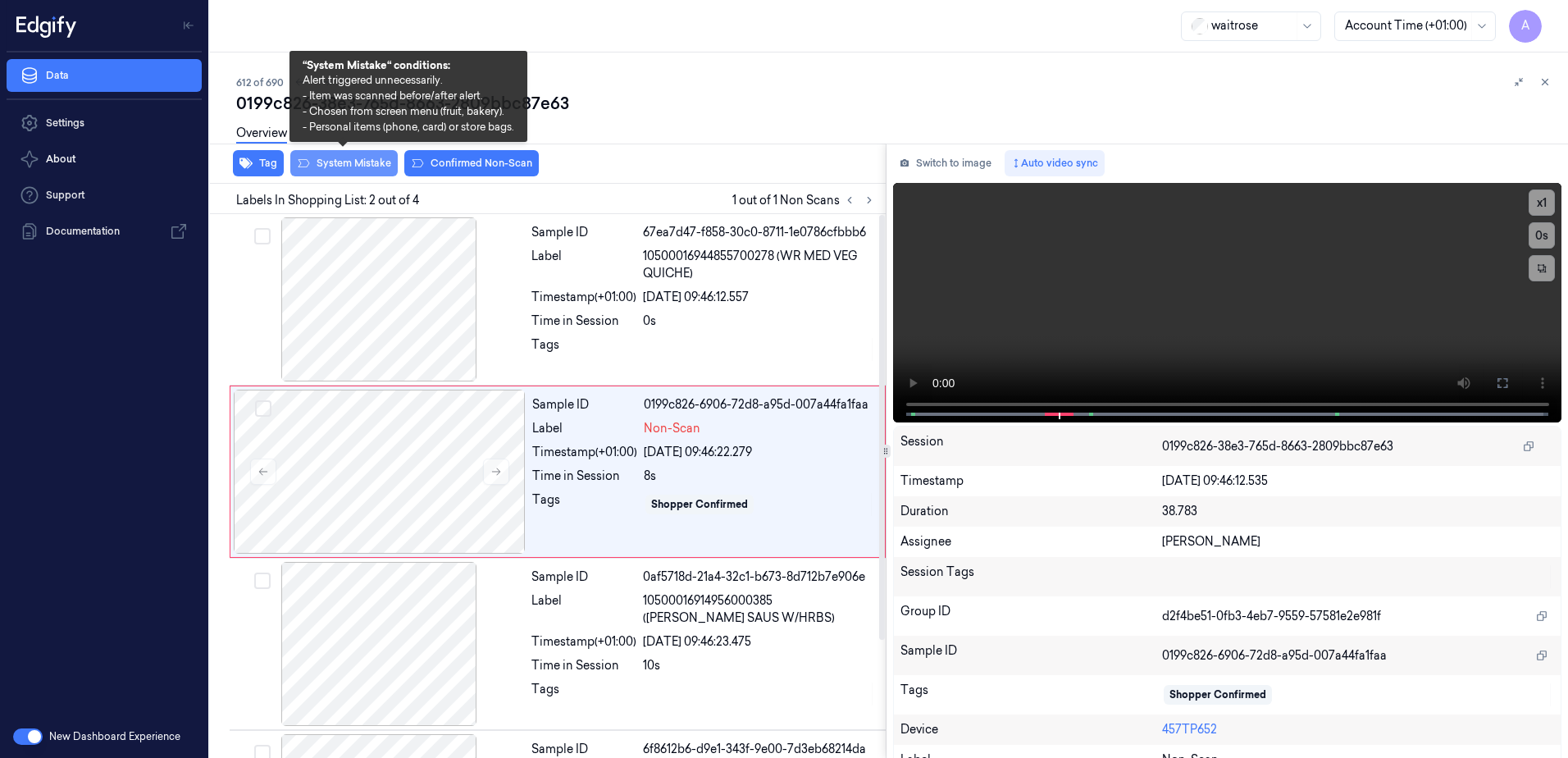
click at [343, 174] on button "System Mistake" at bounding box center [344, 164] width 107 height 26
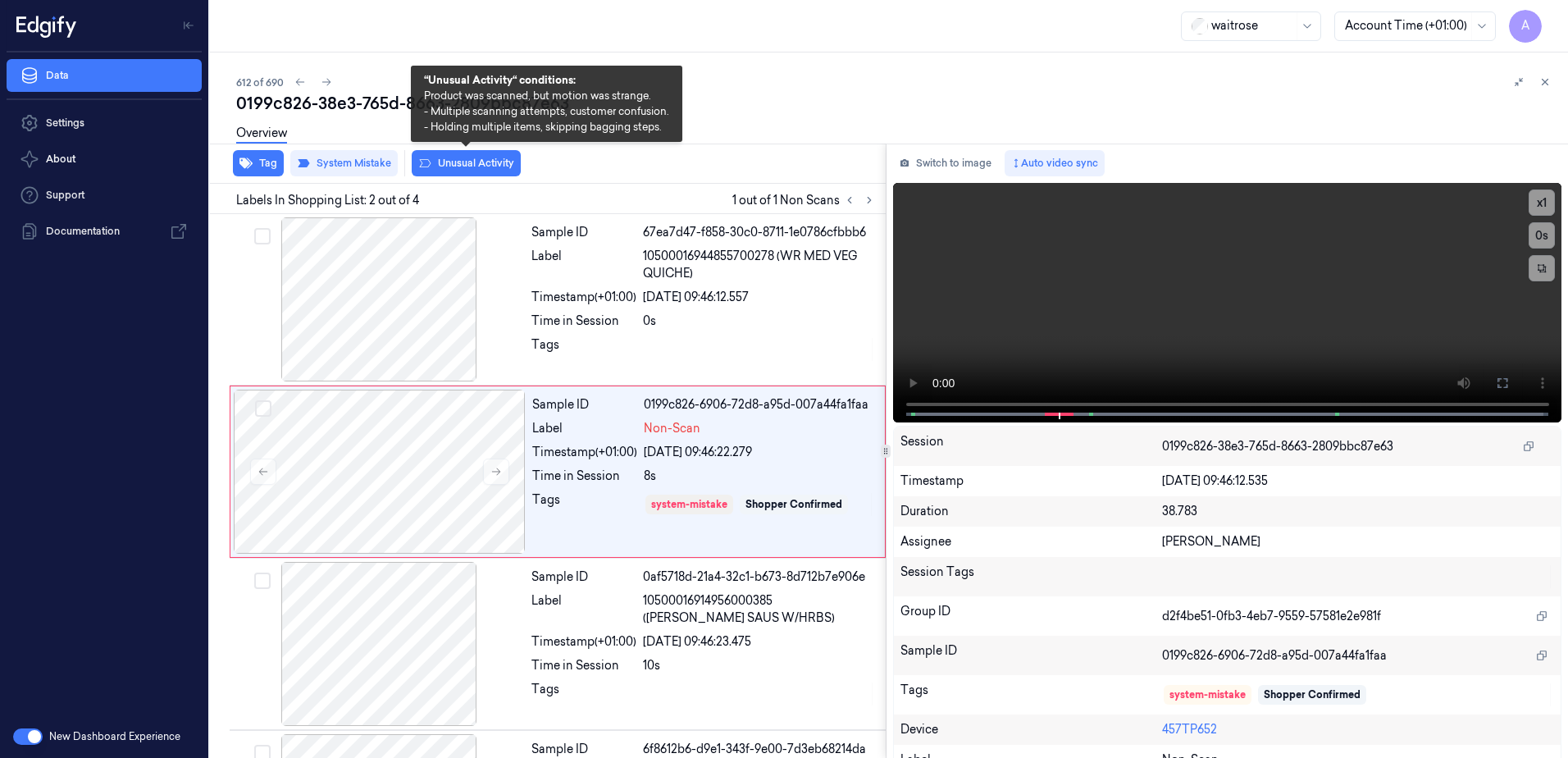
click at [478, 175] on button "Unusual Activity" at bounding box center [467, 164] width 109 height 26
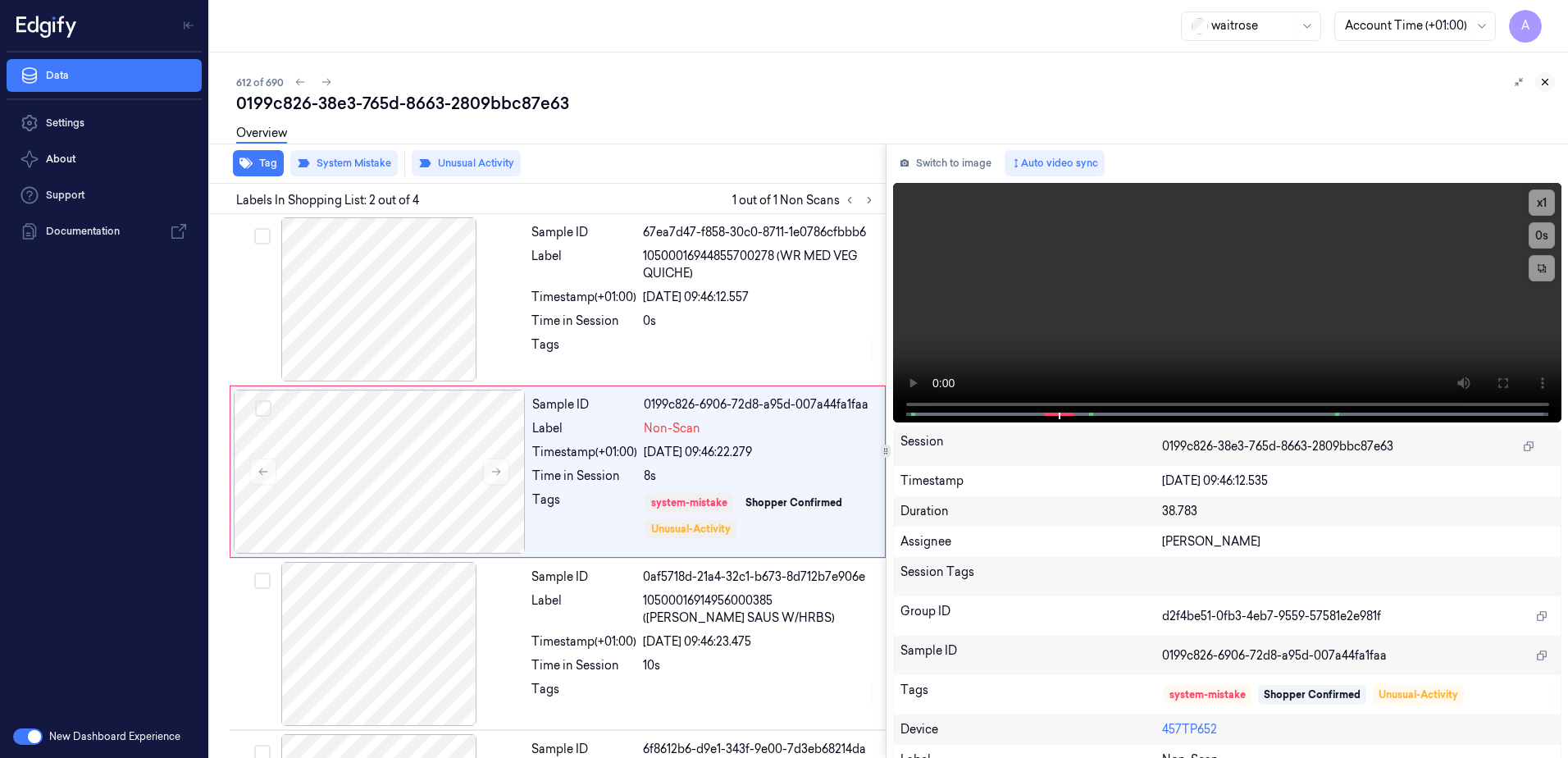
click at [1545, 85] on icon at bounding box center [1545, 82] width 11 height 11
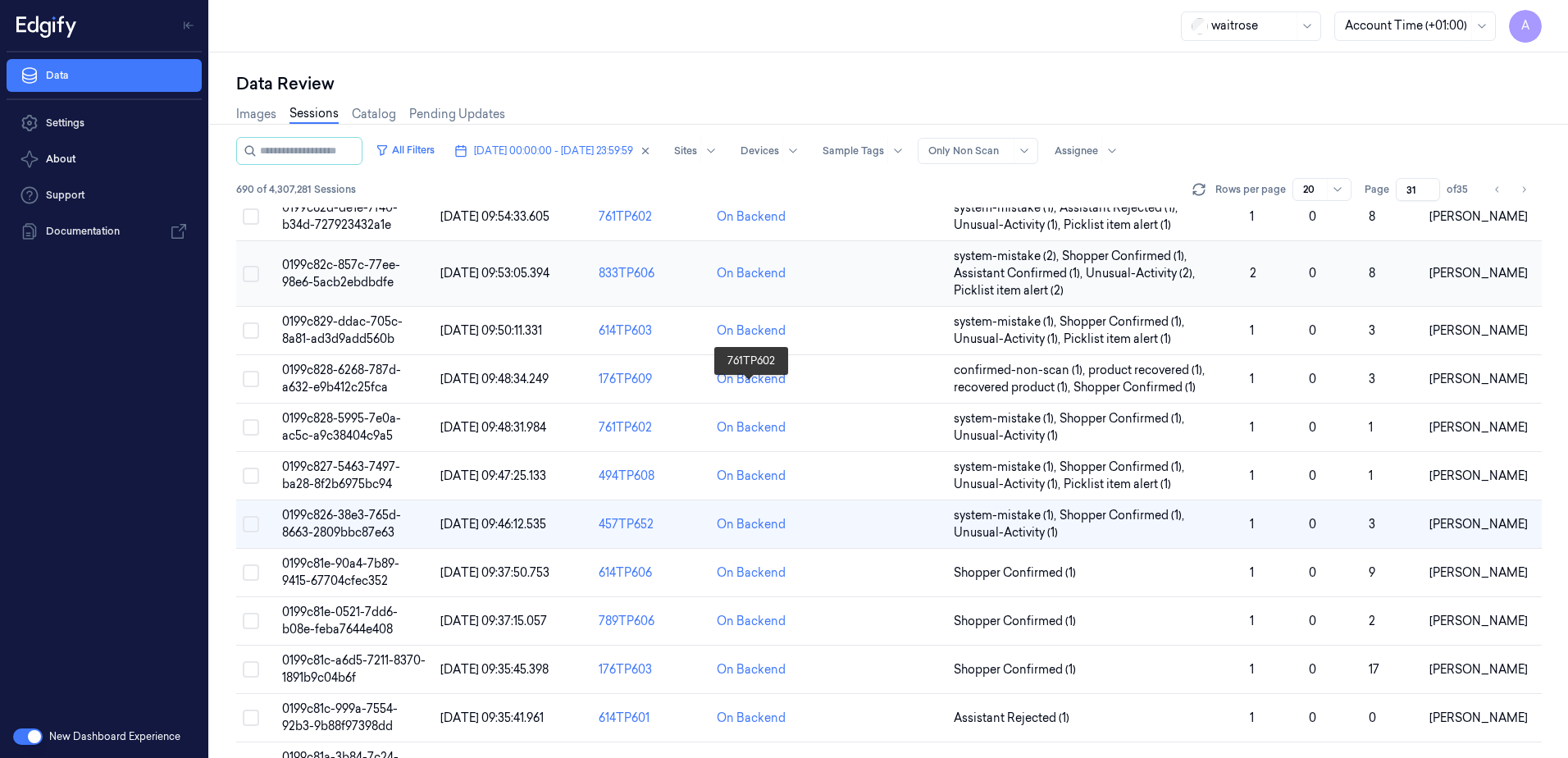
scroll to position [328, 0]
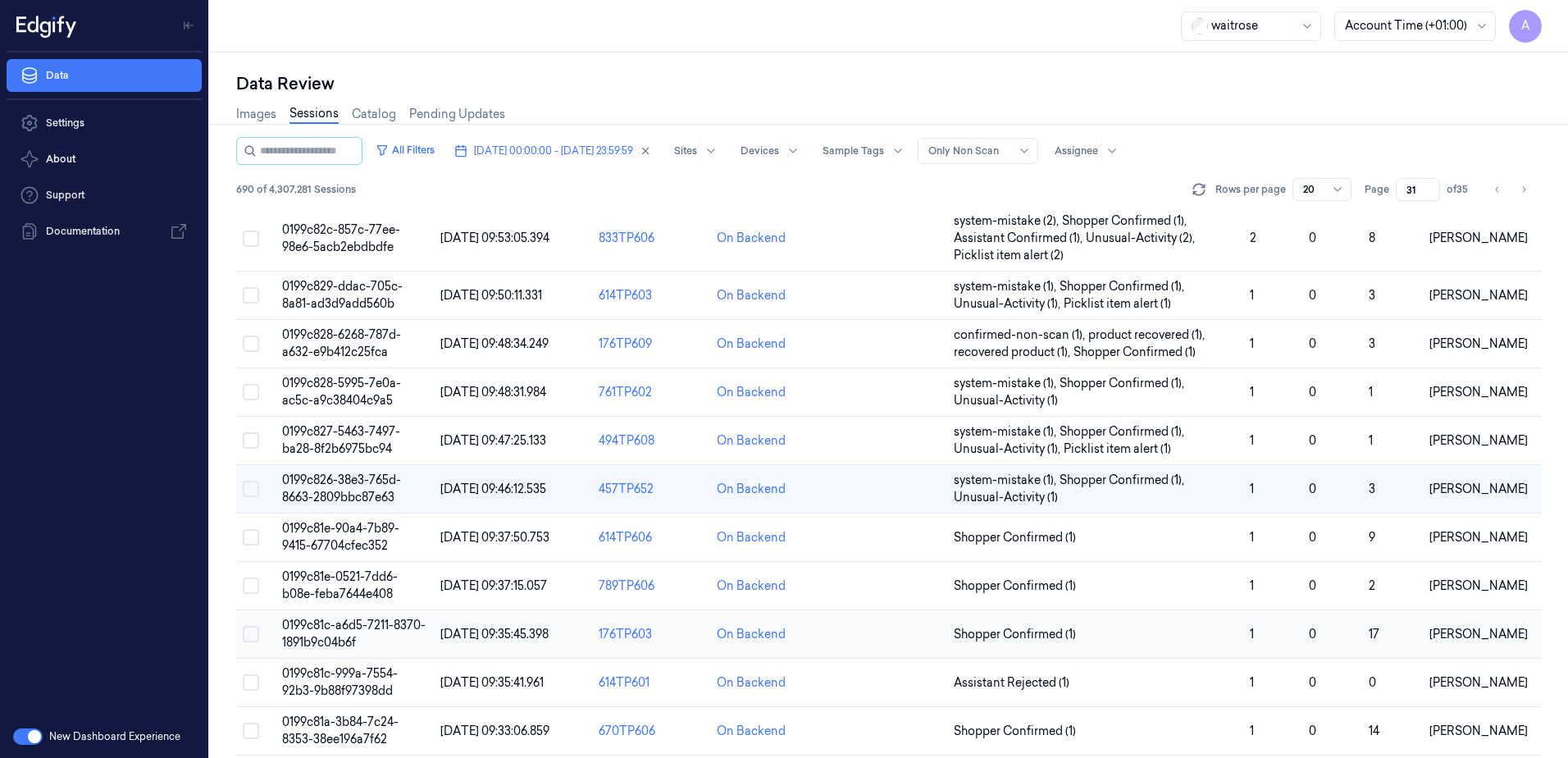
click at [336, 628] on span "0199c81c-a6d5-7211-8370-1891b9c04b6f" at bounding box center [354, 634] width 144 height 32
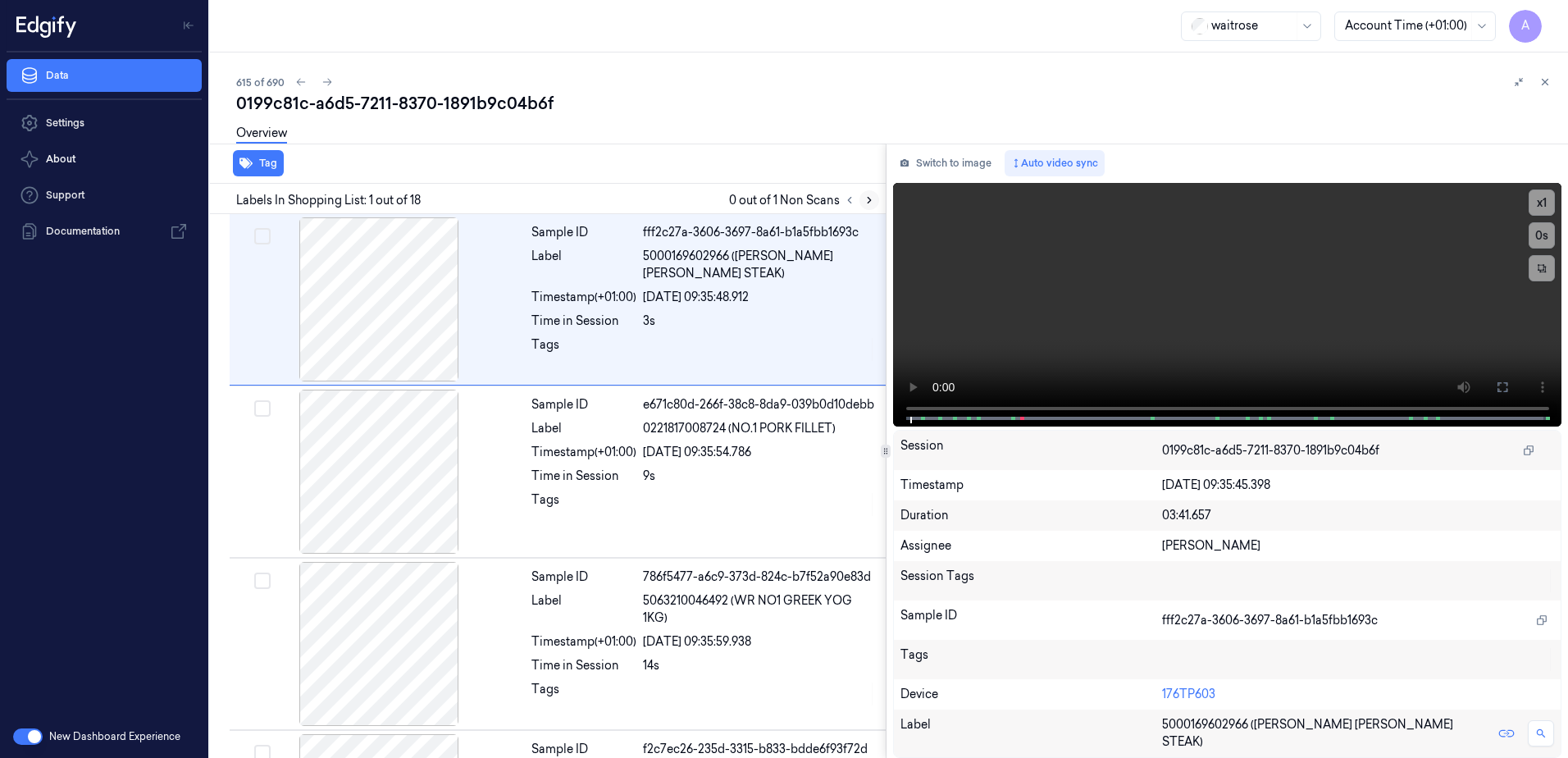
click at [865, 199] on icon at bounding box center [869, 200] width 11 height 11
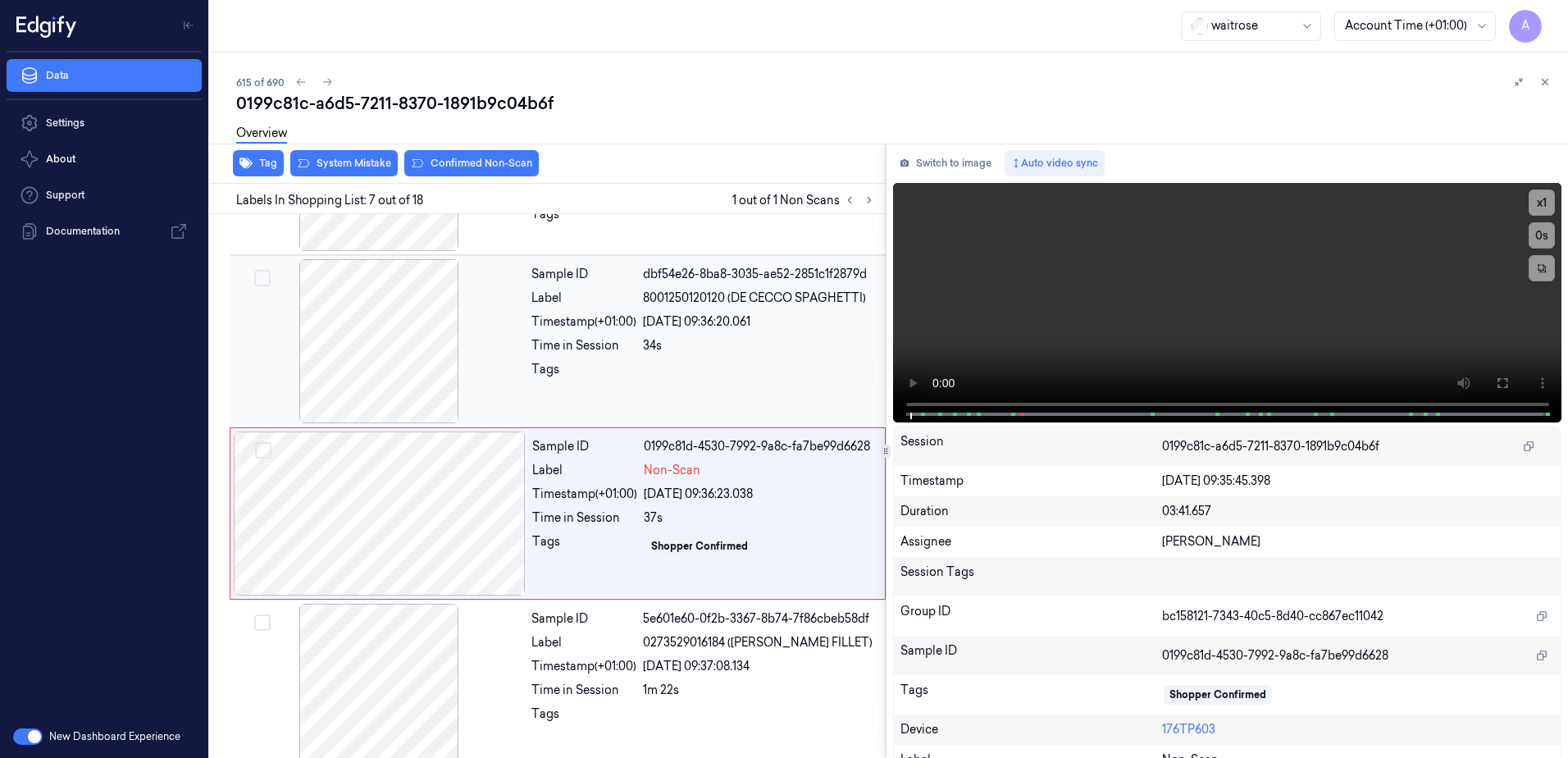
scroll to position [847, 0]
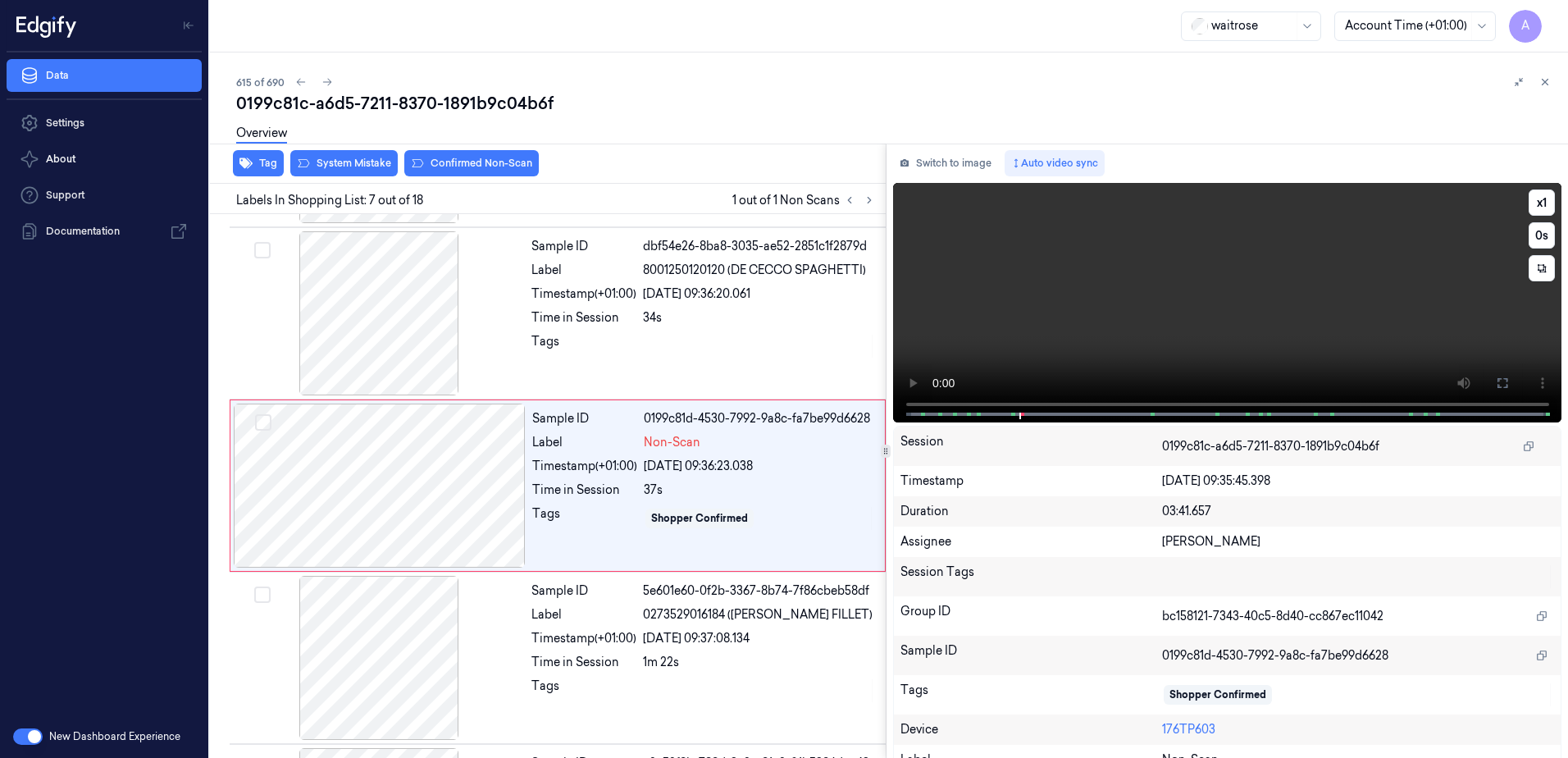
click at [1242, 341] on video at bounding box center [1228, 302] width 670 height 240
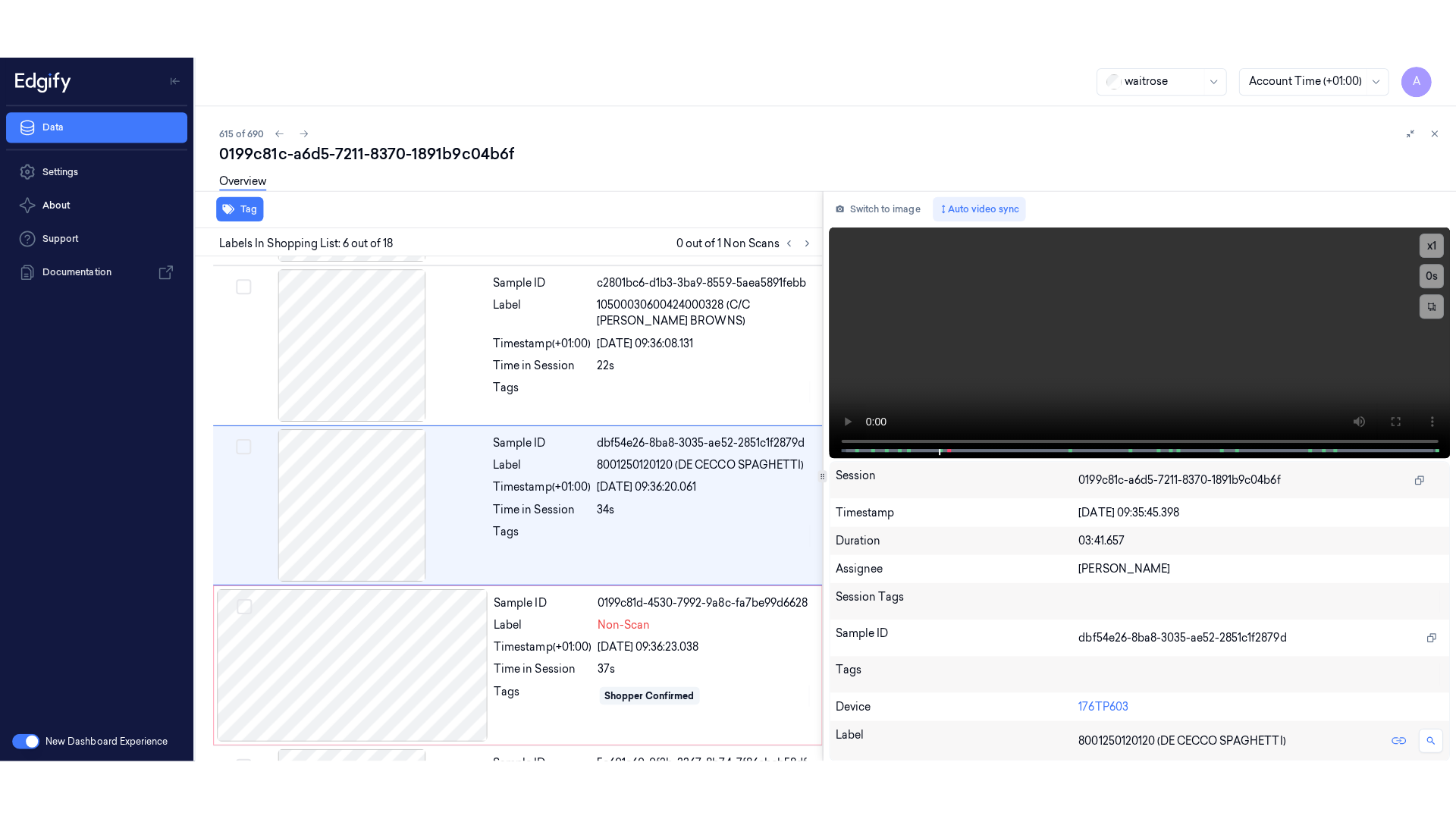
scroll to position [624, 0]
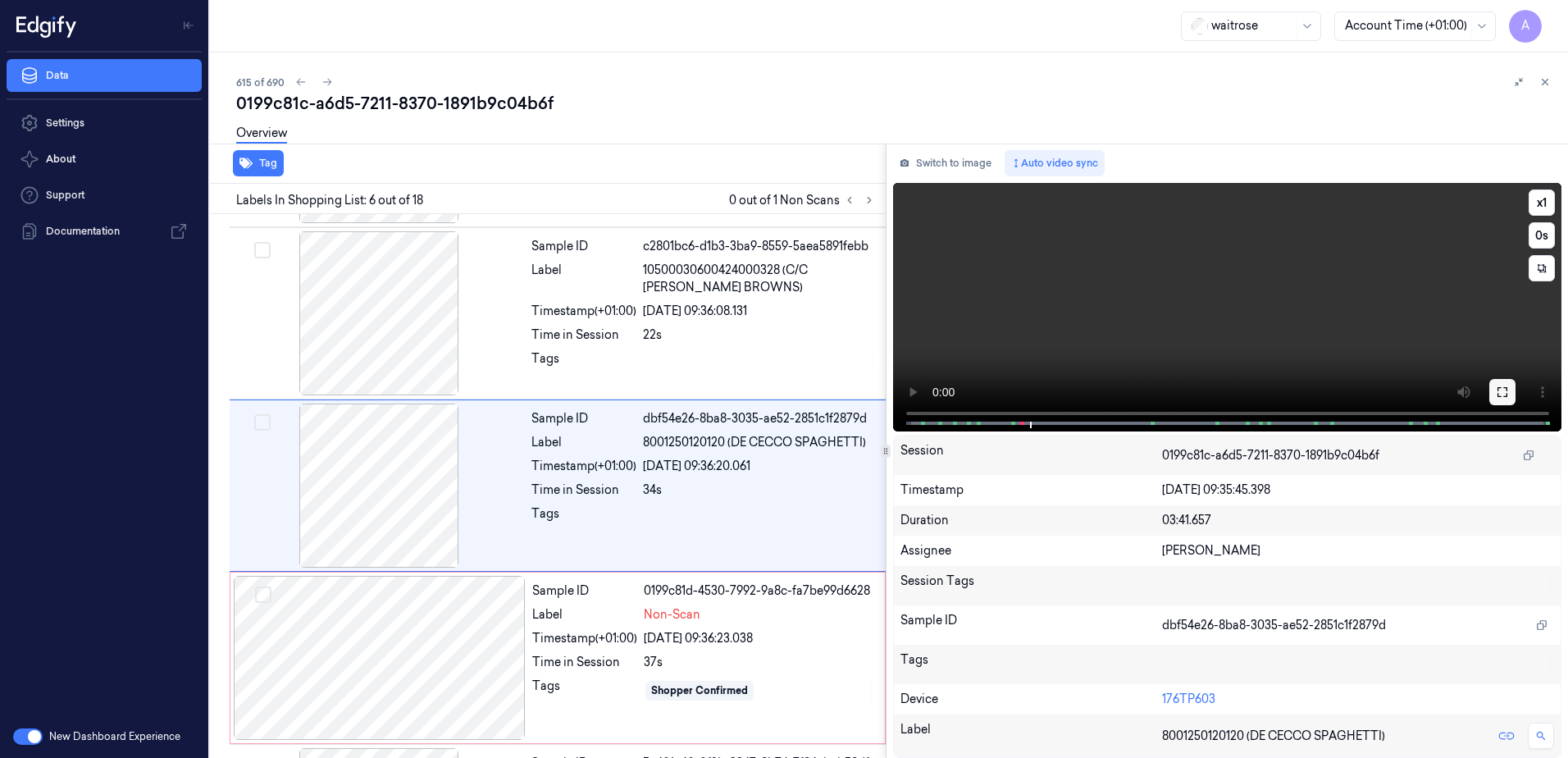
click at [1512, 399] on button at bounding box center [1503, 392] width 26 height 26
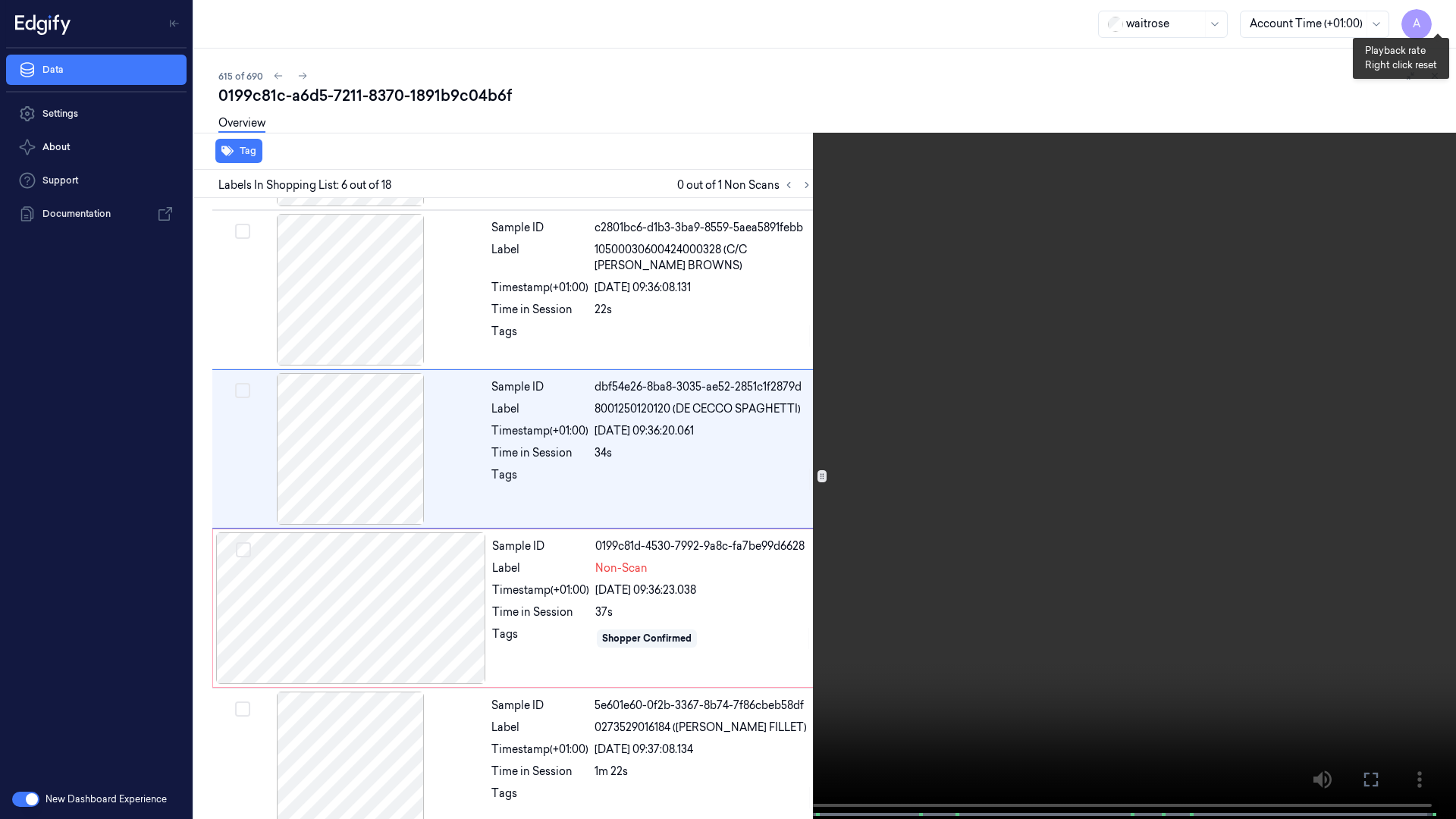
click at [1434, 17] on button "x 1" at bounding box center [1439, 18] width 24 height 24
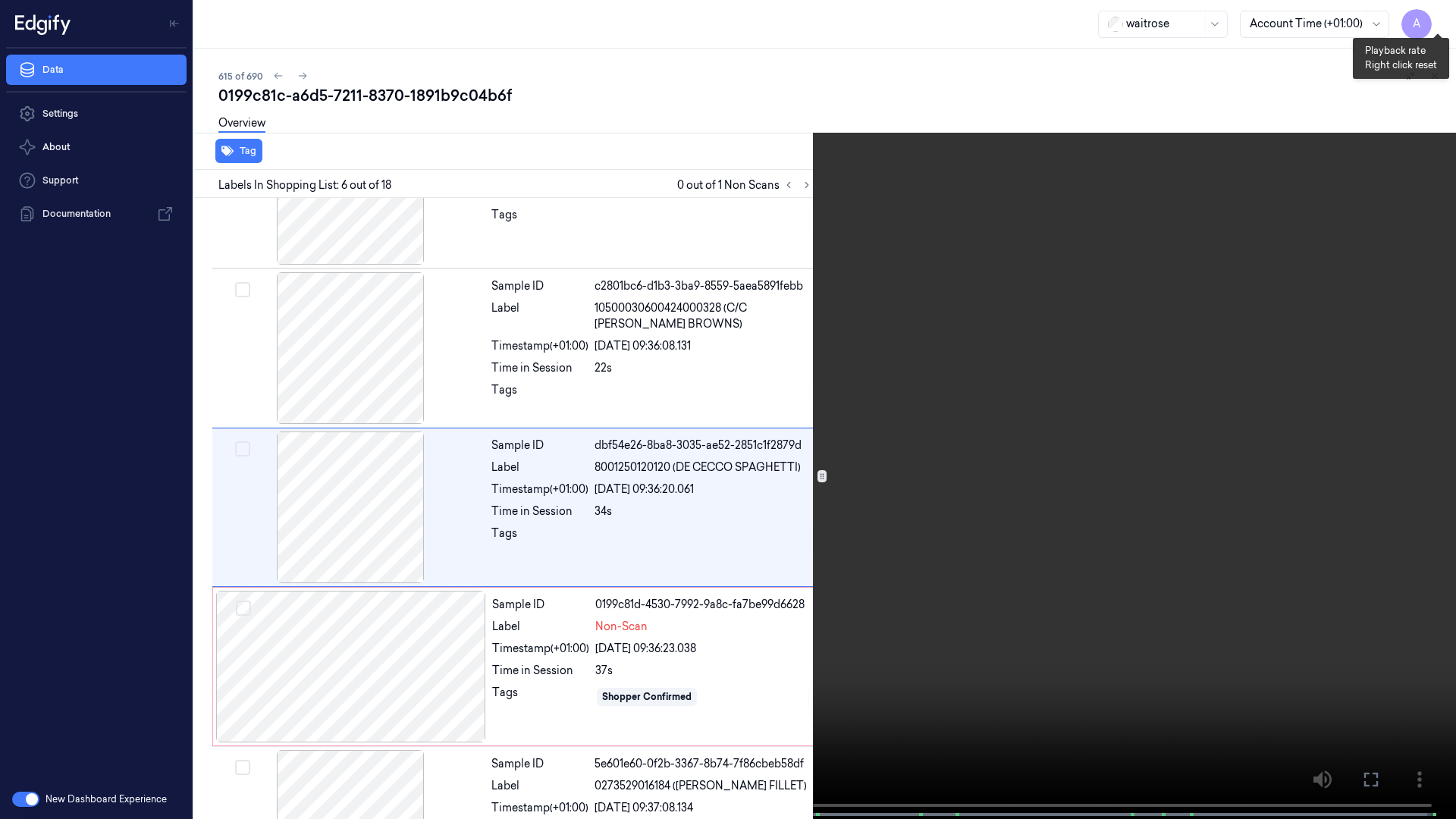
scroll to position [565, 0]
click at [1434, 17] on button "x 2" at bounding box center [1439, 18] width 24 height 24
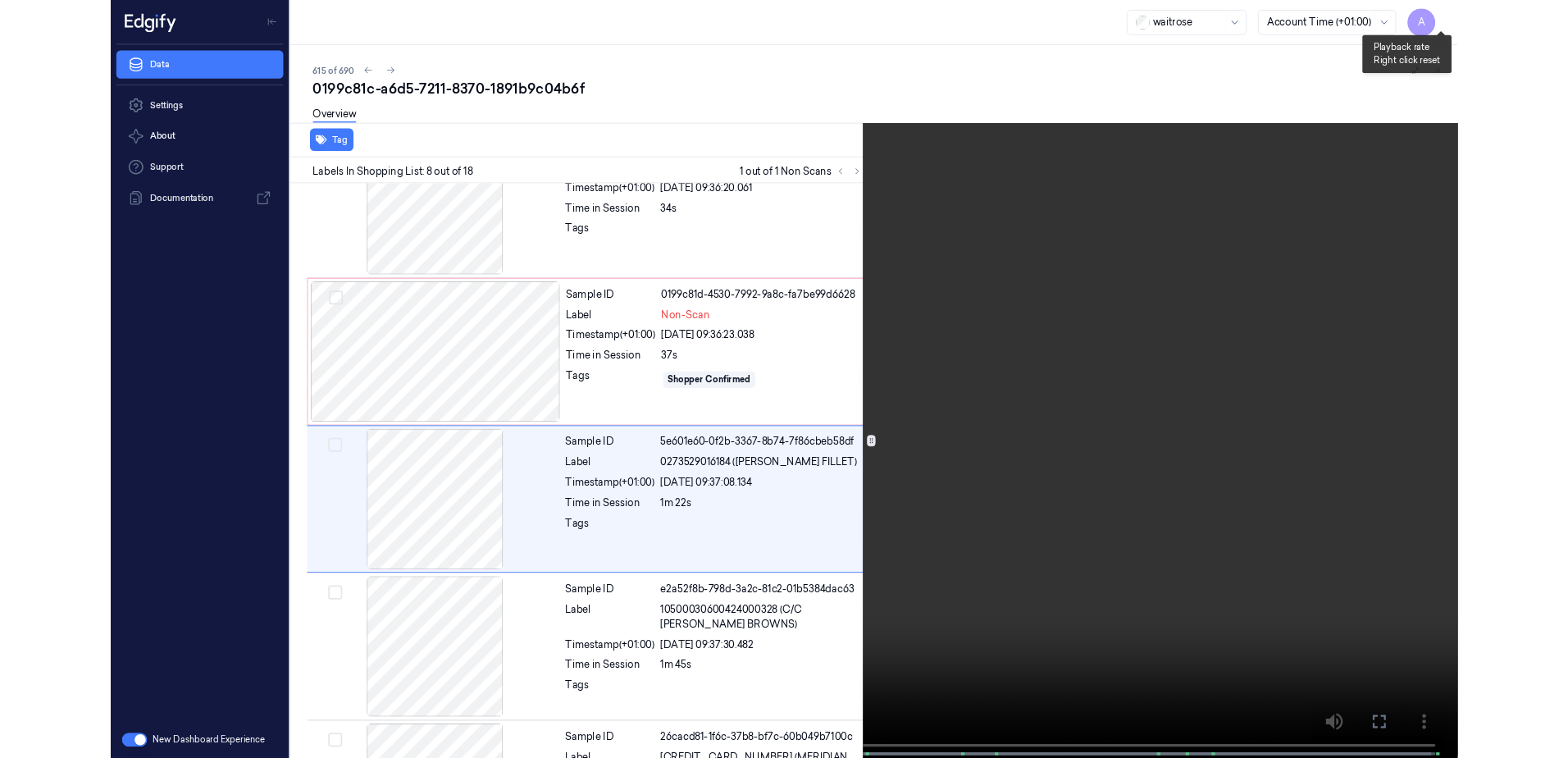
scroll to position [955, 0]
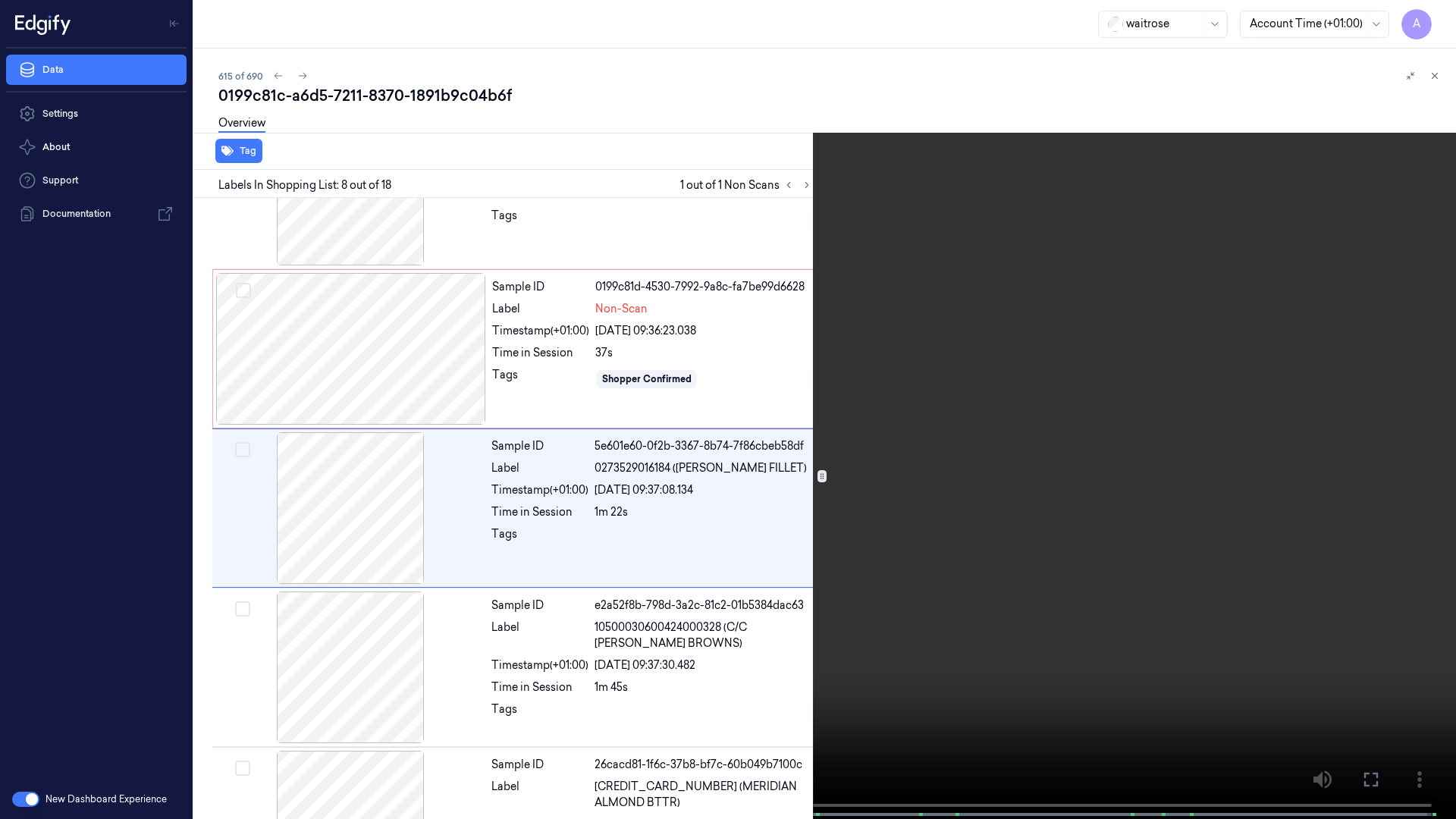
click at [0, 0] on icon at bounding box center [0, 0] width 0 height 0
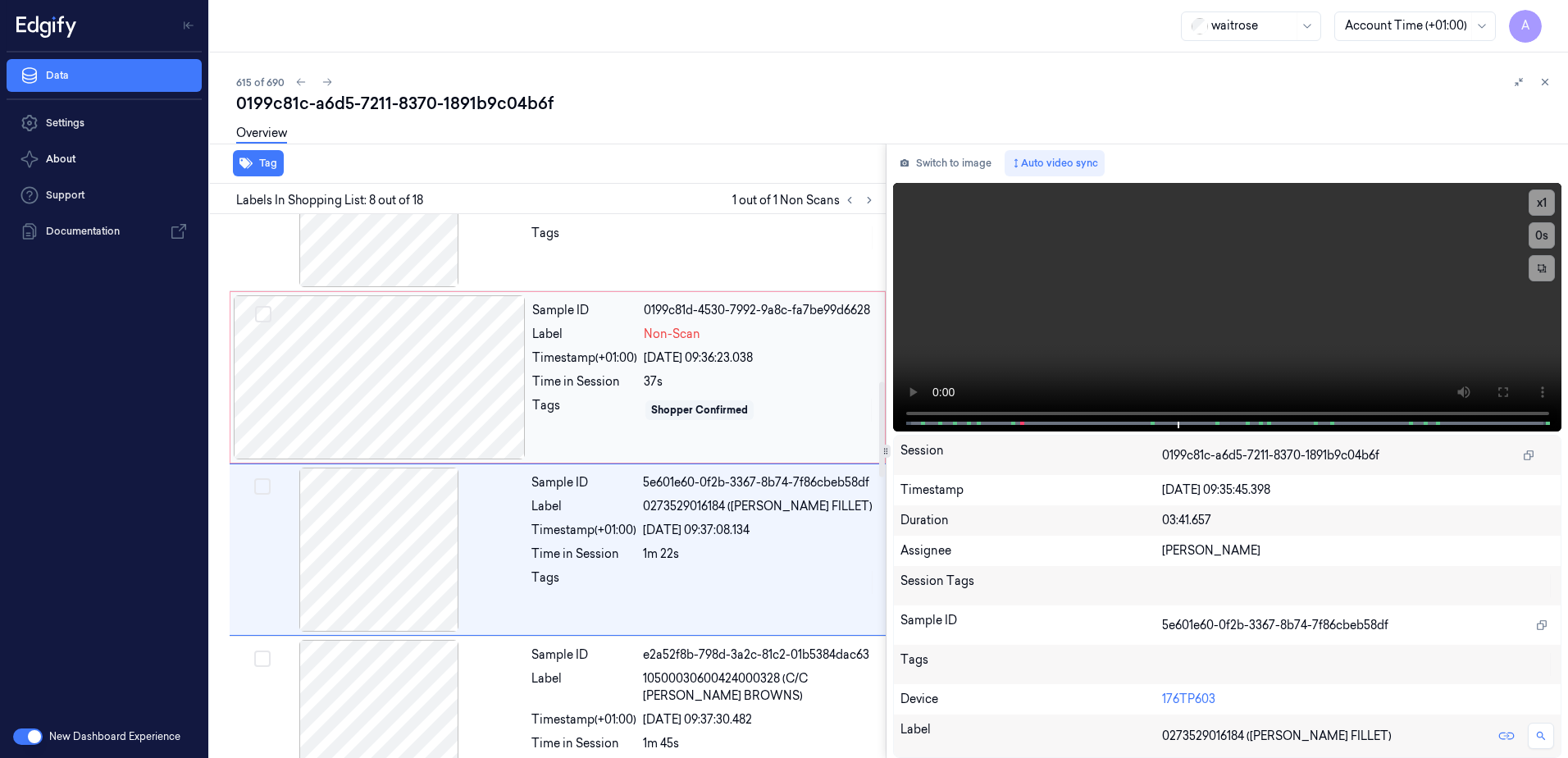
click at [562, 427] on div "Sample ID 0199c81d-4530-7992-9a8c-fa7be99d6628 Label Non-Scan Timestamp (+01:00…" at bounding box center [704, 377] width 356 height 164
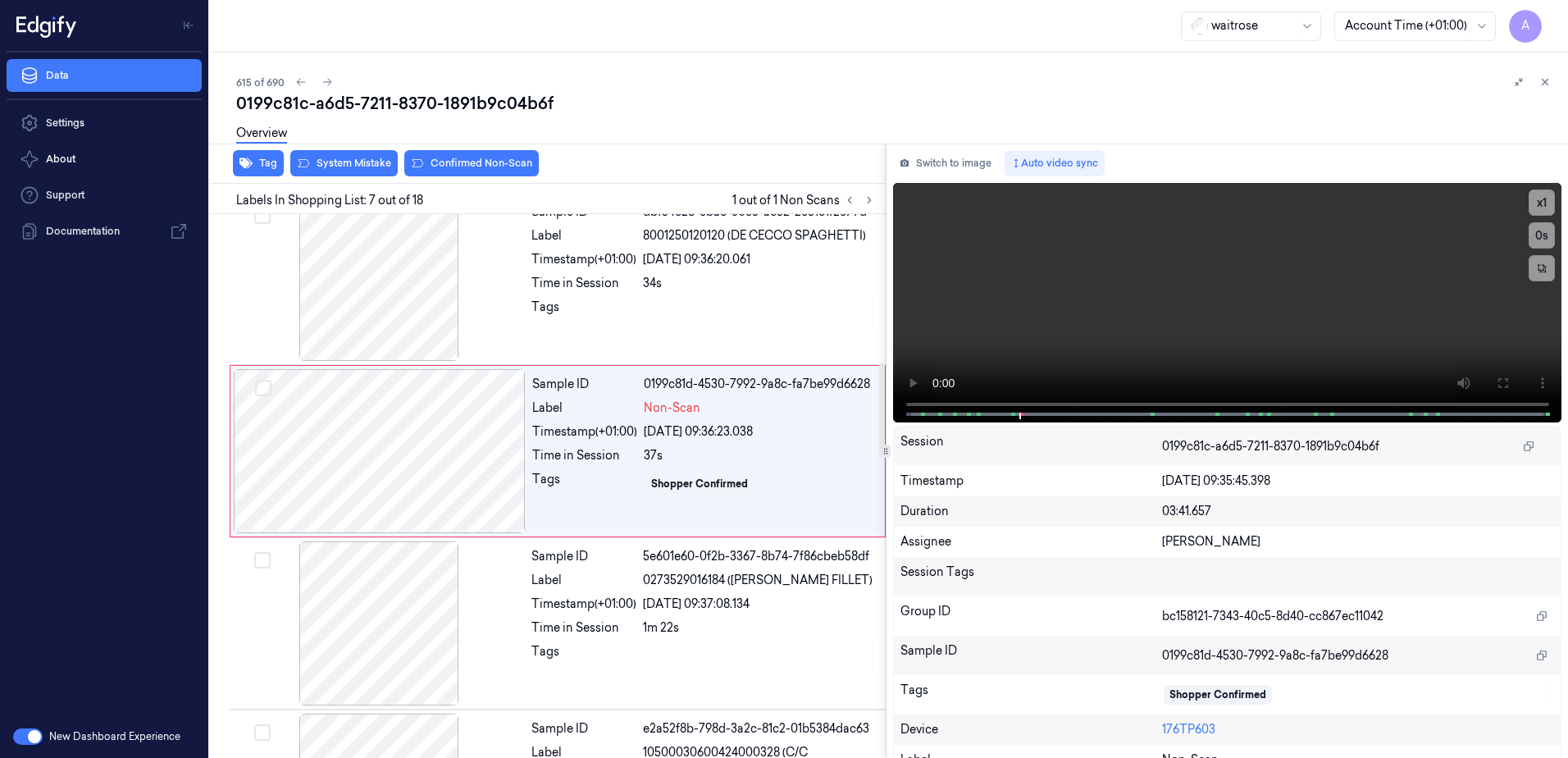
scroll to position [847, 0]
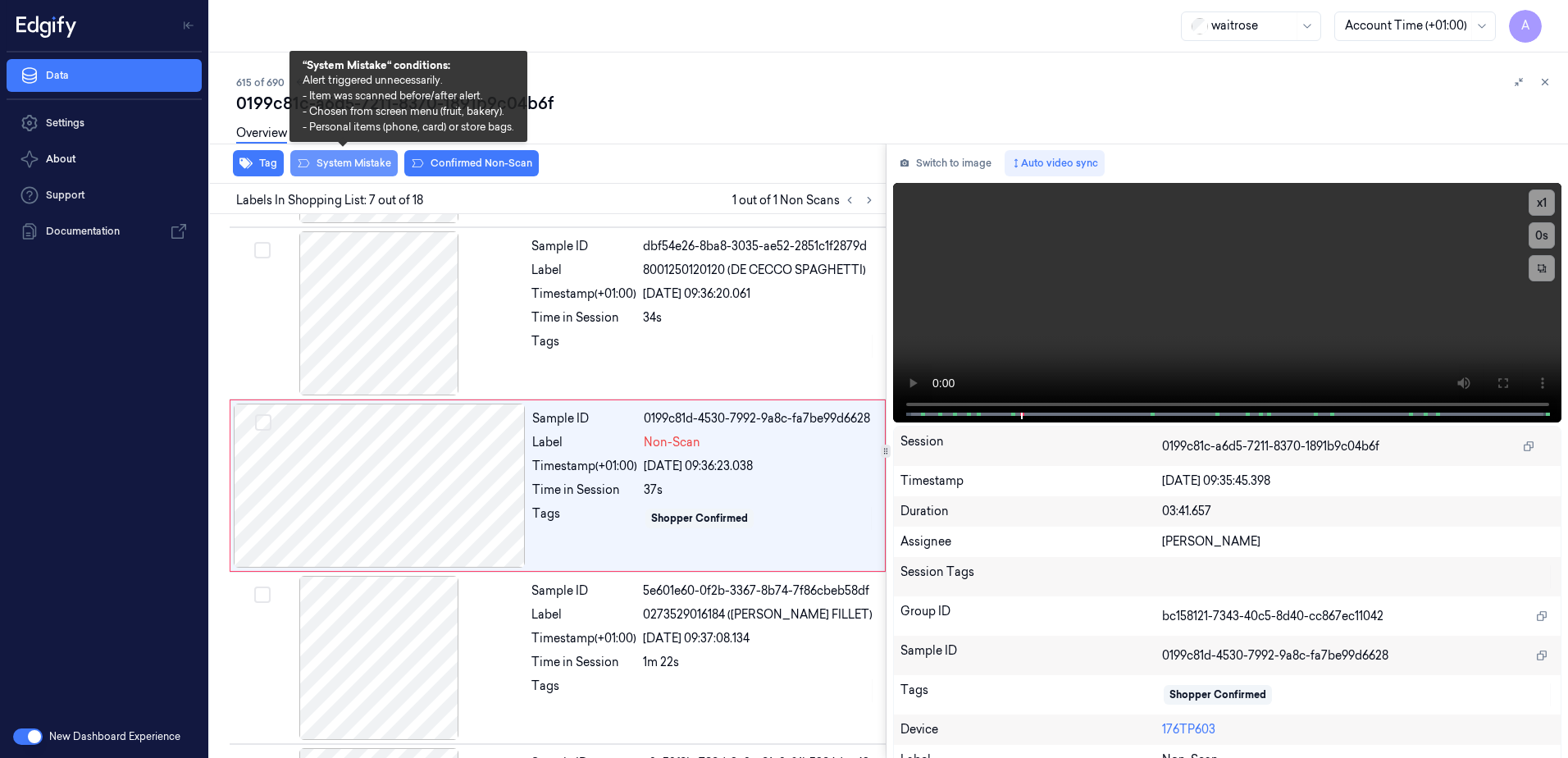
click at [330, 172] on button "System Mistake" at bounding box center [344, 164] width 107 height 26
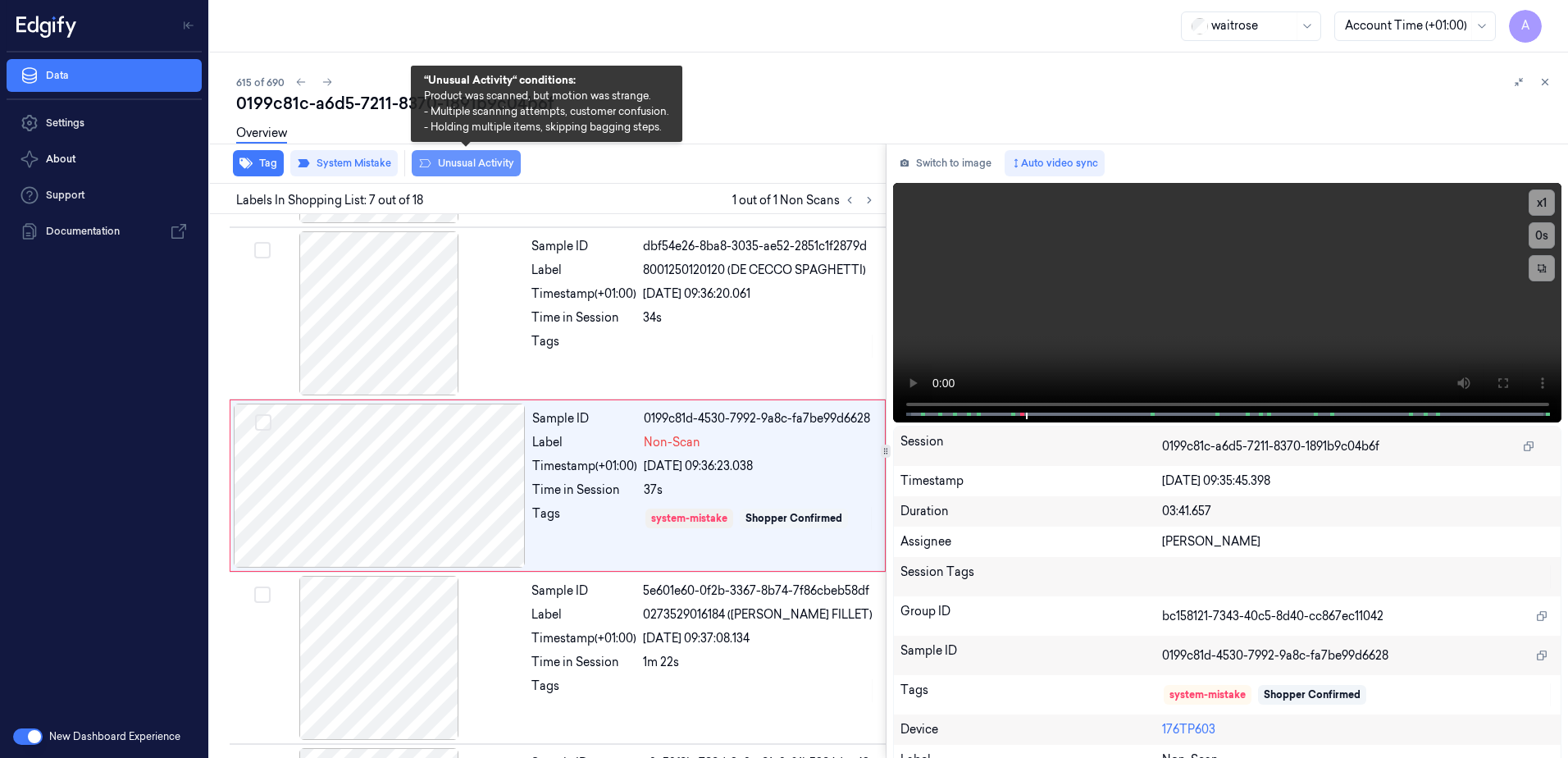
click at [459, 170] on button "Unusual Activity" at bounding box center [467, 164] width 109 height 26
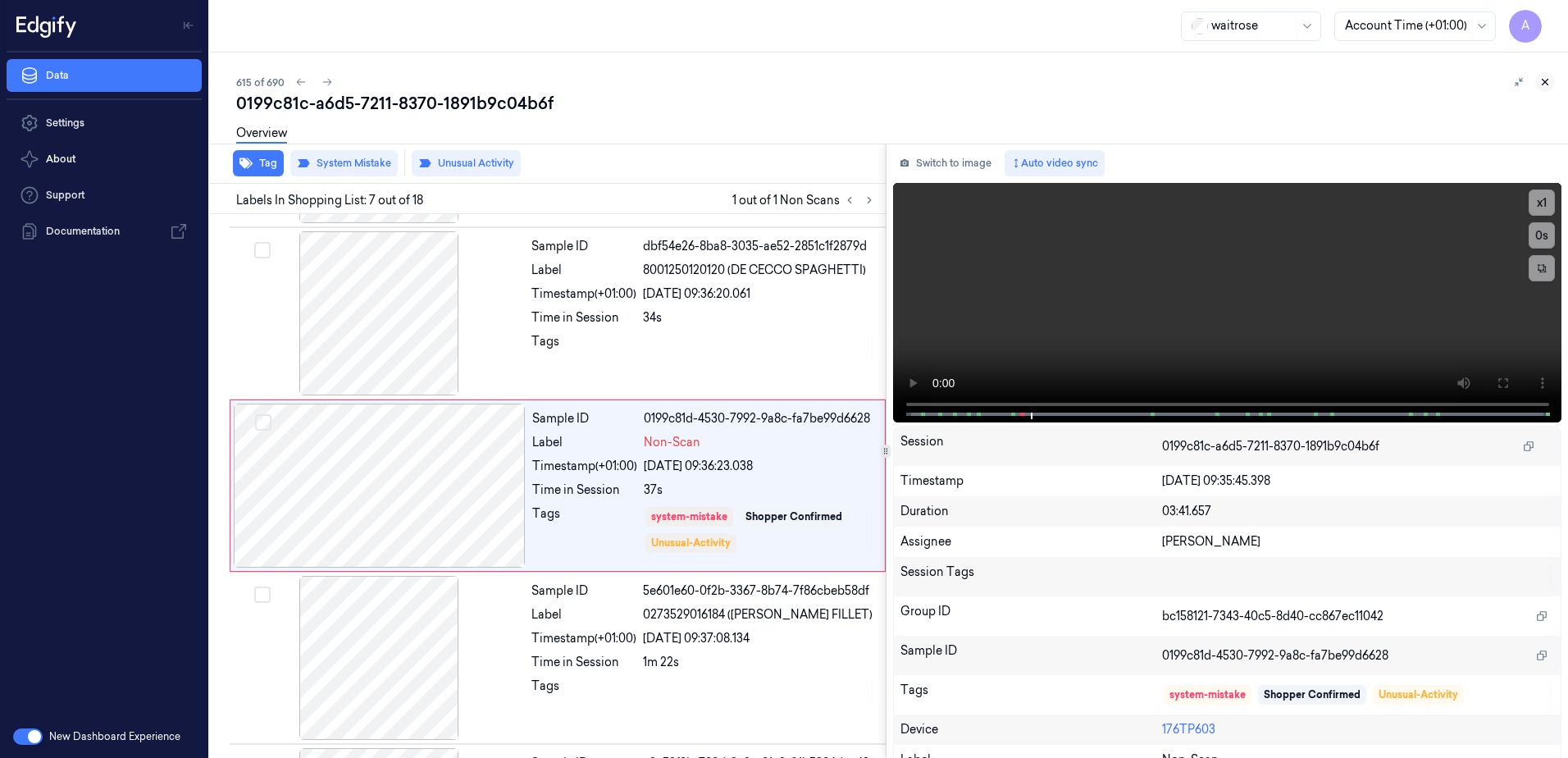
click at [1551, 81] on button at bounding box center [1545, 82] width 20 height 20
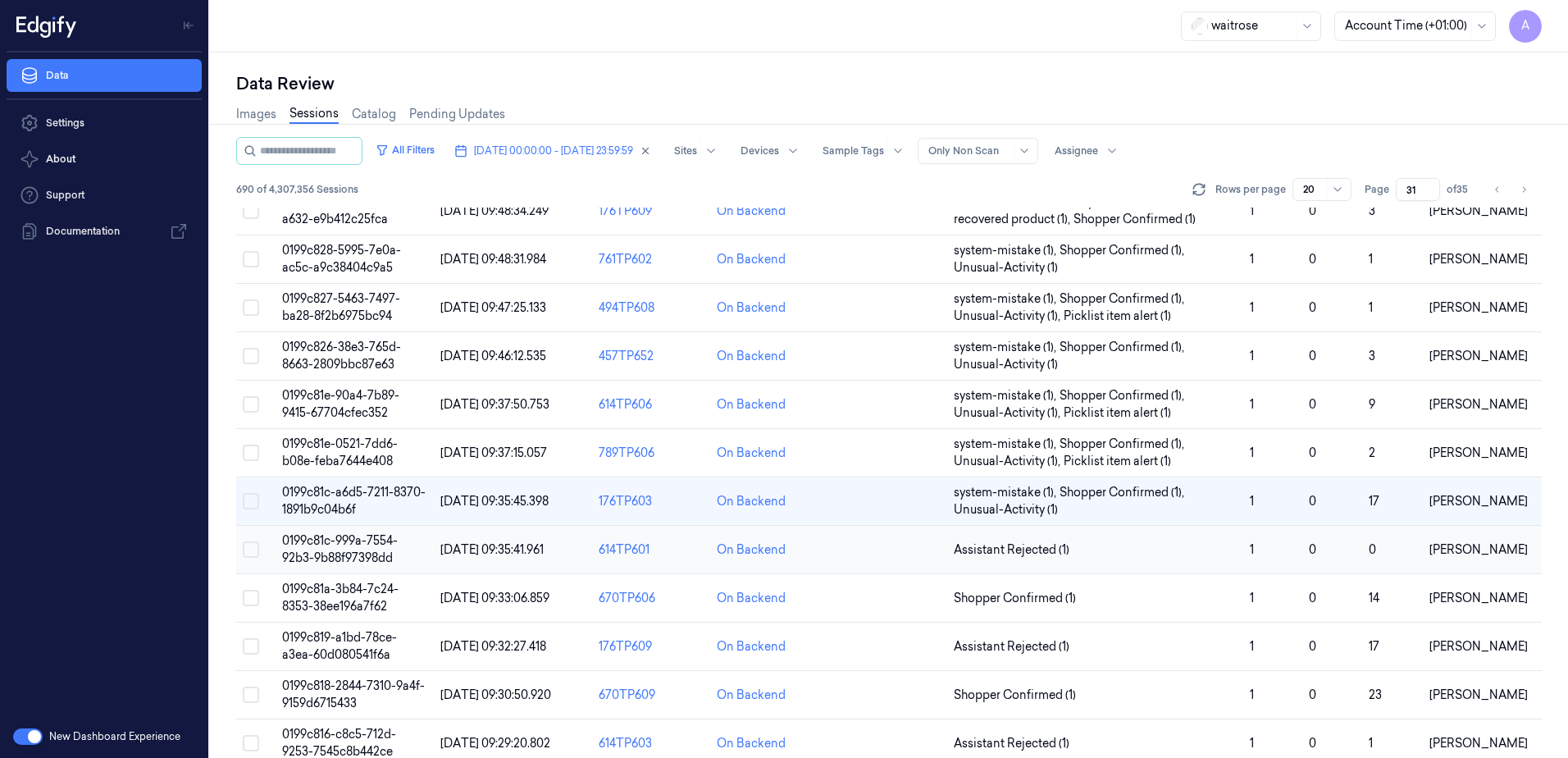
scroll to position [483, 0]
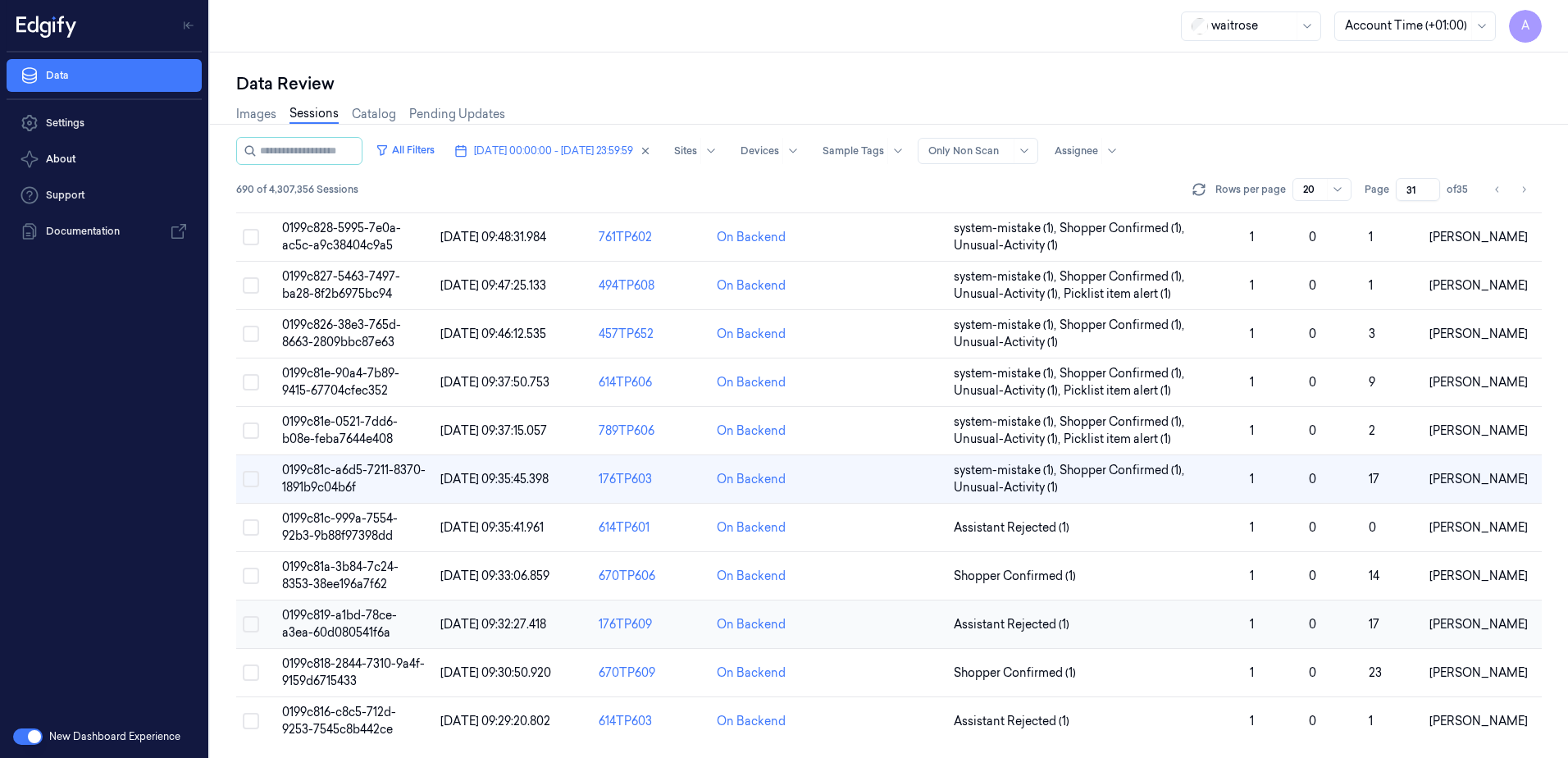
click at [346, 616] on span "0199c819-a1bd-78ce-a3ea-60d080541f6a" at bounding box center [340, 624] width 115 height 32
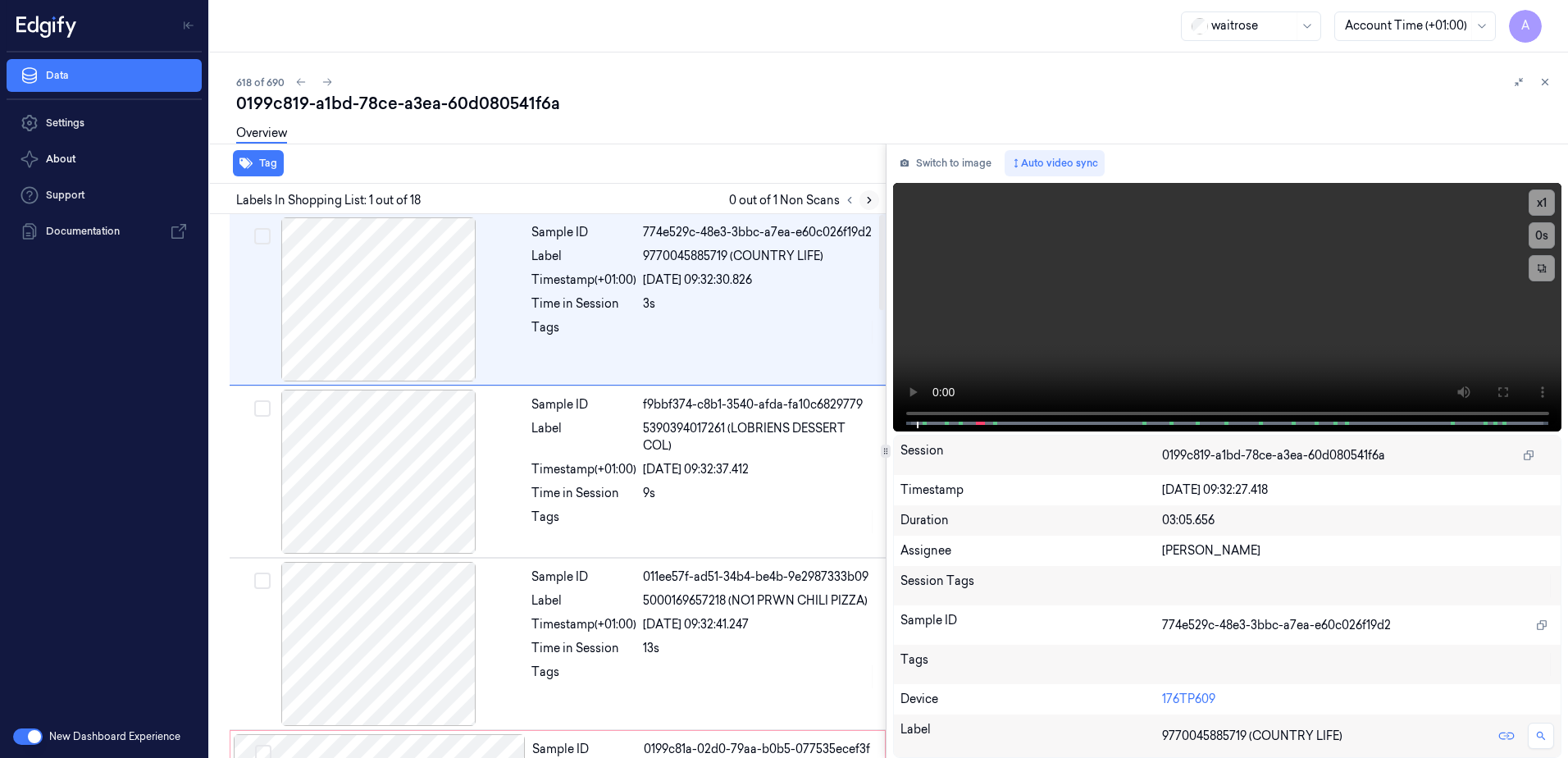
click at [876, 197] on button at bounding box center [869, 199] width 20 height 20
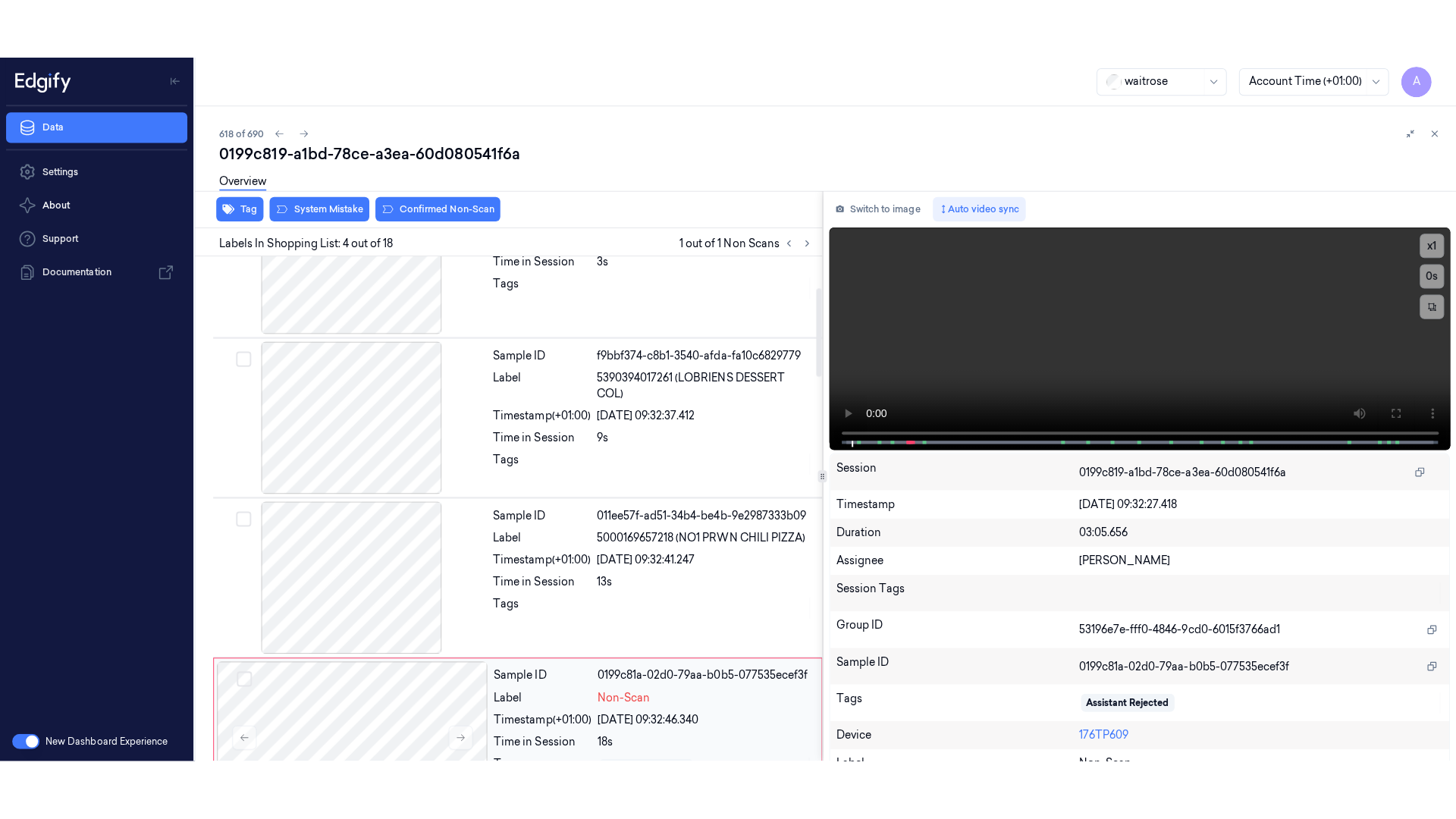
scroll to position [305, 0]
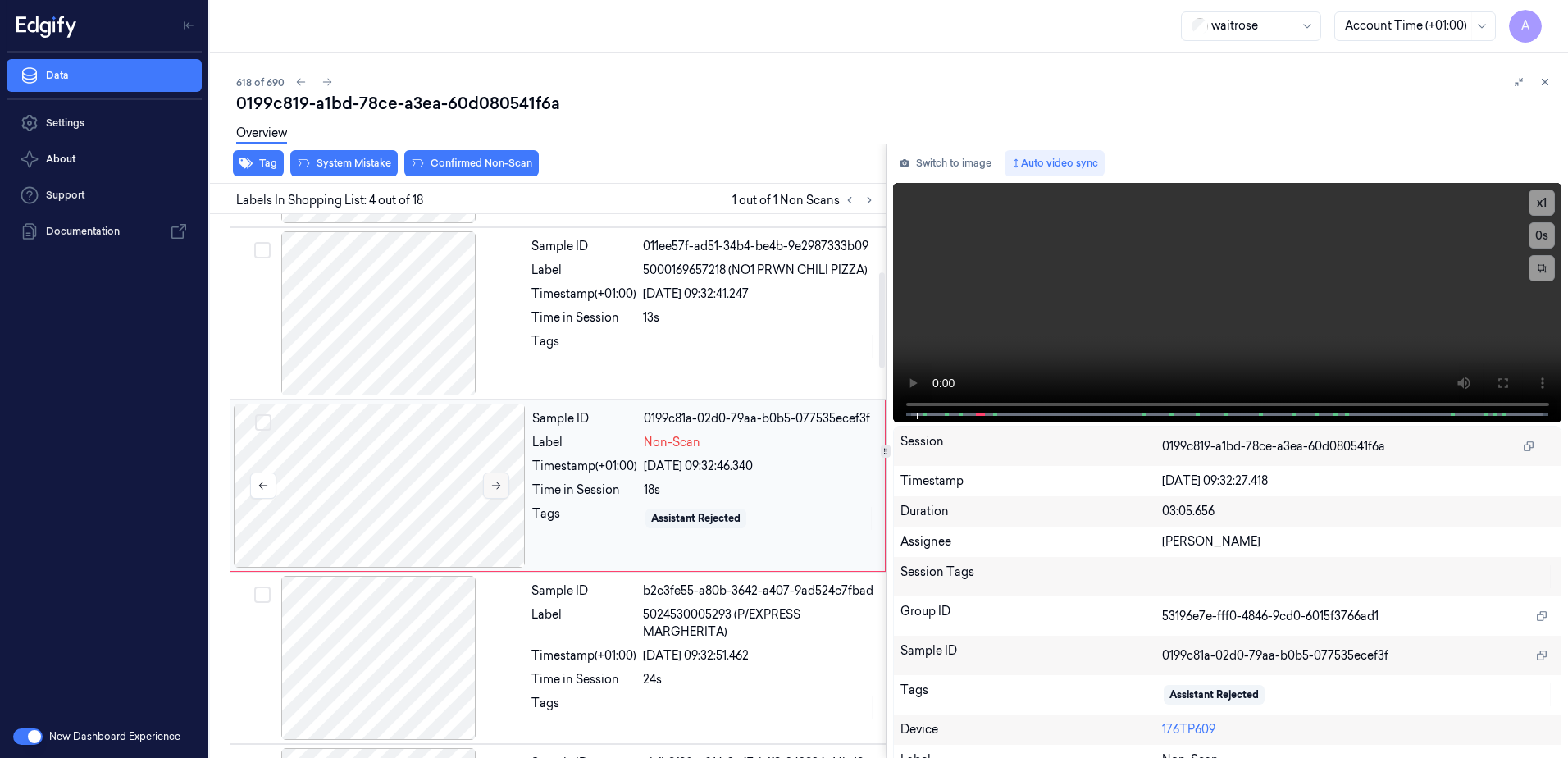
click at [499, 483] on icon at bounding box center [497, 485] width 11 height 11
click at [498, 490] on icon at bounding box center [497, 485] width 11 height 11
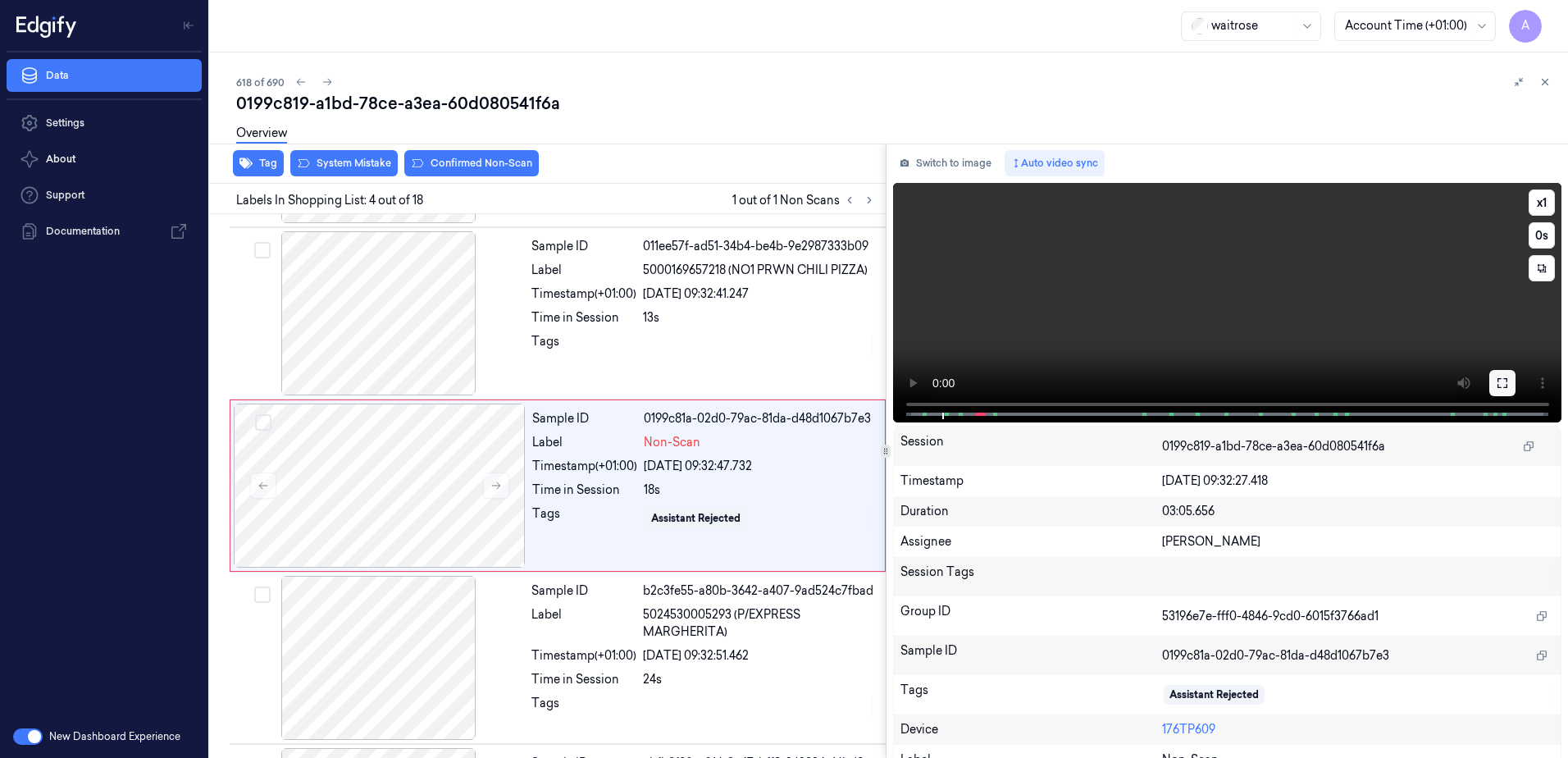
click at [1497, 384] on icon at bounding box center [1503, 383] width 13 height 13
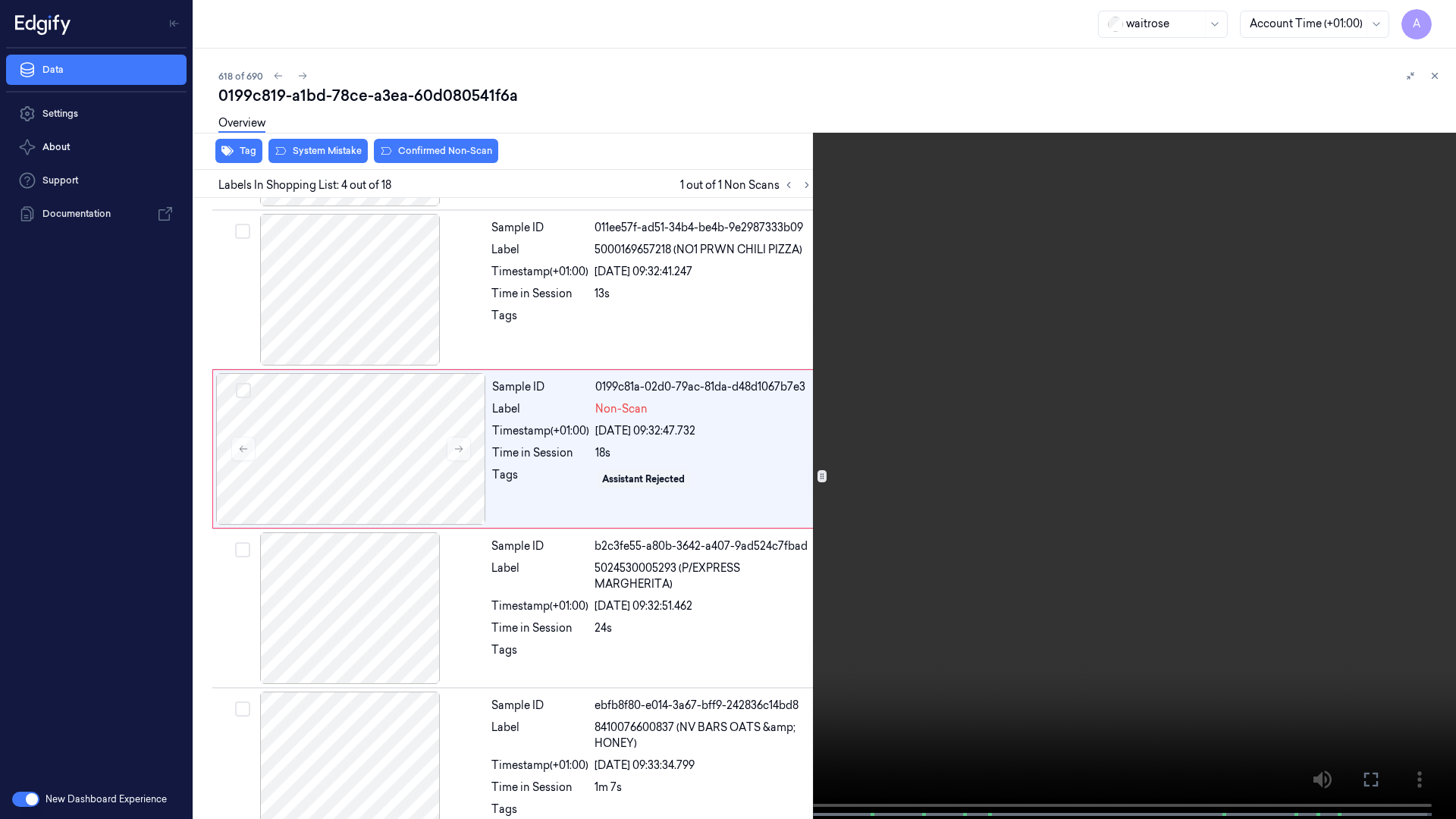
click at [1007, 514] on video at bounding box center [728, 410] width 1456 height 822
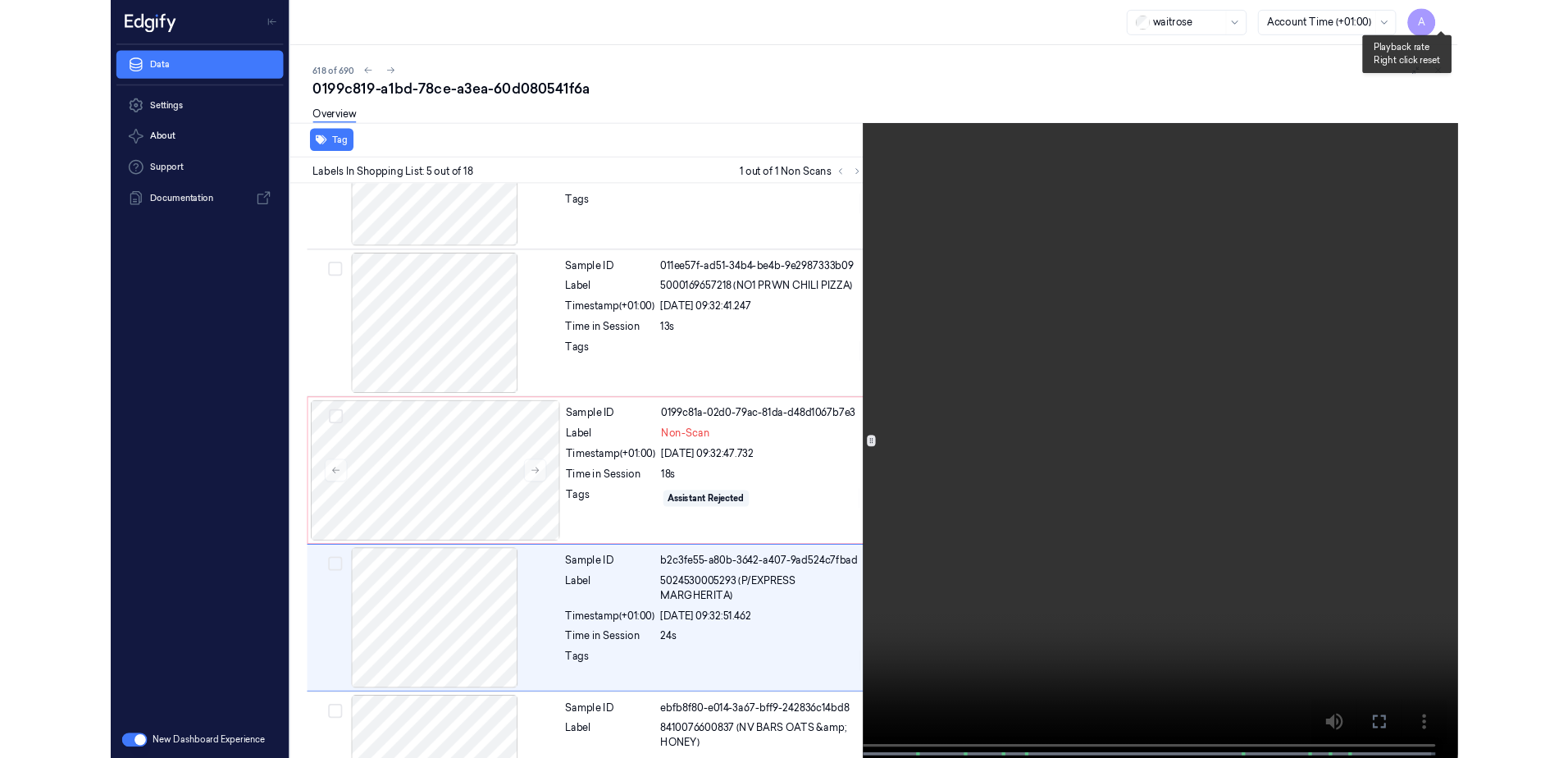
scroll to position [439, 0]
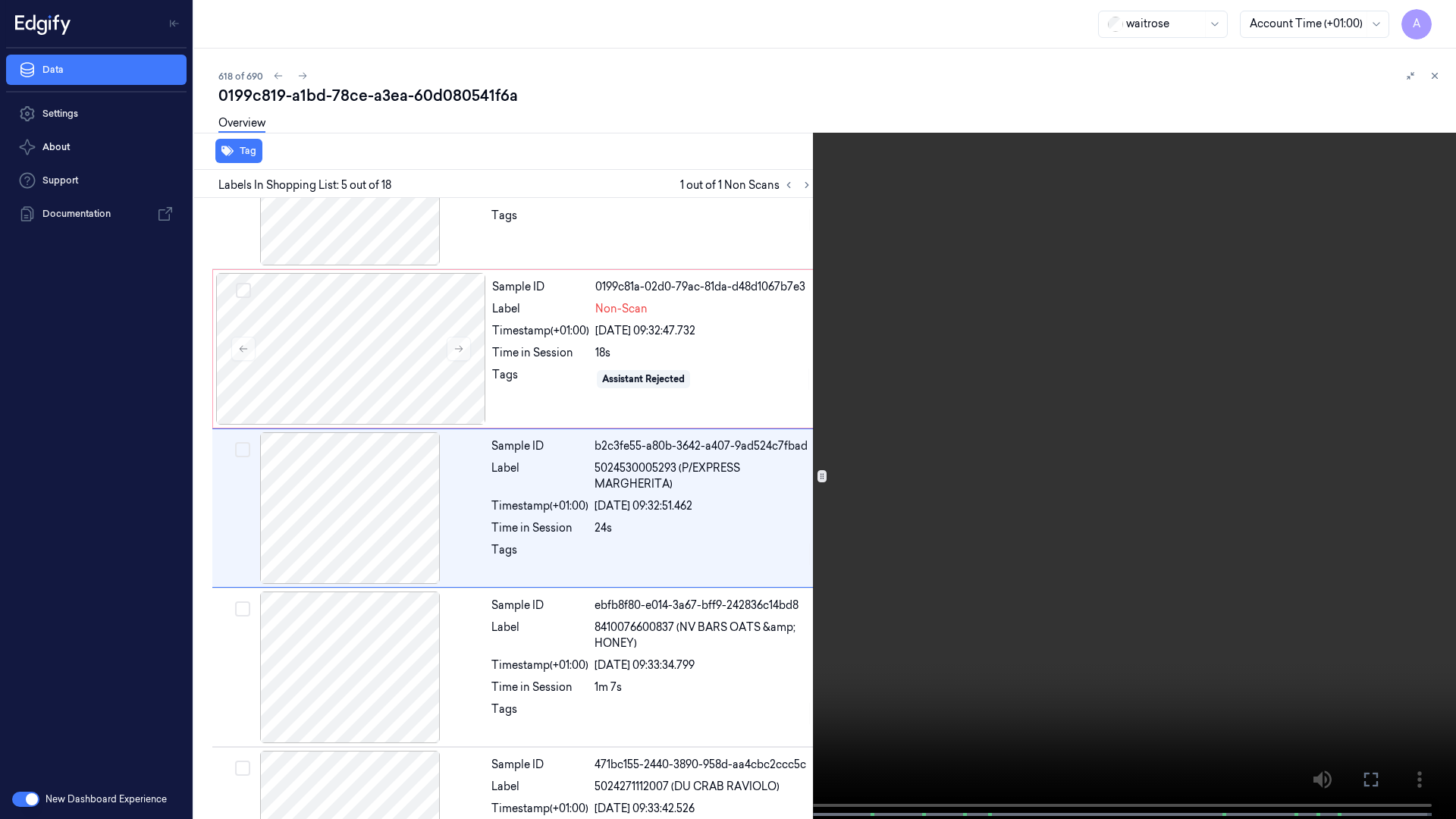
click at [0, 0] on icon at bounding box center [0, 0] width 0 height 0
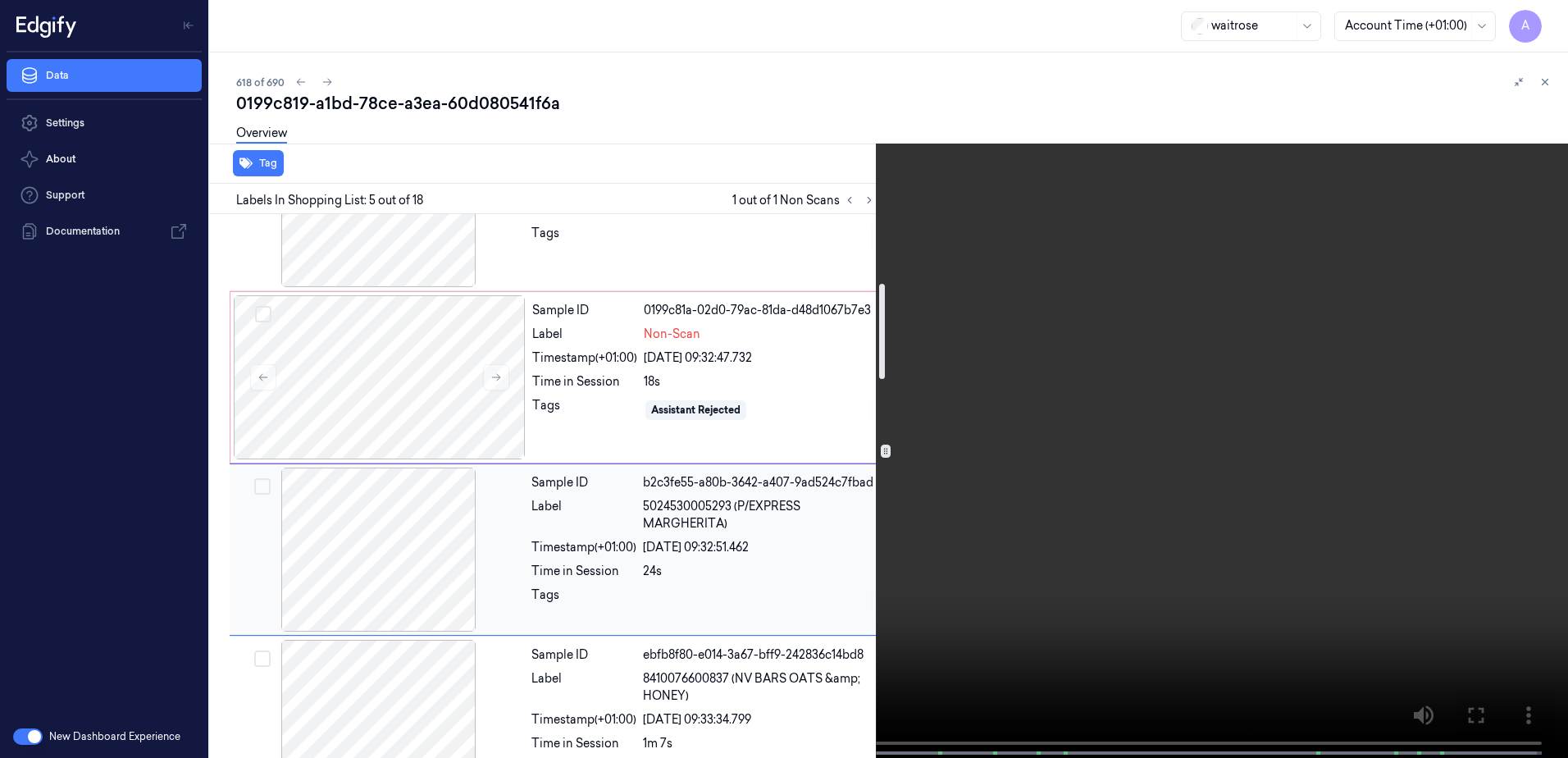
scroll to position [356, 0]
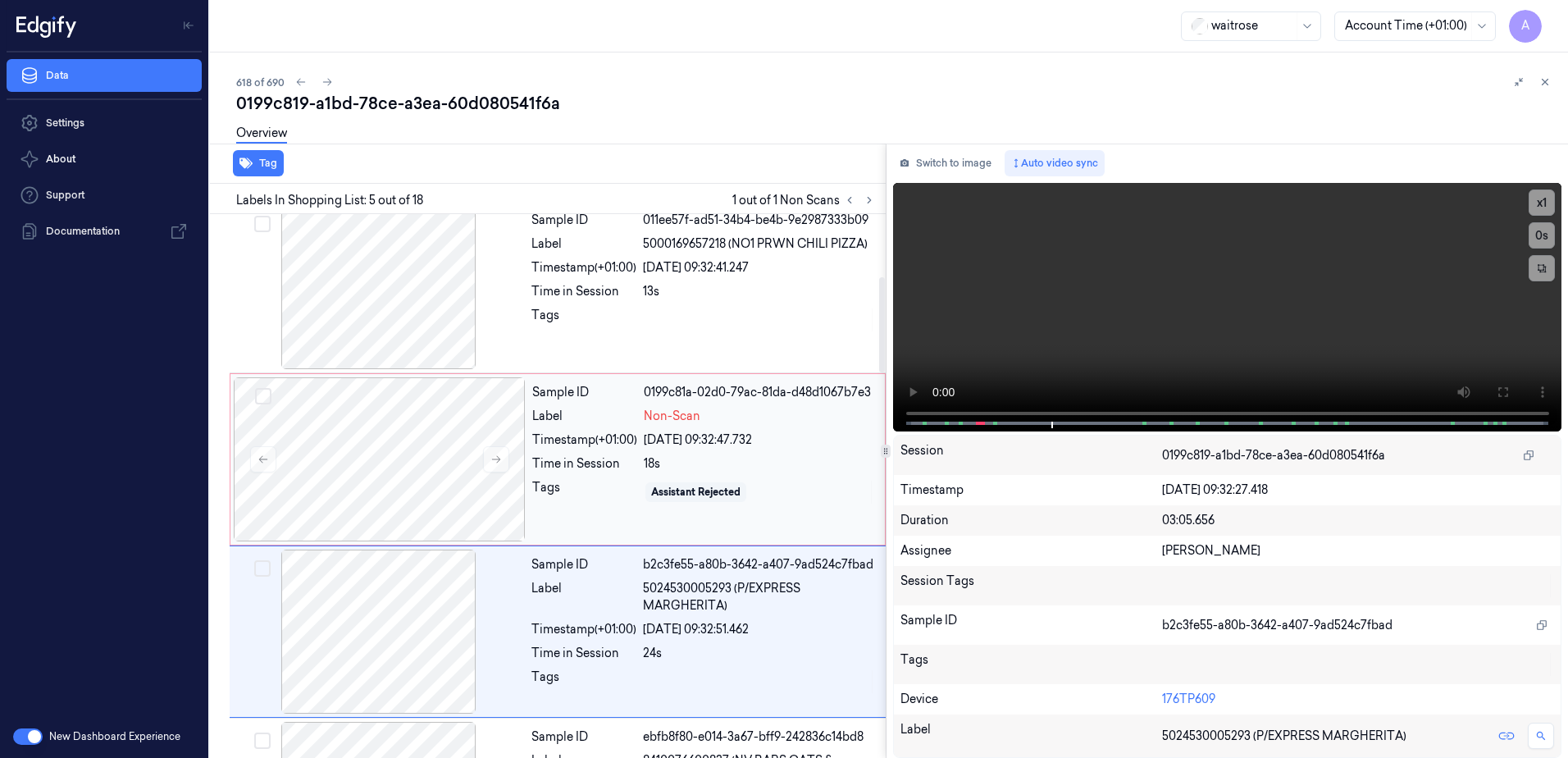
click at [572, 510] on div "Sample ID 0199c81a-02d0-79ac-81da-d48d1067b7e3 Label Non-Scan Timestamp (+01:00…" at bounding box center [704, 459] width 356 height 164
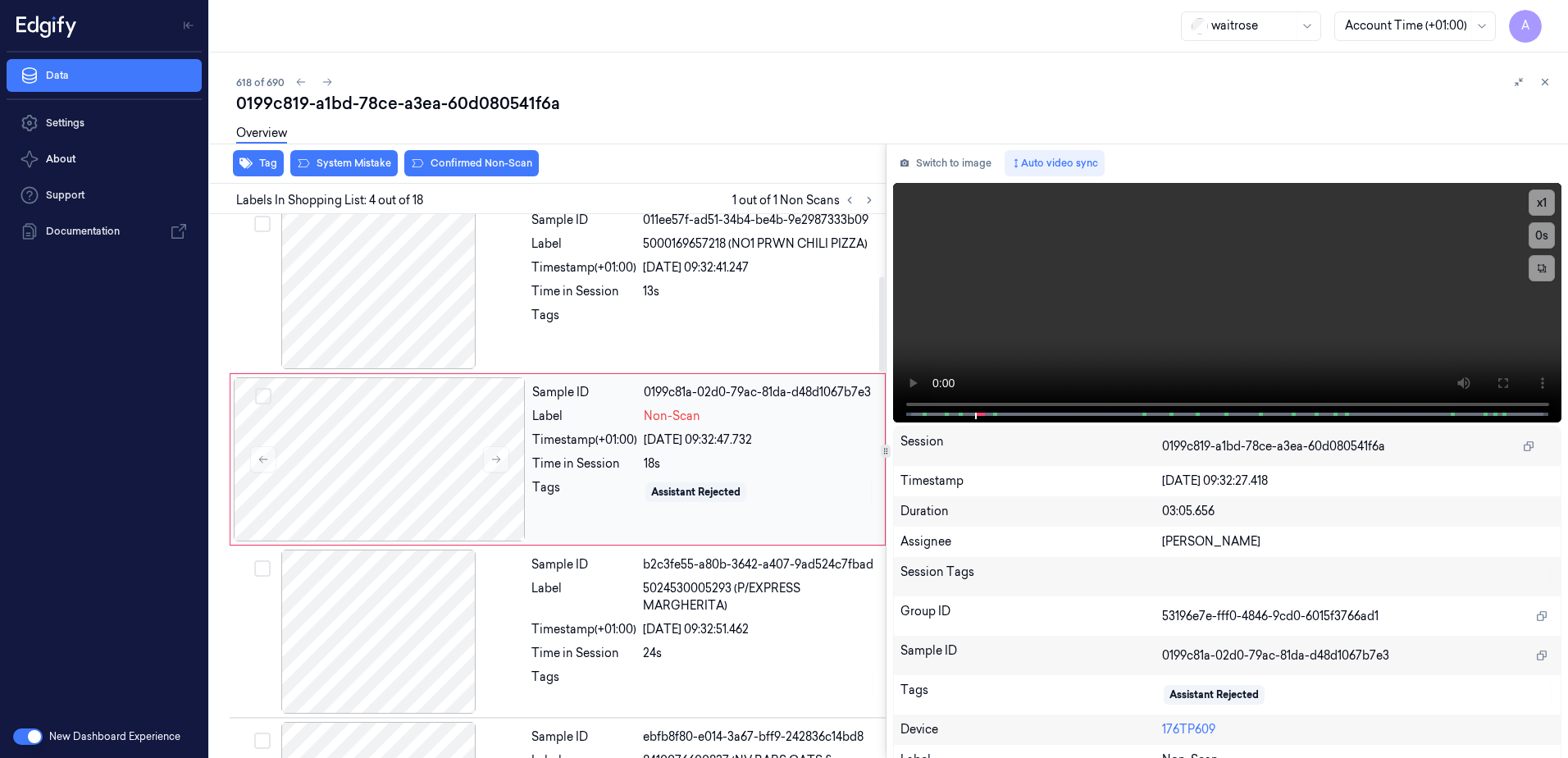
scroll to position [330, 0]
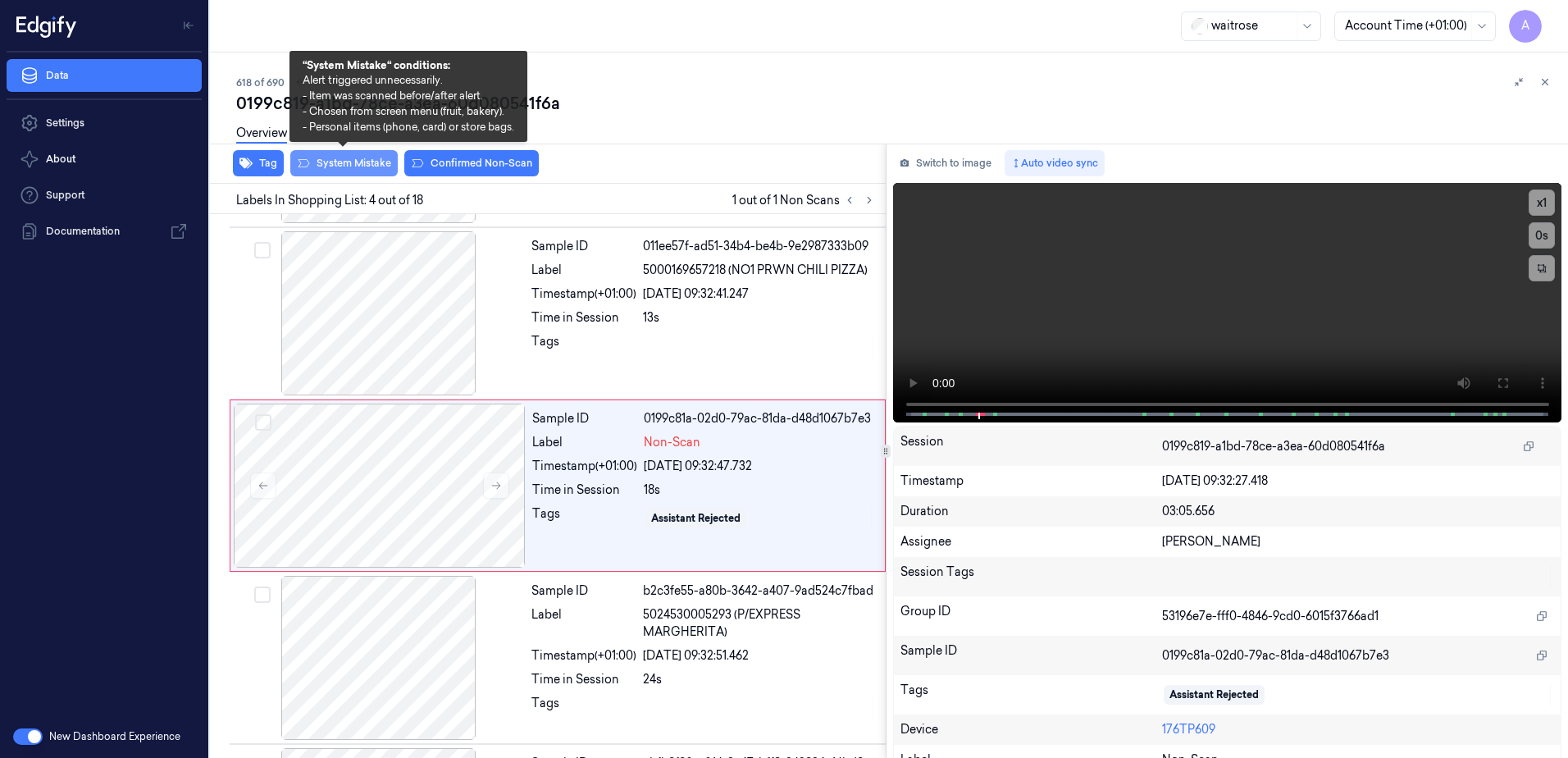
click at [343, 170] on button "System Mistake" at bounding box center [344, 164] width 107 height 26
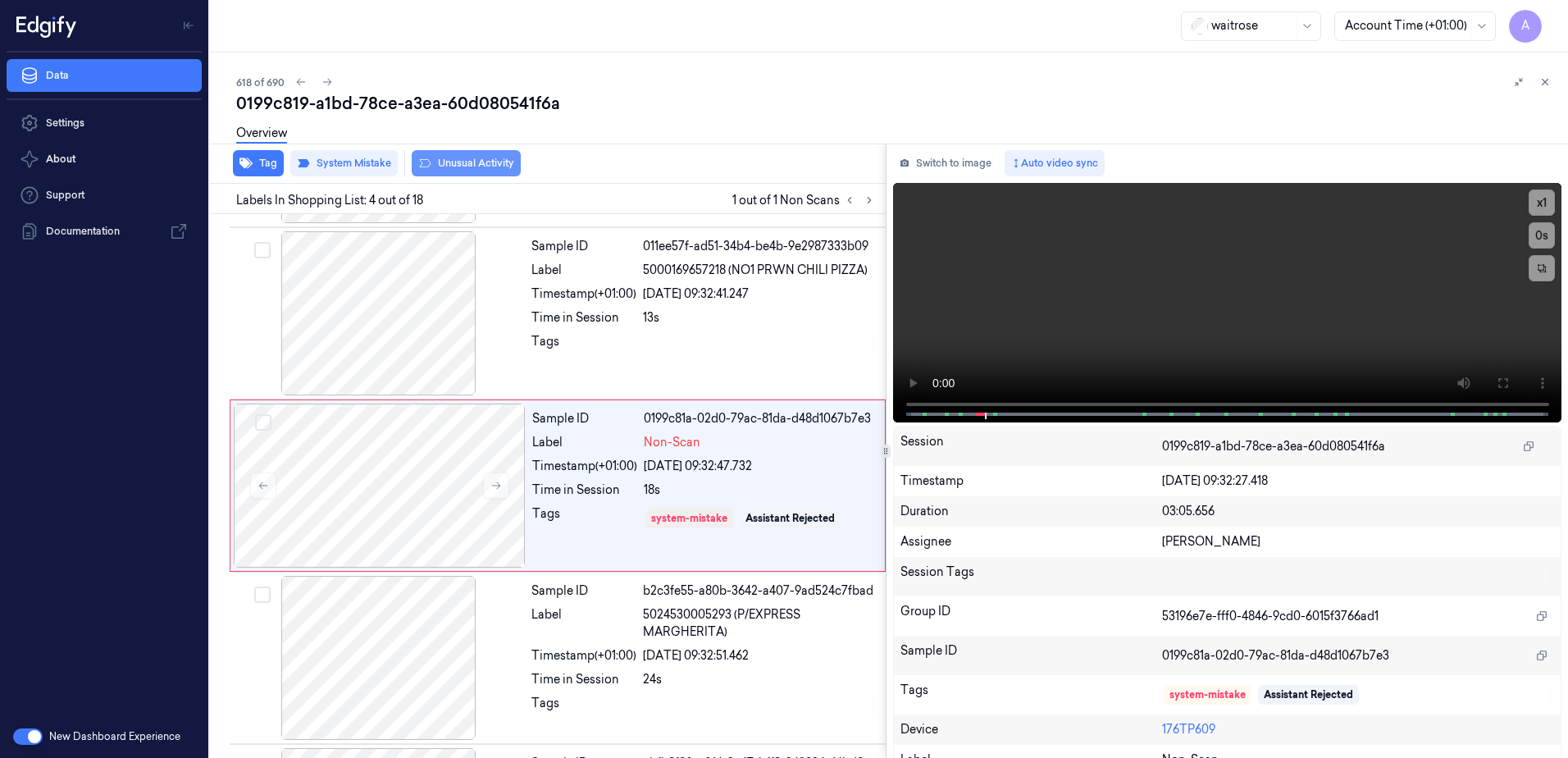
click at [457, 167] on button "Unusual Activity" at bounding box center [467, 164] width 109 height 26
click at [599, 525] on div "Tags" at bounding box center [585, 529] width 105 height 49
click at [266, 172] on button "Tag" at bounding box center [259, 164] width 51 height 26
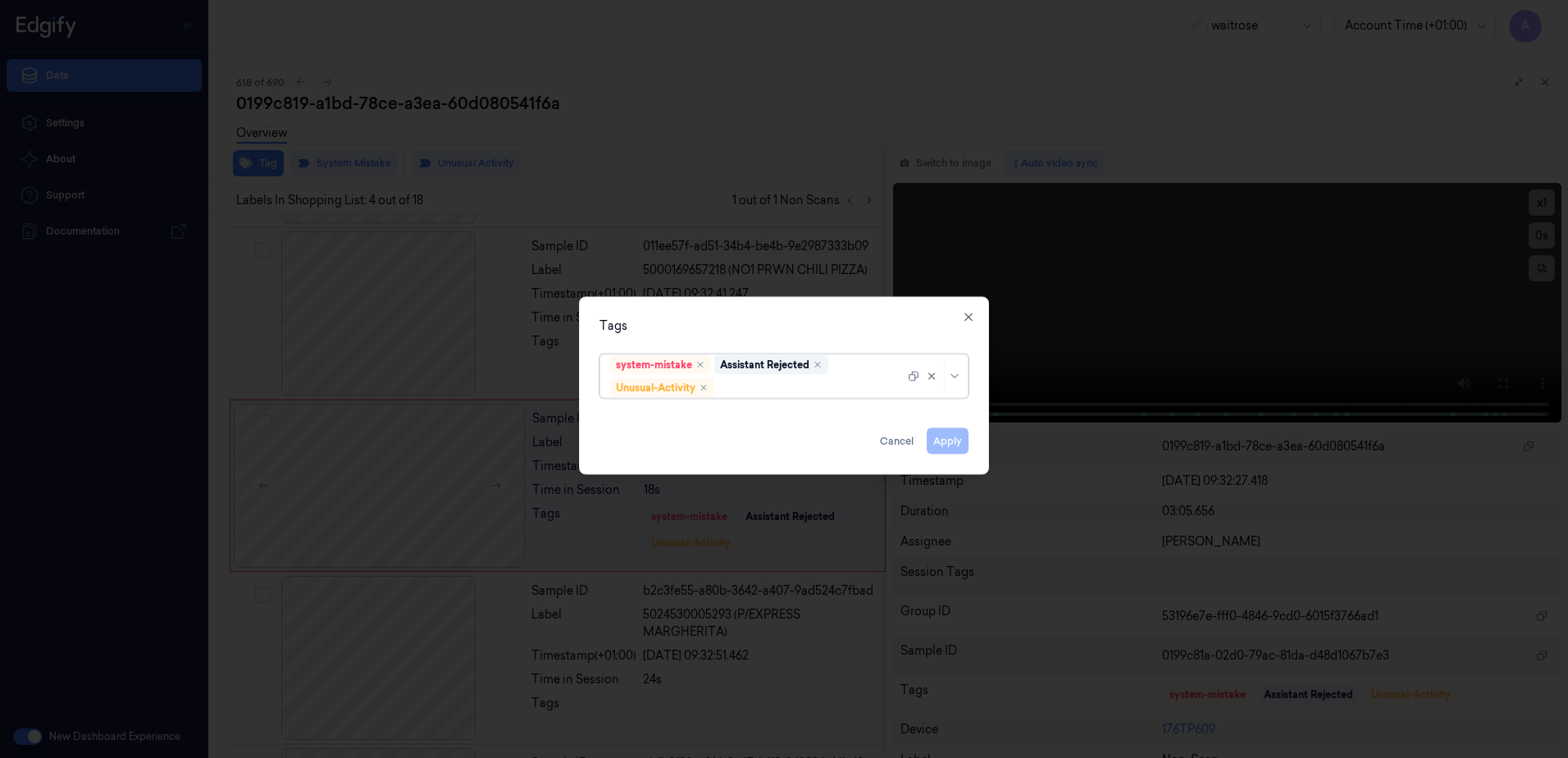
click at [785, 387] on div at bounding box center [811, 387] width 187 height 17
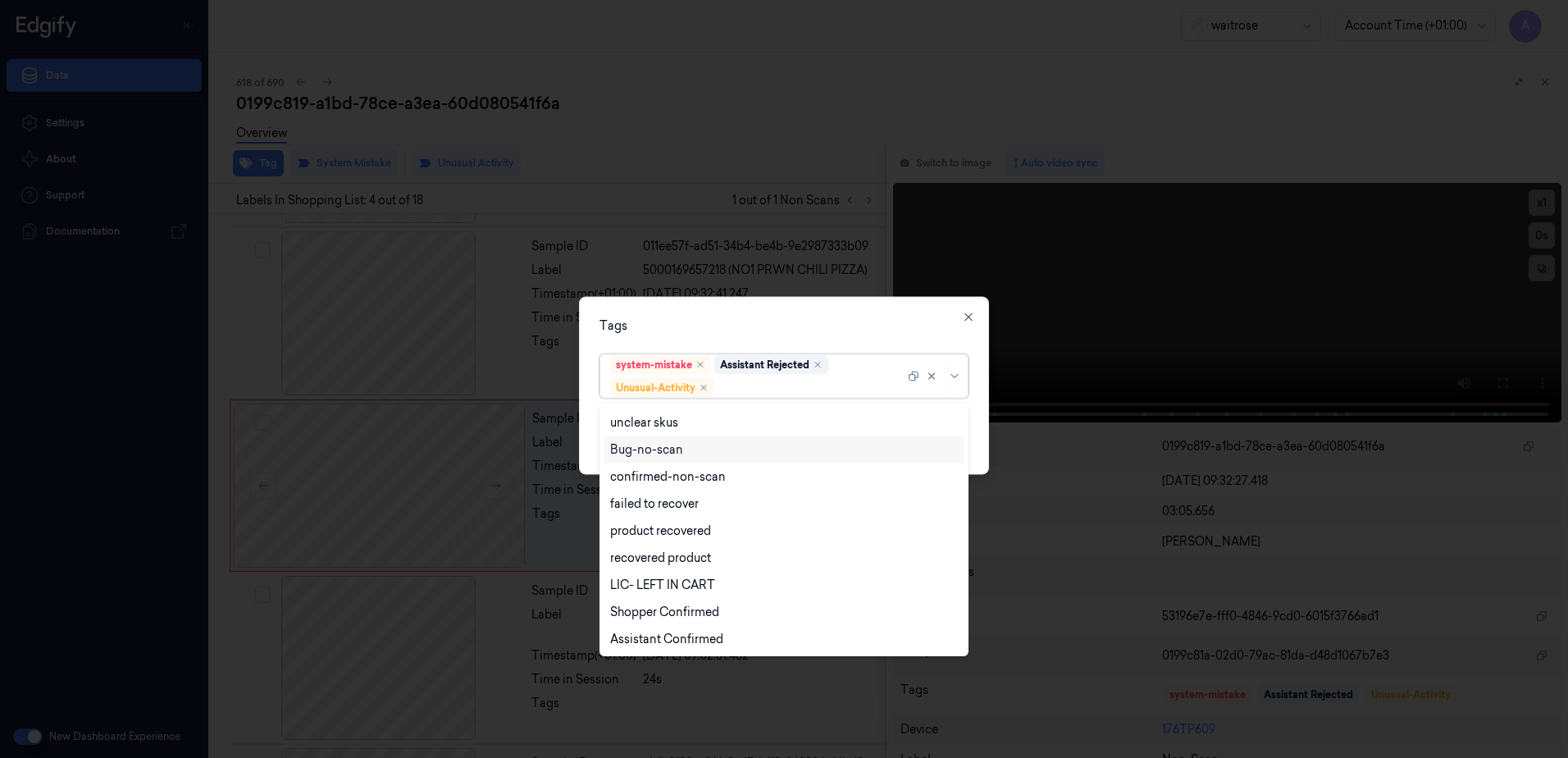
scroll to position [214, 0]
click at [685, 615] on div "Picklist item alert" at bounding box center [657, 611] width 94 height 17
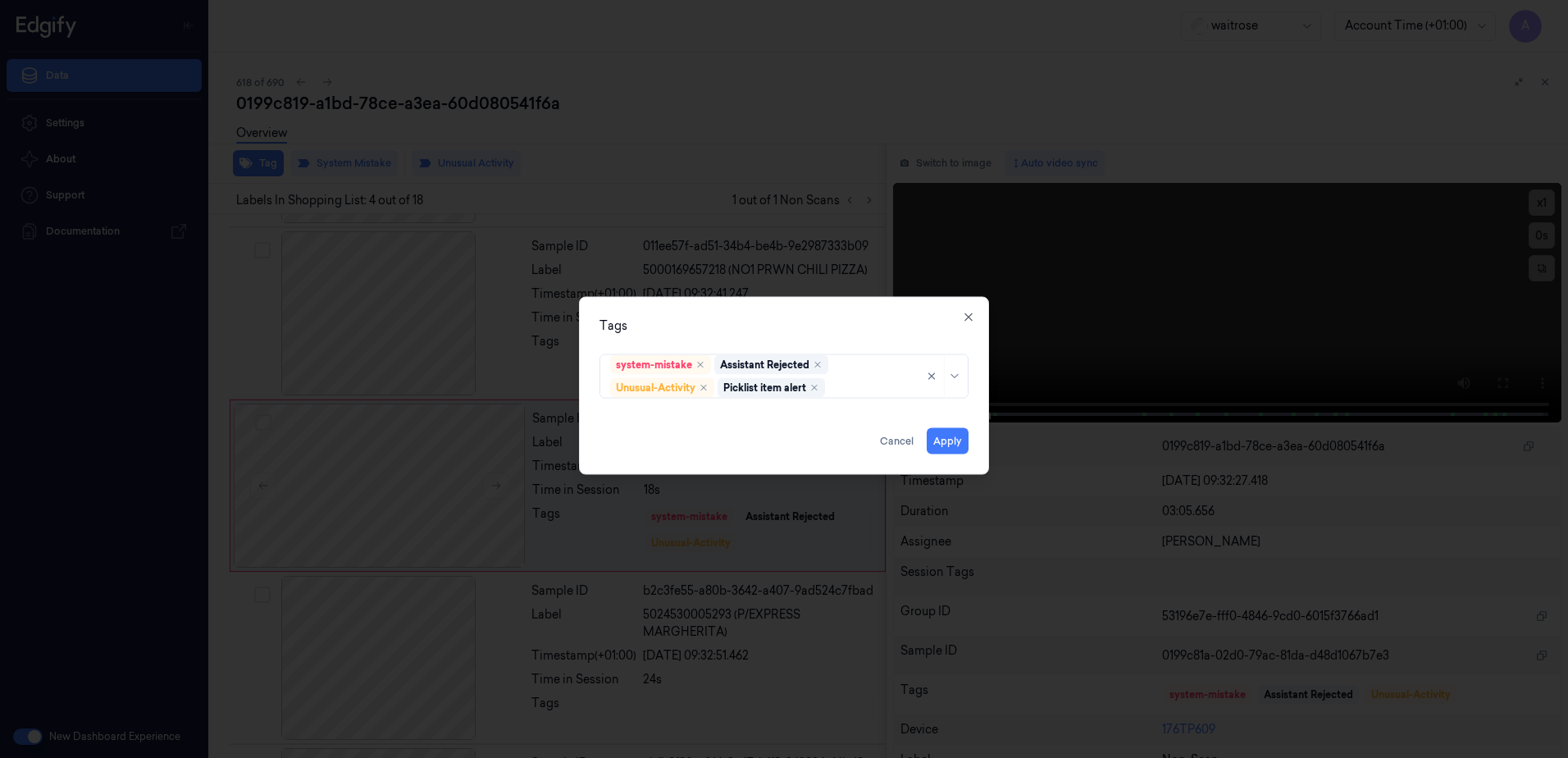
drag, startPoint x: 856, startPoint y: 326, endPoint x: 912, endPoint y: 362, distance: 66.6
click at [858, 326] on div "Tags" at bounding box center [784, 326] width 369 height 17
click at [949, 437] on button "Apply" at bounding box center [947, 441] width 41 height 26
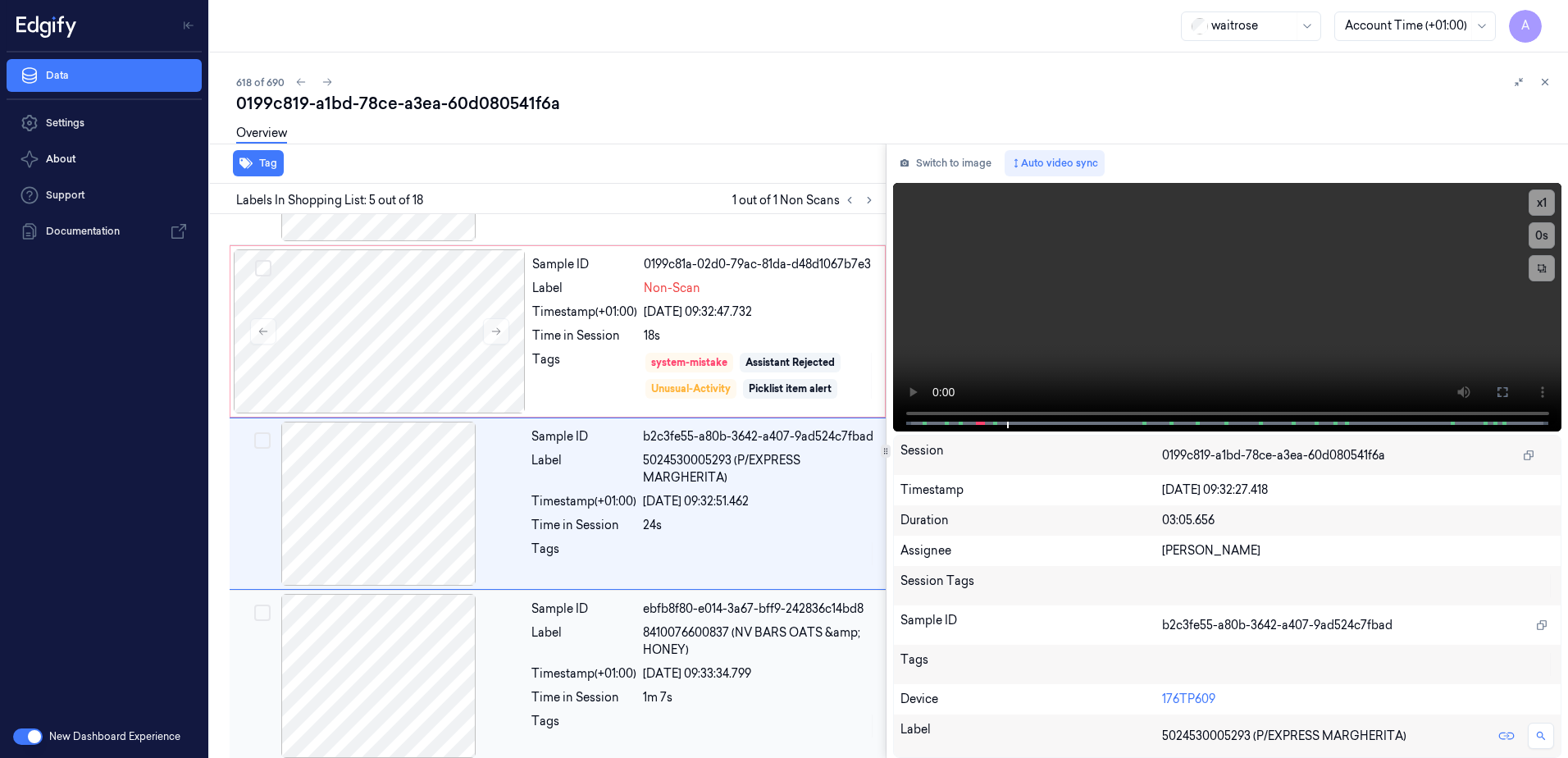
scroll to position [503, 0]
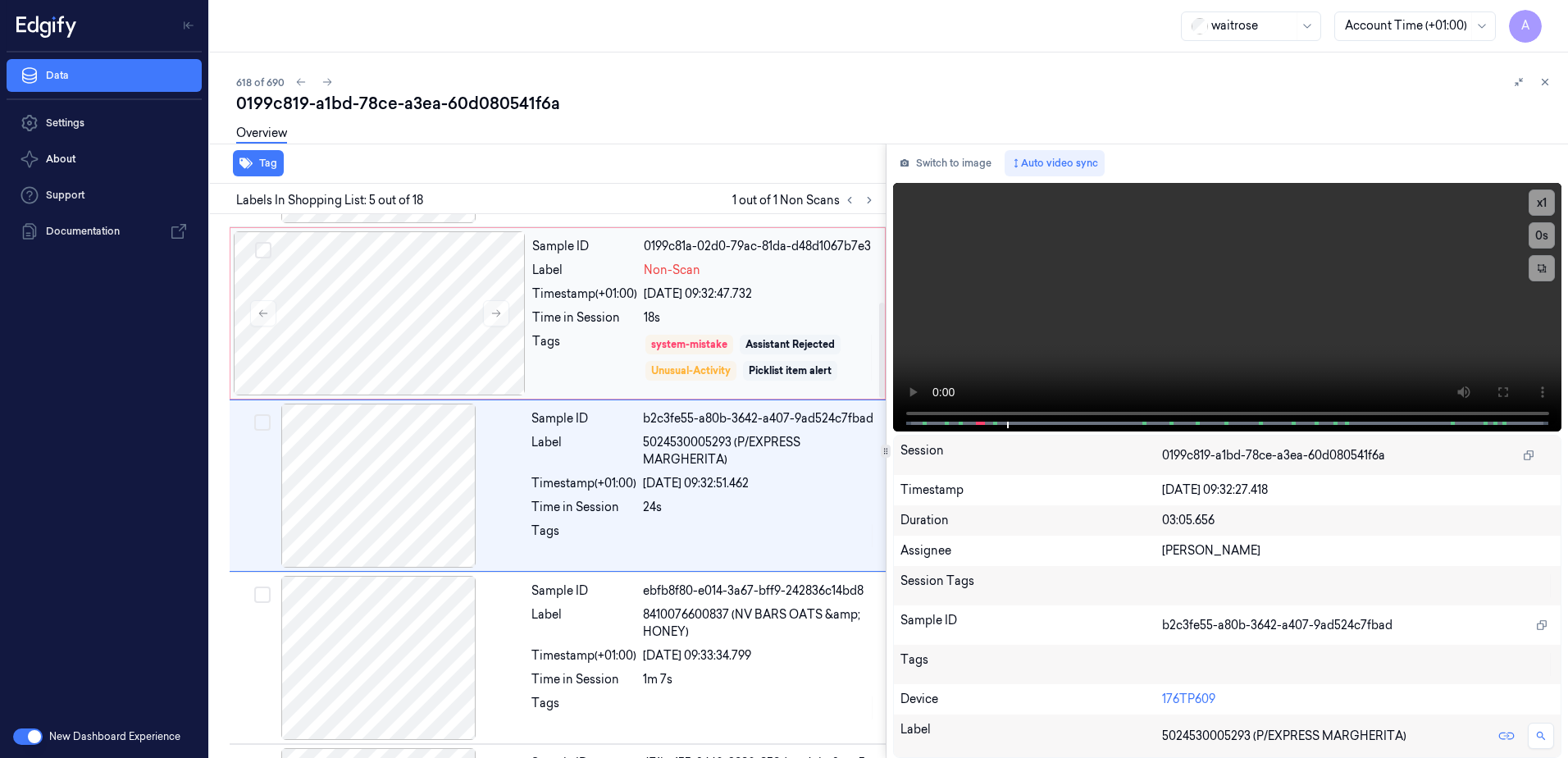
click at [591, 354] on div "Tags" at bounding box center [585, 357] width 105 height 49
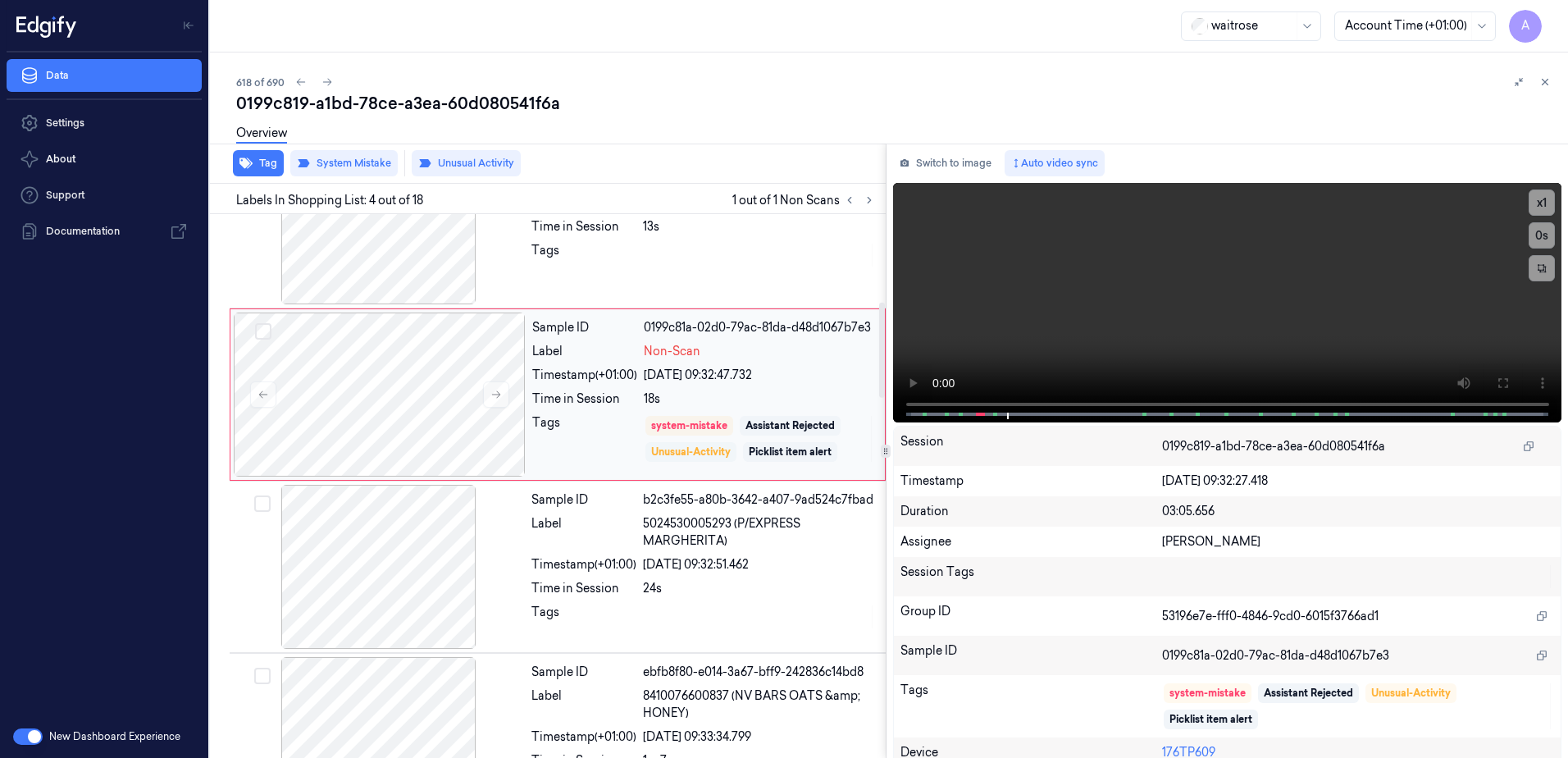
scroll to position [330, 0]
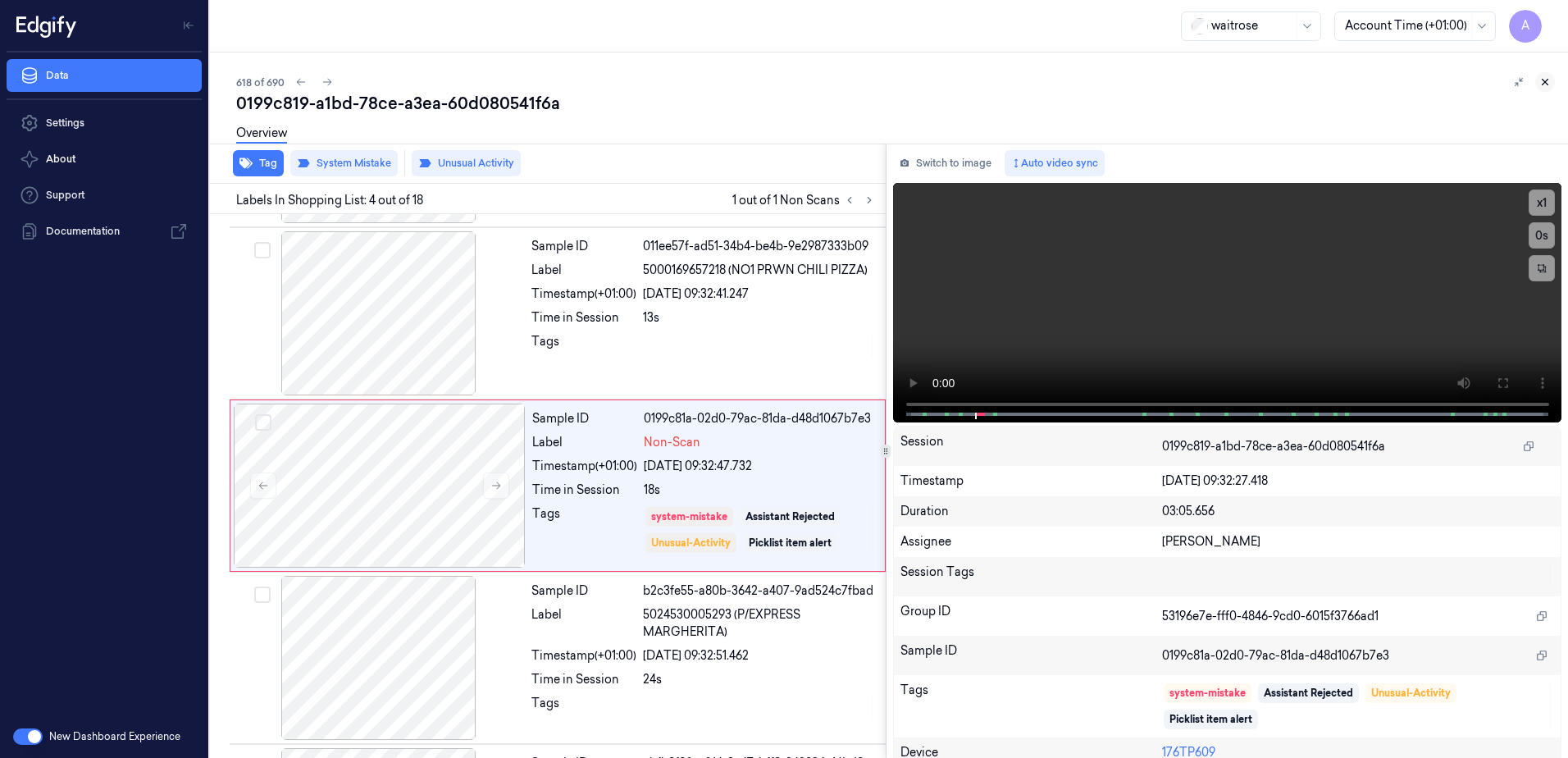
click at [1544, 80] on icon at bounding box center [1545, 82] width 11 height 11
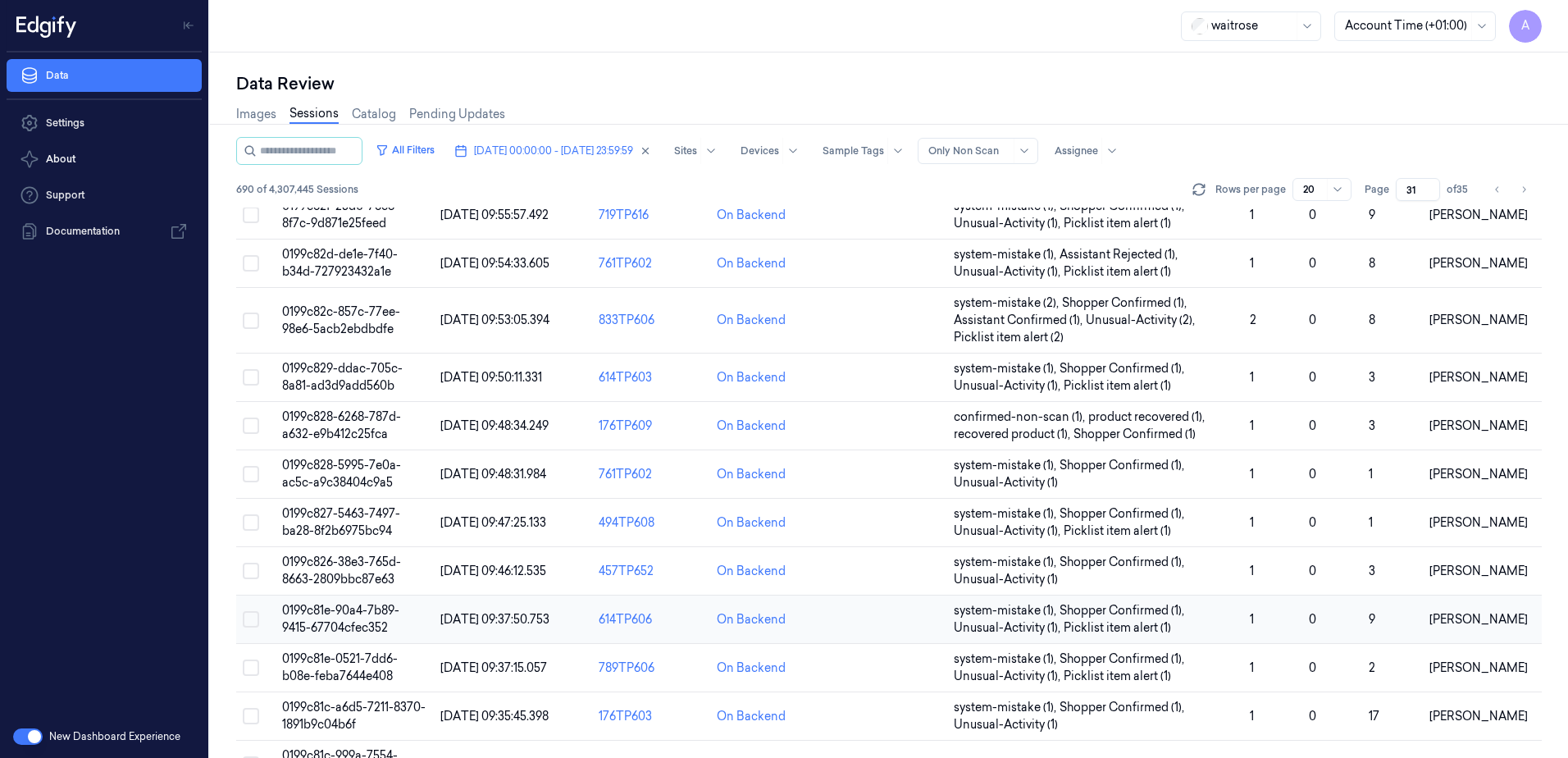
scroll to position [483, 0]
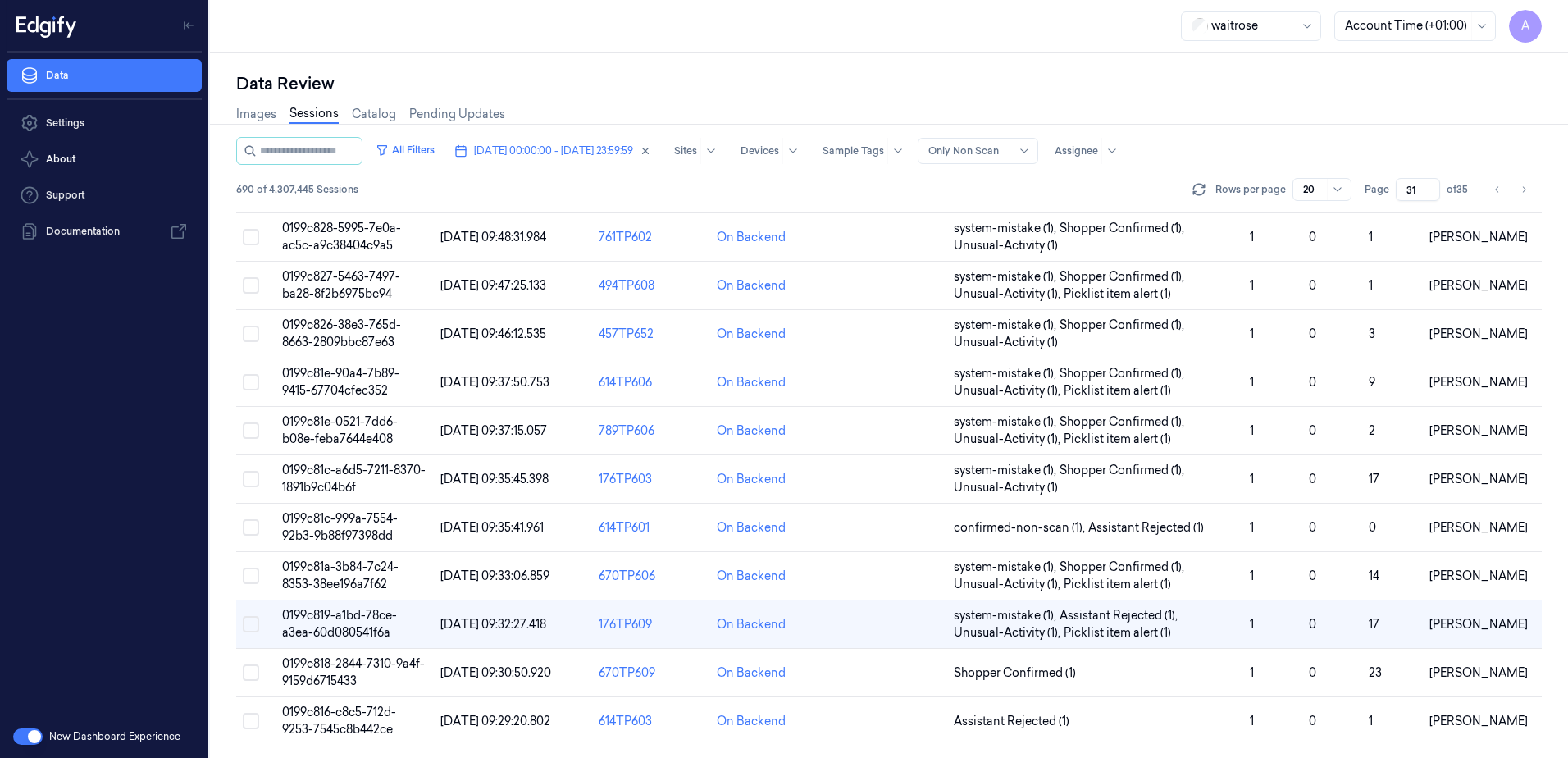
drag, startPoint x: 1418, startPoint y: 189, endPoint x: 1401, endPoint y: 200, distance: 20.2
click at [1401, 200] on input "31" at bounding box center [1418, 189] width 44 height 23
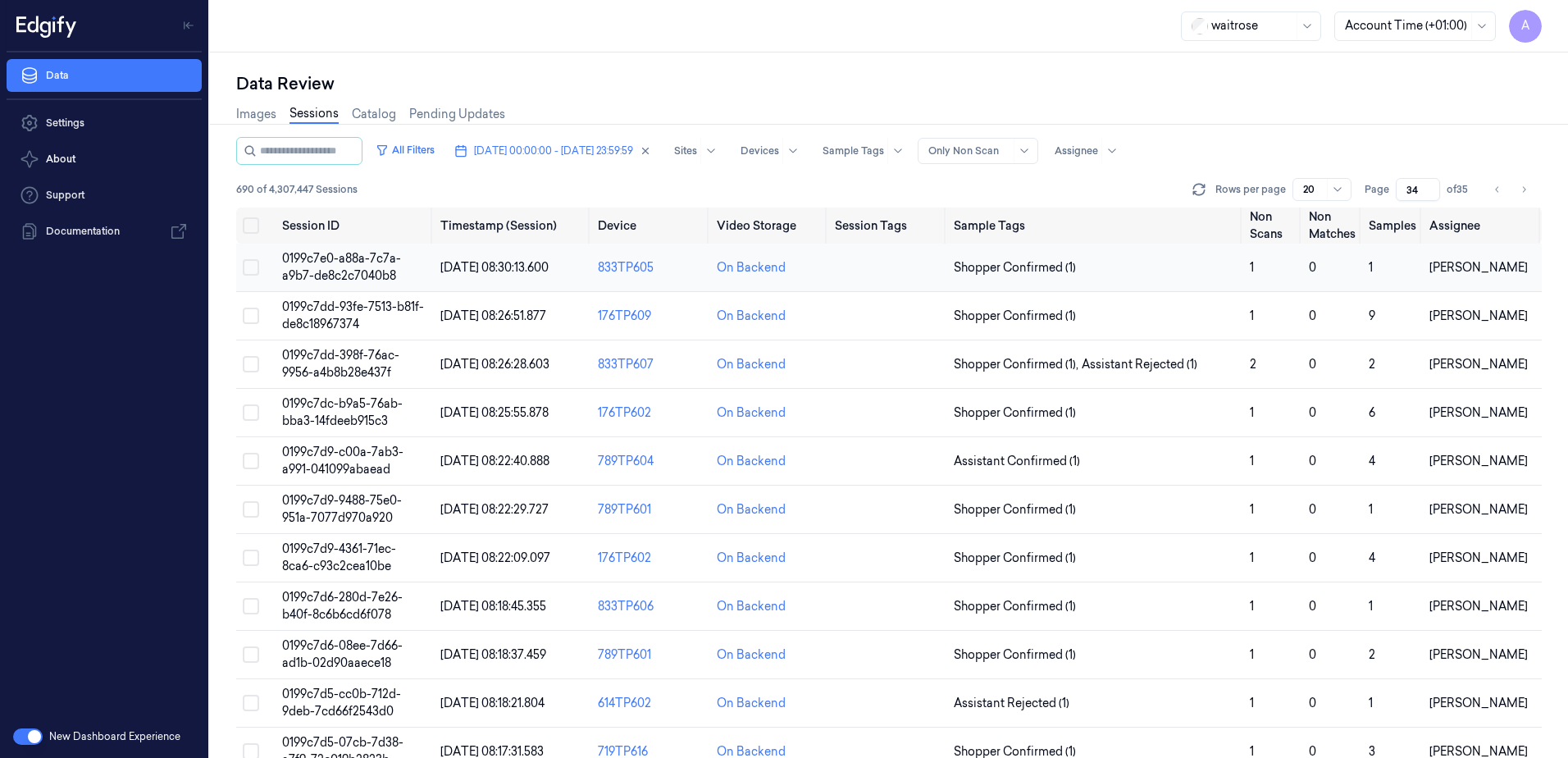
type input "34"
click at [355, 265] on span "0199c7e0-a88a-7c7a-a9b7-de8c2c7040b8" at bounding box center [341, 267] width 119 height 32
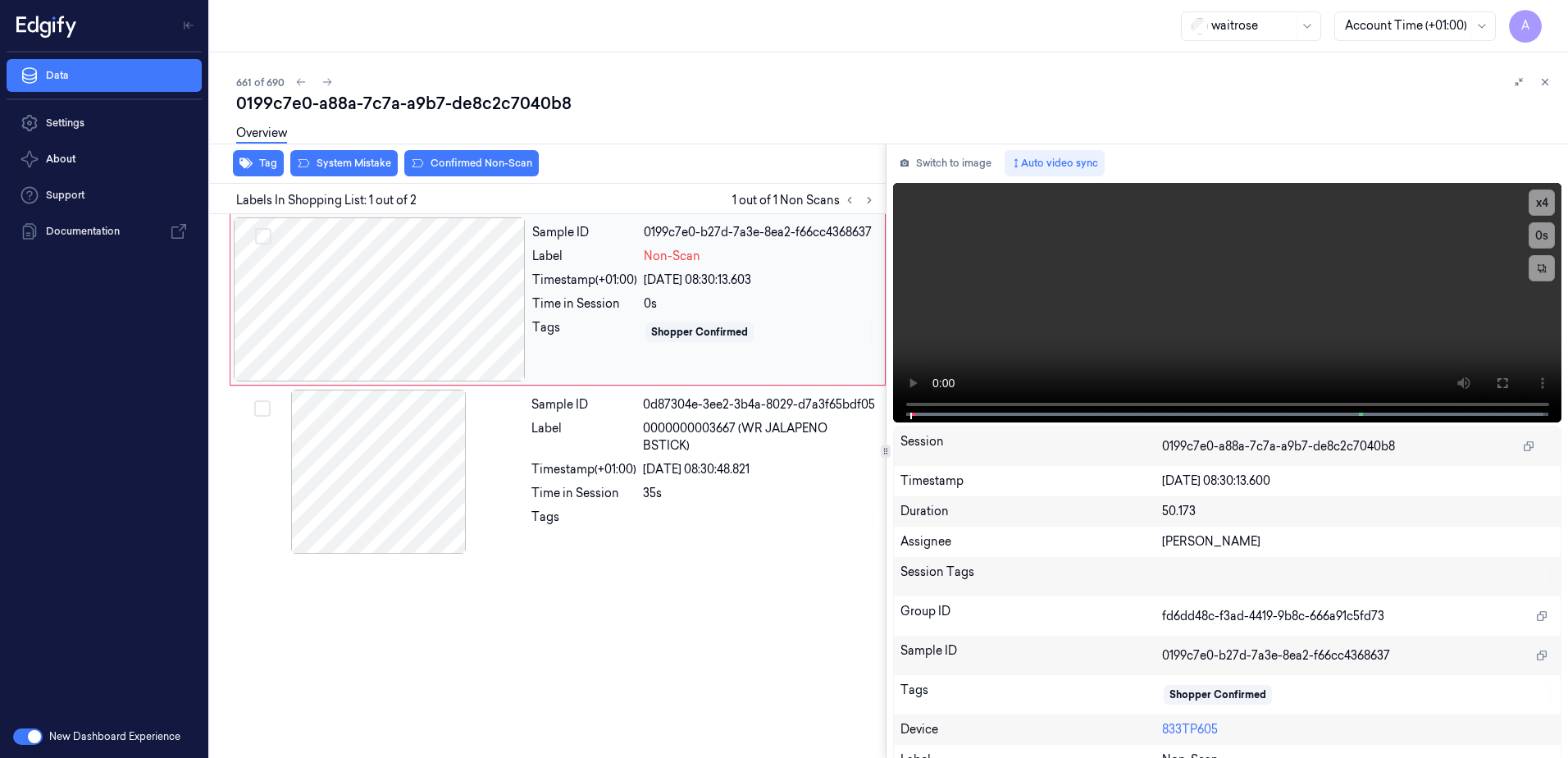
click at [488, 312] on div at bounding box center [380, 299] width 292 height 164
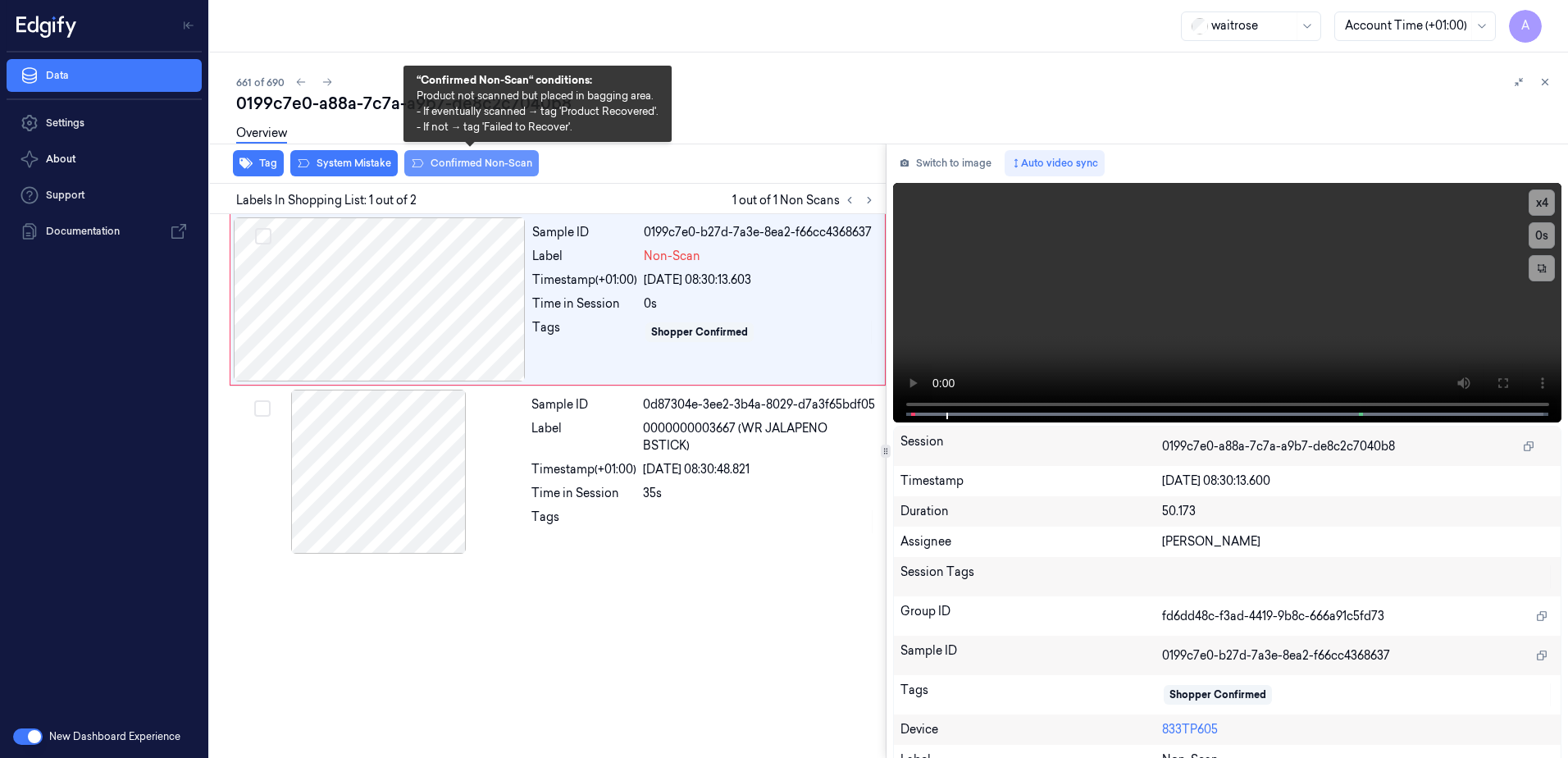
click at [459, 169] on button "Confirmed Non-Scan" at bounding box center [471, 164] width 135 height 26
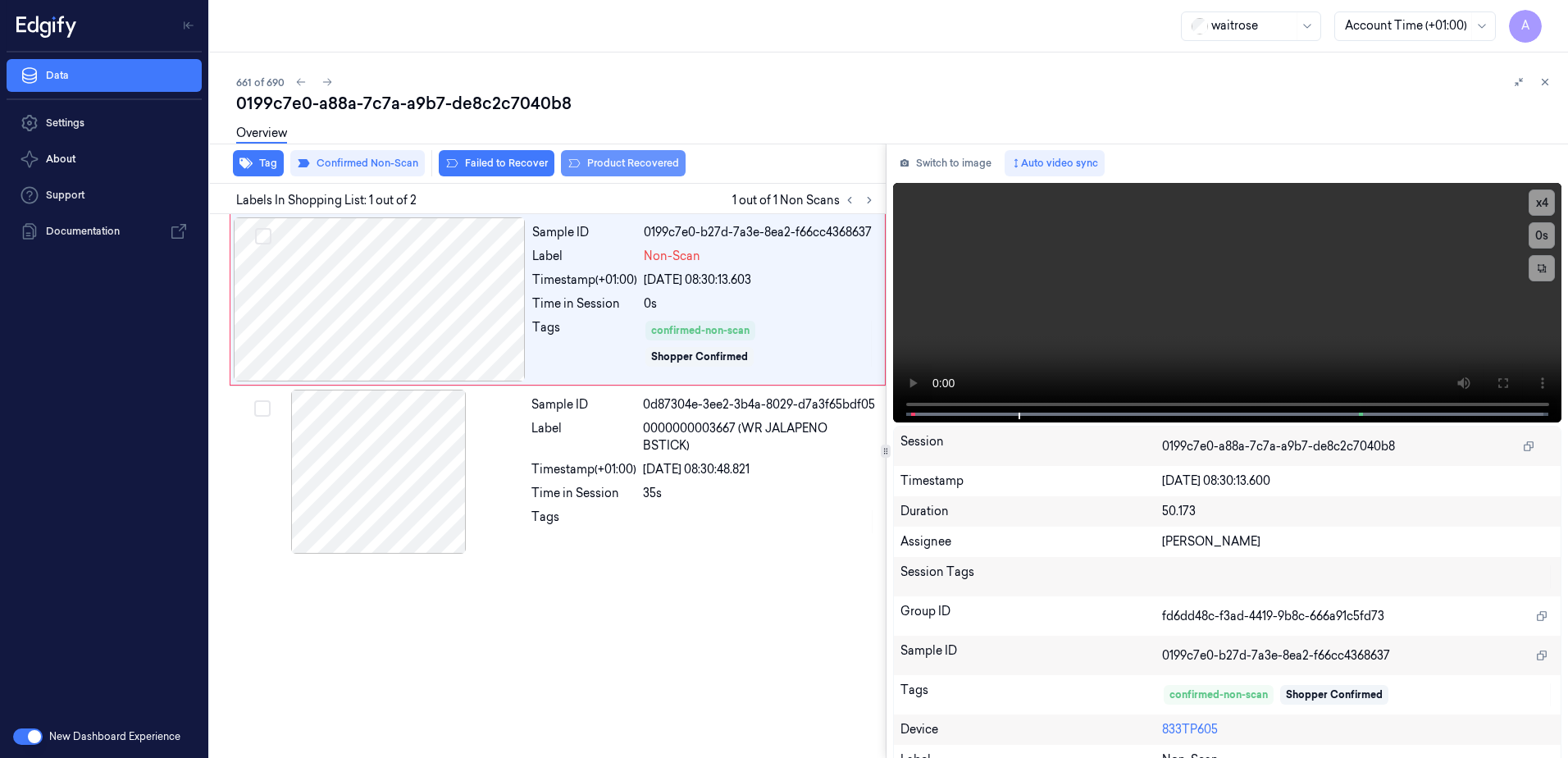
click at [606, 166] on button "Product Recovered" at bounding box center [624, 164] width 125 height 26
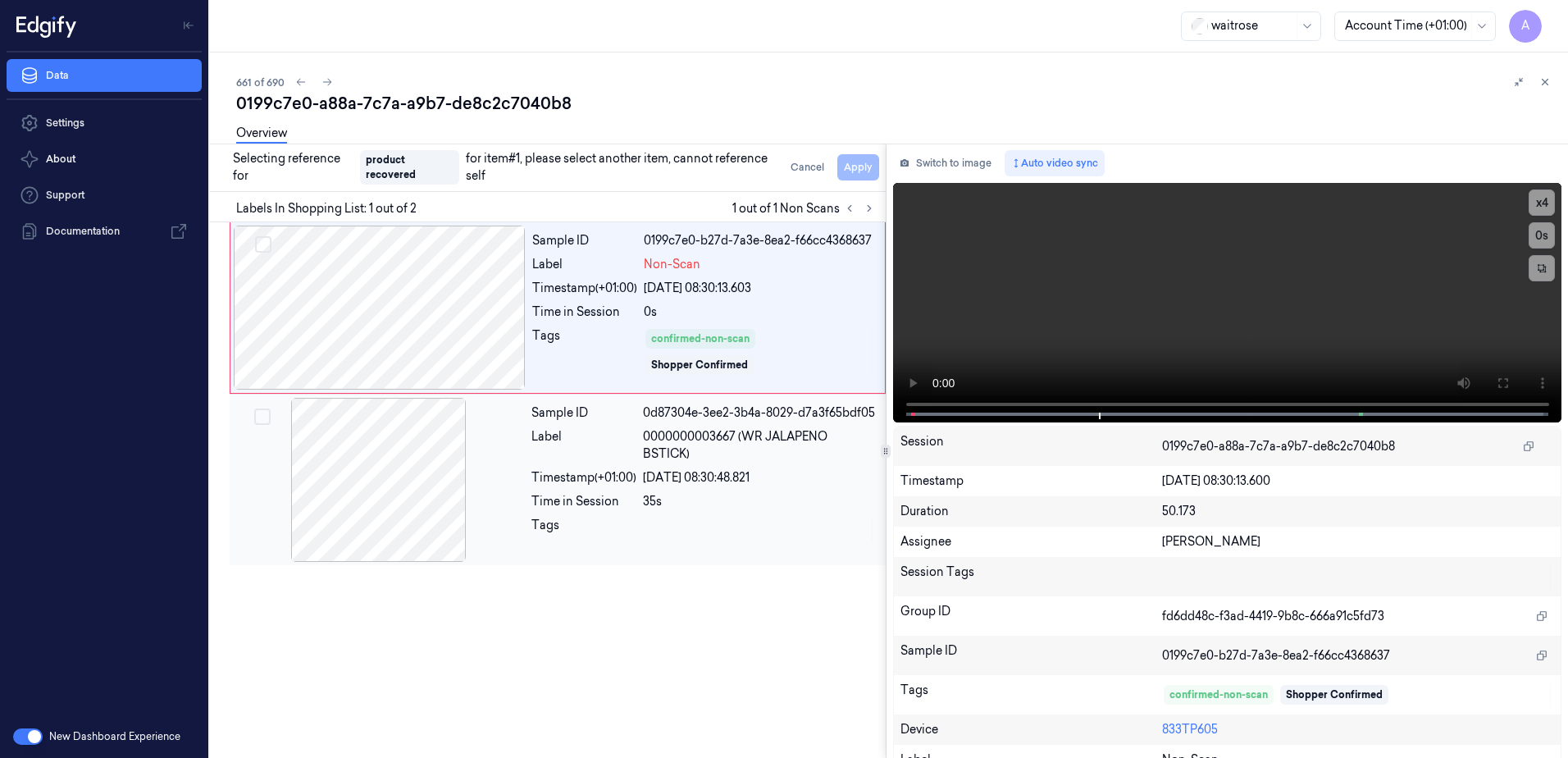
click at [752, 528] on div at bounding box center [760, 529] width 233 height 26
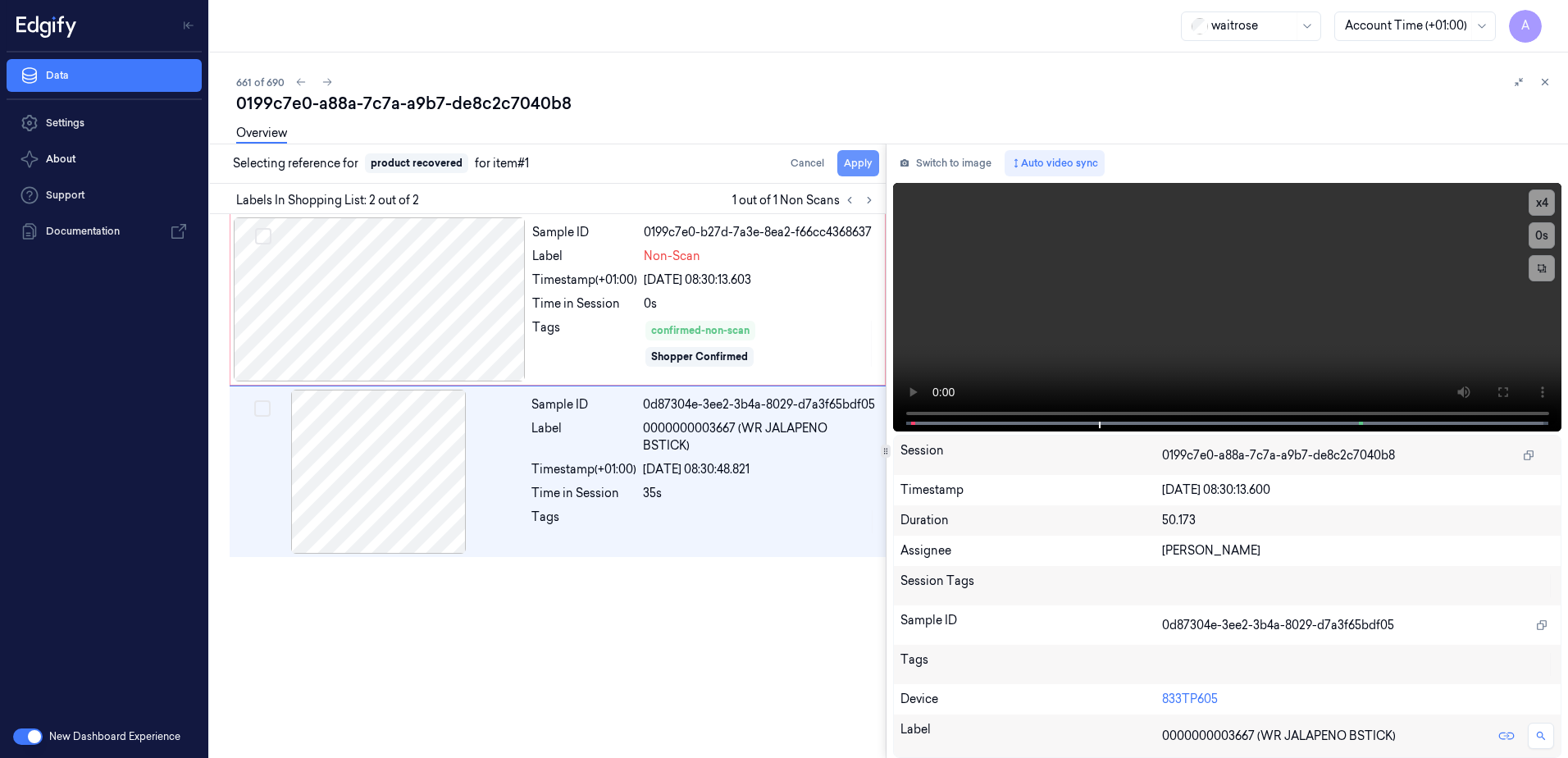
click at [858, 167] on button "Apply" at bounding box center [858, 164] width 41 height 26
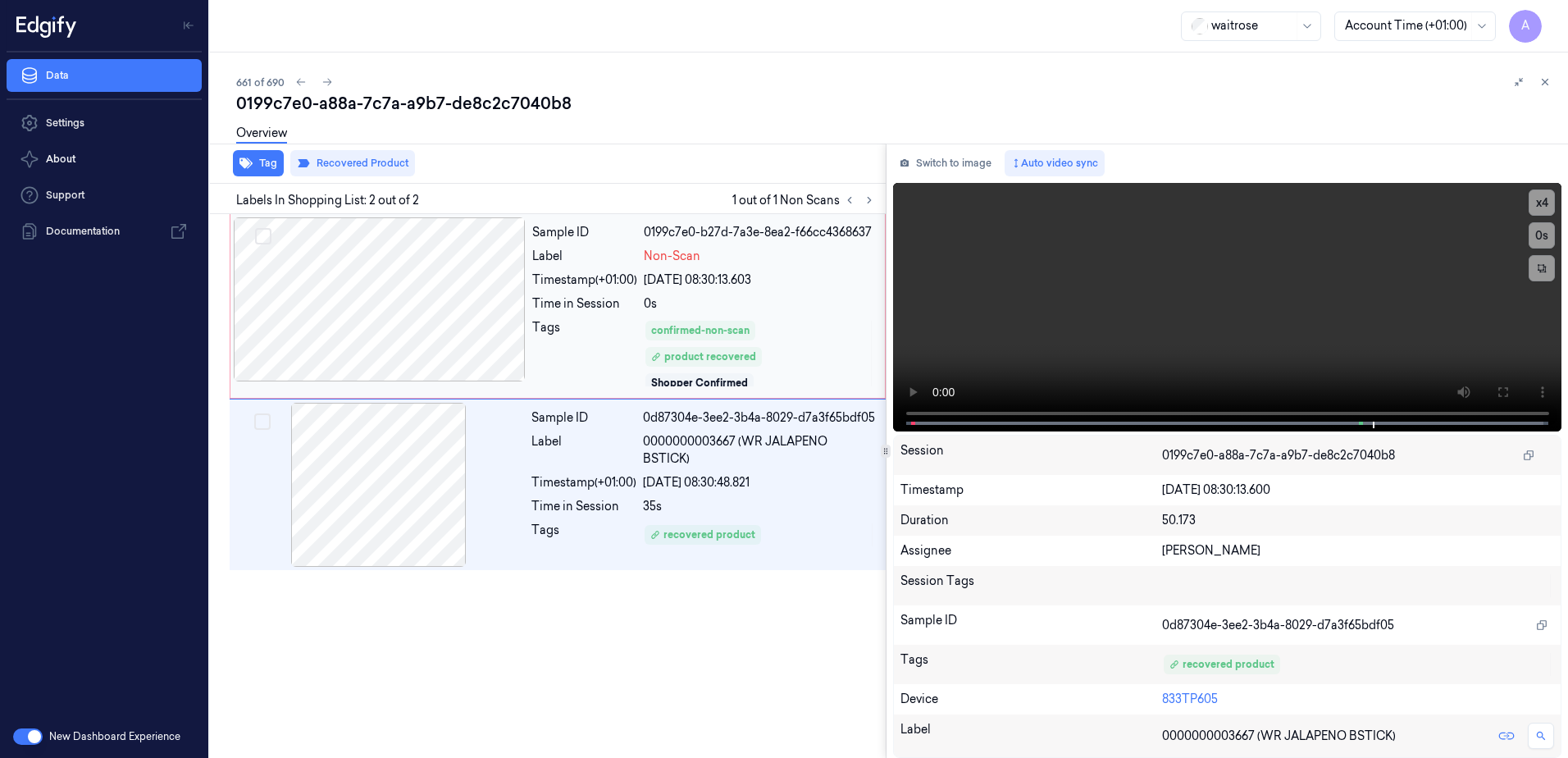
click at [802, 338] on div "confirmed-non-scan product recovered Shopper Confirmed" at bounding box center [760, 353] width 231 height 69
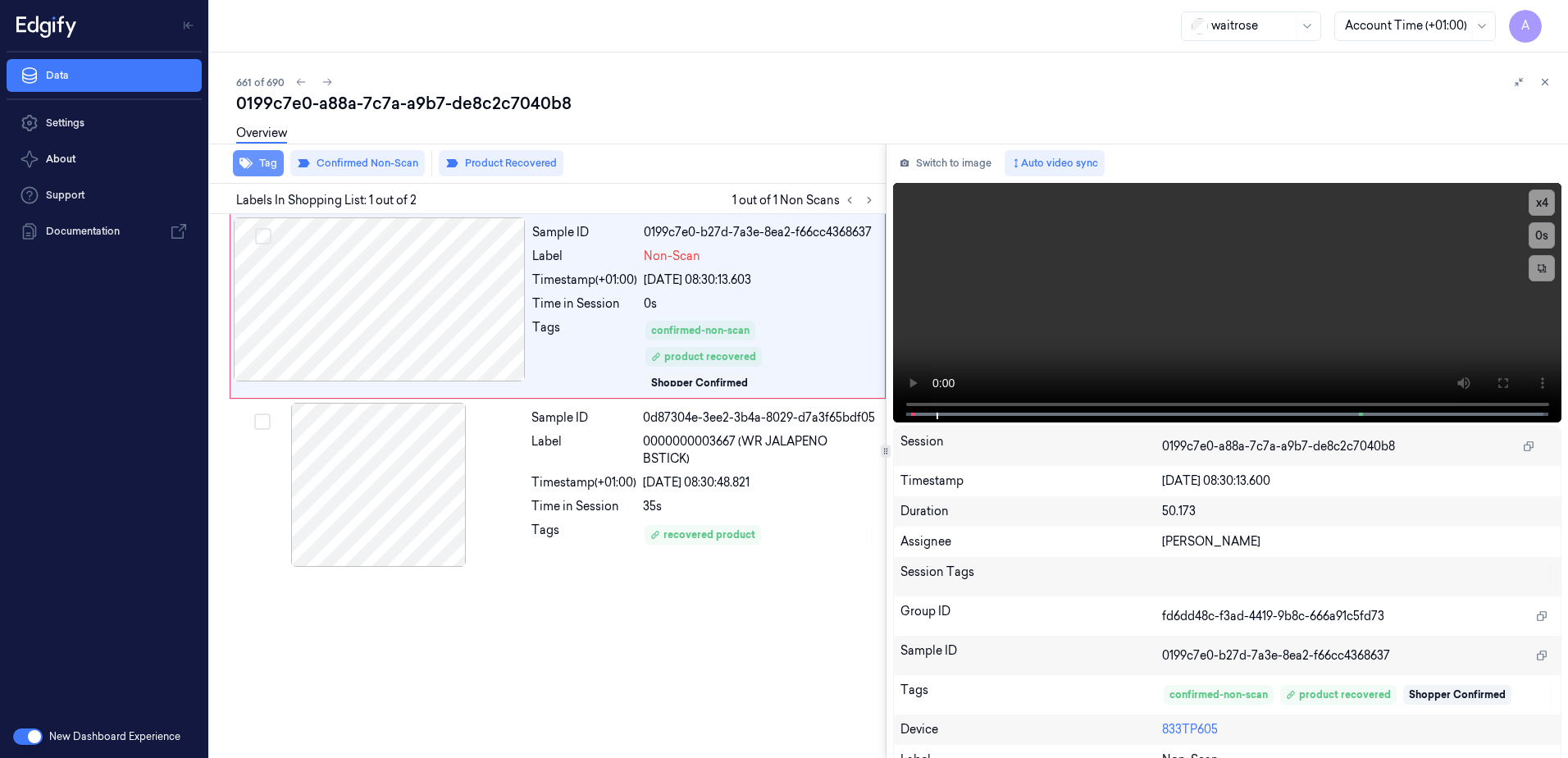
click at [256, 163] on button "Tag" at bounding box center [259, 164] width 51 height 26
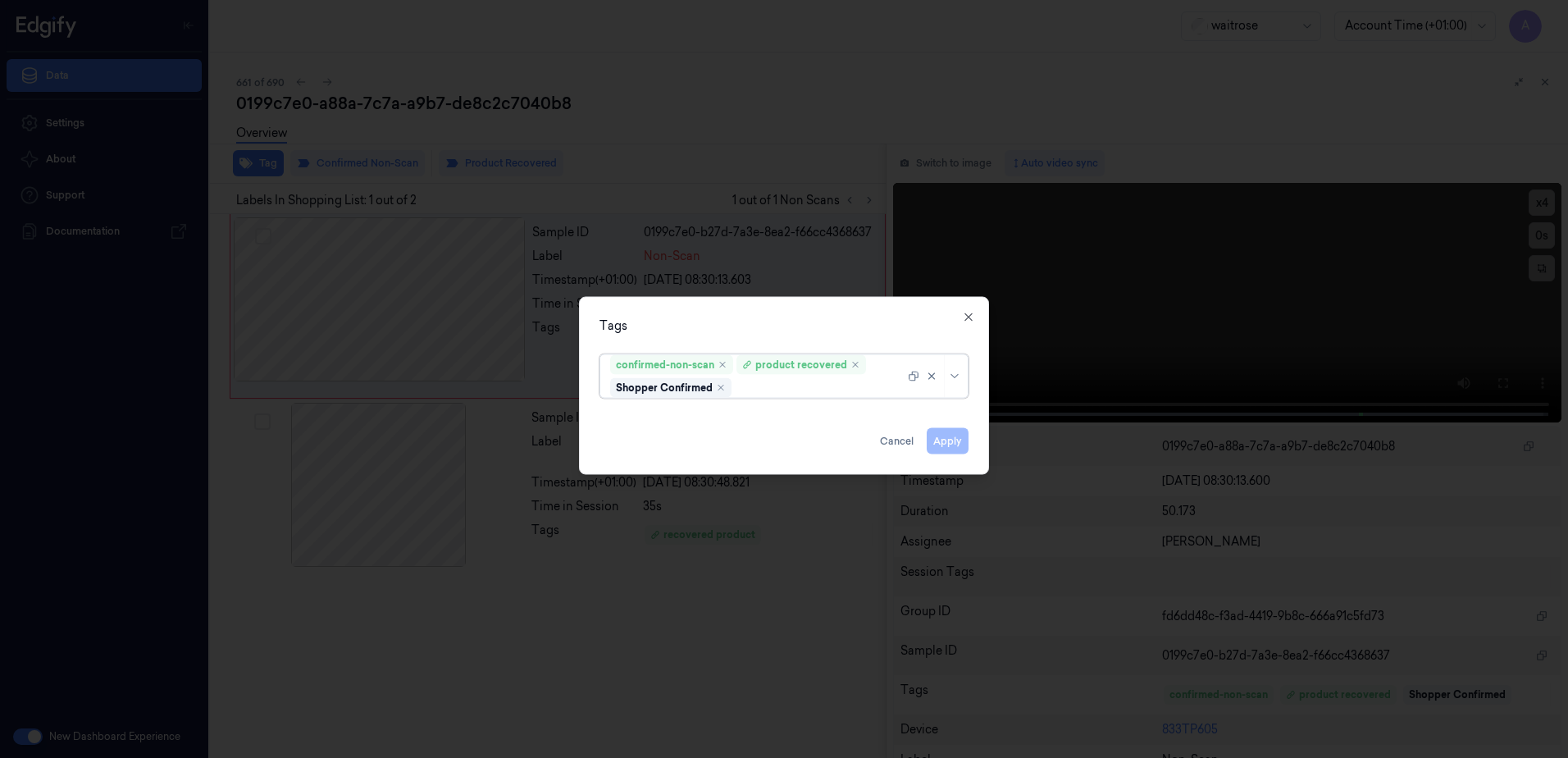
click at [750, 393] on div at bounding box center [819, 387] width 170 height 17
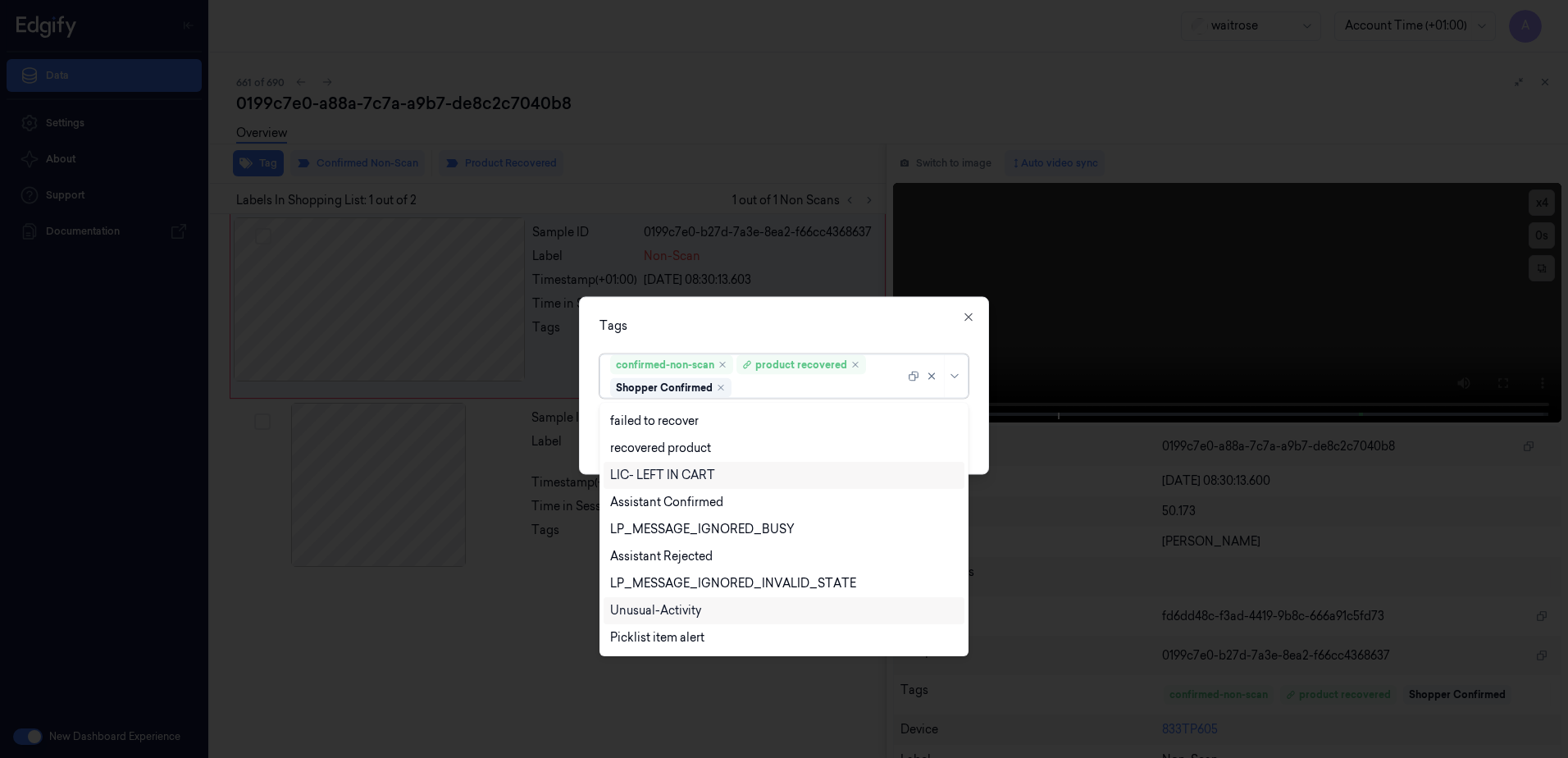
scroll to position [214, 0]
click at [665, 606] on div "Picklist item alert" at bounding box center [657, 611] width 94 height 17
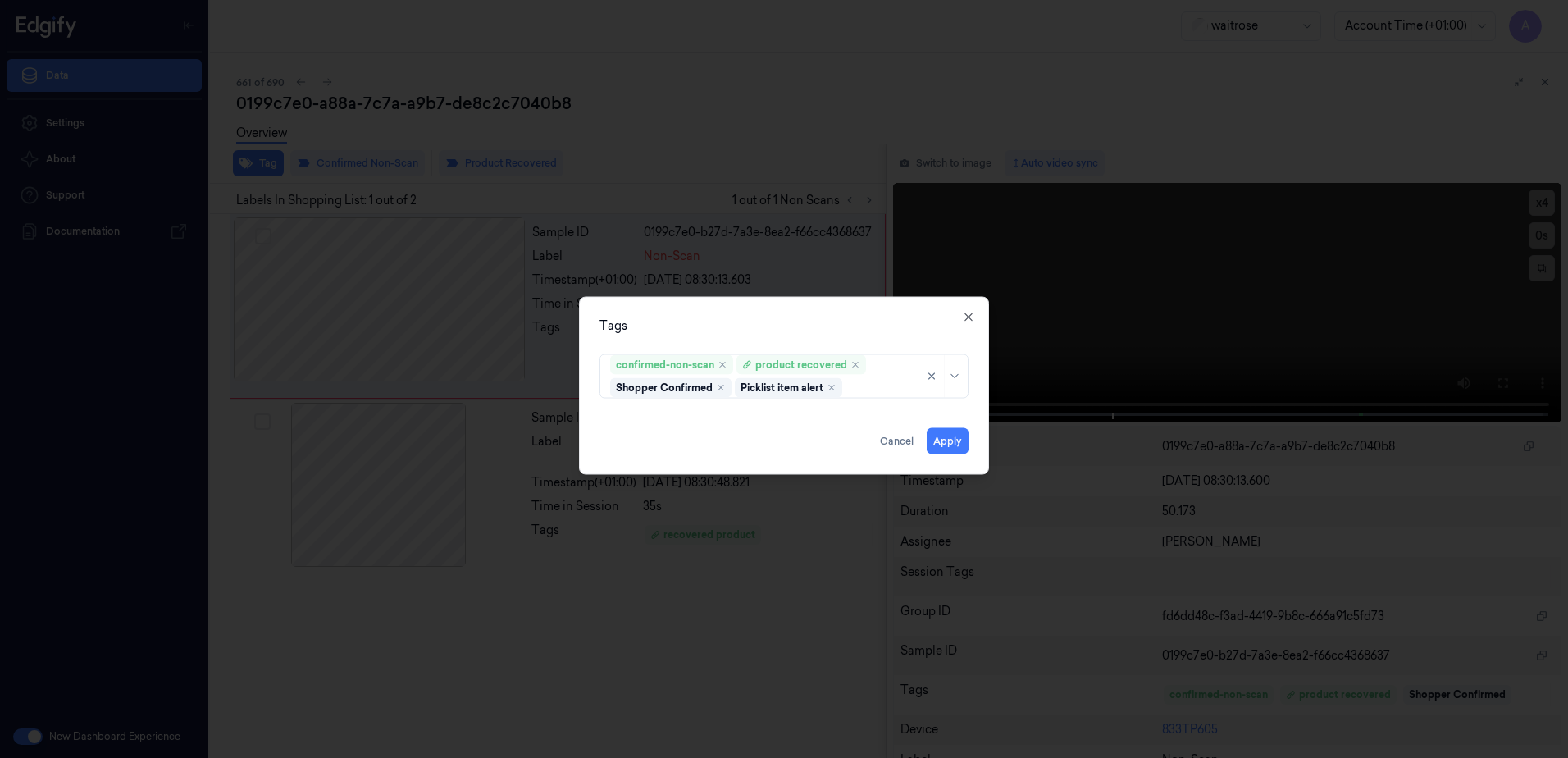
click at [882, 337] on div "Tags confirmed-non-scan product recovered Shopper Confirmed Picklist item alert…" at bounding box center [784, 386] width 410 height 178
click at [942, 439] on button "Apply" at bounding box center [947, 441] width 41 height 26
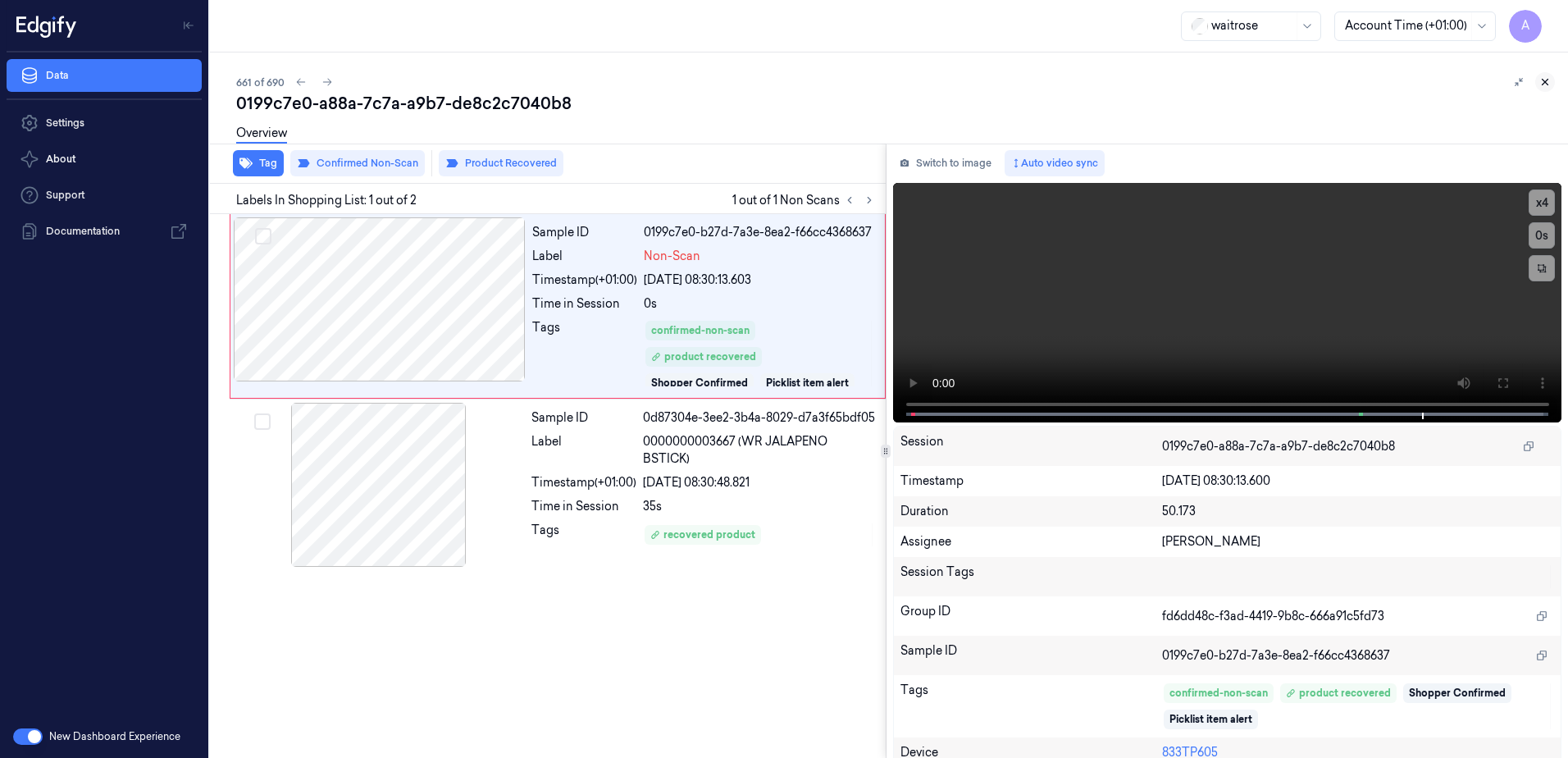
click at [1545, 83] on icon at bounding box center [1545, 82] width 11 height 11
